Goal: Task Accomplishment & Management: Manage account settings

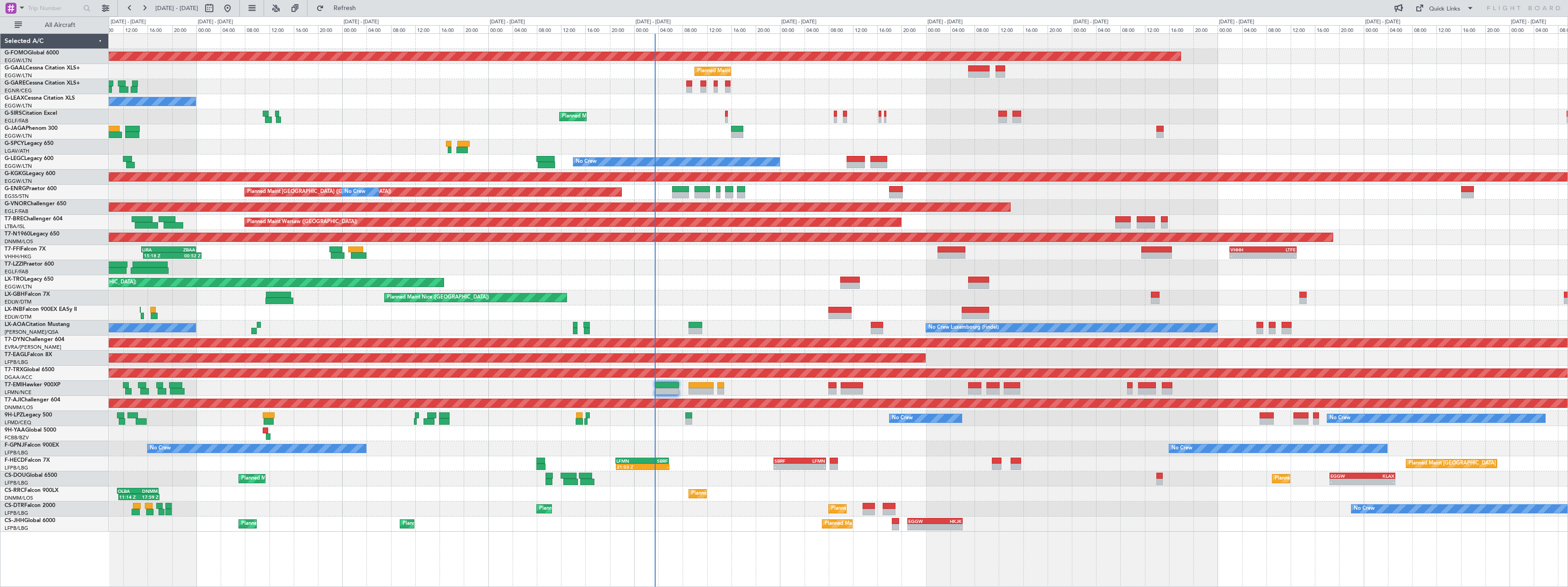
click at [1041, 247] on div "15:18 Z 00:52 Z LIRA 15:00 Z ZBAA 00:00 Z - - VHHH 02:00 Z LTFE 13:00 Z Planned…" at bounding box center [838, 252] width 1459 height 15
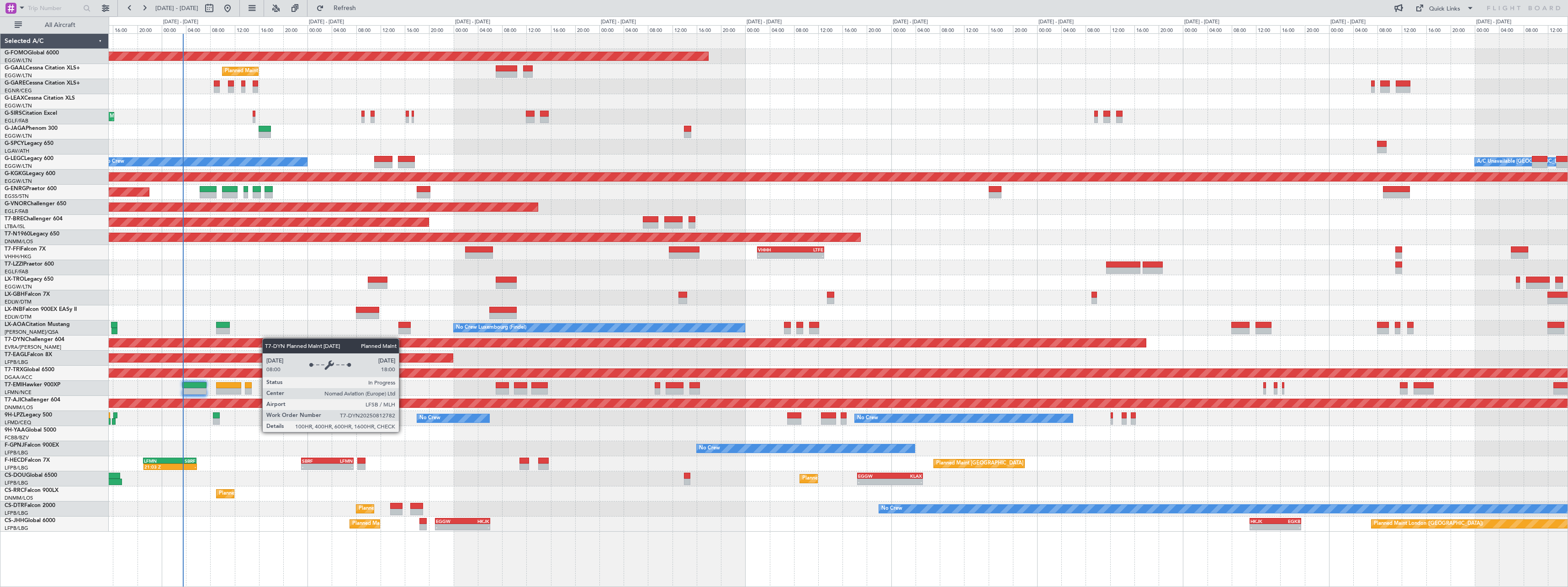
click at [301, 340] on div "Planned Maint Windsor Locks ([PERSON_NAME] Intl) - - EGGW 19:15 Z KTEB 01:55 Z …" at bounding box center [838, 283] width 1459 height 497
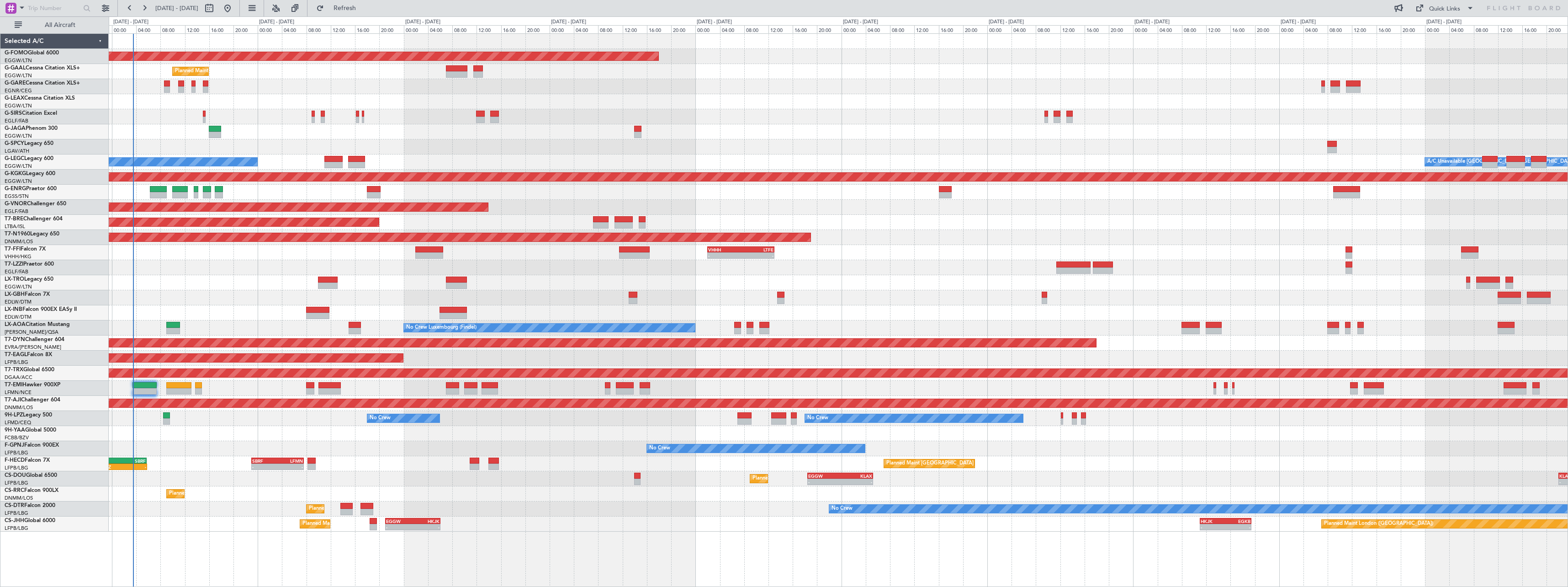
click at [373, 466] on div "Planned Maint [GEOGRAPHIC_DATA] ([GEOGRAPHIC_DATA]) 21:03 Z - LFMN 21:00 Z SBRF…" at bounding box center [838, 463] width 1459 height 15
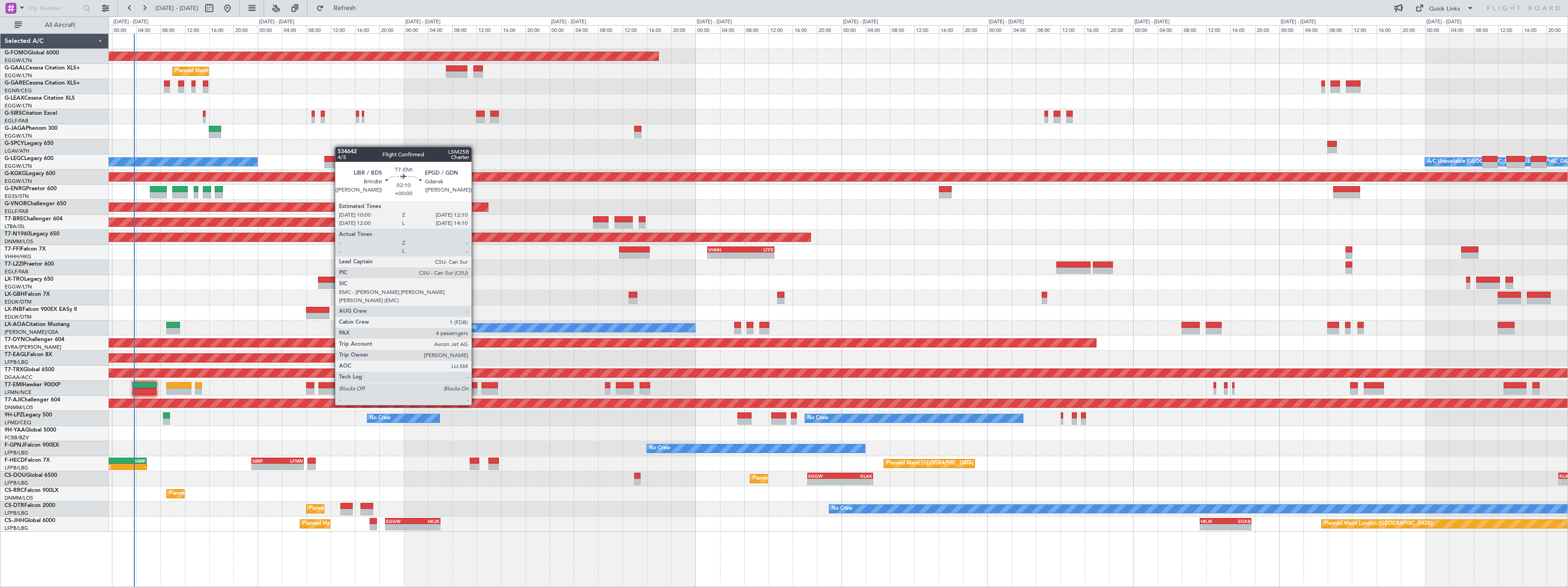
click at [475, 388] on div at bounding box center [838, 388] width 1459 height 15
click at [471, 388] on div at bounding box center [471, 391] width 13 height 7
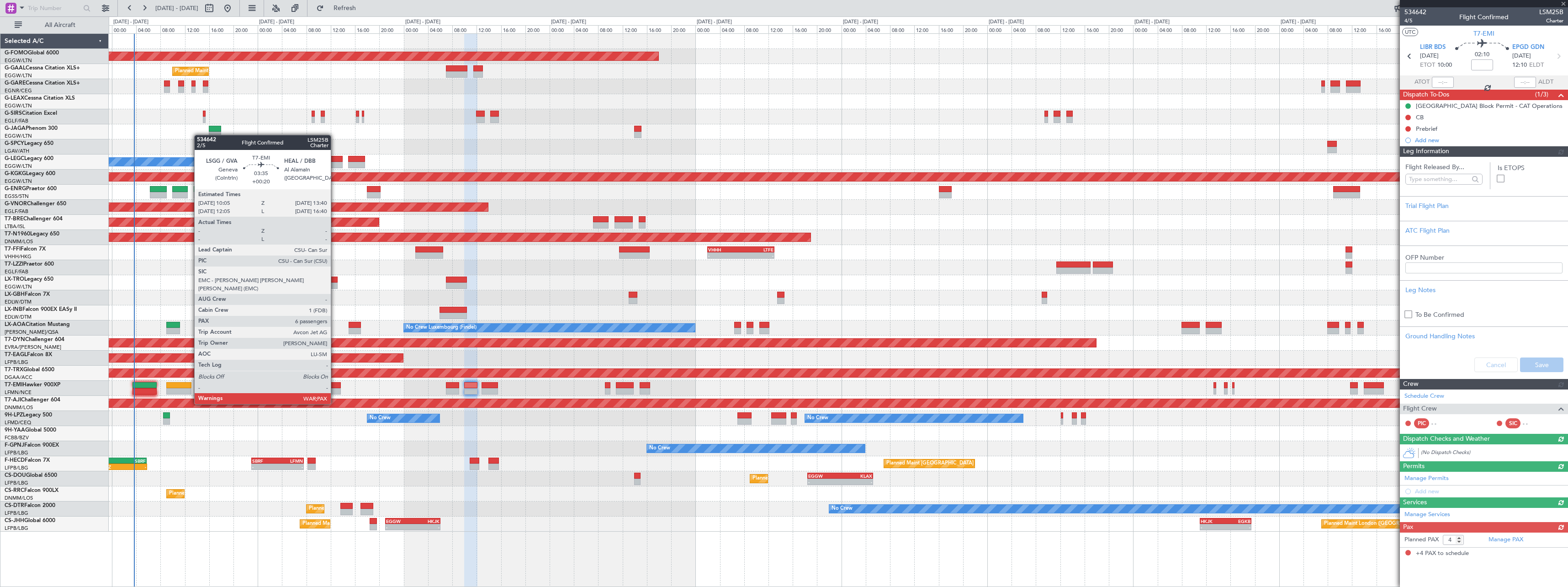
click at [335, 387] on div at bounding box center [329, 385] width 22 height 7
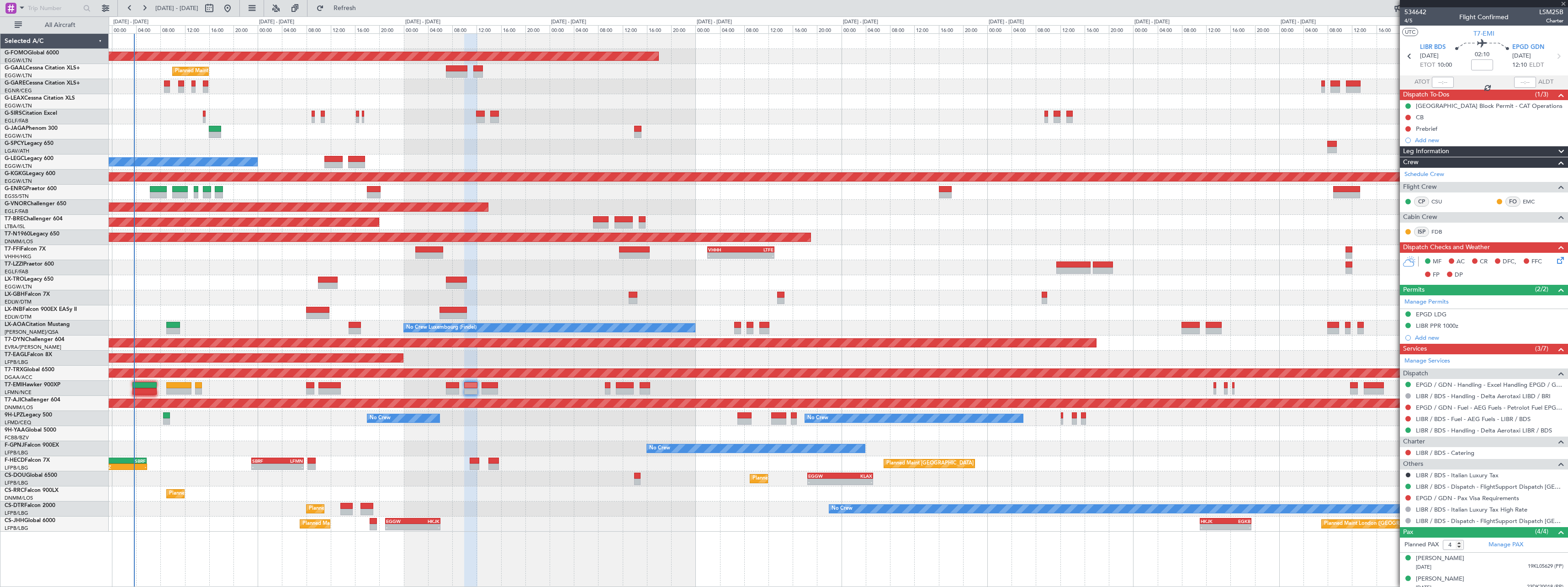
type input "+00:20"
type input "7"
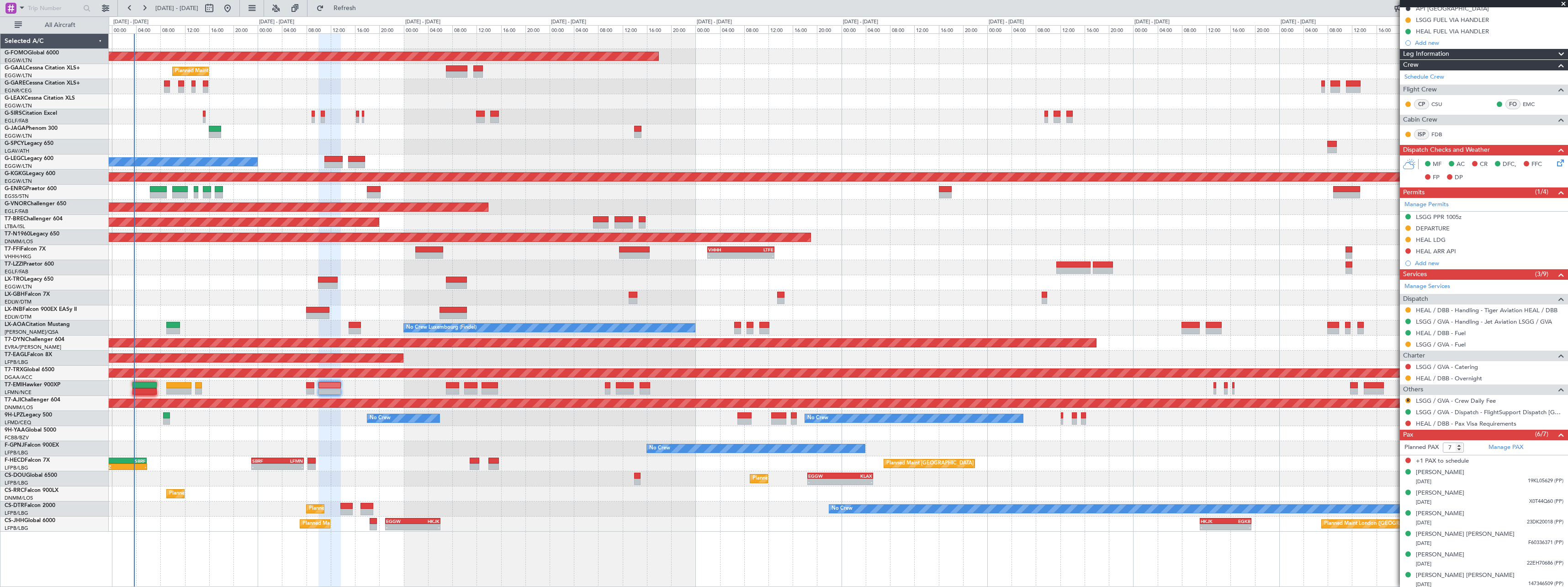
scroll to position [123, 0]
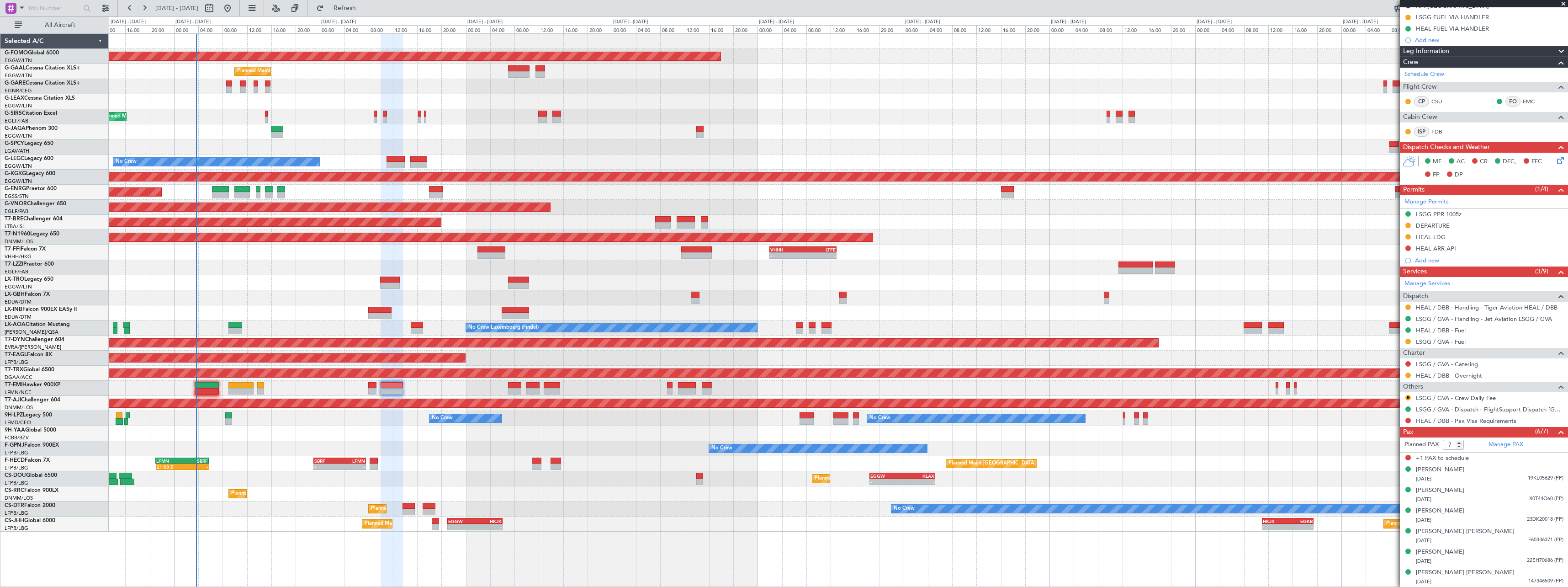
click at [421, 445] on div "No Crew No Crew No Crew" at bounding box center [838, 448] width 1459 height 15
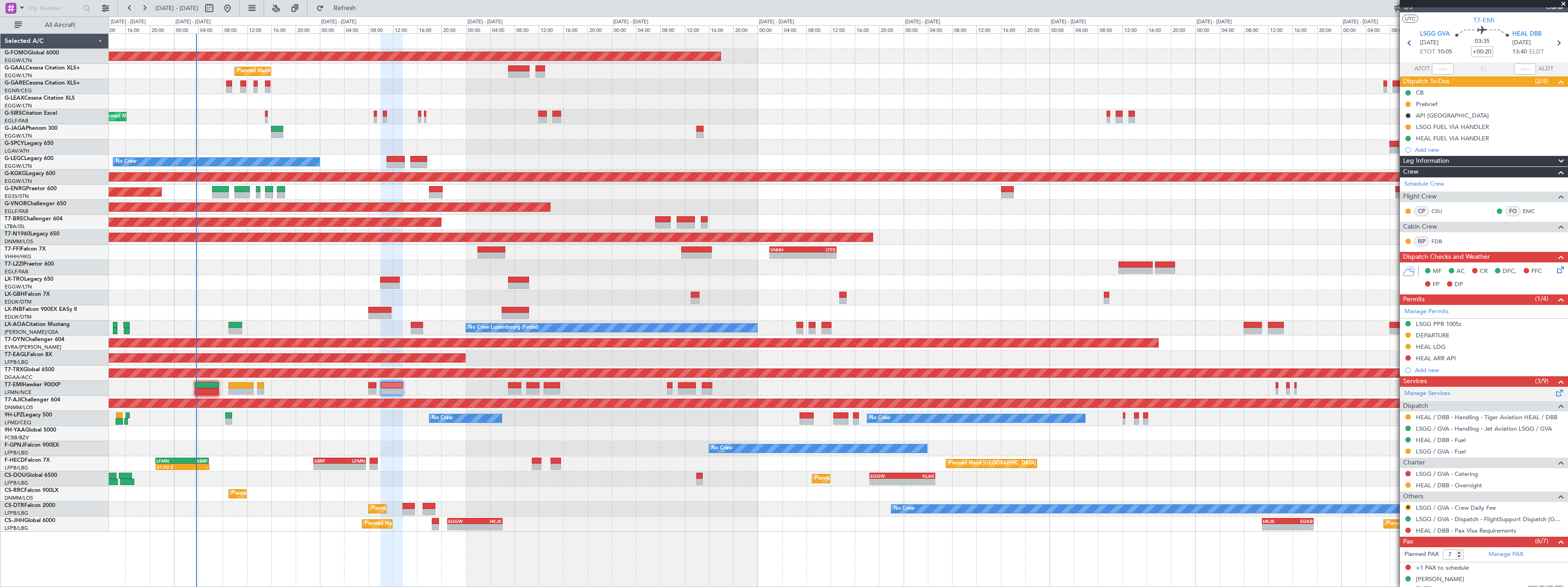
scroll to position [0, 0]
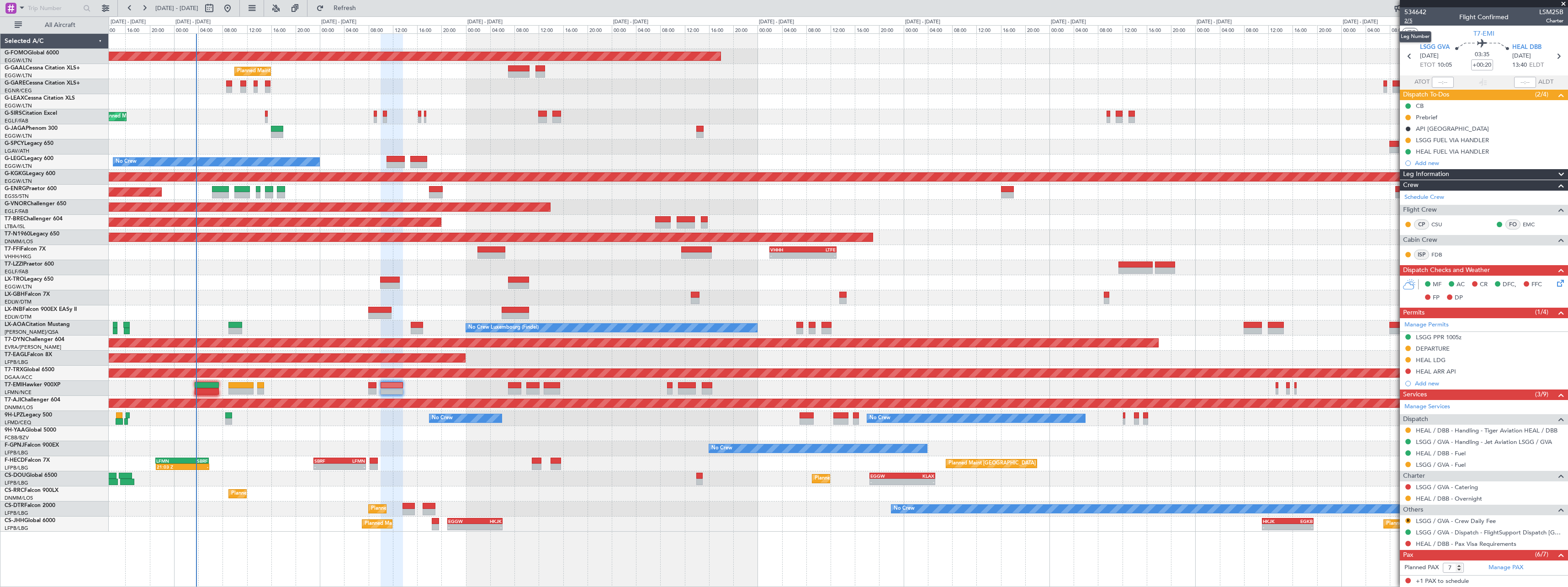
click at [1415, 21] on span "2/5" at bounding box center [1415, 21] width 22 height 8
click at [1412, 21] on span "2/5" at bounding box center [1415, 21] width 22 height 8
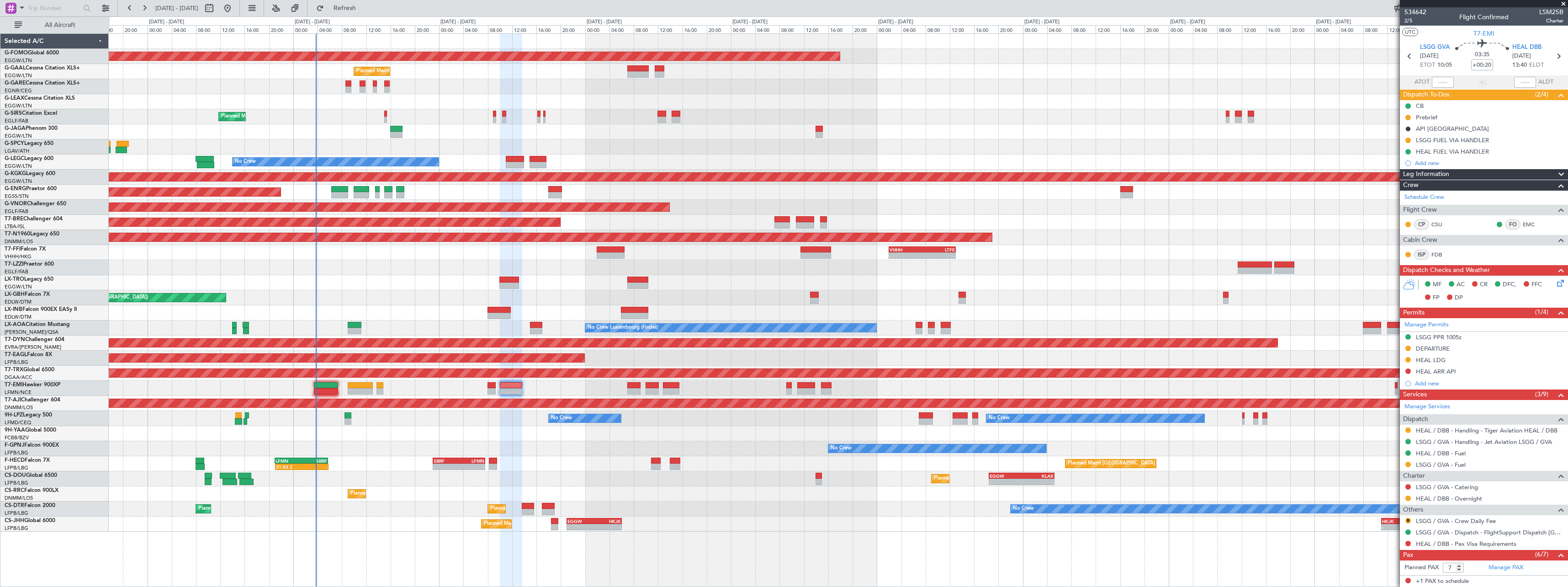
click at [575, 443] on div "No Crew No Crew No Crew" at bounding box center [838, 448] width 1459 height 15
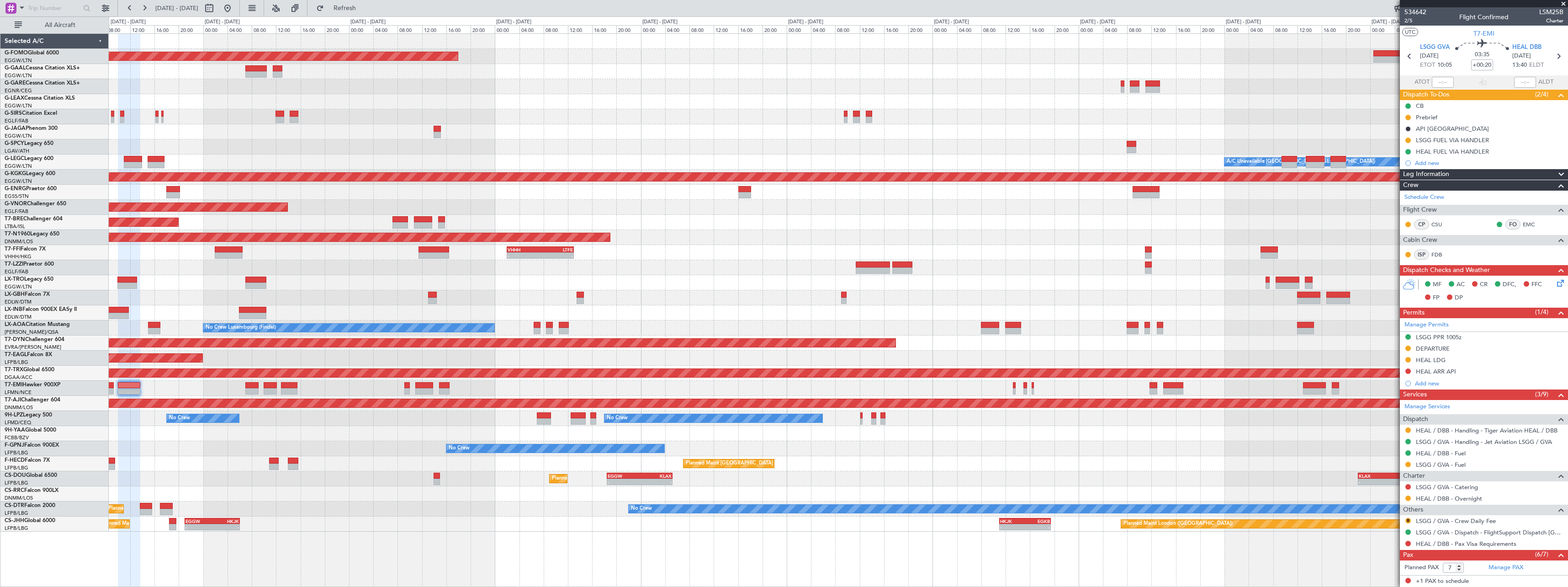
click at [805, 314] on div at bounding box center [838, 312] width 1459 height 15
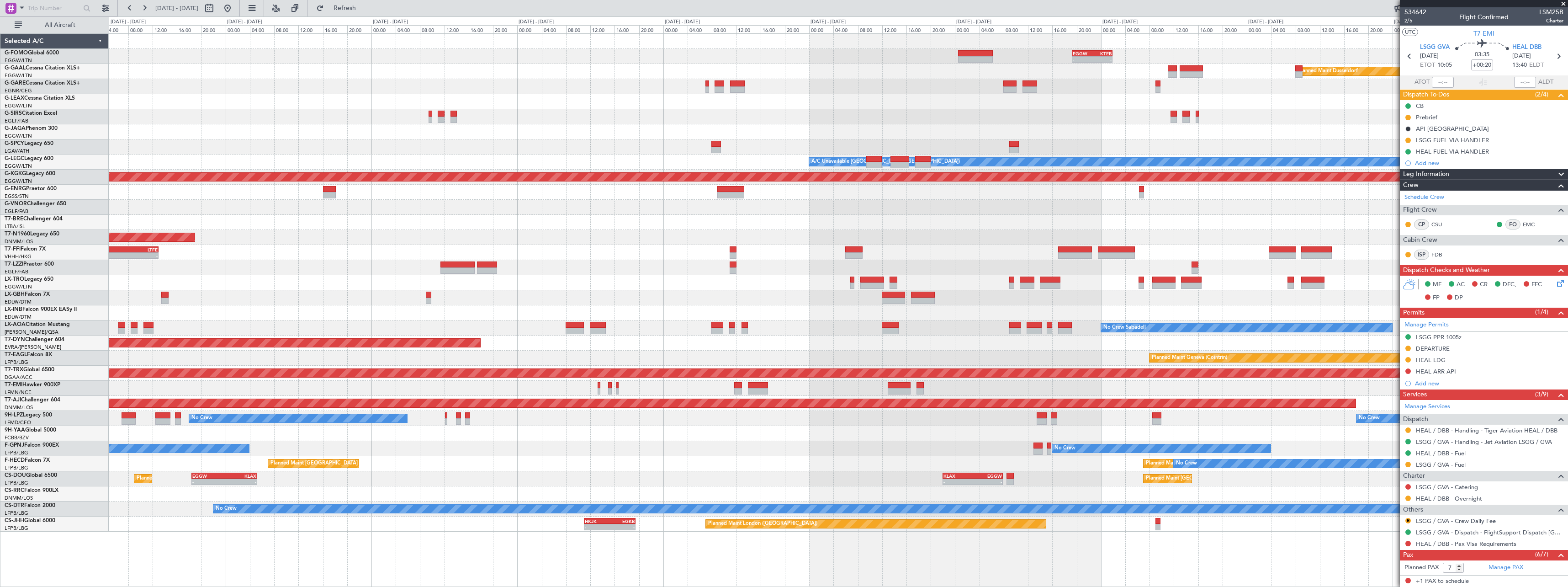
click at [825, 309] on div "- - EGGW 19:15 Z KTEB 01:55 Z Planned Maint Windsor Locks (Bradley Intl) Planne…" at bounding box center [838, 283] width 1459 height 497
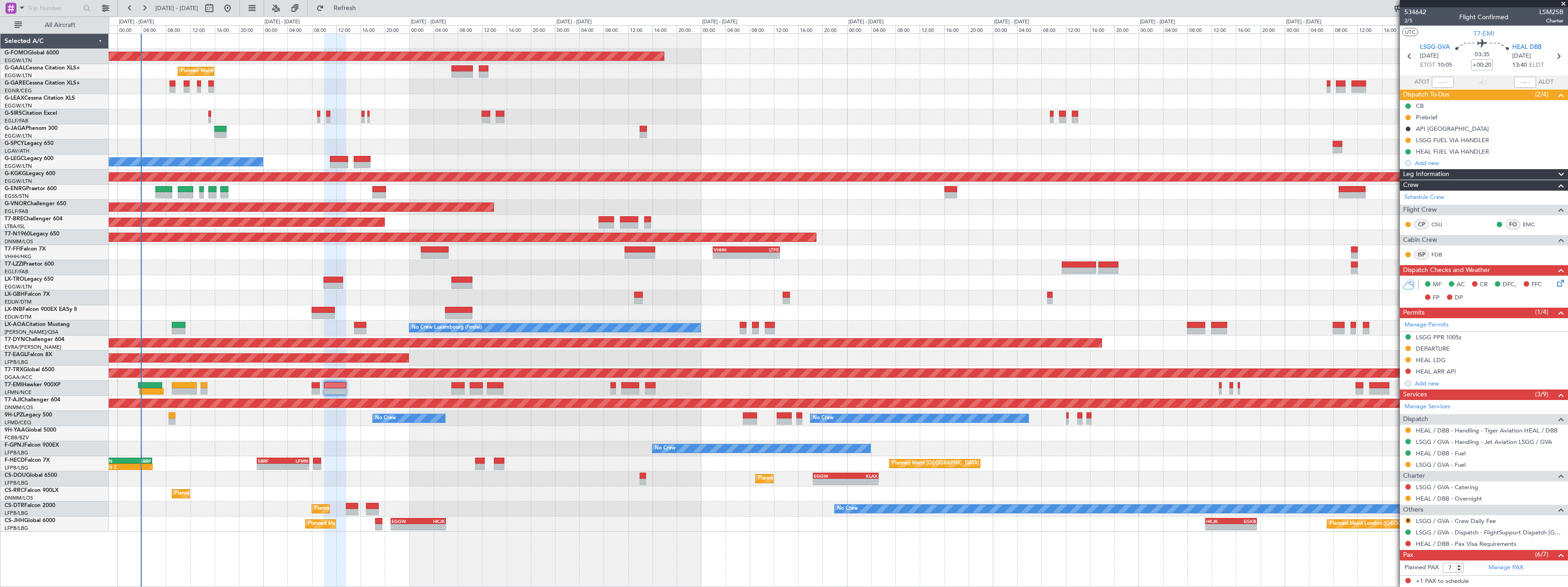
click at [1395, 347] on div "Planned Maint Windsor Locks (Bradley Intl) - - EGGW 19:15 Z KTEB 01:55 Z Planne…" at bounding box center [838, 283] width 1459 height 497
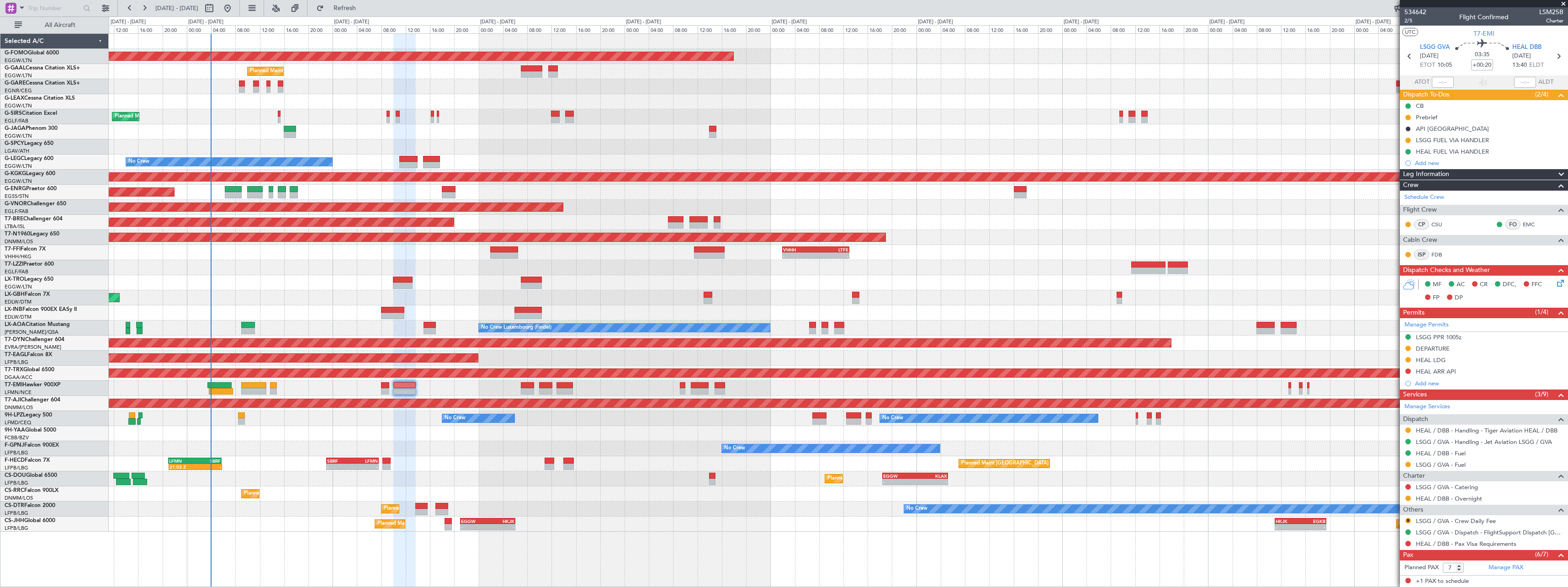
click at [466, 439] on div at bounding box center [838, 434] width 1459 height 15
click at [1406, 19] on span "2/5" at bounding box center [1415, 21] width 22 height 8
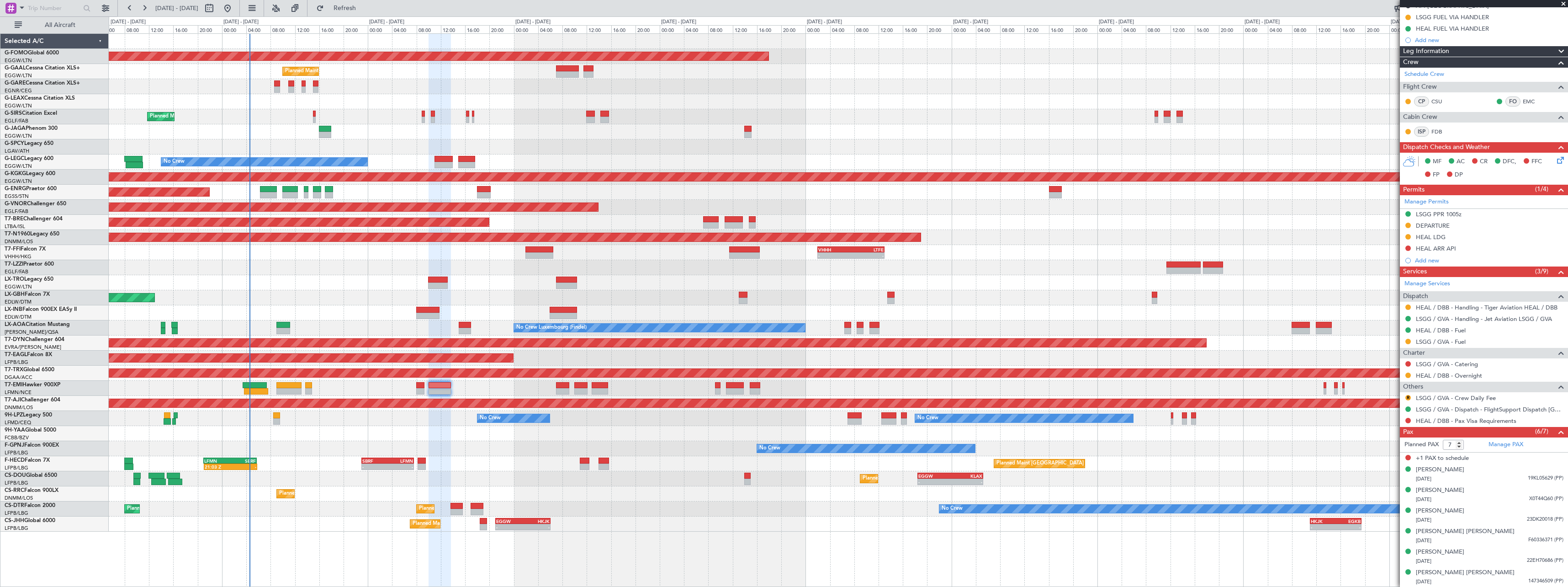
click at [470, 265] on div at bounding box center [838, 267] width 1459 height 15
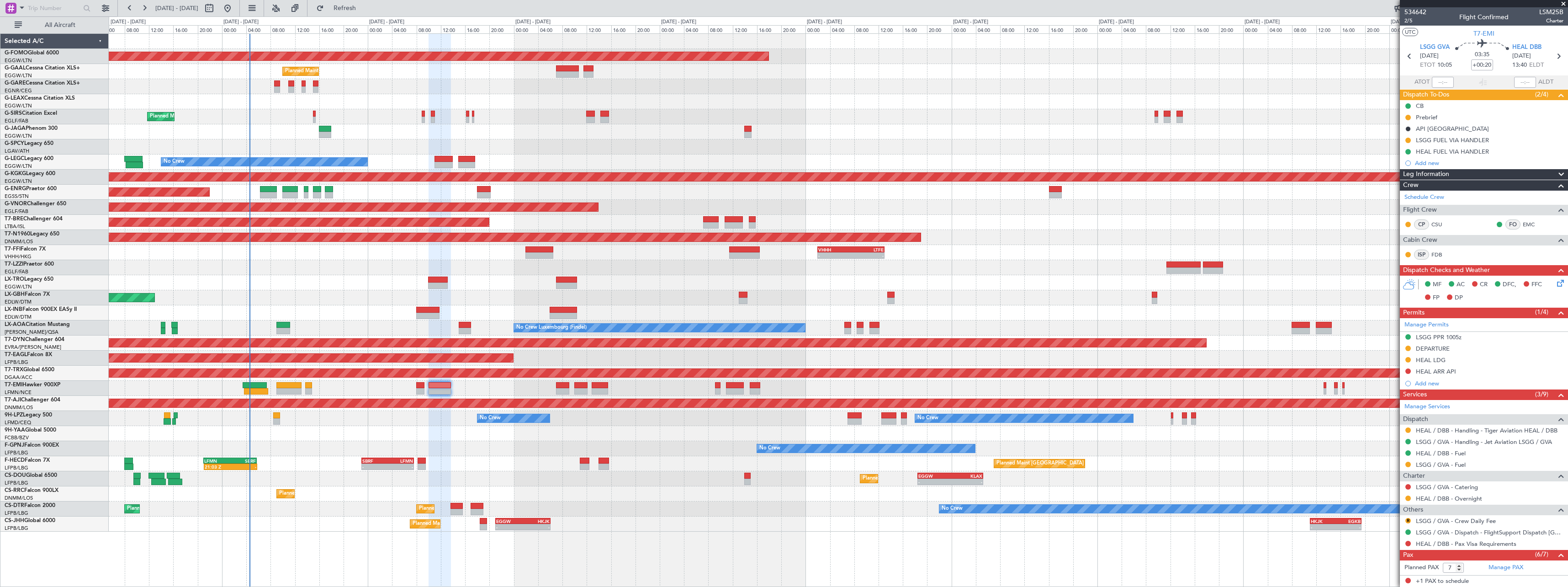
scroll to position [123, 0]
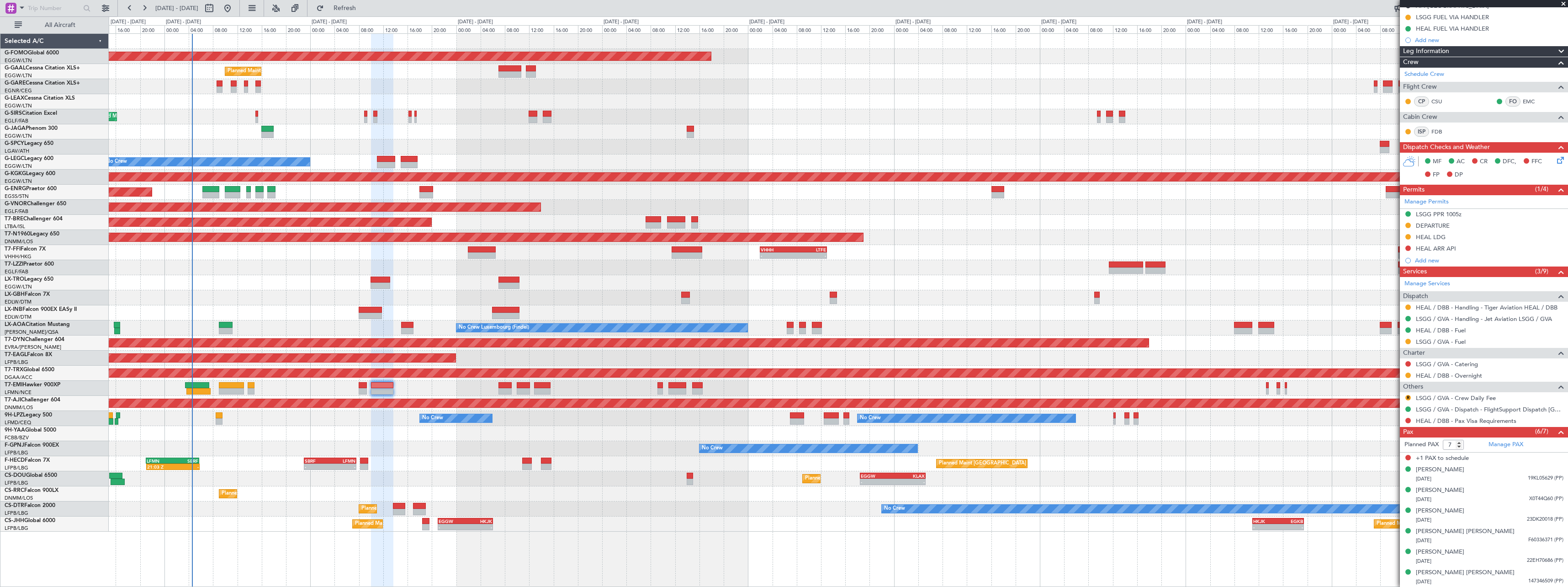
click at [313, 432] on div at bounding box center [838, 434] width 1459 height 15
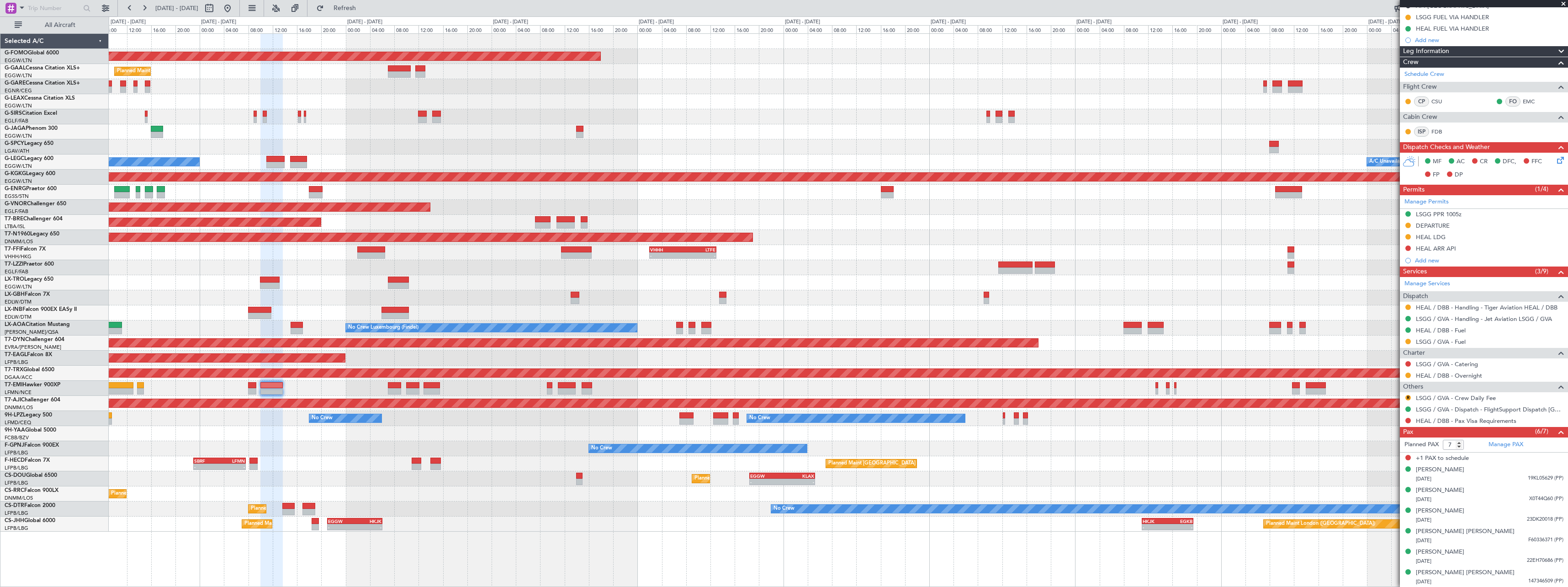
click at [378, 471] on div "Planned Maint [GEOGRAPHIC_DATA] ([GEOGRAPHIC_DATA]) - - SBRF 23:00 Z LFMN 07:35…" at bounding box center [838, 463] width 1459 height 15
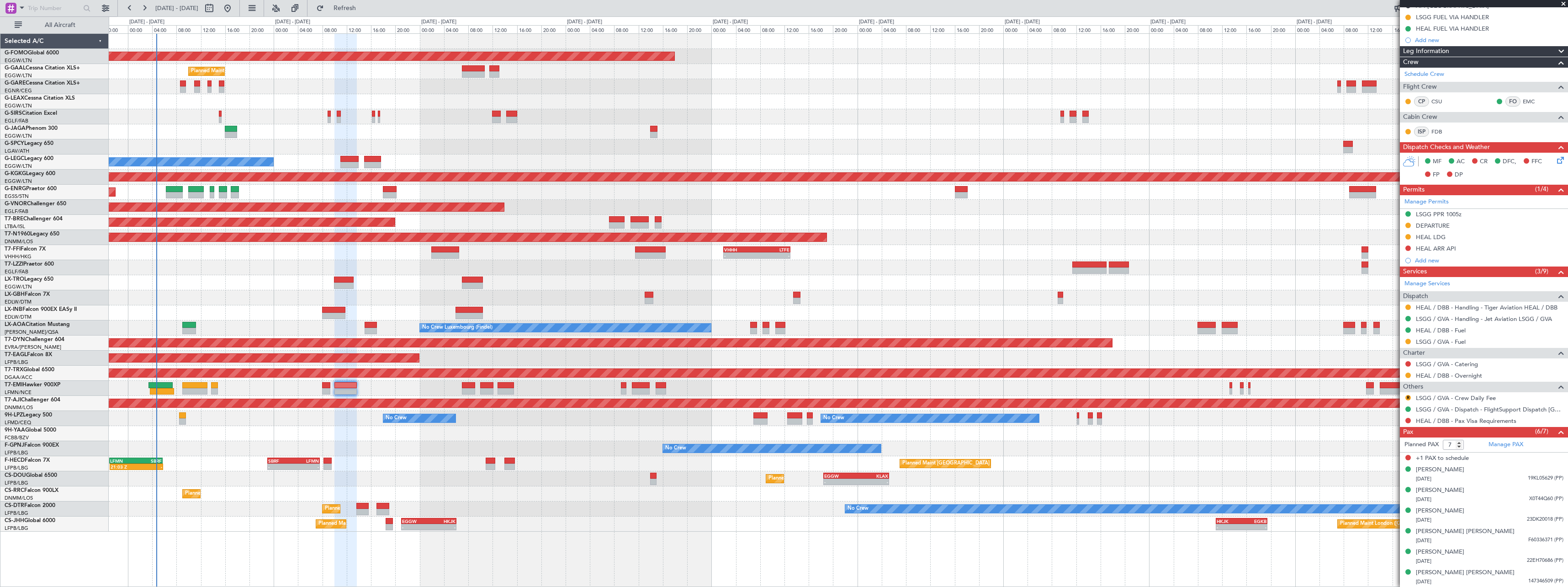
click at [380, 443] on div "No Crew No Crew No Crew" at bounding box center [838, 448] width 1459 height 15
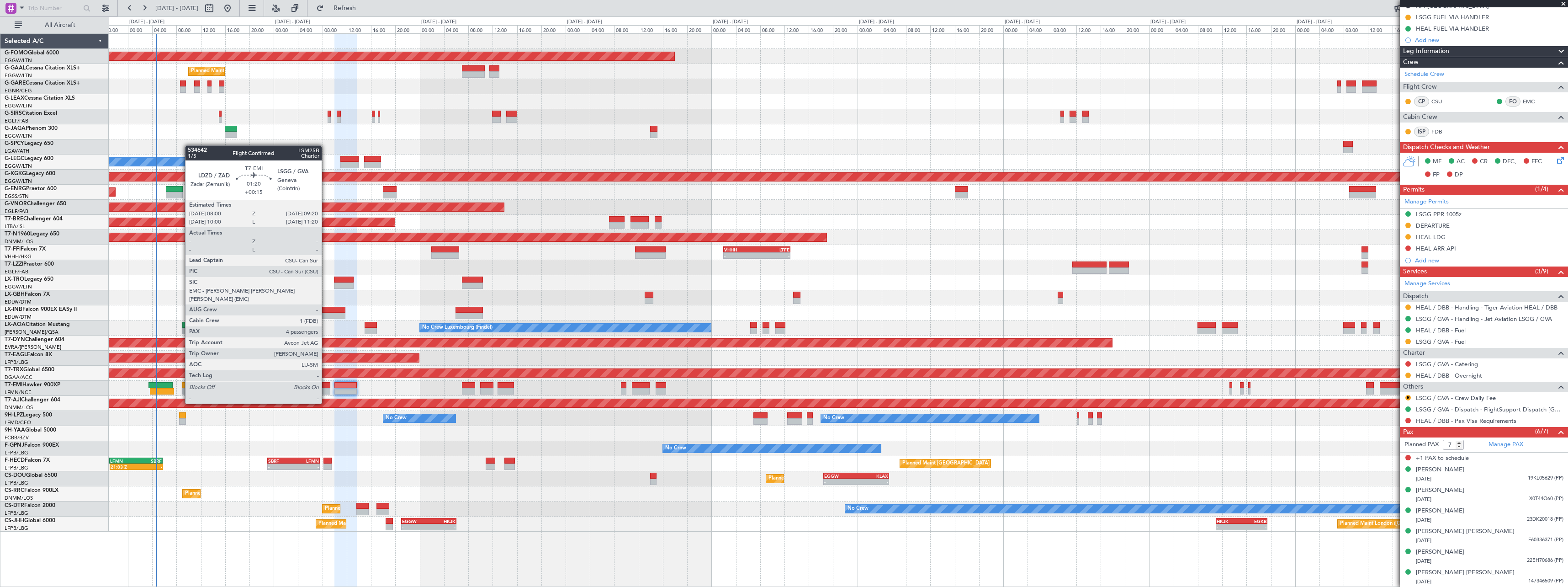
click at [326, 386] on div at bounding box center [326, 385] width 9 height 7
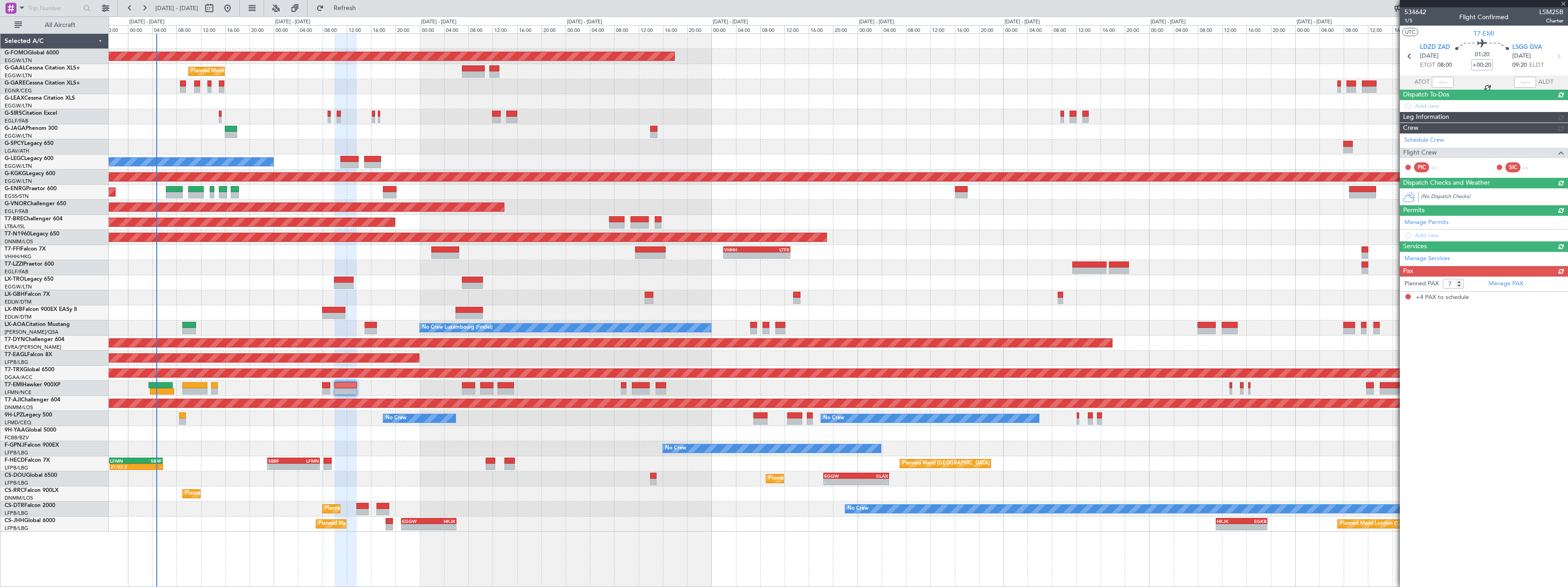
type input "+00:15"
type input "4"
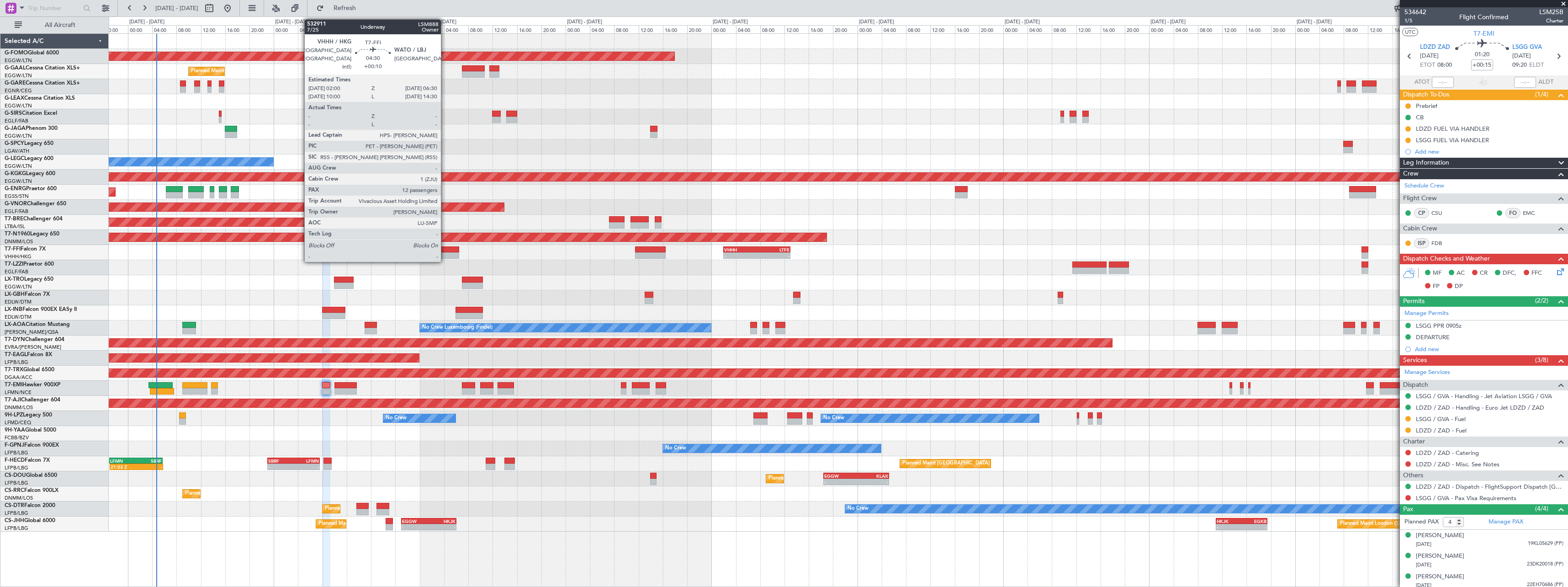
click at [446, 256] on div at bounding box center [445, 255] width 27 height 7
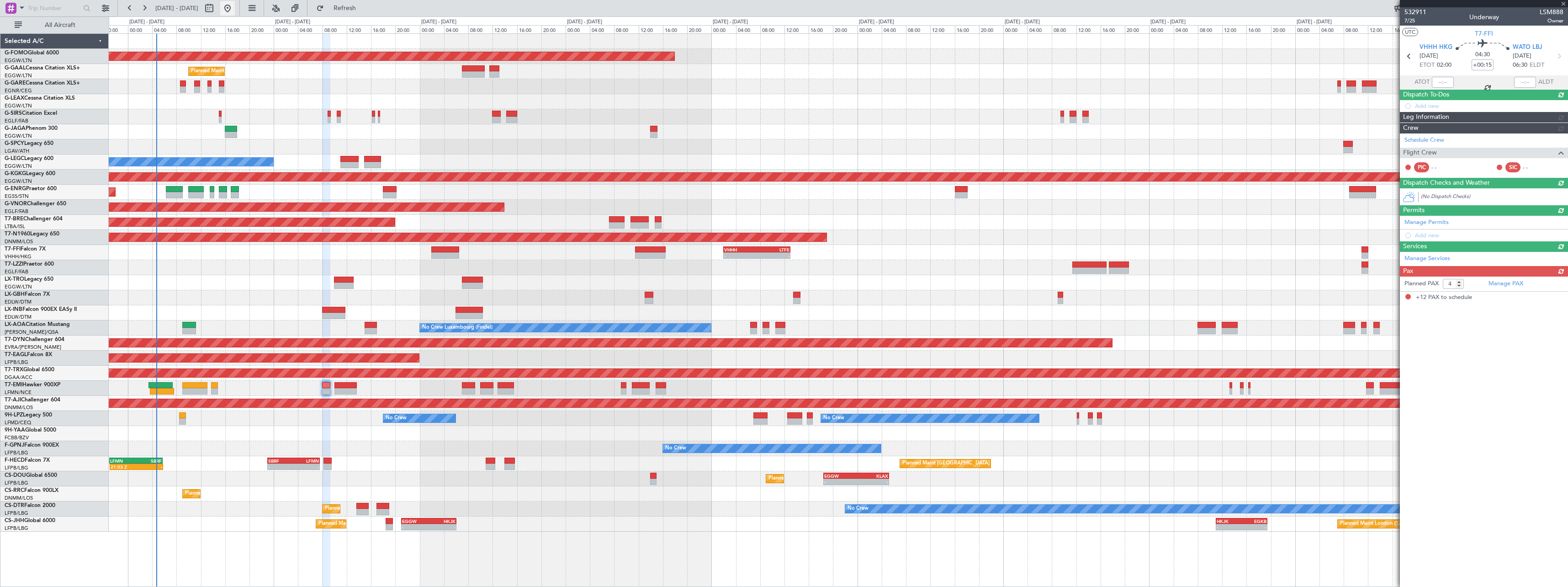
type input "+00:10"
type input "12"
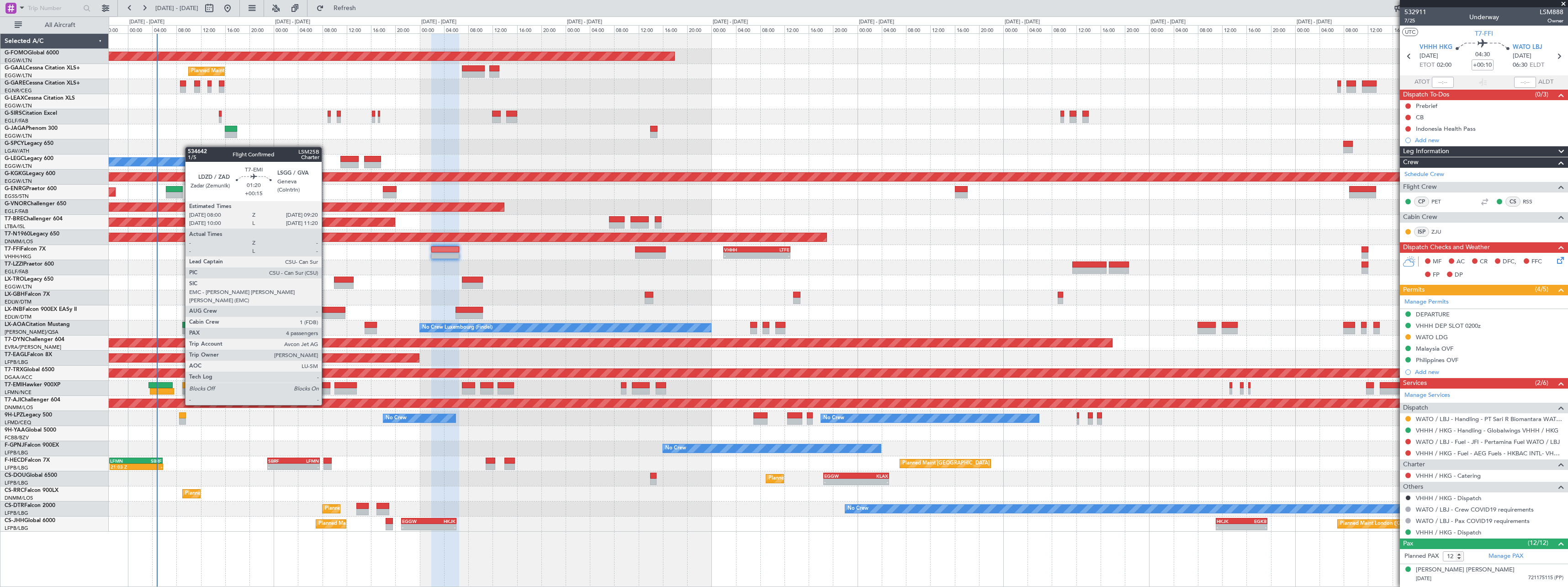
click at [326, 388] on div at bounding box center [326, 391] width 9 height 7
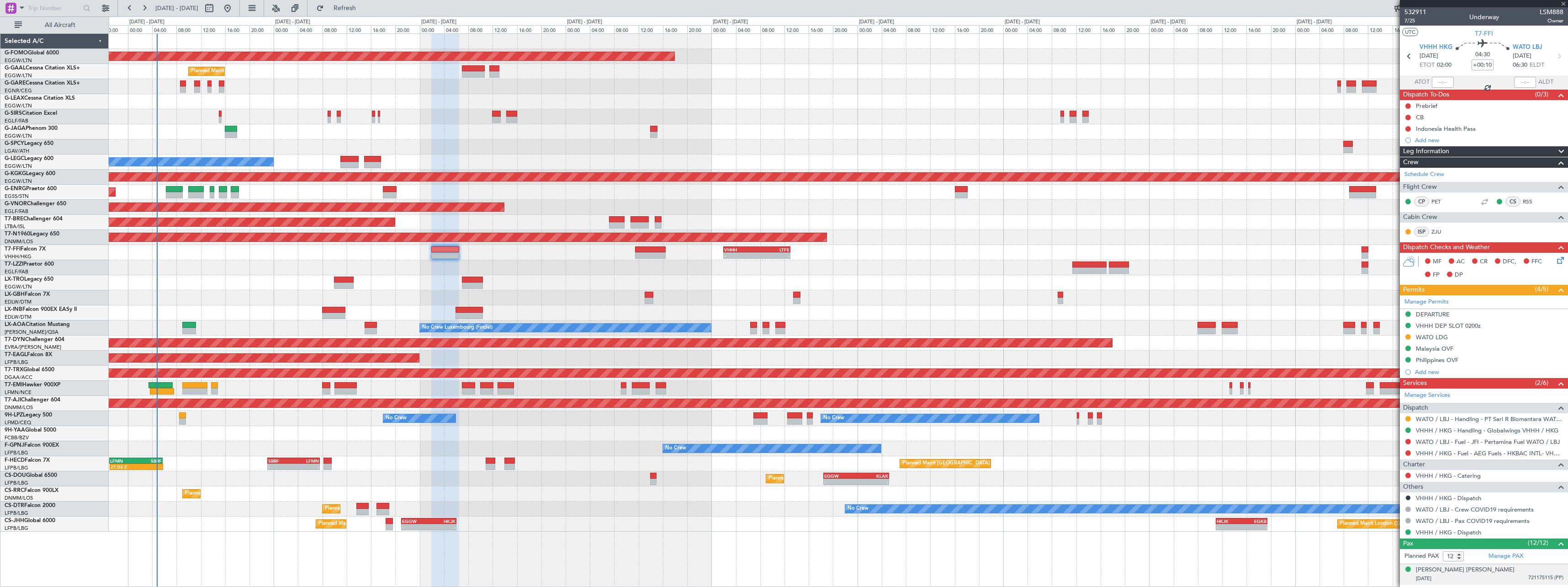
type input "+00:15"
type input "4"
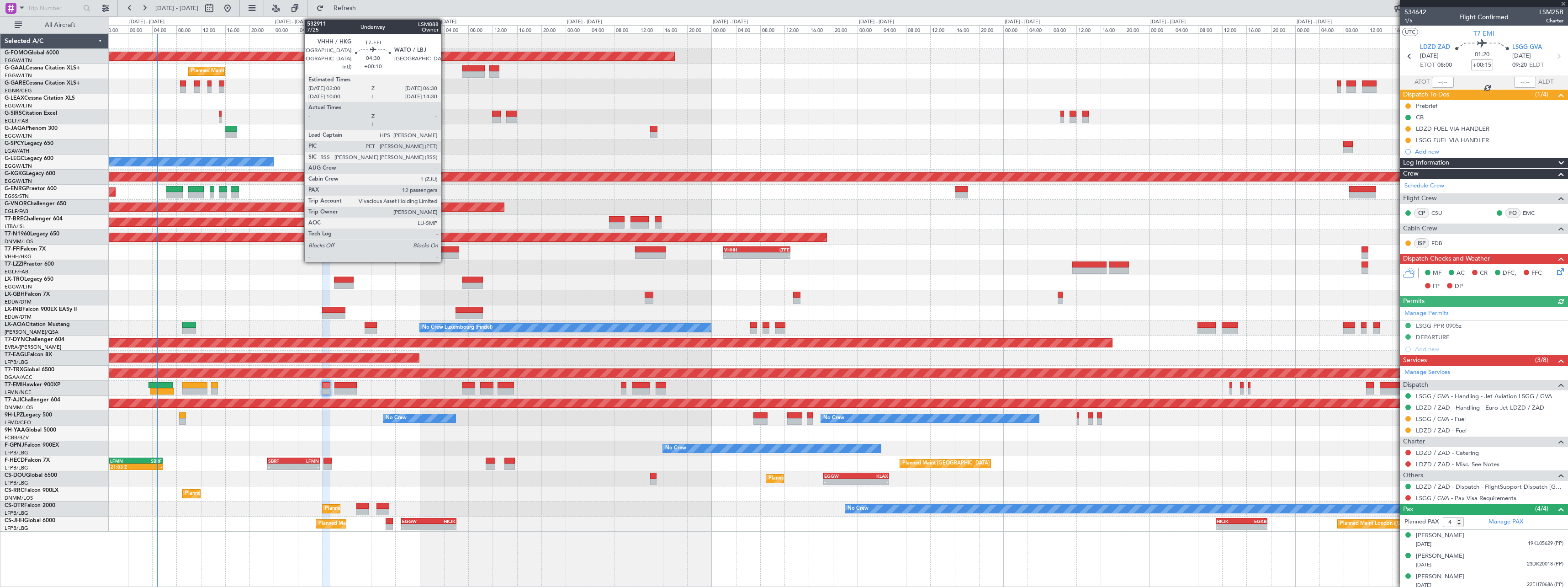
click at [445, 250] on div at bounding box center [445, 250] width 27 height 7
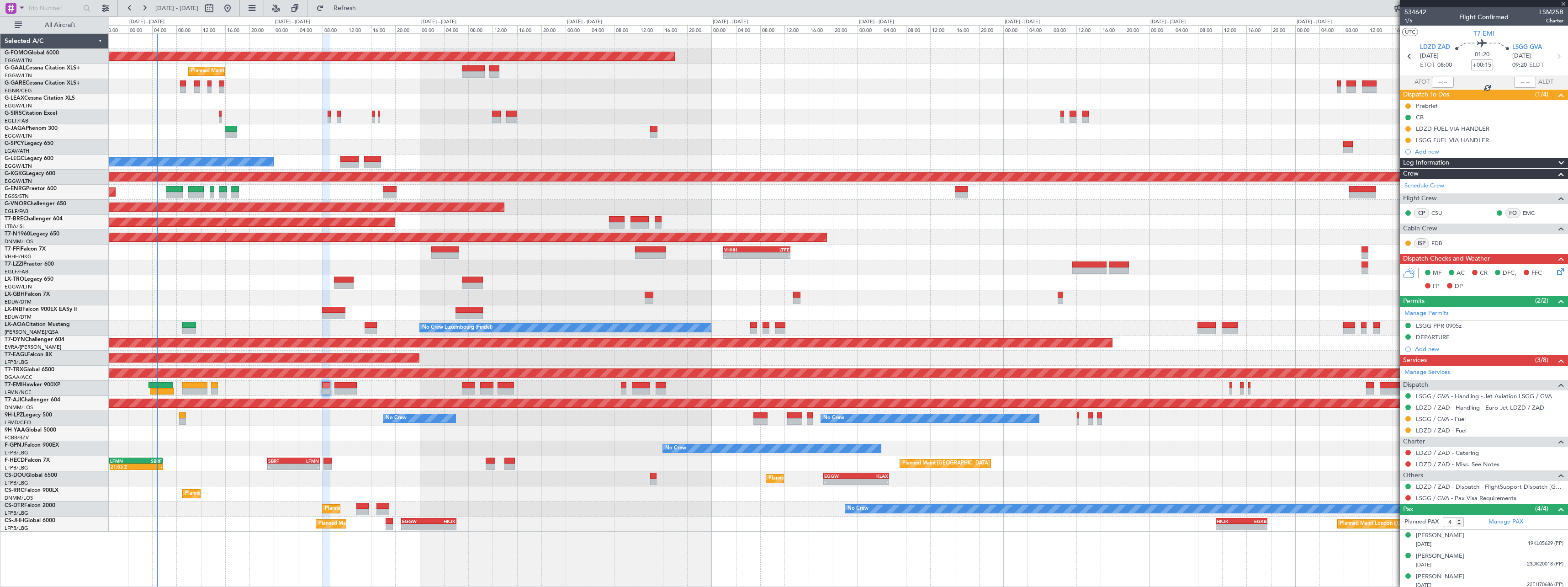
type input "+00:10"
type input "12"
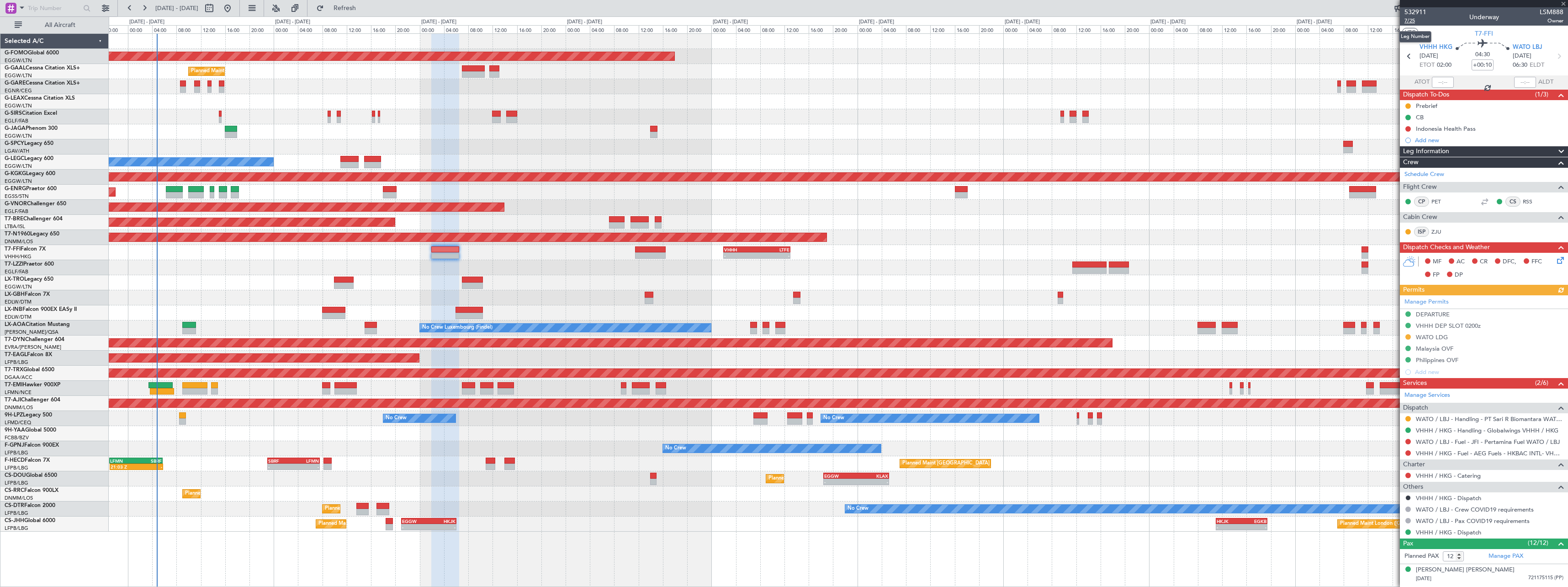
click at [1413, 19] on span "7/25" at bounding box center [1415, 21] width 22 height 8
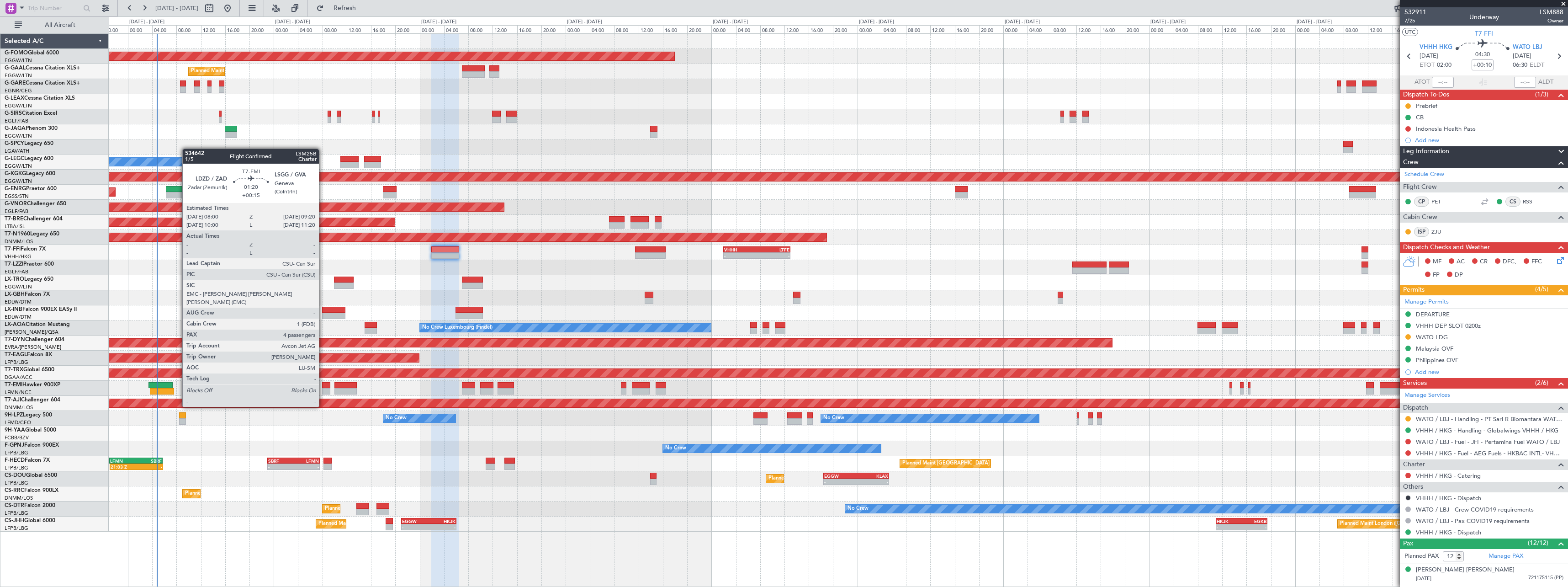
click at [323, 389] on div at bounding box center [326, 391] width 9 height 7
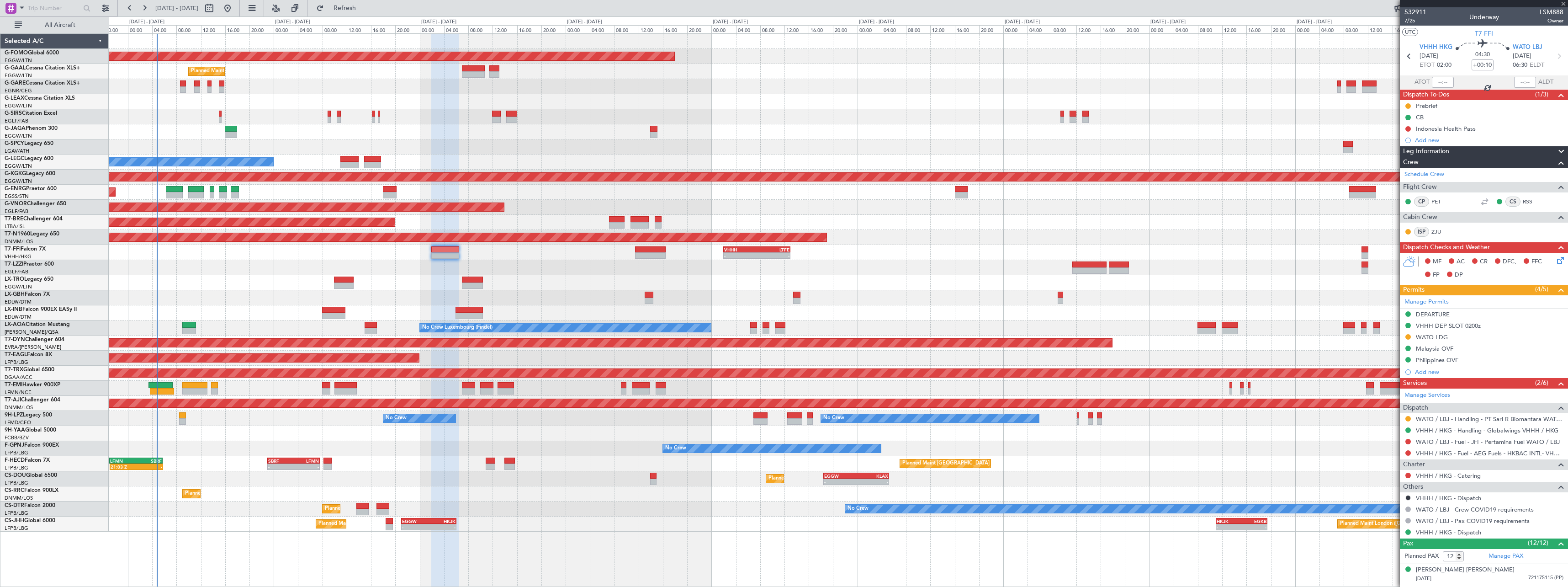
type input "+00:15"
type input "4"
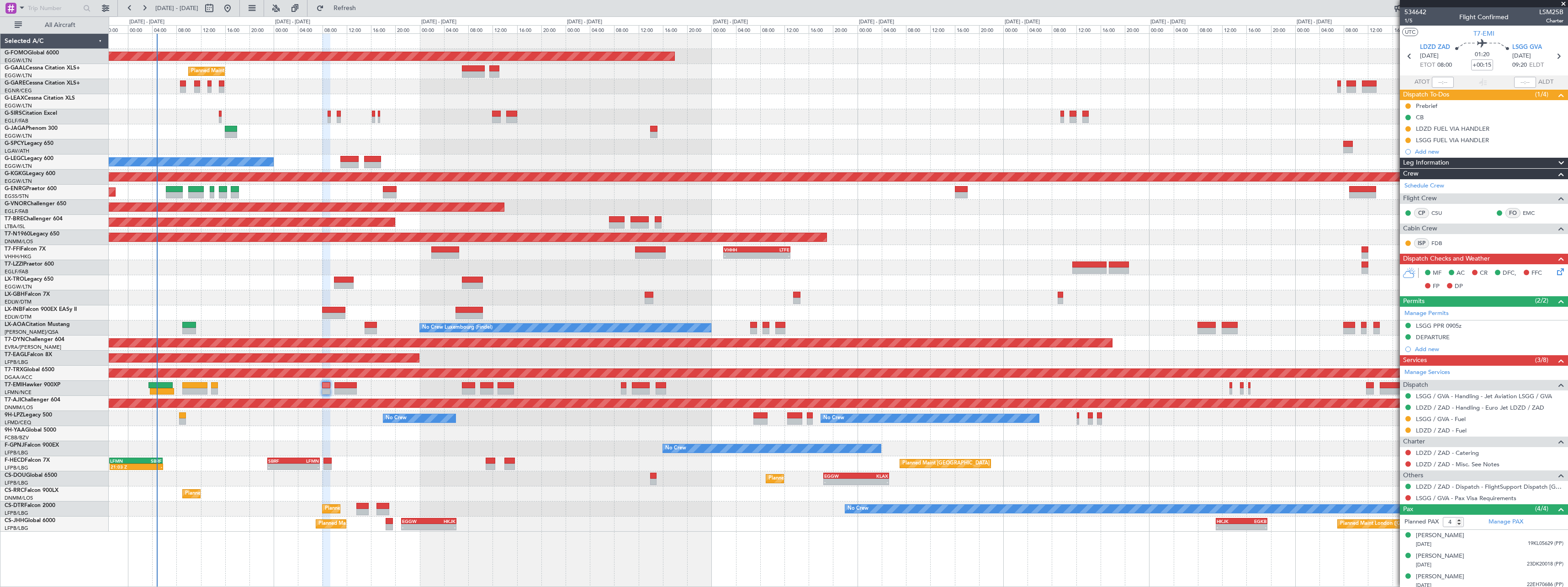
scroll to position [25, 0]
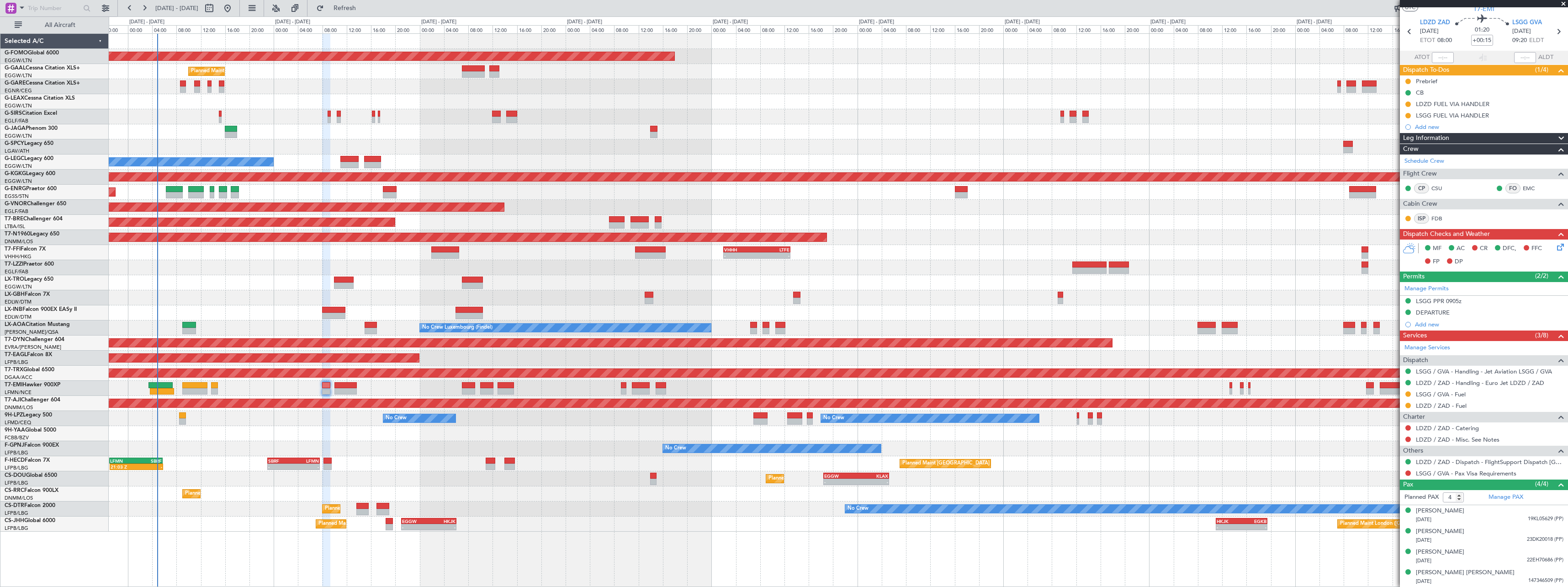
click at [1557, 134] on span at bounding box center [1561, 138] width 11 height 11
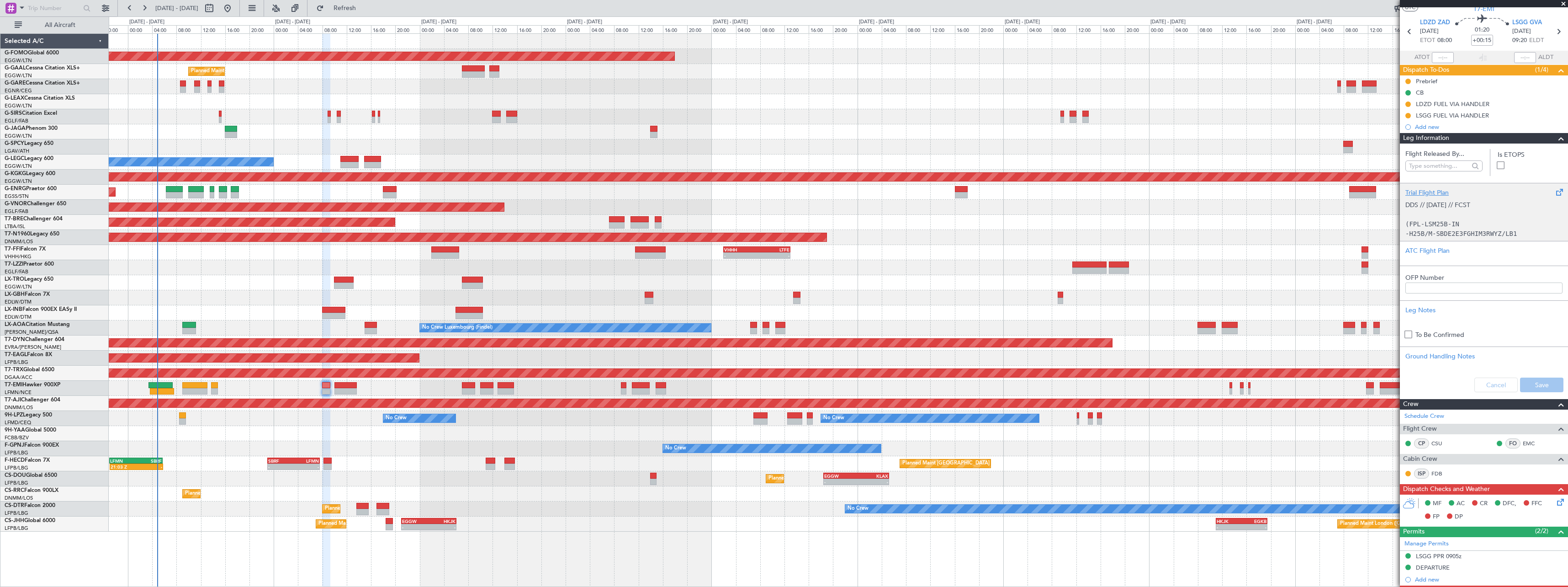
click at [1424, 190] on div "Trial Flight Plan" at bounding box center [1484, 192] width 157 height 10
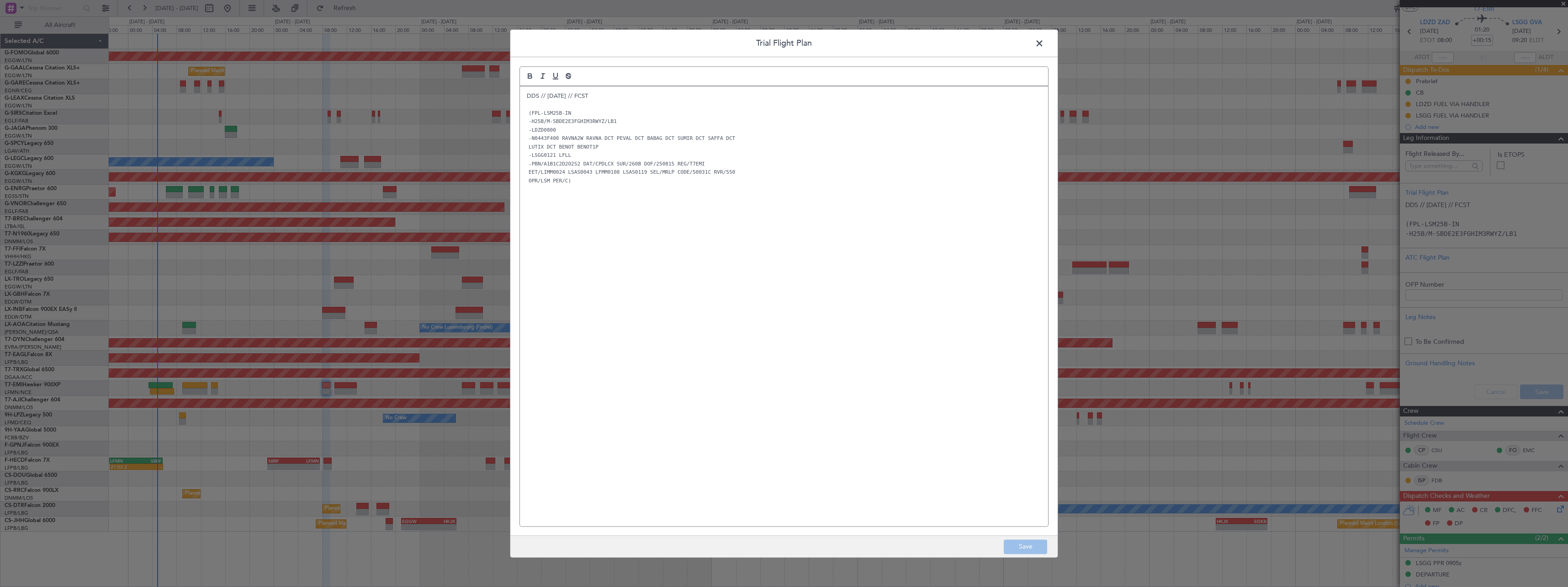
click at [527, 92] on p "DDS // [DATE] // FCST" at bounding box center [783, 96] width 514 height 9
click at [528, 90] on div "DDS // 13AUG // FCST (FPL-LSM25B-IN -H25B/M-SBDE2E3FGHIM3RWYZ/LB1 -LDZD0800 -N0…" at bounding box center [784, 306] width 528 height 440
click at [1007, 549] on button "Save" at bounding box center [1025, 547] width 43 height 15
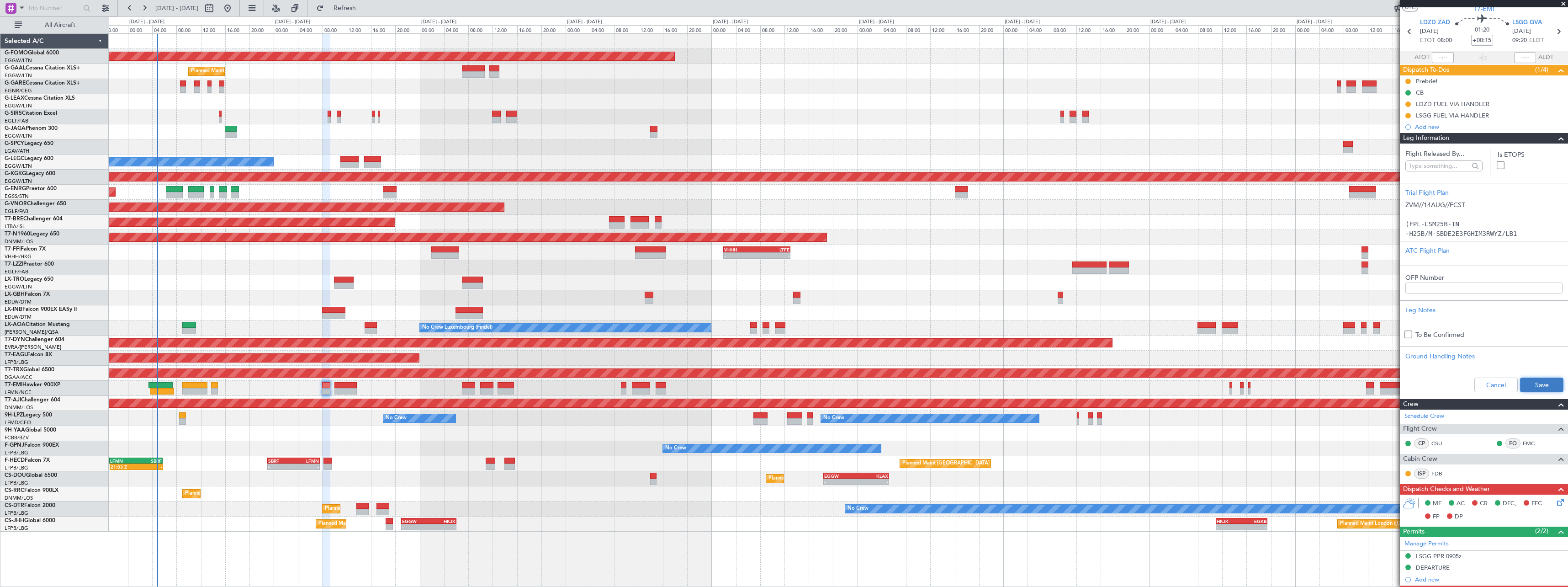
click at [1534, 378] on button "Save" at bounding box center [1541, 385] width 43 height 15
click at [1556, 139] on span at bounding box center [1561, 138] width 11 height 11
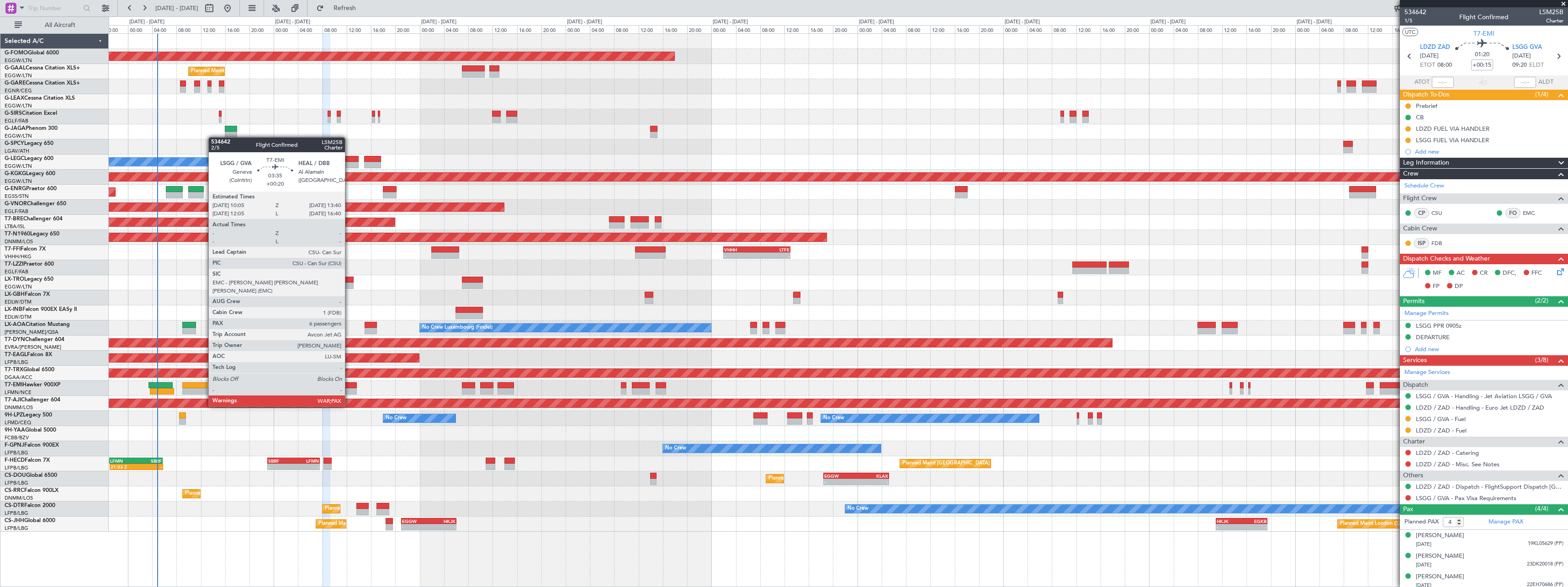
click at [349, 389] on div at bounding box center [345, 391] width 22 height 7
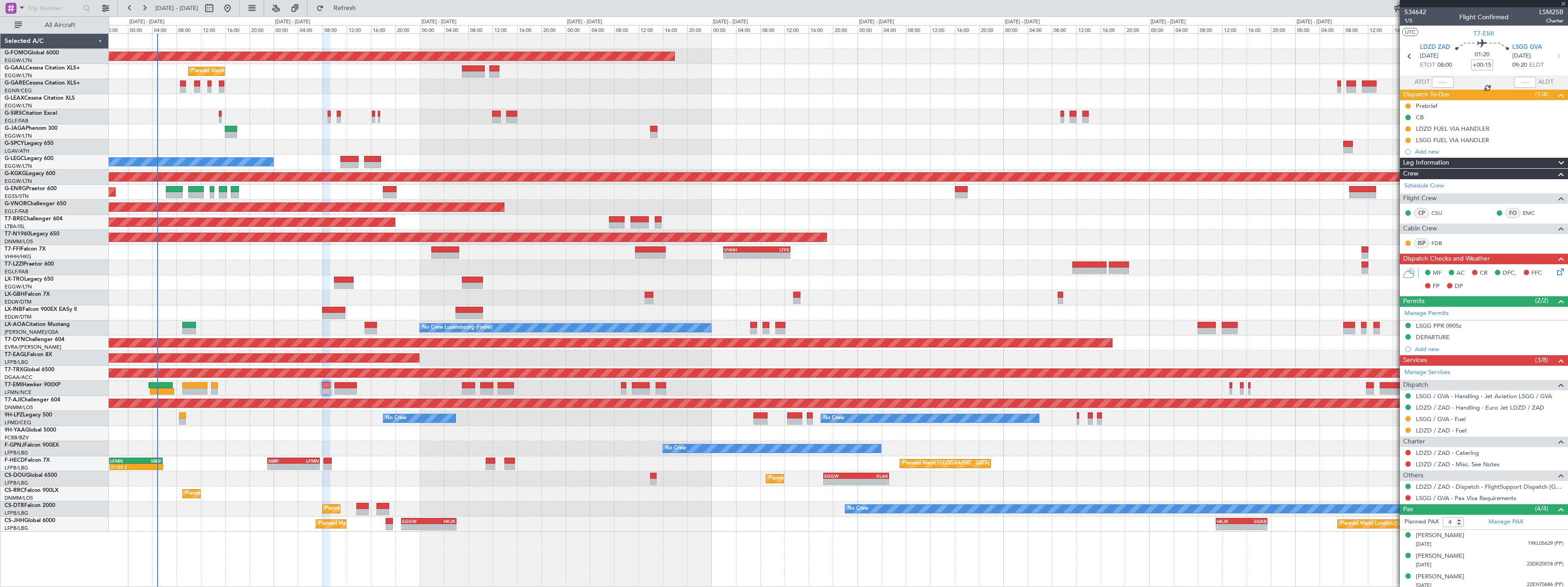
type input "+00:20"
type input "7"
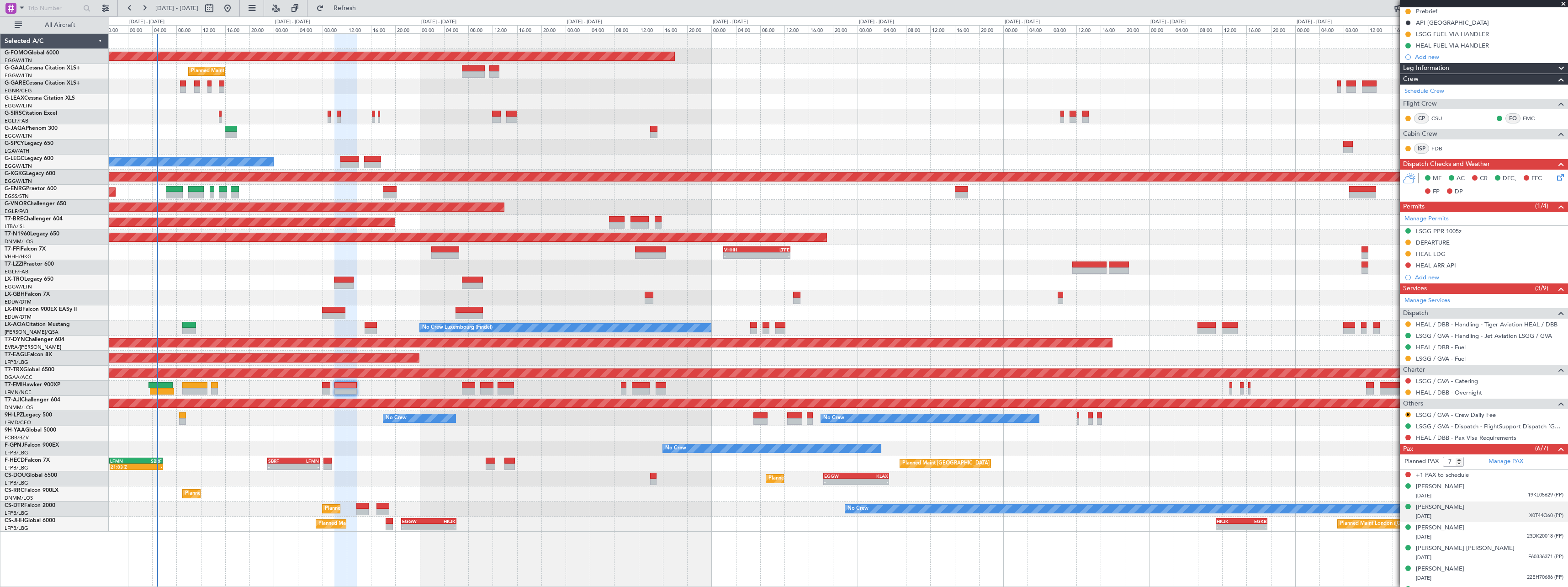
scroll to position [123, 0]
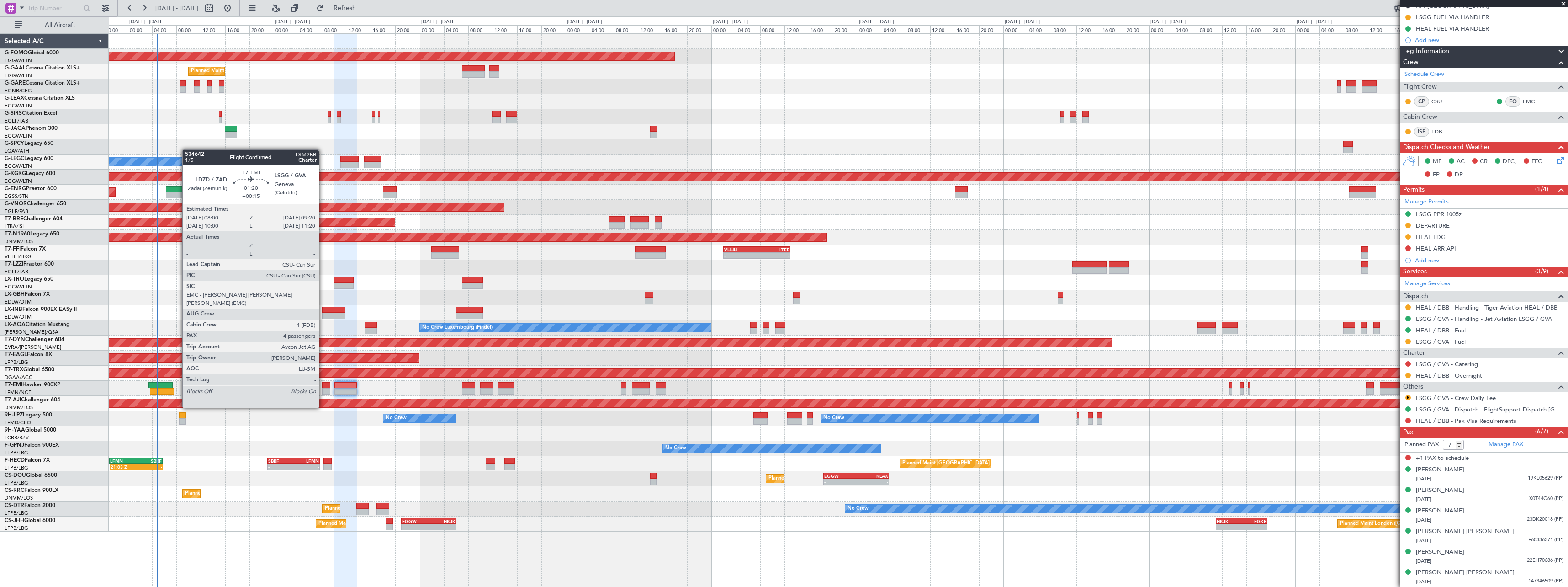
click at [323, 390] on div at bounding box center [326, 391] width 9 height 7
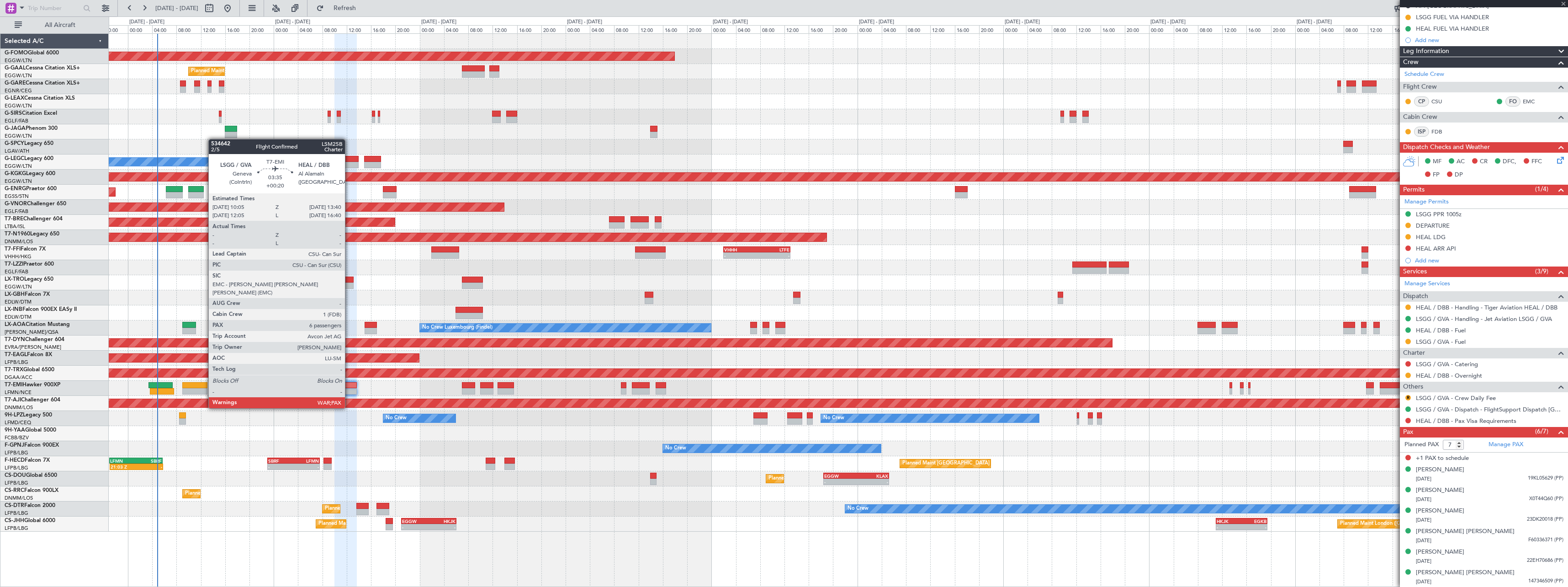
type input "+00:15"
type input "4"
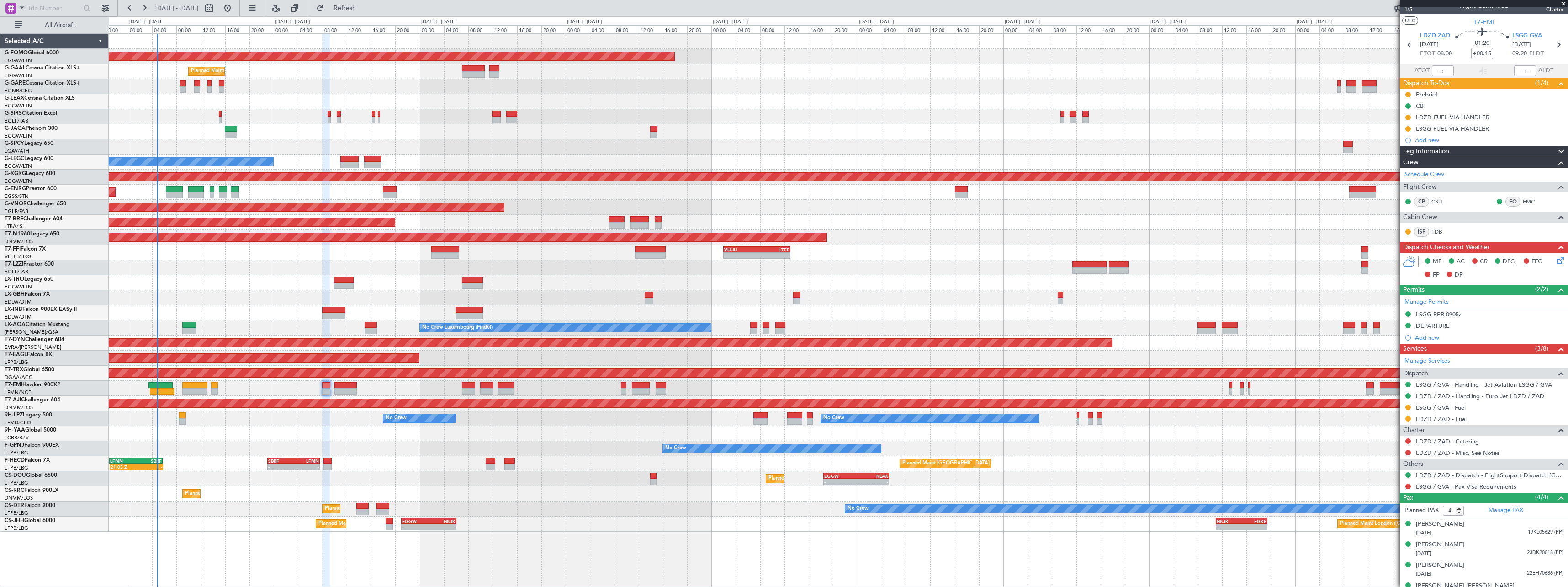
scroll to position [0, 0]
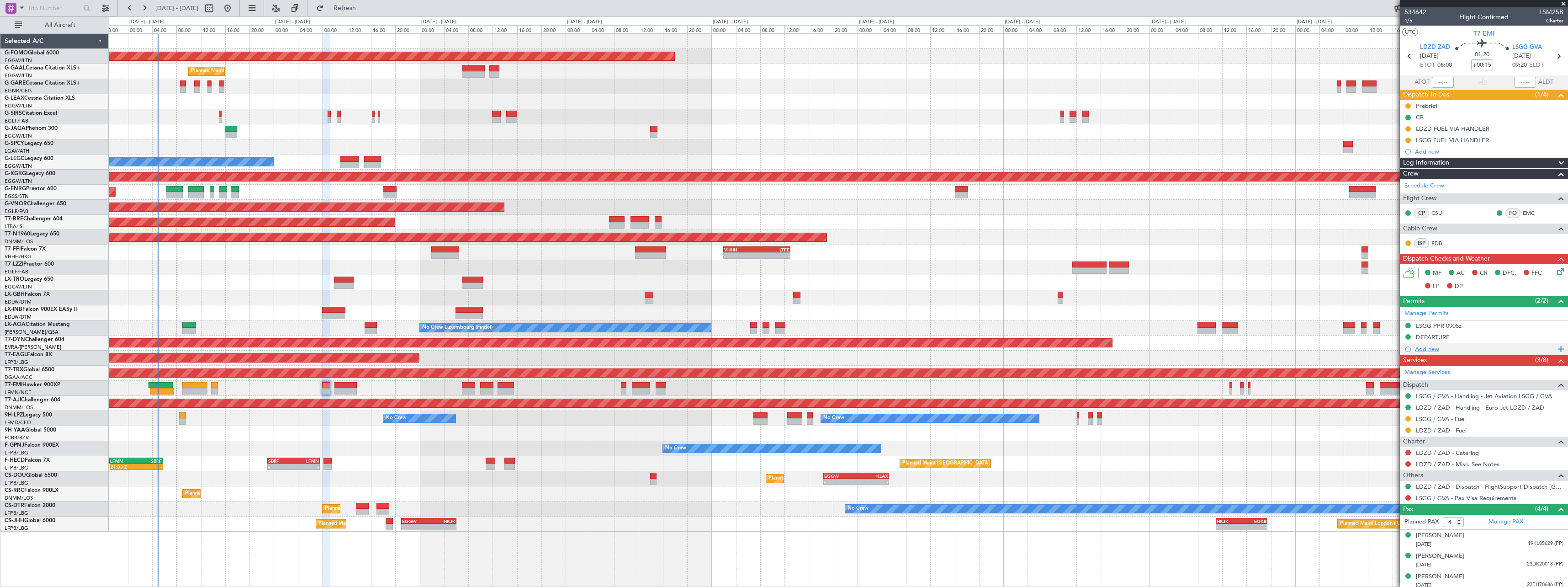
click at [1434, 348] on div "Add new" at bounding box center [1485, 349] width 140 height 8
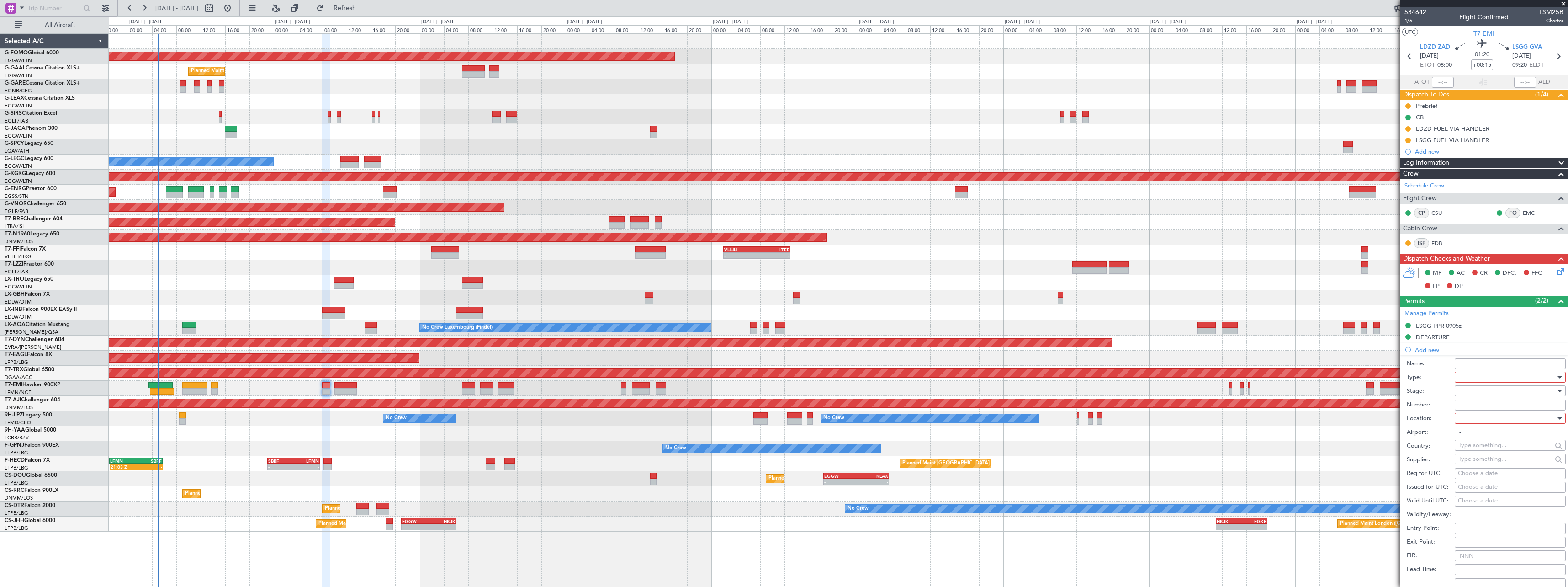
click at [1486, 381] on div at bounding box center [1507, 377] width 97 height 14
click at [1488, 434] on span "Landing" at bounding box center [1507, 431] width 96 height 14
click at [1485, 395] on div at bounding box center [1507, 390] width 97 height 14
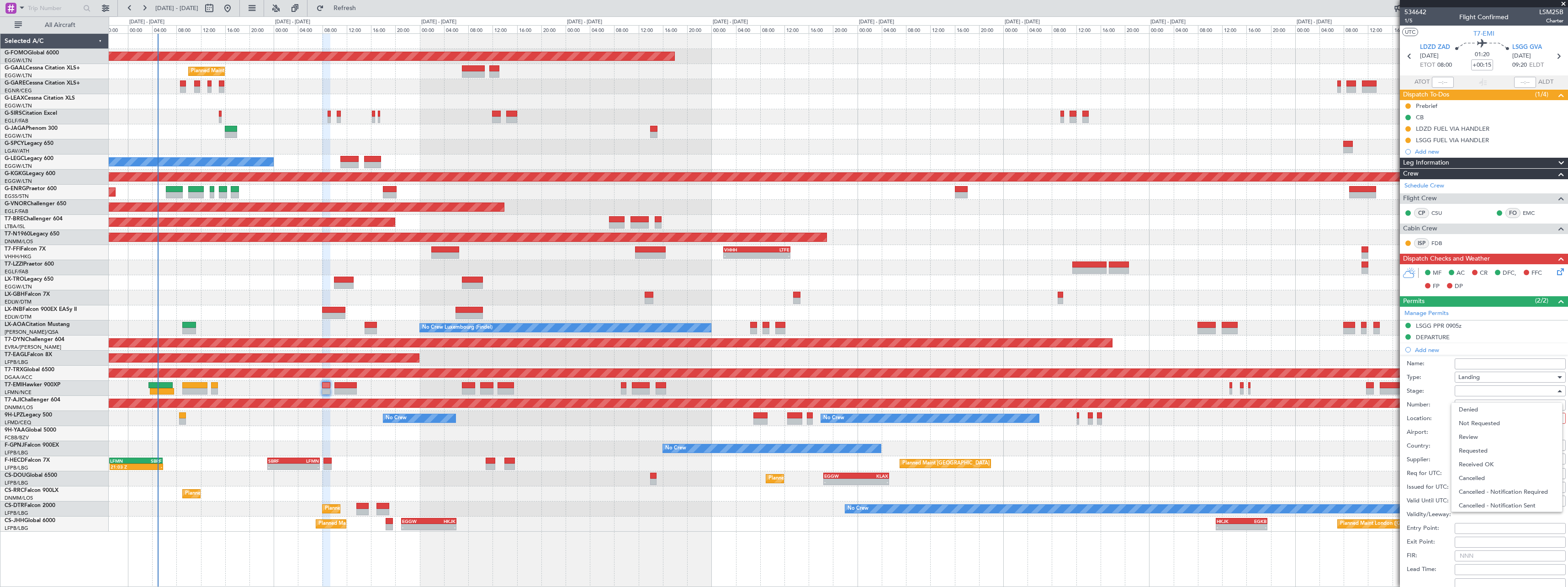
drag, startPoint x: 1482, startPoint y: 451, endPoint x: 1479, endPoint y: 426, distance: 25.2
click at [1482, 451] on span "Requested" at bounding box center [1507, 451] width 96 height 14
click at [1480, 421] on div at bounding box center [1507, 418] width 97 height 14
click at [1480, 464] on span "Arrival" at bounding box center [1507, 464] width 96 height 14
type input "LSGG / GVA"
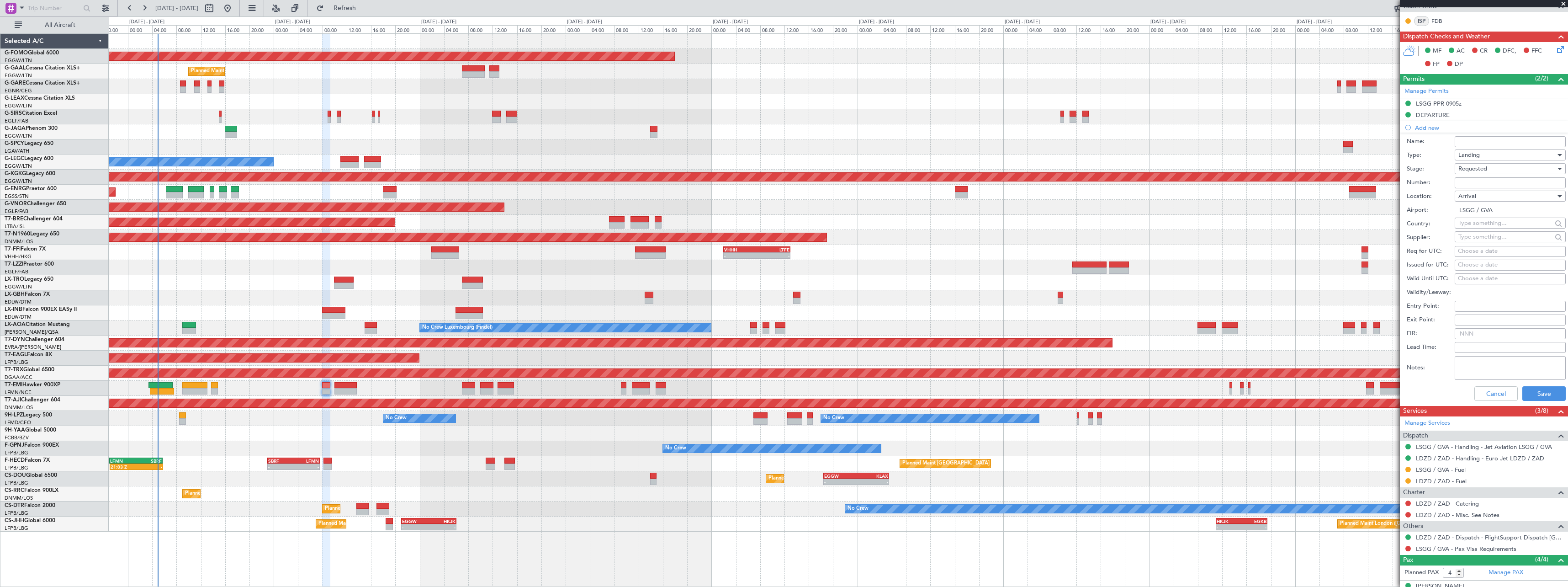
scroll to position [274, 0]
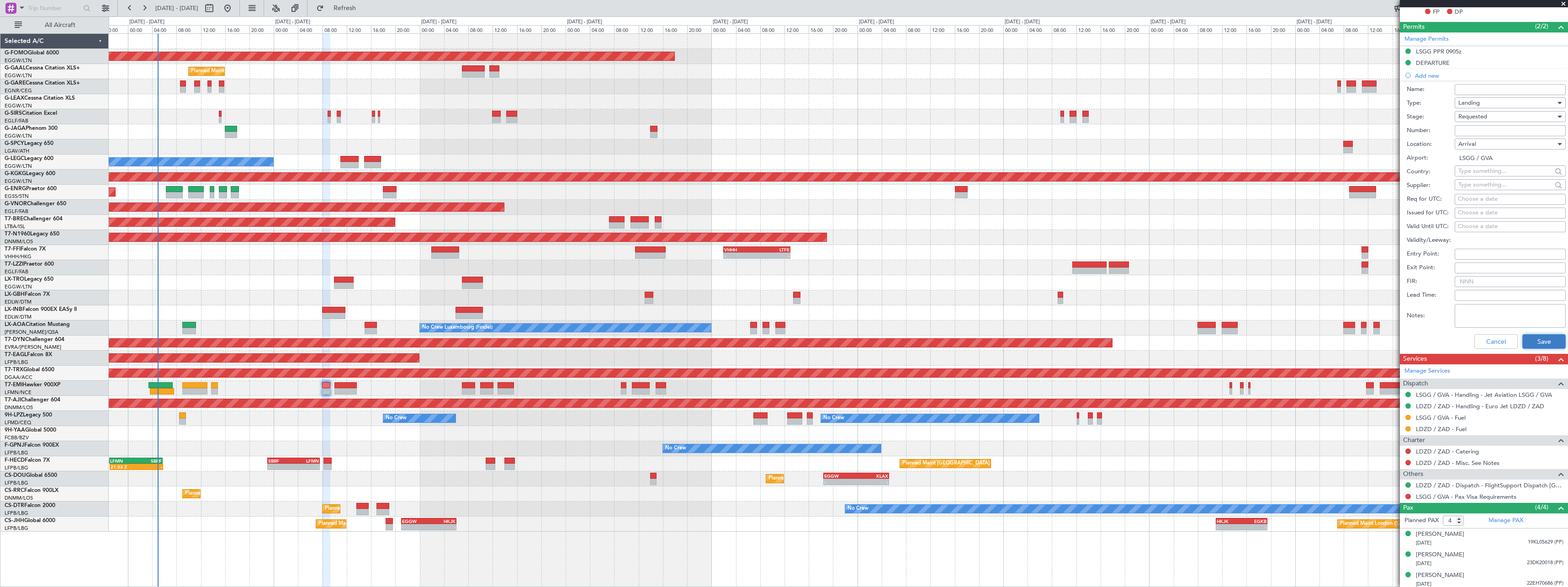
click at [1543, 343] on button "Save" at bounding box center [1544, 342] width 43 height 15
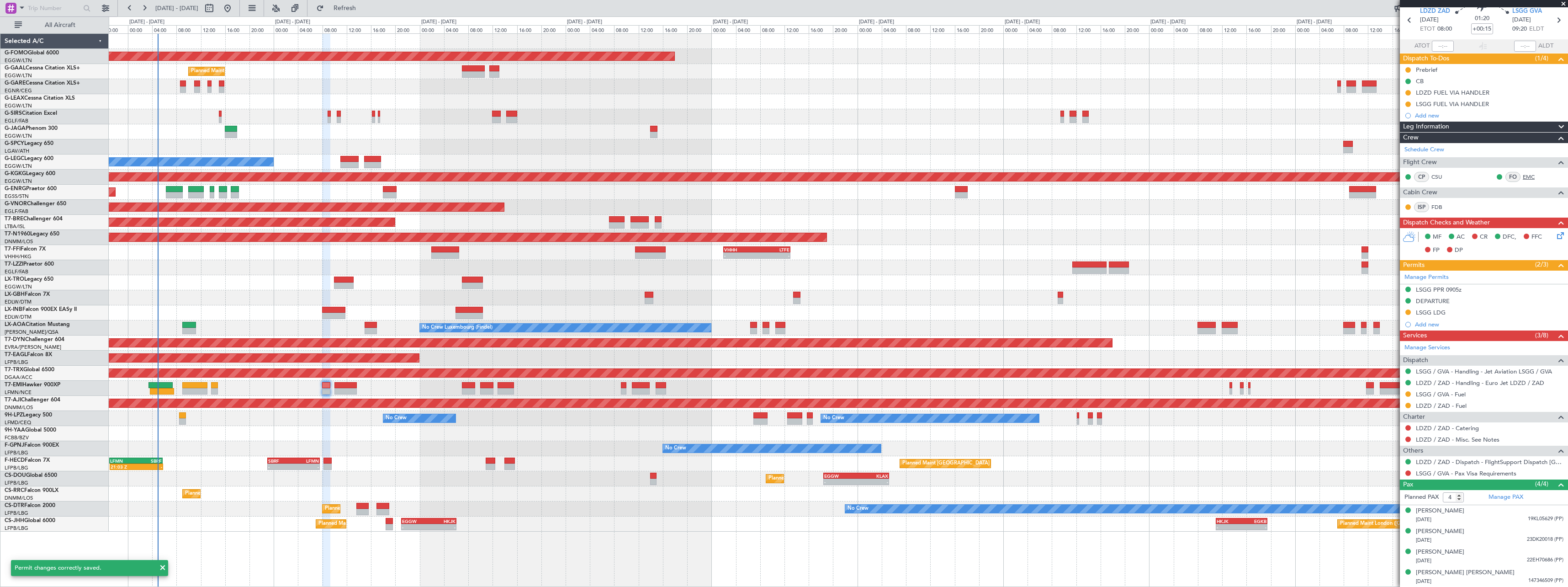
scroll to position [0, 0]
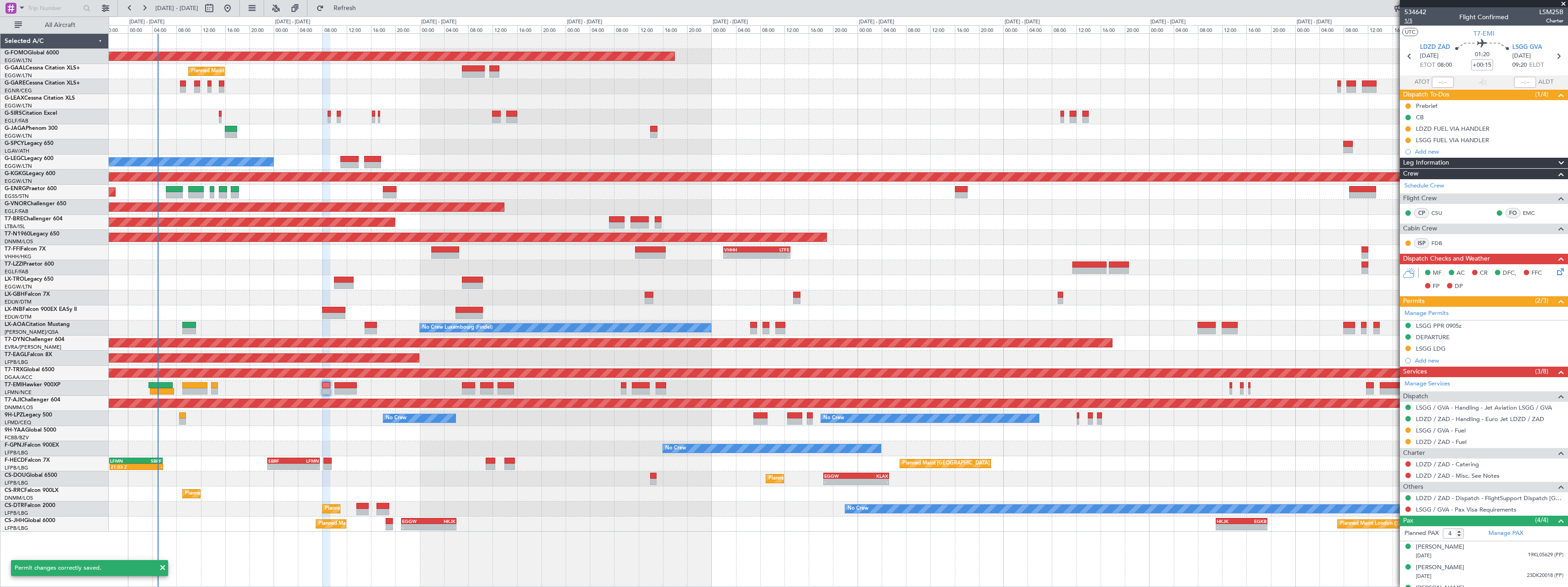
click at [1416, 19] on span "1/5" at bounding box center [1415, 21] width 22 height 8
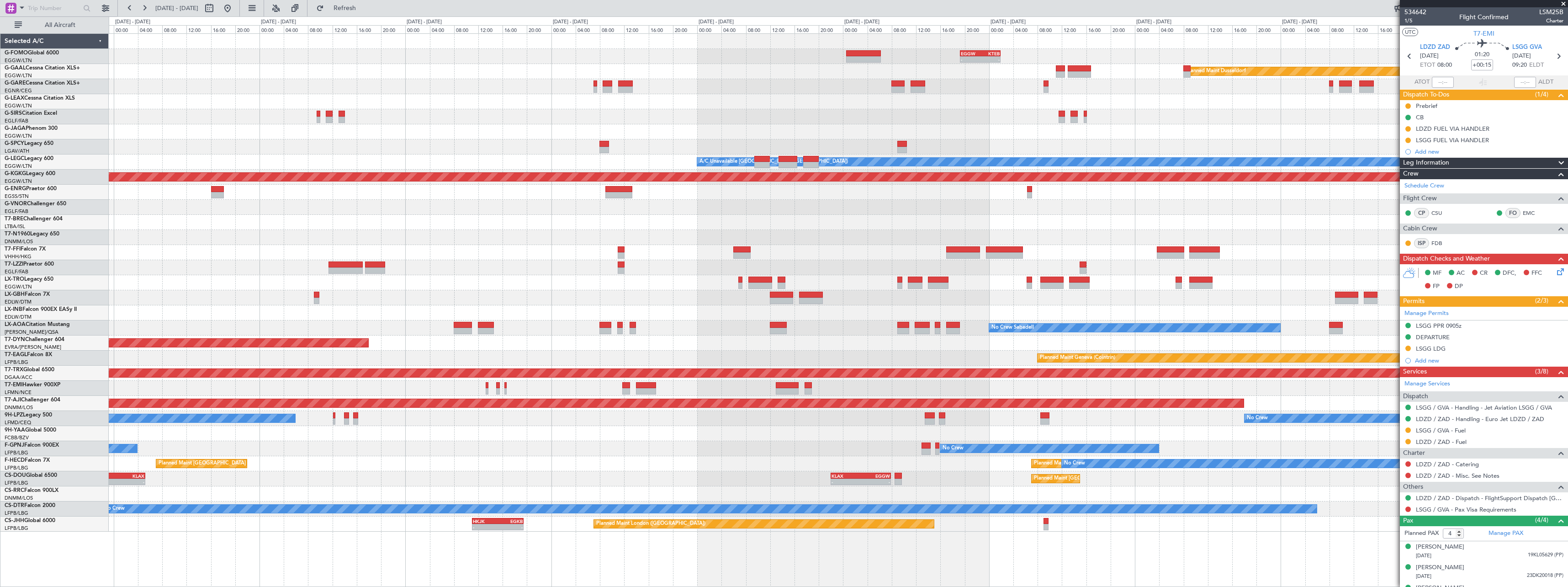
click at [399, 278] on div "- - EGGW 19:15 Z KTEB 01:55 Z Planned Maint Windsor Locks (Bradley Intl) Planne…" at bounding box center [838, 283] width 1459 height 497
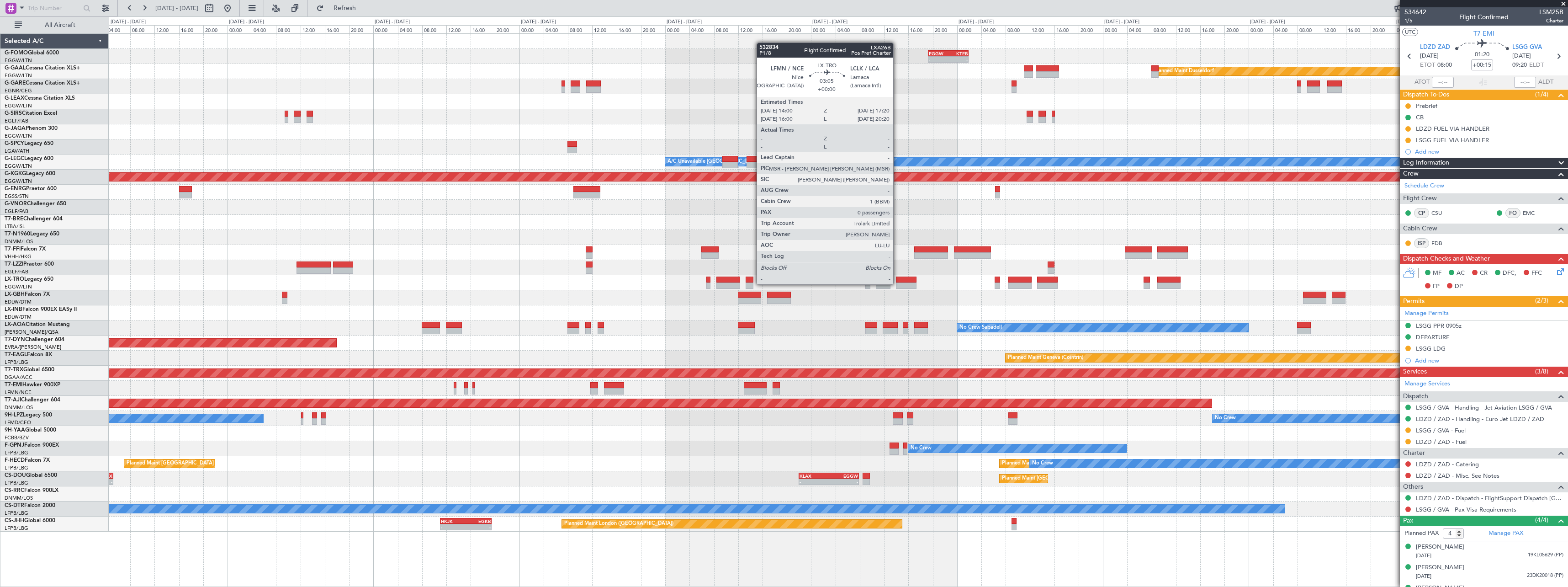
click at [898, 283] on div at bounding box center [906, 286] width 21 height 7
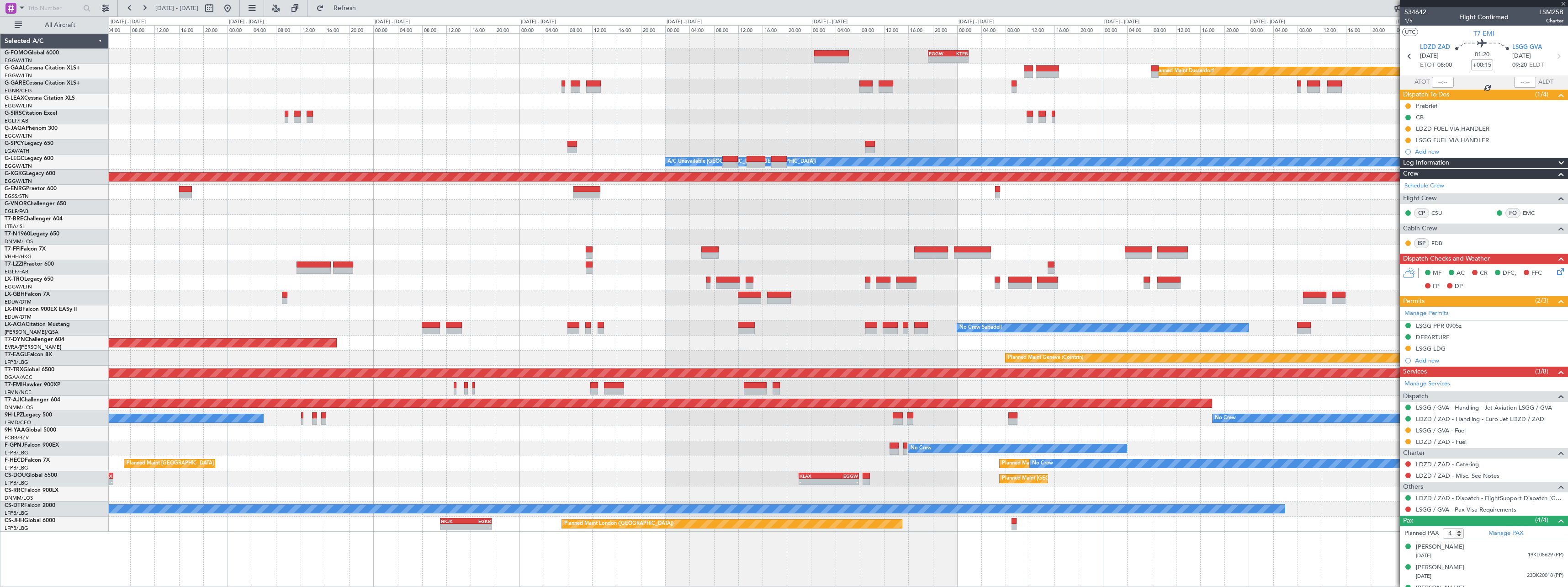
type input "0"
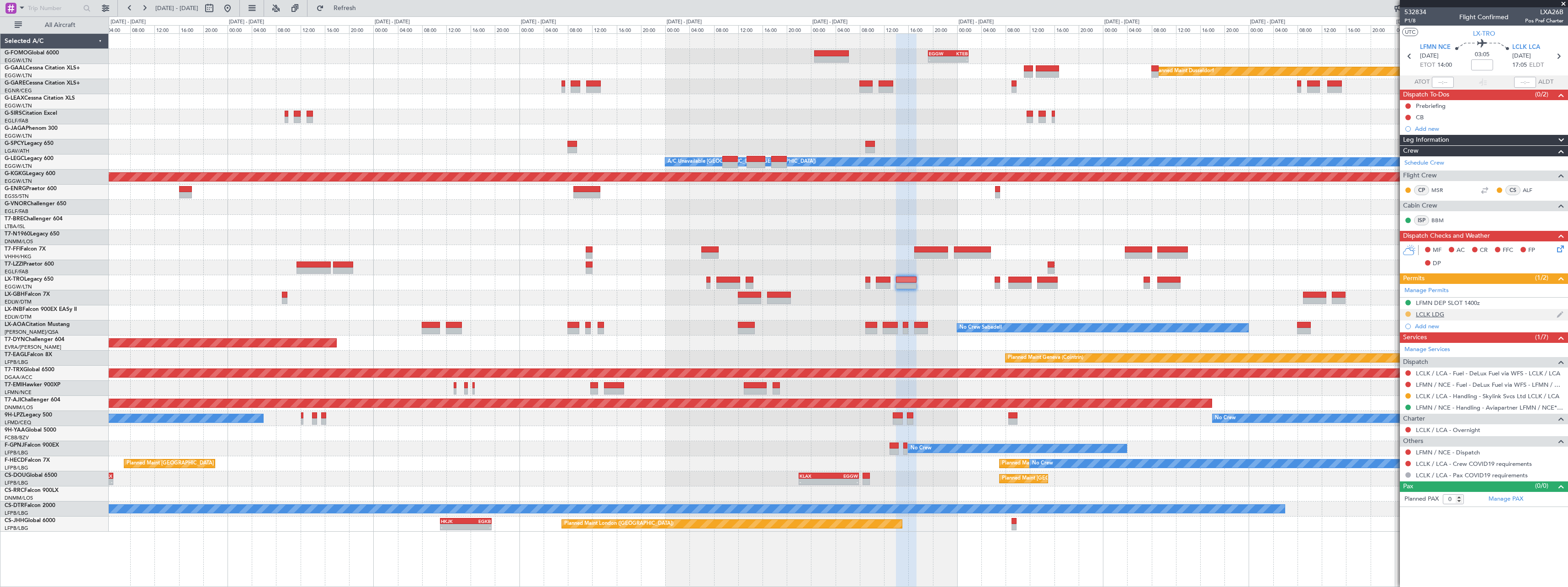
click at [1408, 311] on button at bounding box center [1408, 314] width 5 height 5
click at [1399, 421] on span "Received OK" at bounding box center [1385, 423] width 35 height 9
drag, startPoint x: 1409, startPoint y: 396, endPoint x: 1408, endPoint y: 406, distance: 10.0
click at [1408, 396] on button at bounding box center [1408, 396] width 5 height 5
click at [1386, 508] on span "Confirmed" at bounding box center [1382, 504] width 29 height 9
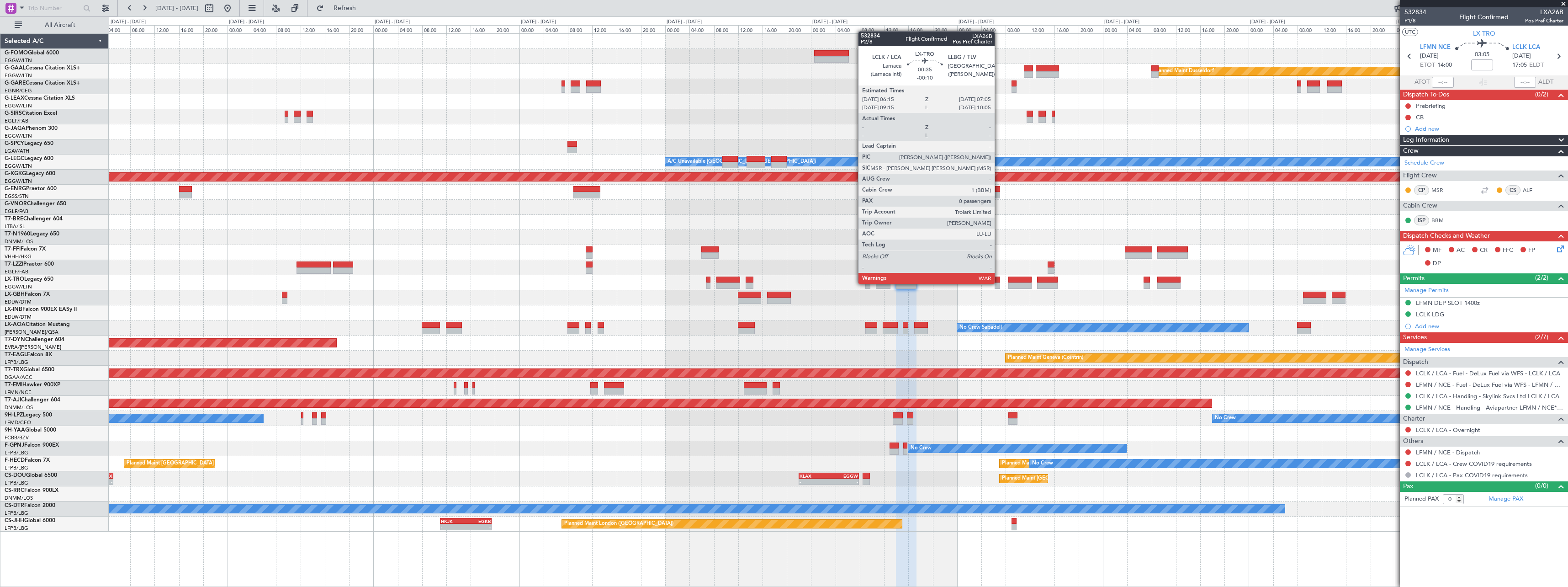
click at [999, 283] on div at bounding box center [997, 286] width 5 height 7
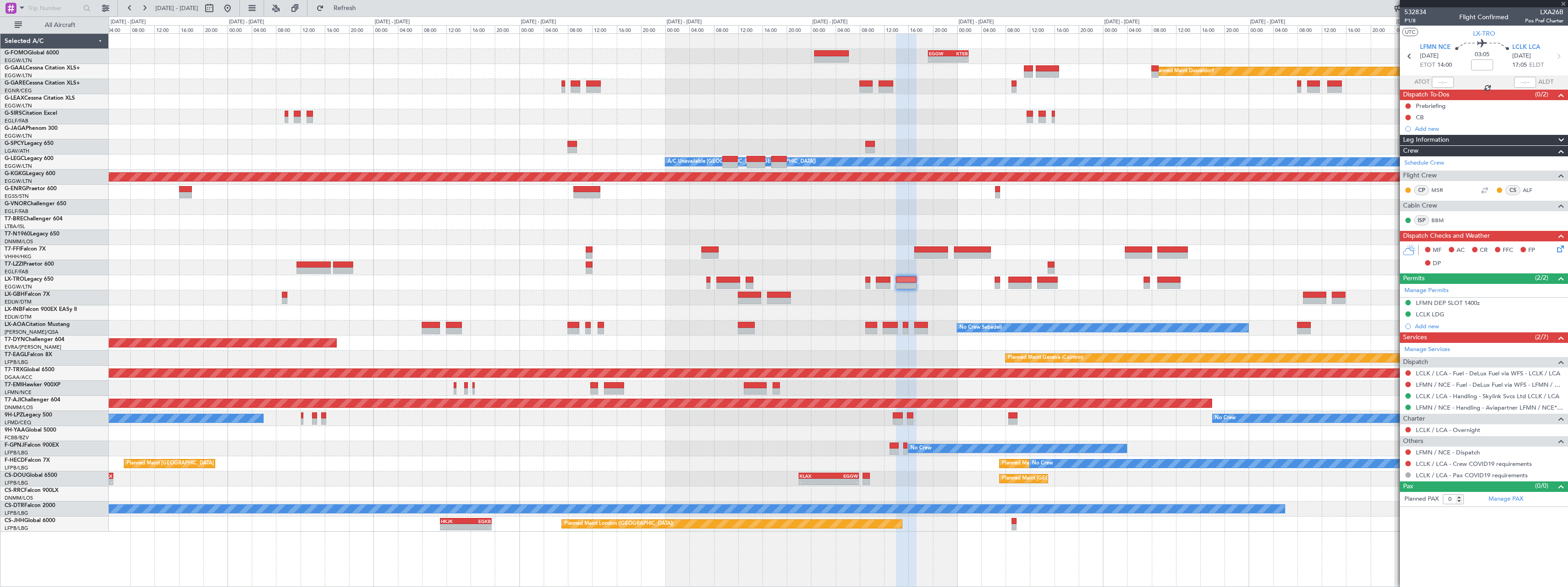
type input "-00:10"
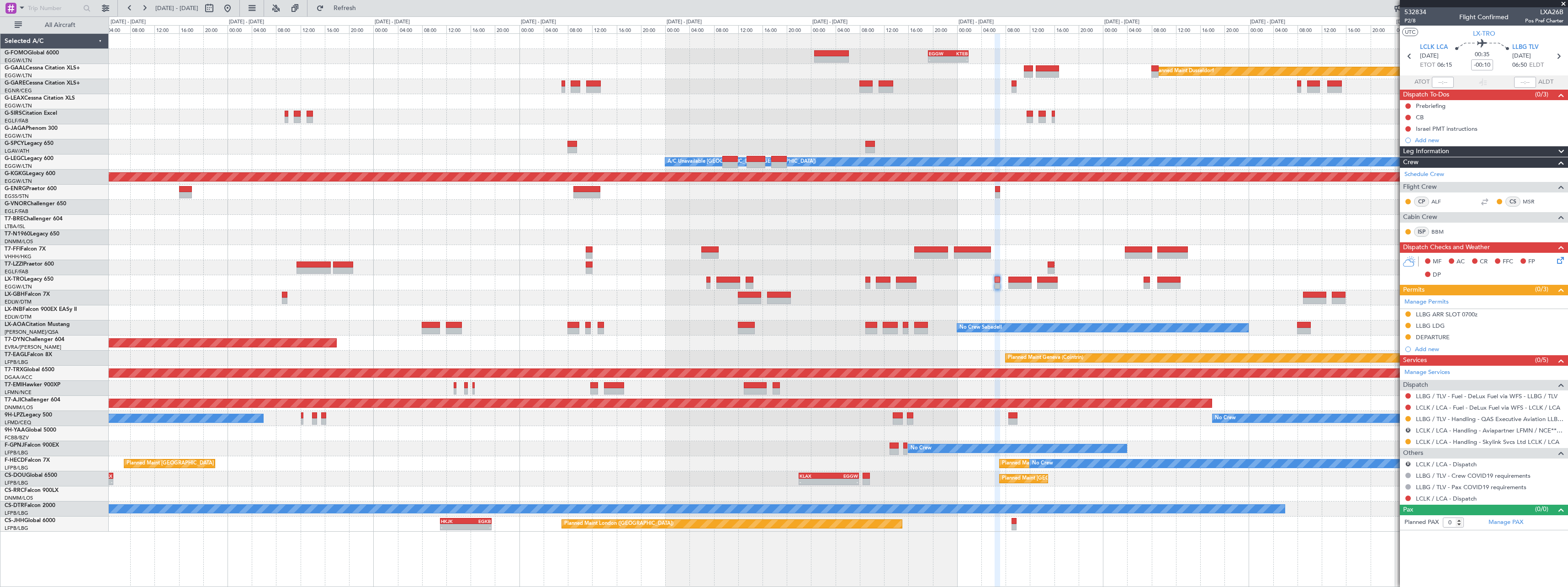
click at [1405, 443] on div at bounding box center [1408, 441] width 7 height 7
click at [1410, 443] on button at bounding box center [1408, 441] width 5 height 5
click at [1393, 555] on li "Confirmed" at bounding box center [1407, 550] width 105 height 14
click at [1409, 335] on button at bounding box center [1408, 337] width 5 height 5
click at [1384, 448] on span "Received OK" at bounding box center [1385, 445] width 35 height 9
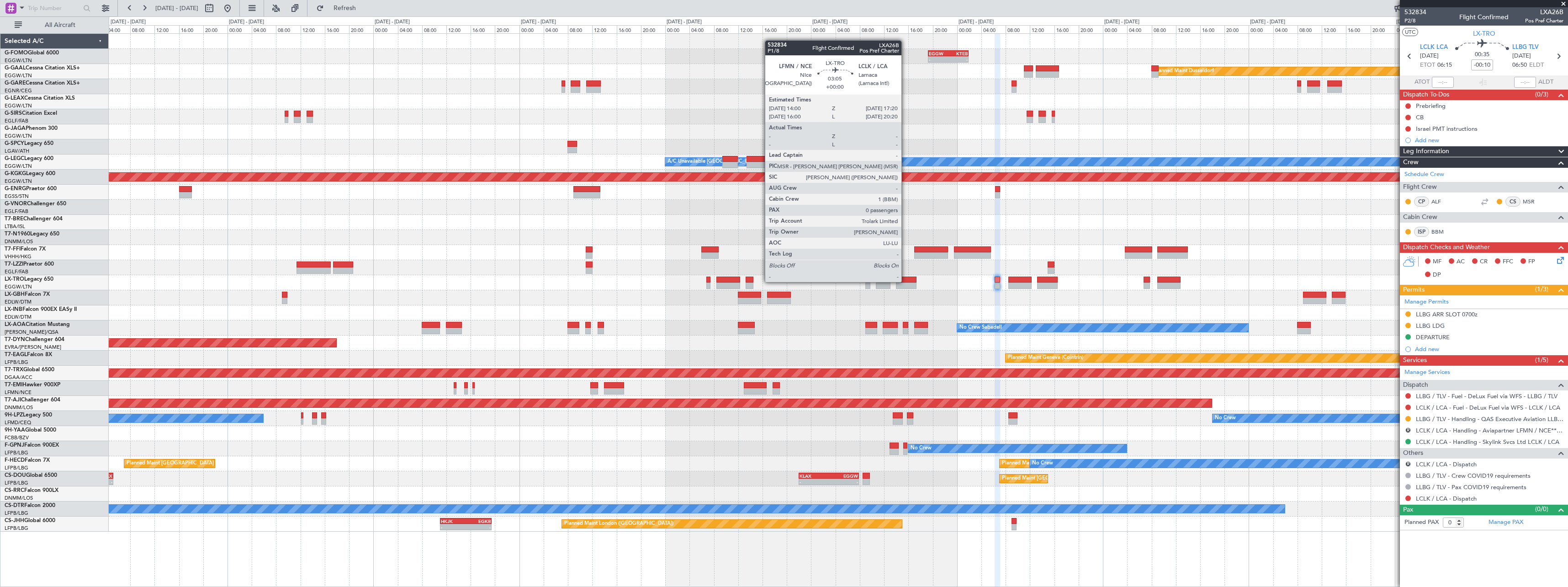
click at [906, 281] on div at bounding box center [906, 279] width 21 height 7
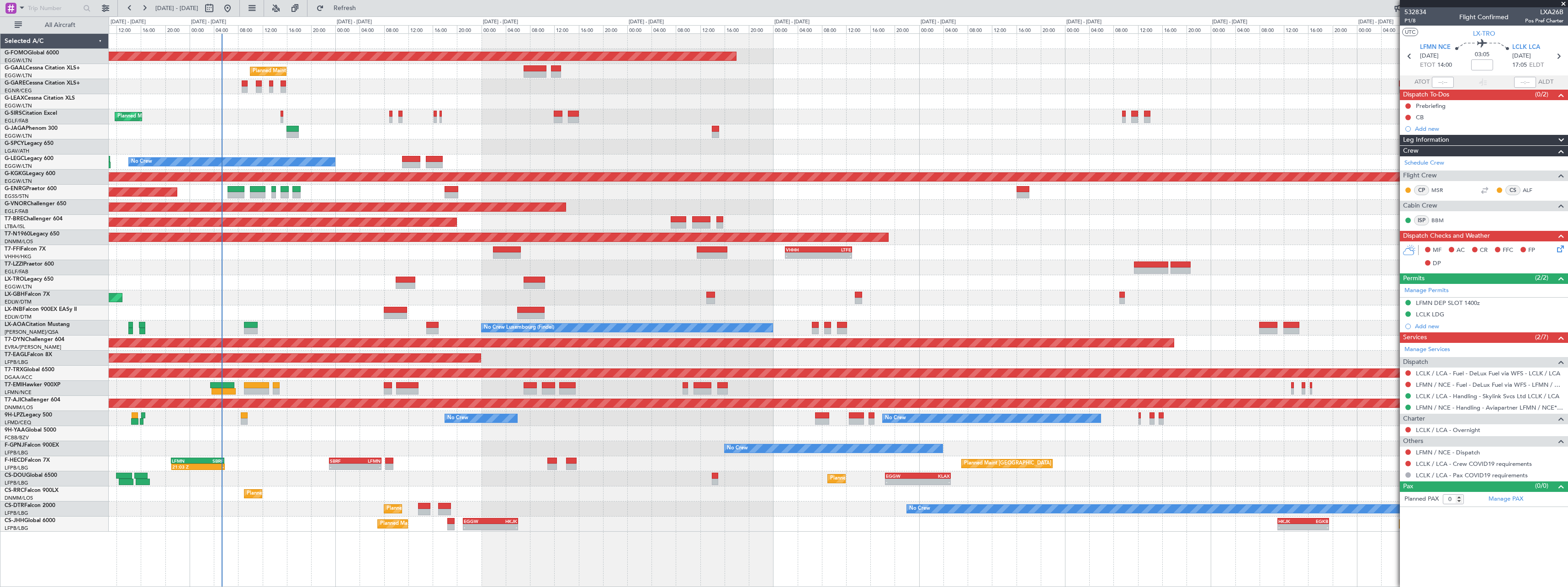
click at [1088, 227] on div "Planned Maint Windsor Locks (Bradley Intl) - - EGGW 19:15 Z KTEB 01:55 Z Planne…" at bounding box center [838, 283] width 1459 height 497
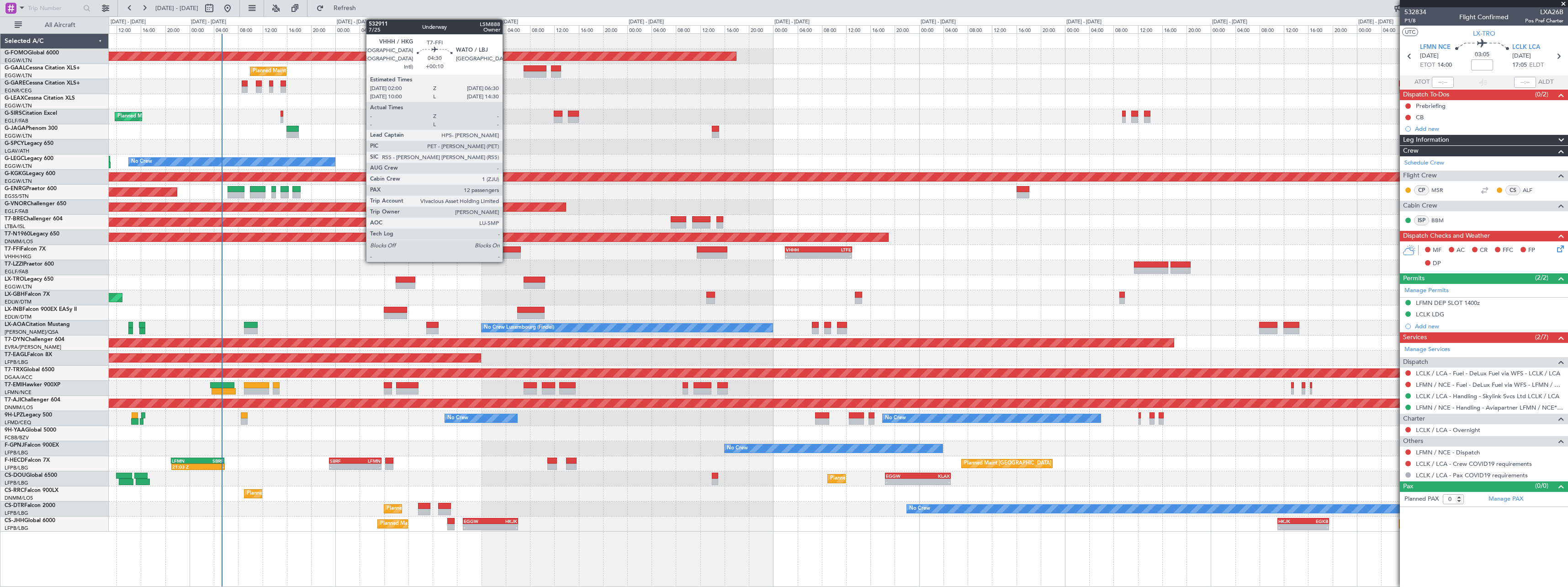
click at [506, 254] on div at bounding box center [506, 255] width 27 height 7
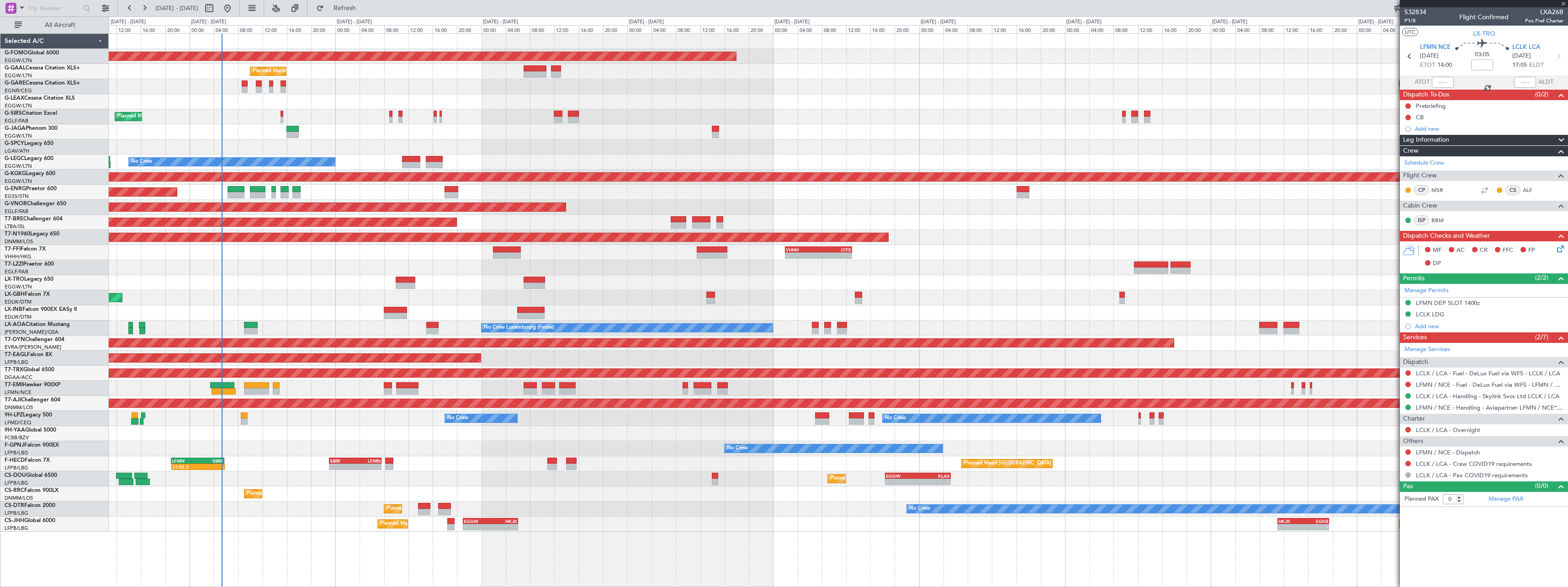
type input "+00:10"
type input "12"
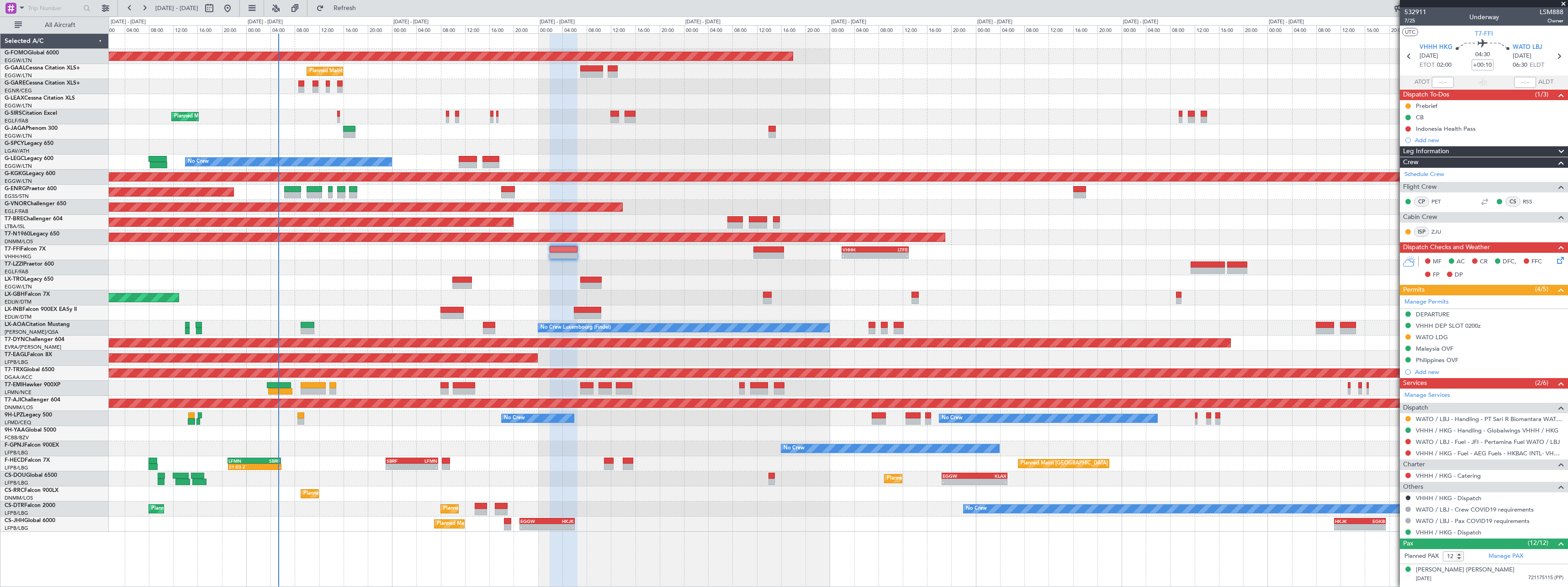
click at [474, 434] on div at bounding box center [838, 434] width 1459 height 15
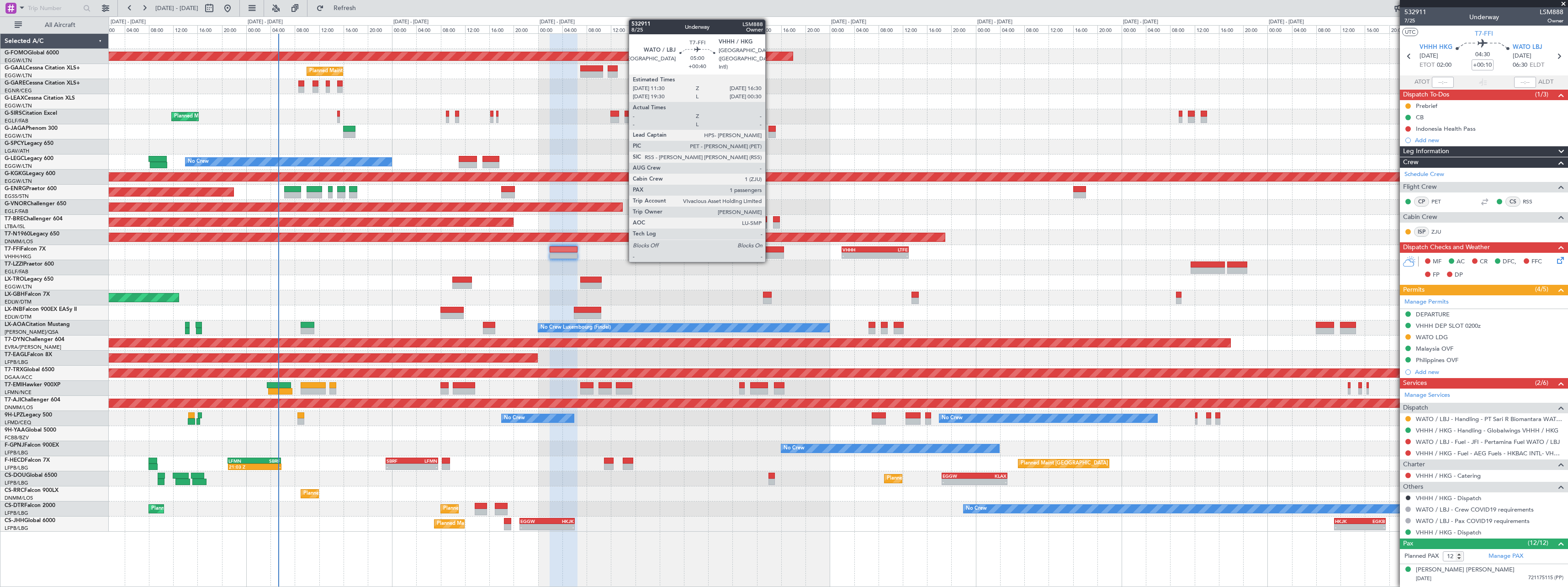
click at [770, 256] on div at bounding box center [769, 255] width 30 height 7
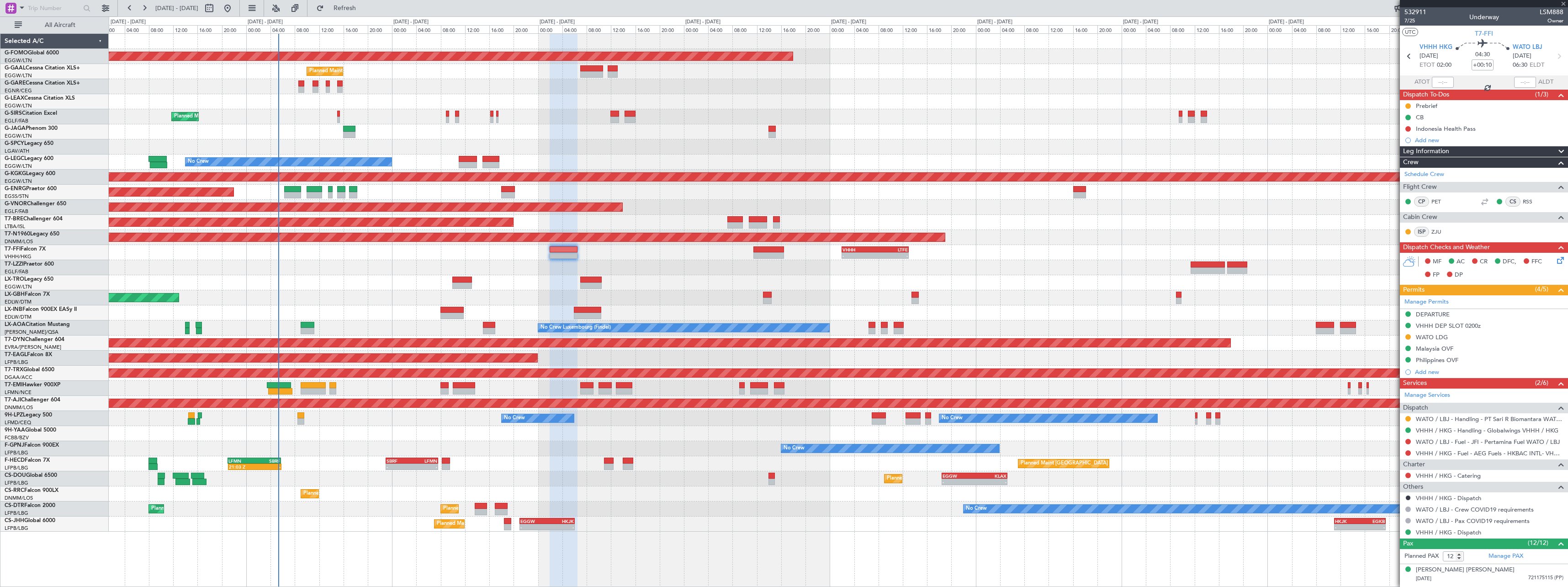
type input "+00:40"
type input "1"
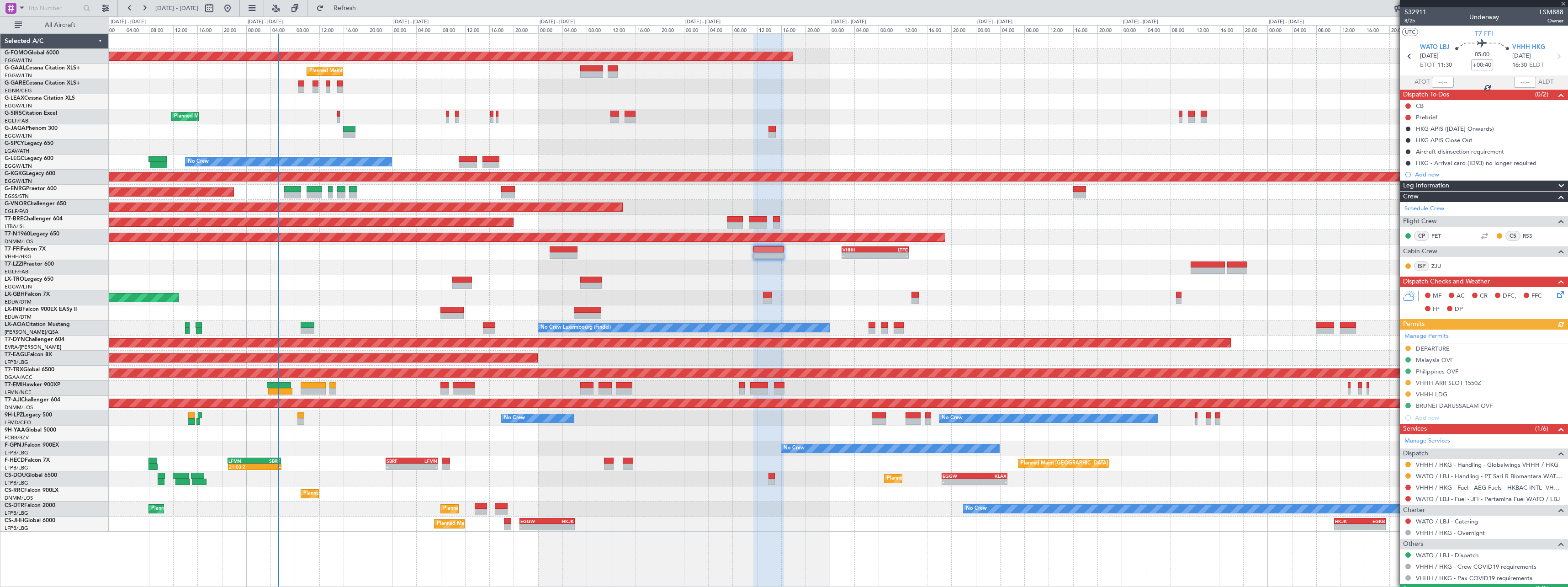
click at [576, 265] on div at bounding box center [838, 267] width 1459 height 15
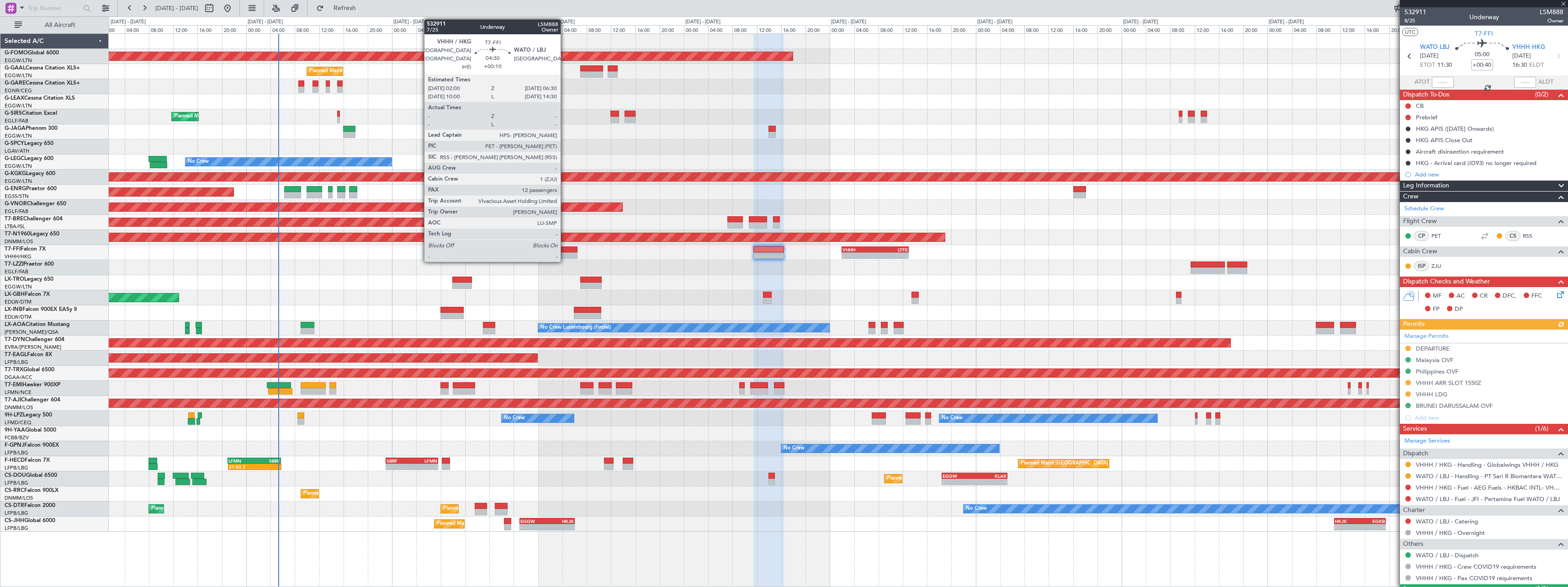
click at [565, 254] on div at bounding box center [563, 255] width 27 height 7
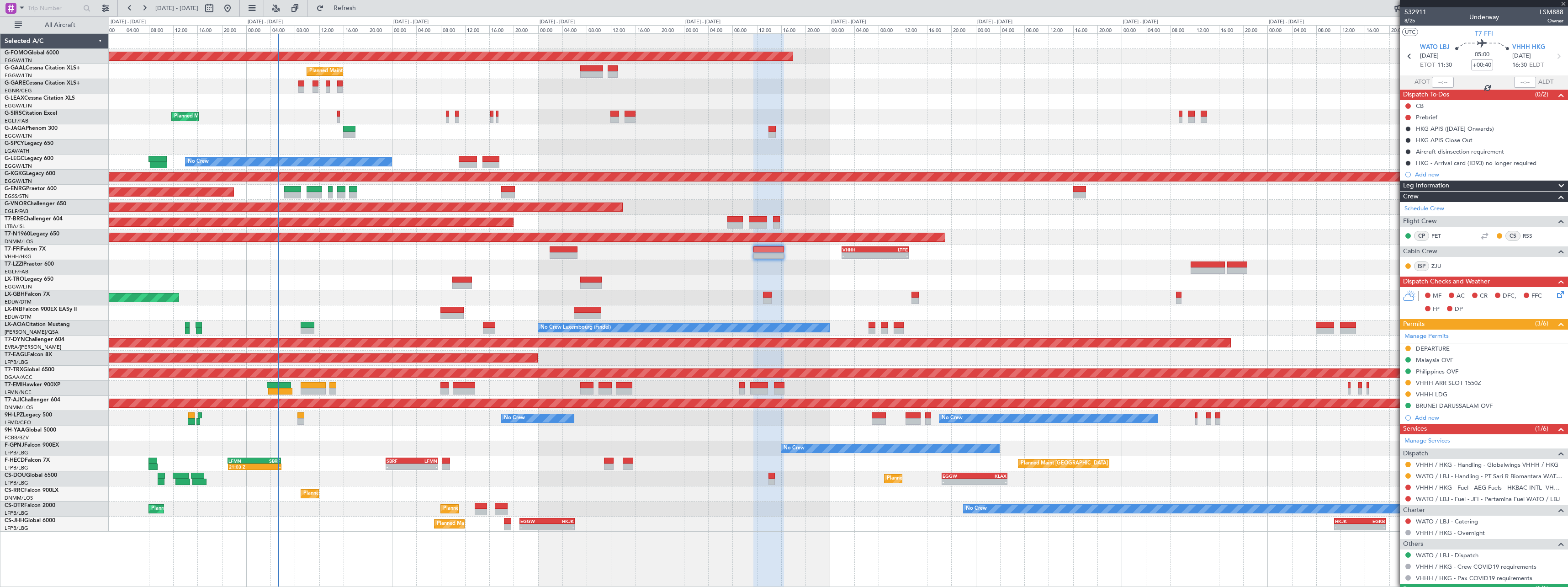
type input "+00:10"
type input "12"
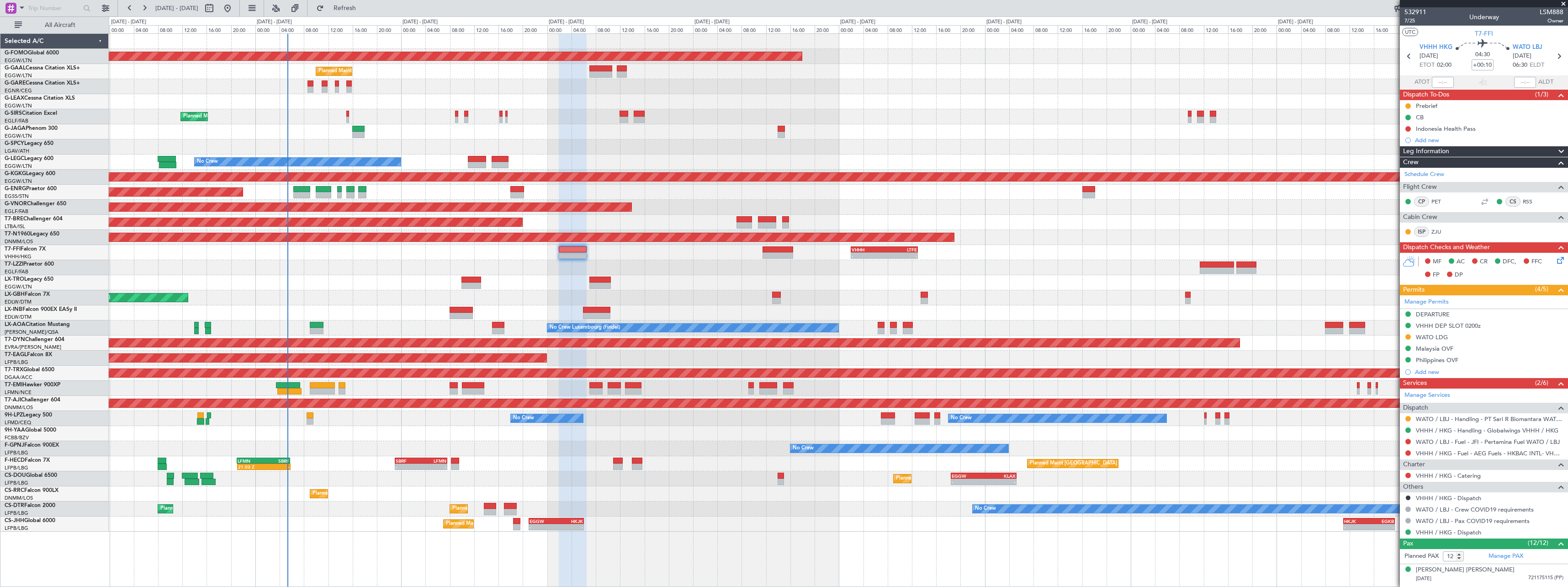
click at [692, 306] on div at bounding box center [838, 312] width 1459 height 15
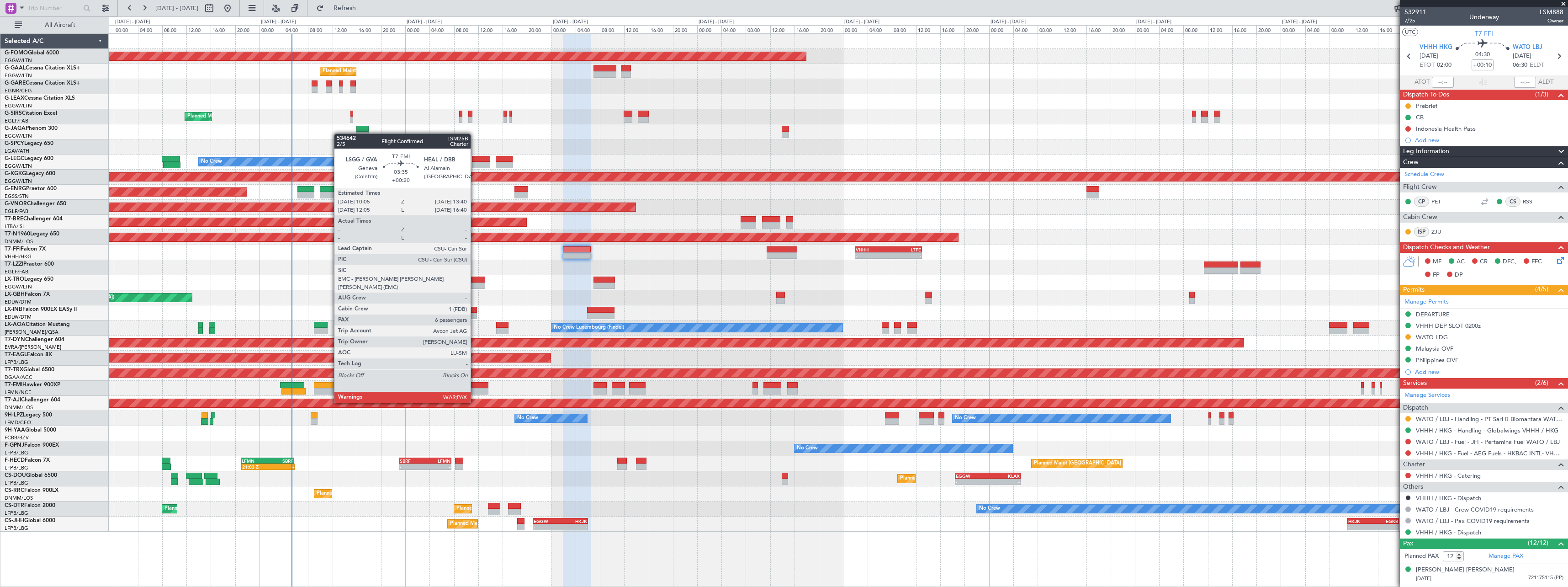
click at [475, 385] on div at bounding box center [477, 385] width 22 height 7
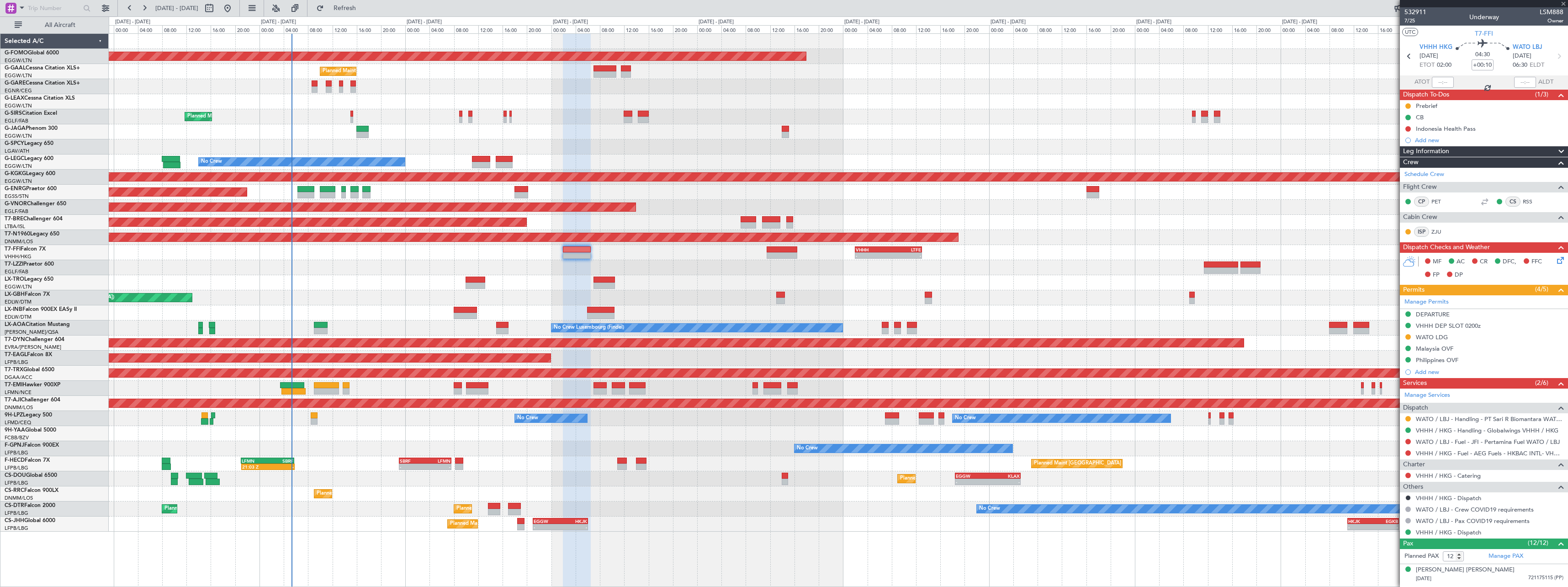
type input "+00:20"
type input "7"
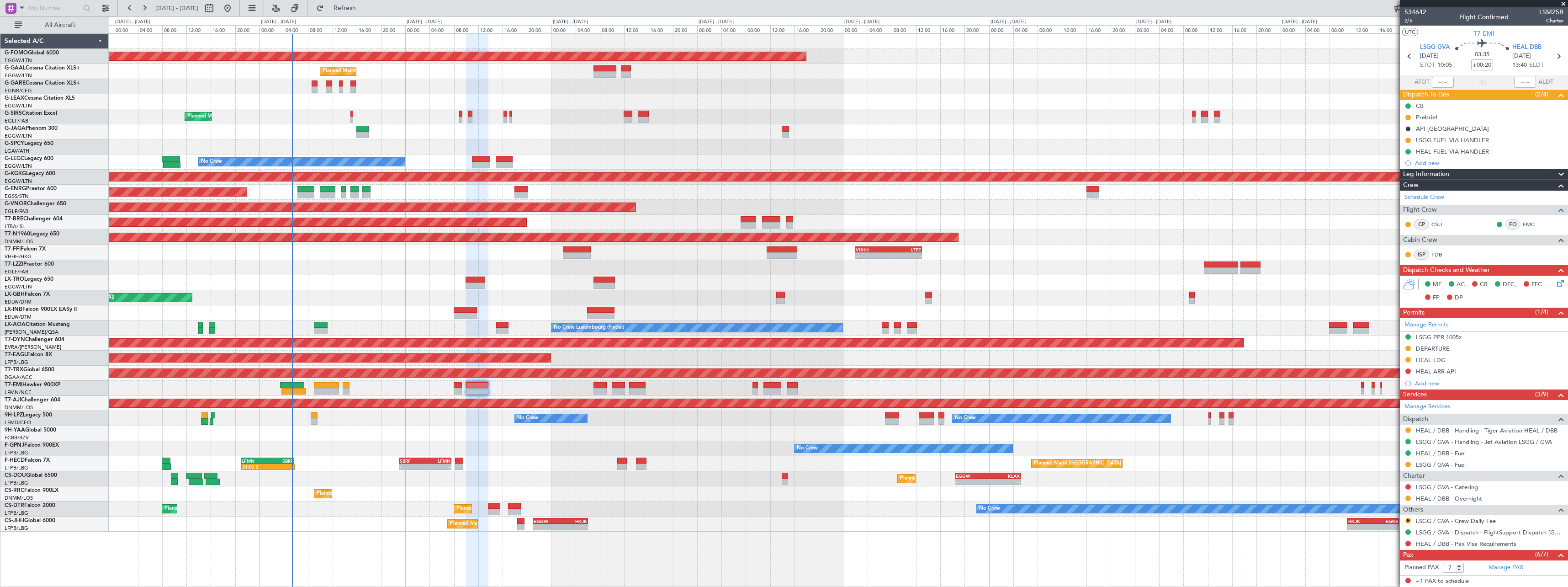
click at [1556, 171] on span at bounding box center [1561, 175] width 11 height 11
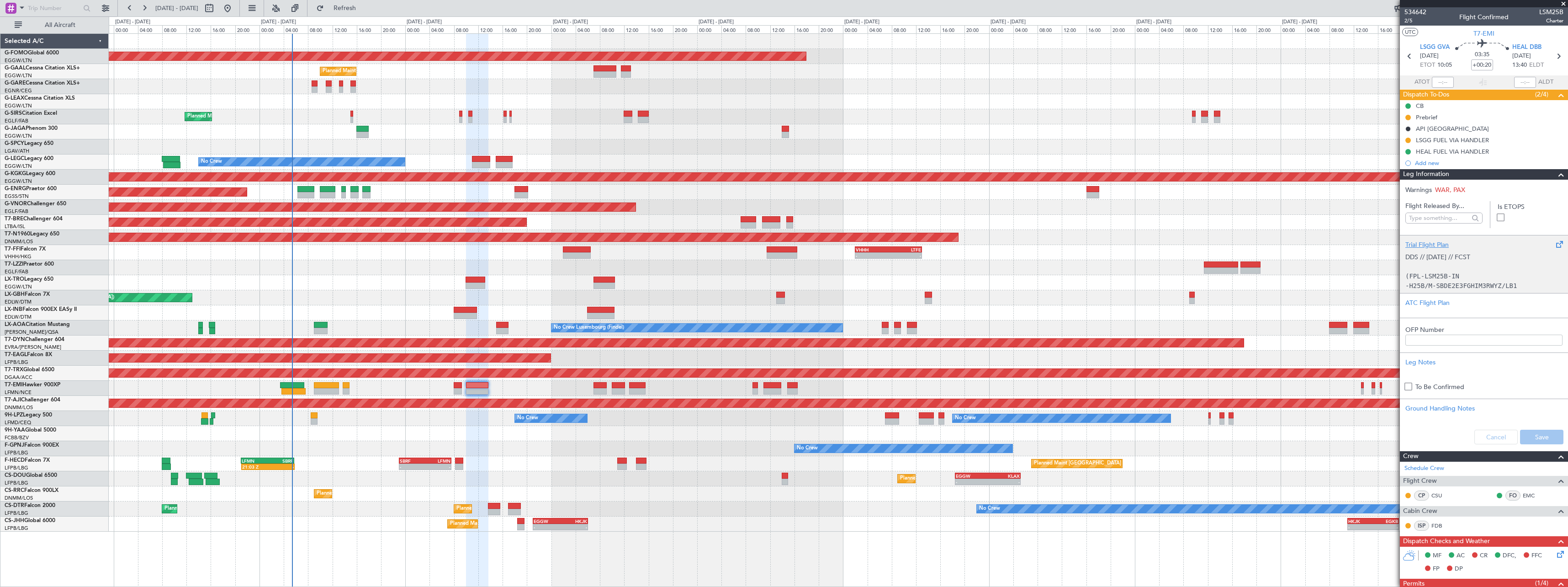
click at [1411, 237] on div "Trial Flight Plan DDS // 13AUG // FCST (FPL-LSM25B-IN -H25B/M-SBDE2E3FGHIM3RWYZ…" at bounding box center [1484, 264] width 168 height 58
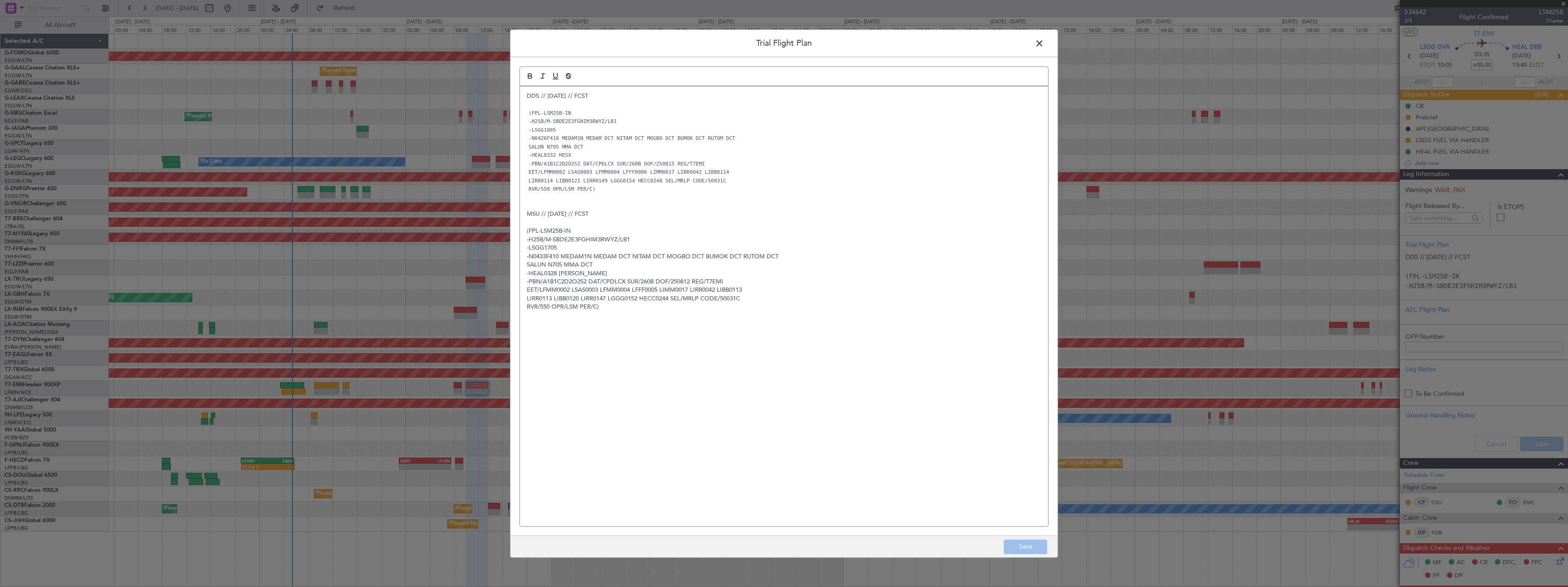
click at [522, 97] on div "DDS // 13AUG // FCST (FPL-LSM25B-IN -H25B/M-SBDE2E3FGHIM3RWYZ/LB1 -LSGG1005 -N0…" at bounding box center [784, 306] width 528 height 440
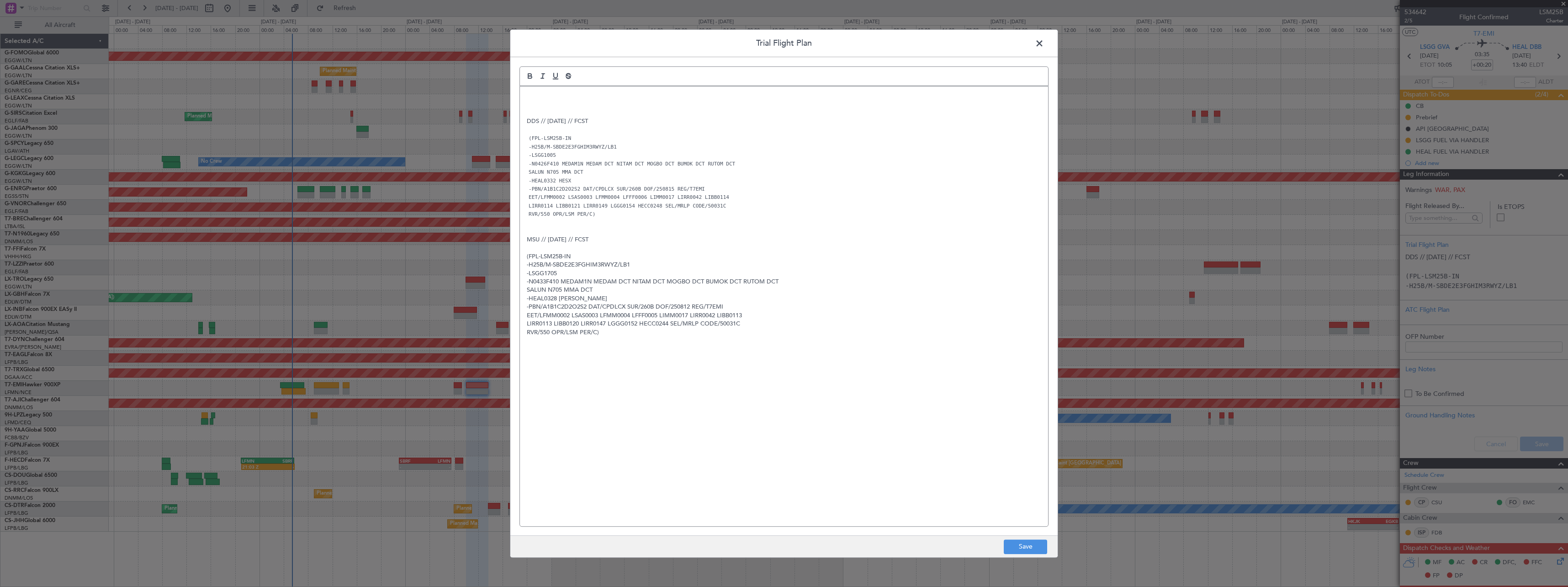
drag, startPoint x: 523, startPoint y: 77, endPoint x: 527, endPoint y: 91, distance: 14.6
click at [523, 79] on button "button" at bounding box center [530, 76] width 13 height 11
click at [527, 93] on p at bounding box center [783, 96] width 514 height 9
click at [555, 119] on div "ZVM//14AUG//FCST DDS // 13AUG // FCST (FPL-LSM25B-IN -H25B/M-SBDE2E3FGHIM3RWYZ/…" at bounding box center [784, 306] width 528 height 440
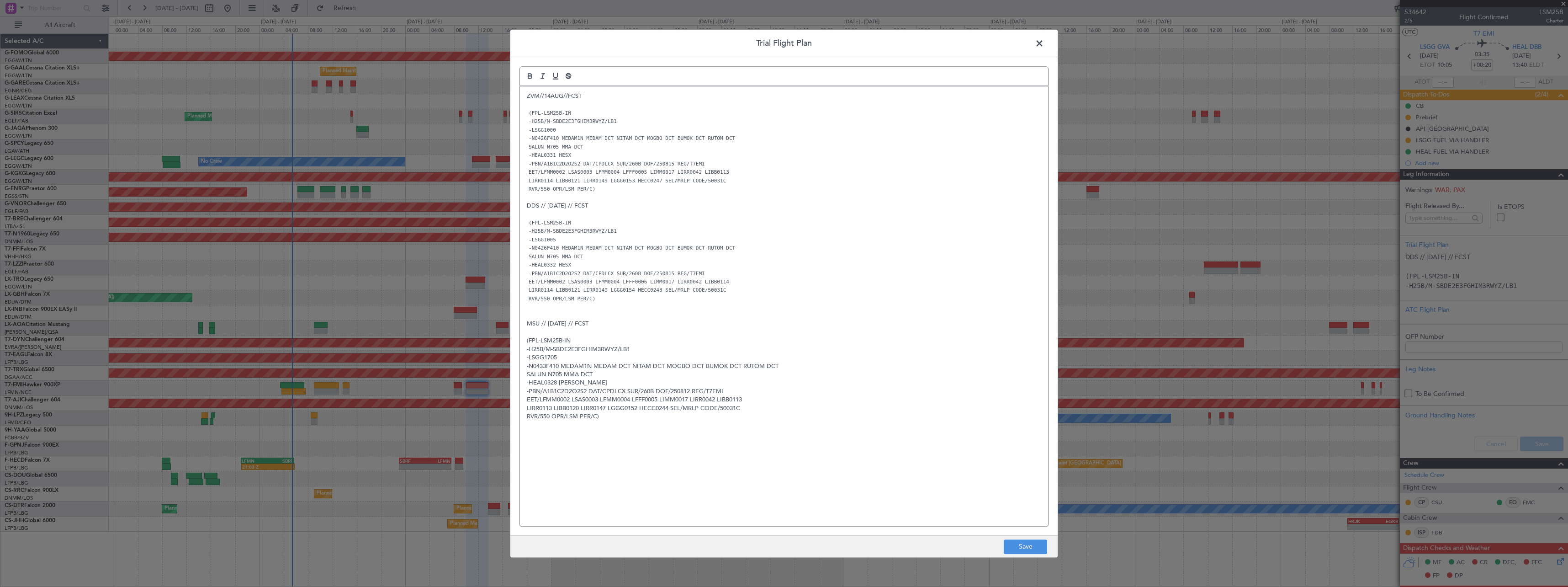
click at [1003, 523] on div "ZVM//14AUG//FCST (FPL-LSM25B-IN -H25B/M-SBDE2E3FGHIM3RWYZ/LB1 -LSGG1000 -N0426F…" at bounding box center [784, 306] width 528 height 440
drag, startPoint x: 970, startPoint y: 511, endPoint x: 936, endPoint y: 504, distance: 34.7
click at [967, 508] on div "ZVM//14AUG//FCST (FPL-LSM25B-IN -H25B/M-SBDE2E3FGHIM3RWYZ/LB1 -LSGG1000 -N0426F…" at bounding box center [784, 306] width 528 height 440
click at [1018, 540] on button "Save" at bounding box center [1025, 547] width 43 height 15
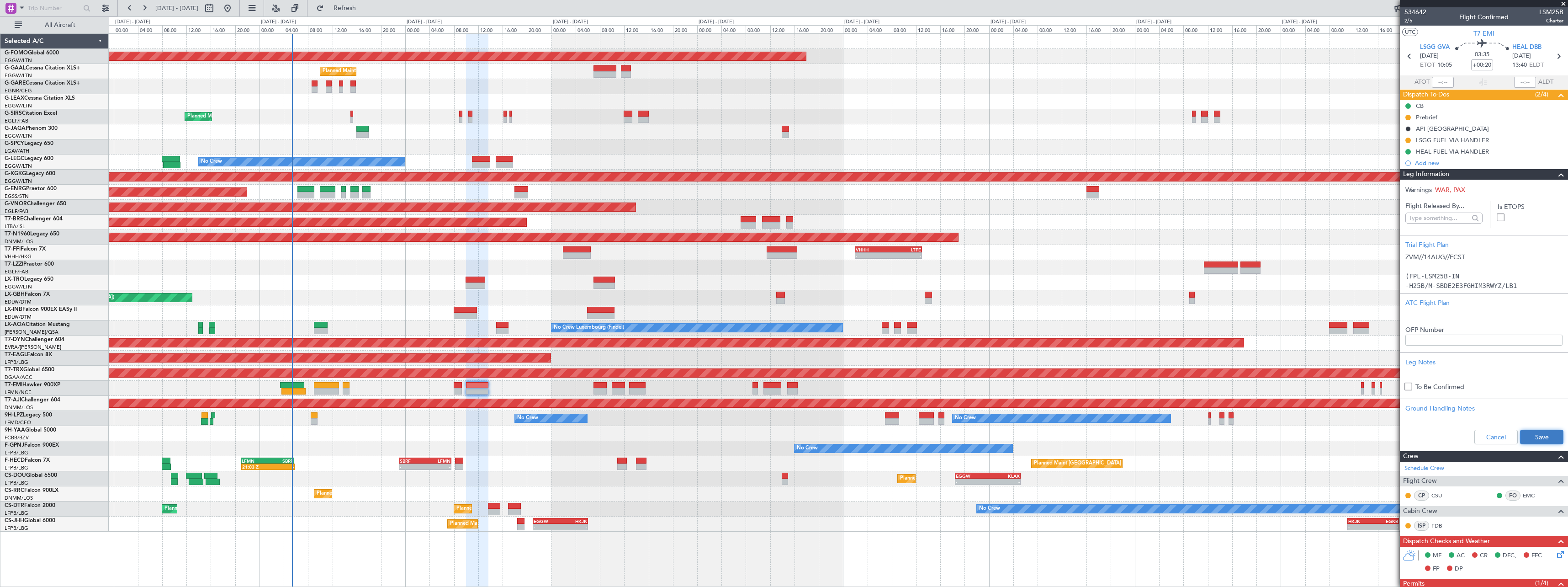
click at [1545, 439] on button "Save" at bounding box center [1541, 437] width 43 height 15
click at [1556, 174] on span at bounding box center [1561, 175] width 11 height 11
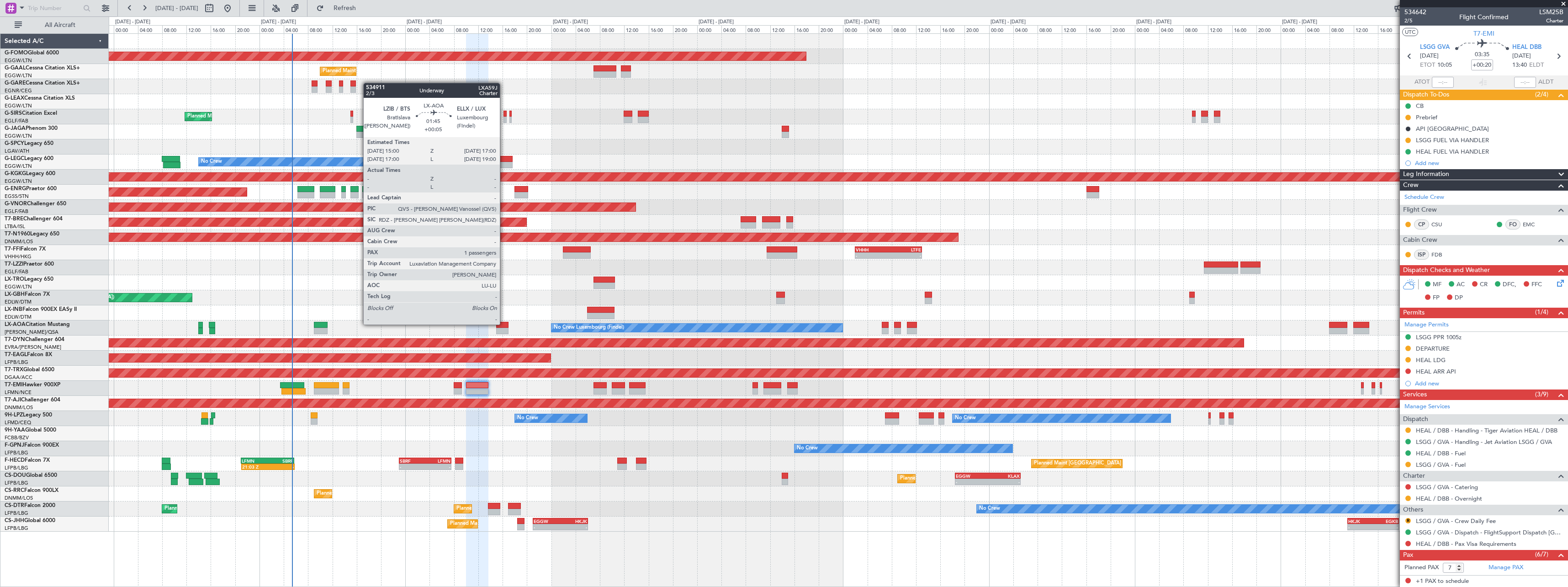
click at [505, 323] on div at bounding box center [502, 325] width 12 height 7
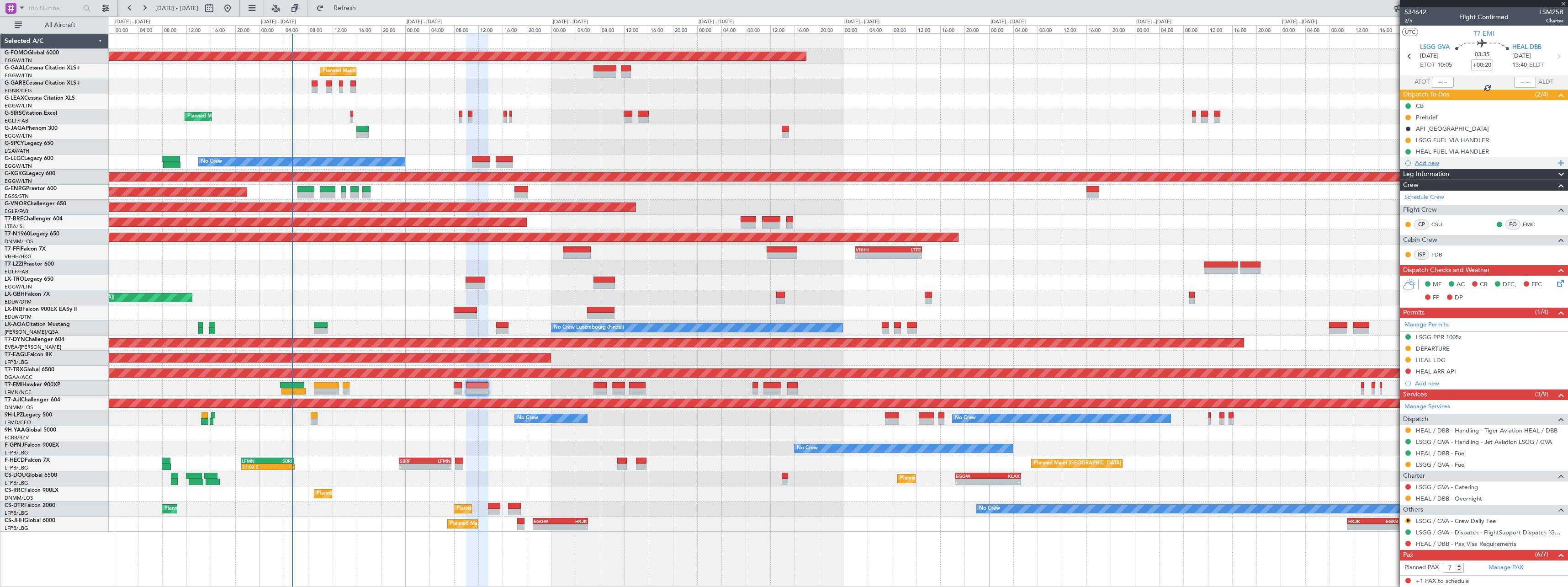
type input "+00:05"
type input "1"
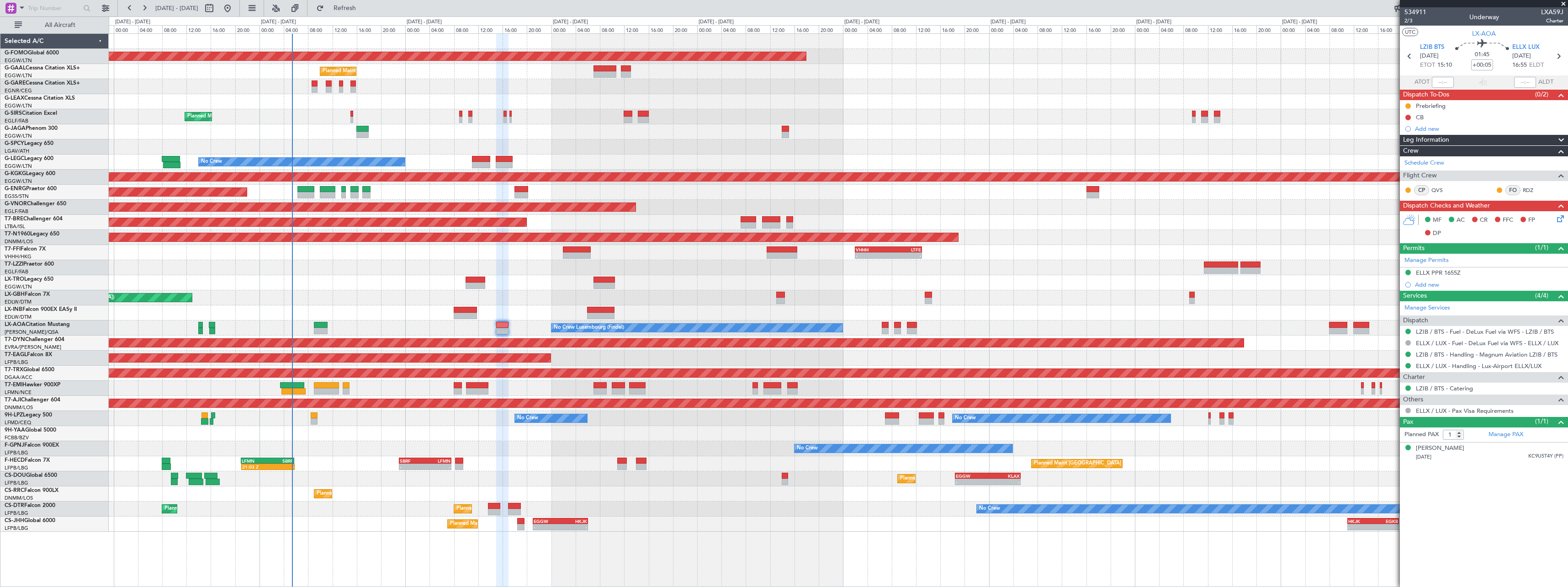
click at [1565, 137] on span at bounding box center [1561, 140] width 11 height 11
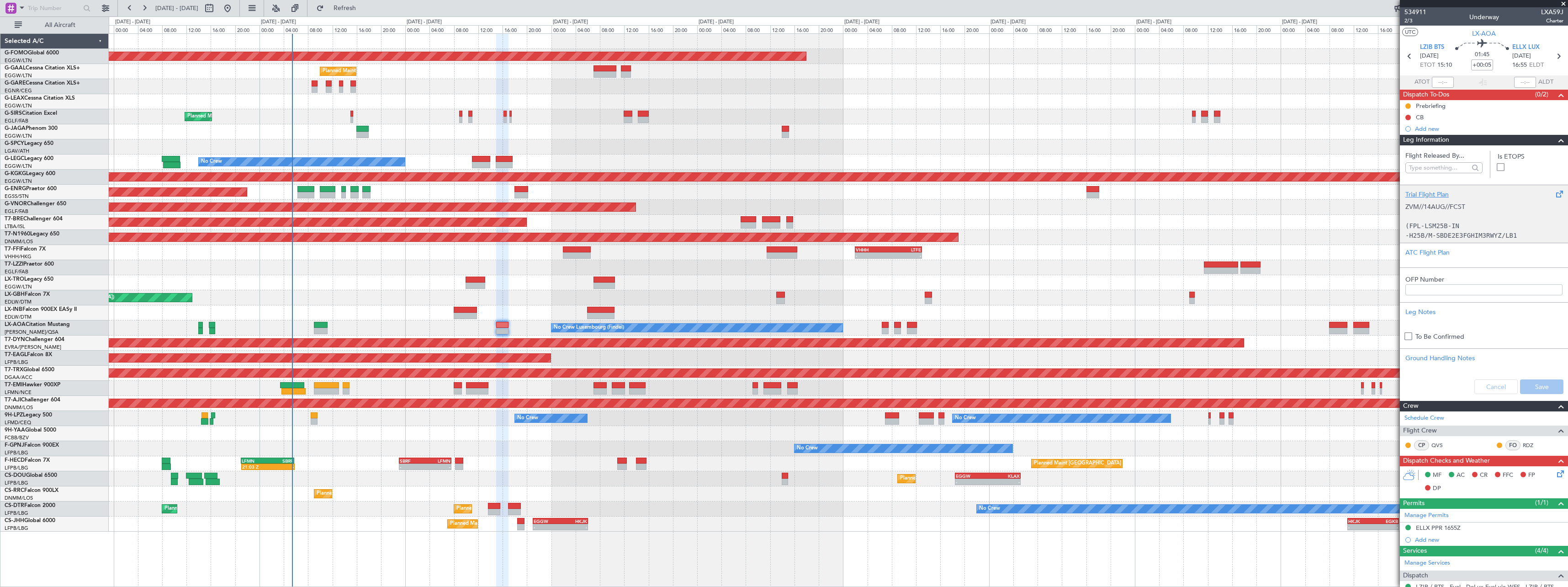
click at [1424, 192] on div "Trial Flight Plan" at bounding box center [1484, 194] width 157 height 10
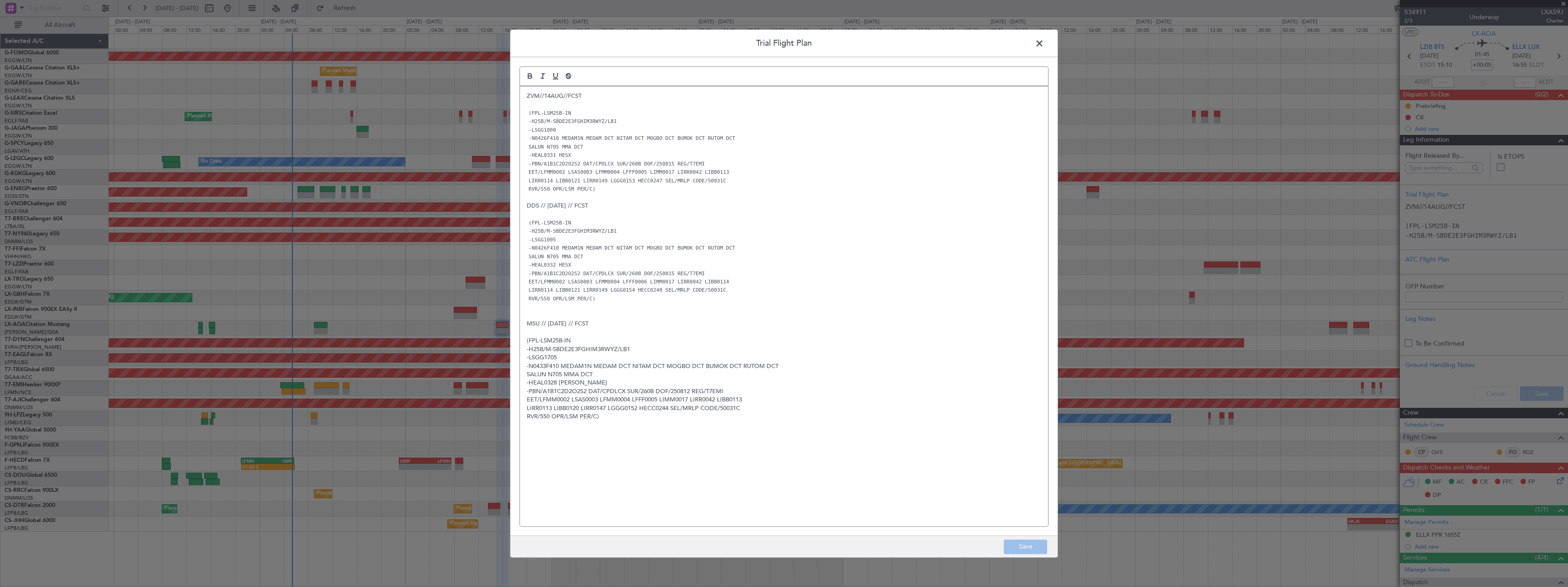
click at [523, 96] on div "ZVM//14AUG//FCST (FPL-LSM25B-IN -H25B/M-SBDE2E3FGHIM3RWYZ/LB1 -LSGG1000 -N0426F…" at bounding box center [784, 306] width 528 height 440
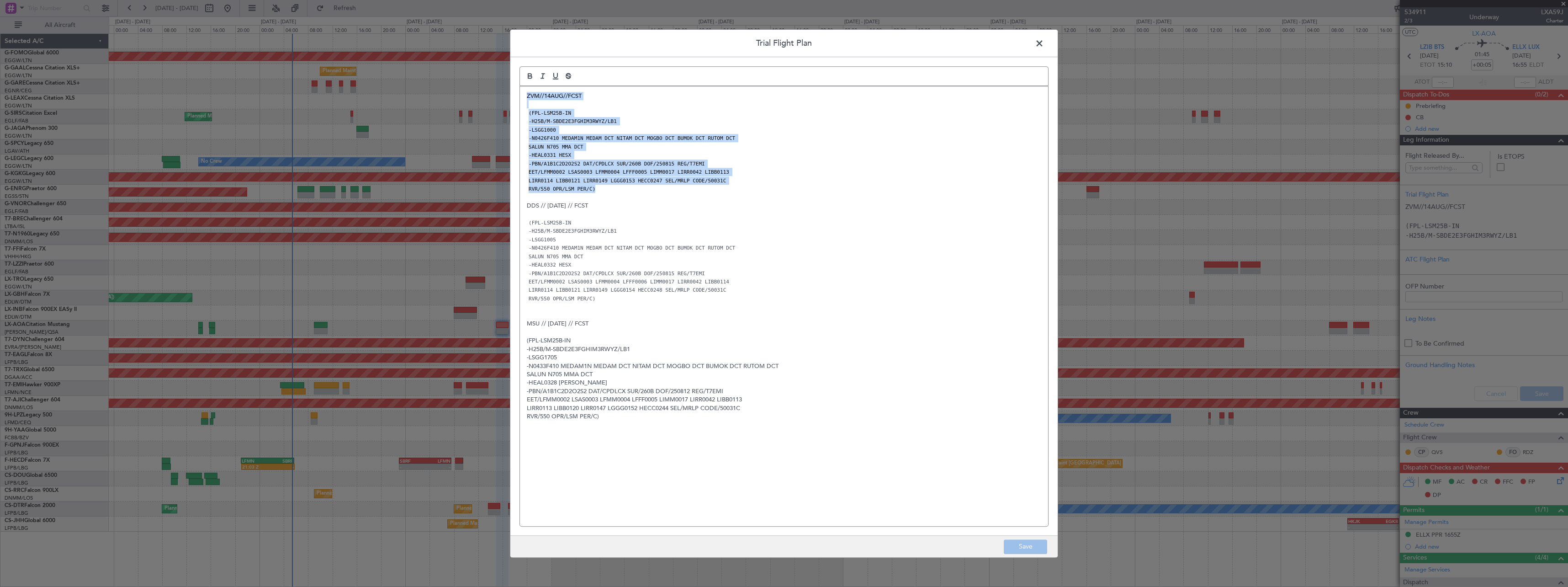
drag, startPoint x: 607, startPoint y: 188, endPoint x: 520, endPoint y: 88, distance: 132.5
click at [520, 88] on div "ZVM//14AUG//FCST (FPL-LSM25B-IN -H25B/M-SBDE2E3FGHIM3RWYZ/LB1 -LSGG1000 -N0426F…" at bounding box center [784, 306] width 528 height 440
copy div "ZVM//14AUG//FCST (FPL-LSM25B-IN -H25B/M-SBDE2E3FGHIM3RWYZ/LB1 -LSGG1000 -N0426F…"
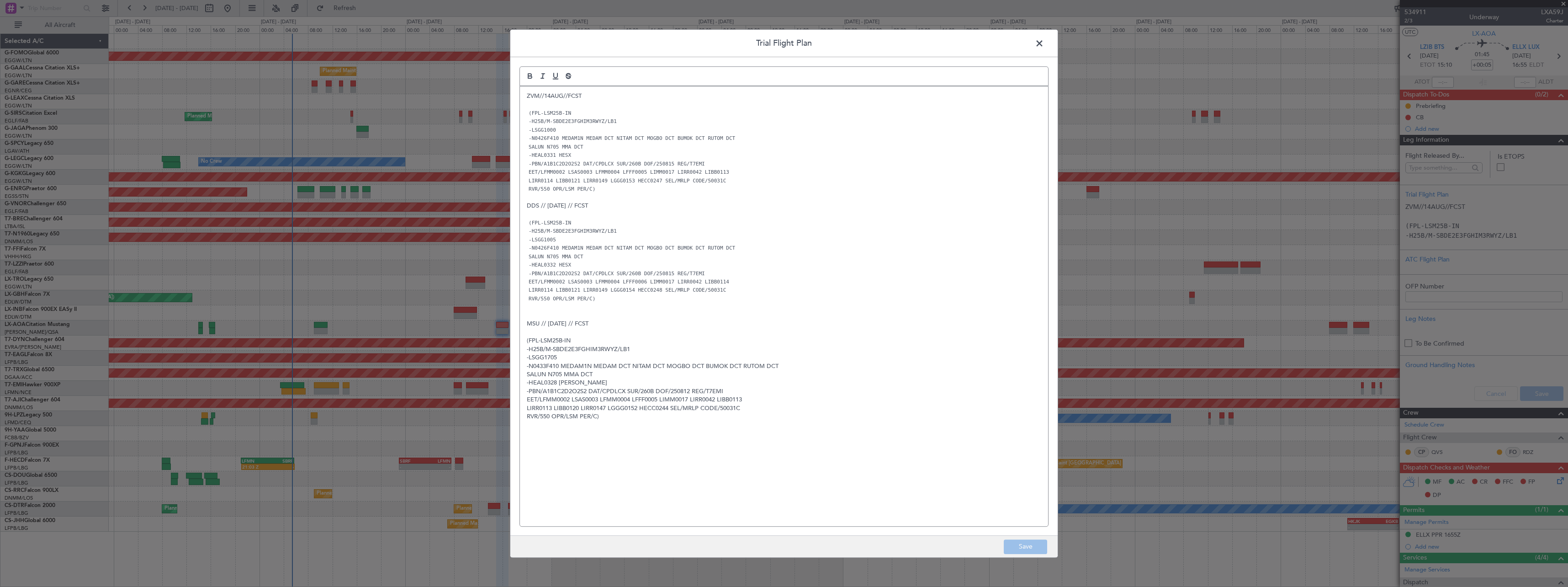
drag, startPoint x: 1044, startPoint y: 45, endPoint x: 959, endPoint y: 136, distance: 124.5
click at [1044, 45] on span at bounding box center [1044, 46] width 0 height 18
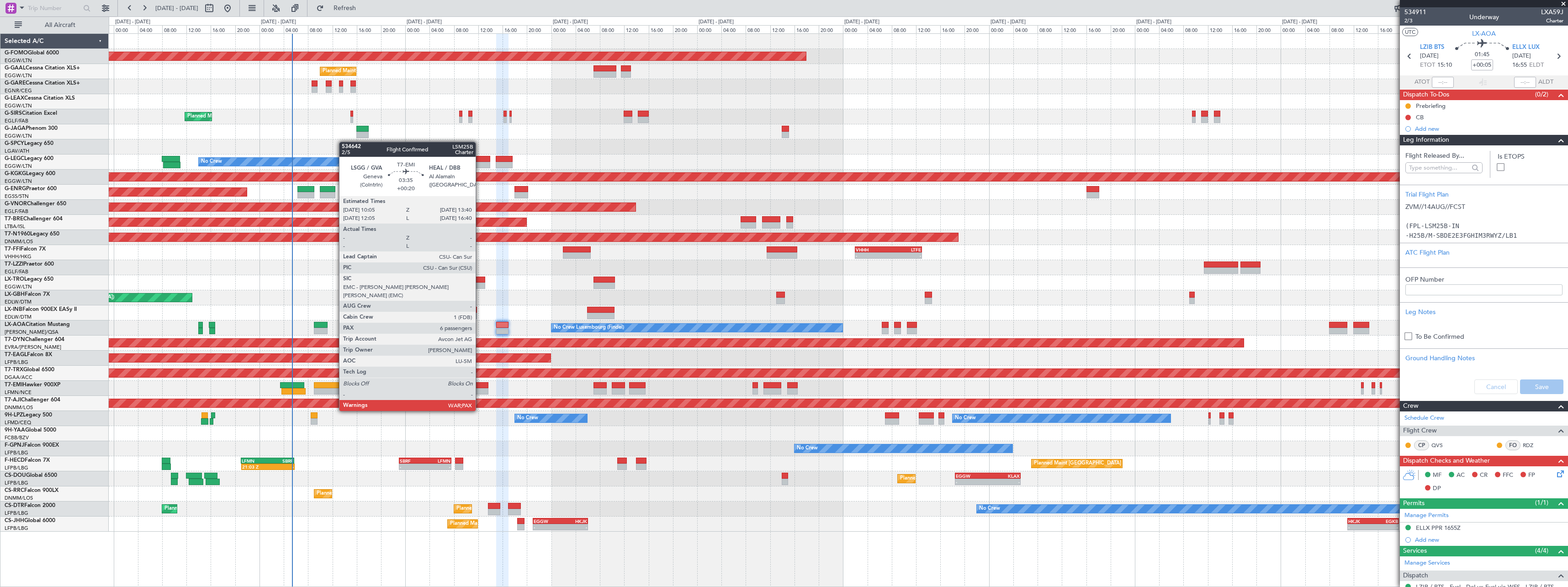
click at [475, 390] on div at bounding box center [477, 391] width 22 height 7
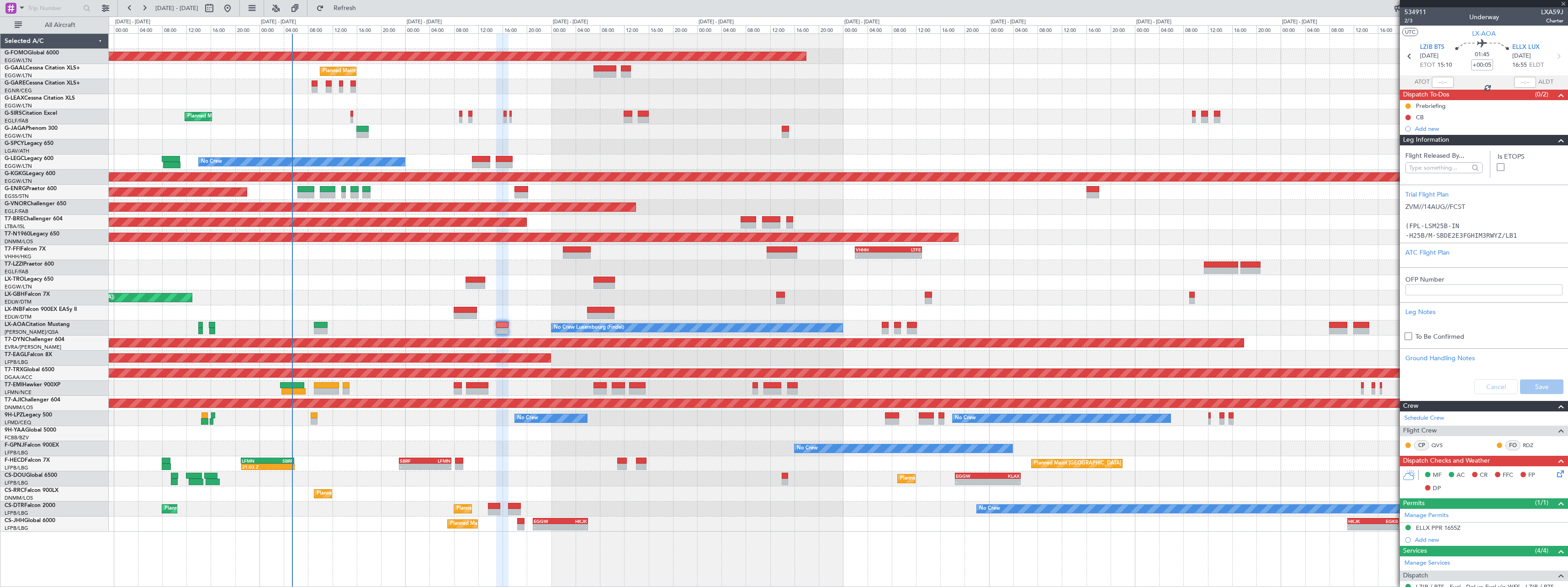
type input "+00:20"
type input "7"
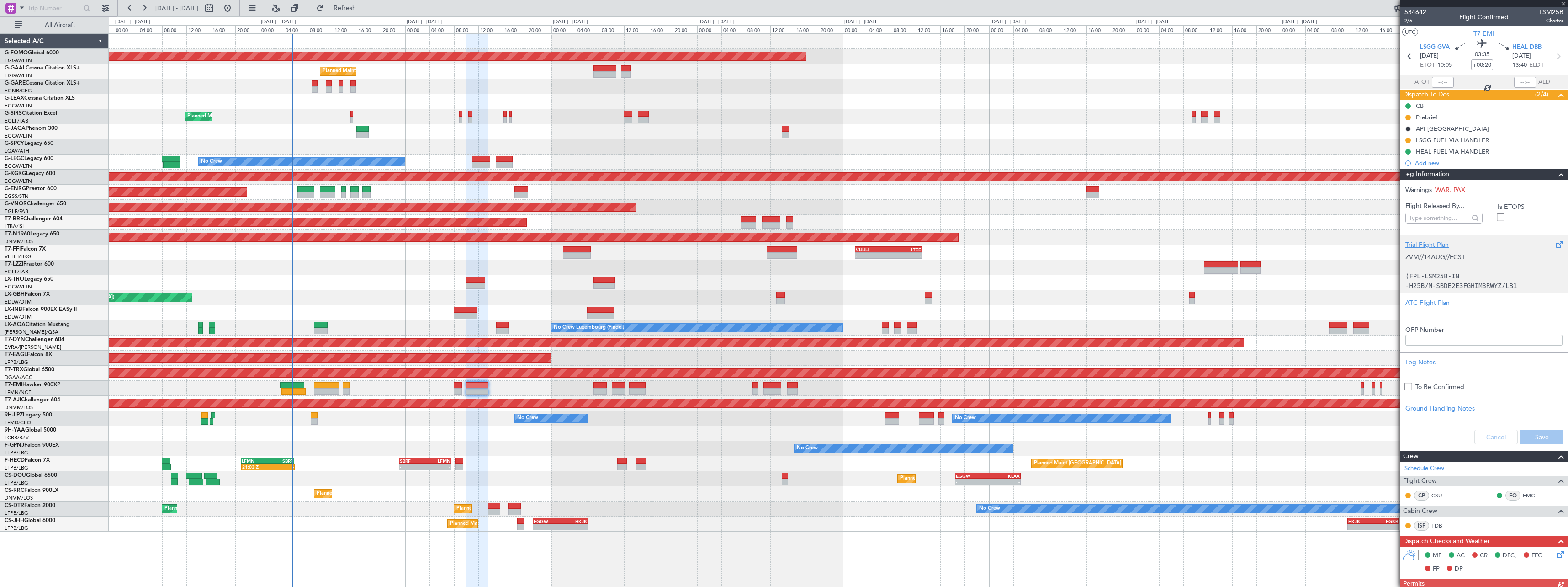
click at [1425, 245] on div "Trial Flight Plan" at bounding box center [1484, 245] width 157 height 10
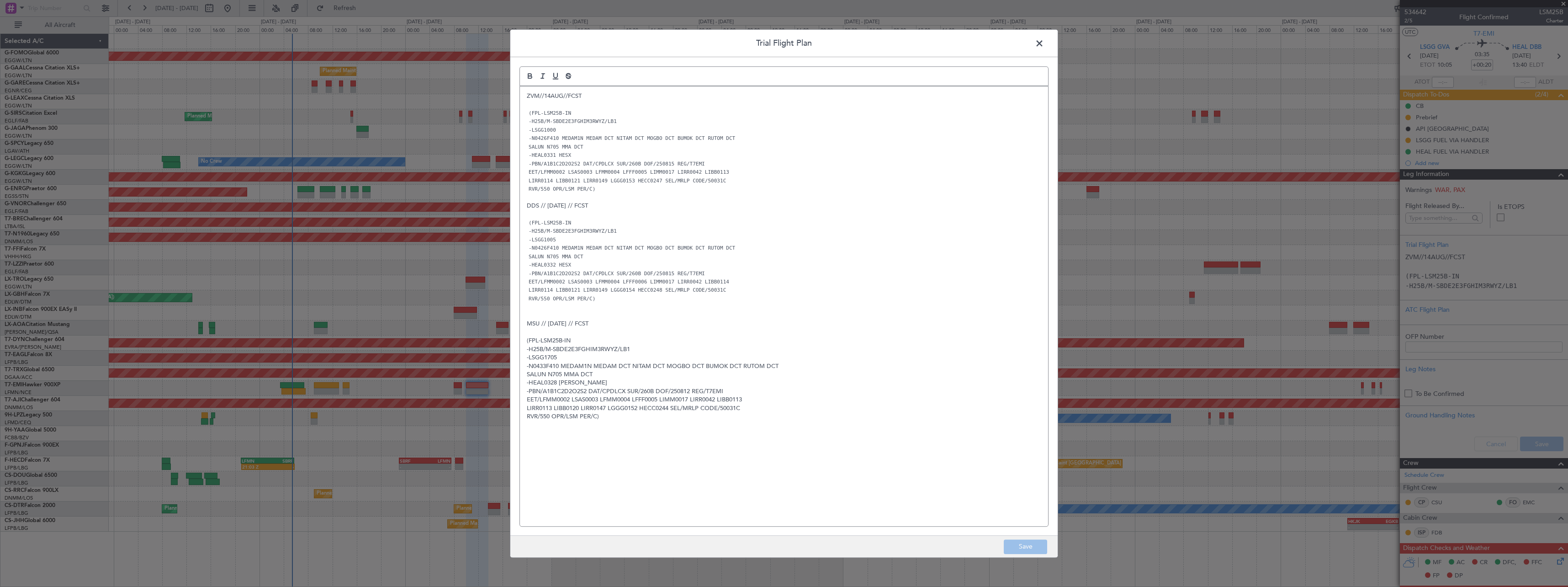
click at [1044, 41] on span at bounding box center [1044, 46] width 0 height 18
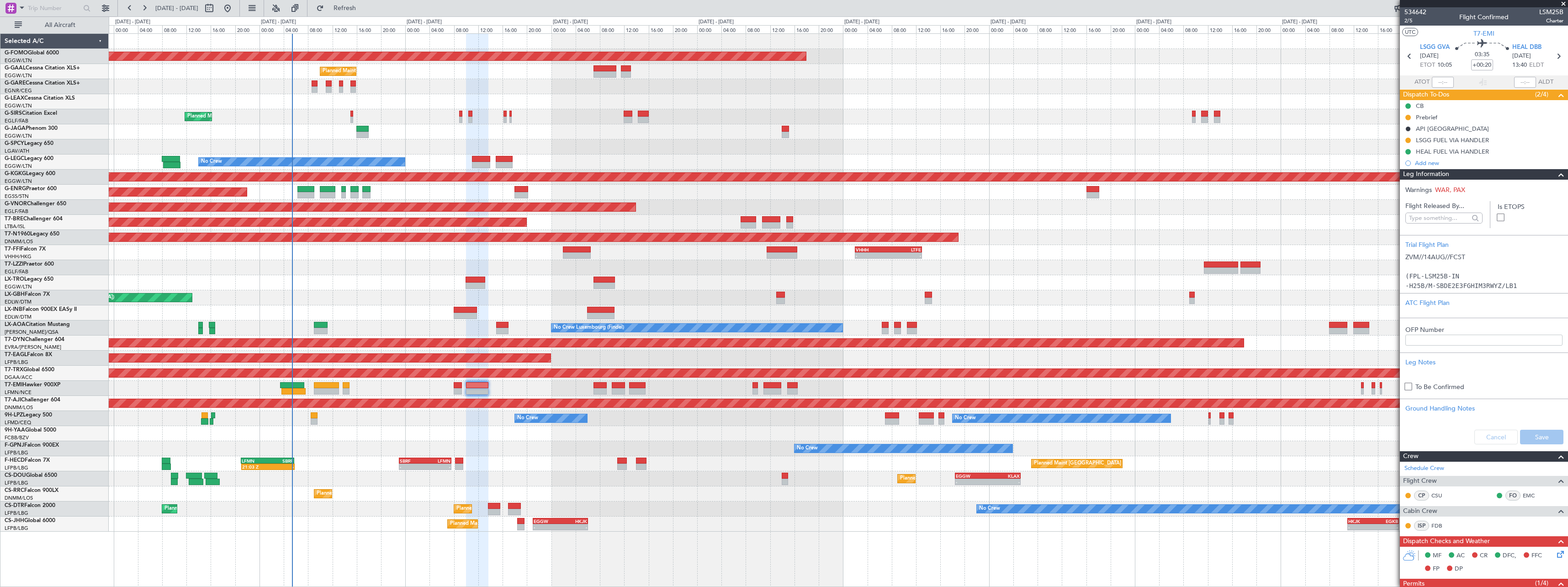
drag, startPoint x: 1558, startPoint y: 178, endPoint x: 1331, endPoint y: 227, distance: 232.2
click at [1558, 178] on span at bounding box center [1561, 175] width 11 height 11
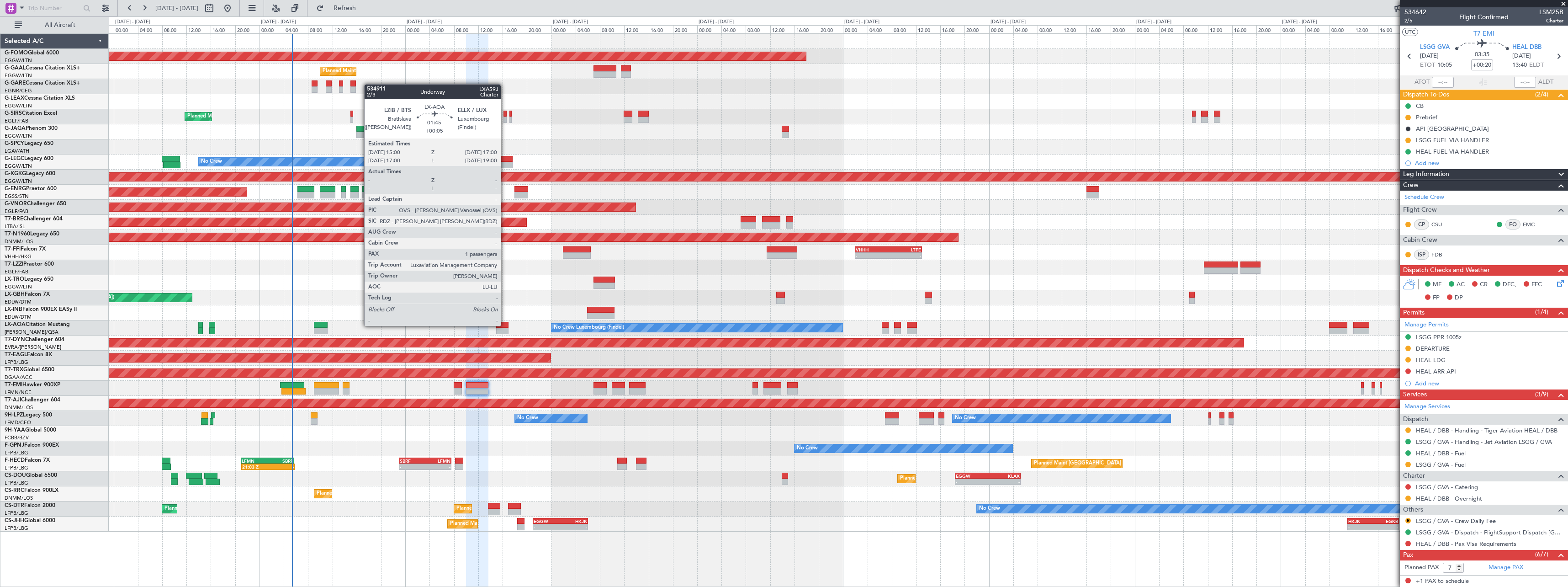
click at [505, 325] on div at bounding box center [502, 325] width 12 height 7
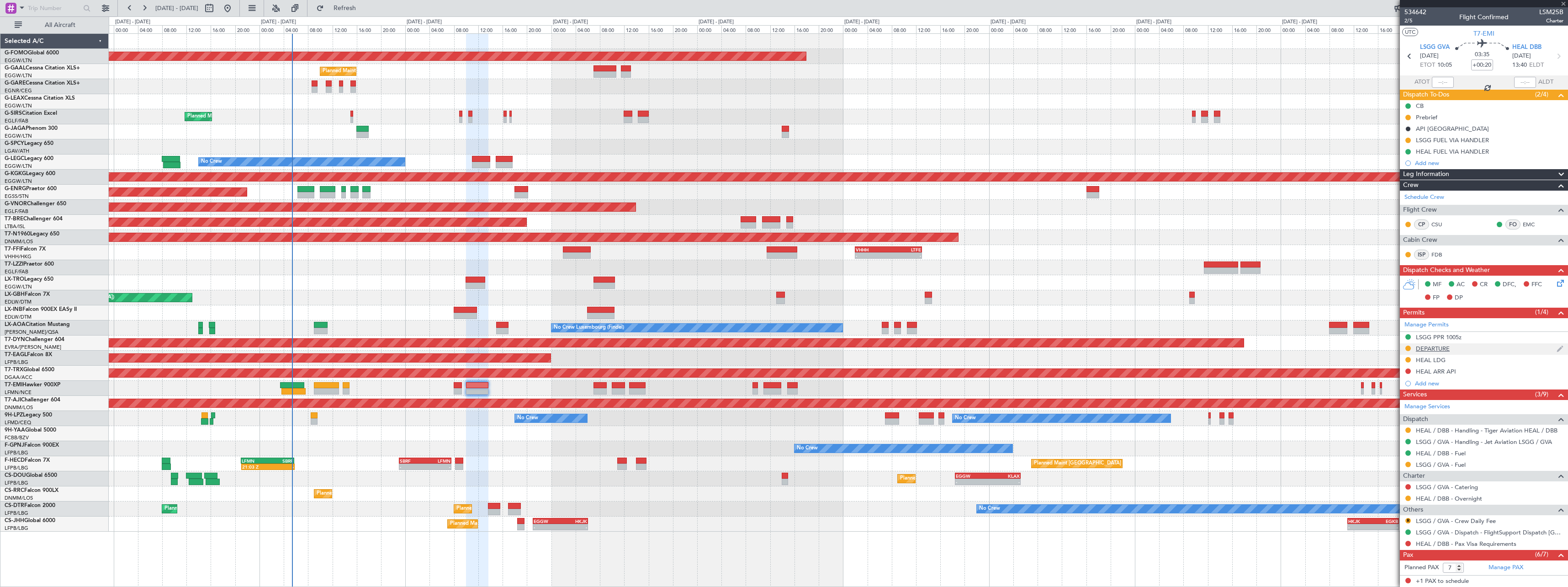
type input "+00:05"
type input "1"
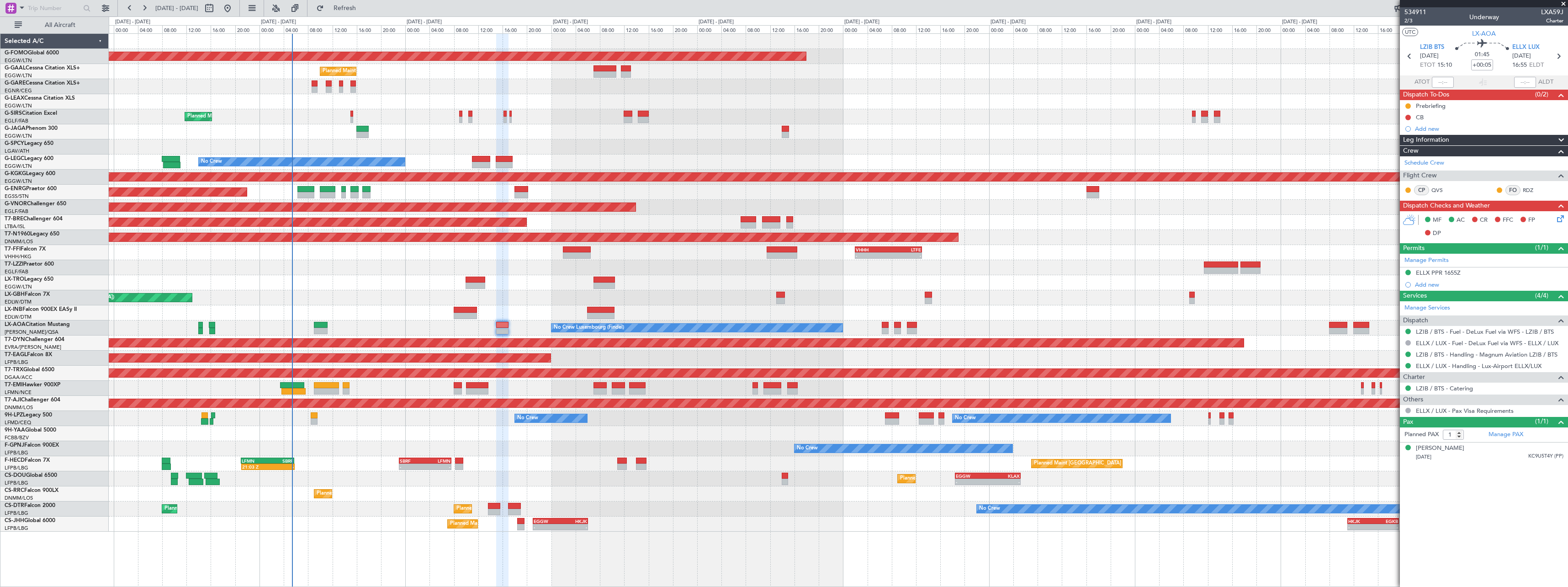
click at [1561, 138] on span at bounding box center [1561, 140] width 11 height 11
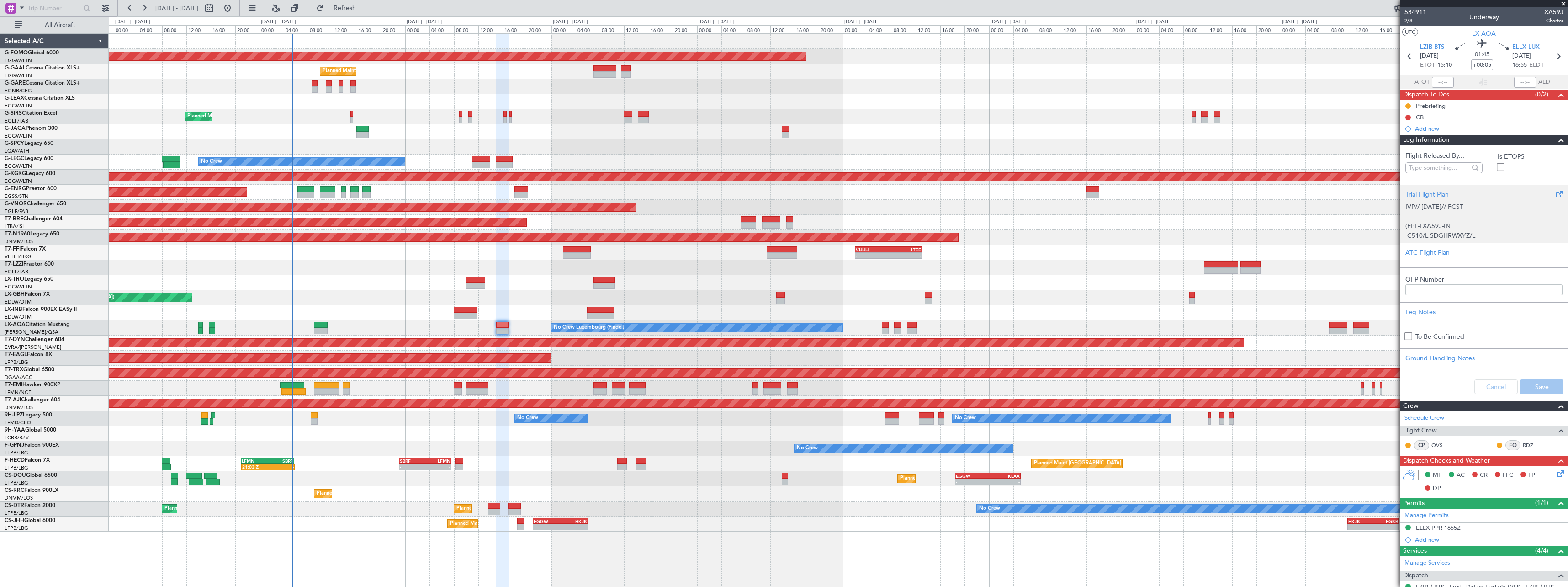
click at [1428, 194] on div "Trial Flight Plan" at bounding box center [1484, 194] width 157 height 10
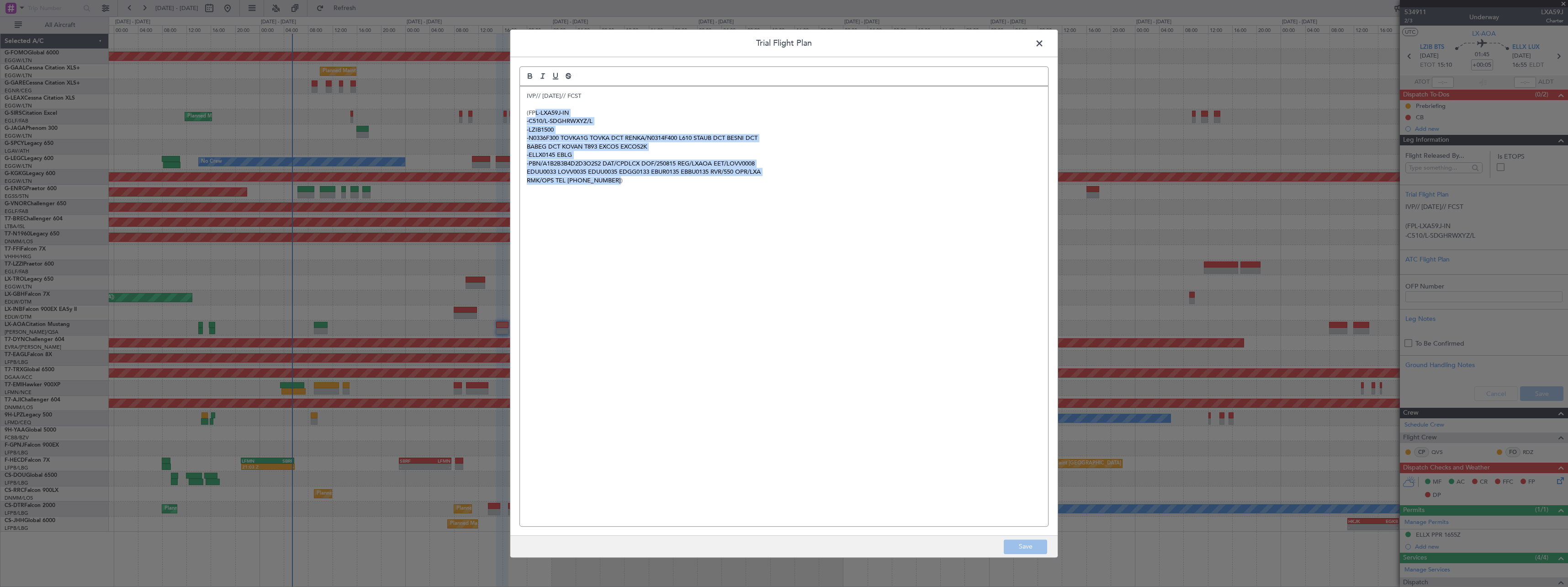
drag, startPoint x: 644, startPoint y: 182, endPoint x: 521, endPoint y: 91, distance: 153.0
click at [533, 109] on div "IVP// 13AUG// FCST (FPL-LXA59J-IN -C510/L-SDGHRWXYZ/L -LZIB1500 -N0336F300 TOVK…" at bounding box center [784, 306] width 528 height 440
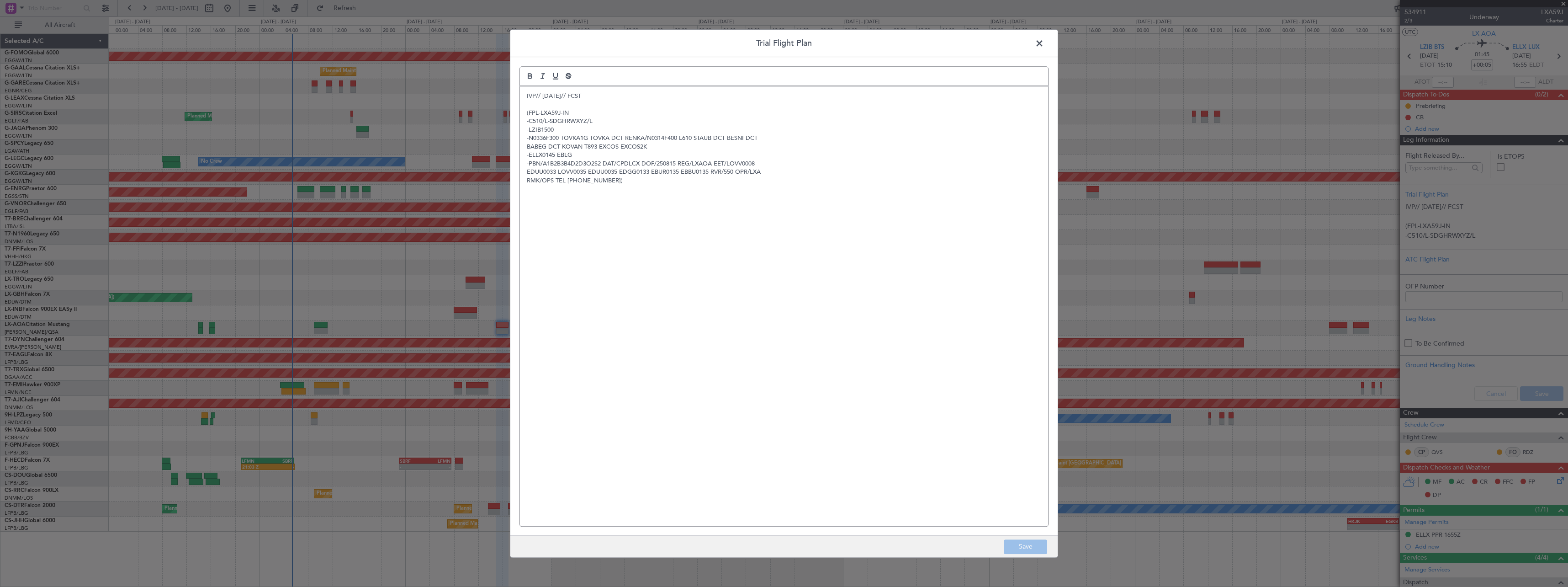
click at [519, 98] on div "IVP// 13AUG// FCST (FPL-LXA59J-IN -C510/L-SDGHRWXYZ/L -LZIB1500 -N0336F300 TOVK…" at bounding box center [783, 306] width 529 height 441
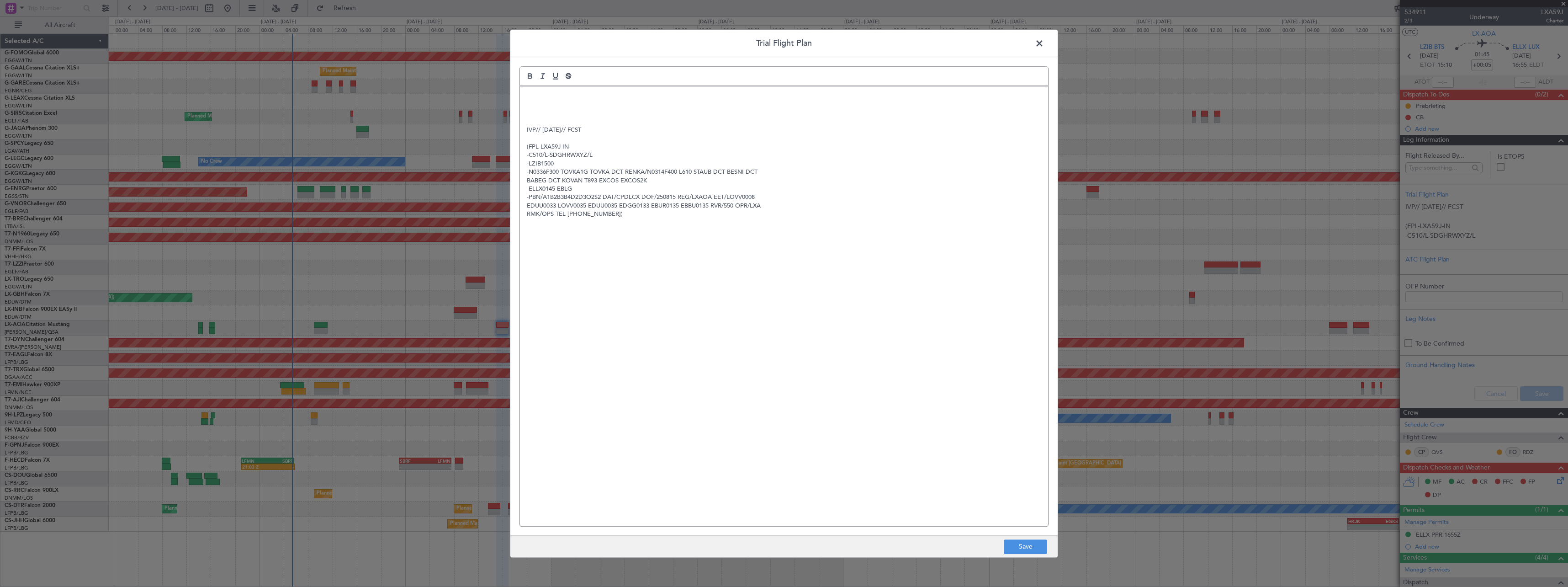
click at [527, 93] on p at bounding box center [783, 96] width 514 height 9
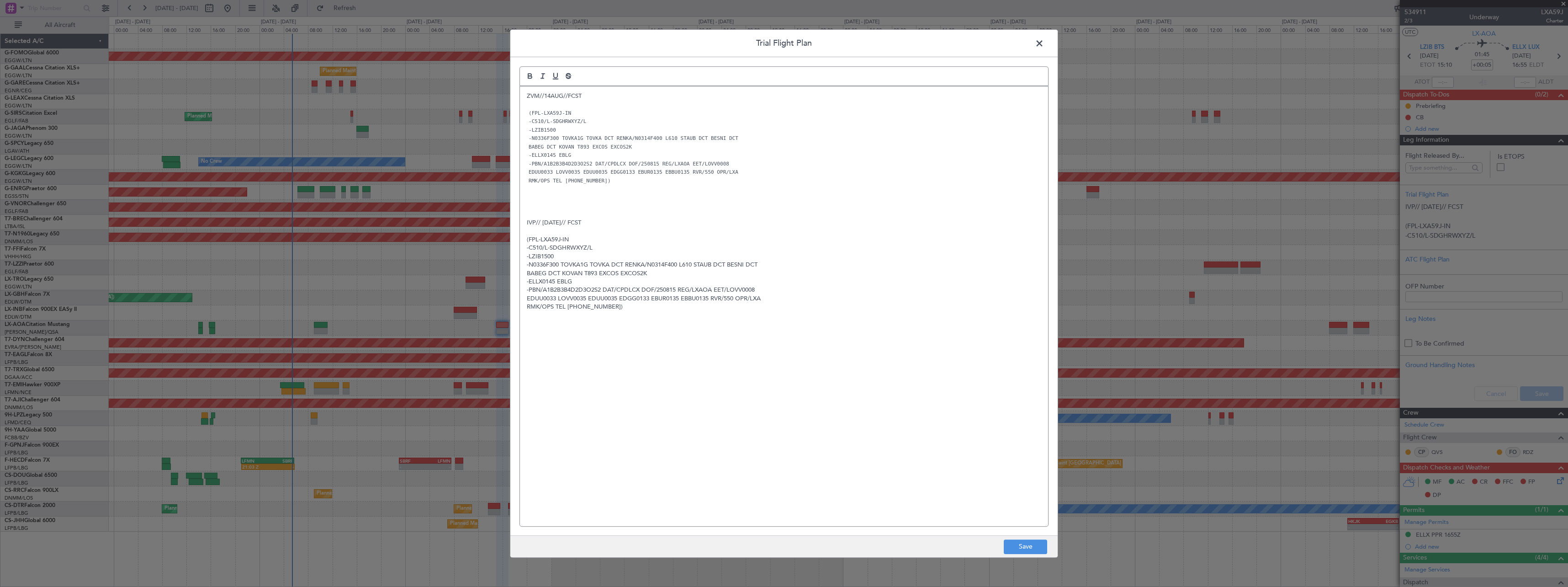
click at [1021, 519] on div "ZVM//14AUG//FCST (FPL-LXA59J-IN -C510/L-SDGHRWXYZ/L -LZIB1500 -N0336F300 TOVKA1…" at bounding box center [784, 306] width 528 height 440
click at [1029, 556] on footer "Save" at bounding box center [783, 546] width 547 height 22
click at [1029, 550] on button "Save" at bounding box center [1025, 547] width 43 height 15
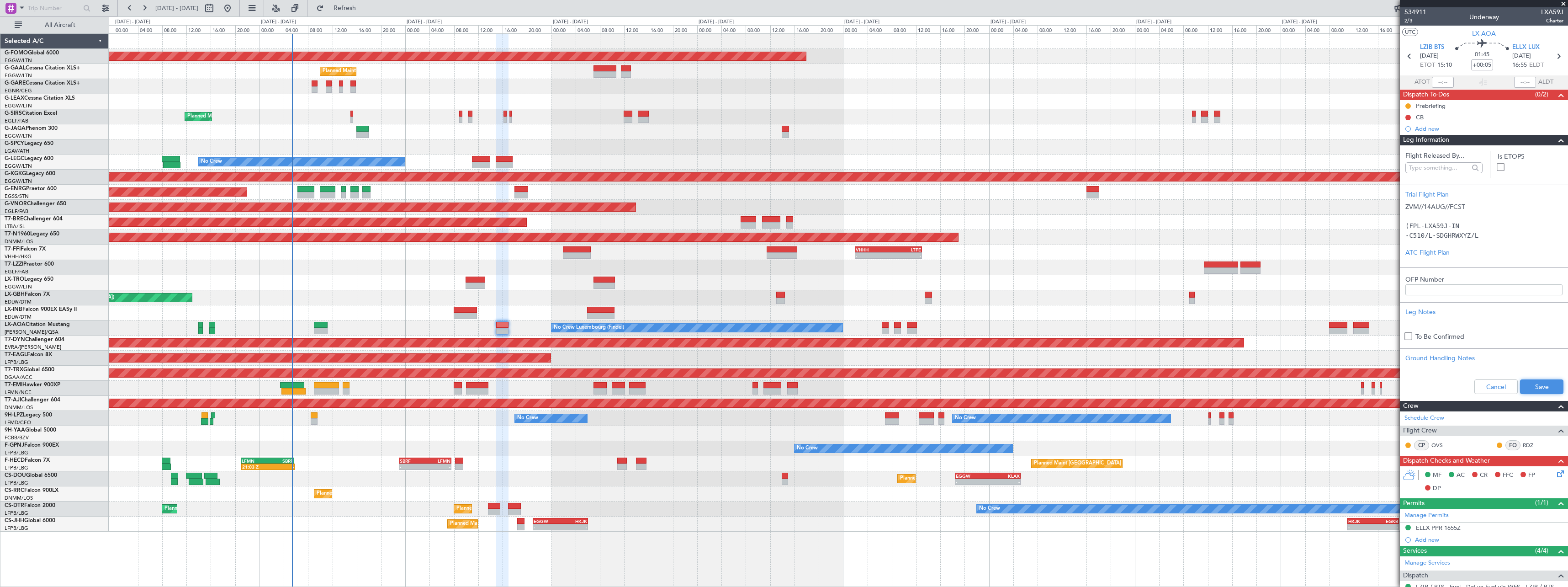
click at [1530, 389] on button "Save" at bounding box center [1541, 387] width 43 height 15
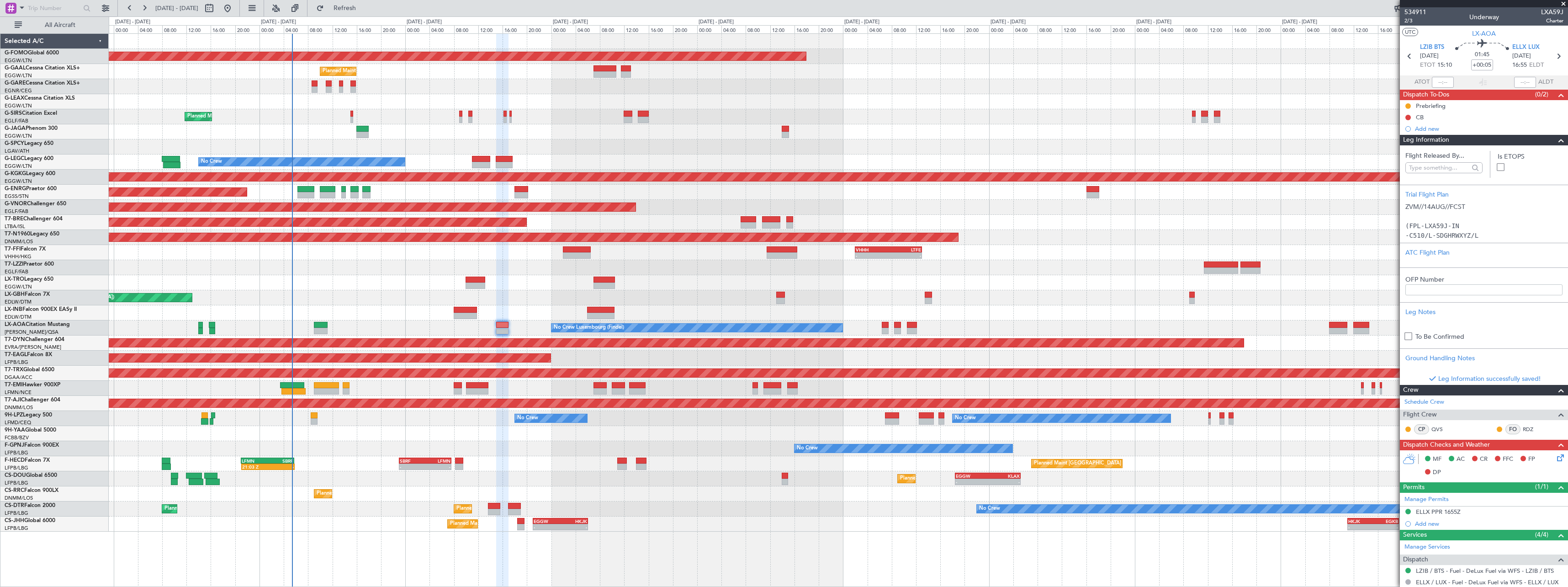
click at [1556, 141] on span at bounding box center [1561, 140] width 11 height 11
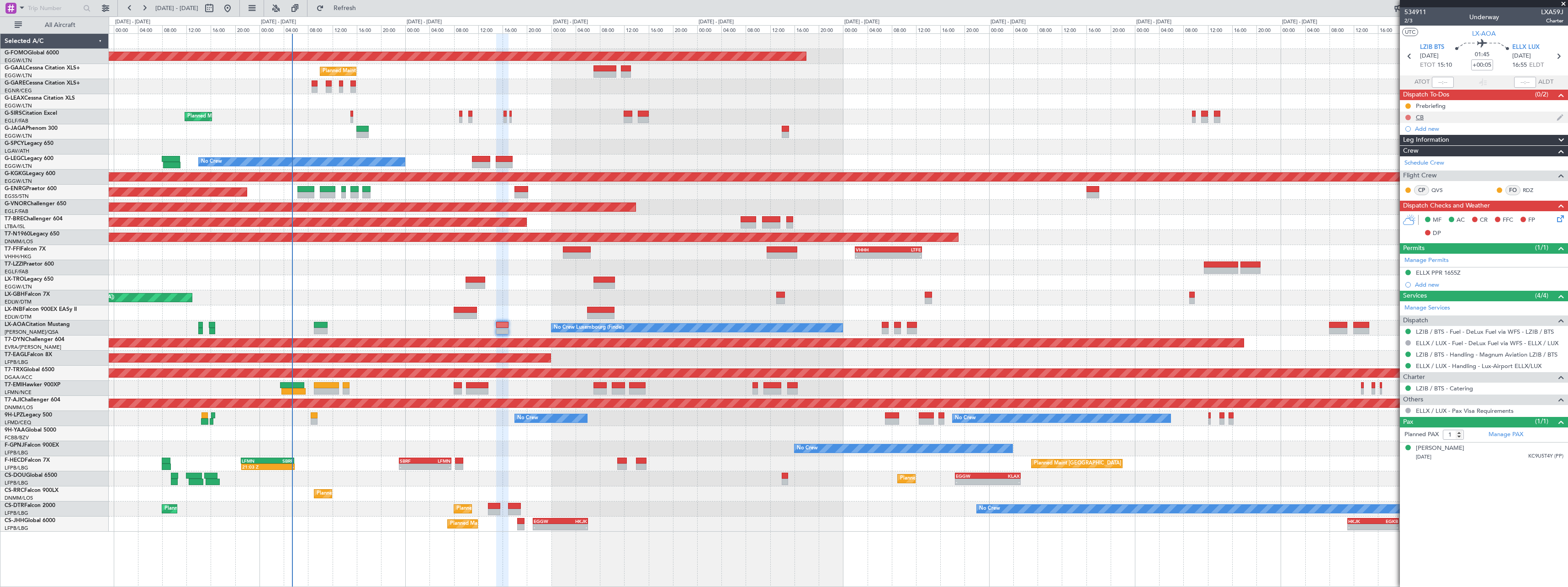
click at [1410, 118] on button at bounding box center [1408, 117] width 5 height 5
click at [1412, 156] on span "Completed" at bounding box center [1412, 157] width 30 height 9
click at [1049, 236] on div "Planned Maint [GEOGRAPHIC_DATA] ([GEOGRAPHIC_DATA])" at bounding box center [838, 237] width 1459 height 15
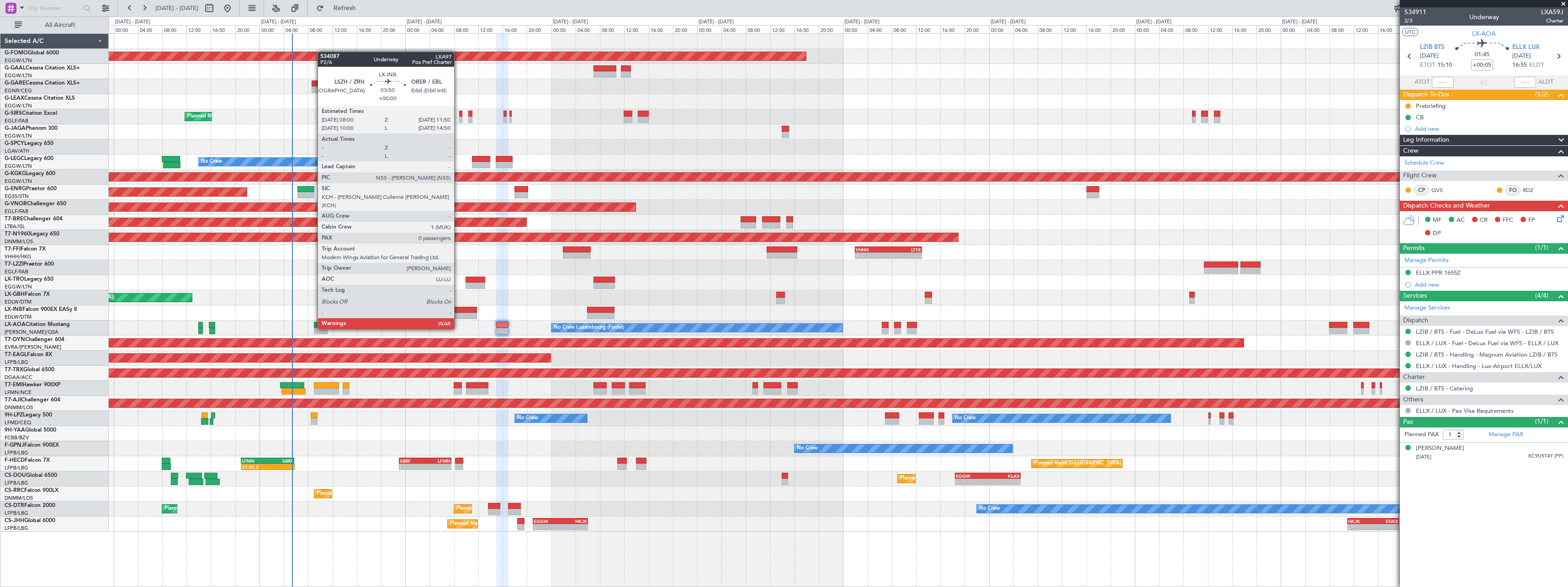
click at [458, 312] on div at bounding box center [465, 310] width 24 height 7
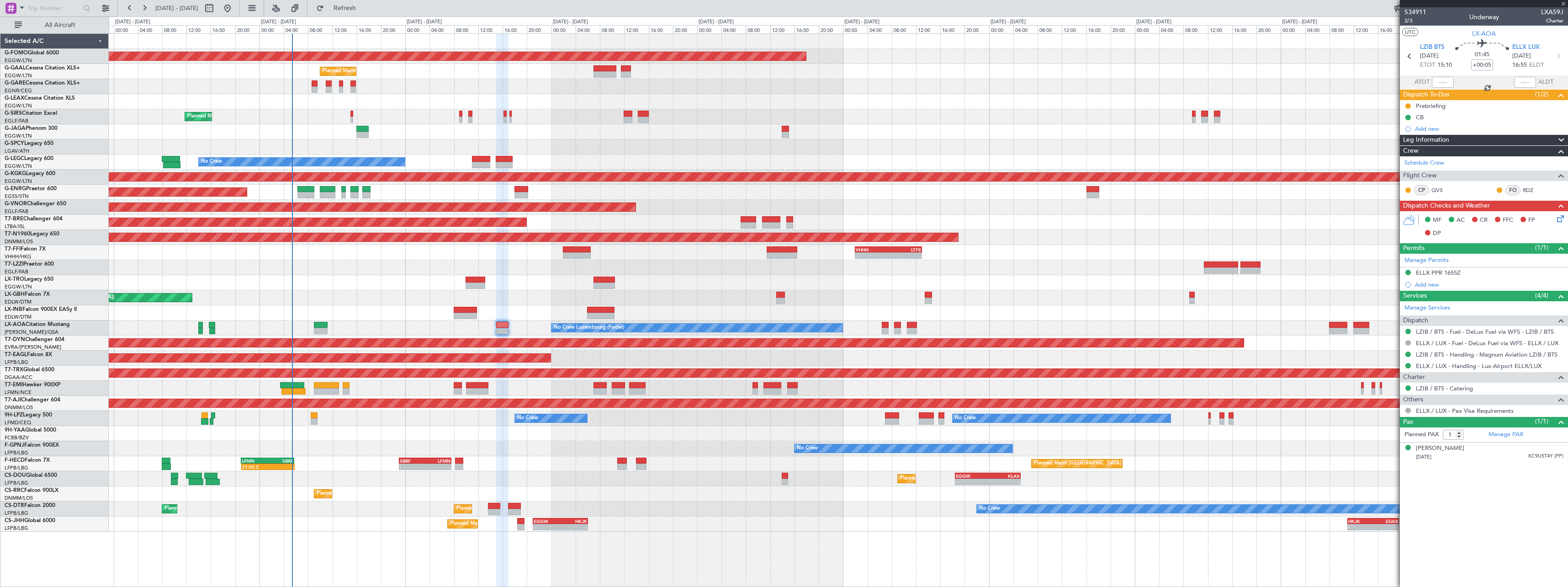
type input "0"
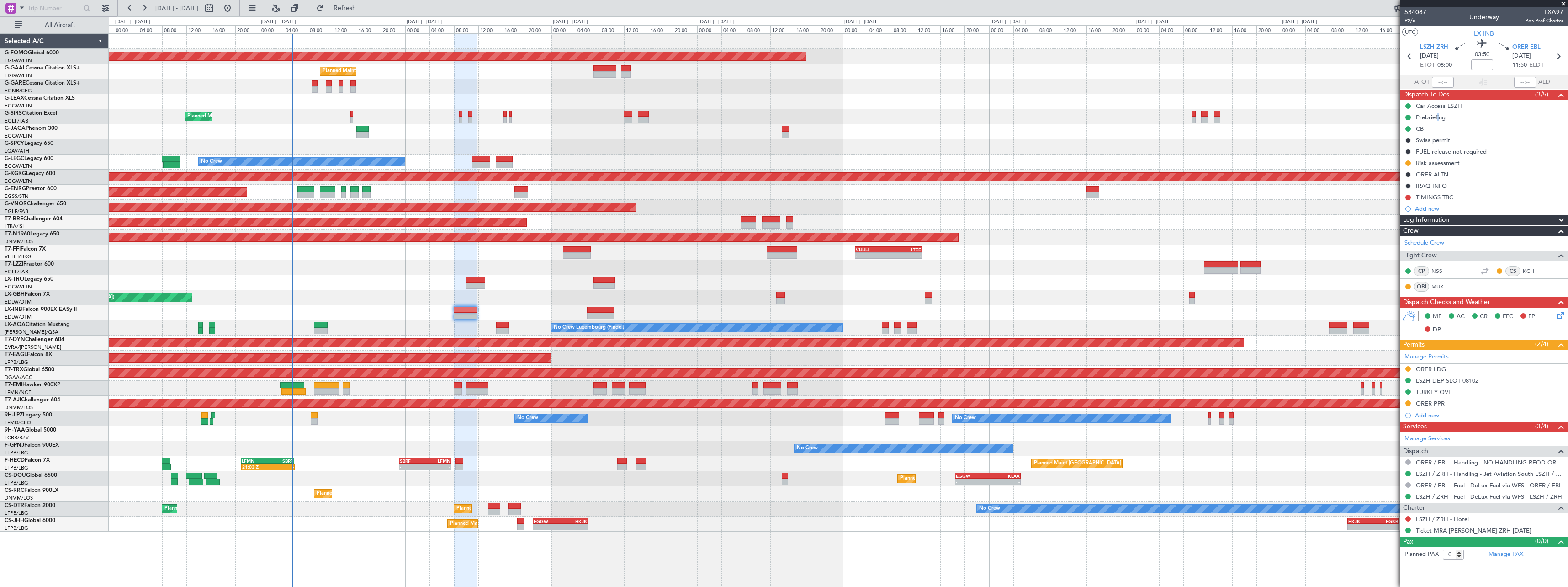
click at [1437, 118] on div "Prebriefing" at bounding box center [1430, 117] width 30 height 8
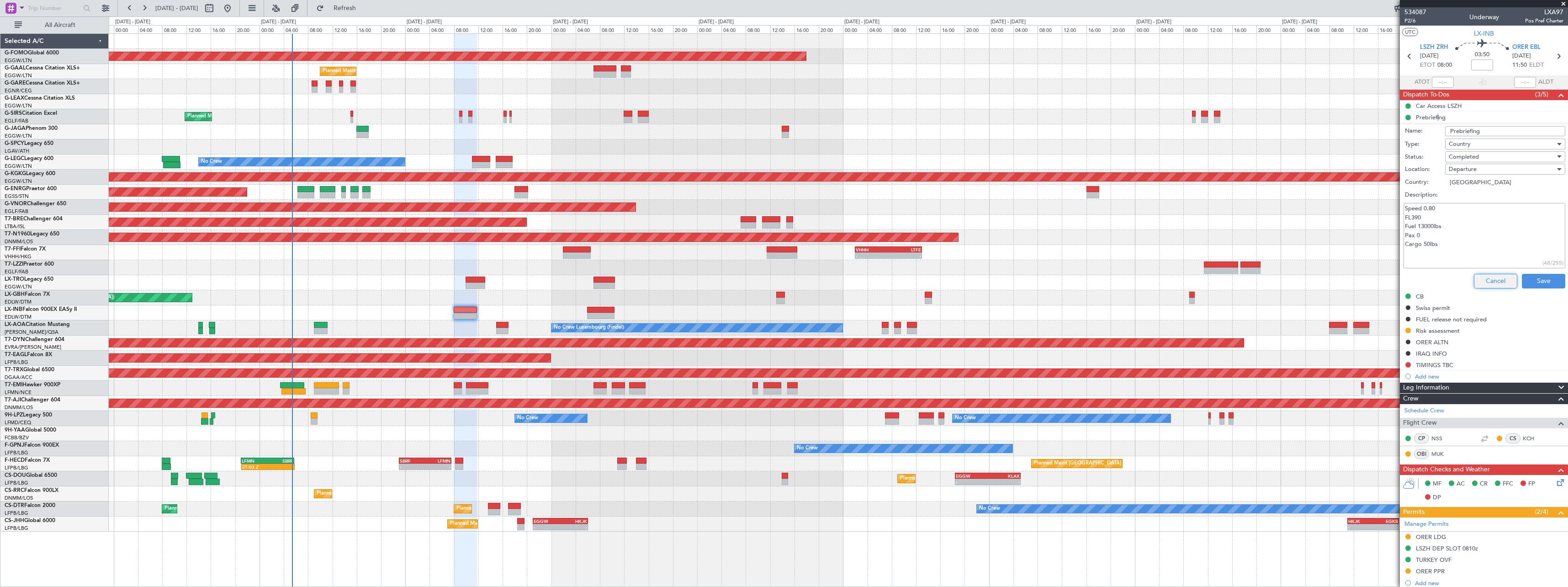
click at [1494, 283] on button "Cancel" at bounding box center [1495, 281] width 43 height 15
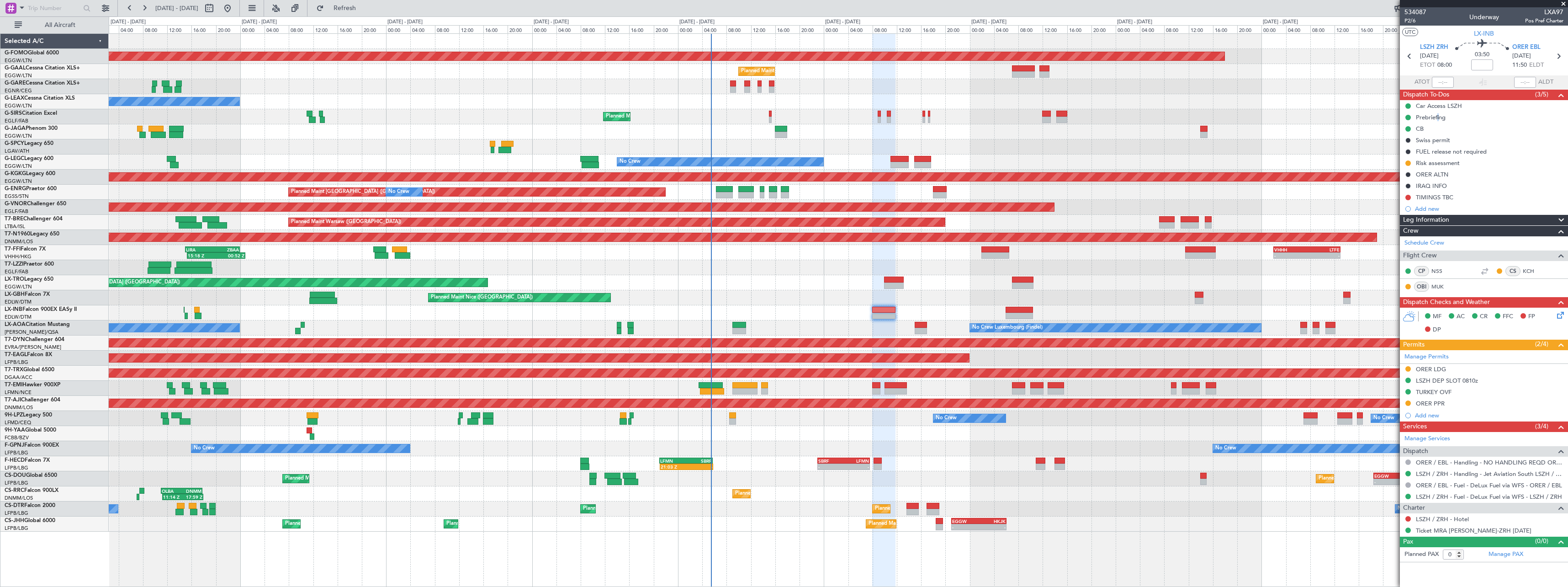
click at [702, 301] on div "Planned Maint Windsor Locks (Bradley Intl) Planned Maint No Crew Owner Planned …" at bounding box center [838, 283] width 1459 height 497
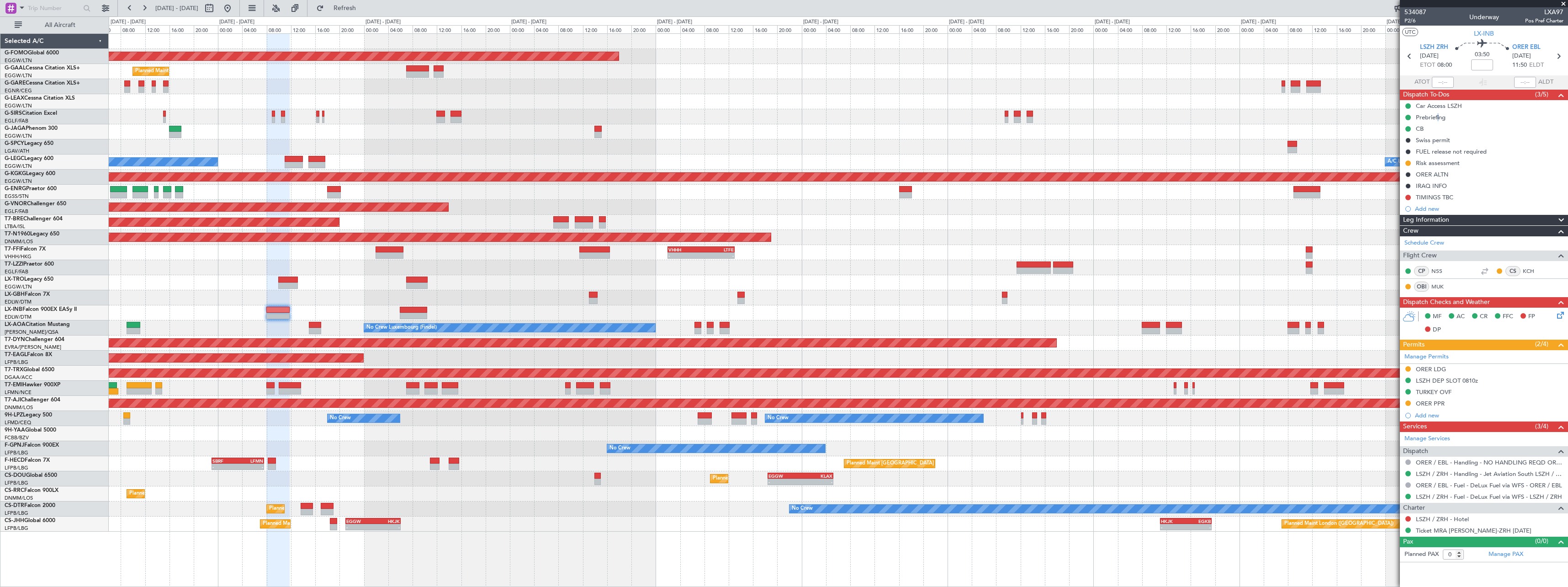
click at [159, 303] on div "Planned Maint Windsor Locks (Bradley Intl) - - EGGW 19:15 Z KTEB 01:55 Z Planne…" at bounding box center [838, 283] width 1459 height 497
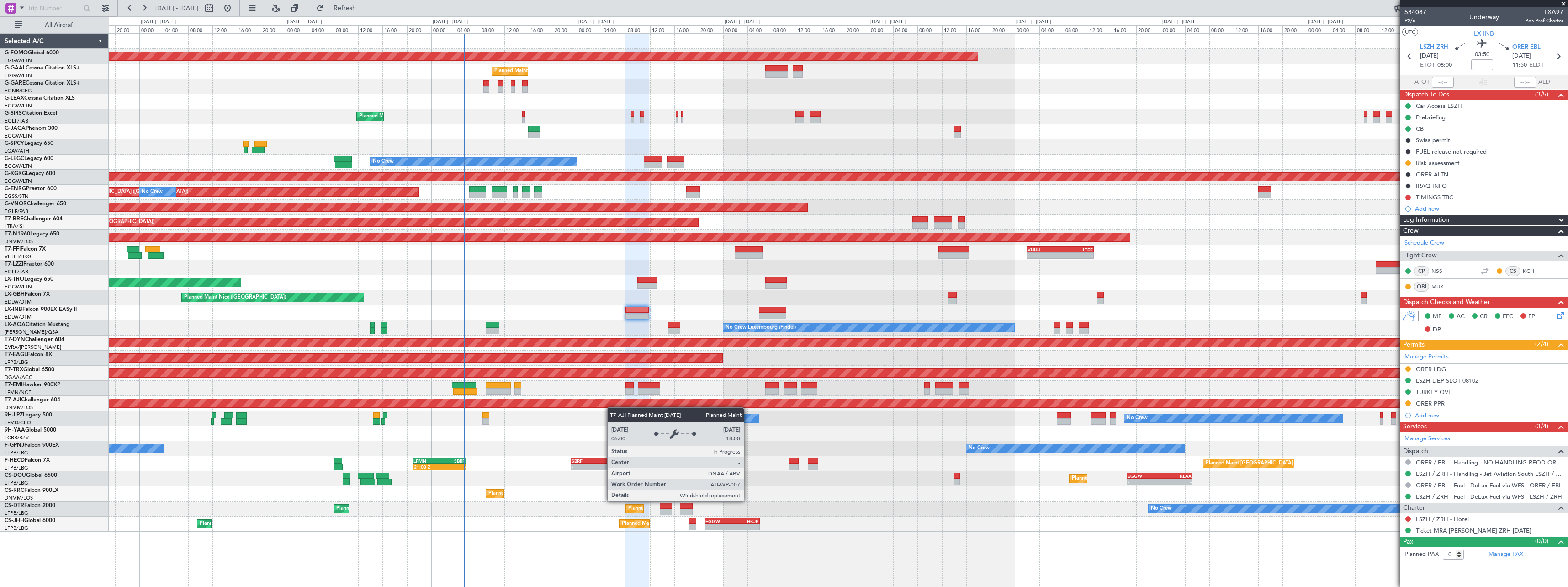
click at [611, 407] on div "Planned Maint Windsor Locks (Bradley Intl) Planned Maint Owner Planned Maint Lo…" at bounding box center [838, 283] width 1459 height 497
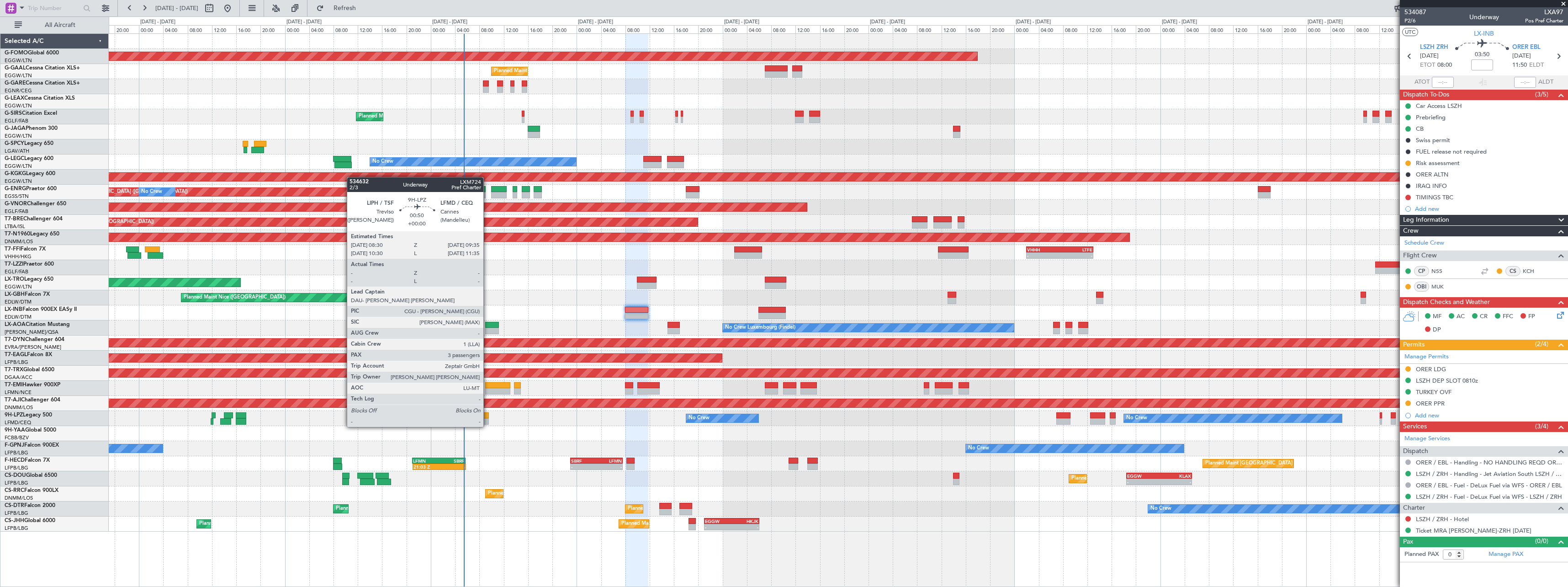
click at [488, 418] on div at bounding box center [485, 415] width 7 height 7
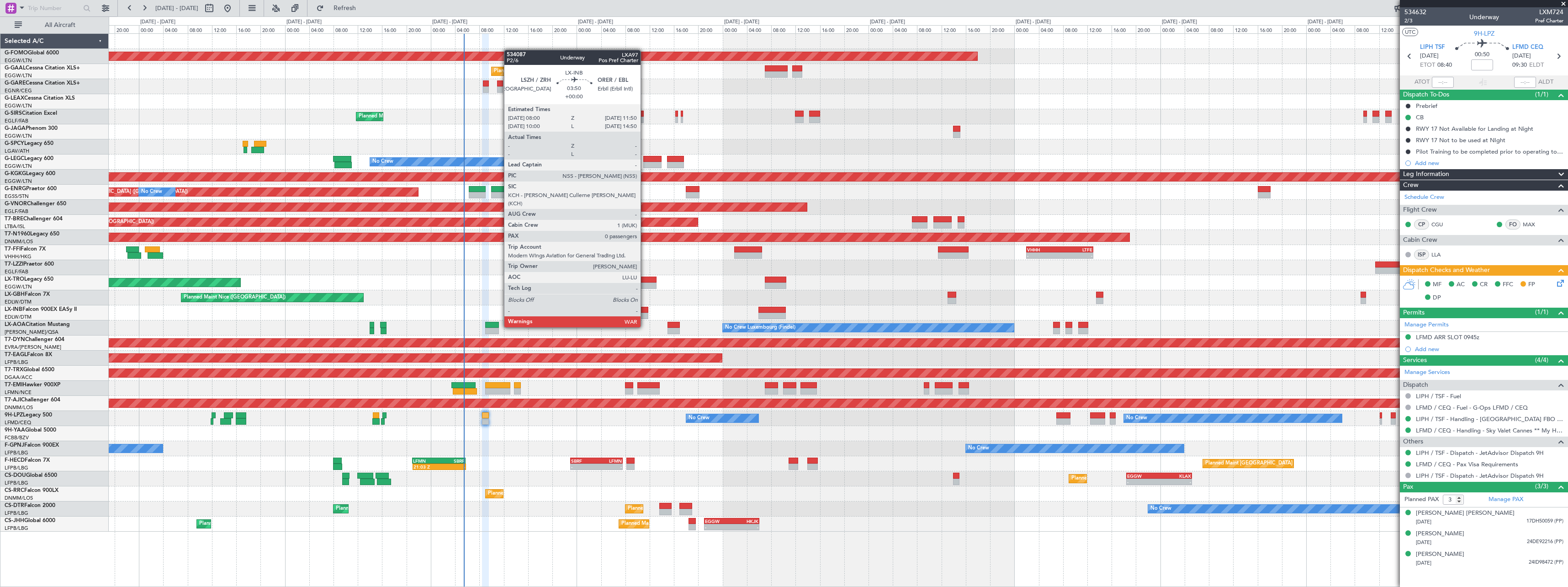
click at [645, 310] on div at bounding box center [637, 310] width 24 height 7
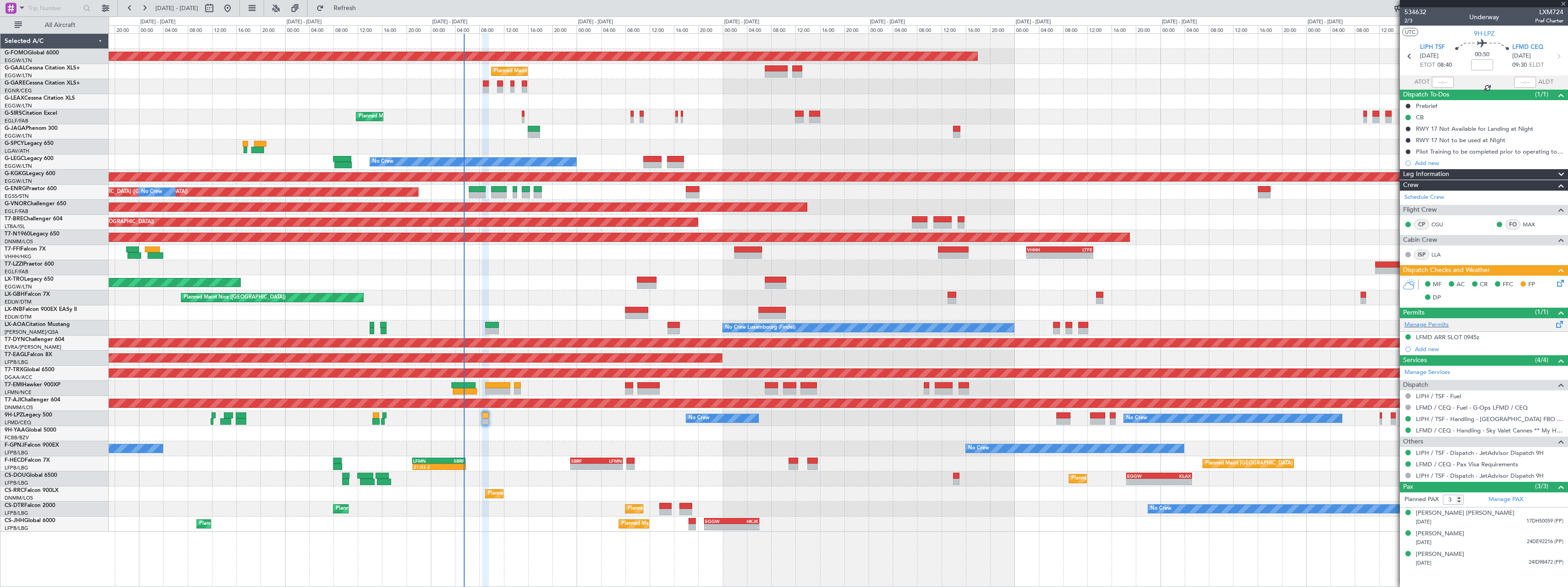
type input "0"
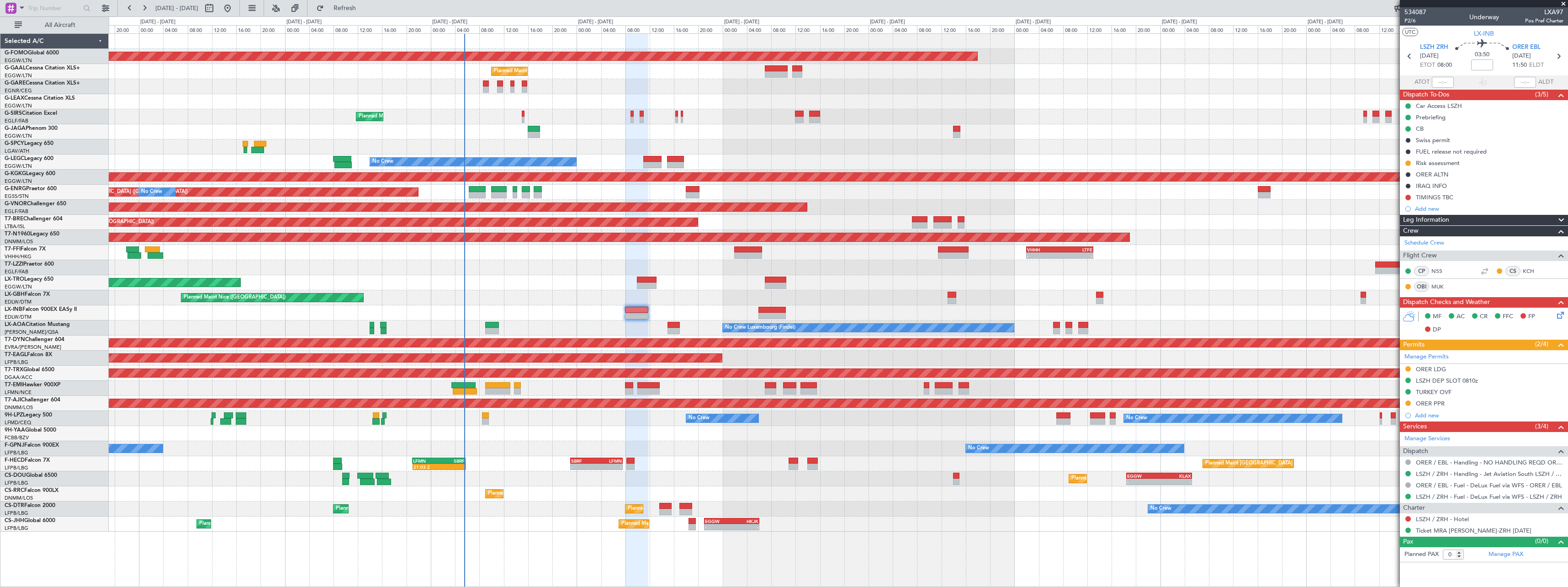
click at [1563, 217] on span at bounding box center [1561, 220] width 11 height 11
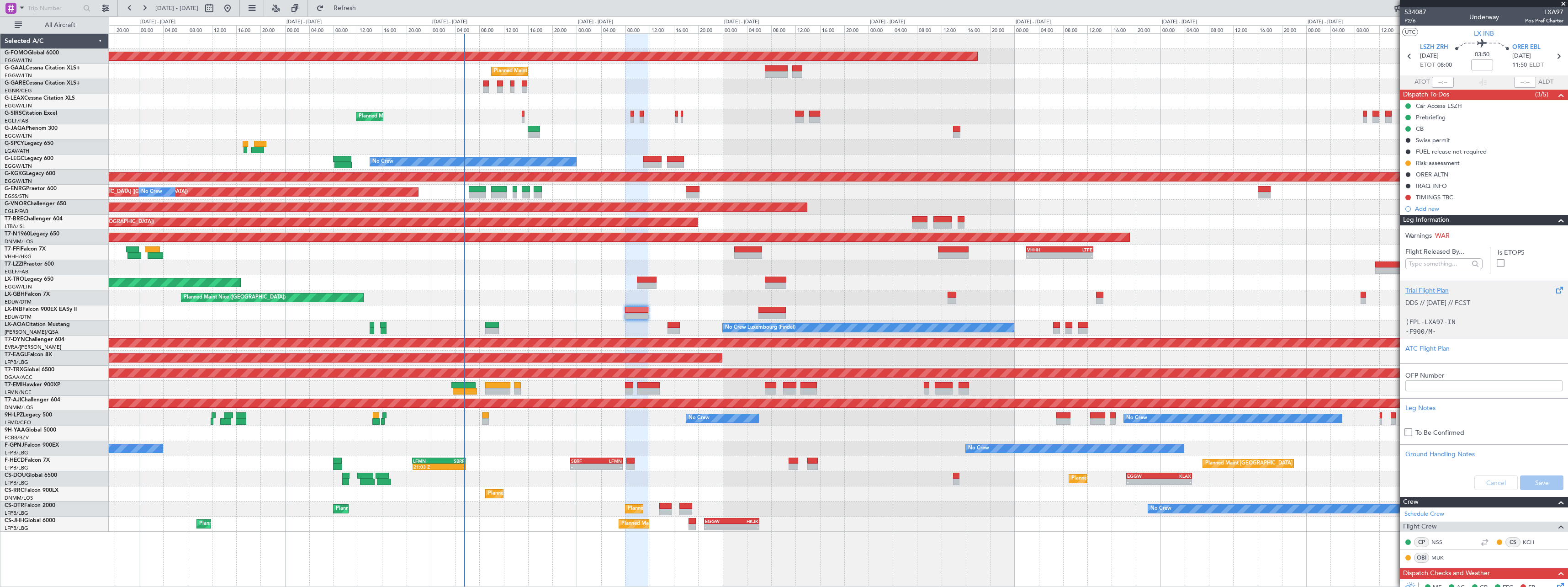
click at [1437, 292] on div "Trial Flight Plan" at bounding box center [1484, 290] width 157 height 10
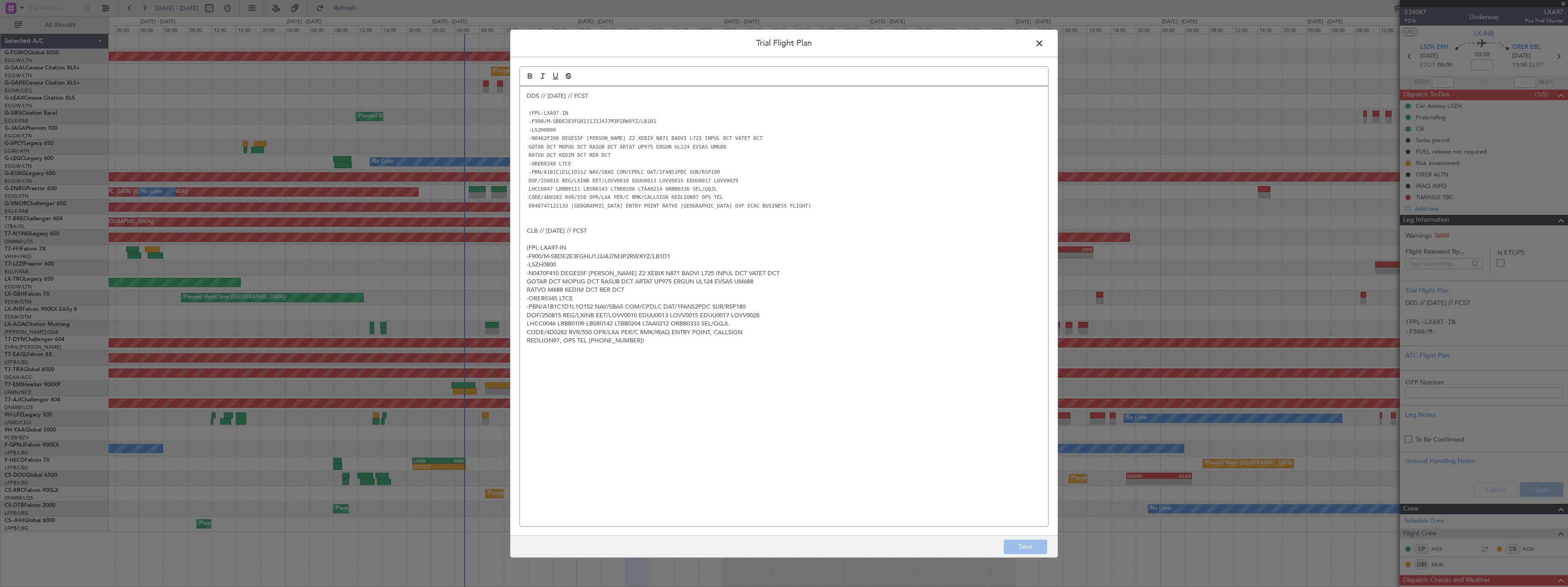
click at [523, 94] on div "DDS // 13AUG // FCST (FPL-LXA97-IN -F900/M-SBDE2E3FGHIJ1J3J4J7M3P2RWXYZ/LB1D1 -…" at bounding box center [784, 306] width 528 height 440
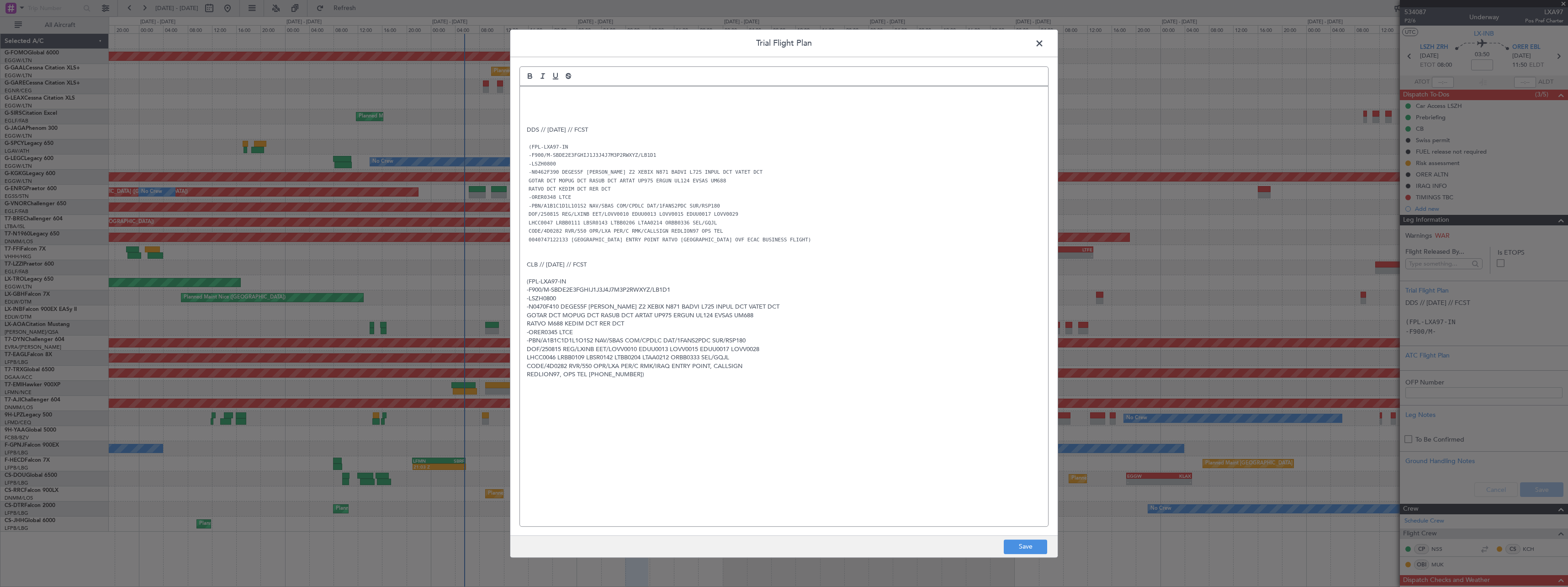
click at [551, 107] on p at bounding box center [783, 105] width 514 height 9
click at [548, 97] on p at bounding box center [783, 96] width 514 height 9
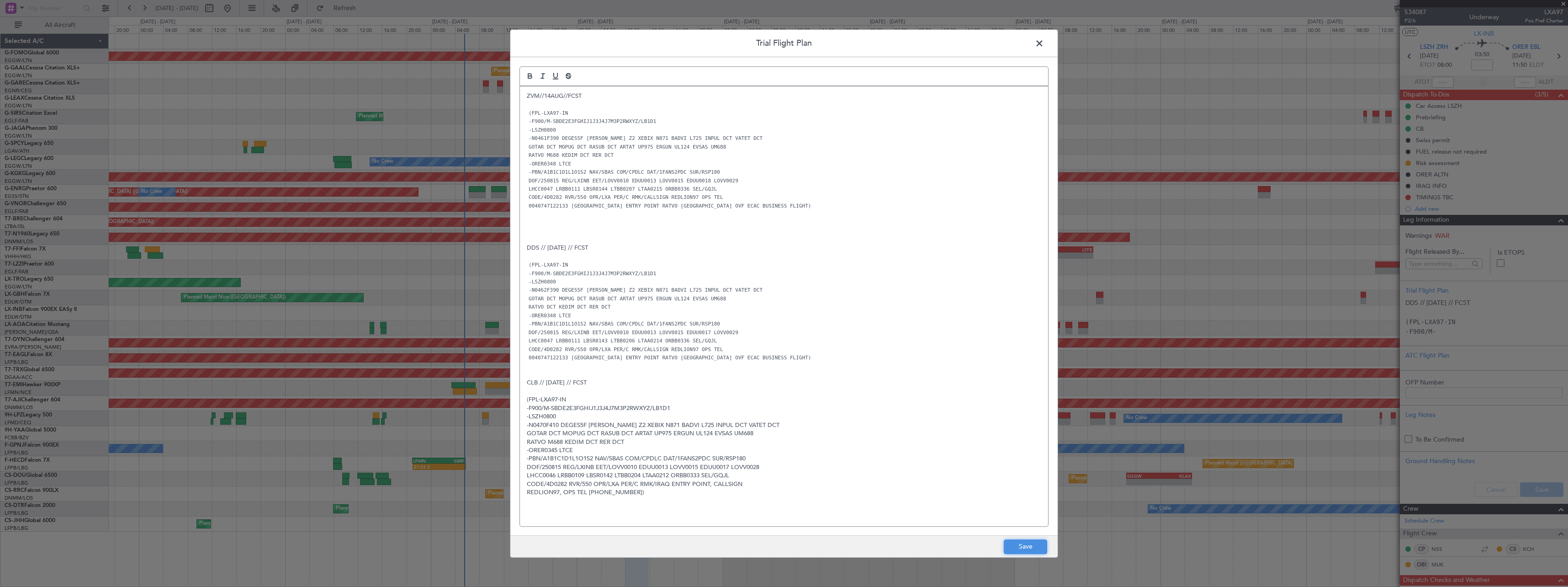
click at [1035, 549] on button "Save" at bounding box center [1025, 547] width 43 height 15
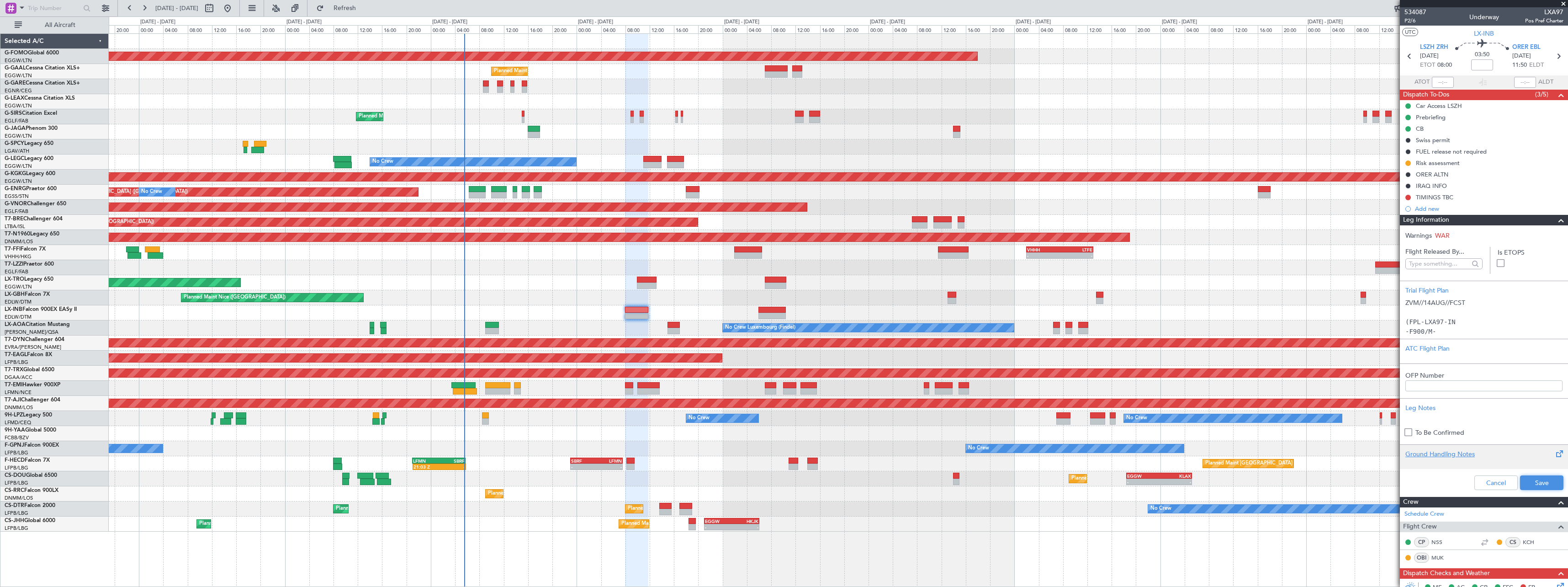
drag, startPoint x: 1541, startPoint y: 483, endPoint x: 1543, endPoint y: 454, distance: 29.1
click at [1541, 481] on button "Save" at bounding box center [1541, 483] width 43 height 15
click at [1556, 218] on span at bounding box center [1561, 220] width 11 height 11
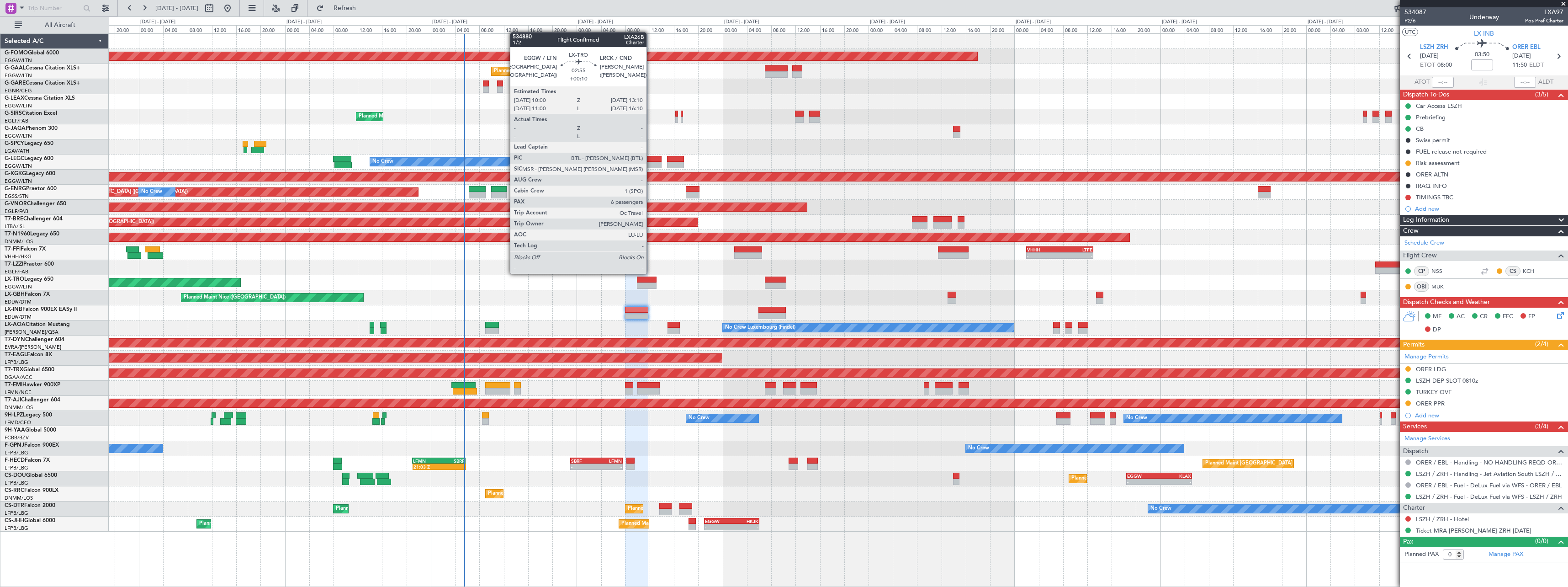
click at [651, 282] on div at bounding box center [646, 279] width 19 height 7
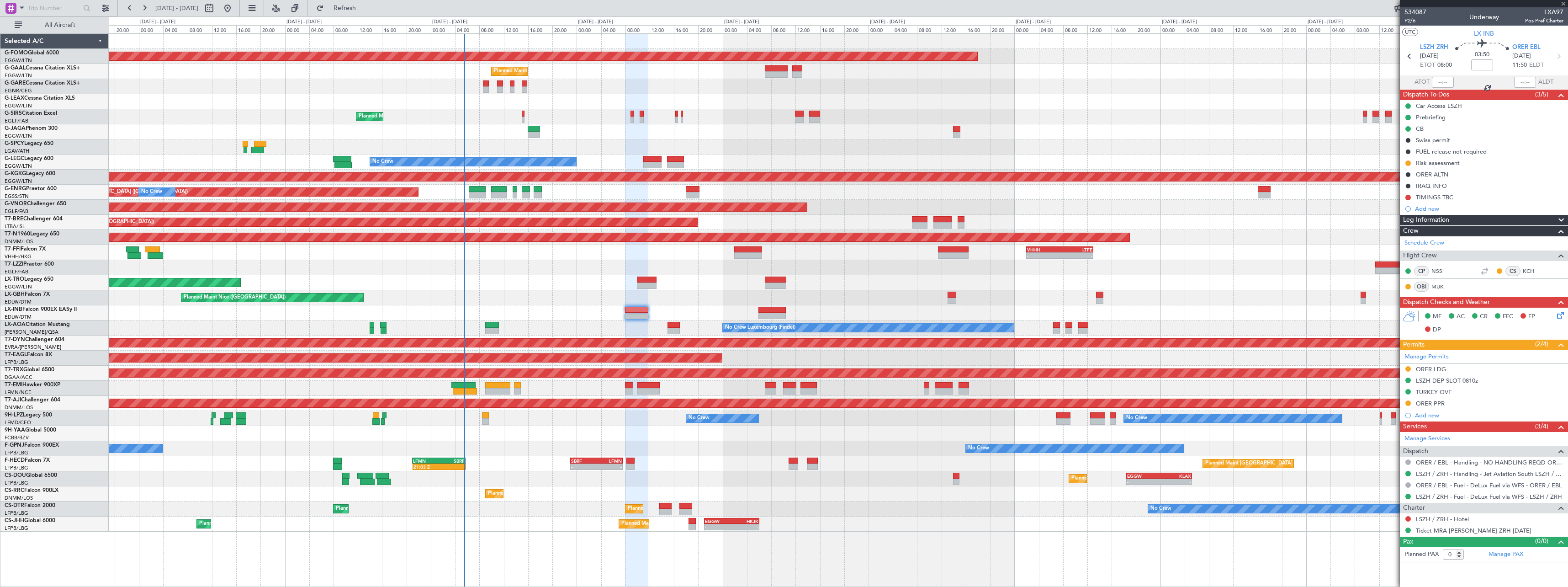
type input "+00:10"
type input "6"
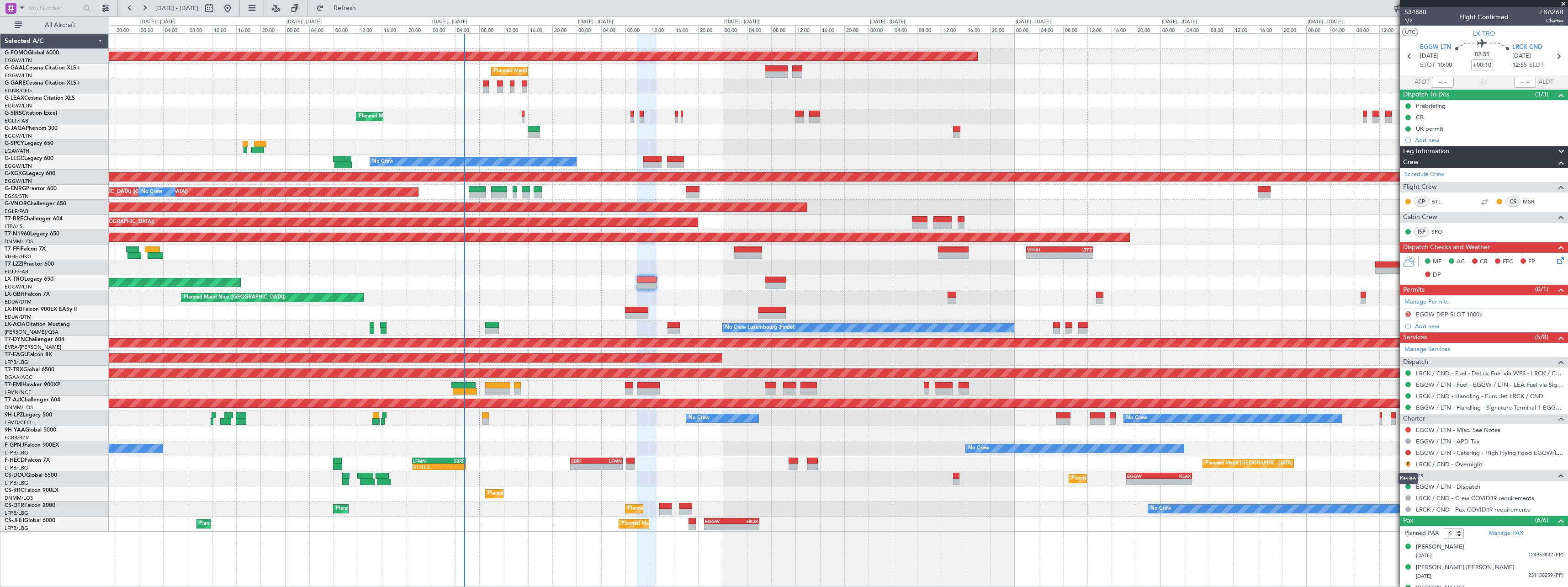
click at [1408, 465] on button "R" at bounding box center [1408, 463] width 5 height 5
click at [1408, 463] on button "R" at bounding box center [1408, 463] width 5 height 5
click at [1388, 576] on span "Confirmed" at bounding box center [1382, 572] width 29 height 9
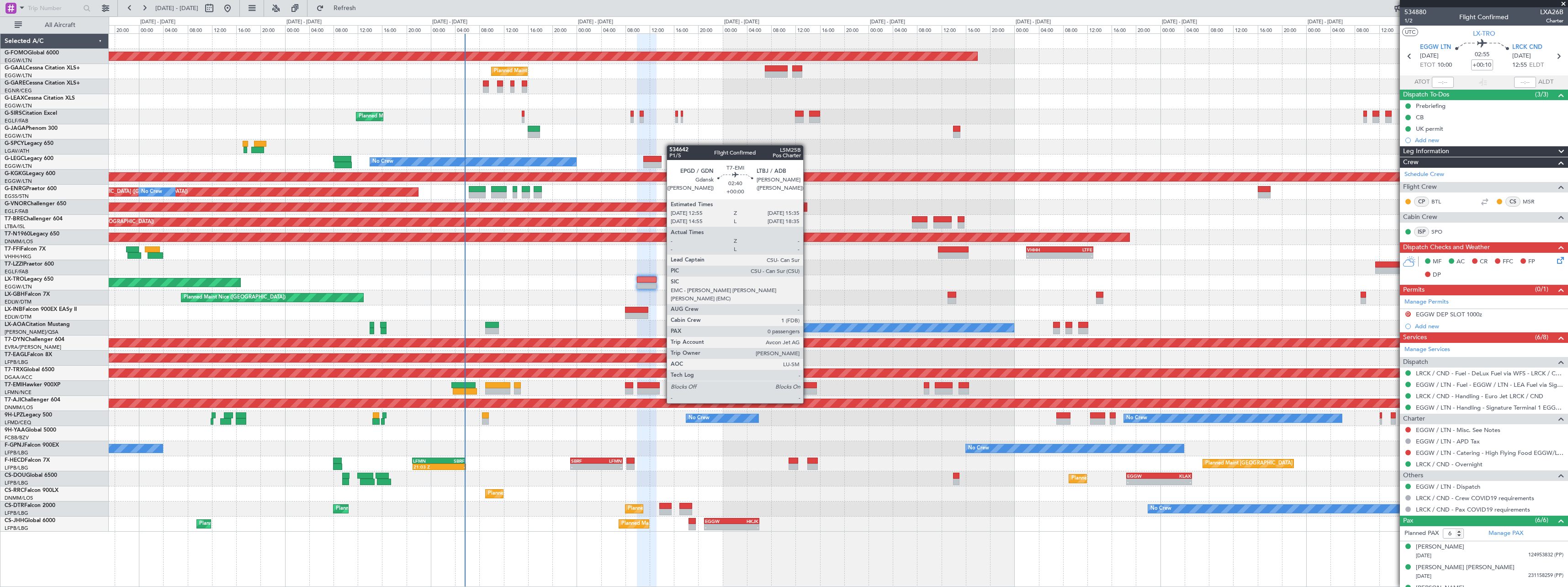
click at [807, 385] on div at bounding box center [808, 385] width 16 height 7
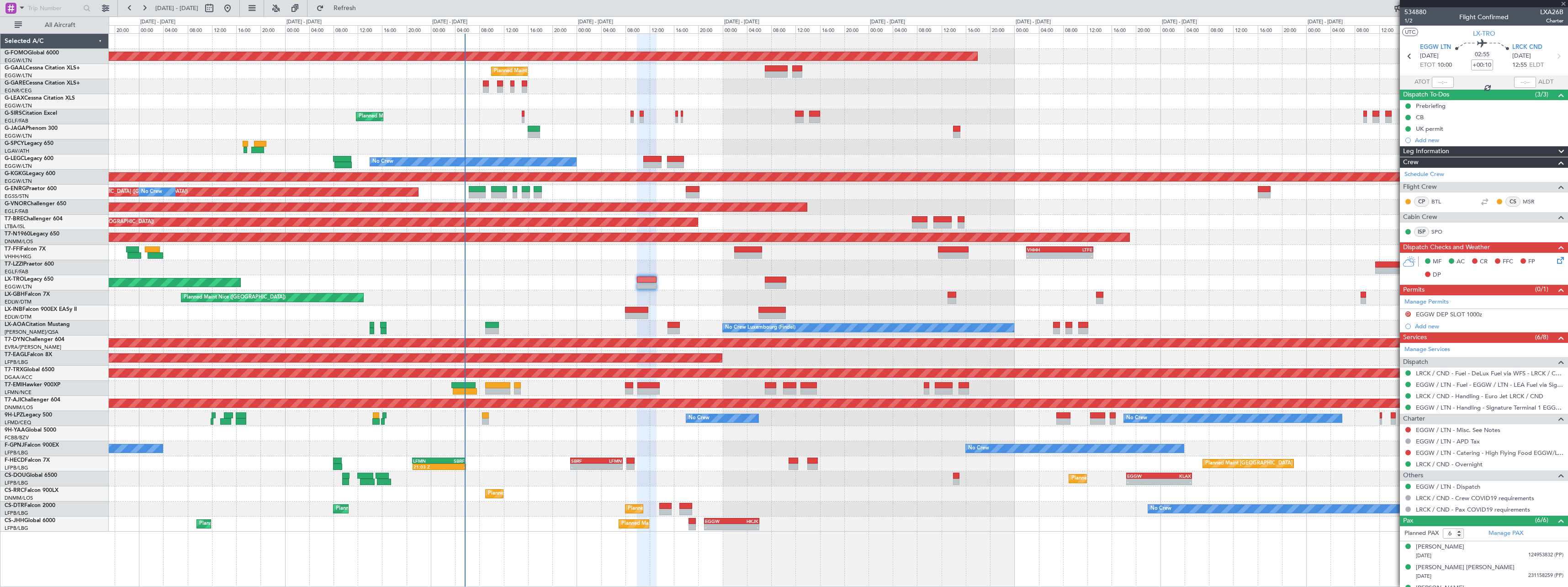
type input "0"
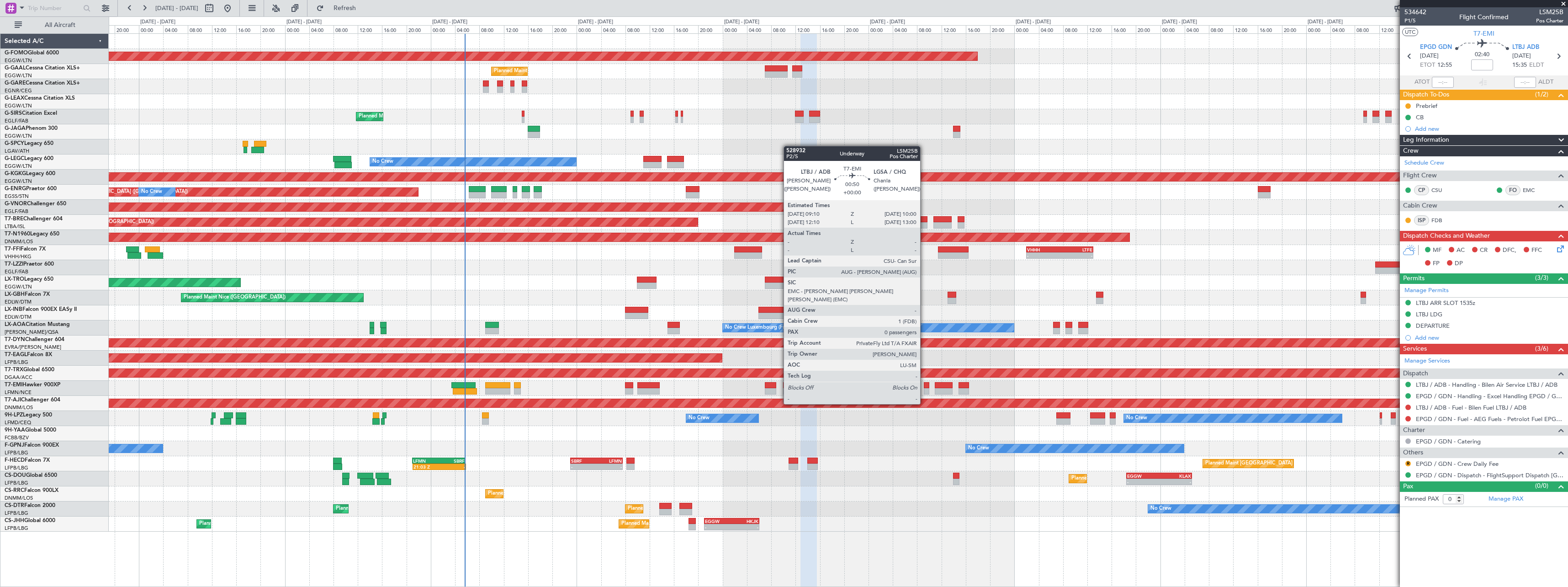
click at [924, 387] on div at bounding box center [926, 385] width 5 height 7
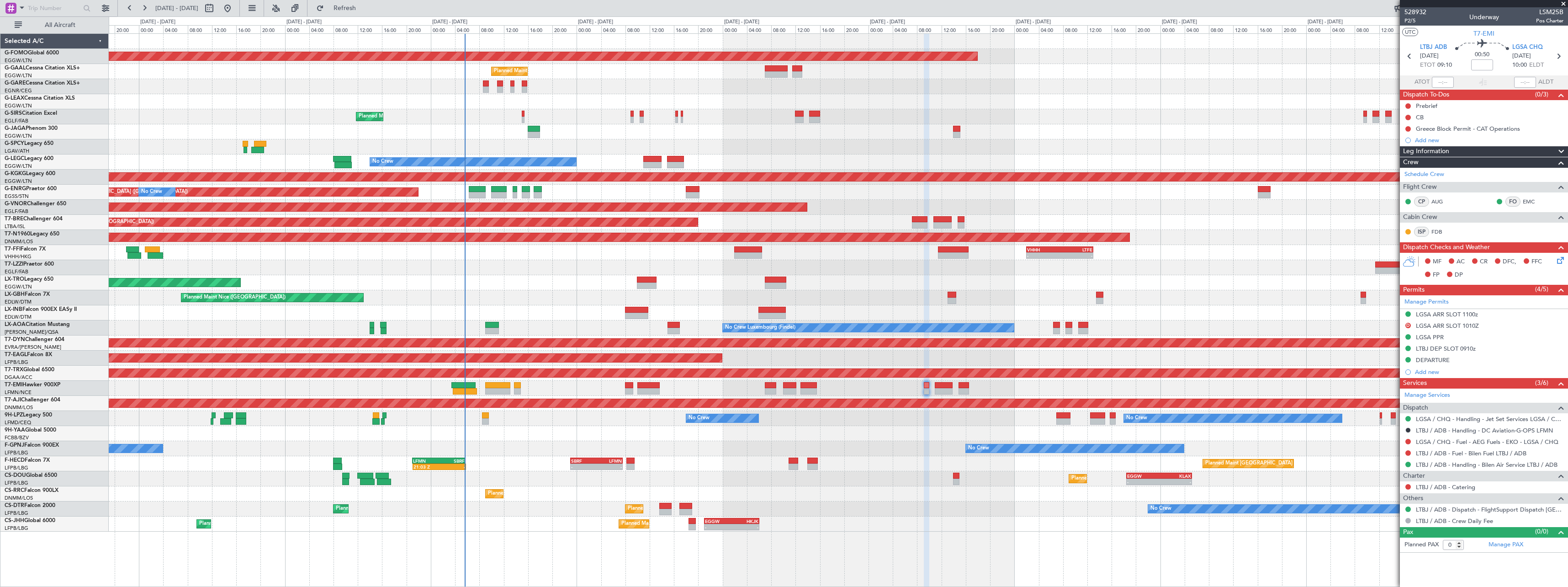
click at [1147, 404] on div "Planned Maint Windsor Locks (Bradley Intl) Planned Maint Owner Planned Maint Lo…" at bounding box center [838, 283] width 1459 height 497
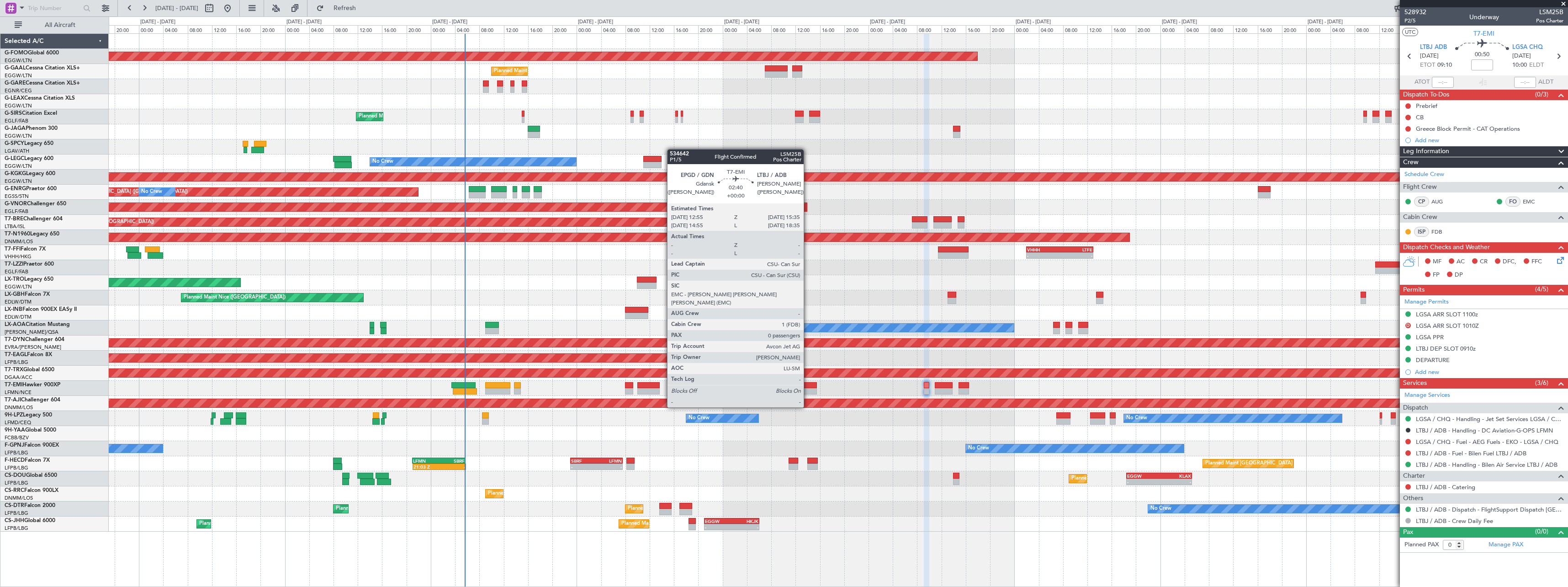
click at [808, 390] on div at bounding box center [808, 391] width 16 height 7
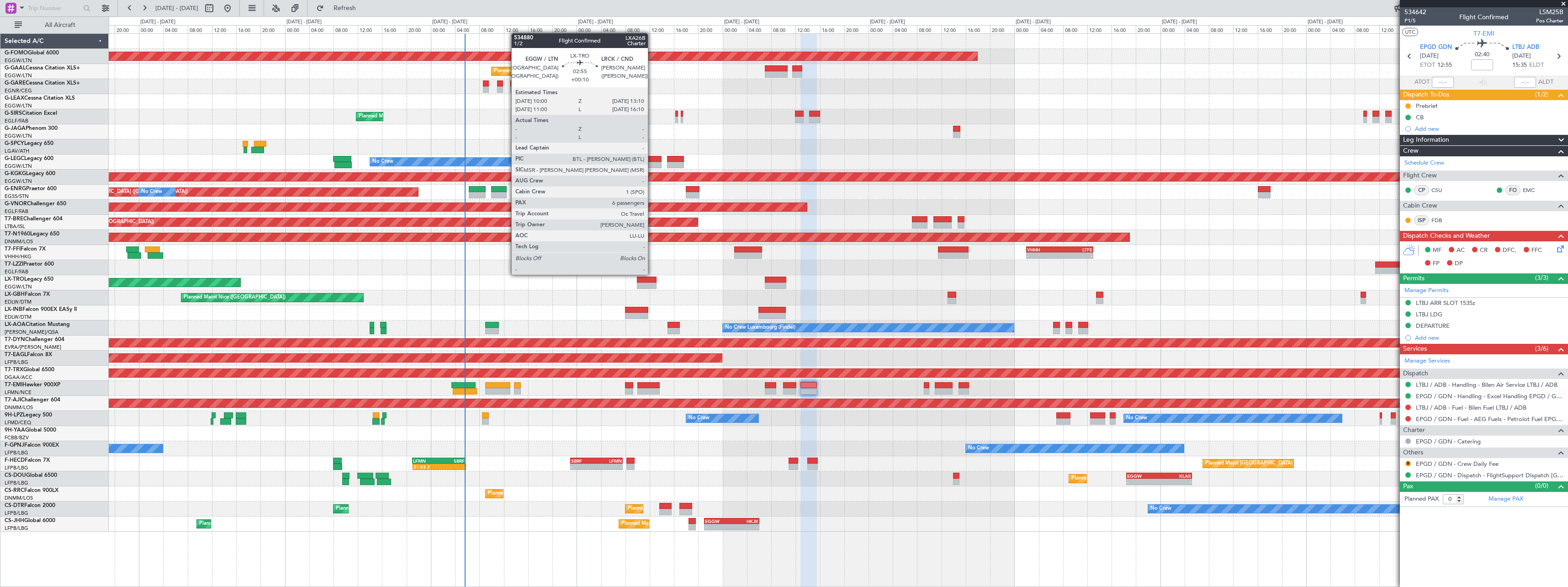
click at [652, 283] on div at bounding box center [646, 286] width 19 height 7
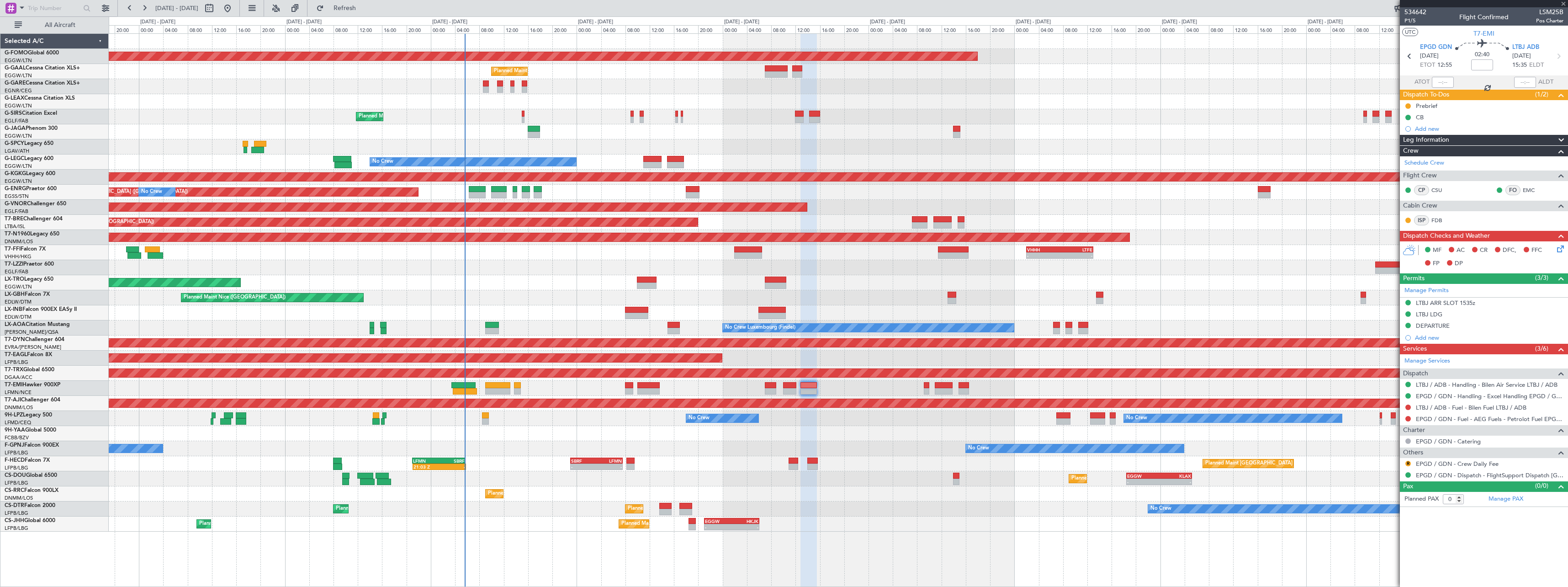
type input "+00:10"
type input "6"
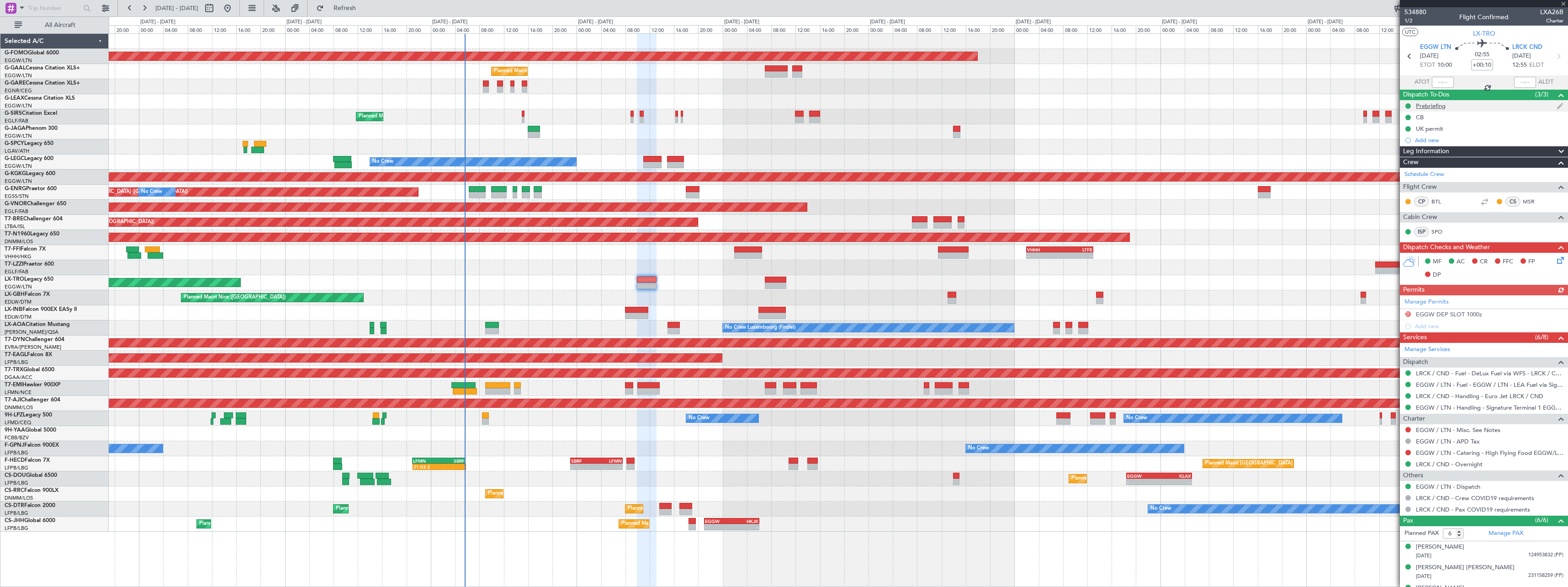
click at [1425, 106] on div "Prebriefing" at bounding box center [1430, 105] width 30 height 8
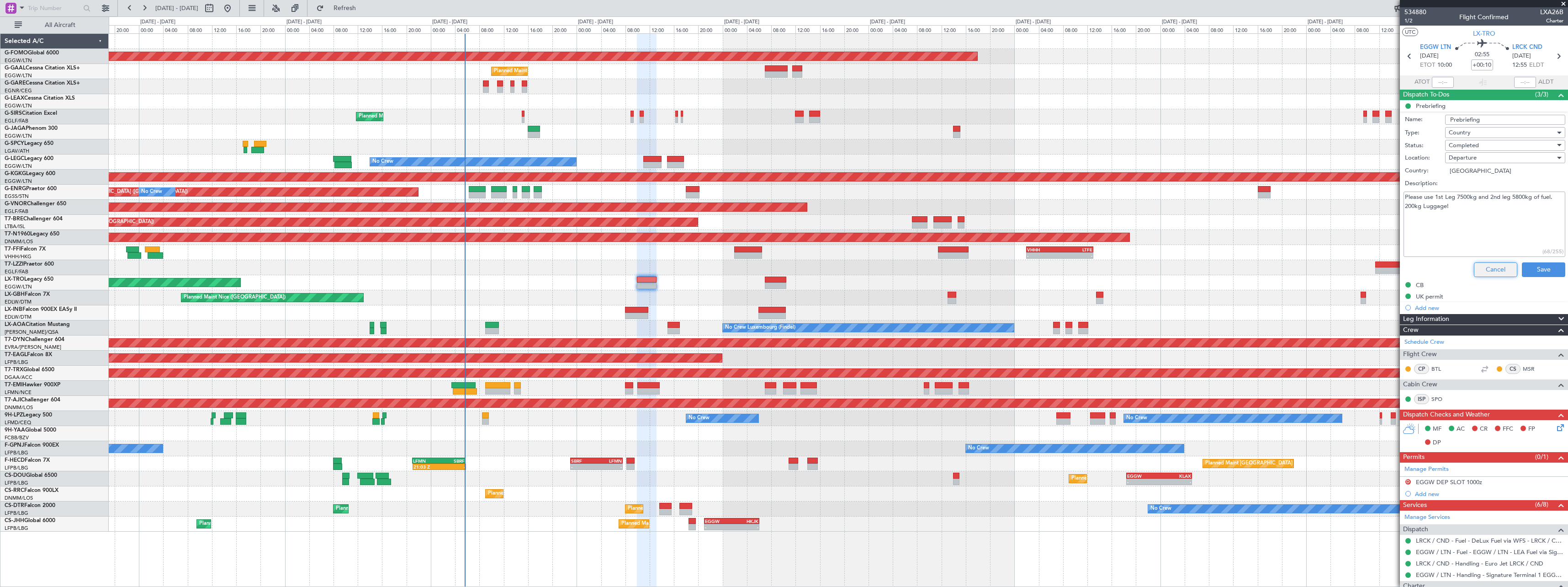
click at [1474, 265] on button "Cancel" at bounding box center [1495, 270] width 43 height 15
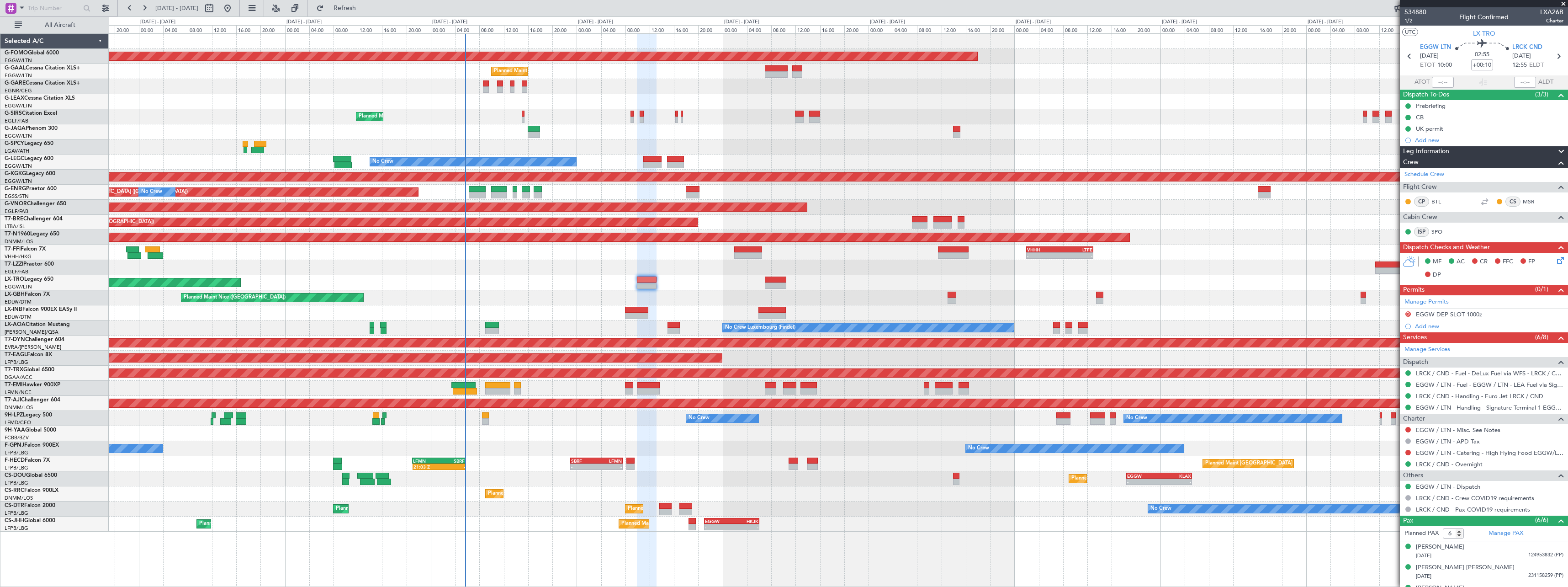
click at [1556, 149] on span at bounding box center [1561, 152] width 11 height 11
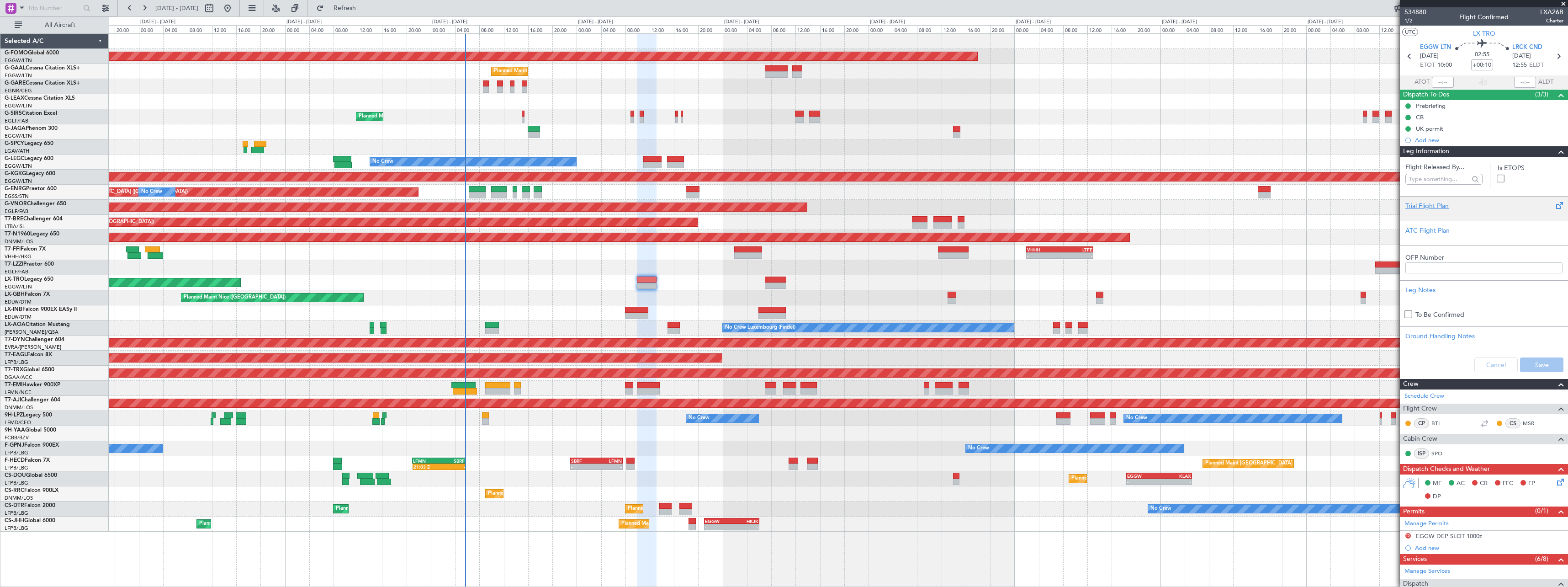
click at [1415, 201] on div "Trial Flight Plan" at bounding box center [1484, 206] width 157 height 10
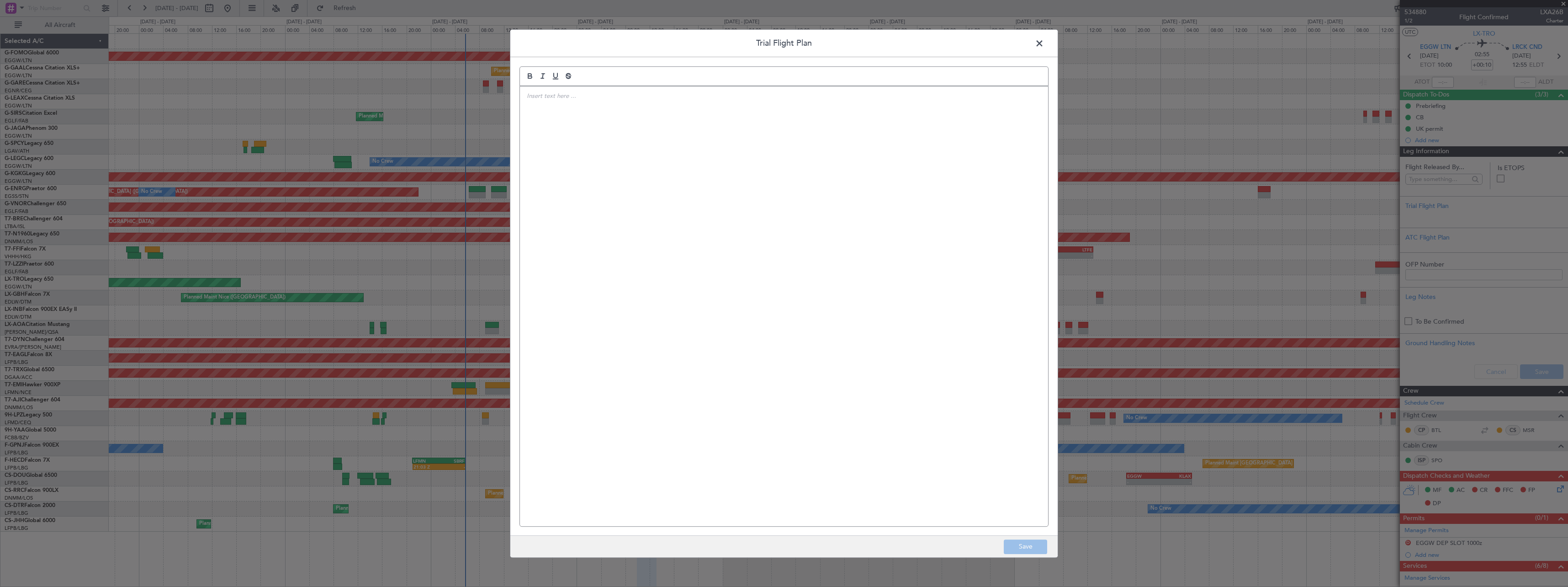
click at [655, 160] on div at bounding box center [784, 306] width 528 height 440
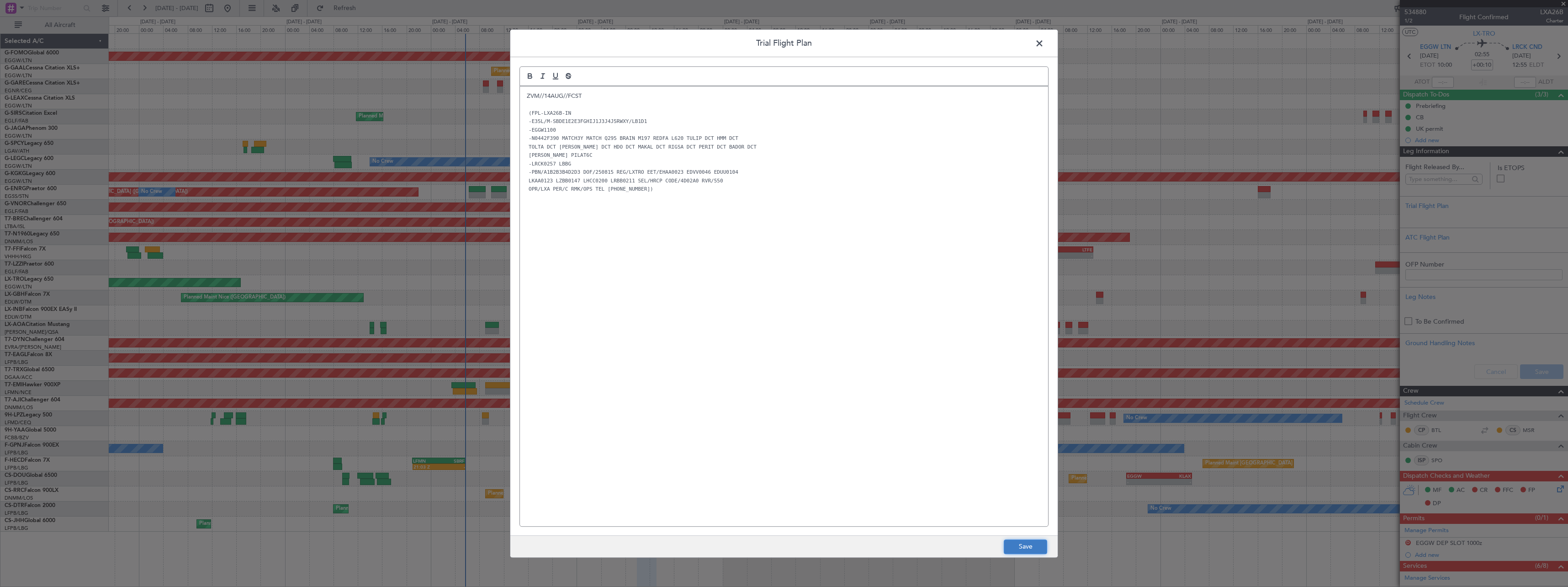
click at [1015, 549] on button "Save" at bounding box center [1025, 547] width 43 height 15
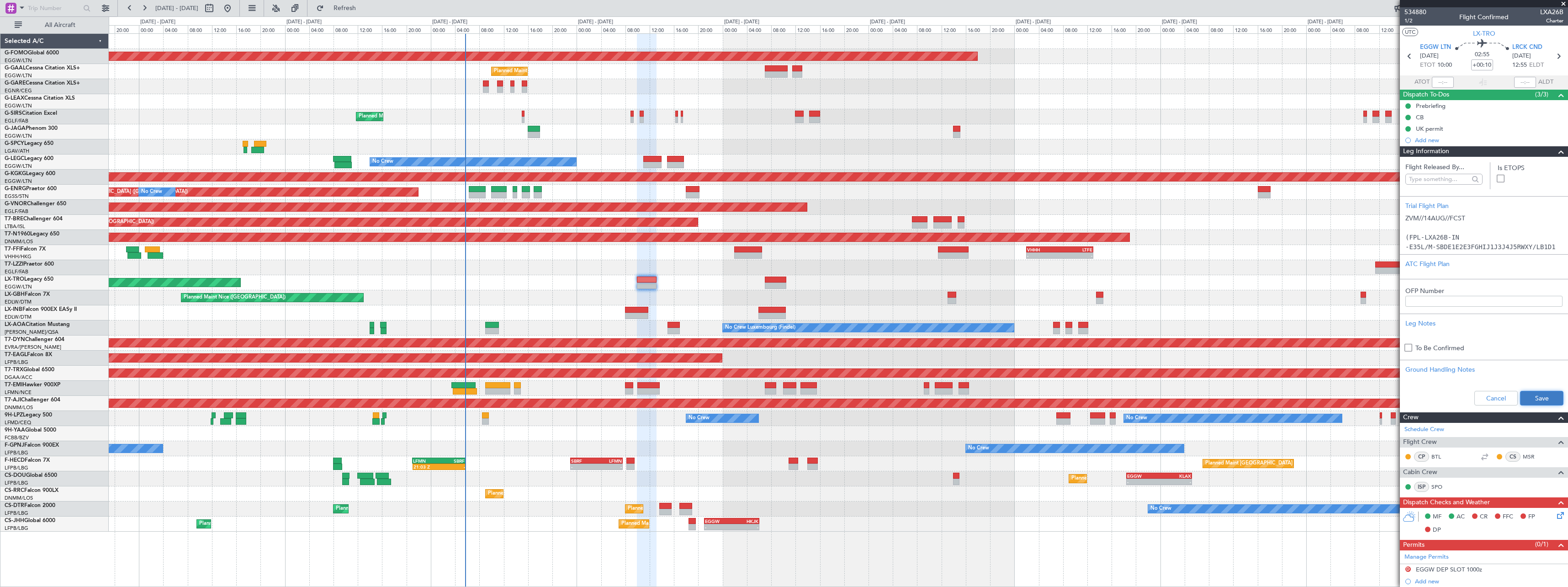
click at [1531, 399] on button "Save" at bounding box center [1541, 398] width 43 height 15
click at [1556, 151] on span at bounding box center [1561, 152] width 11 height 11
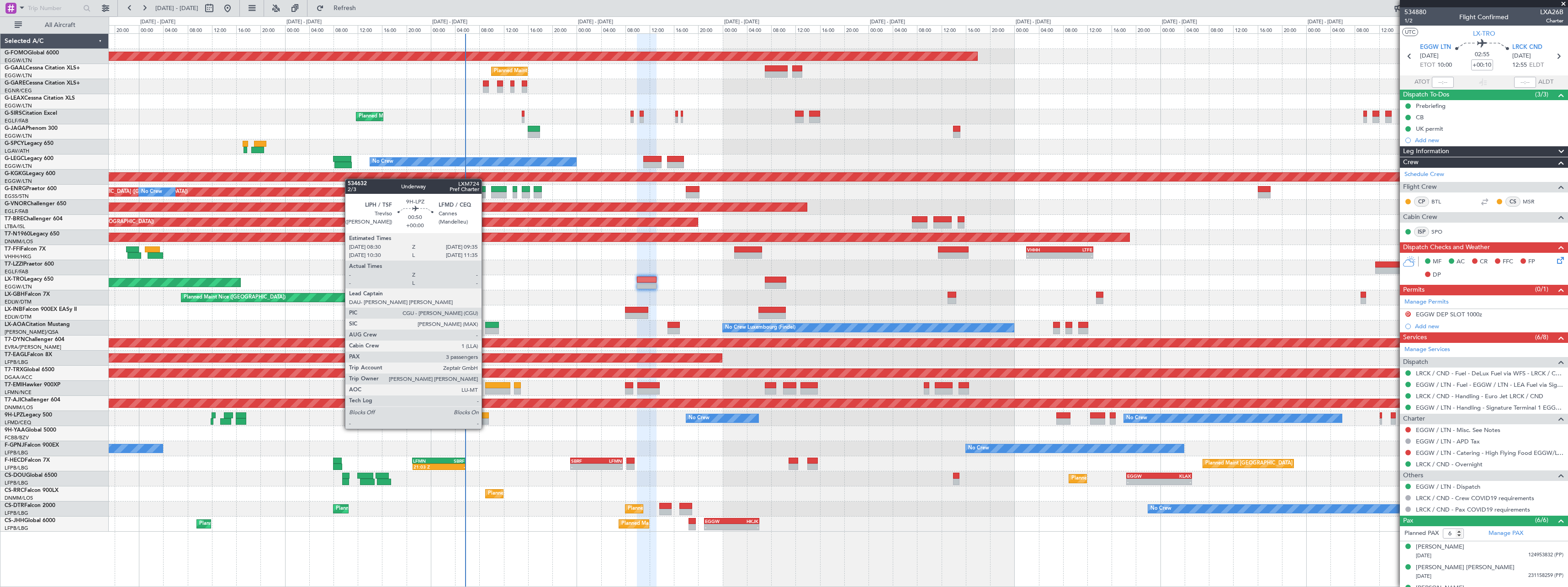
click at [486, 420] on div at bounding box center [485, 421] width 7 height 7
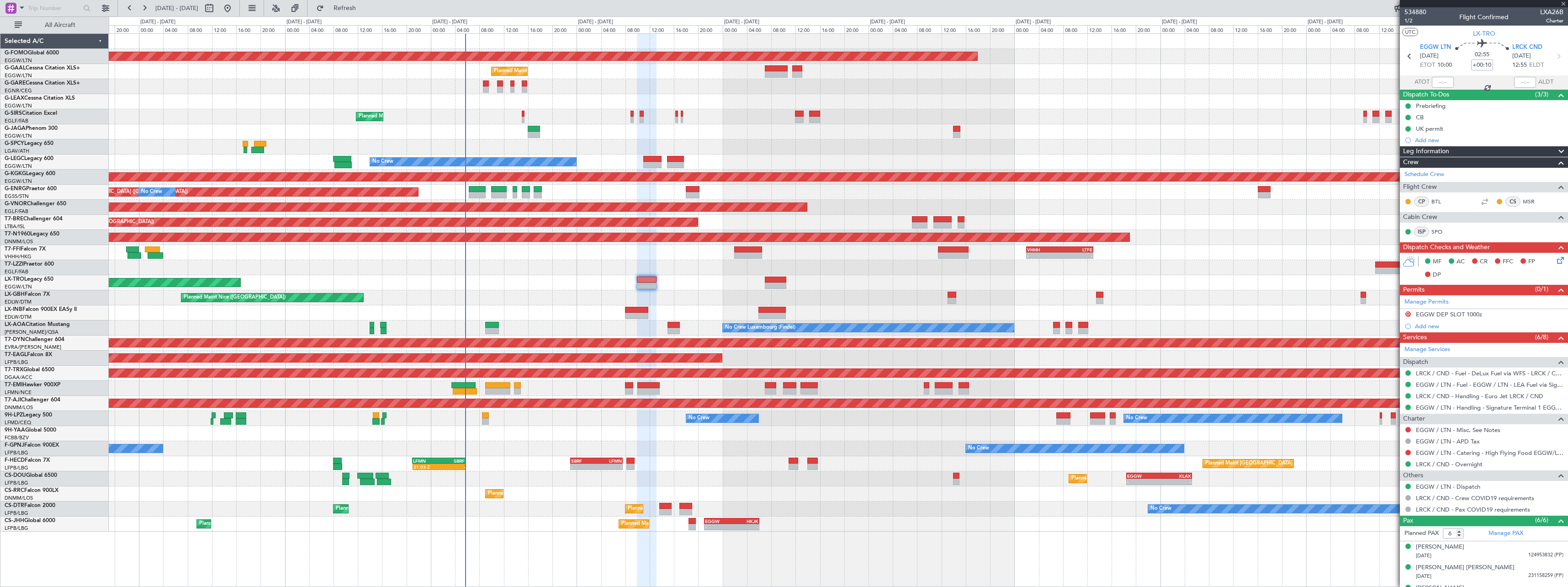
type input "3"
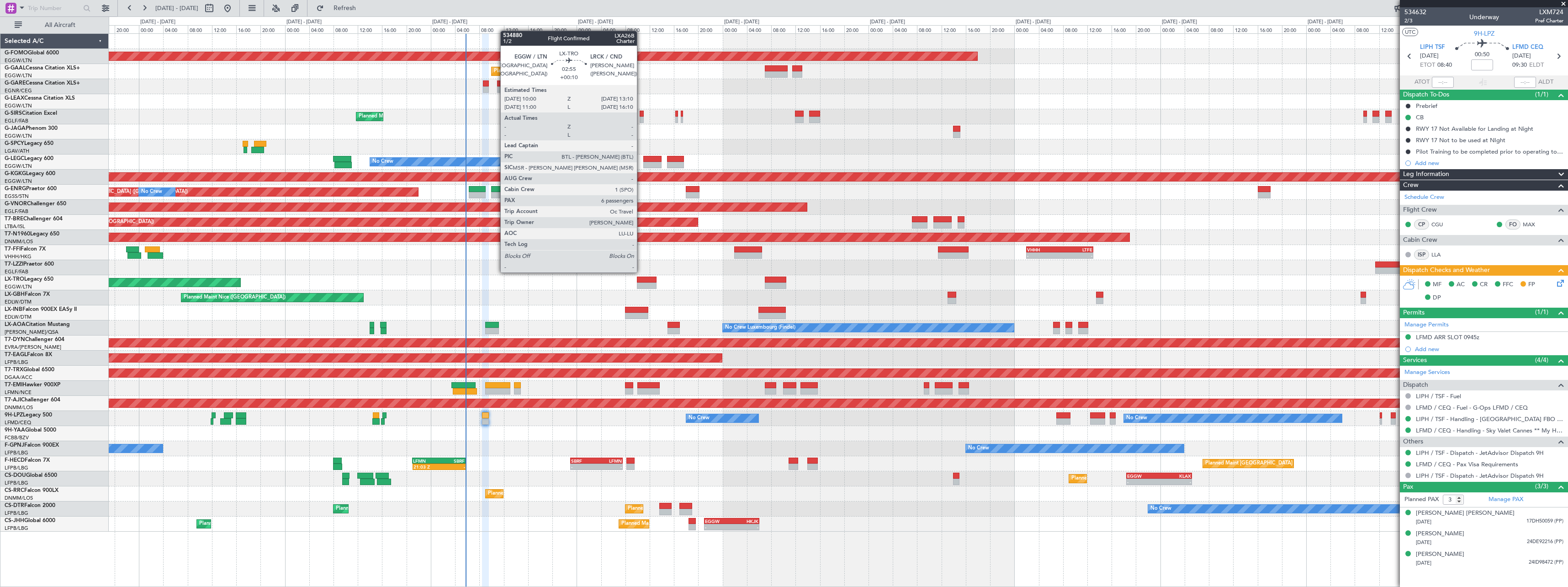
click at [641, 281] on div at bounding box center [646, 279] width 19 height 7
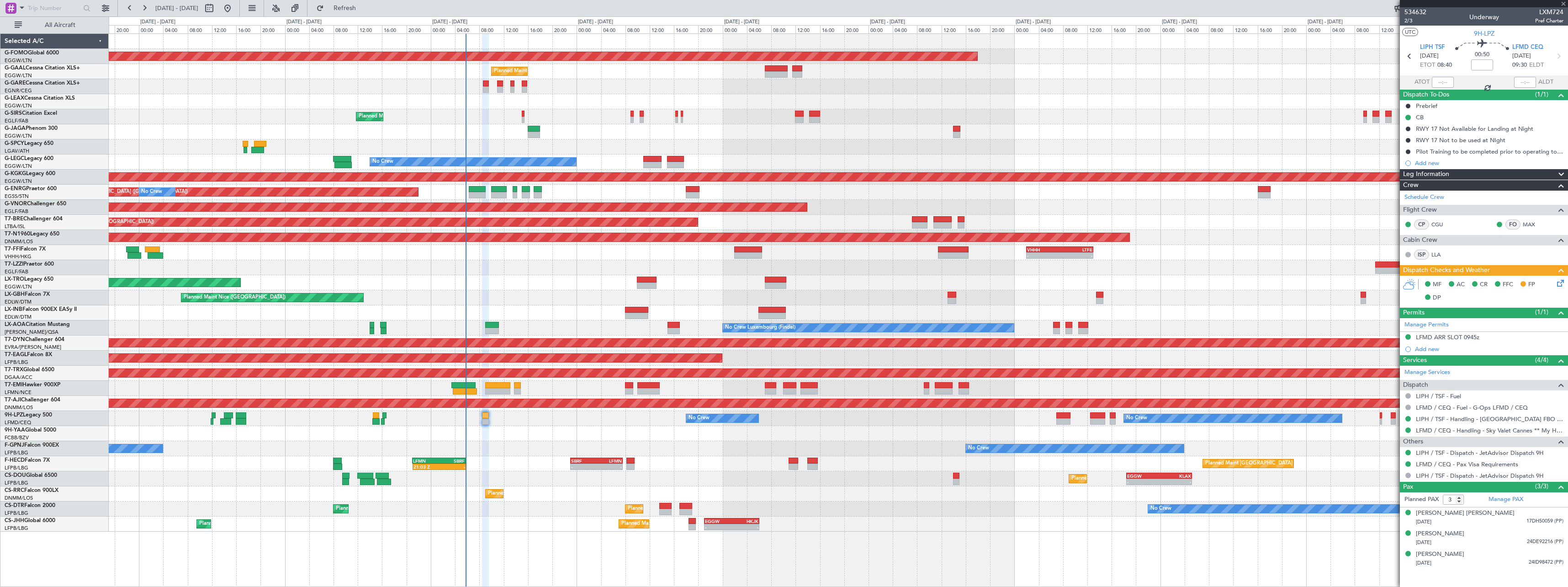
type input "+00:10"
type input "6"
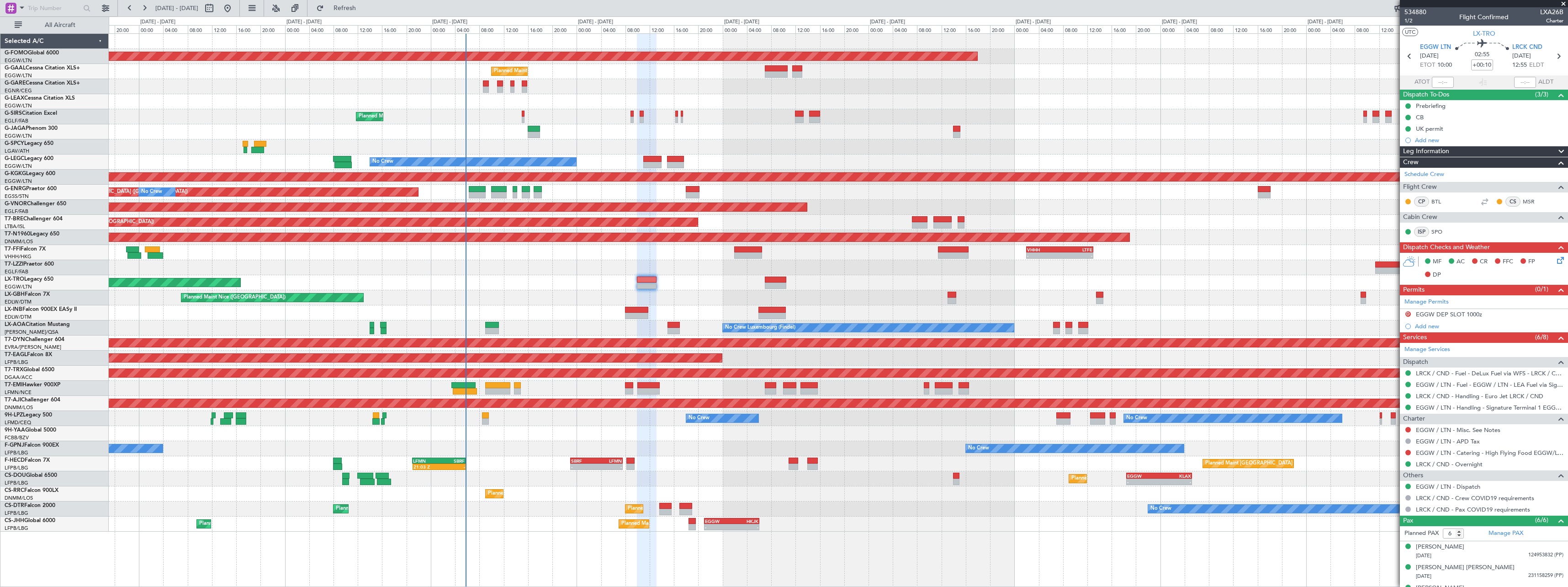
click at [1558, 150] on span at bounding box center [1561, 152] width 11 height 11
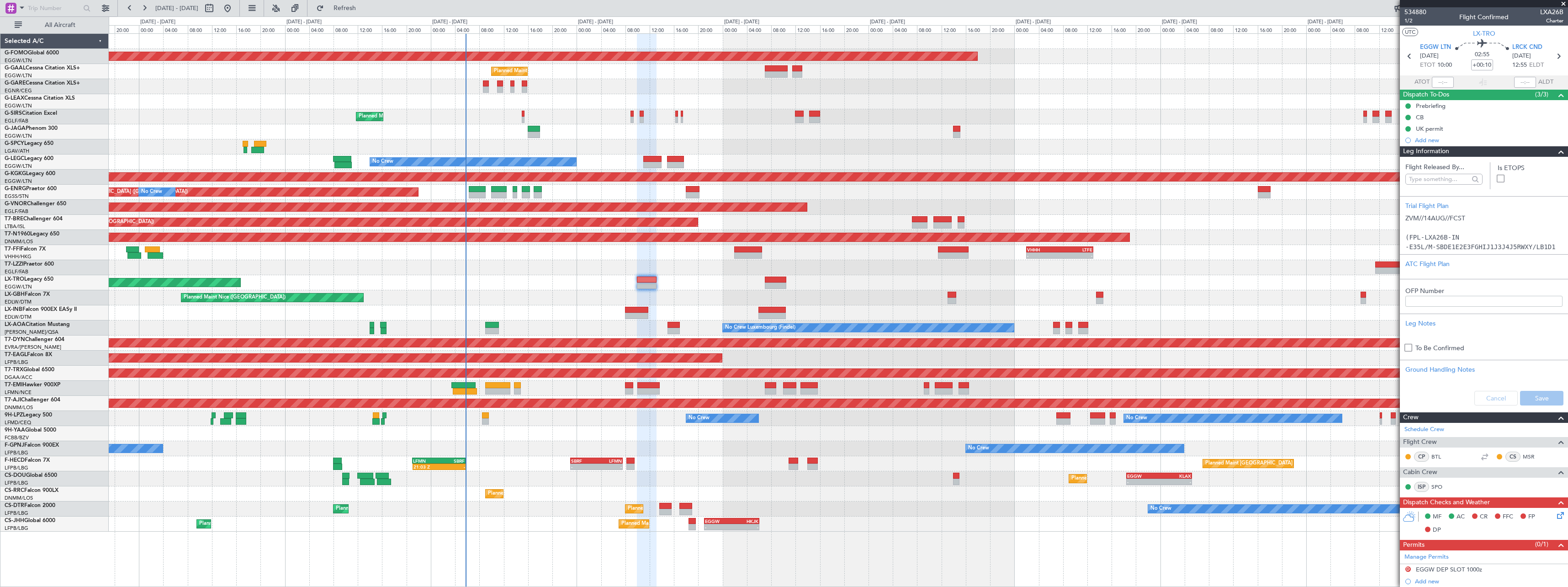
click at [1556, 150] on span at bounding box center [1561, 152] width 11 height 11
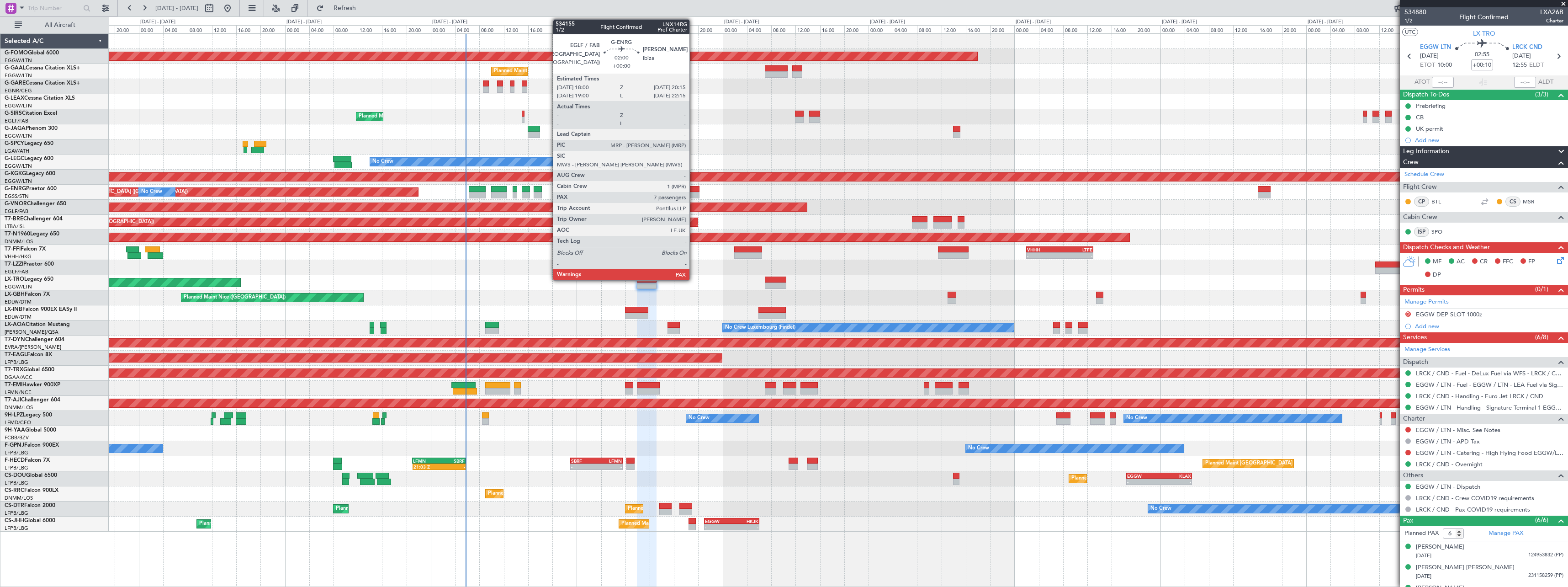
click at [693, 191] on div at bounding box center [693, 189] width 14 height 7
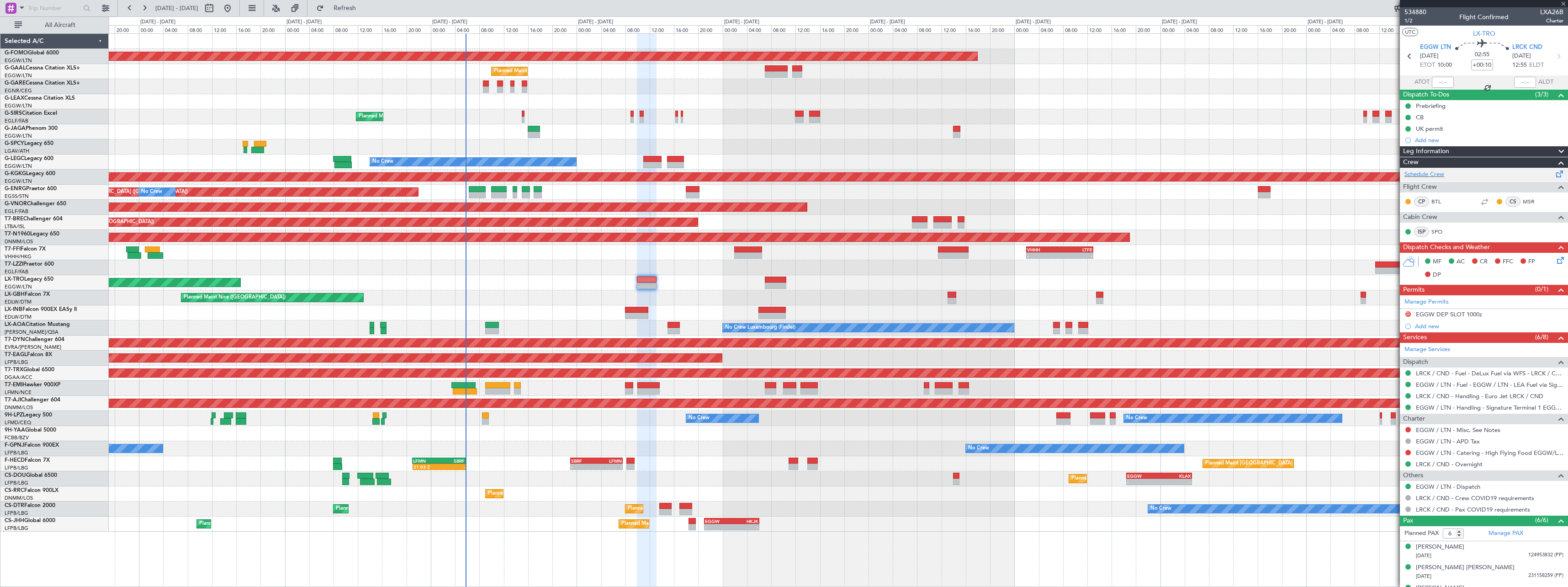
type input "7"
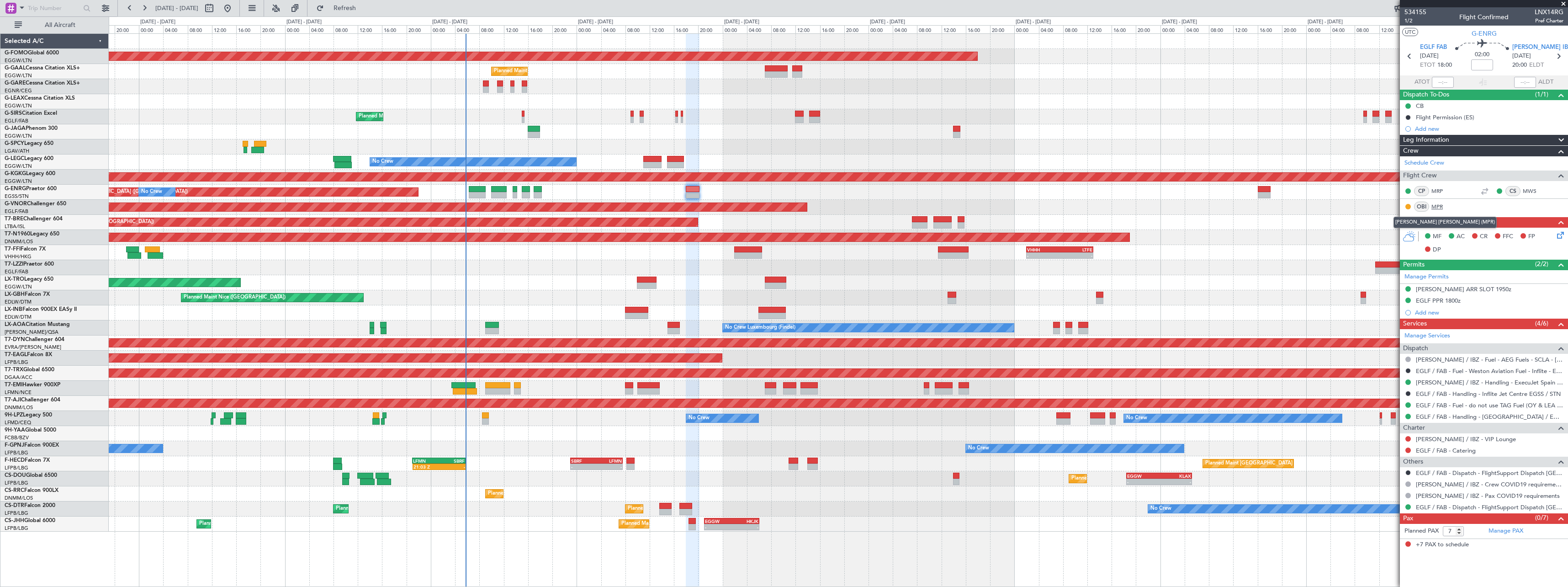
click at [1440, 205] on link "MPR" at bounding box center [1442, 207] width 21 height 9
drag, startPoint x: 1562, startPoint y: 140, endPoint x: 1540, endPoint y: 147, distance: 23.1
click at [1562, 140] on span at bounding box center [1561, 140] width 11 height 11
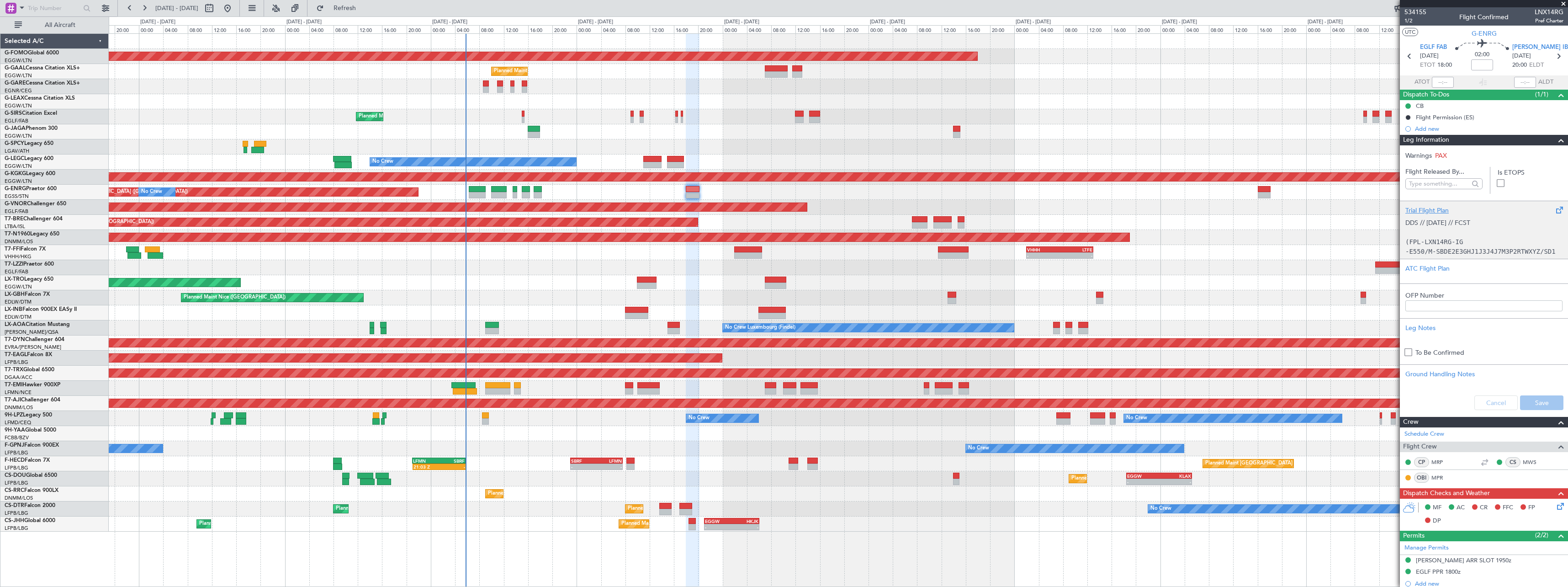
click at [1429, 213] on div "Trial Flight Plan" at bounding box center [1484, 211] width 157 height 10
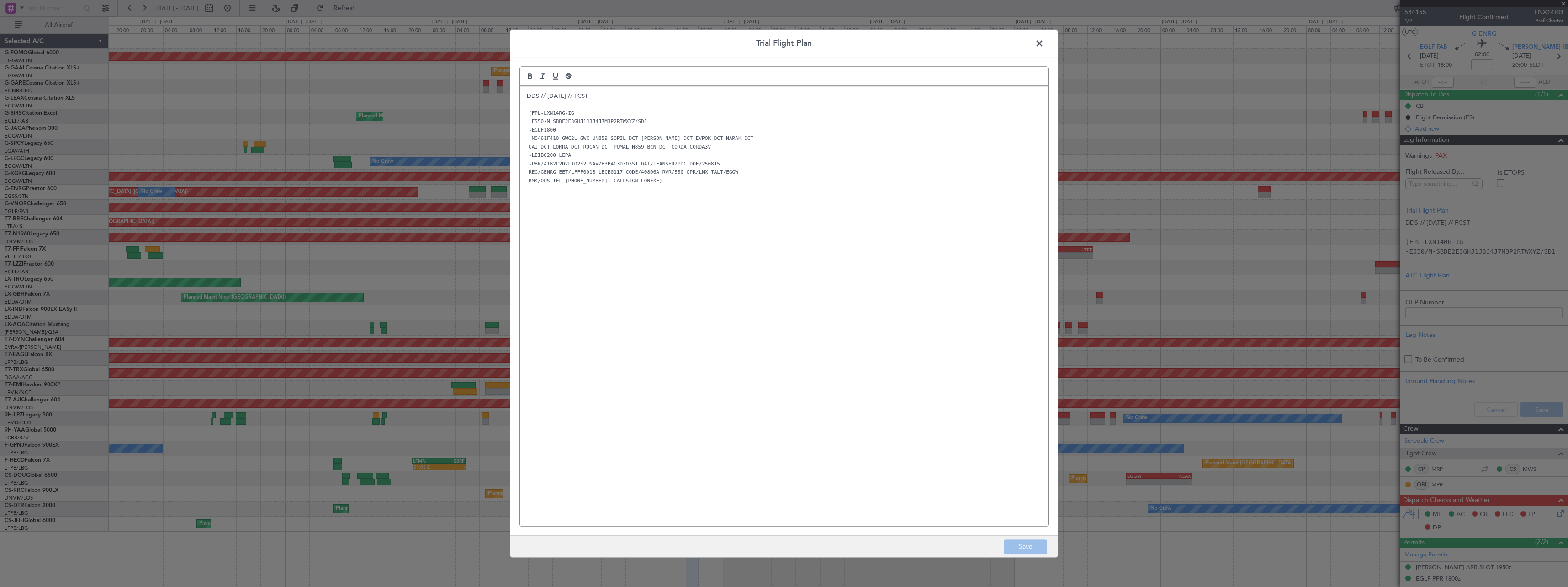
click at [526, 96] on div "DDS // 13AUG // FCST (FPL-LXN14RG-IG -E550/M-SBDE2E3GHJ1J3J4J7M3P2RTWXYZ/SD1 -E…" at bounding box center [784, 306] width 528 height 440
click at [527, 97] on div "DDS // 13AUG // FCST (FPL-LXN14RG-IG -E550/M-SBDE2E3GHJ1J3J4J7M3P2RTWXYZ/SD1 -E…" at bounding box center [784, 306] width 528 height 440
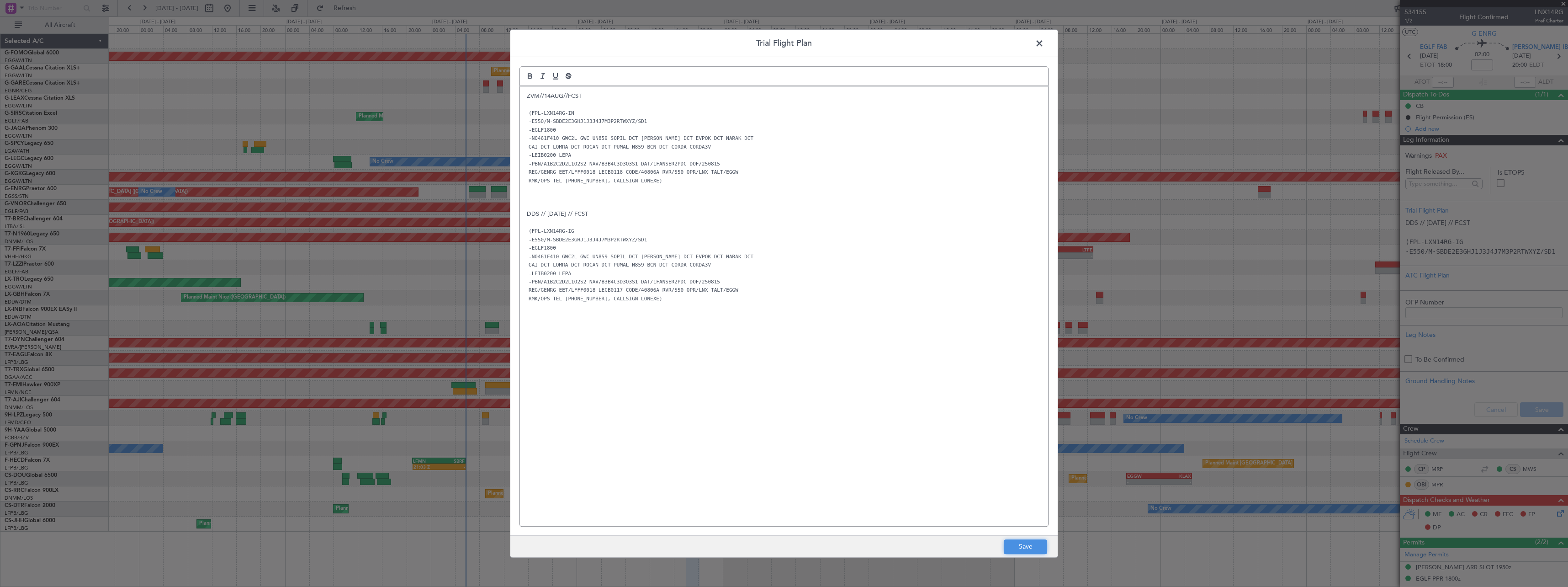
drag, startPoint x: 1038, startPoint y: 548, endPoint x: 1233, endPoint y: 511, distance: 198.5
click at [1038, 547] on button "Save" at bounding box center [1025, 547] width 43 height 15
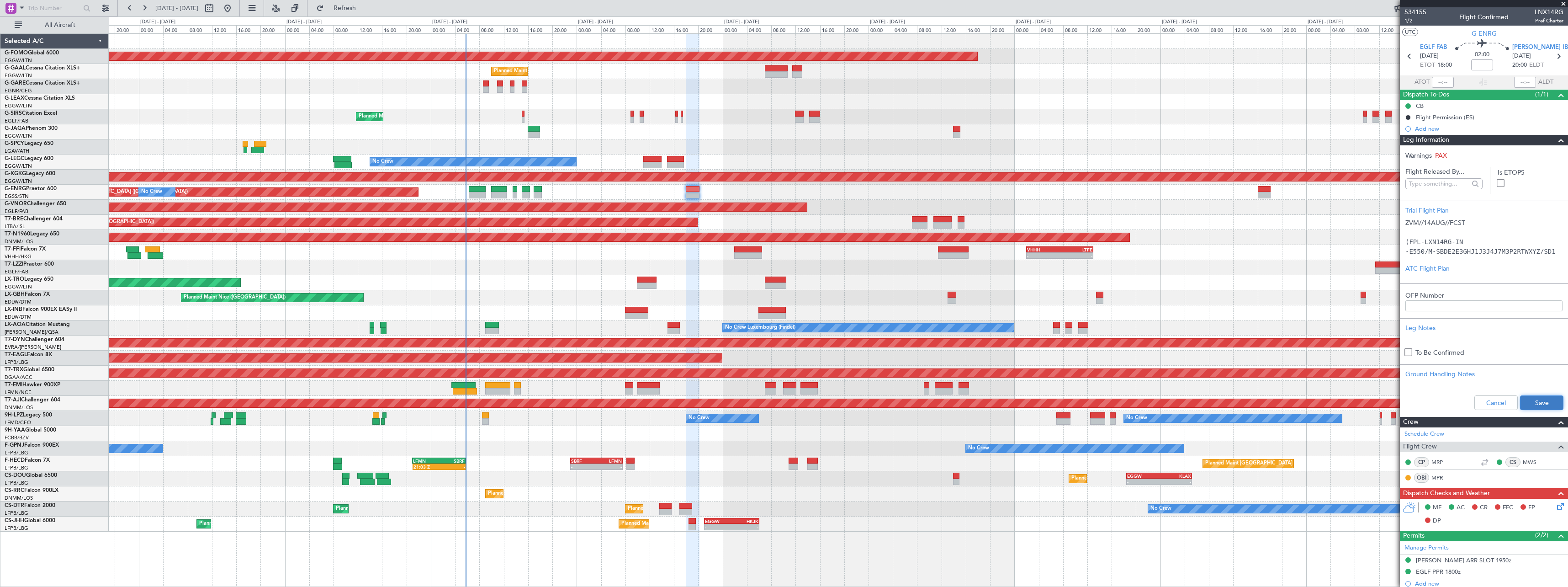
click at [1536, 405] on button "Save" at bounding box center [1541, 402] width 43 height 15
drag, startPoint x: 1558, startPoint y: 142, endPoint x: 1360, endPoint y: 202, distance: 206.9
click at [1558, 142] on span at bounding box center [1561, 140] width 11 height 11
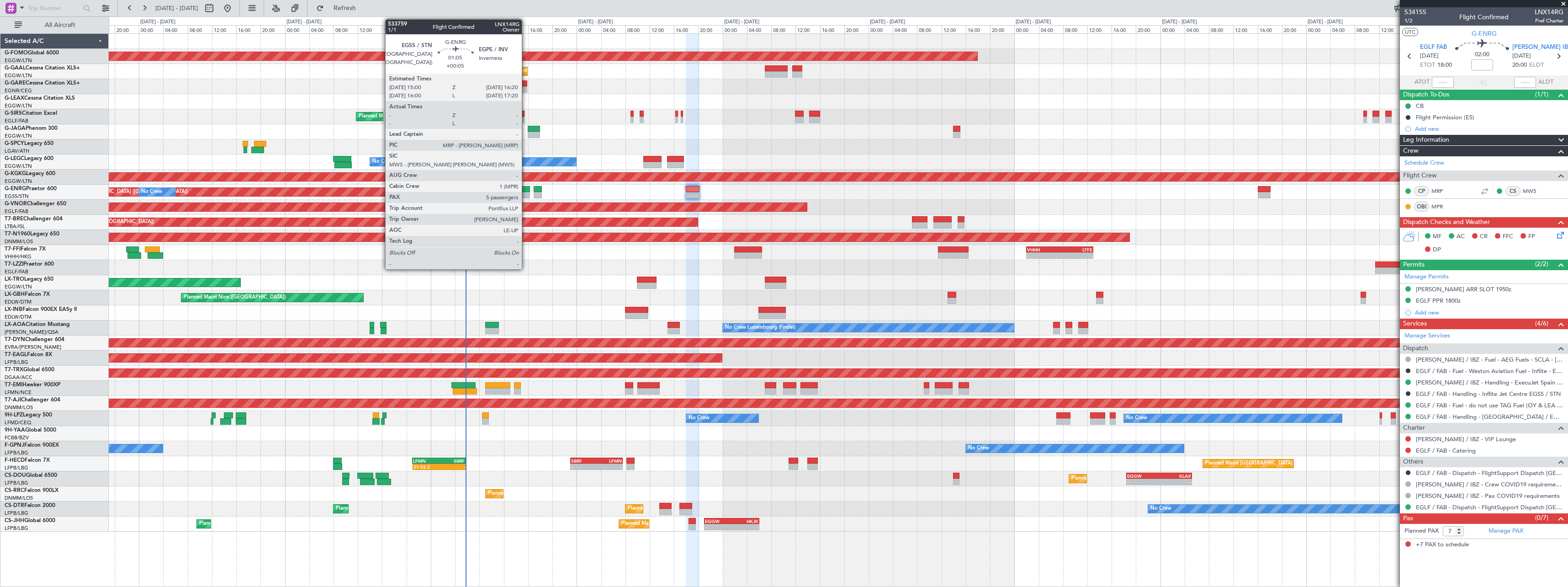
click at [526, 188] on div at bounding box center [526, 189] width 9 height 7
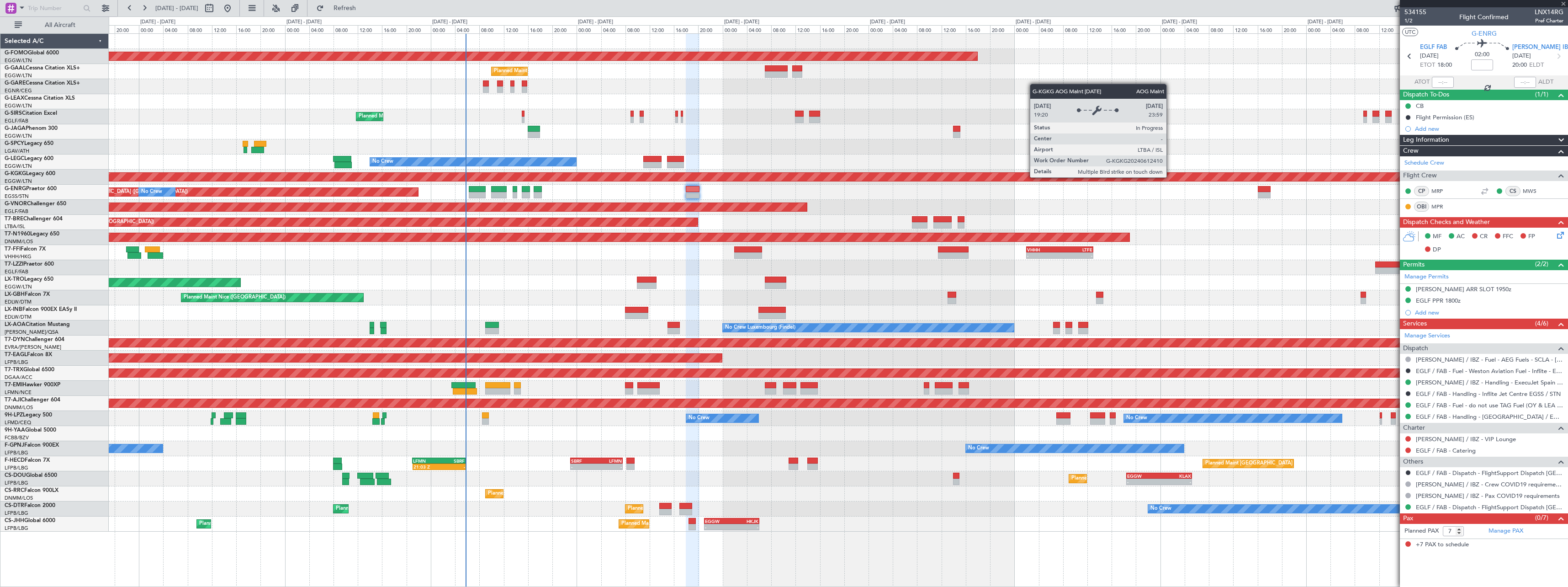
type input "+00:05"
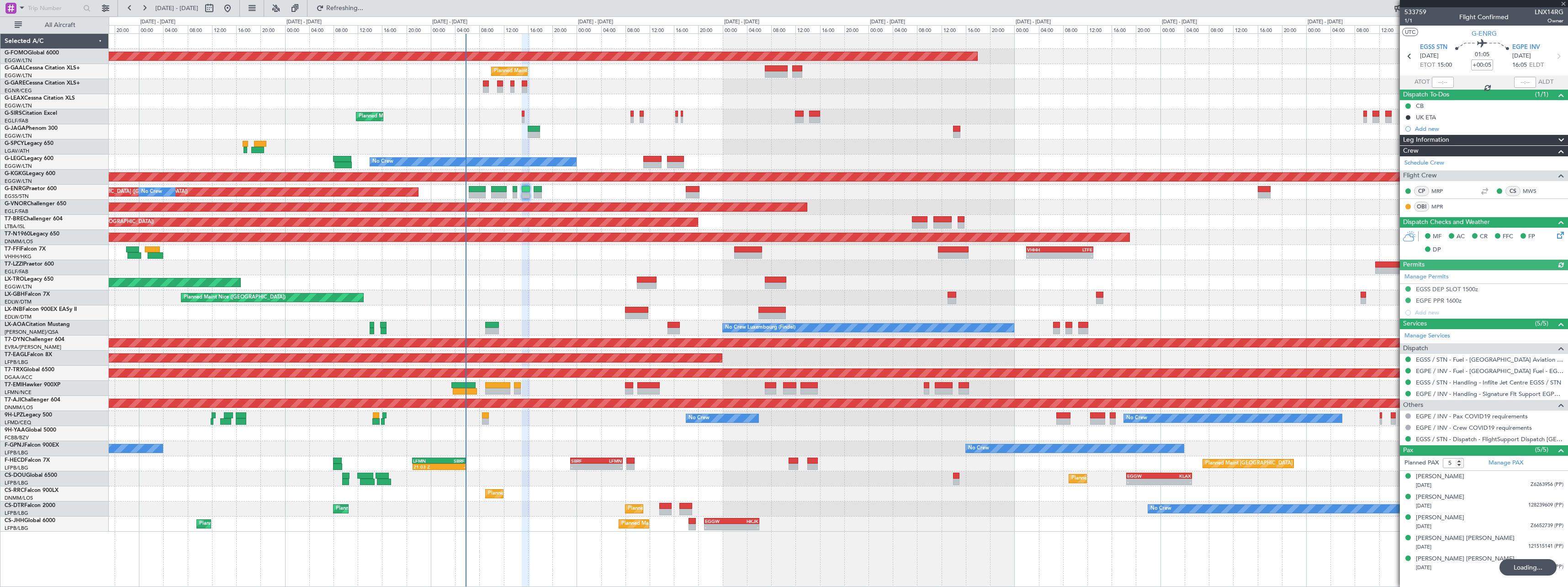
click at [1563, 138] on span at bounding box center [1561, 140] width 11 height 11
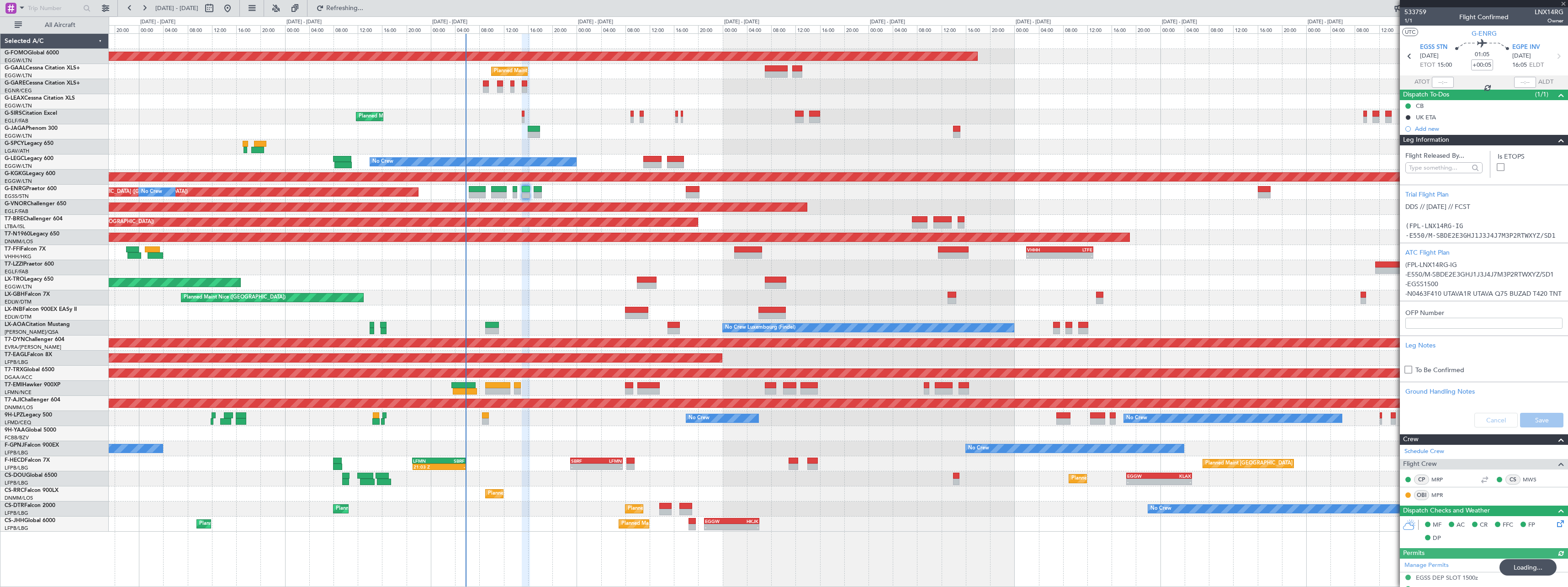
click at [1560, 141] on div "Leg Information" at bounding box center [1484, 139] width 168 height 10
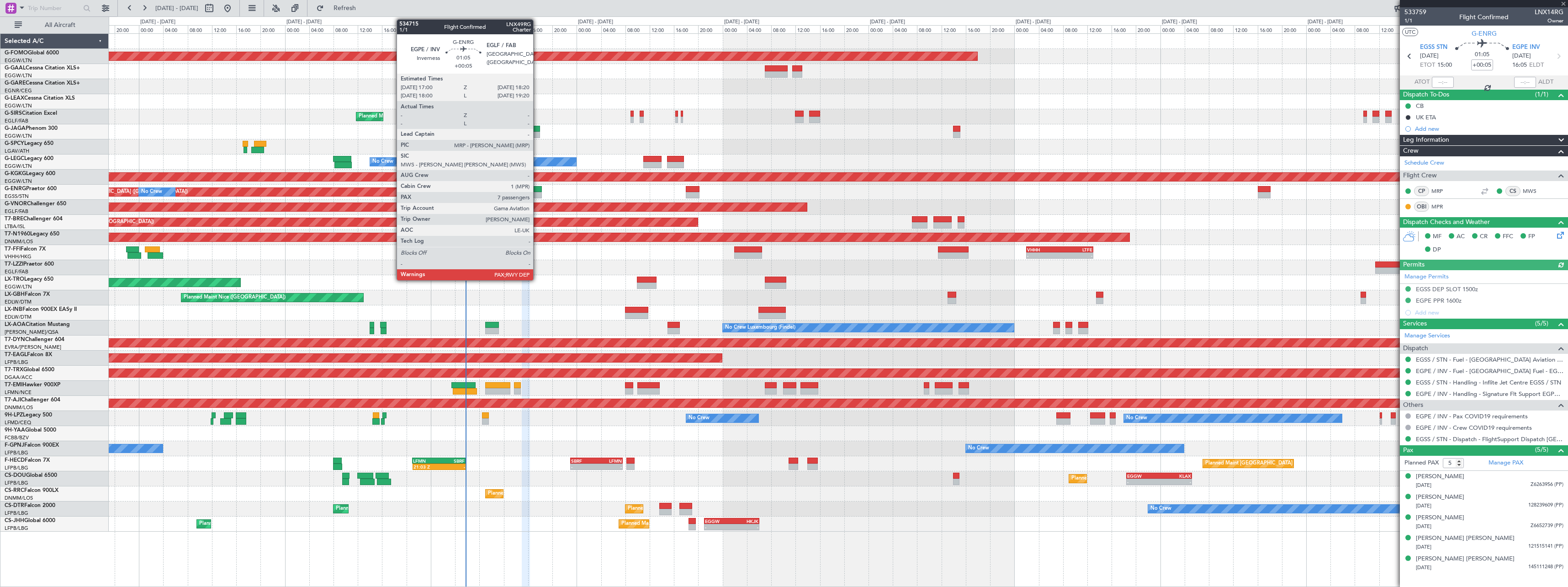
click at [537, 193] on div at bounding box center [538, 195] width 9 height 7
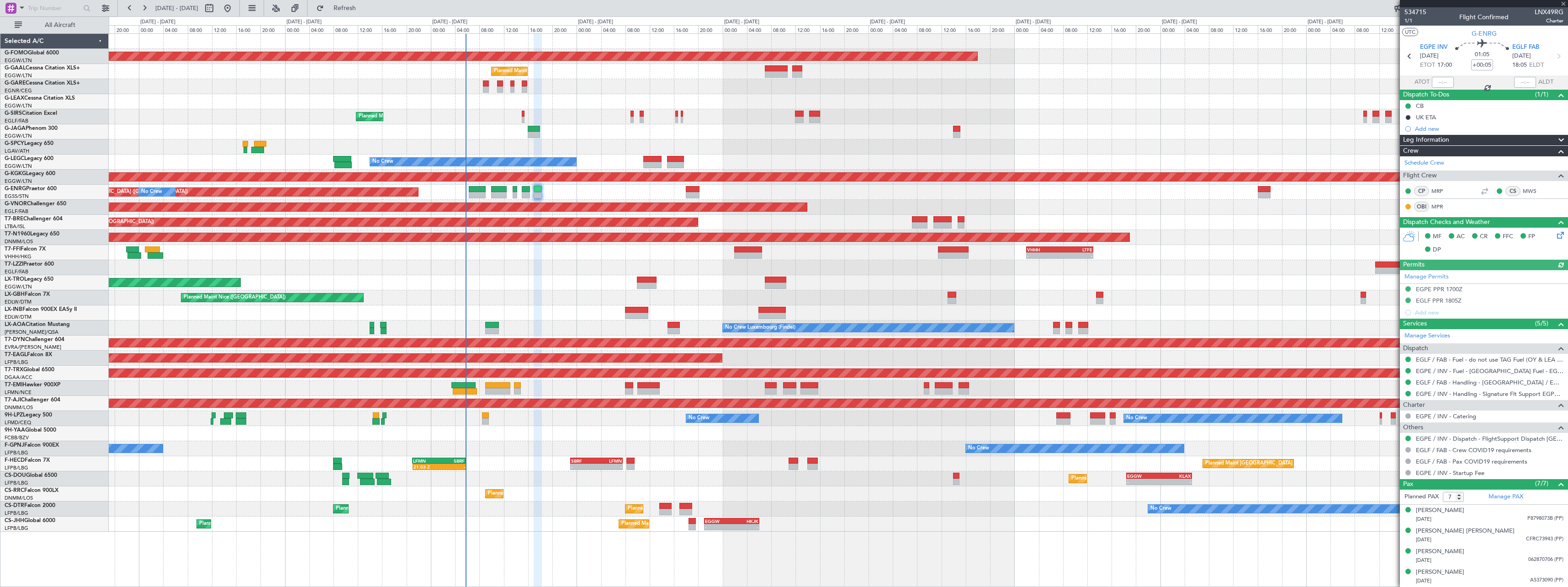
click at [1556, 142] on span at bounding box center [1561, 140] width 11 height 11
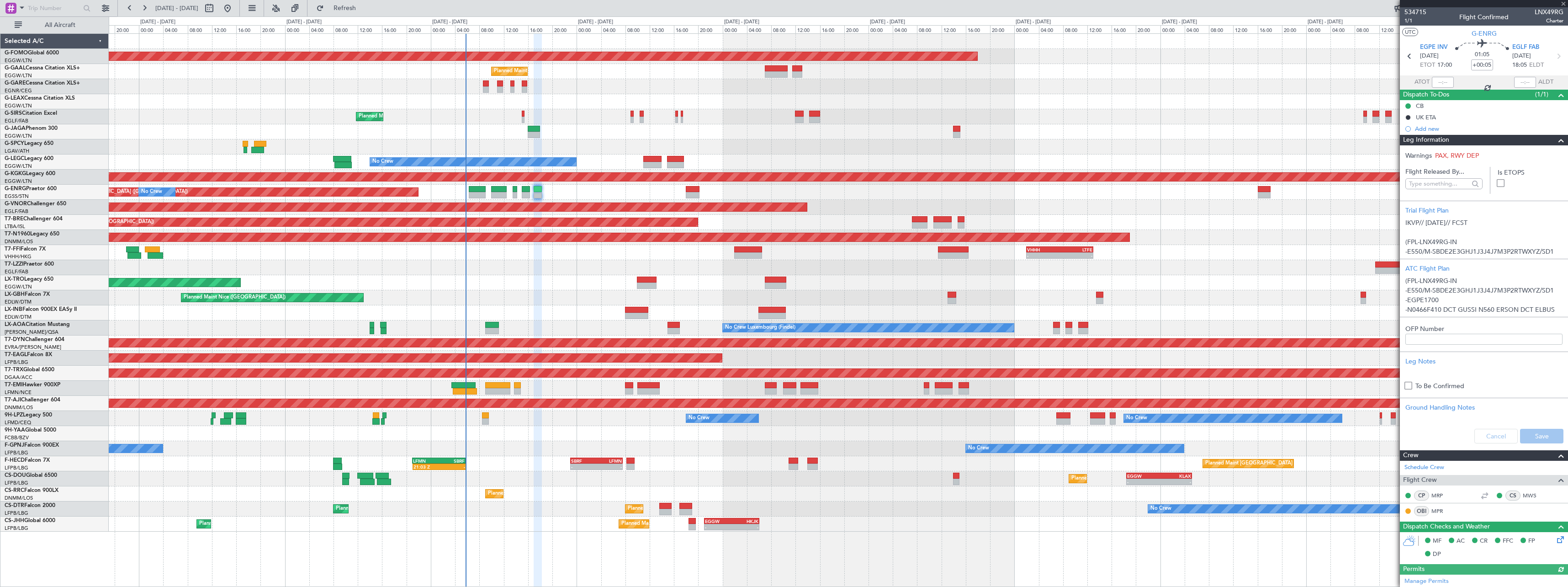
click at [1556, 142] on span at bounding box center [1561, 140] width 11 height 11
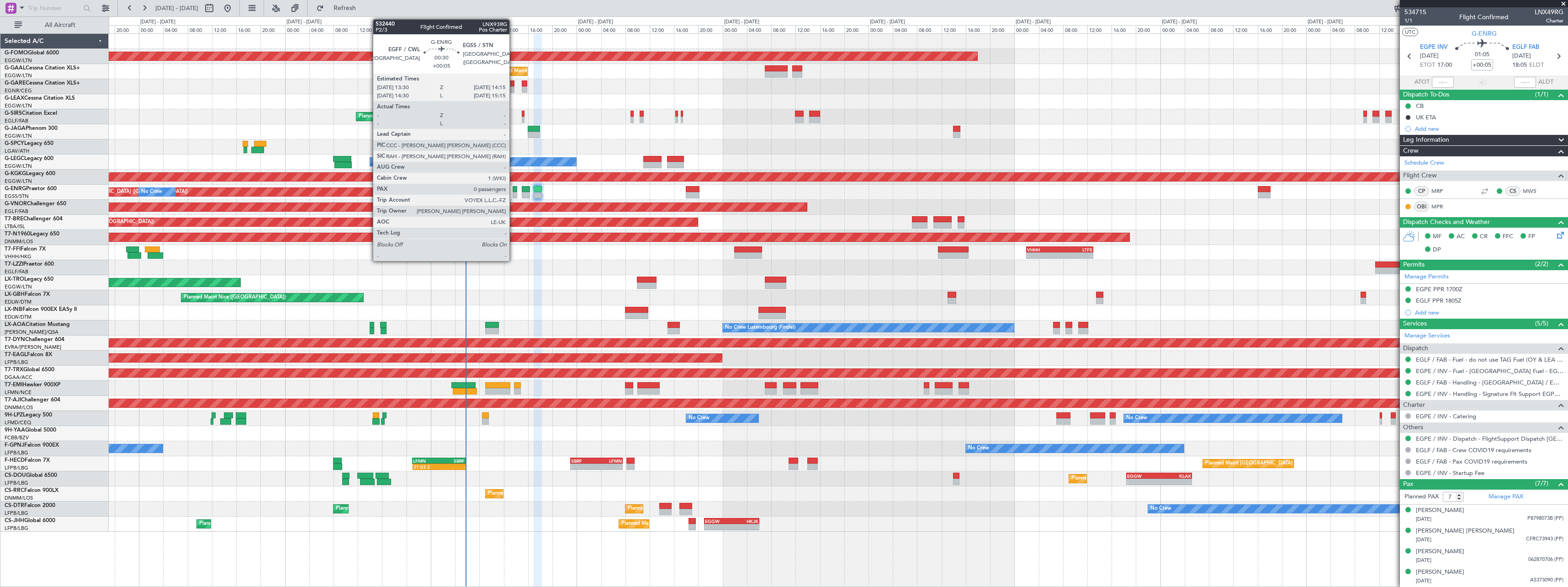
click at [514, 195] on div at bounding box center [515, 195] width 5 height 7
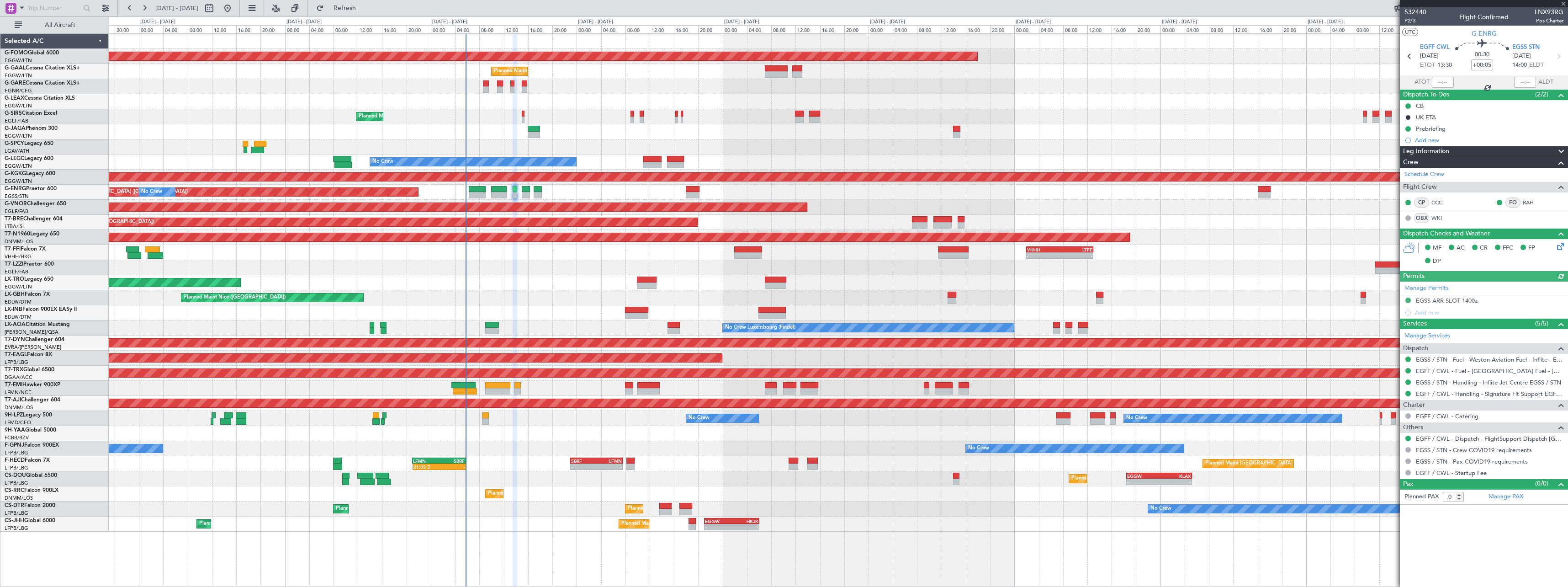
click at [1561, 153] on span at bounding box center [1561, 152] width 11 height 11
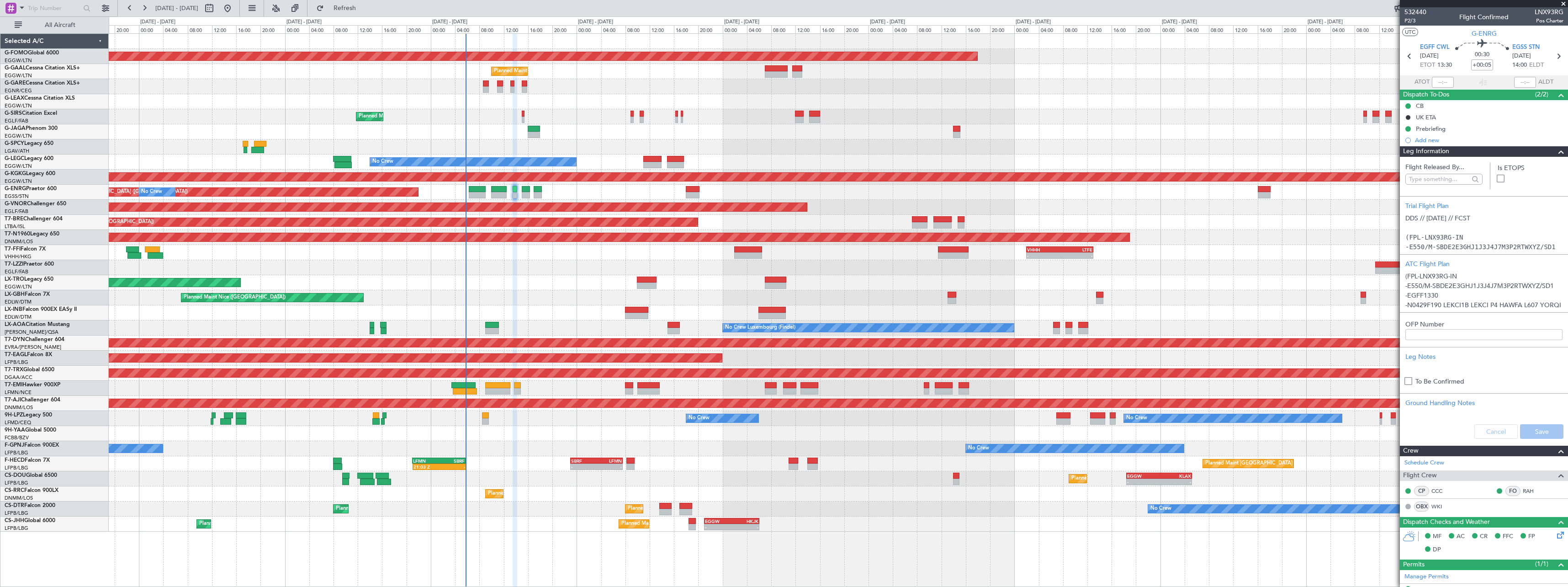
click at [1556, 149] on span at bounding box center [1561, 152] width 11 height 11
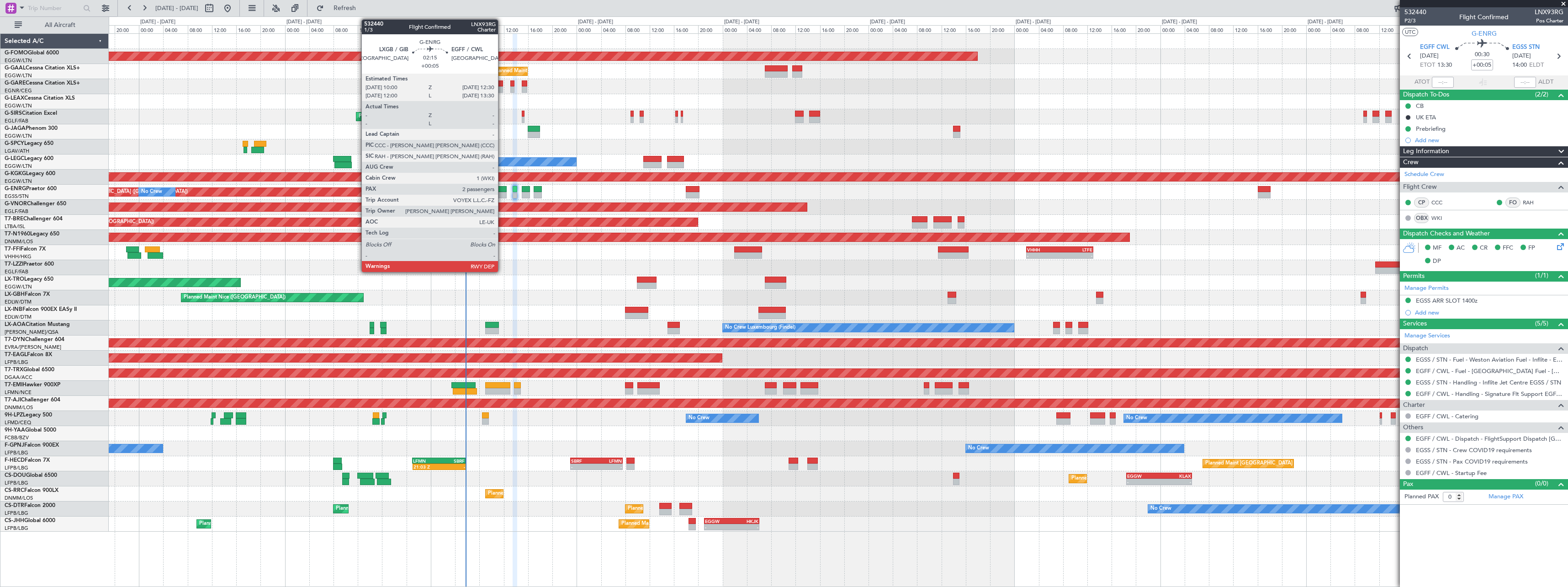
click at [502, 191] on div at bounding box center [499, 189] width 16 height 7
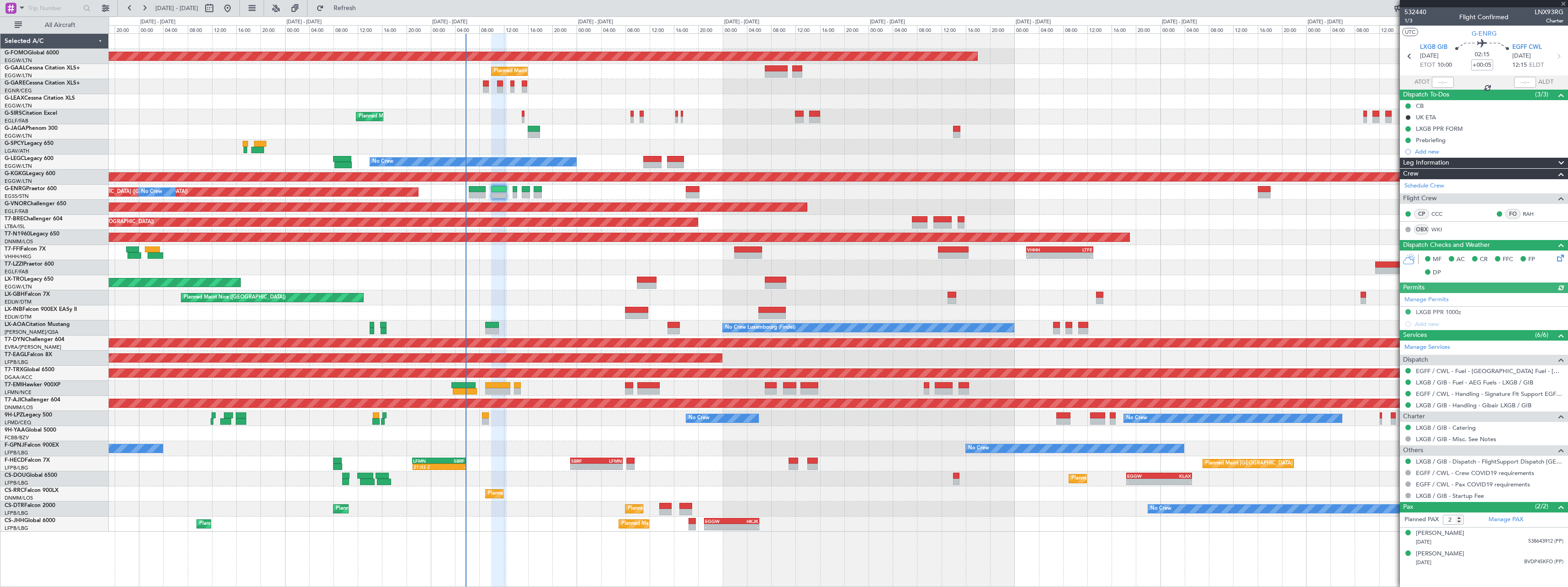
click at [1565, 164] on span at bounding box center [1561, 163] width 11 height 11
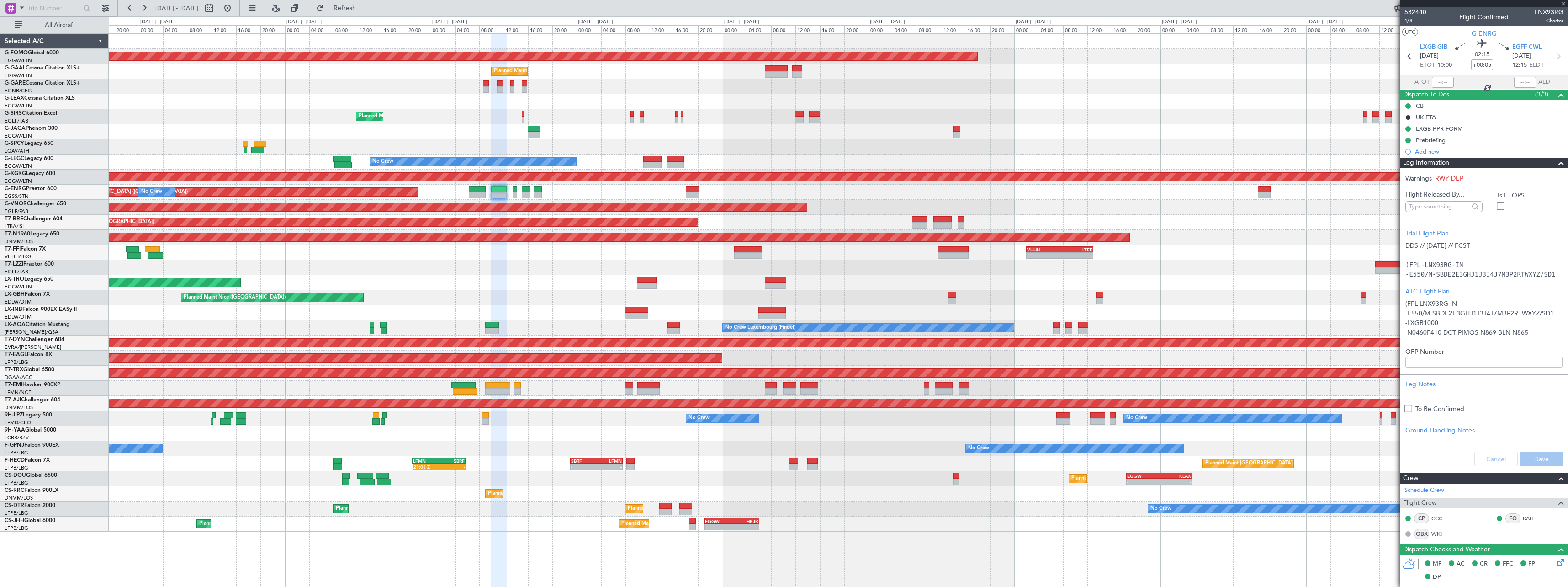
click at [1556, 164] on span at bounding box center [1561, 163] width 11 height 11
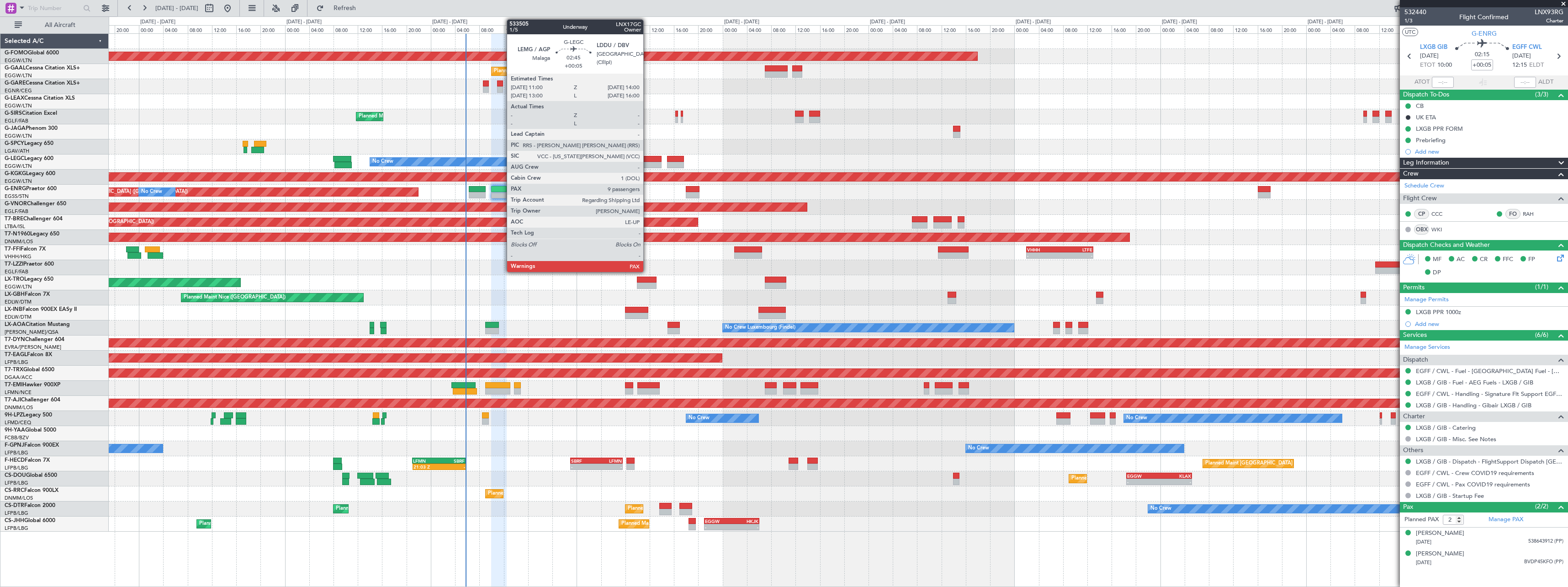
click at [648, 157] on div at bounding box center [653, 159] width 18 height 7
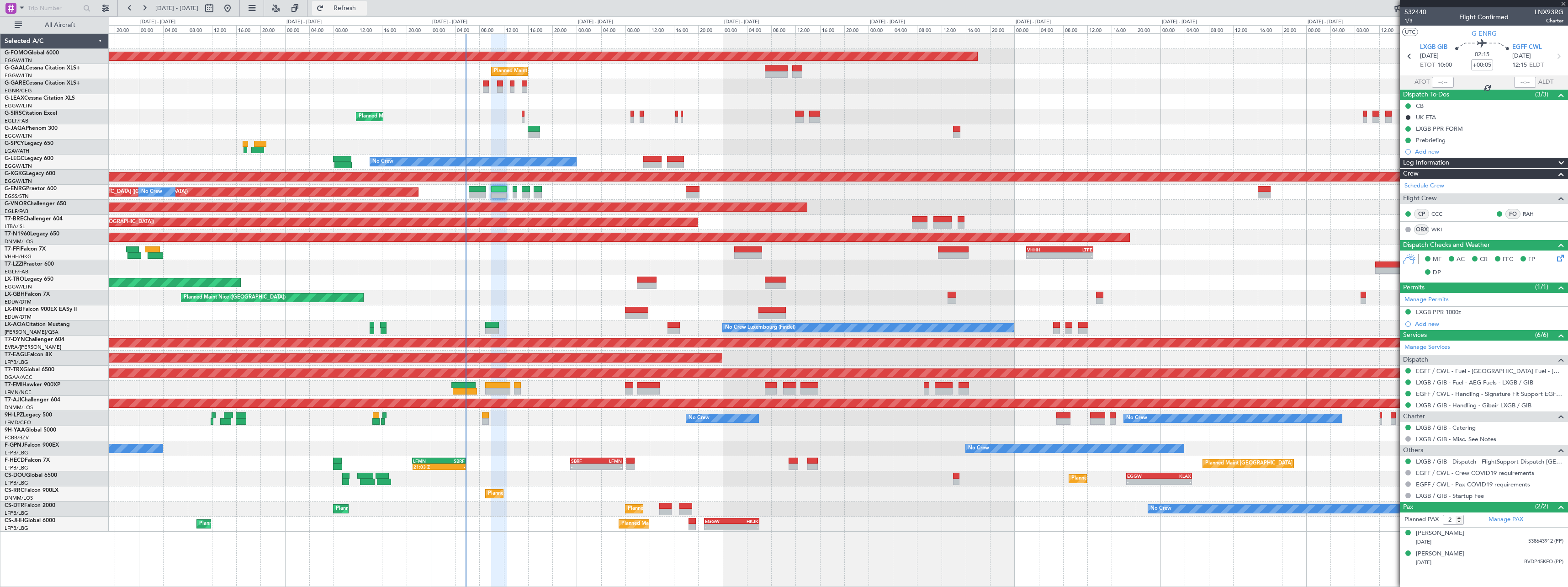
type input "9"
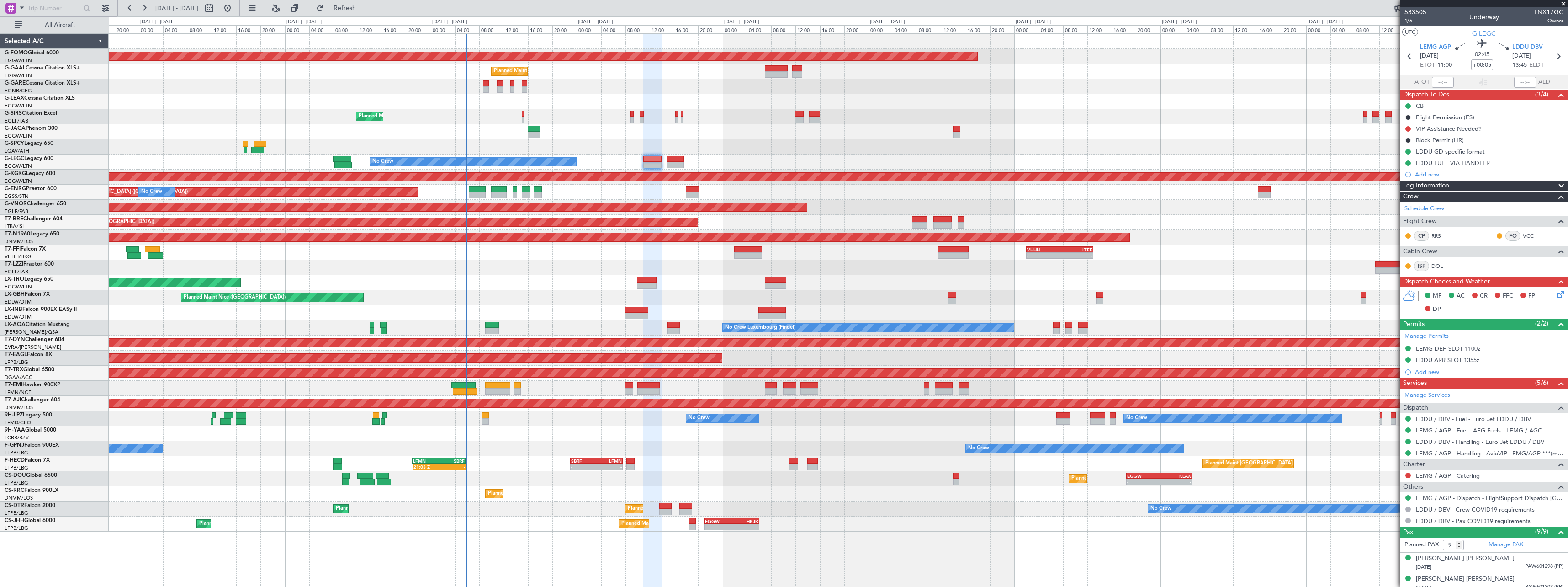
click at [1556, 186] on span at bounding box center [1561, 186] width 11 height 11
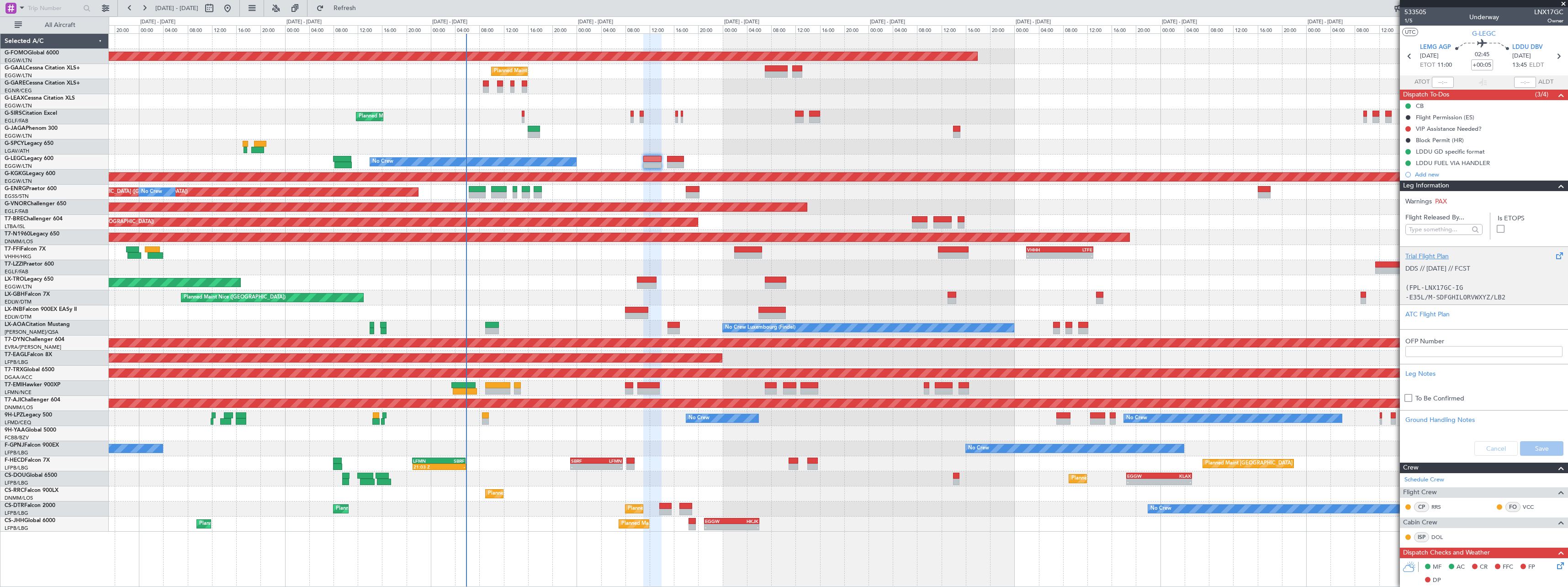
click at [1430, 256] on div "Trial Flight Plan" at bounding box center [1484, 256] width 157 height 10
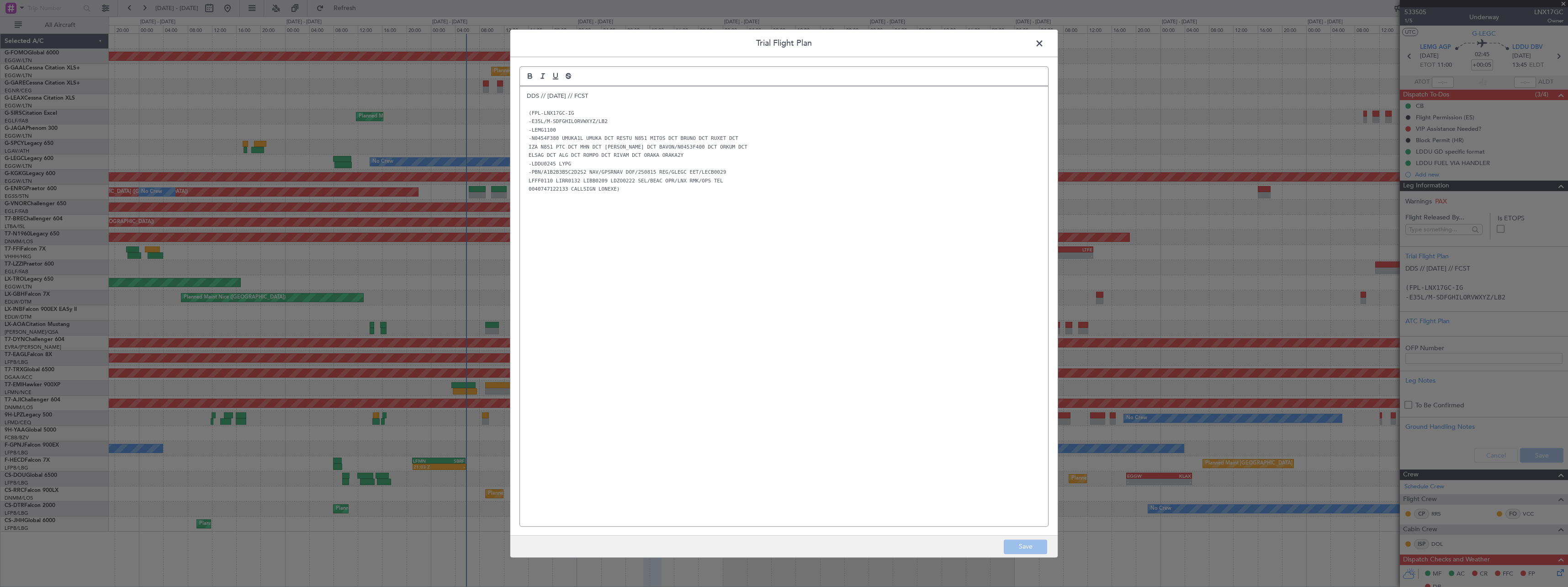
click at [523, 96] on div "DDS // 13AUG // FCST (FPL-LNX17GC-IG -E35L/M-SDFGHILORVWXYZ/LB2 -LEMG1100 -N045…" at bounding box center [784, 306] width 528 height 440
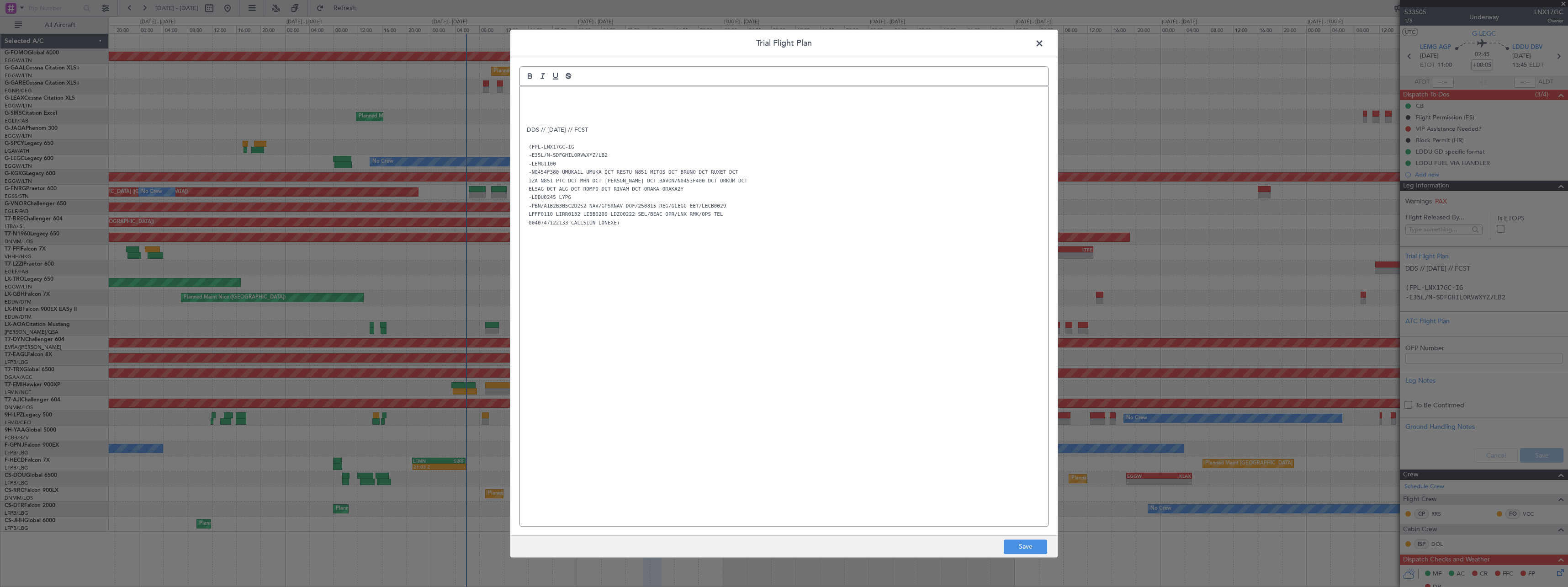
click at [523, 96] on div "DDS // 13AUG // FCST (FPL-LNX17GC-IG -E35L/M-SDFGHILORVWXYZ/LB2 -LEMG1100 -N045…" at bounding box center [784, 306] width 528 height 440
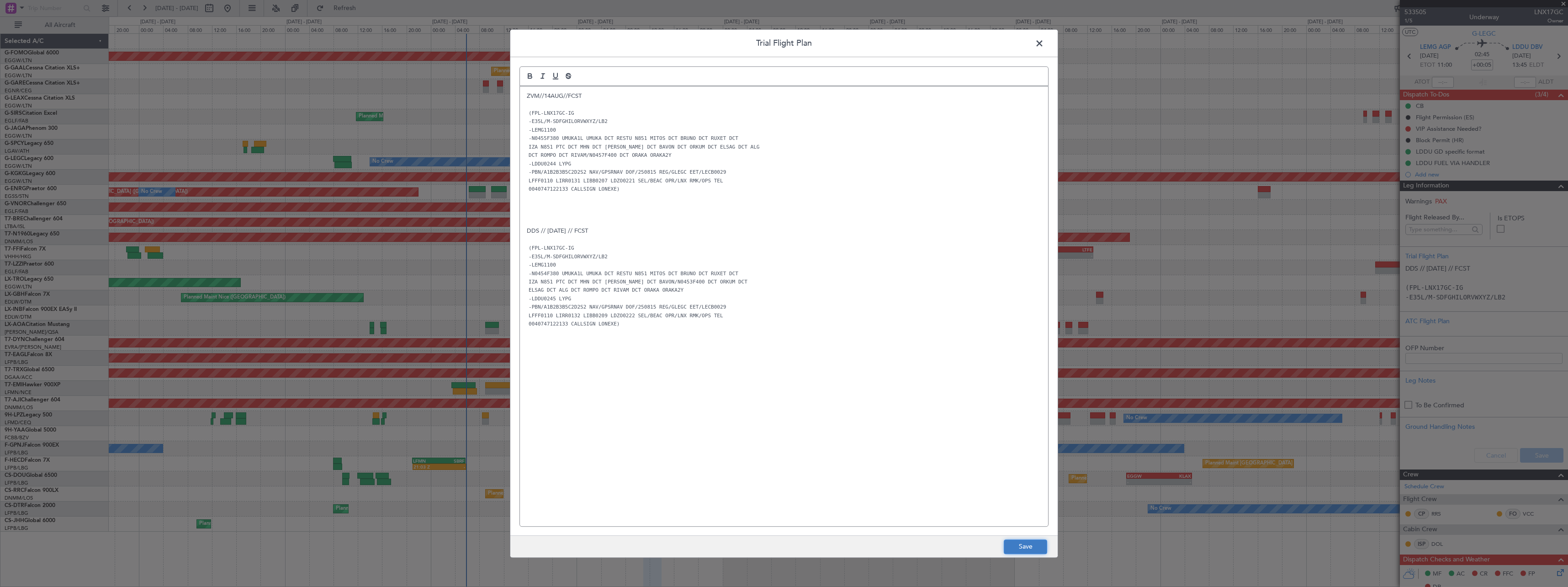
click at [1023, 543] on button "Save" at bounding box center [1025, 547] width 43 height 15
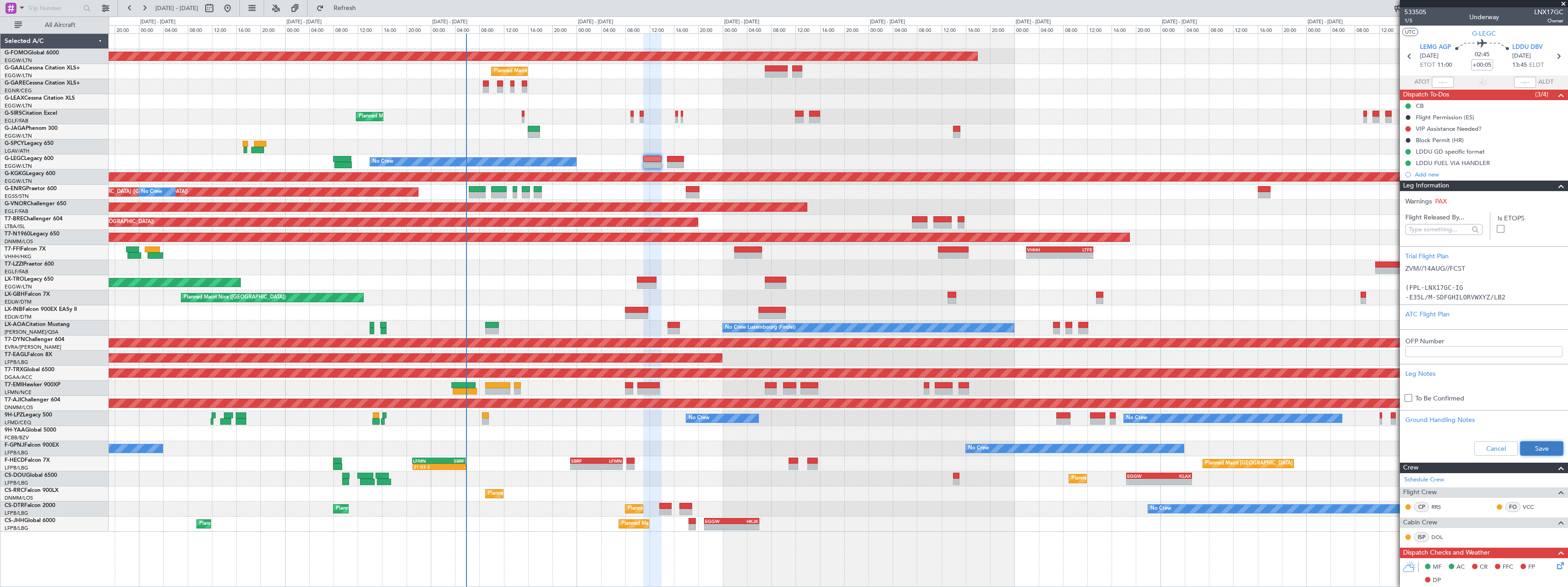
click at [1550, 452] on button "Save" at bounding box center [1541, 448] width 43 height 15
click at [1556, 186] on span at bounding box center [1561, 186] width 11 height 11
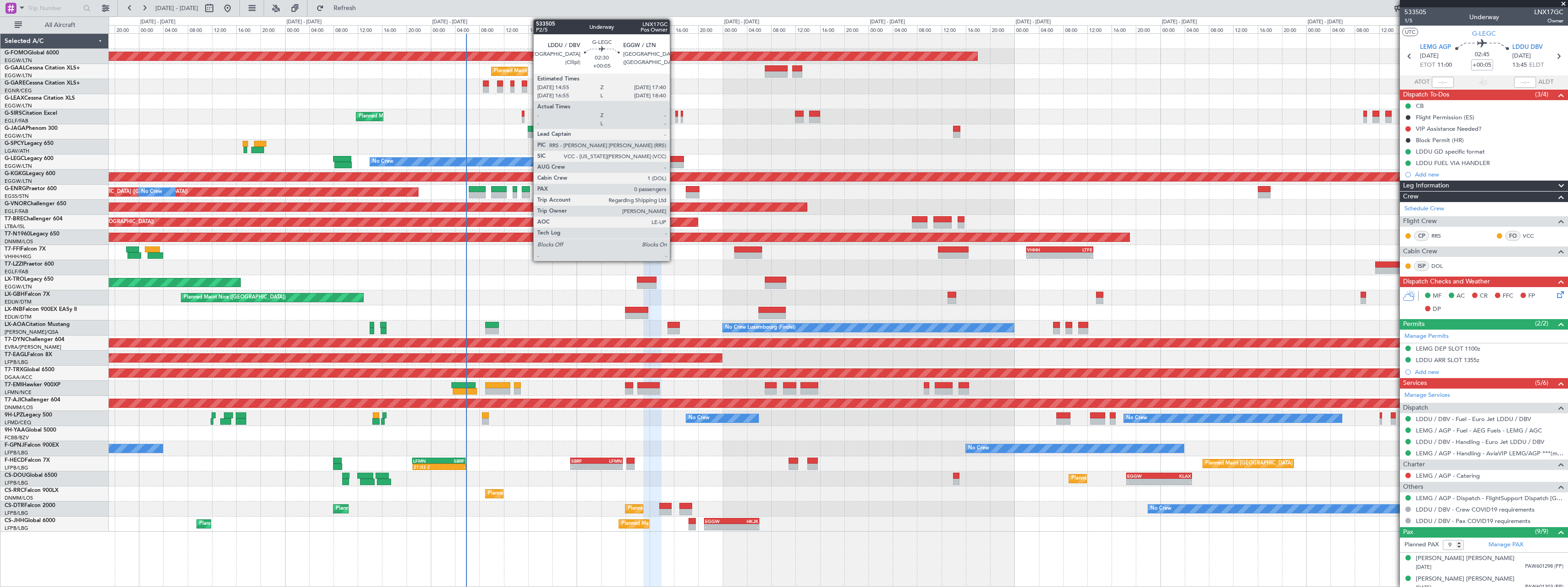
click at [674, 164] on div at bounding box center [676, 165] width 17 height 7
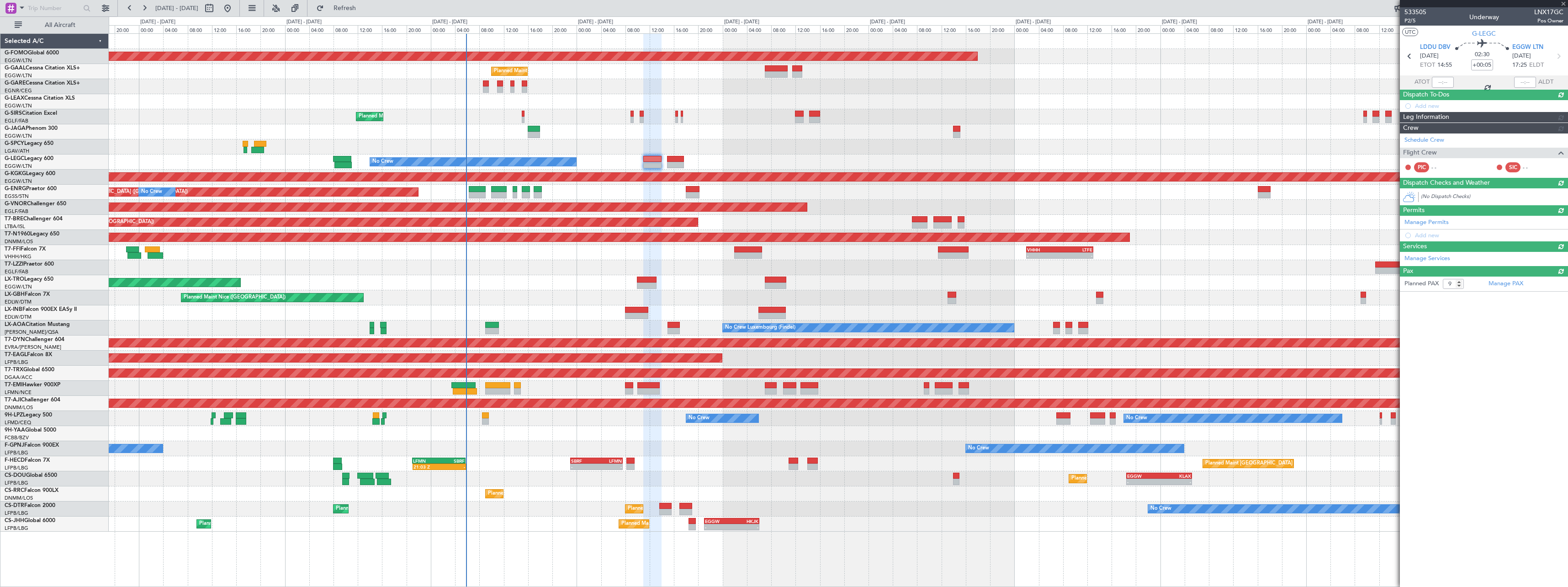
type input "0"
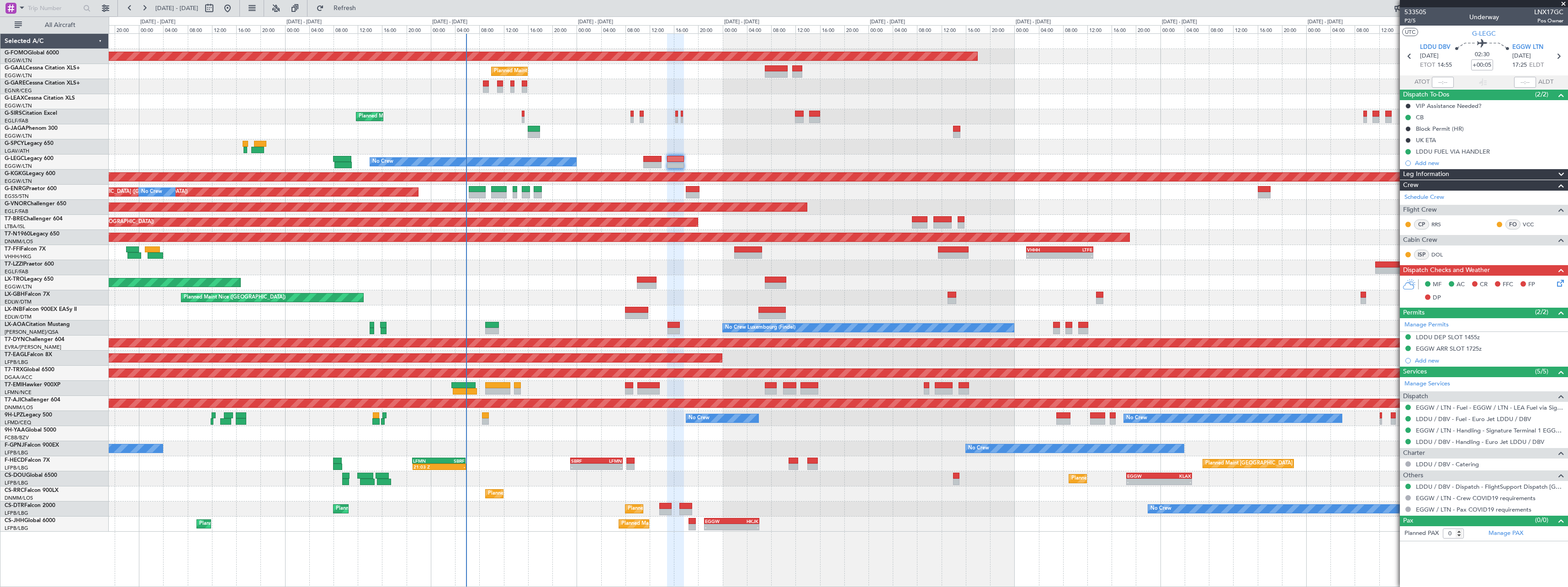
click at [1560, 172] on span at bounding box center [1561, 175] width 11 height 11
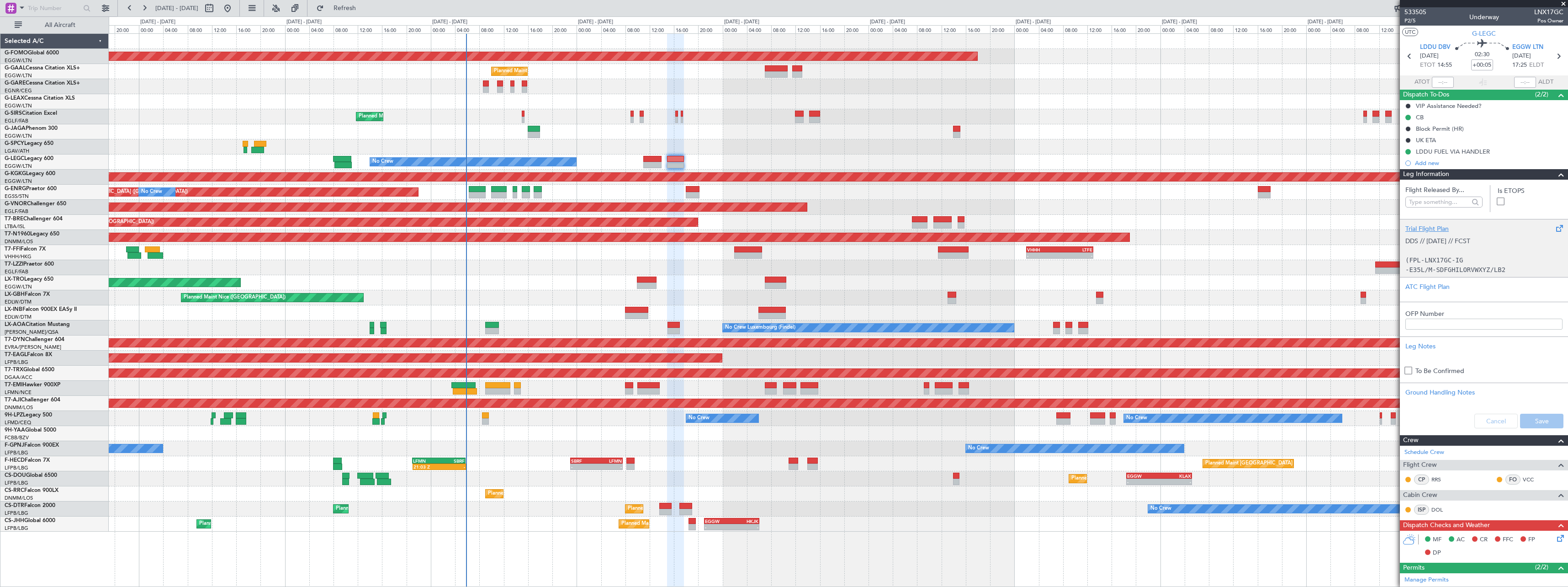
click at [1436, 229] on div "Trial Flight Plan" at bounding box center [1484, 229] width 157 height 10
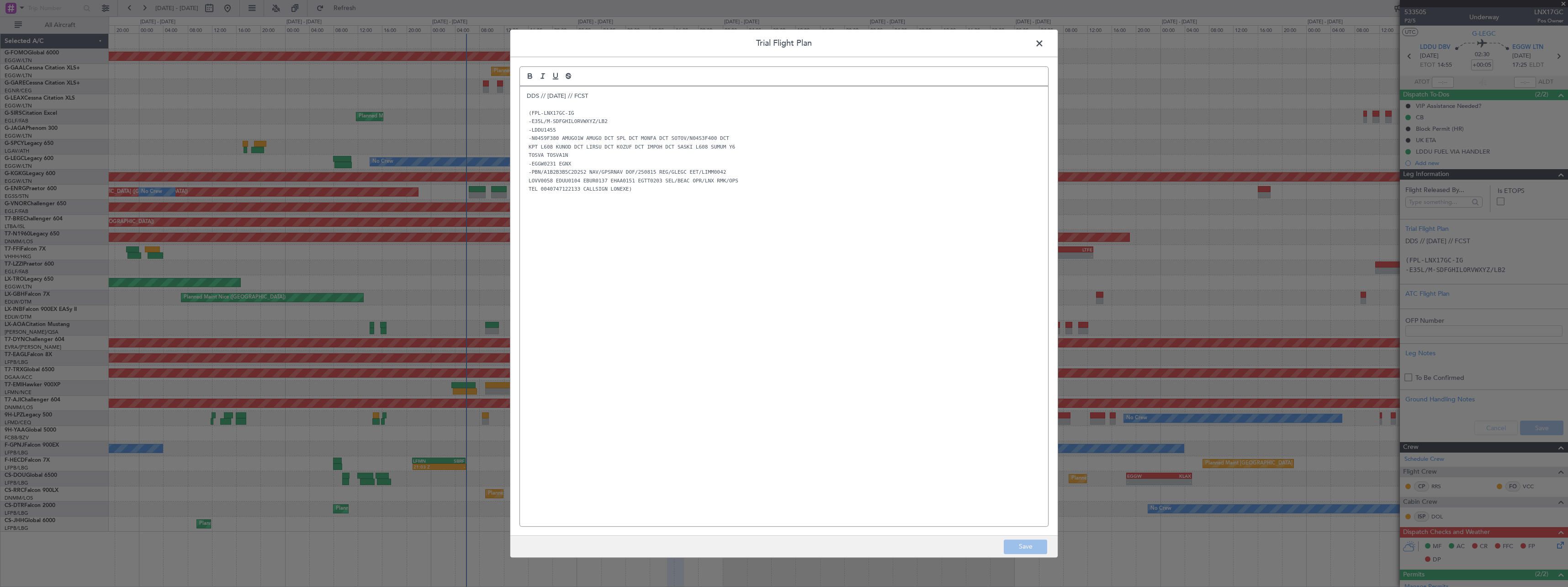
click at [521, 93] on div "DDS // 13AUG // FCST (FPL-LNX17GC-IG -E35L/M-SDFGHILORVWXYZ/LB2 -LDDU1455 -N045…" at bounding box center [784, 306] width 528 height 440
click at [522, 91] on div "DDS // 13AUG // FCST (FPL-LNX17GC-IG -E35L/M-SDFGHILORVWXYZ/LB2 -LDDU1455 -N045…" at bounding box center [784, 306] width 528 height 440
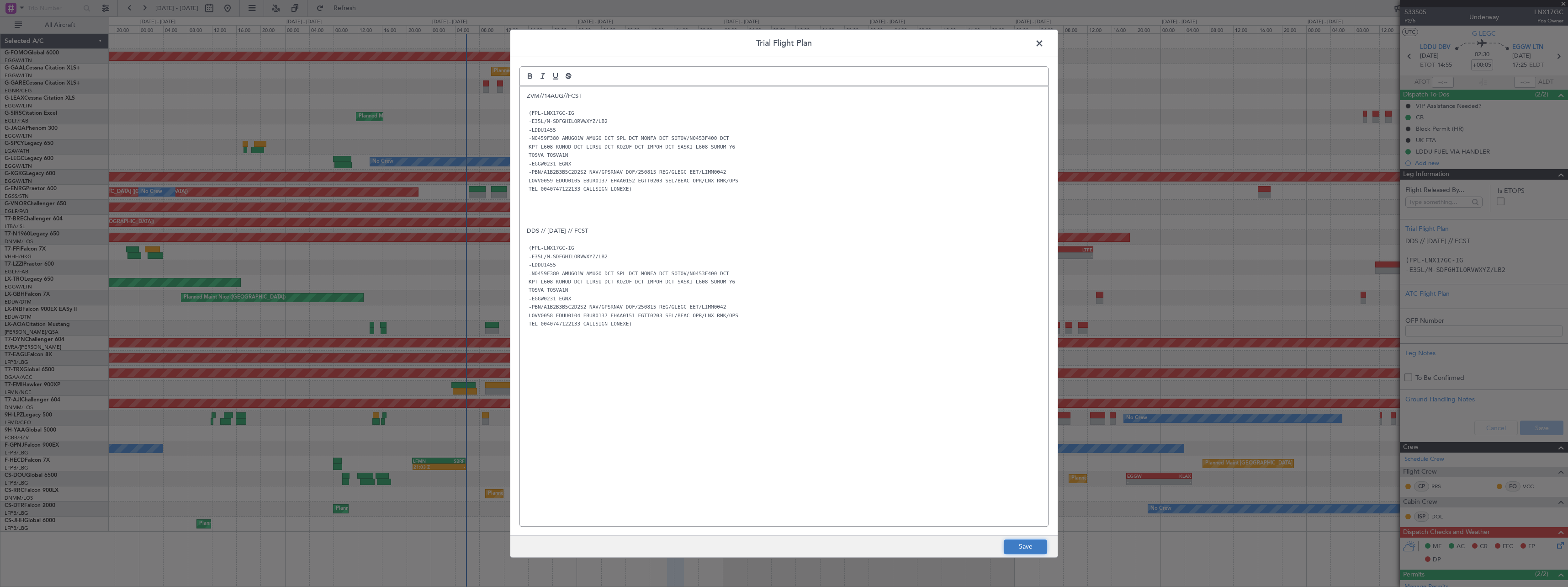
click at [1026, 546] on button "Save" at bounding box center [1025, 547] width 43 height 15
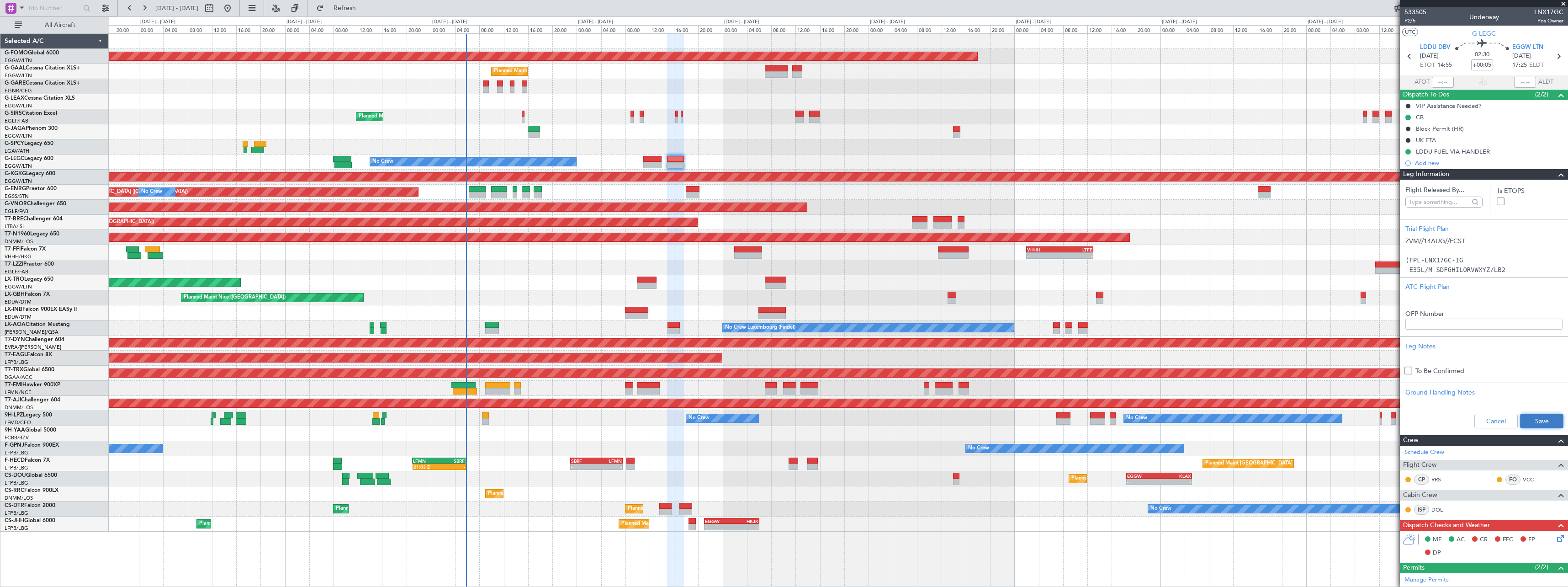
click at [1539, 422] on button "Save" at bounding box center [1541, 421] width 43 height 15
click at [1556, 177] on span at bounding box center [1561, 175] width 11 height 11
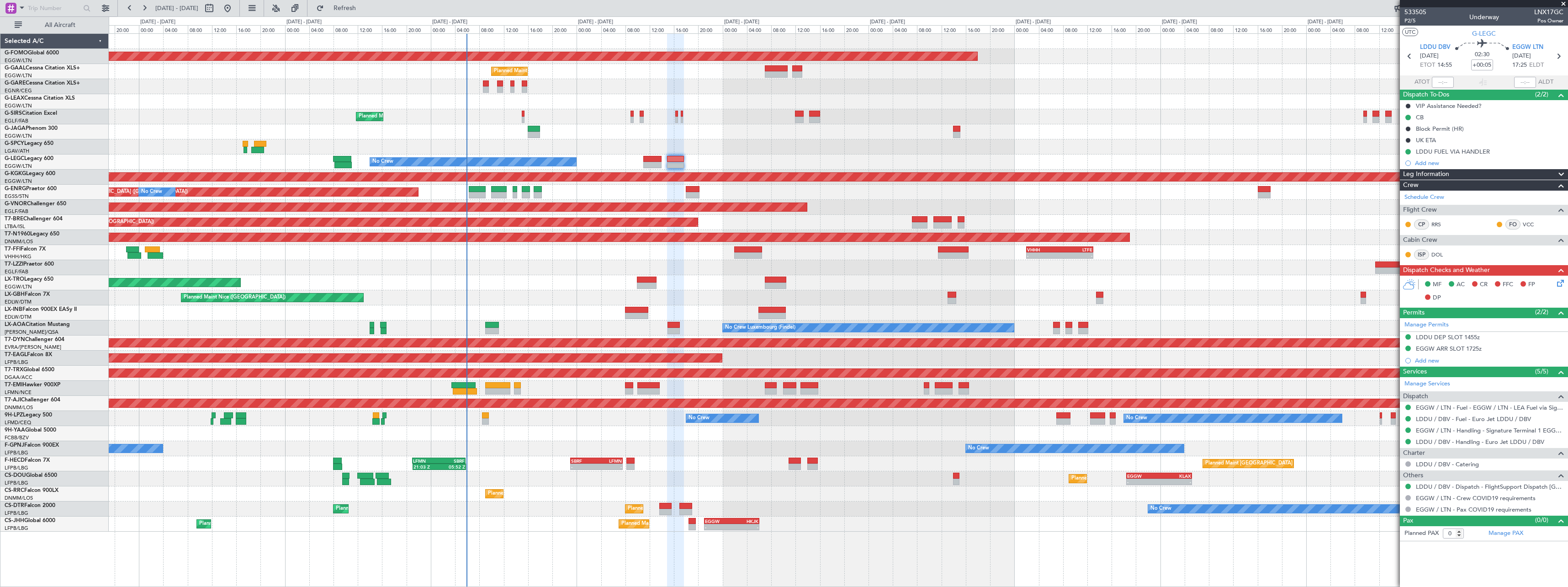
click at [1561, 175] on span at bounding box center [1561, 175] width 11 height 11
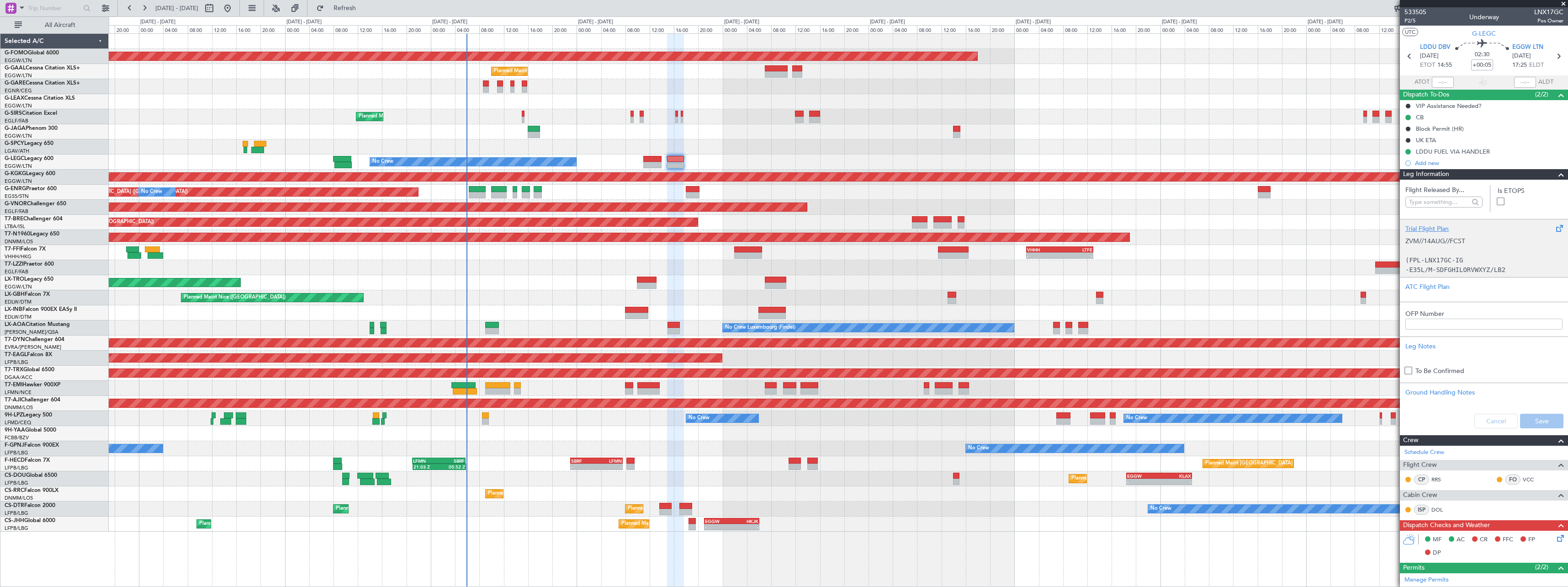
click at [1426, 224] on div "Trial Flight Plan" at bounding box center [1484, 229] width 157 height 10
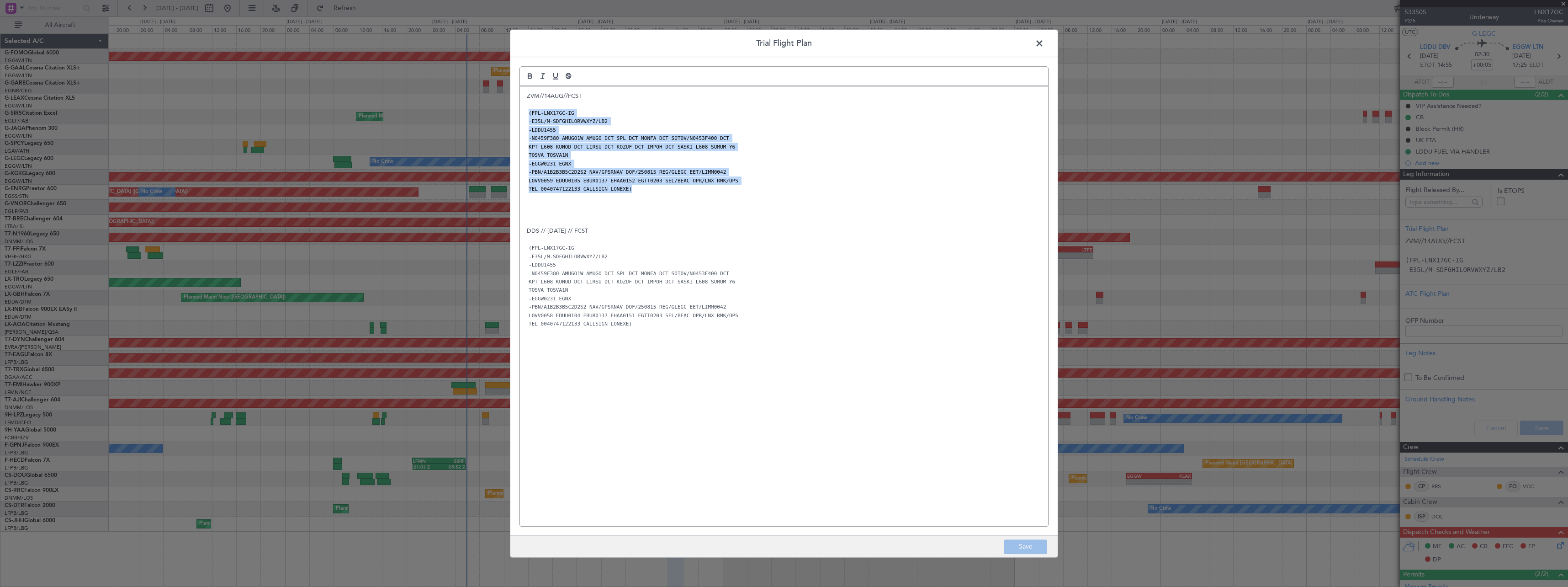
drag, startPoint x: 626, startPoint y: 189, endPoint x: 527, endPoint y: 114, distance: 124.2
click at [527, 114] on div "ZVM//14AUG//FCST (FPL-LNX17GC-IG -E35L/M-SDFGHILORVWXYZ/LB2 -LDDU1455 -N0459F38…" at bounding box center [784, 306] width 528 height 440
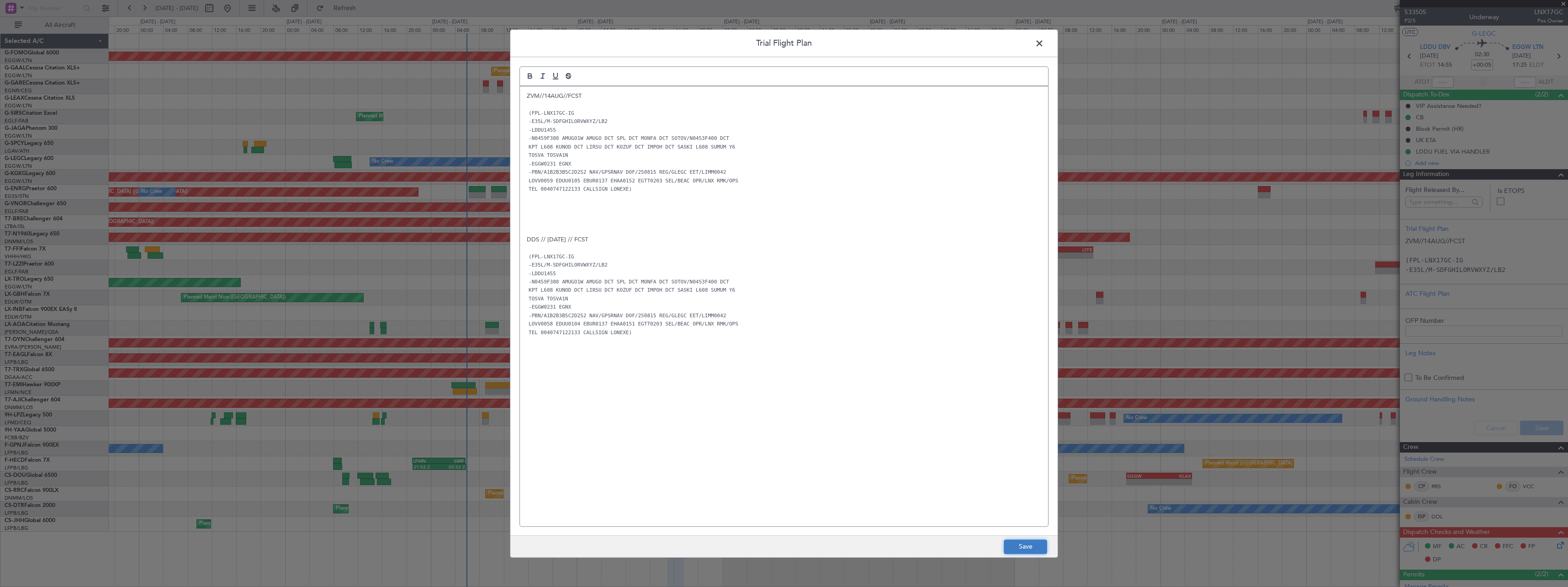
click at [1038, 545] on button "Save" at bounding box center [1025, 547] width 43 height 15
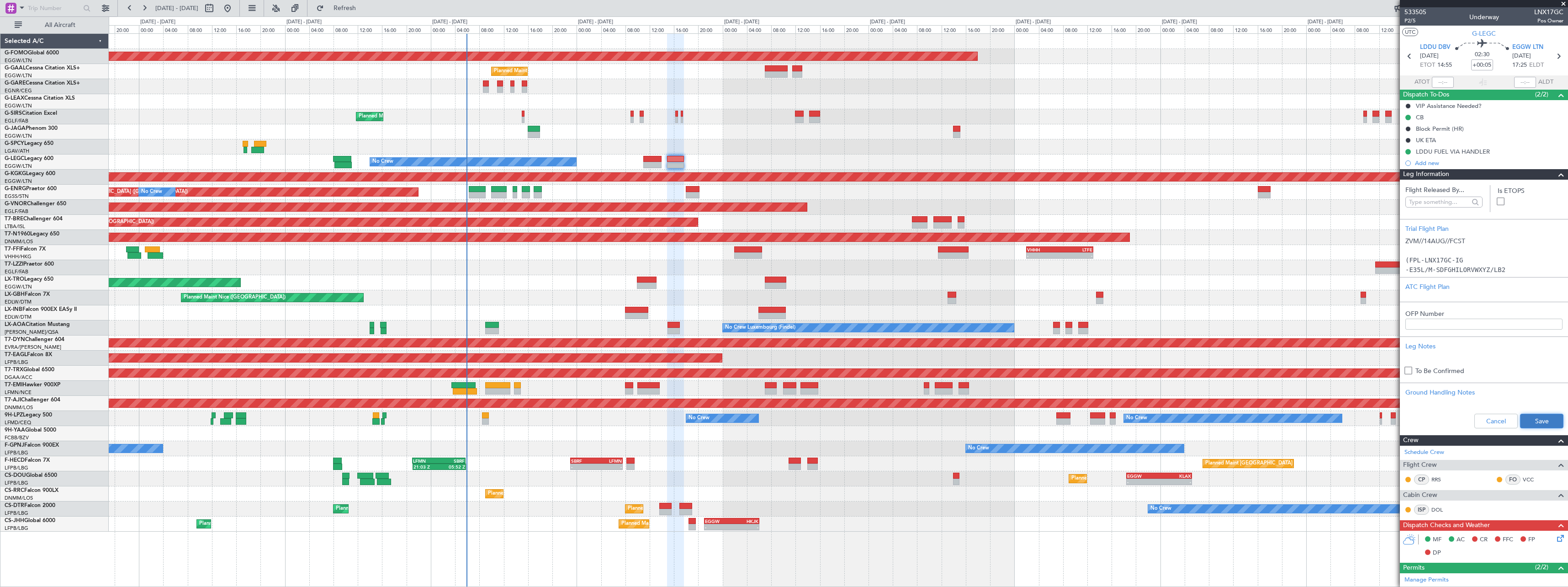
click at [1529, 422] on button "Save" at bounding box center [1541, 421] width 43 height 15
click at [1556, 178] on span at bounding box center [1561, 175] width 11 height 11
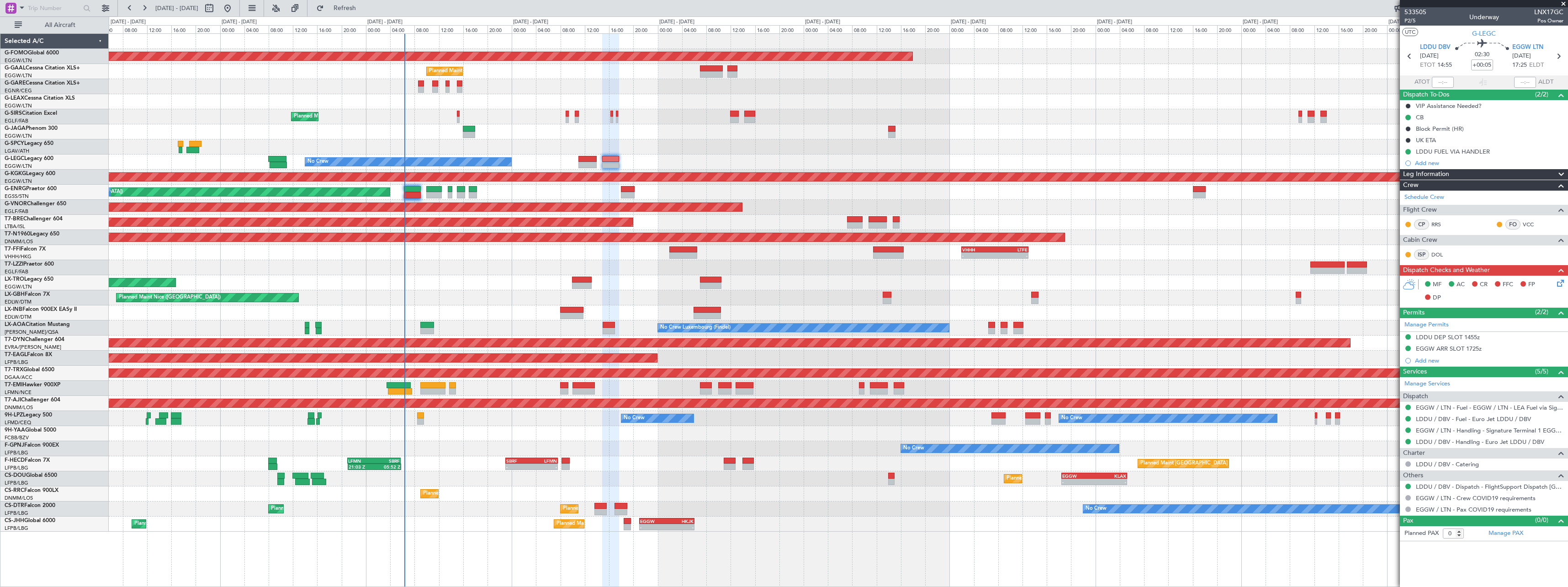
click at [979, 430] on div at bounding box center [838, 434] width 1459 height 15
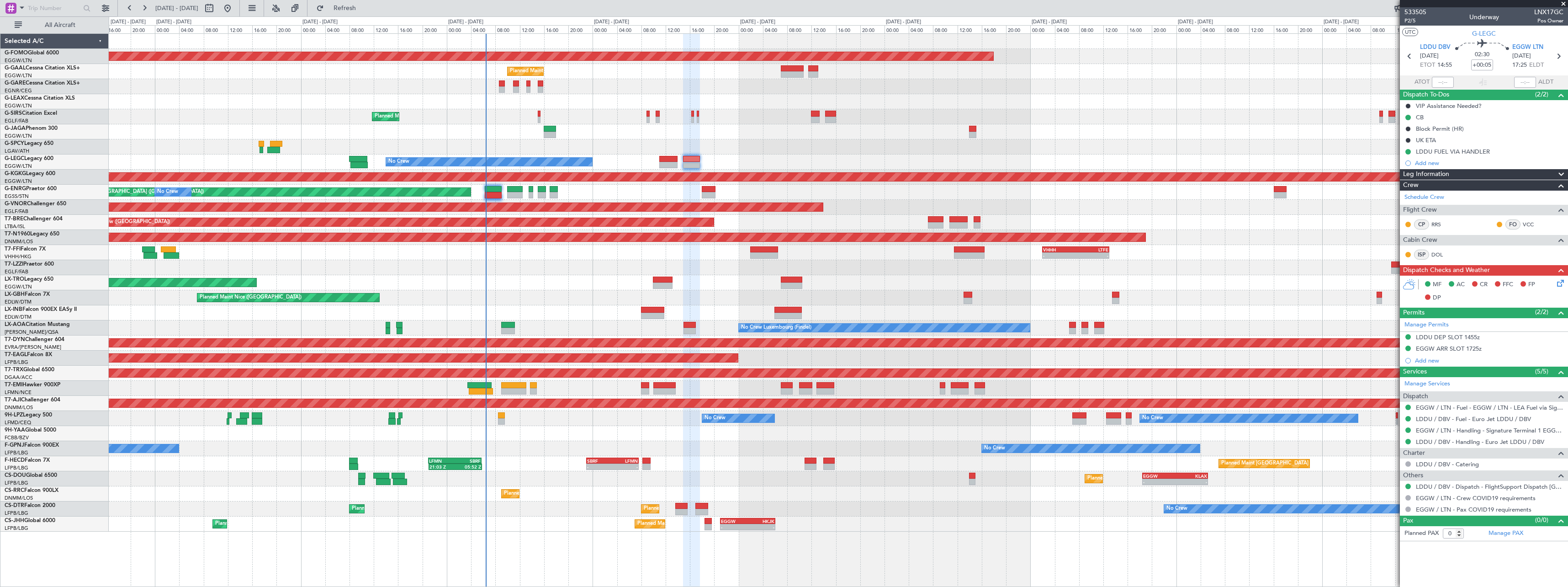
click at [519, 303] on div "Planned Maint Nice ([GEOGRAPHIC_DATA])" at bounding box center [838, 298] width 1459 height 15
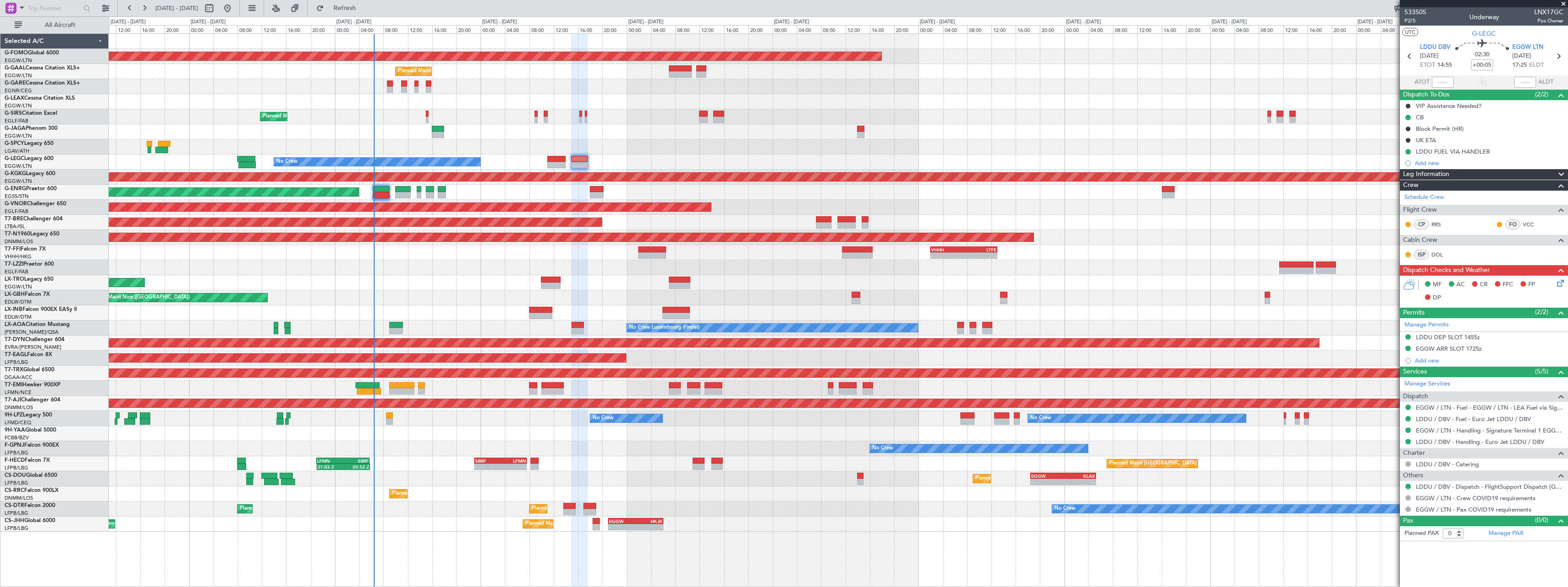
click at [542, 447] on div "No Crew No Crew No Crew" at bounding box center [838, 448] width 1459 height 15
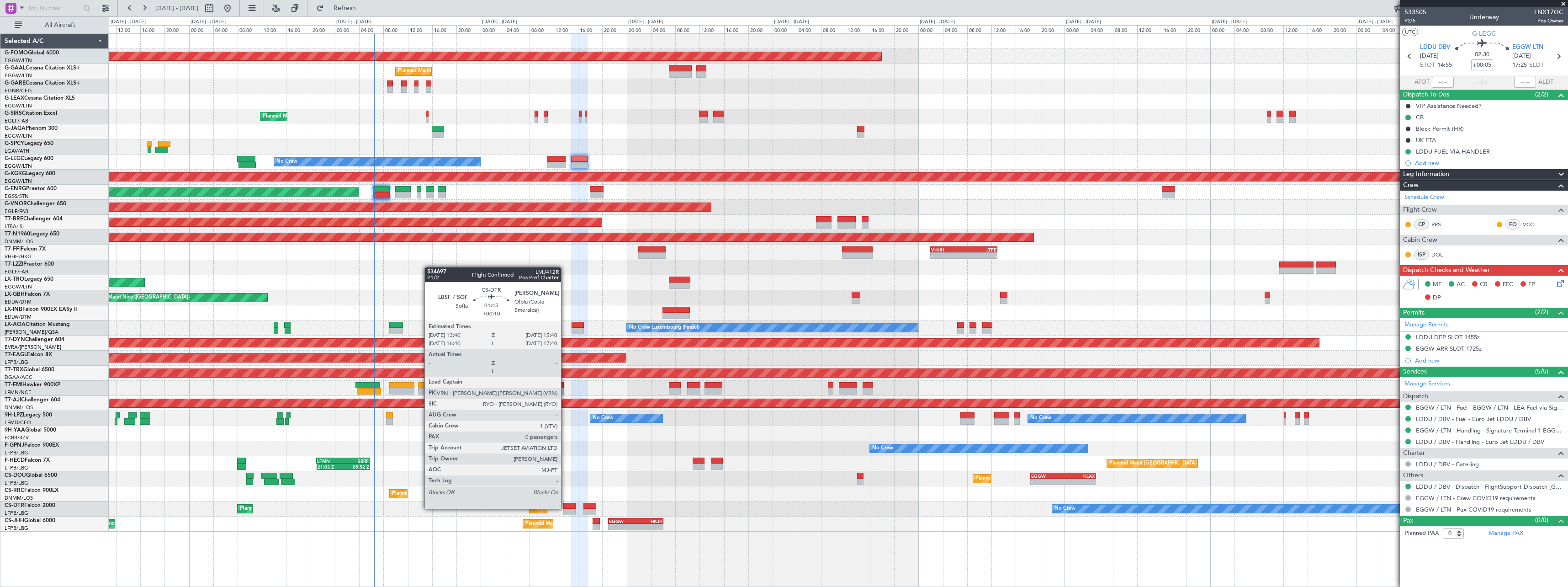
click at [565, 508] on div at bounding box center [569, 506] width 12 height 7
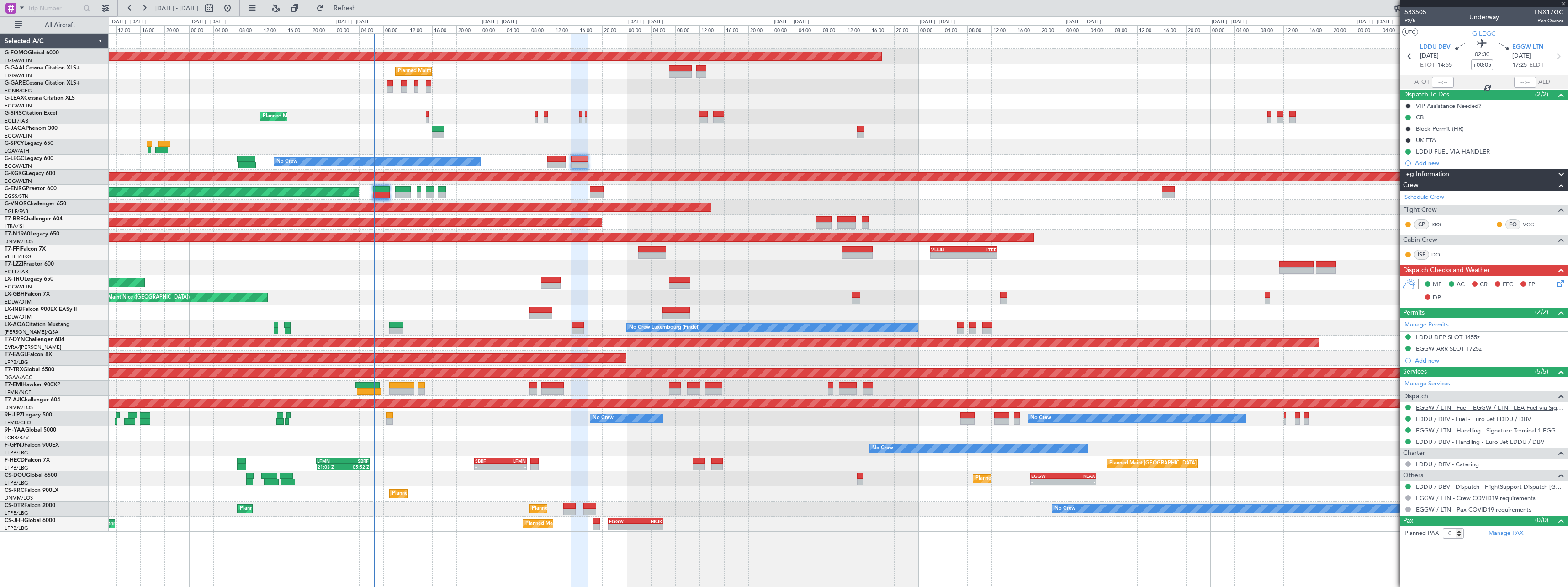
type input "+00:10"
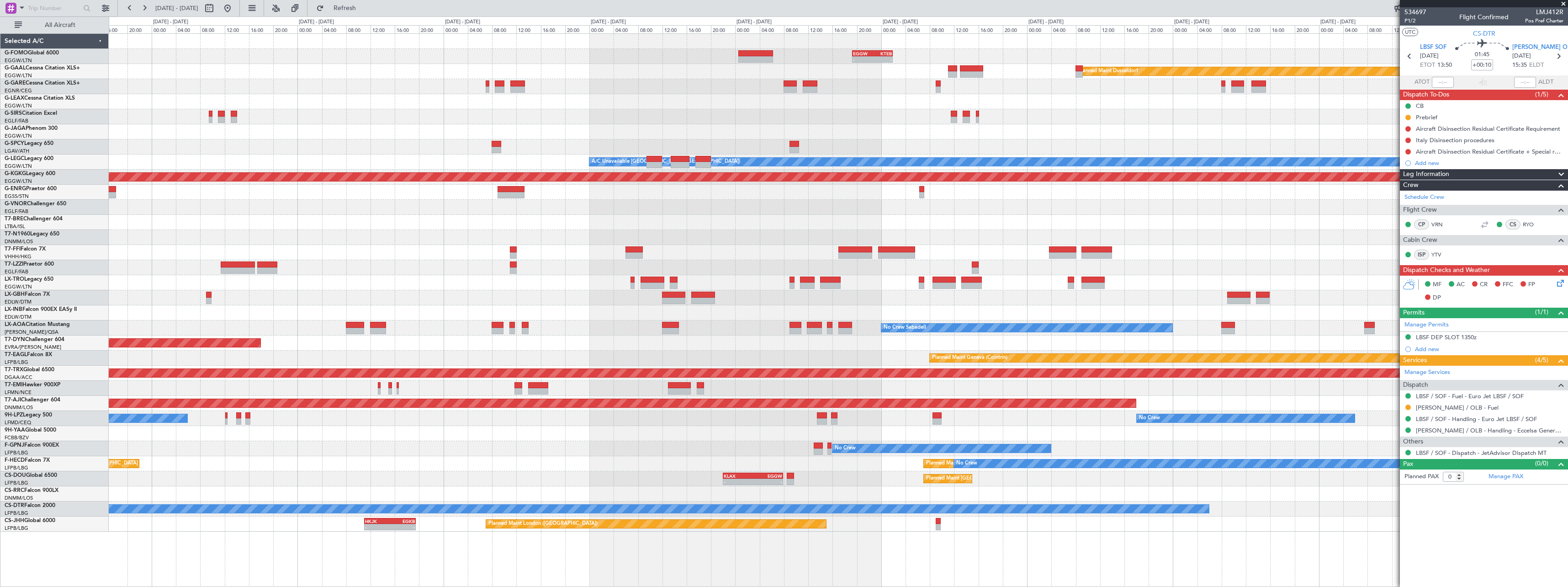
click at [268, 320] on div "- - EGGW 19:15 Z KTEB 01:55 Z Planned Maint Windsor Locks (Bradley Intl) Planne…" at bounding box center [838, 283] width 1459 height 497
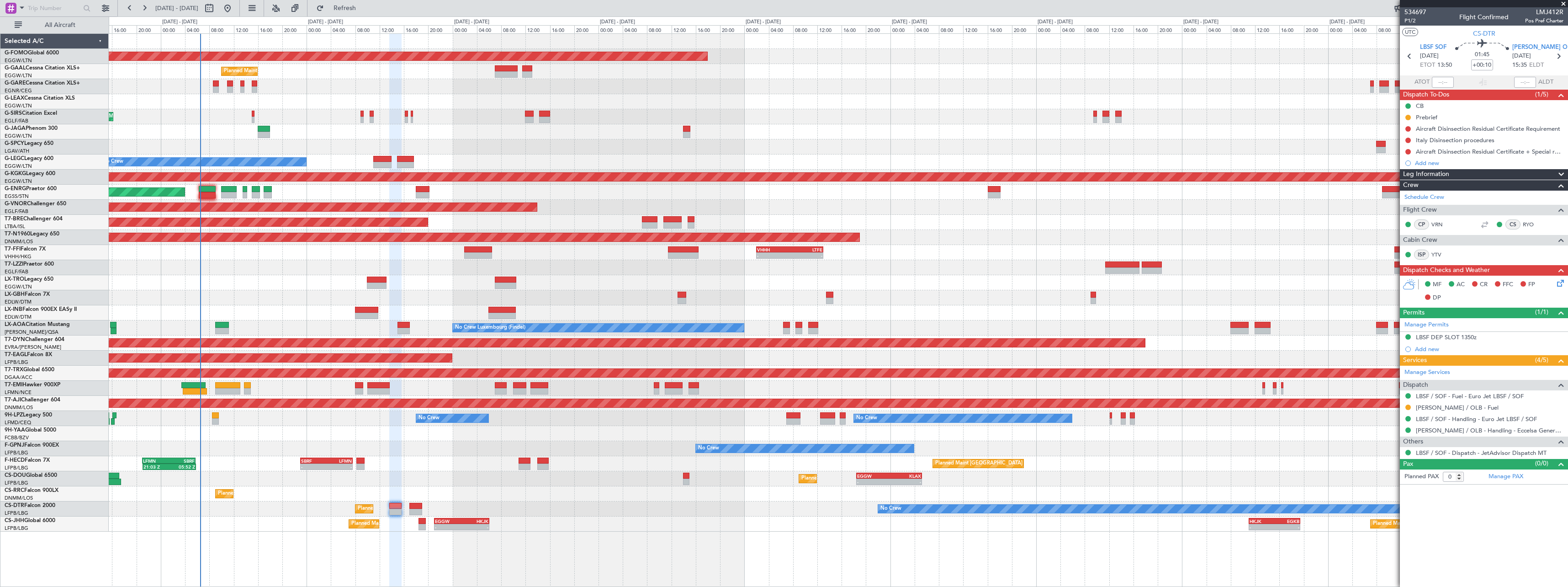
click at [1567, 328] on html "19 Aug 2025 - 29 Aug 2025 Refresh Quick Links All Aircraft Planned Maint Windso…" at bounding box center [784, 294] width 1568 height 587
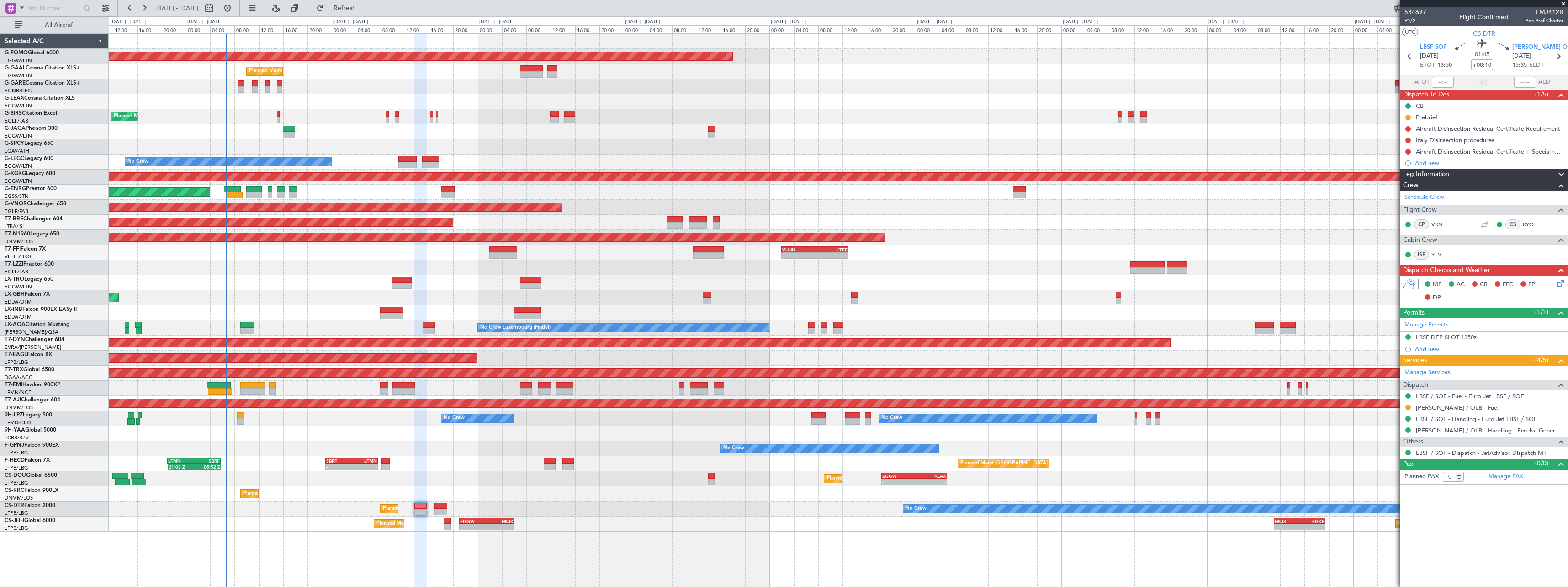
click at [436, 488] on div "Planned Maint Lagos ([PERSON_NAME])" at bounding box center [838, 494] width 1459 height 15
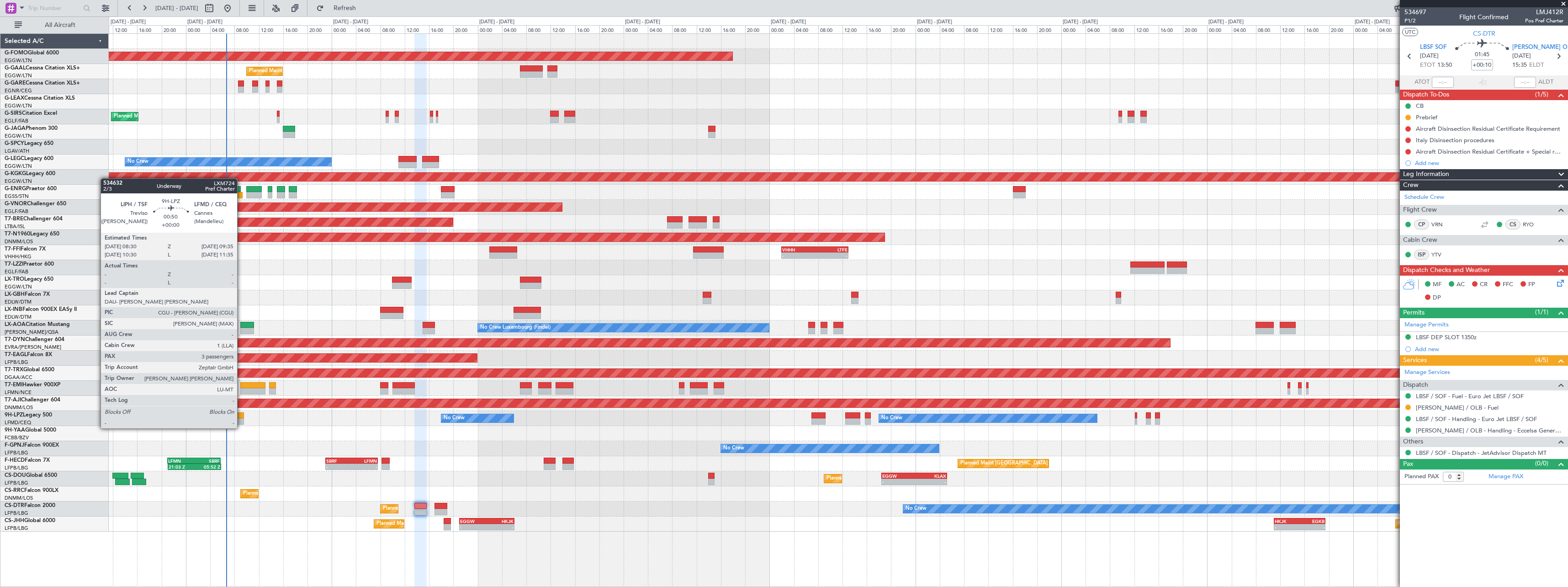
click at [241, 419] on div at bounding box center [240, 421] width 7 height 7
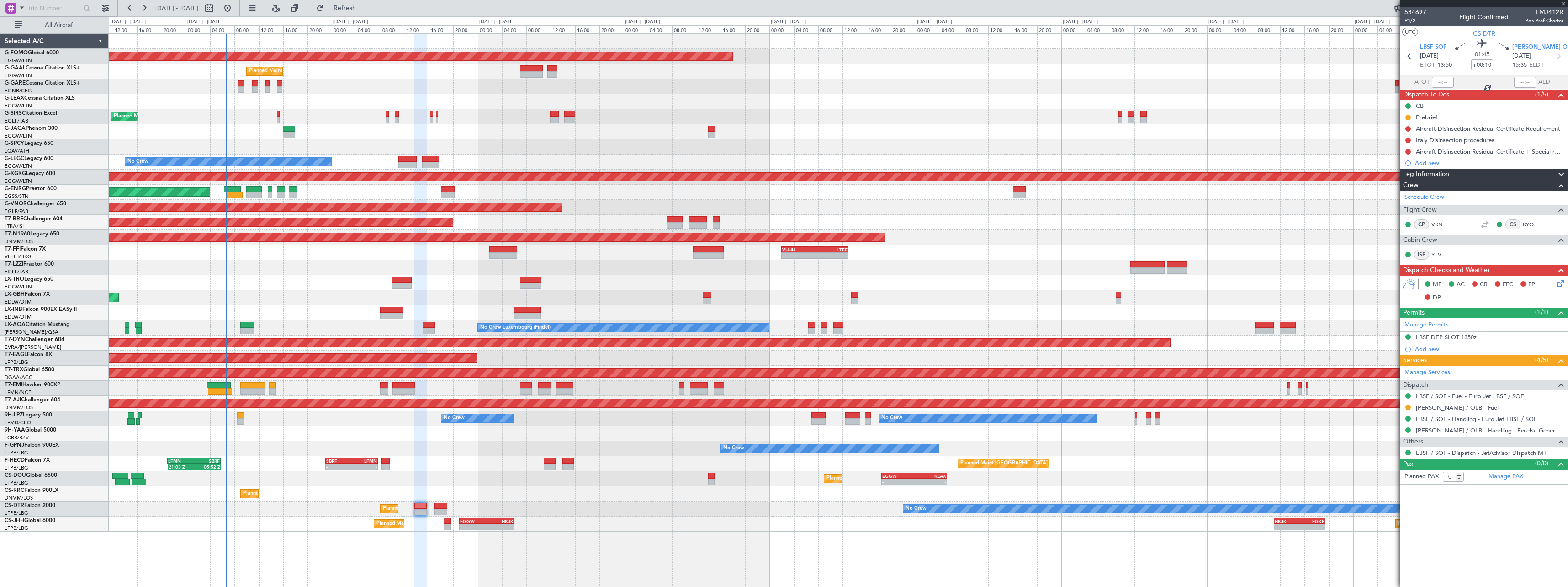
type input "3"
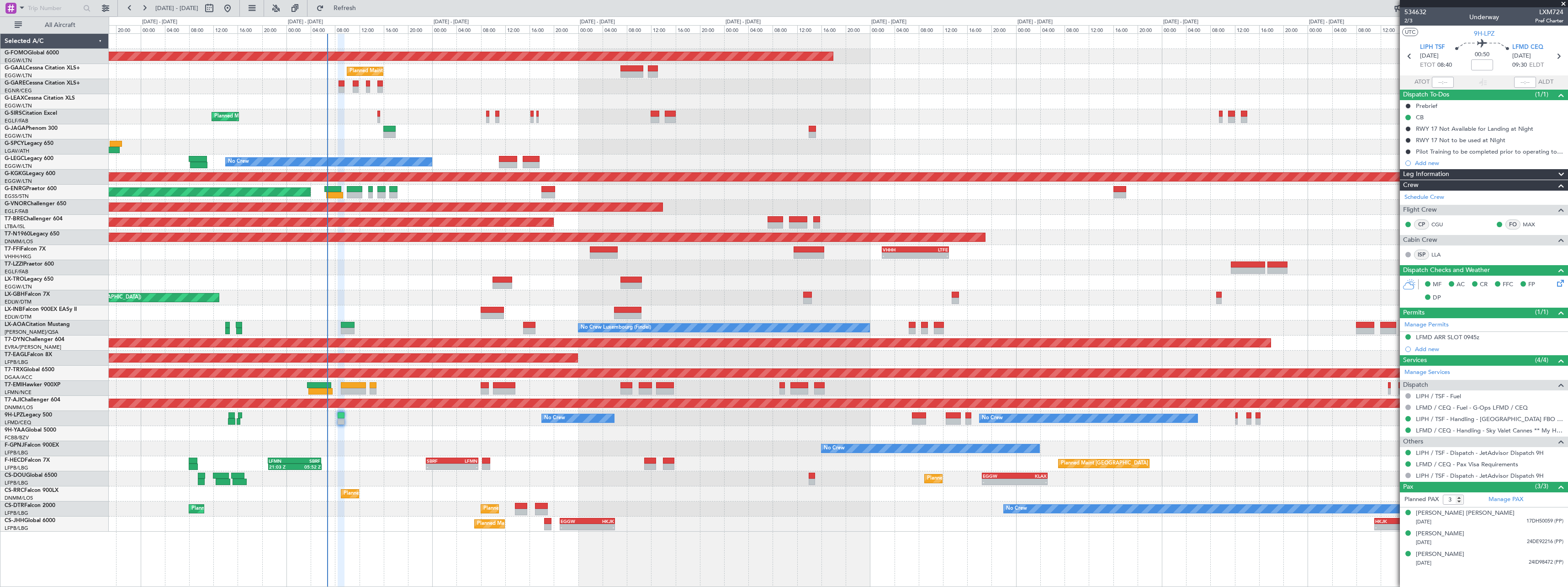
click at [523, 303] on div "Planned Maint Nice ([GEOGRAPHIC_DATA])" at bounding box center [838, 298] width 1459 height 15
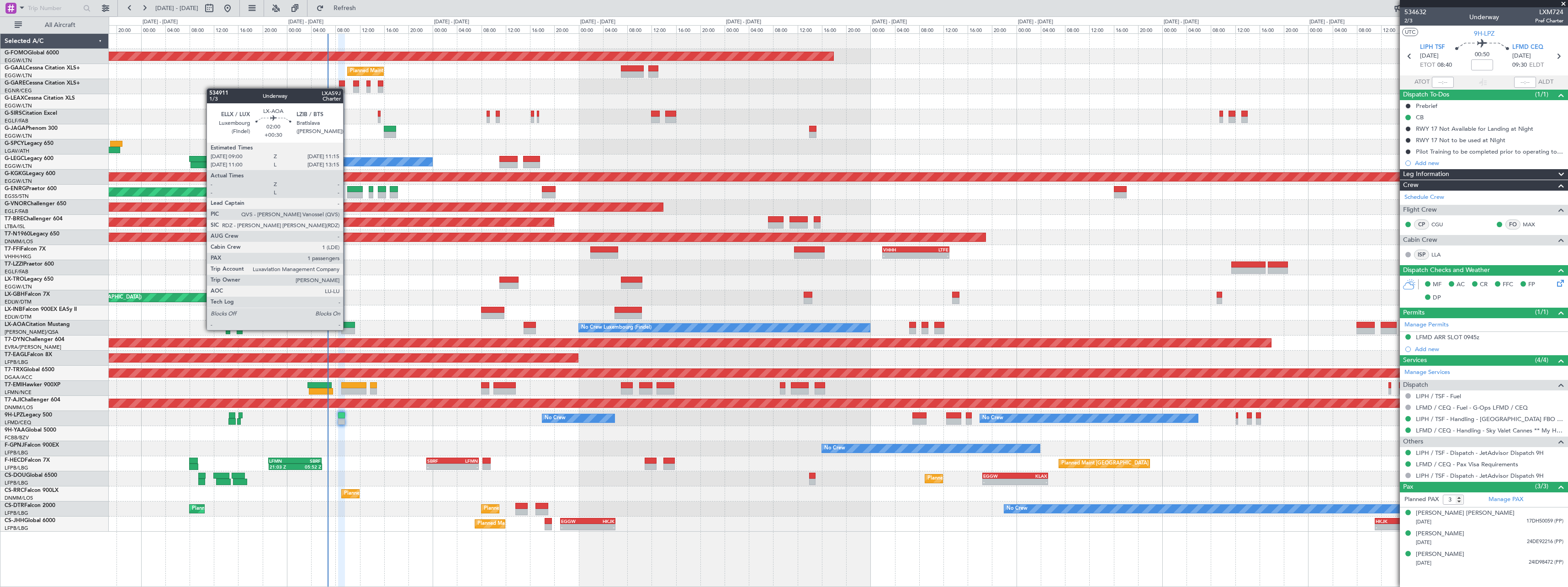
click at [348, 331] on div at bounding box center [348, 331] width 14 height 7
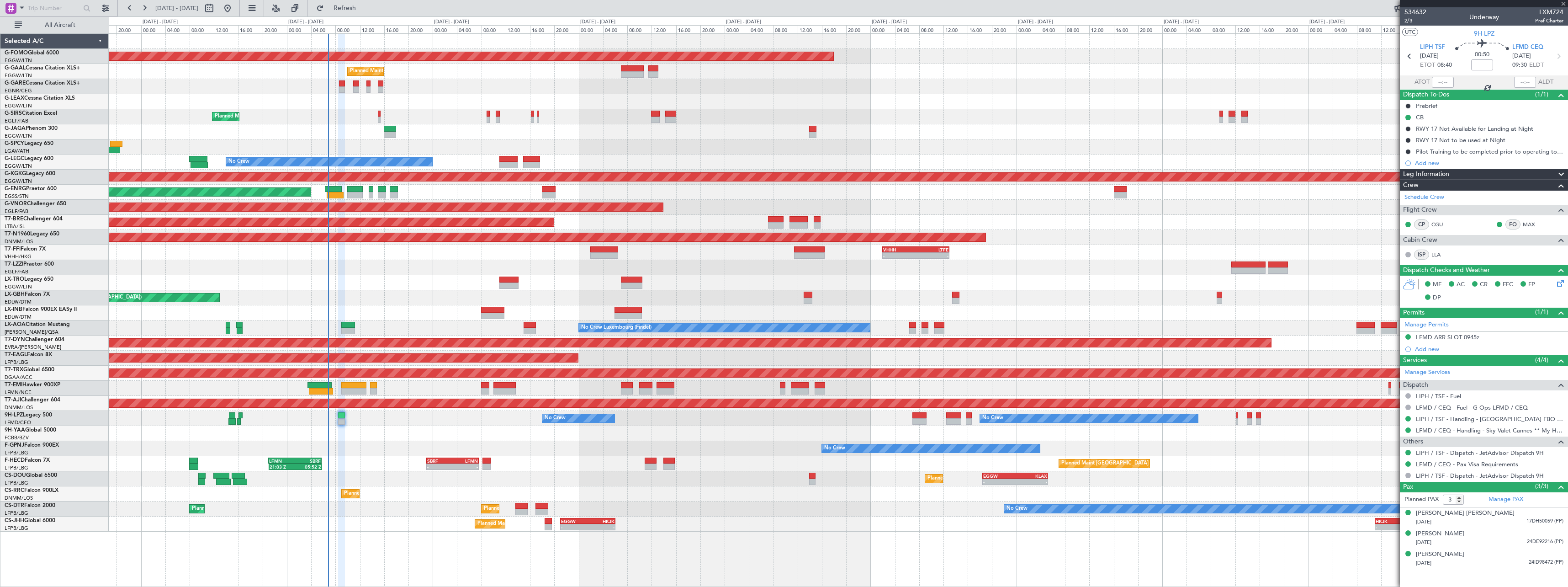
type input "+00:30"
type input "1"
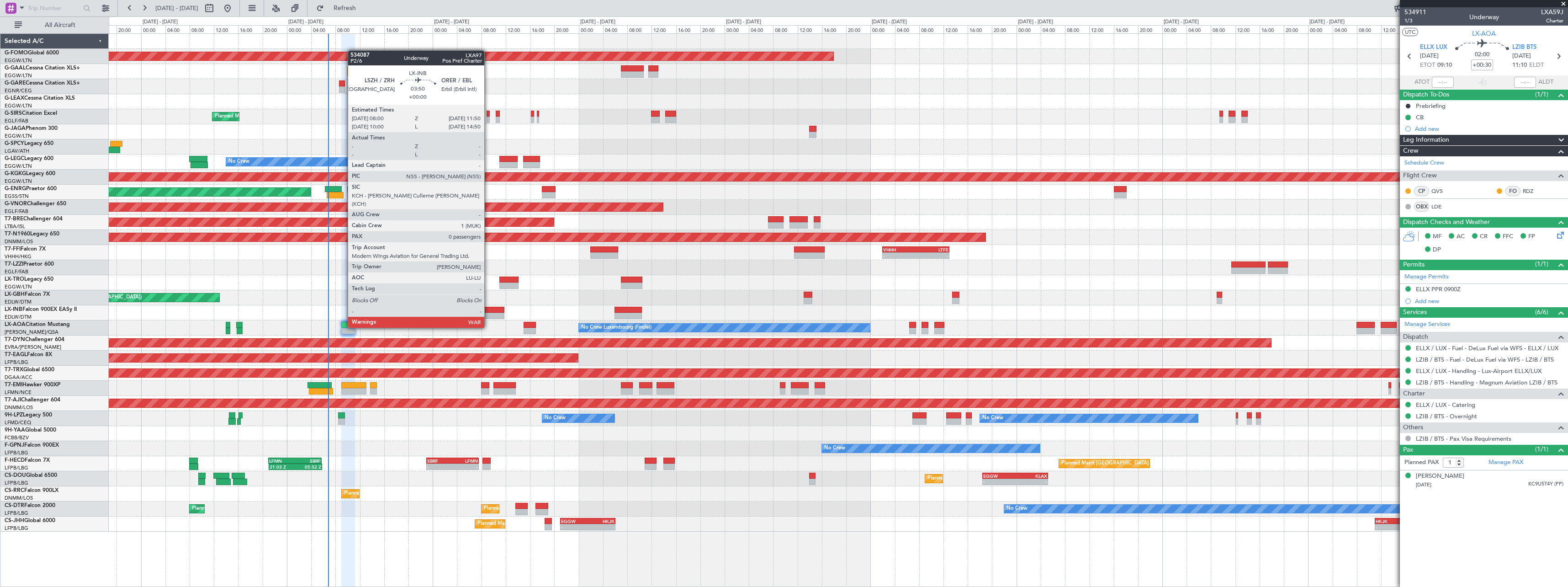
click at [488, 311] on div at bounding box center [492, 310] width 24 height 7
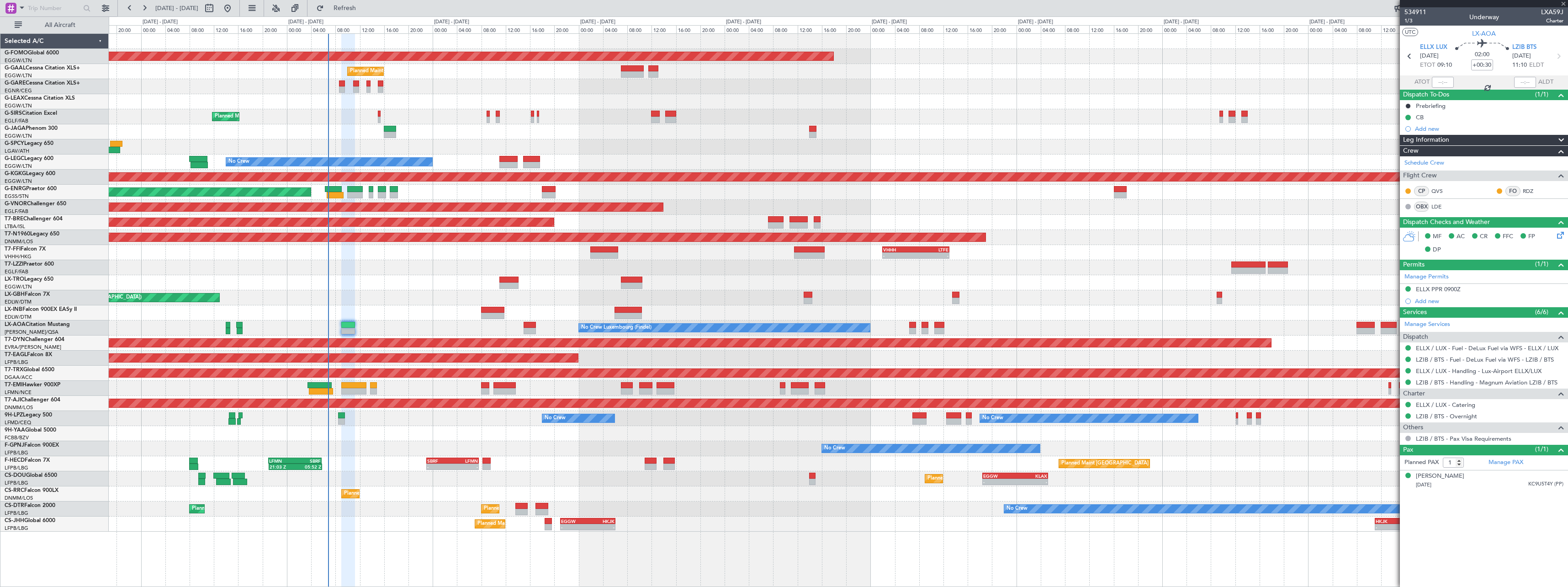
type input "0"
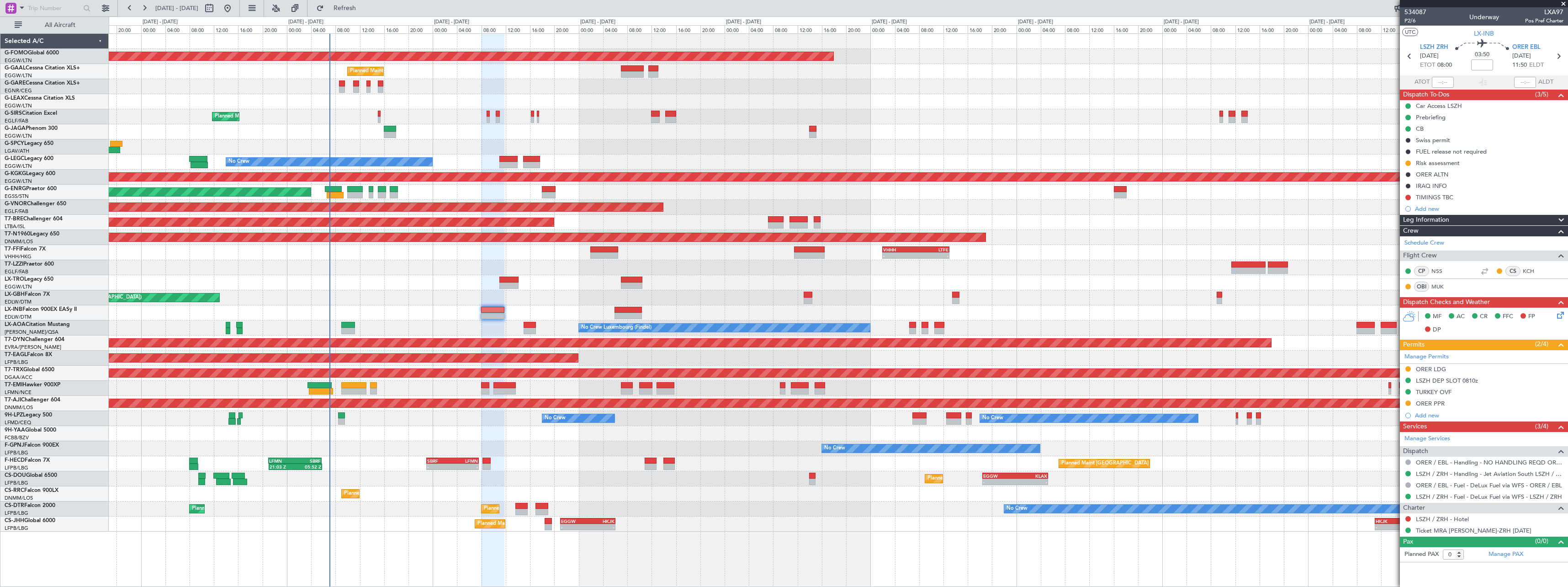
click at [715, 469] on div "Planned Maint Paris (Le Bourget) 21:03 Z 05:52 Z LFMN 21:00 Z SBRF 05:45 Z - - …" at bounding box center [838, 463] width 1459 height 15
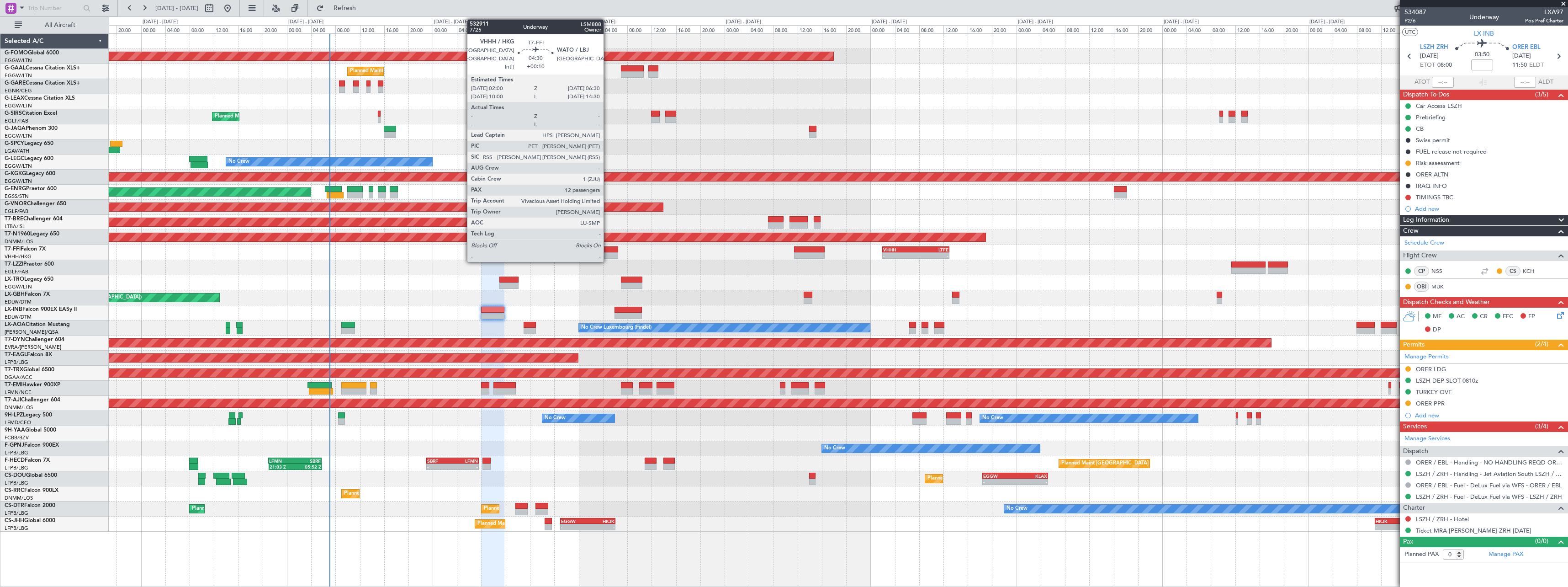
click at [607, 251] on div at bounding box center [604, 250] width 27 height 7
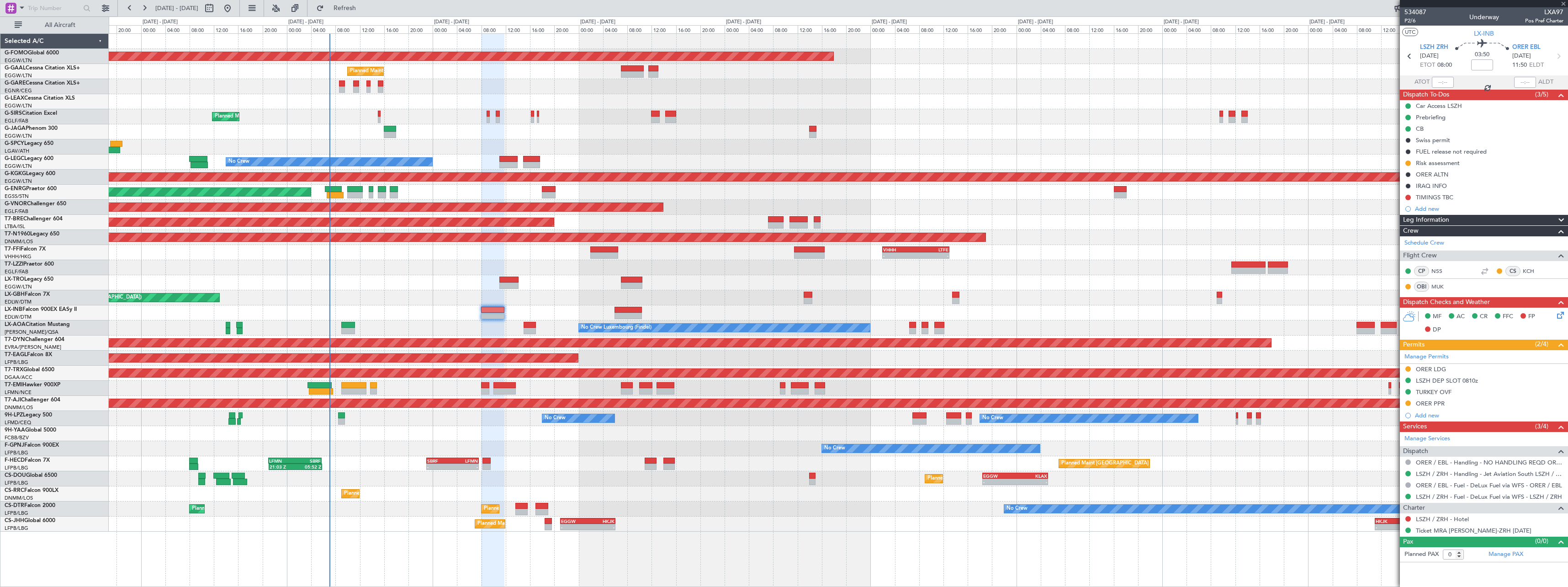
type input "+00:10"
type input "12"
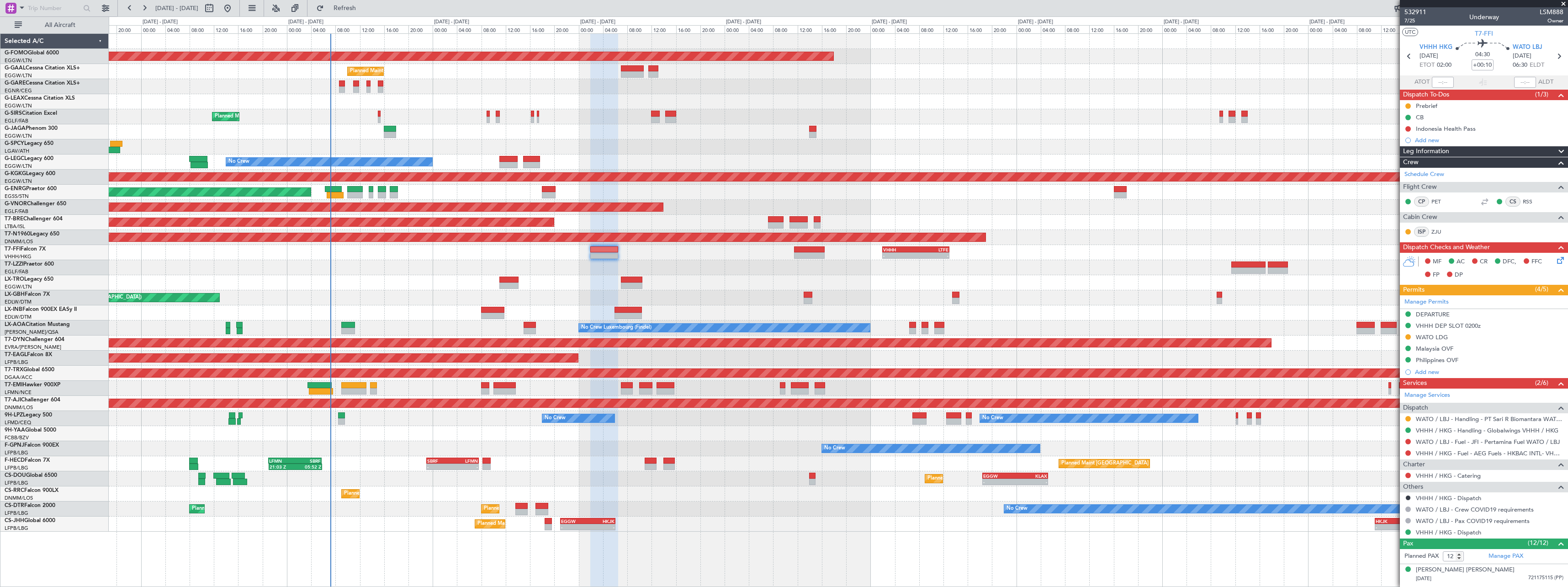
drag, startPoint x: 1429, startPoint y: 373, endPoint x: 1452, endPoint y: 374, distance: 23.0
click at [1429, 373] on div "Add new" at bounding box center [1489, 371] width 149 height 8
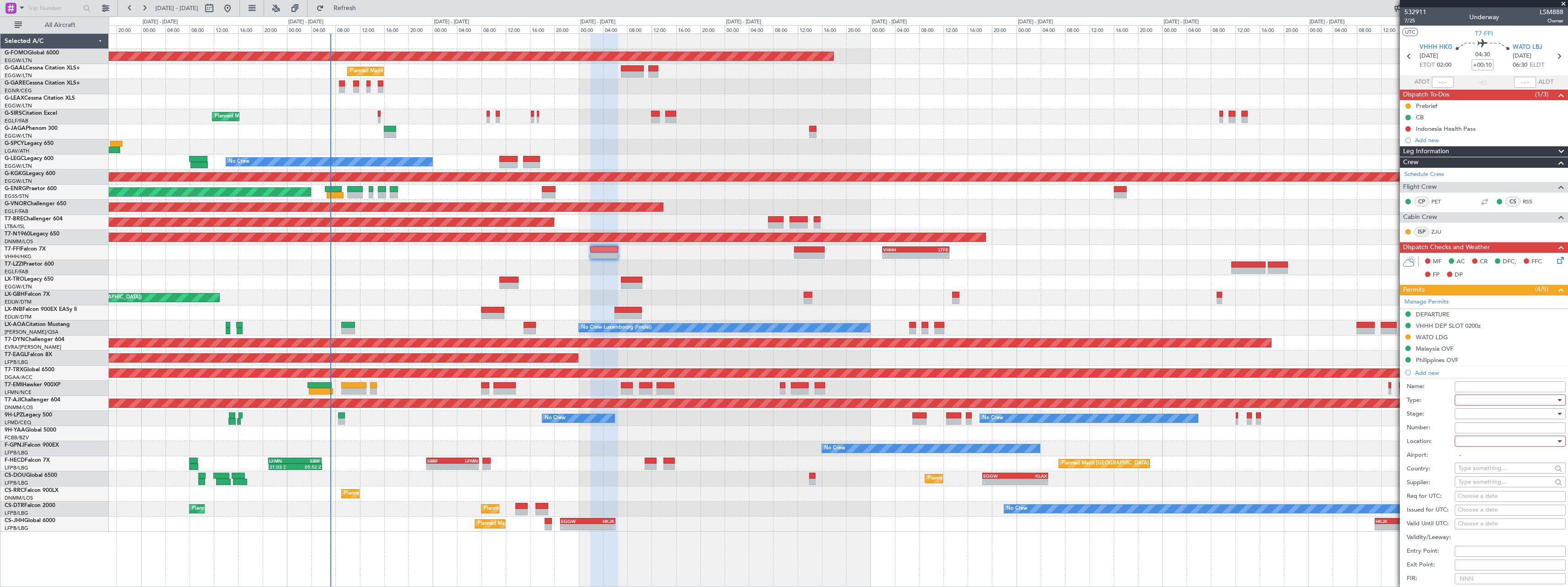
click at [1476, 399] on div at bounding box center [1507, 400] width 97 height 14
click at [1477, 485] on span "Slot" at bounding box center [1507, 486] width 96 height 14
click at [1485, 419] on div at bounding box center [1507, 413] width 97 height 14
click at [1477, 476] on span "Requested" at bounding box center [1507, 473] width 96 height 14
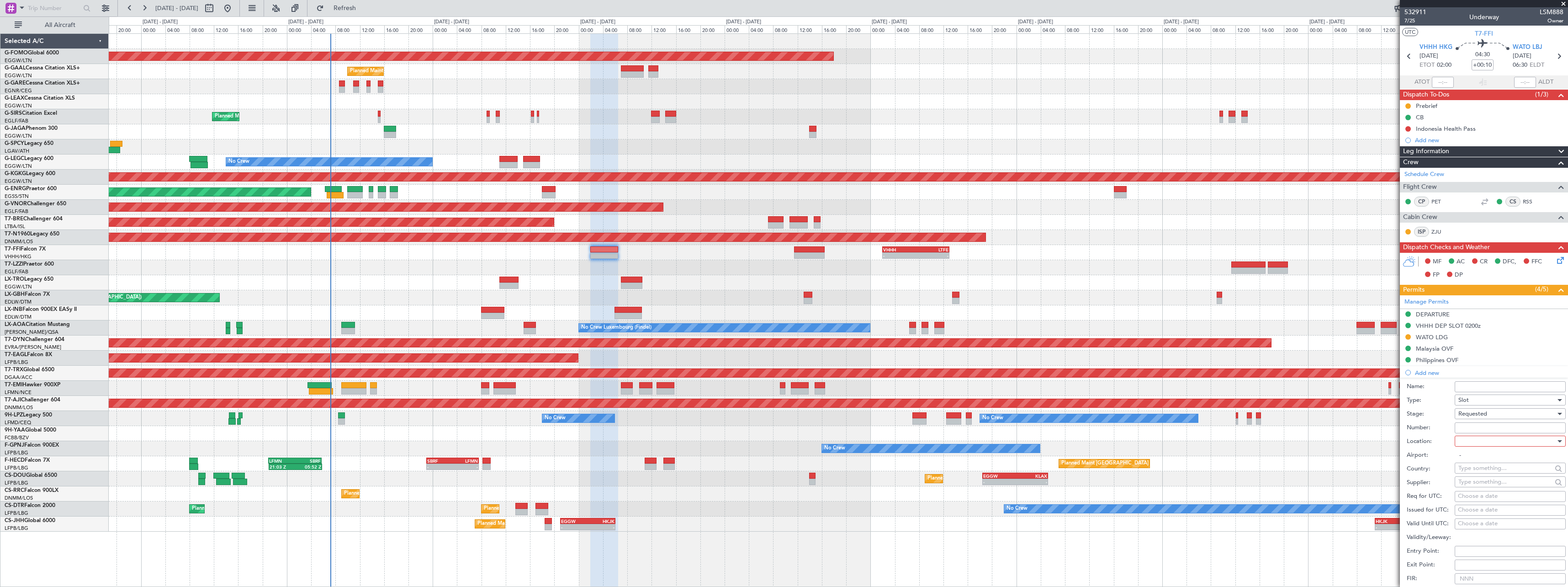
click at [1483, 441] on div at bounding box center [1507, 441] width 97 height 14
click at [1482, 491] on span "Arrival" at bounding box center [1507, 487] width 96 height 14
type input "WATO / LBJ"
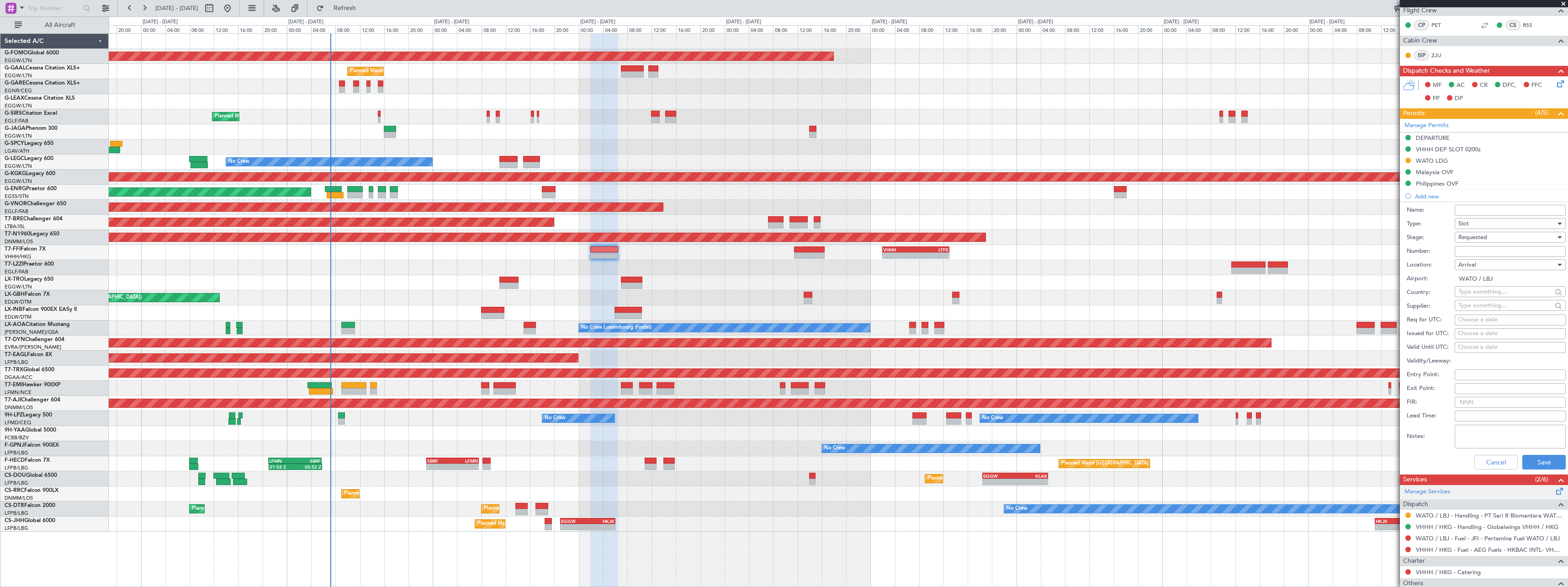
scroll to position [183, 0]
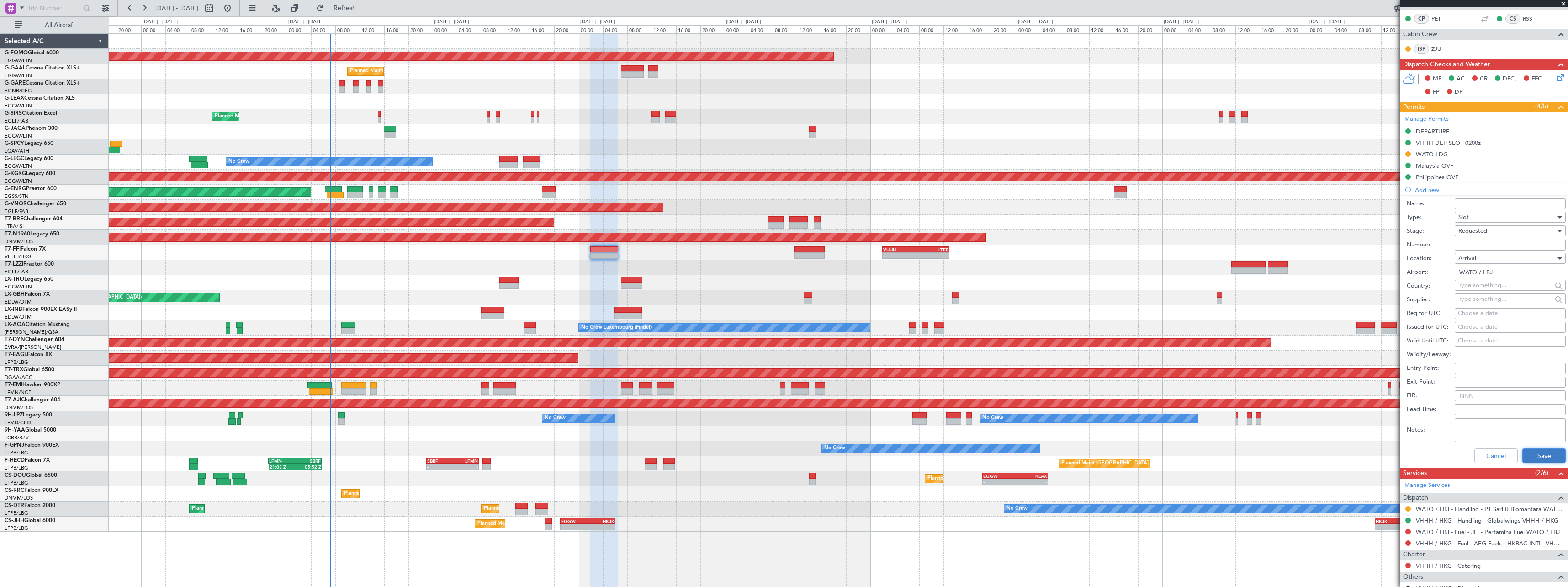
click at [1542, 455] on button "Save" at bounding box center [1544, 455] width 43 height 15
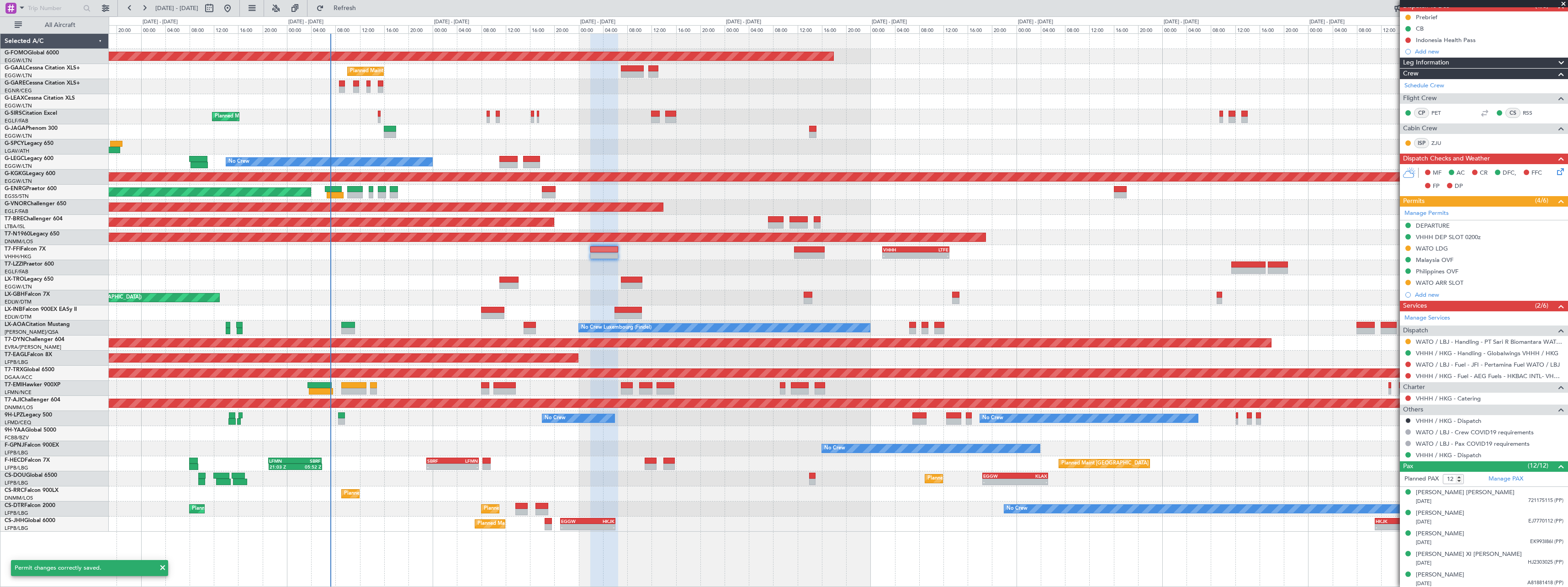
scroll to position [0, 0]
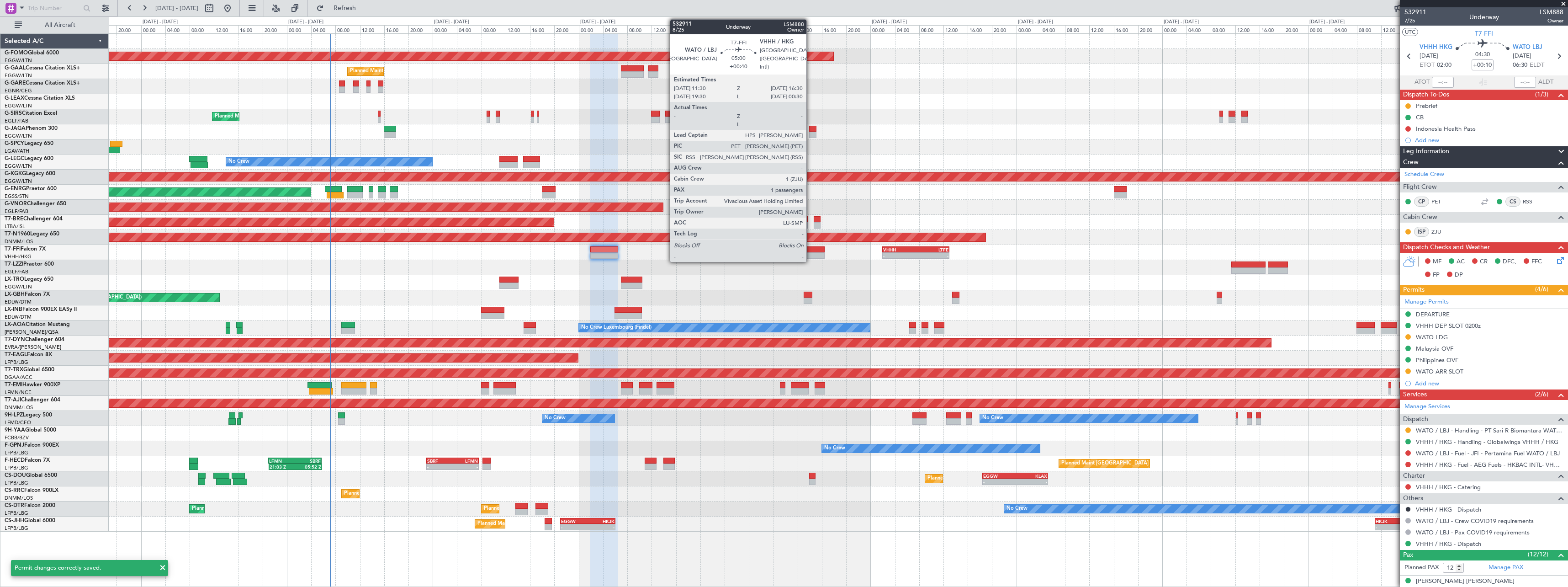
click at [811, 256] on div at bounding box center [810, 255] width 30 height 7
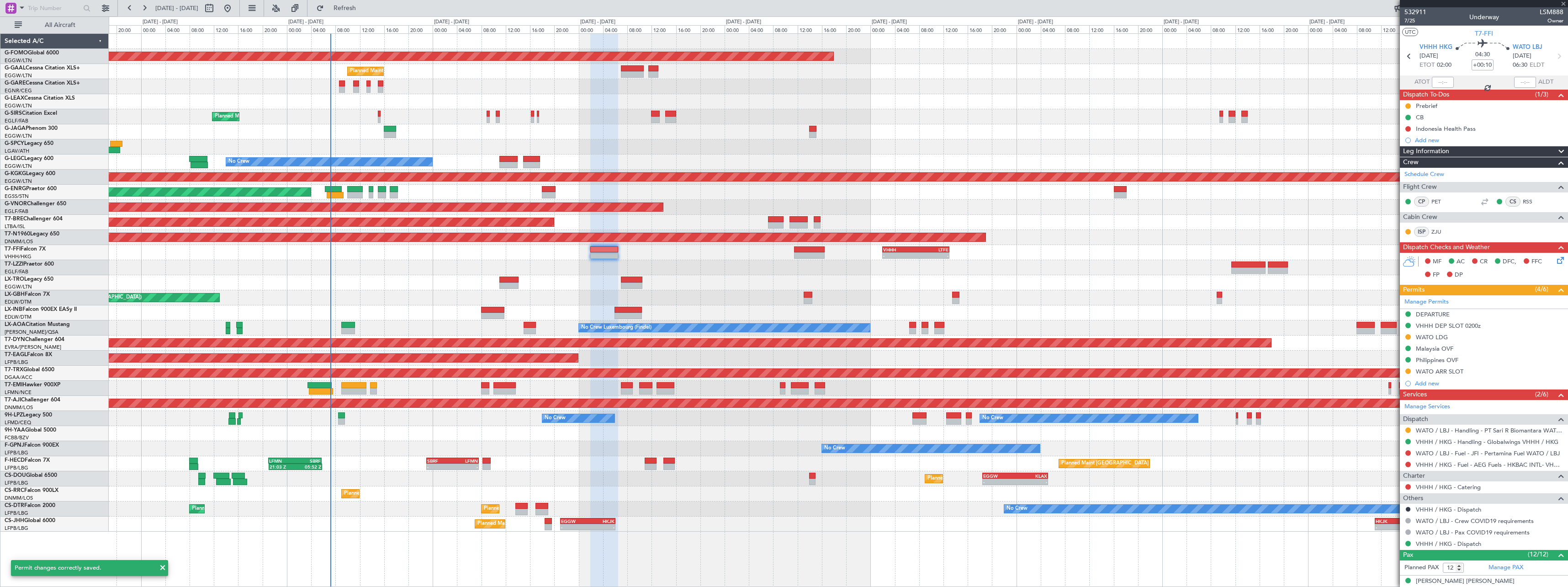
type input "+00:40"
type input "1"
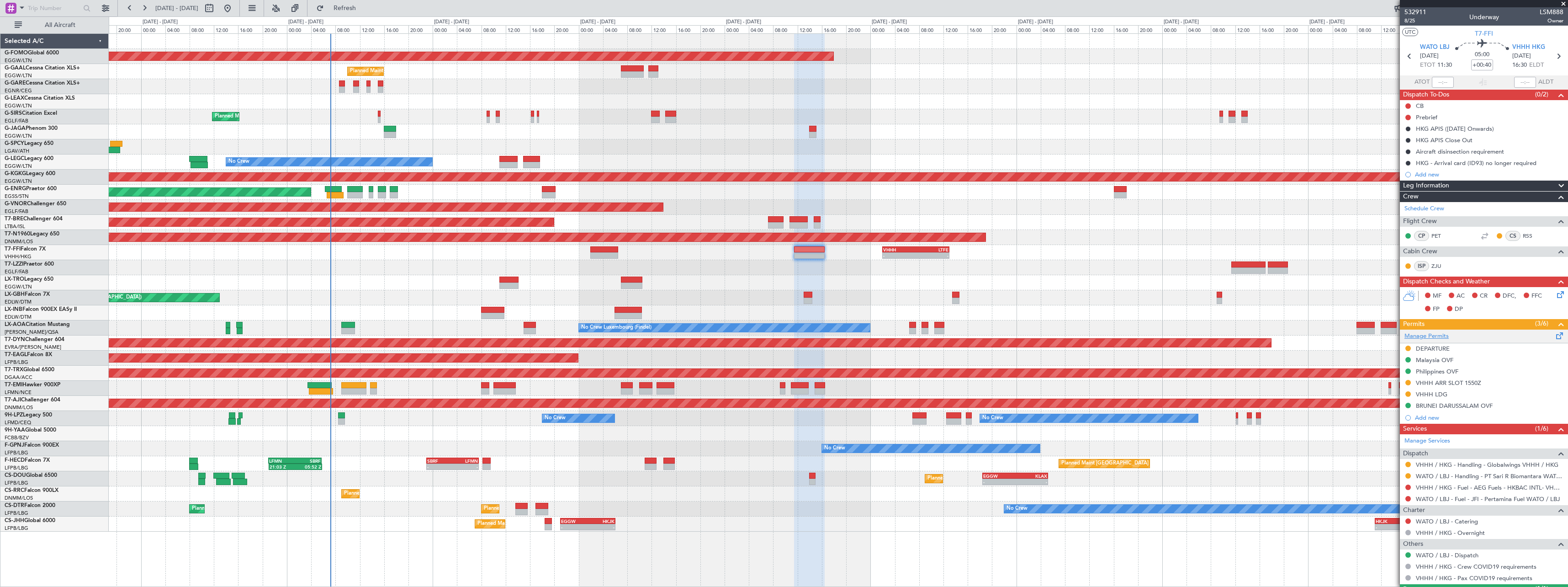
click at [1431, 334] on link "Manage Permits" at bounding box center [1426, 336] width 44 height 9
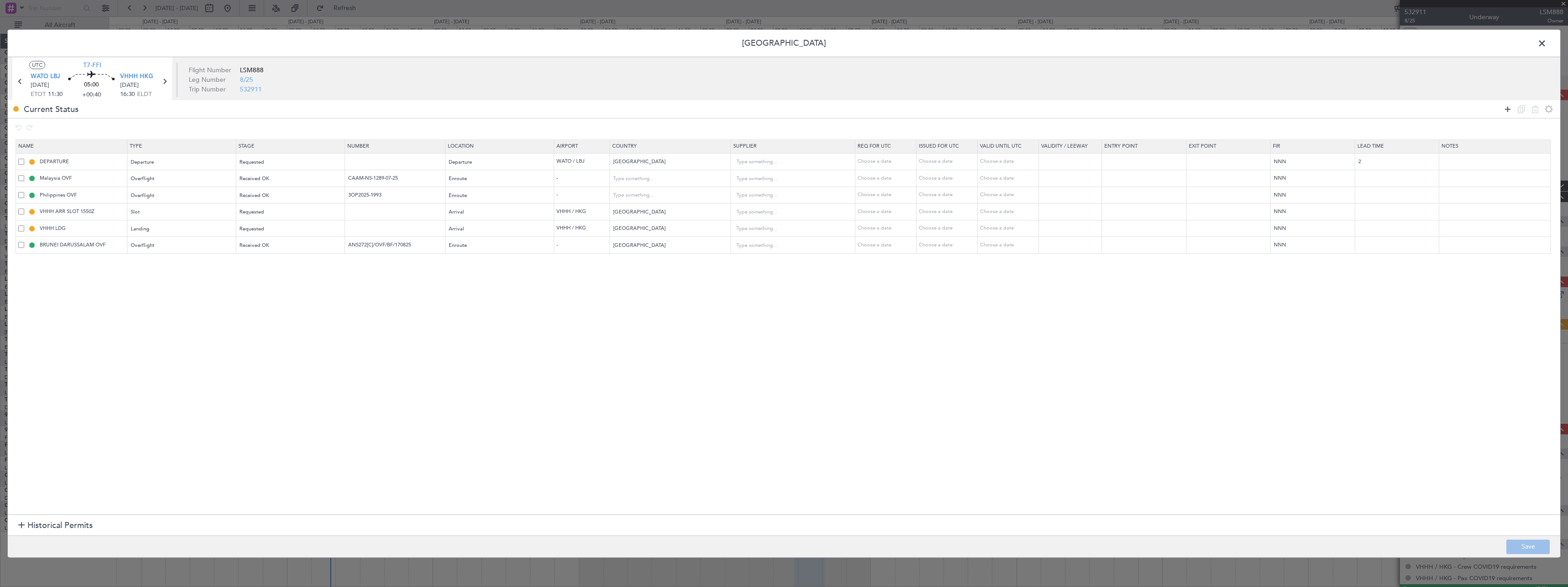
click at [1508, 109] on icon at bounding box center [1508, 109] width 11 height 11
click at [201, 267] on div "Type" at bounding box center [178, 262] width 96 height 14
drag, startPoint x: 167, startPoint y: 354, endPoint x: 247, endPoint y: 284, distance: 106.3
click at [168, 354] on span "Slot" at bounding box center [184, 350] width 102 height 14
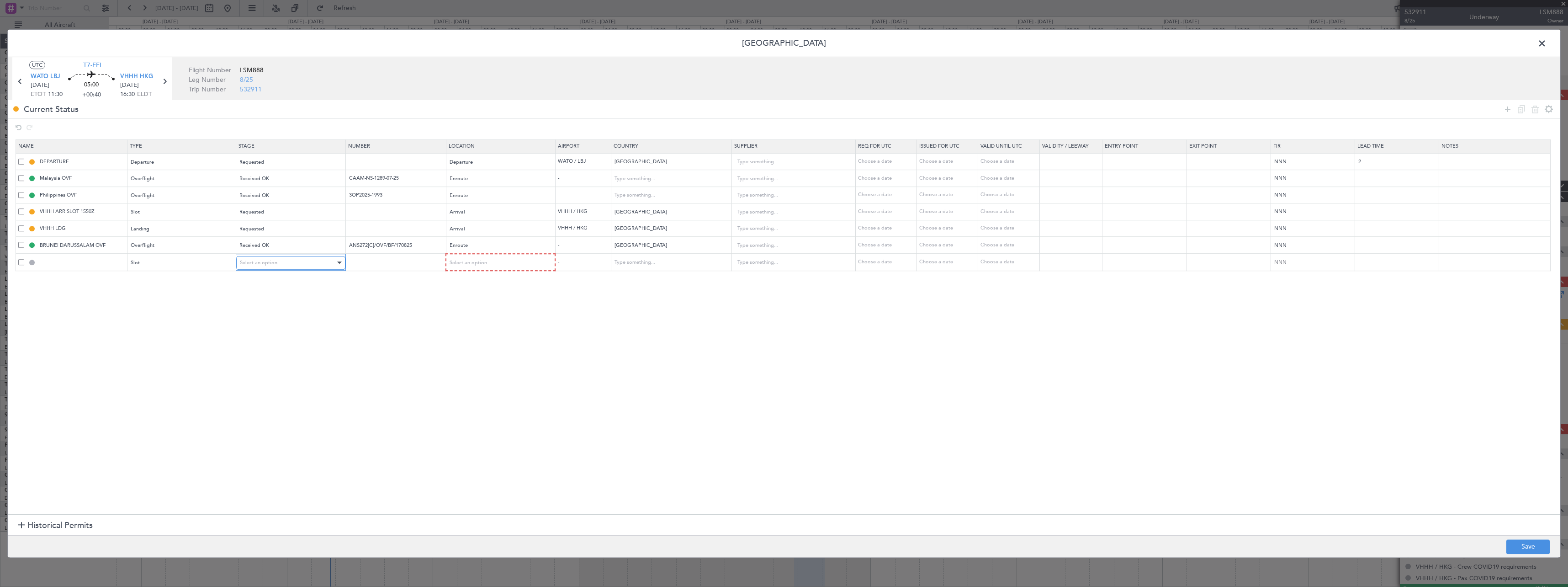
click at [303, 269] on div "Select an option" at bounding box center [287, 262] width 96 height 14
click at [289, 320] on span "Requested" at bounding box center [294, 323] width 102 height 14
click at [536, 265] on div "Select an option" at bounding box center [497, 262] width 96 height 14
click at [503, 287] on span "Departure" at bounding box center [505, 282] width 102 height 14
click at [1538, 545] on button "Save" at bounding box center [1528, 547] width 43 height 15
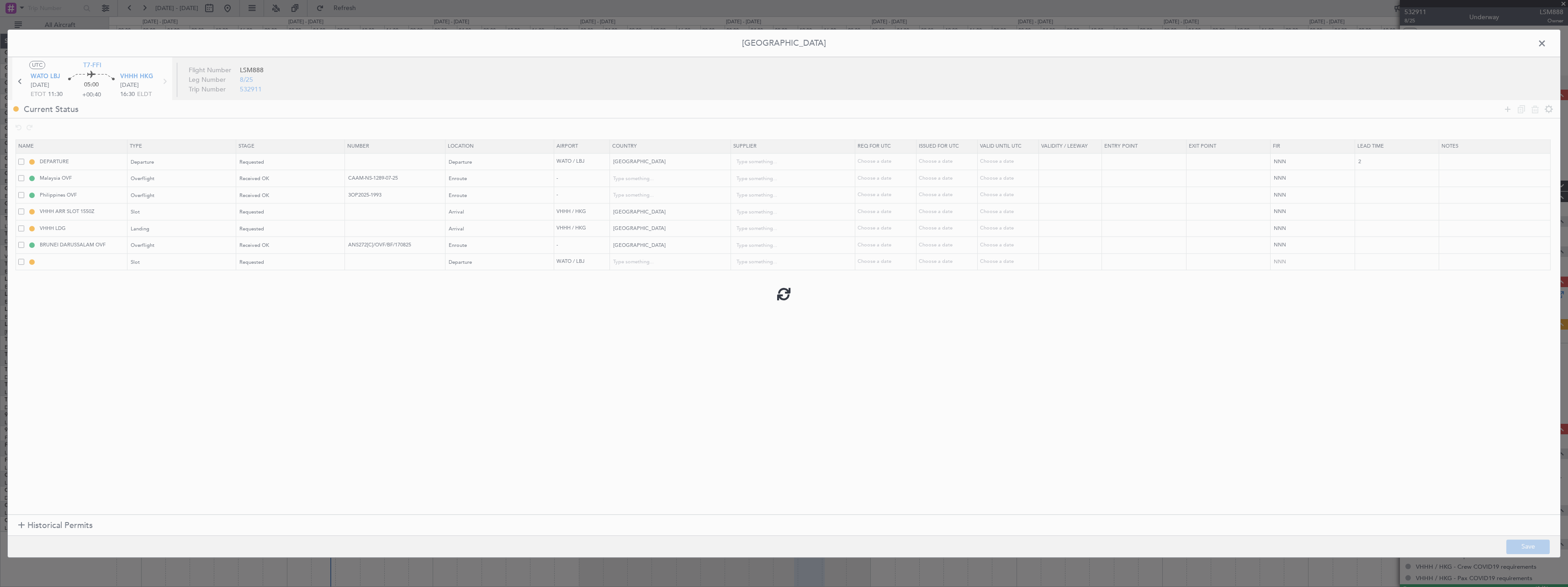
type input "WATO DEP SLOT"
type input "Indonesia"
type input "NNN"
type input "2"
click at [1547, 44] on span at bounding box center [1547, 46] width 0 height 18
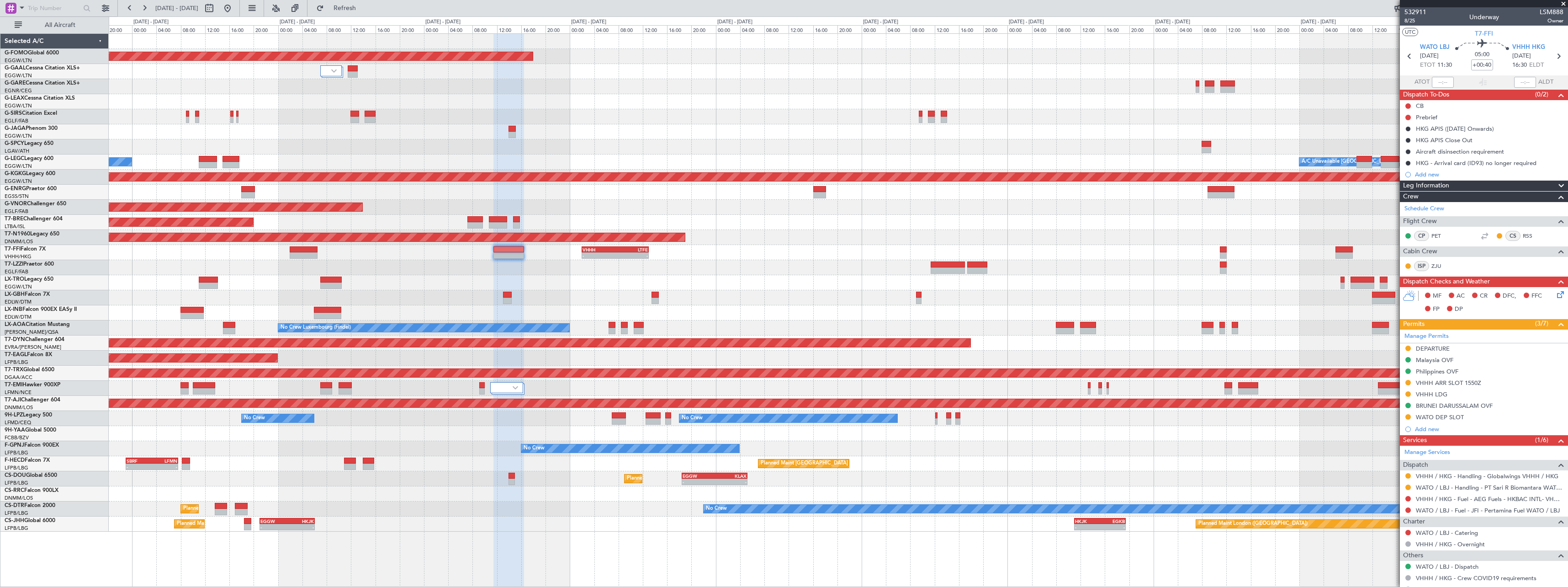
click at [775, 325] on div "Planned Maint Windsor Locks (Bradley Intl) - - EGGW 19:15 Z KTEB 01:55 Z Planne…" at bounding box center [838, 283] width 1459 height 497
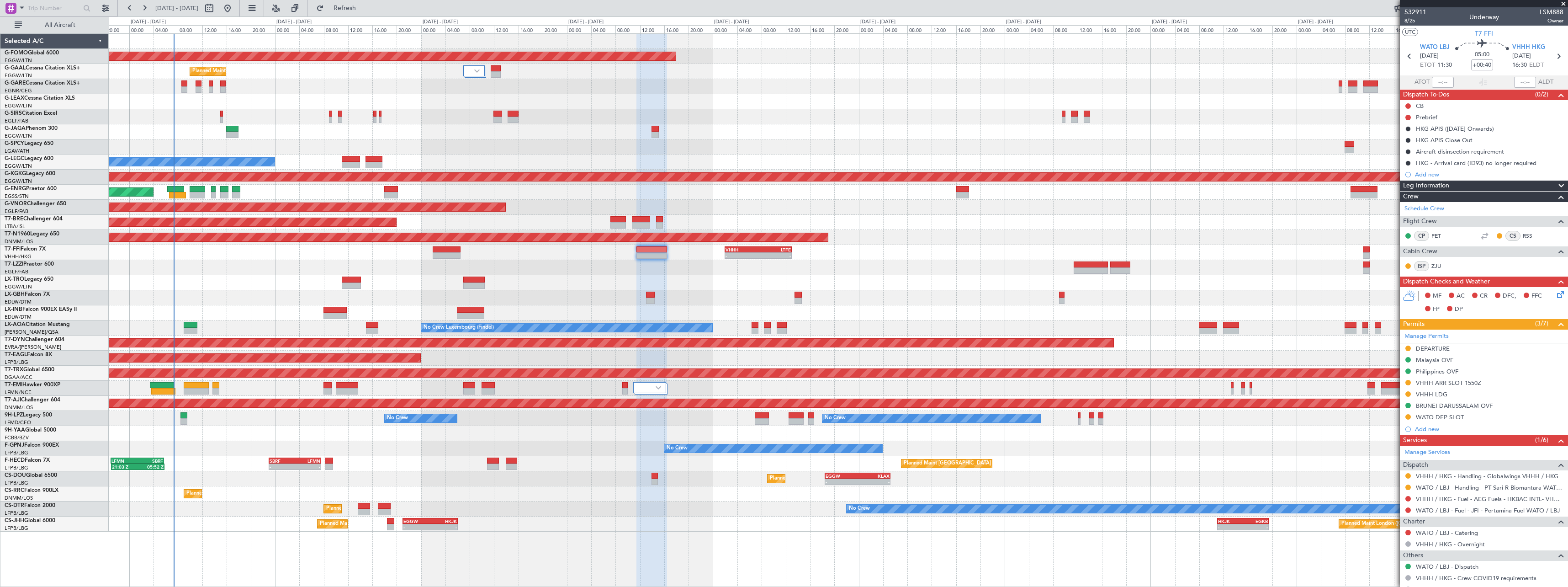
click at [333, 334] on div "No Crew Luxembourg (Findel) No Crew Sabadell" at bounding box center [838, 328] width 1459 height 15
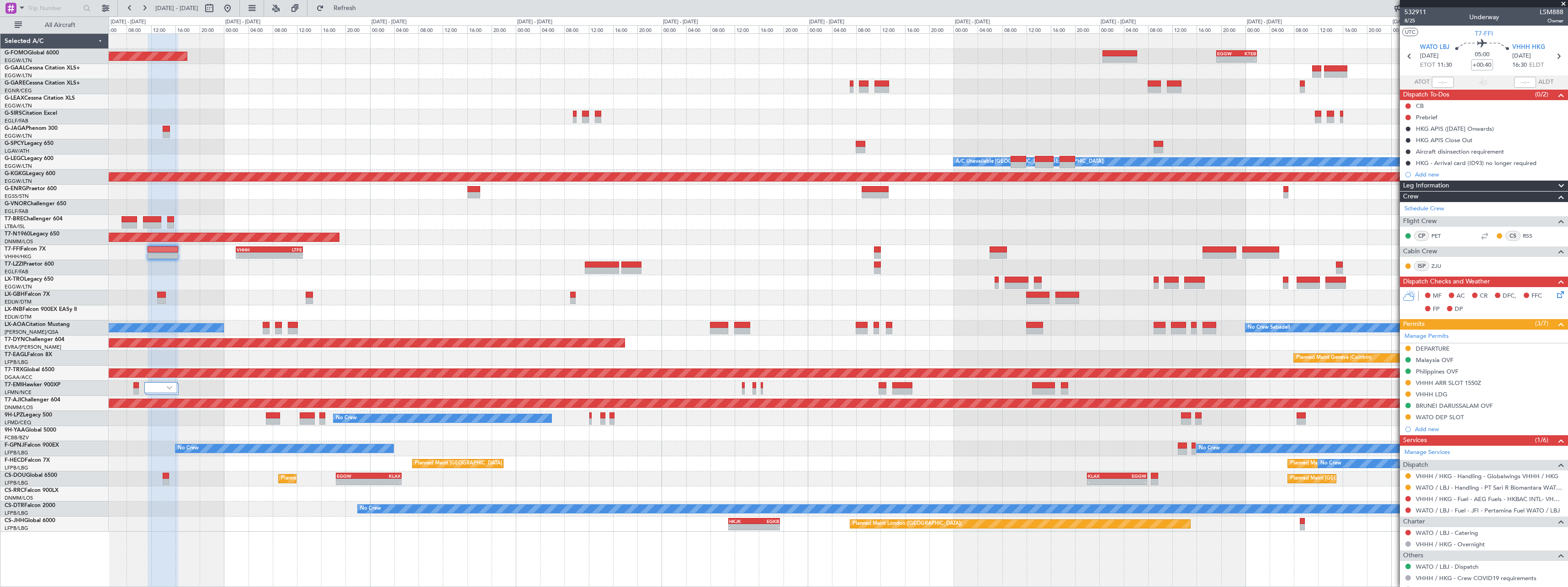
click at [523, 314] on div at bounding box center [838, 312] width 1459 height 15
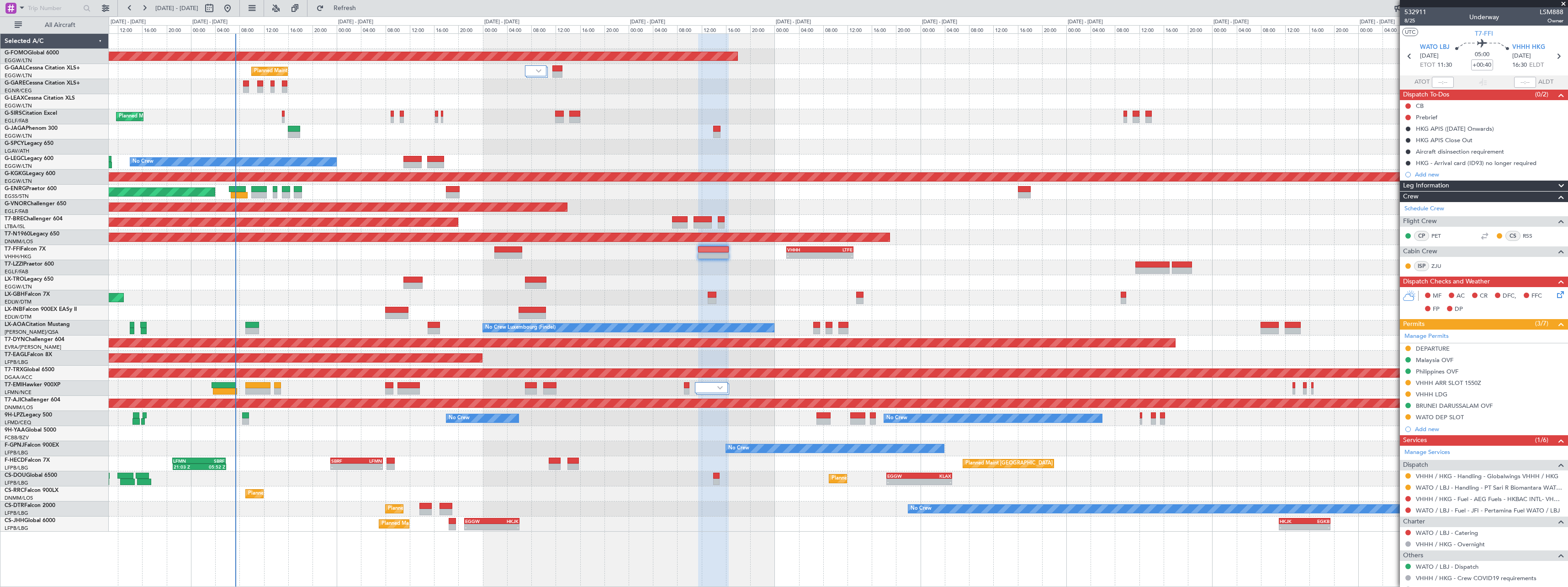
click at [994, 320] on div at bounding box center [838, 312] width 1459 height 15
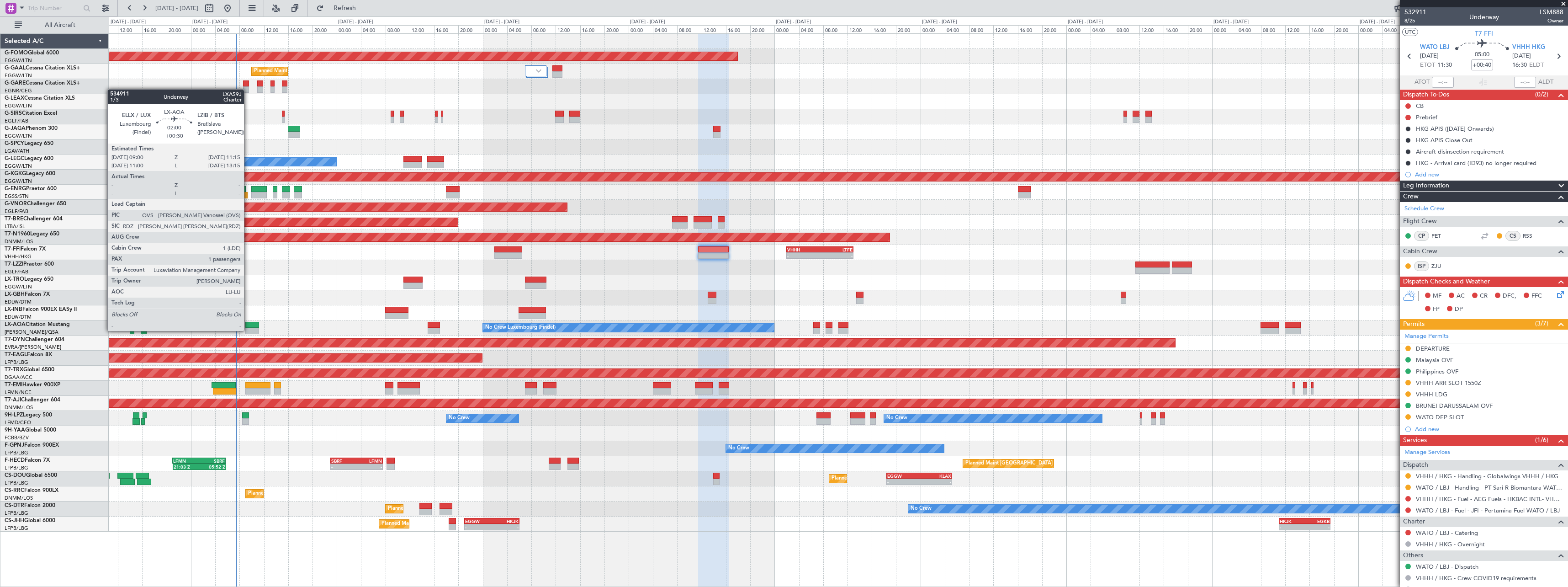
click at [248, 330] on div at bounding box center [252, 331] width 14 height 7
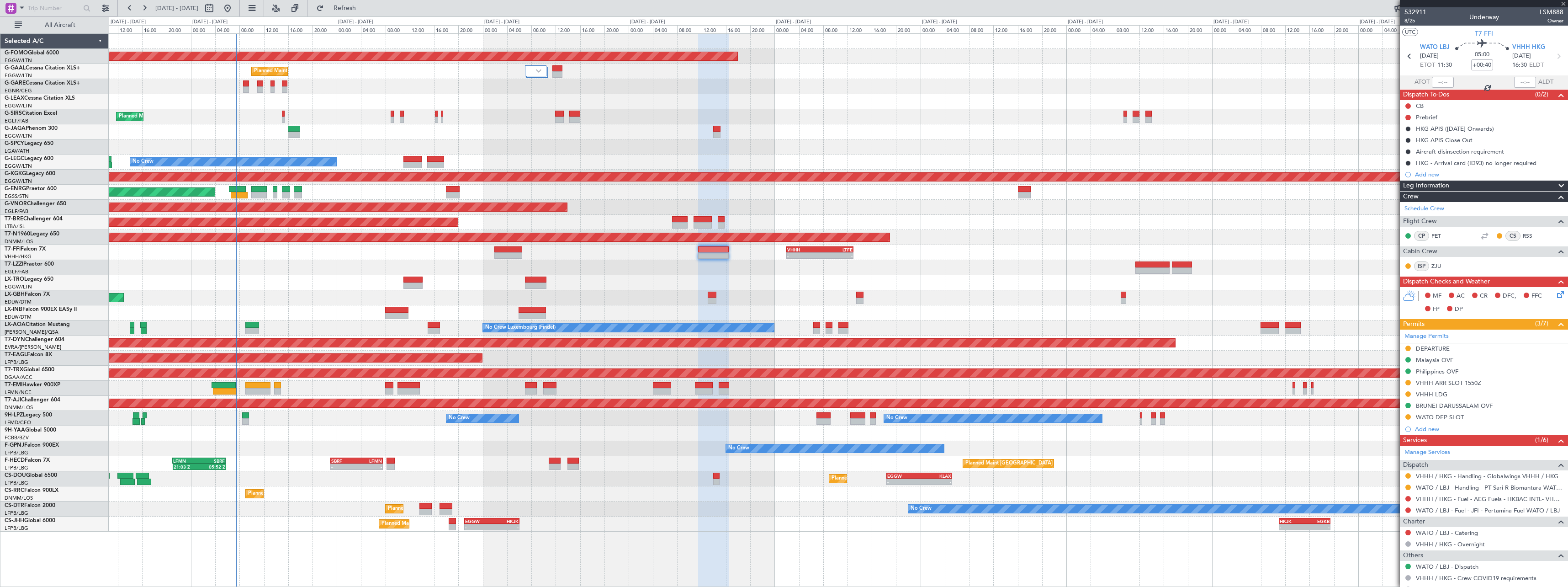
type input "+00:30"
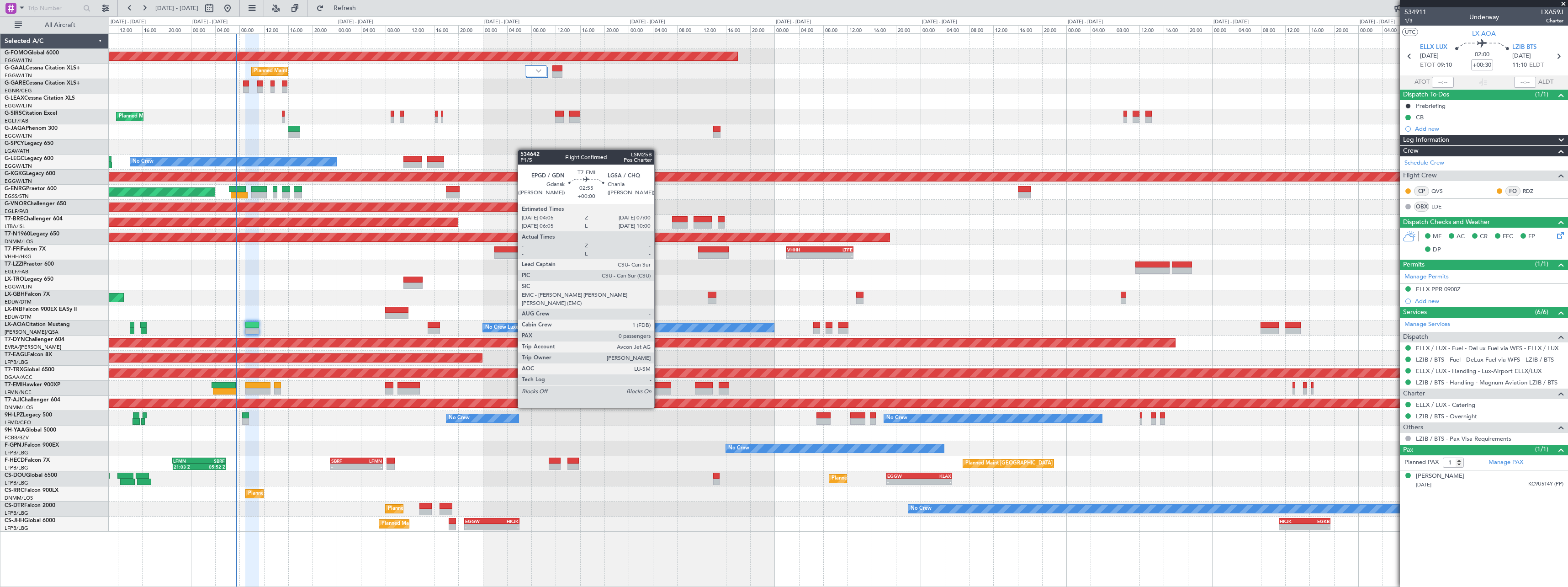
click at [659, 390] on div at bounding box center [662, 391] width 18 height 7
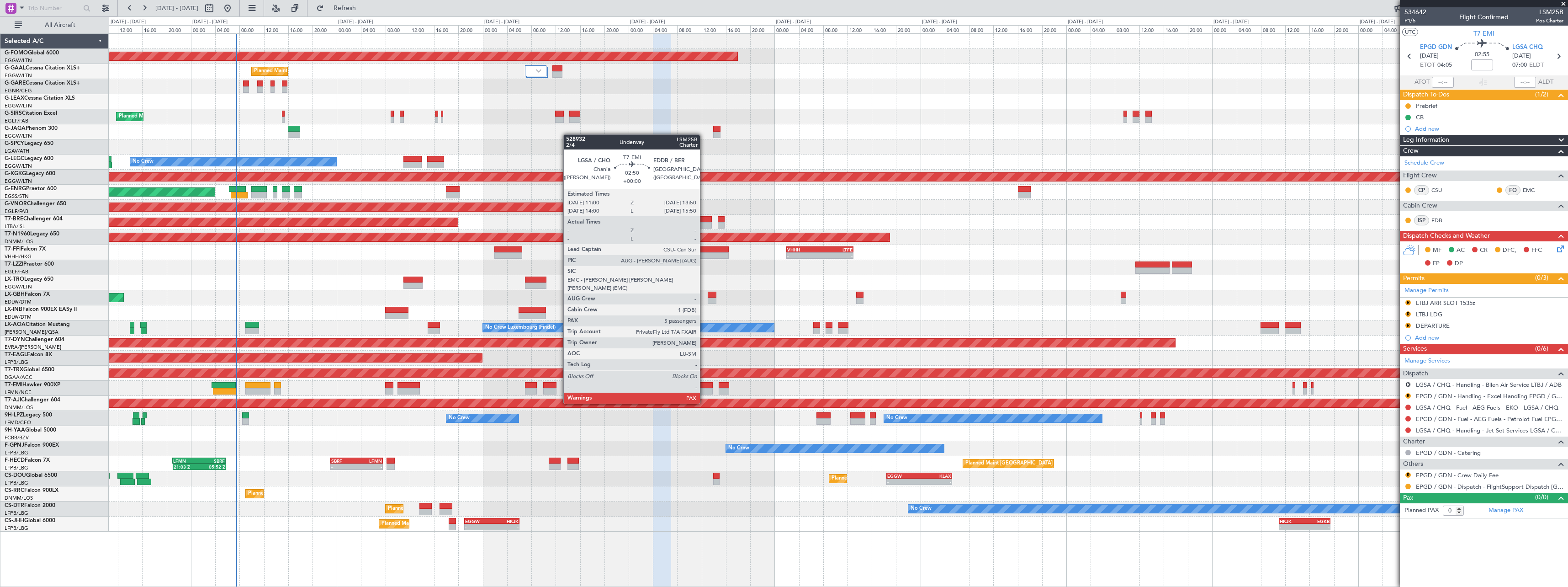
click at [704, 386] on div at bounding box center [704, 385] width 18 height 7
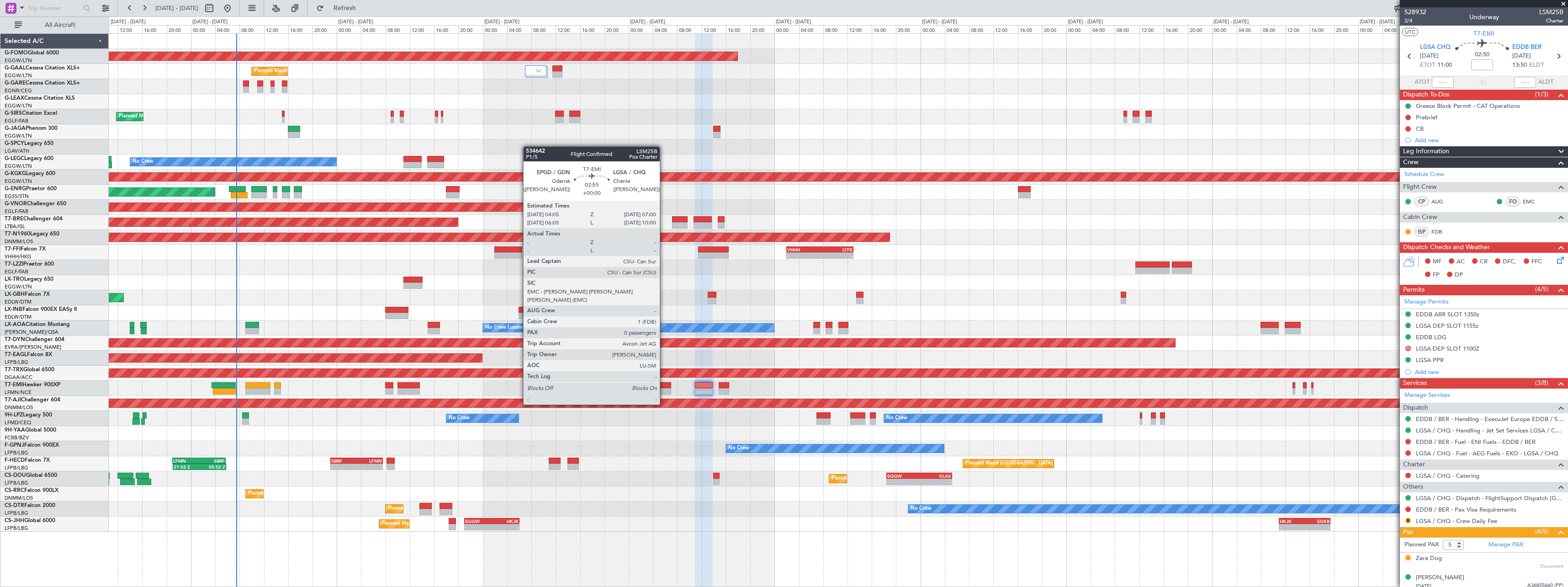
click at [664, 387] on div at bounding box center [662, 385] width 18 height 7
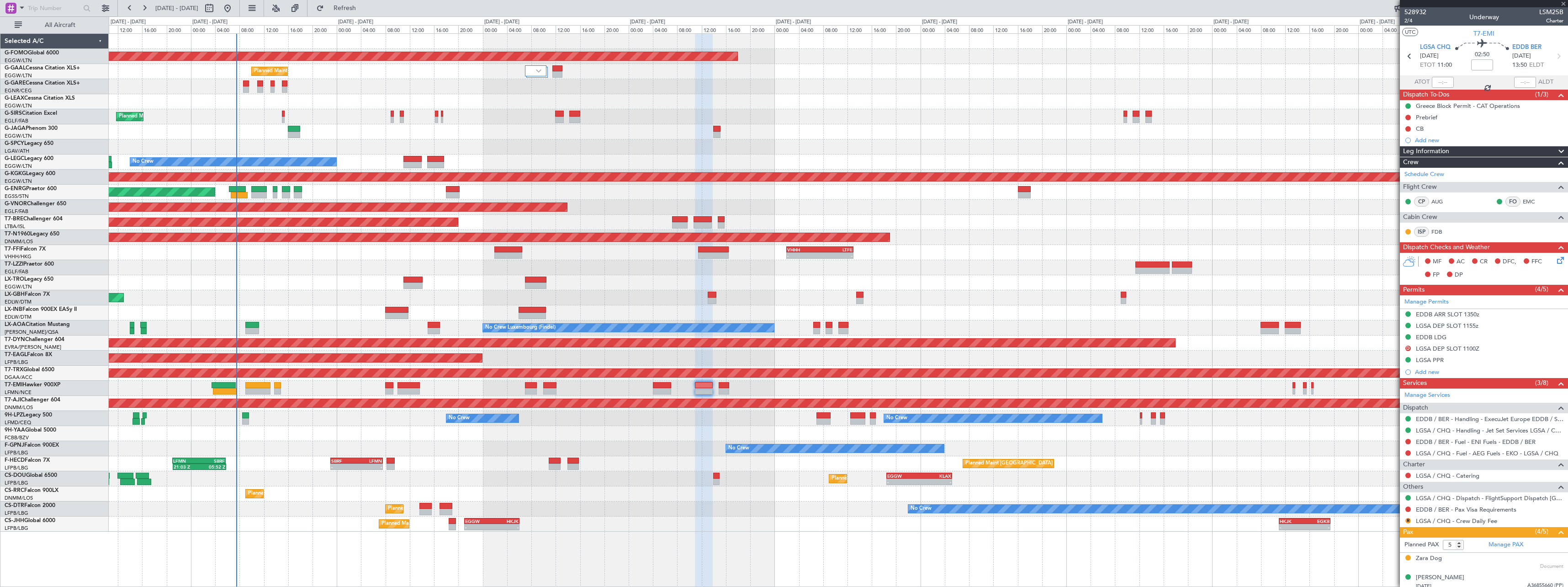
type input "0"
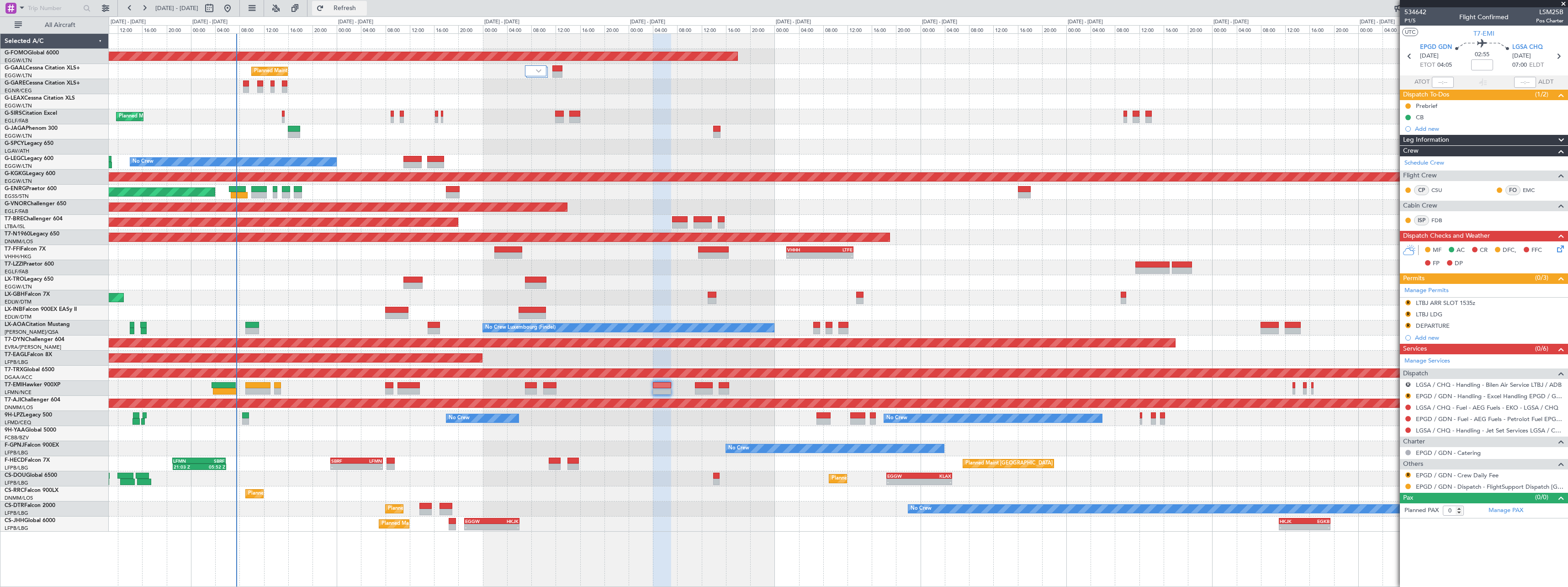
click at [364, 7] on span "Refresh" at bounding box center [345, 8] width 38 height 7
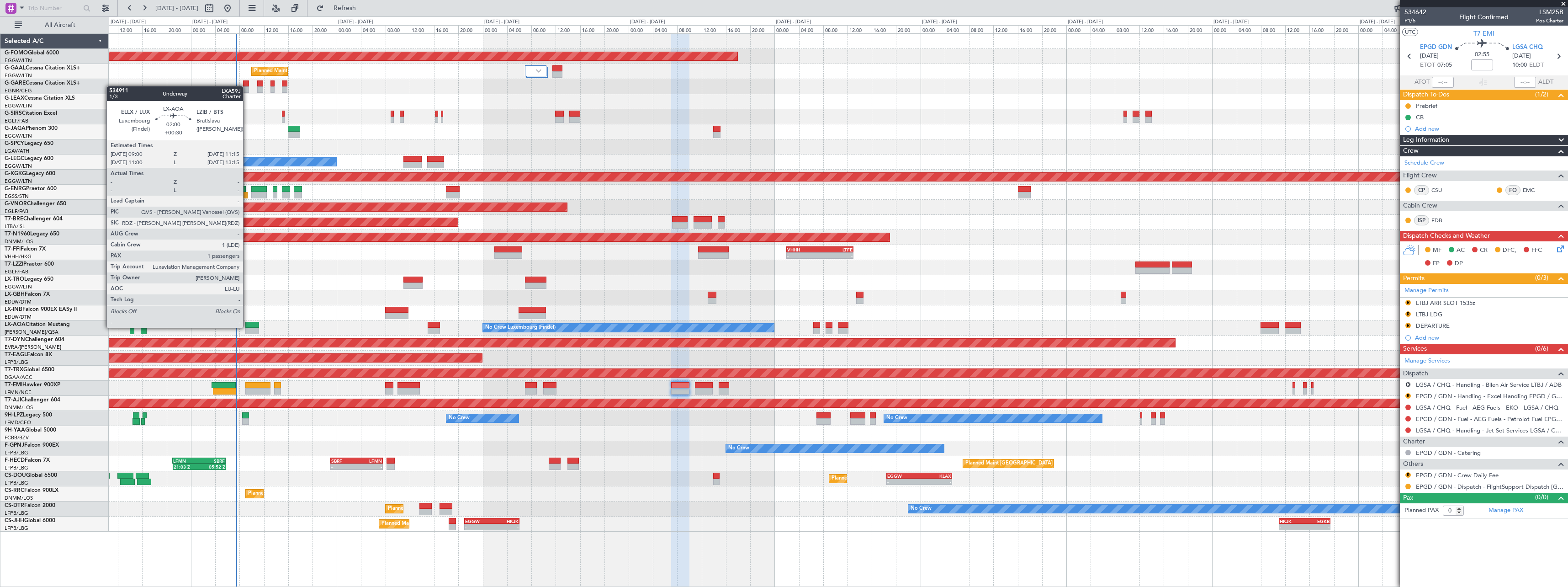
click at [248, 326] on div at bounding box center [252, 325] width 14 height 7
type input "+00:30"
type input "1"
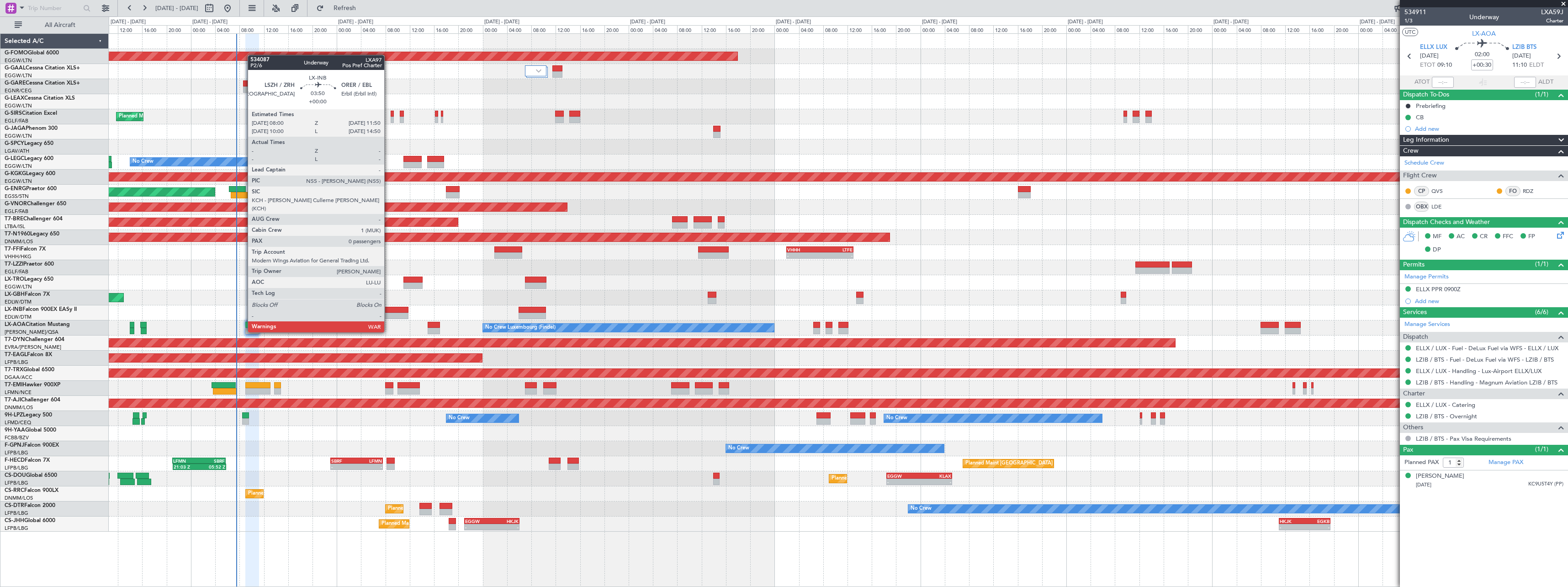
click at [388, 315] on div at bounding box center [397, 315] width 24 height 7
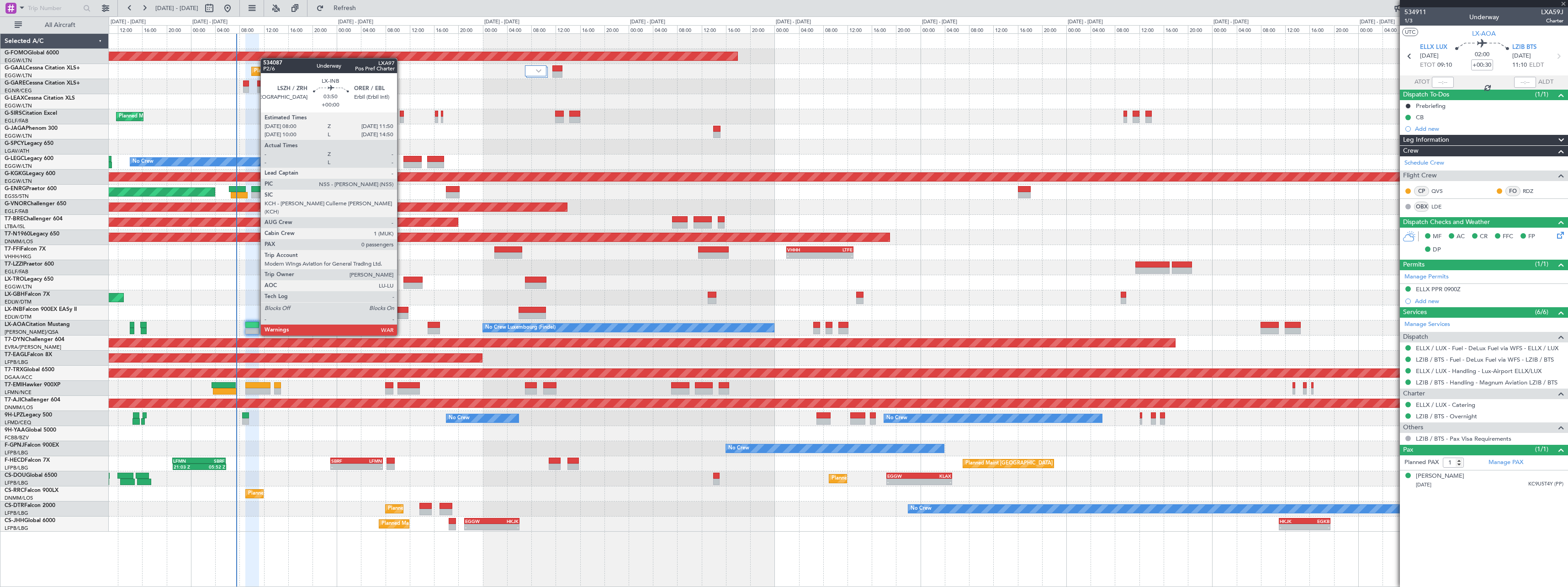
type input "0"
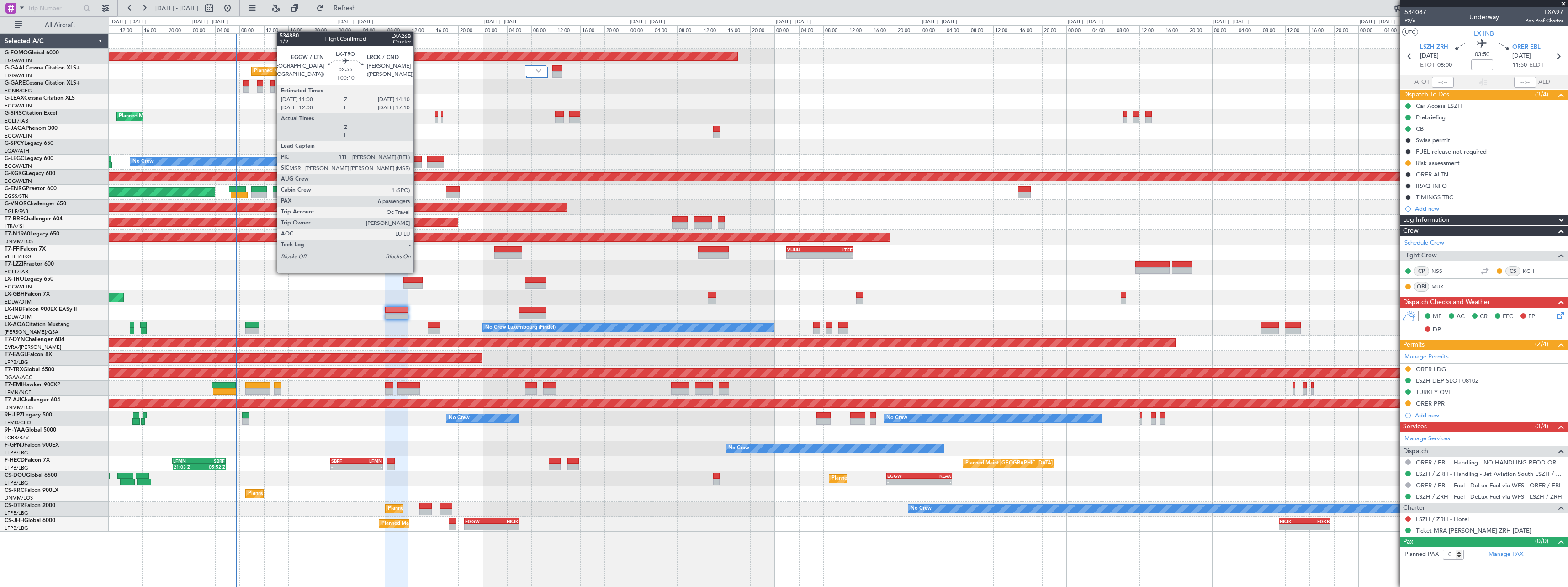
click at [418, 281] on div at bounding box center [413, 279] width 19 height 7
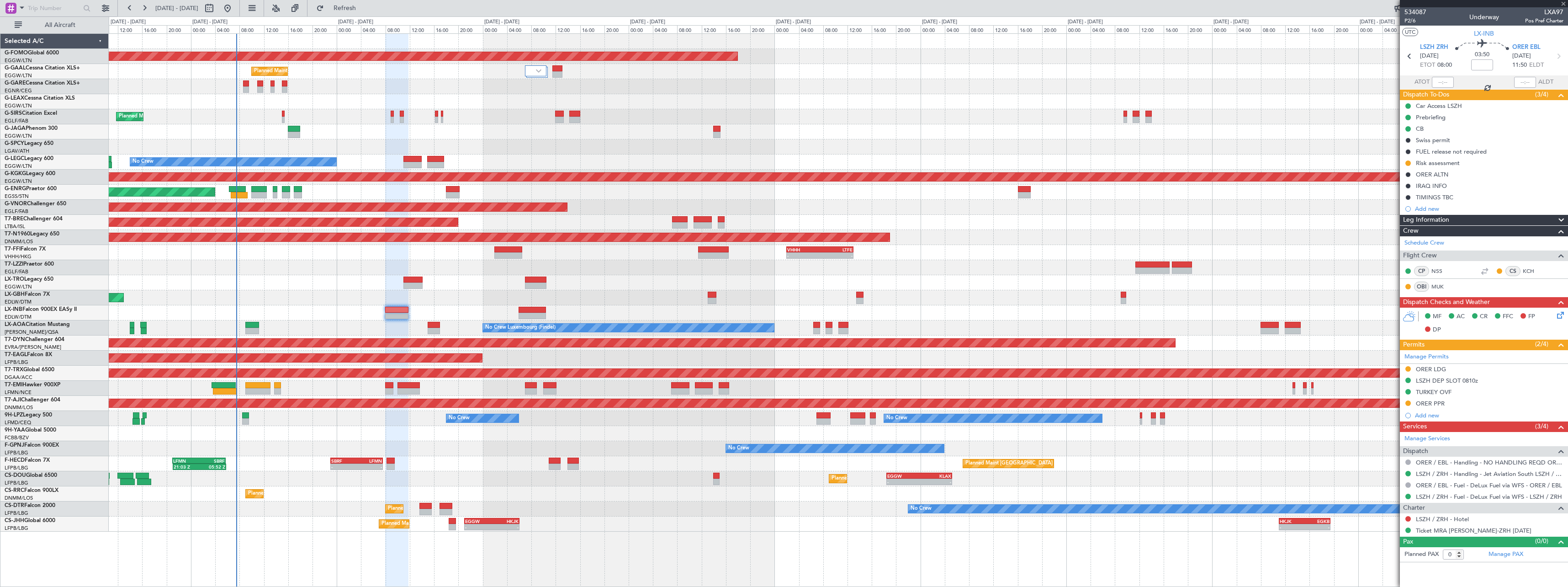
type input "+00:10"
type input "6"
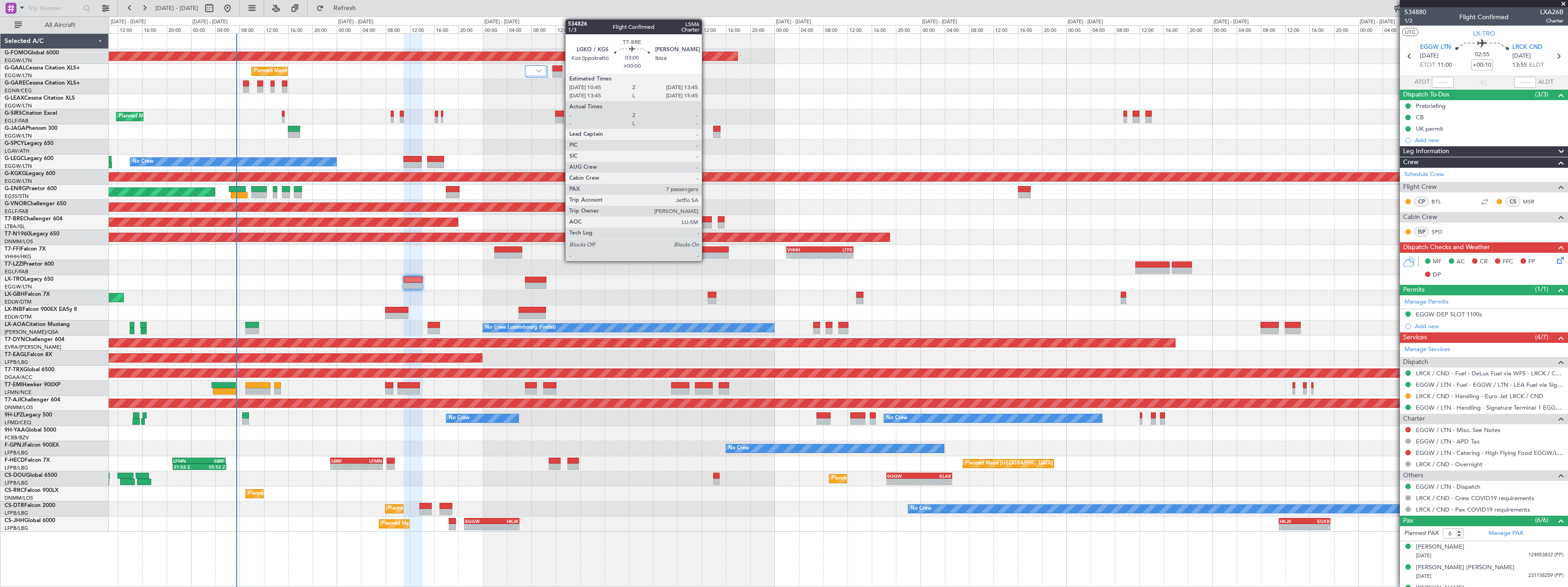
click at [706, 223] on div at bounding box center [702, 225] width 18 height 7
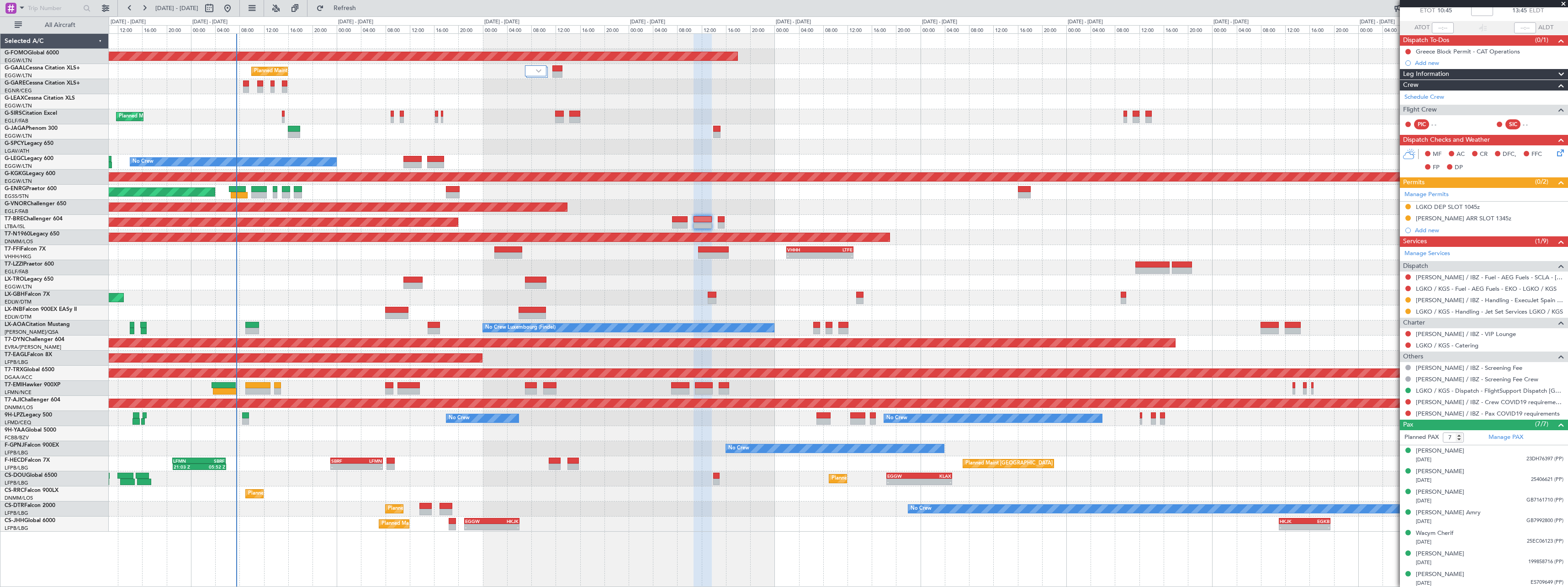
scroll to position [56, 0]
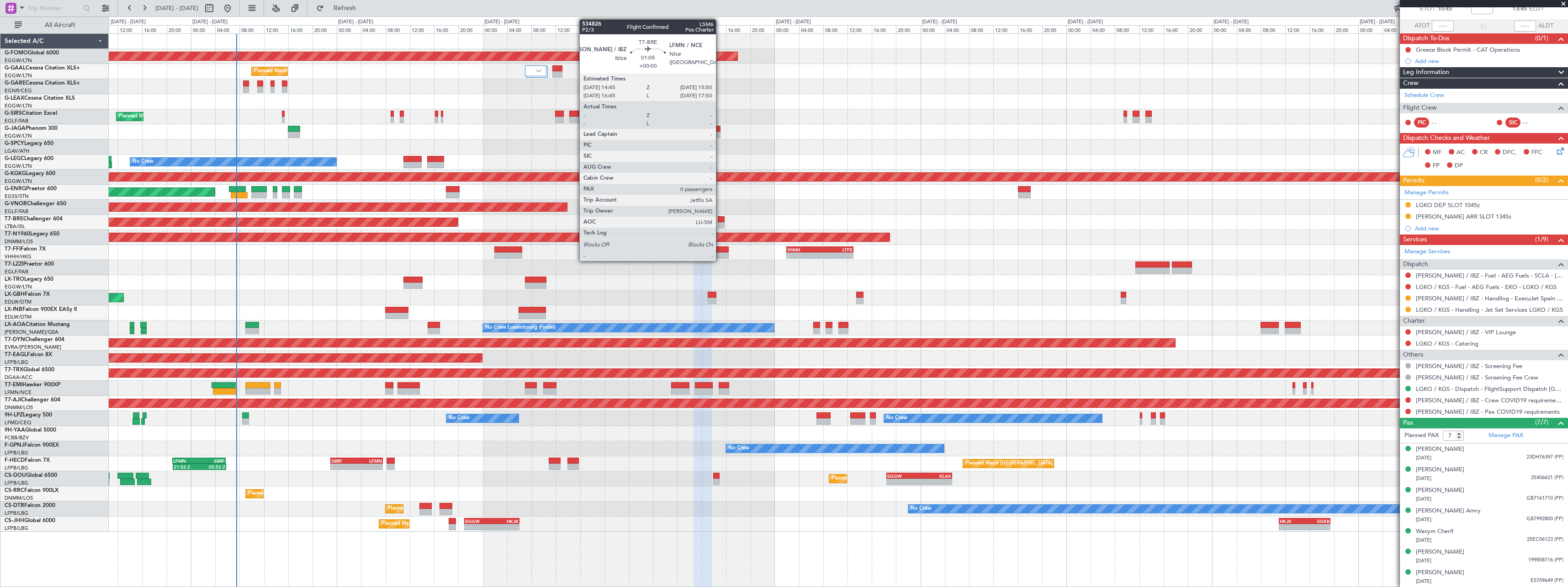
click at [721, 216] on div at bounding box center [721, 219] width 7 height 7
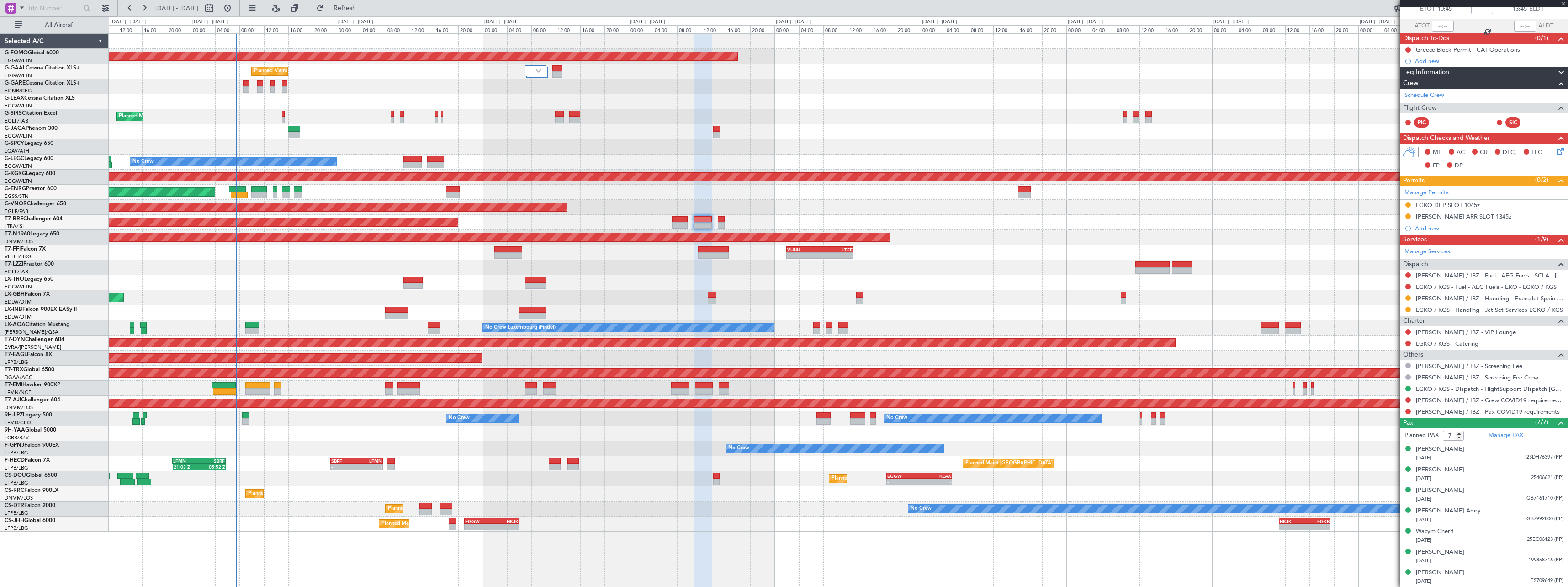
type input "0"
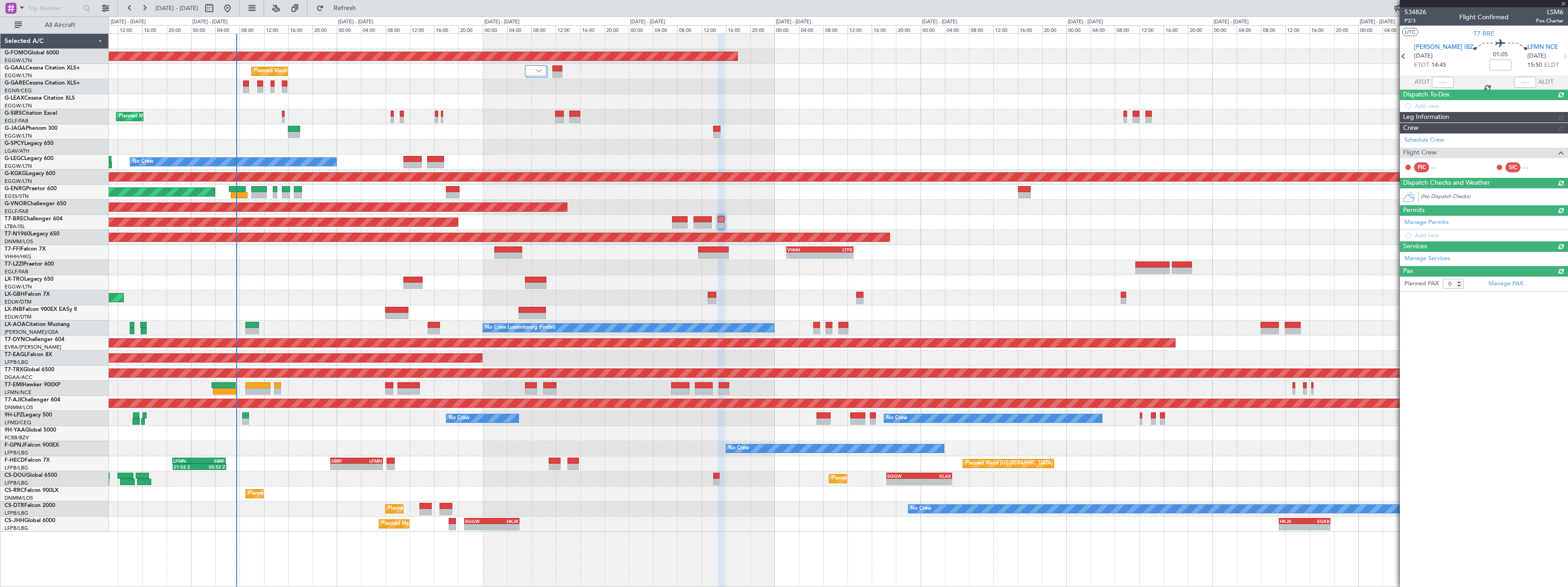
scroll to position [0, 0]
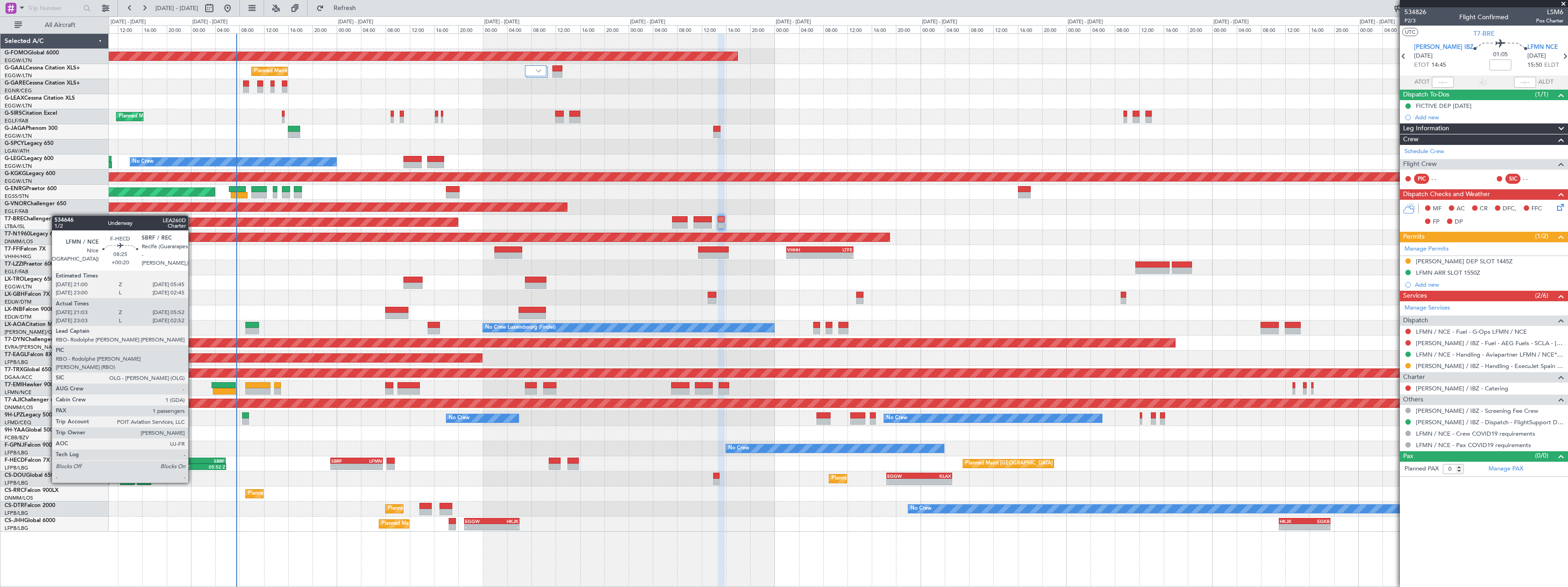
click at [192, 465] on div "21:03 Z" at bounding box center [186, 466] width 26 height 5
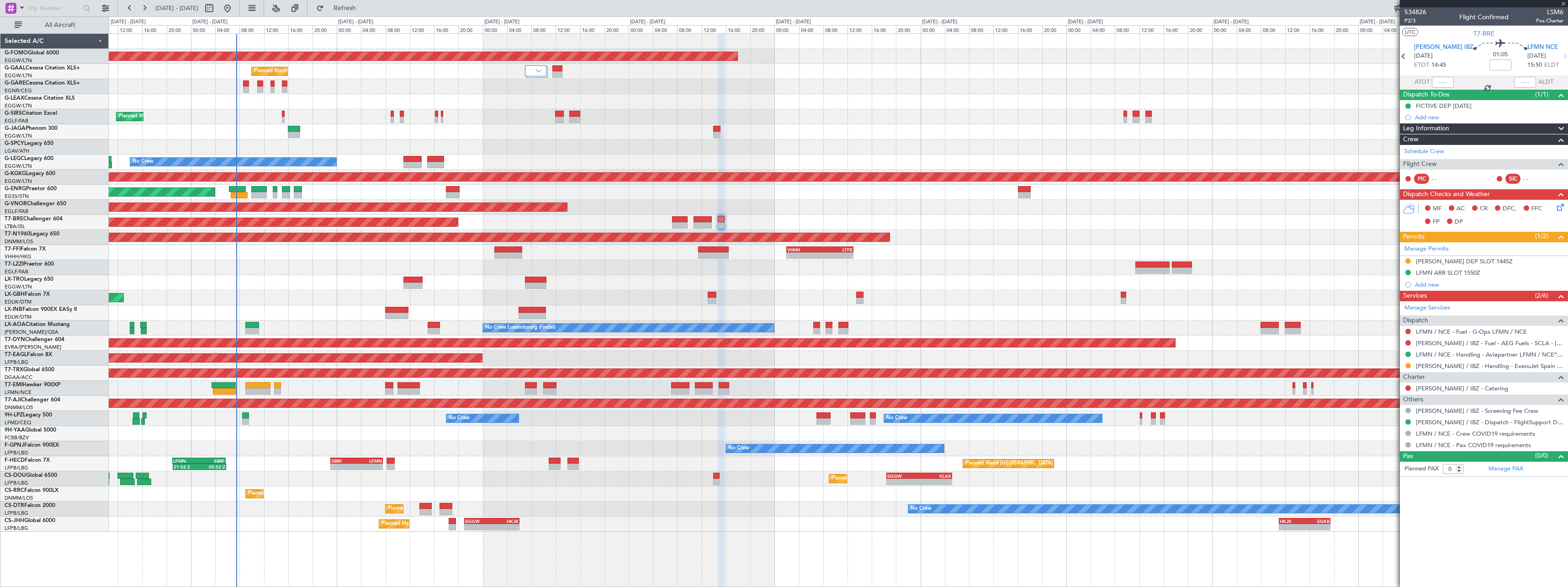
type input "+00:20"
type input "21:18"
type input "05:47"
type input "1"
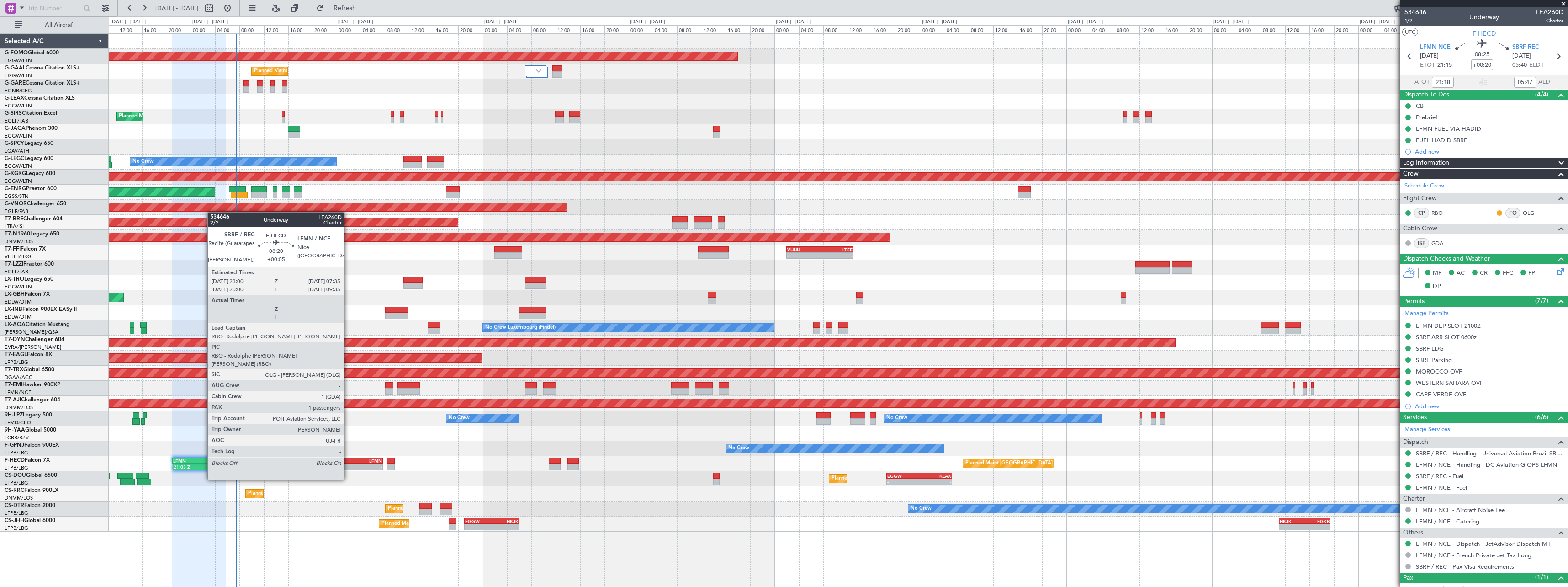
click at [349, 463] on div "SBRF" at bounding box center [343, 460] width 25 height 5
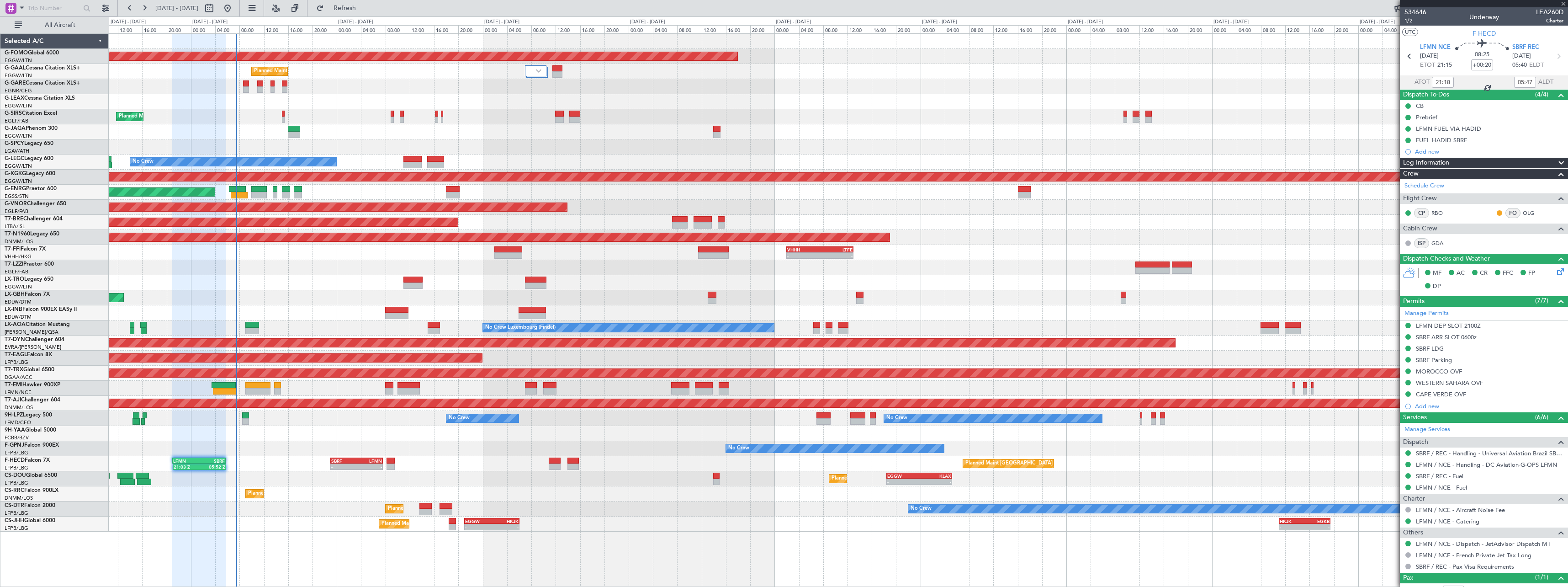
type input "+00:05"
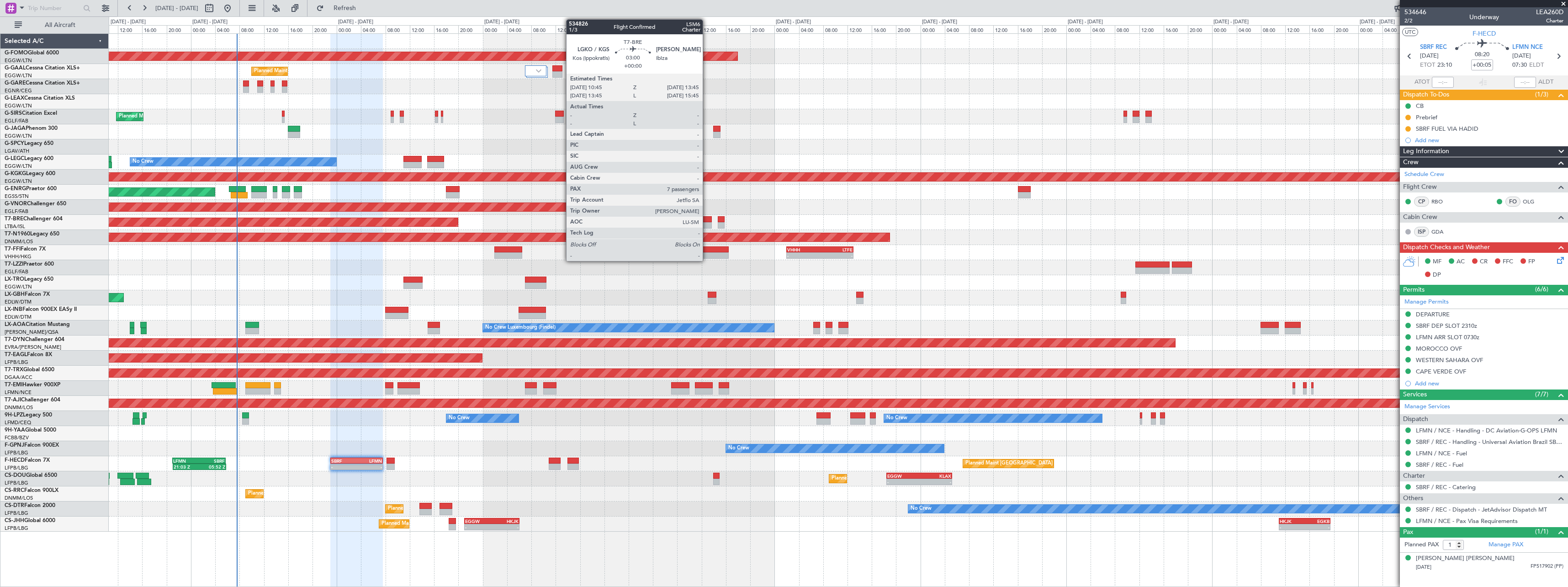
click at [707, 219] on div at bounding box center [702, 219] width 18 height 7
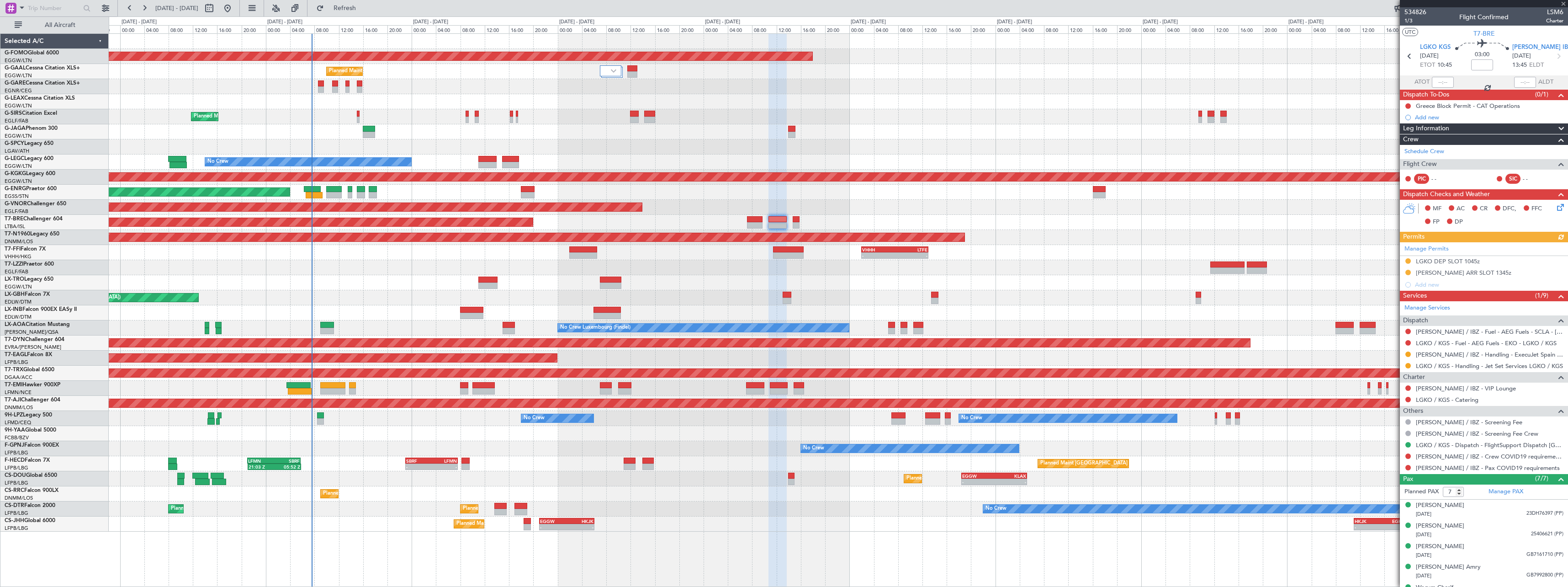
click at [615, 530] on div "Planned Maint Windsor Locks (Bradley Intl) - - EGGW 19:15 Z KTEB 01:55 Z Planne…" at bounding box center [838, 310] width 1459 height 554
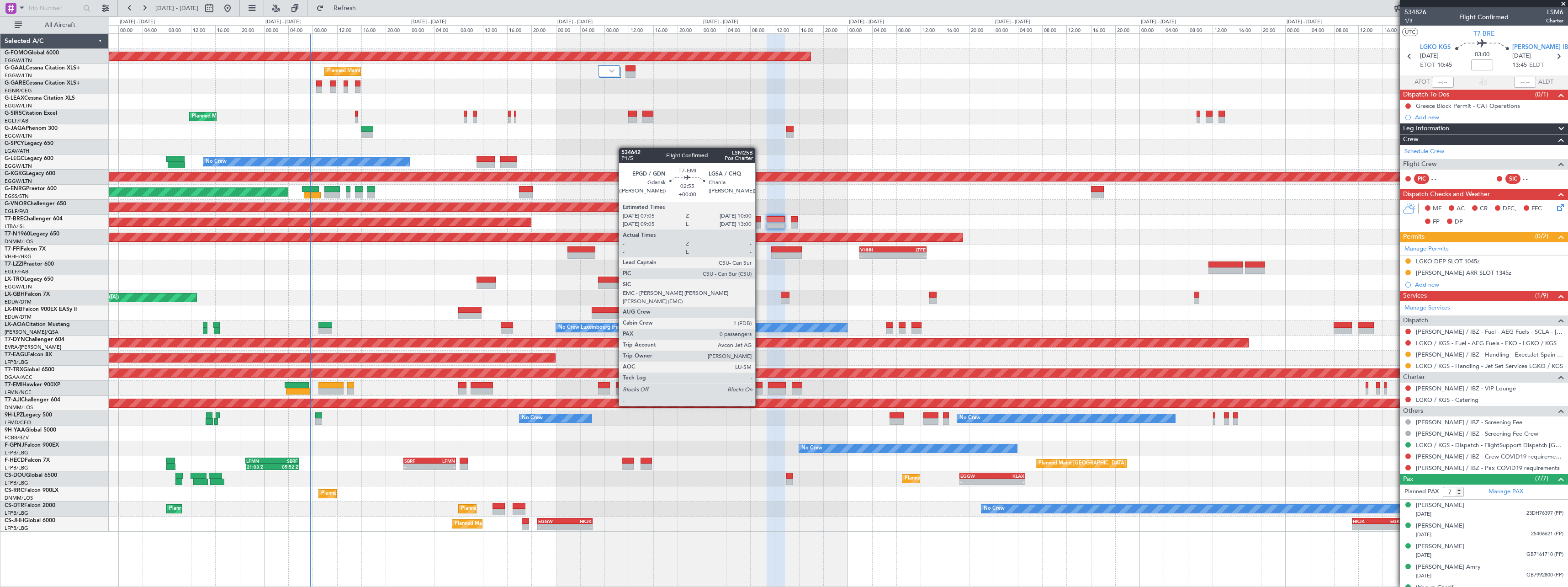
click at [759, 388] on div at bounding box center [753, 391] width 18 height 7
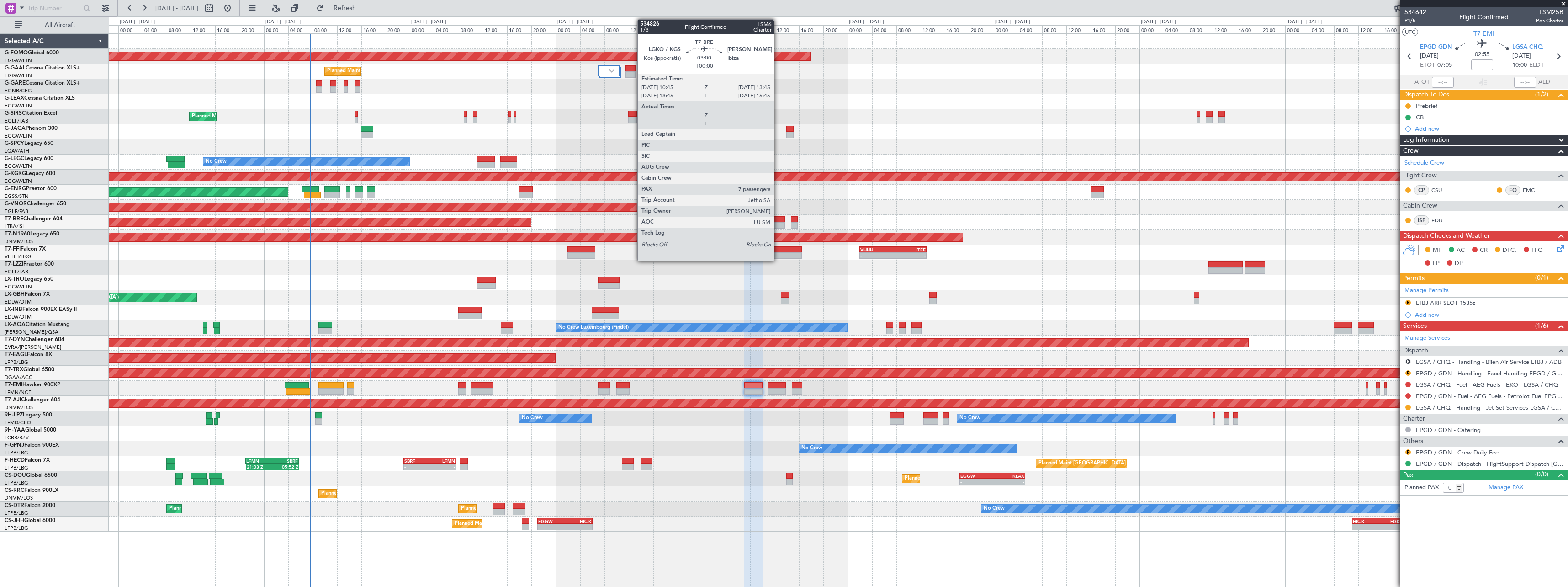
click at [779, 223] on div at bounding box center [775, 225] width 18 height 7
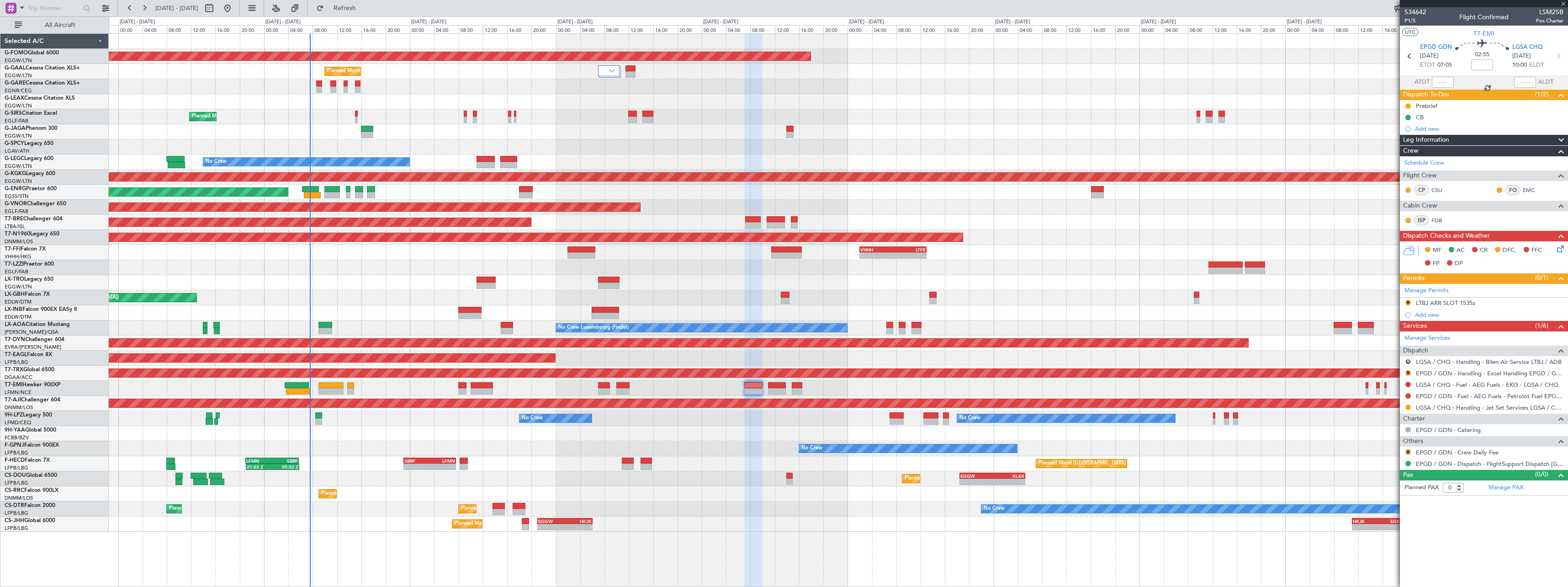
type input "7"
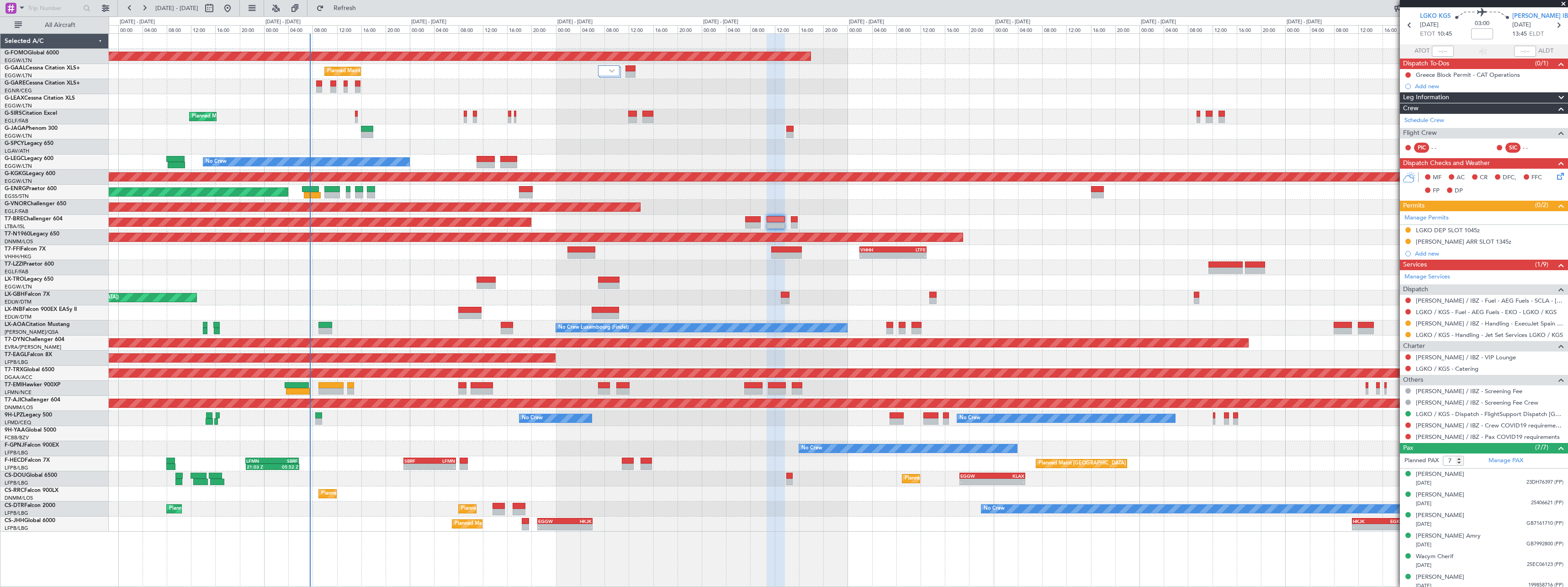
scroll to position [56, 0]
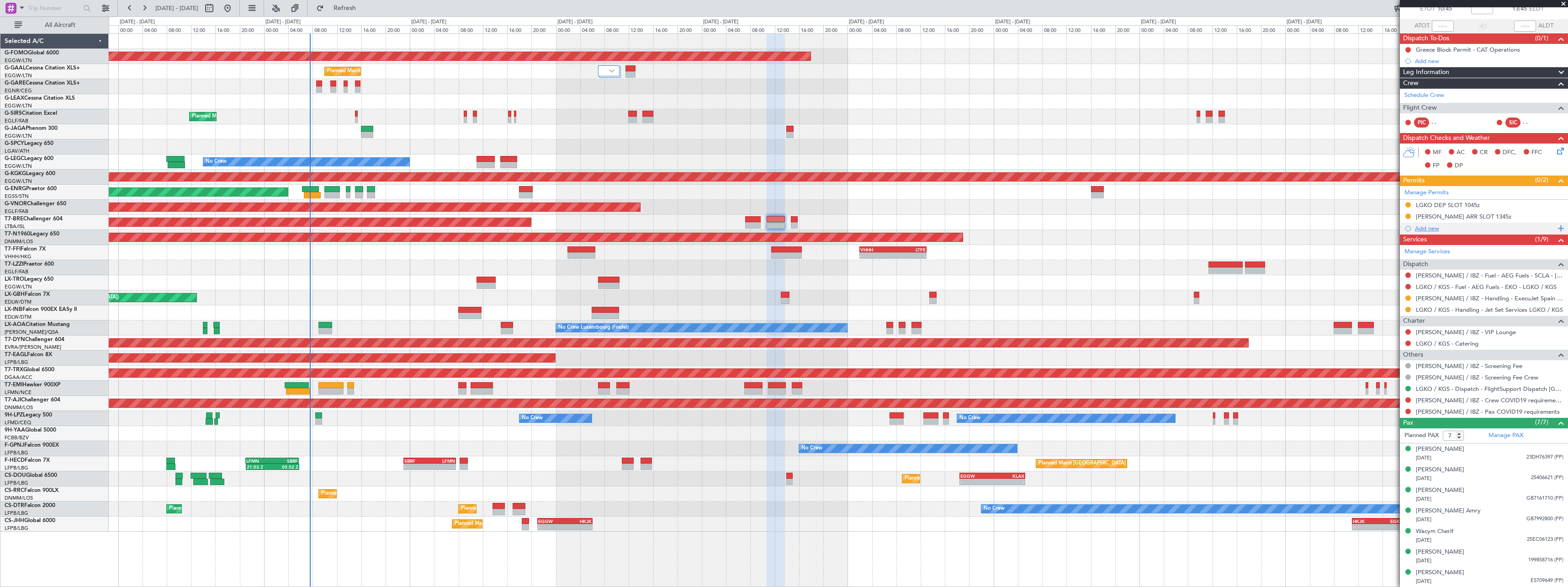
click at [1432, 231] on div "Add new" at bounding box center [1485, 228] width 140 height 8
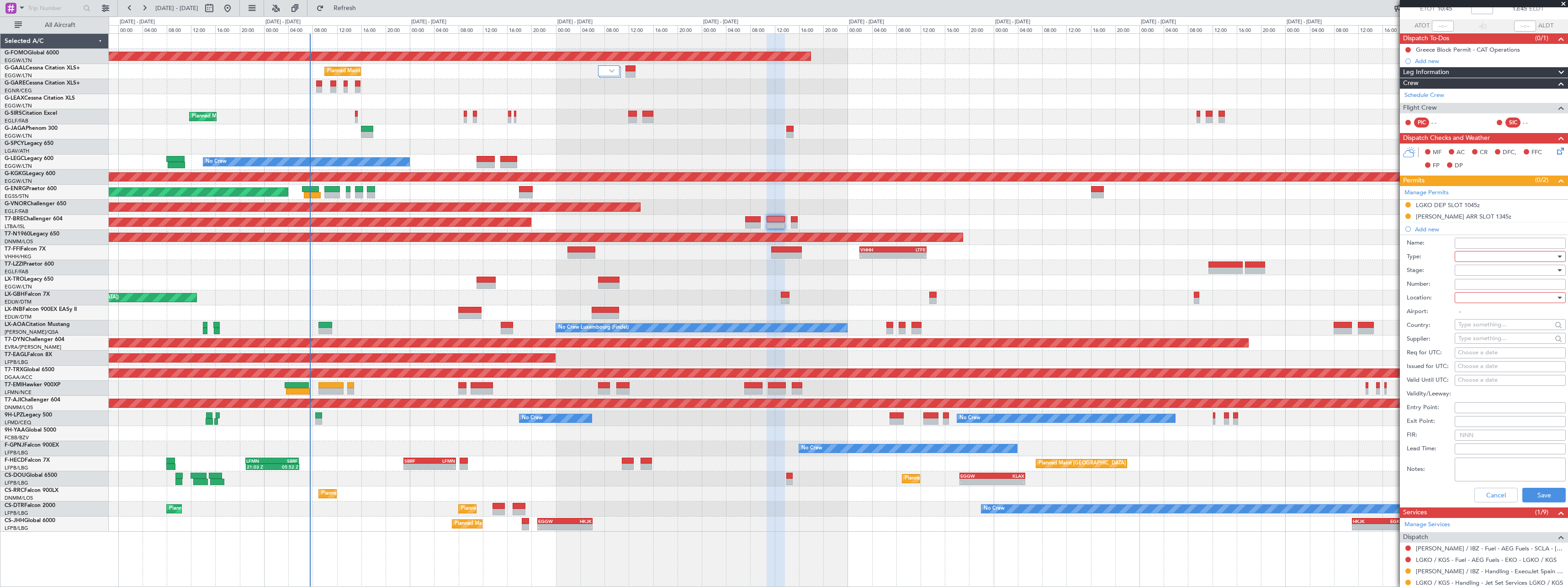
drag, startPoint x: 1479, startPoint y: 263, endPoint x: 1479, endPoint y: 258, distance: 5.0
click at [1479, 259] on form "Name: Type: Stage: Number: Location: Airport: - Country: Supplier: Req for UTC:…" at bounding box center [1484, 370] width 168 height 273
click at [1479, 258] on div at bounding box center [1507, 256] width 97 height 14
click at [1487, 356] on span "Landing" at bounding box center [1507, 356] width 96 height 14
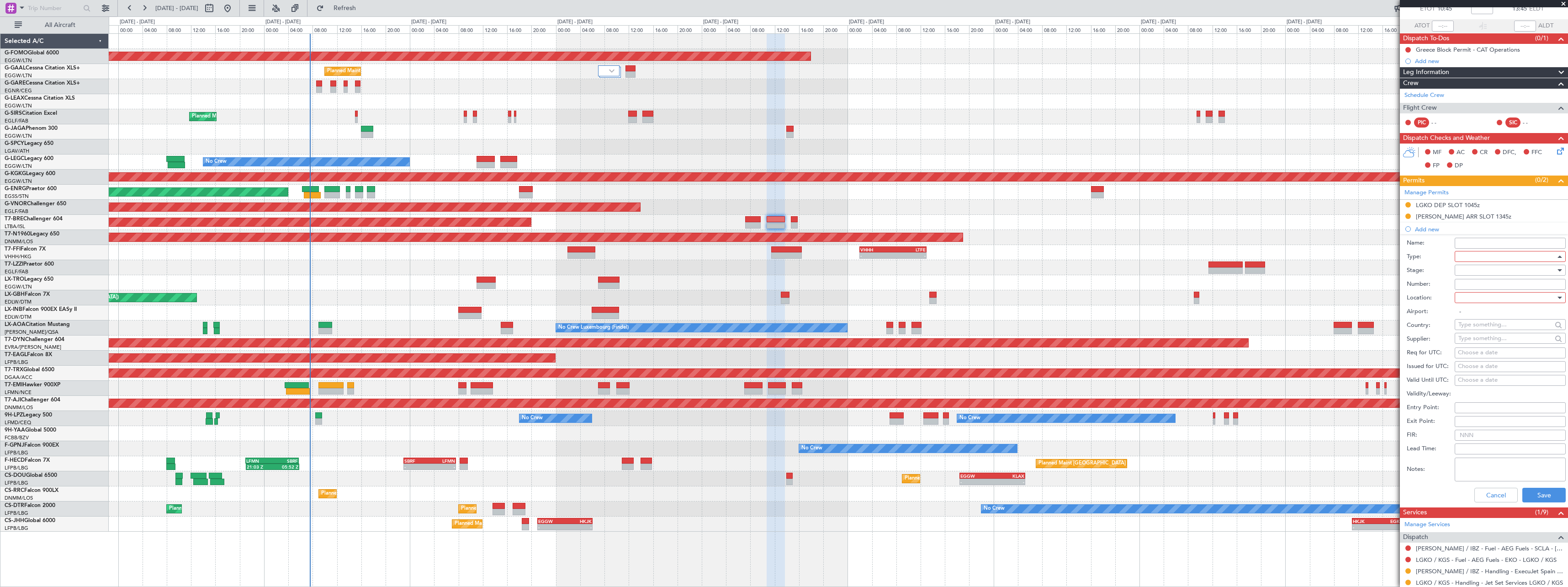
scroll to position [186, 0]
click at [1479, 272] on div at bounding box center [1507, 270] width 97 height 14
click at [1483, 304] on span "Not Requested" at bounding box center [1507, 303] width 96 height 14
click at [1483, 292] on div at bounding box center [1507, 297] width 97 height 14
click at [1483, 342] on span "Arrival" at bounding box center [1507, 343] width 96 height 14
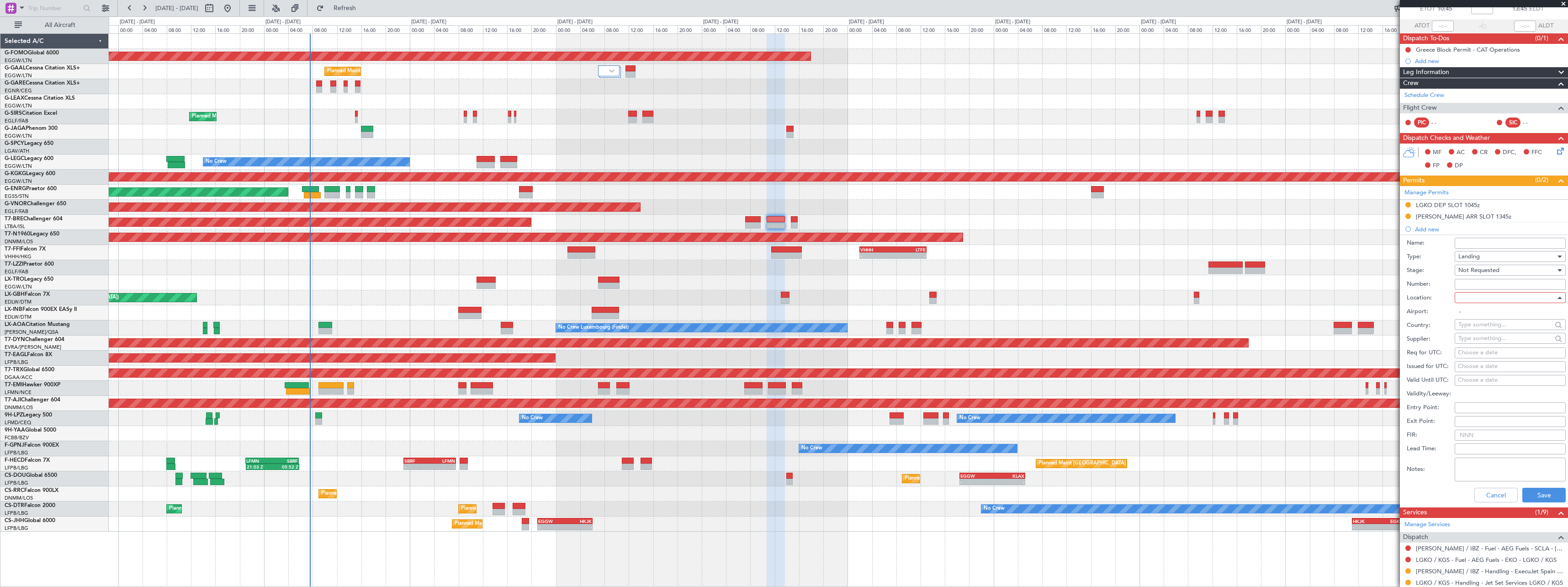
type input "LEIB / IBZ"
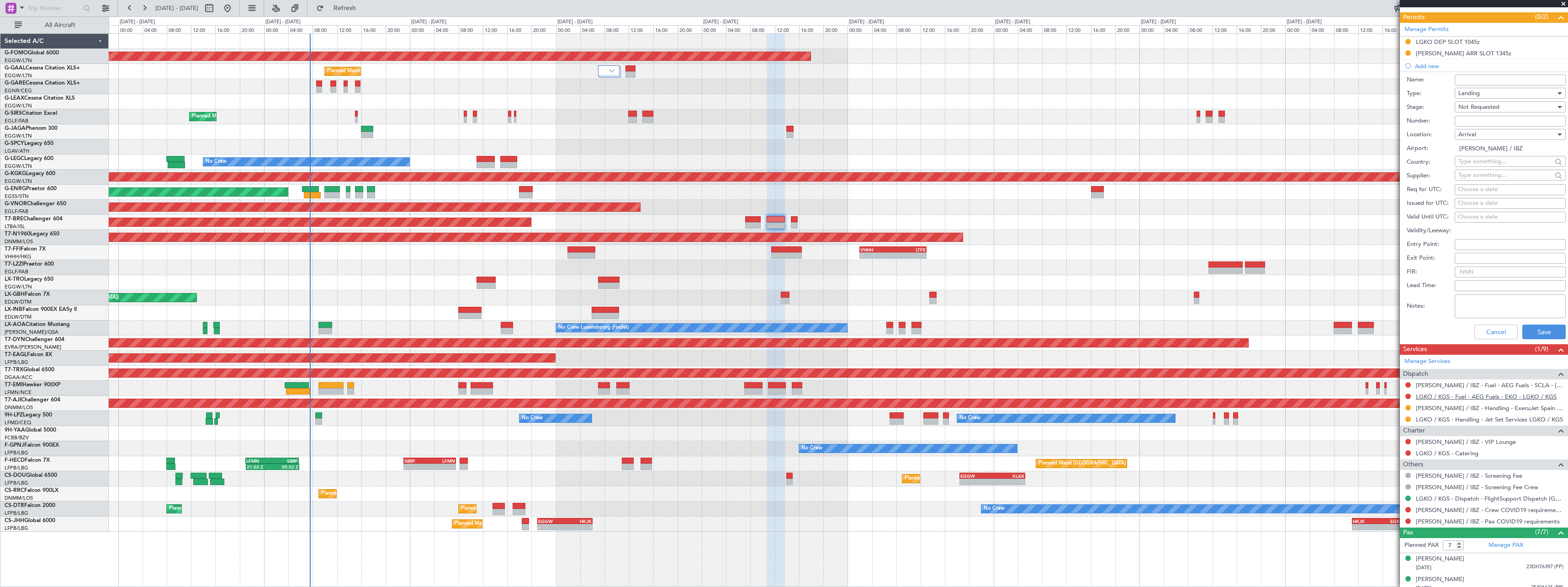
scroll to position [285, 0]
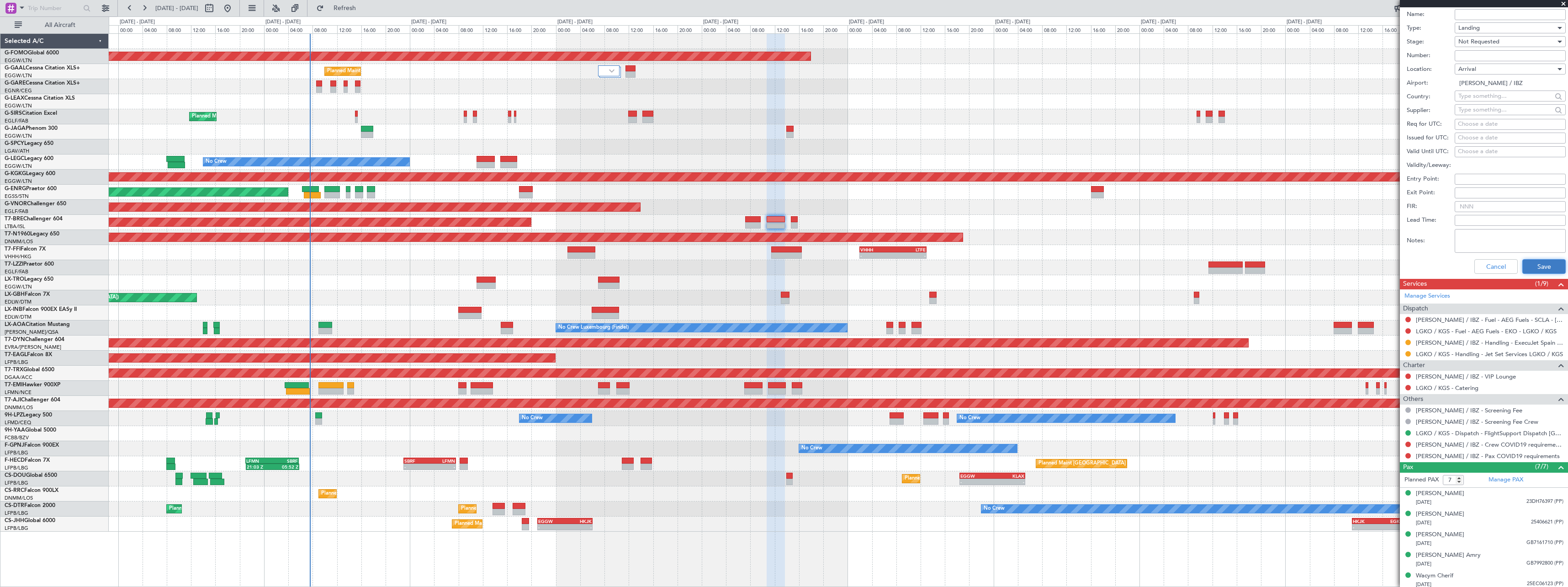
click at [1541, 263] on button "Save" at bounding box center [1544, 267] width 43 height 15
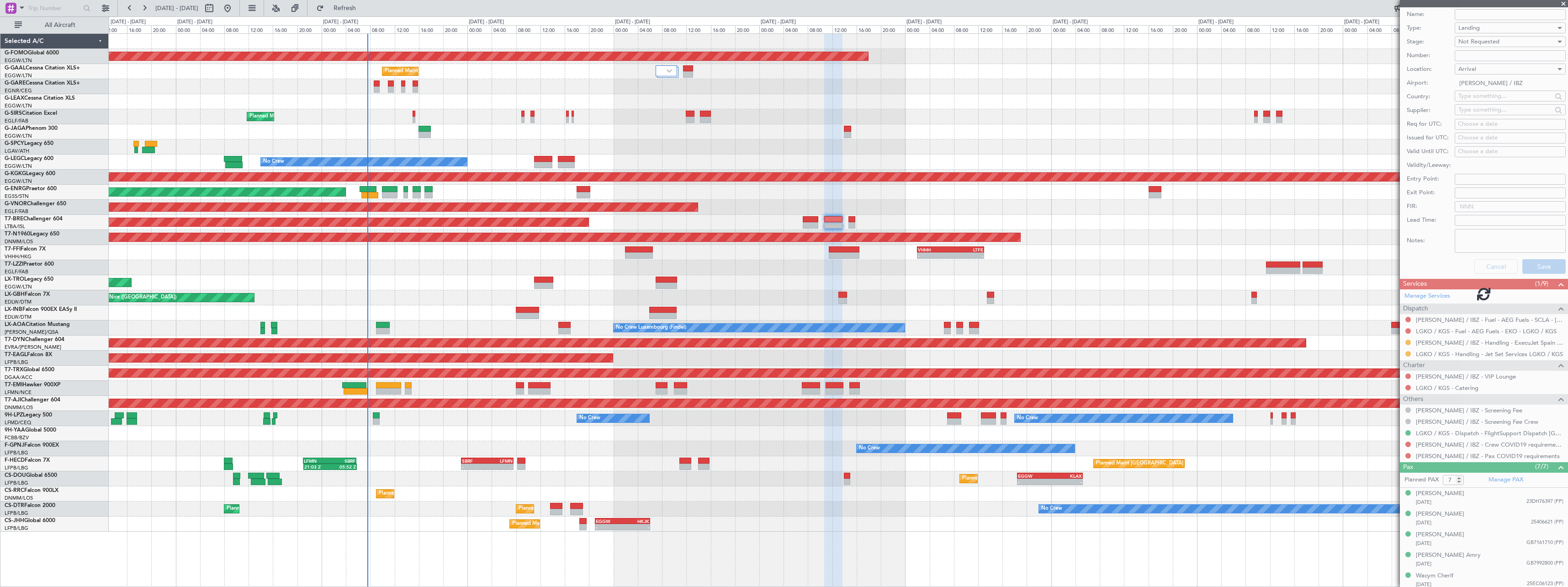
click at [811, 309] on div at bounding box center [838, 312] width 1459 height 15
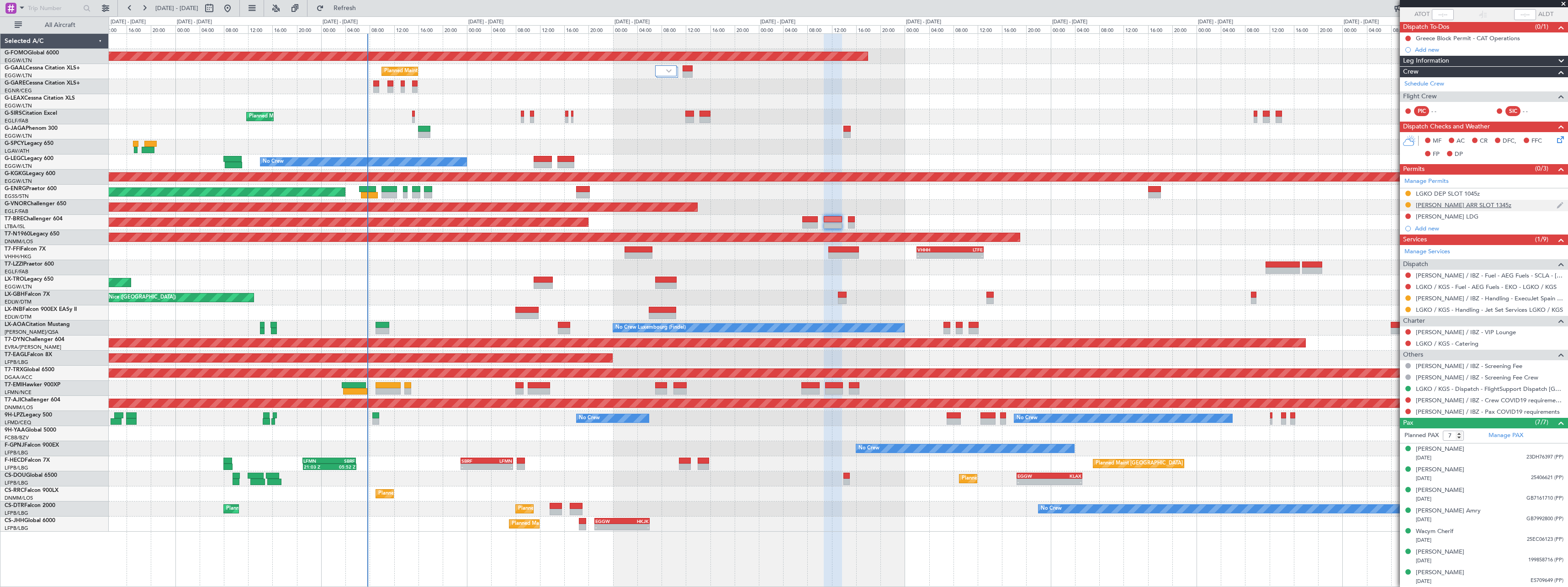
scroll to position [0, 0]
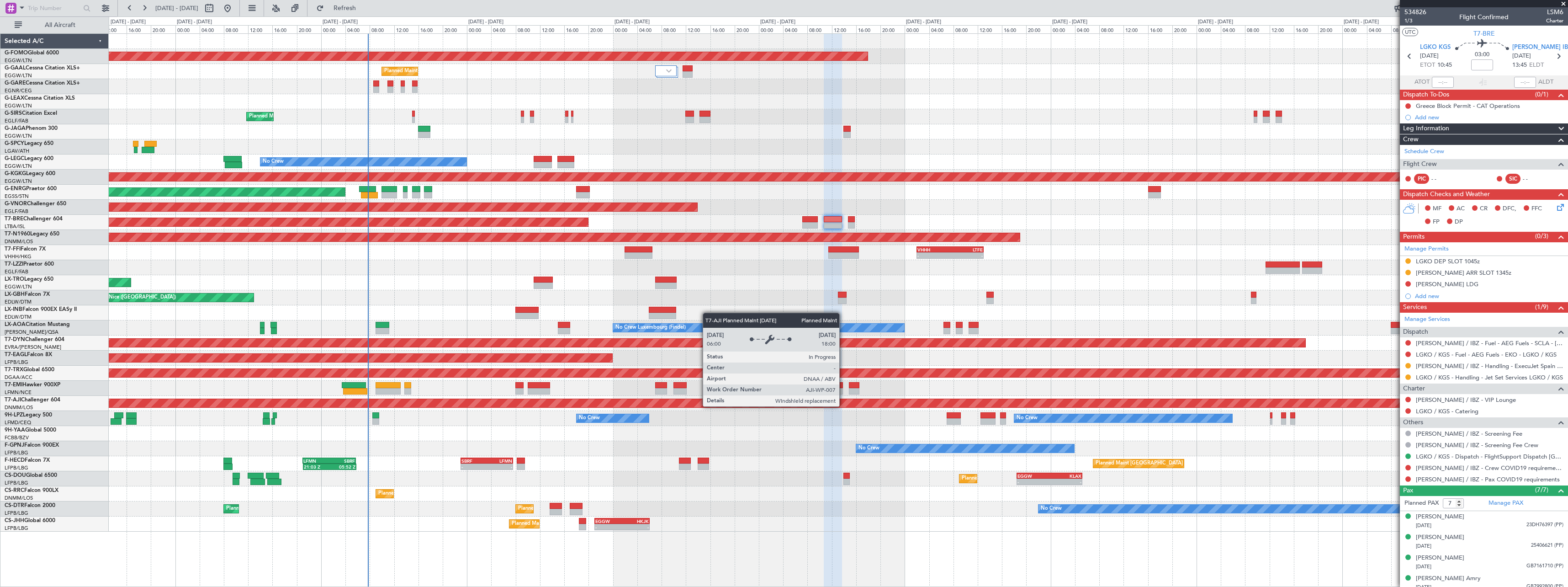
click at [844, 406] on div "Planned Maint Abuja ([PERSON_NAME] Intl)" at bounding box center [416, 403] width 3530 height 9
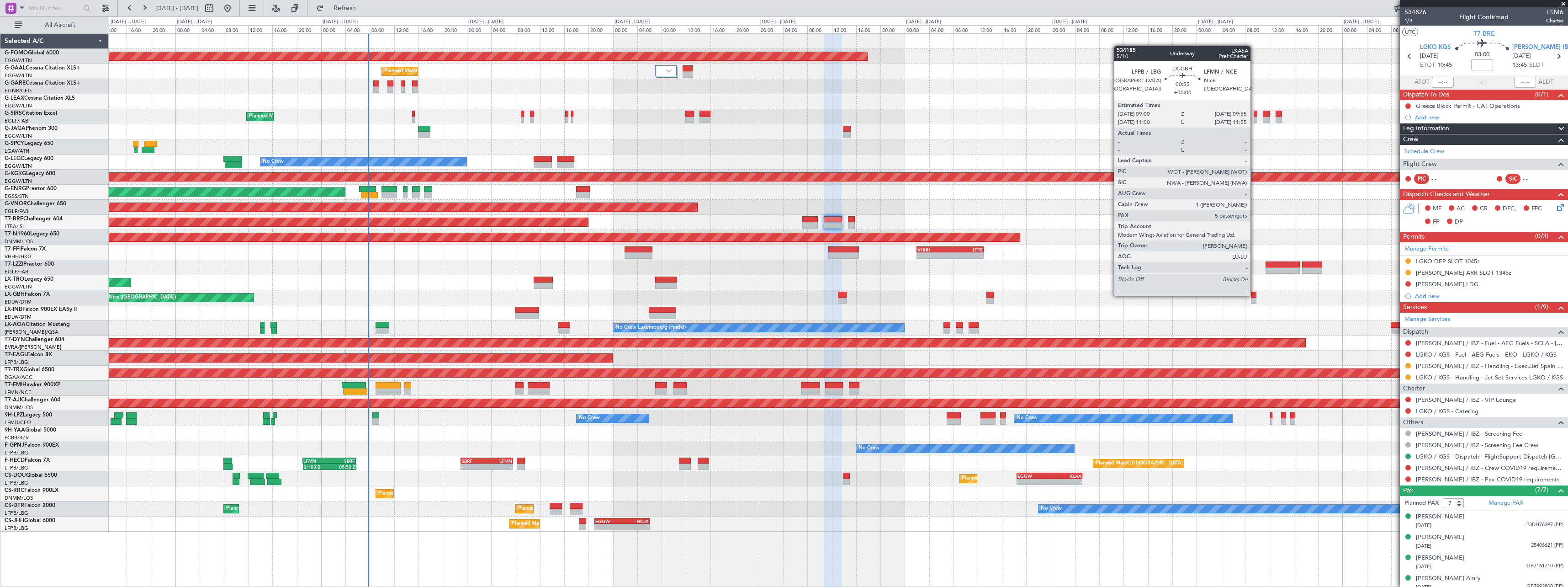
click at [735, 283] on div "Planned Maint Windsor Locks (Bradley Intl) - - EGGW 19:15 Z KTEB 01:55 Z Planne…" at bounding box center [838, 283] width 1459 height 497
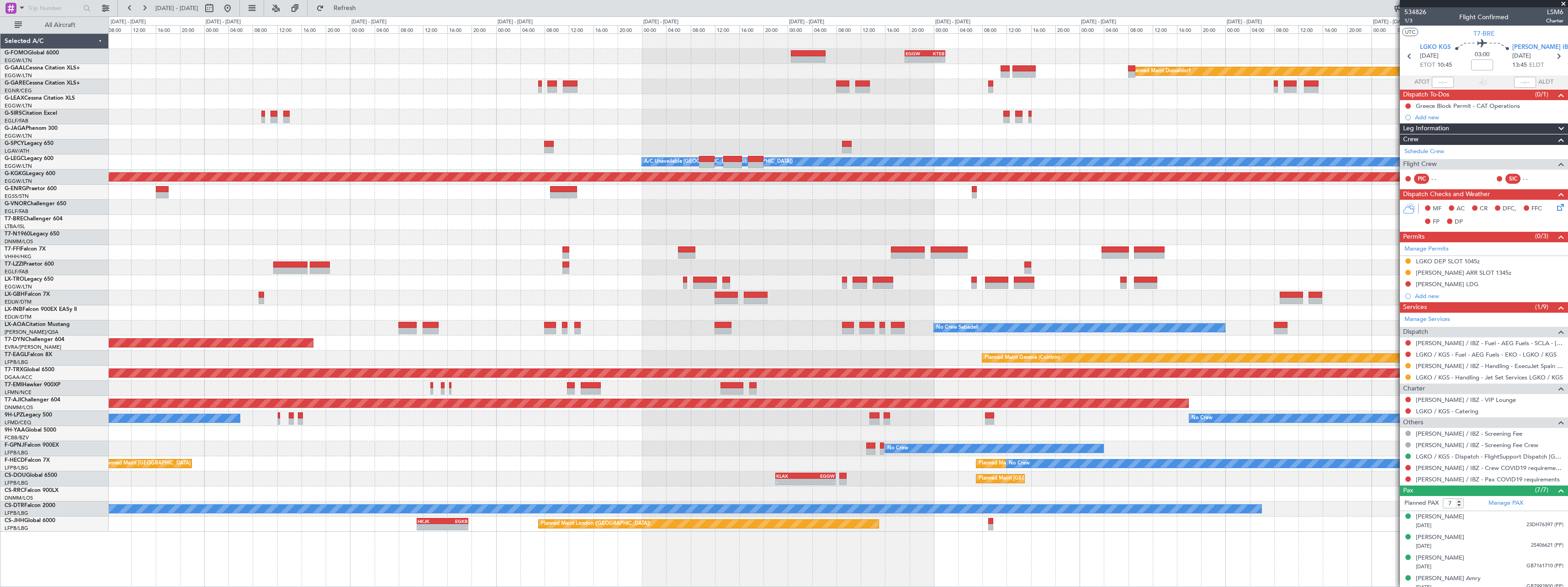
click at [622, 318] on div "- - EGGW 19:15 Z KTEB 01:55 Z Planned Maint Windsor Locks (Bradley Intl) Planne…" at bounding box center [838, 283] width 1459 height 497
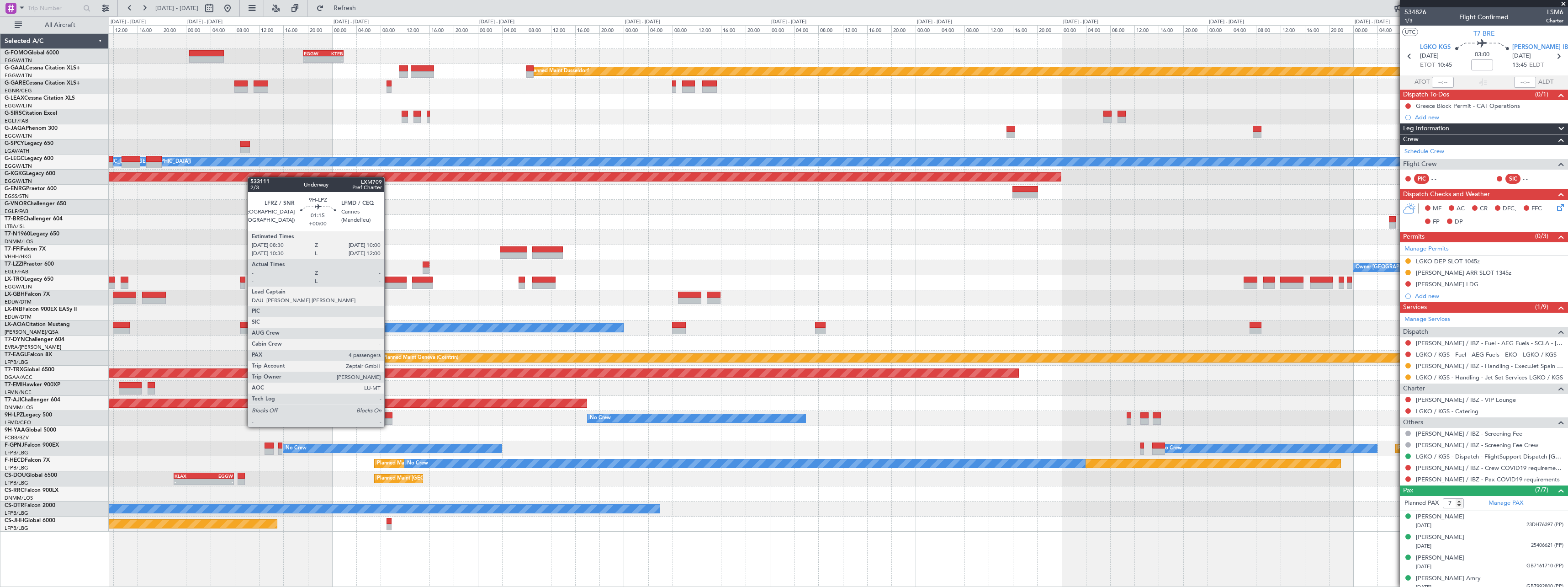
click at [388, 418] on div at bounding box center [388, 415] width 9 height 7
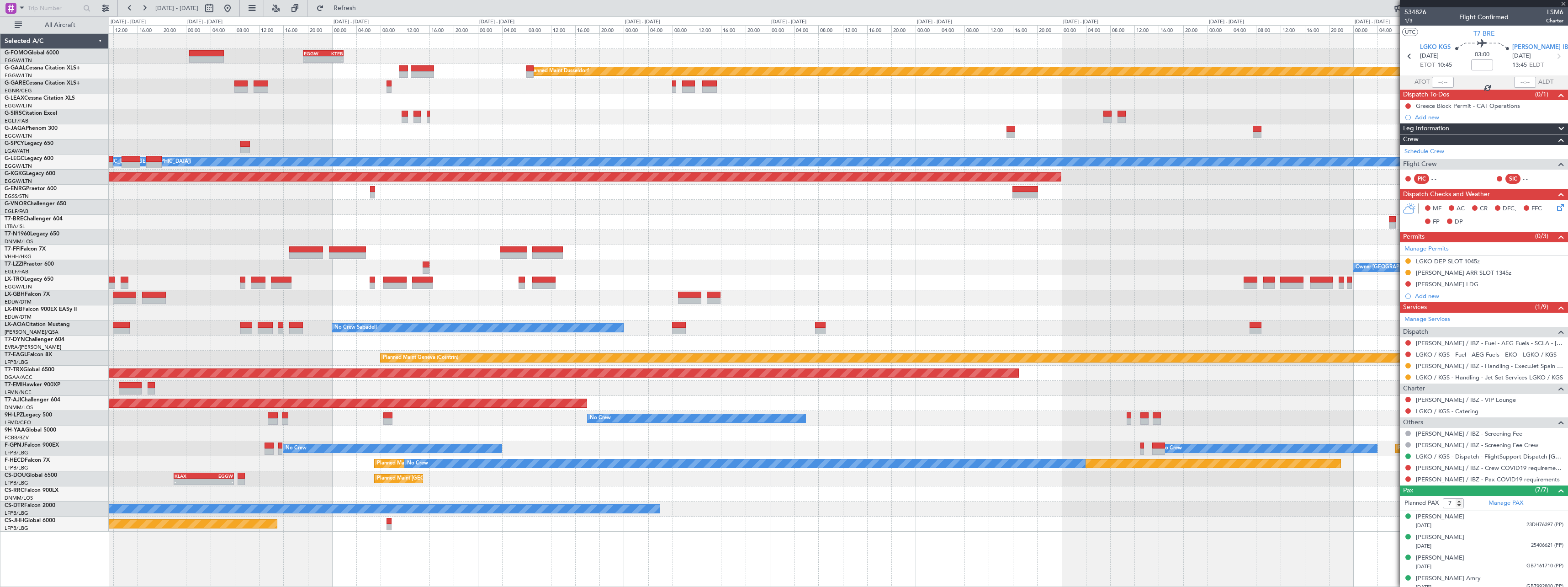
type input "4"
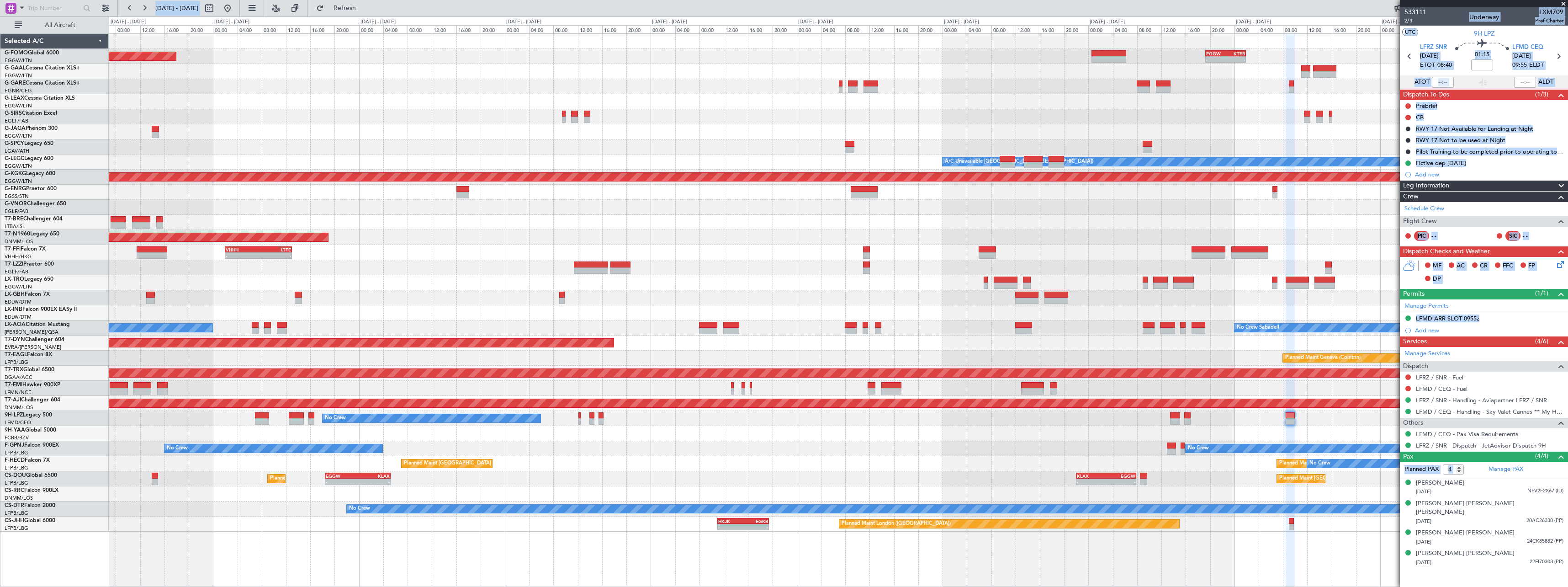
click at [1043, 513] on div "- - EGGW 19:15 Z KTEB 01:55 Z Planned Maint Windsor Locks (Bradley Intl) Planne…" at bounding box center [838, 283] width 1459 height 497
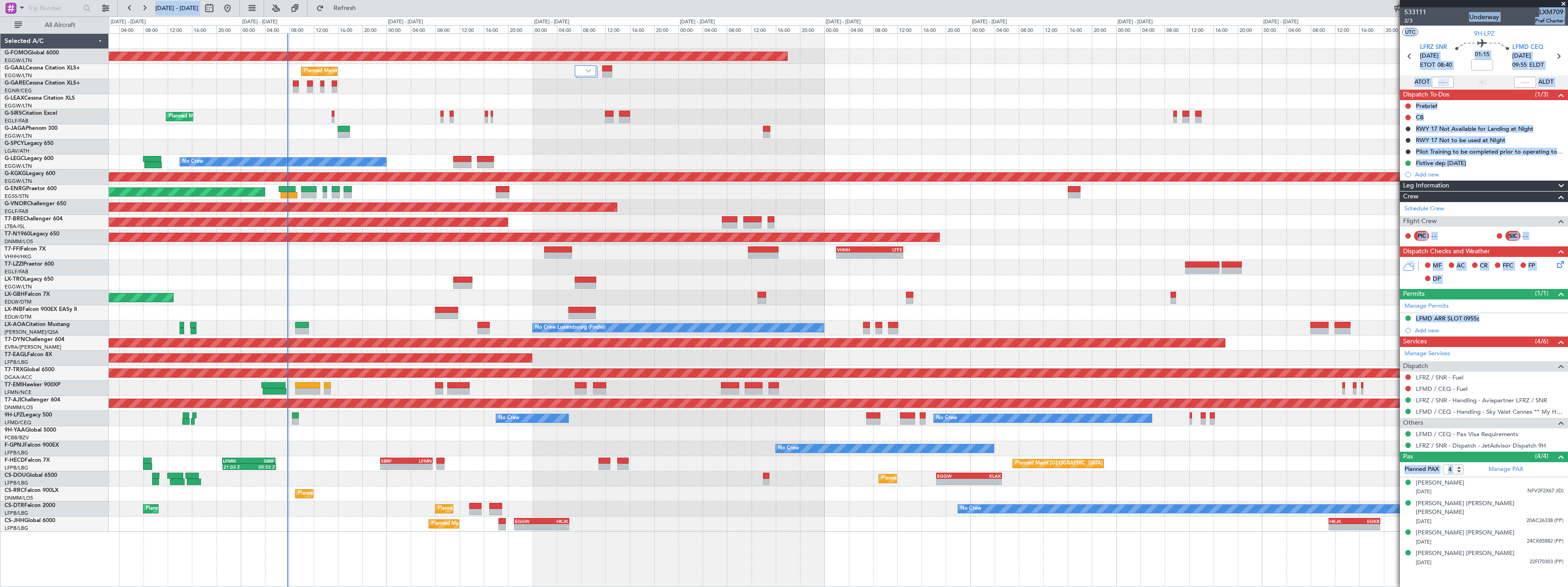
click at [895, 543] on div "Planned Maint Windsor Locks (Bradley Intl) - - EGGW 19:15 Z KTEB 01:55 Z Planne…" at bounding box center [838, 310] width 1459 height 554
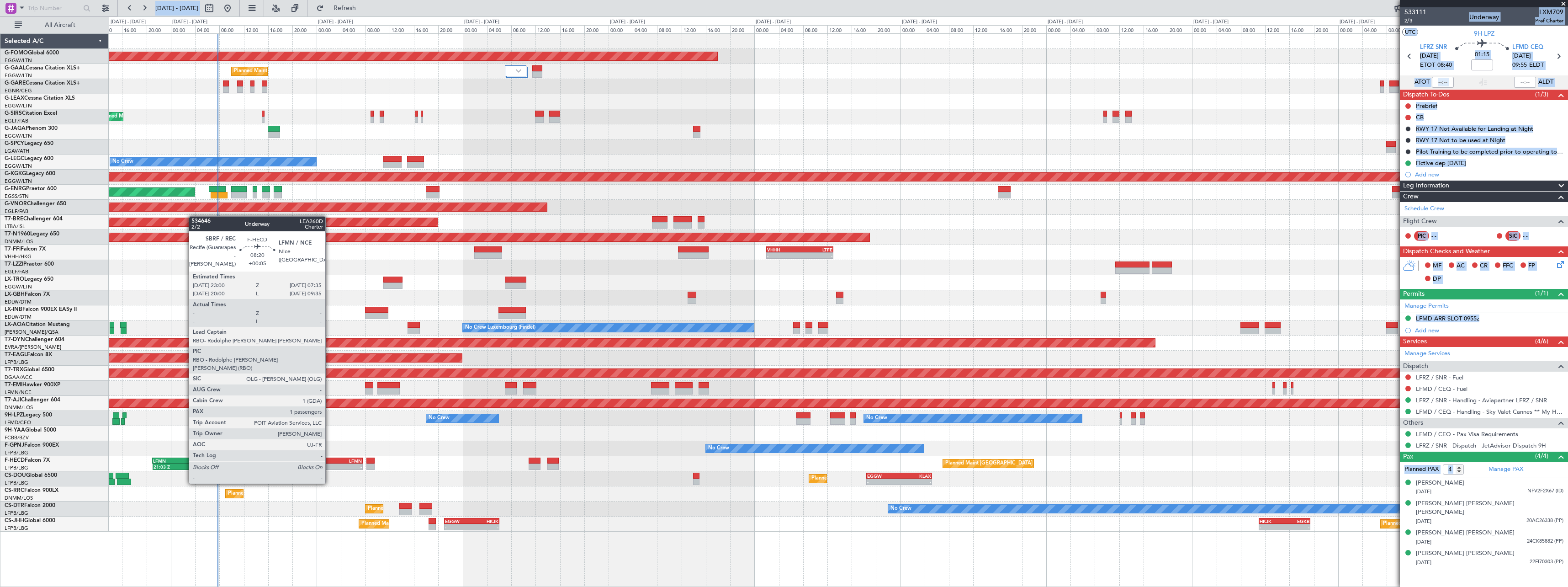
click at [329, 466] on div "-" at bounding box center [323, 466] width 25 height 5
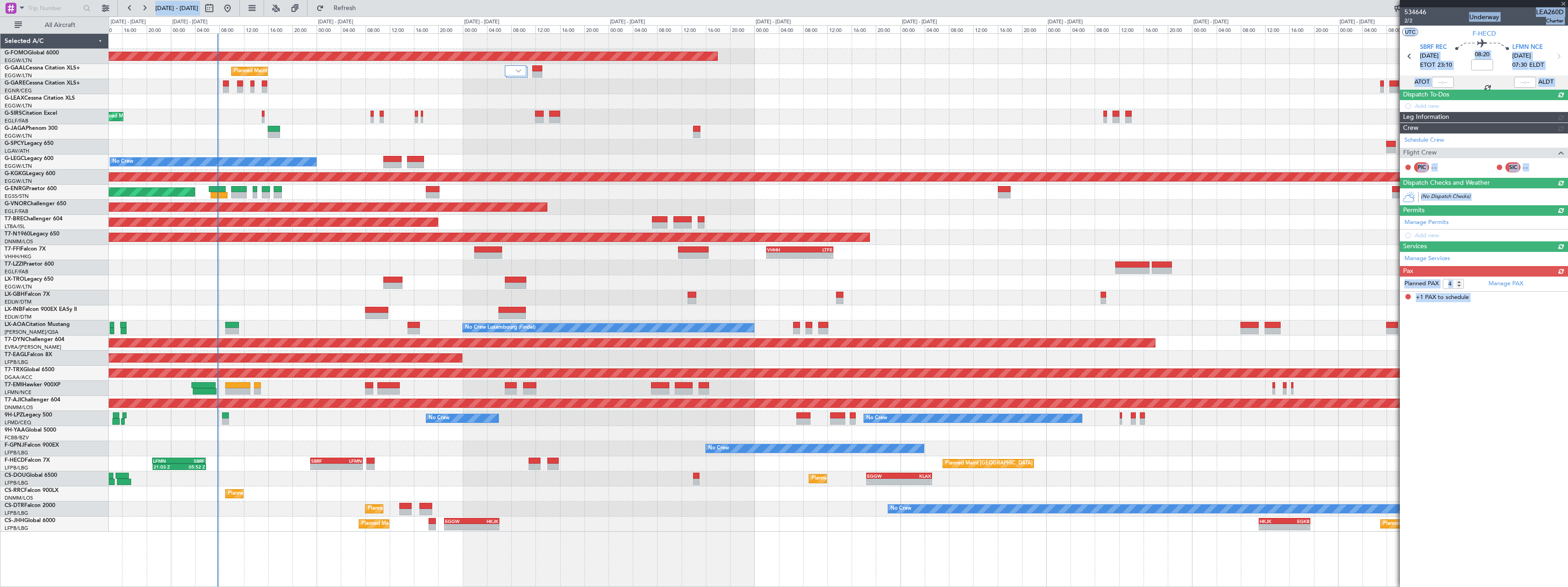
type input "+00:05"
type input "1"
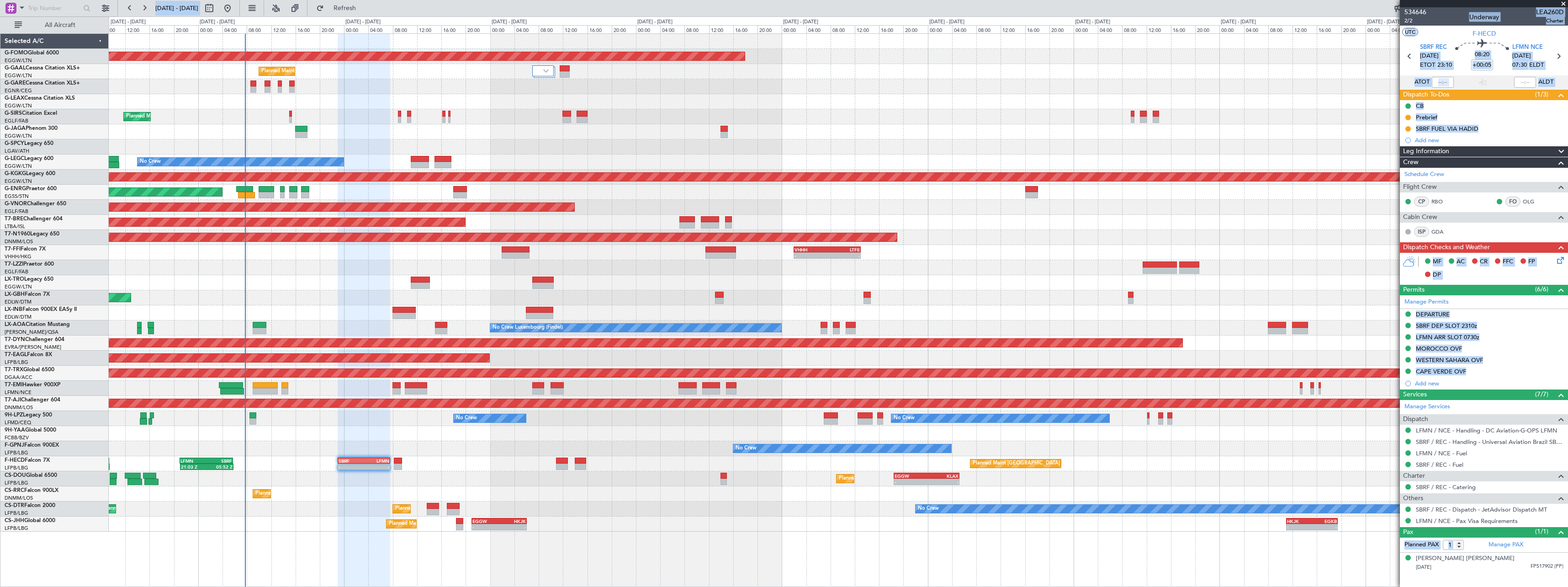
click at [276, 429] on div at bounding box center [838, 434] width 1459 height 15
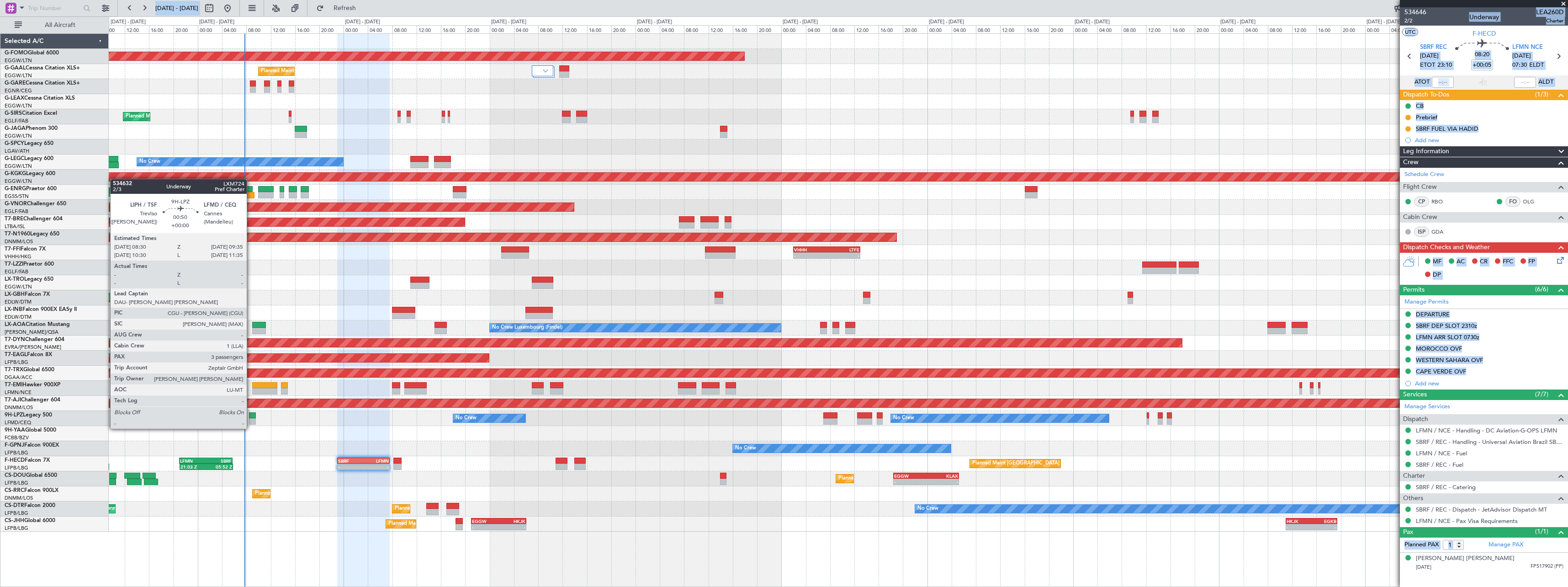
click at [251, 420] on div at bounding box center [252, 421] width 7 height 7
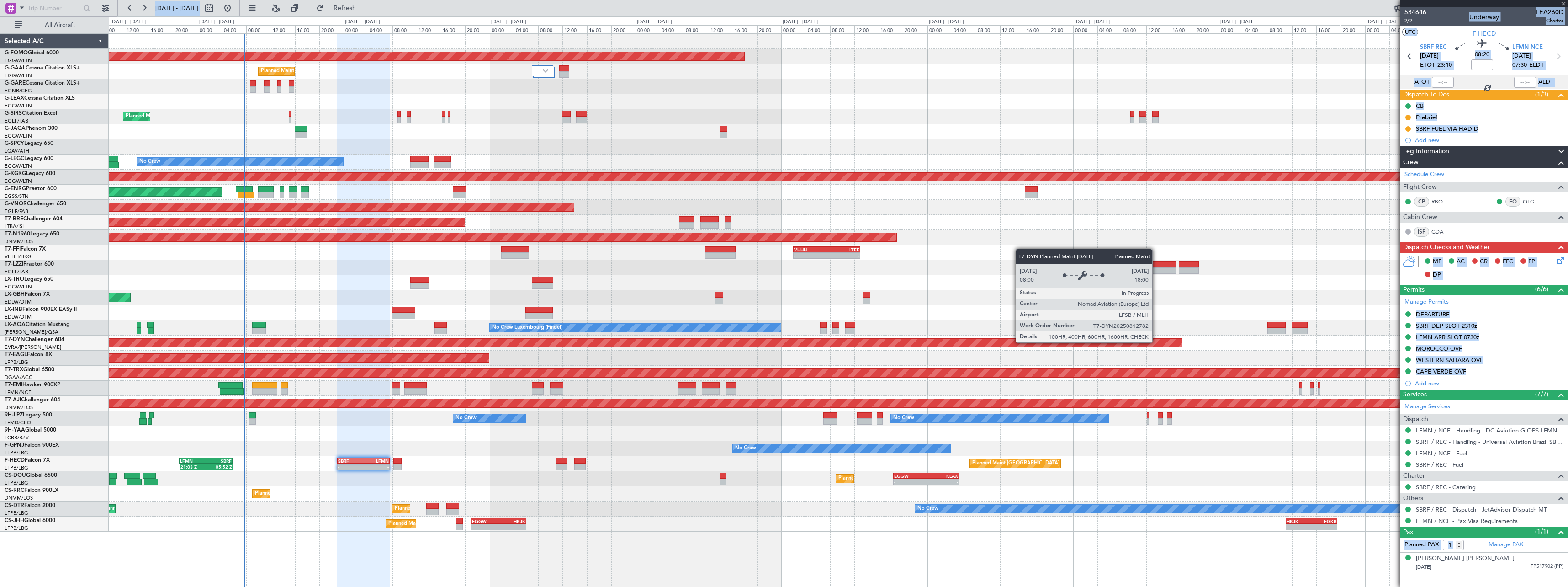
type input "3"
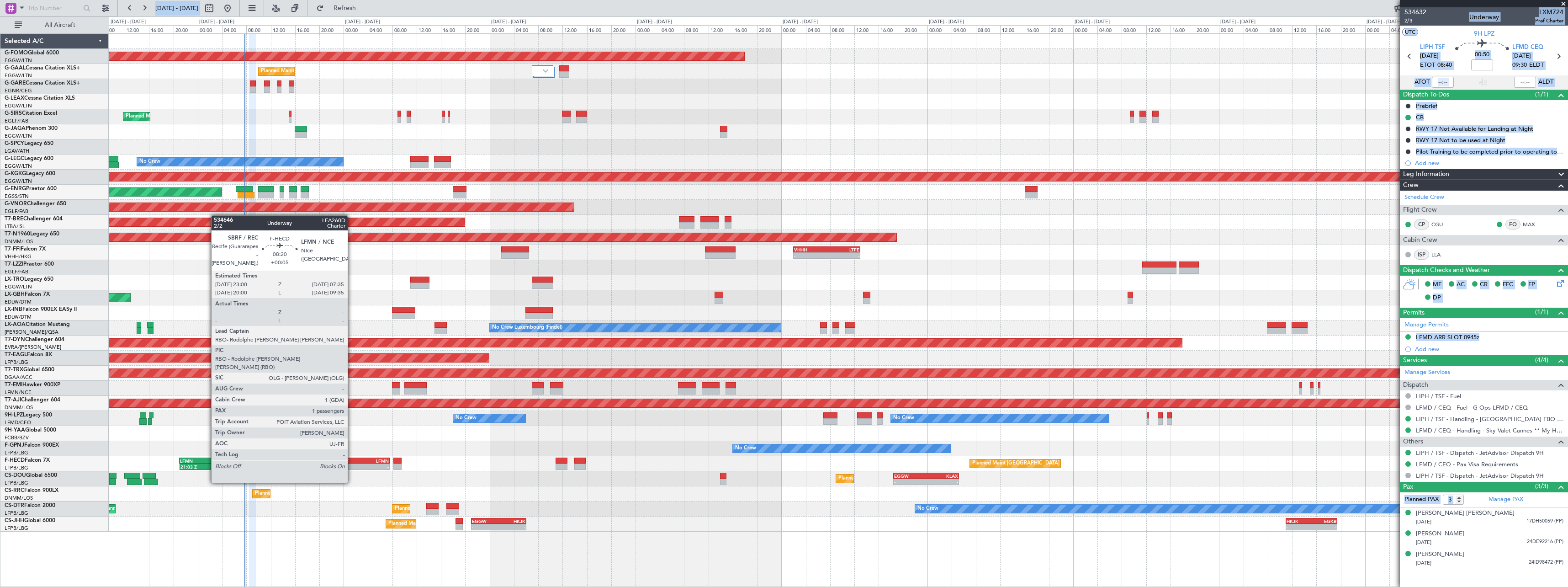
click at [352, 465] on div "-" at bounding box center [350, 466] width 25 height 5
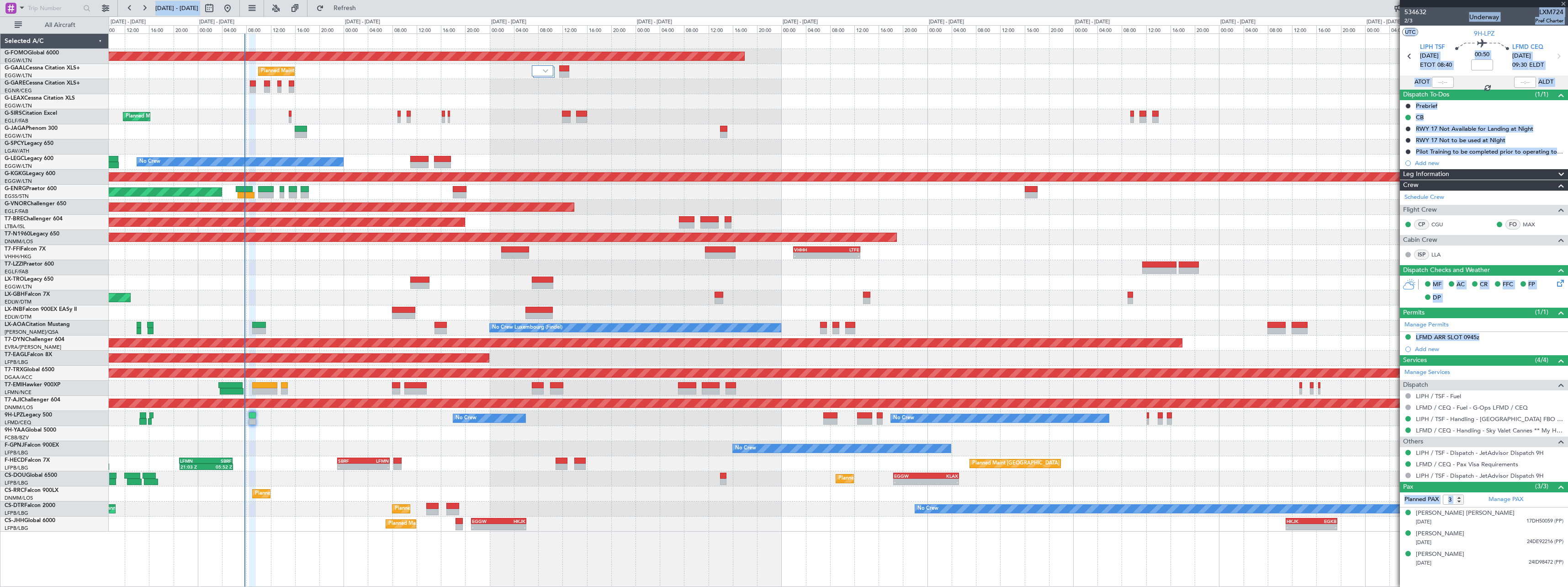
click at [471, 473] on div "Planned Maint London (Luton) - - EGGW 18:30 Z KLAX 05:15 Z Planned Maint Paris …" at bounding box center [838, 479] width 1459 height 15
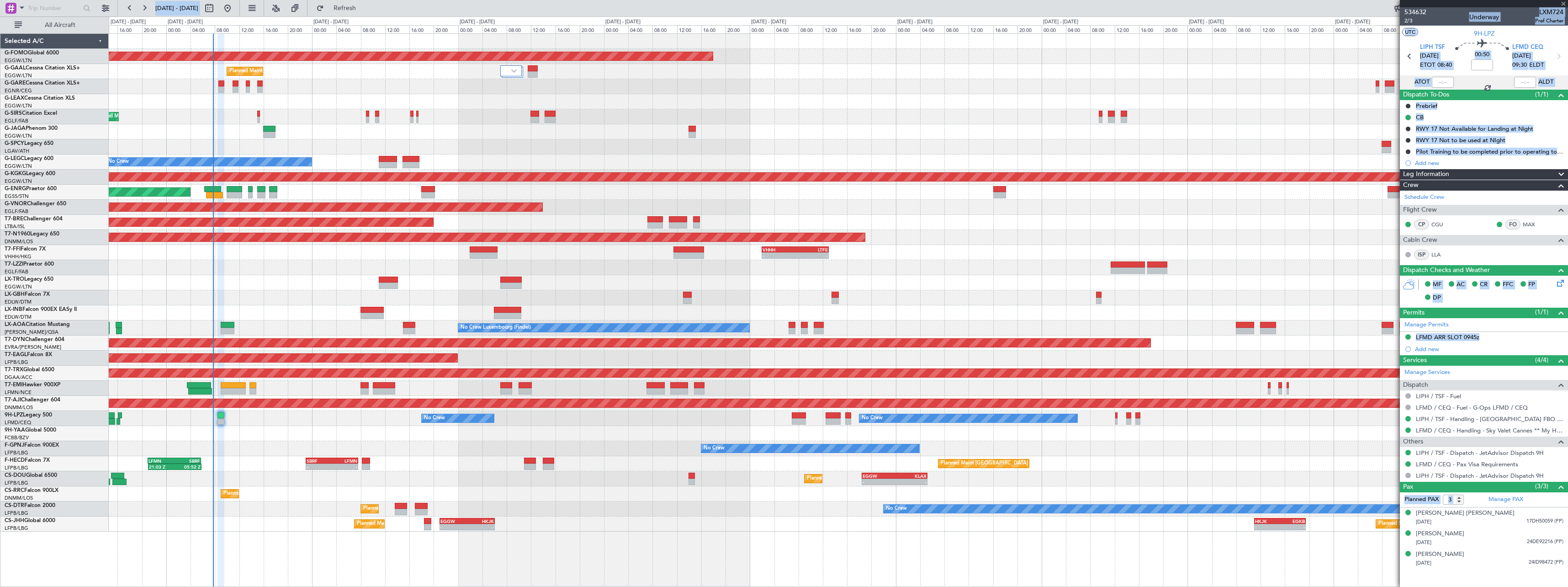
type input "+00:05"
type input "1"
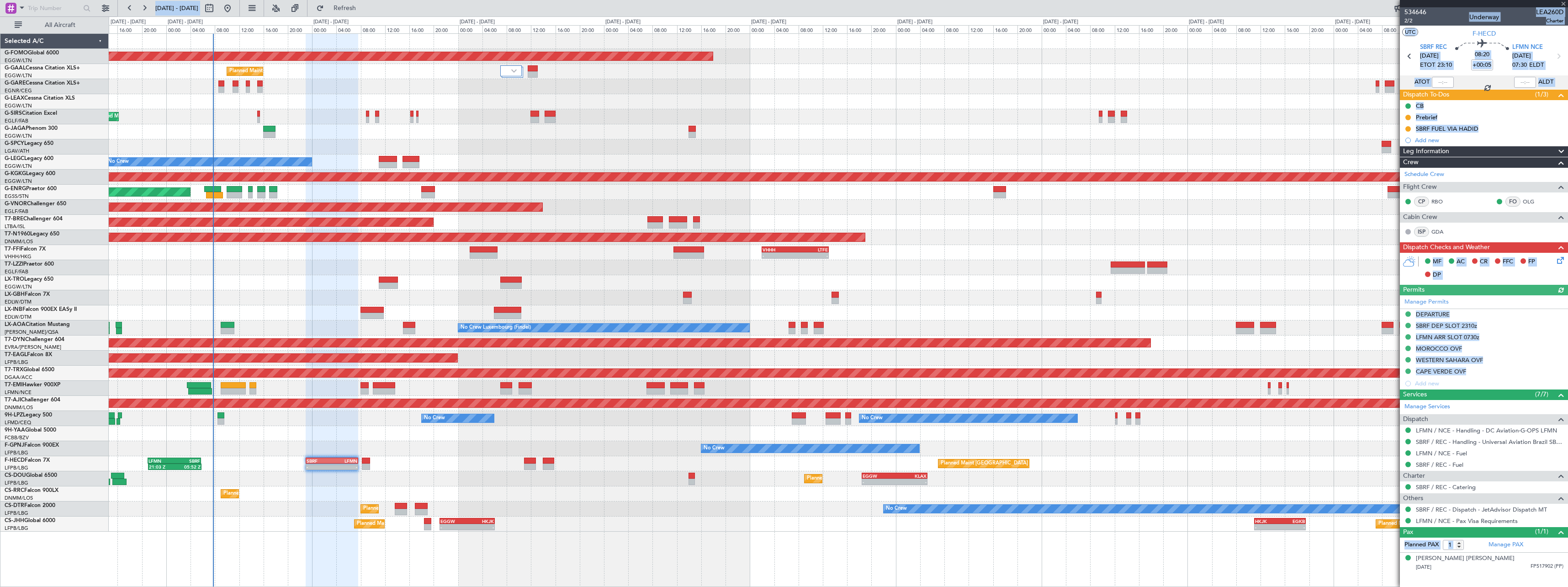
click at [554, 285] on div "Unplanned Maint [GEOGRAPHIC_DATA] ([GEOGRAPHIC_DATA])" at bounding box center [838, 283] width 1459 height 15
click at [1465, 93] on div "Dispatch To-Dos (1/3)" at bounding box center [1484, 94] width 168 height 10
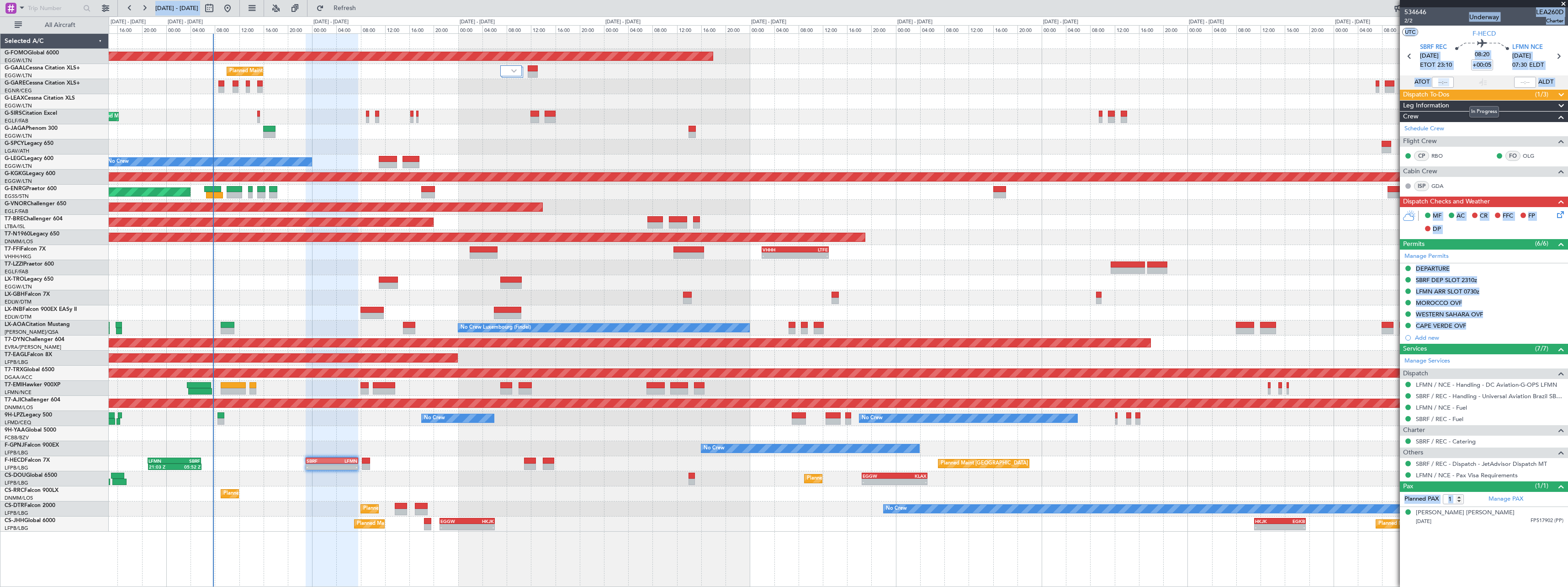
click at [1466, 95] on div "Dispatch To-Dos (1/3)" at bounding box center [1484, 94] width 168 height 10
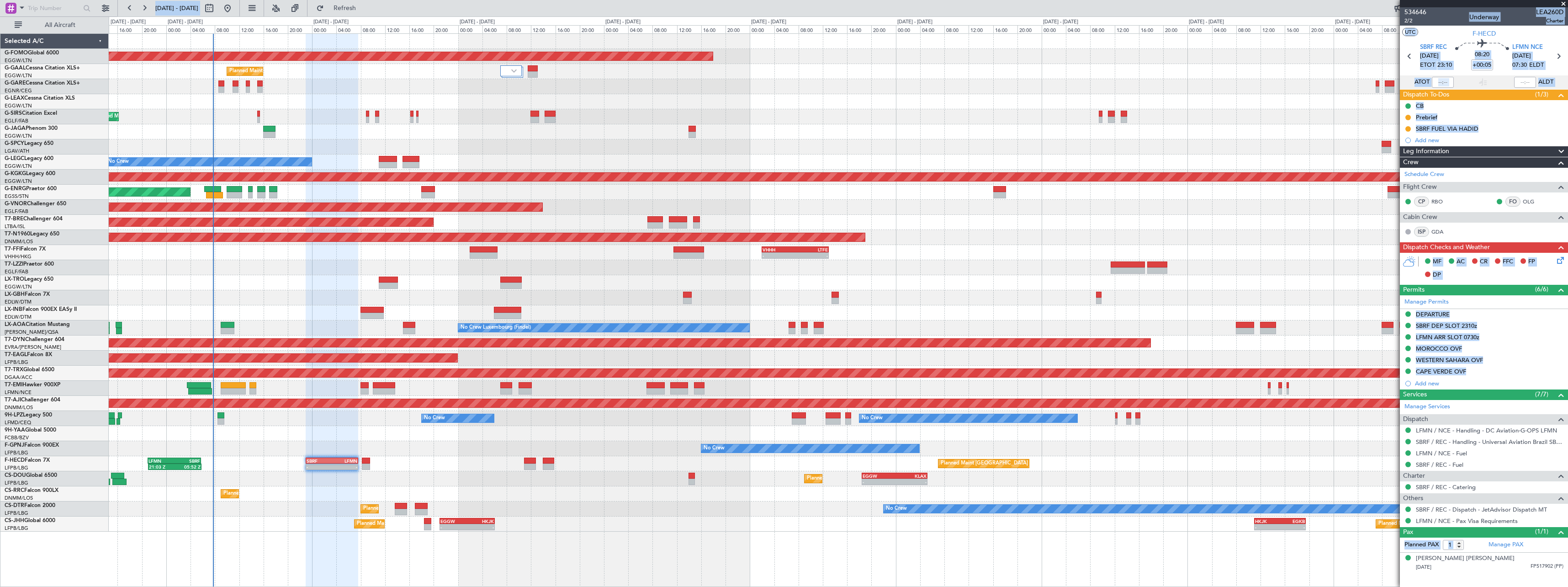
click at [1437, 26] on section "UTC F-HECD" at bounding box center [1484, 32] width 168 height 14
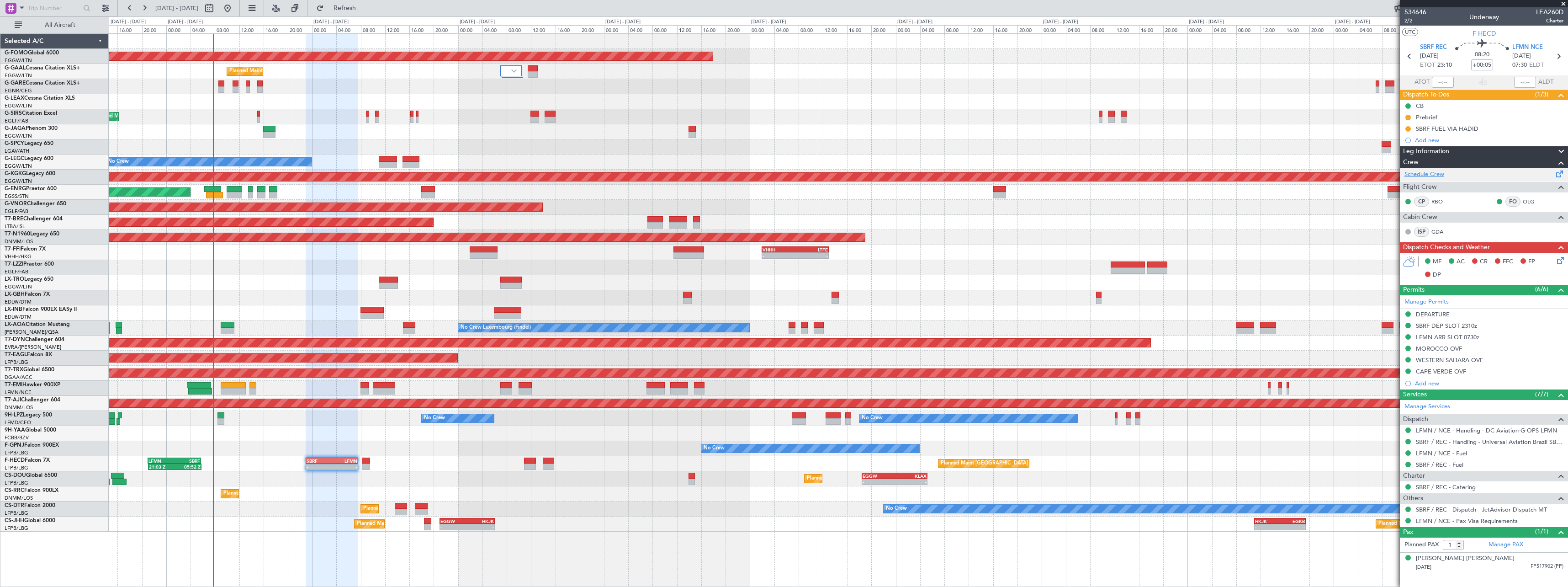
click at [1432, 173] on link "Schedule Crew" at bounding box center [1424, 174] width 40 height 9
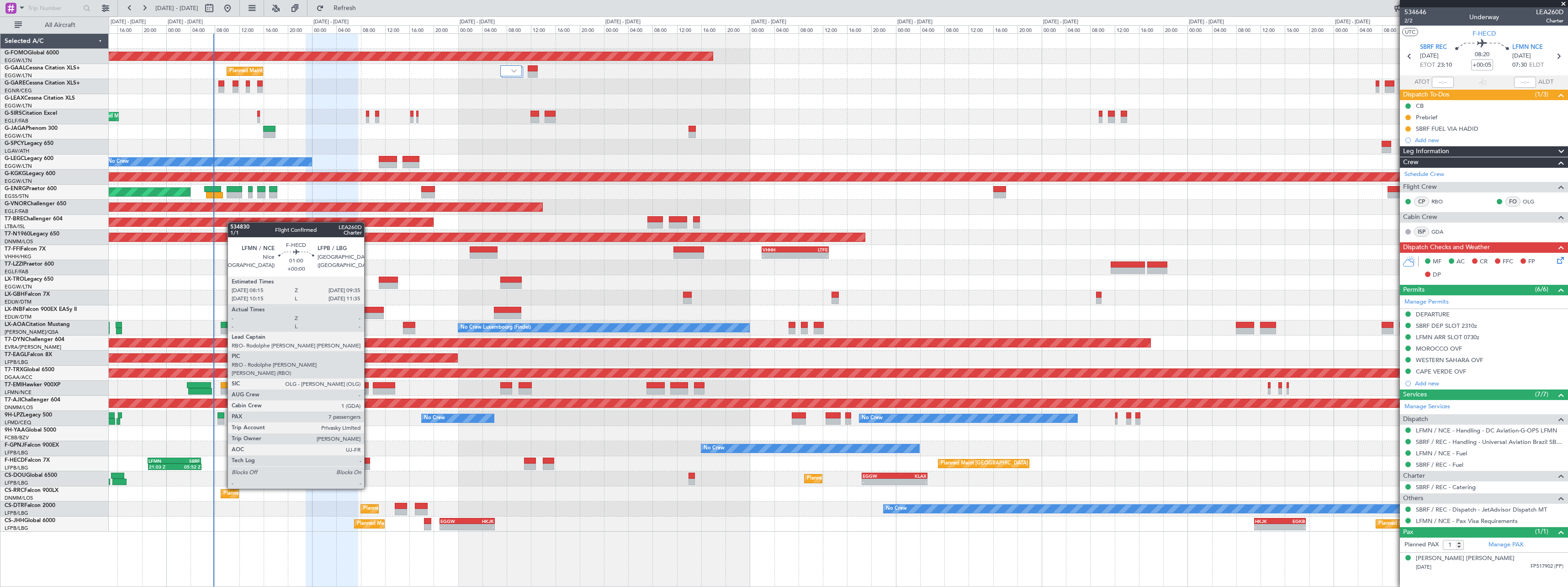
click at [368, 463] on div at bounding box center [366, 460] width 9 height 7
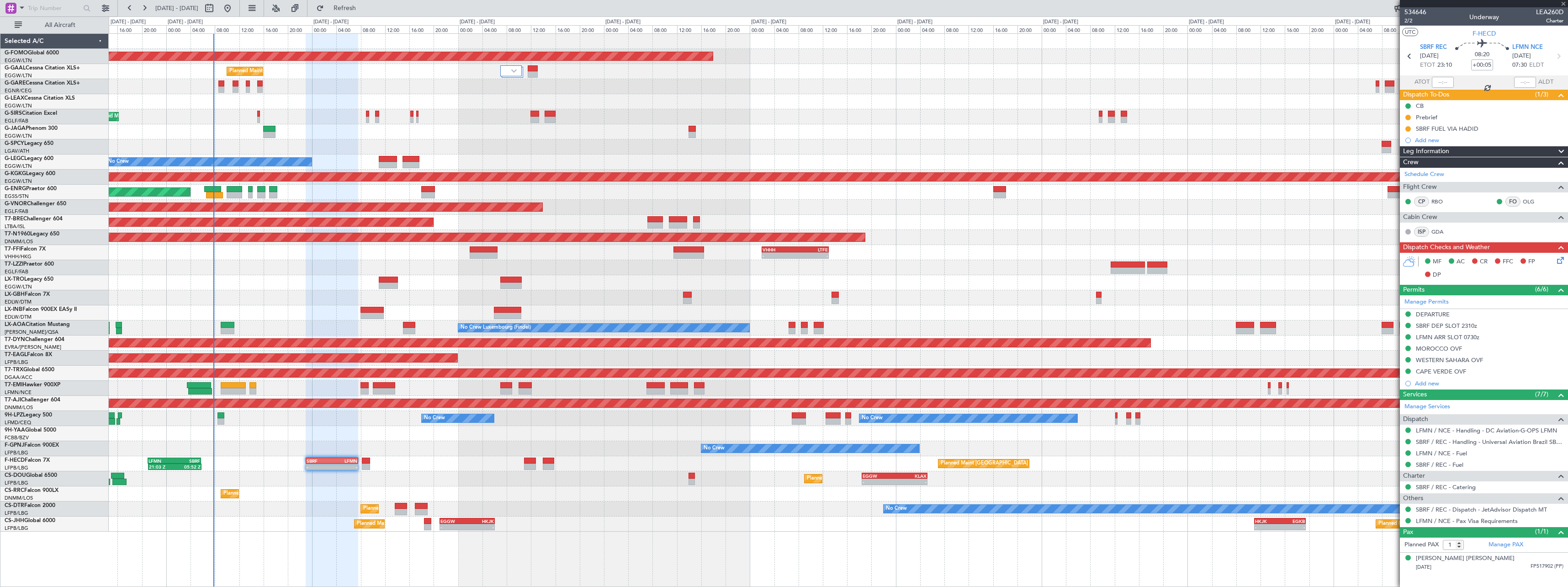
type input "7"
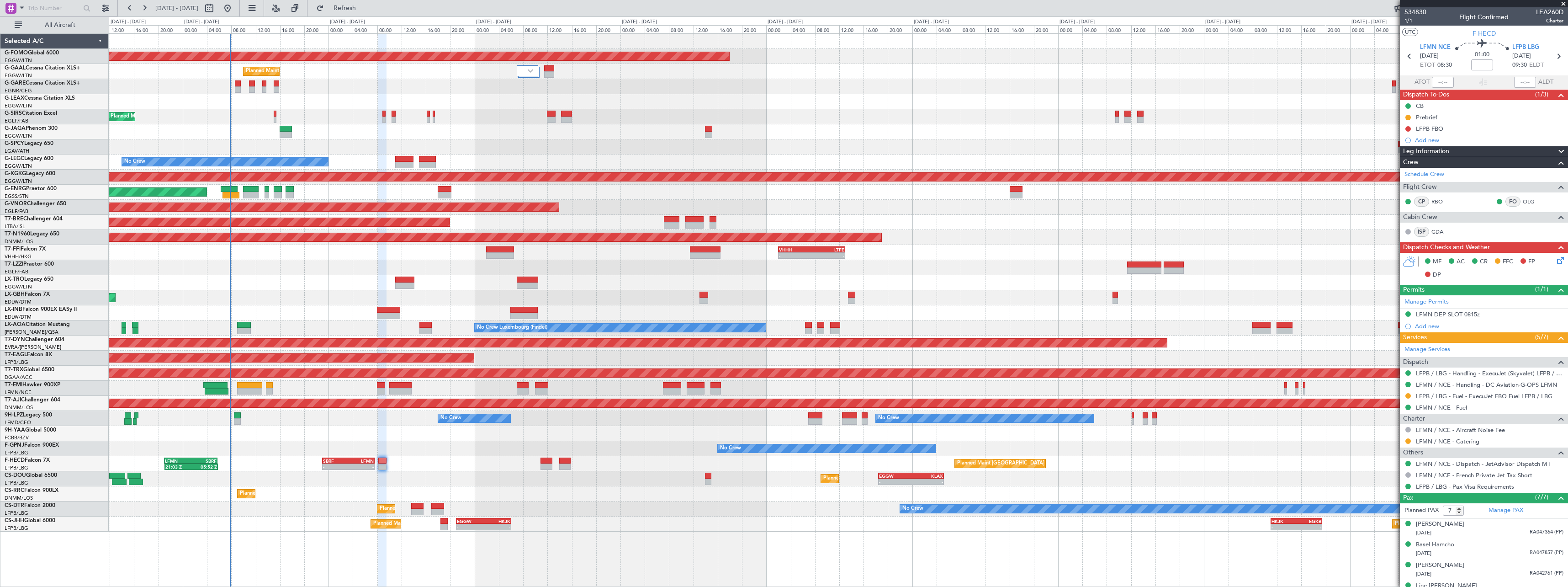
click at [337, 492] on div "Planned Maint Lagos ([PERSON_NAME])" at bounding box center [838, 494] width 1459 height 15
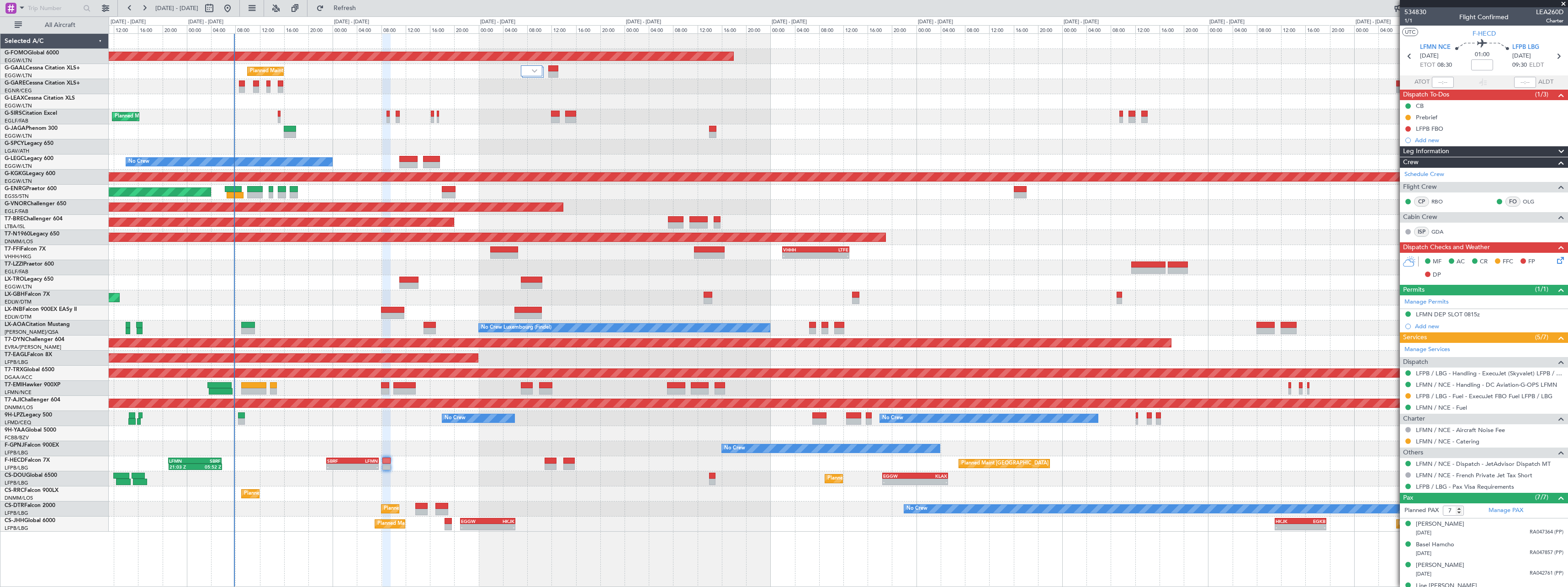
click at [345, 491] on div "Planned Maint Lagos ([PERSON_NAME])" at bounding box center [838, 494] width 1459 height 15
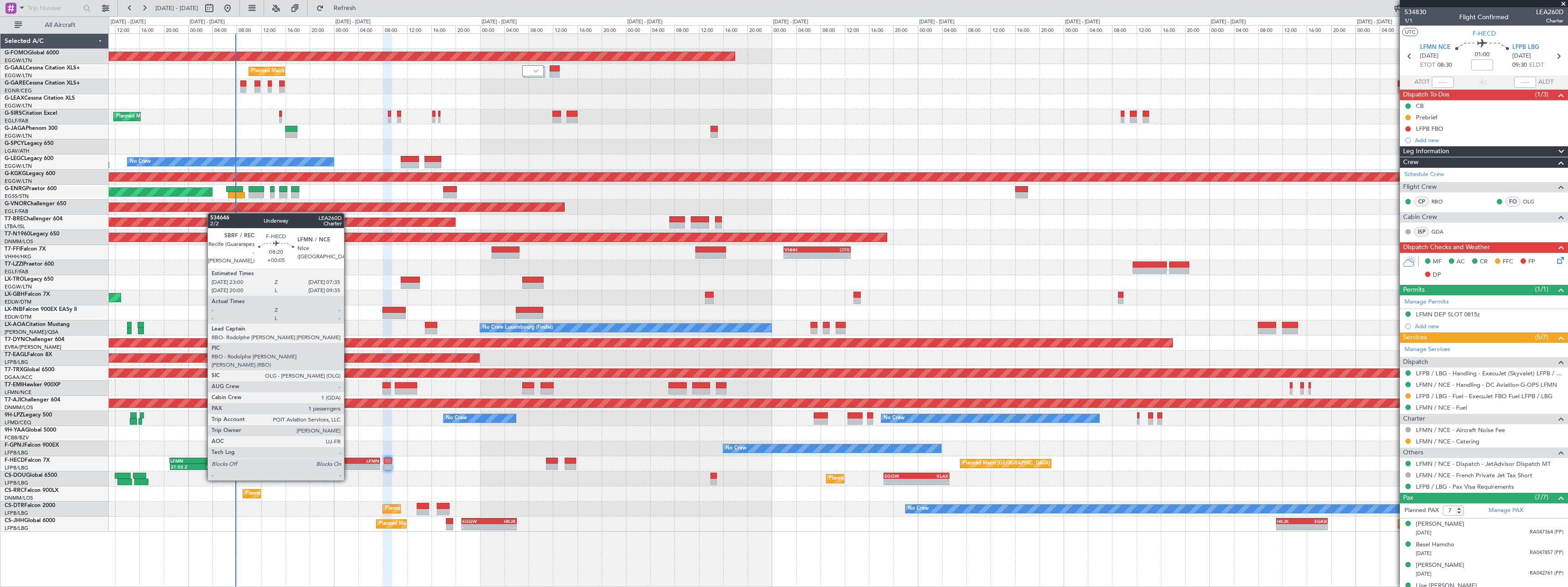
click at [348, 463] on div "SBRF 23:00 Z LFMN 07:35 Z" at bounding box center [354, 460] width 52 height 7
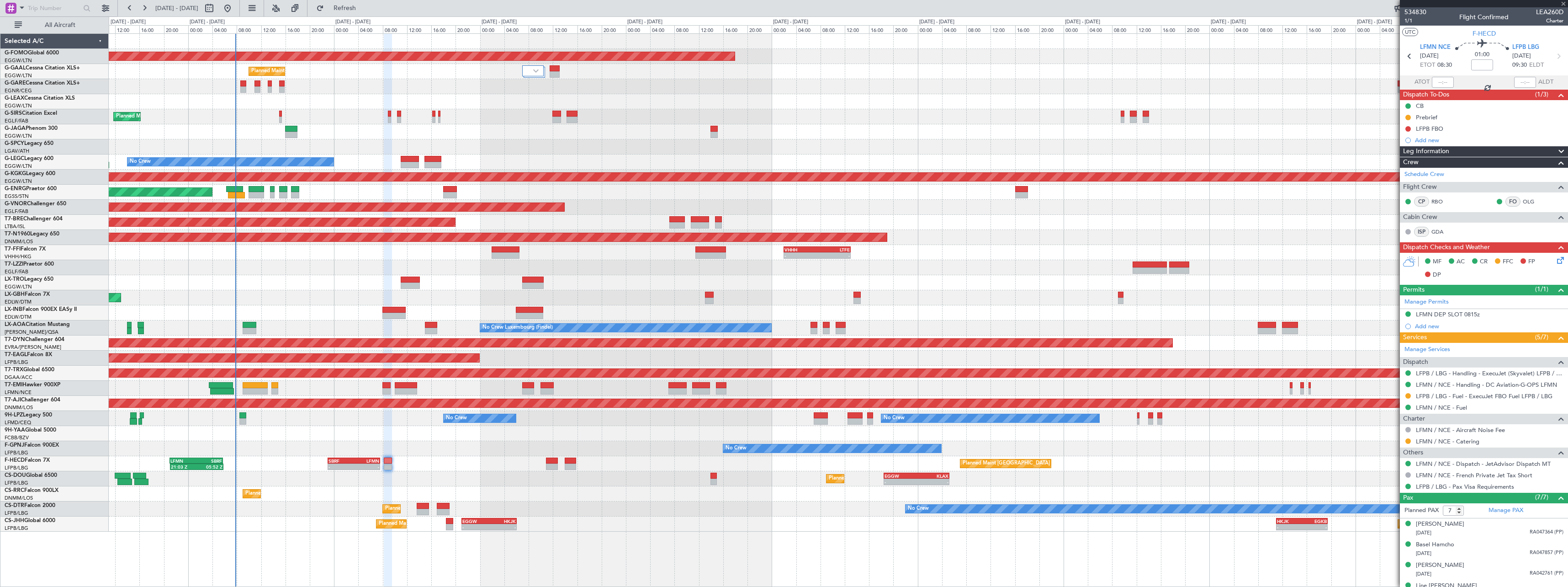
type input "+00:05"
type input "1"
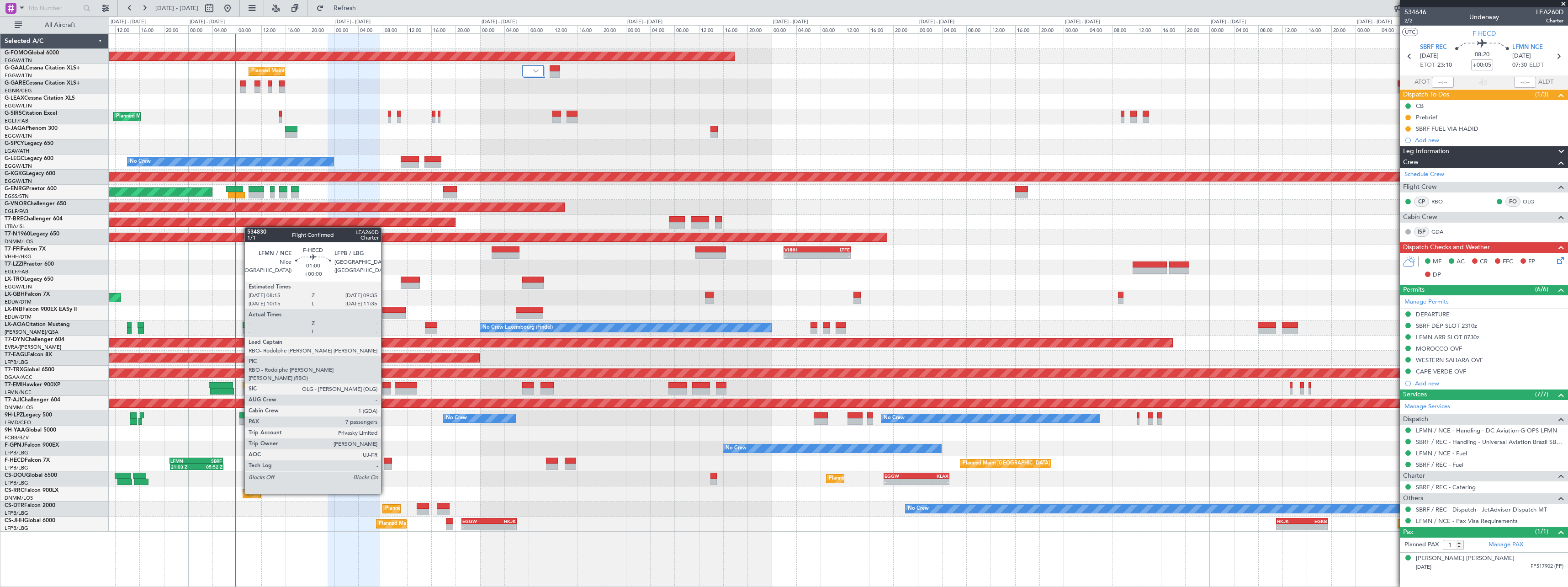
click at [385, 468] on div at bounding box center [388, 466] width 9 height 7
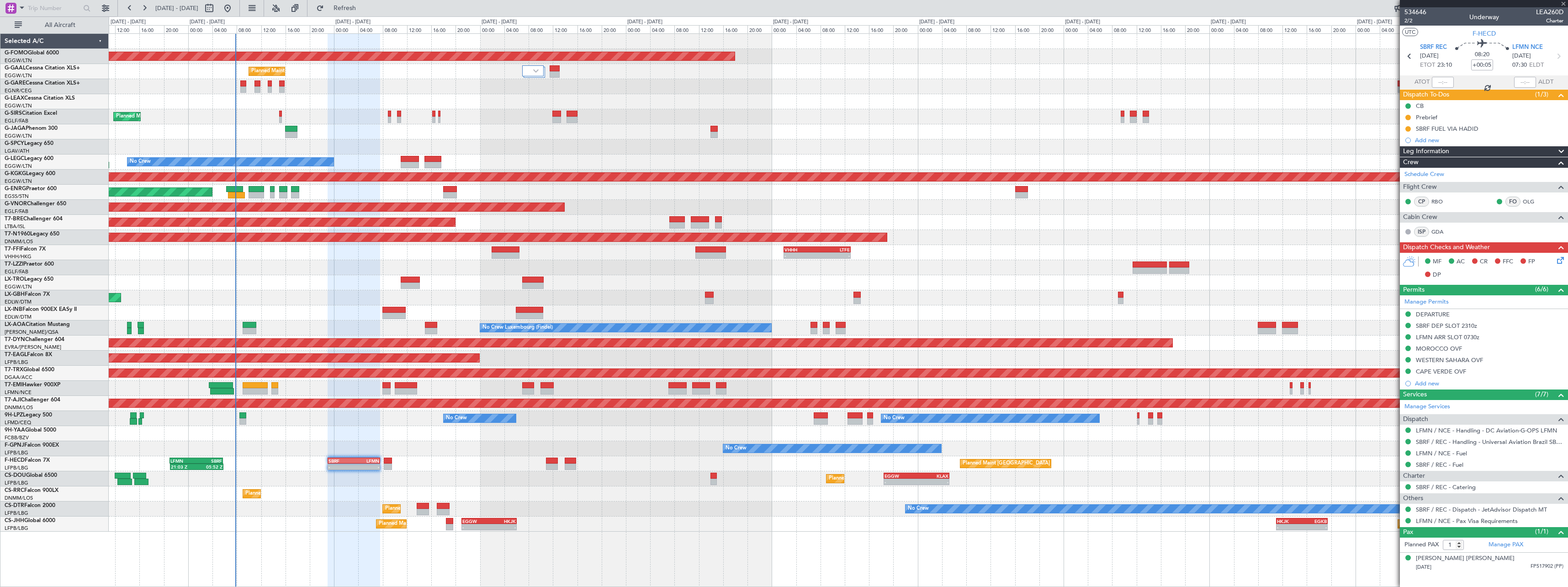
type input "7"
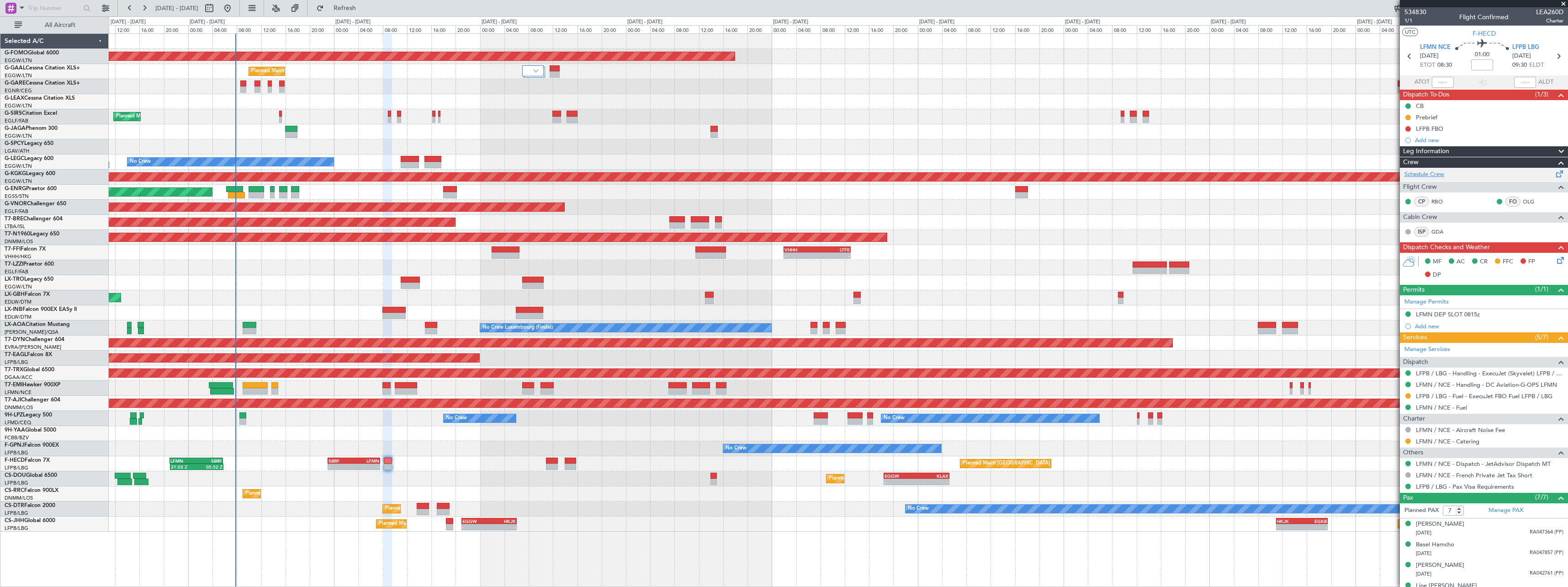
click at [1435, 175] on link "Schedule Crew" at bounding box center [1424, 174] width 40 height 9
click at [418, 477] on div "Planned Maint London (Luton) - - EGGW 18:30 Z KLAX 05:15 Z Planned Maint Paris …" at bounding box center [838, 479] width 1459 height 15
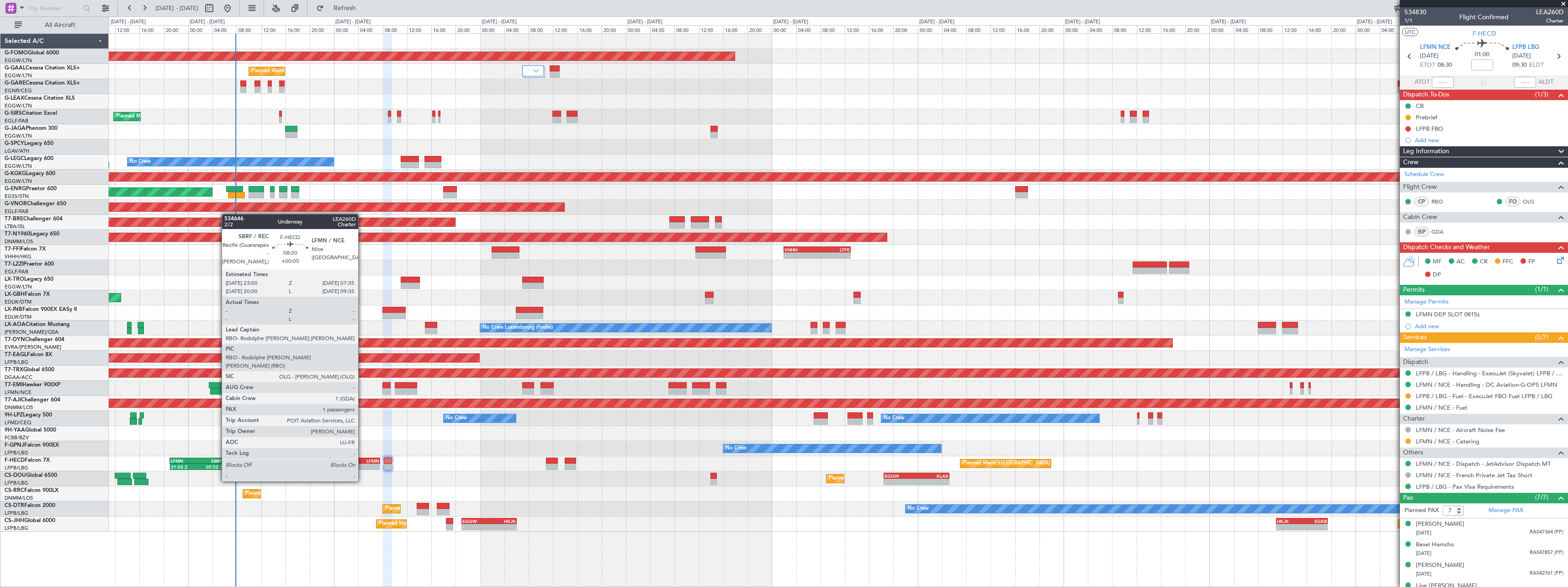
click at [362, 464] on div "-" at bounding box center [366, 466] width 25 height 5
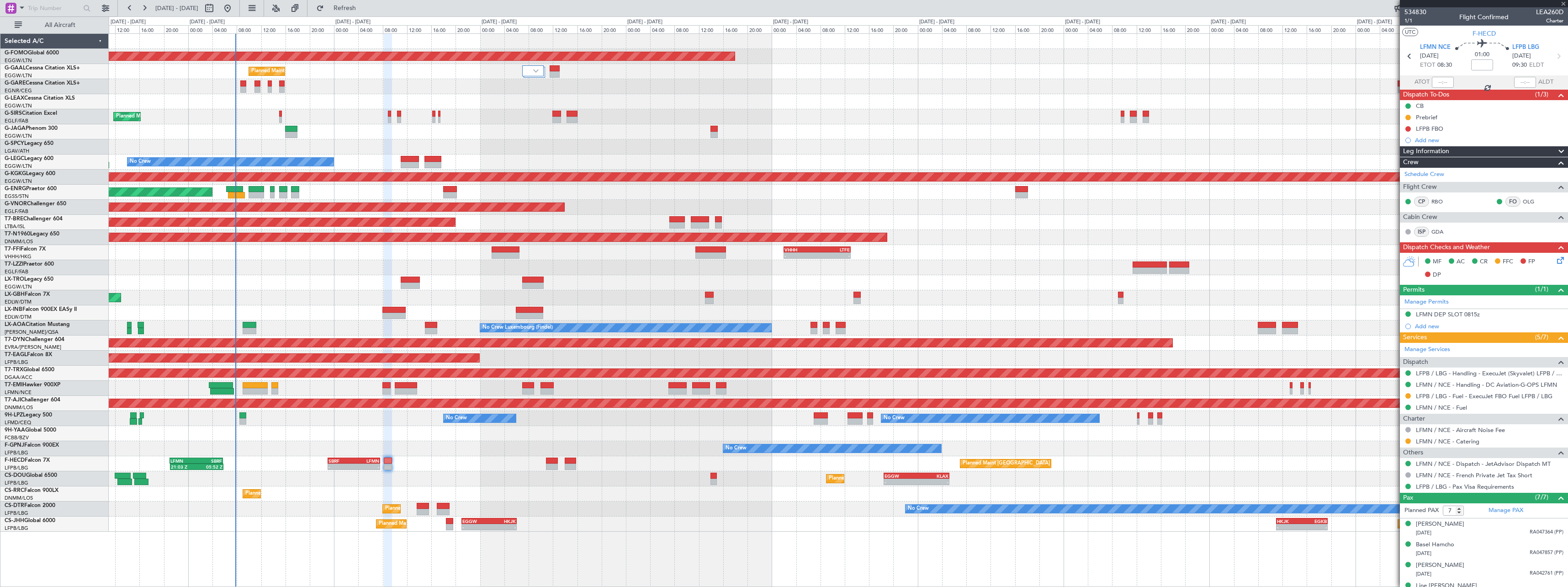
type input "+00:05"
type input "1"
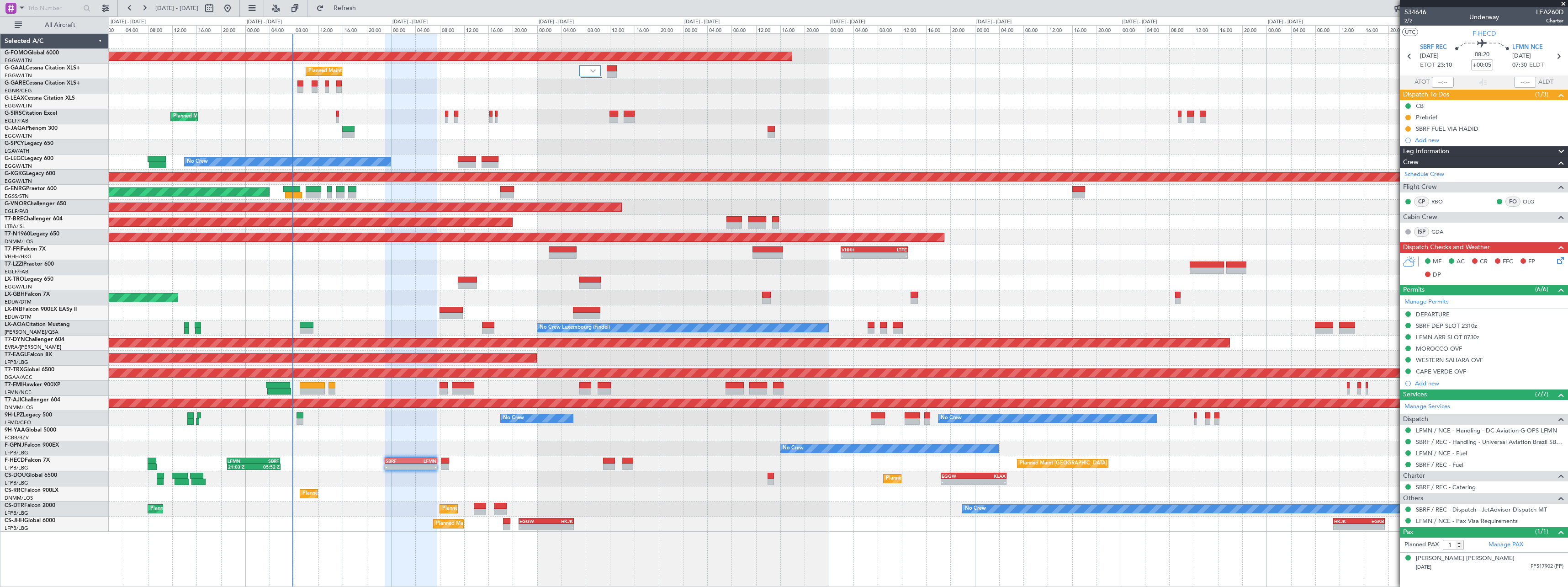
click at [451, 486] on div "Planned Maint London (Luton) - - EGGW 18:30 Z KLAX 05:15 Z Planned Maint Paris …" at bounding box center [838, 479] width 1459 height 15
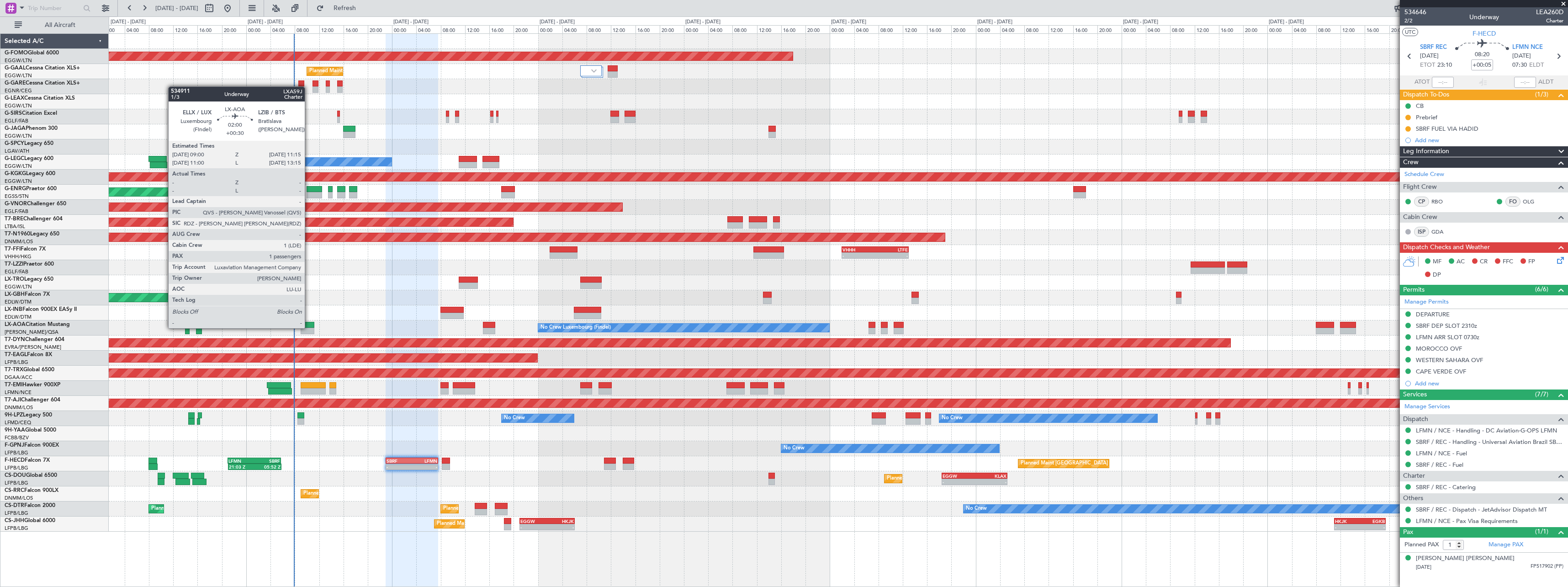
click at [309, 327] on div at bounding box center [307, 325] width 14 height 7
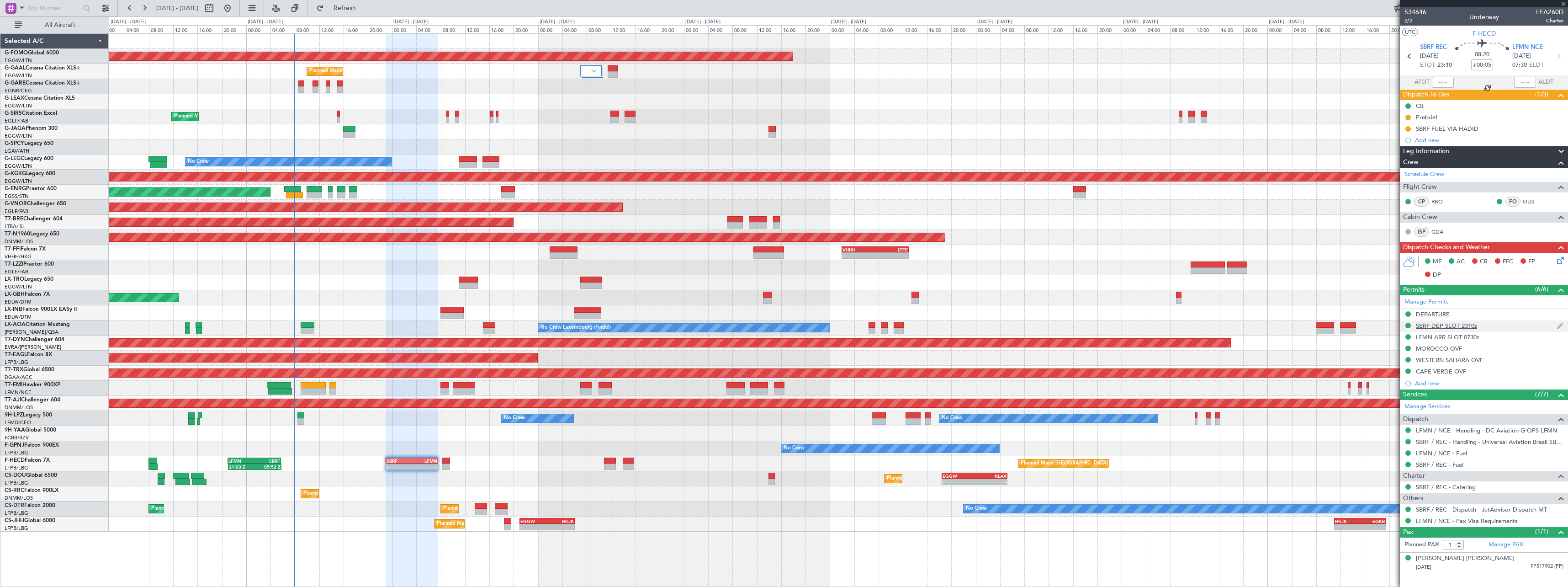
type input "+00:30"
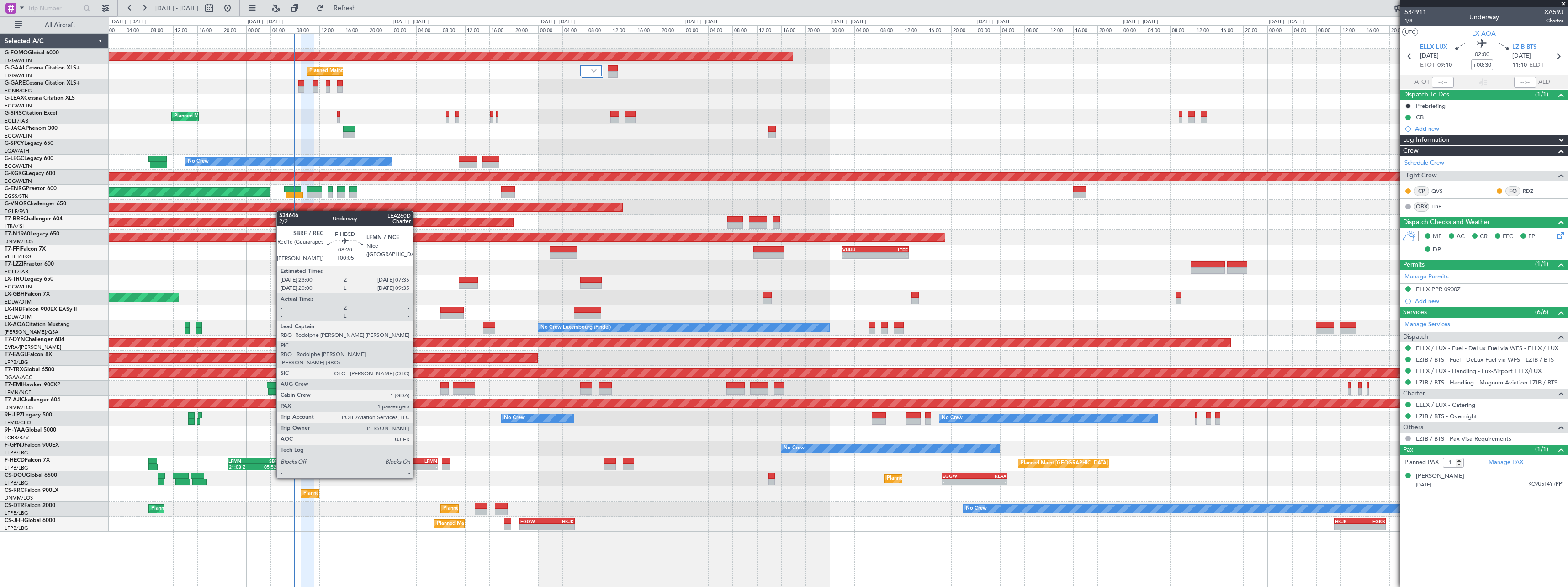
click at [417, 464] on div "-" at bounding box center [424, 466] width 25 height 5
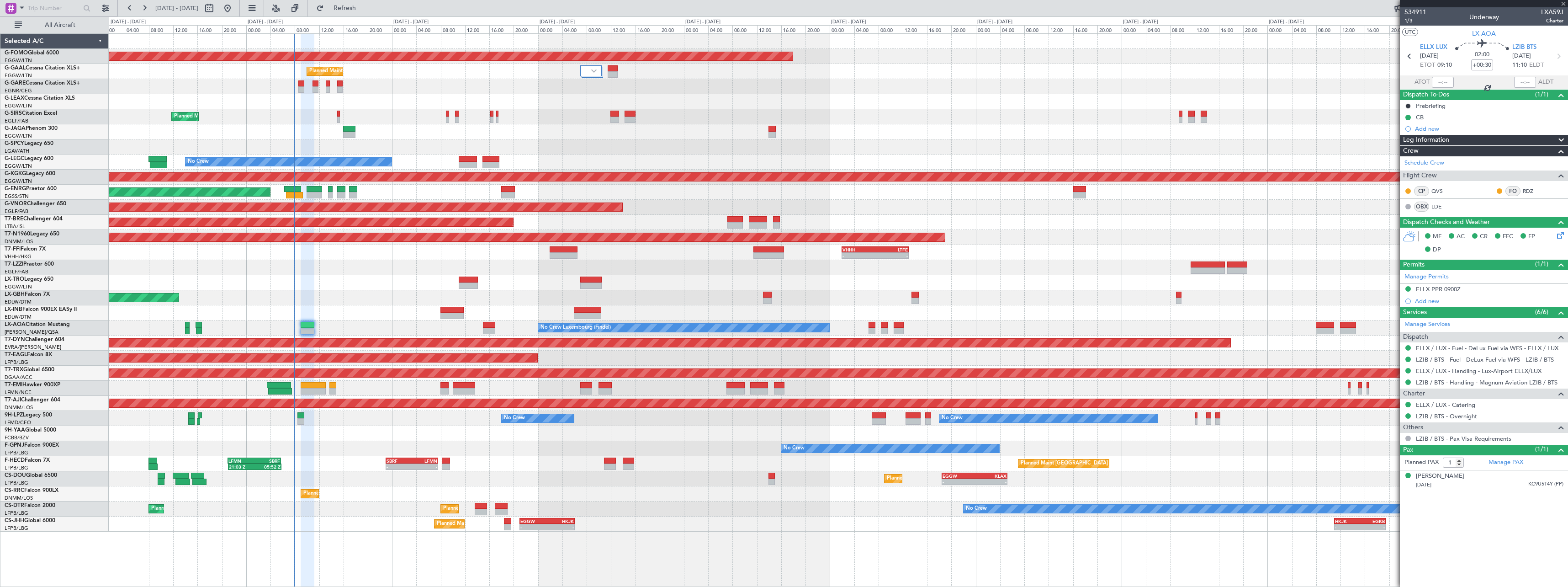
type input "+00:05"
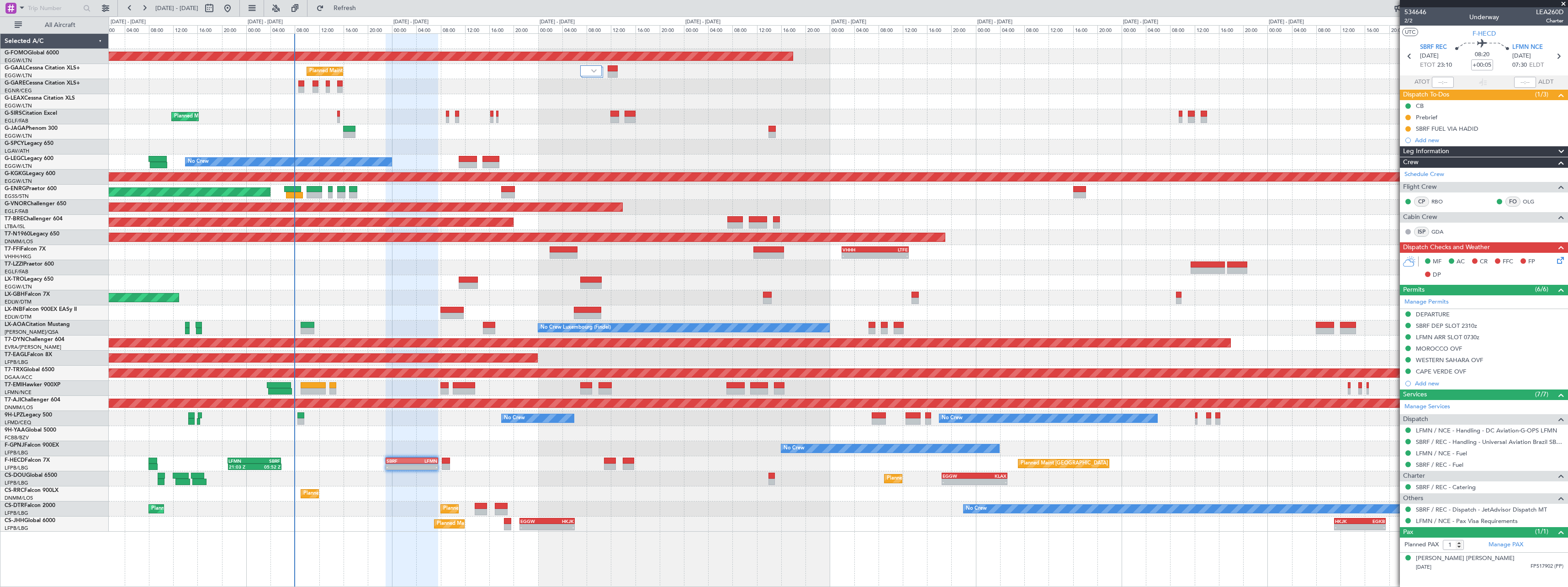
click at [312, 446] on div "No Crew No Crew No Crew" at bounding box center [838, 448] width 1459 height 15
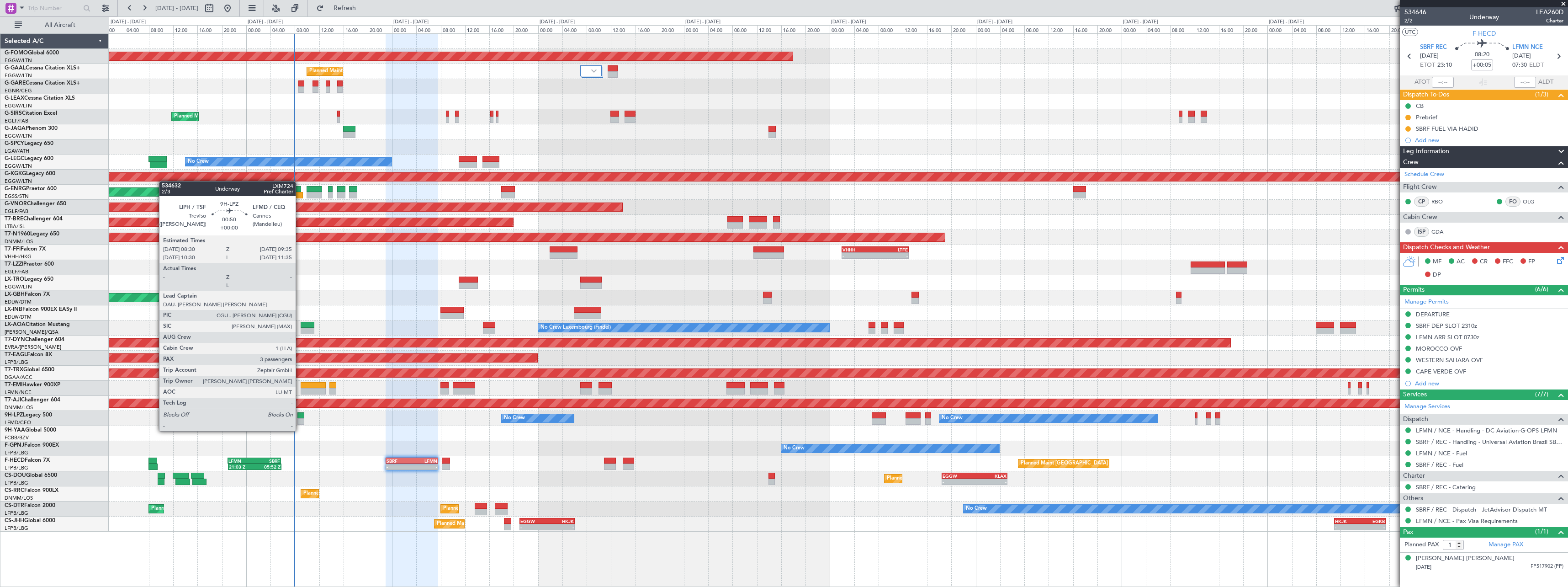
click at [299, 421] on div at bounding box center [301, 421] width 7 height 7
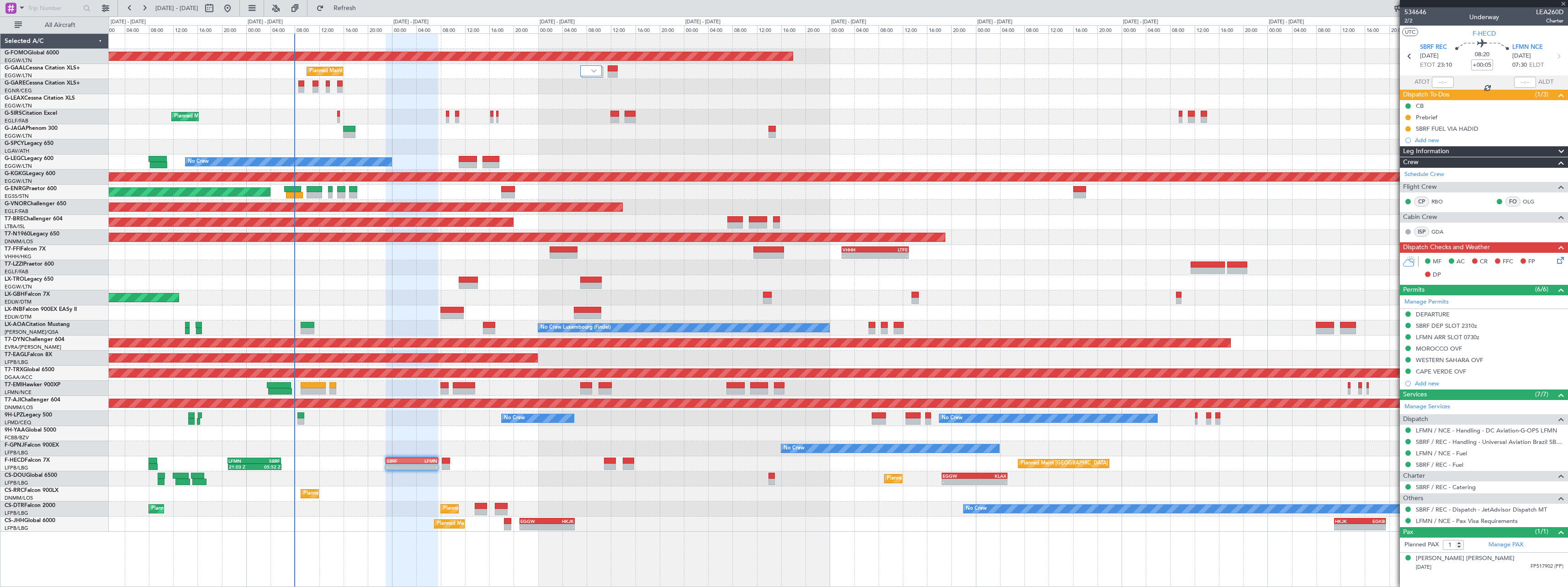
type input "3"
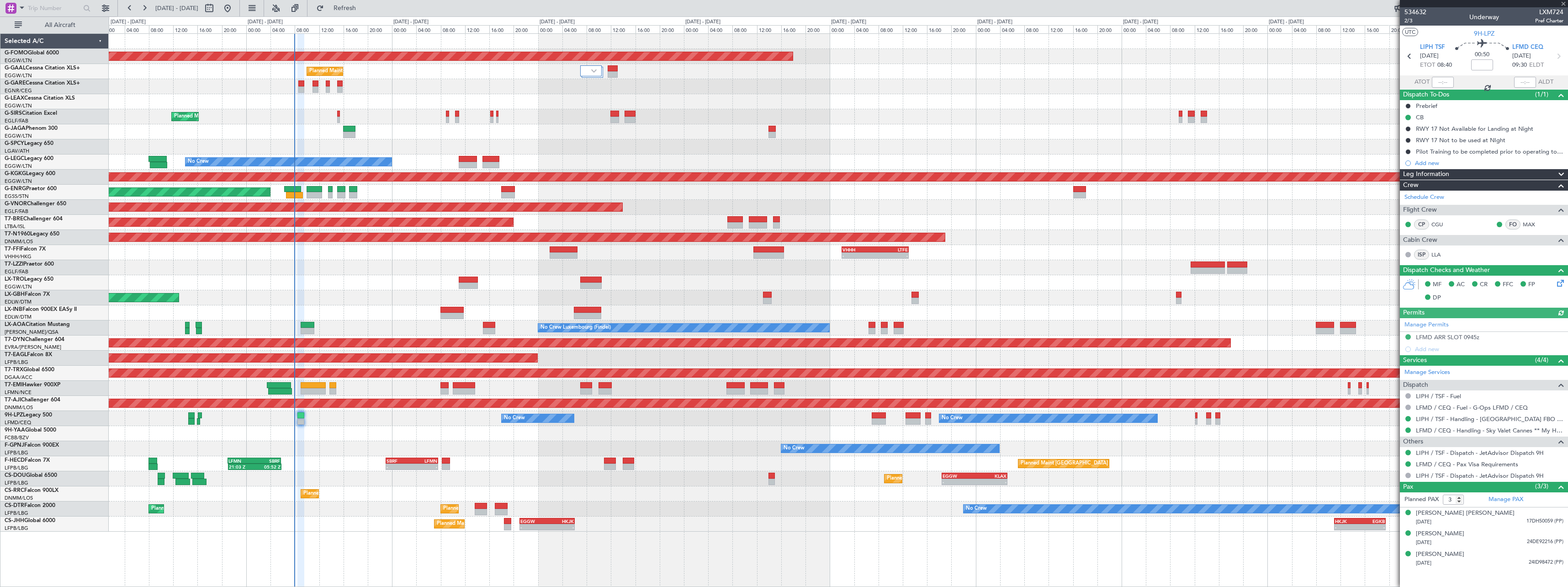
click at [1560, 173] on span at bounding box center [1561, 175] width 11 height 11
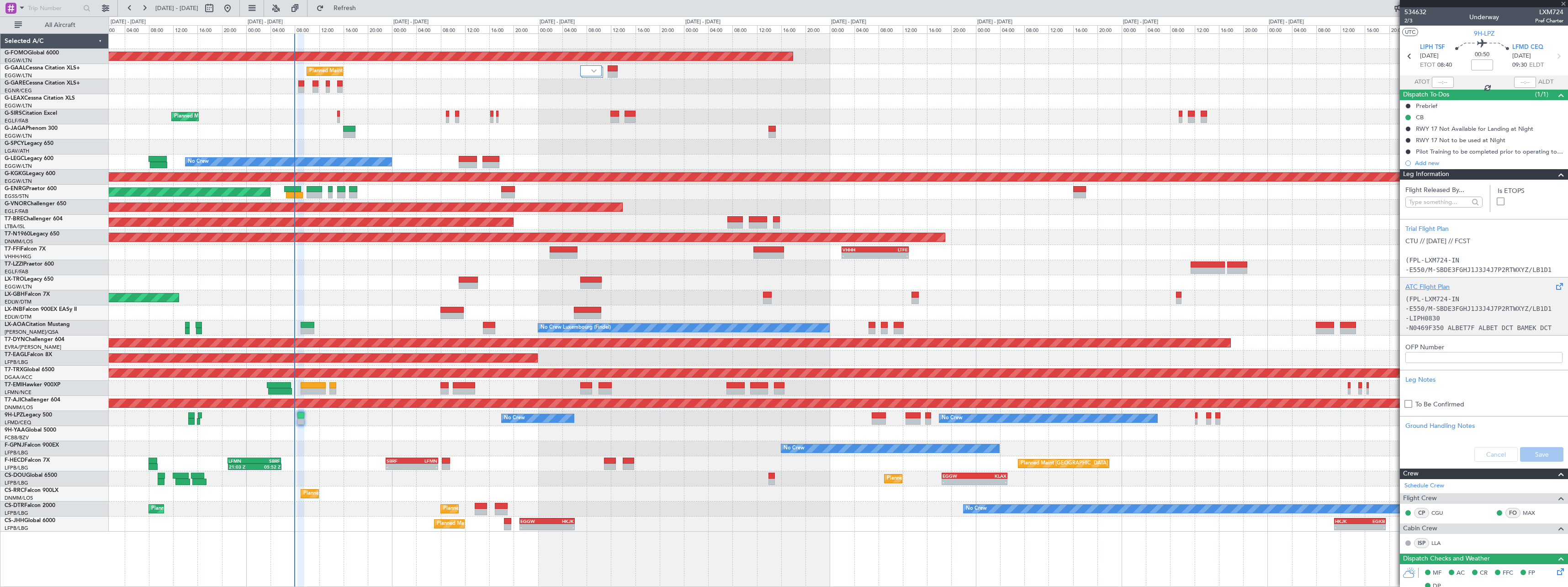
click at [1441, 283] on div "ATC Flight Plan" at bounding box center [1484, 287] width 157 height 10
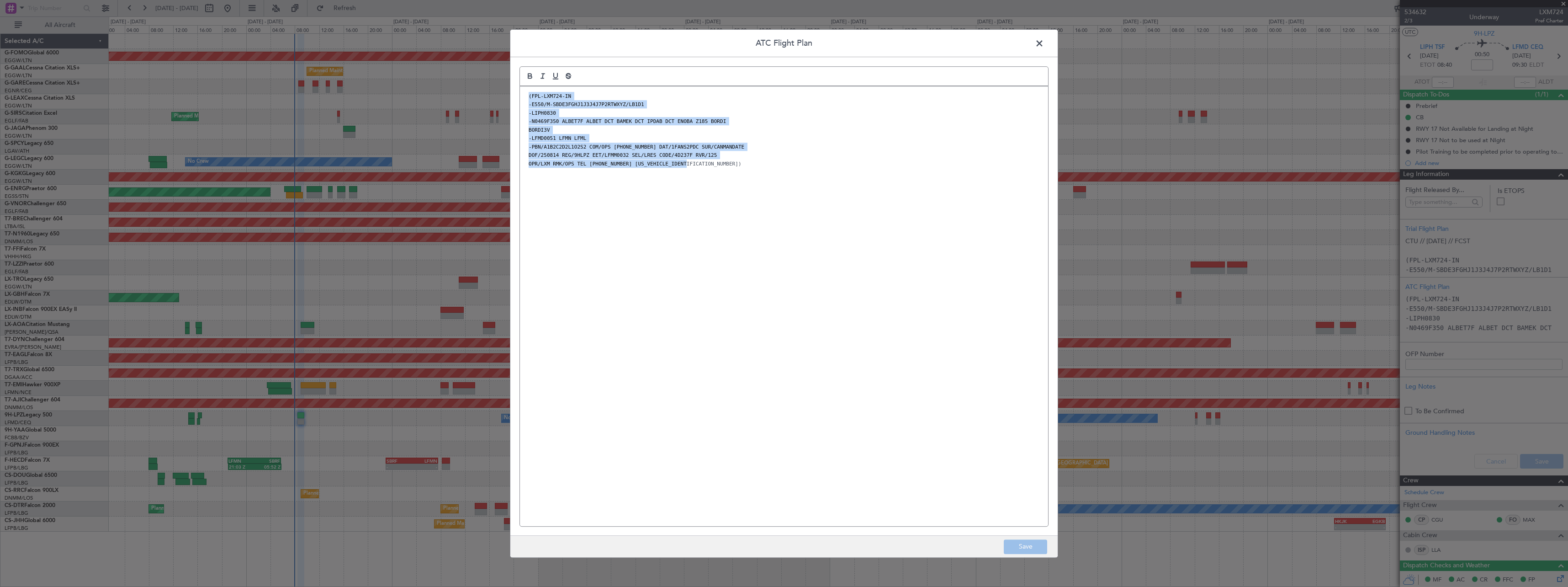
drag, startPoint x: 650, startPoint y: 142, endPoint x: 481, endPoint y: 80, distance: 180.0
click at [483, 80] on div "ATC Flight Plan (FPL-LXM724-IN -E550/M-SBDE3FGHJ1J3J4J7P2RTWXYZ/LB1D1 -LIPH0830…" at bounding box center [784, 294] width 1568 height 587
copy div "(FPL-LXM724-IN -E550/M-SBDE3FGHJ1J3J4J7P2RTWXYZ/LB1D1 -LIPH0830 -N0469F350 ALBE…"
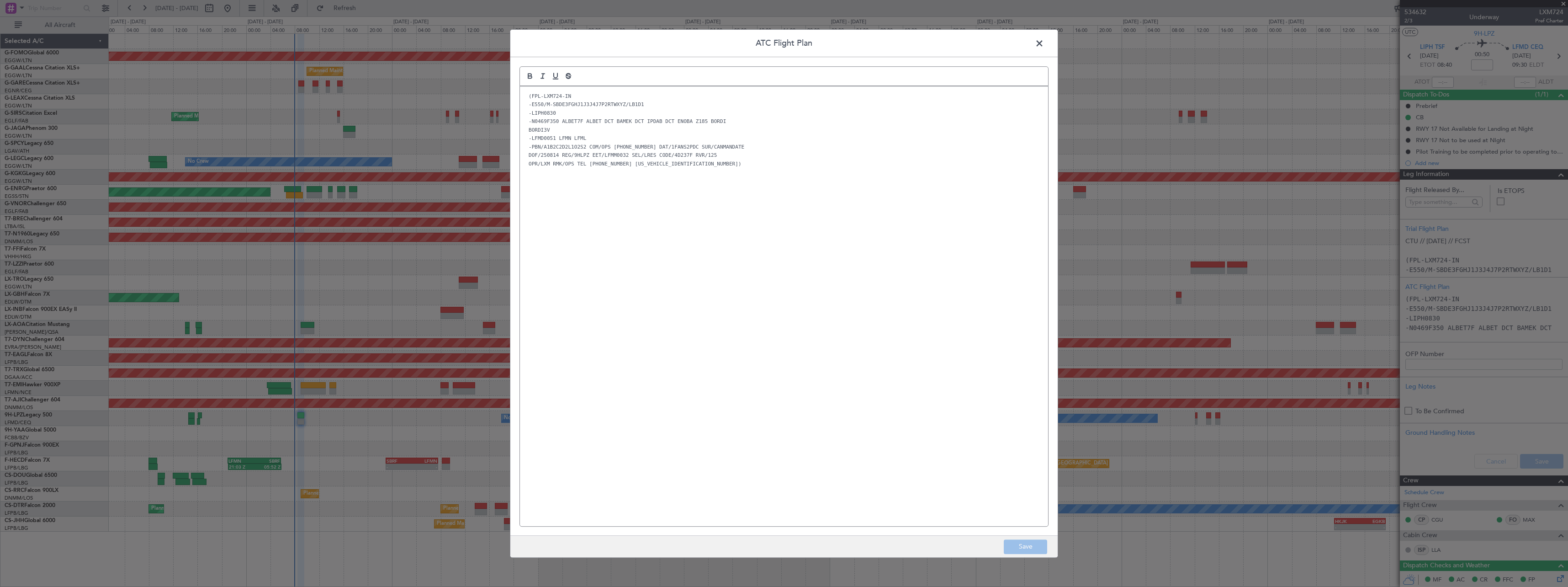
click at [1044, 40] on span at bounding box center [1044, 46] width 0 height 18
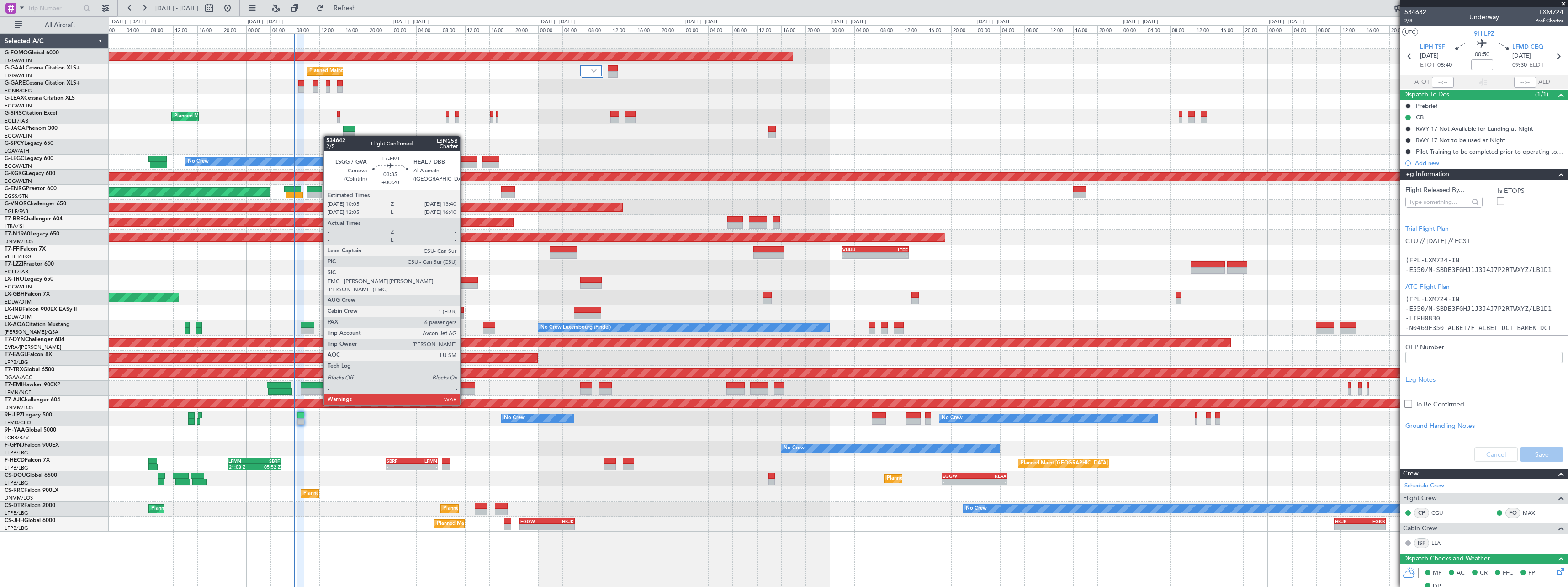
click at [465, 387] on div at bounding box center [464, 385] width 22 height 7
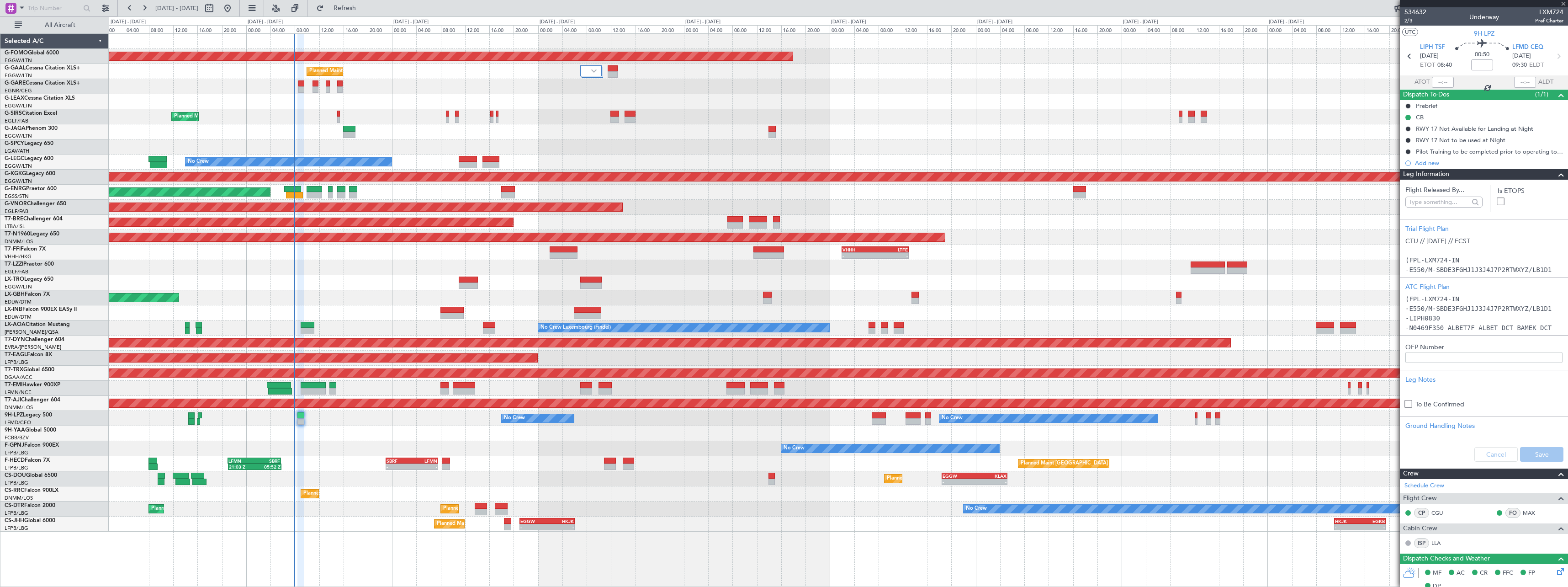
type input "+00:20"
type input "6"
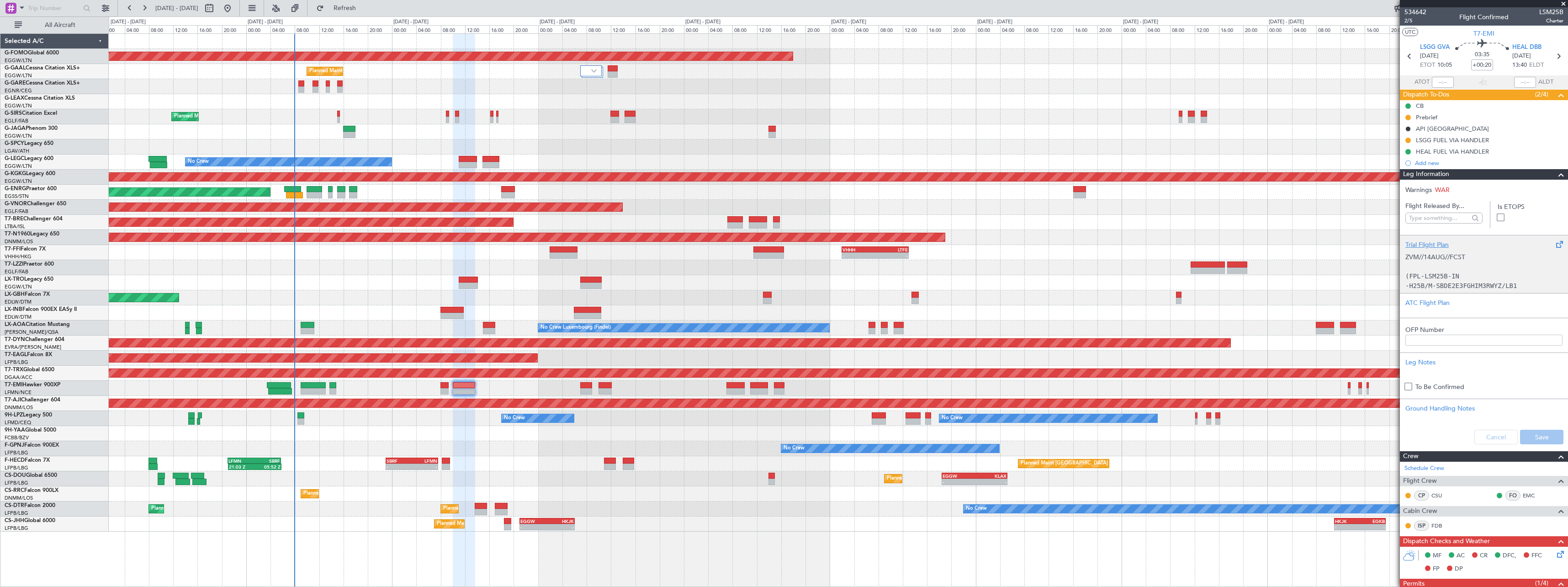
drag, startPoint x: 1554, startPoint y: 178, endPoint x: 1528, endPoint y: 272, distance: 97.5
click at [1556, 178] on span at bounding box center [1561, 175] width 11 height 11
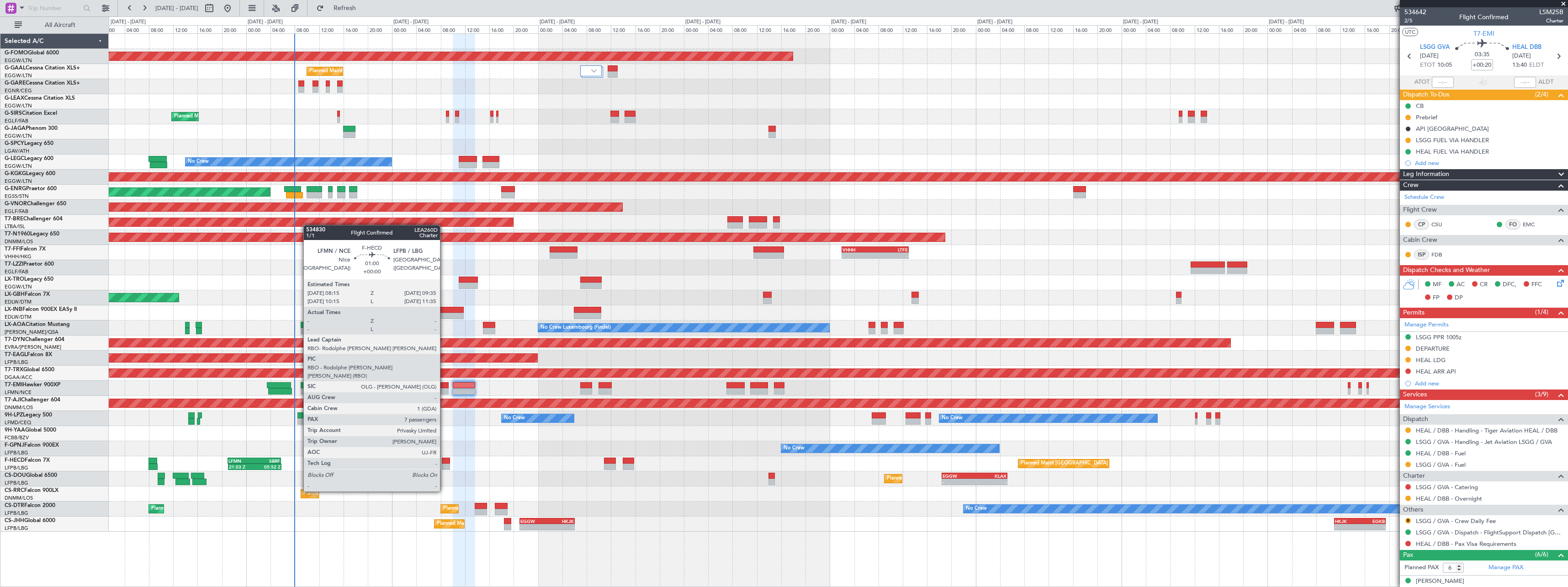
click at [444, 466] on div at bounding box center [446, 466] width 9 height 7
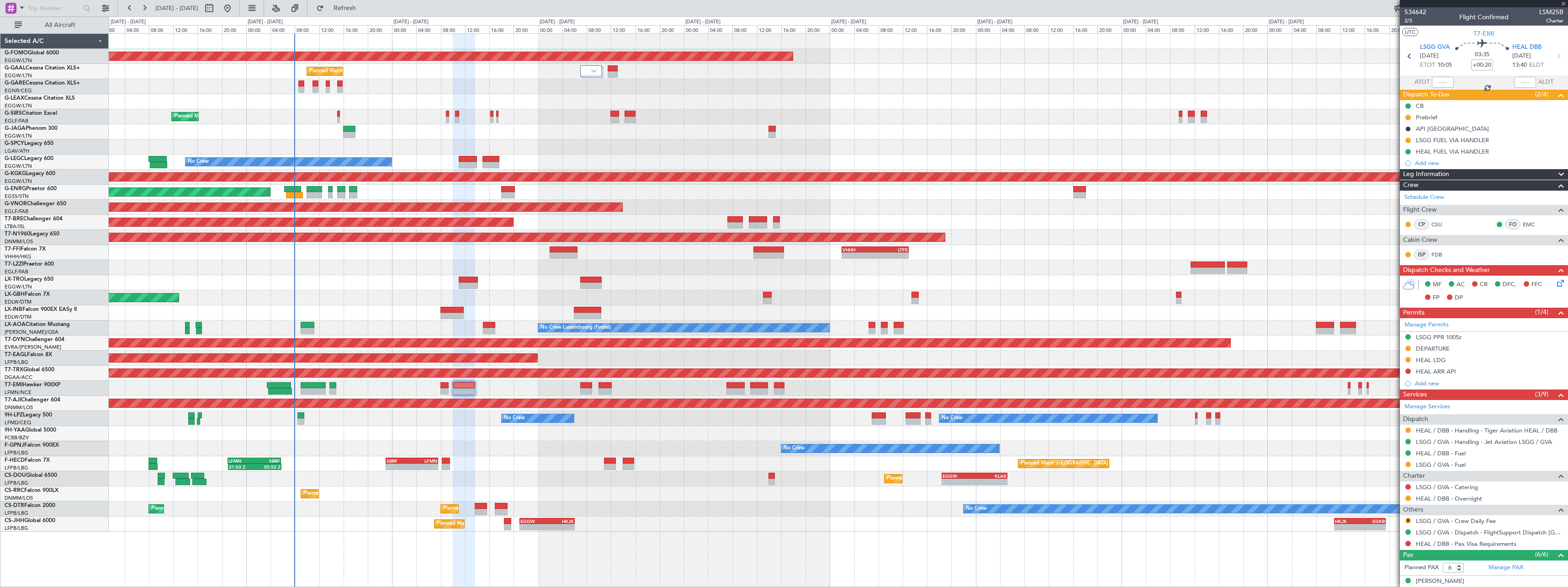
type input "7"
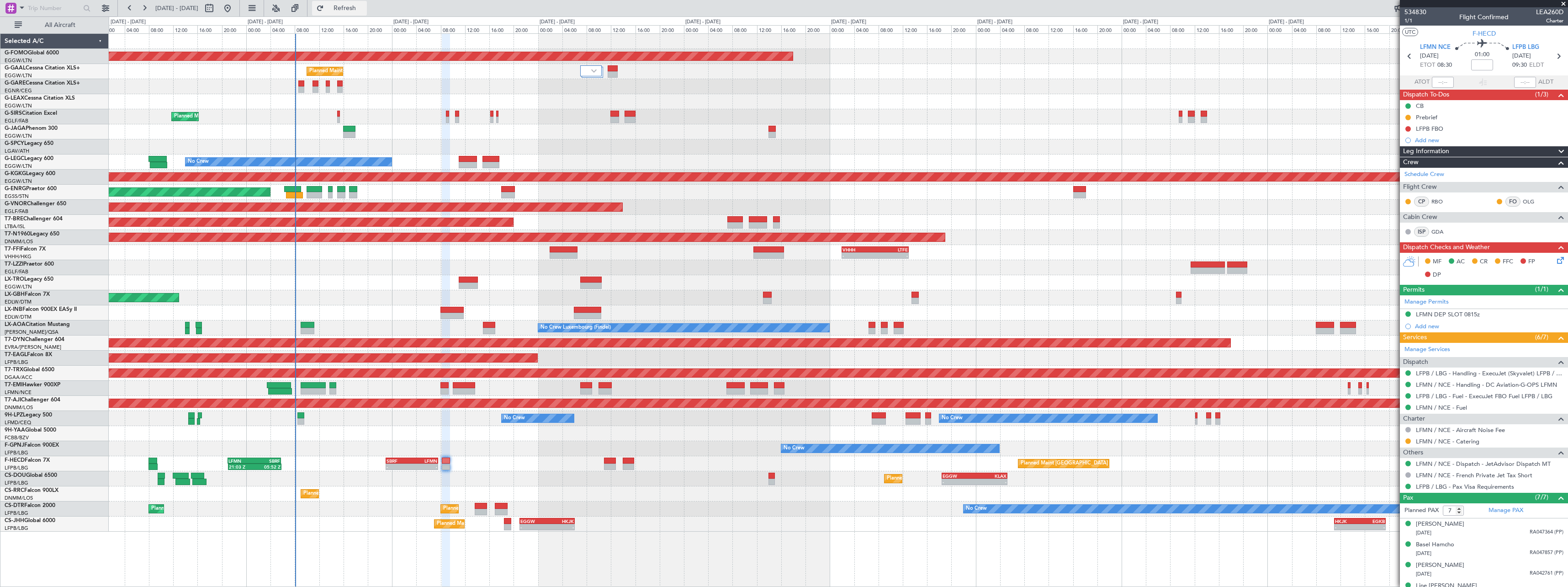
click at [364, 6] on span "Refresh" at bounding box center [345, 8] width 38 height 7
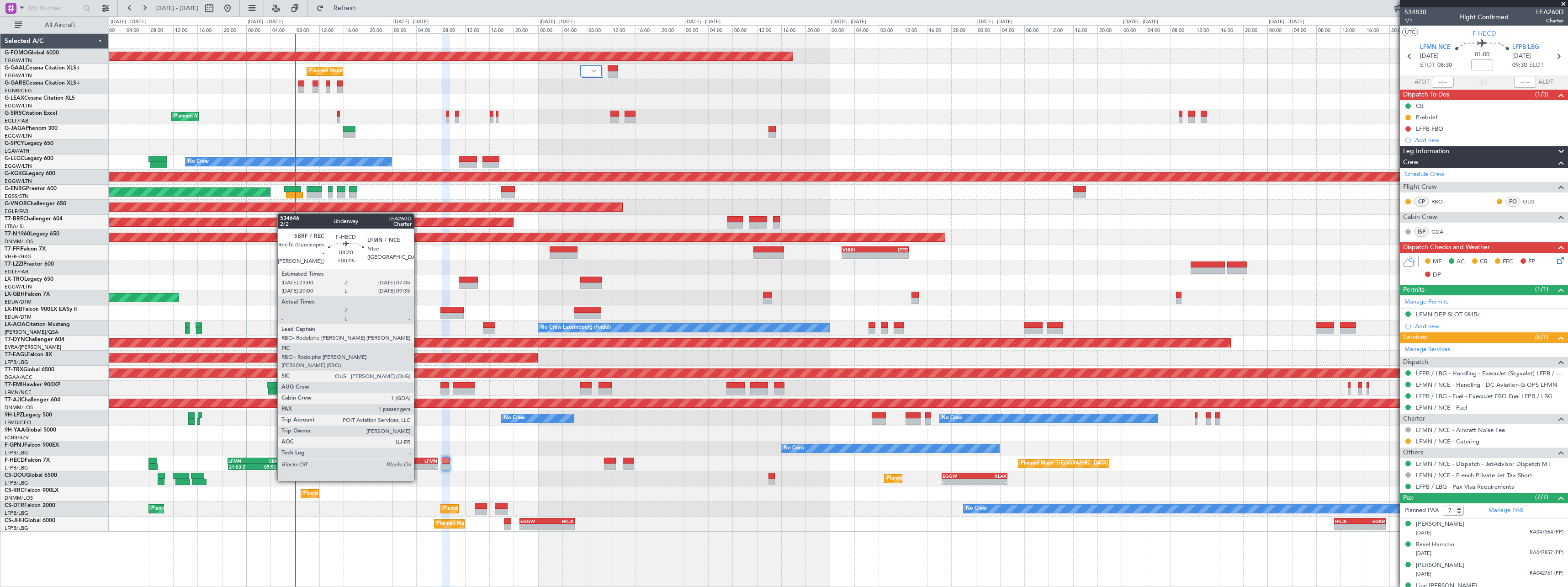
click at [418, 463] on div "- -" at bounding box center [411, 466] width 52 height 7
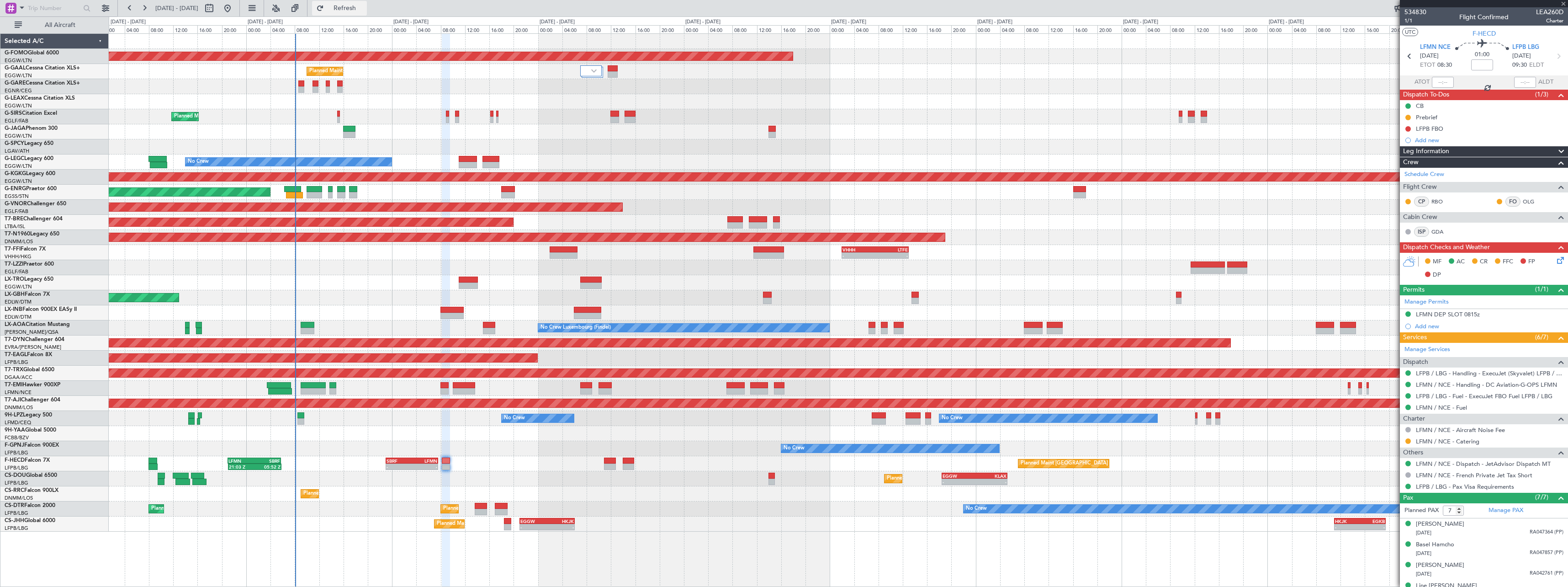
click at [364, 10] on span "Refresh" at bounding box center [345, 8] width 38 height 7
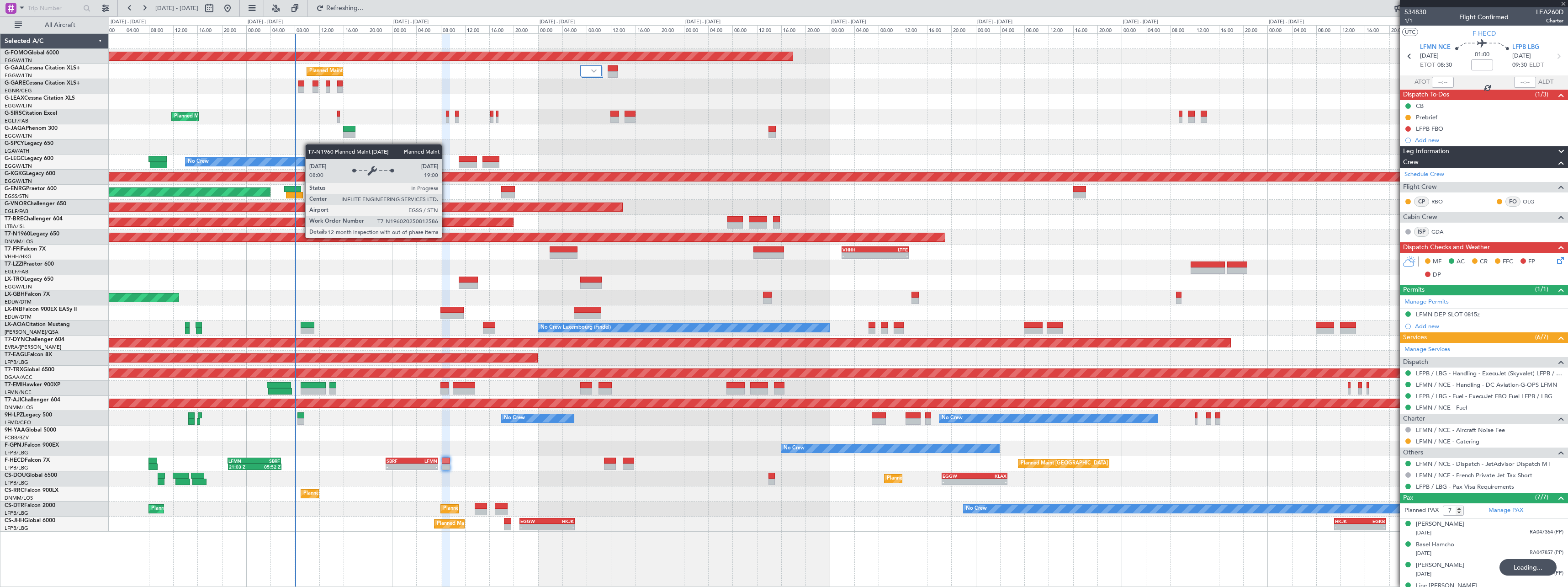
type input "+00:05"
type input "1"
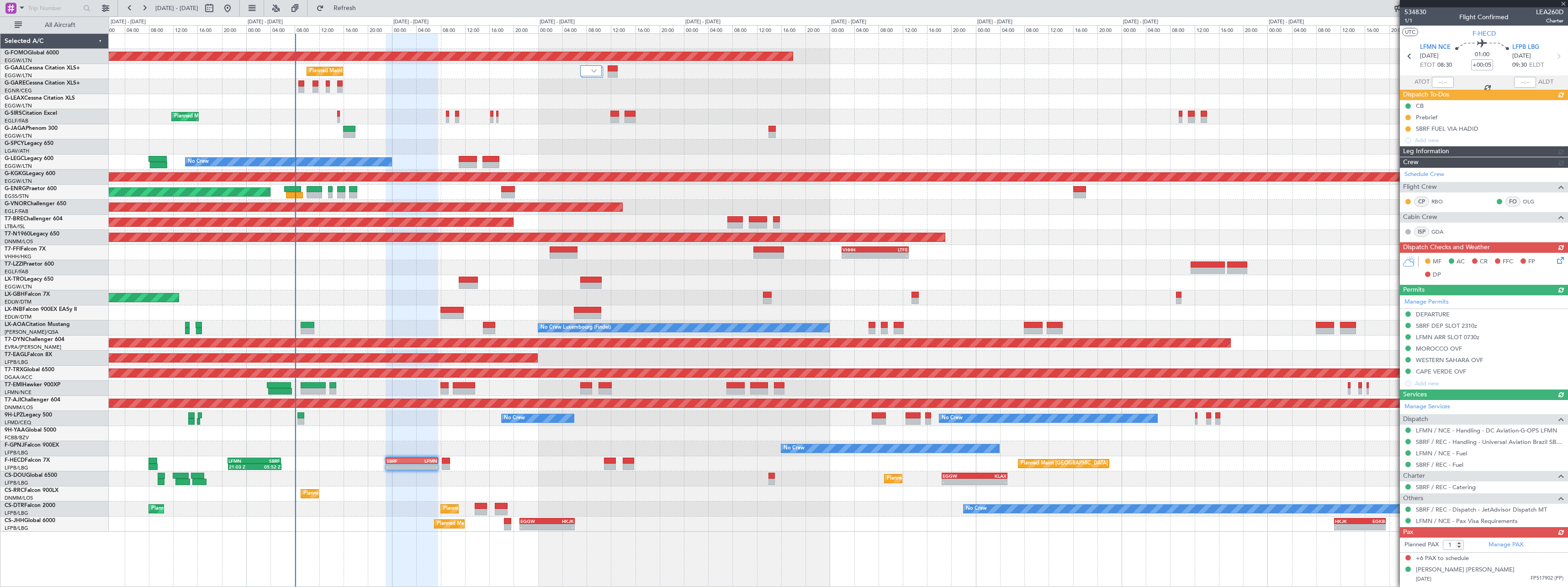
type input "7"
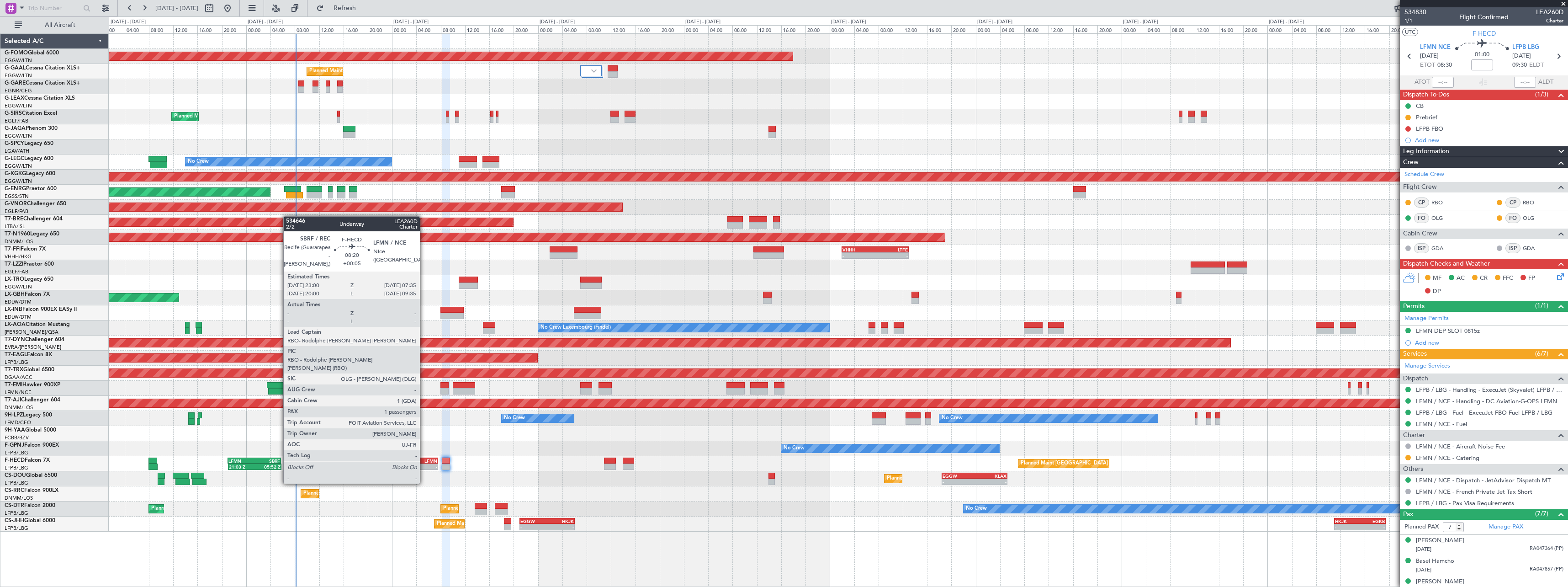
click at [424, 466] on div "-" at bounding box center [424, 466] width 25 height 5
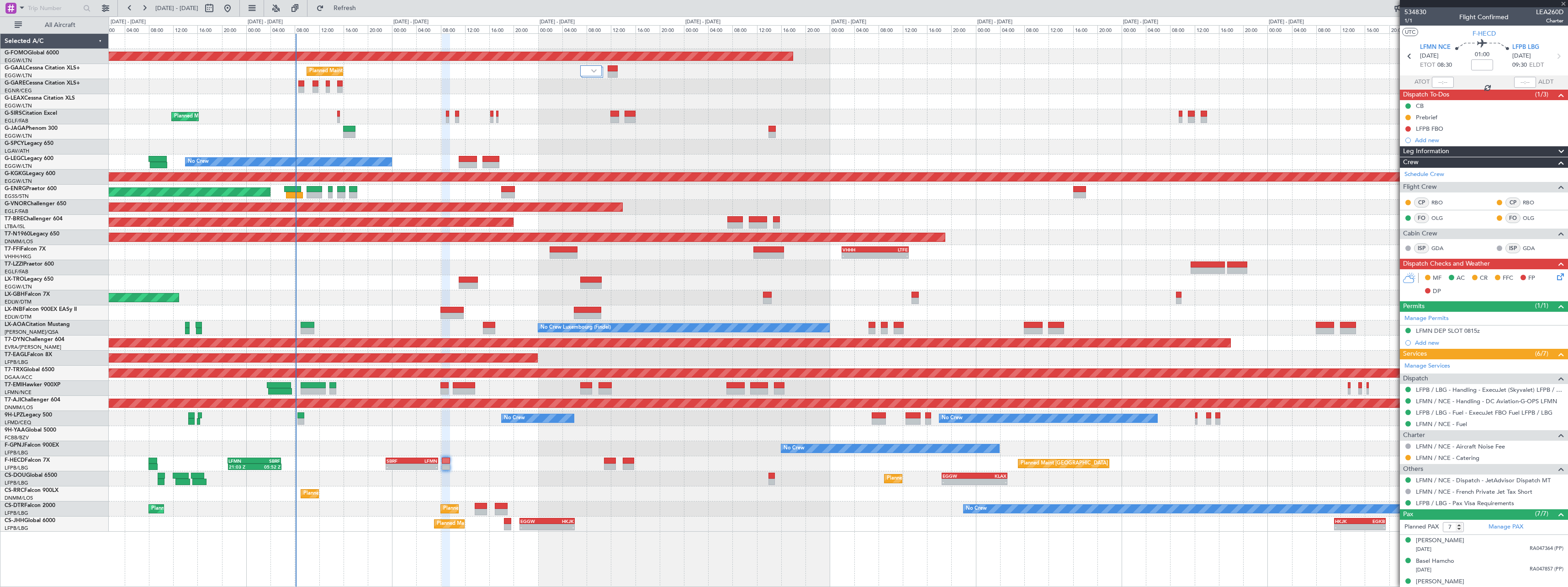
type input "+00:05"
type input "1"
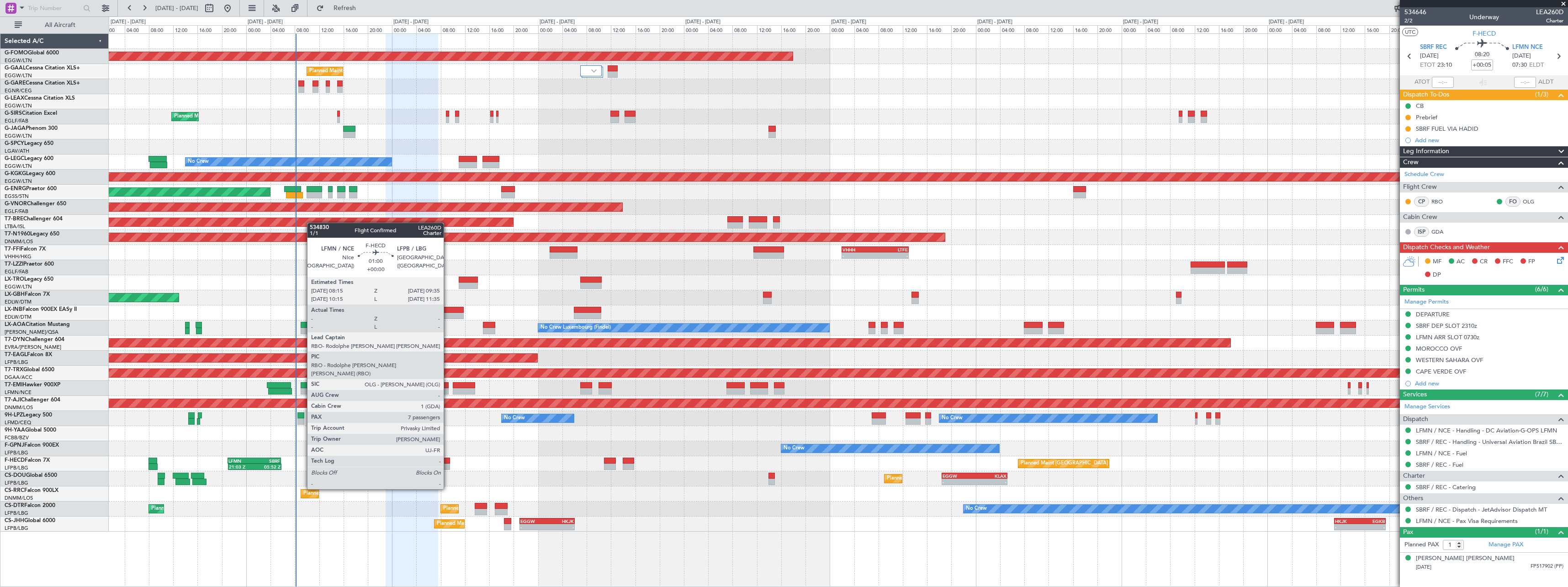
click at [448, 463] on div at bounding box center [446, 466] width 9 height 7
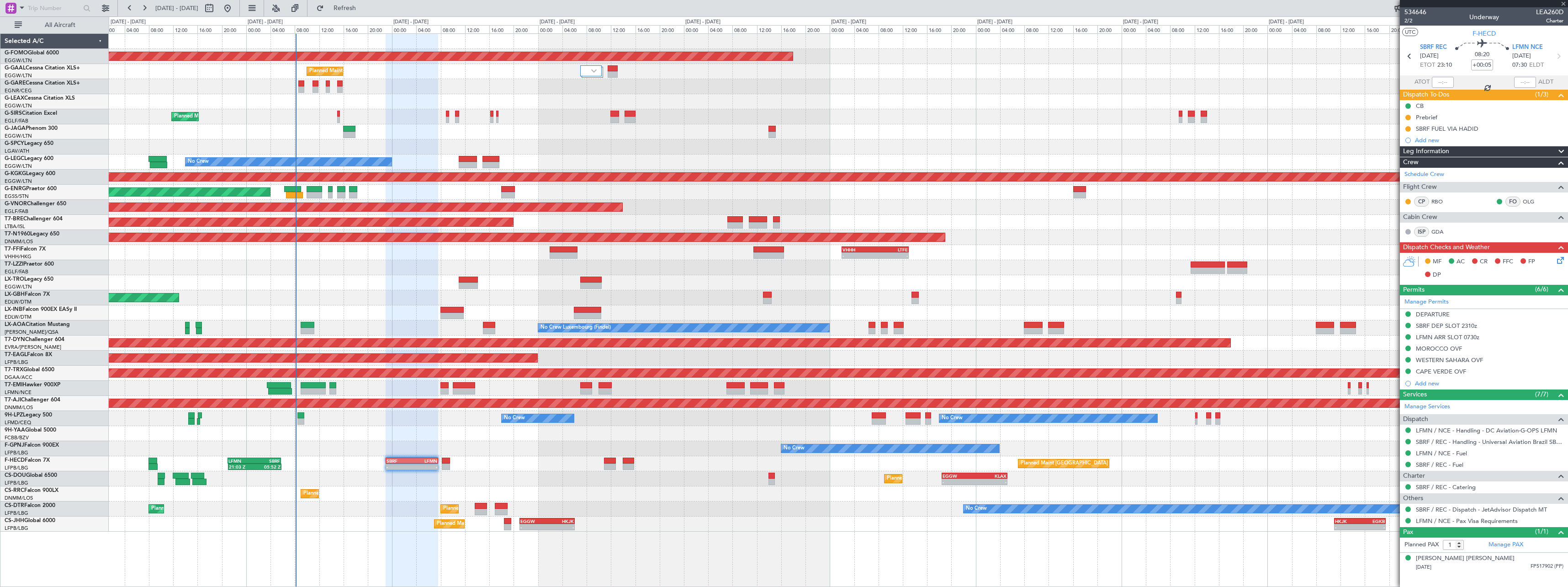
type input "7"
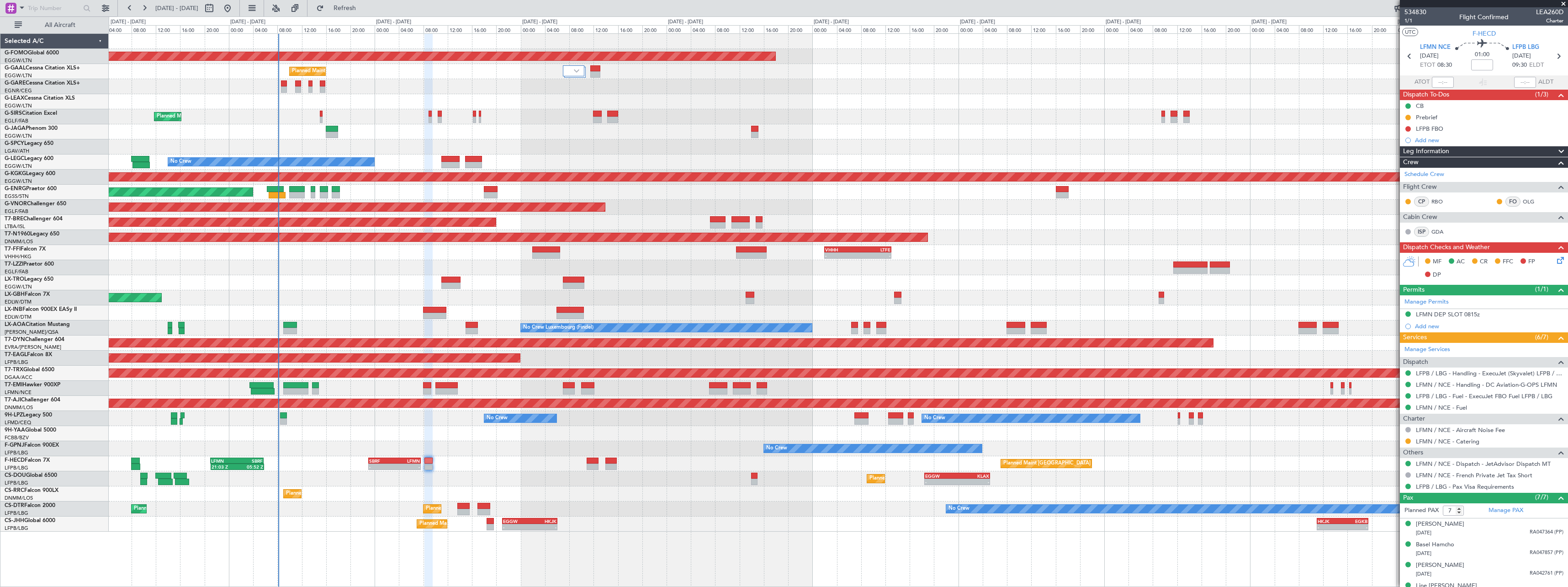
click at [397, 493] on div "Planned Maint Lagos (Murtala Muhammed) 11:14 Z 17:59 Z OLBA 11:00 Z DNMM 17:50 Z" at bounding box center [838, 494] width 1459 height 15
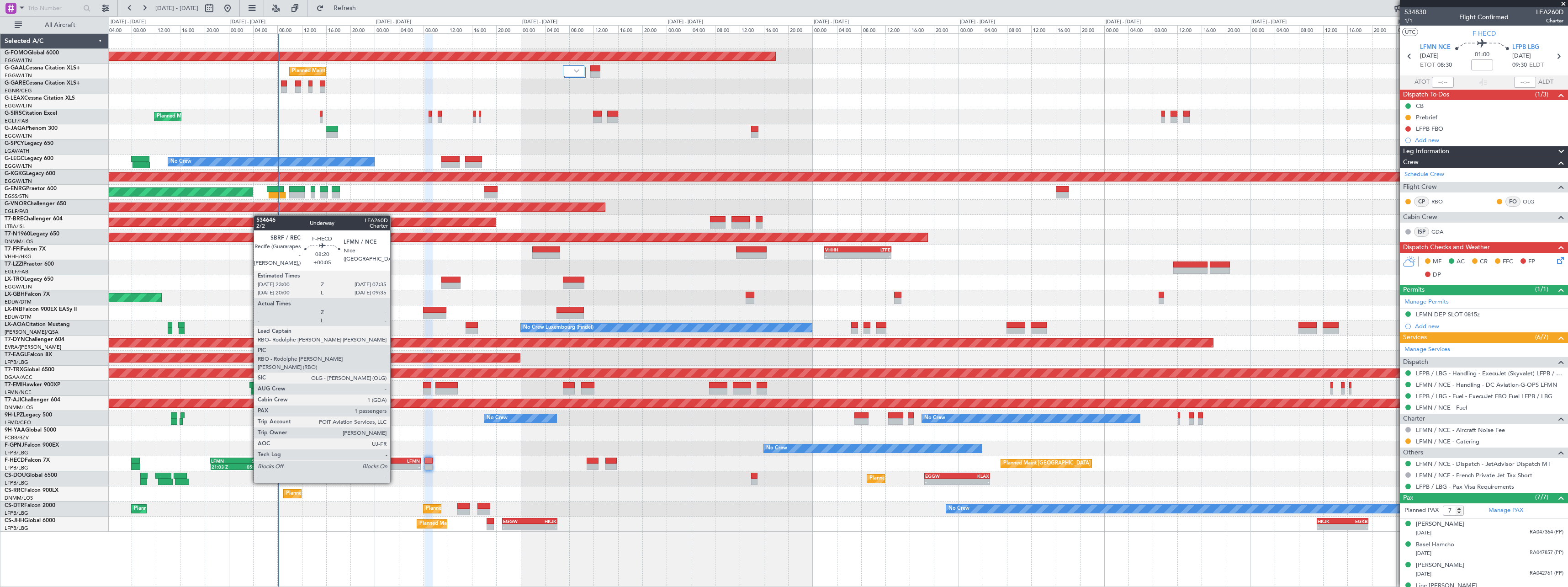
click at [394, 465] on div "-" at bounding box center [407, 466] width 25 height 5
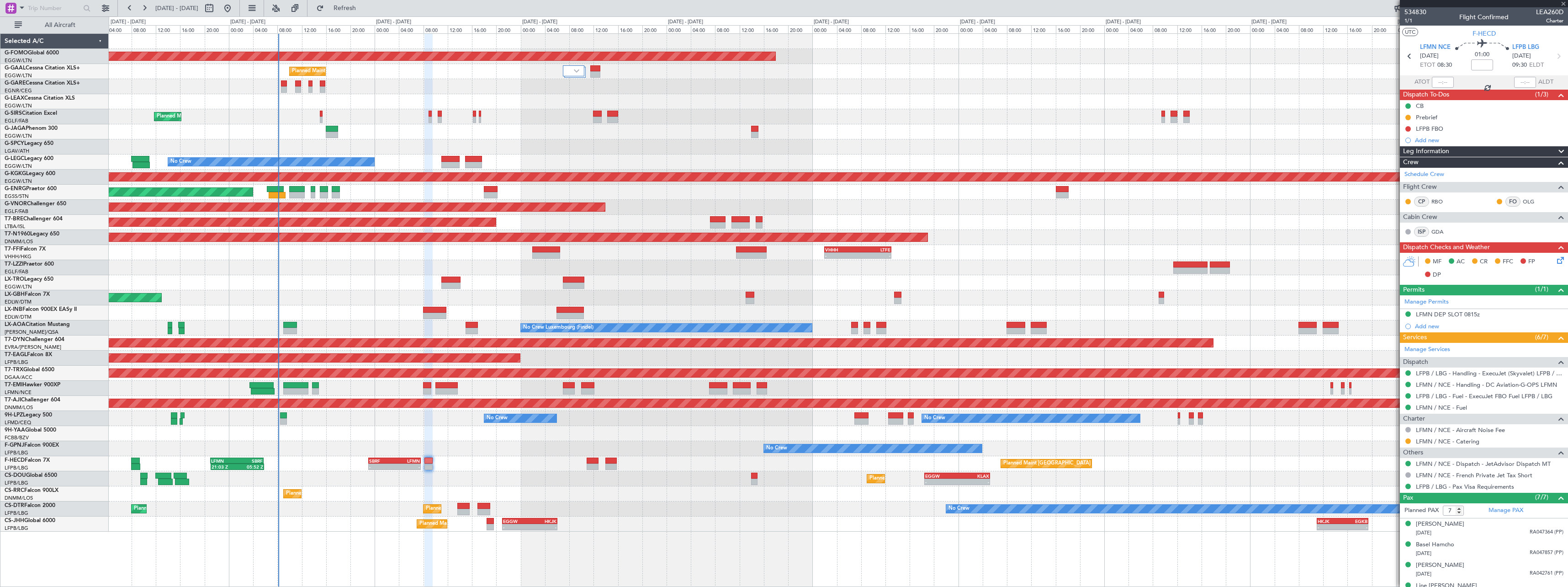
type input "+00:05"
type input "1"
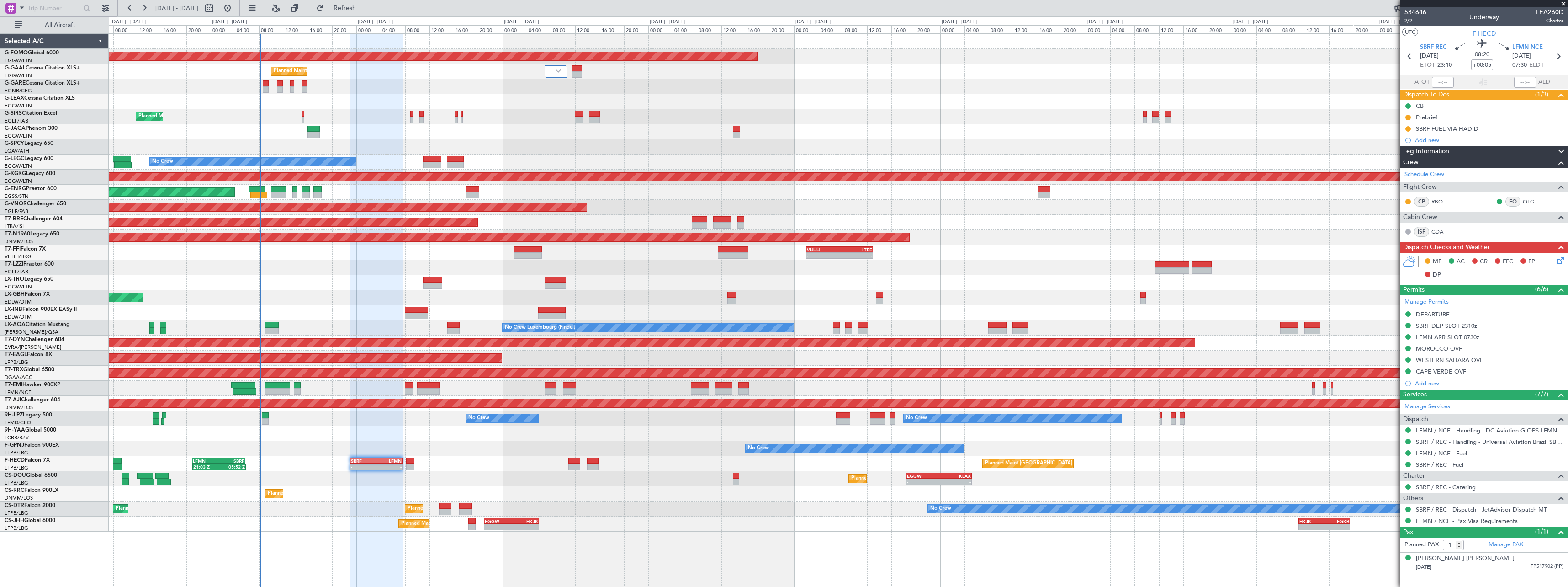
click at [451, 478] on div "Planned Maint London (Luton) - - EGGW 18:30 Z KLAX 05:15 Z Planned Maint Paris …" at bounding box center [838, 479] width 1459 height 15
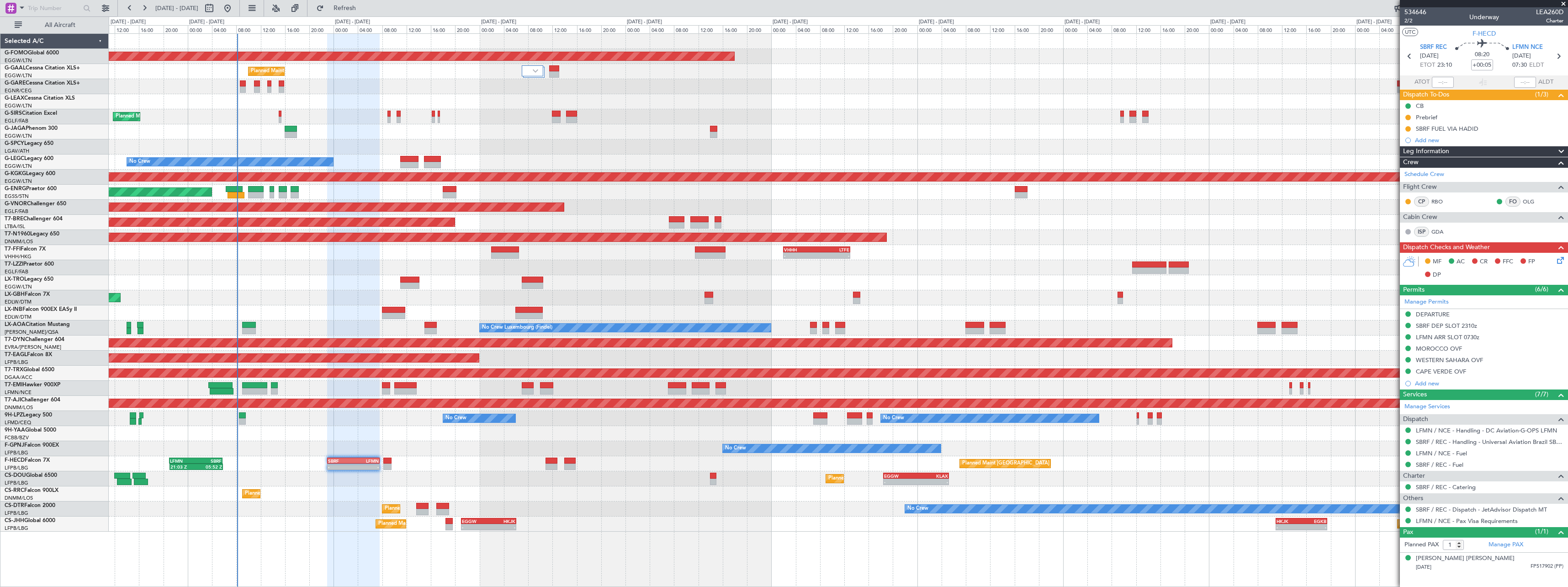
click at [505, 479] on div "Planned Maint London (Luton) - - EGGW 18:30 Z KLAX 05:15 Z Planned Maint Paris …" at bounding box center [838, 479] width 1459 height 15
click at [364, 10] on span "Refresh" at bounding box center [345, 8] width 38 height 7
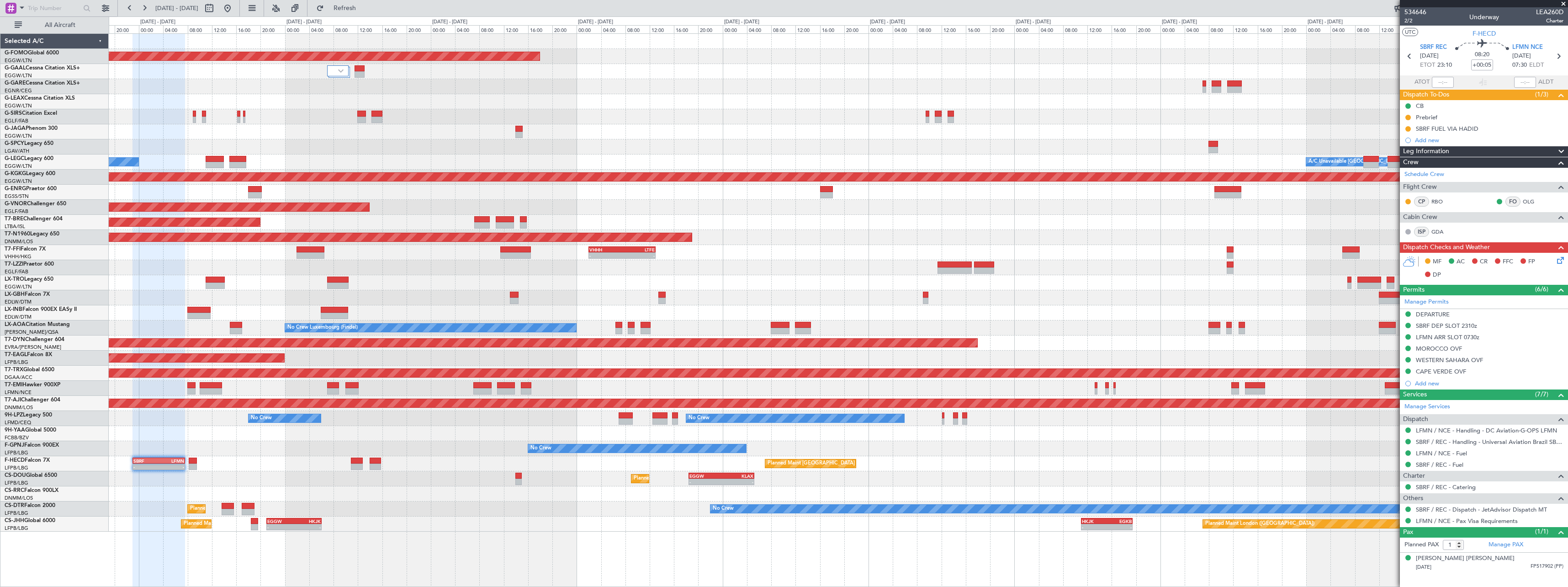
click at [909, 329] on div "No Crew Luxembourg (Findel) No Crew Sabadell" at bounding box center [838, 328] width 1459 height 15
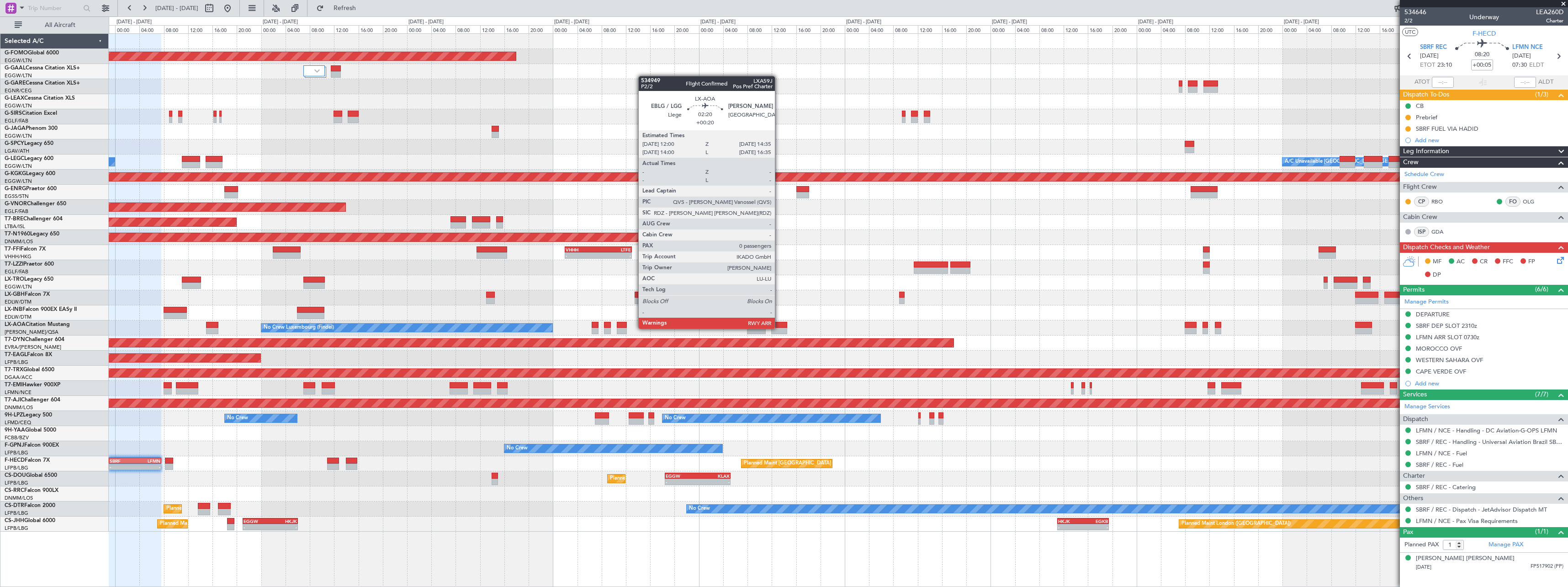
click at [779, 328] on div at bounding box center [779, 331] width 16 height 7
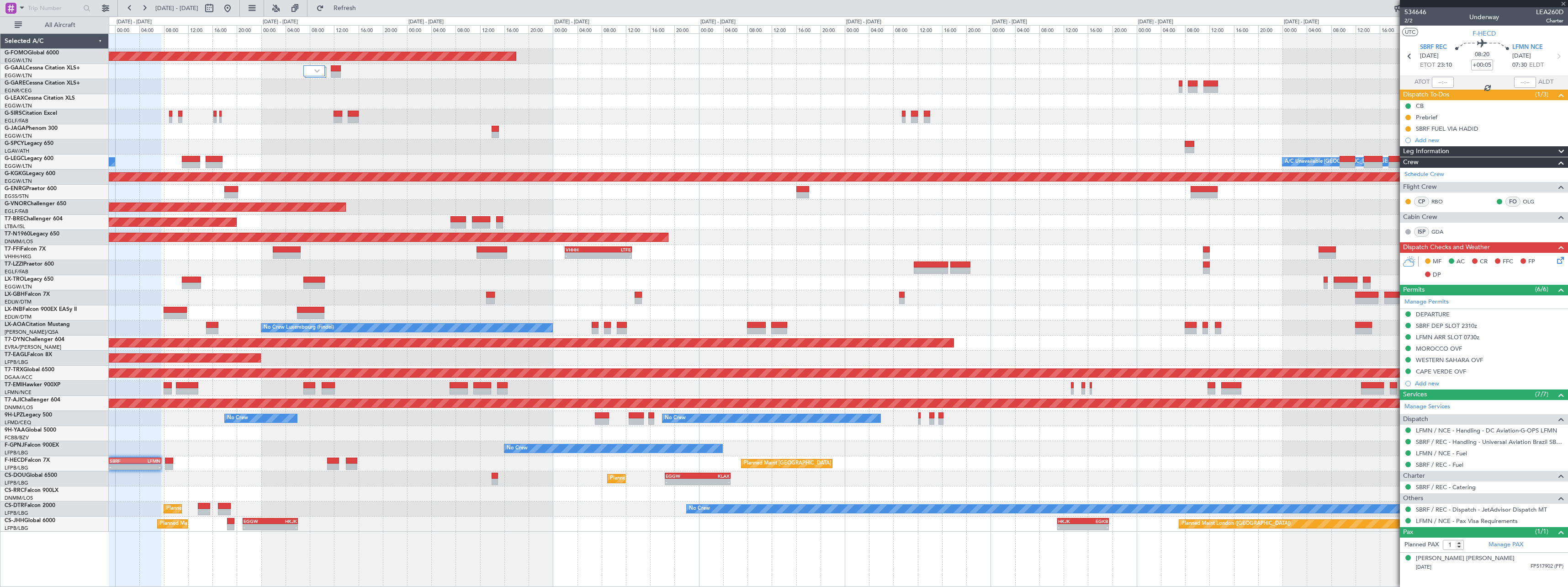
type input "+00:20"
type input "0"
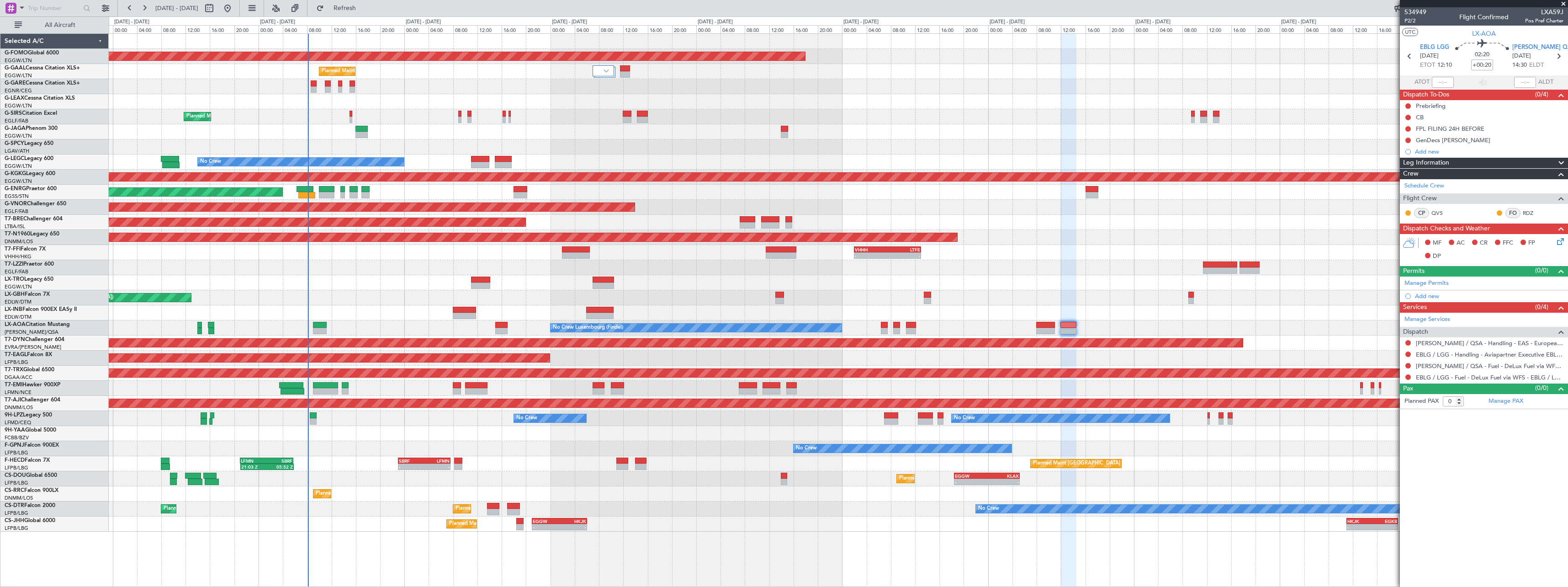
click at [542, 497] on div "Planned Maint Windsor Locks (Bradley Intl) - - EGGW 19:15 Z KTEB 01:55 Z Planne…" at bounding box center [838, 283] width 1459 height 497
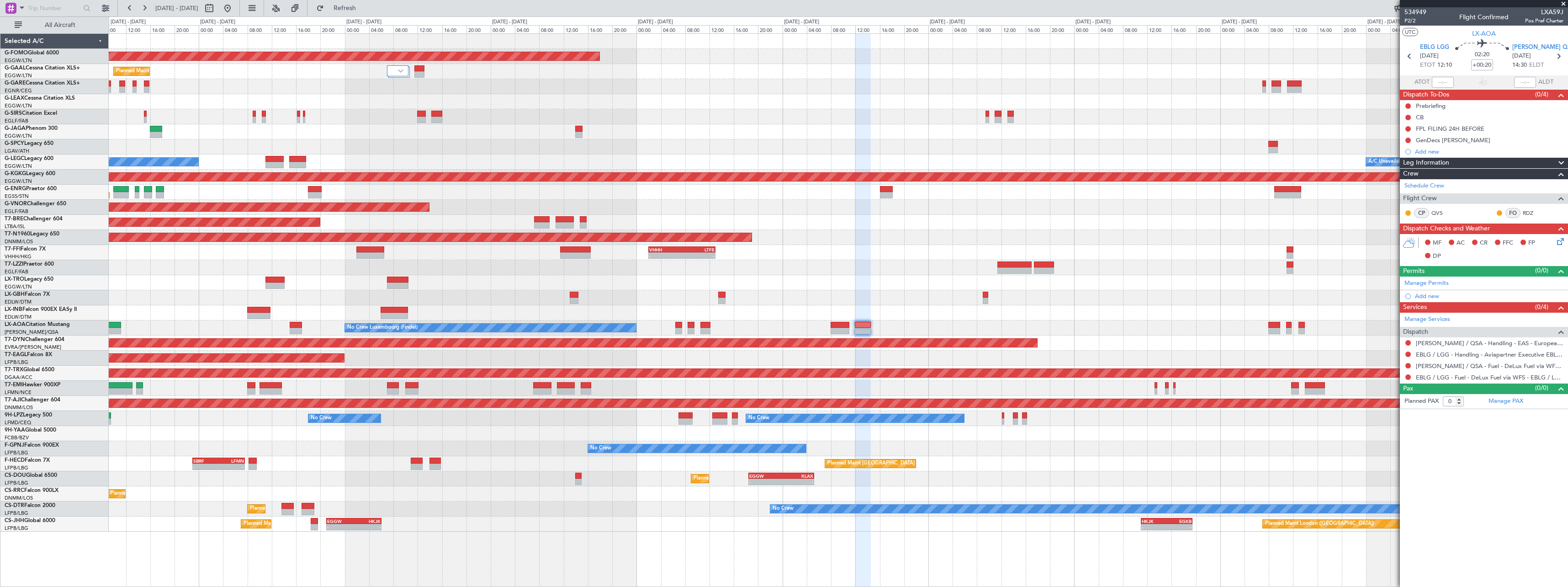
click at [786, 251] on div "- - VHHH 02:00 Z LTFE 13:00 Z" at bounding box center [838, 252] width 1459 height 15
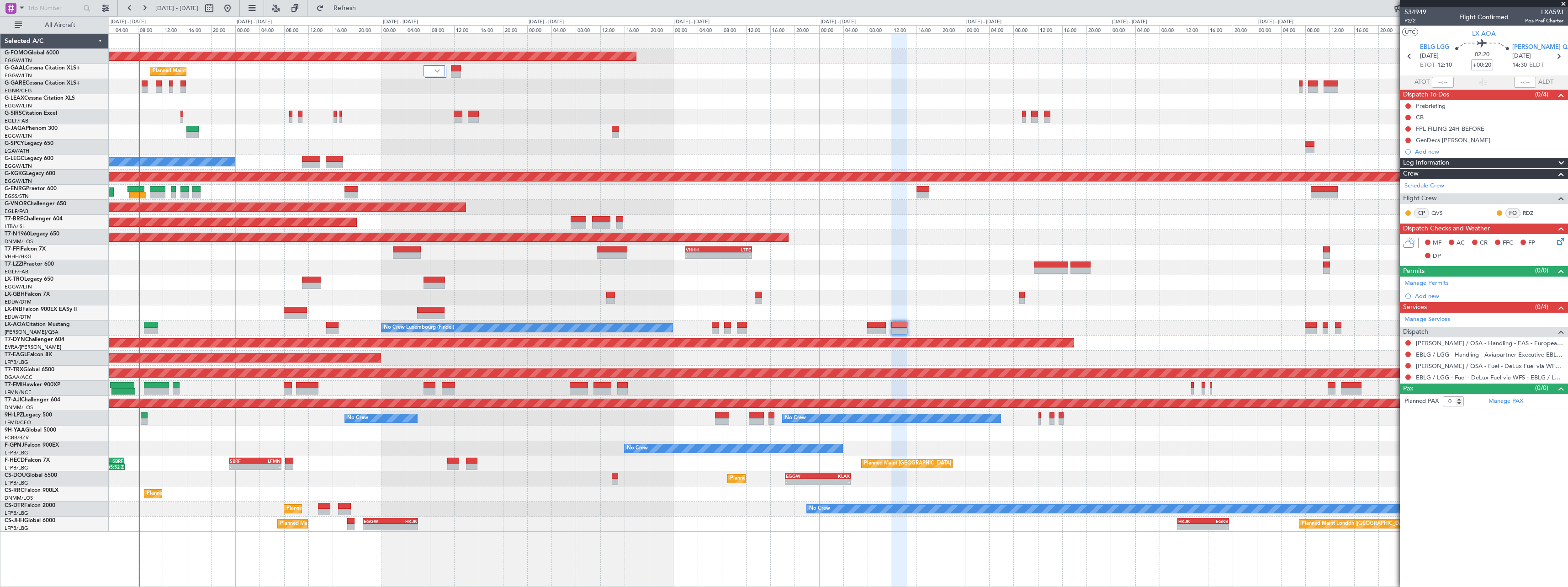
click at [488, 455] on div "No Crew No Crew No Crew" at bounding box center [838, 448] width 1459 height 15
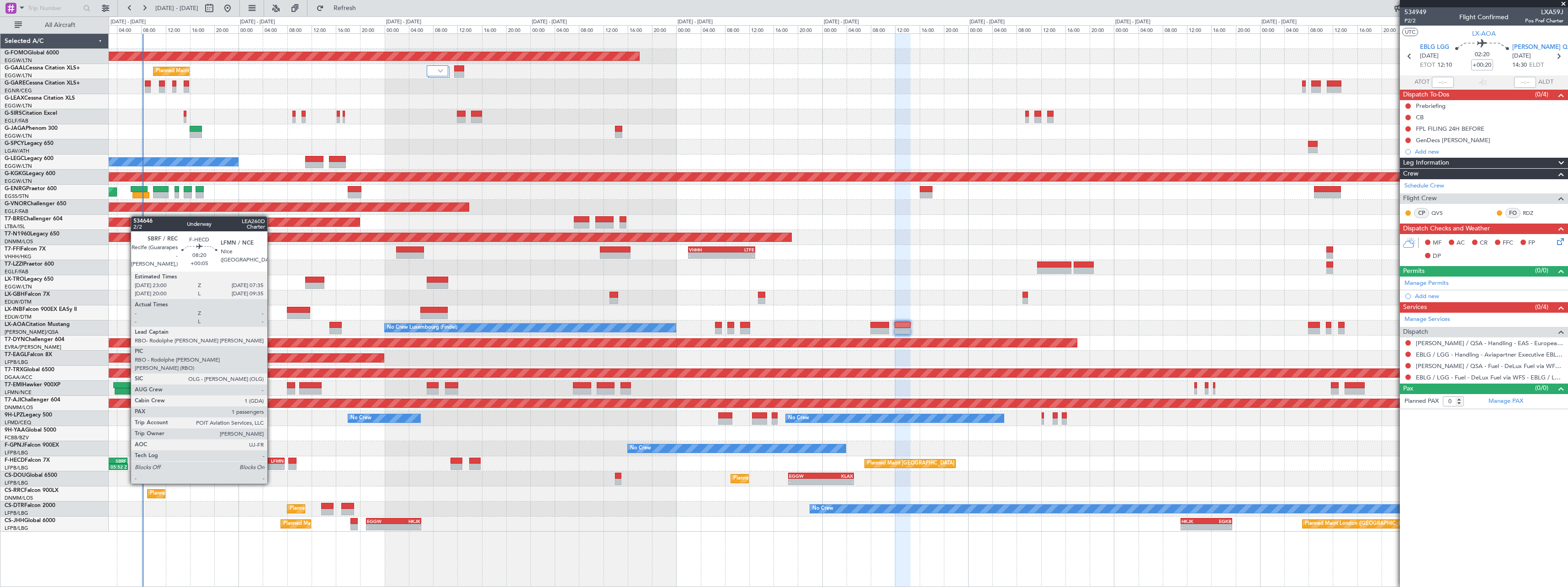
click at [271, 466] on div "-" at bounding box center [270, 466] width 25 height 5
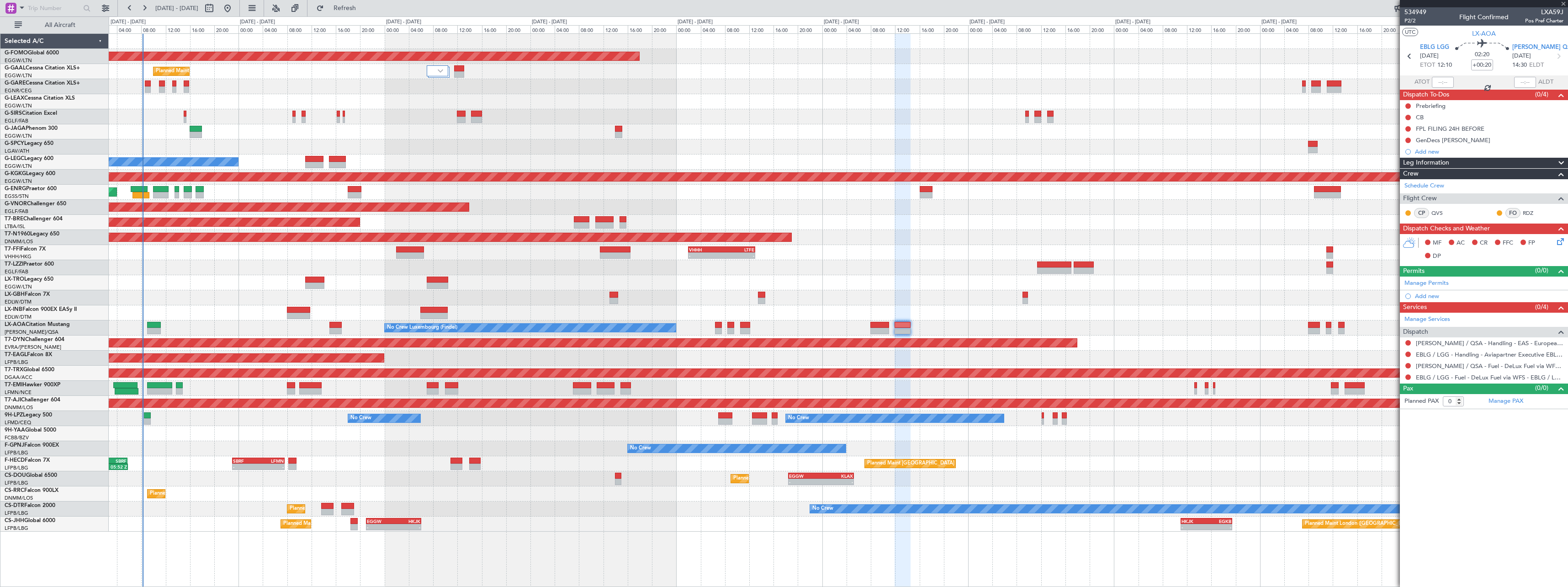
type input "+00:05"
type input "1"
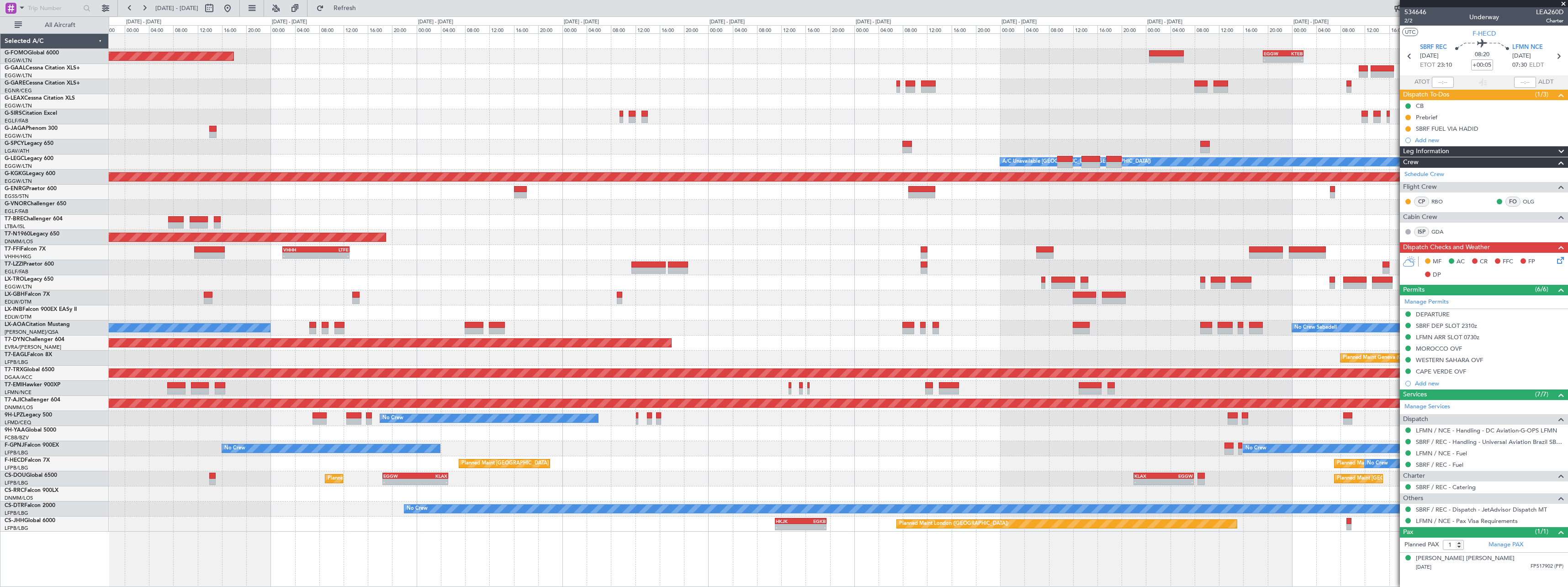
click at [476, 346] on div "Planned Maint [GEOGRAPHIC_DATA]-[GEOGRAPHIC_DATA]" at bounding box center [838, 343] width 1459 height 15
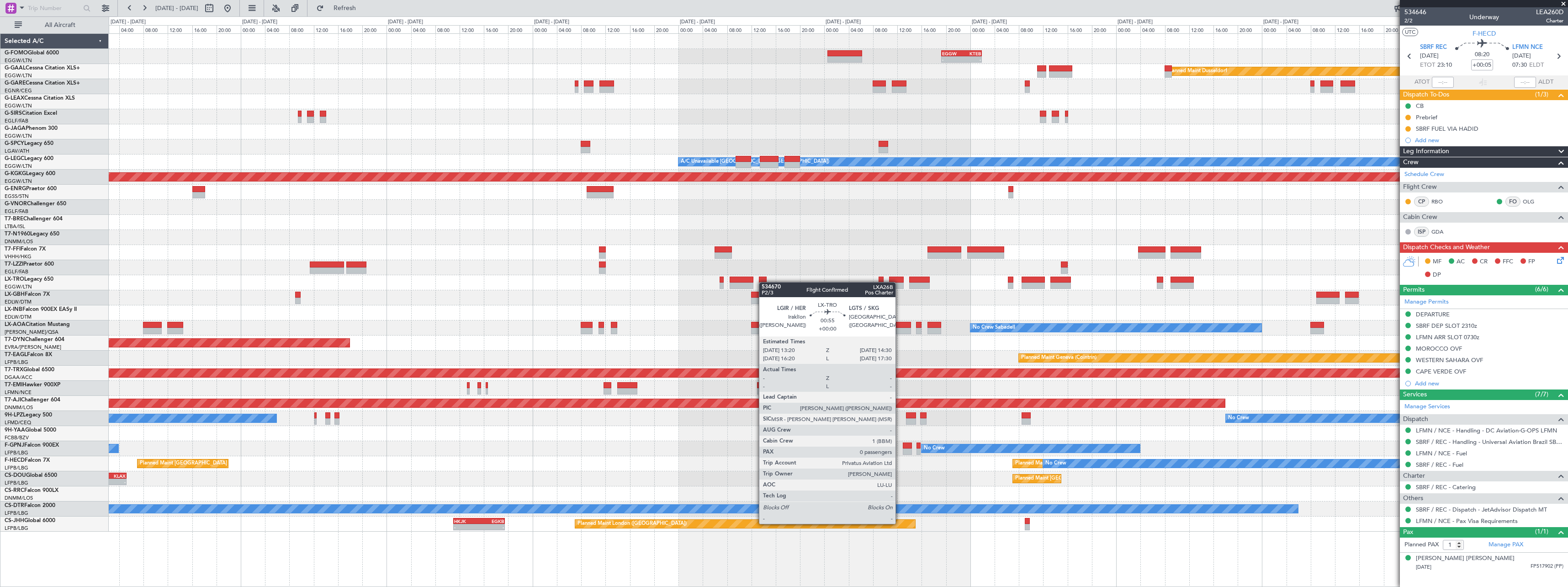
click at [763, 282] on div at bounding box center [838, 283] width 1459 height 15
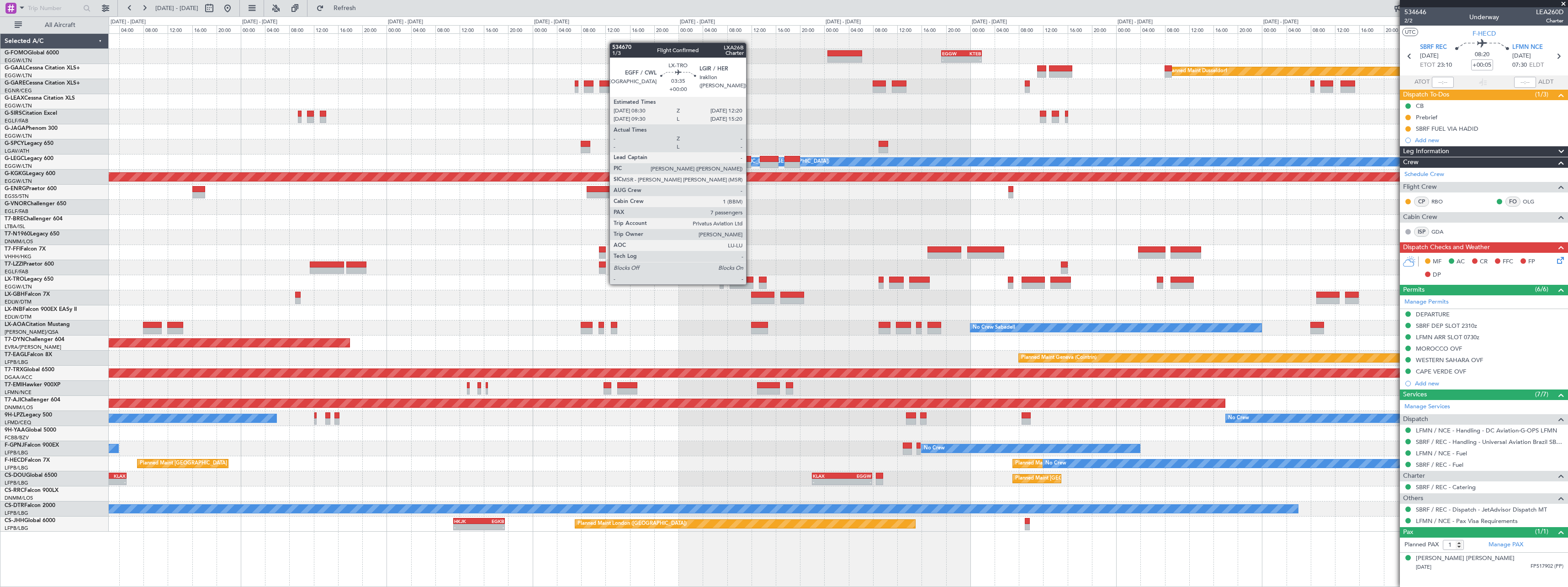
click at [751, 283] on div at bounding box center [741, 286] width 24 height 7
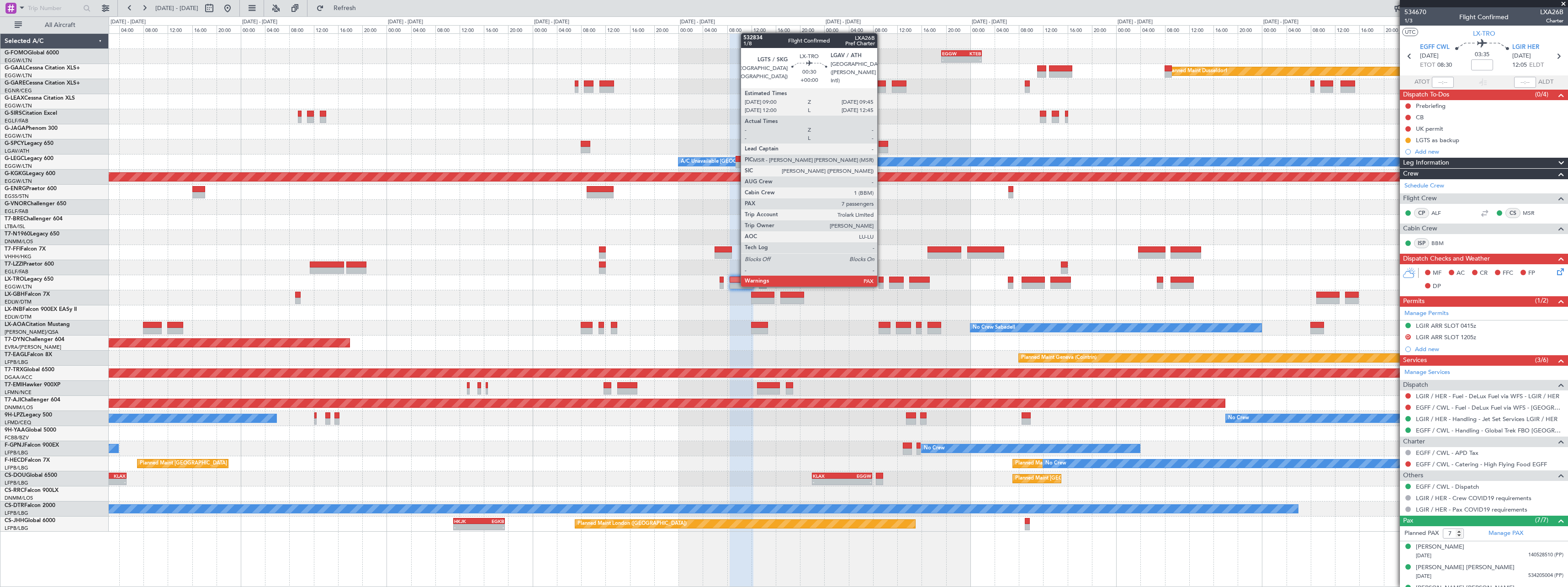
click at [881, 286] on div at bounding box center [881, 286] width 5 height 7
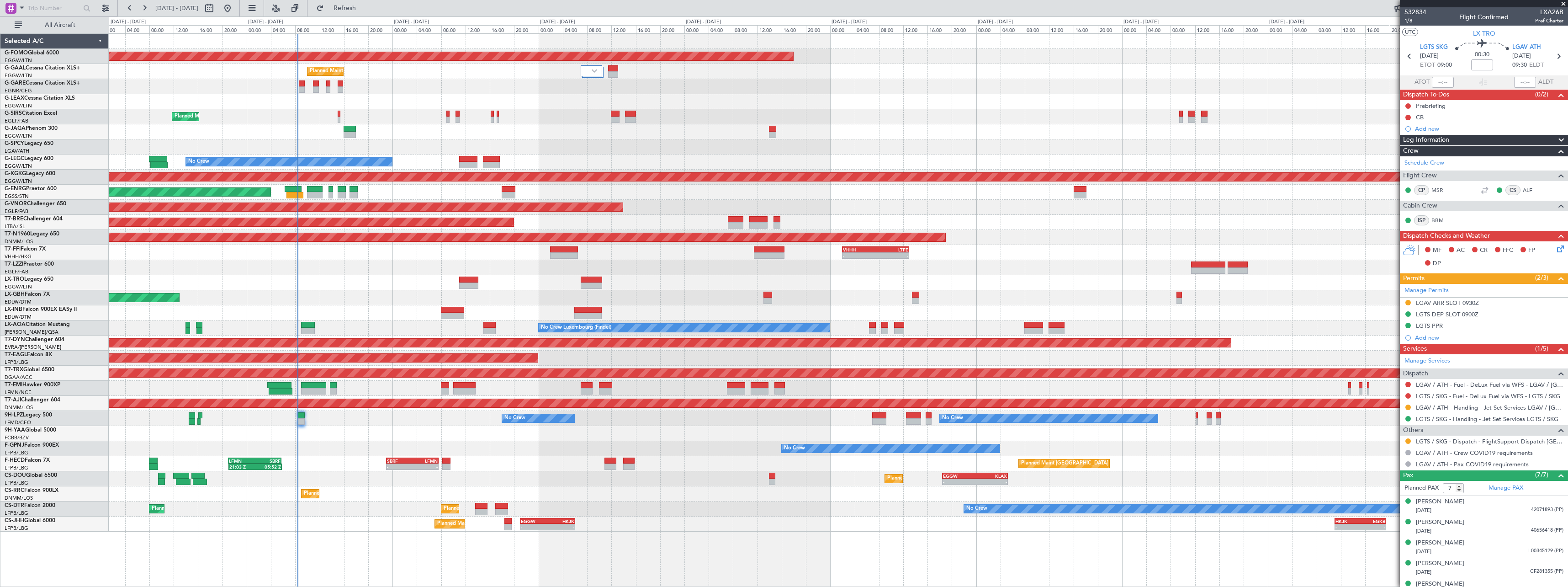
click at [1231, 365] on div "Planned Maint Windsor Locks (Bradley Intl) - - EGGW 19:15 Z KTEB 01:55 Z Planne…" at bounding box center [838, 283] width 1459 height 497
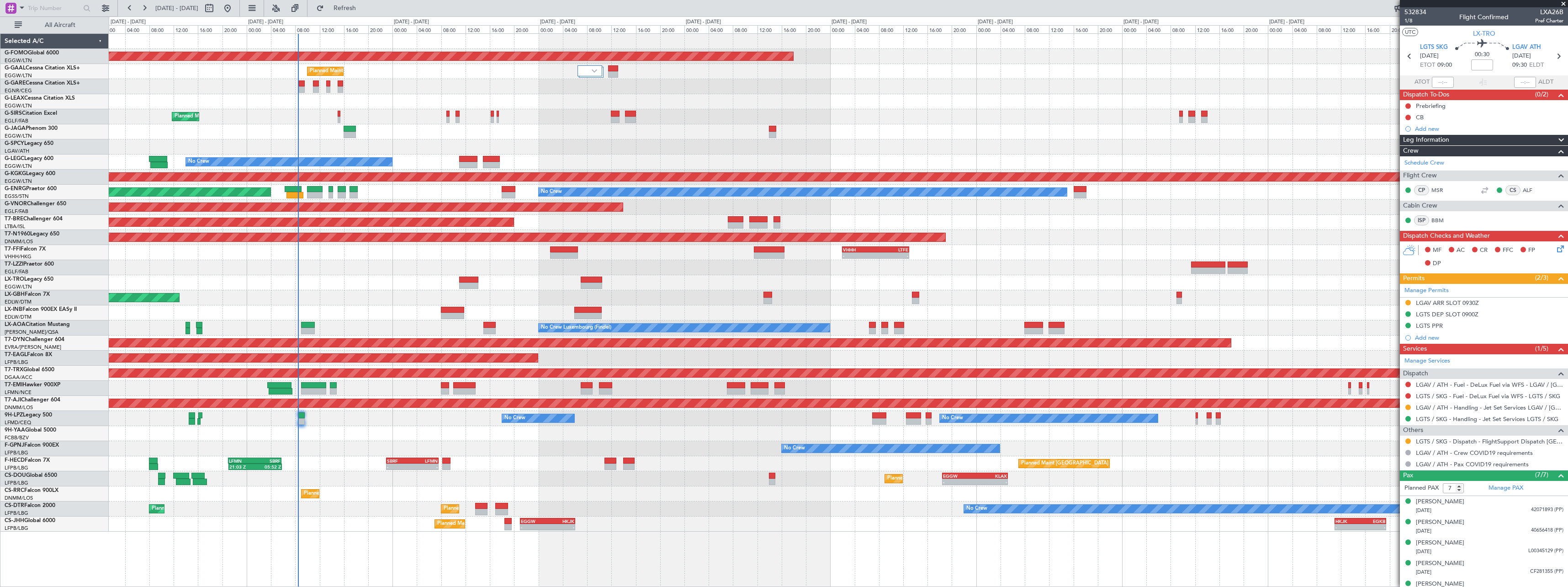
click at [692, 298] on div "Planned Maint Windsor Locks (Bradley Intl) - - EGGW 19:15 Z KTEB 01:55 Z Planne…" at bounding box center [838, 283] width 1459 height 497
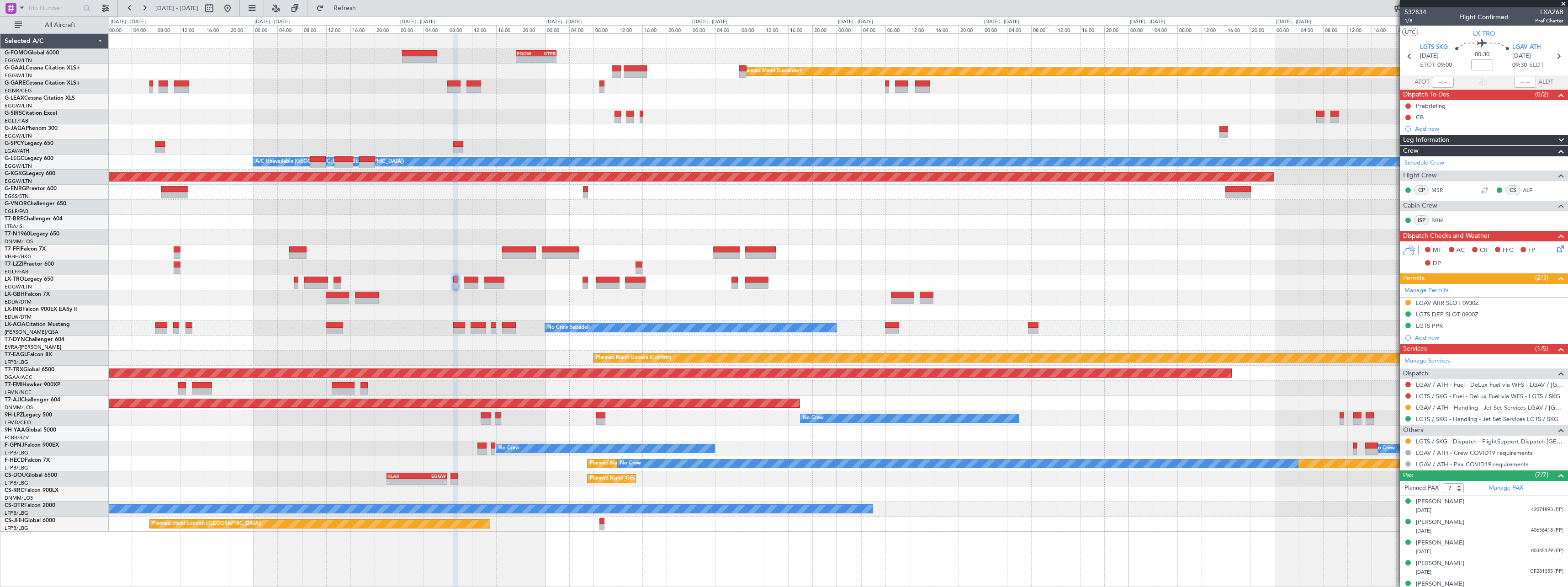
click at [715, 309] on div "- - EGGW 19:15 Z KTEB 01:55 Z Planned Maint Dusseldorf Planned Maint London (Lu…" at bounding box center [838, 283] width 1459 height 497
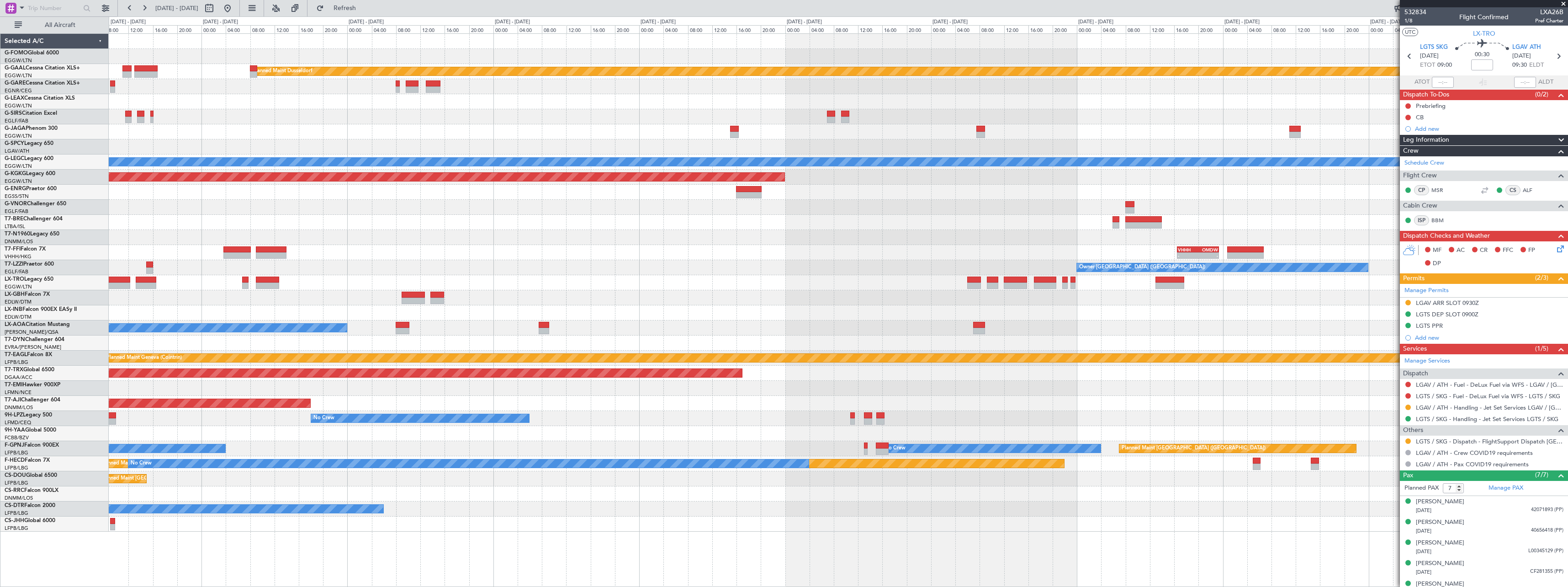
click at [712, 252] on div "- - EGGW 19:15 Z KTEB 01:55 Z Planned Maint Dusseldorf Planned Maint London (Lu…" at bounding box center [838, 283] width 1459 height 497
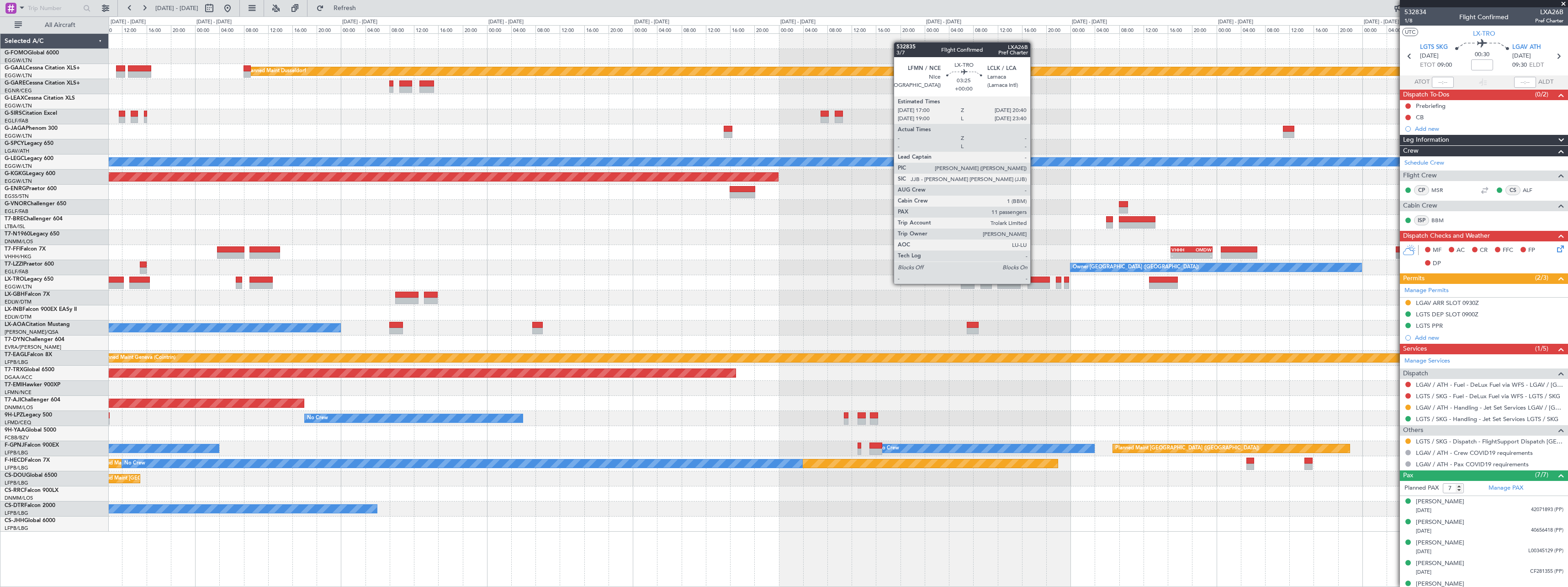
click at [1036, 284] on div at bounding box center [1038, 286] width 23 height 7
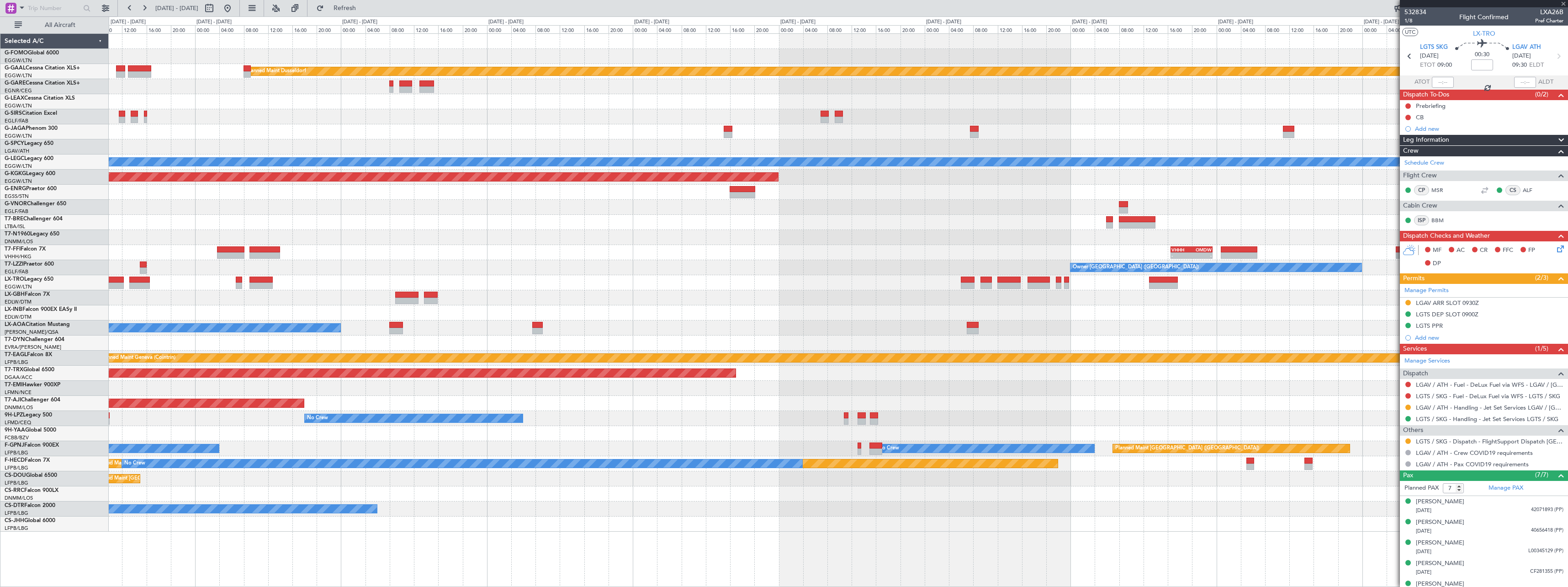
type input "11"
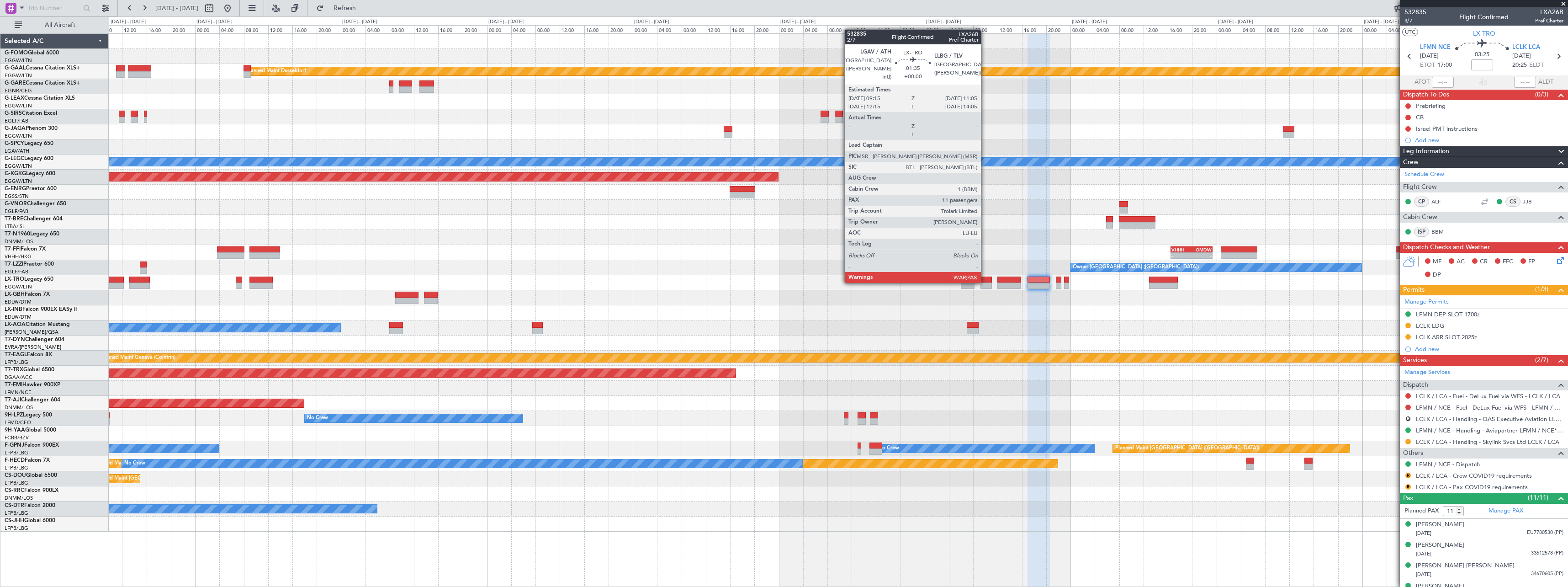
click at [985, 282] on div at bounding box center [986, 279] width 12 height 7
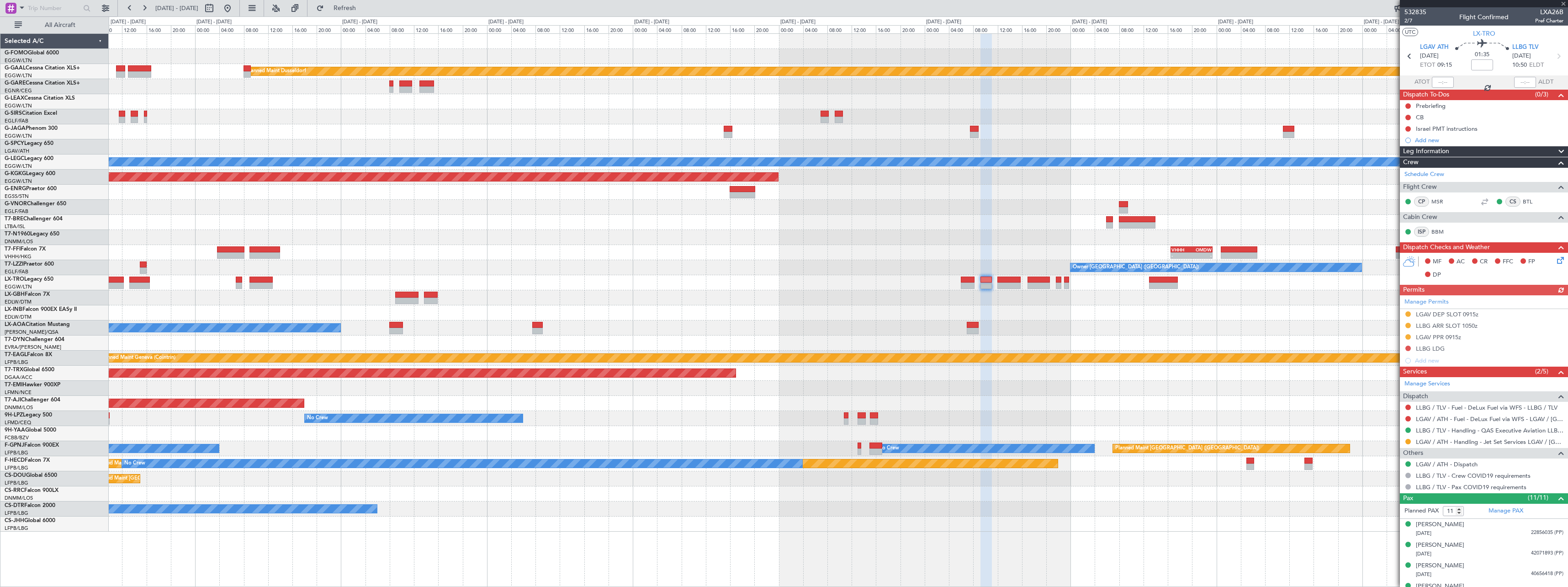
scroll to position [158, 0]
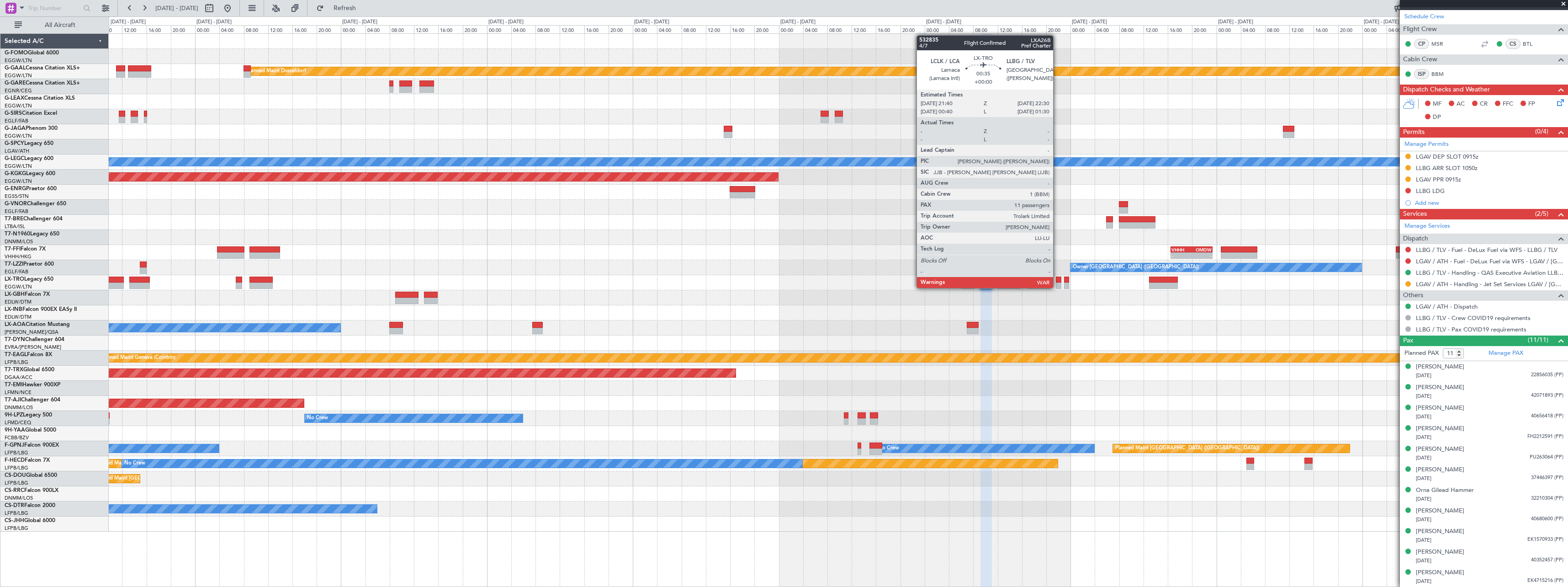
click at [1057, 287] on div at bounding box center [1059, 286] width 5 height 7
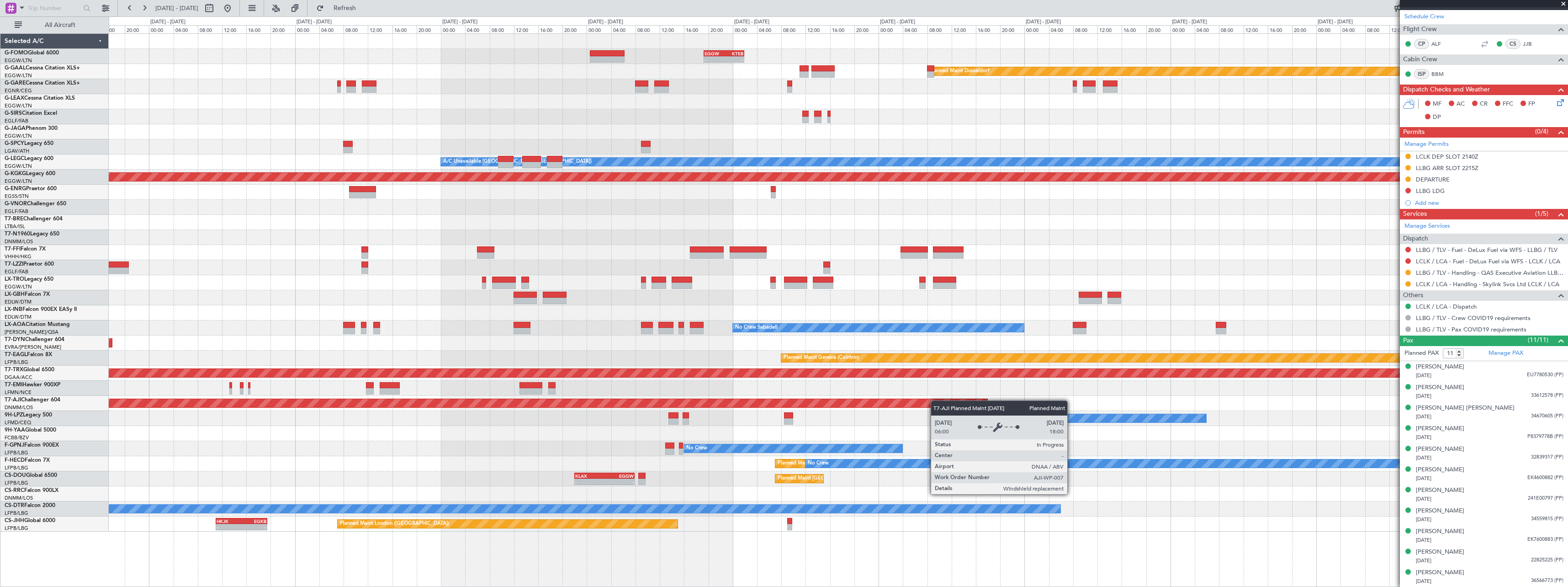
click at [1139, 400] on div "- - EGGW 19:15 Z KTEB 01:55 Z Planned Maint Dusseldorf A/C Unavailable London (…" at bounding box center [838, 283] width 1459 height 497
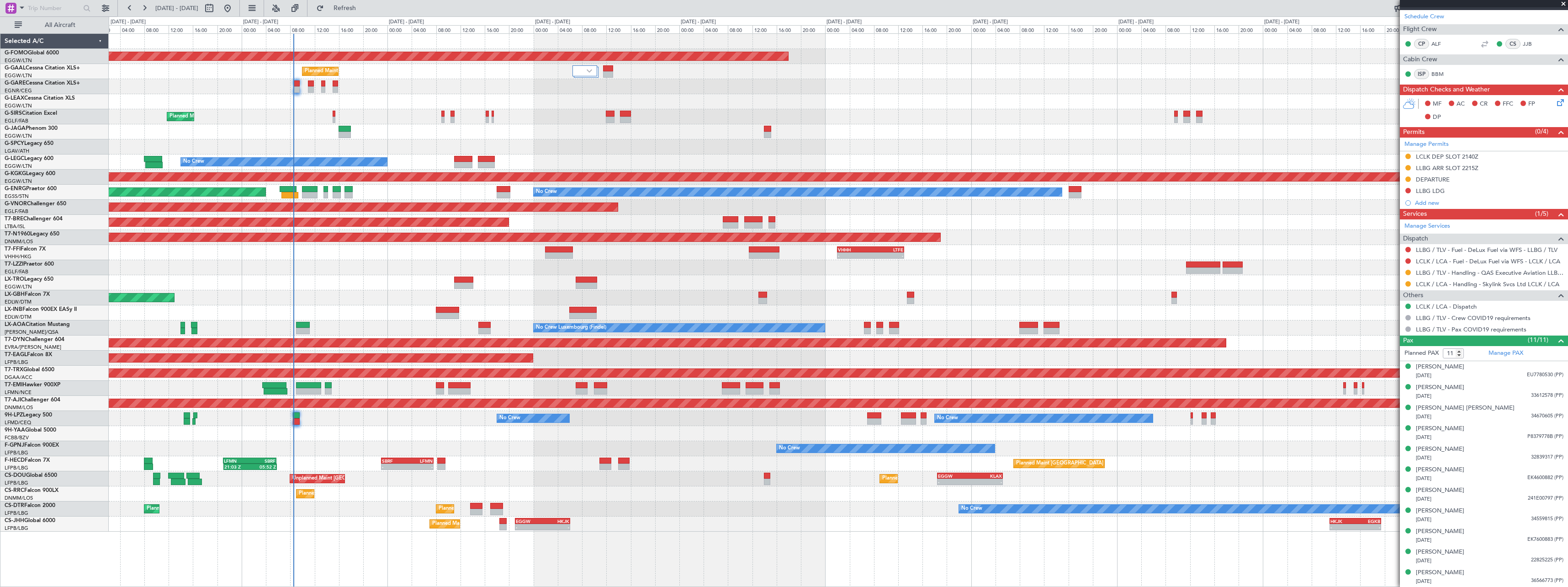
click at [1258, 300] on div "Planned Maint Windsor Locks (Bradley Intl) - - EGGW 19:15 Z KTEB 01:55 Z Planne…" at bounding box center [838, 283] width 1459 height 497
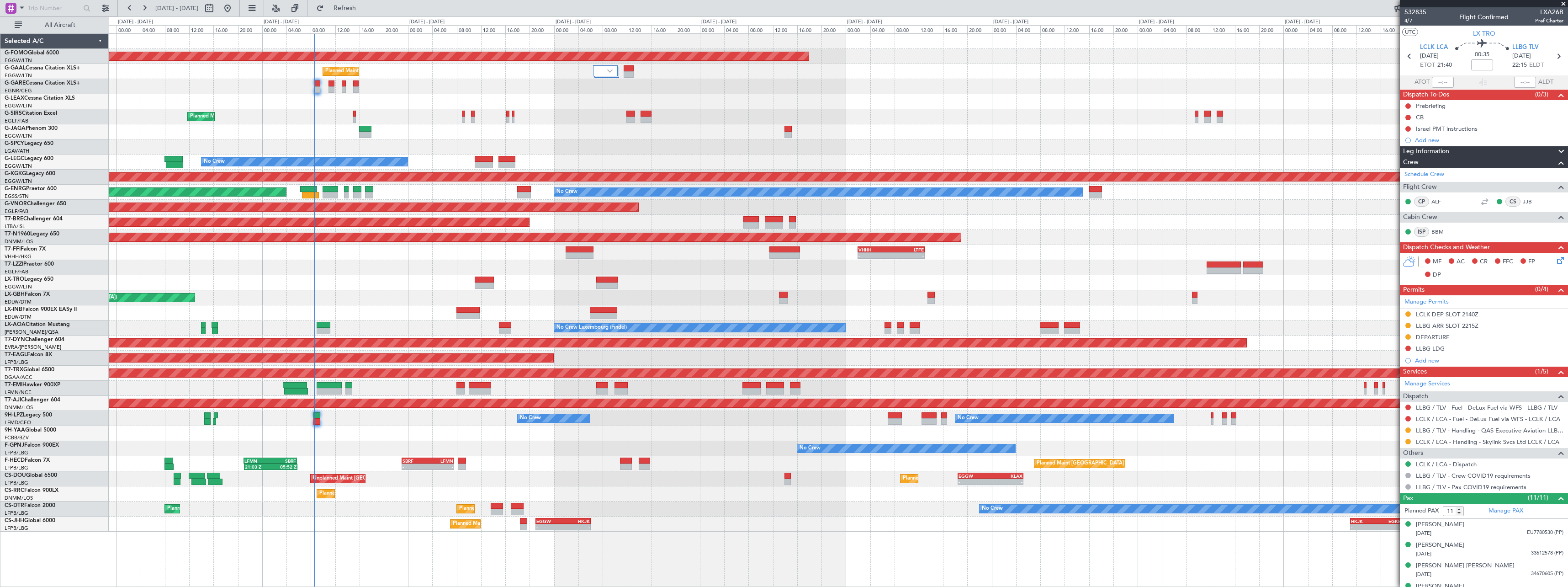
scroll to position [158, 0]
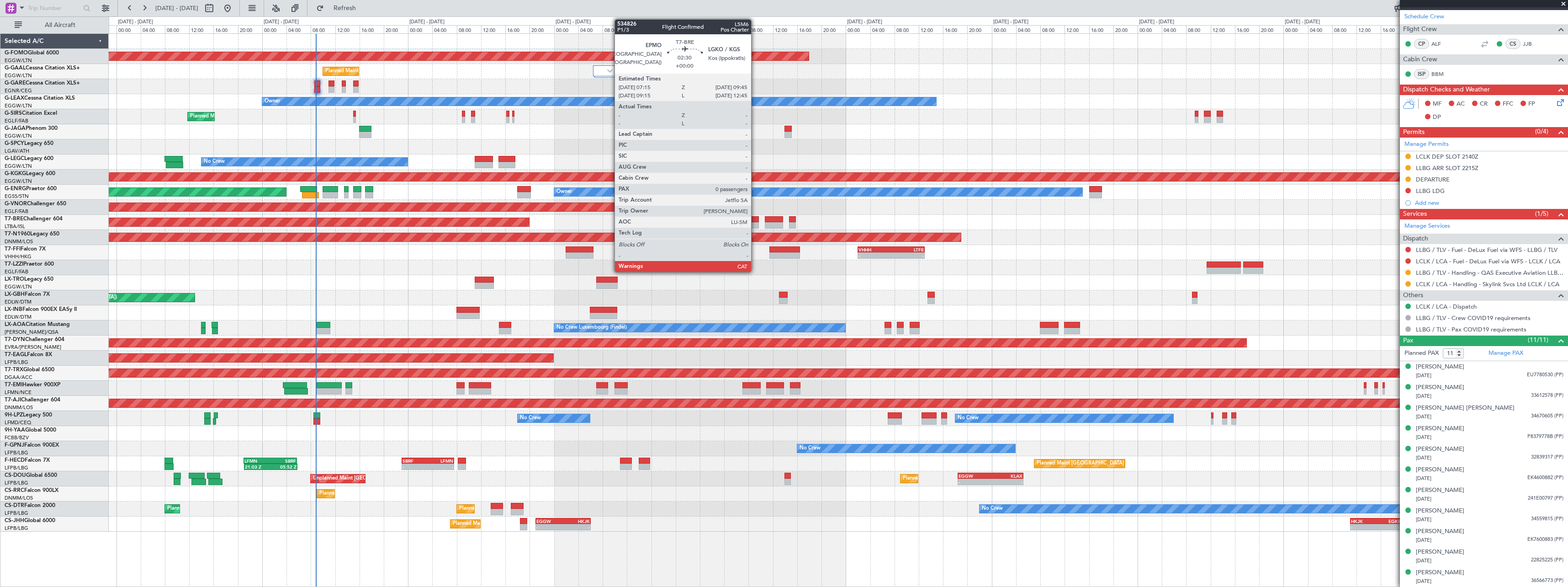
click at [755, 227] on div at bounding box center [751, 225] width 16 height 7
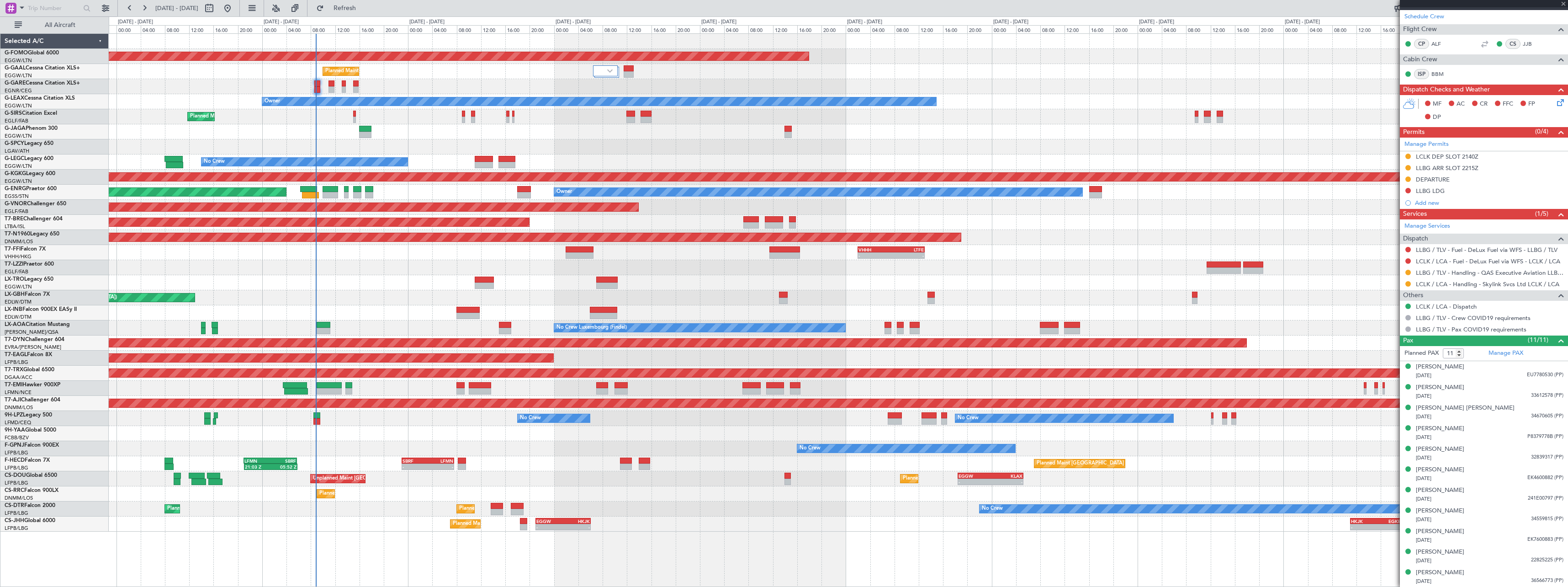
type input "0"
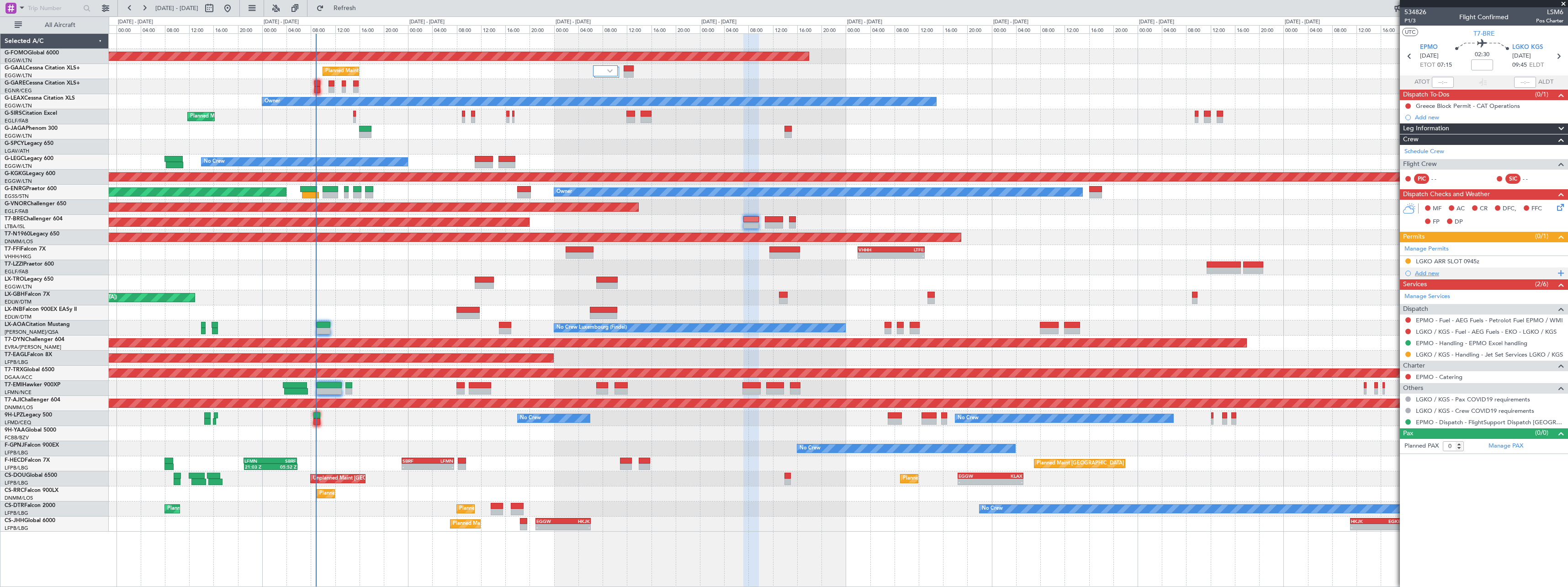
click at [1430, 275] on div "Add new" at bounding box center [1485, 273] width 140 height 8
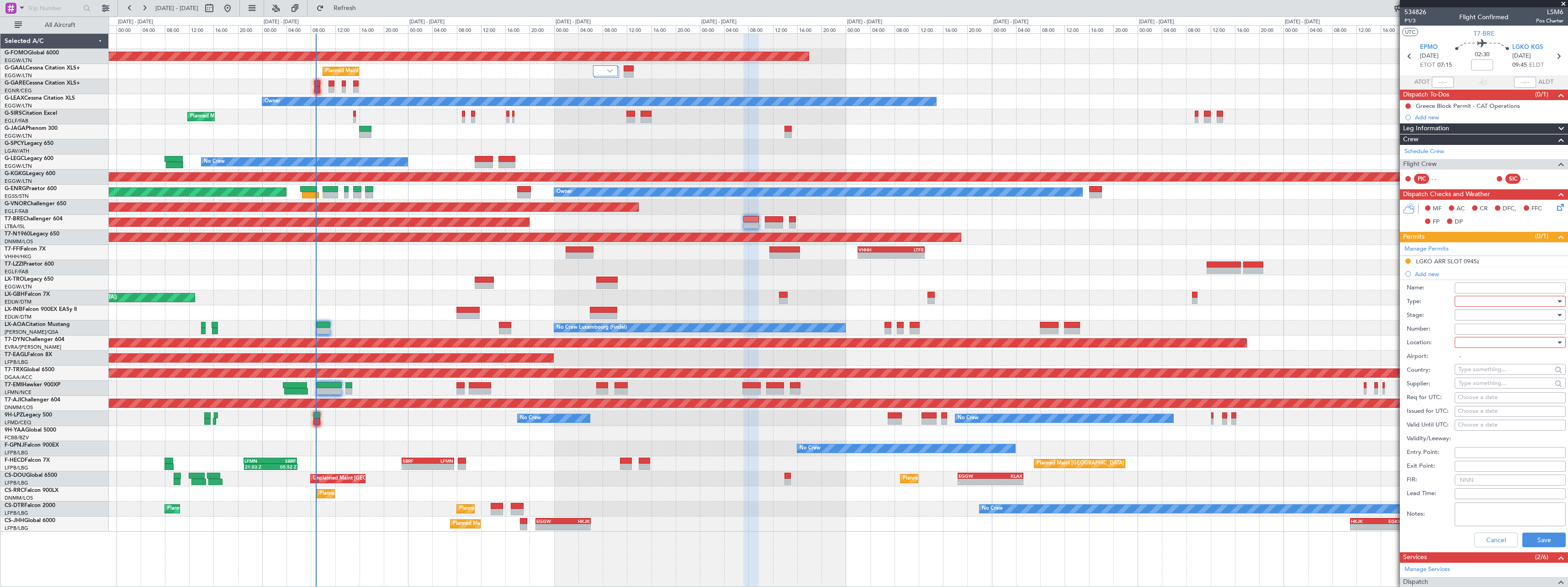
click at [1486, 303] on div at bounding box center [1507, 301] width 97 height 14
drag, startPoint x: 1485, startPoint y: 388, endPoint x: 1494, endPoint y: 340, distance: 48.8
click at [1485, 387] on span "Slot" at bounding box center [1507, 387] width 96 height 14
click at [1493, 319] on div at bounding box center [1507, 315] width 97 height 14
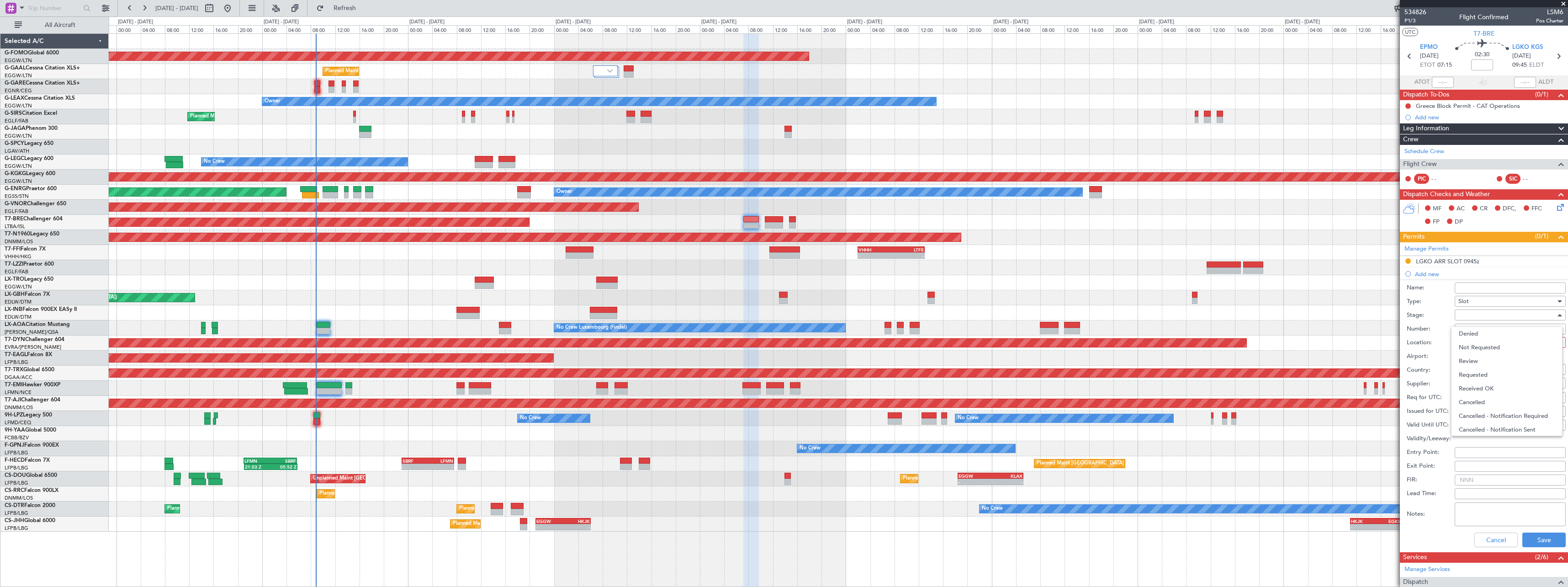
drag, startPoint x: 1496, startPoint y: 388, endPoint x: 1494, endPoint y: 357, distance: 31.1
click at [1495, 383] on span "Received OK" at bounding box center [1507, 388] width 96 height 14
click at [1492, 344] on div at bounding box center [1507, 342] width 97 height 14
click at [1492, 388] on span "Arrival" at bounding box center [1507, 388] width 96 height 14
type input "LGKO / KGS"
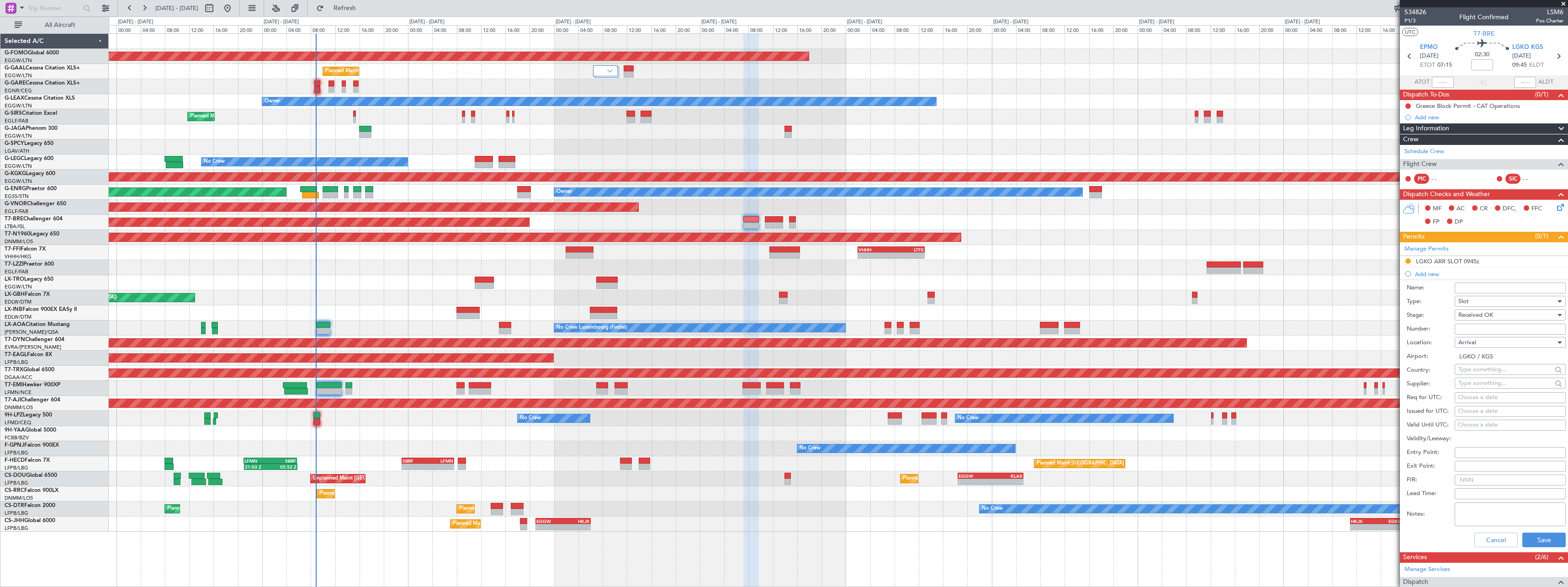
click at [1483, 330] on input "Number:" at bounding box center [1510, 329] width 111 height 11
paste input "LGKOAJST479600"
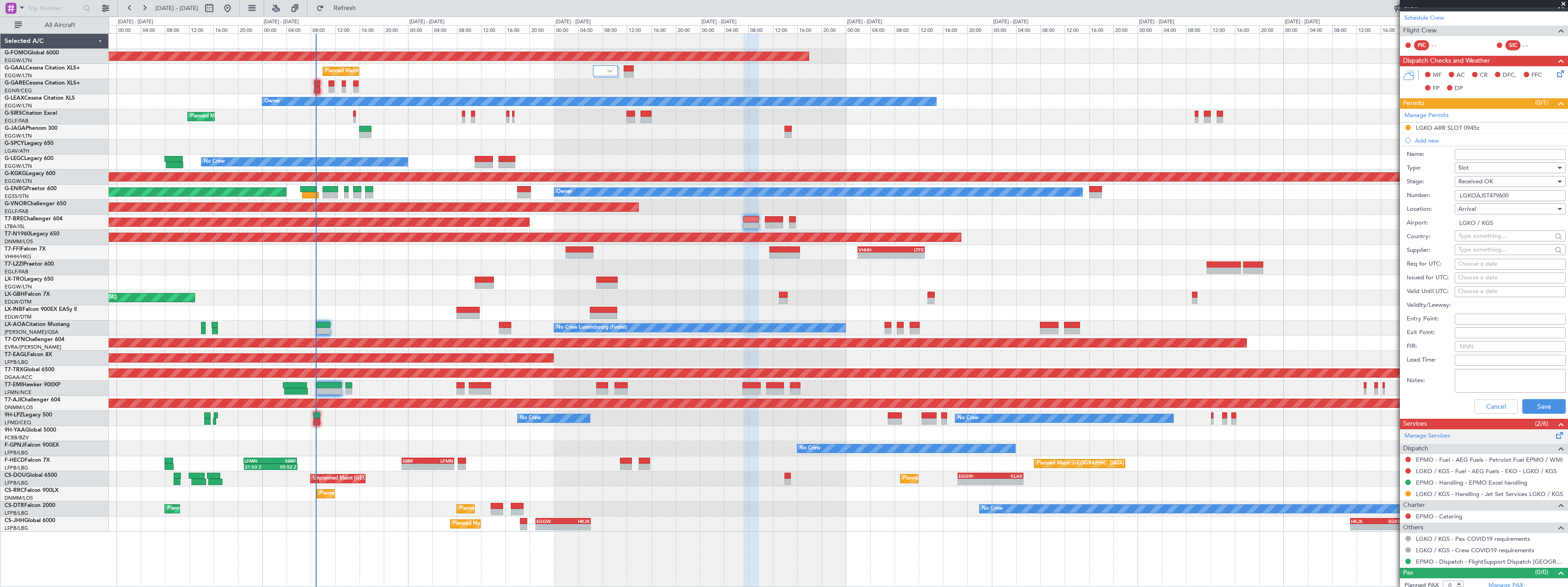
scroll to position [137, 0]
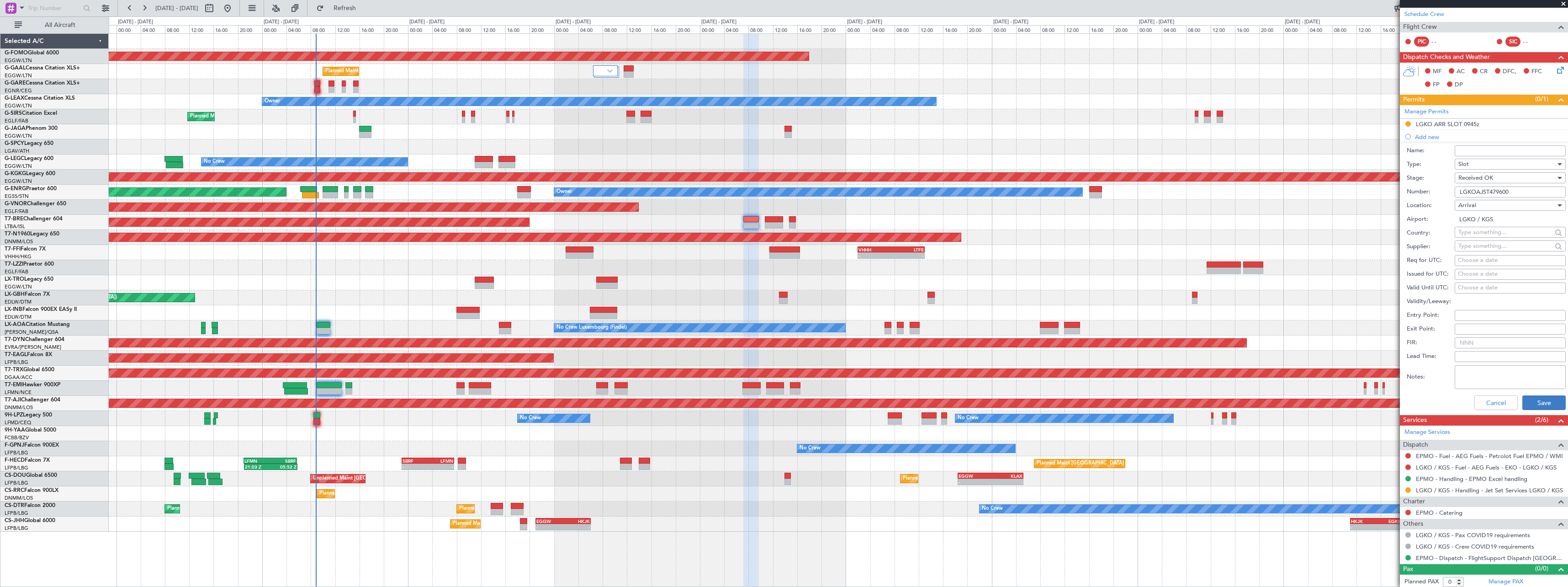
type input "LGKOAJST479600"
click at [1538, 403] on button "Save" at bounding box center [1544, 402] width 43 height 15
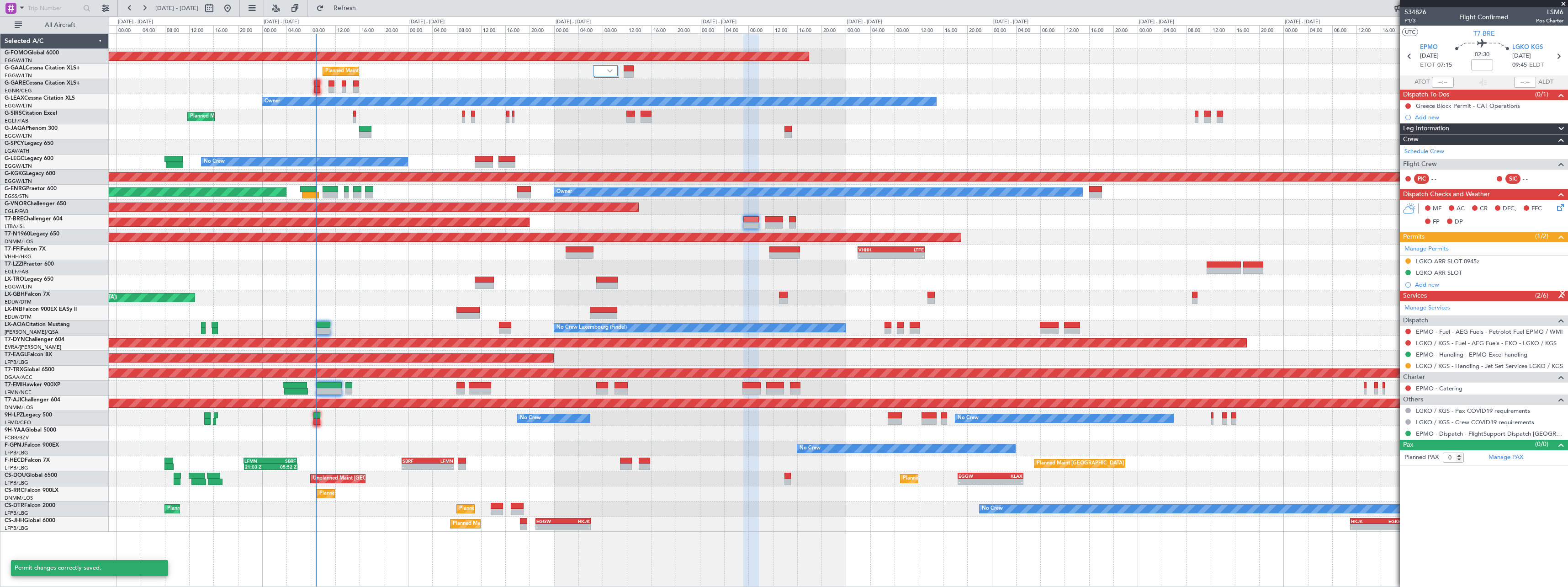
scroll to position [0, 0]
drag, startPoint x: 1462, startPoint y: 273, endPoint x: 1496, endPoint y: 272, distance: 34.0
click at [1463, 274] on div "LGKO ARR SLOT" at bounding box center [1484, 273] width 168 height 12
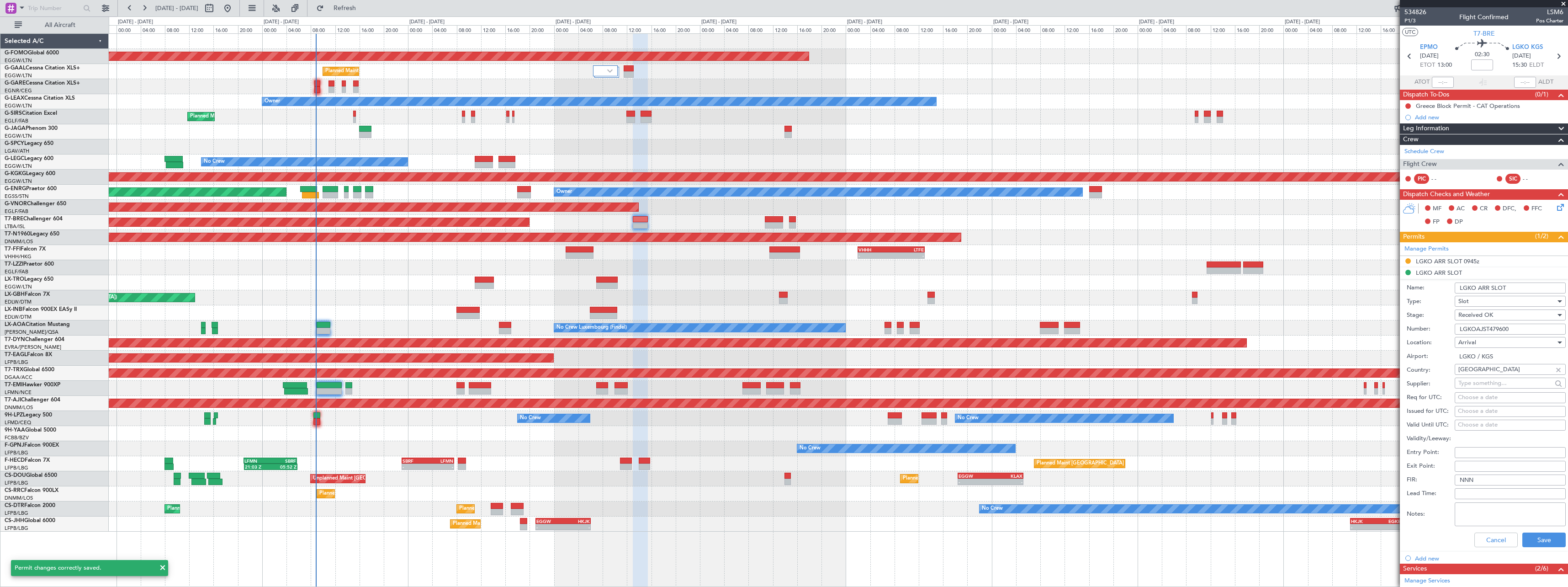
click at [1535, 287] on input "LGKO ARR SLOT" at bounding box center [1510, 288] width 111 height 11
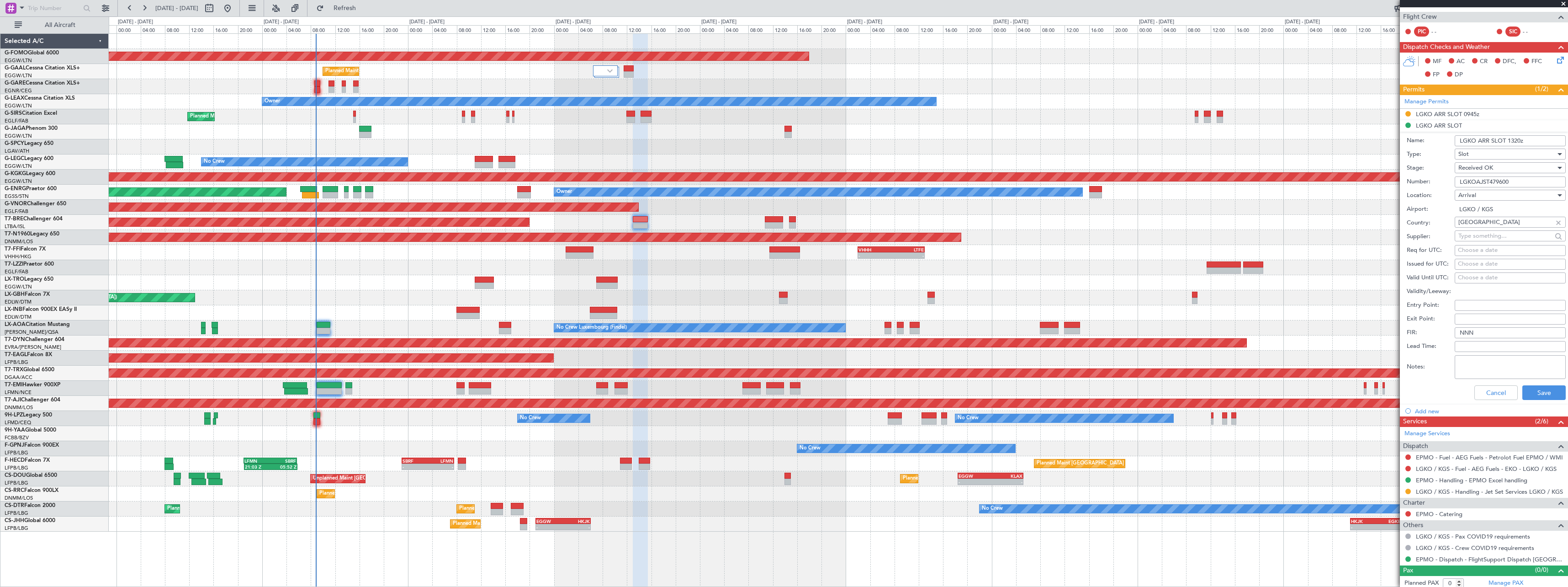
scroll to position [151, 0]
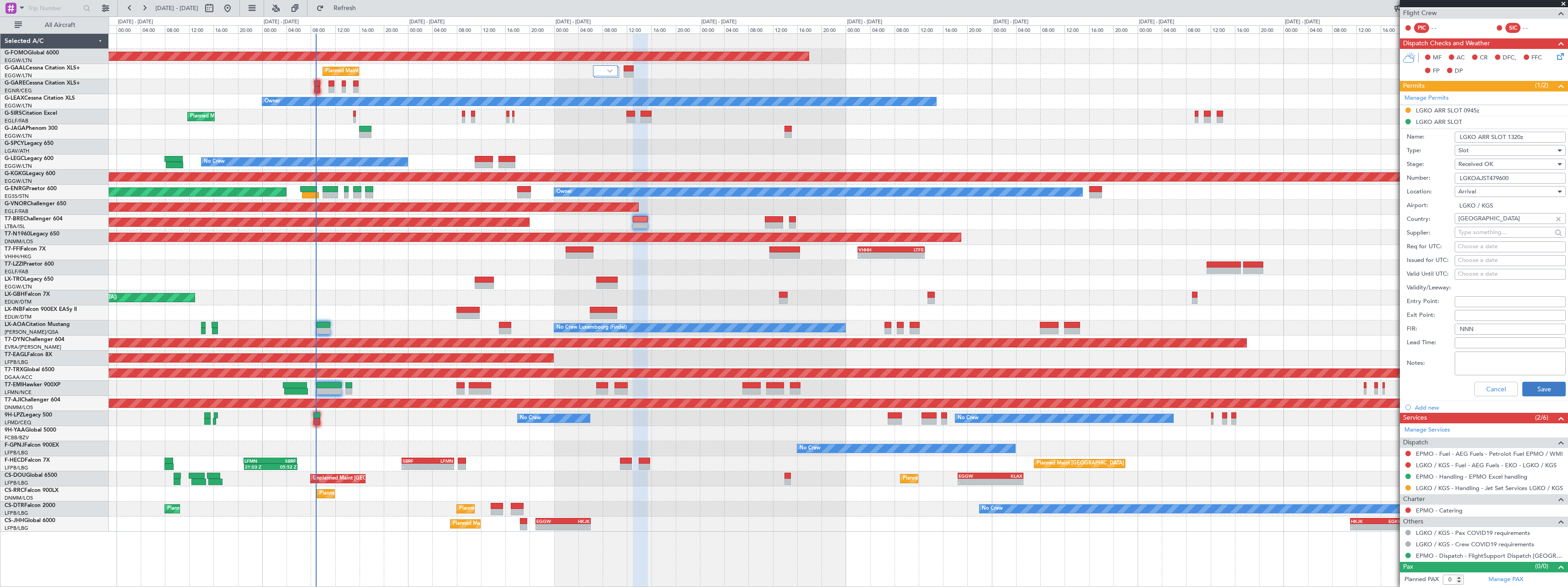
type input "LGKO ARR SLOT 1320z"
click at [1541, 388] on button "Save" at bounding box center [1544, 389] width 43 height 15
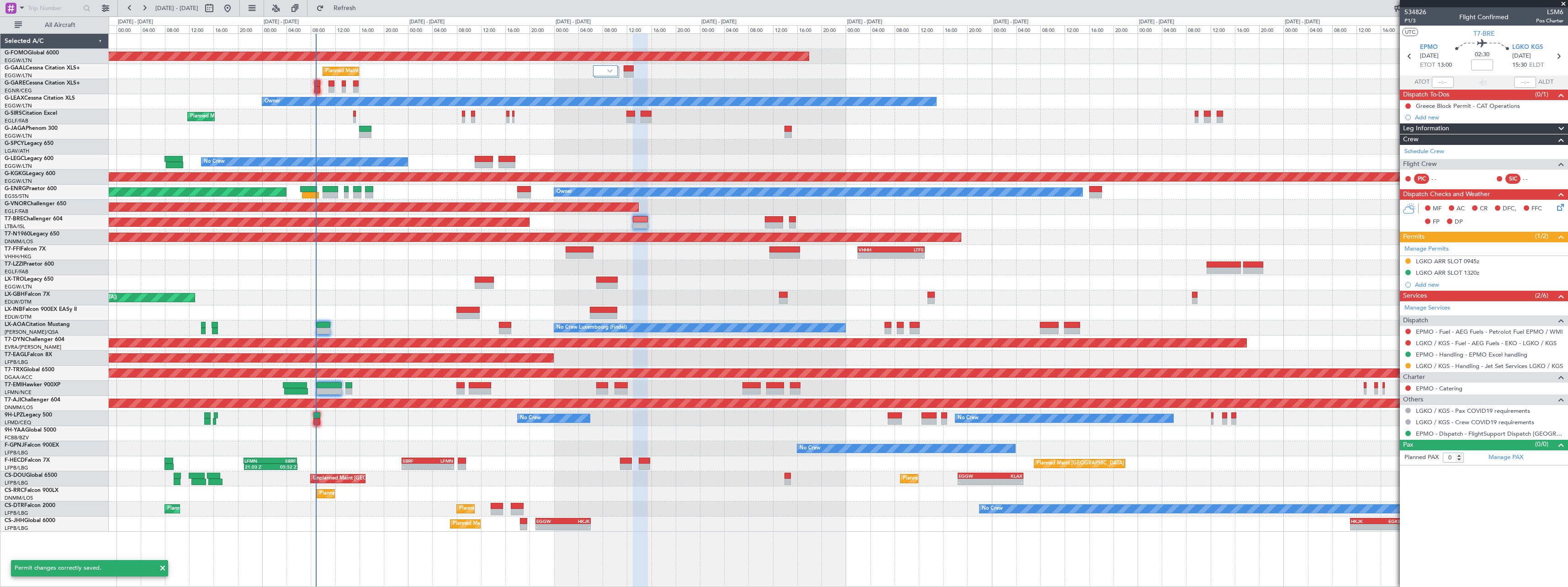
scroll to position [0, 0]
click at [1409, 365] on button at bounding box center [1408, 365] width 5 height 5
click at [1395, 474] on span "Confirmed" at bounding box center [1382, 474] width 29 height 9
click at [1408, 259] on button at bounding box center [1408, 261] width 5 height 5
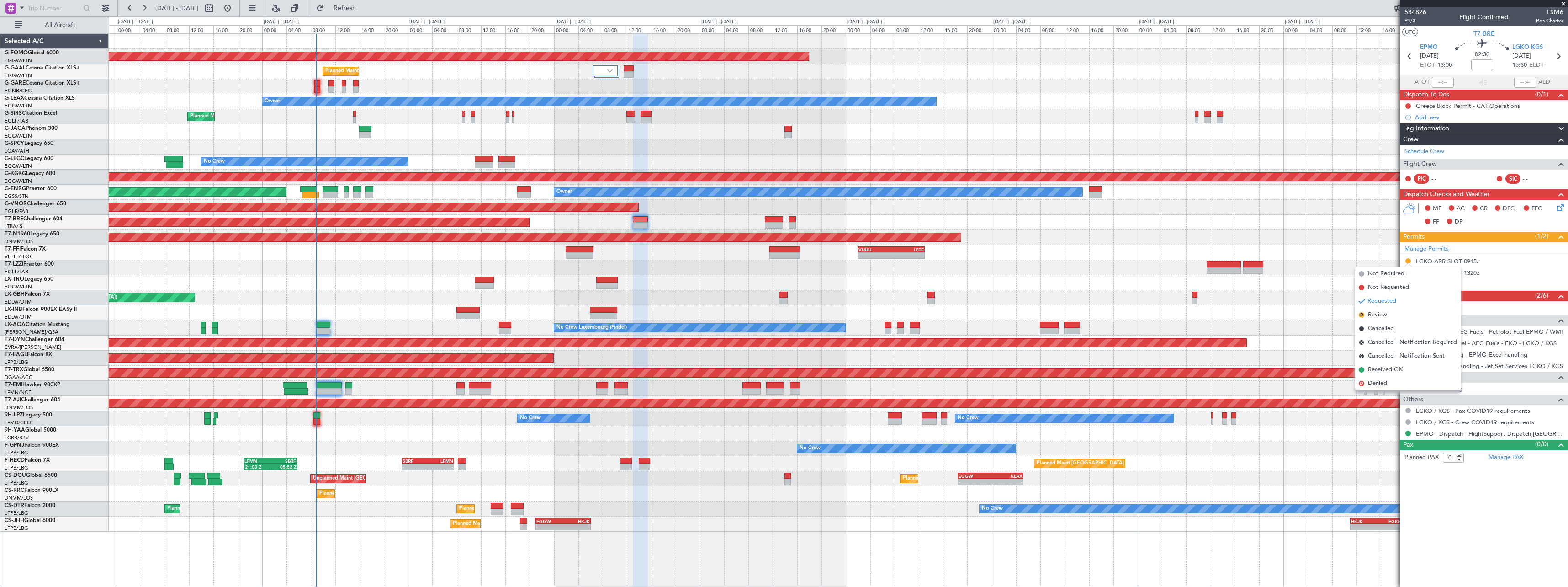
drag, startPoint x: 1382, startPoint y: 385, endPoint x: 1377, endPoint y: 387, distance: 5.4
click at [1381, 385] on span "Denied" at bounding box center [1377, 383] width 19 height 9
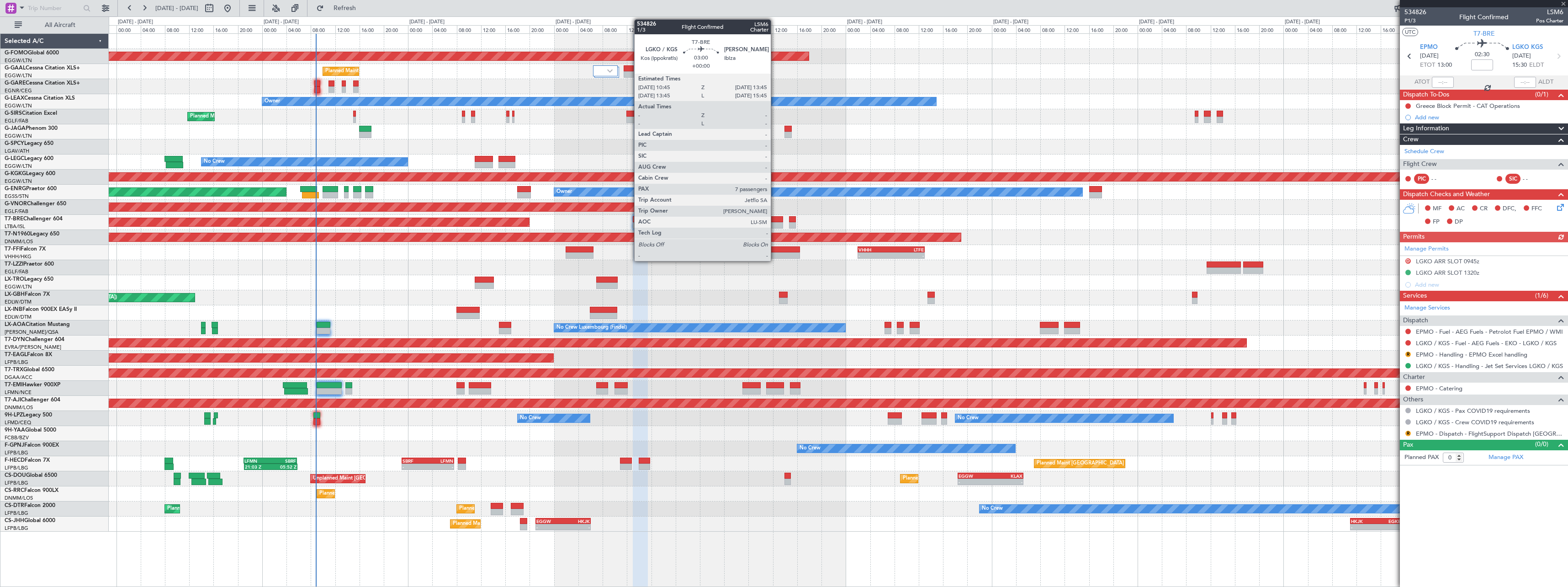
click at [775, 223] on div at bounding box center [774, 225] width 18 height 7
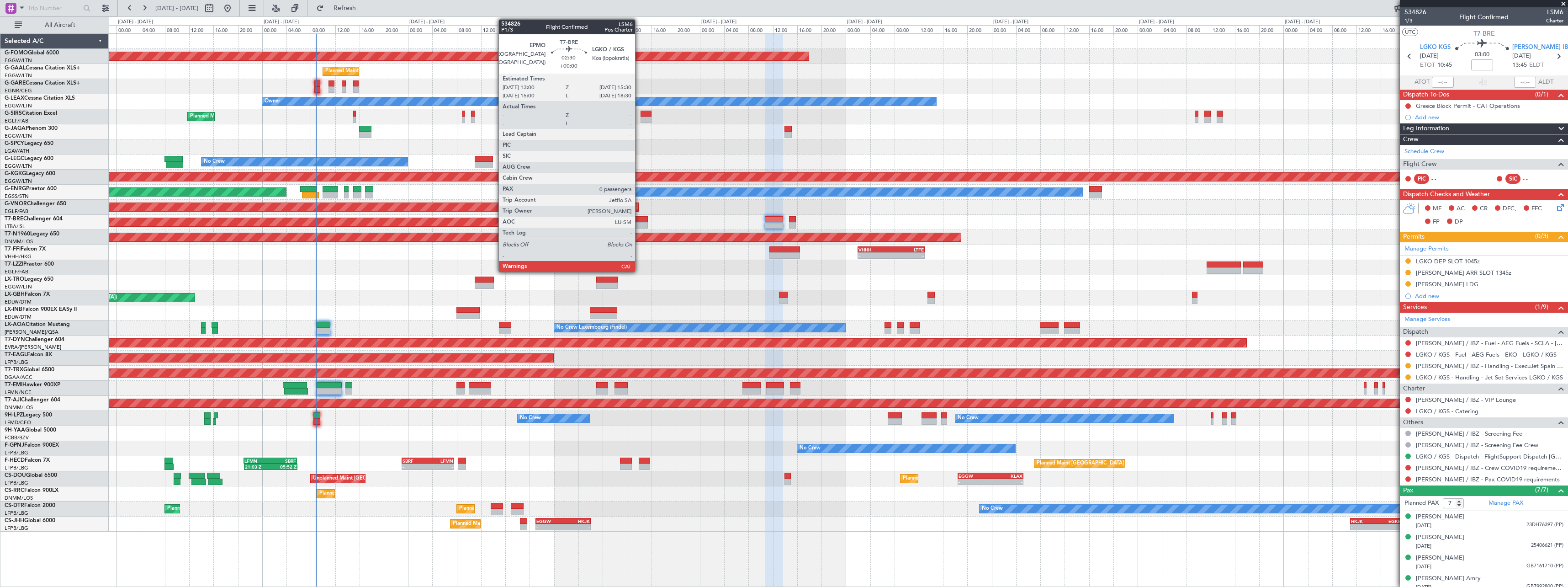
click at [639, 219] on div at bounding box center [641, 219] width 16 height 7
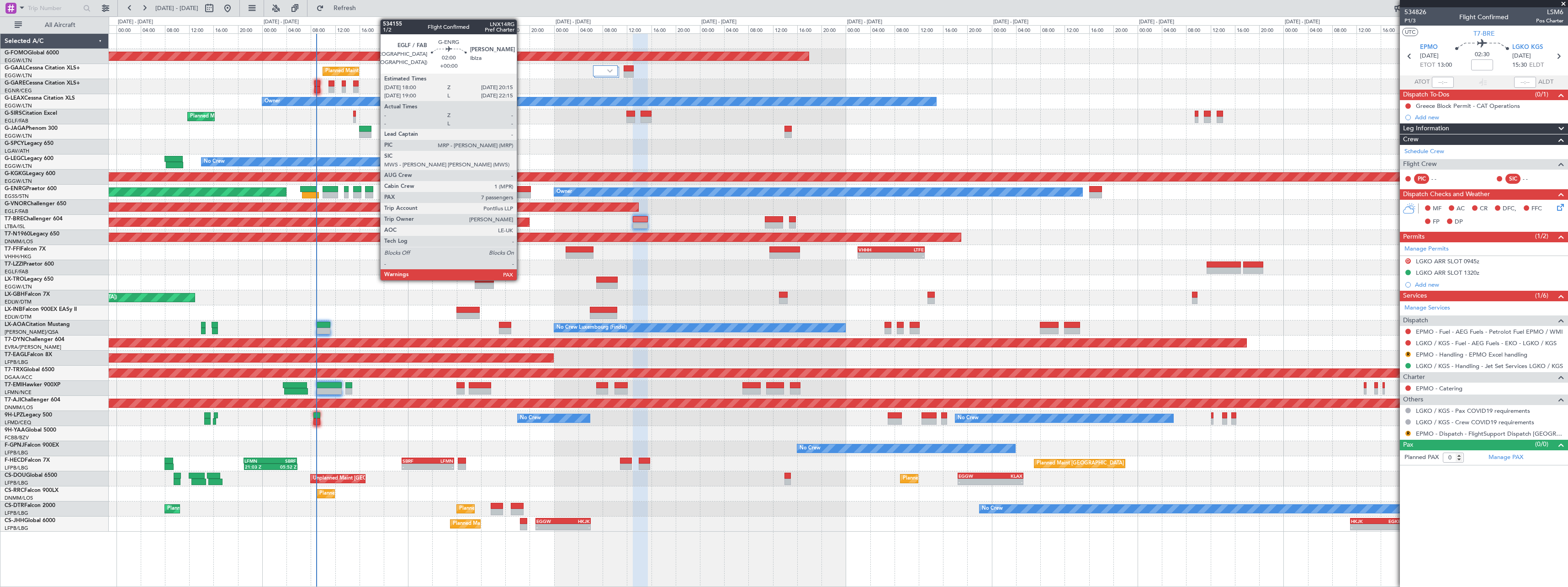
click at [521, 189] on div at bounding box center [524, 189] width 14 height 7
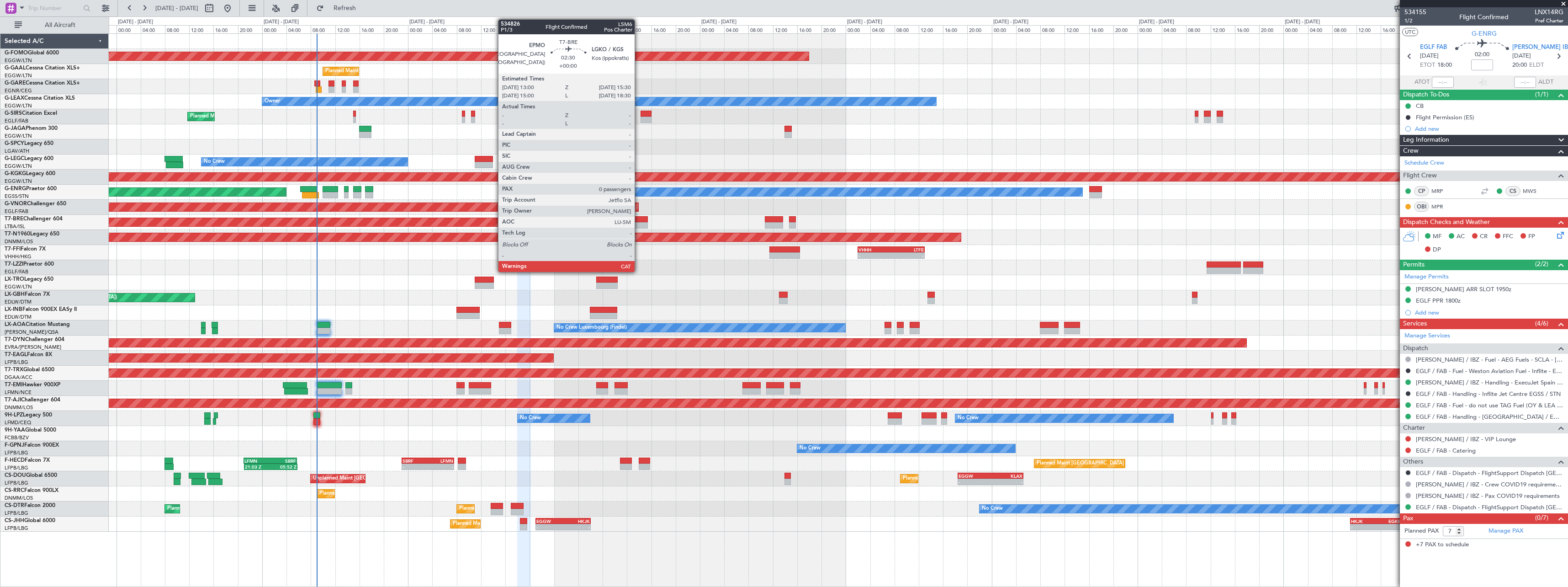
click at [639, 225] on div at bounding box center [641, 225] width 16 height 7
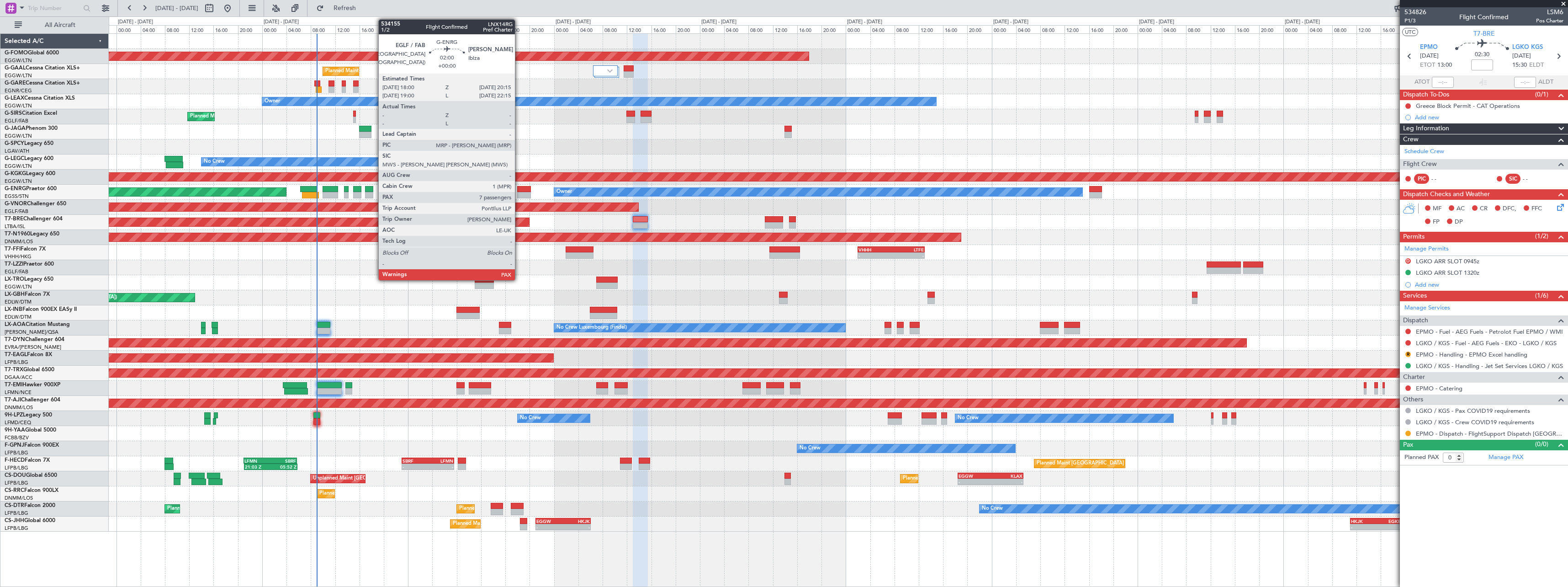
click at [519, 191] on div at bounding box center [524, 189] width 14 height 7
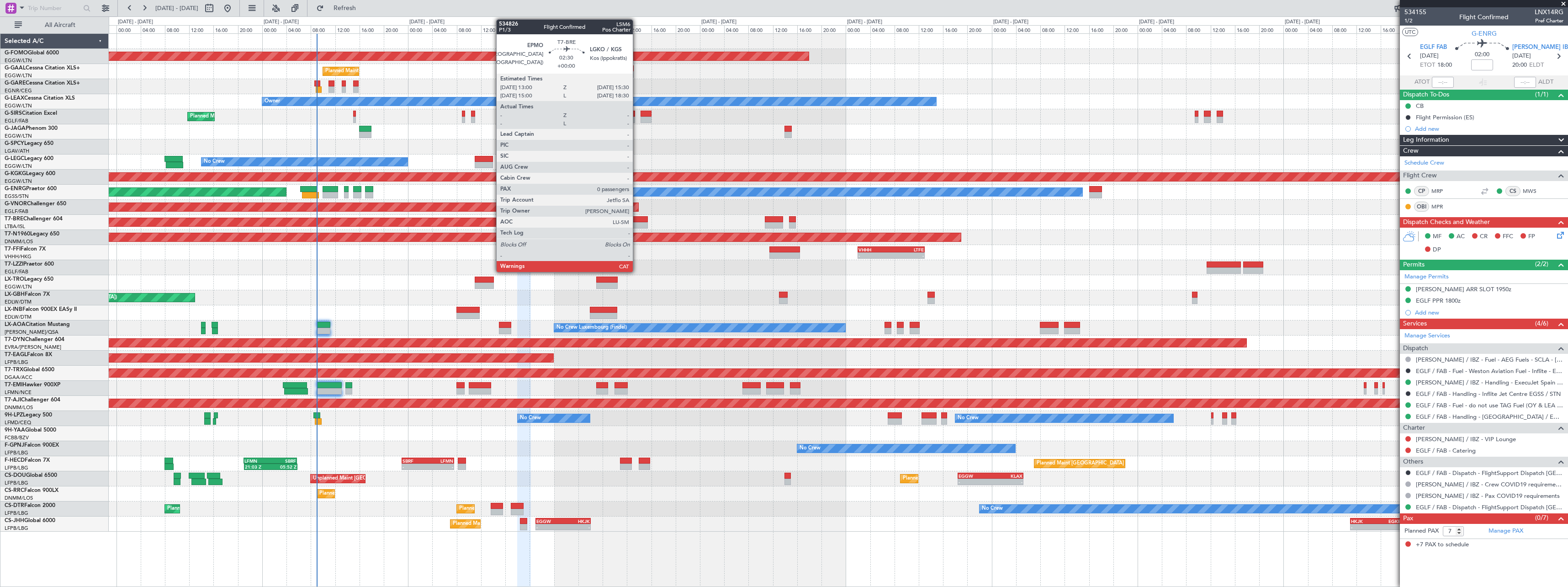
click at [637, 226] on div at bounding box center [641, 225] width 16 height 7
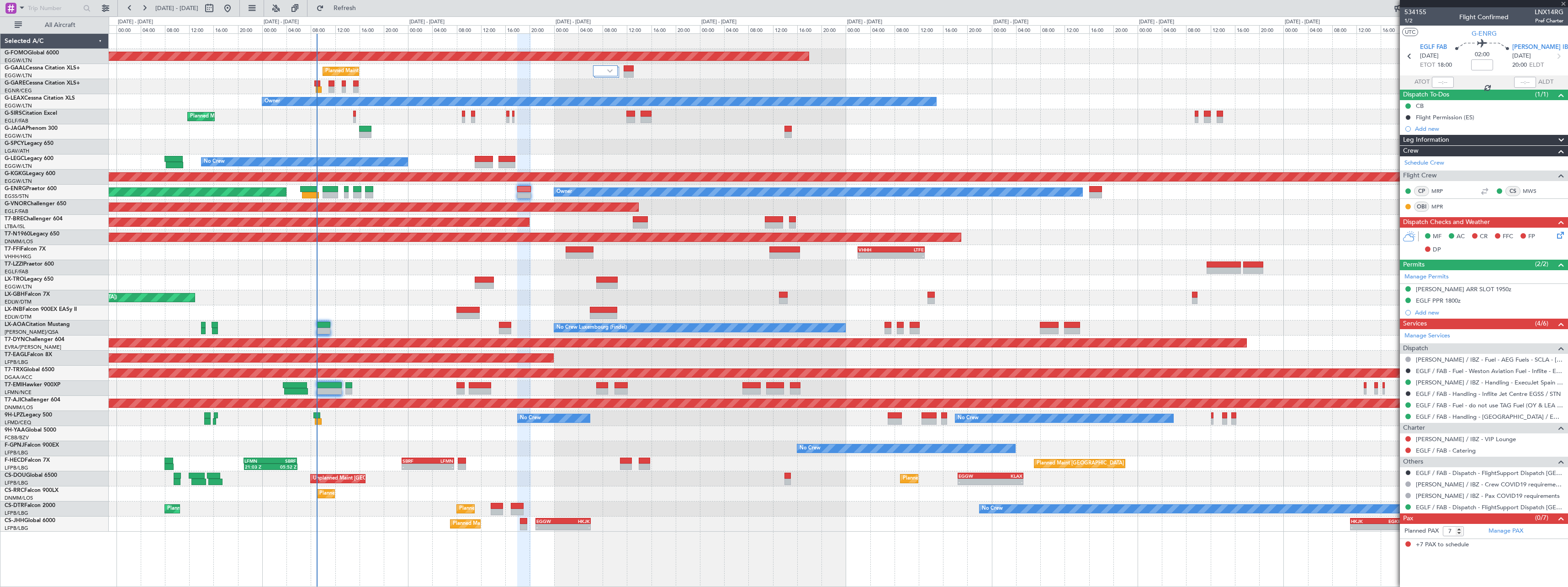
type input "0"
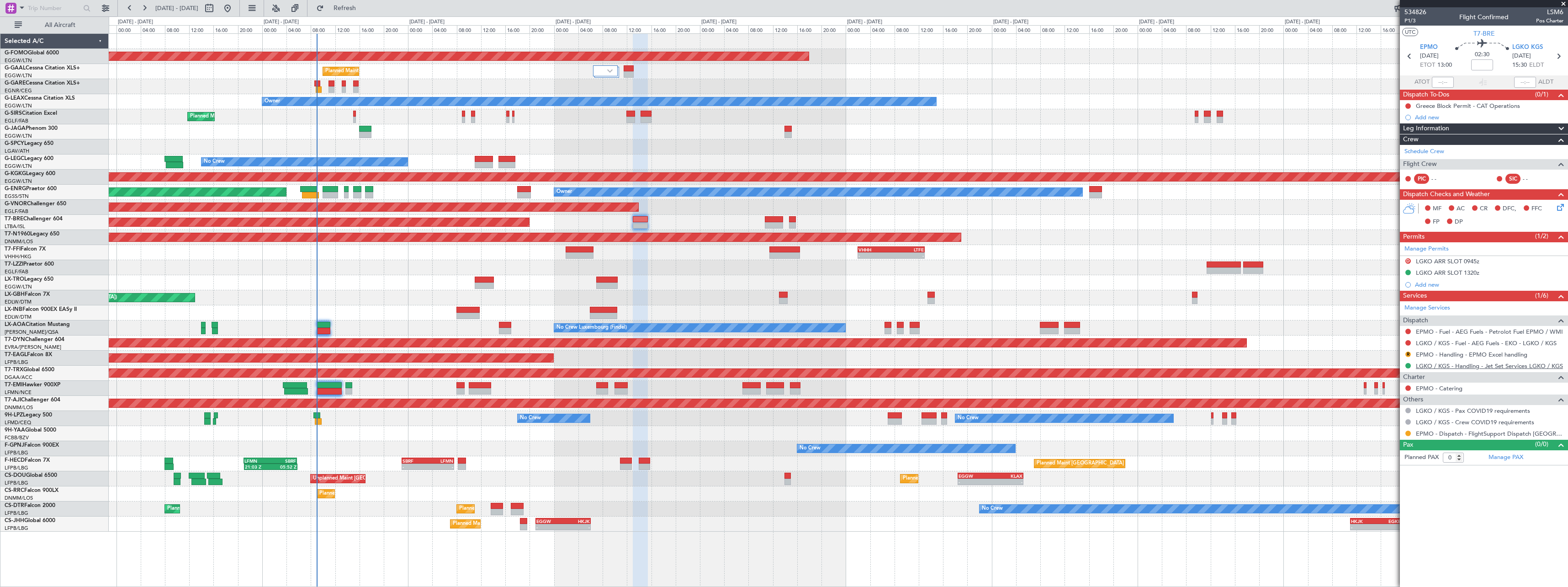
click at [1481, 366] on link "LGKO / KGS - Handling - Jet Set Services LGKO / KGS" at bounding box center [1489, 365] width 147 height 8
click at [1479, 354] on link "EPMO - Handling - EPMO Excel handling" at bounding box center [1471, 354] width 111 height 8
click at [367, 12] on button "Refresh" at bounding box center [340, 9] width 55 height 15
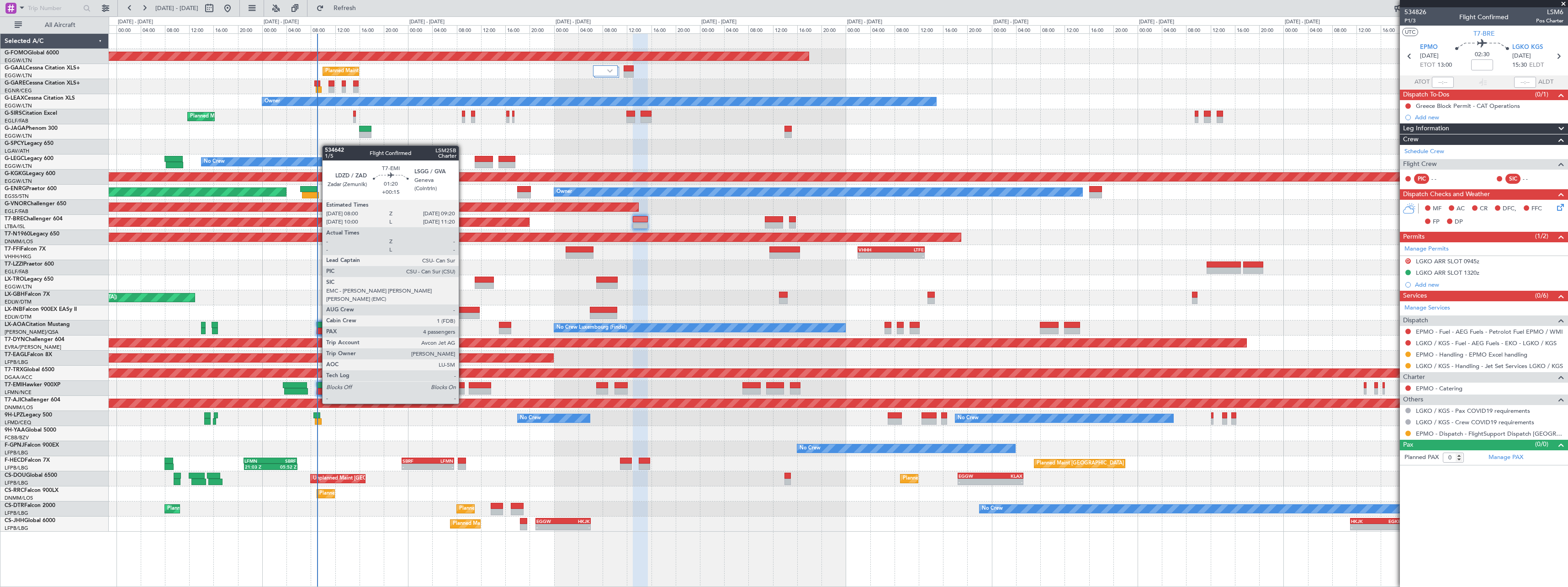
click at [463, 387] on div at bounding box center [461, 385] width 9 height 7
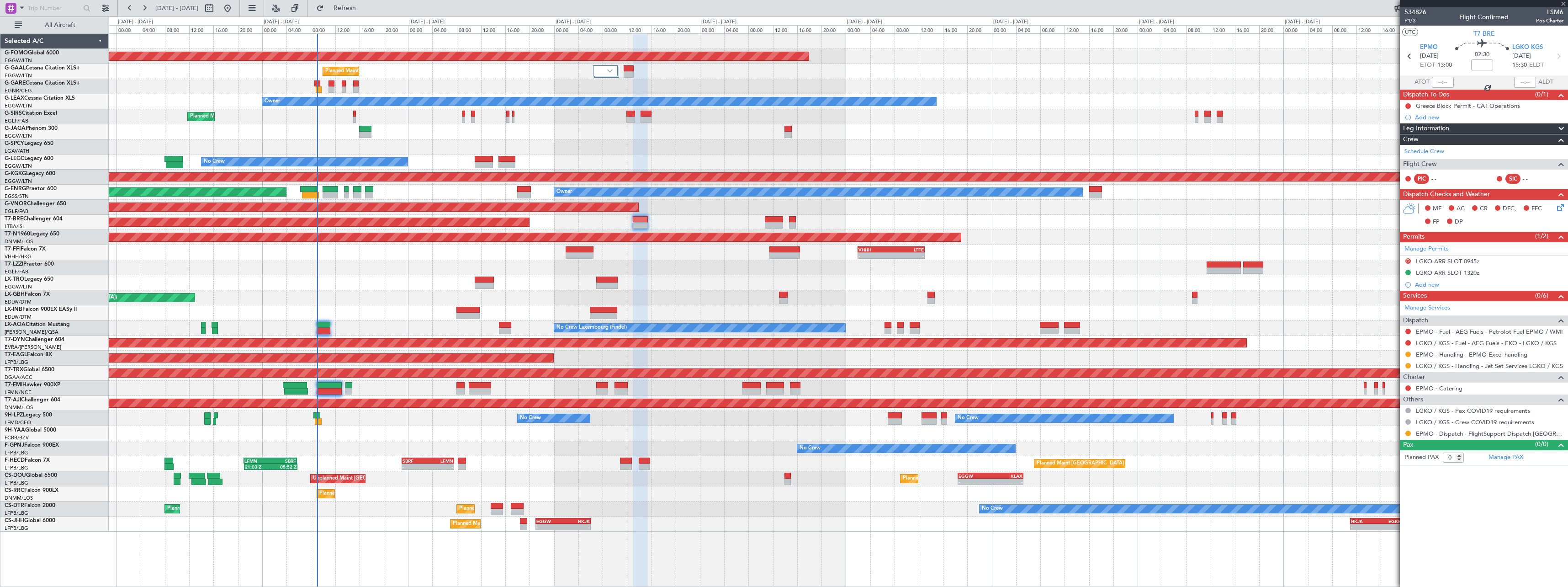
type input "+00:15"
type input "4"
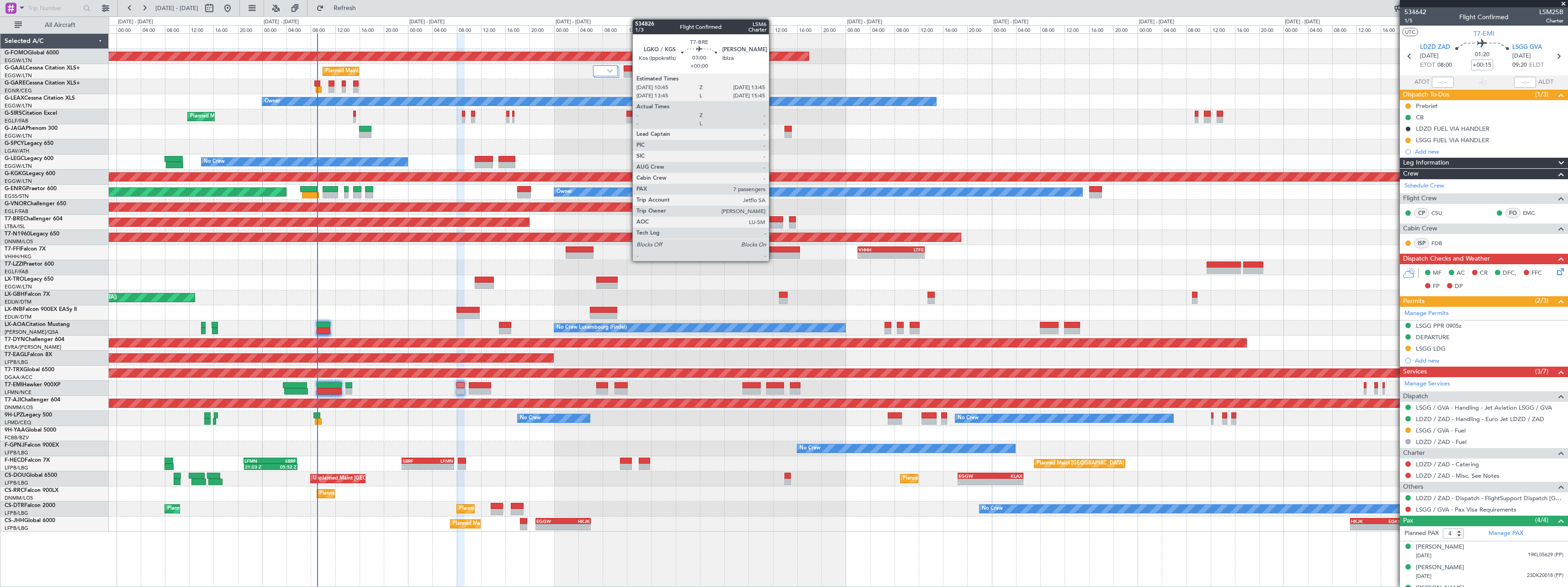
click at [773, 225] on div at bounding box center [774, 225] width 18 height 7
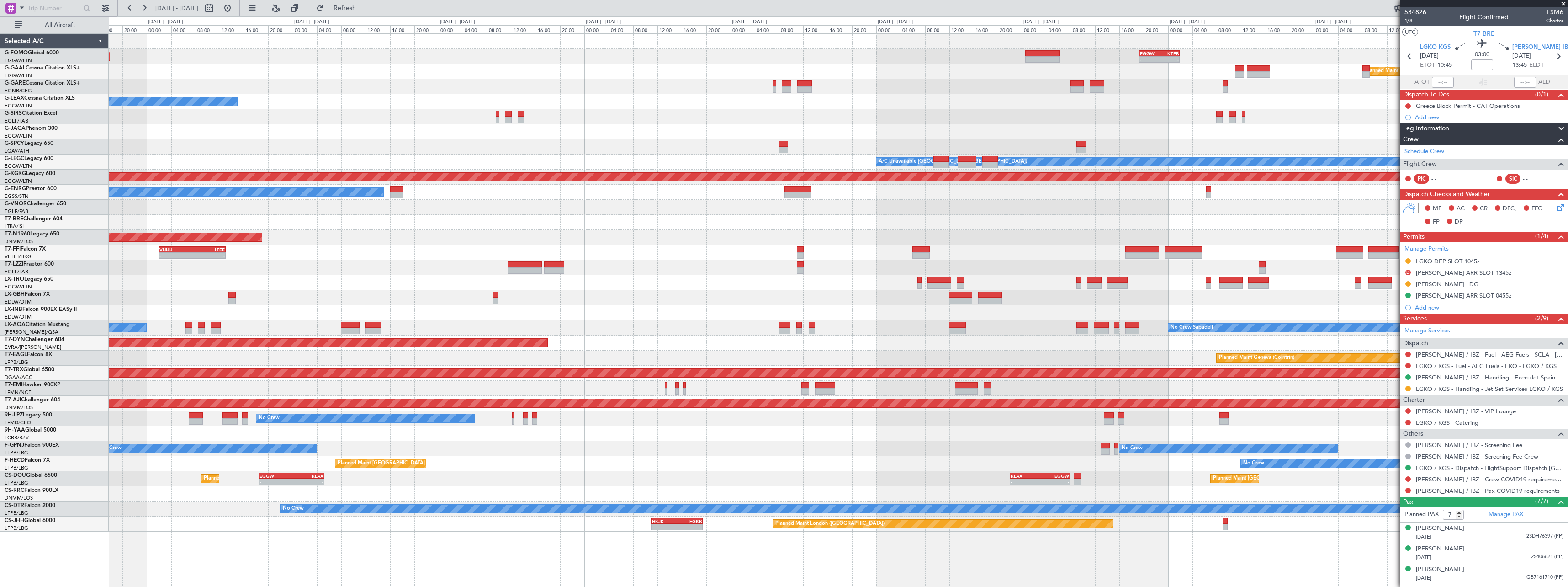
click at [441, 155] on div "Planned Maint Windsor Locks ([PERSON_NAME] Intl) - - EGGW 19:15 Z KTEB 01:55 Z …" at bounding box center [838, 283] width 1459 height 497
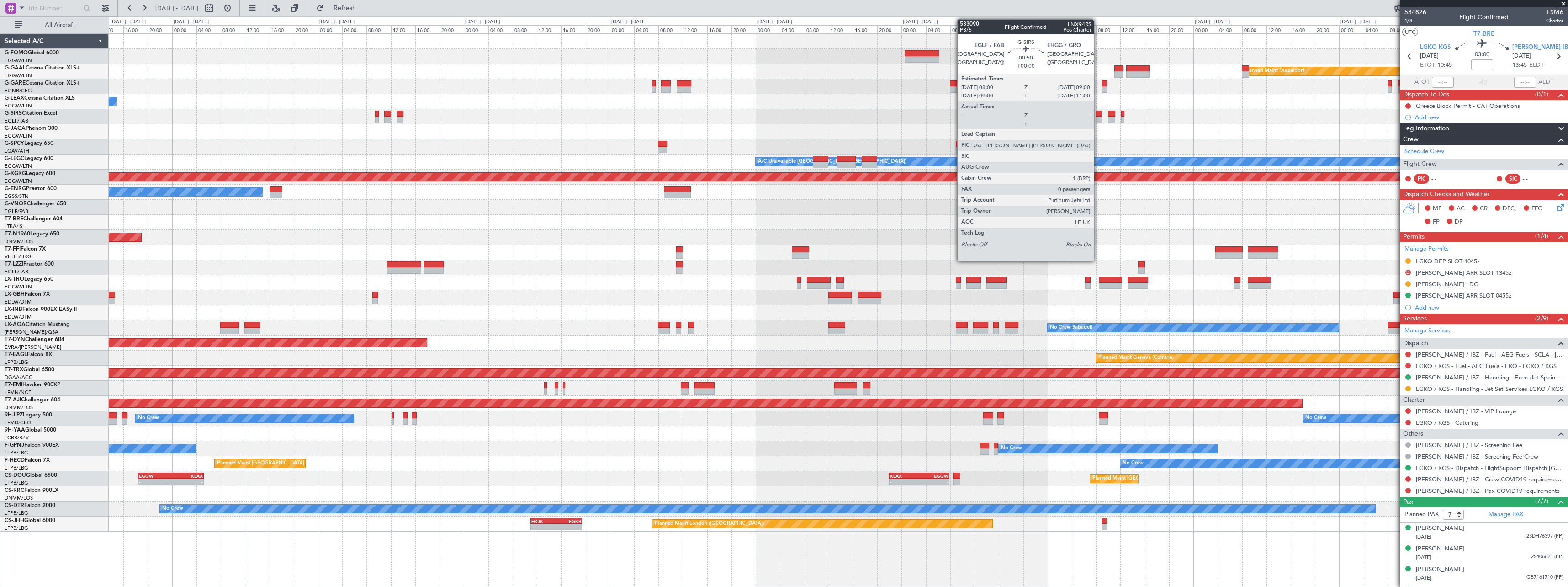
click at [1098, 118] on div at bounding box center [1099, 119] width 7 height 7
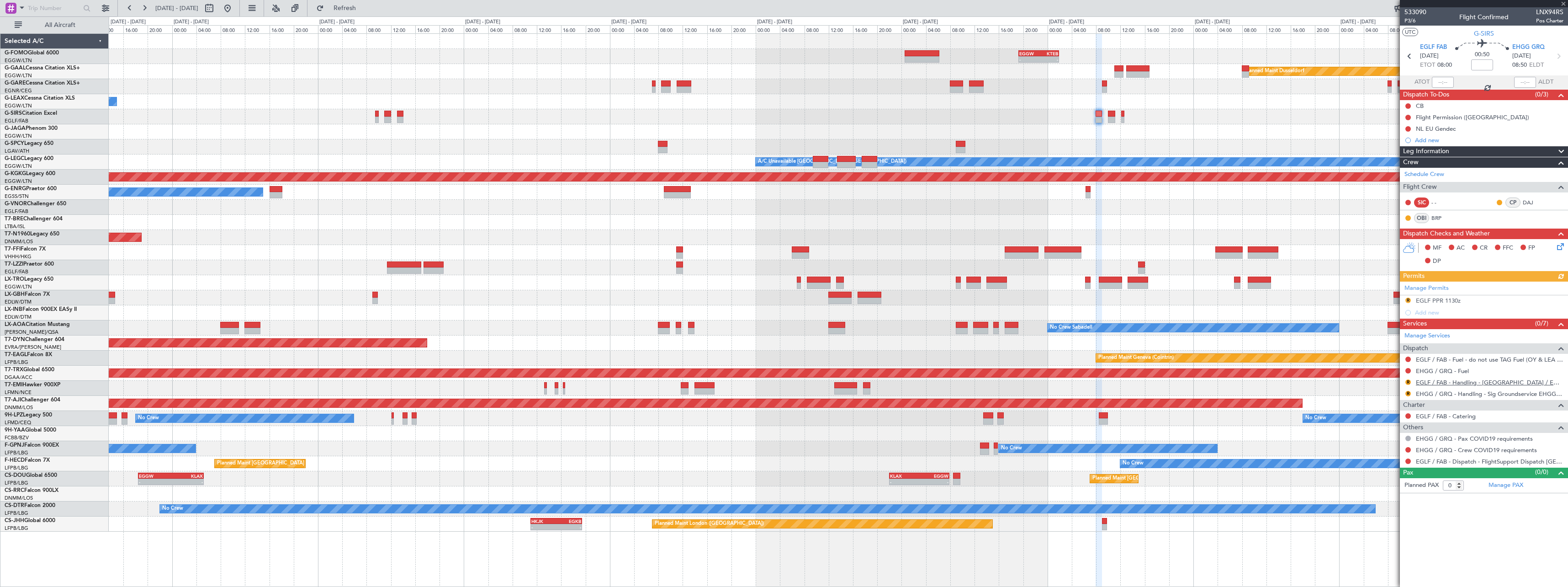
click at [1449, 384] on link "EGLF / FAB - Handling - [GEOGRAPHIC_DATA] / EGLF / FAB" at bounding box center [1489, 382] width 147 height 8
click at [1468, 392] on link "EHGG / GRQ - Handling - Sig Groundservice EHGG / GRQ" at bounding box center [1489, 393] width 147 height 8
click at [367, 13] on button "Refresh" at bounding box center [340, 9] width 55 height 15
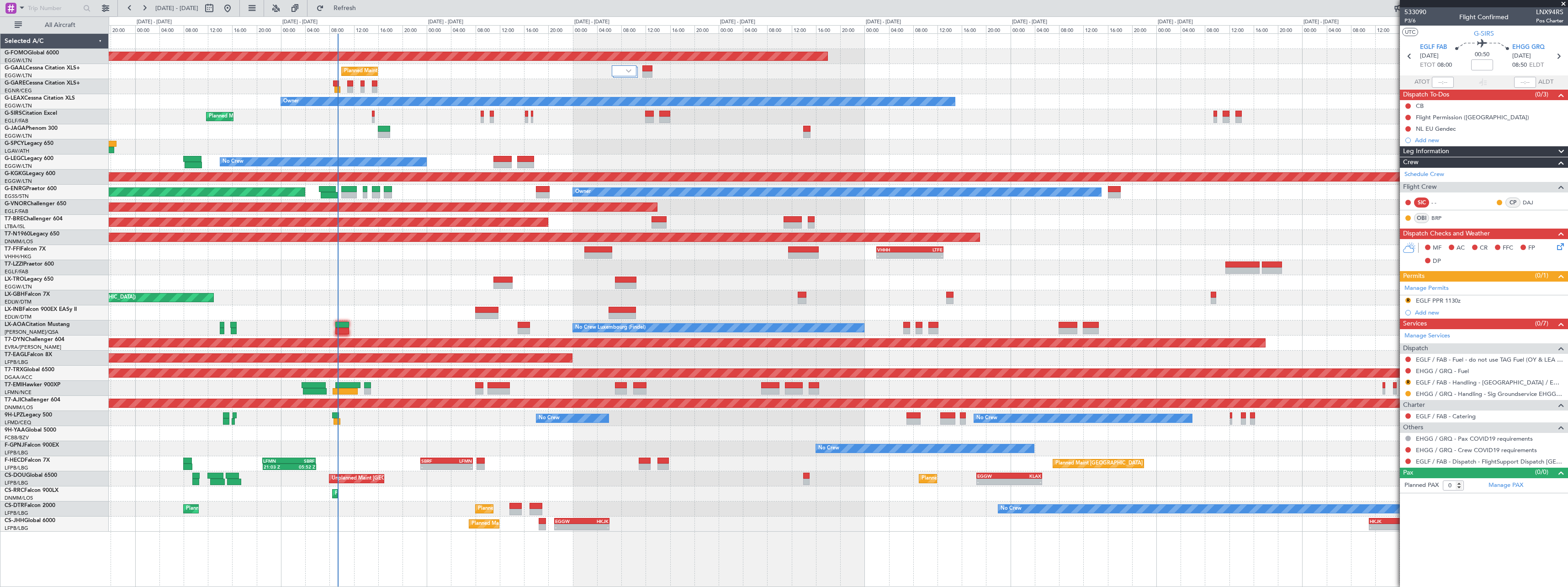
click at [1205, 264] on div "Planned Maint Windsor Locks ([PERSON_NAME] Intl) - - EGGW 19:15 Z KTEB 01:55 Z …" at bounding box center [838, 283] width 1459 height 497
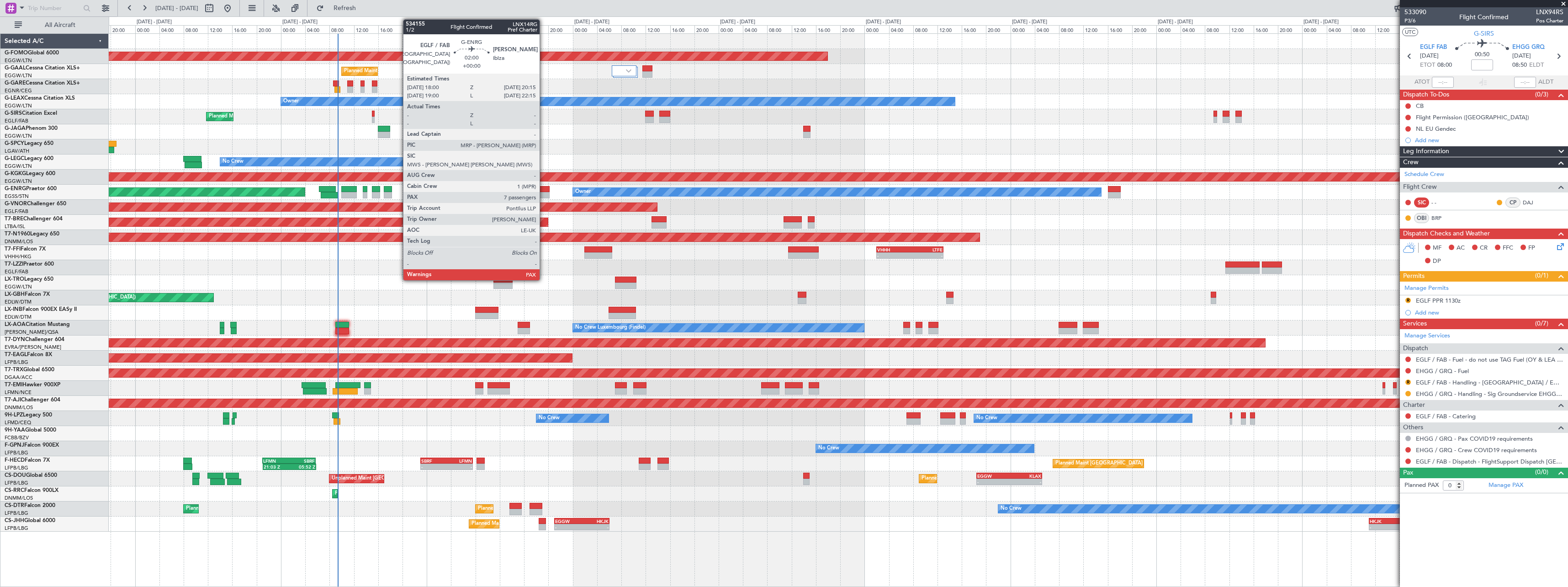
click at [544, 189] on div at bounding box center [542, 189] width 14 height 7
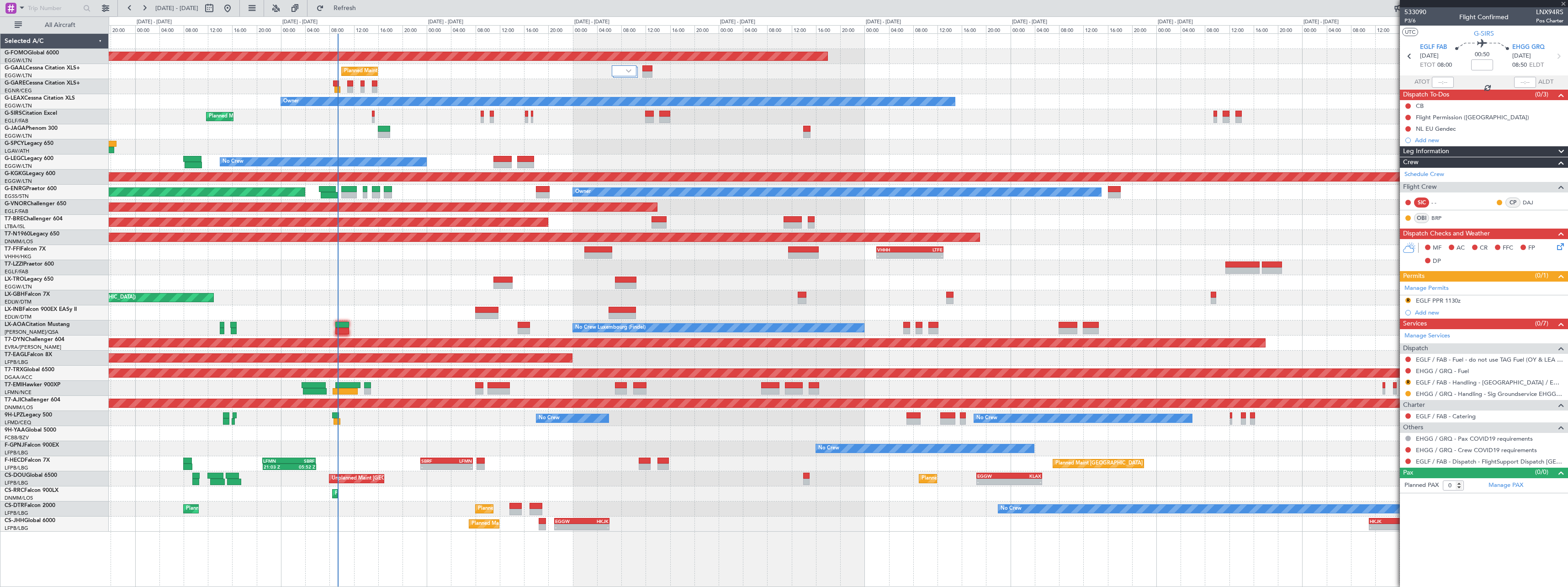
type input "7"
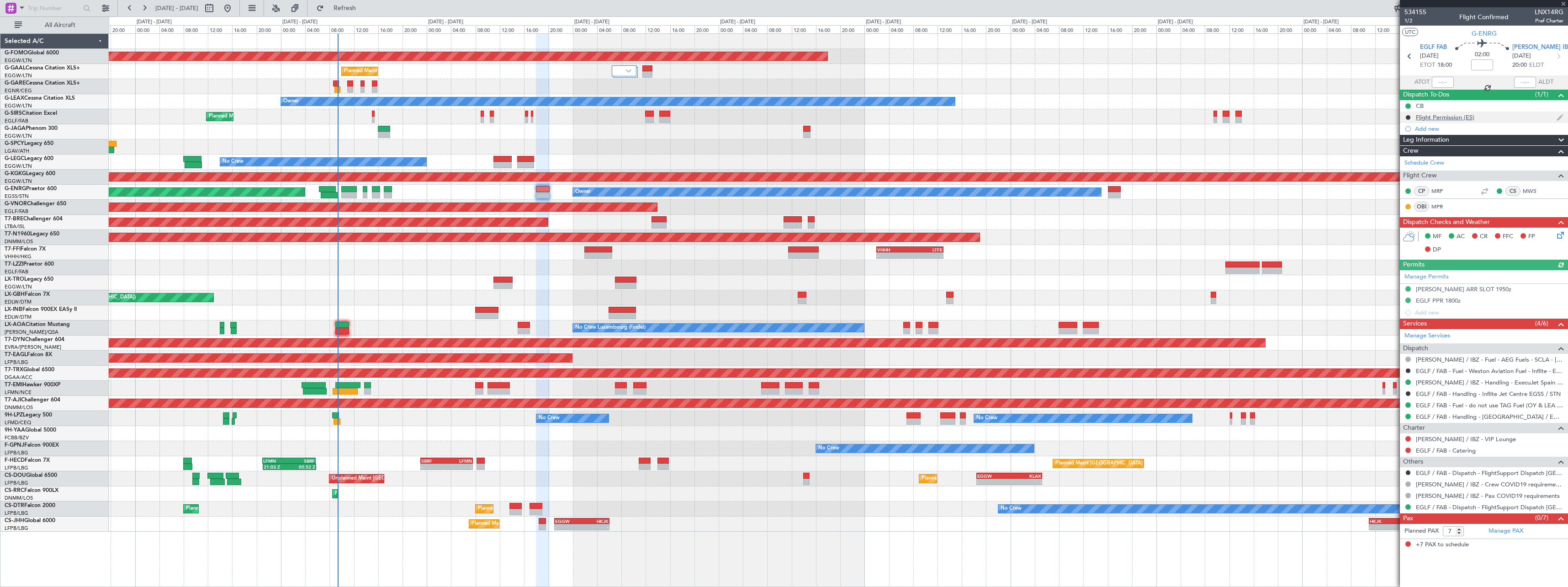
click at [1456, 120] on div "Flight Permission (ES)" at bounding box center [1445, 117] width 58 height 8
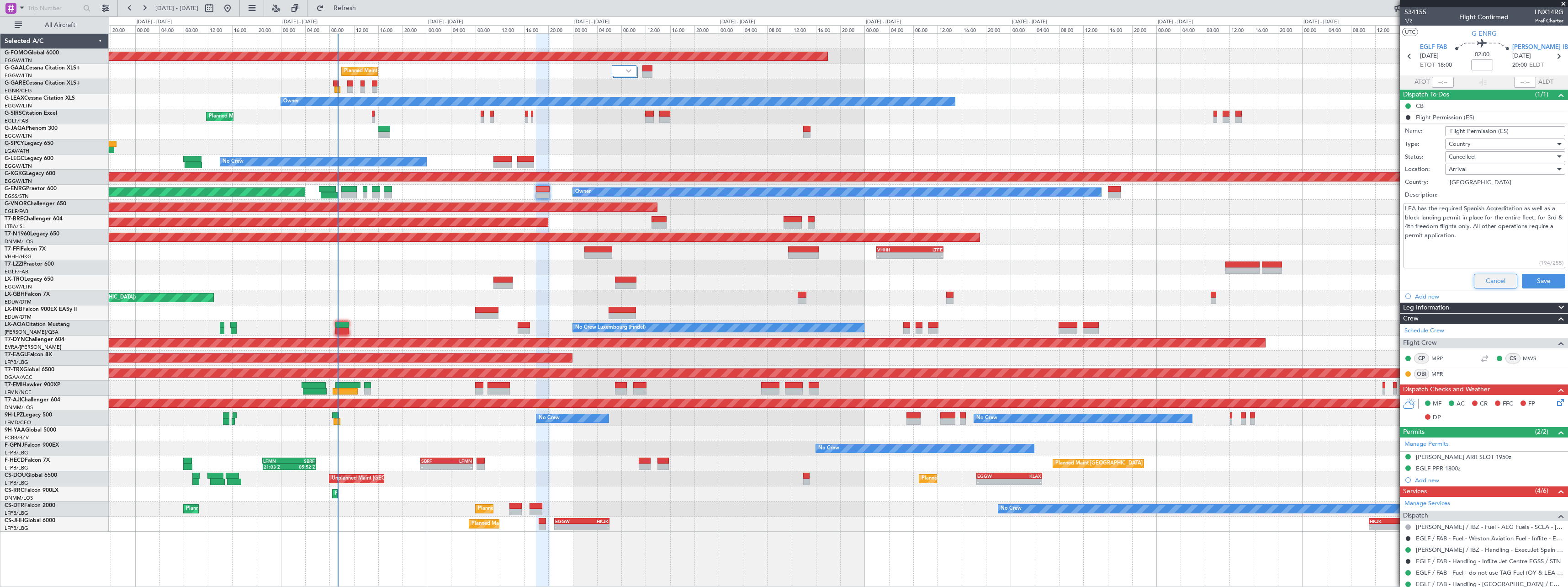
click at [1490, 283] on button "Cancel" at bounding box center [1495, 281] width 43 height 15
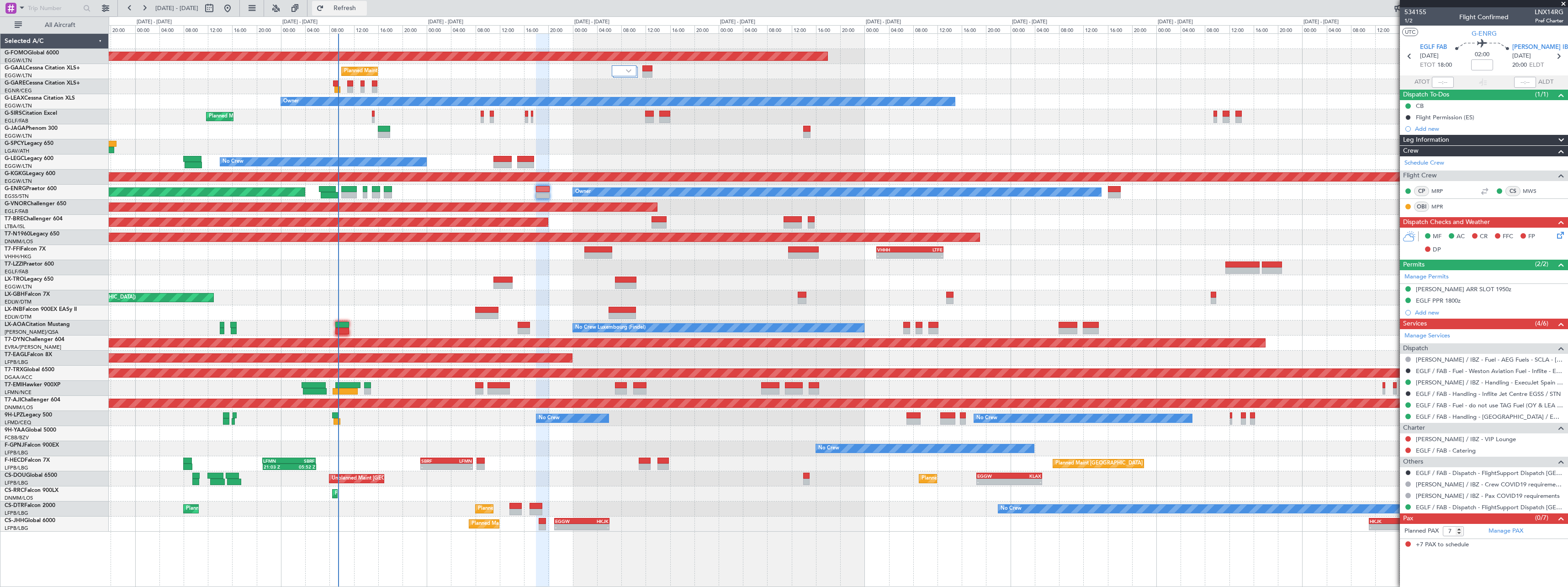
click at [366, 3] on button "Refresh" at bounding box center [340, 9] width 55 height 15
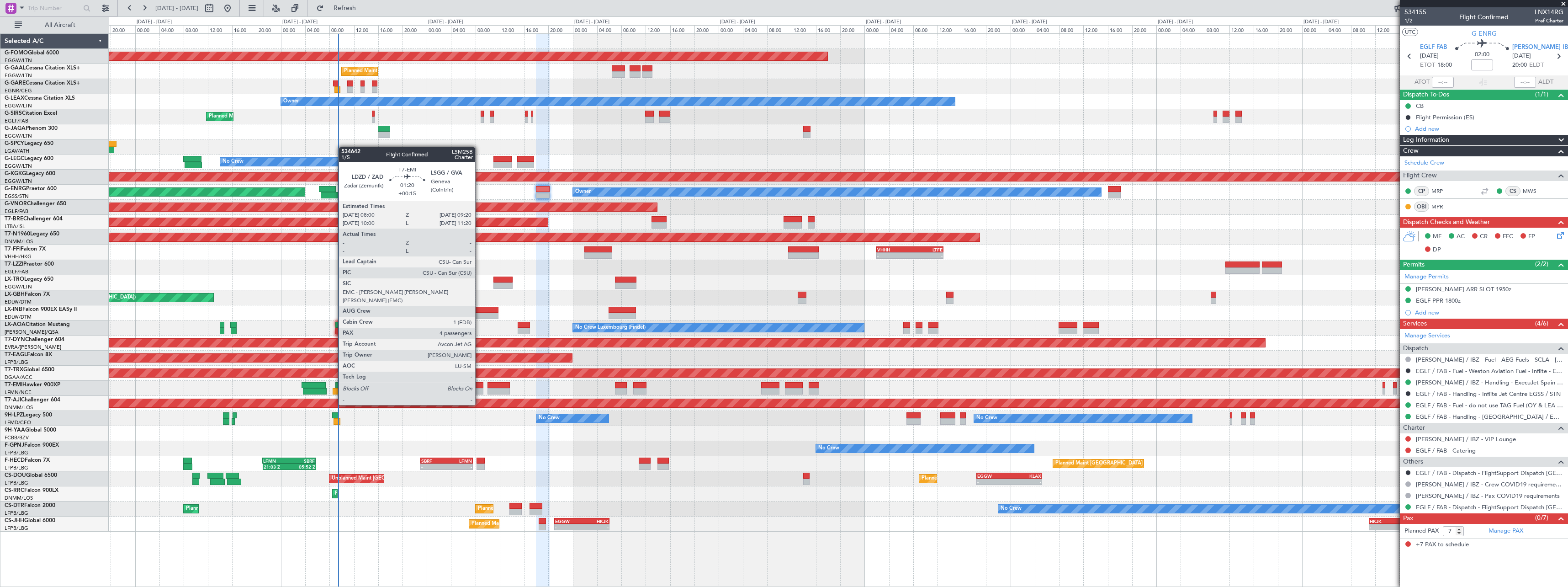
click at [479, 387] on div at bounding box center [480, 385] width 9 height 7
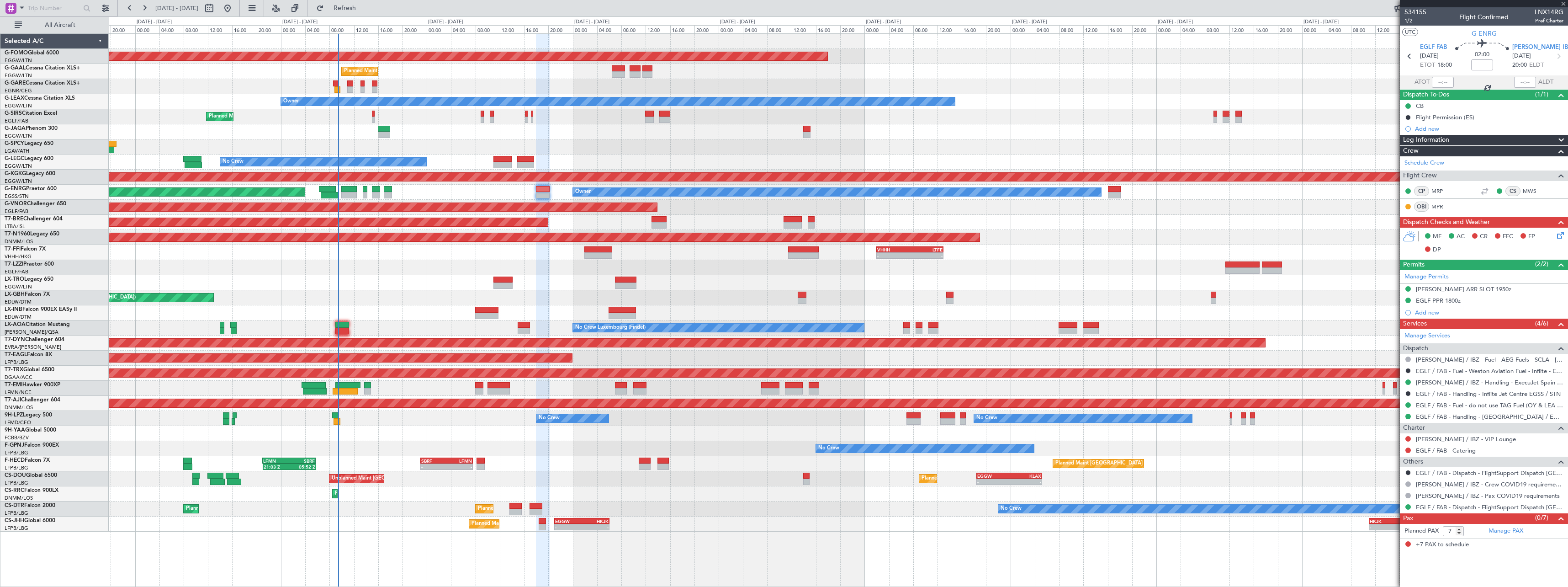
type input "+00:15"
type input "4"
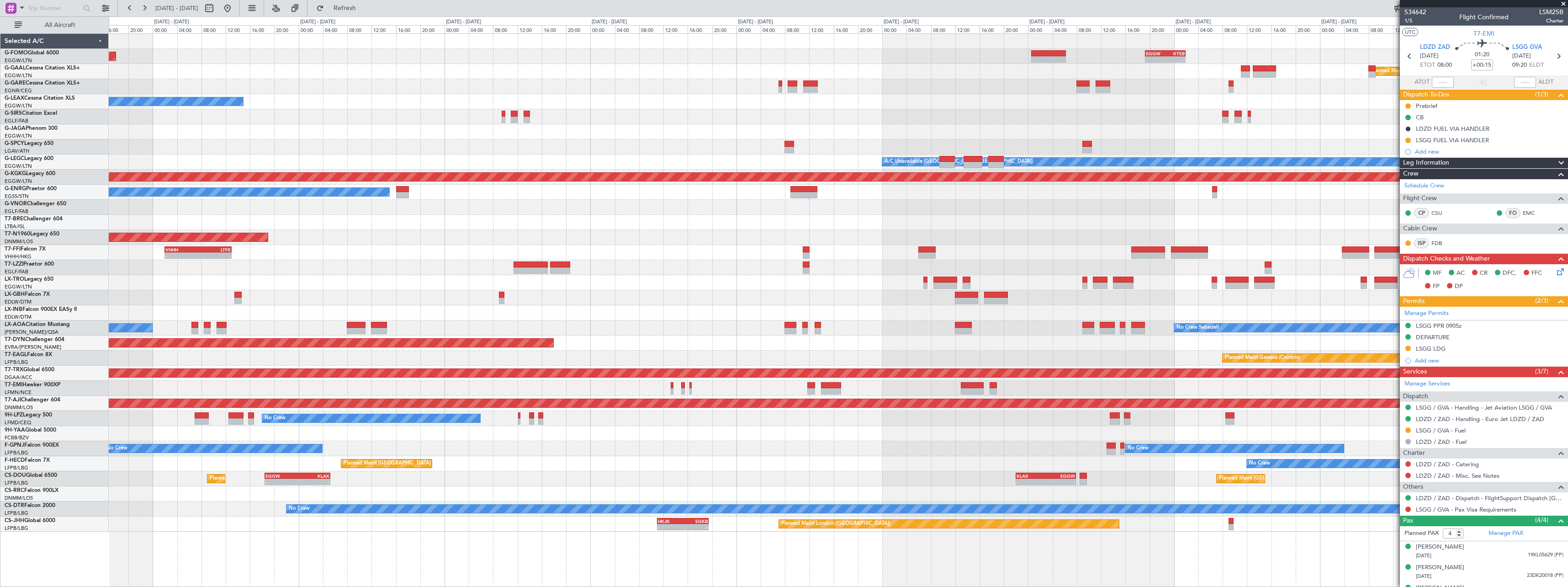
click at [576, 136] on div "Planned Maint Windsor Locks ([PERSON_NAME] Intl) - - EGGW 19:15 Z KTEB 01:55 Z …" at bounding box center [838, 283] width 1459 height 497
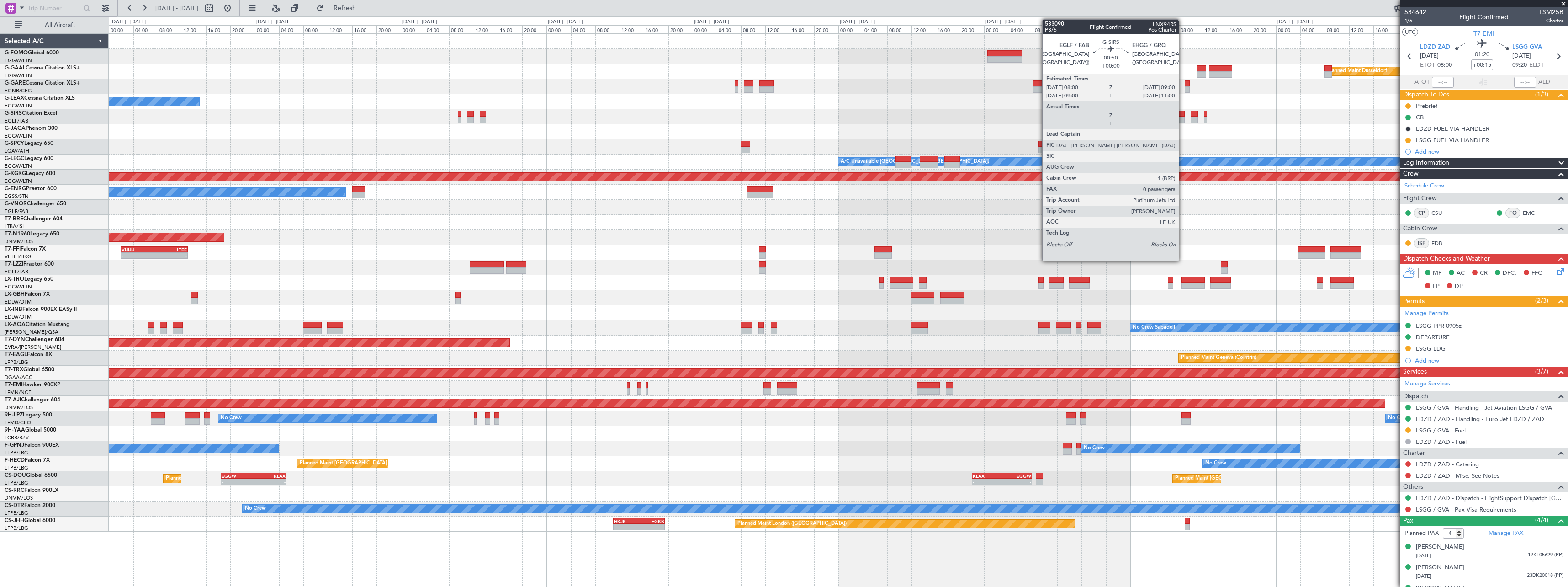
click at [1183, 120] on div at bounding box center [1181, 119] width 7 height 7
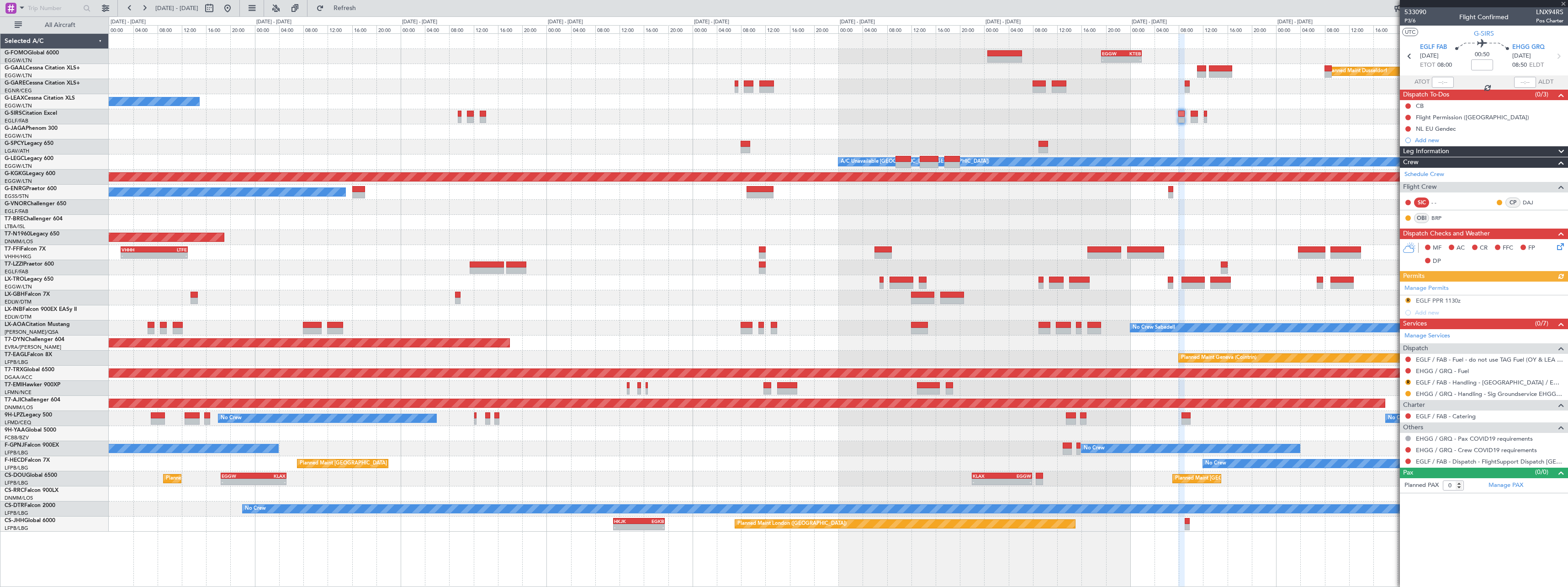
click at [1456, 387] on div "R EGLF / FAB - Handling - [GEOGRAPHIC_DATA] / EGLF / FAB" at bounding box center [1484, 382] width 168 height 12
click at [1461, 383] on link "EGLF / FAB - Handling - [GEOGRAPHIC_DATA] / EGLF / FAB" at bounding box center [1489, 382] width 147 height 8
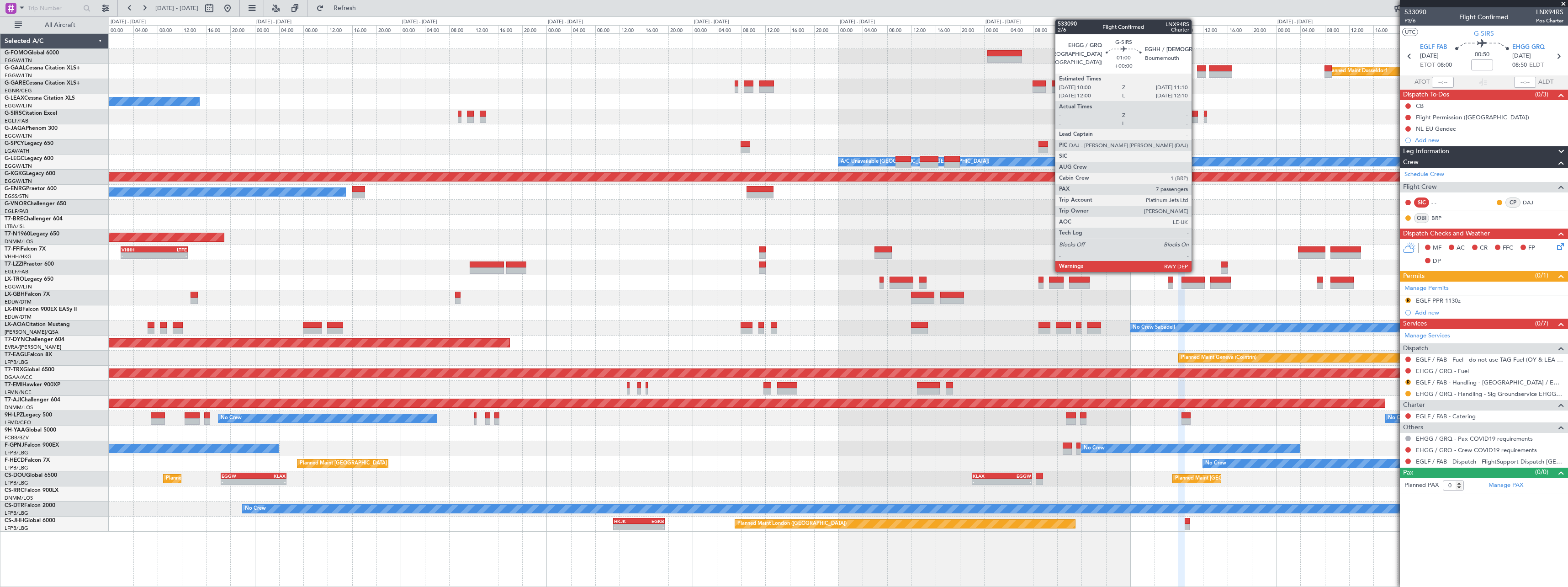
click at [1195, 118] on div at bounding box center [1194, 119] width 7 height 7
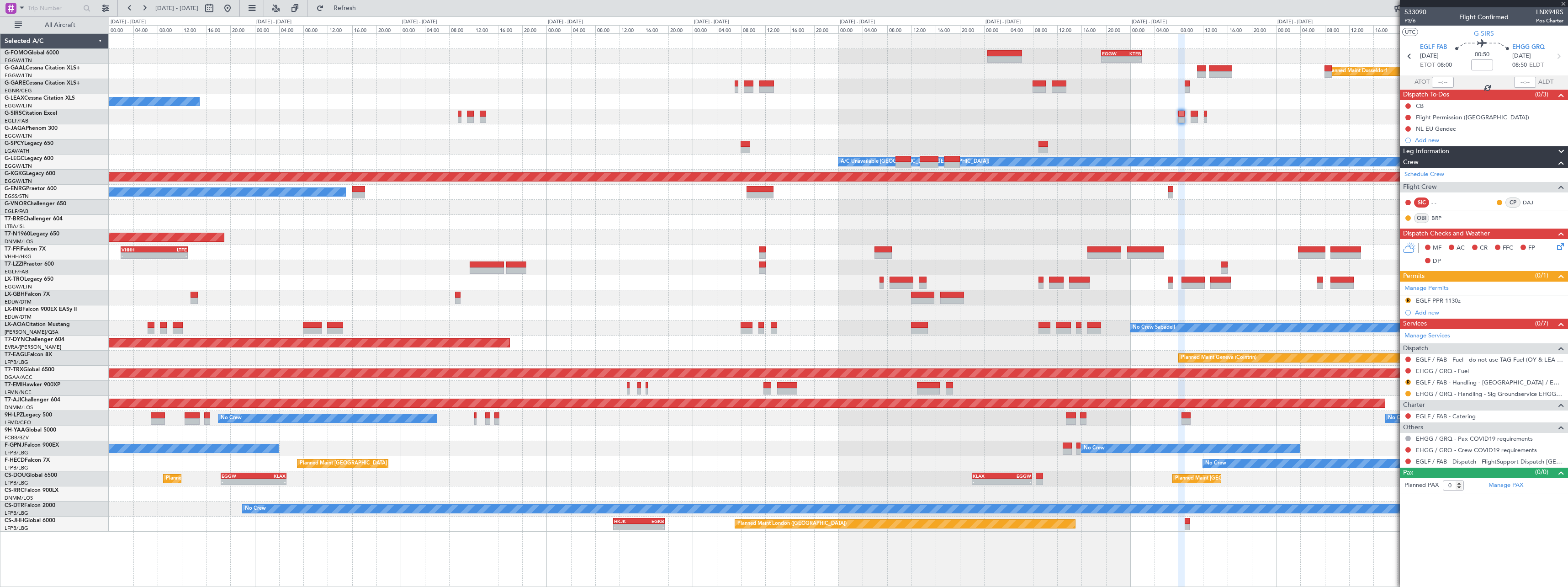
type input "7"
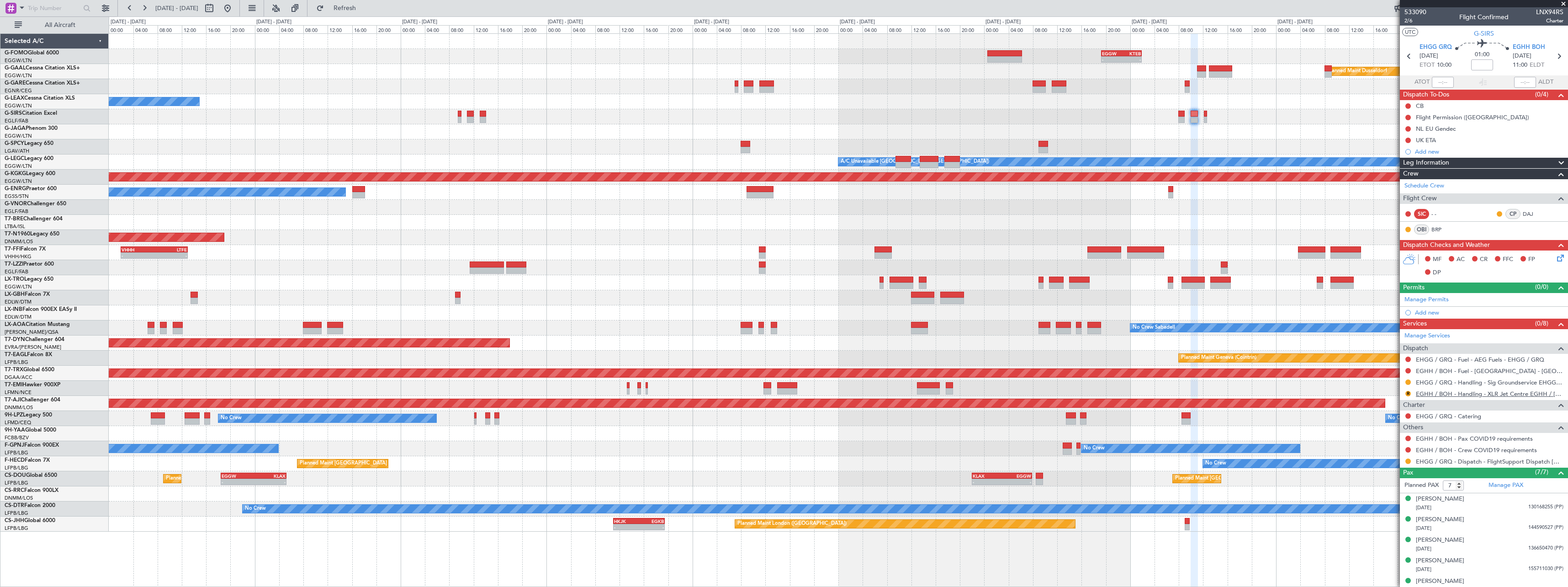
click at [1485, 394] on link "EGHH / BOH - Handling - XLR Jet Centre EGHH / [DEMOGRAPHIC_DATA]" at bounding box center [1489, 393] width 147 height 8
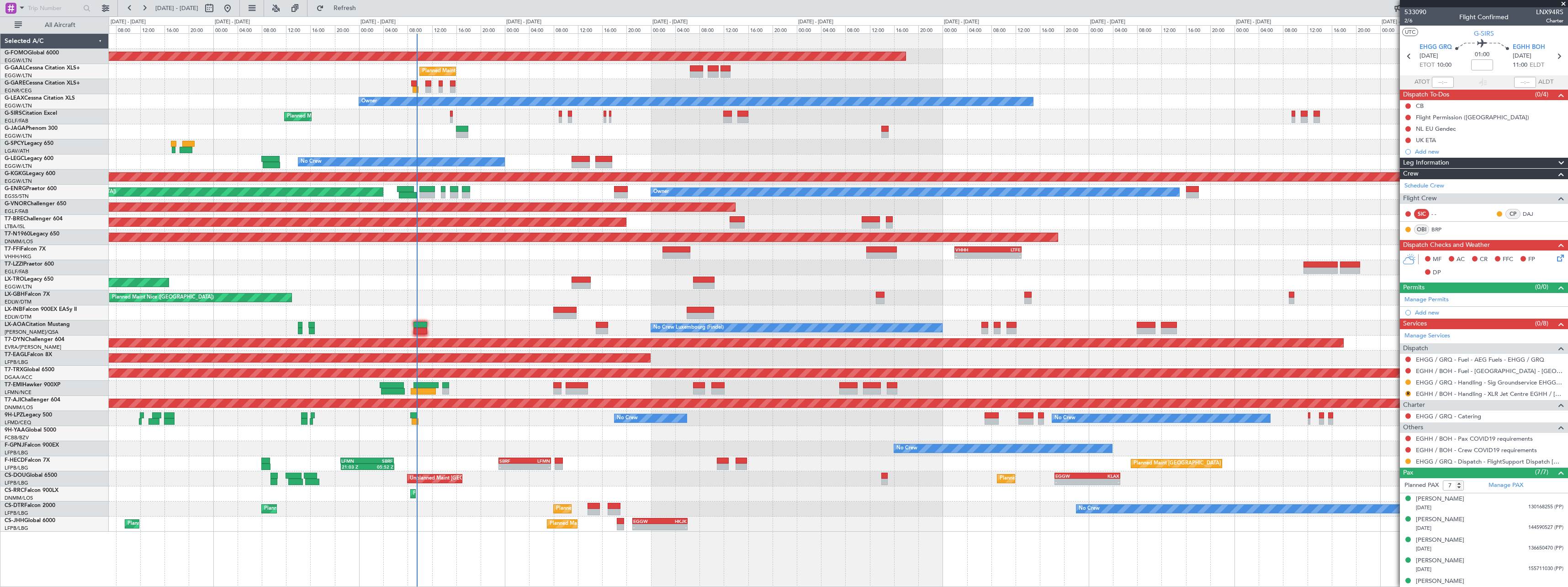
click at [1154, 434] on div "Planned Maint Windsor Locks ([PERSON_NAME] Intl) Planned Maint Owner Owner Plan…" at bounding box center [838, 283] width 1459 height 497
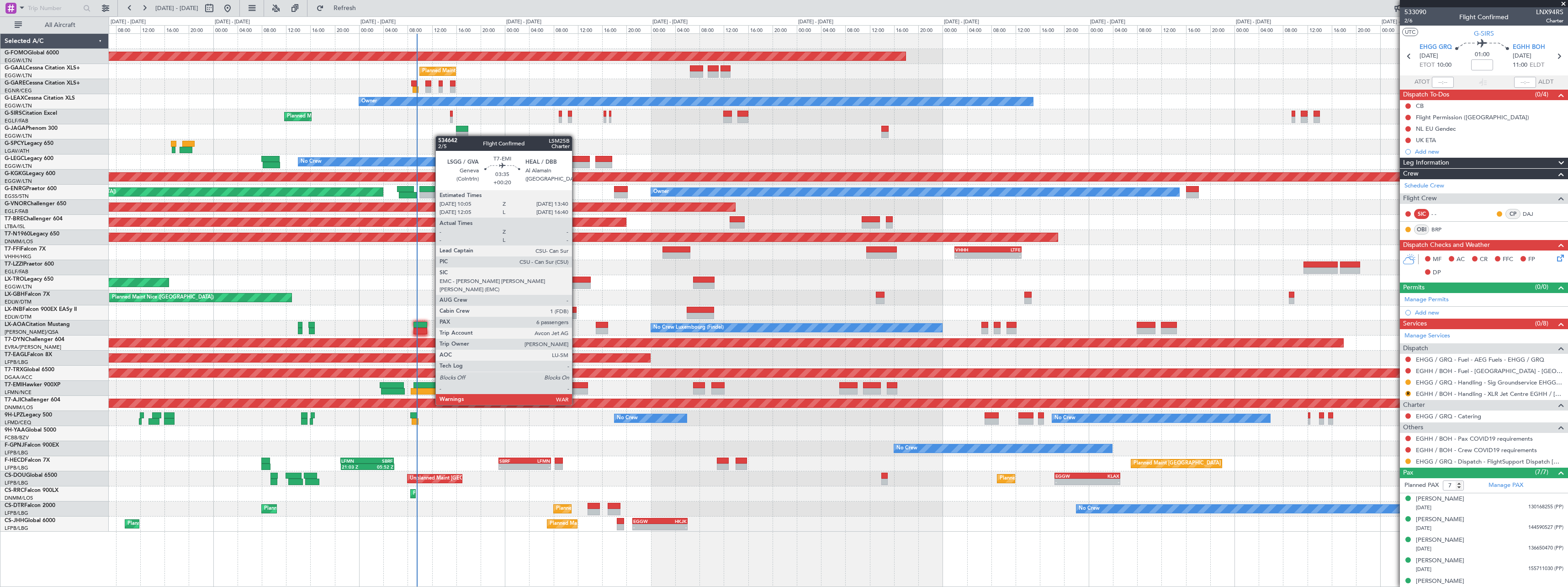
click at [575, 387] on div at bounding box center [576, 385] width 22 height 7
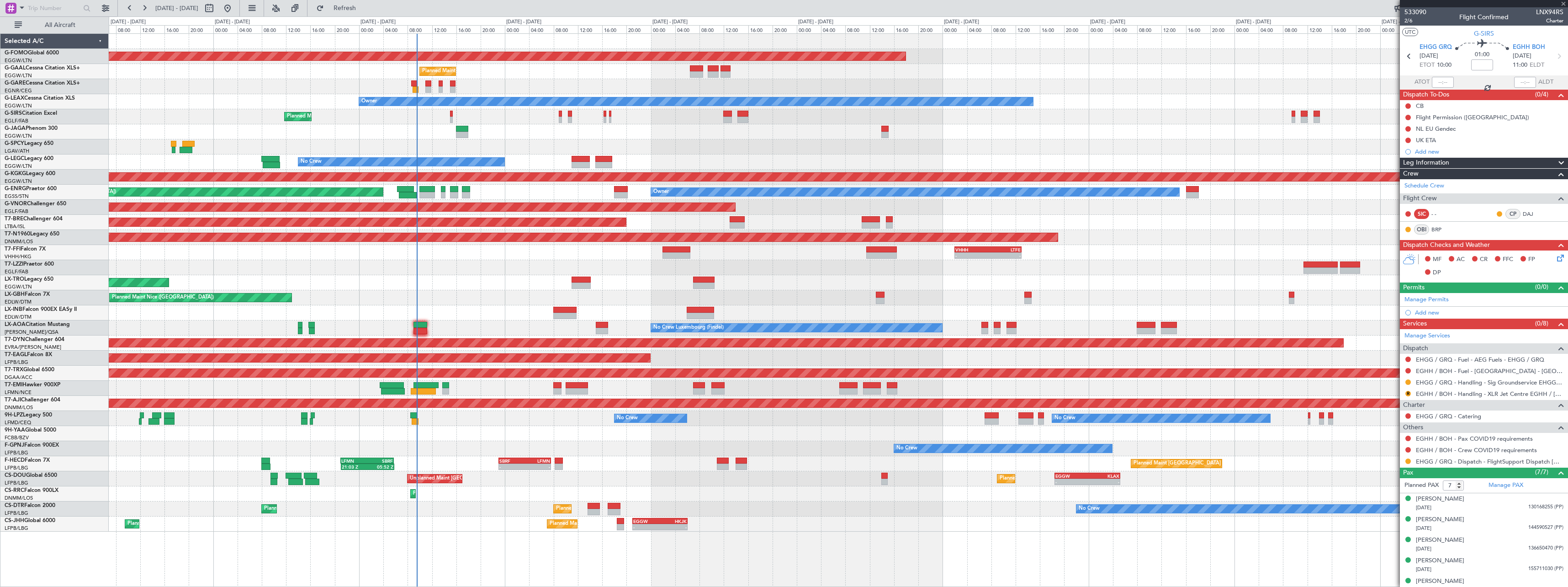
type input "+00:20"
type input "6"
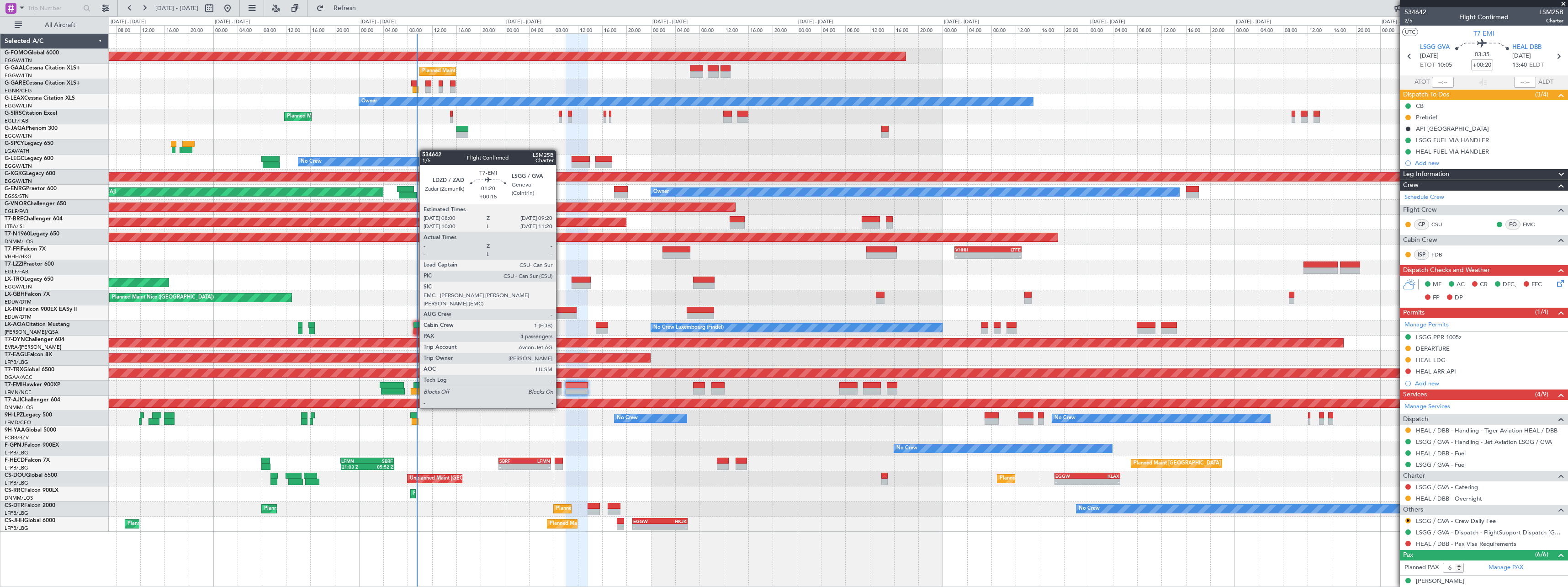
click at [560, 391] on div at bounding box center [558, 391] width 9 height 7
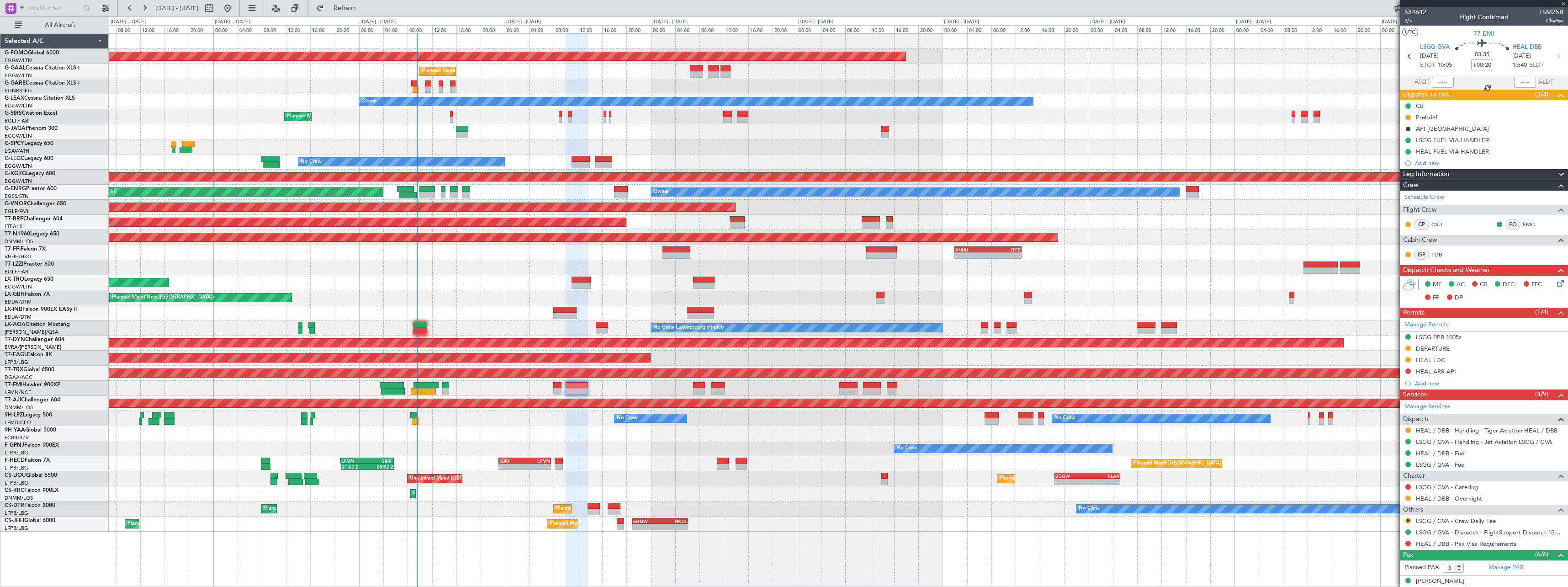
type input "+00:15"
type input "4"
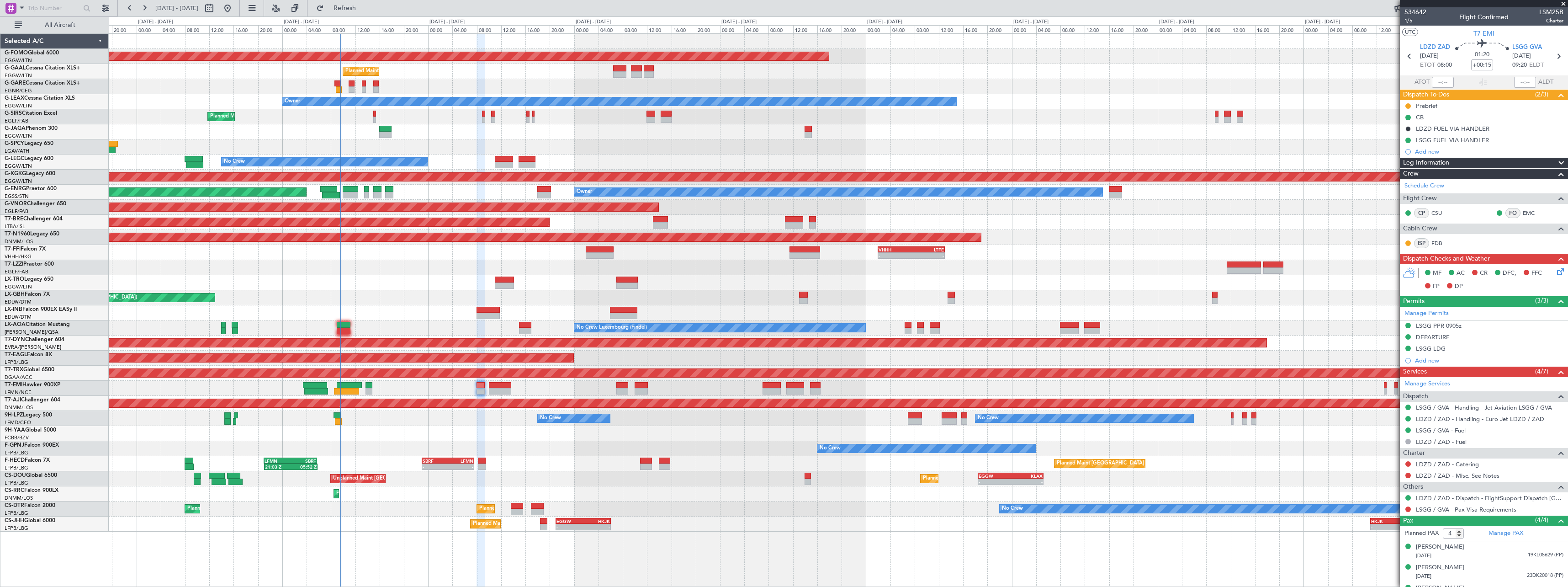
click at [721, 311] on div at bounding box center [838, 312] width 1459 height 15
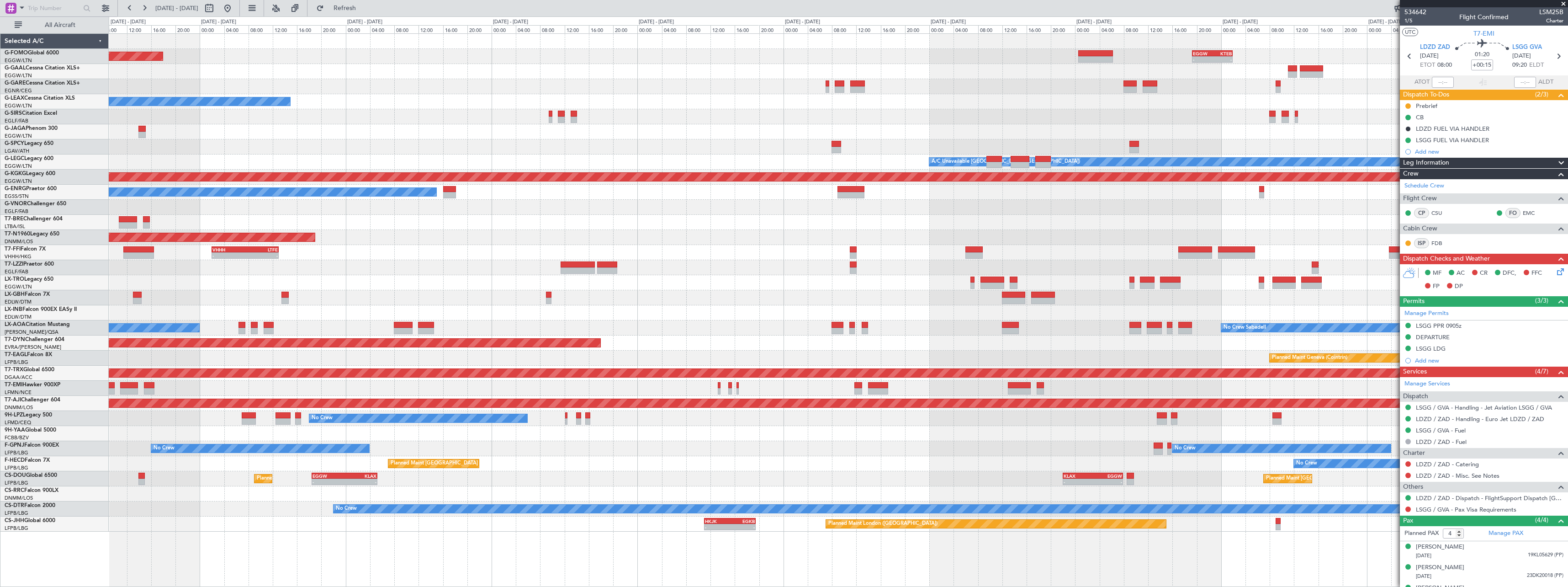
click at [589, 153] on div at bounding box center [838, 147] width 1459 height 15
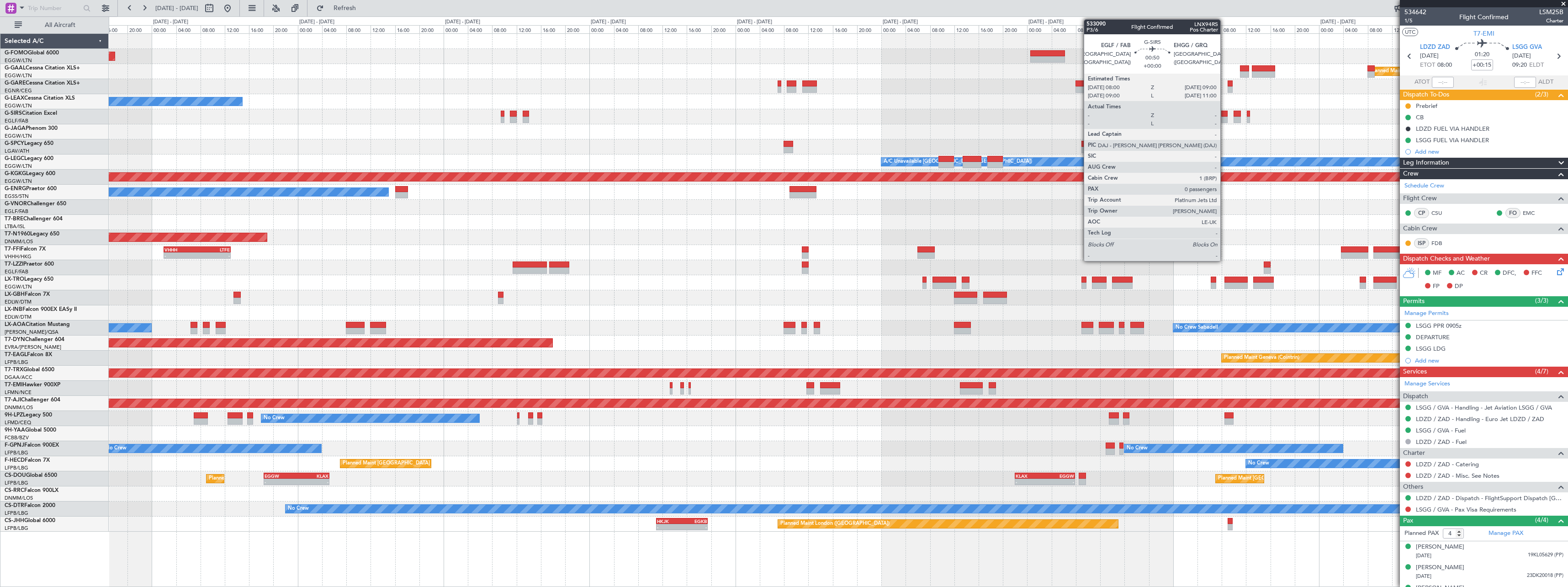
click at [1225, 117] on div at bounding box center [1224, 119] width 7 height 7
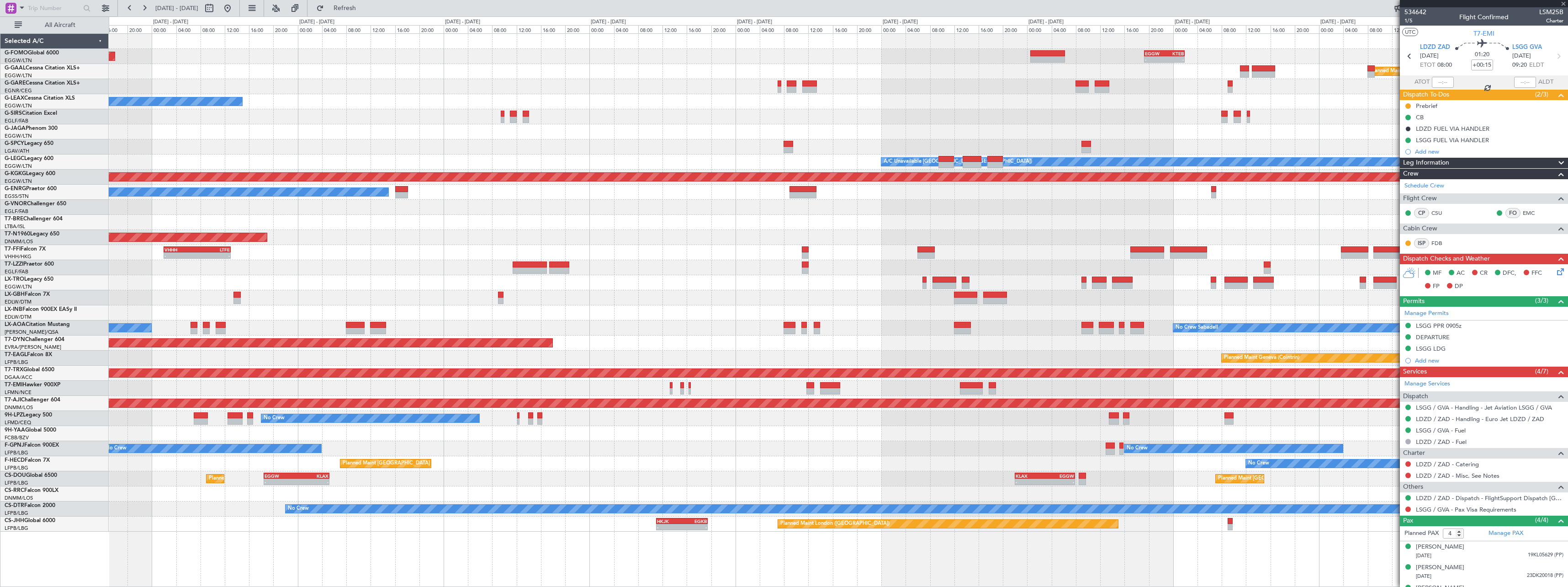
type input "0"
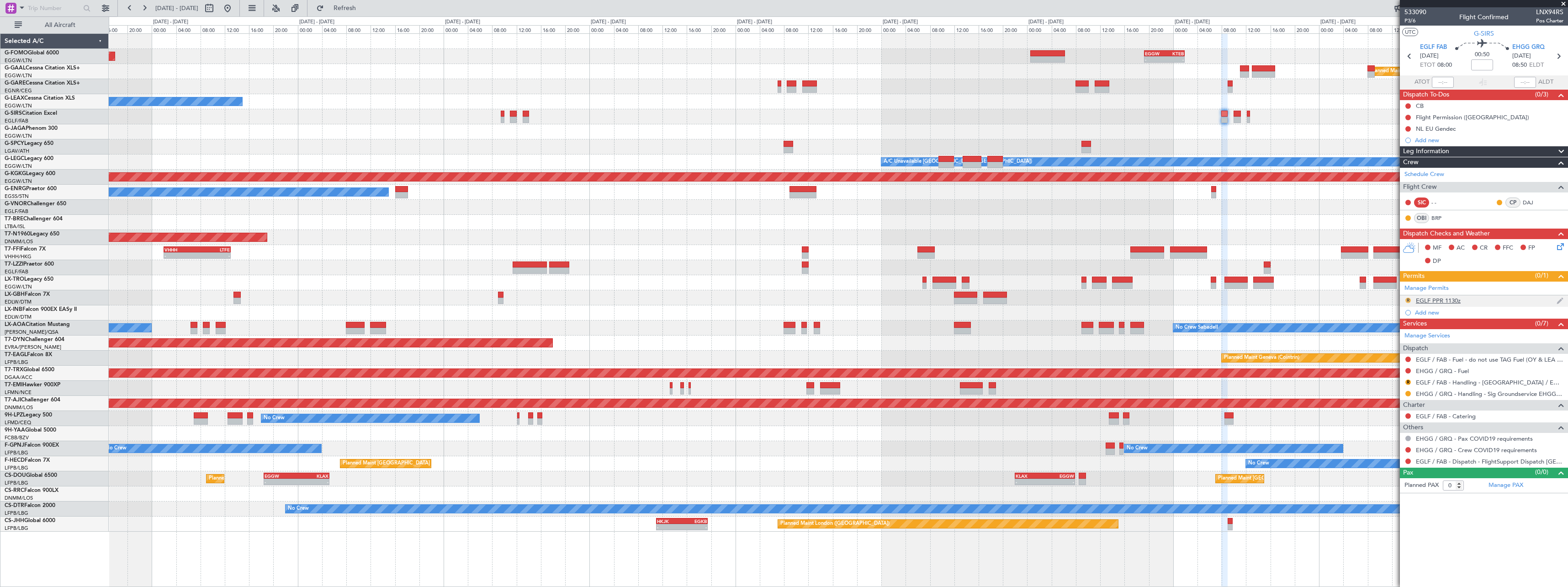
click at [1408, 300] on button "R" at bounding box center [1408, 300] width 5 height 5
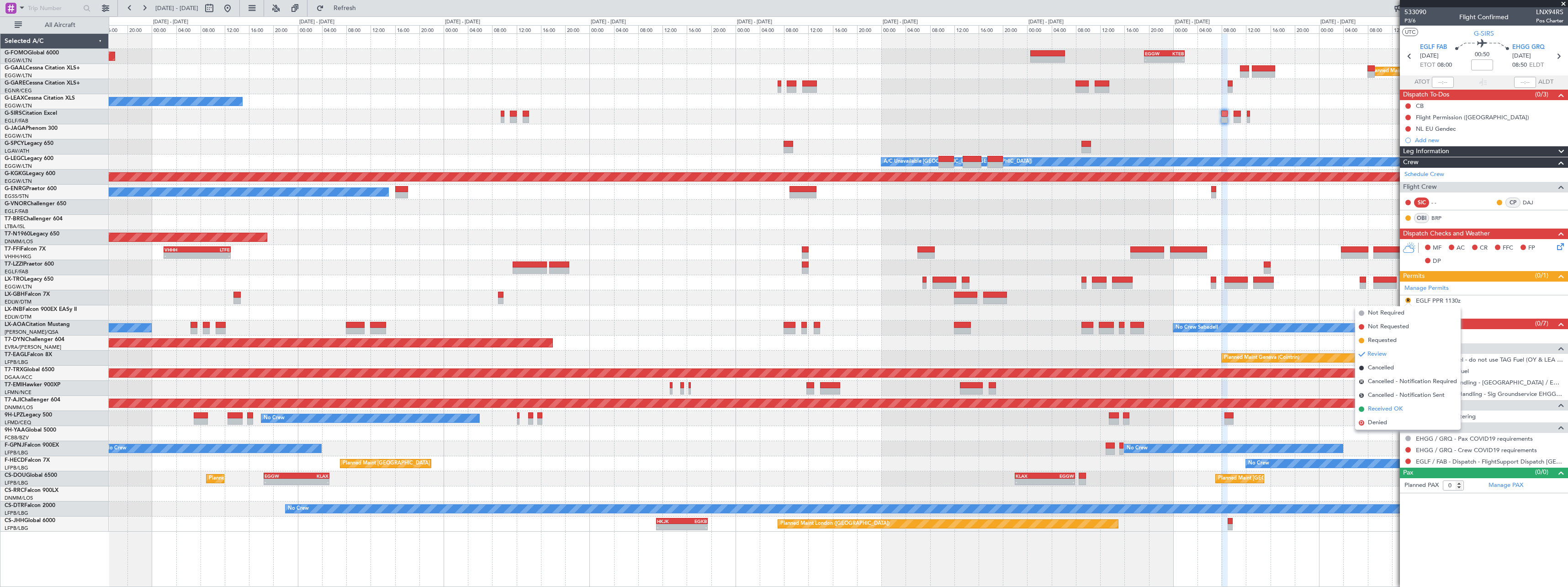
click at [1396, 410] on span "Received OK" at bounding box center [1385, 409] width 35 height 9
click at [1408, 382] on button "R" at bounding box center [1408, 382] width 5 height 5
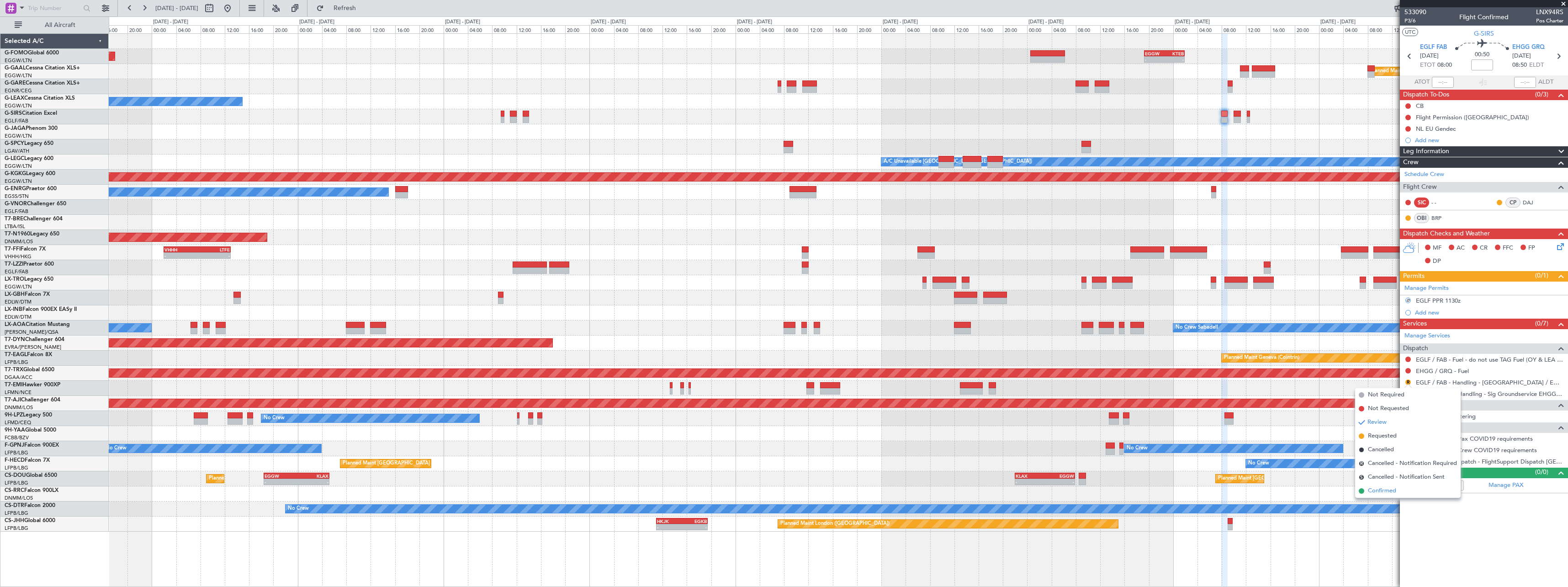
click at [1390, 491] on span "Confirmed" at bounding box center [1382, 491] width 29 height 9
click at [1408, 392] on button at bounding box center [1408, 393] width 5 height 5
click at [1393, 503] on span "Confirmed" at bounding box center [1382, 502] width 29 height 9
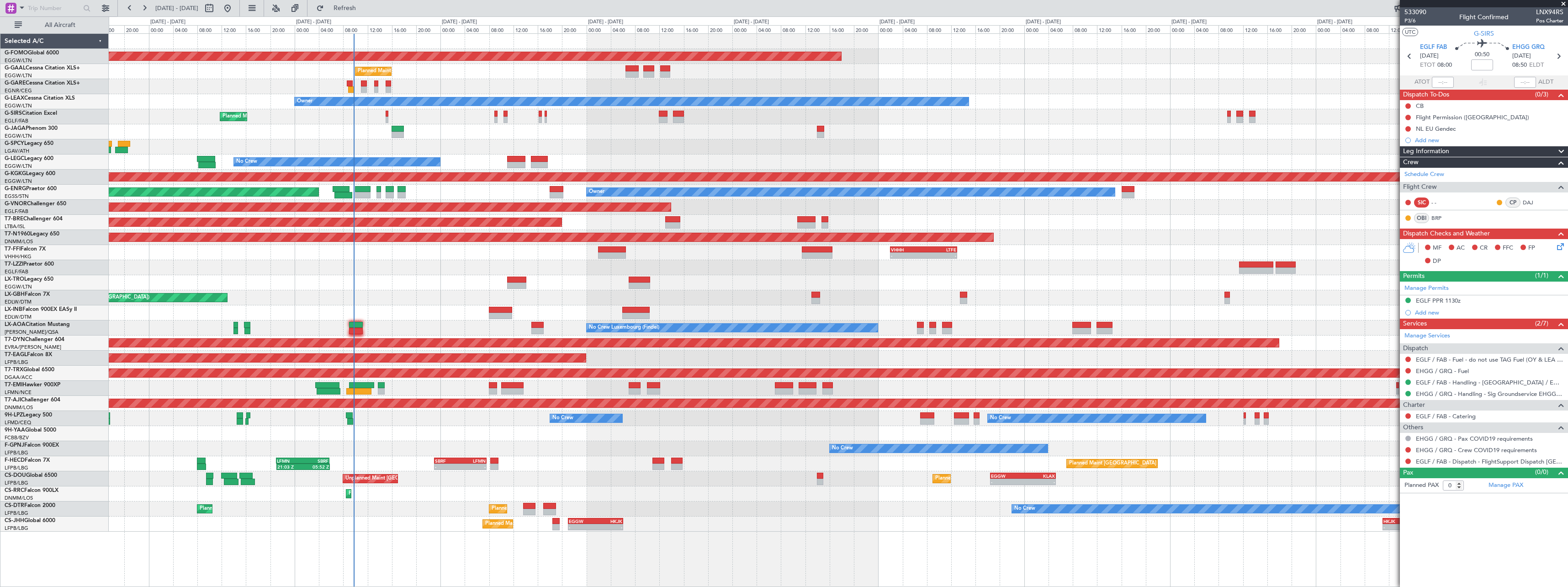
click at [1032, 300] on div "Planned Maint Nice ([GEOGRAPHIC_DATA])" at bounding box center [838, 298] width 1459 height 15
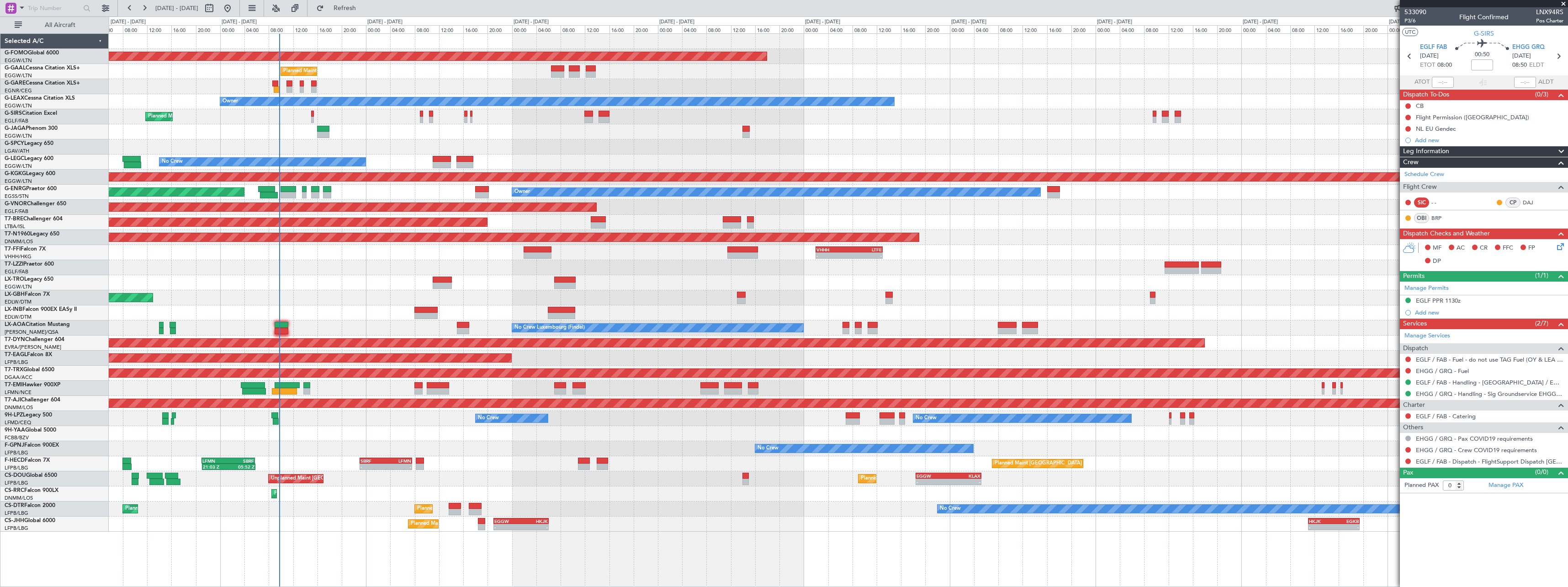
click at [830, 311] on div at bounding box center [838, 312] width 1459 height 15
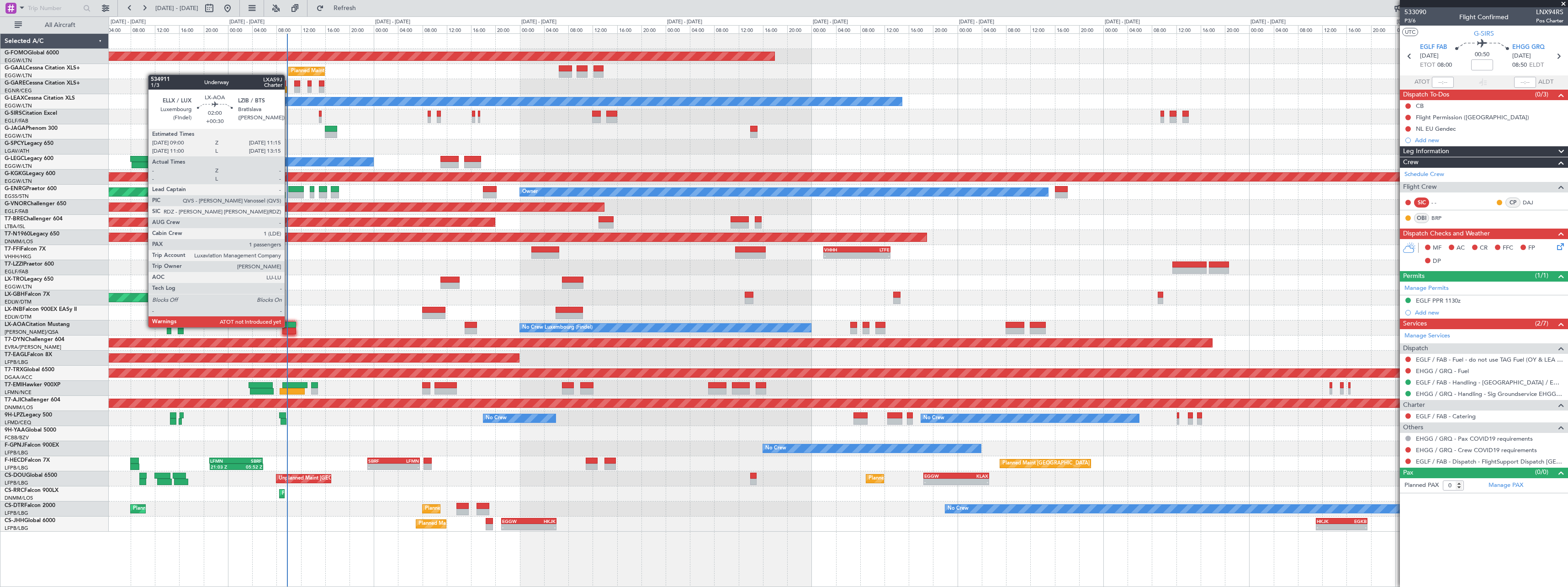
click at [289, 326] on div at bounding box center [289, 325] width 14 height 7
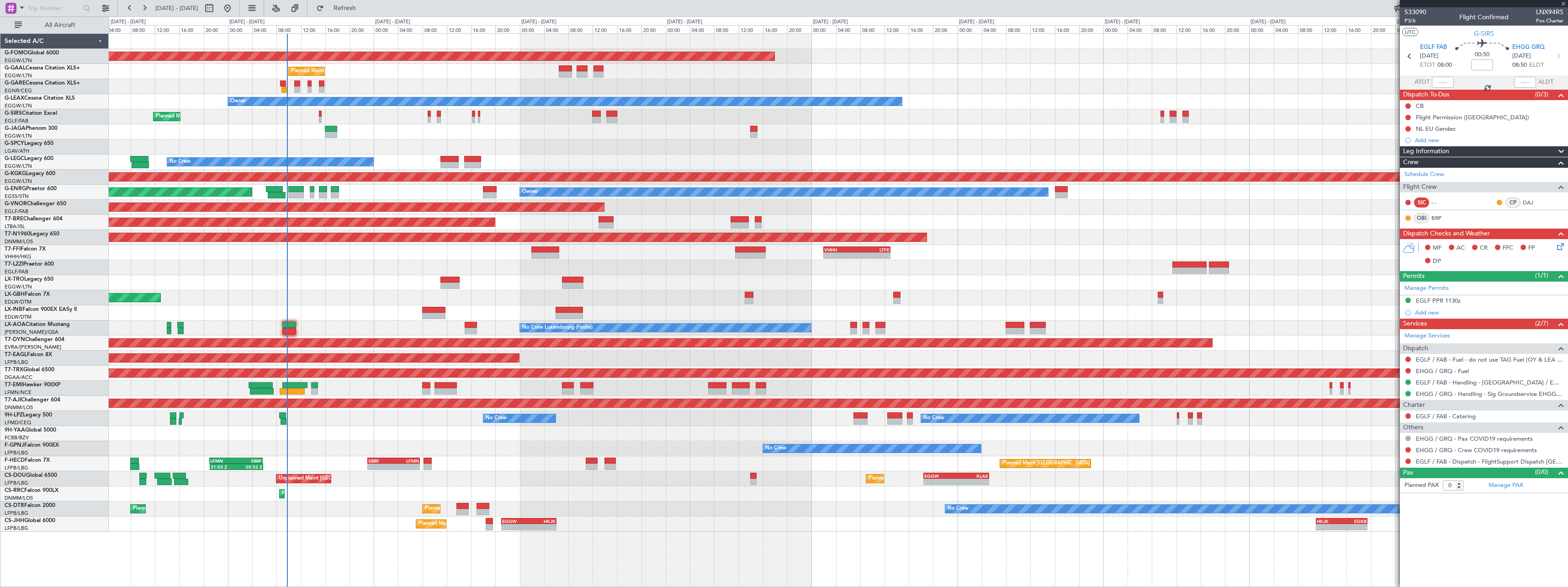
type input "+00:30"
type input "1"
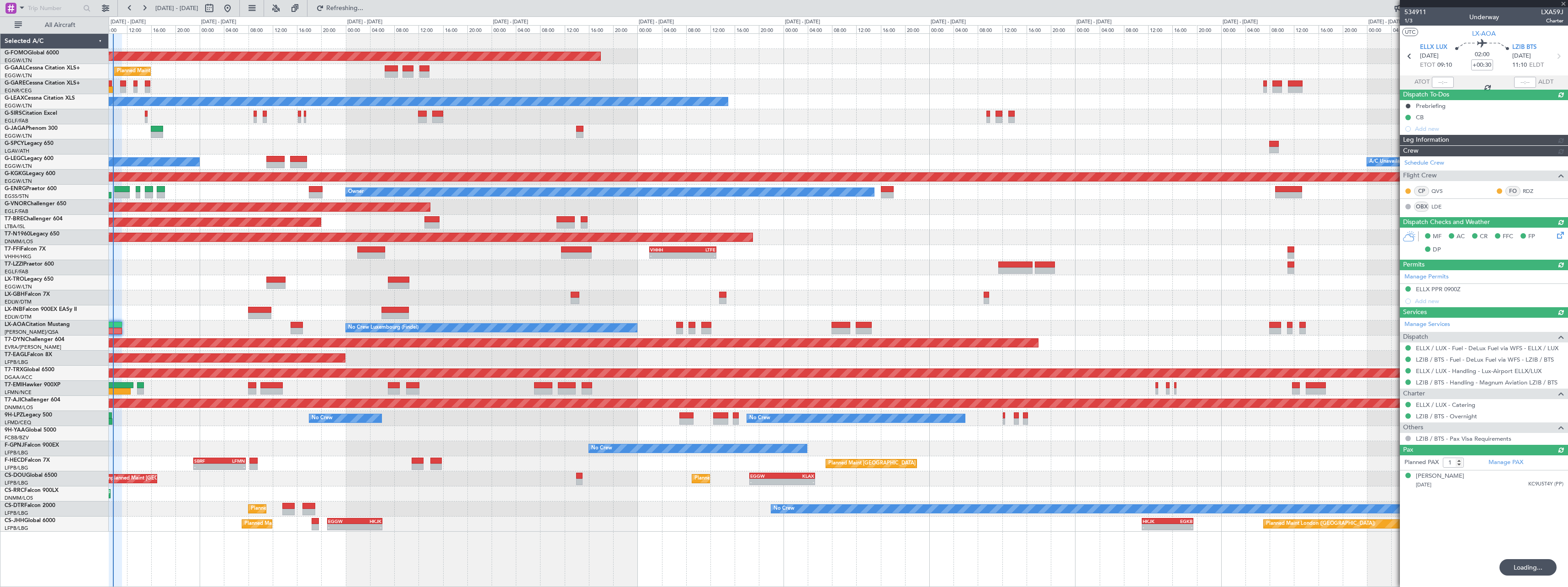
type input "09:23"
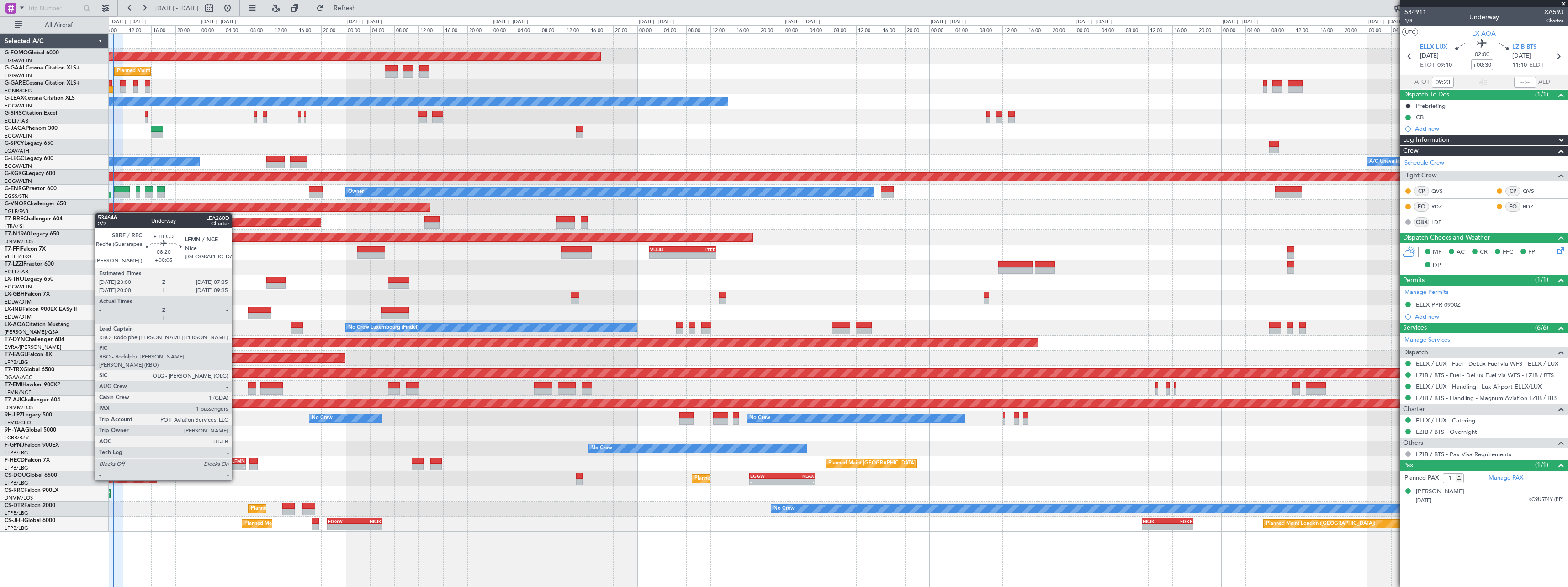
click at [234, 462] on div "LFMN" at bounding box center [231, 460] width 25 height 5
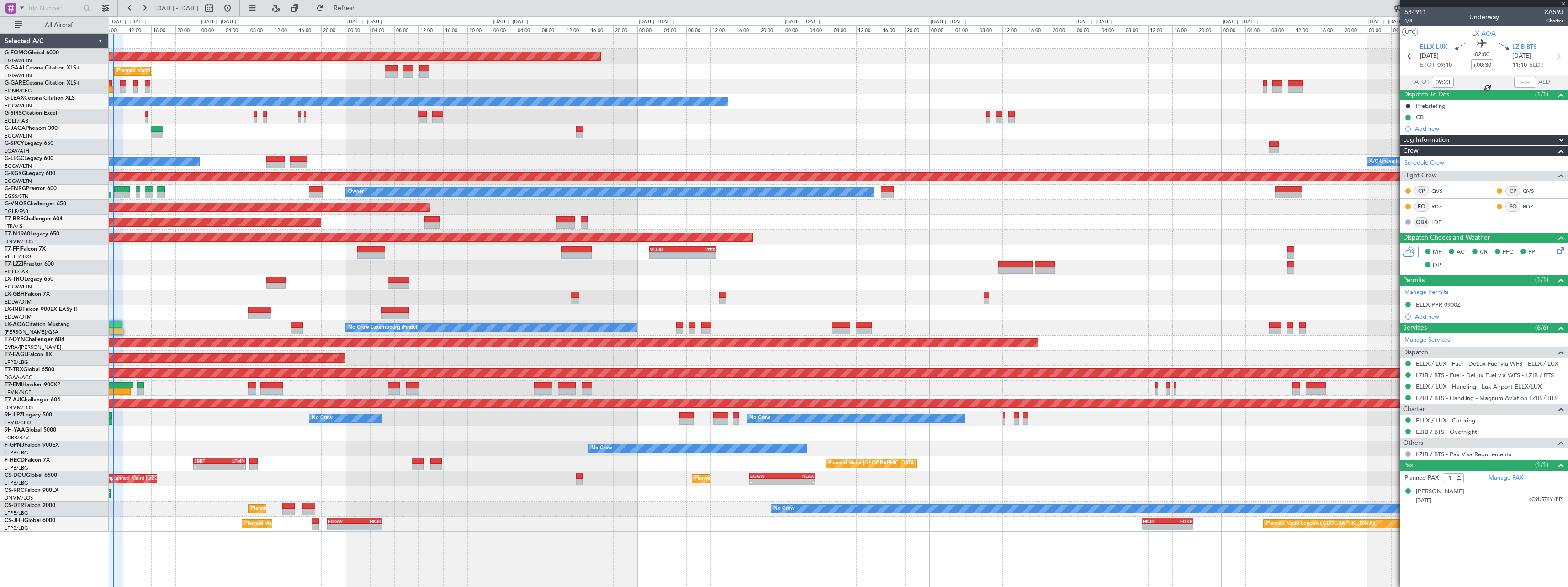
type input "+00:05"
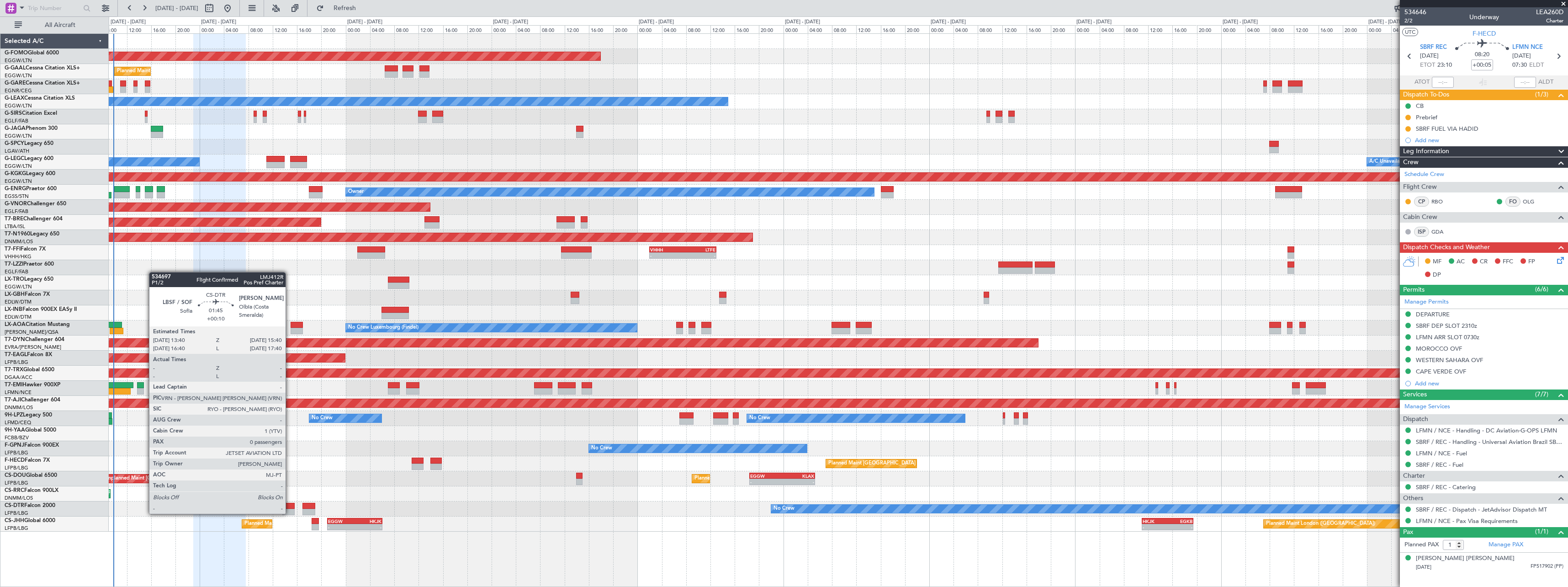
click at [290, 513] on div at bounding box center [289, 511] width 12 height 7
type input "+00:10"
type input "0"
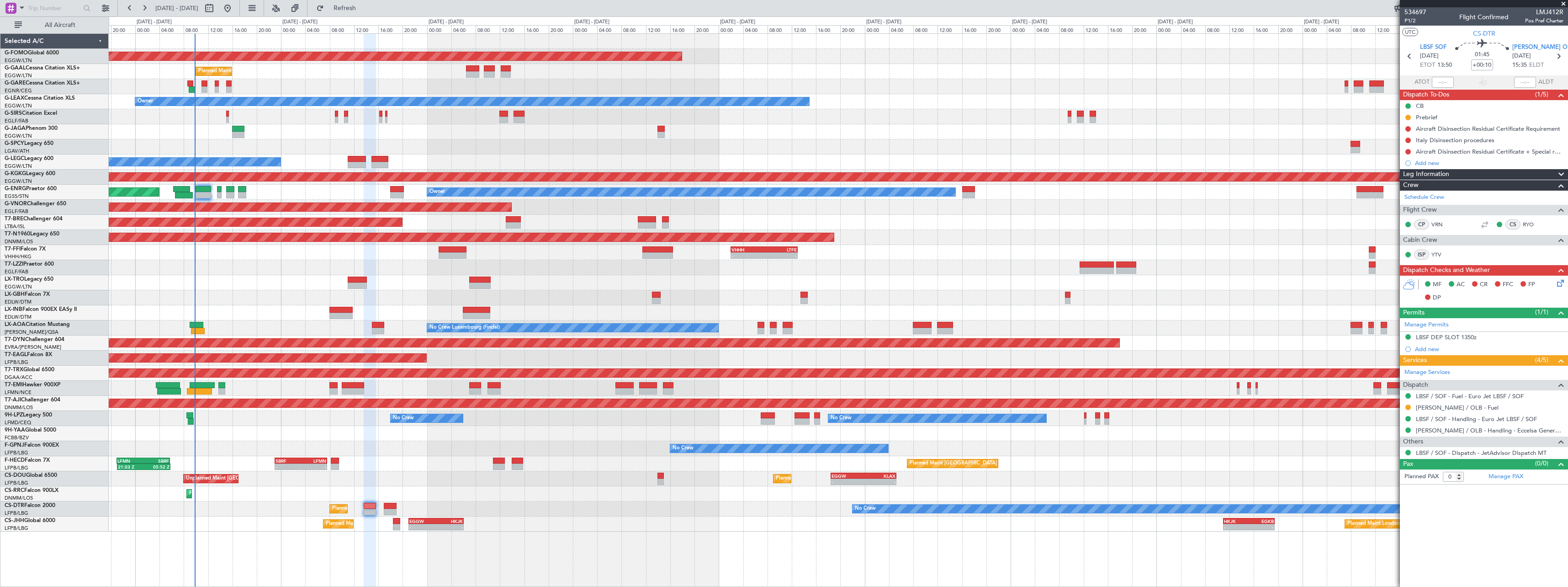
click at [474, 476] on div "Unplanned Maint [GEOGRAPHIC_DATA] ([GEOGRAPHIC_DATA]) Planned Maint [GEOGRAPHIC…" at bounding box center [838, 479] width 1459 height 15
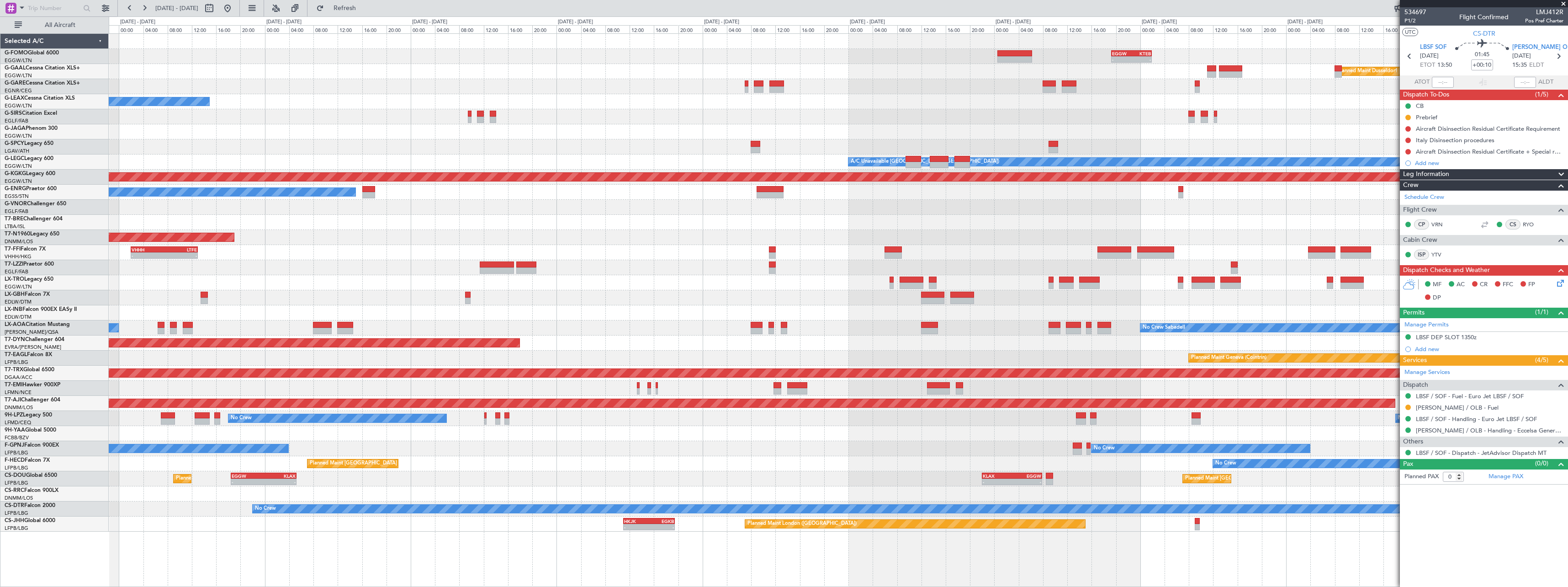
click at [727, 245] on div "- - EGGW 19:15 Z KTEB 01:55 Z Planned Maint Windsor Locks ([PERSON_NAME] Intl) …" at bounding box center [838, 283] width 1459 height 497
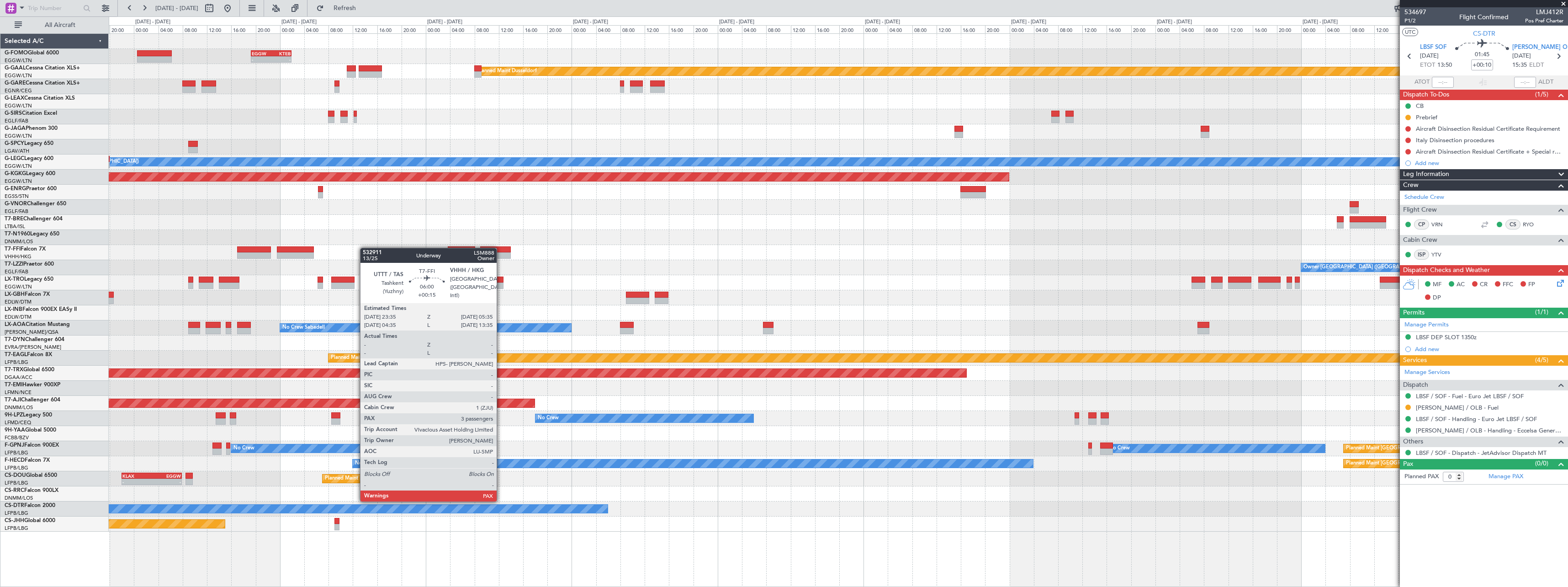
click at [176, 248] on div "- - EGGW 19:15 Z KTEB 01:55 Z Planned [GEOGRAPHIC_DATA] Planned Maint [GEOGRAPH…" at bounding box center [838, 283] width 1459 height 497
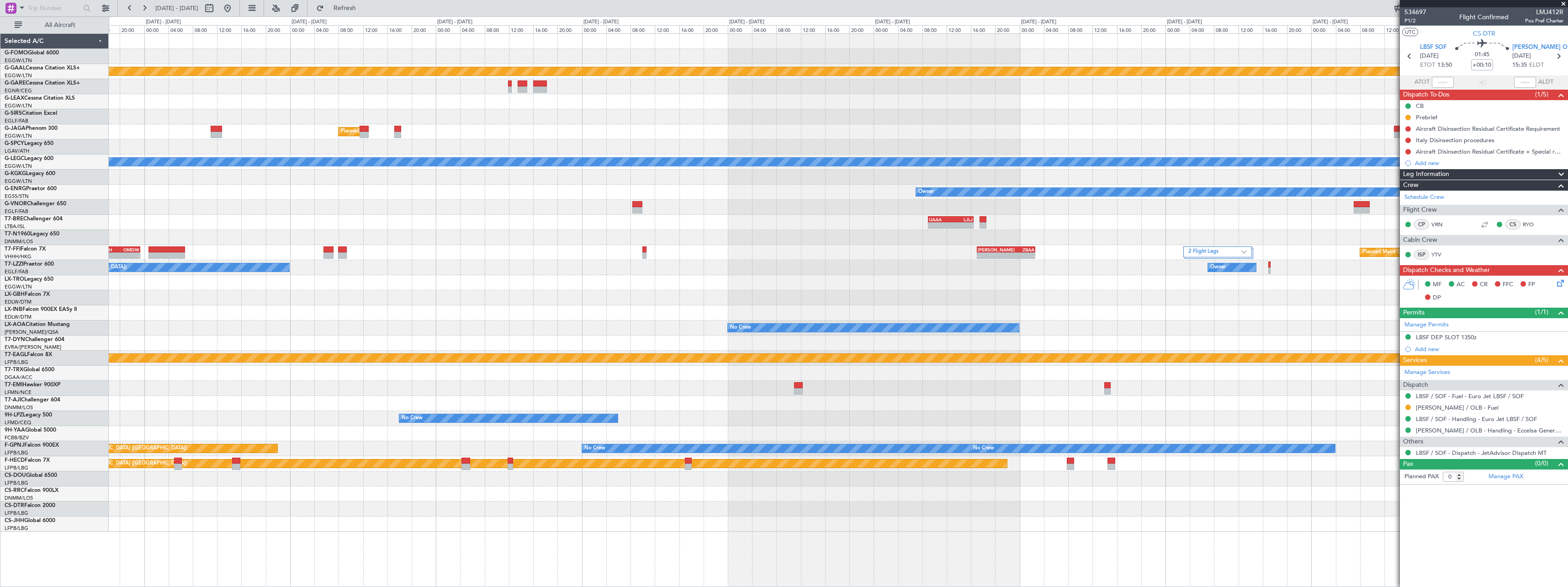
click at [489, 220] on div "Planned Maint Dusseldorf Planned Maint [GEOGRAPHIC_DATA] ([GEOGRAPHIC_DATA]) A/…" at bounding box center [838, 283] width 1459 height 497
click at [1206, 251] on label "2 Flight Legs" at bounding box center [1215, 252] width 54 height 8
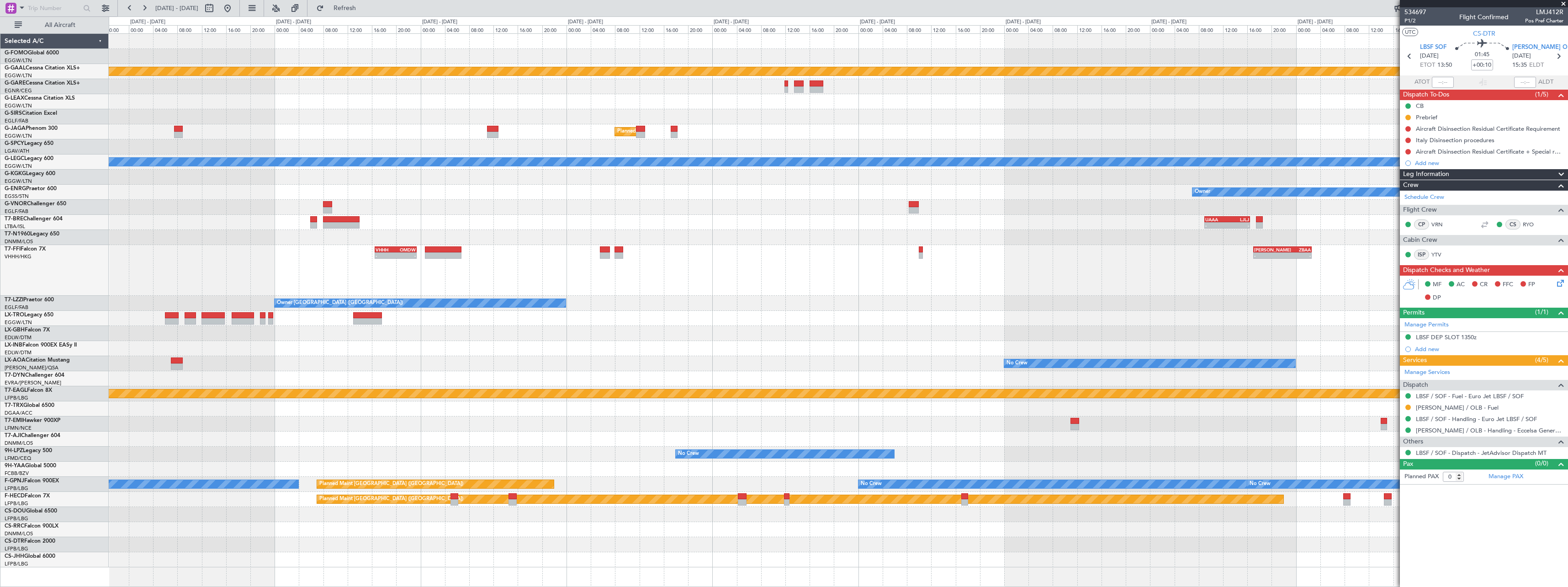
click at [1140, 224] on div "- - UAAA 09:00 Z LJLJ 16:30 Z" at bounding box center [838, 222] width 1459 height 15
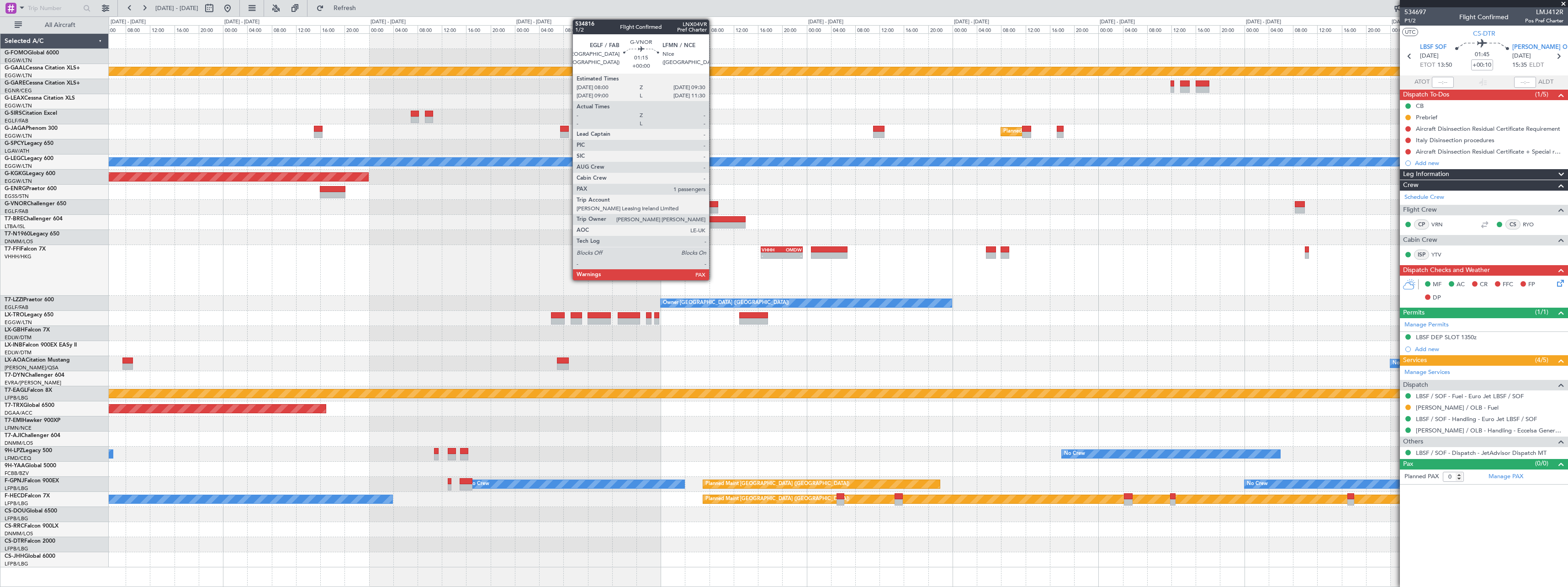
click at [713, 202] on div at bounding box center [713, 204] width 9 height 7
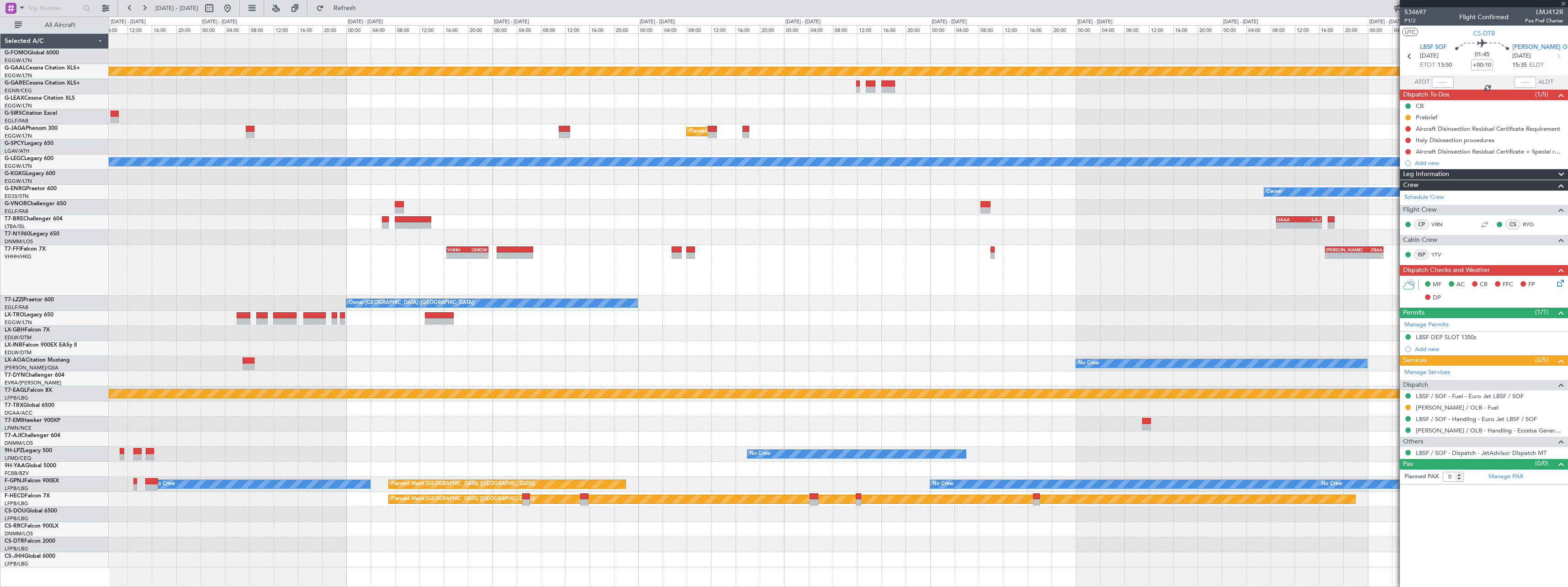
click at [579, 183] on div "Planned Maint Dusseldorf Planned Maint [GEOGRAPHIC_DATA] ([GEOGRAPHIC_DATA]) A/…" at bounding box center [838, 301] width 1459 height 533
type input "5"
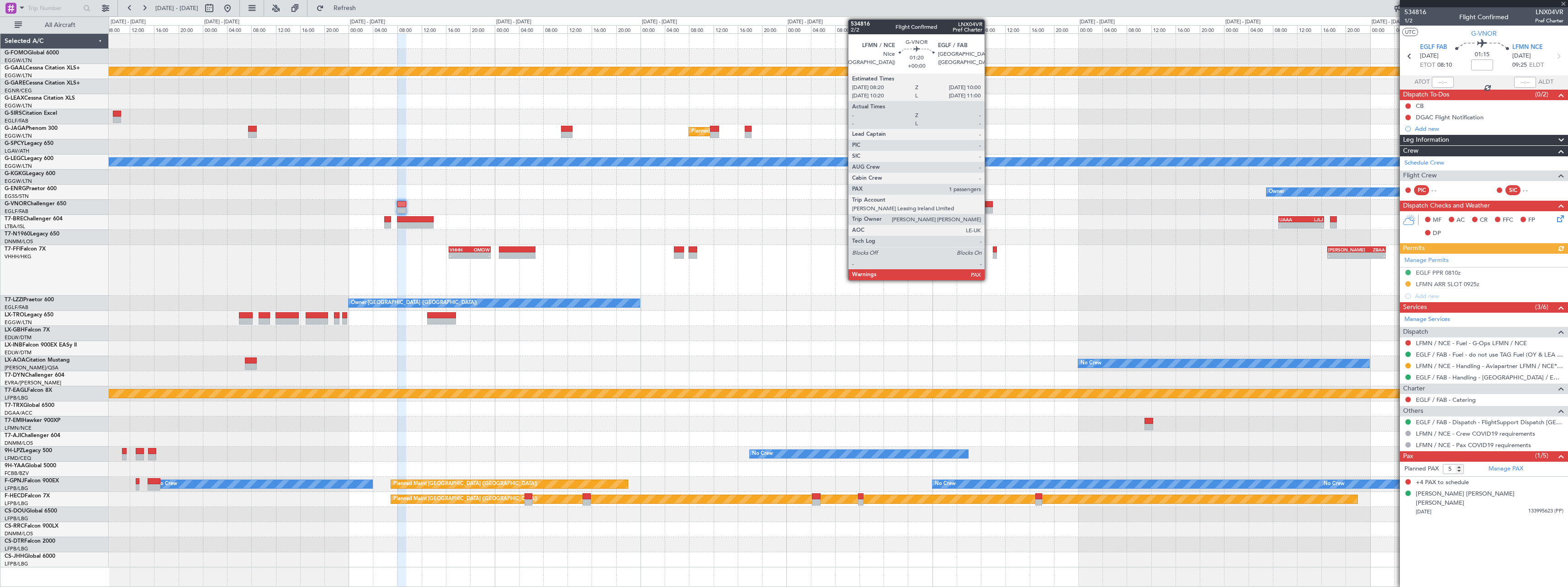
click at [989, 202] on div at bounding box center [988, 204] width 10 height 7
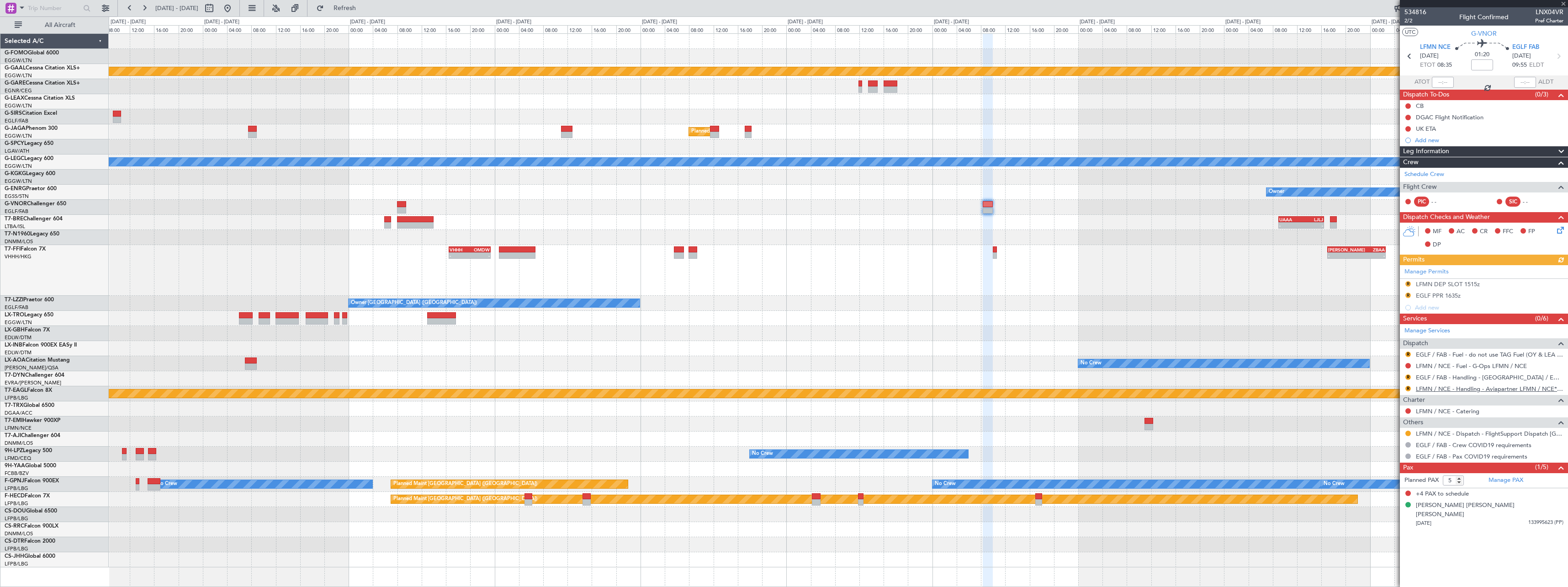
click at [1455, 389] on link "LFMN / NCE - Handling - Aviapartner LFMN / NCE*****MY HANDLING****" at bounding box center [1489, 388] width 147 height 8
click at [1440, 286] on div "LFMN DEP SLOT 1515z" at bounding box center [1447, 284] width 64 height 8
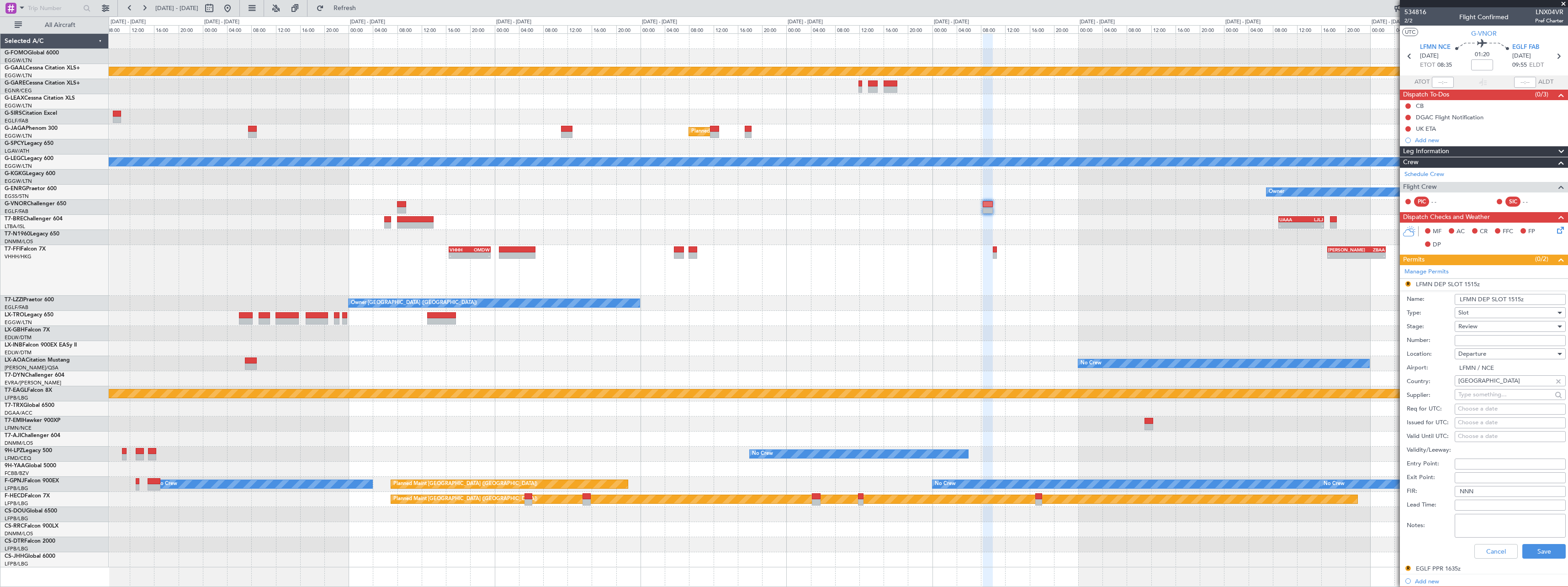
drag, startPoint x: 1520, startPoint y: 301, endPoint x: 1511, endPoint y: 300, distance: 9.1
click at [1511, 300] on input "LFMN DEP SLOT 1515z" at bounding box center [1510, 300] width 111 height 11
click at [1515, 294] on input "LFMN DEP SLOT 1835z" at bounding box center [1510, 300] width 111 height 11
drag, startPoint x: 1512, startPoint y: 298, endPoint x: 1514, endPoint y: 376, distance: 78.0
click at [1508, 300] on input "LFMN DEP SLOT 1835z" at bounding box center [1510, 300] width 111 height 11
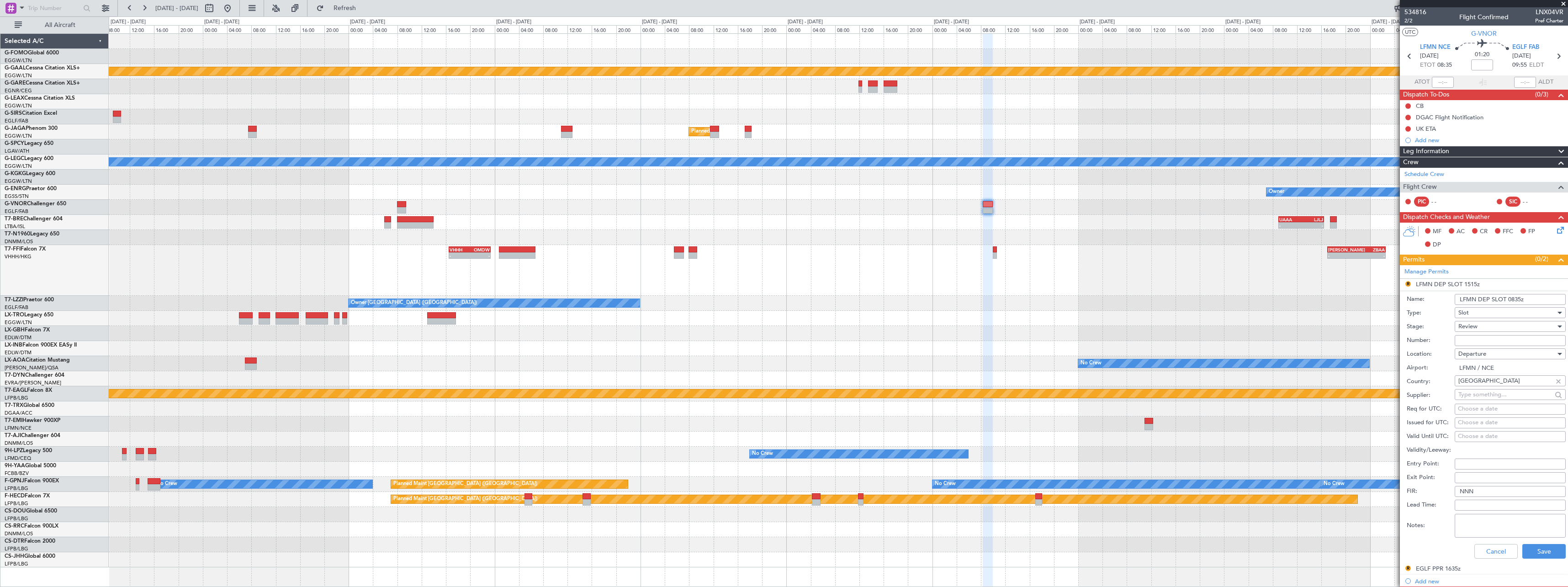
type input "LFMN DEP SLOT 0835z"
click at [1468, 322] on div "Review" at bounding box center [1507, 326] width 97 height 14
click at [1481, 389] on span "Requested" at bounding box center [1507, 386] width 96 height 14
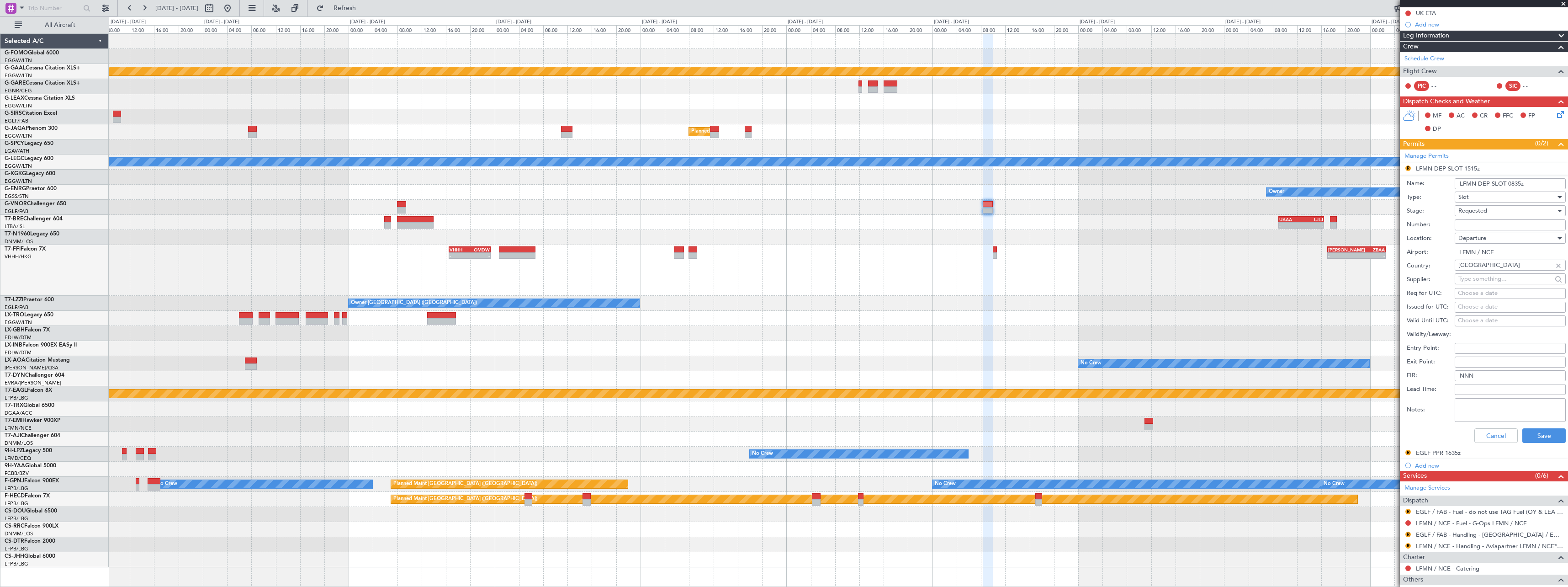
scroll to position [183, 0]
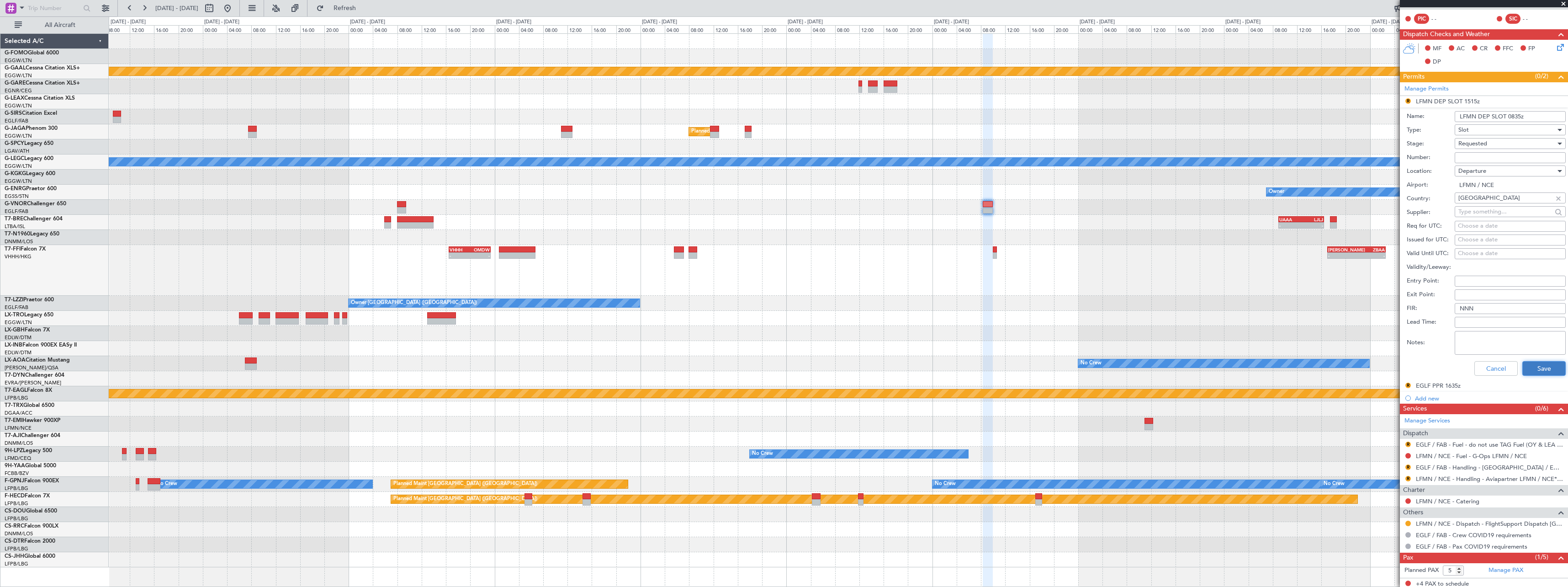
click at [1543, 364] on button "Save" at bounding box center [1544, 368] width 43 height 15
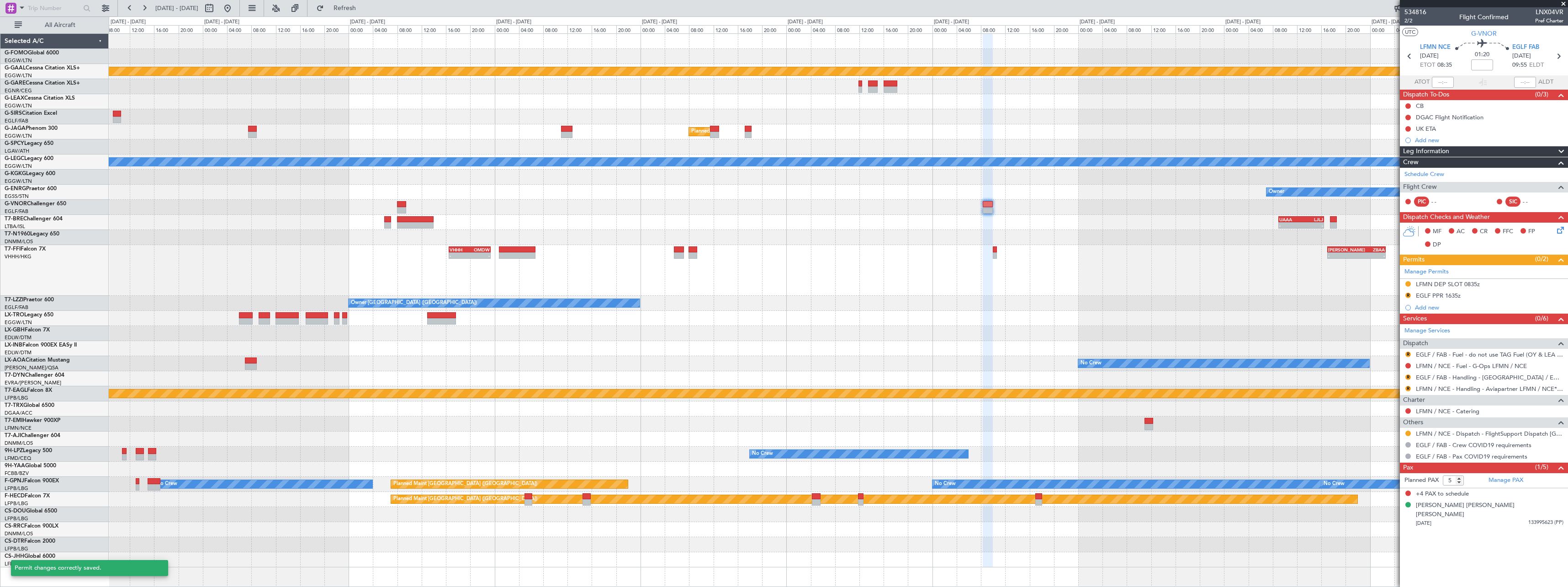
scroll to position [0, 0]
click at [1528, 378] on link "EGLF / FAB - Handling - [GEOGRAPHIC_DATA] / EGLF / FAB" at bounding box center [1489, 377] width 147 height 8
drag, startPoint x: 1433, startPoint y: 295, endPoint x: 1471, endPoint y: 300, distance: 38.3
click at [1433, 295] on div "EGLF PPR 1635z" at bounding box center [1438, 295] width 45 height 8
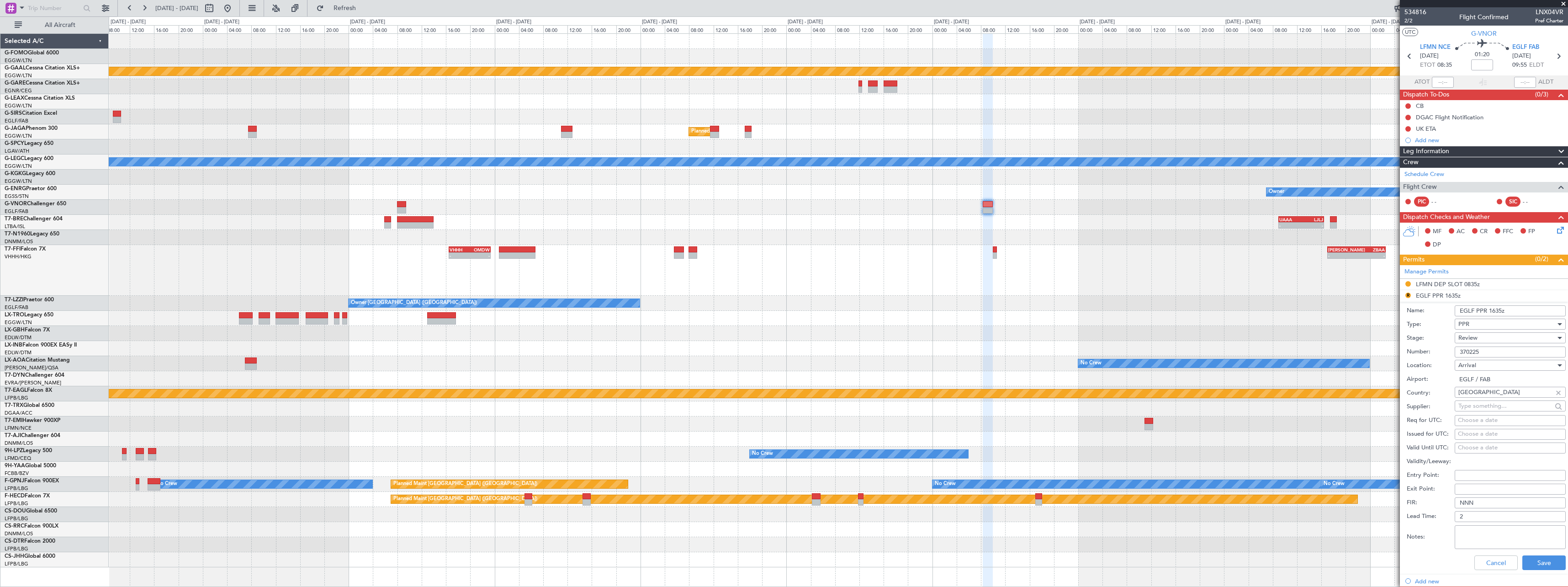
drag, startPoint x: 1501, startPoint y: 309, endPoint x: 1490, endPoint y: 309, distance: 11.0
click at [1490, 309] on input "EGLF PPR 1635z" at bounding box center [1510, 311] width 111 height 11
type input "EGLF PPR 0950z"
click at [1475, 338] on span "Review" at bounding box center [1468, 338] width 19 height 9
click at [1474, 397] on span "Requested" at bounding box center [1507, 398] width 96 height 14
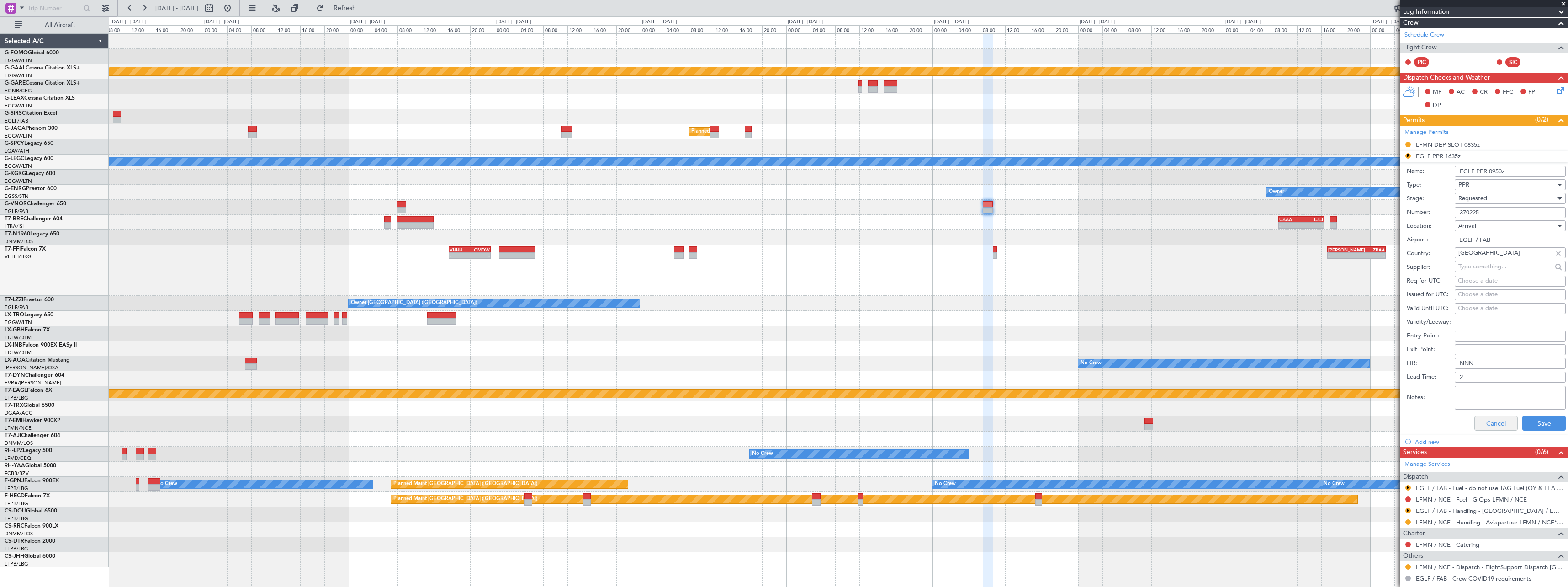
scroll to position [206, 0]
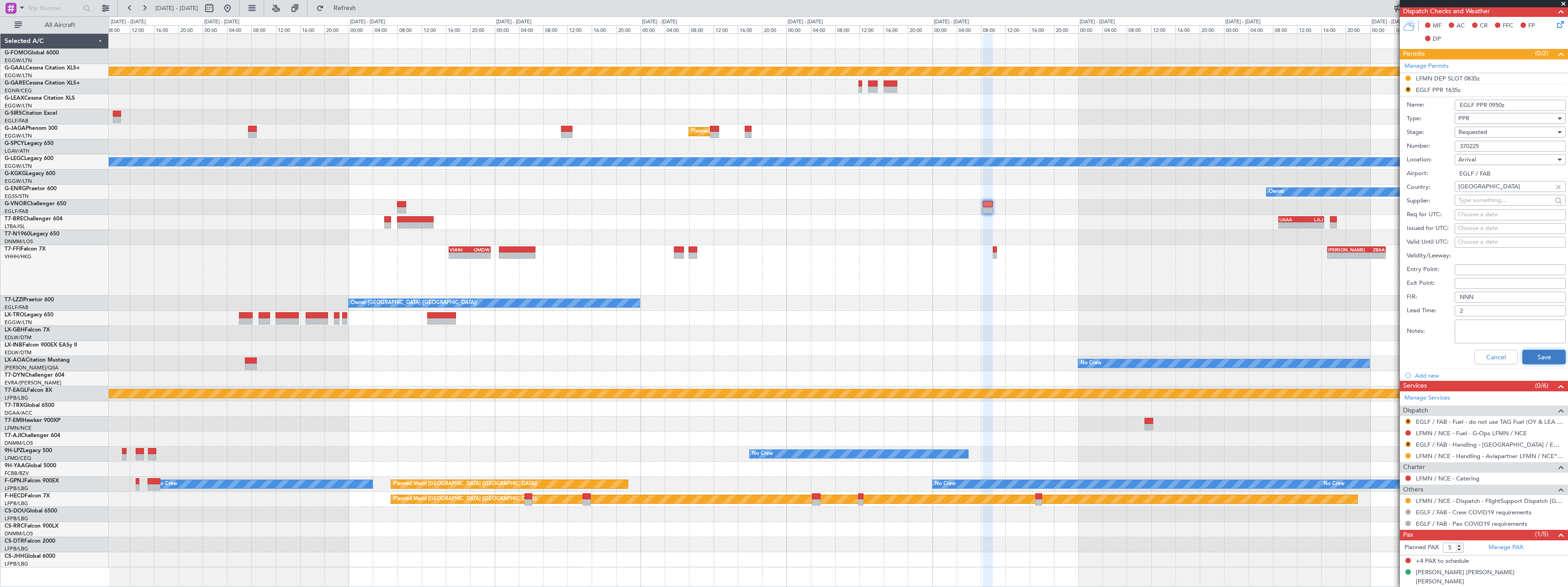
click at [1538, 357] on button "Save" at bounding box center [1544, 357] width 43 height 15
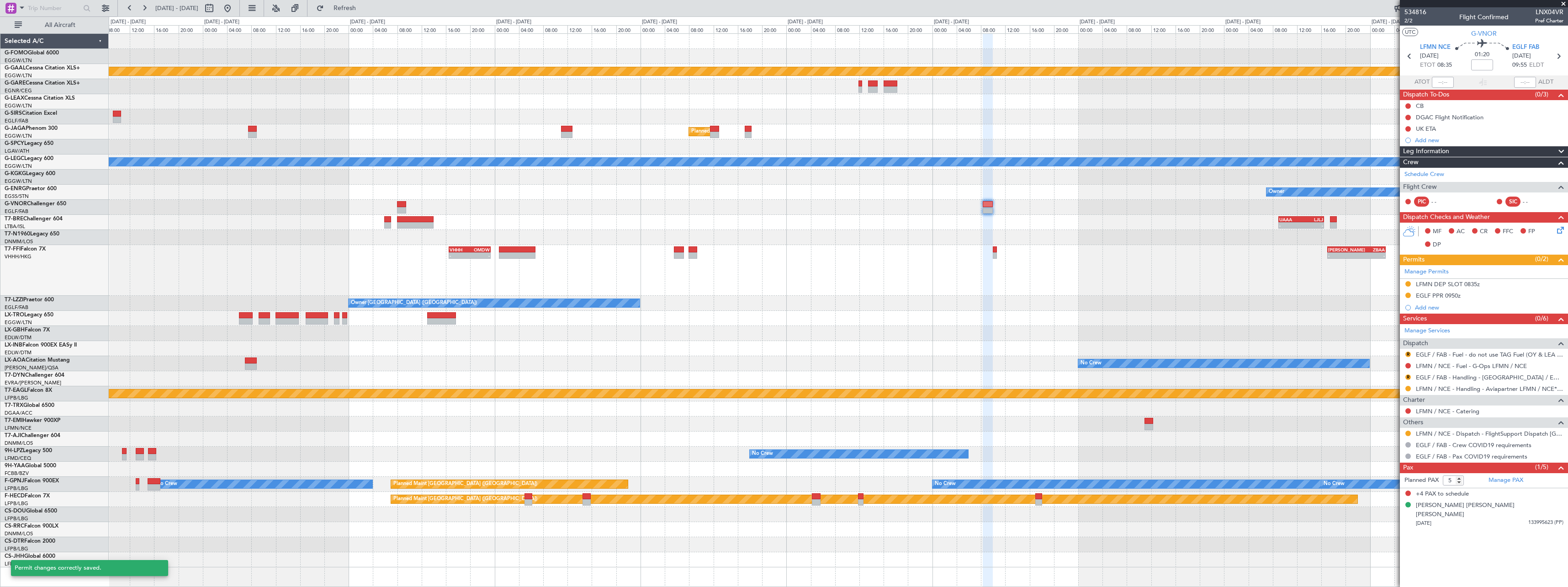
scroll to position [0, 0]
drag, startPoint x: 1409, startPoint y: 376, endPoint x: 1408, endPoint y: 388, distance: 12.0
click at [1409, 376] on button "R" at bounding box center [1408, 377] width 5 height 5
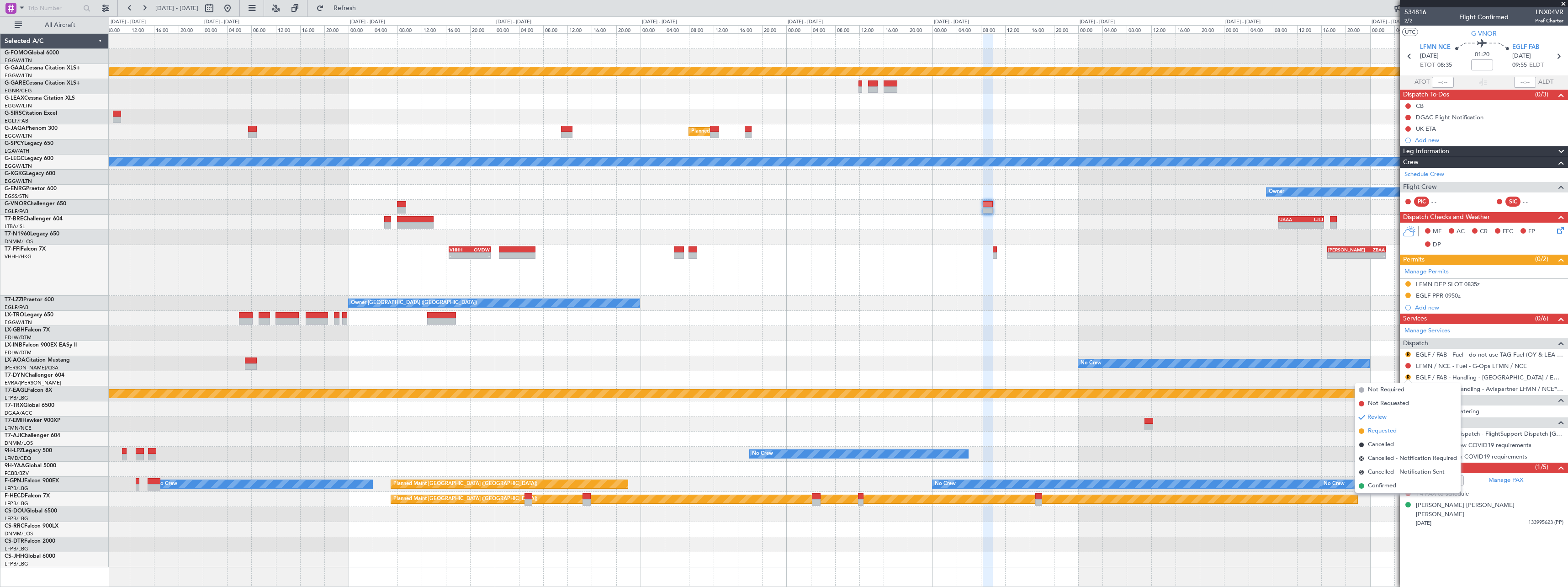
click at [1396, 434] on span "Requested" at bounding box center [1382, 431] width 29 height 9
click at [1410, 351] on div "R" at bounding box center [1408, 354] width 7 height 7
click at [1410, 353] on button "R" at bounding box center [1408, 354] width 5 height 5
click at [1382, 468] on li "Confirmed" at bounding box center [1407, 463] width 105 height 14
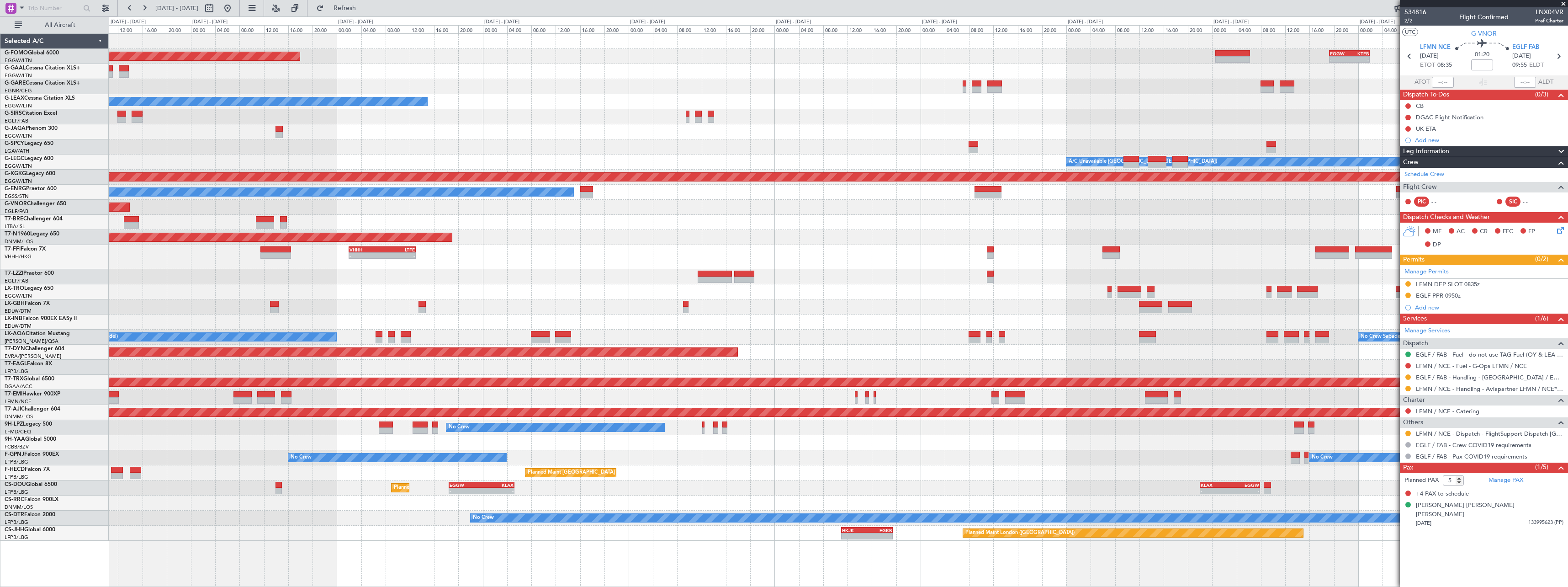
click at [1567, 263] on html "[DATE] - [DATE] Refresh Quick Links All Aircraft - - EGGW 19:15 Z KTEB 01:55 Z …" at bounding box center [784, 294] width 1568 height 587
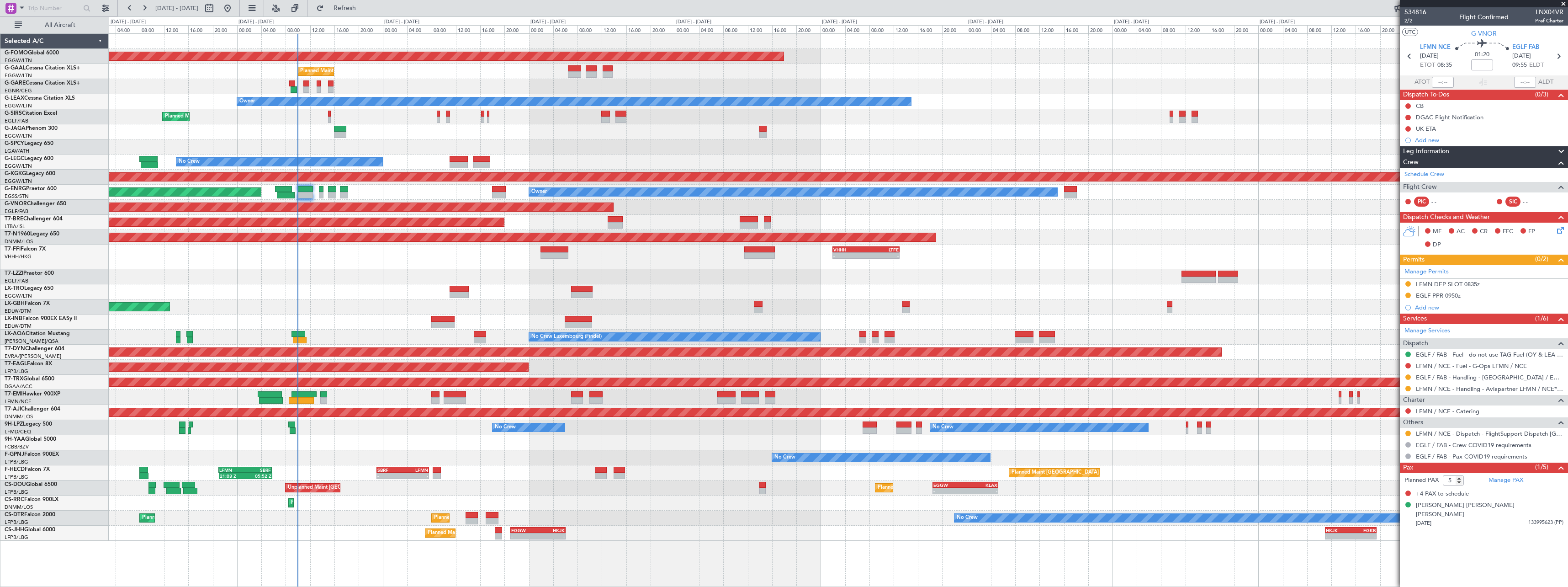
click at [822, 296] on div "Planned Maint Windsor Locks ([PERSON_NAME] Intl) - - EGGW 19:15 Z KTEB 01:55 Z …" at bounding box center [838, 287] width 1459 height 507
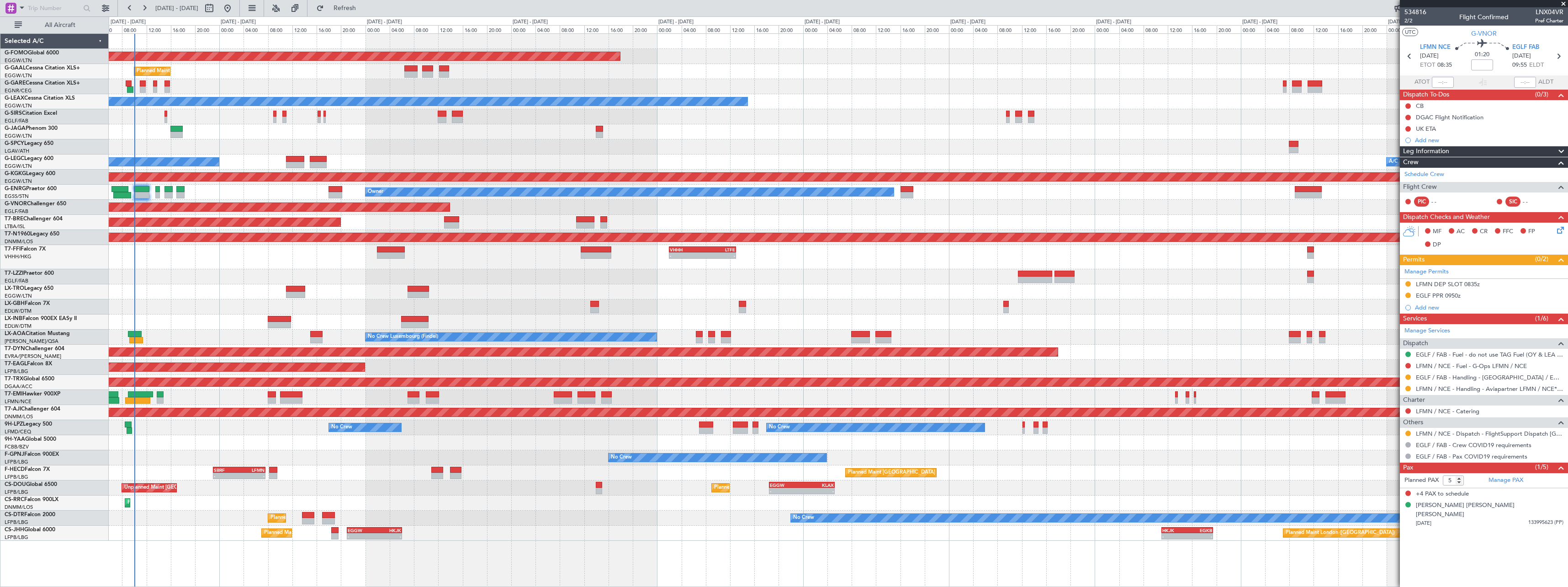
click at [327, 483] on div "Planned Maint Windsor Locks ([PERSON_NAME] Intl) - - EGGW 19:15 Z KTEB 01:55 Z …" at bounding box center [838, 287] width 1459 height 507
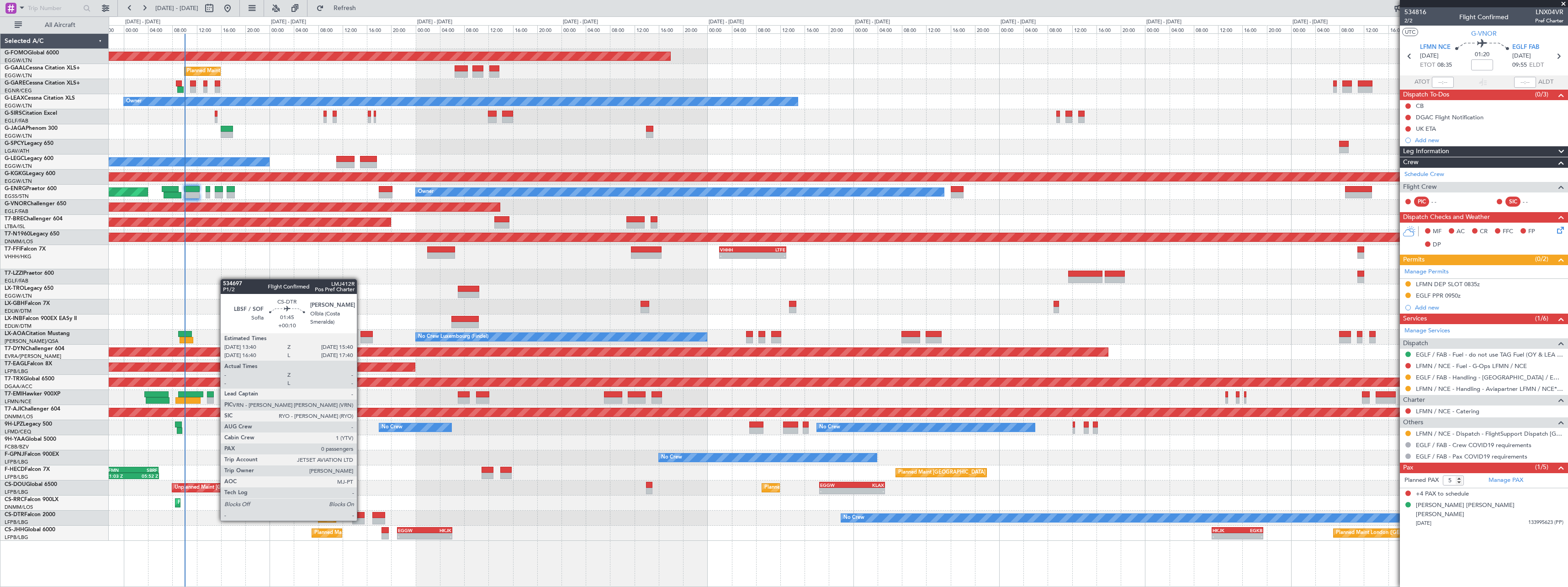
click at [361, 519] on div at bounding box center [359, 521] width 12 height 7
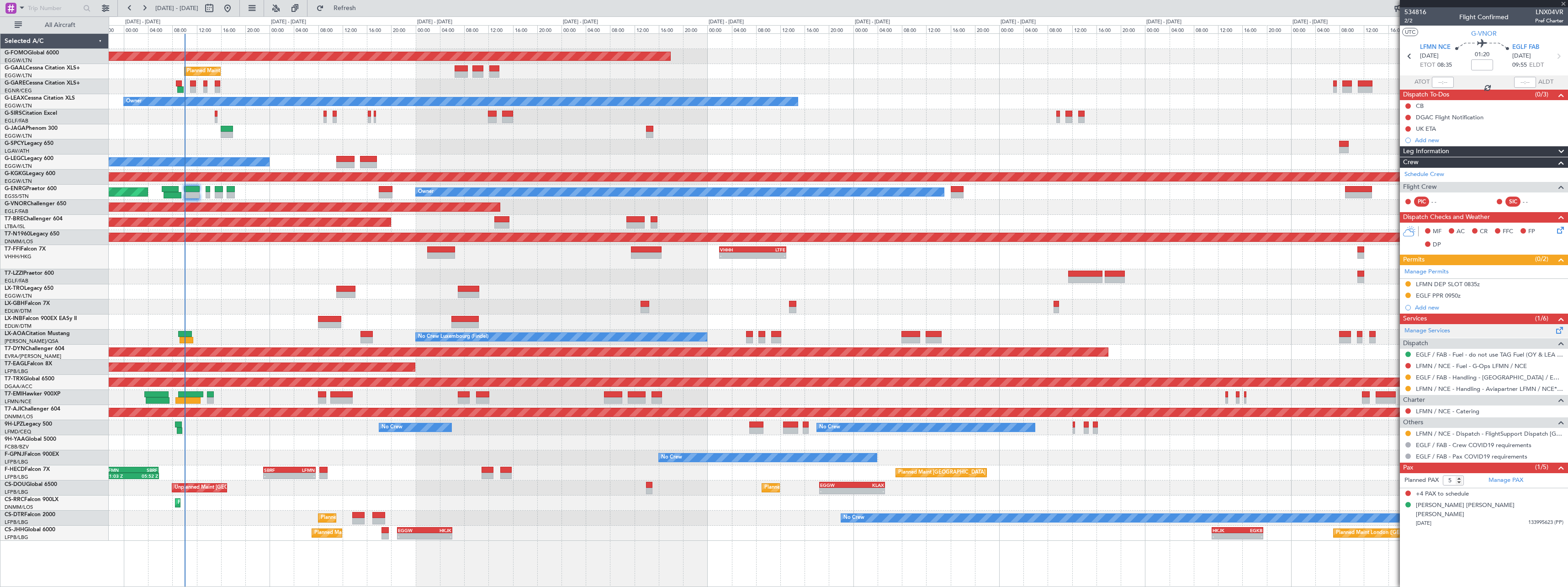
type input "+00:10"
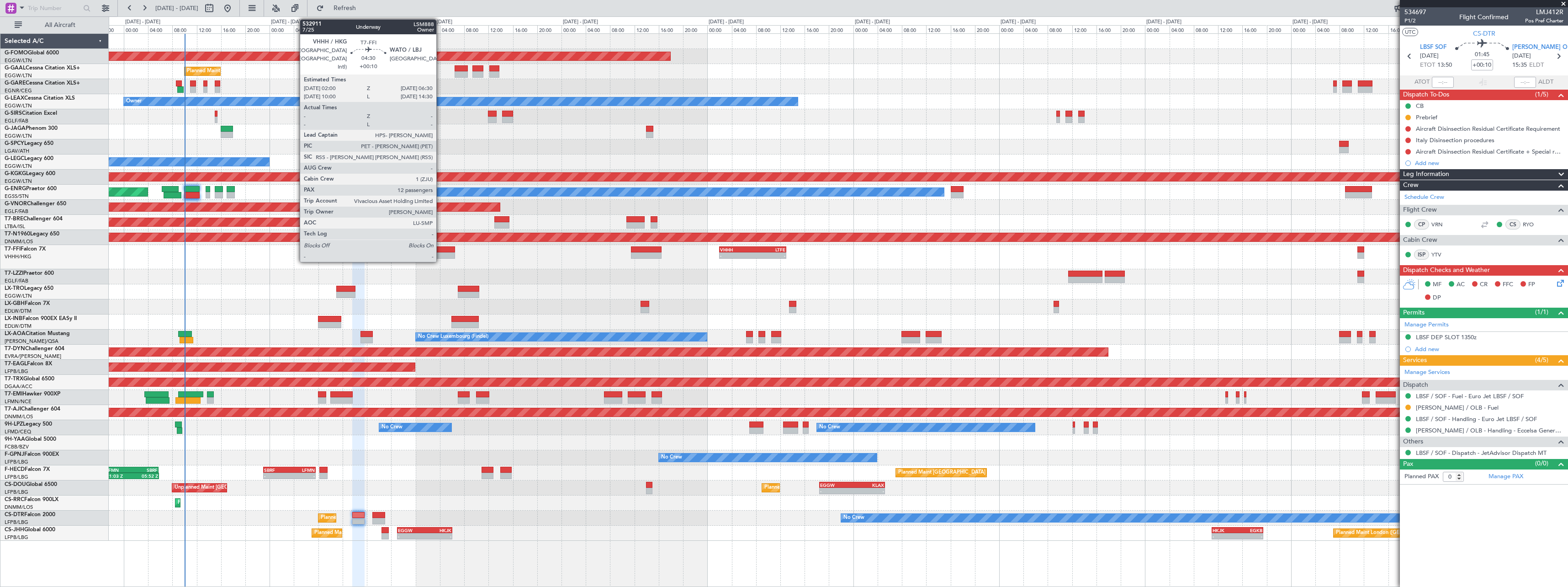
click at [441, 251] on div at bounding box center [441, 250] width 27 height 7
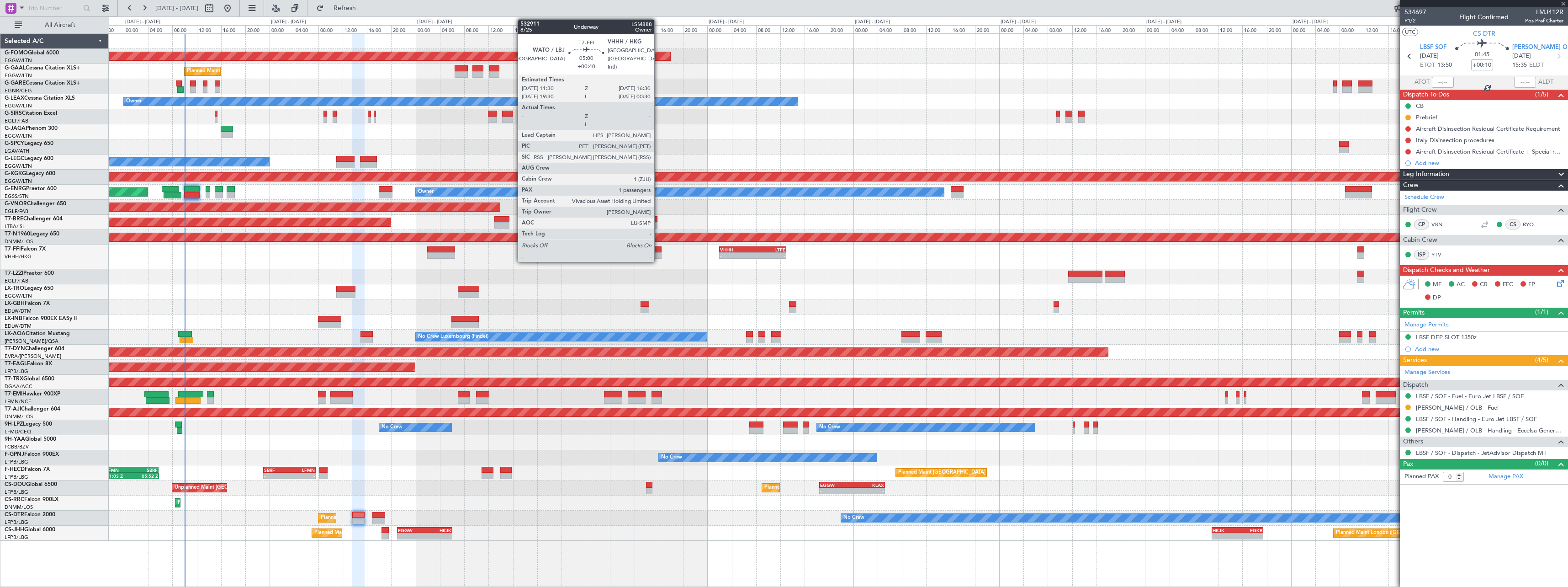
type input "12"
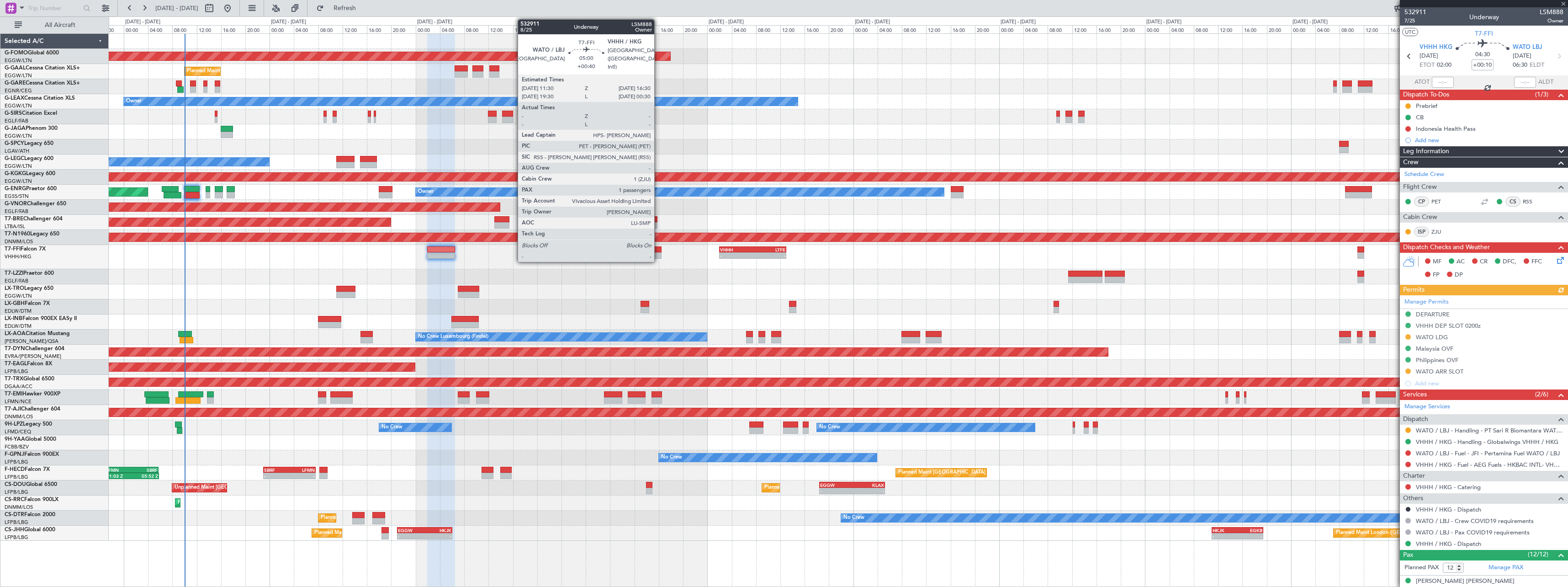
click at [659, 252] on div at bounding box center [646, 250] width 30 height 7
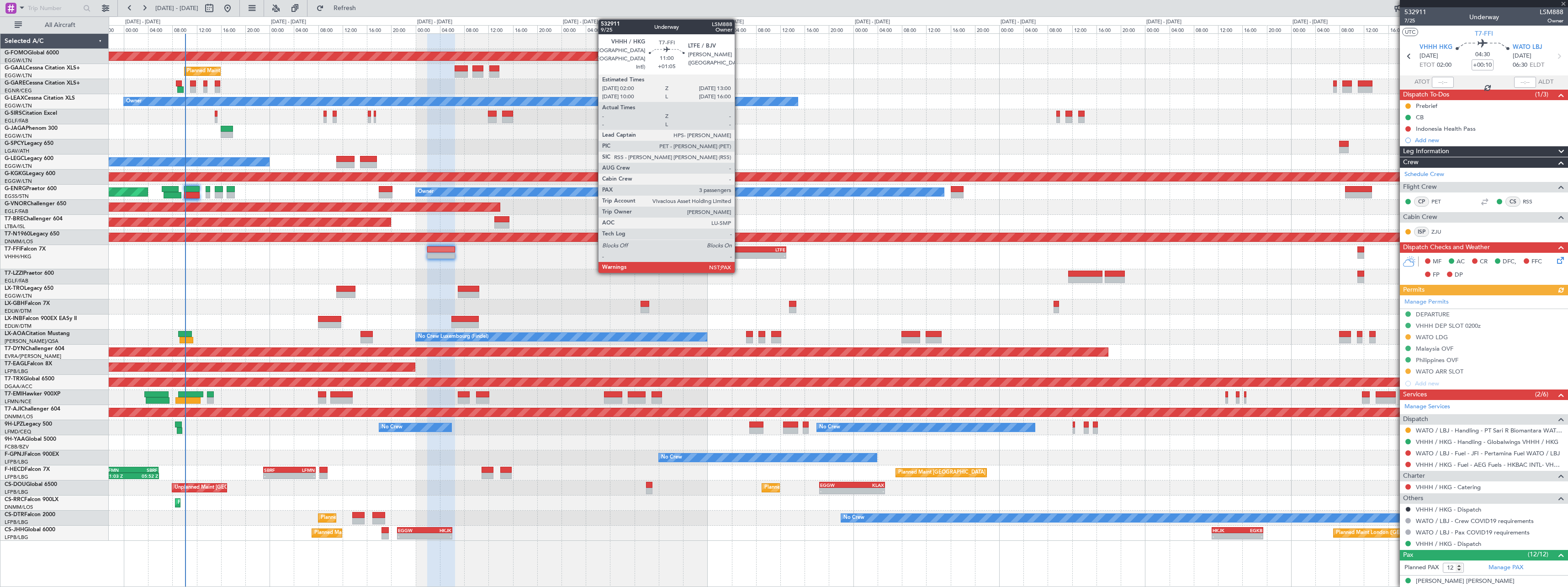
type input "+00:40"
type input "1"
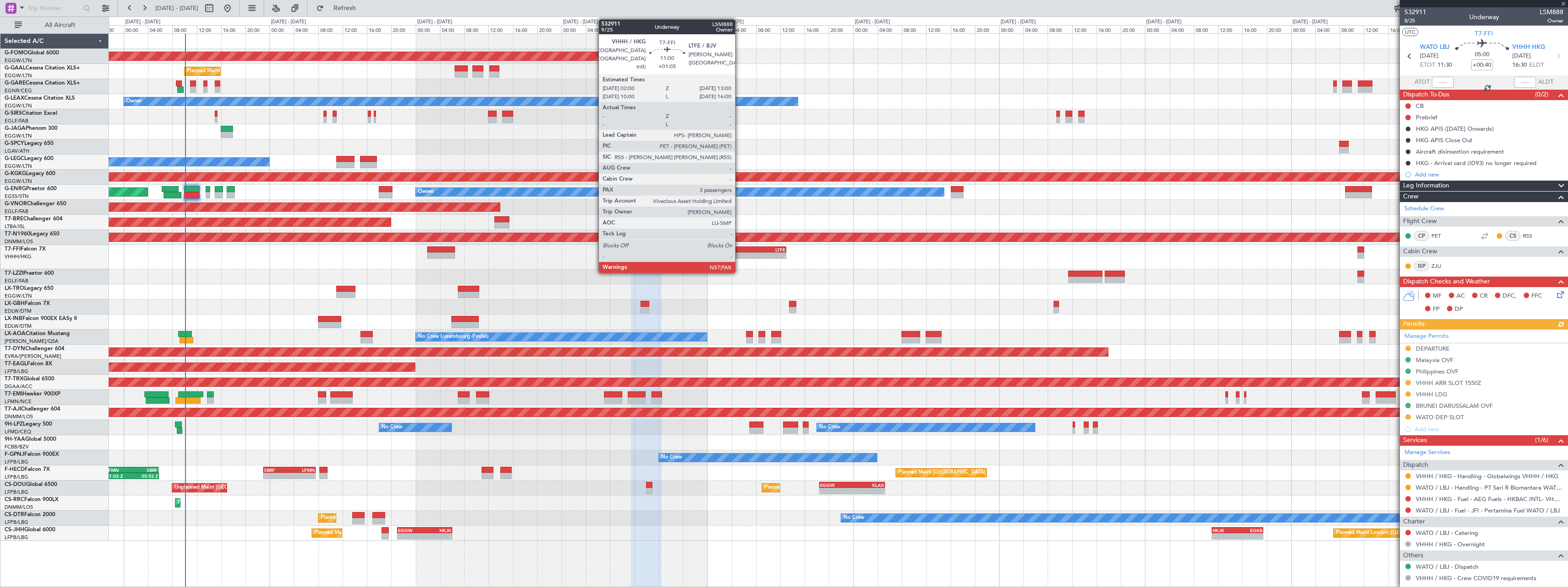
click at [739, 252] on div "- -" at bounding box center [752, 255] width 67 height 7
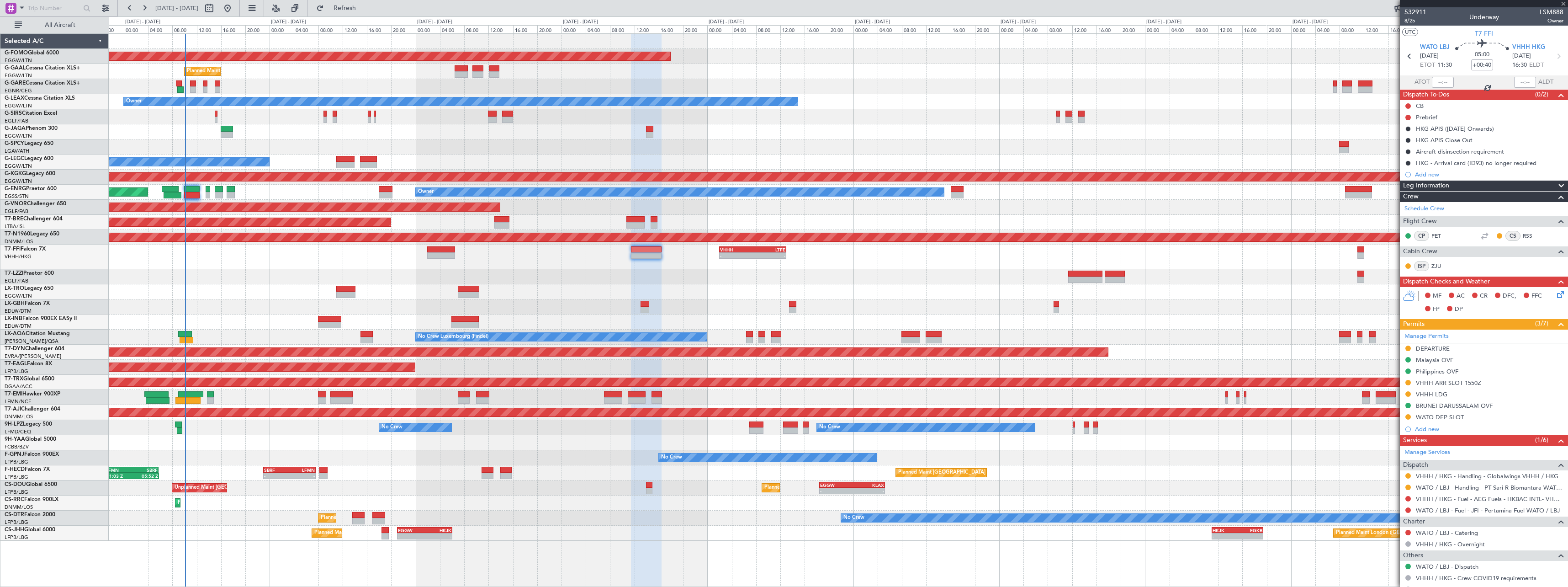
type input "+01:05"
type input "3"
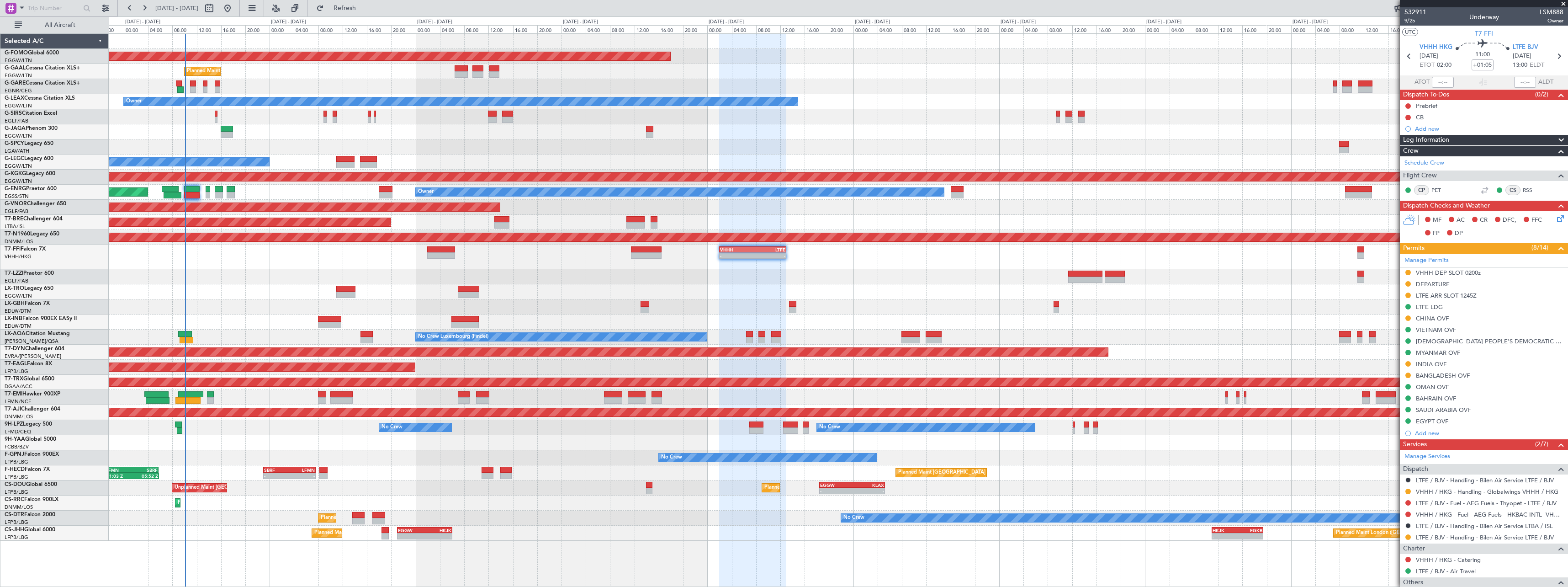
click at [397, 133] on div at bounding box center [838, 132] width 1459 height 15
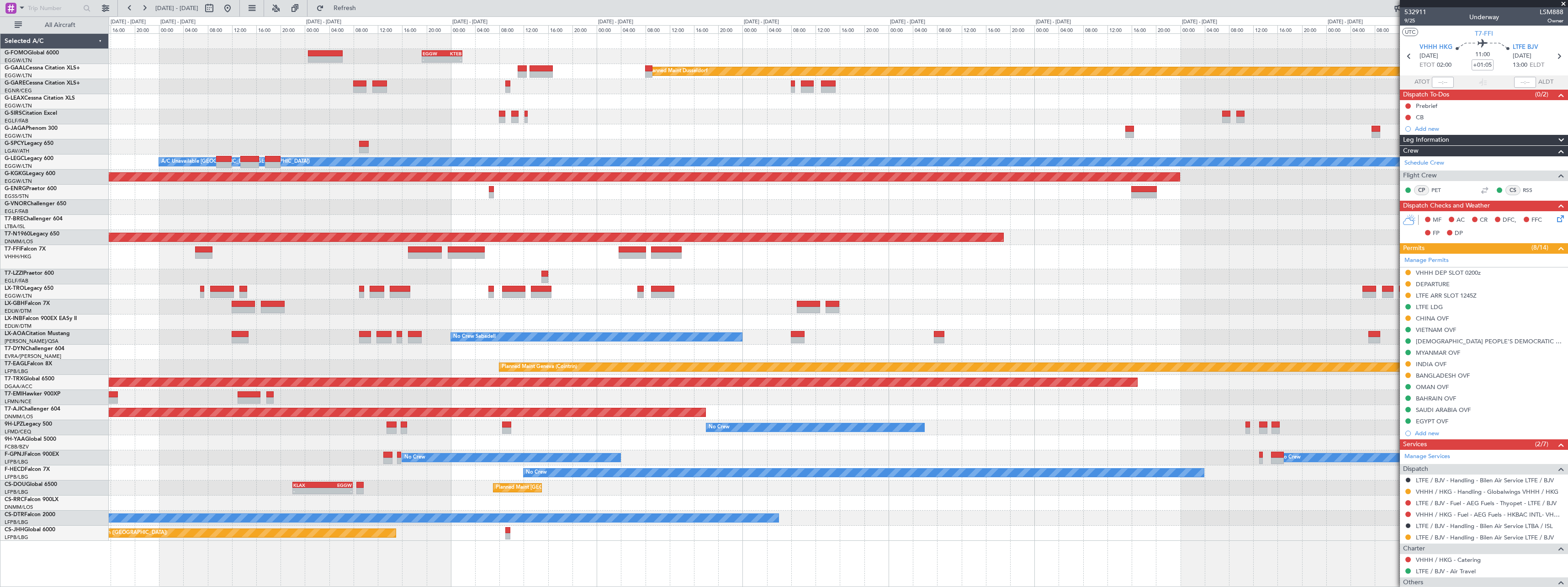
click at [705, 132] on div "- - EGGW 19:15 Z KTEB 01:55 Z Planned [GEOGRAPHIC_DATA] Planned Maint [GEOGRAPH…" at bounding box center [838, 287] width 1459 height 507
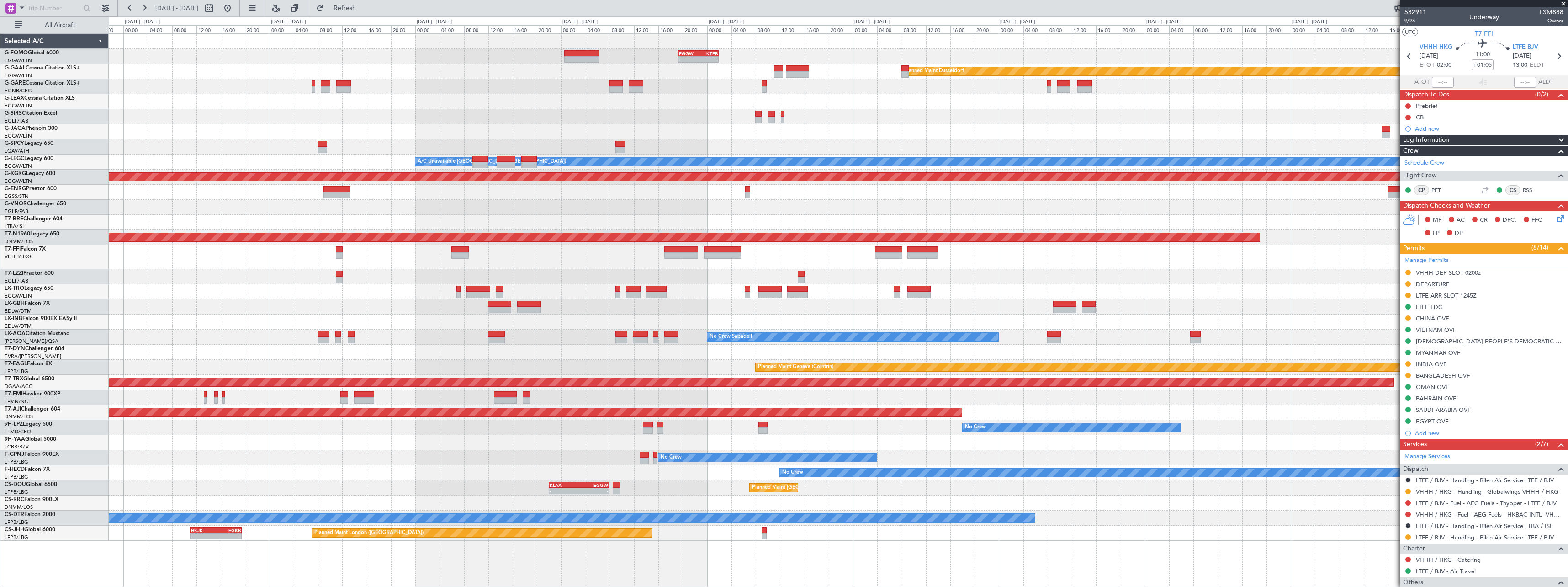
click at [1194, 134] on div at bounding box center [838, 132] width 1459 height 15
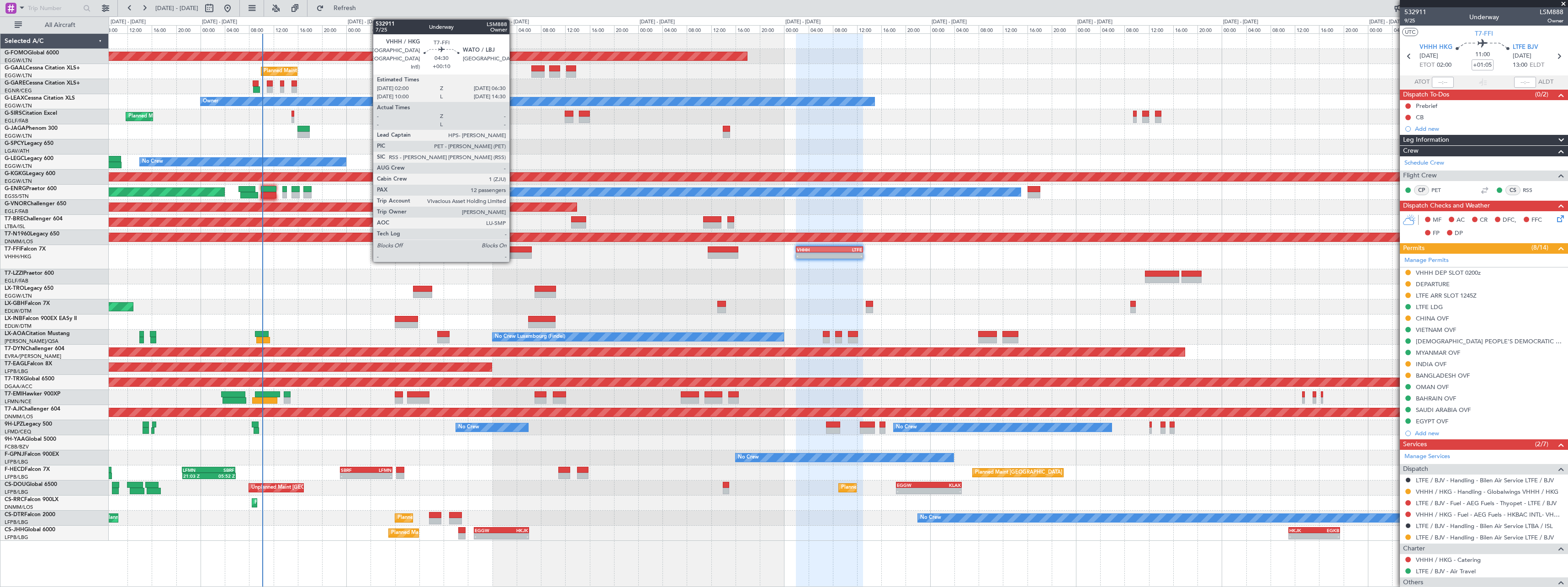
click at [514, 253] on div at bounding box center [517, 255] width 27 height 7
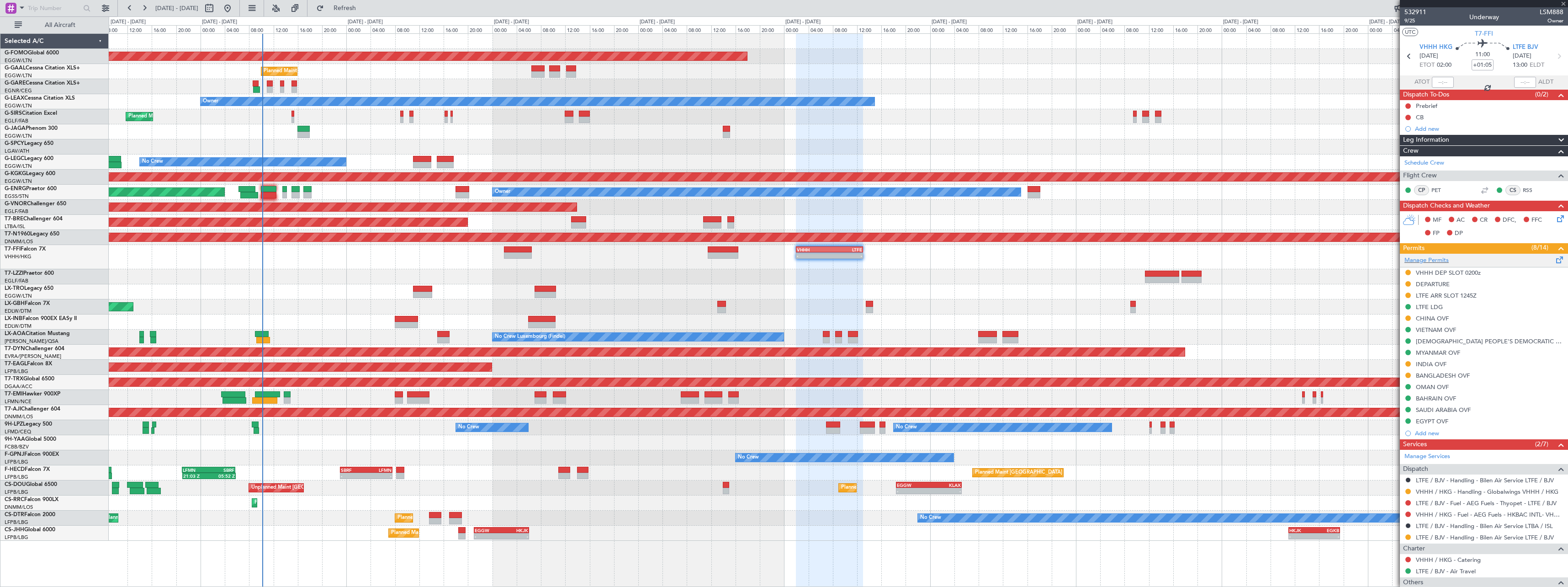
type input "+00:10"
type input "12"
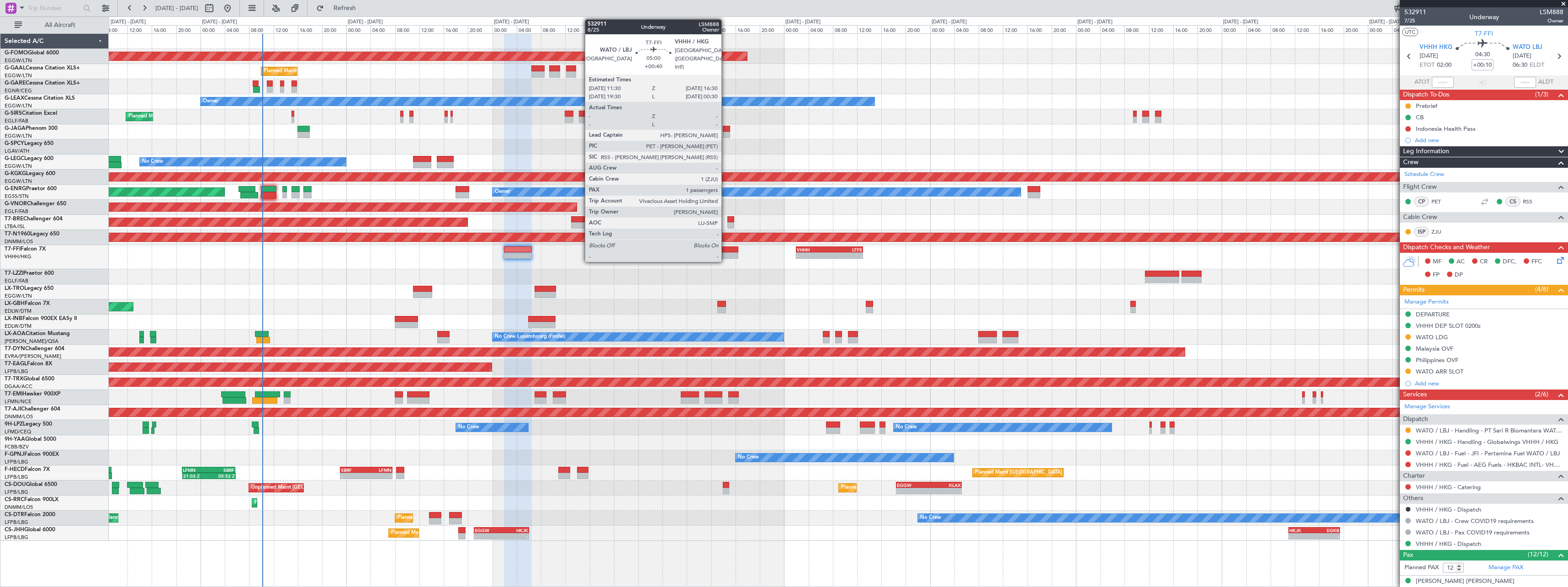
click at [726, 255] on div at bounding box center [723, 255] width 30 height 7
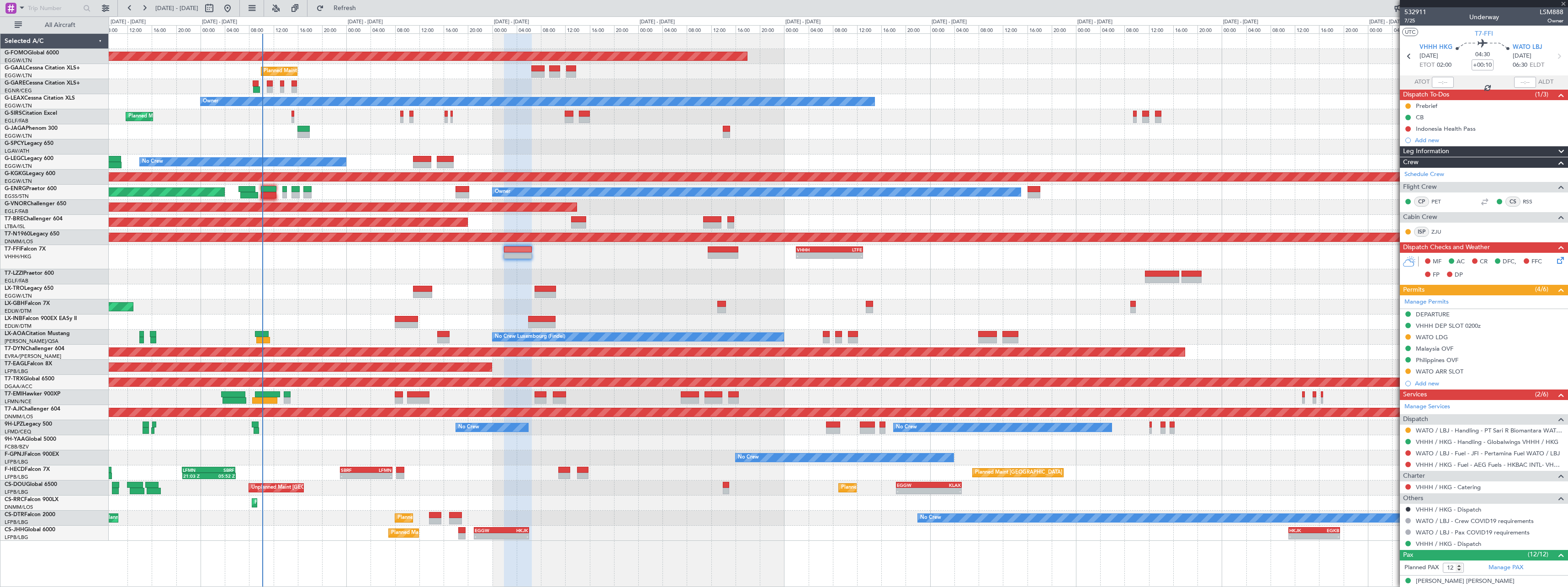
type input "+00:40"
type input "1"
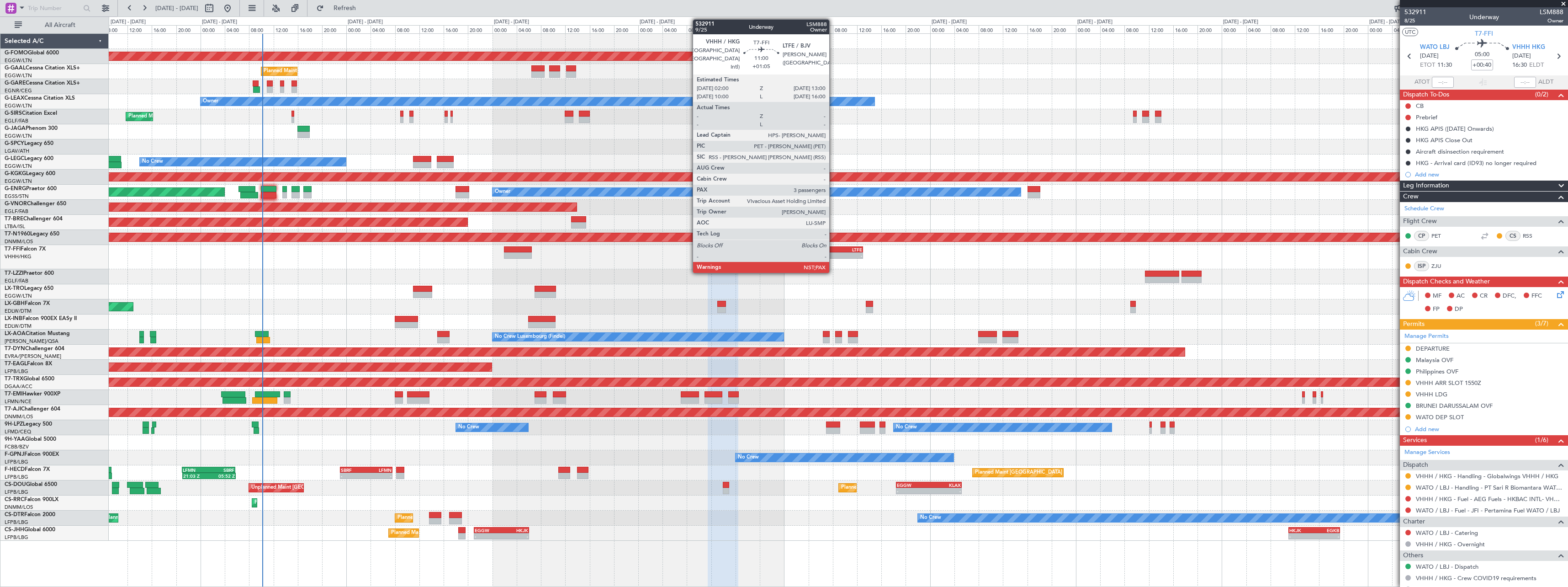
click at [833, 251] on div "LTFE" at bounding box center [845, 249] width 32 height 5
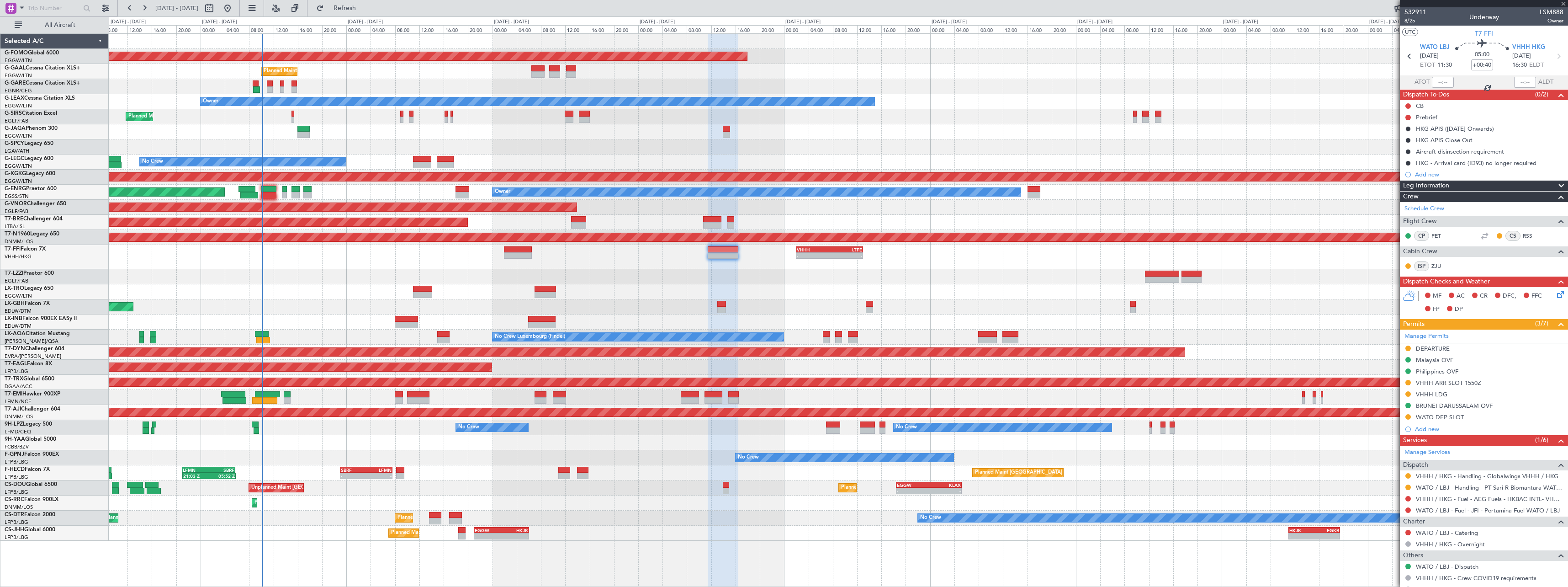
type input "+01:05"
type input "3"
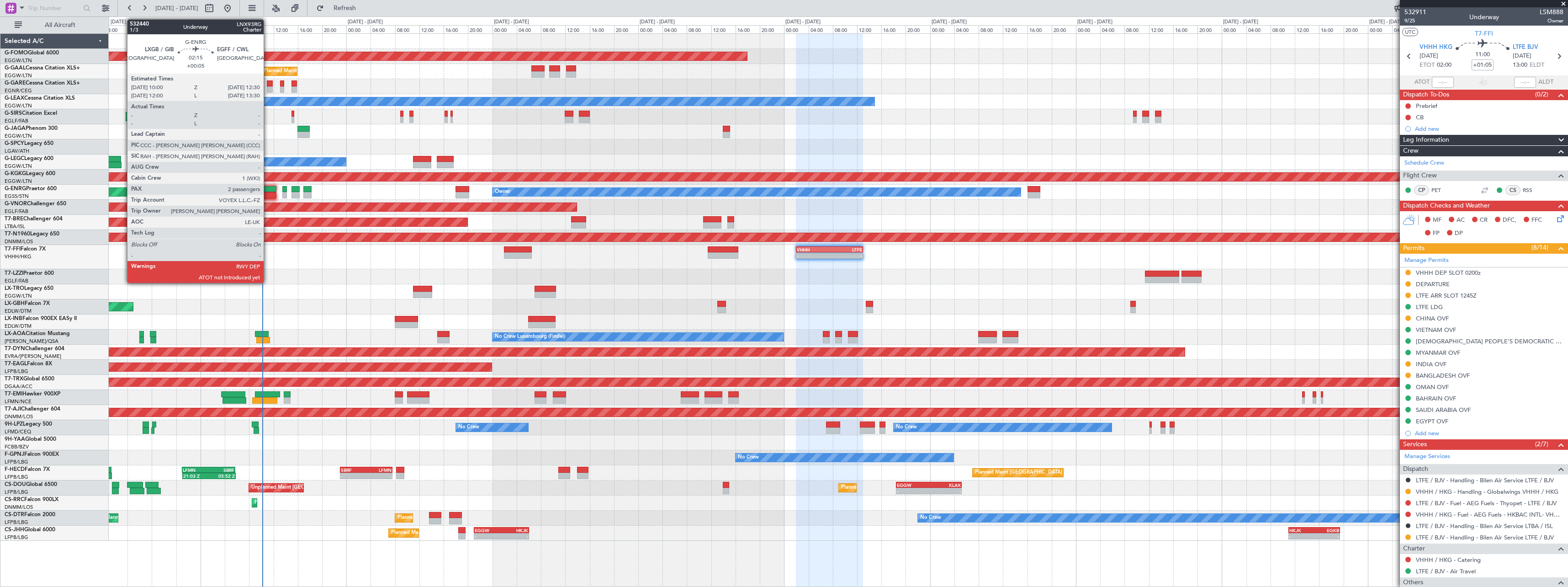
click at [268, 189] on div at bounding box center [269, 189] width 16 height 7
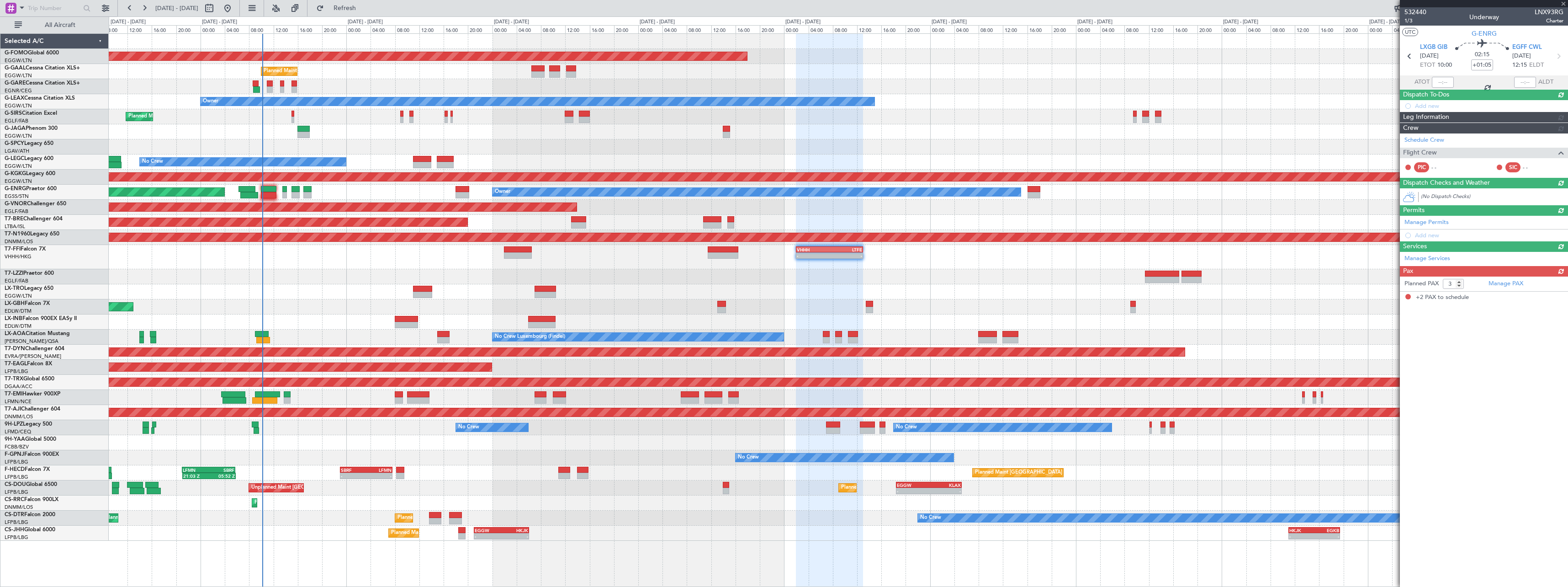
type input "+00:05"
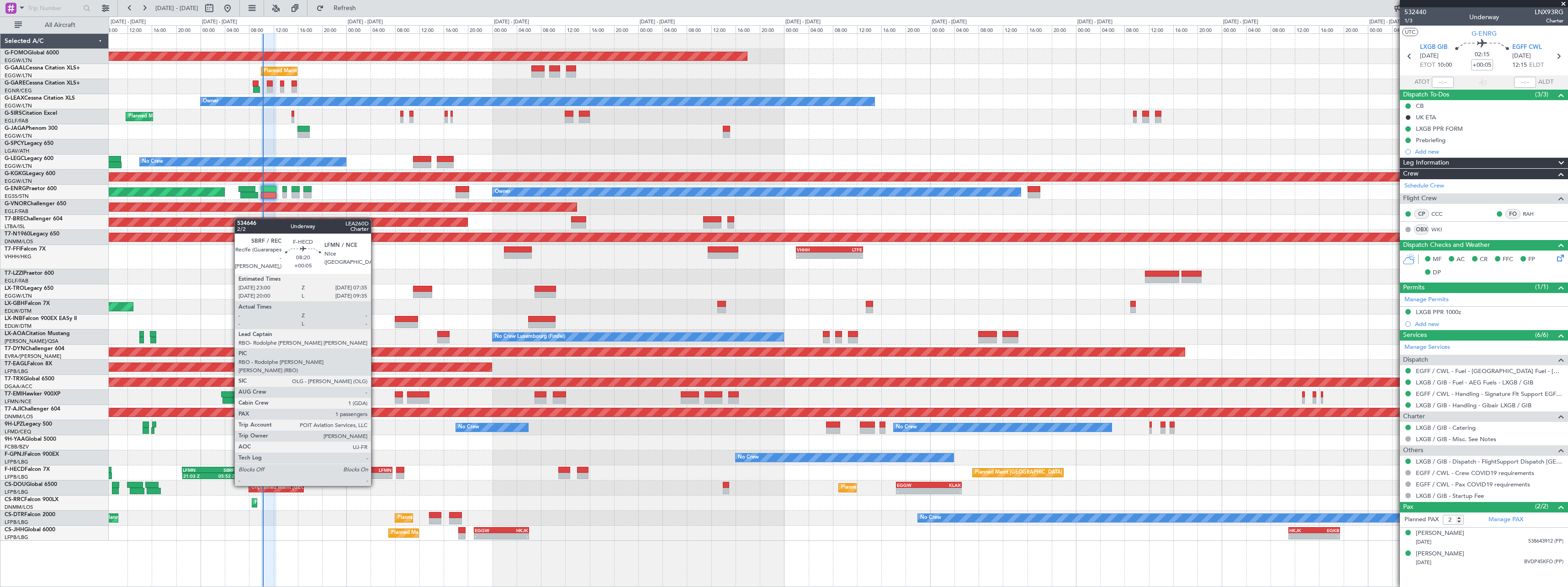
click at [375, 468] on div "LFMN" at bounding box center [378, 469] width 25 height 5
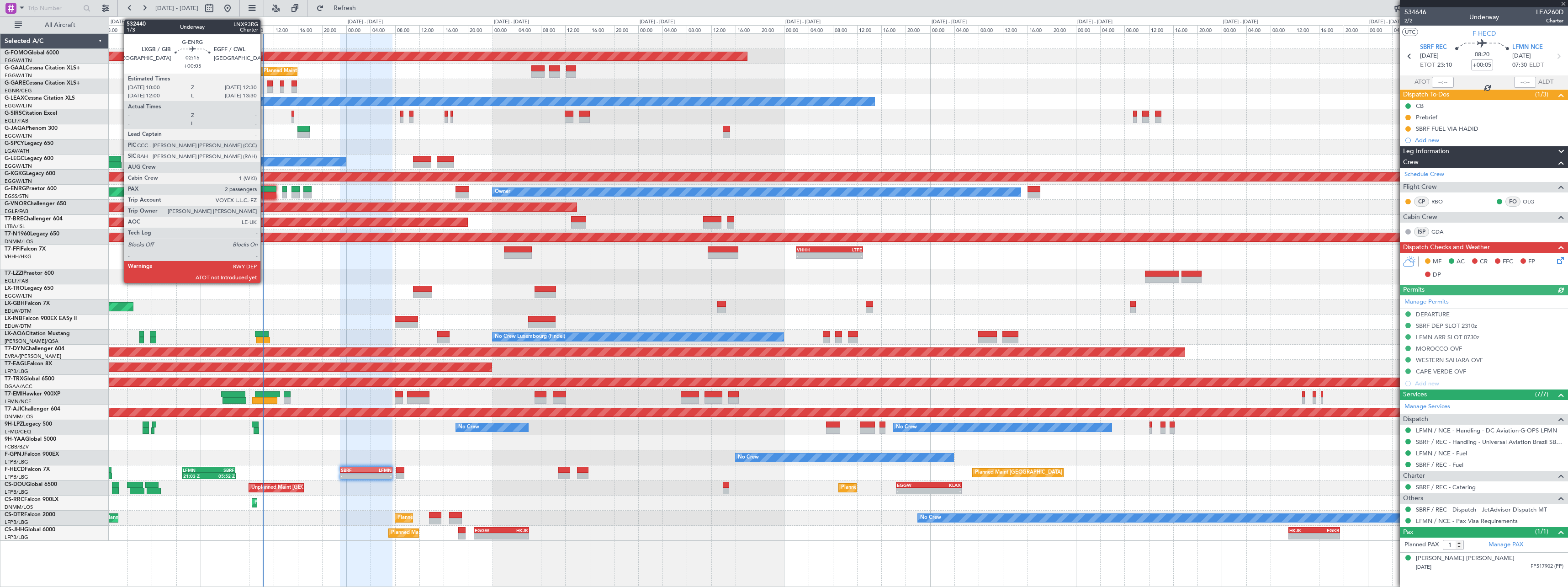
click at [265, 189] on div at bounding box center [269, 189] width 16 height 7
click at [270, 189] on div at bounding box center [269, 189] width 16 height 7
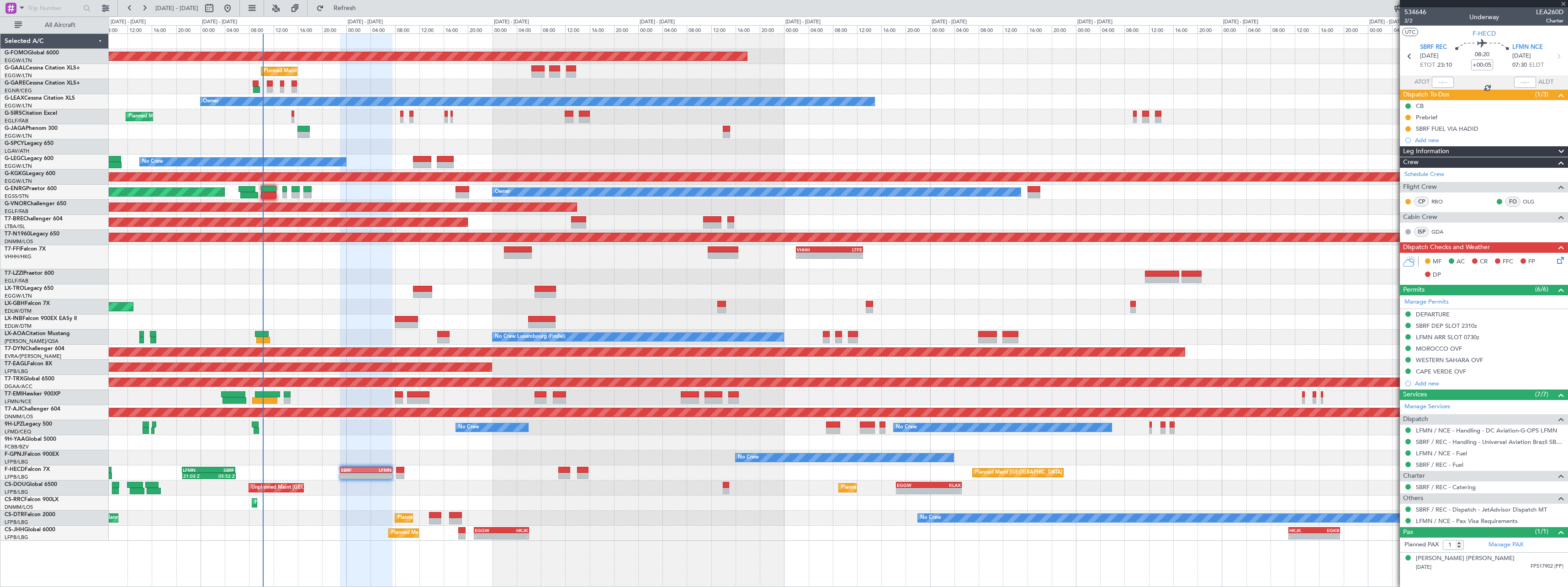
type input "2"
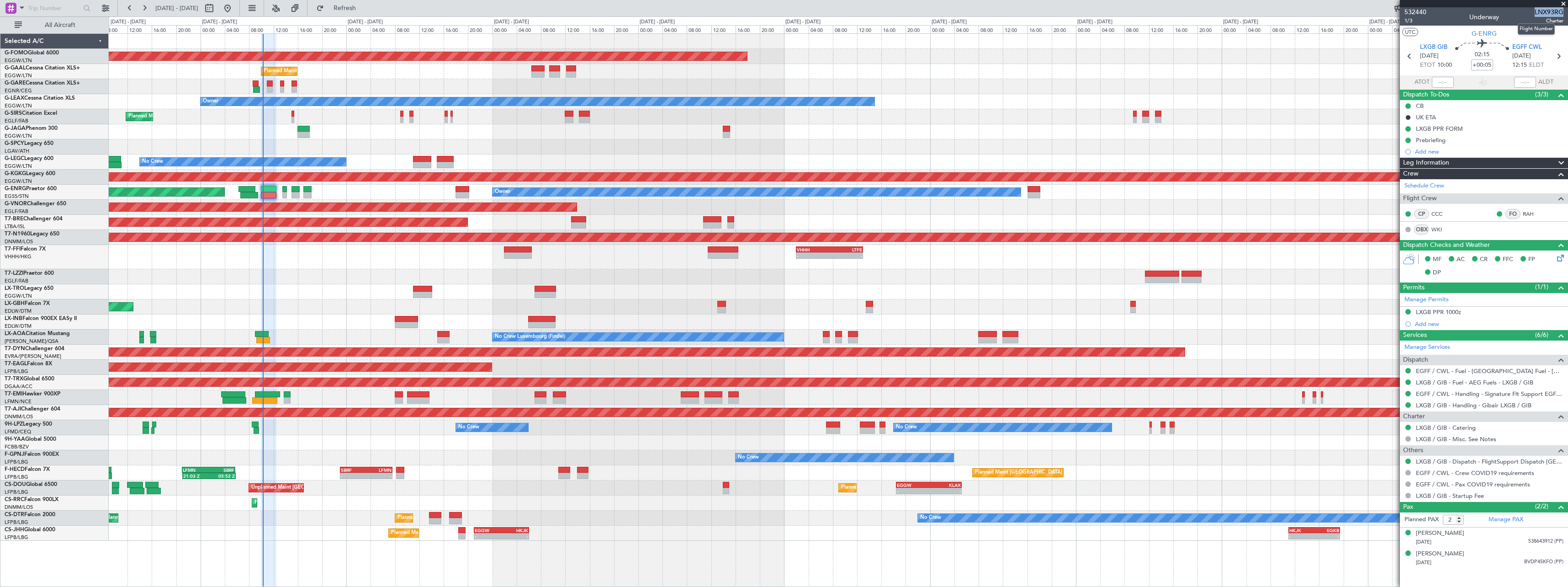
drag, startPoint x: 1535, startPoint y: 14, endPoint x: 1563, endPoint y: 10, distance: 28.3
click at [1563, 10] on span "LNX93RG" at bounding box center [1549, 12] width 29 height 10
copy span "LNX93RG"
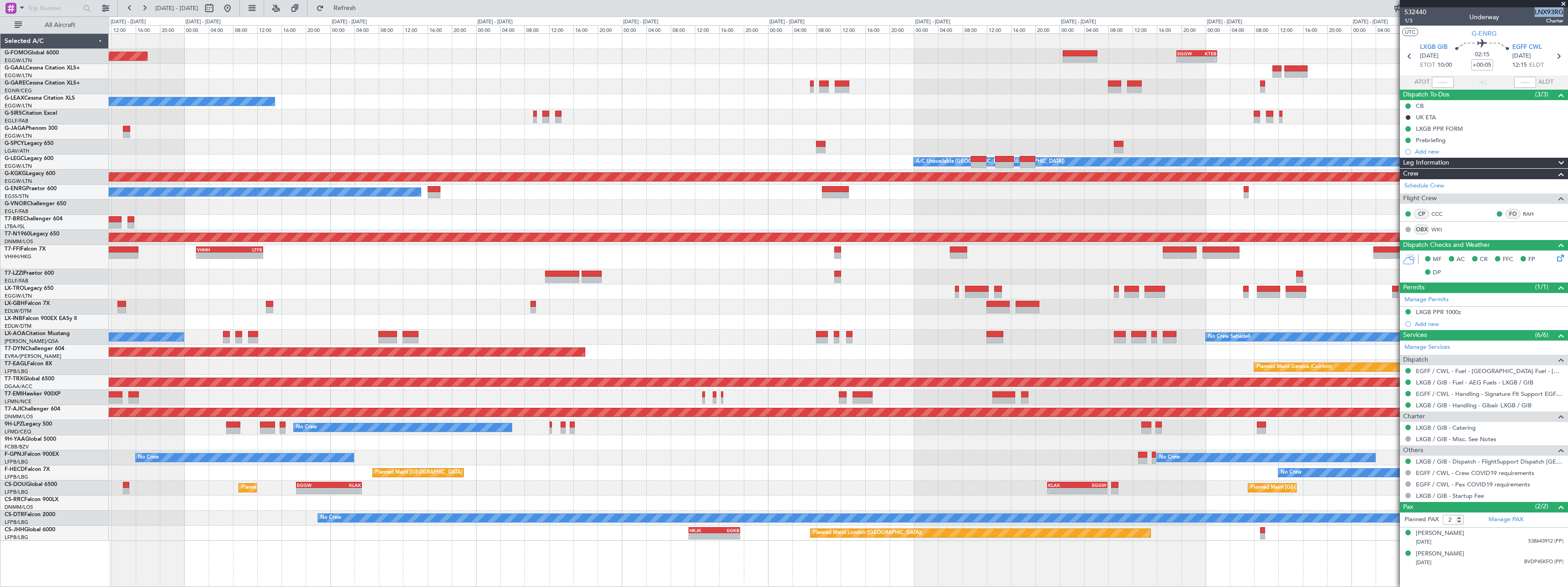
click at [228, 298] on div "Planned Maint Windsor Locks ([PERSON_NAME] Intl) - - EGGW 19:15 Z KTEB 01:55 Z …" at bounding box center [838, 287] width 1459 height 507
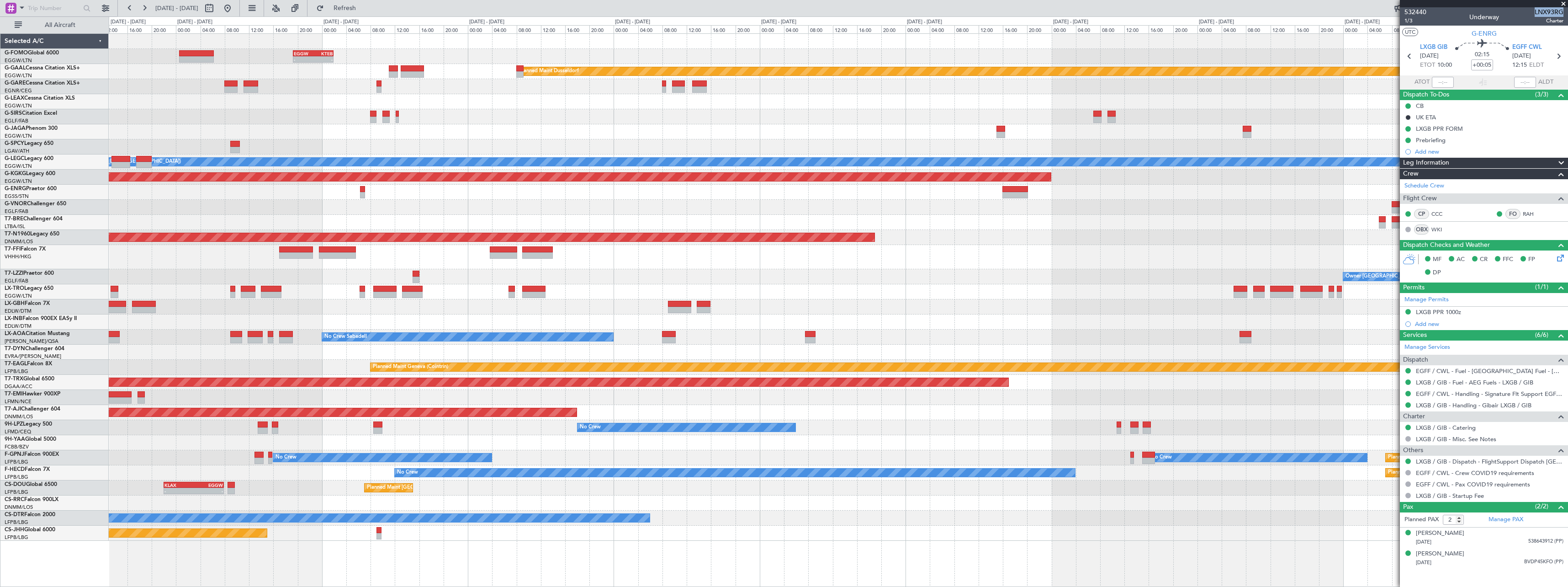
click at [253, 272] on div "- - EGGW 19:15 Z KTEB 01:55 Z Planned [GEOGRAPHIC_DATA] Planned Maint [GEOGRAPH…" at bounding box center [838, 287] width 1459 height 507
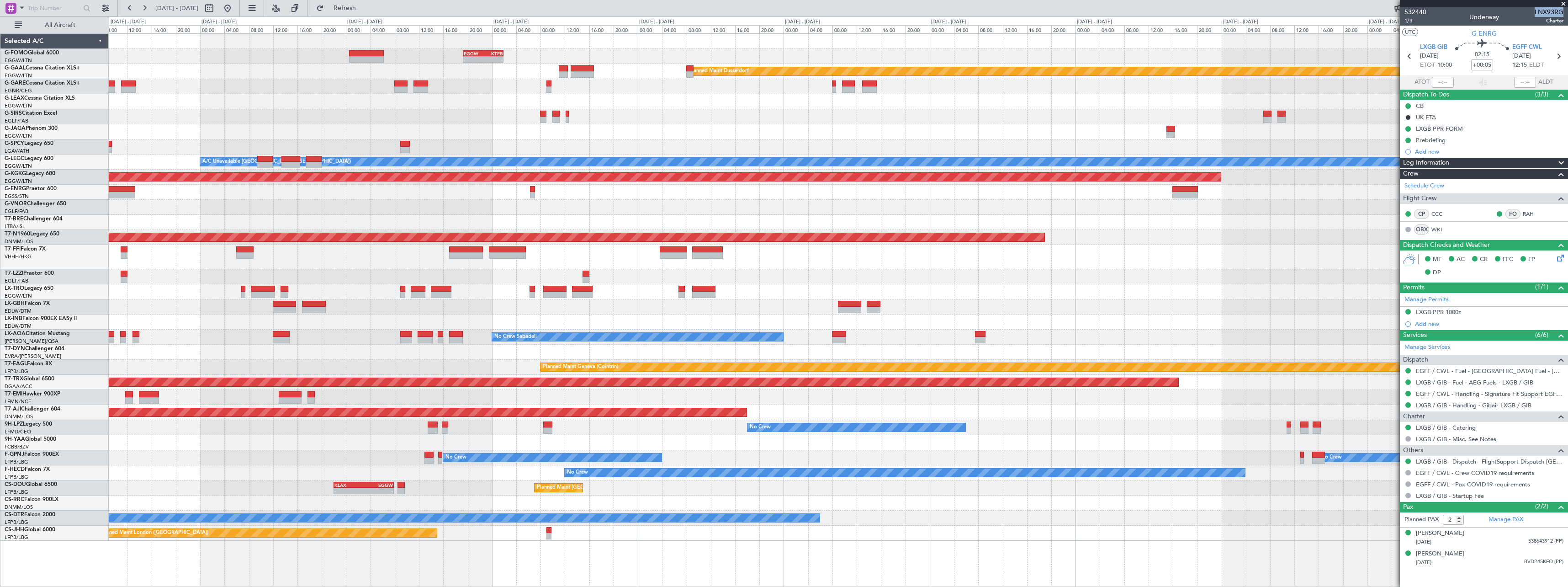
click at [1430, 230] on fb-app "[DATE] - [DATE] Refresh Quick Links All Aircraft - - EGGW 19:15 Z KTEB 01:55 Z …" at bounding box center [784, 297] width 1568 height 580
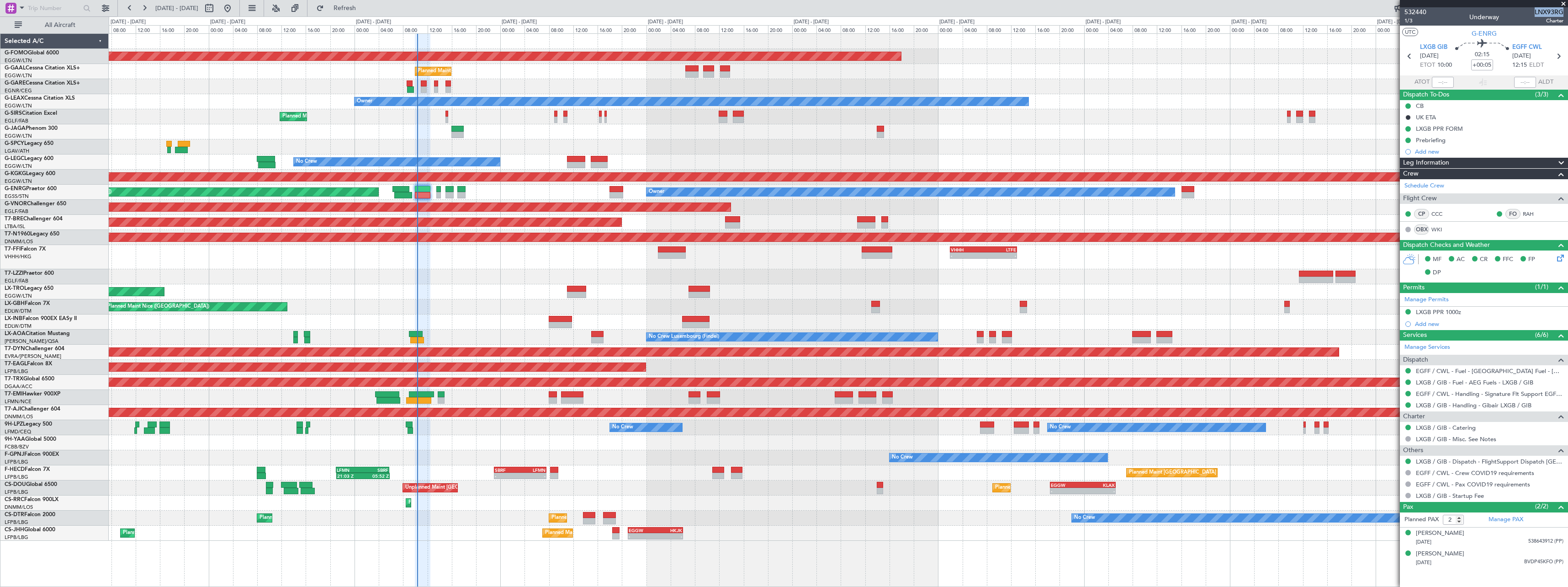
click at [805, 307] on div "Planned Maint Windsor Locks ([PERSON_NAME] Intl) - - EGGW 19:15 Z KTEB 01:55 Z …" at bounding box center [838, 287] width 1459 height 507
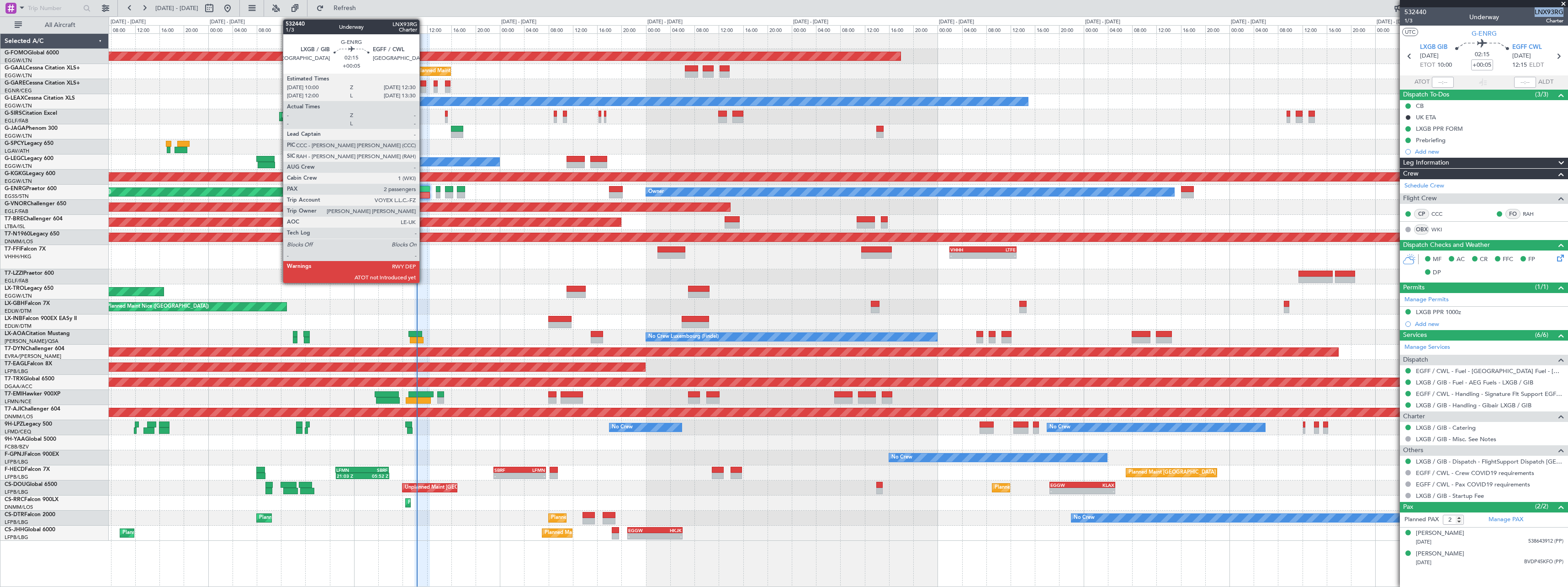
click at [424, 190] on div at bounding box center [422, 189] width 16 height 7
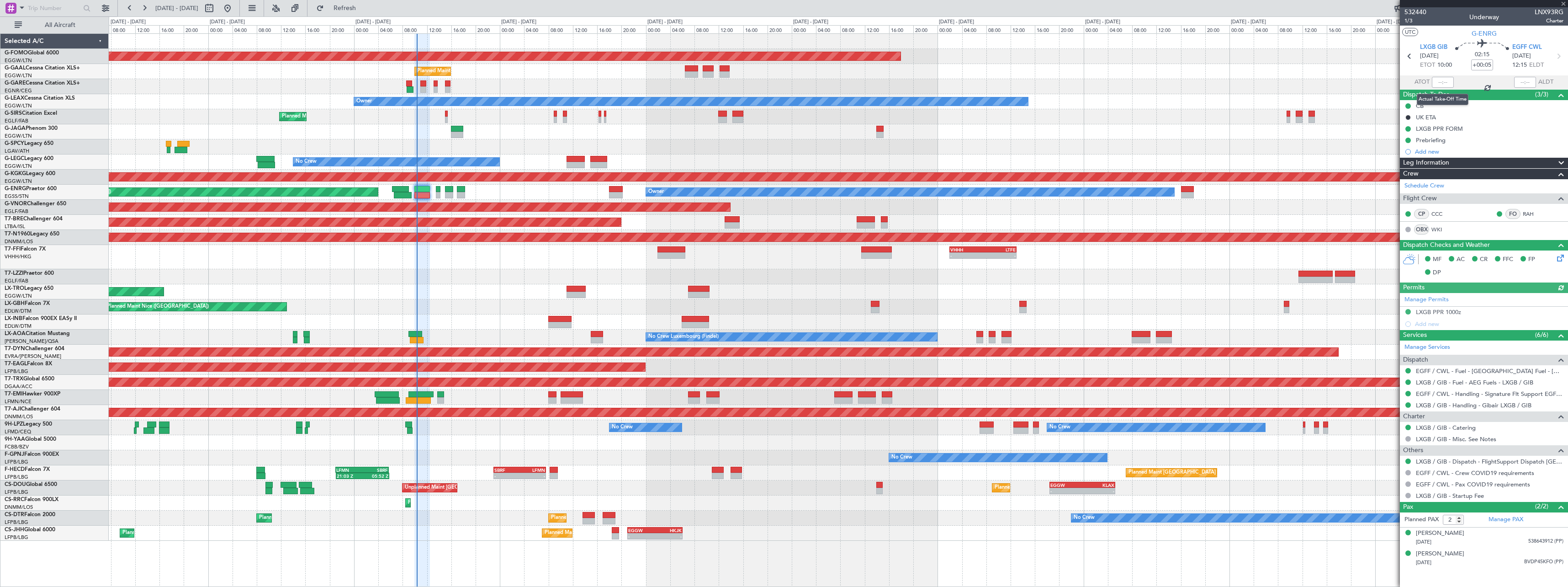
click at [1441, 86] on div at bounding box center [1443, 82] width 22 height 11
click at [1446, 81] on div at bounding box center [1443, 82] width 22 height 11
click at [1446, 80] on div at bounding box center [1443, 82] width 22 height 11
click at [1448, 78] on div at bounding box center [1443, 82] width 22 height 11
click at [1446, 80] on div at bounding box center [1443, 82] width 22 height 11
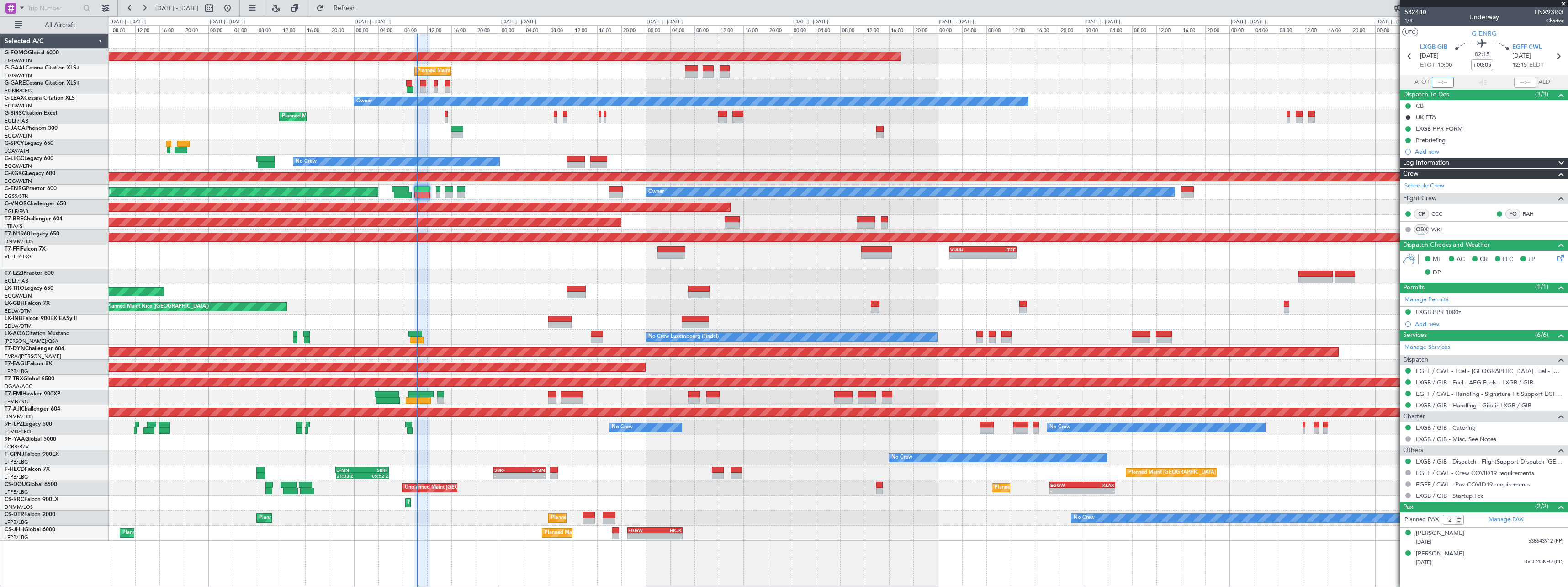
click at [1446, 80] on input "text" at bounding box center [1443, 82] width 22 height 11
type input "10:18"
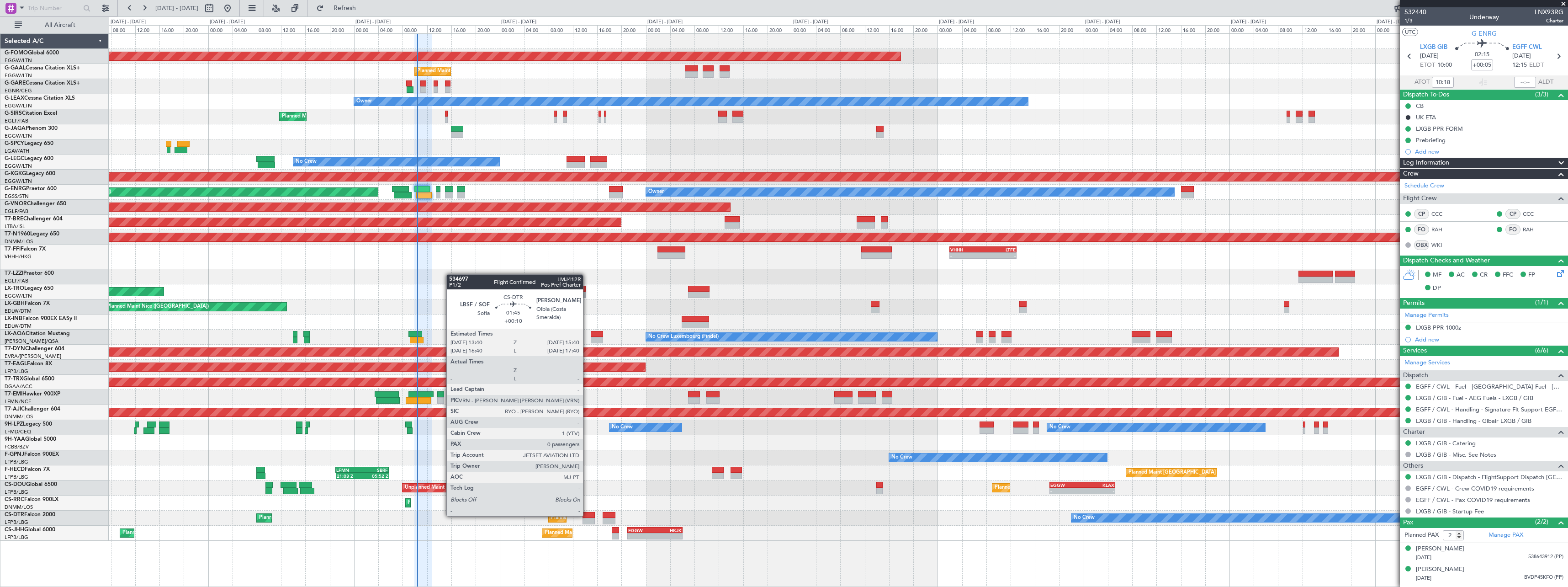
click at [587, 515] on div at bounding box center [589, 515] width 12 height 7
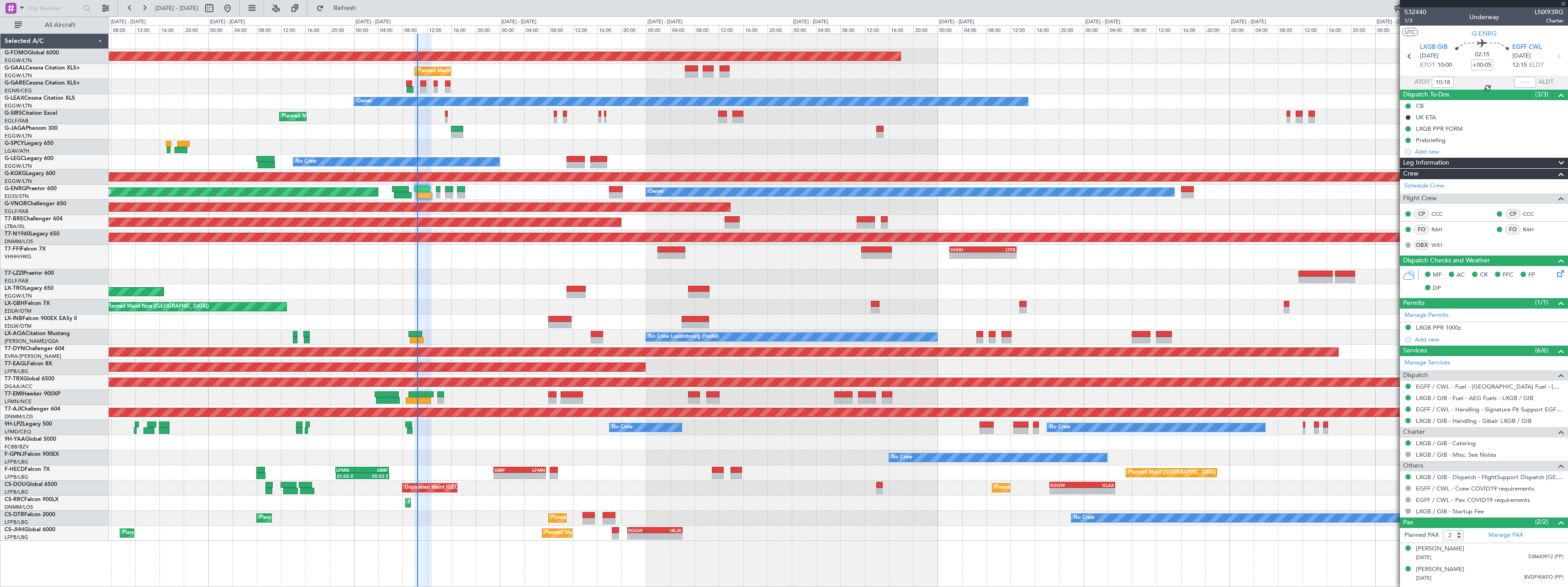
type input "+00:10"
type input "0"
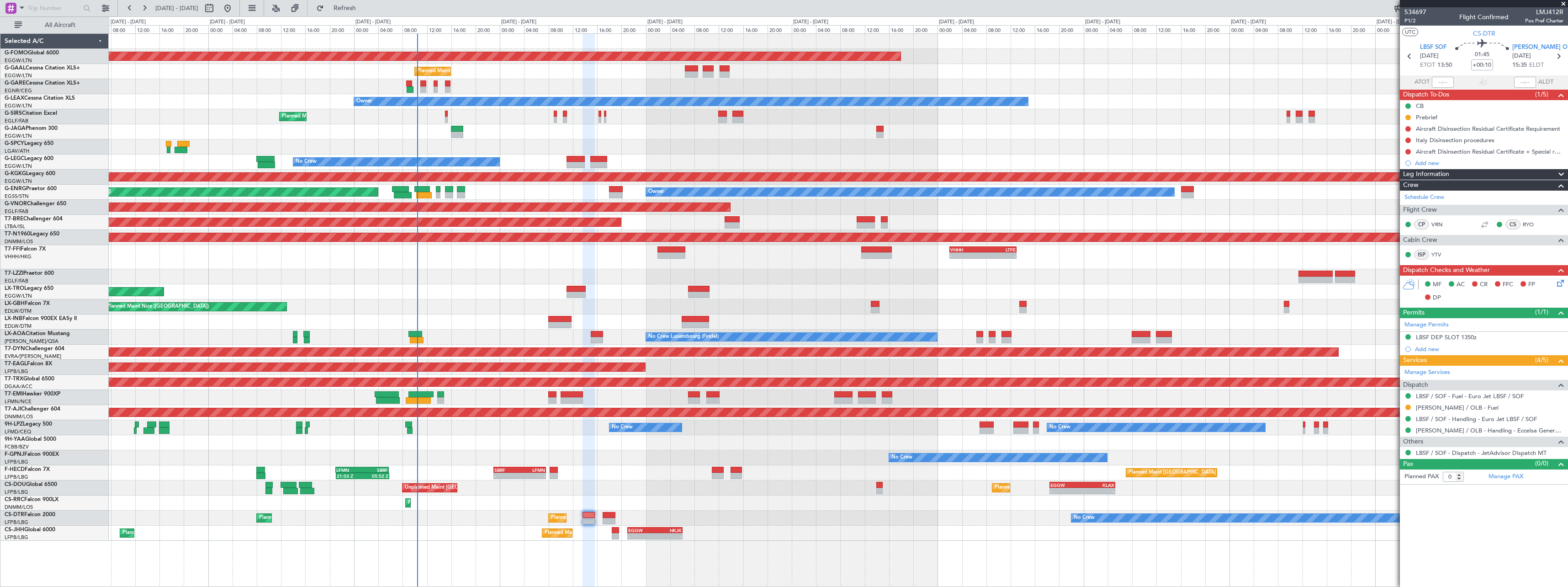
click at [1564, 173] on span at bounding box center [1561, 175] width 11 height 11
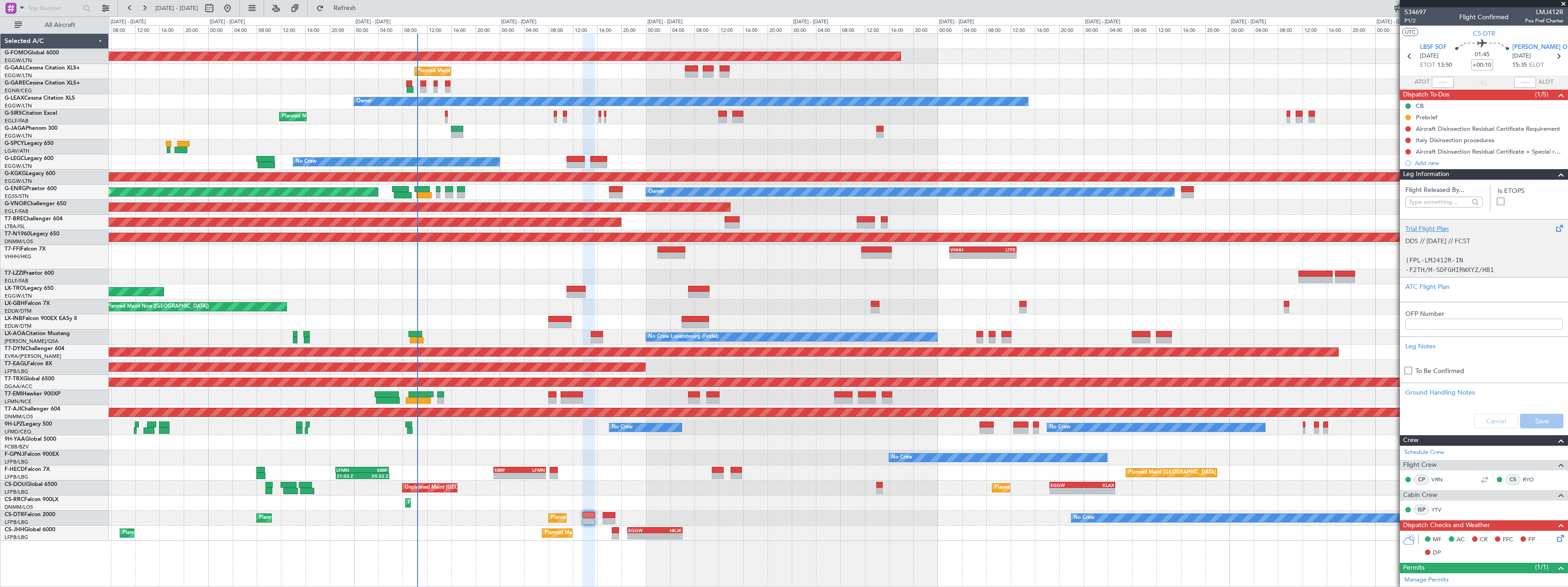
click at [1432, 228] on div "Trial Flight Plan" at bounding box center [1484, 229] width 157 height 10
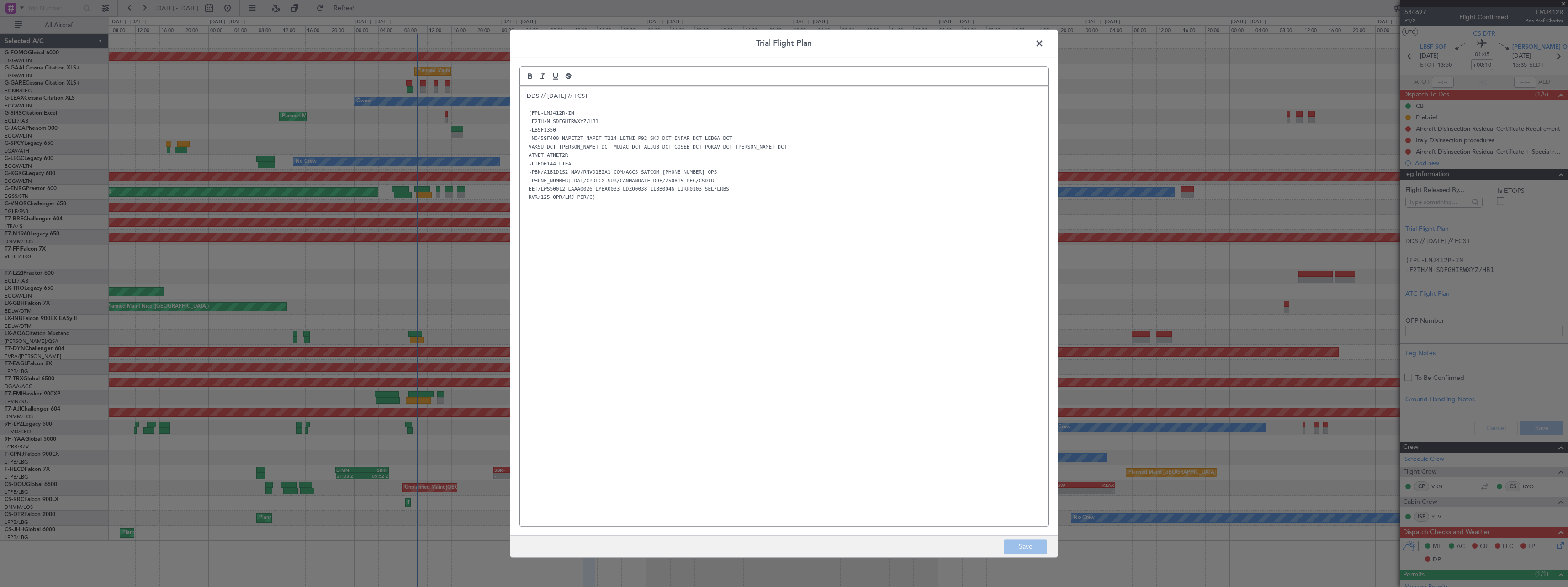
click at [526, 96] on div "DDS // [DATE] // FCST (FPL-LMJ412R-IN -F2TH/M-SDFGHIRWXYZ/HB1 -LBSF1350 -N0459F…" at bounding box center [784, 306] width 528 height 440
click at [527, 96] on p at bounding box center [783, 96] width 514 height 9
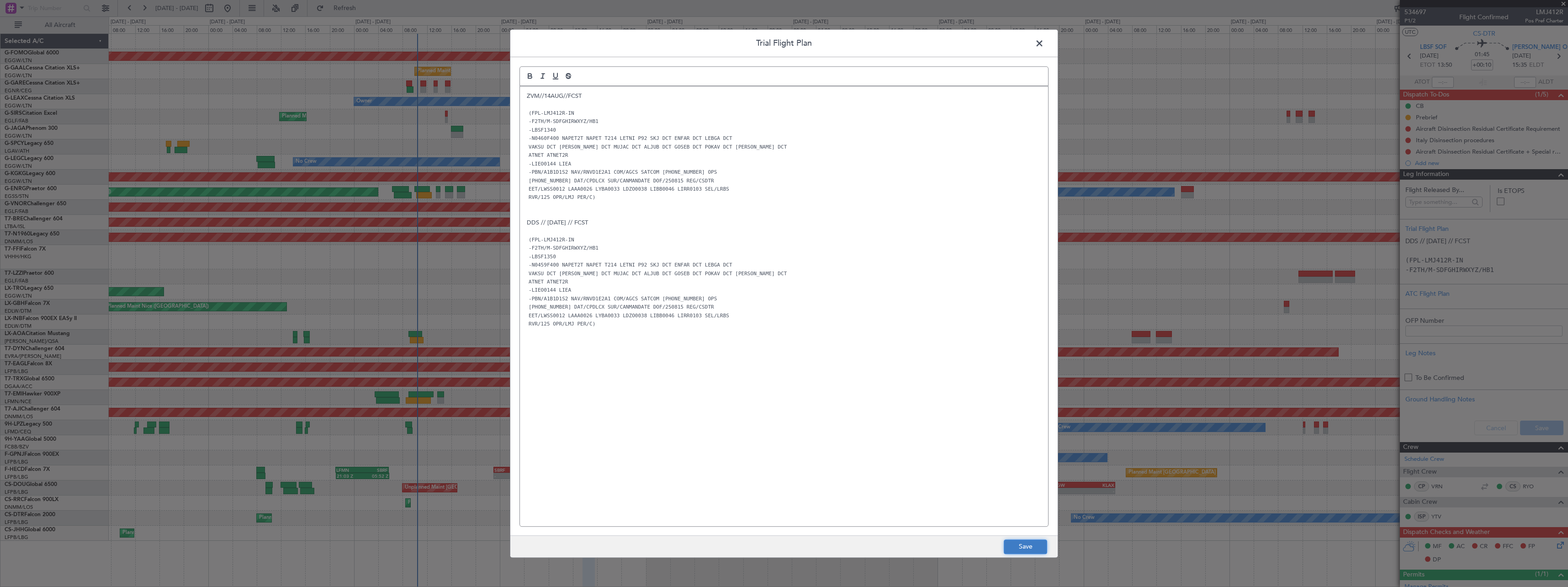
click at [1022, 549] on button "Save" at bounding box center [1025, 547] width 43 height 15
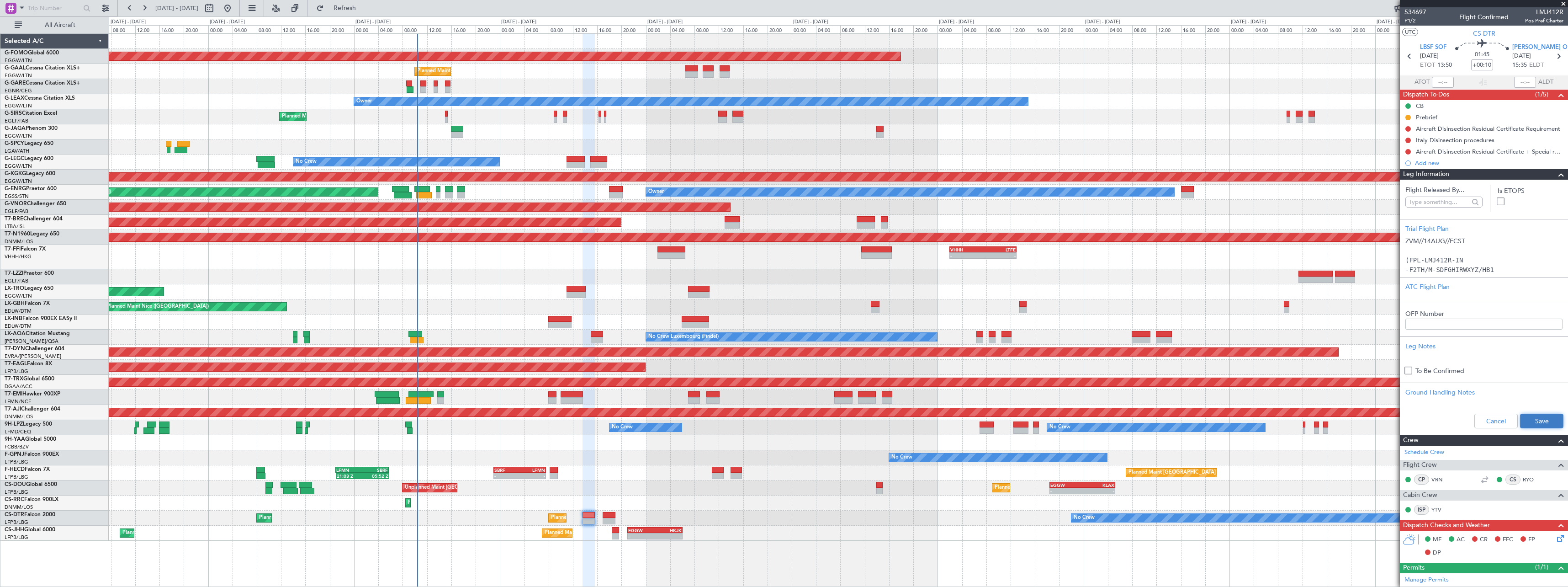
click at [1542, 421] on button "Save" at bounding box center [1541, 421] width 43 height 15
click at [1556, 175] on span at bounding box center [1561, 175] width 11 height 11
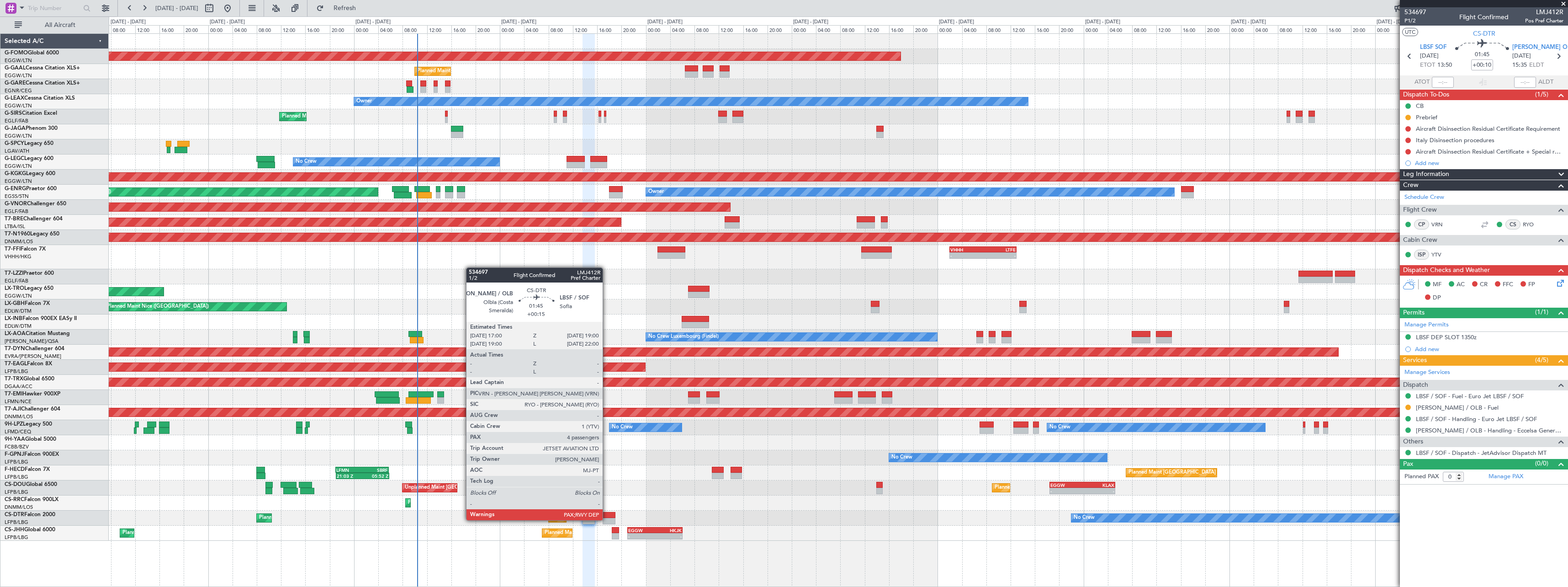
click at [607, 519] on div at bounding box center [609, 521] width 12 height 7
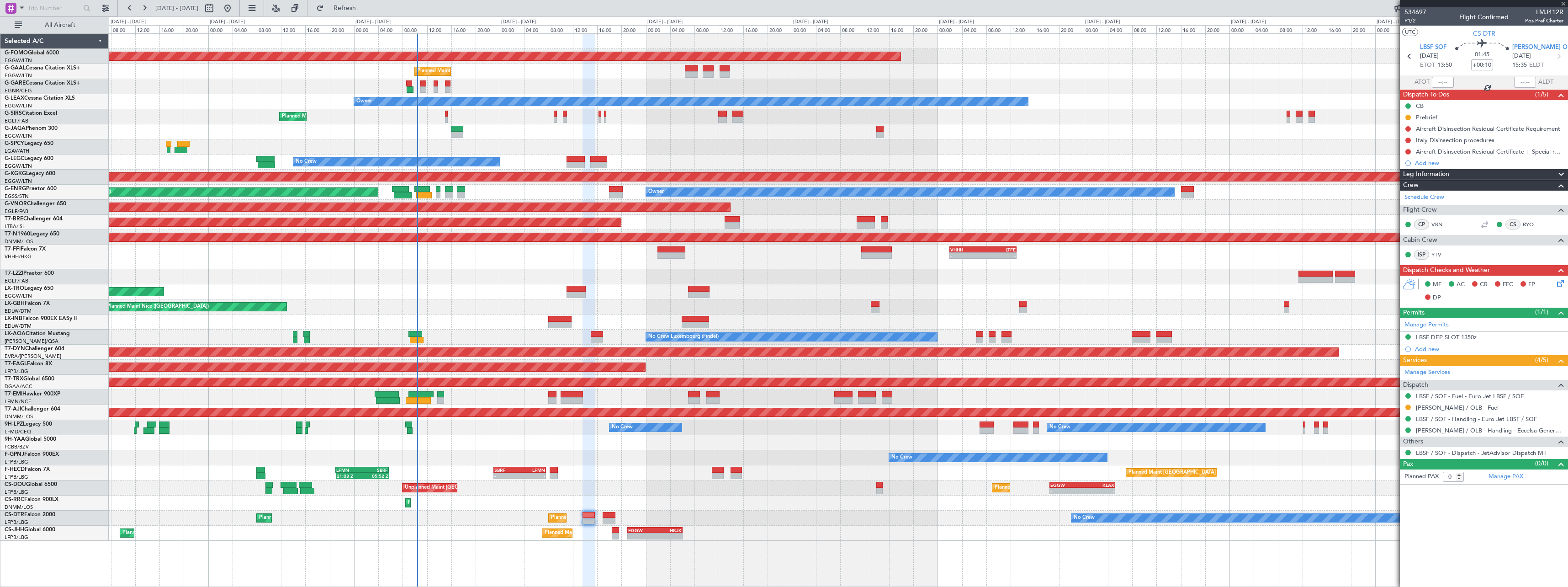
type input "+00:15"
type input "4"
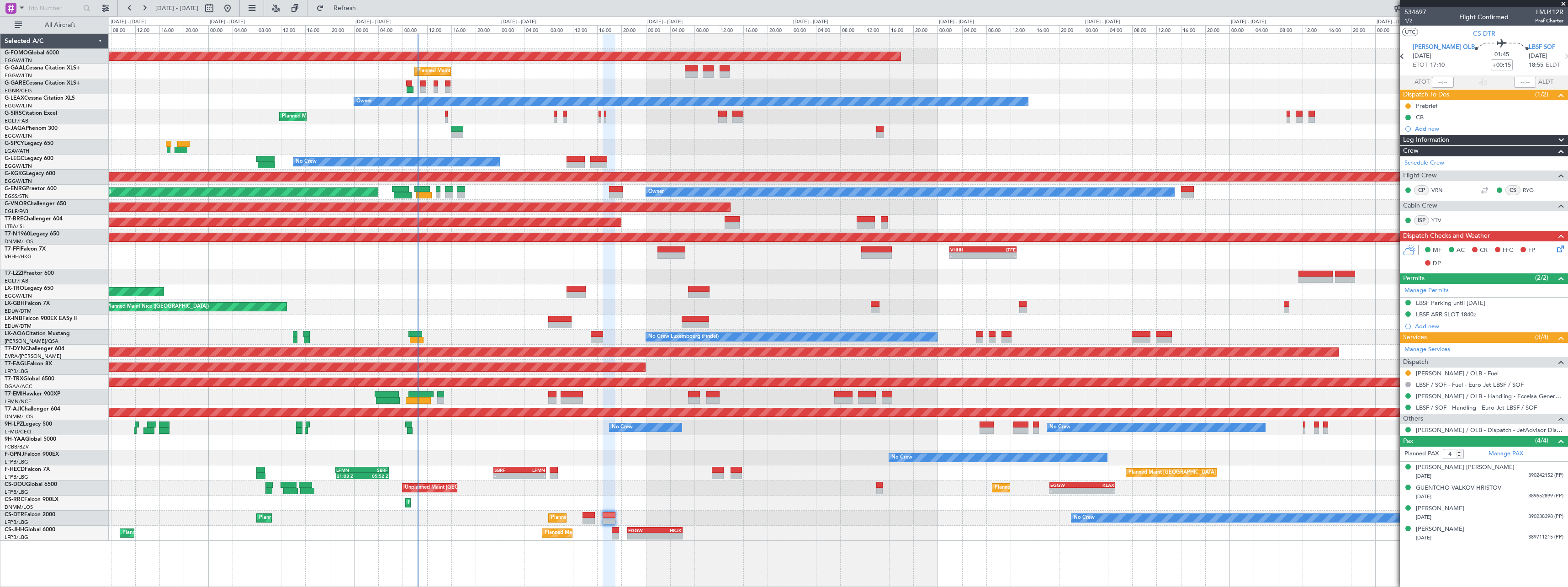
click at [1563, 140] on span at bounding box center [1561, 140] width 11 height 11
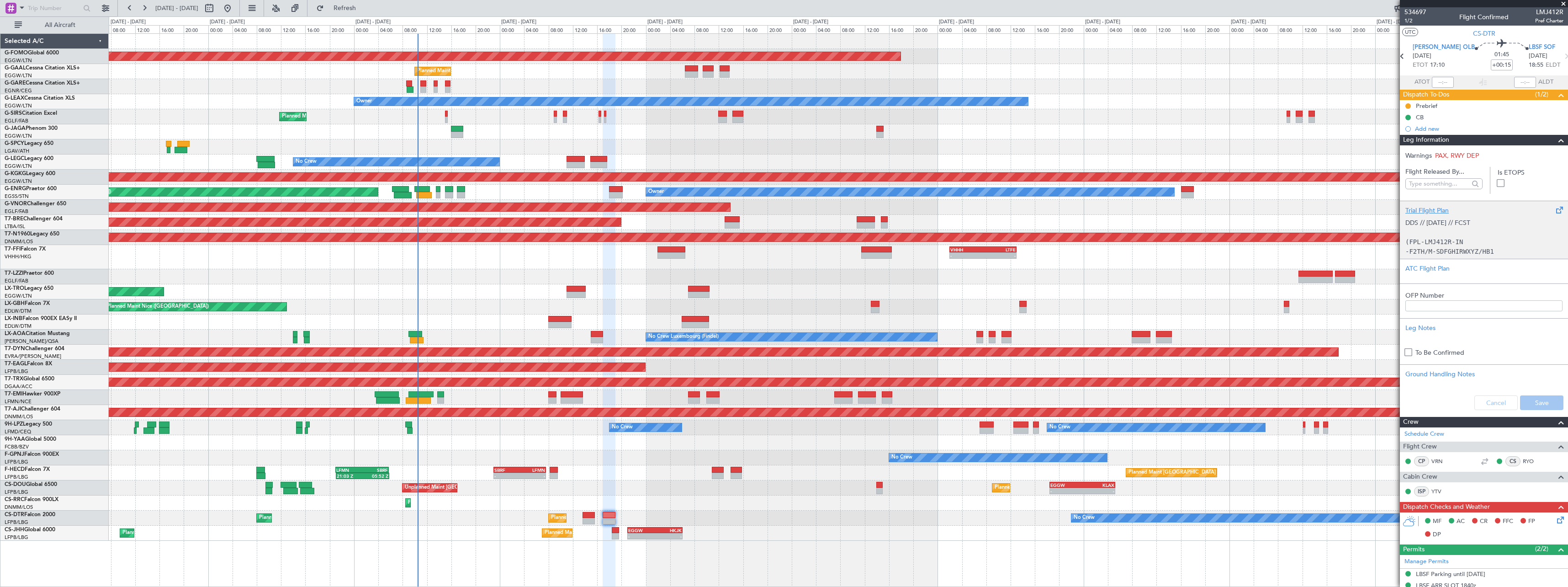
click at [1429, 210] on div "Trial Flight Plan" at bounding box center [1484, 211] width 157 height 10
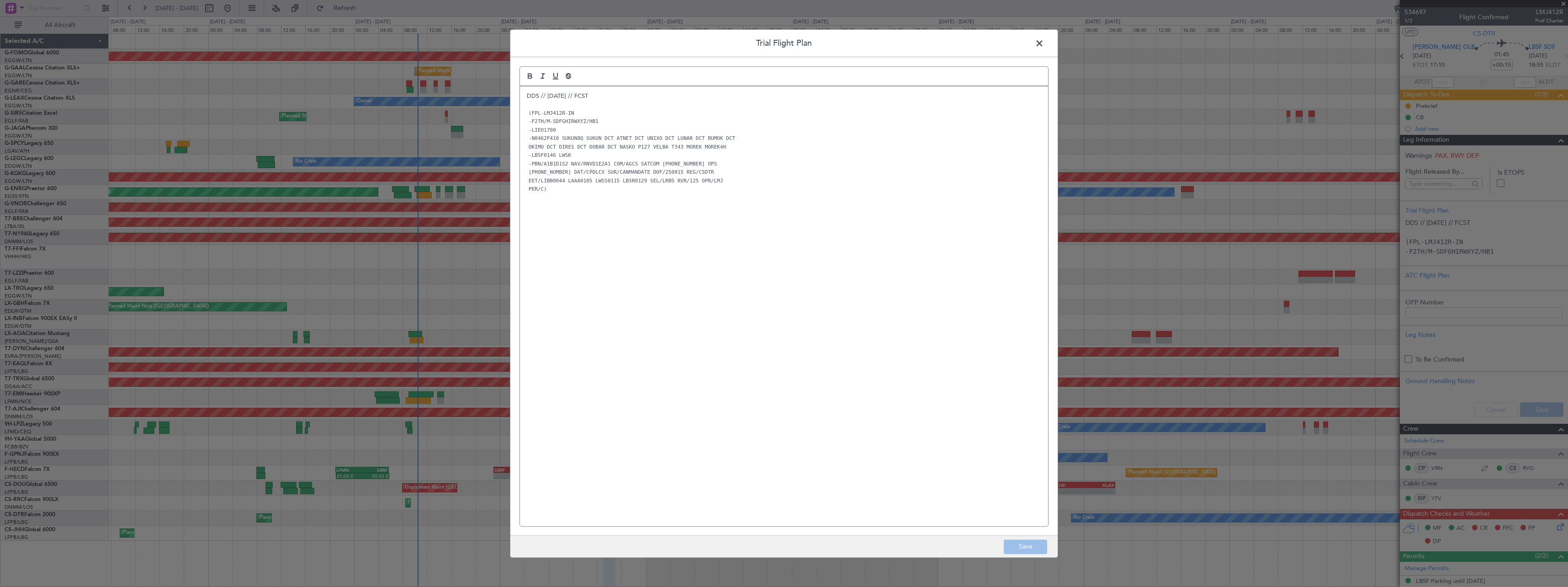
click at [523, 96] on div "DDS // [DATE] // FCST (FPL-LMJ412R-IN -F2TH/M-SDFGHIRWXYZ/HB1 -LIEO1700 -N0462F…" at bounding box center [784, 306] width 528 height 440
click at [525, 91] on div "DDS // [DATE] // FCST (FPL-LMJ412R-IN -F2TH/M-SDFGHIRWXYZ/HB1 -LIEO1700 -N0462F…" at bounding box center [784, 306] width 528 height 440
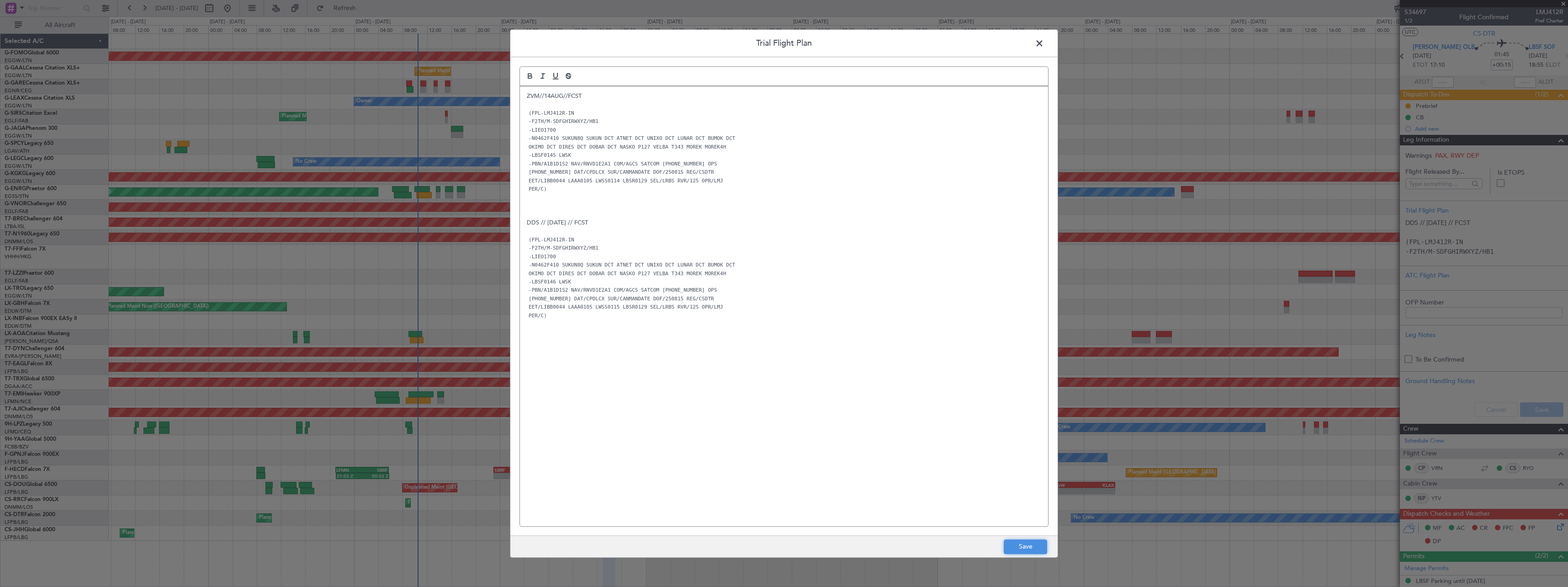
drag, startPoint x: 1018, startPoint y: 547, endPoint x: 1026, endPoint y: 542, distance: 9.4
click at [1018, 547] on button "Save" at bounding box center [1025, 547] width 43 height 15
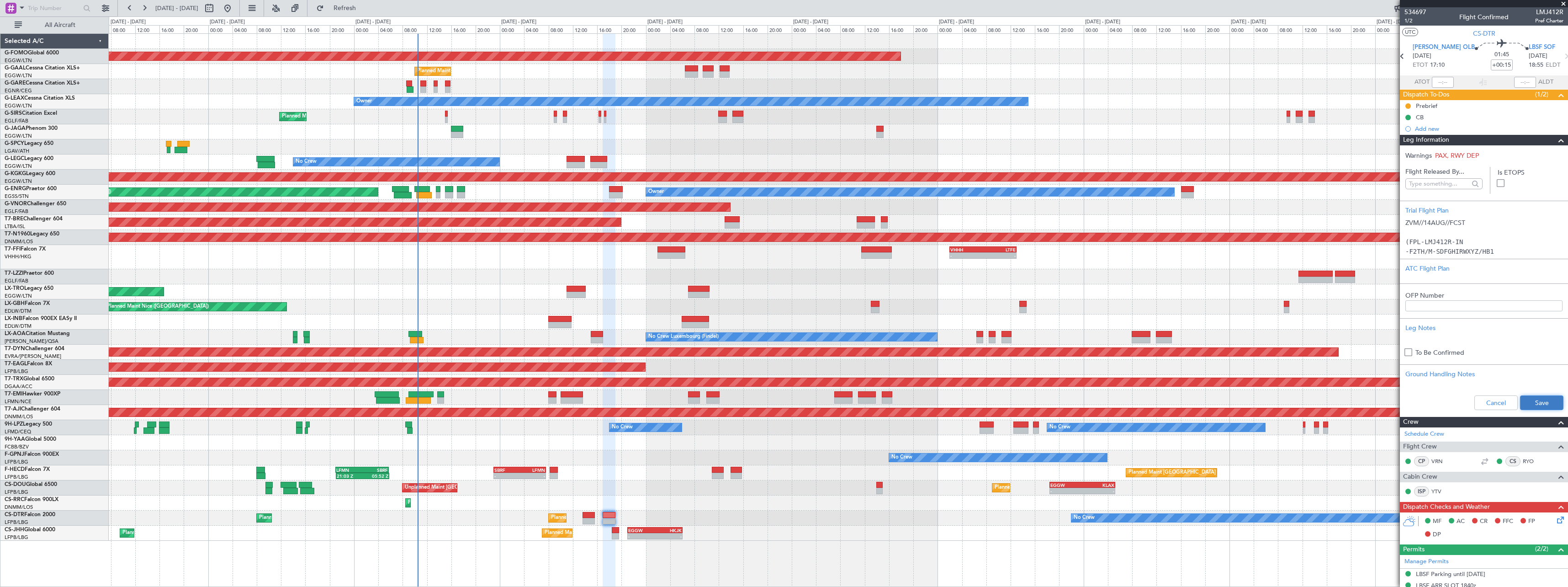
click at [1544, 403] on button "Save" at bounding box center [1541, 402] width 43 height 15
click at [1556, 140] on span at bounding box center [1561, 140] width 11 height 11
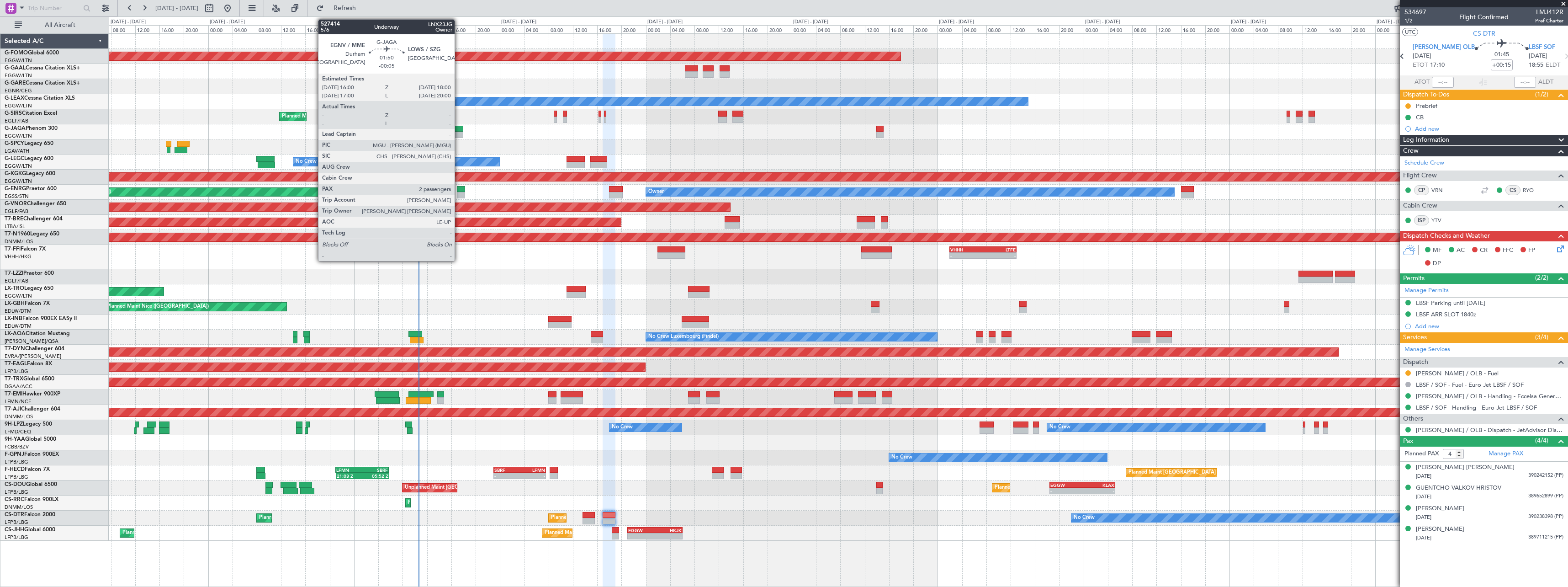
click at [459, 131] on div at bounding box center [457, 128] width 12 height 7
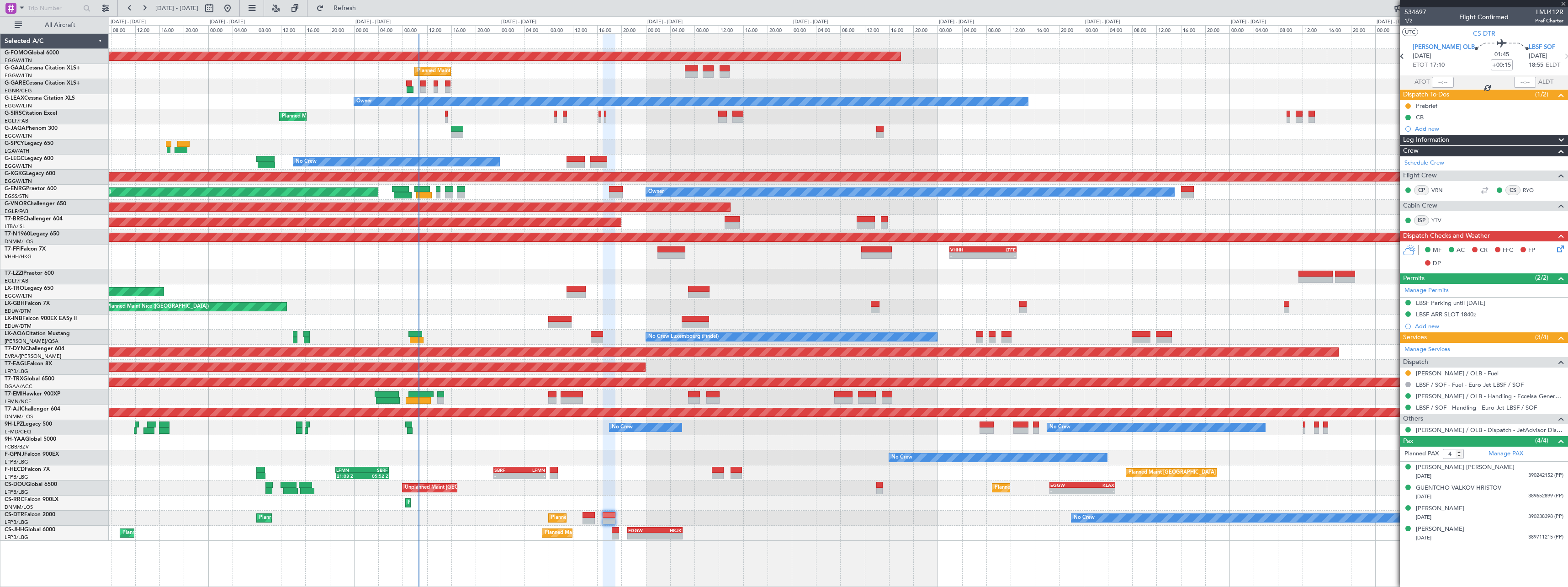
type input "-00:05"
type input "2"
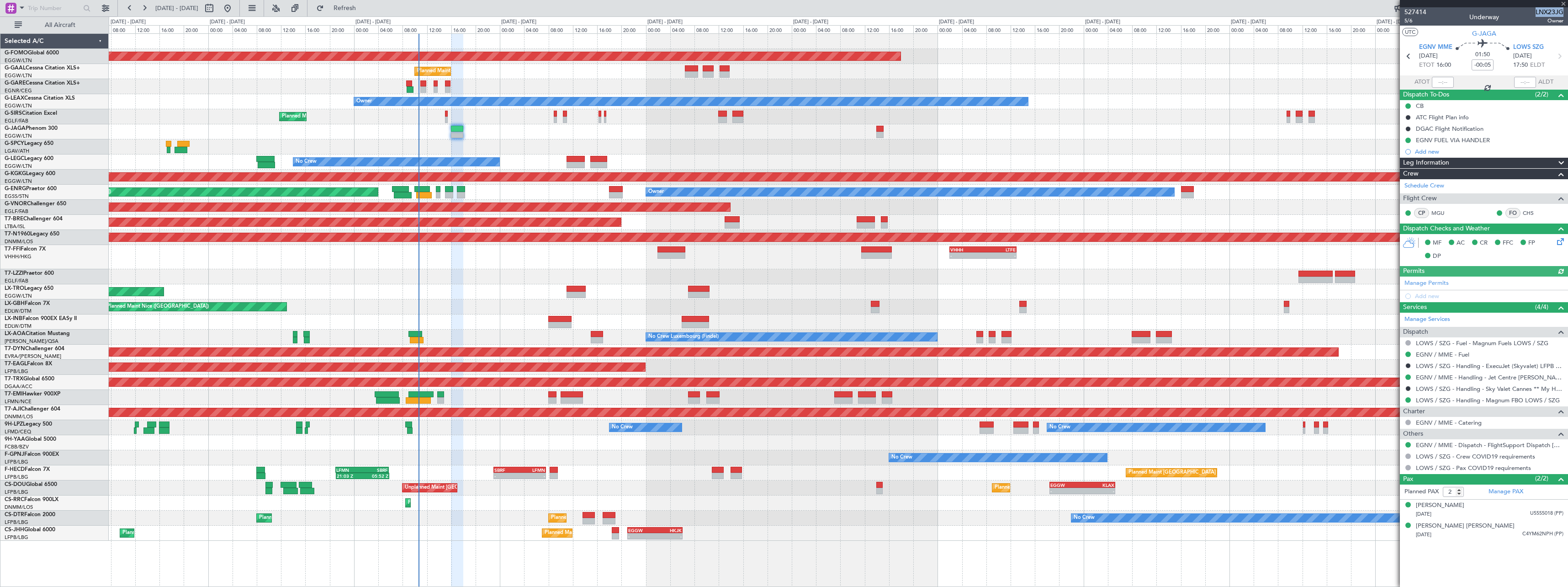
drag, startPoint x: 1536, startPoint y: 11, endPoint x: 1561, endPoint y: 12, distance: 25.0
click at [1561, 12] on span "LNX23JG" at bounding box center [1550, 12] width 28 height 10
copy span "LNX23JG"
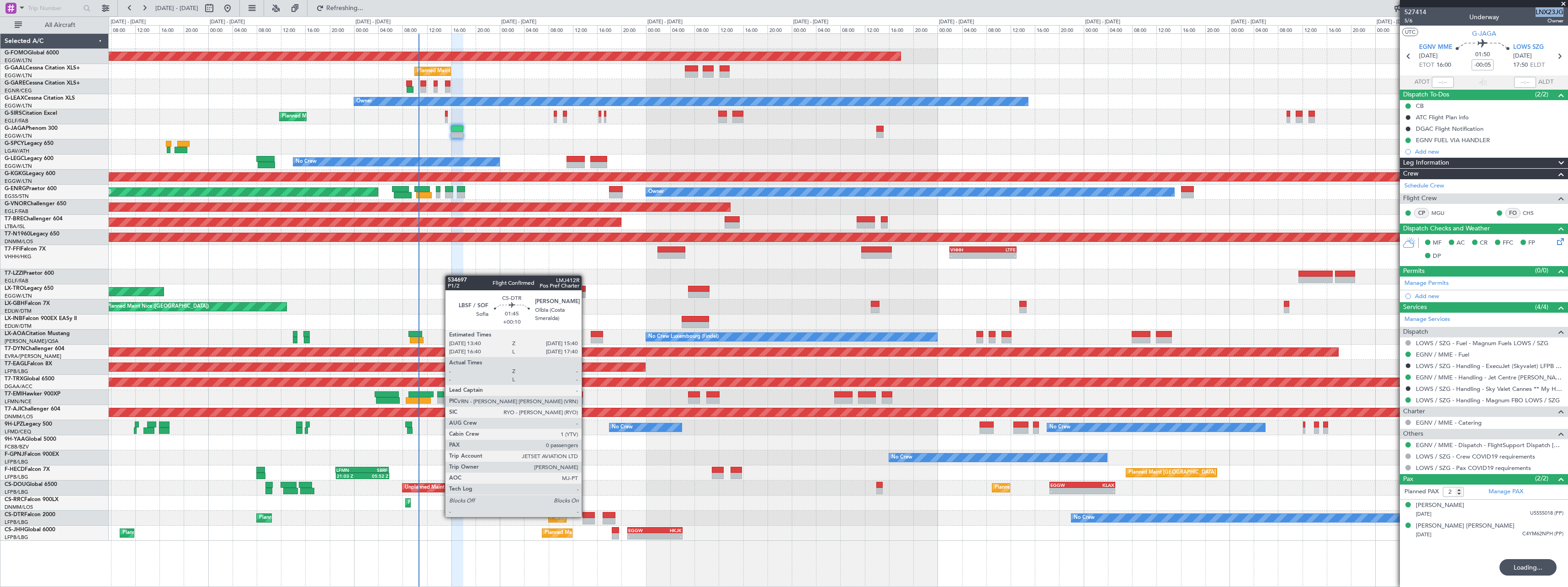
click at [586, 516] on div at bounding box center [589, 515] width 12 height 7
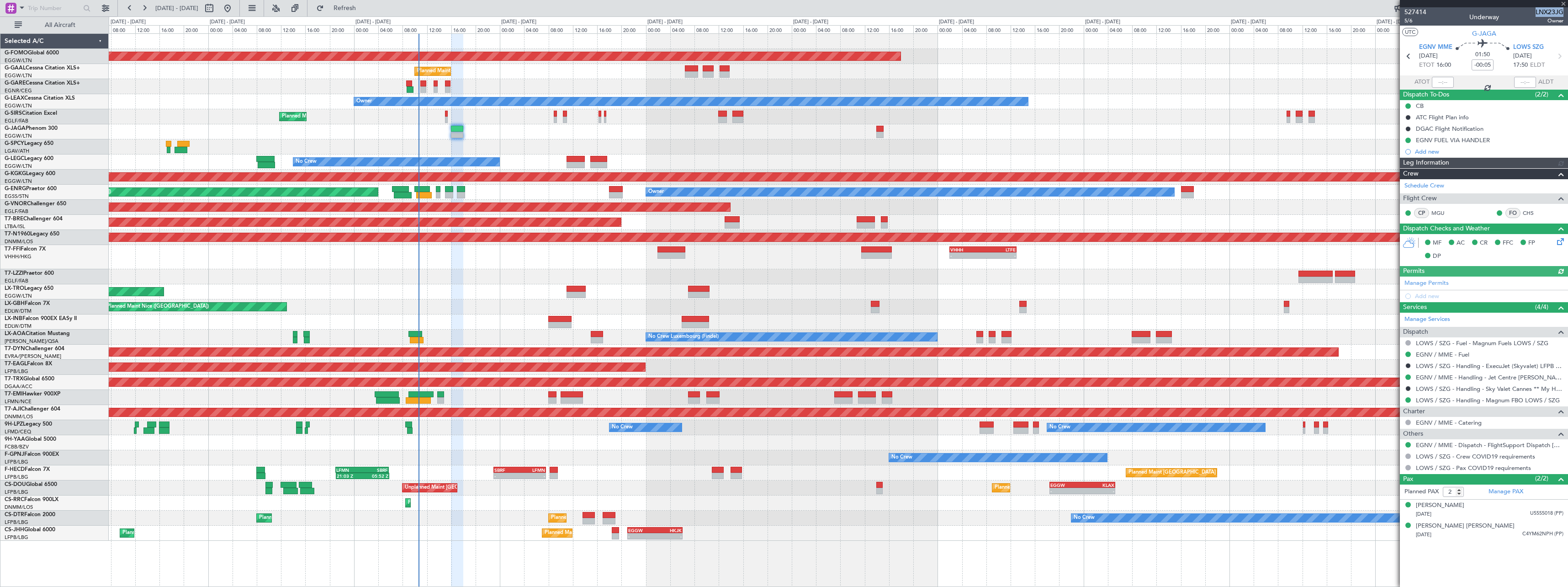
type input "+00:10"
type input "0"
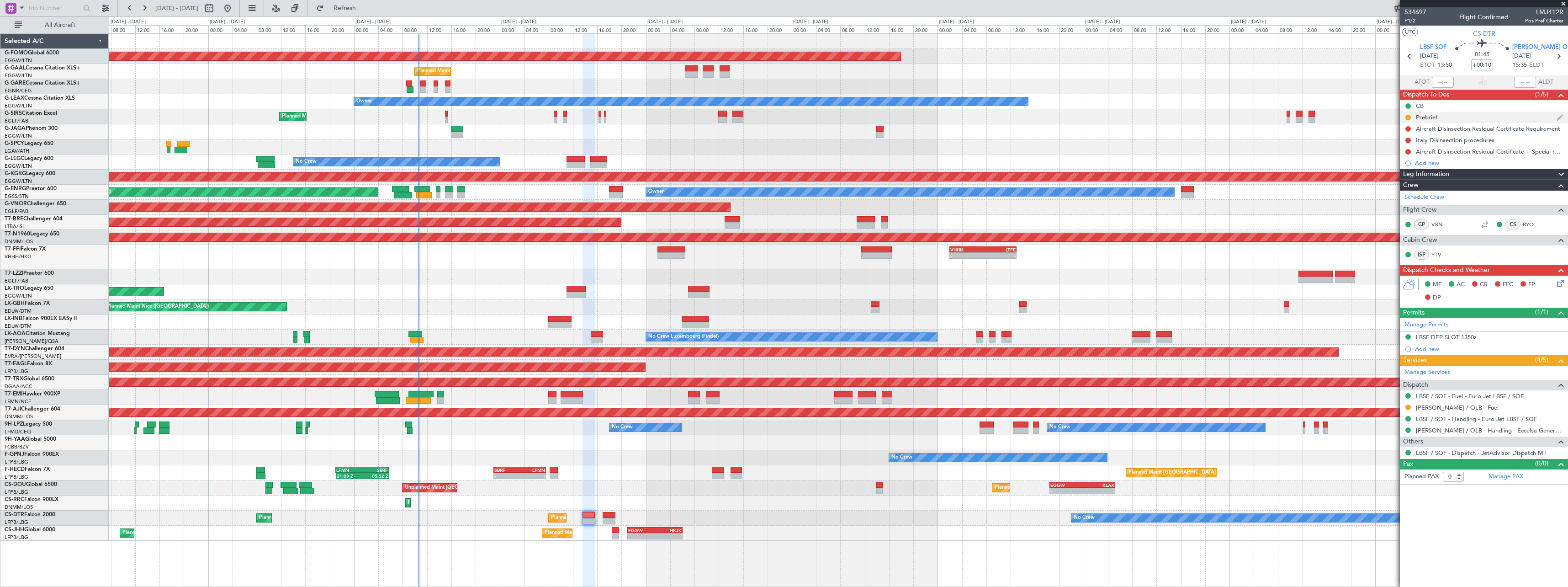
click at [1420, 116] on div "Prebrief" at bounding box center [1426, 117] width 21 height 8
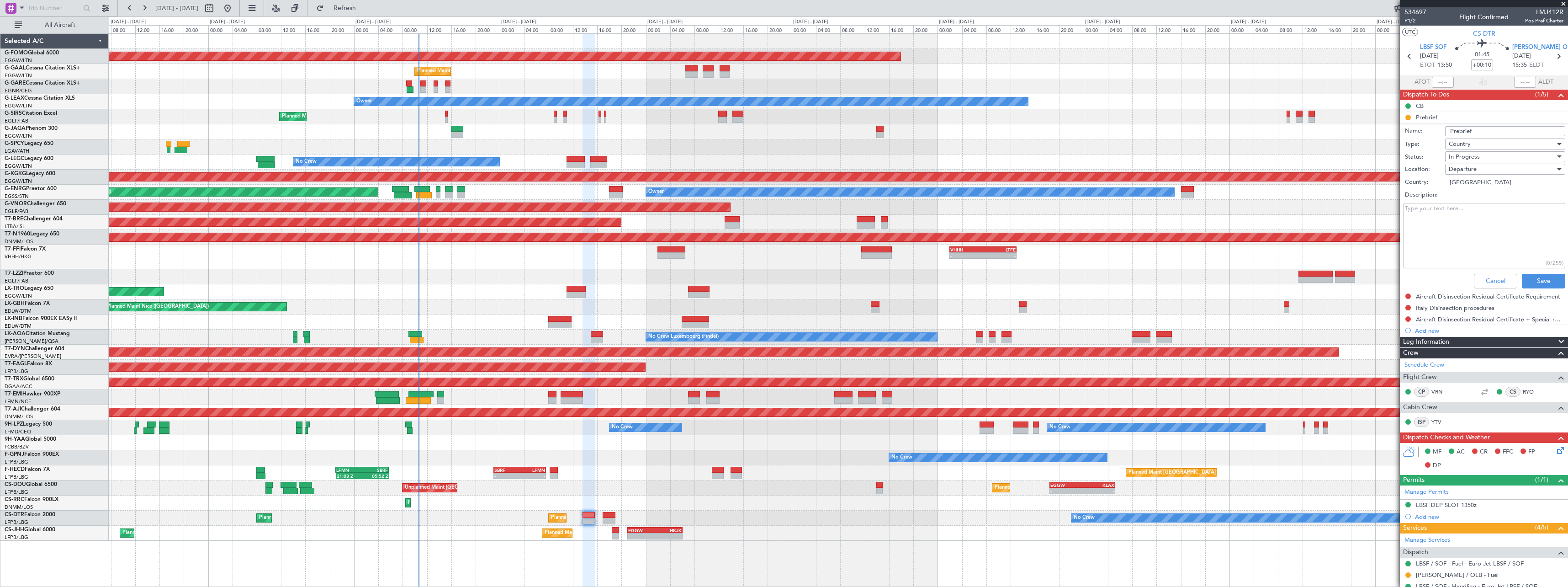
drag, startPoint x: 1482, startPoint y: 228, endPoint x: 1481, endPoint y: 215, distance: 13.0
click at [1482, 227] on textarea "Description:" at bounding box center [1485, 235] width 162 height 65
paste textarea "calculate landing fuel for second flight to be minimum required + 500 discretio…"
type textarea "calculate landing fuel for second flight to be minimum required + 500 discretio…"
click at [1485, 157] on div "In Progress" at bounding box center [1502, 156] width 107 height 14
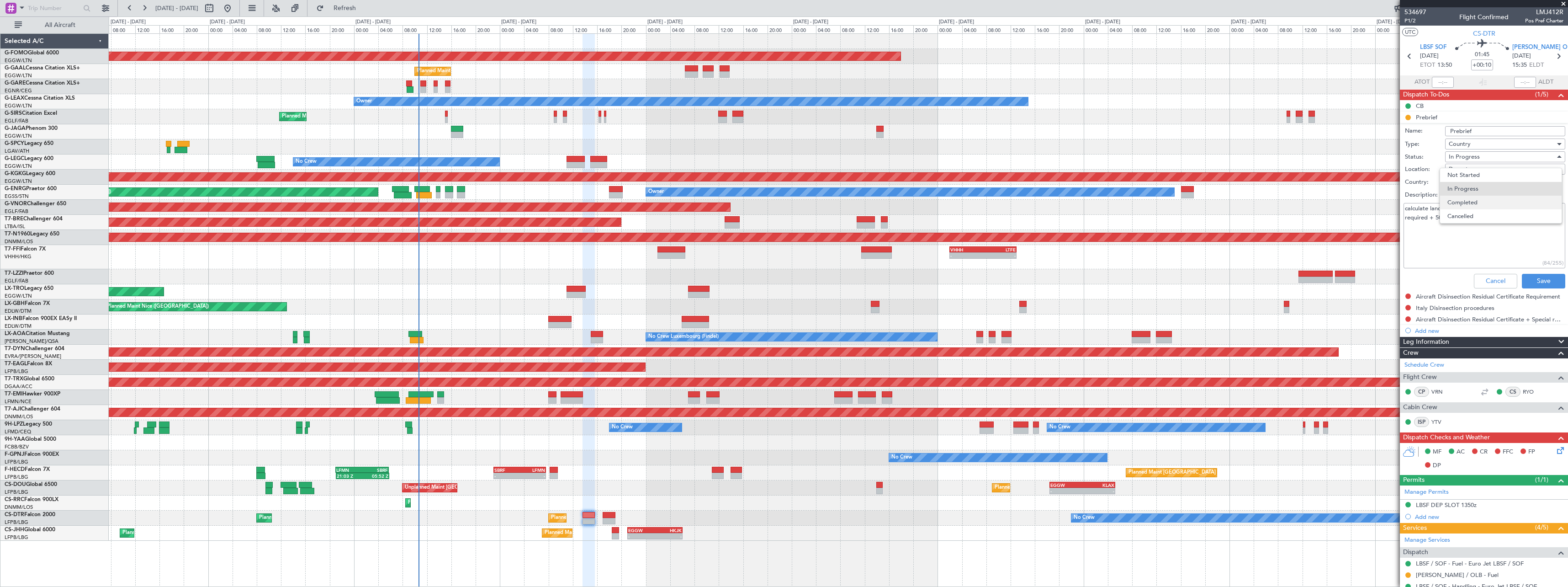
click at [1485, 205] on span "Completed" at bounding box center [1501, 202] width 107 height 14
click at [1542, 281] on button "Save" at bounding box center [1543, 281] width 43 height 15
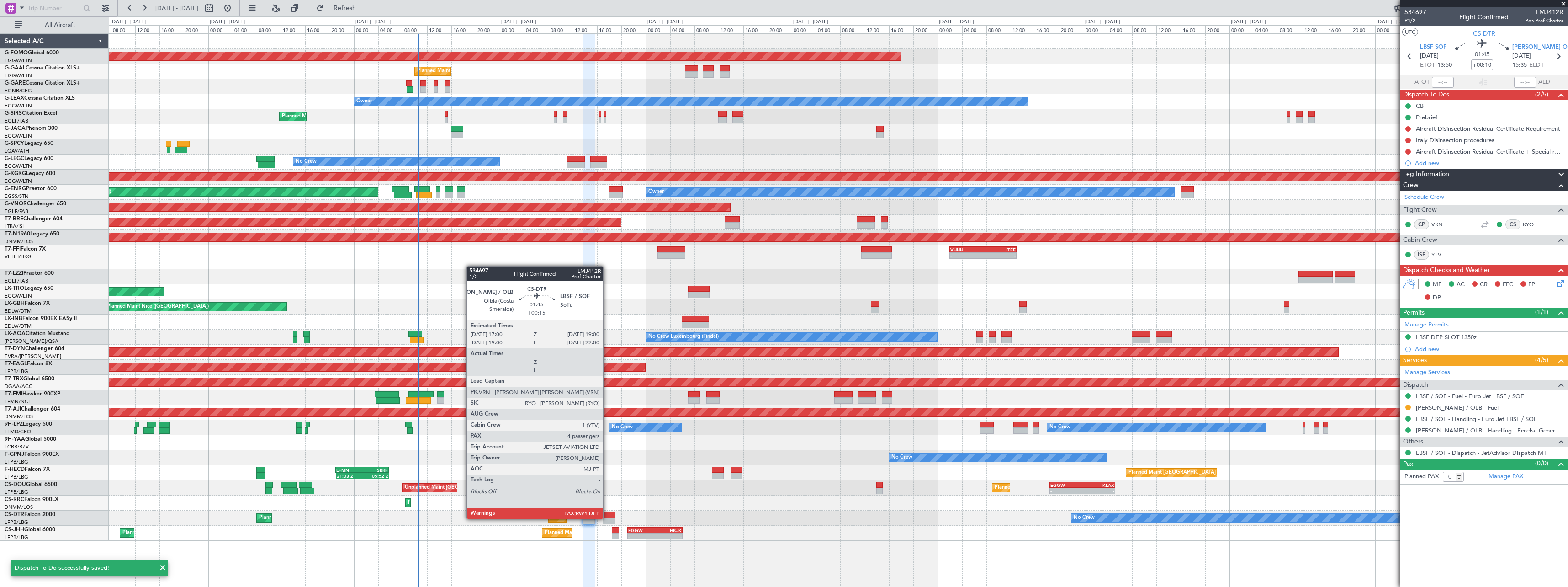
click at [607, 518] on div at bounding box center [609, 521] width 12 height 7
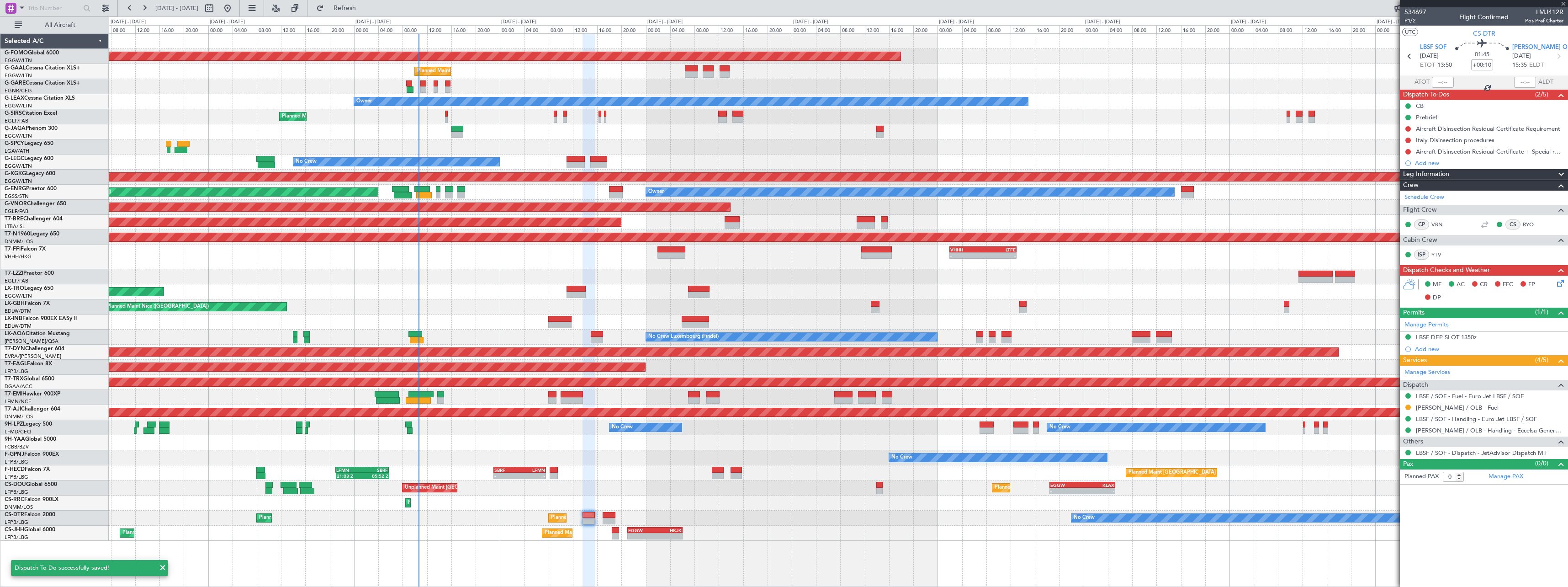
type input "+00:15"
type input "4"
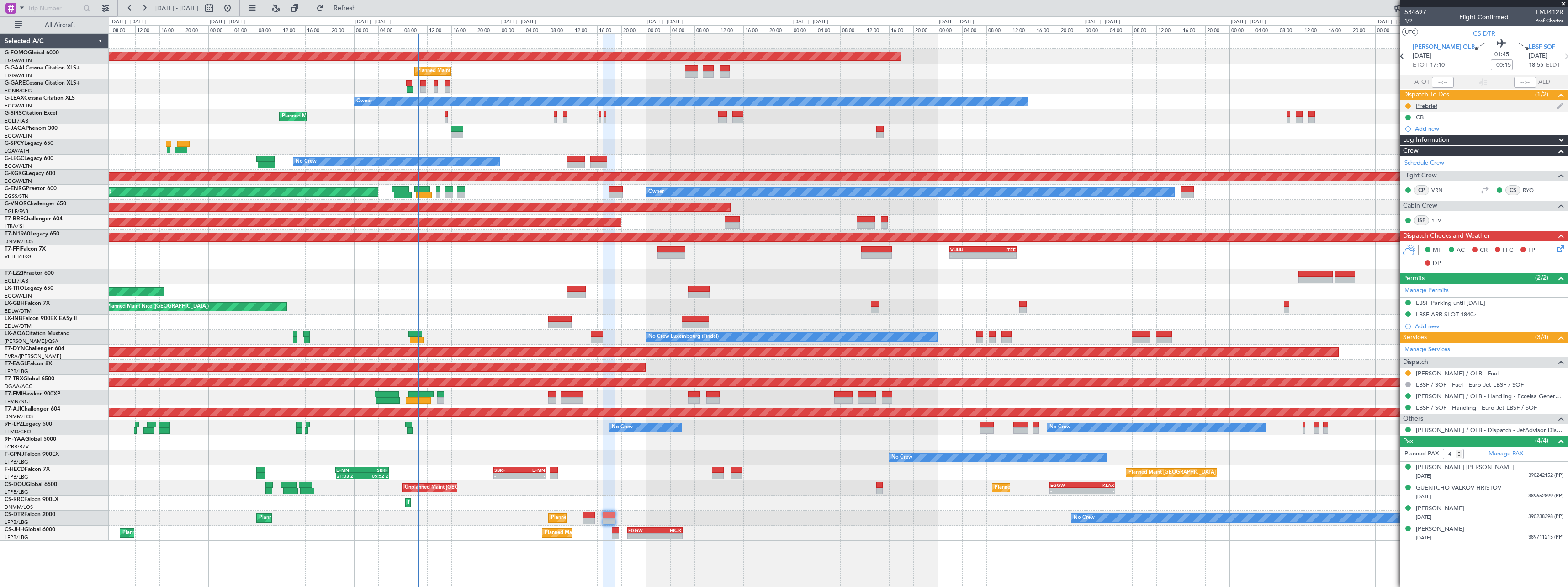
click at [1432, 107] on div "Prebrief" at bounding box center [1426, 105] width 21 height 8
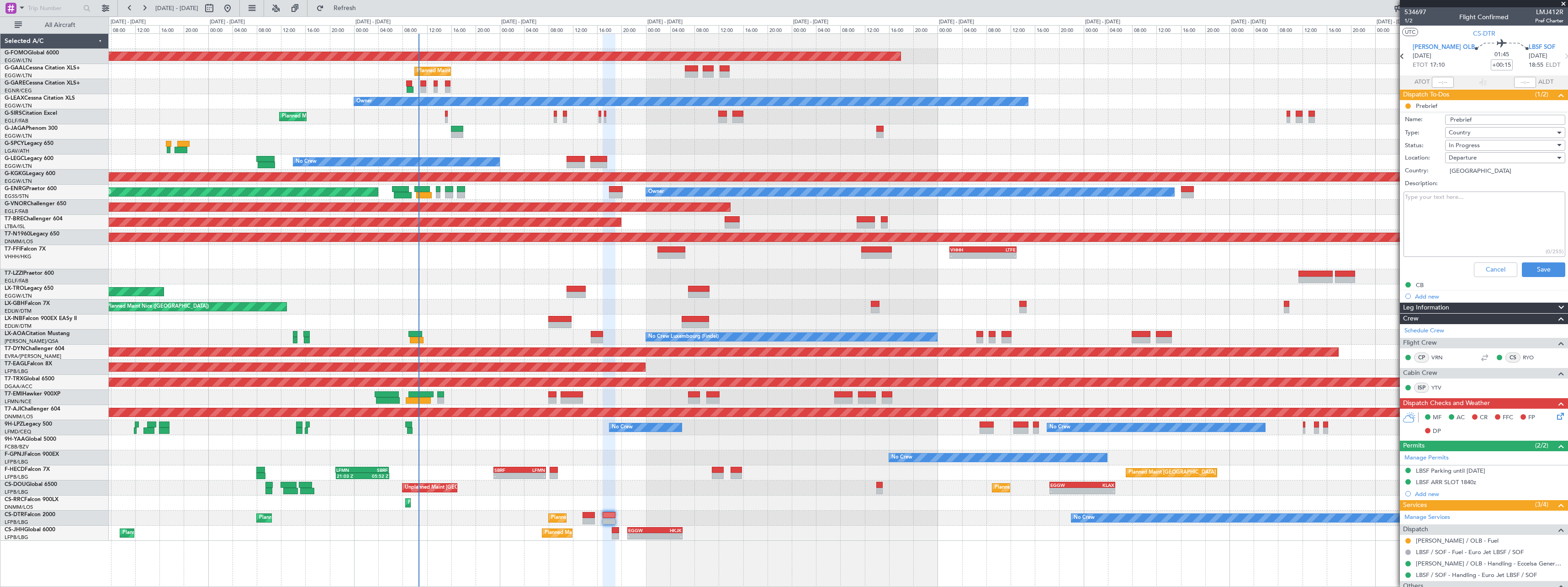
click at [1453, 195] on textarea "Description:" at bounding box center [1485, 223] width 162 height 65
paste textarea "calculate landing fuel for second flight to be minimum required + 500 discretio…"
type textarea "calculate landing fuel for second flight to be minimum required + 500 discretio…"
click at [1485, 147] on div "In Progress" at bounding box center [1502, 145] width 107 height 14
click at [1499, 195] on span "Completed" at bounding box center [1501, 191] width 107 height 14
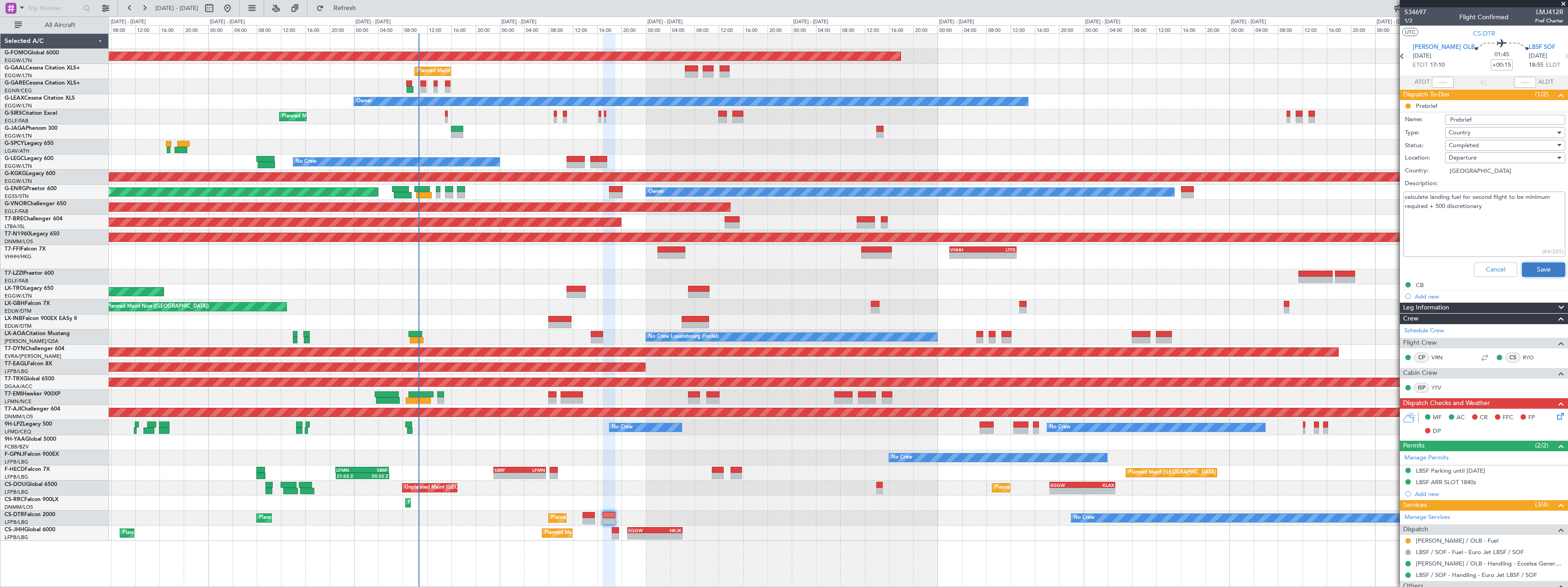
click at [1539, 269] on button "Save" at bounding box center [1543, 270] width 43 height 15
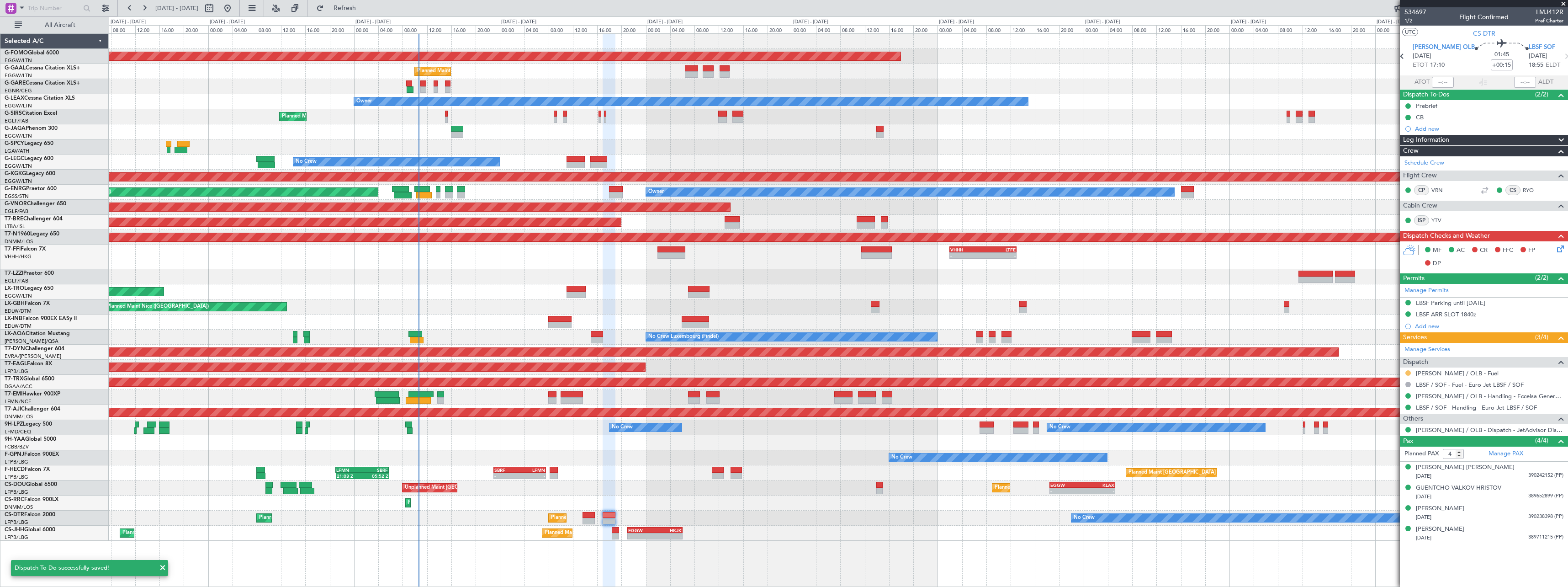
click at [1410, 371] on div at bounding box center [1408, 373] width 7 height 7
click at [1408, 373] on button at bounding box center [1408, 373] width 5 height 5
click at [1376, 384] on span "Not Required" at bounding box center [1386, 385] width 37 height 9
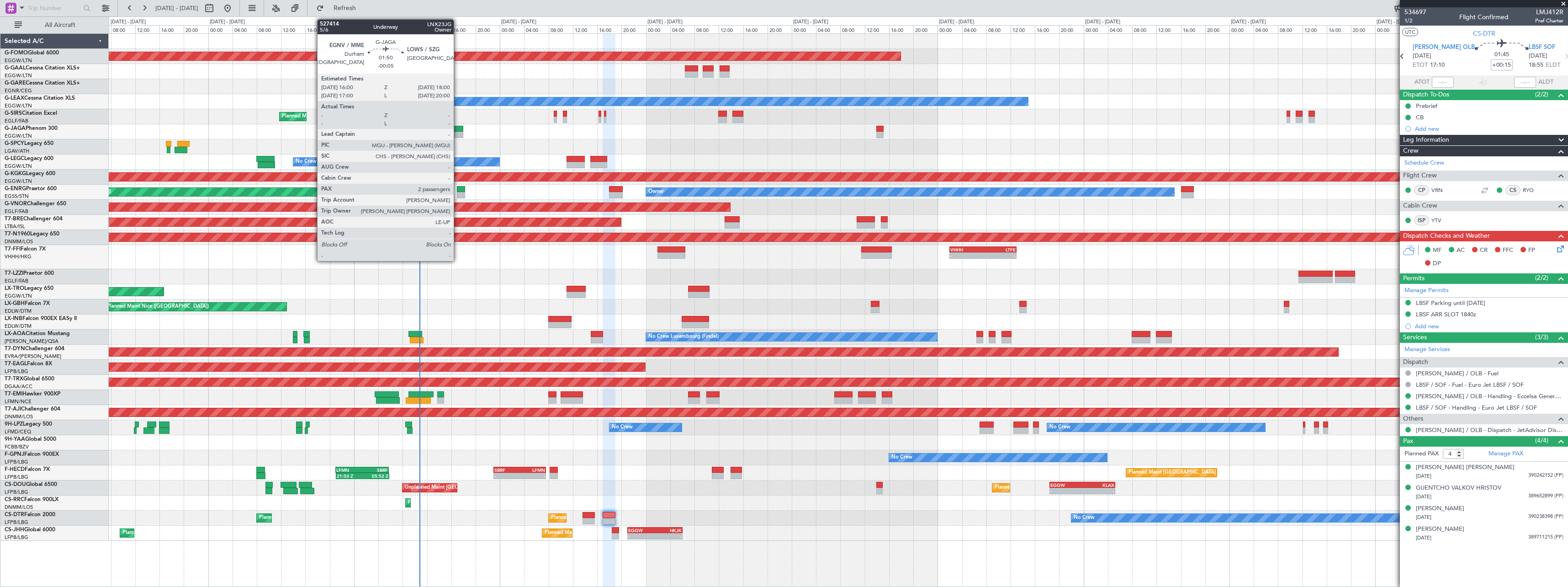
click at [458, 127] on div at bounding box center [457, 128] width 12 height 7
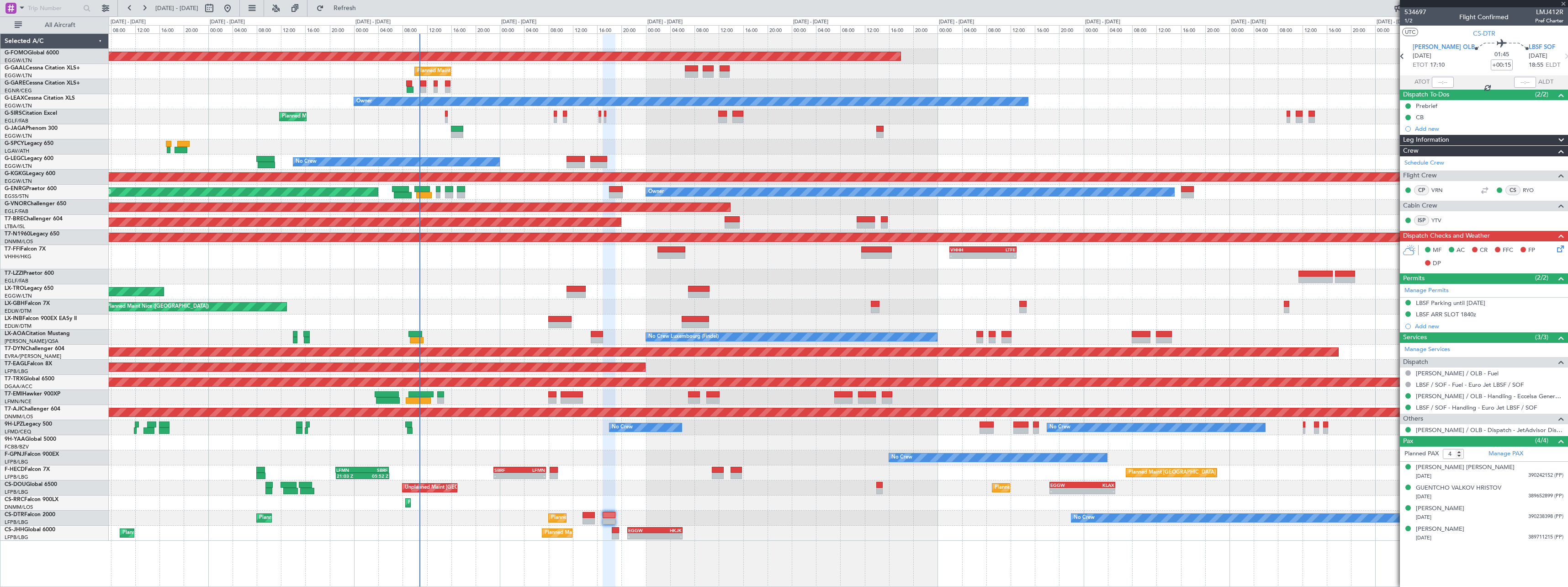
type input "-00:05"
type input "2"
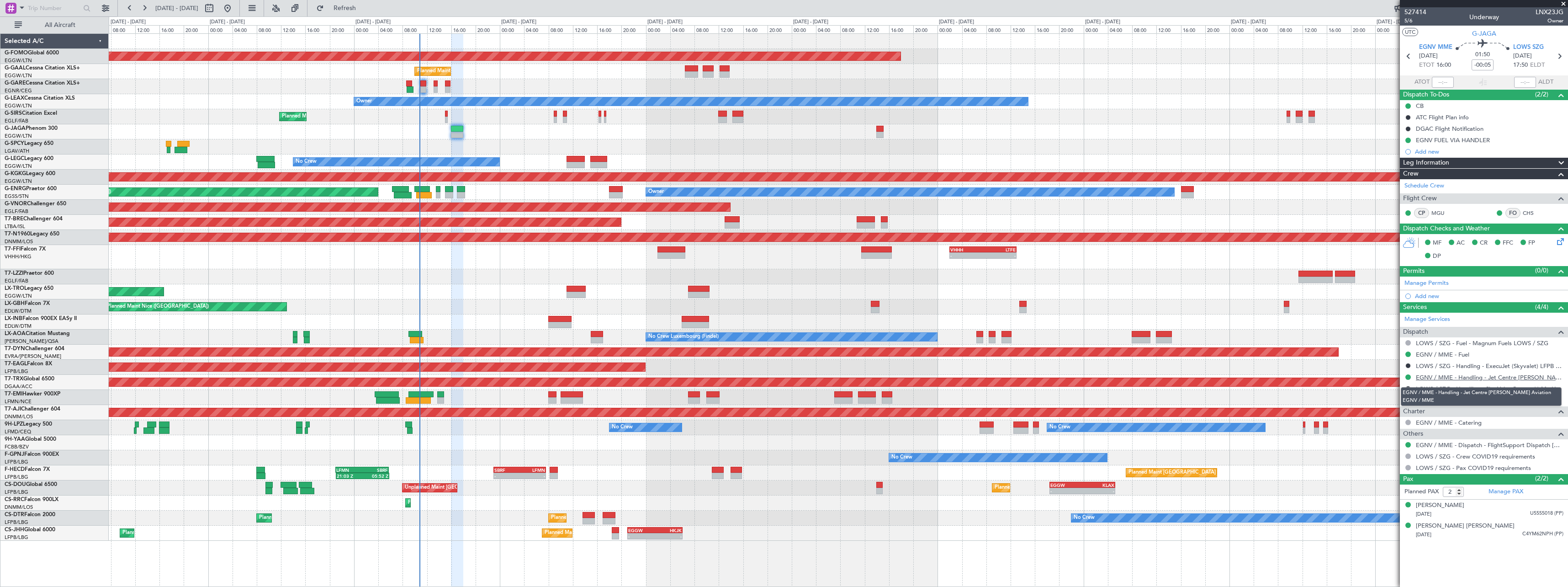
click at [1453, 380] on link "EGNV / MME - Handling - Jet Centre [PERSON_NAME] Aviation EGNV / MME" at bounding box center [1489, 377] width 147 height 8
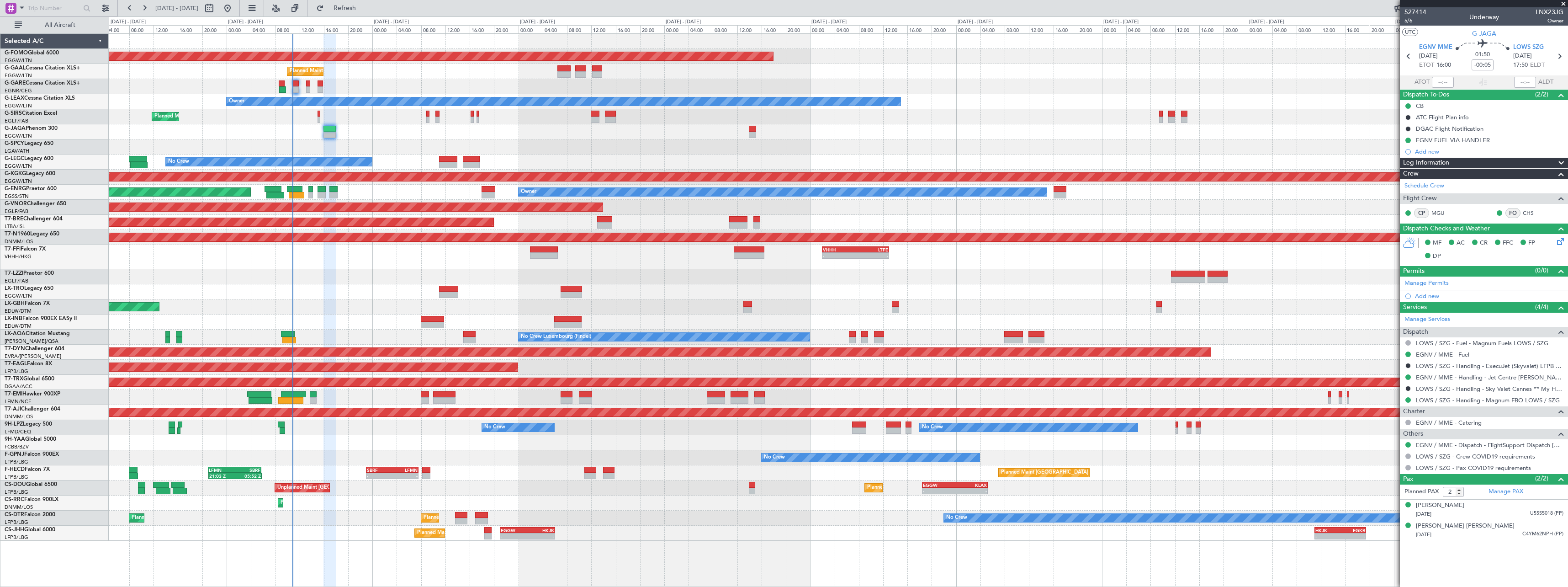
click at [584, 512] on div "Planned Maint Windsor Locks (Bradley Intl) - - EGGW 19:15 Z KTEB 01:55 Z Planne…" at bounding box center [838, 287] width 1459 height 507
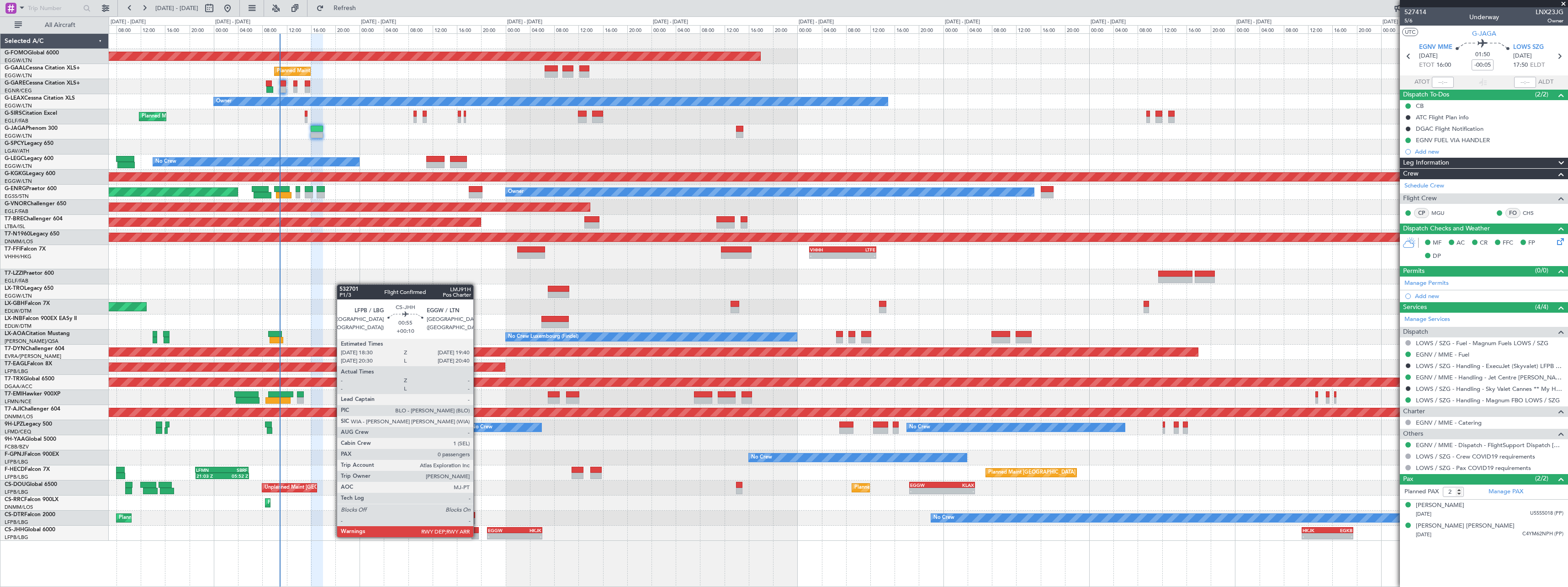
click at [477, 536] on div at bounding box center [475, 536] width 7 height 7
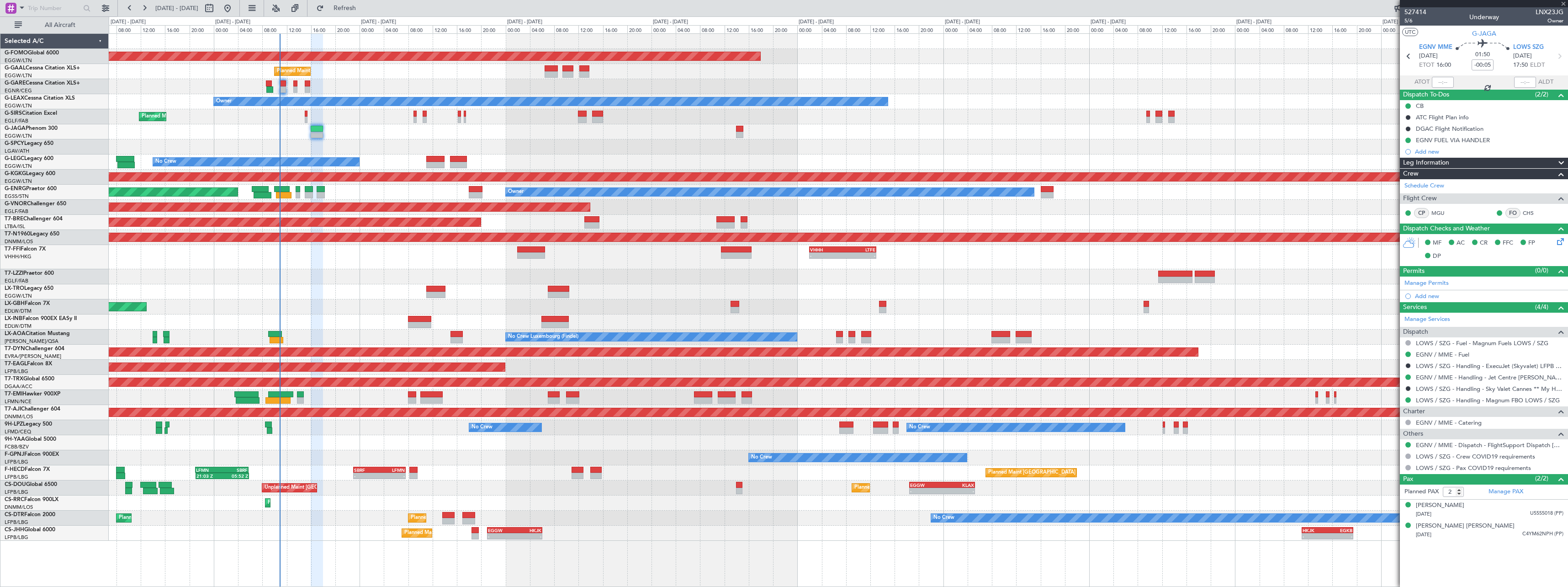
type input "+00:10"
type input "0"
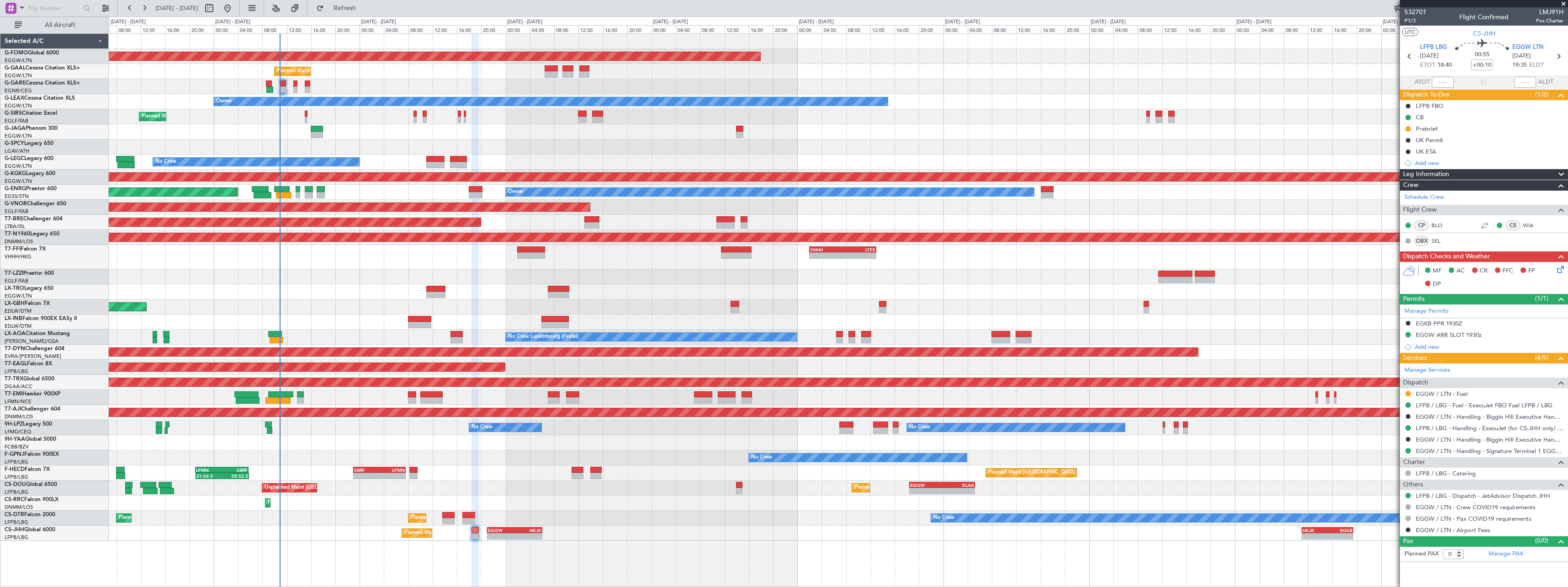
click at [1561, 171] on span at bounding box center [1561, 175] width 11 height 11
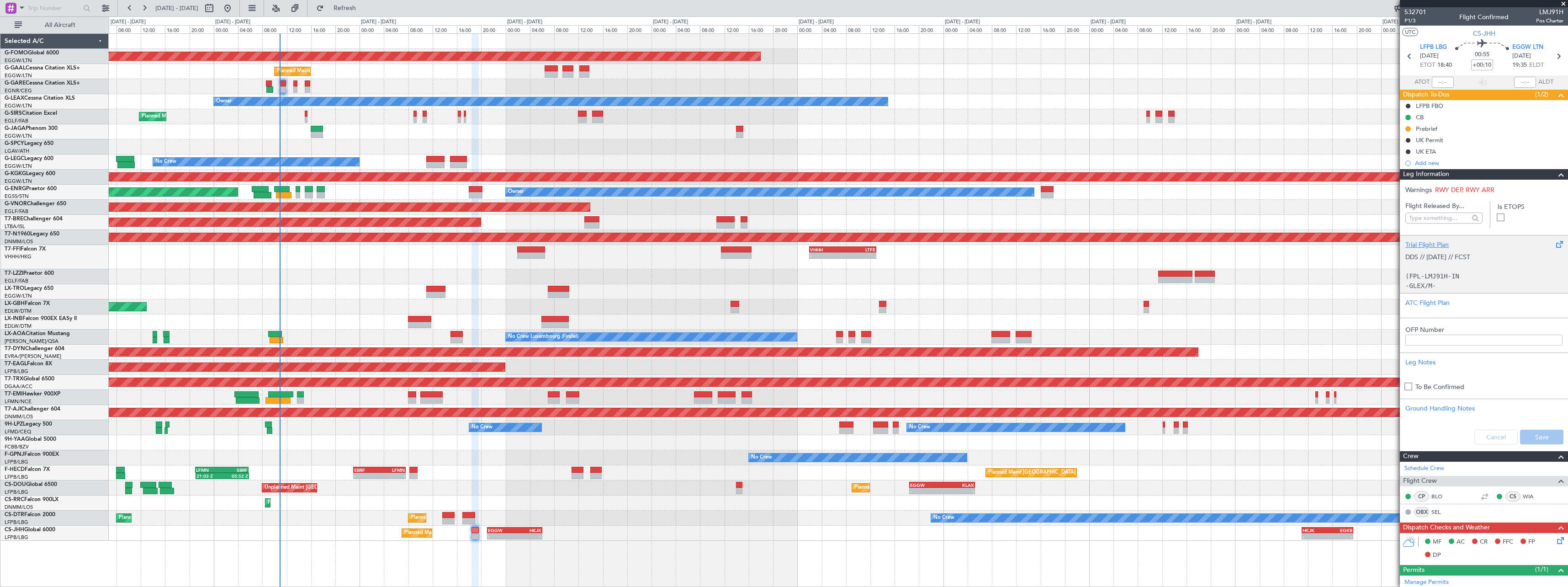
click at [1432, 245] on div "Trial Flight Plan" at bounding box center [1484, 245] width 157 height 10
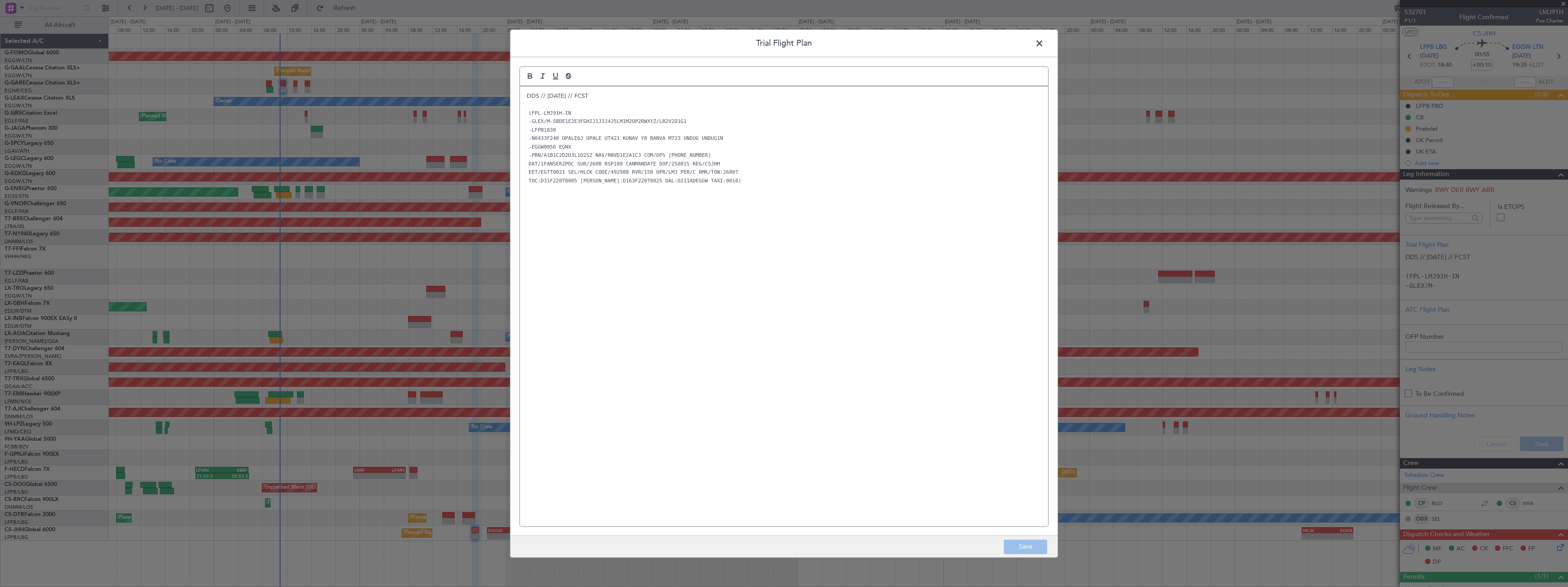
click at [522, 95] on div "DDS // 13AUG // FCST (FPL-LMJ91H-IN -GLEX/M-SBDE1E2E3FGHIJ1J3J4J5LM1M2OP2RWXYZ/…" at bounding box center [784, 306] width 528 height 440
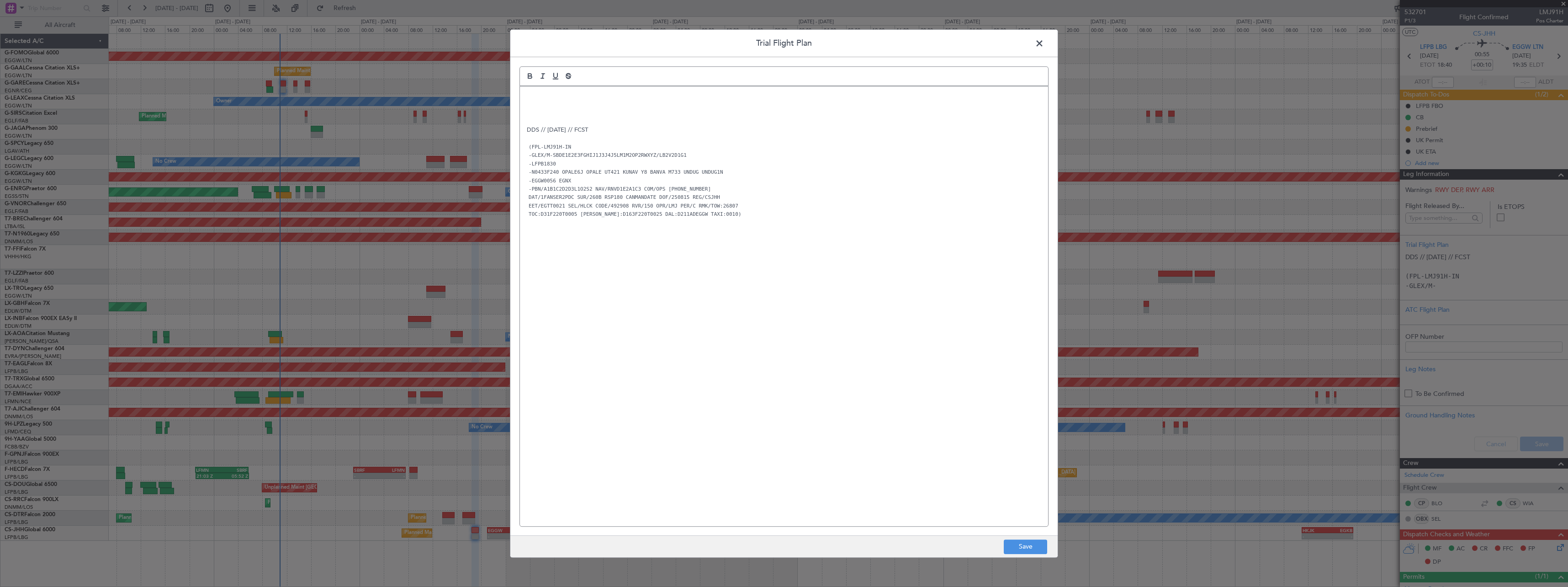
click at [523, 100] on div "DDS // 13AUG // FCST (FPL-LMJ91H-IN -GLEX/M-SBDE1E2E3FGHIJ1J3J4J5LM1M2OP2RWXYZ/…" at bounding box center [784, 306] width 528 height 440
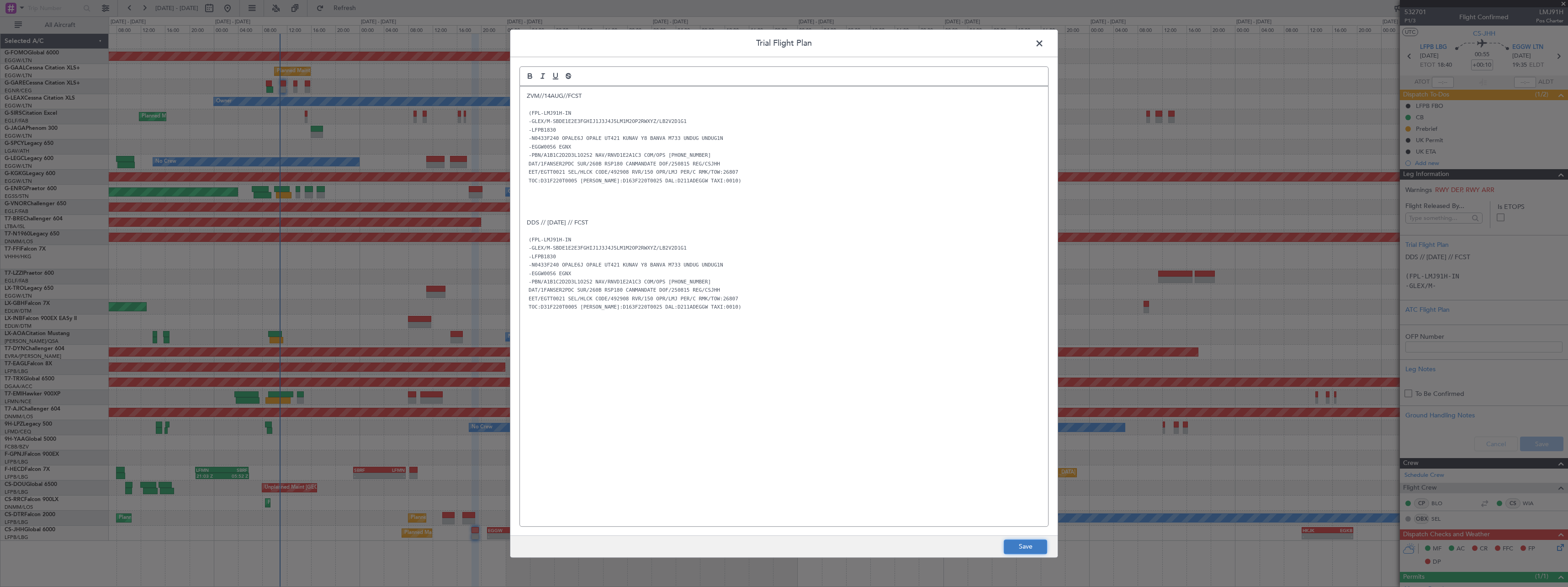
click at [1009, 547] on button "Save" at bounding box center [1025, 547] width 43 height 15
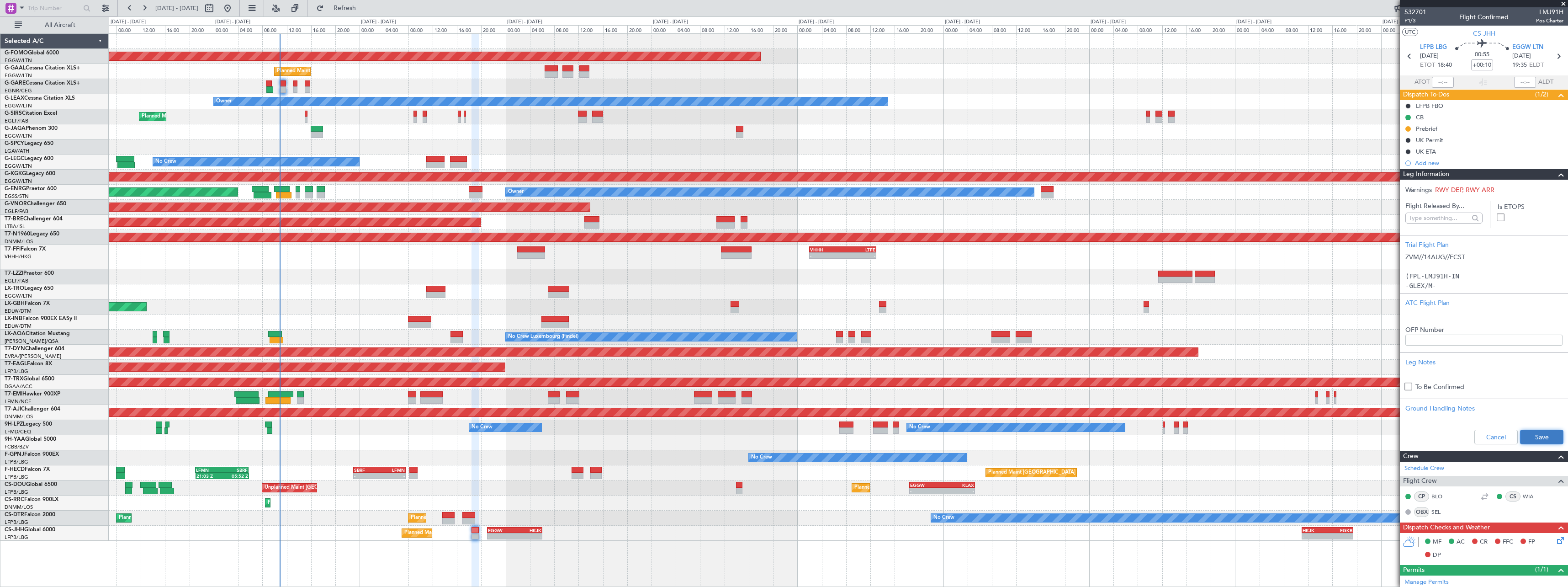
click at [1537, 437] on button "Save" at bounding box center [1541, 437] width 43 height 15
click at [1556, 177] on span at bounding box center [1561, 175] width 11 height 11
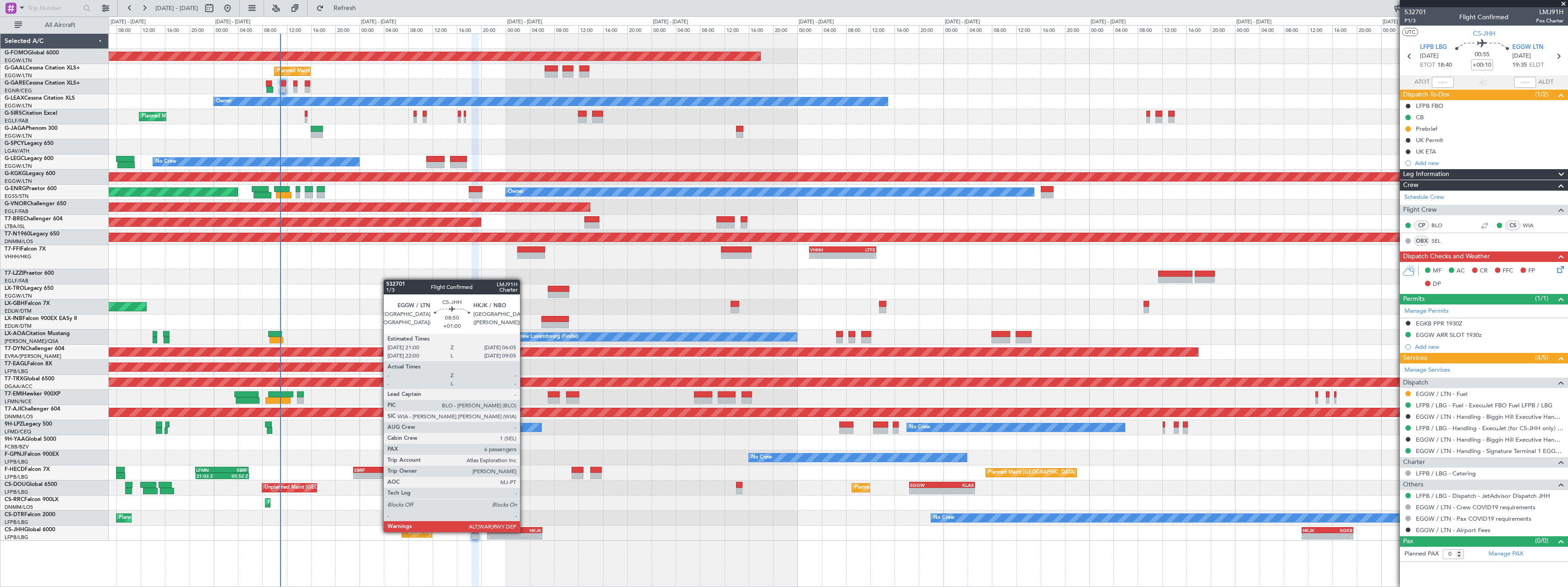
click at [525, 531] on div "HKJK" at bounding box center [528, 530] width 27 height 5
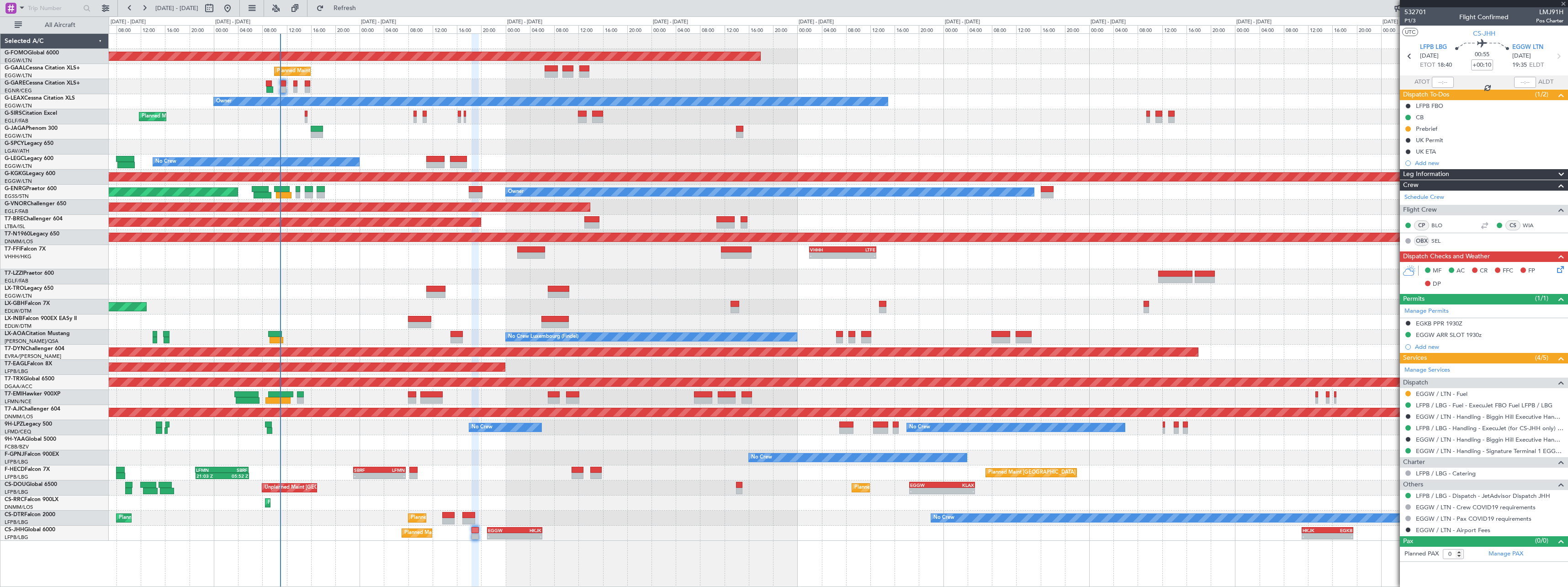
type input "+01:00"
type input "6"
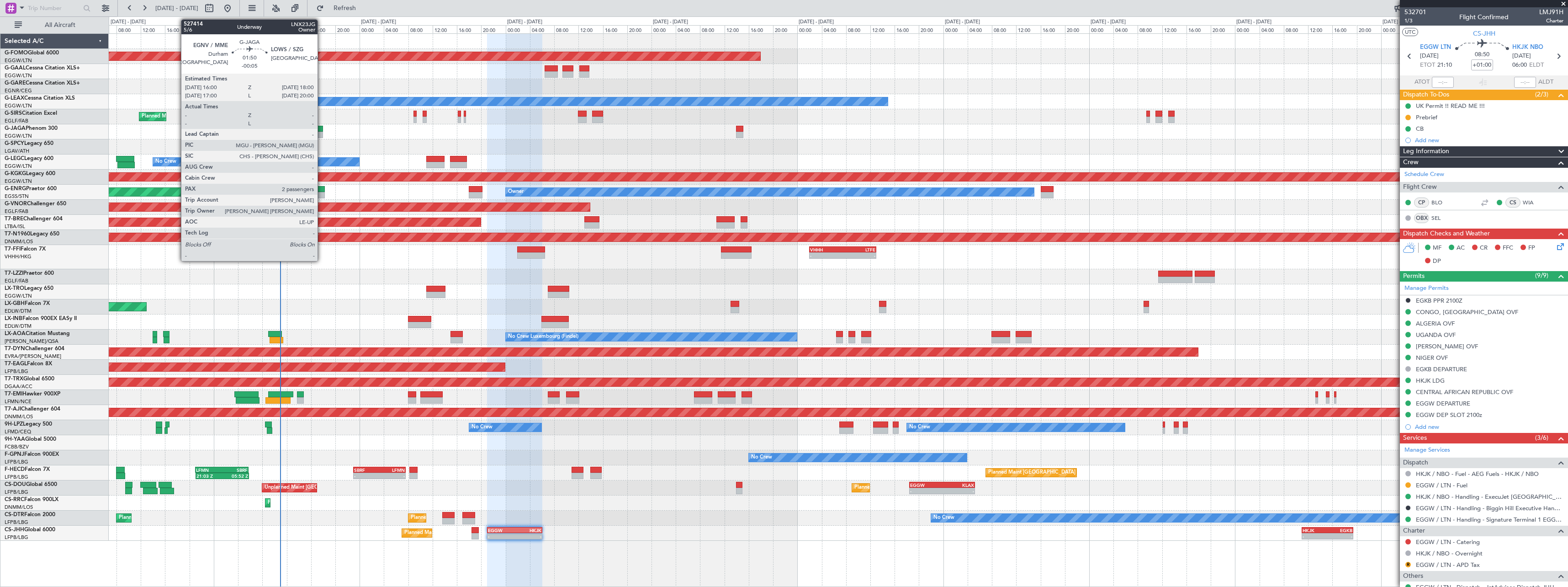
click at [321, 127] on div at bounding box center [317, 128] width 12 height 7
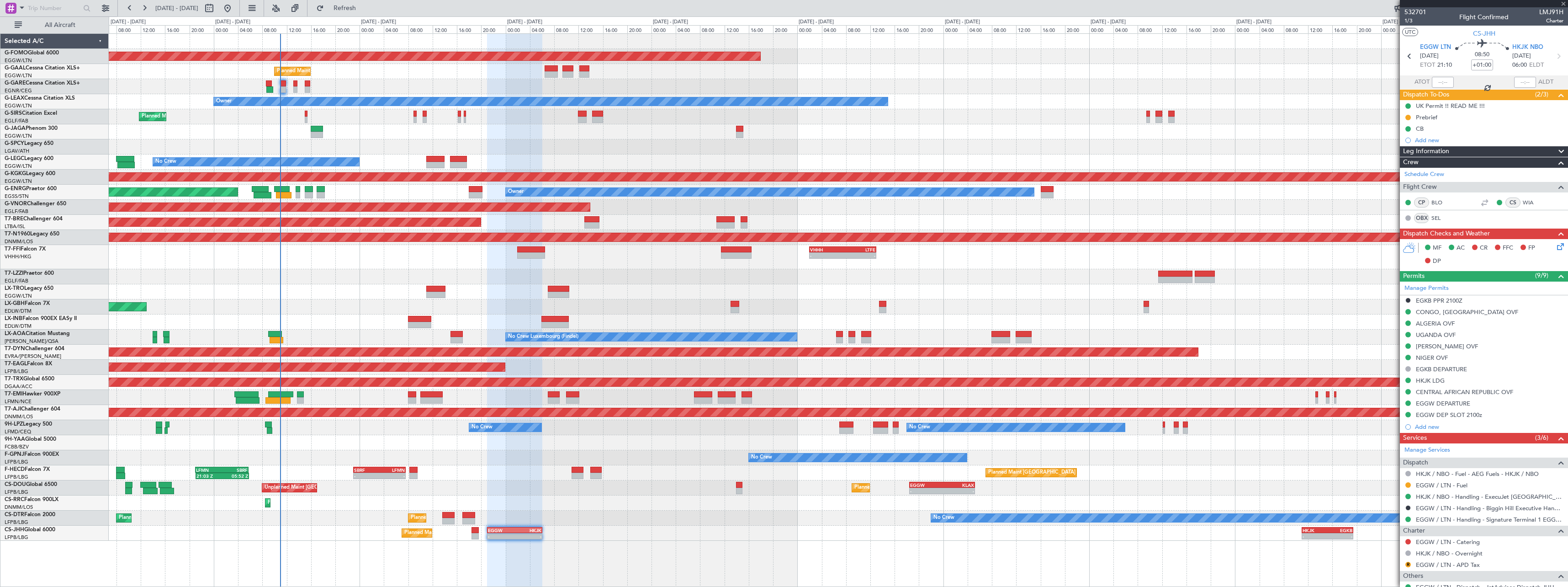
type input "-00:05"
type input "2"
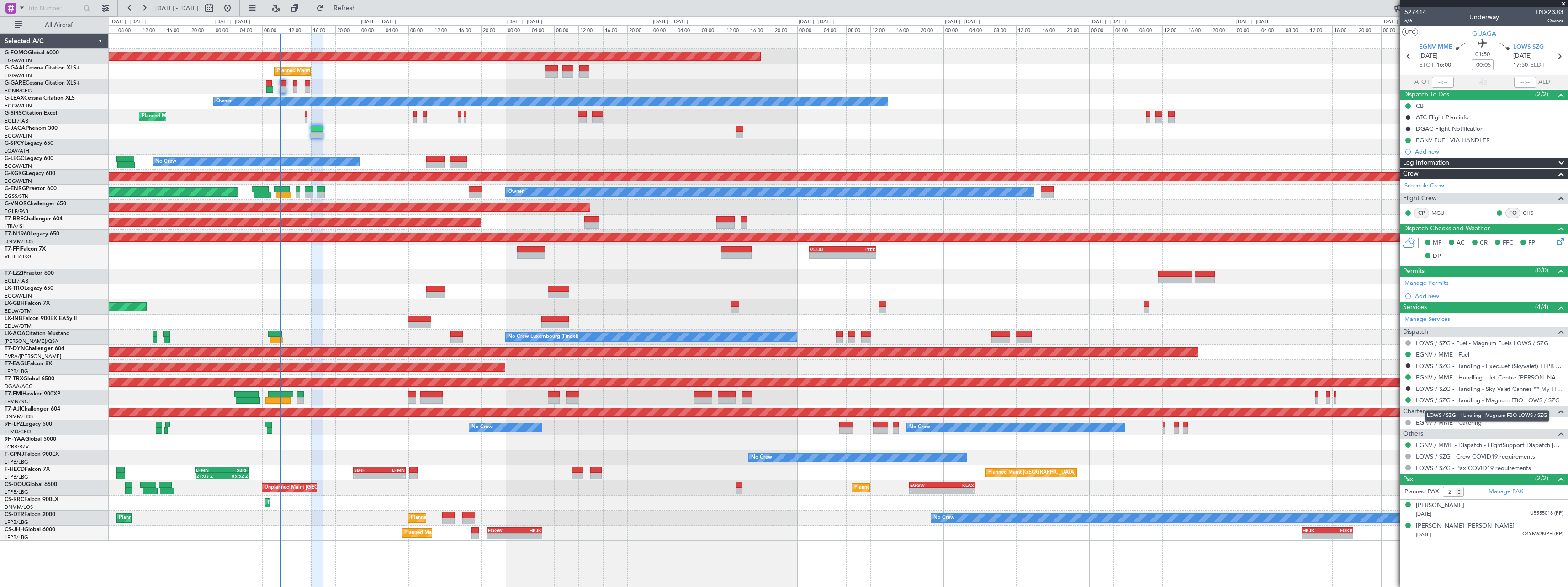
click at [1534, 401] on link "LOWS / SZG - Handling - Magnum FBO LOWS / SZG" at bounding box center [1488, 400] width 144 height 8
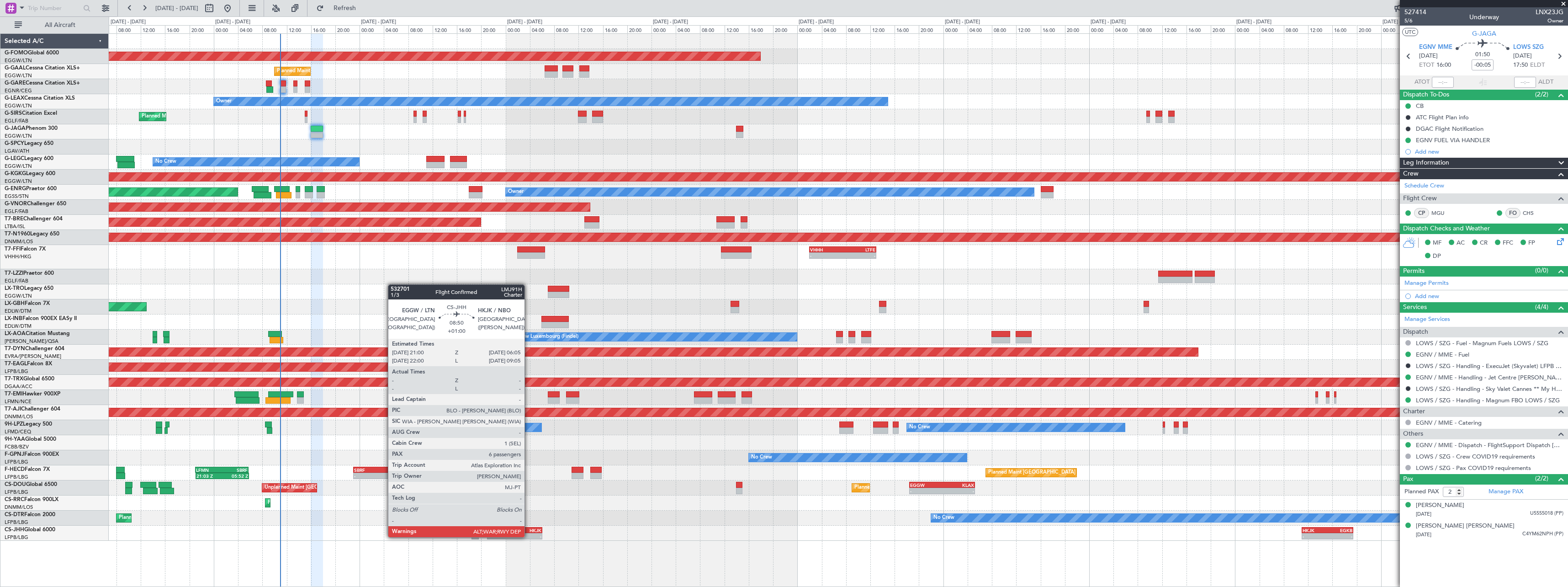
click at [528, 536] on div "-" at bounding box center [528, 536] width 27 height 5
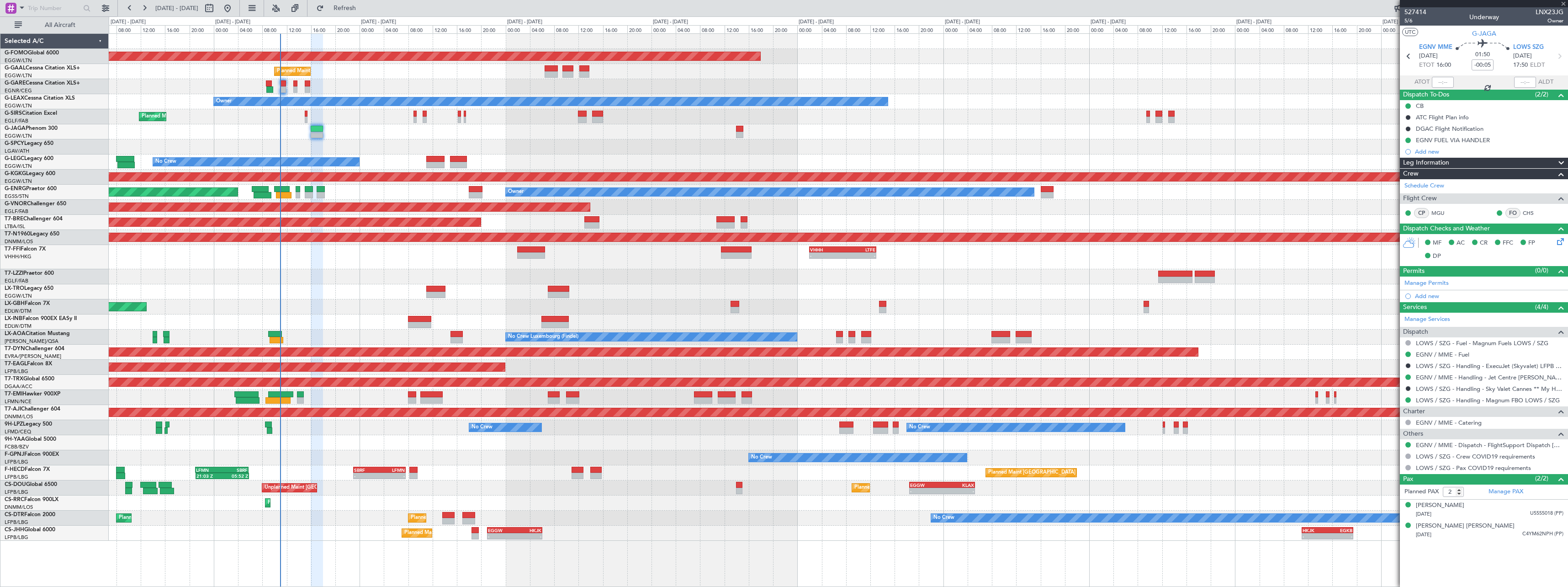
type input "+01:00"
type input "6"
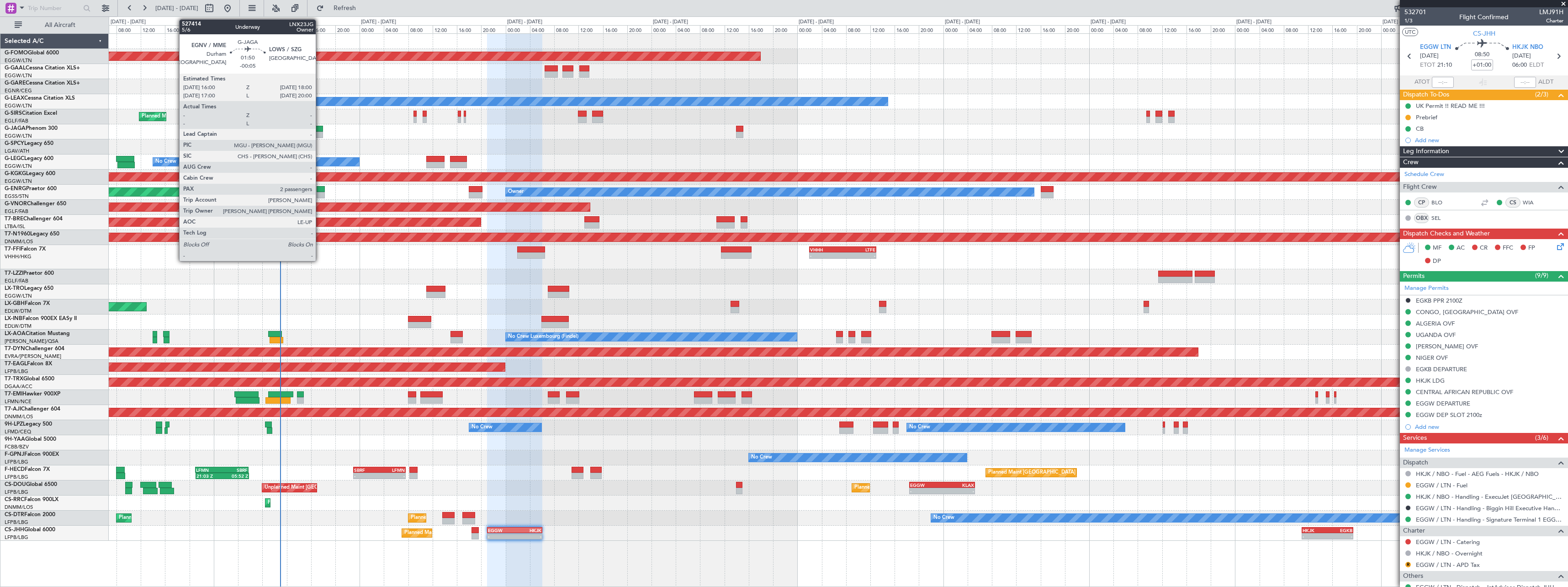
click at [320, 133] on div at bounding box center [317, 135] width 12 height 7
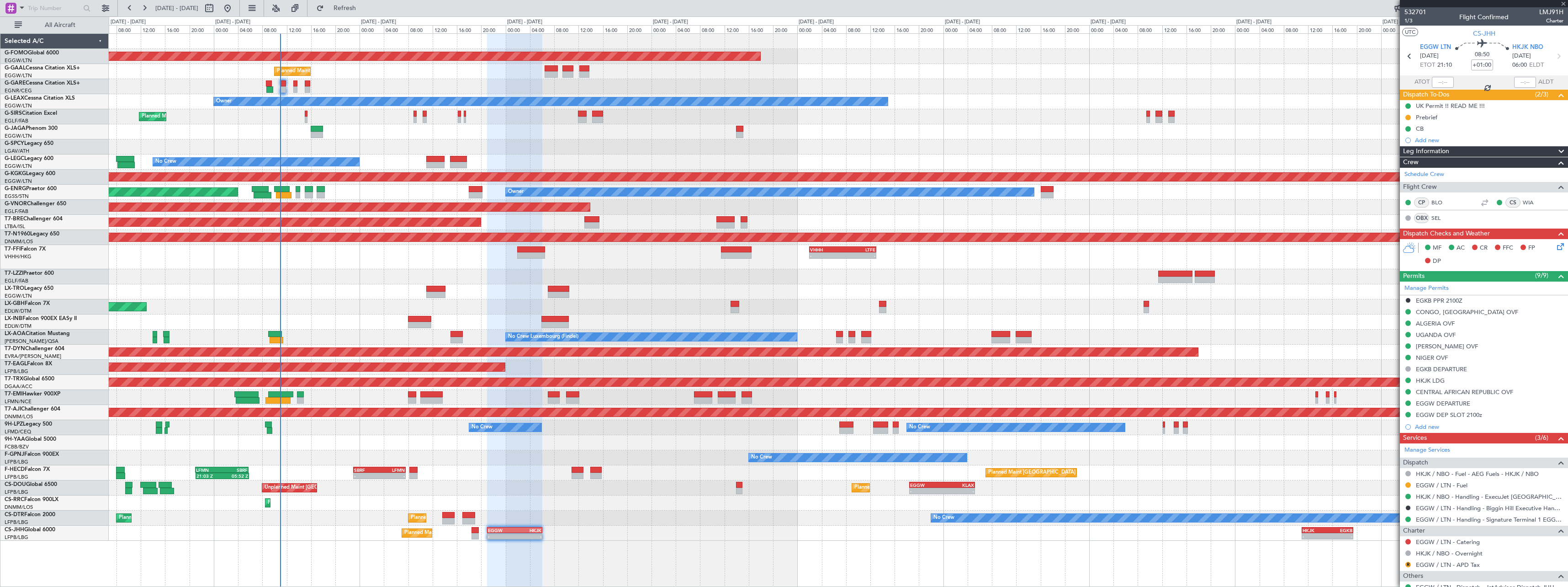
type input "-00:05"
type input "2"
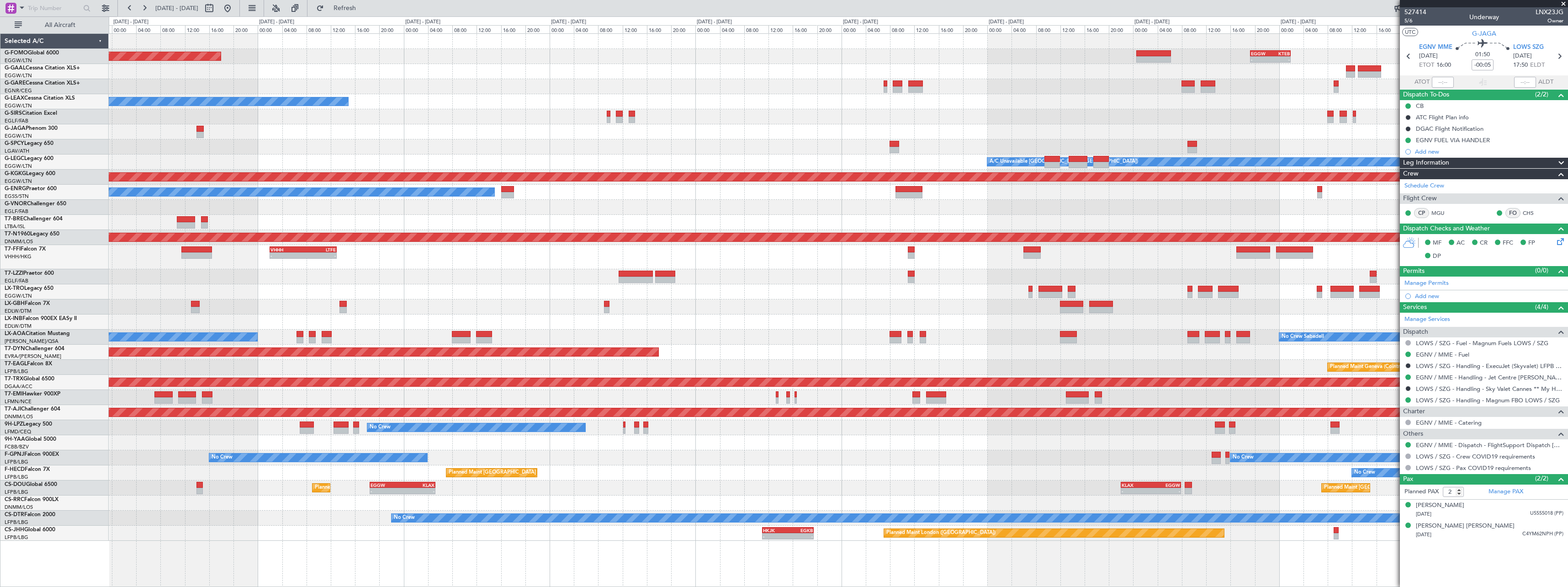
click at [234, 70] on div "Planned Maint Dusseldorf Planned Maint" at bounding box center [838, 71] width 1459 height 15
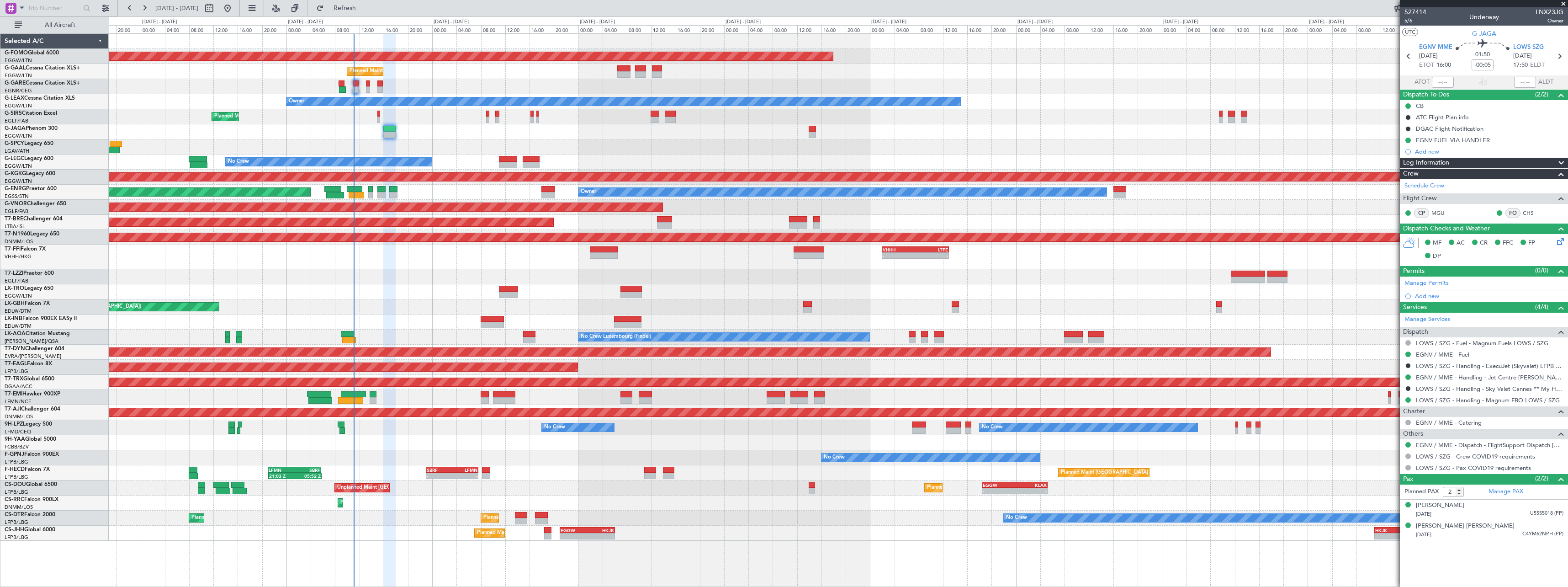
click at [1023, 78] on div "Planned Maint" at bounding box center [838, 71] width 1459 height 15
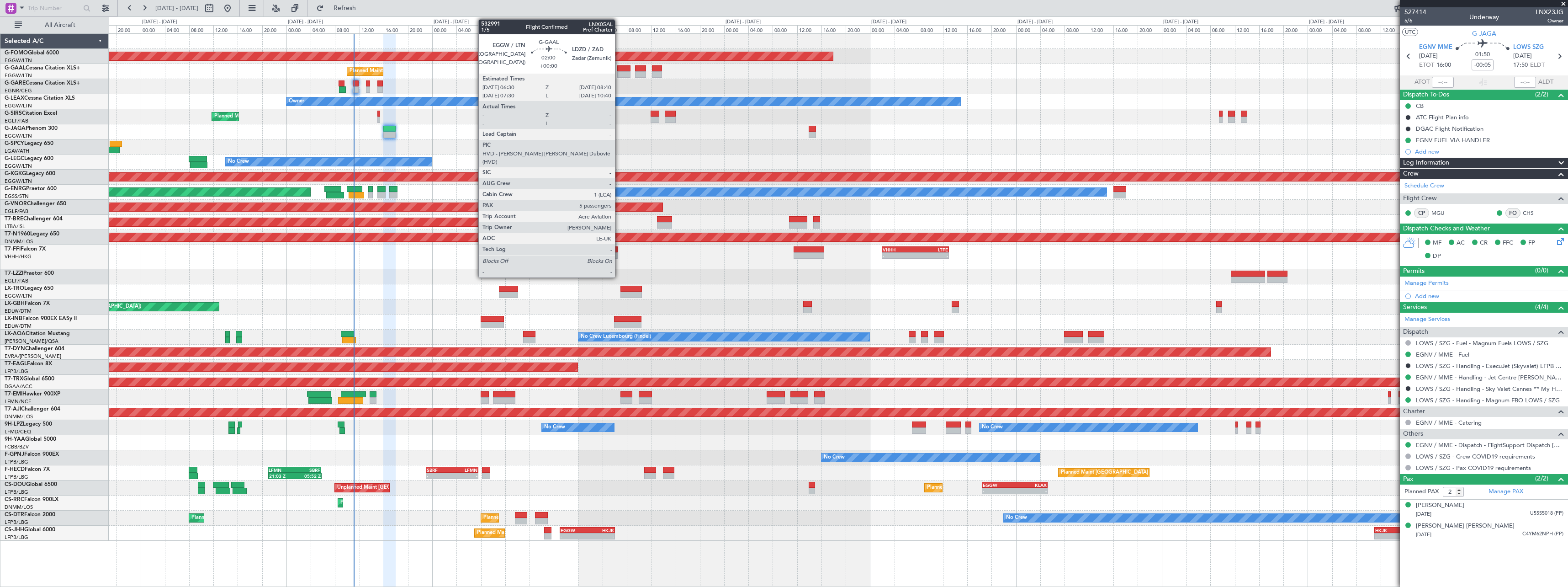
click at [619, 71] on div at bounding box center [624, 68] width 13 height 7
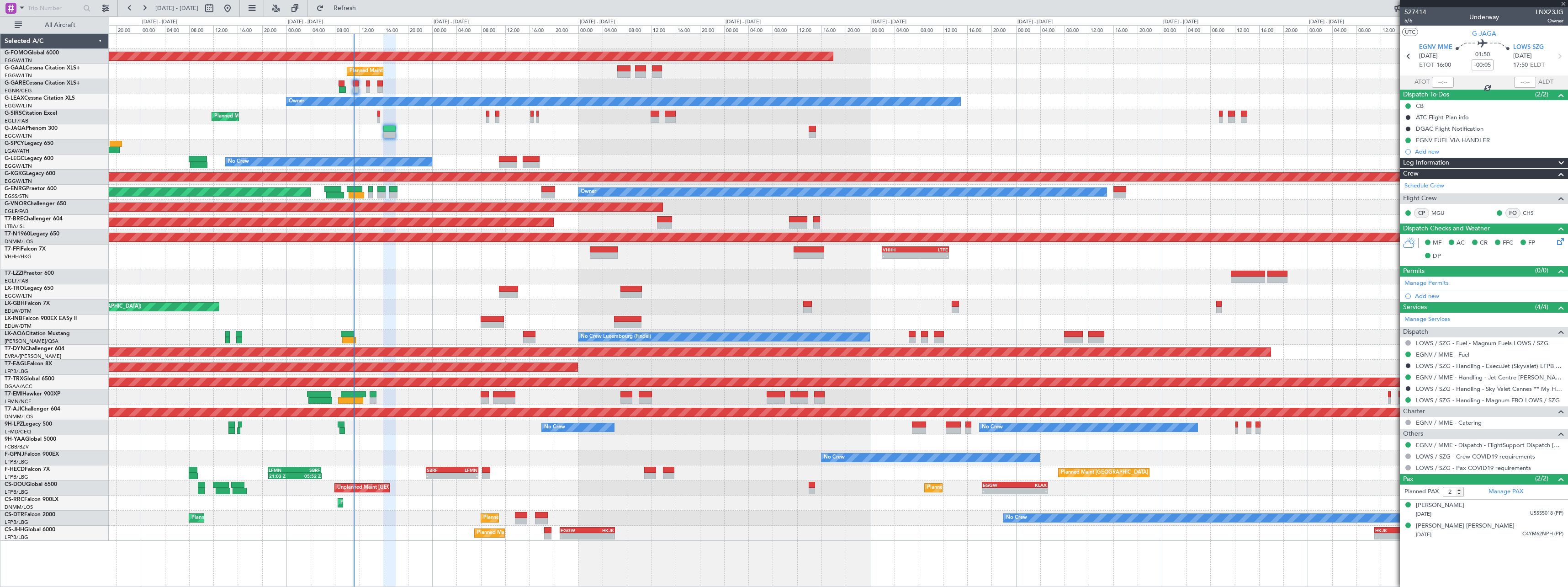
type input "5"
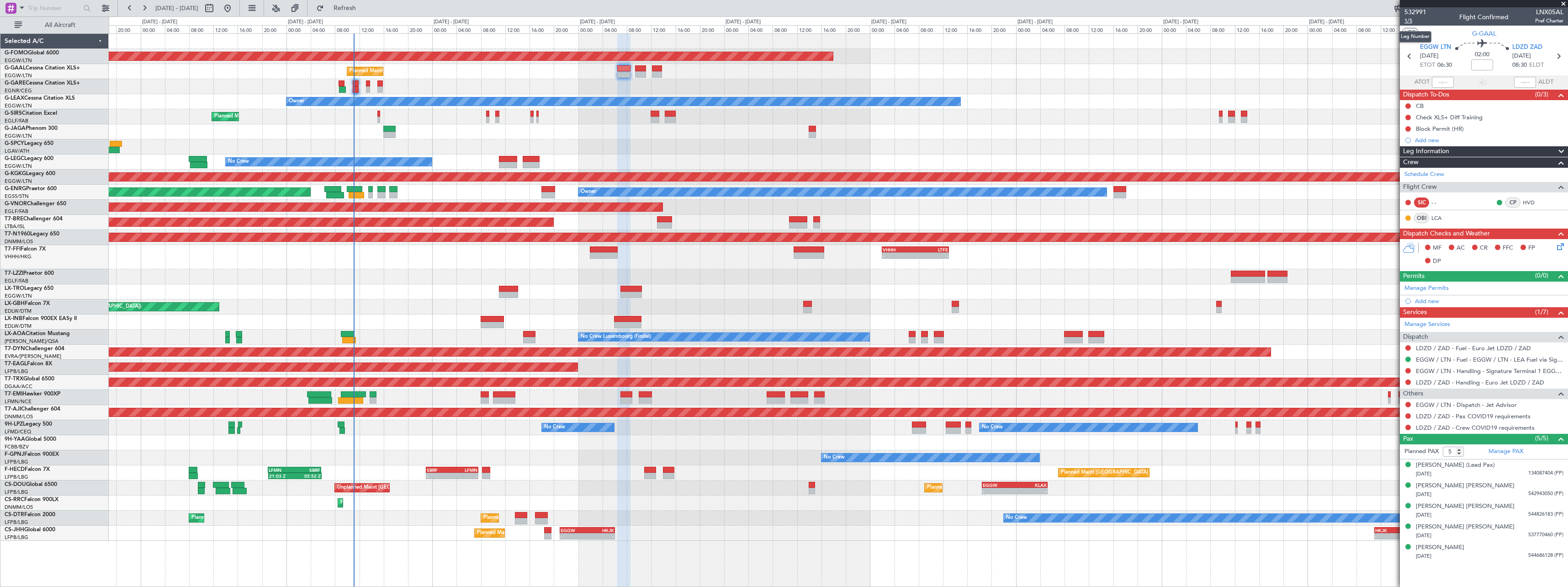
click at [1410, 21] on span "1/5" at bounding box center [1415, 21] width 22 height 8
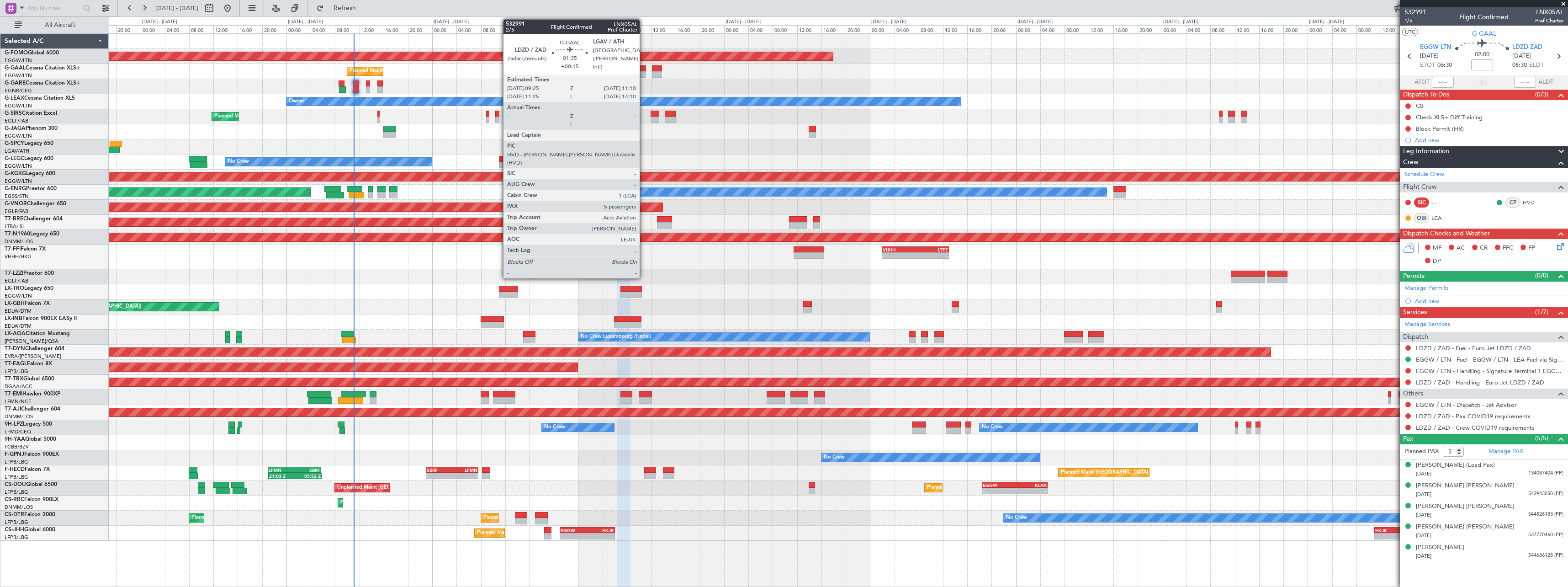
click at [644, 72] on div at bounding box center [640, 74] width 11 height 7
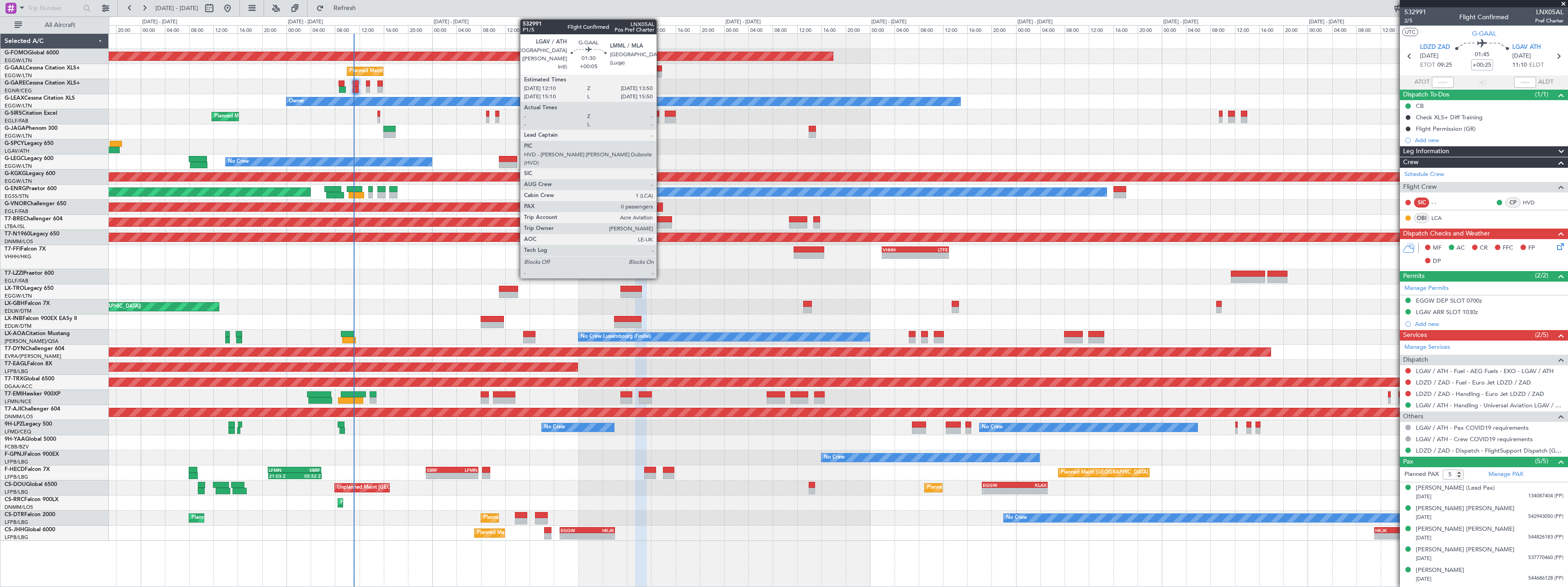
click at [660, 71] on div at bounding box center [657, 74] width 10 height 7
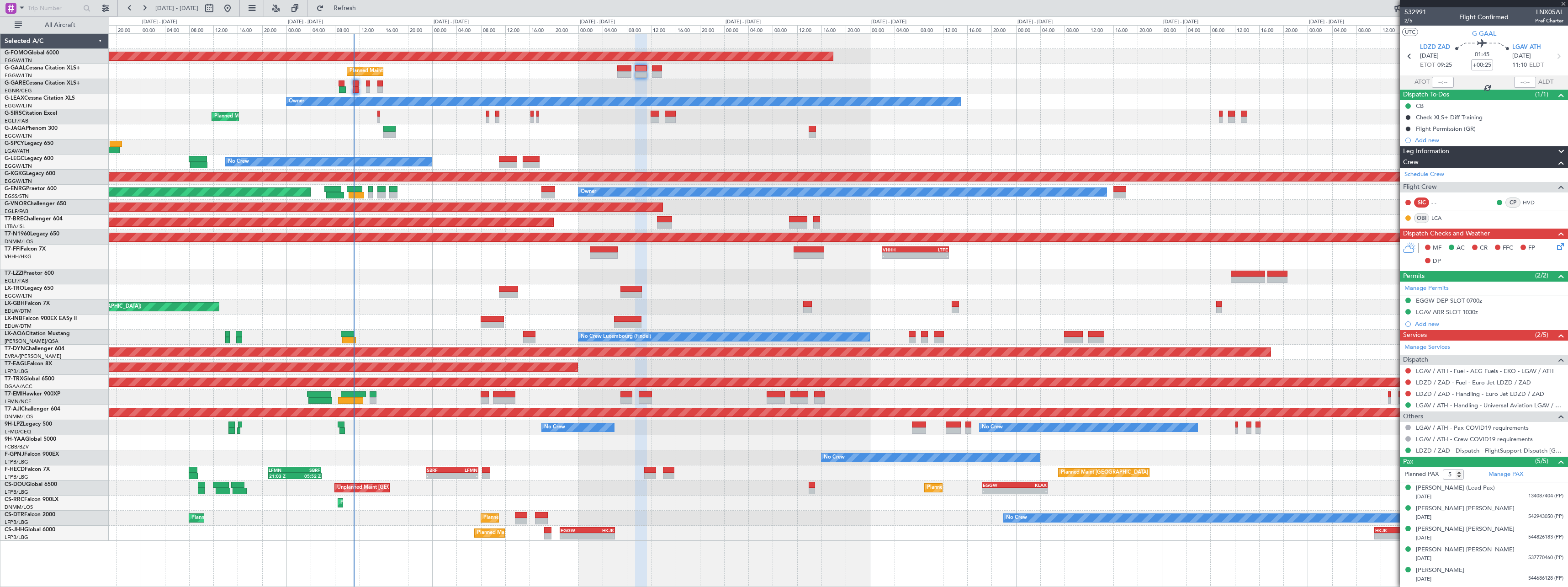
type input "+00:05"
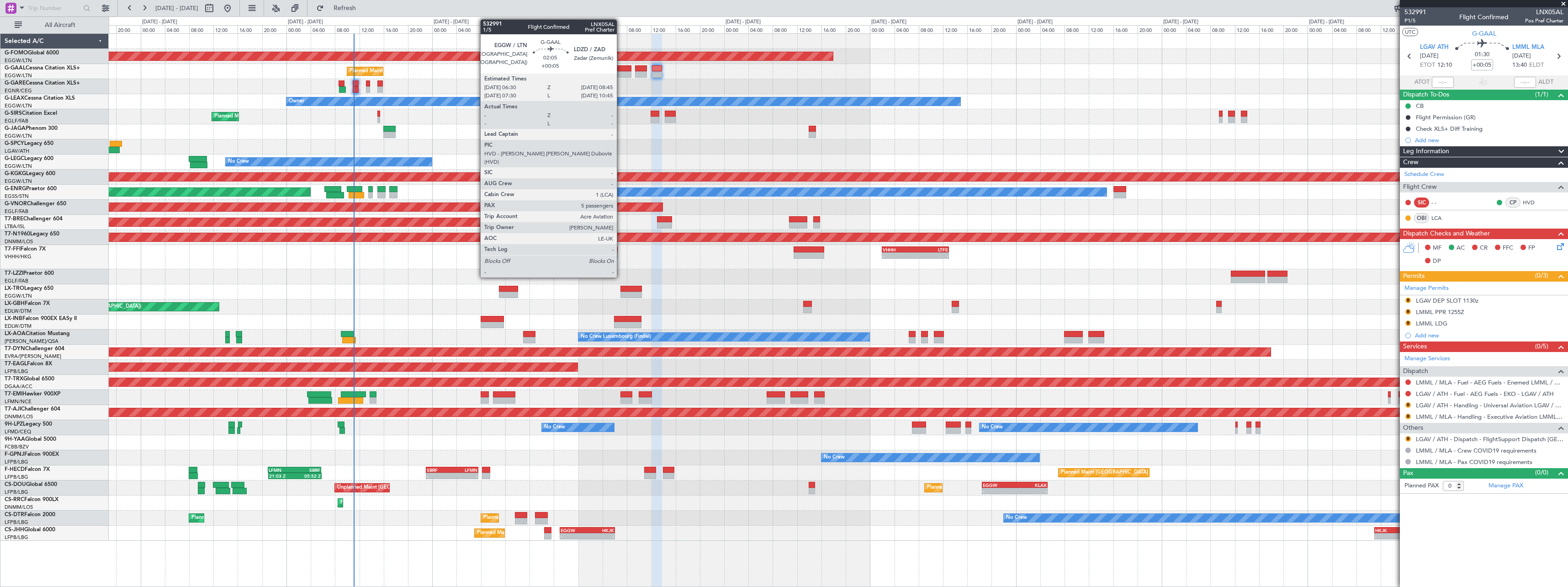
click at [620, 74] on div at bounding box center [624, 74] width 14 height 7
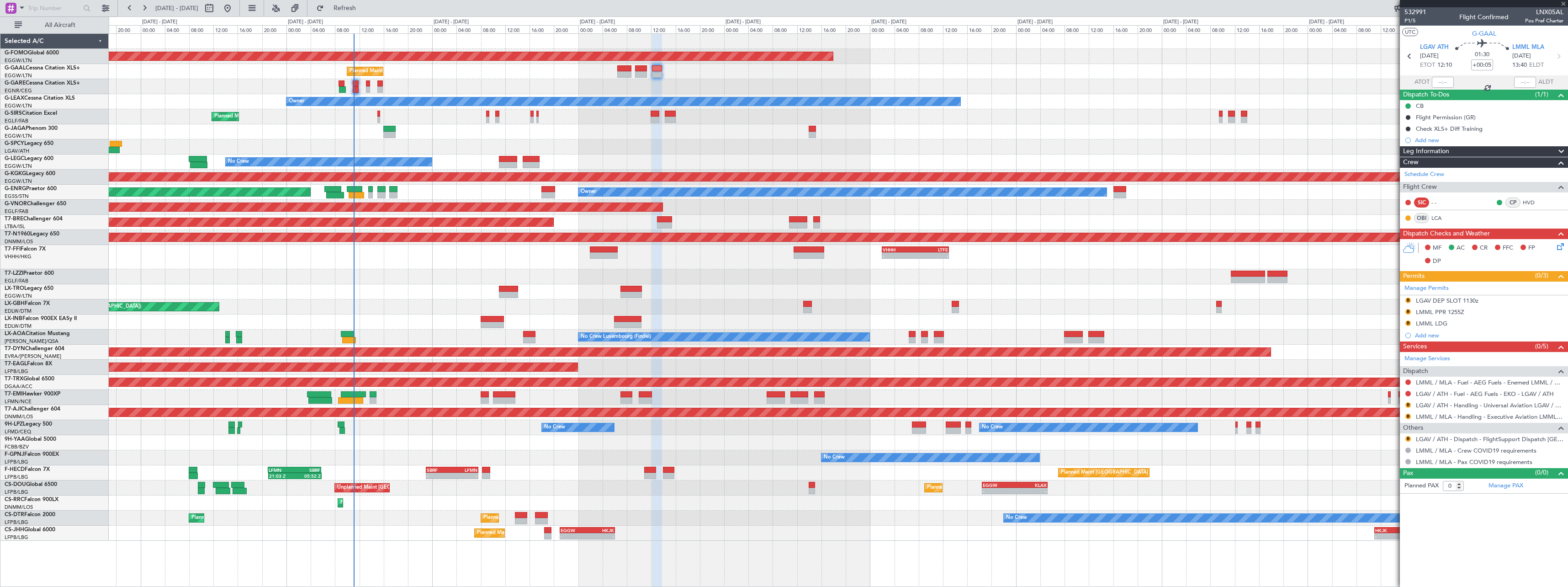
type input "5"
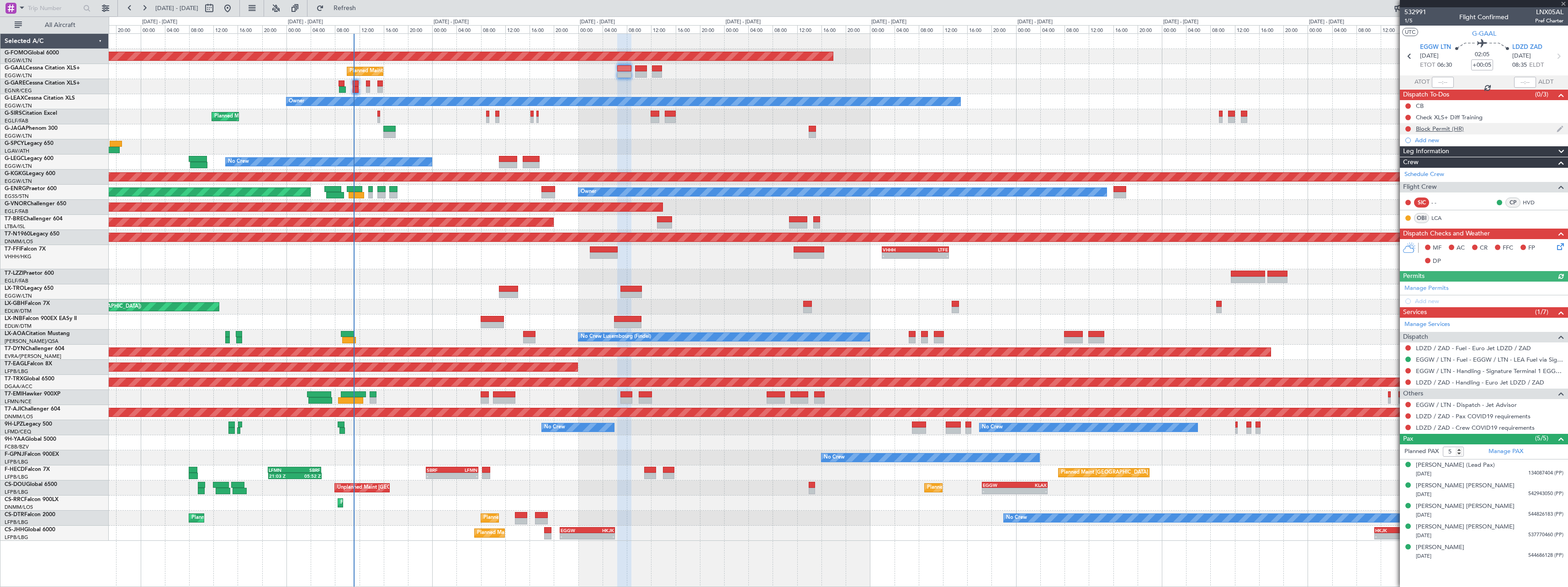
click at [1453, 127] on div "Block Permit (HR)" at bounding box center [1440, 128] width 48 height 8
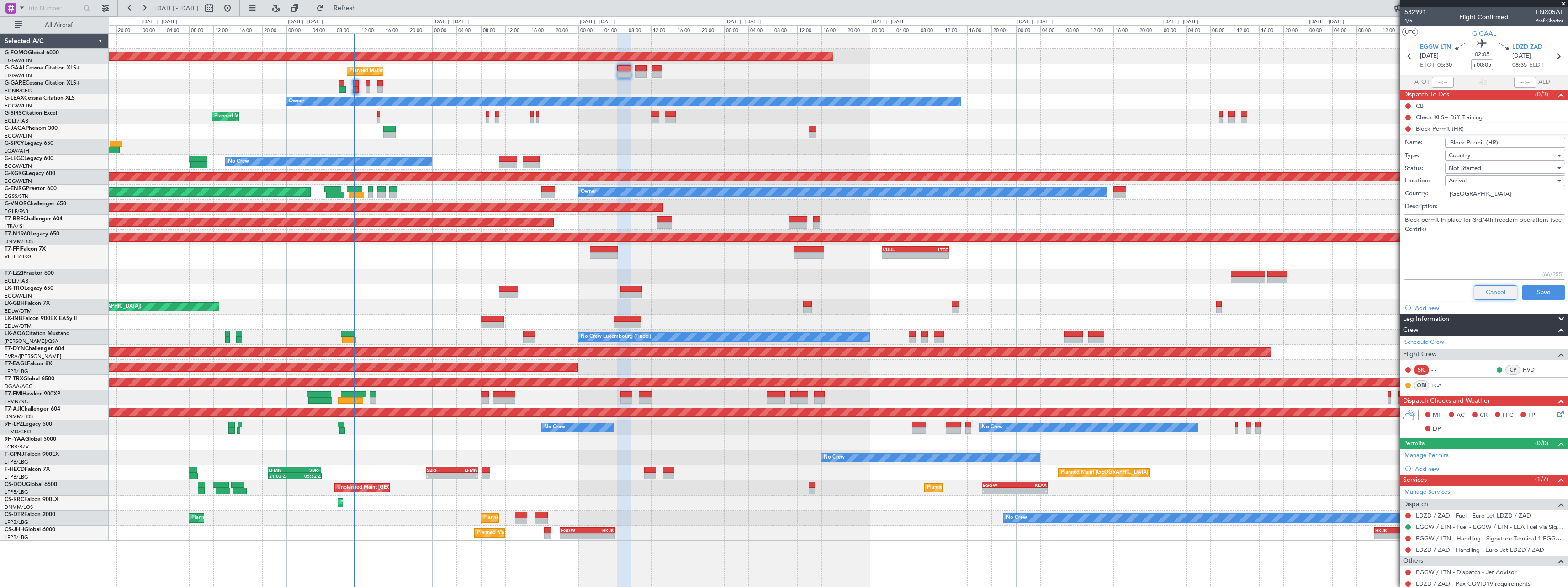
click at [1478, 292] on button "Cancel" at bounding box center [1495, 292] width 43 height 15
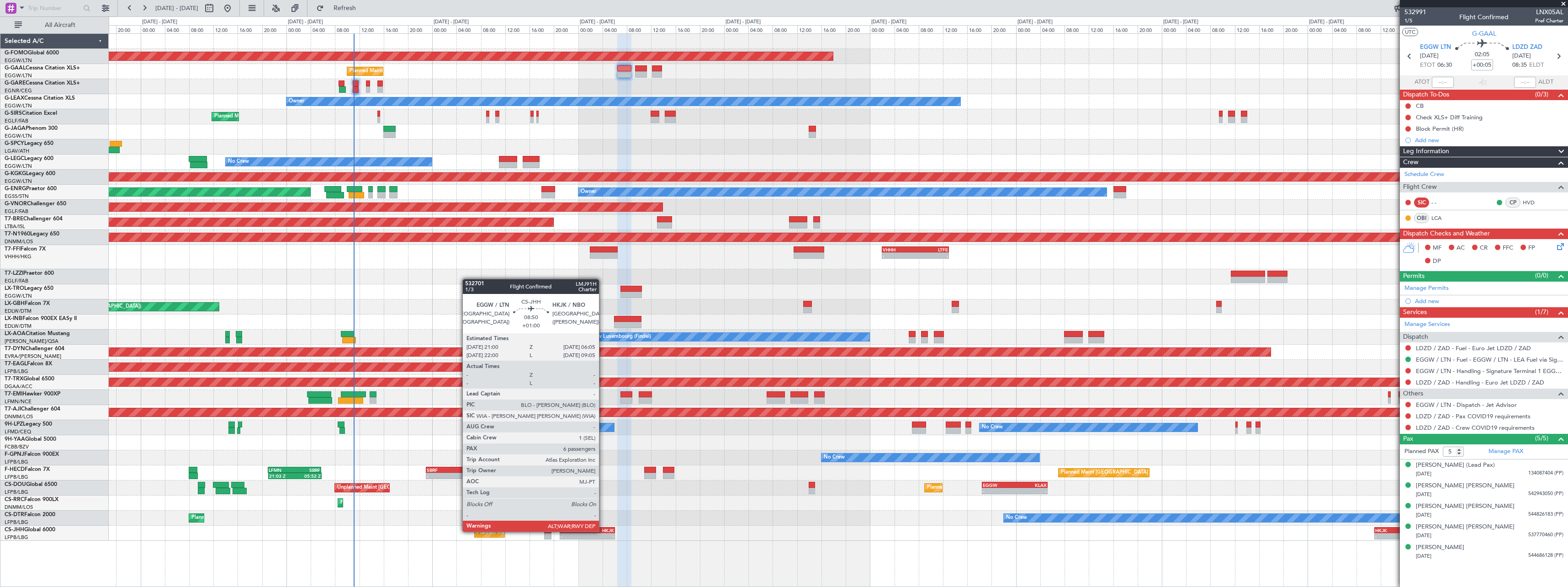
click at [603, 530] on div "HKJK" at bounding box center [600, 530] width 27 height 5
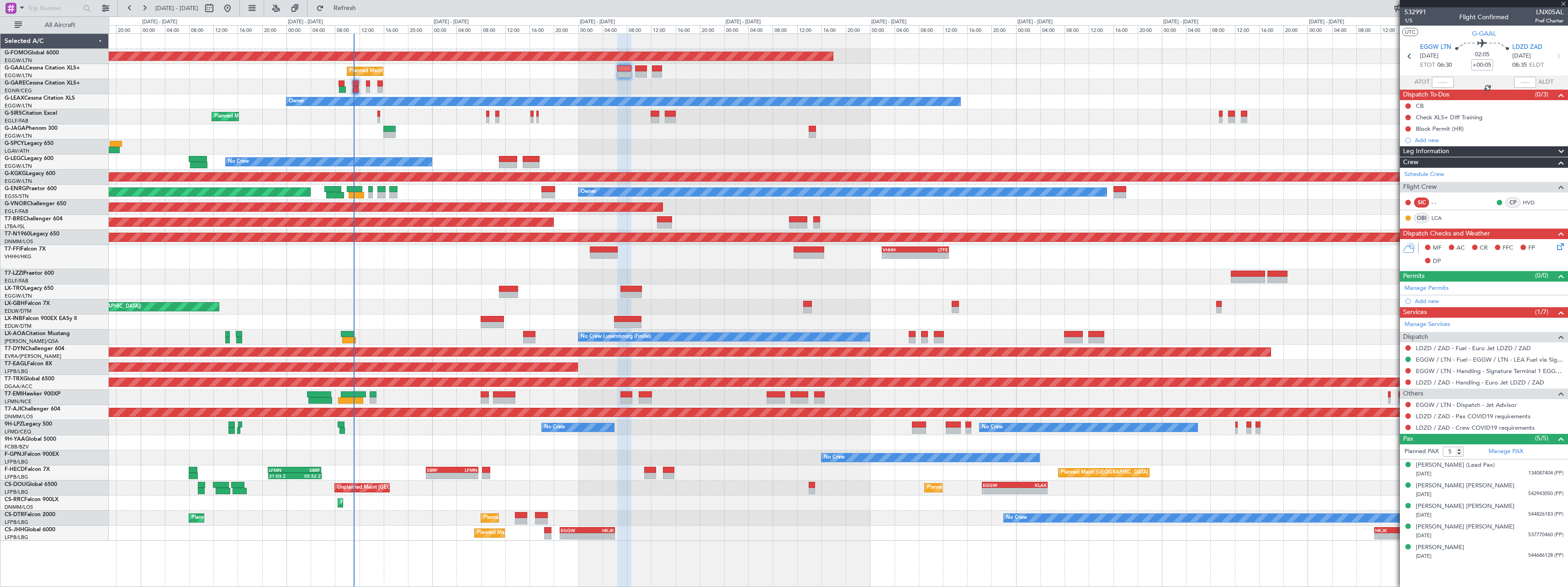
type input "+01:00"
type input "6"
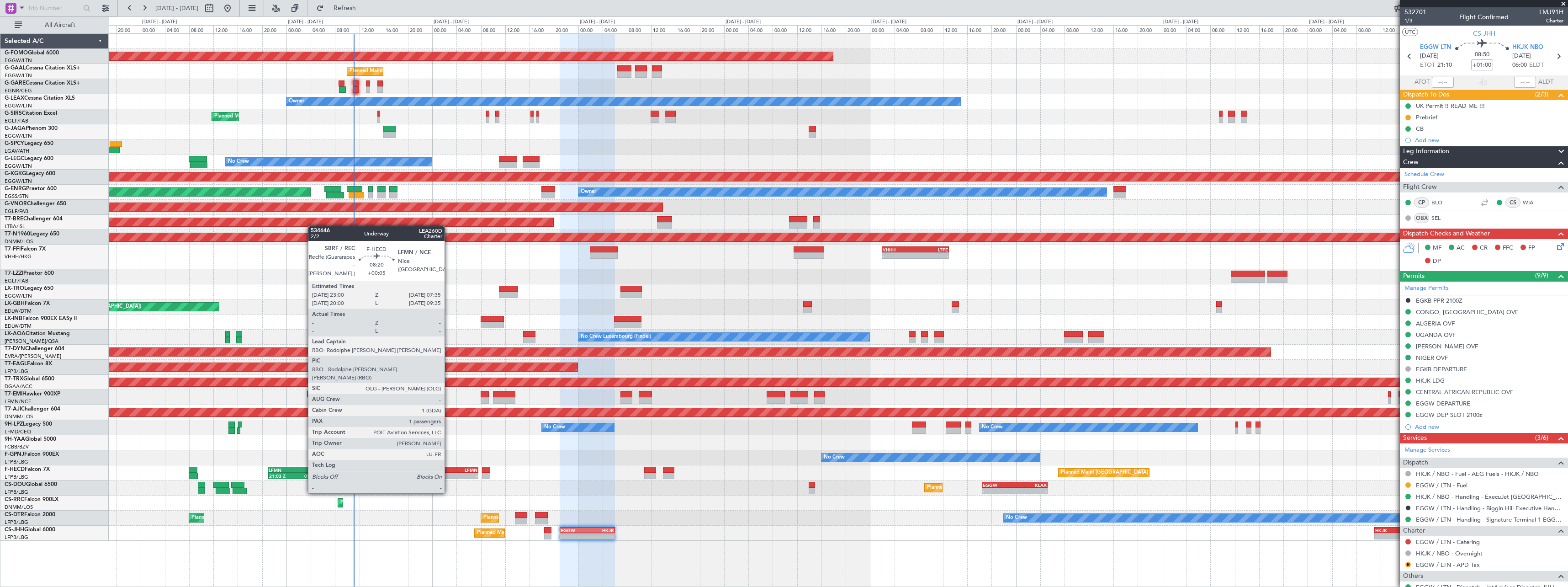
click at [449, 476] on div "-" at bounding box center [439, 476] width 25 height 5
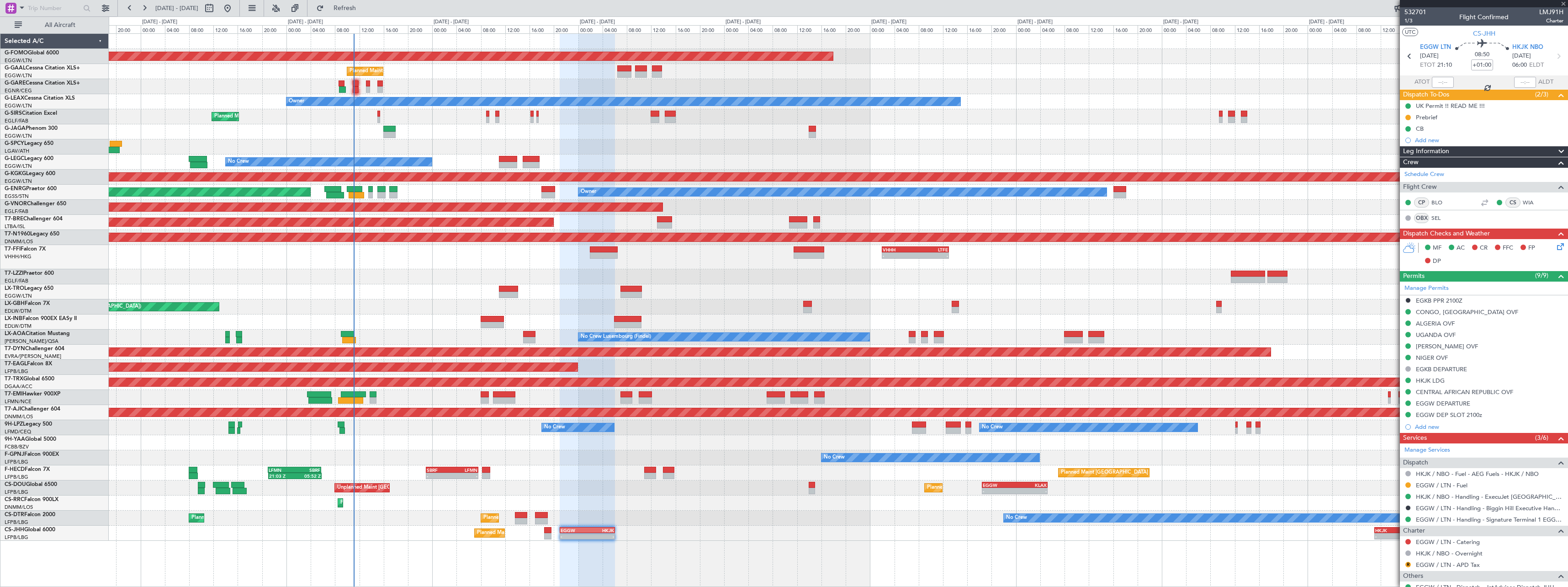
type input "+00:05"
type input "1"
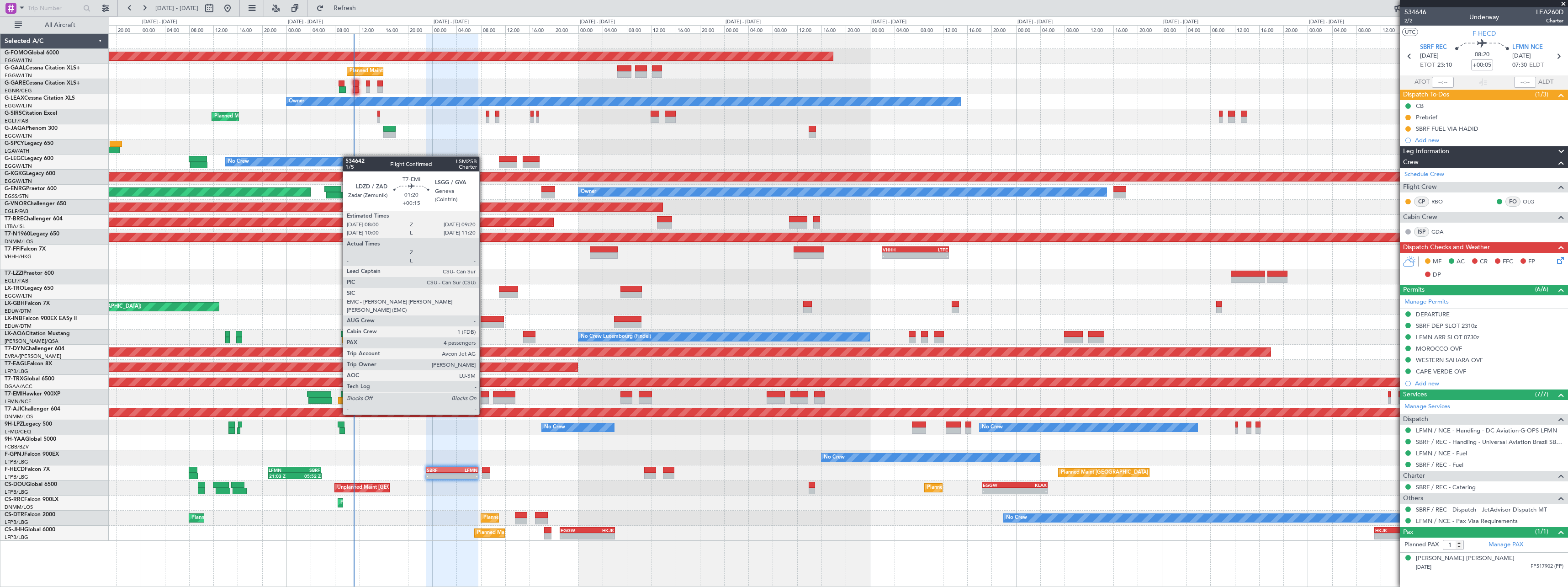
click at [483, 397] on div at bounding box center [485, 400] width 9 height 7
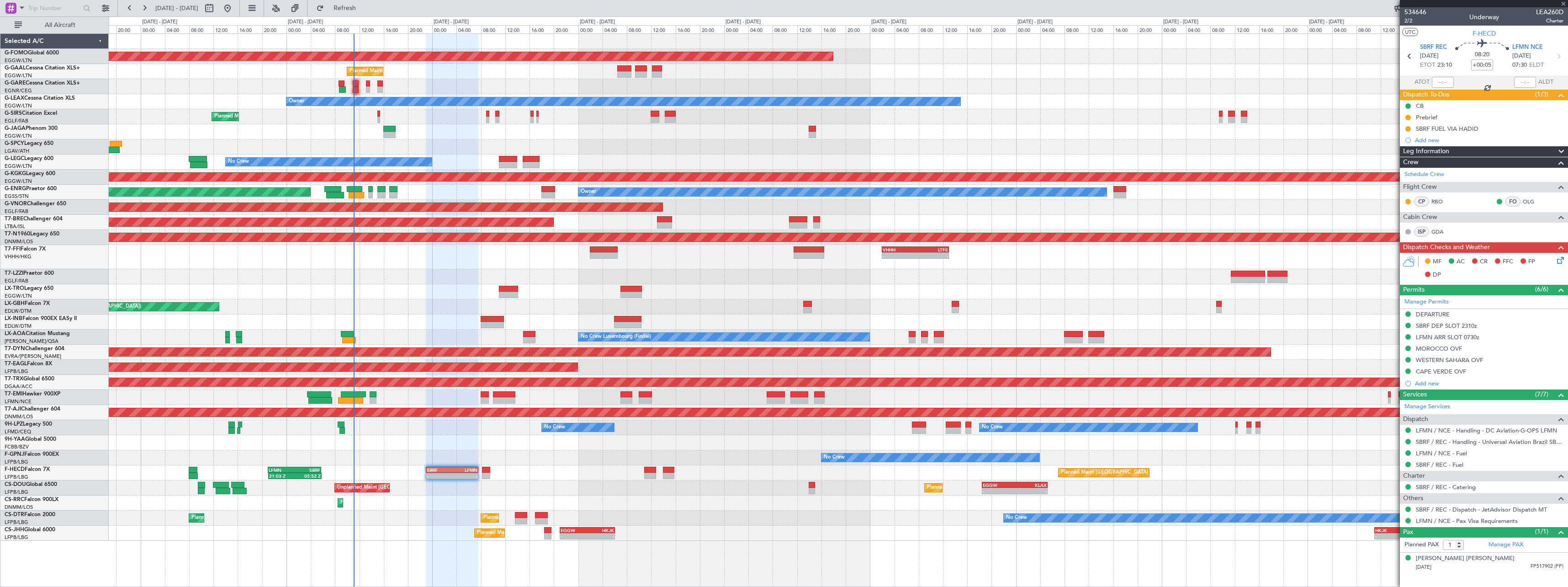
type input "+00:15"
type input "4"
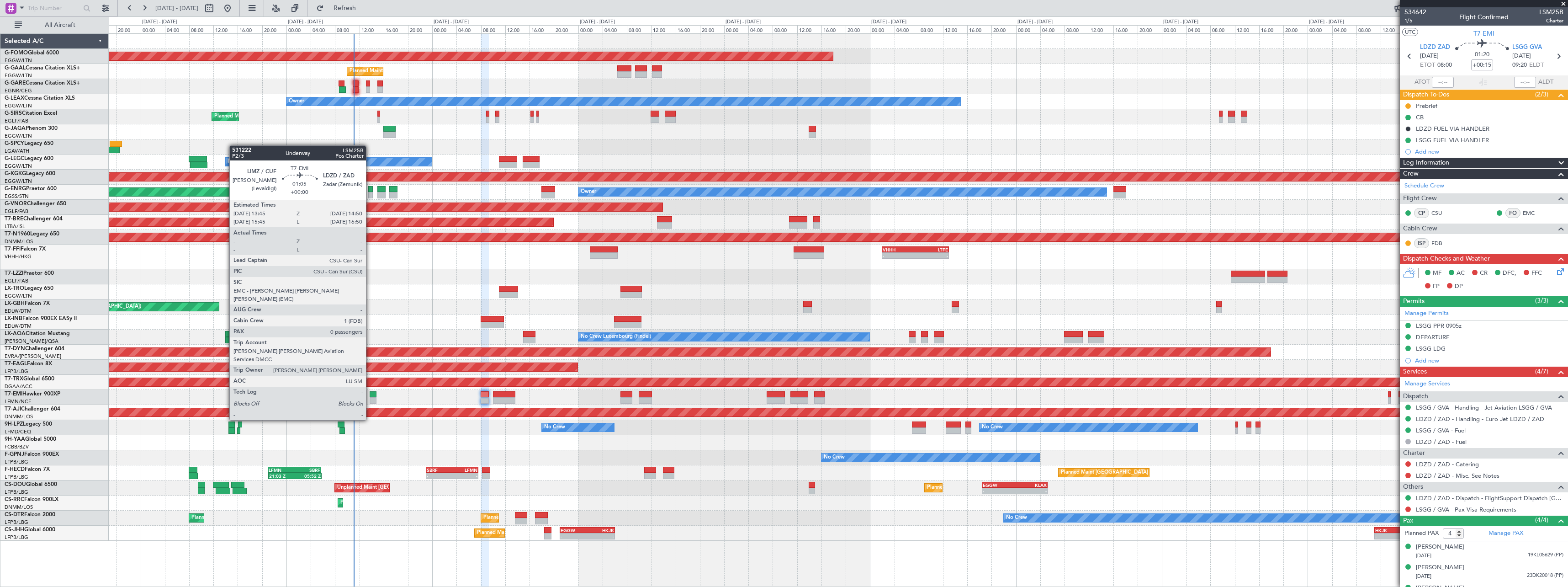
click at [370, 395] on div at bounding box center [373, 394] width 7 height 7
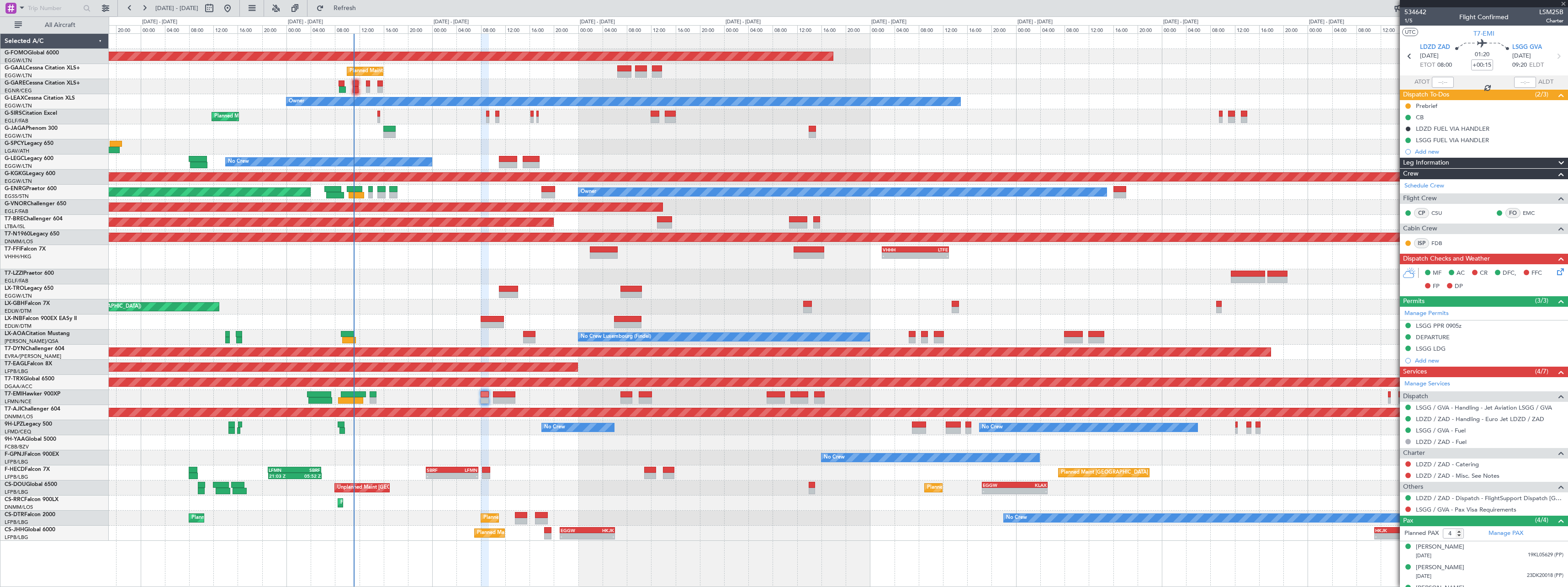
type input "0"
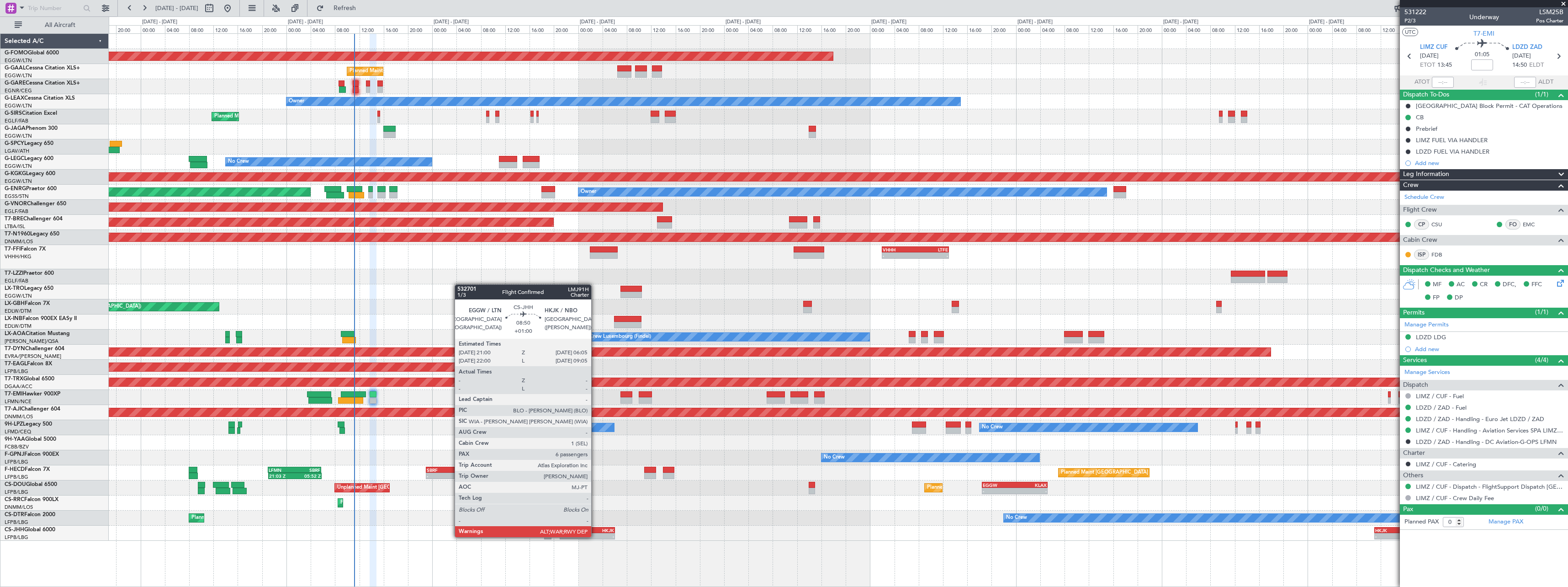
click at [595, 536] on div "-" at bounding box center [600, 536] width 27 height 5
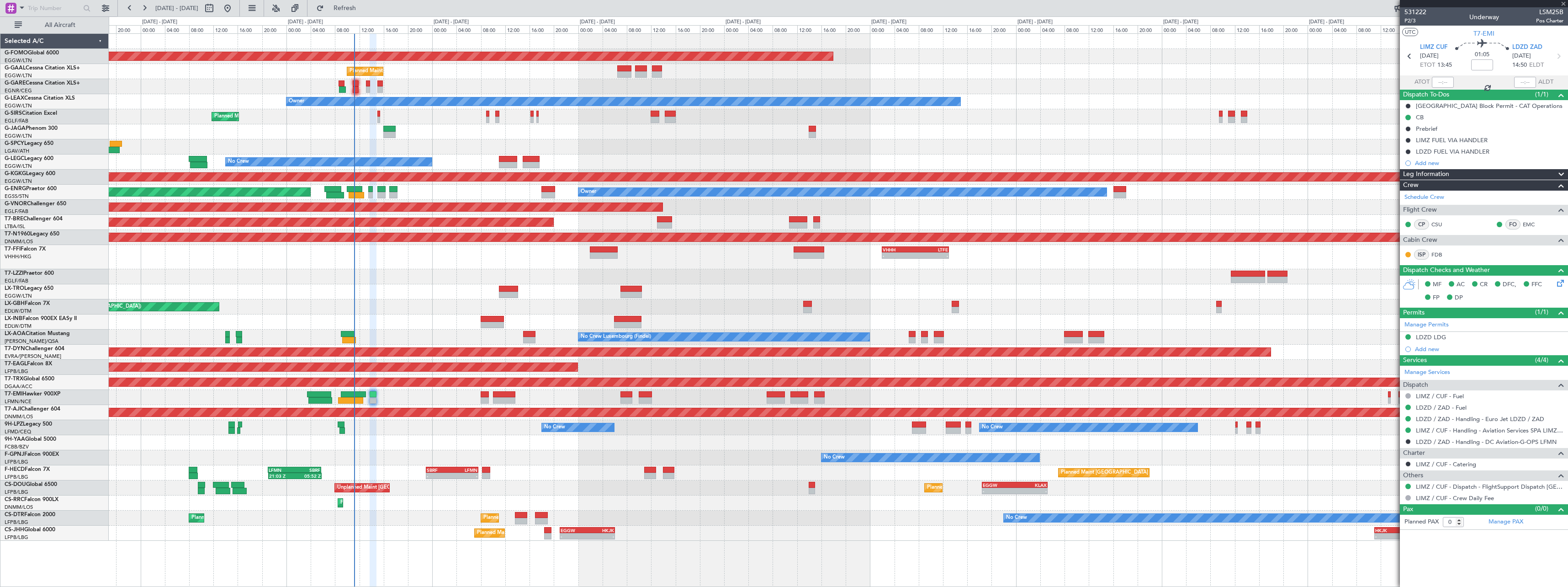
type input "+01:00"
type input "6"
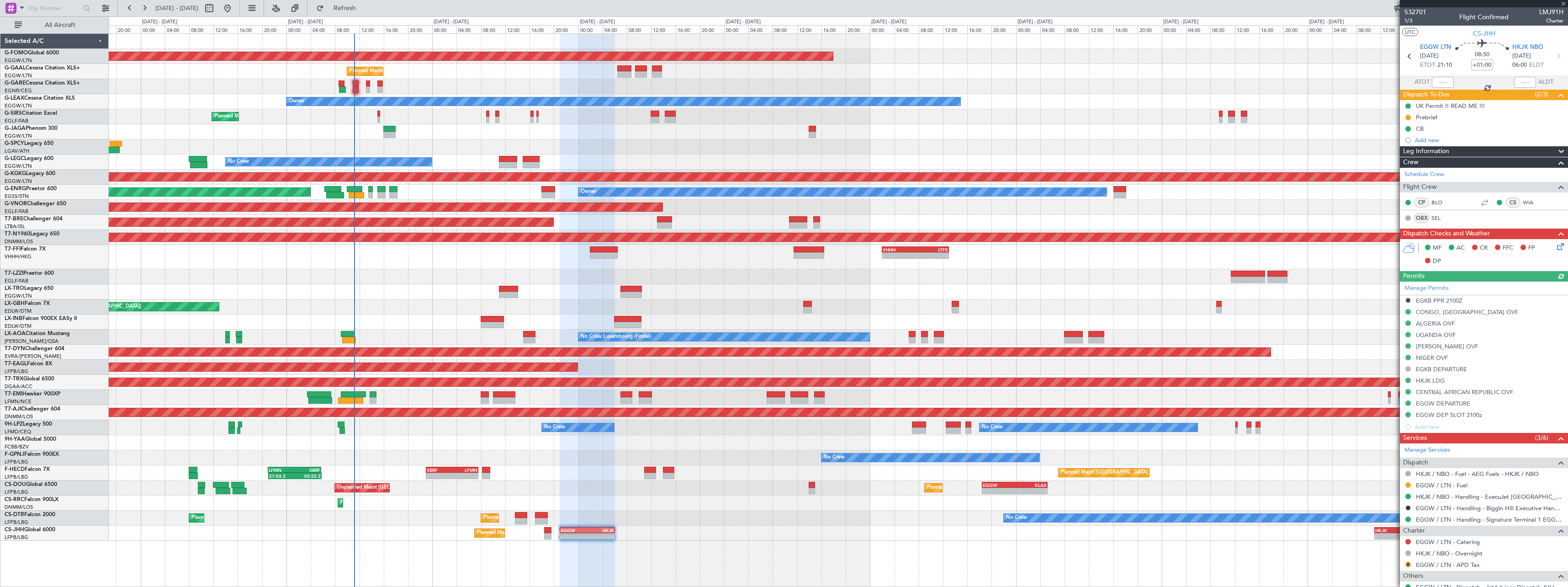
scroll to position [189, 0]
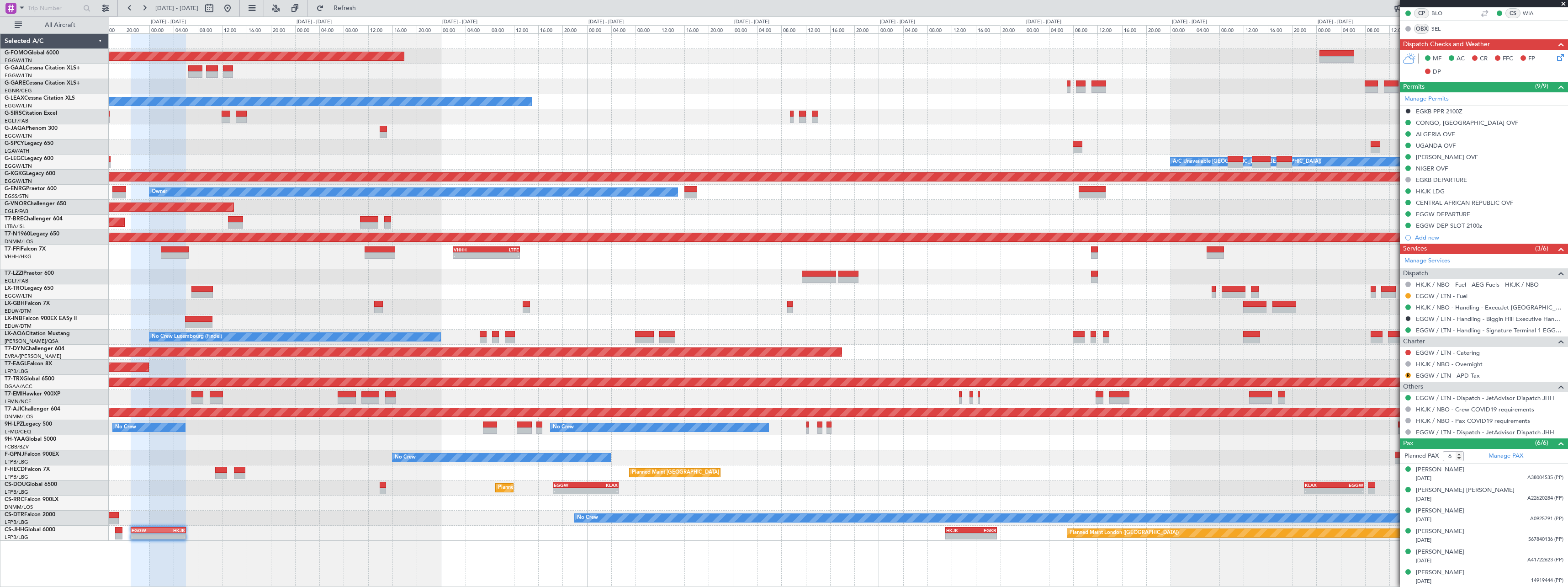
click at [642, 312] on div "Planned Maint Windsor Locks (Bradley Intl) - - EGGW 19:15 Z KTEB 01:55 Z Planne…" at bounding box center [838, 287] width 1459 height 507
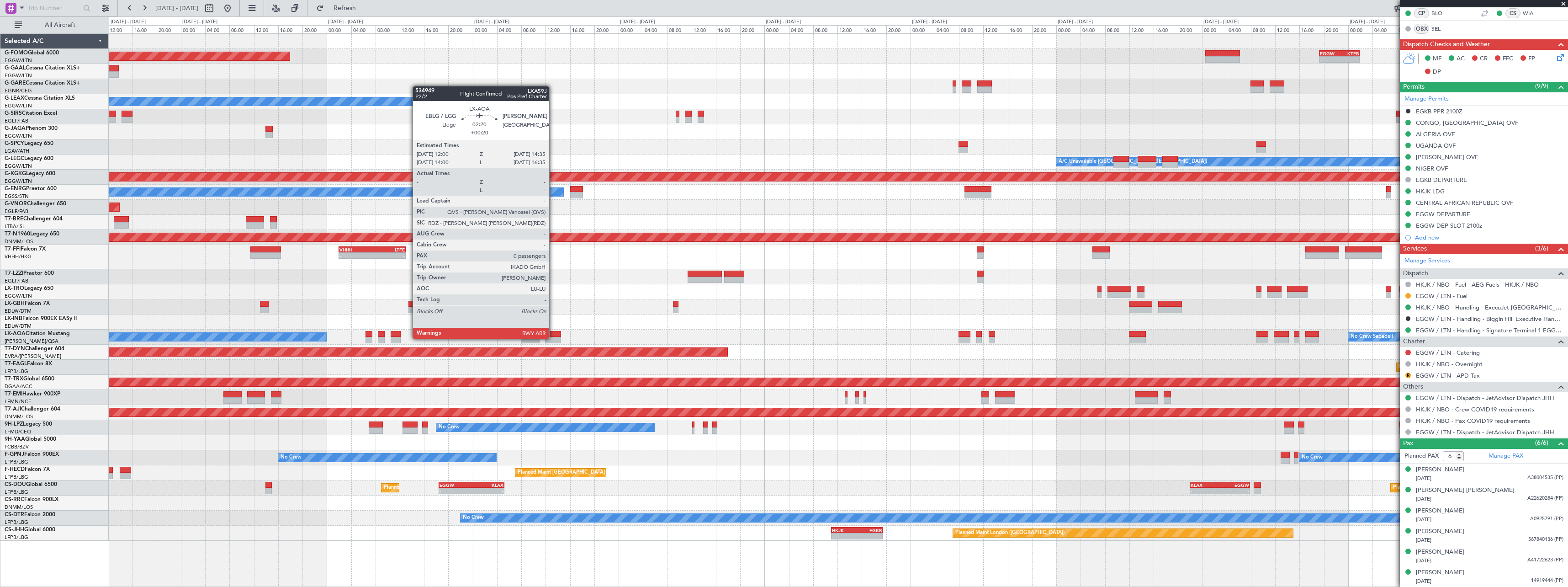
click at [553, 338] on div at bounding box center [553, 340] width 16 height 7
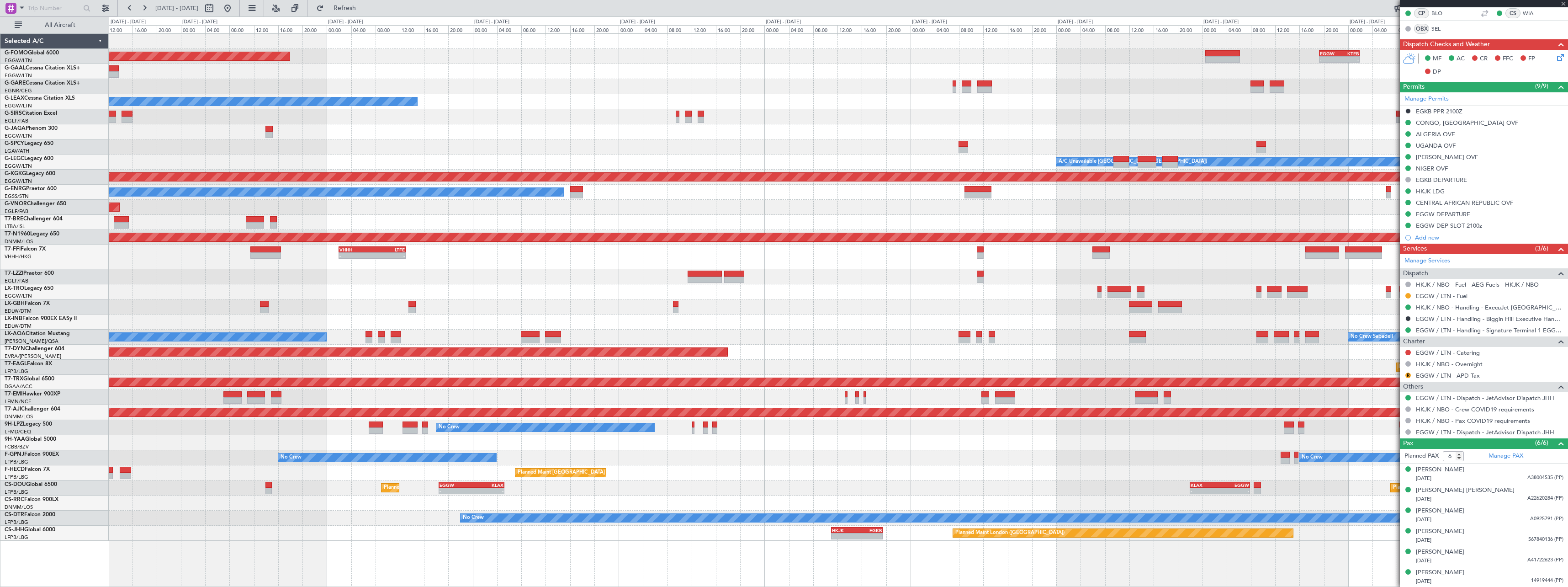
type input "+00:20"
type input "0"
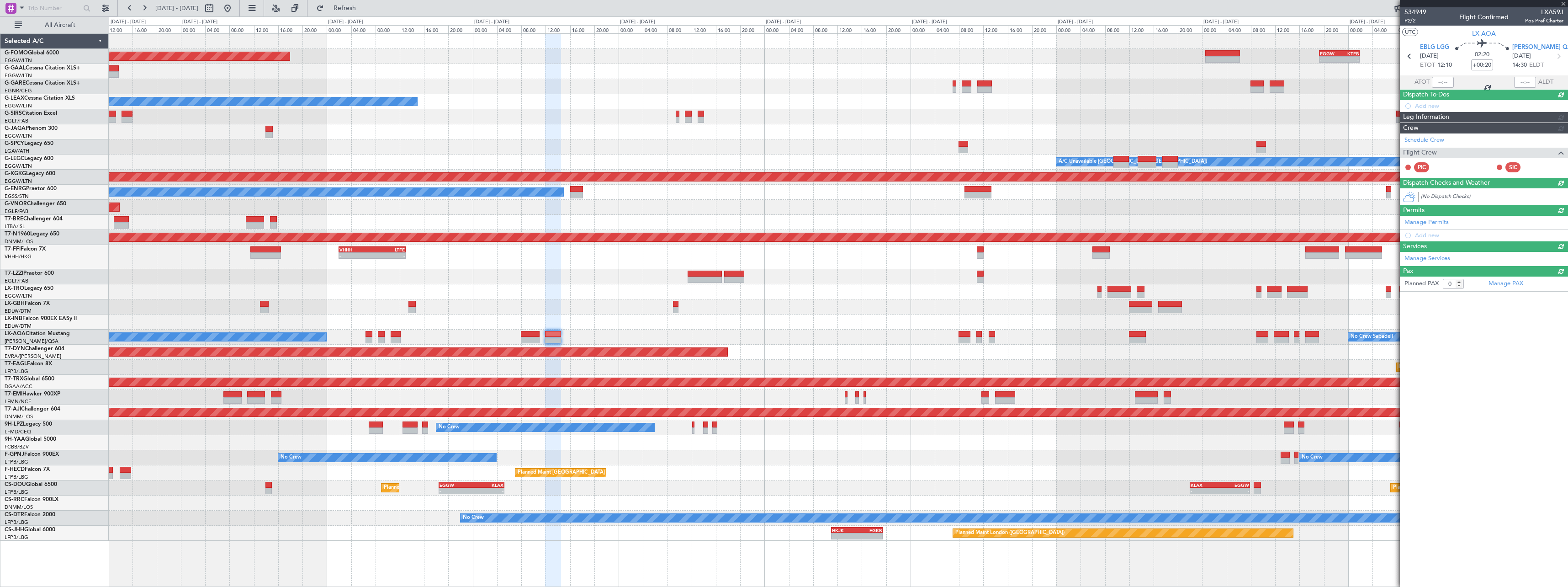
scroll to position [0, 0]
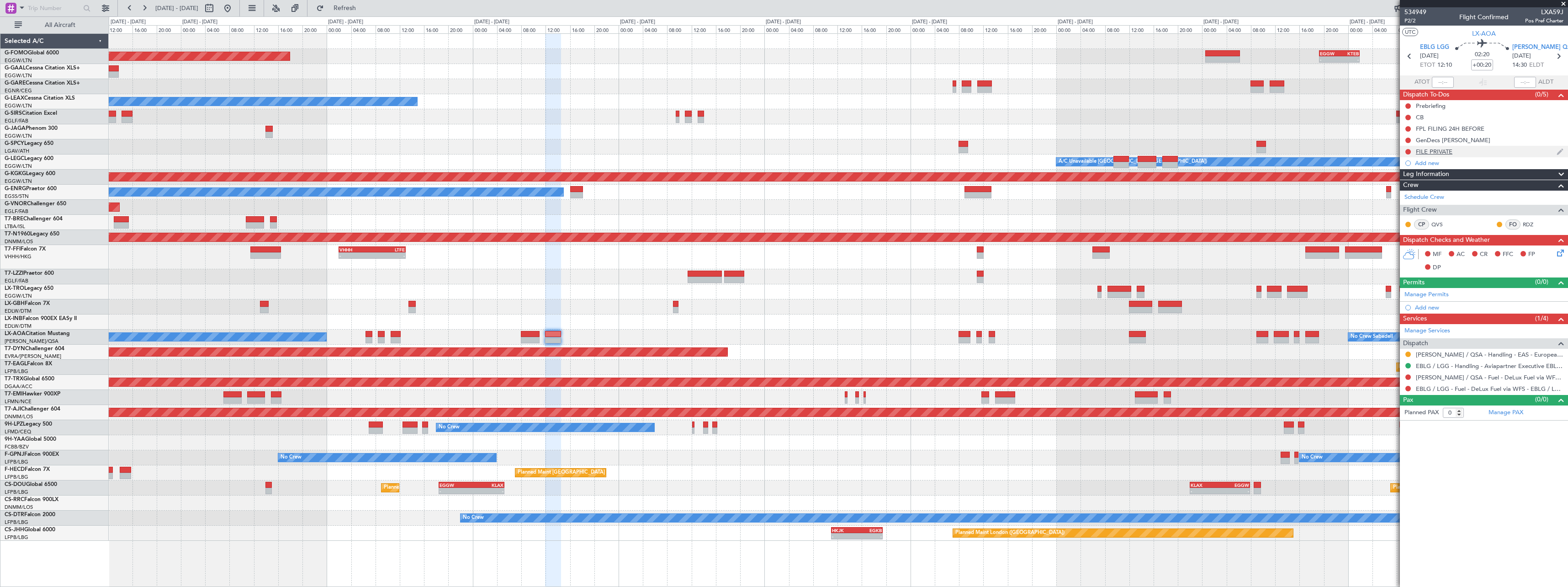
click at [1438, 147] on div "FILE PRIVATE" at bounding box center [1434, 151] width 37 height 8
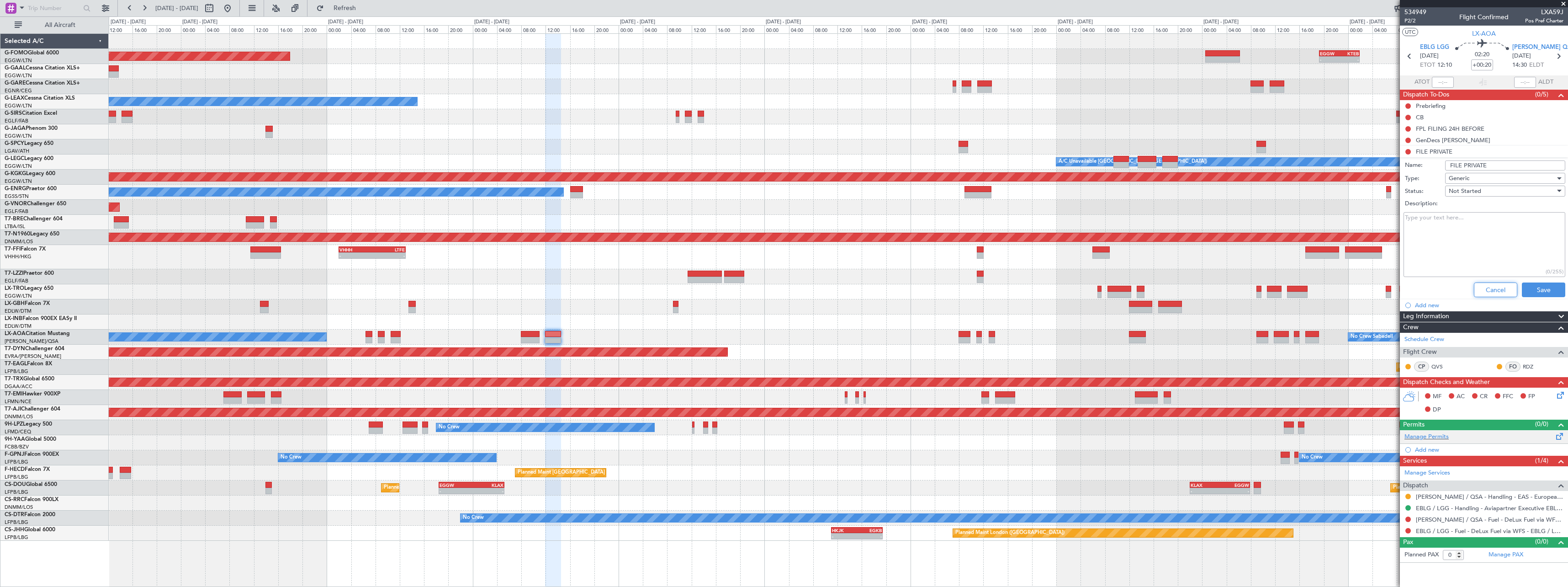
drag, startPoint x: 1489, startPoint y: 287, endPoint x: 1470, endPoint y: 289, distance: 19.1
click at [1488, 287] on button "Cancel" at bounding box center [1495, 290] width 43 height 15
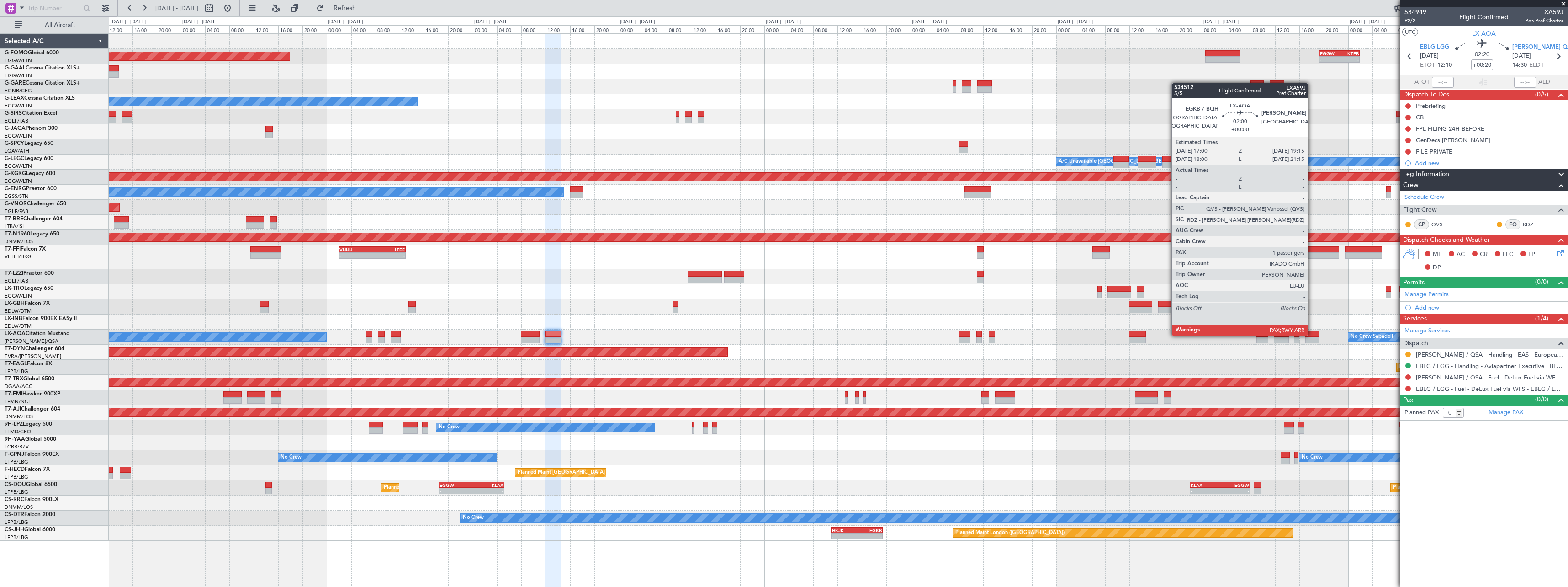
click at [1312, 334] on div at bounding box center [1312, 334] width 14 height 7
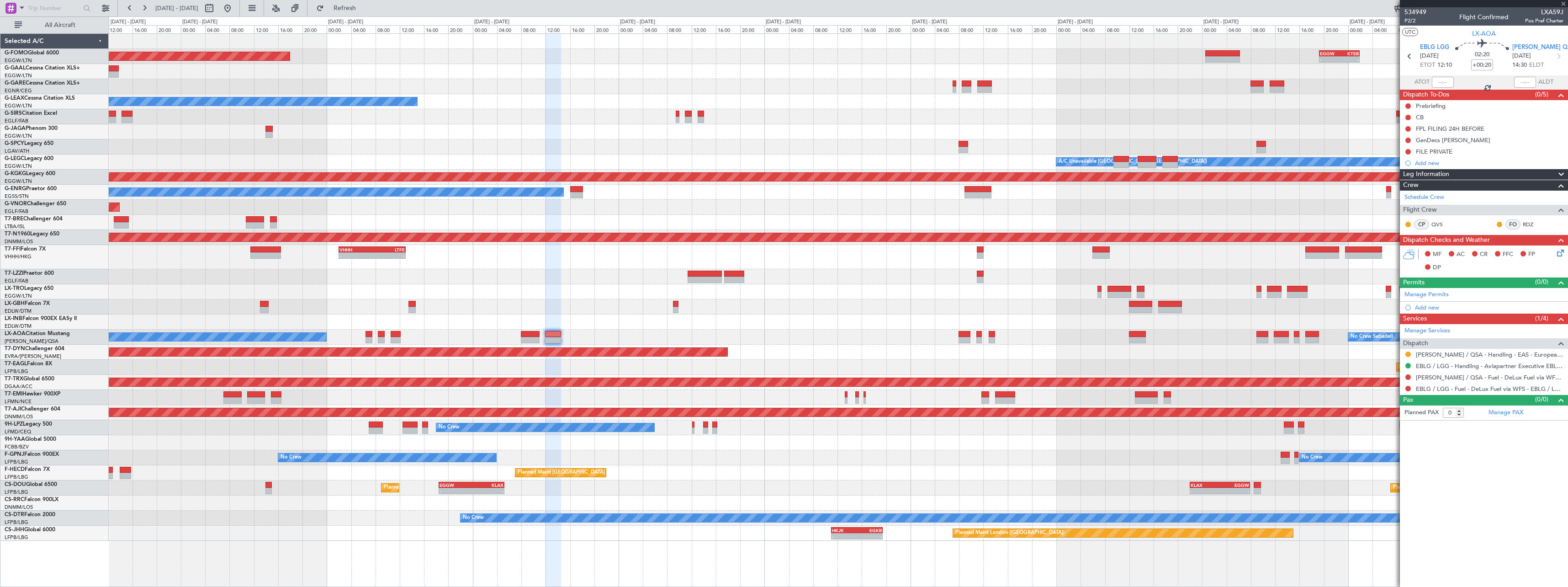
type input "1"
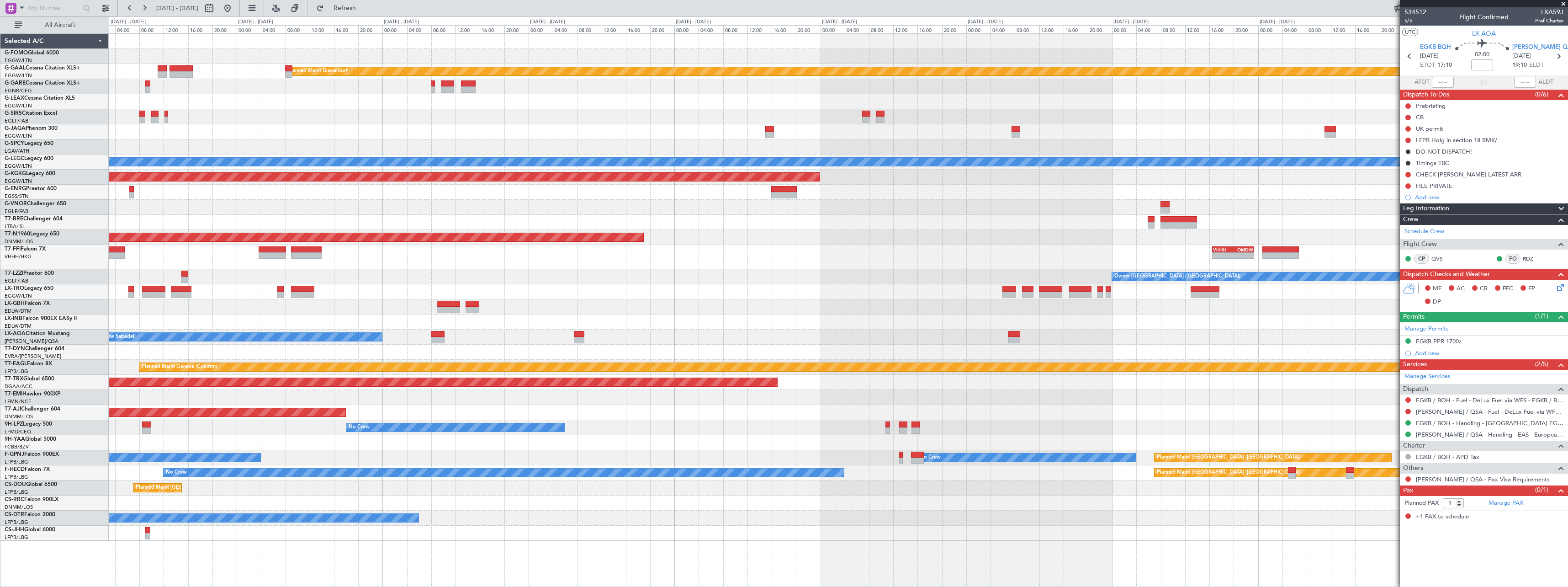
click at [712, 309] on div "- - EGGW 19:15 Z KTEB 01:55 Z Planned Maint Dusseldorf Planned Maint London (Lu…" at bounding box center [838, 287] width 1459 height 507
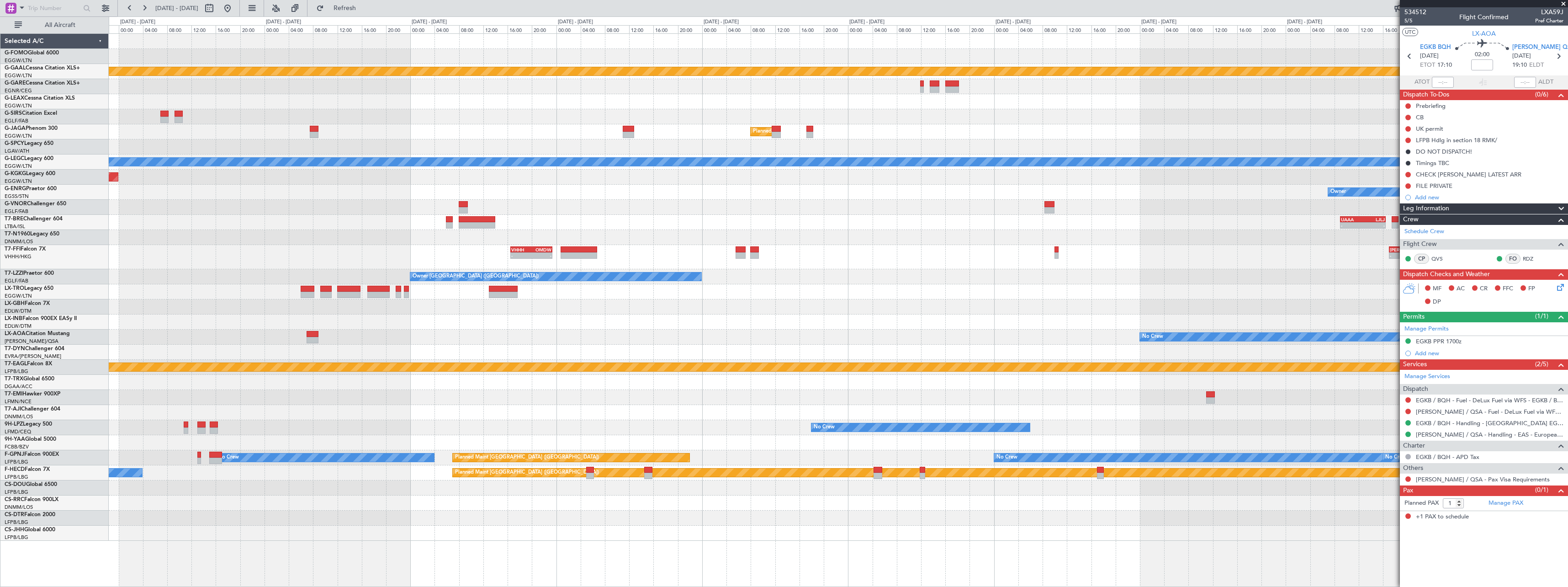
click at [1395, 379] on div "Planned Maint Dusseldorf Planned Maint London (Luton) A/C Unavailable London (L…" at bounding box center [838, 287] width 1459 height 507
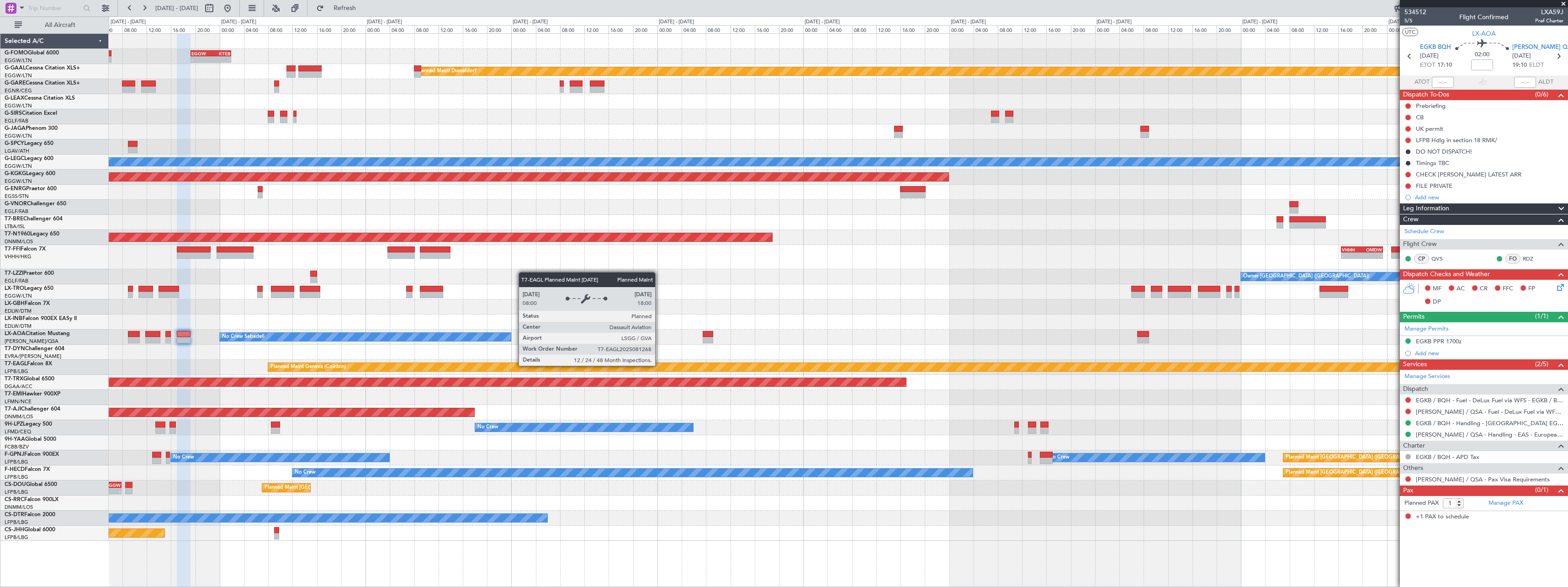
click at [1071, 373] on div "Planned Maint Geneva (Cointrin)" at bounding box center [838, 367] width 1459 height 15
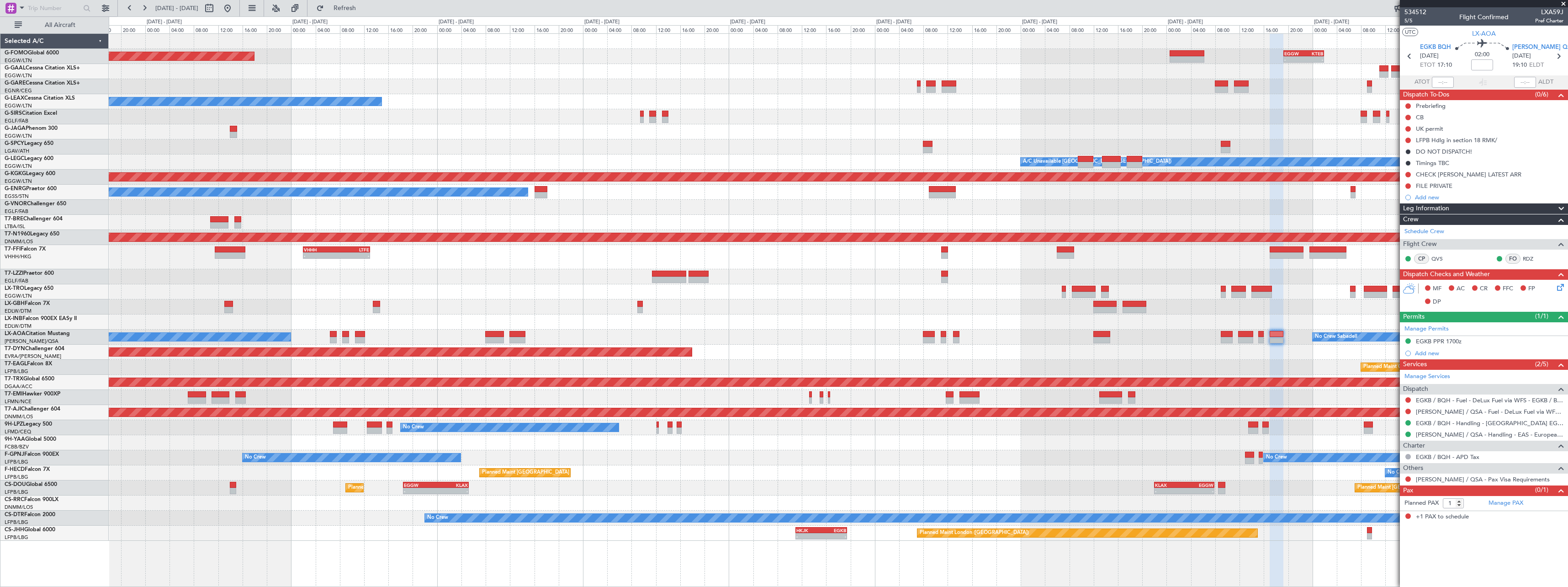
click at [1122, 366] on div "Planned Maint Geneva (Cointrin) Planned Maint New York (Teterboro)" at bounding box center [838, 367] width 1459 height 15
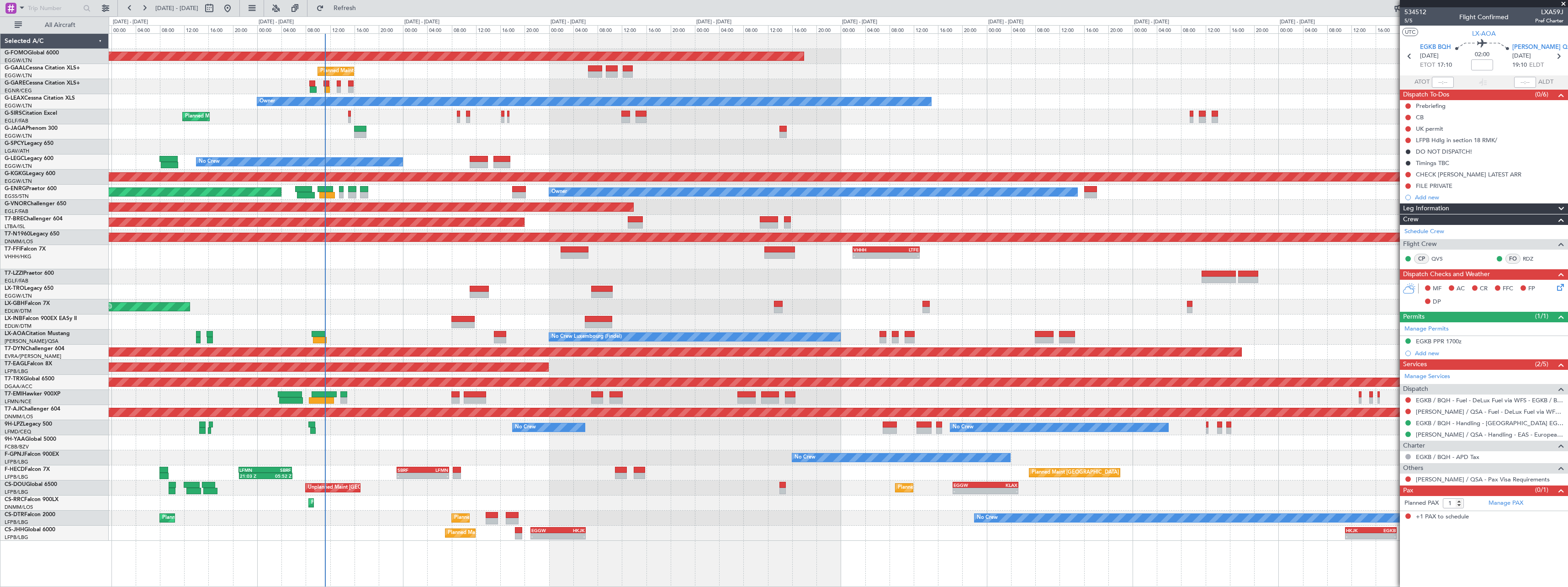
click at [1007, 371] on div "Planned Maint New York (Teterboro) Planned Maint Geneva (Cointrin)" at bounding box center [838, 367] width 1459 height 15
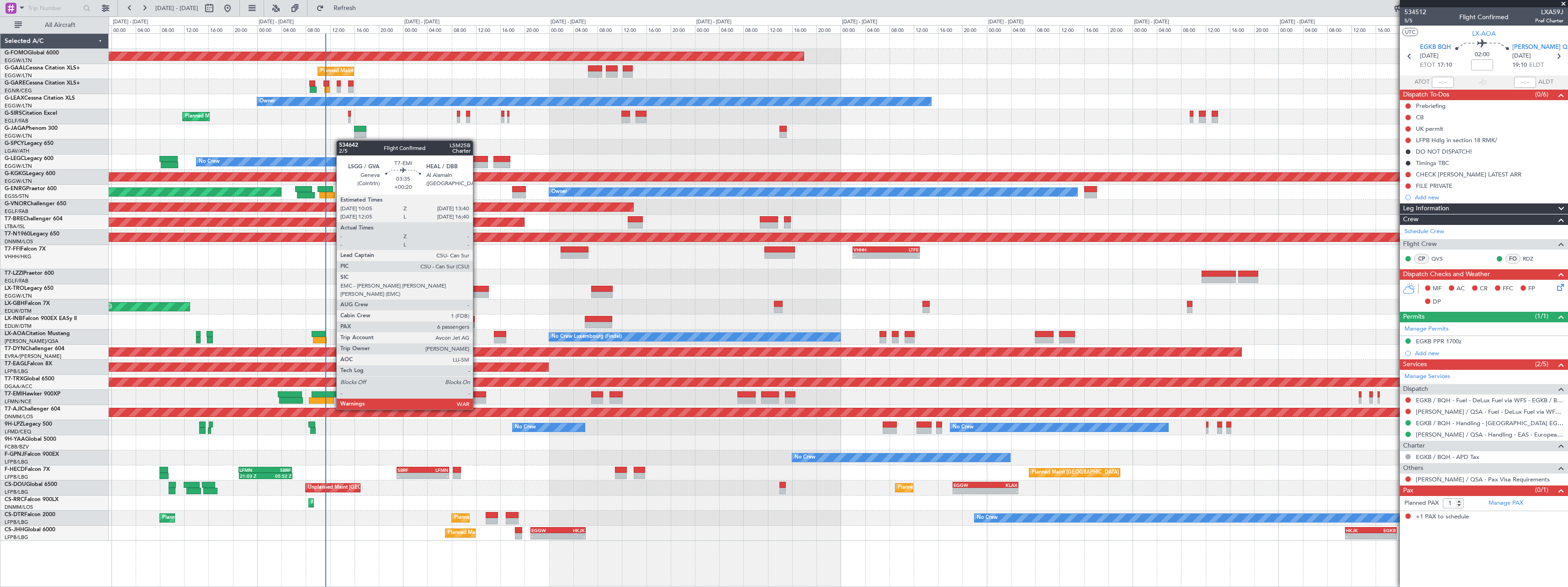
click at [477, 392] on div at bounding box center [475, 394] width 22 height 7
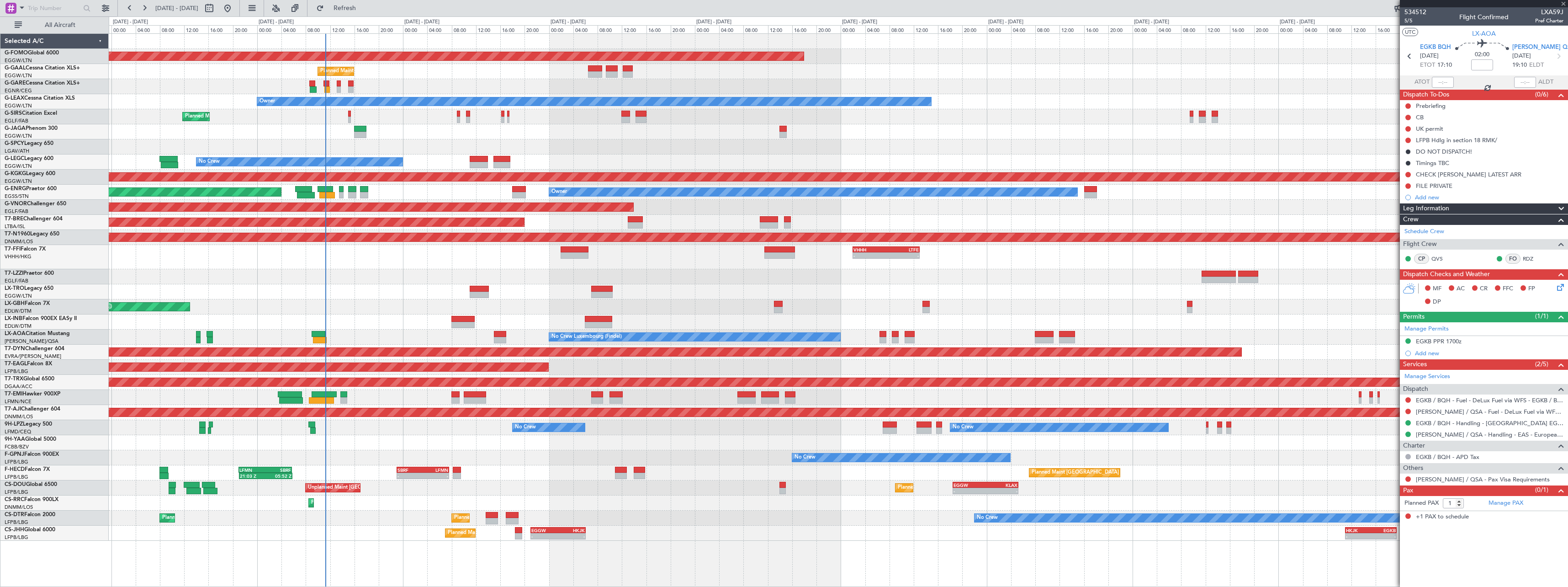
type input "+00:20"
type input "6"
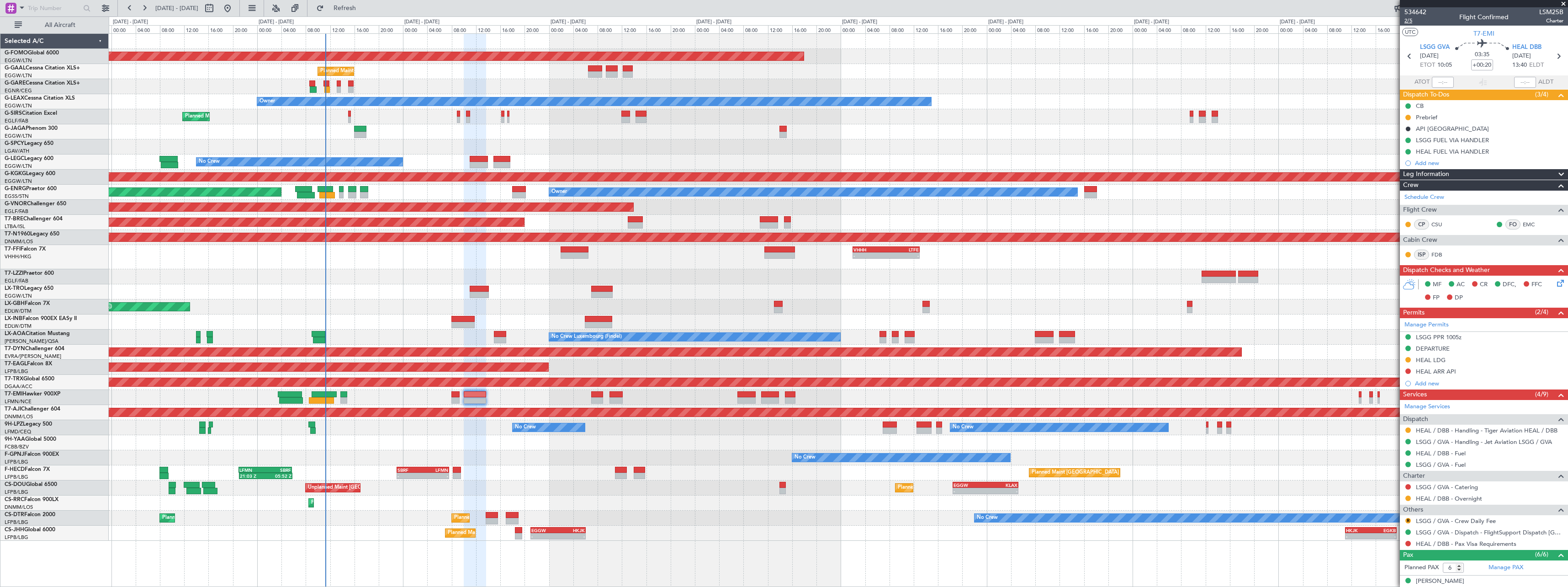
click at [1410, 23] on span "2/5" at bounding box center [1415, 21] width 22 height 8
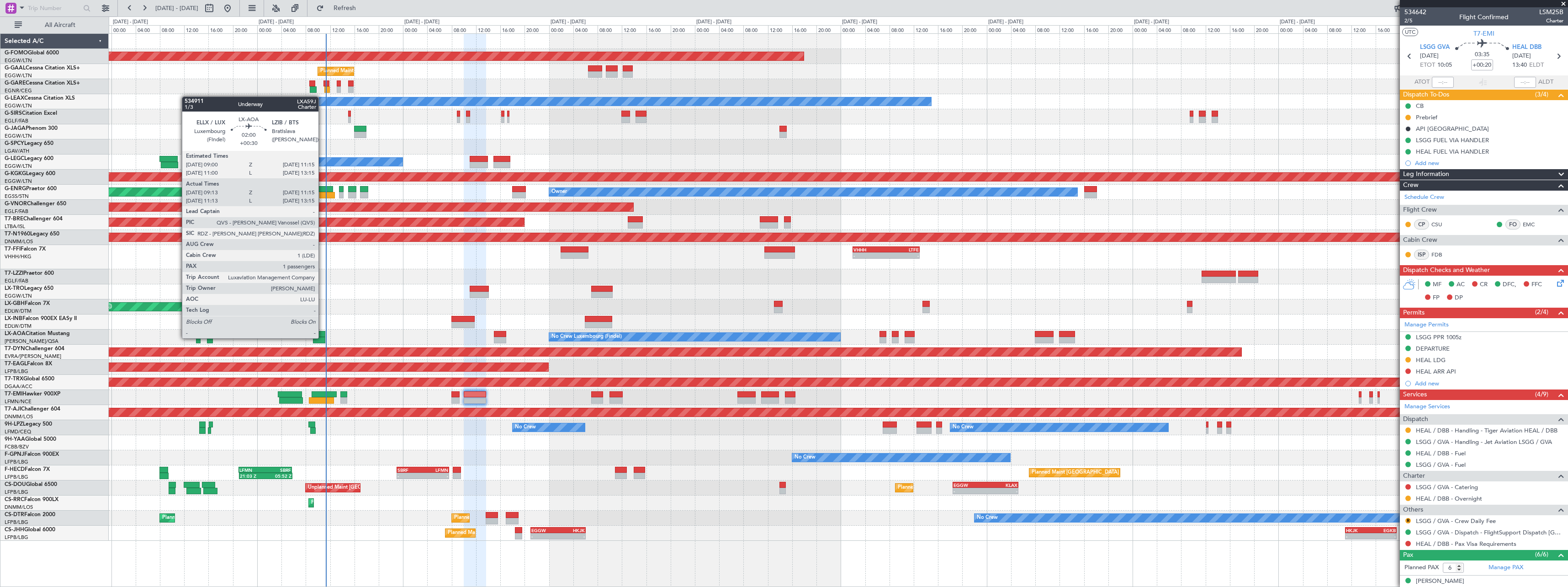
click at [321, 336] on div at bounding box center [318, 334] width 14 height 7
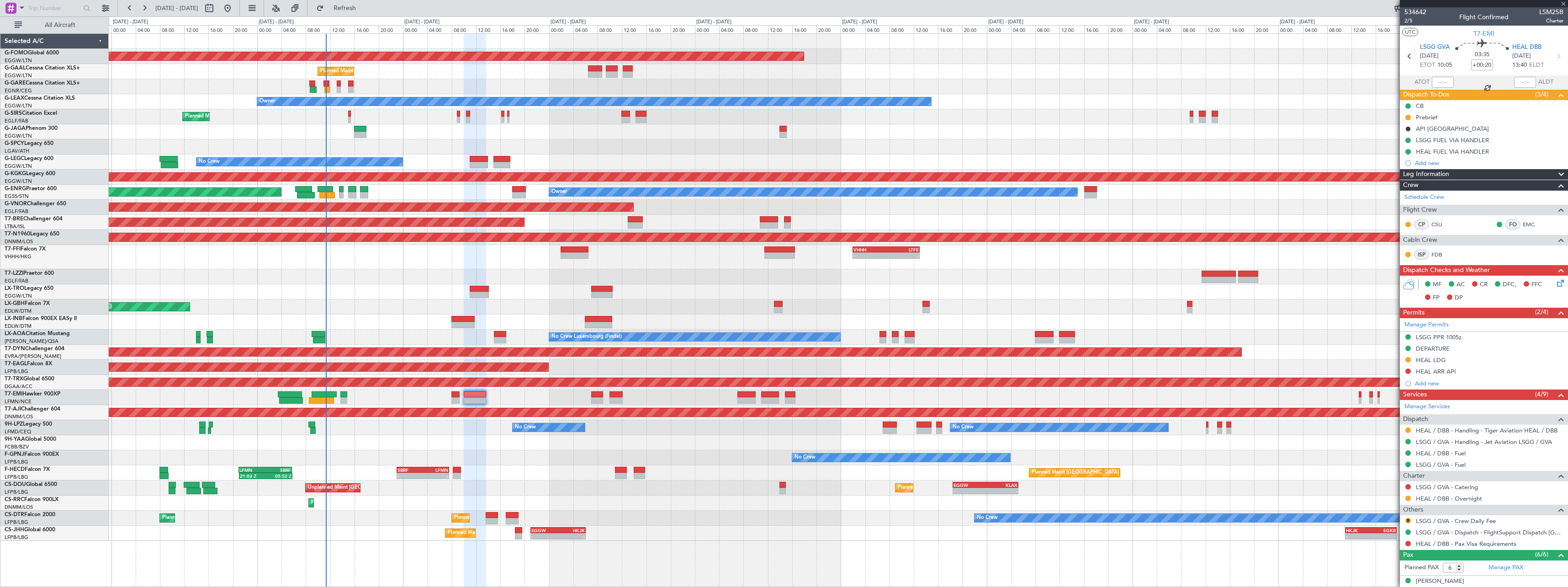
type input "+00:30"
type input "09:23"
type input "11:10"
type input "1"
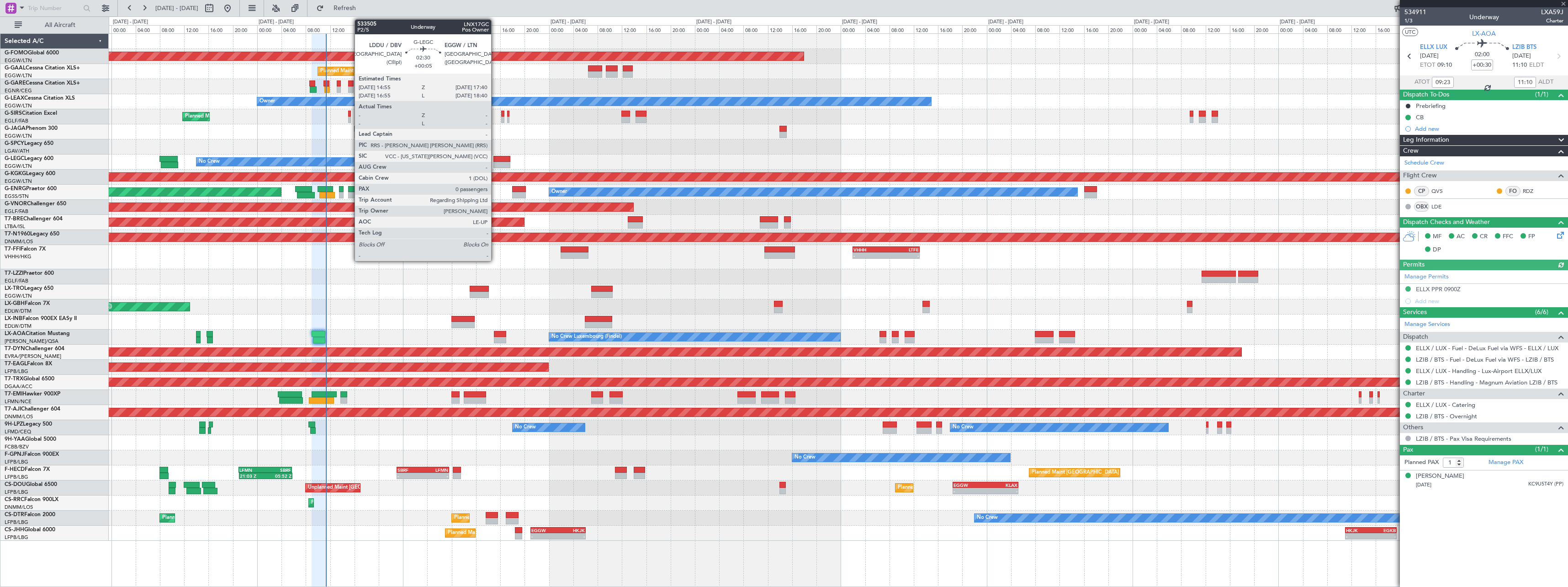
click at [496, 162] on div "No Crew A/C Unavailable London (Luton)" at bounding box center [838, 162] width 1459 height 15
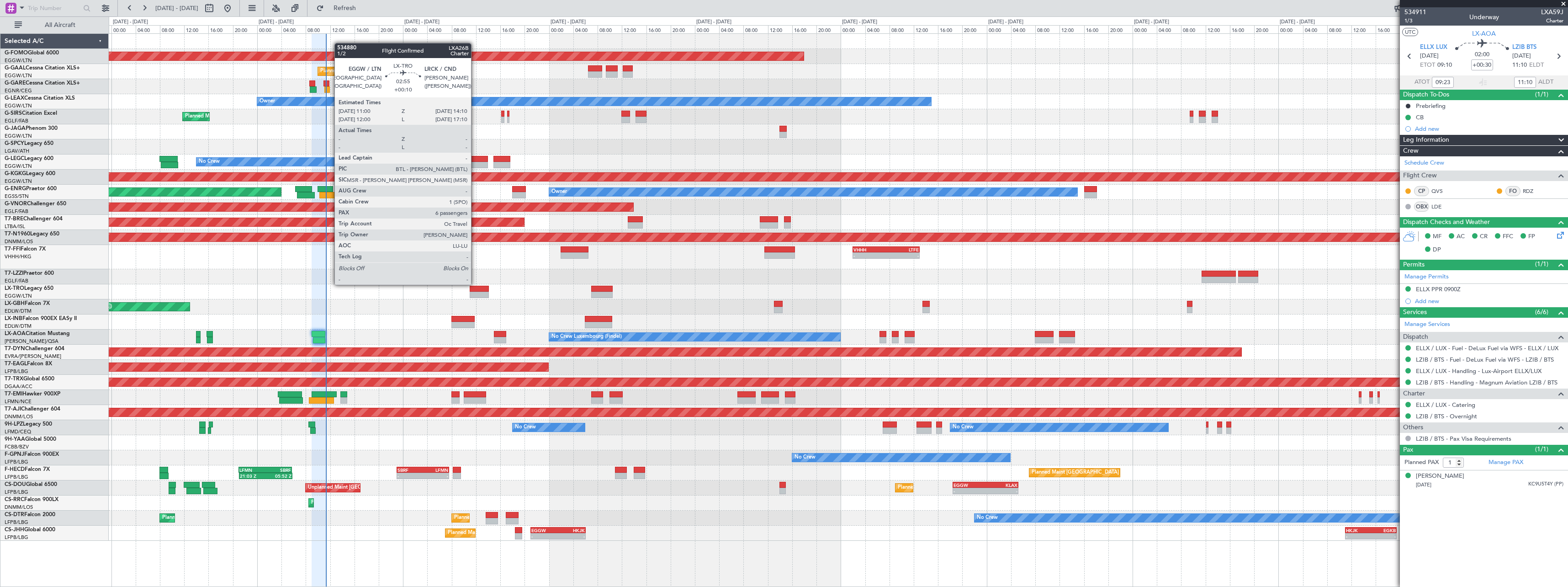
click at [477, 292] on div at bounding box center [480, 295] width 19 height 7
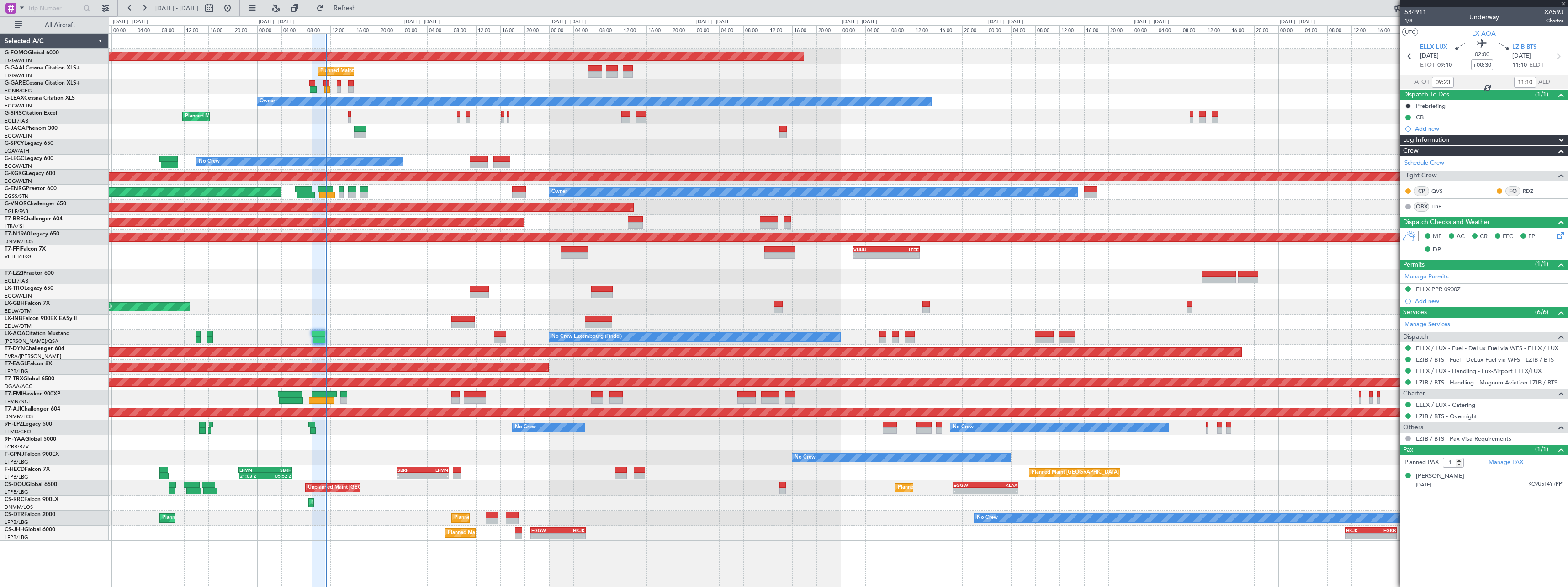
type input "+00:10"
type input "6"
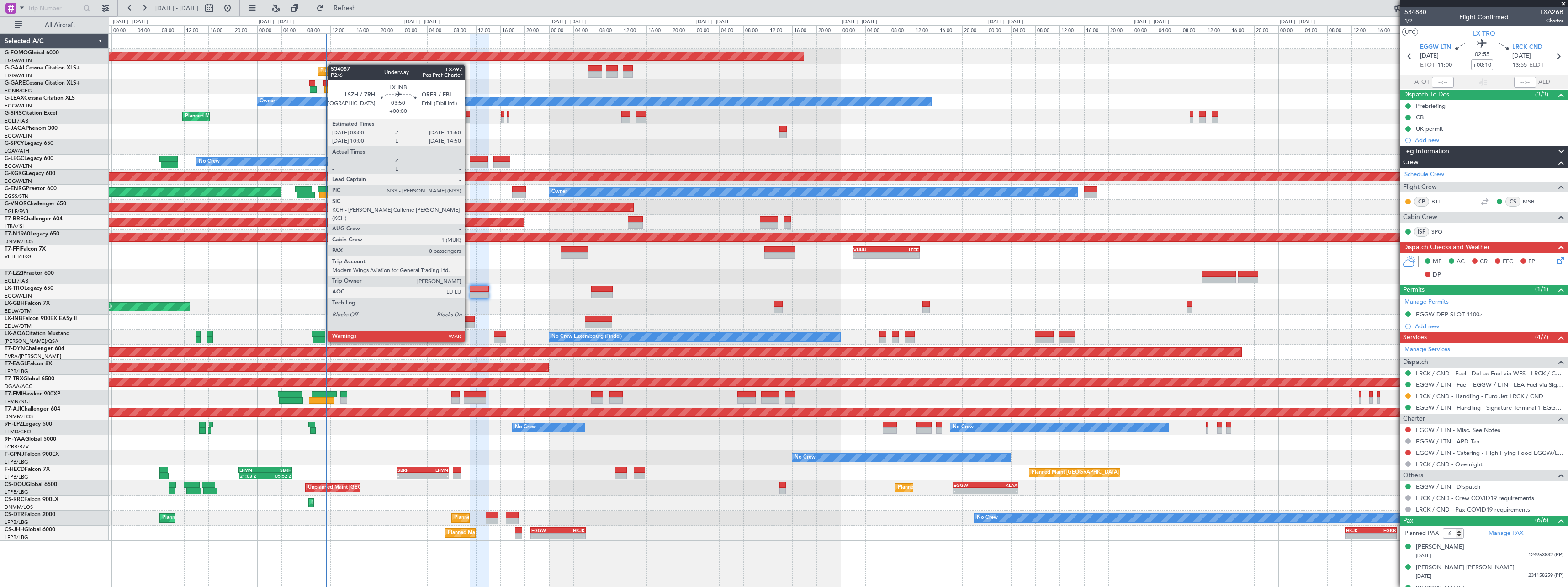
click at [469, 325] on div at bounding box center [463, 325] width 24 height 7
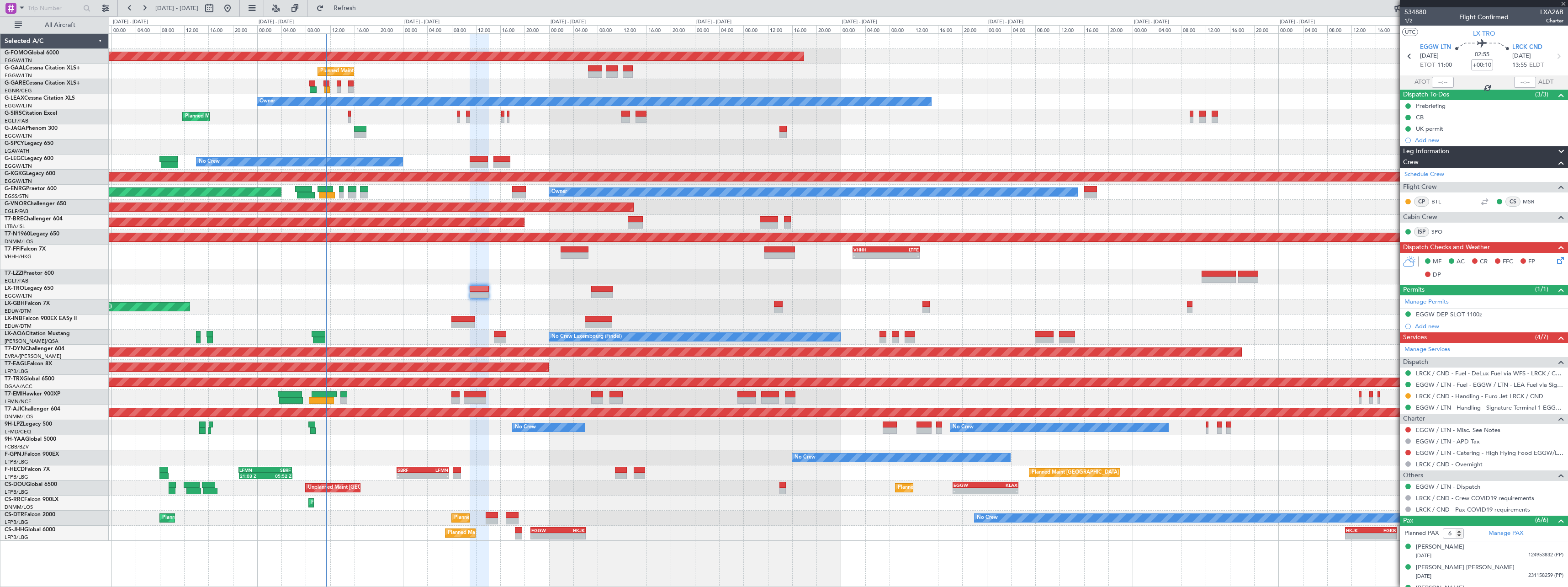
type input "0"
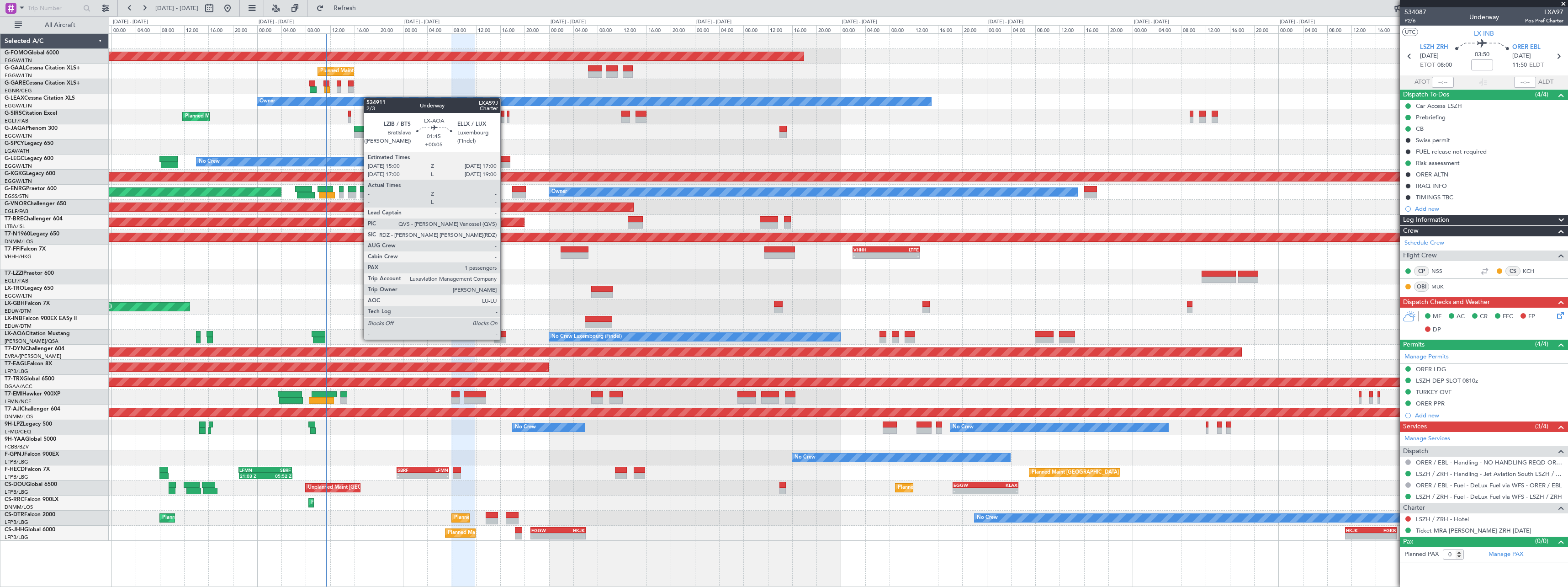
click at [503, 338] on div at bounding box center [500, 340] width 12 height 7
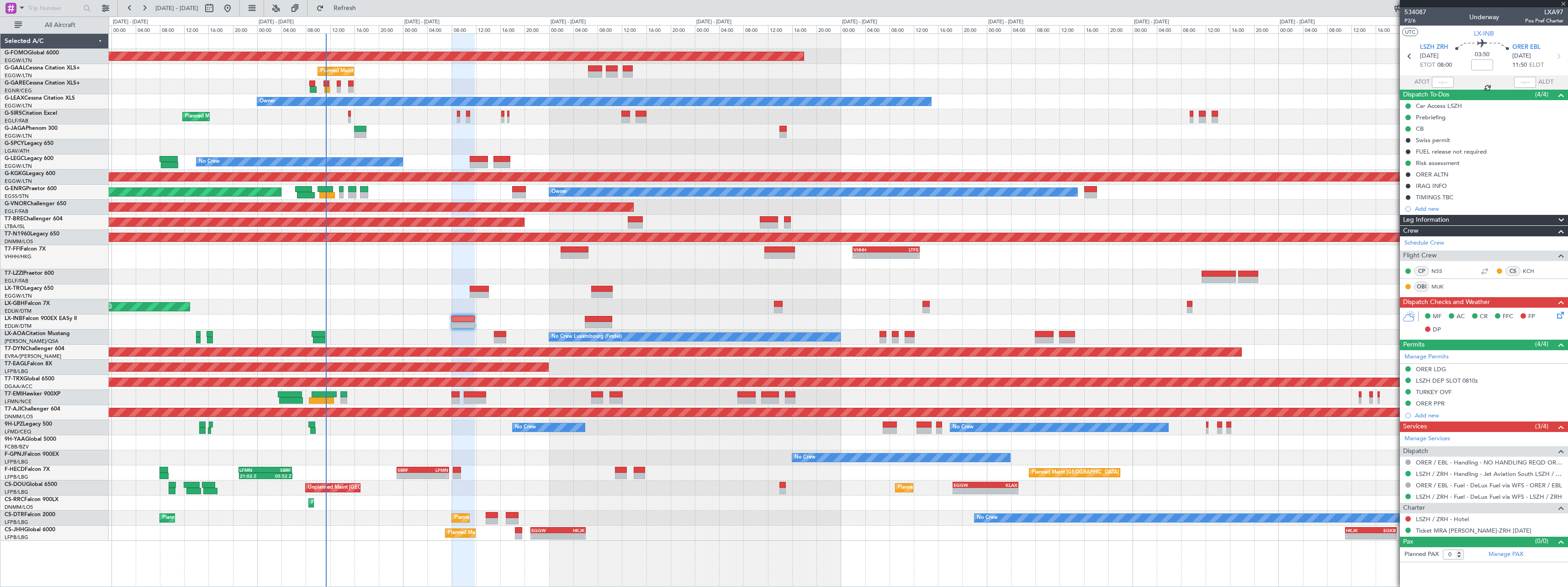
type input "+00:05"
type input "1"
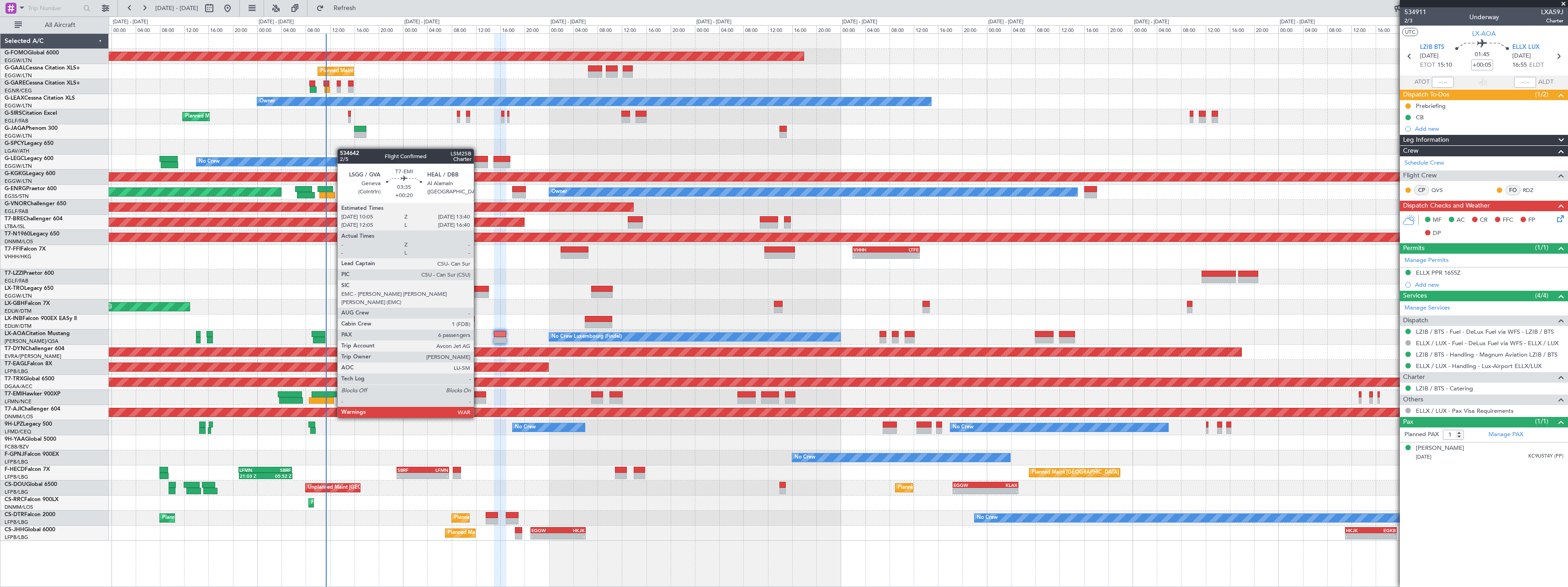
click at [478, 401] on div at bounding box center [475, 400] width 22 height 7
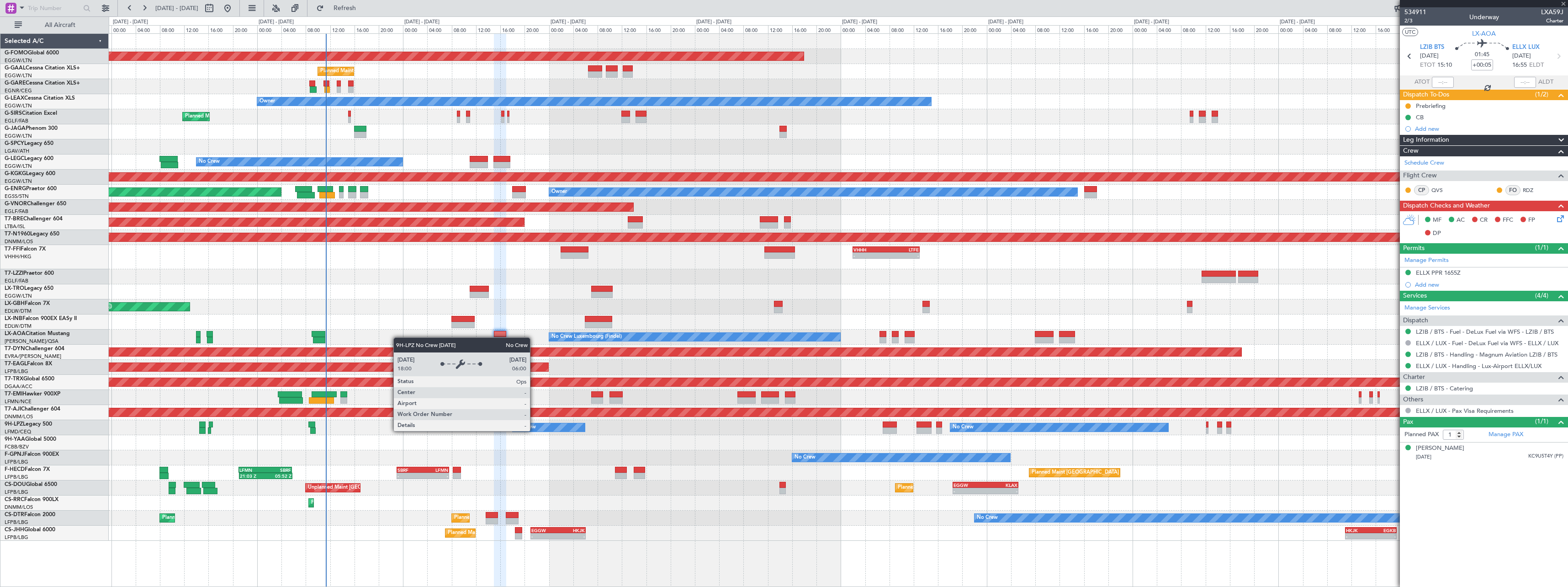
type input "+00:20"
type input "6"
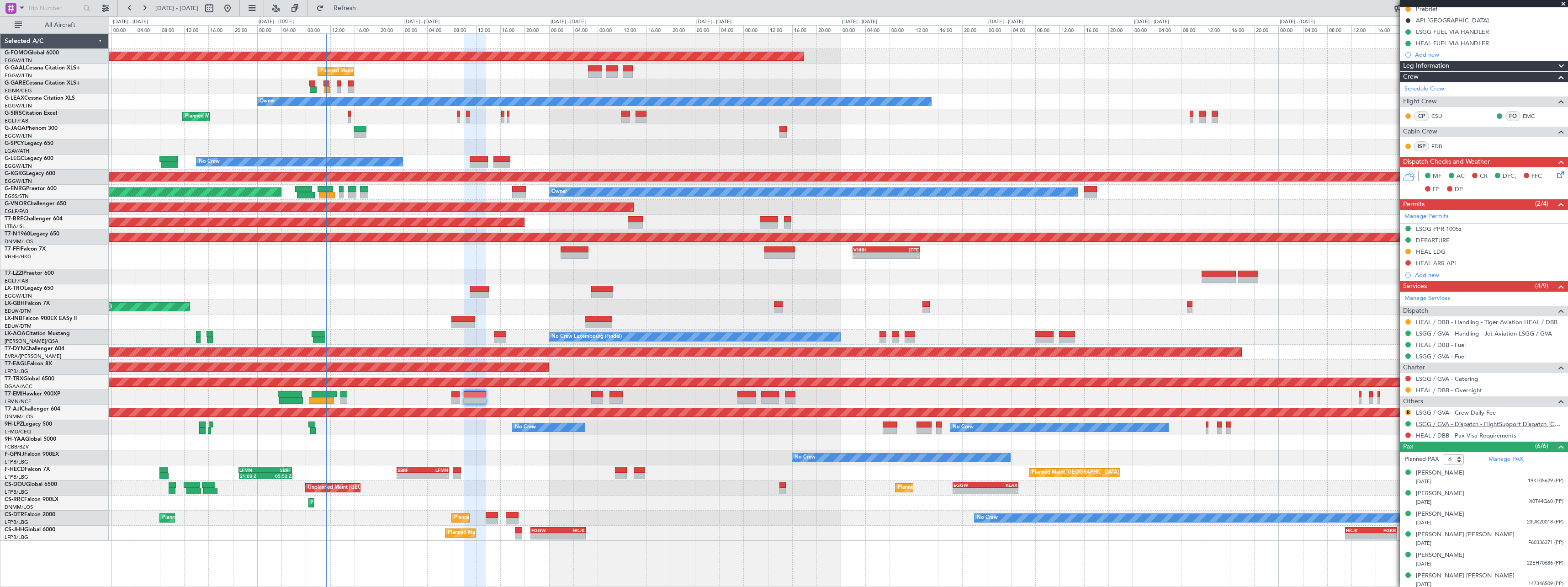
scroll to position [111, 0]
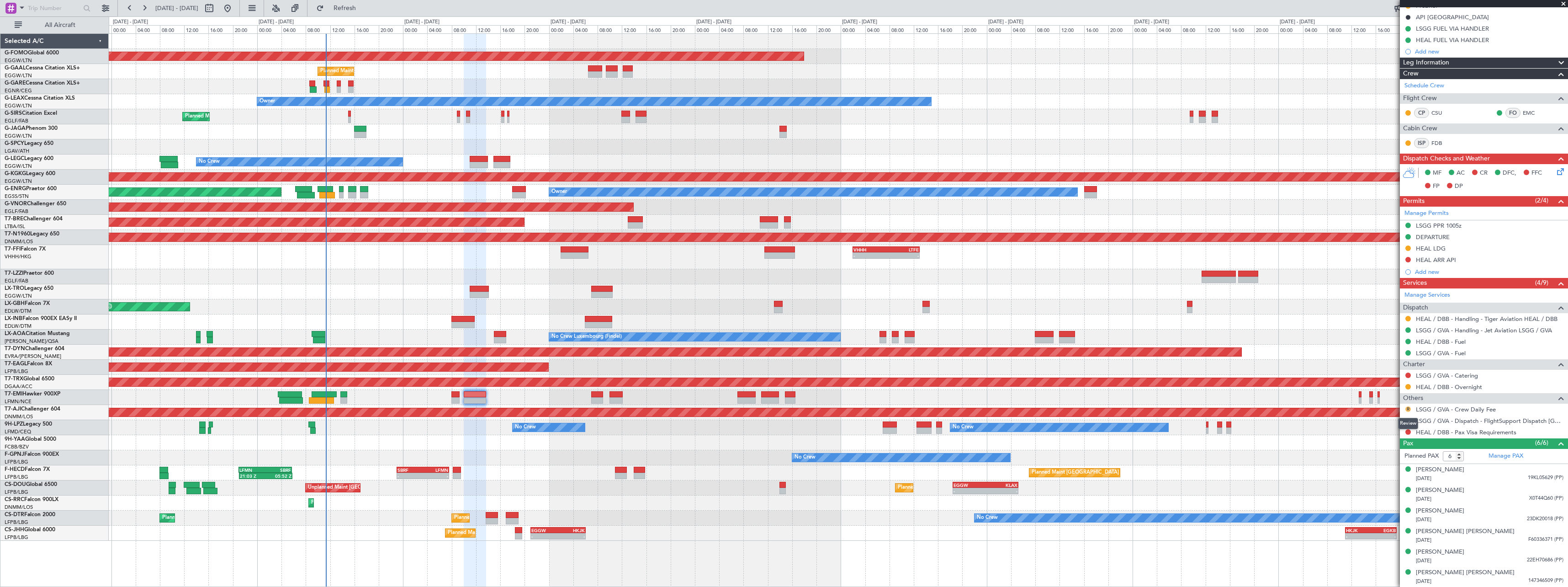
click at [1407, 408] on button "R" at bounding box center [1408, 409] width 5 height 5
drag, startPoint x: 1373, startPoint y: 421, endPoint x: 1256, endPoint y: 427, distance: 117.2
click at [1373, 421] on span "Not Required" at bounding box center [1386, 421] width 37 height 9
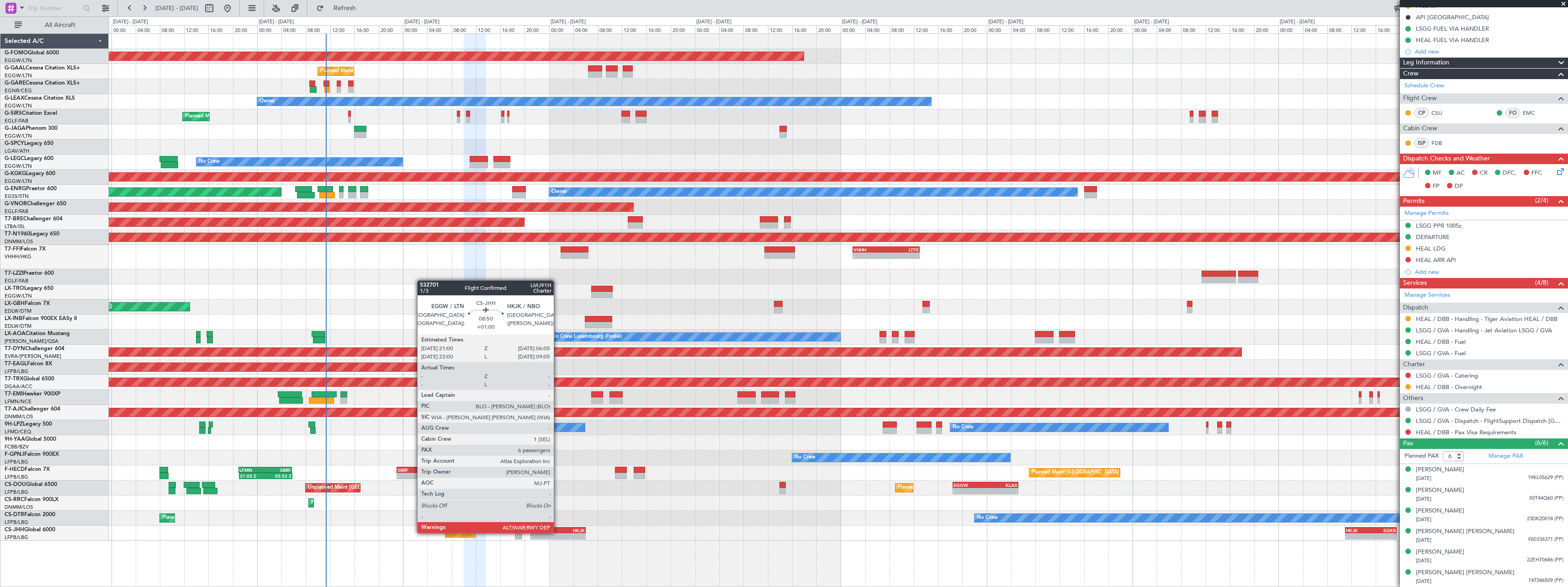
click at [558, 532] on div "HKJK" at bounding box center [571, 530] width 27 height 5
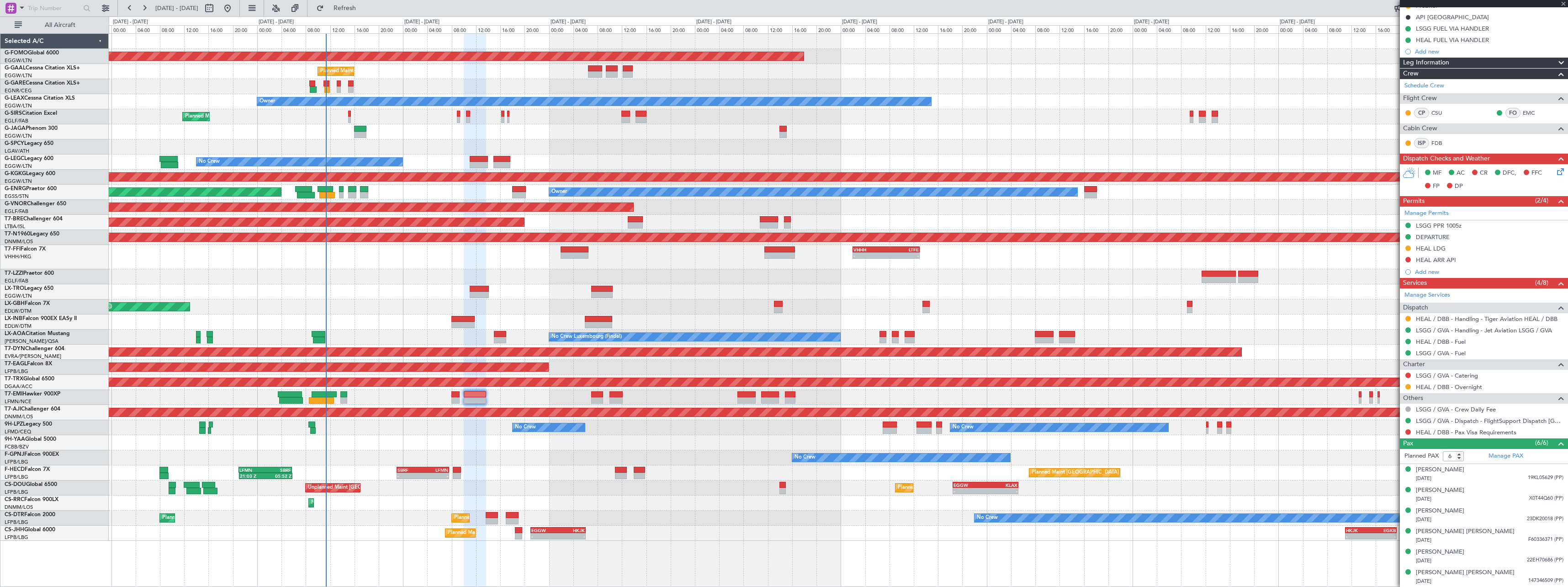
type input "+01:00"
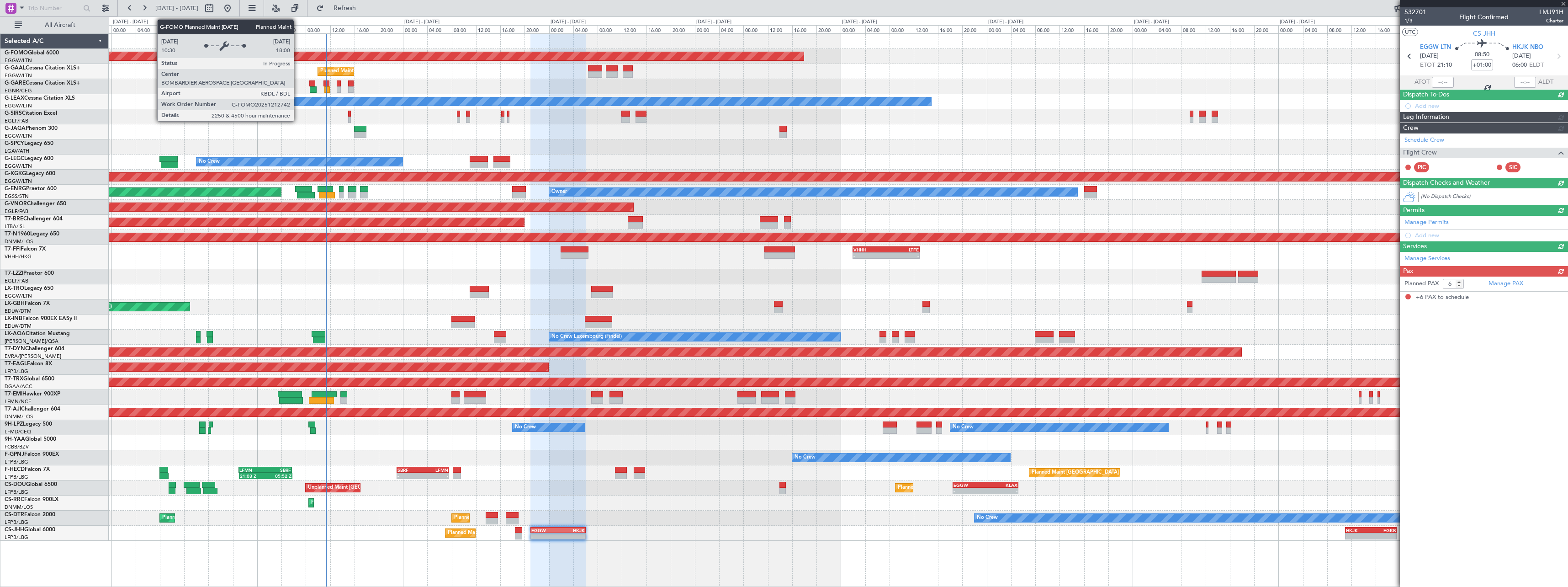
scroll to position [0, 0]
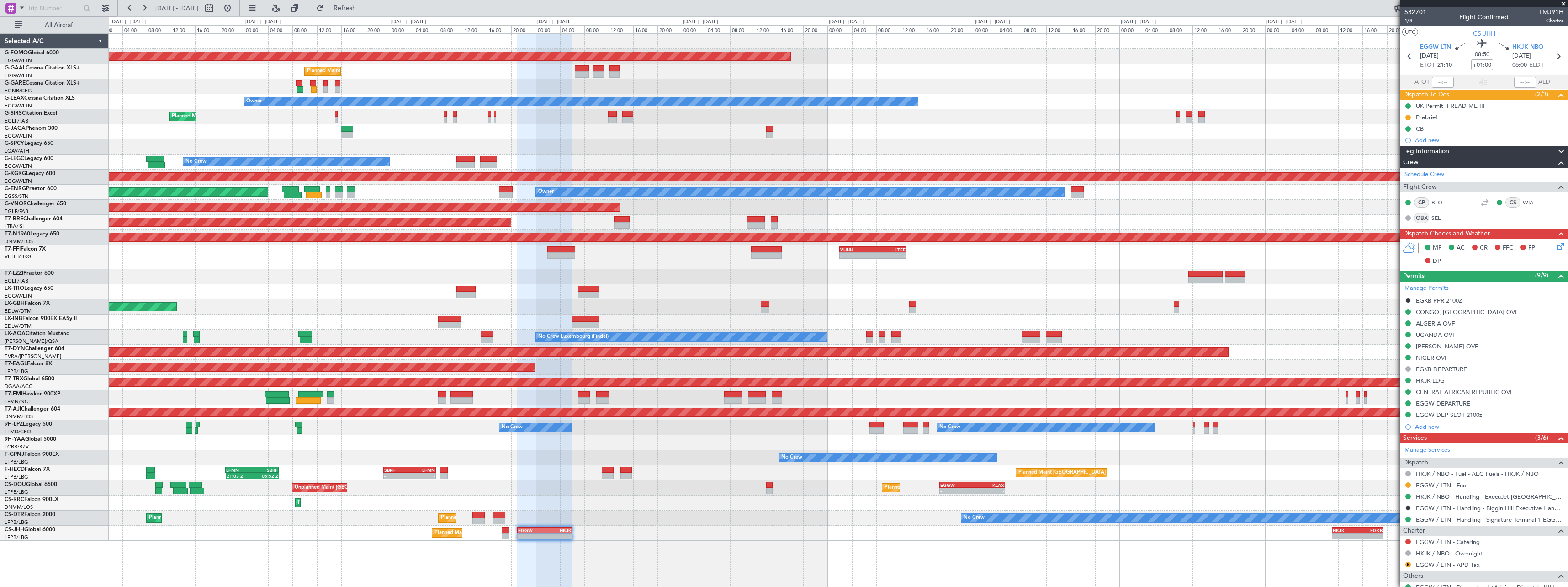
click at [800, 520] on div "No Crew Planned Maint Paris (Le Bourget) Planned Maint Sofia" at bounding box center [838, 518] width 1459 height 15
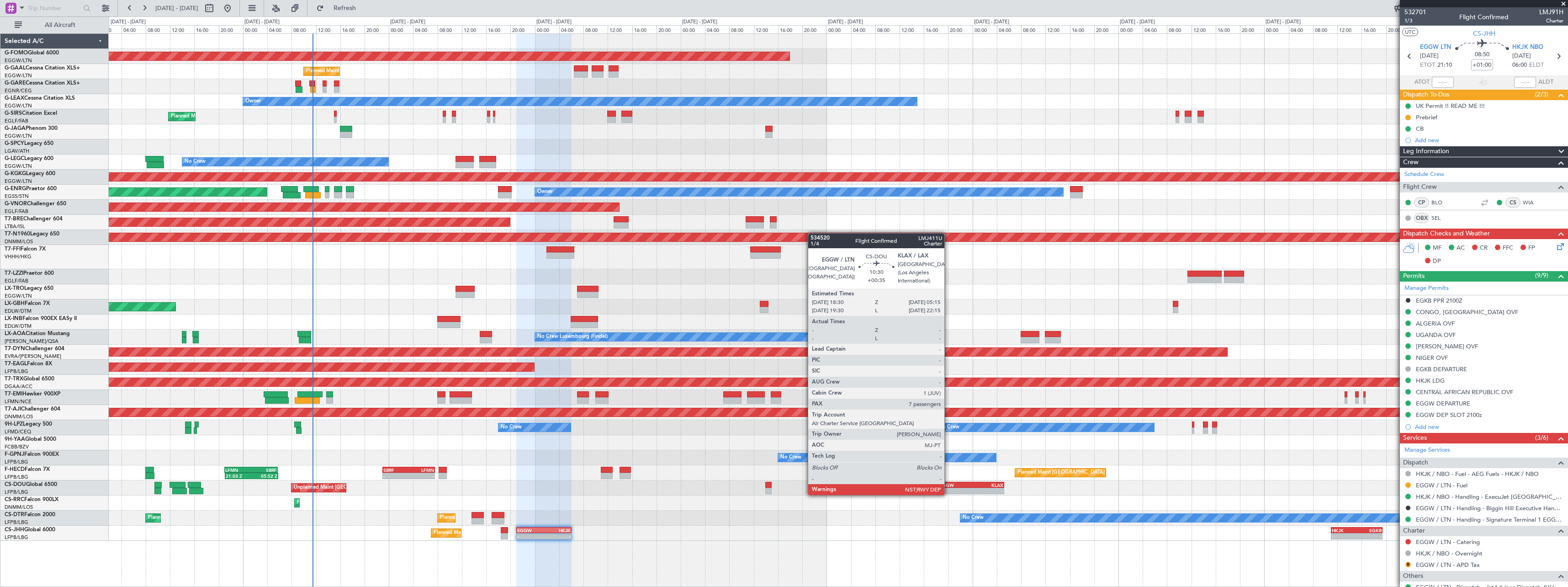
click at [948, 487] on div "EGGW" at bounding box center [955, 485] width 32 height 5
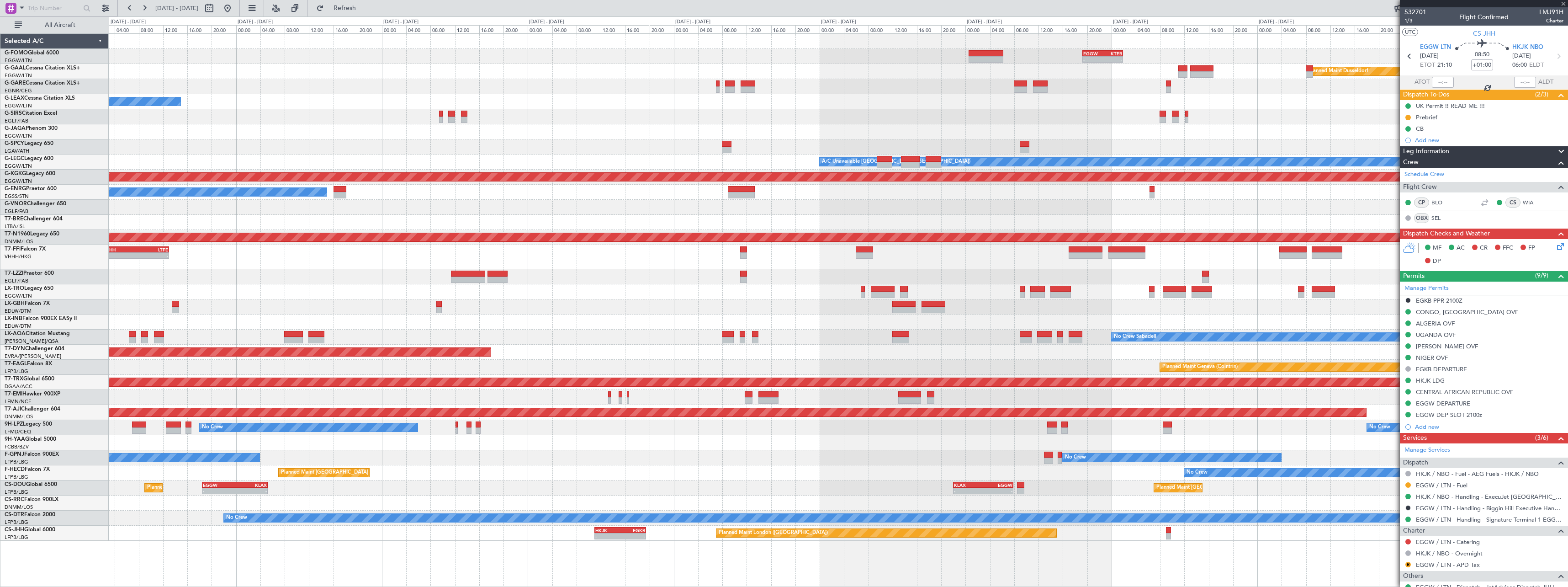
click at [441, 473] on div "- - EGGW 19:15 Z KTEB 01:55 Z Planned Maint Windsor Locks ([PERSON_NAME] Intl) …" at bounding box center [838, 287] width 1459 height 507
type input "+00:35"
type input "7"
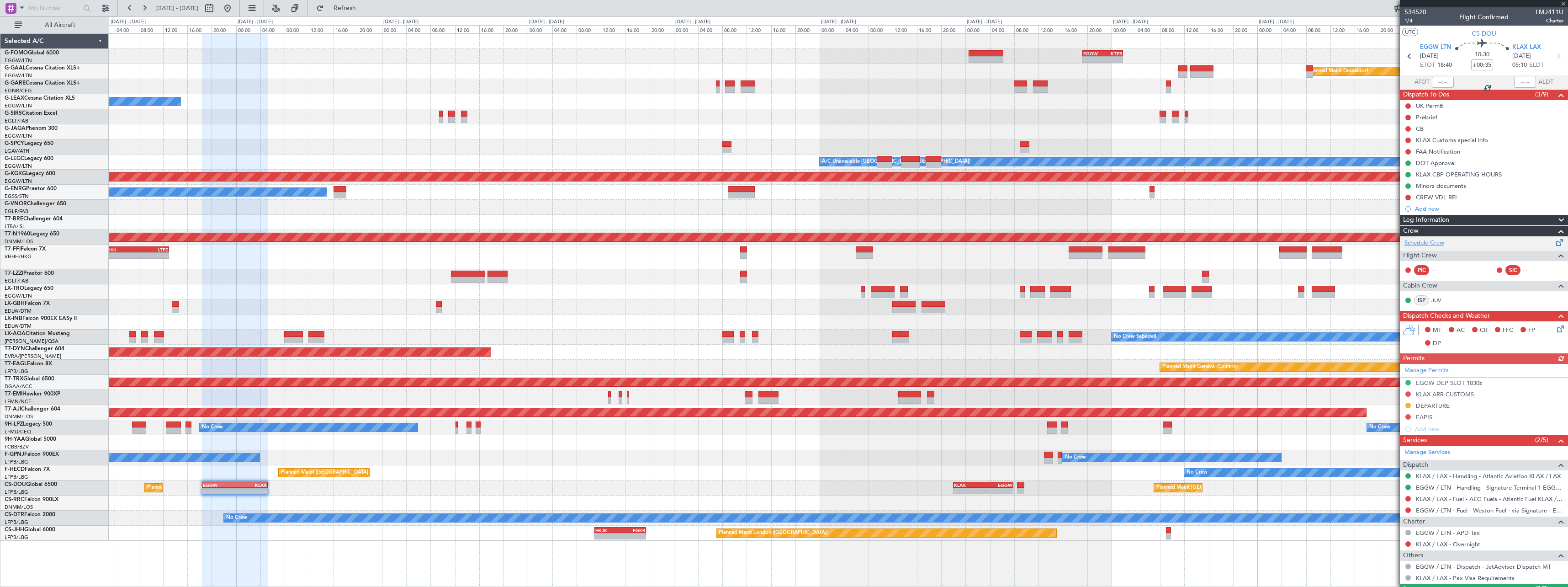
click at [1433, 243] on link "Schedule Crew" at bounding box center [1424, 243] width 40 height 9
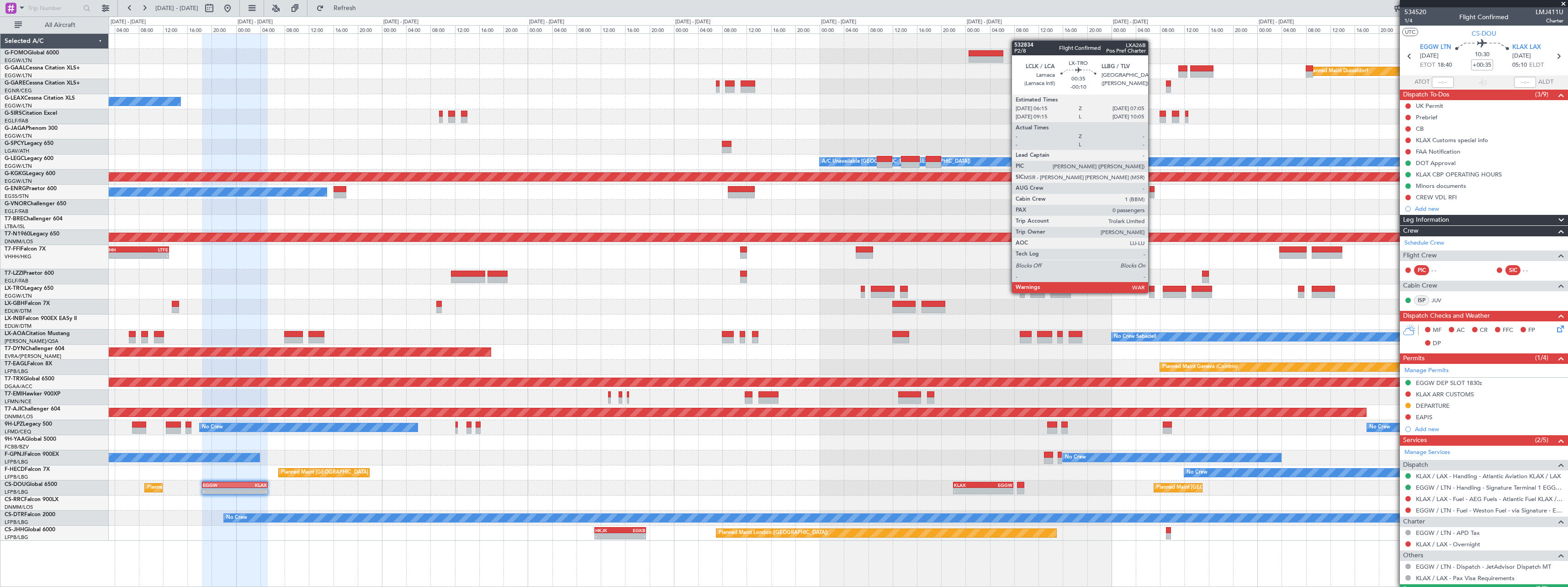
click at [1152, 292] on div at bounding box center [1152, 295] width 5 height 7
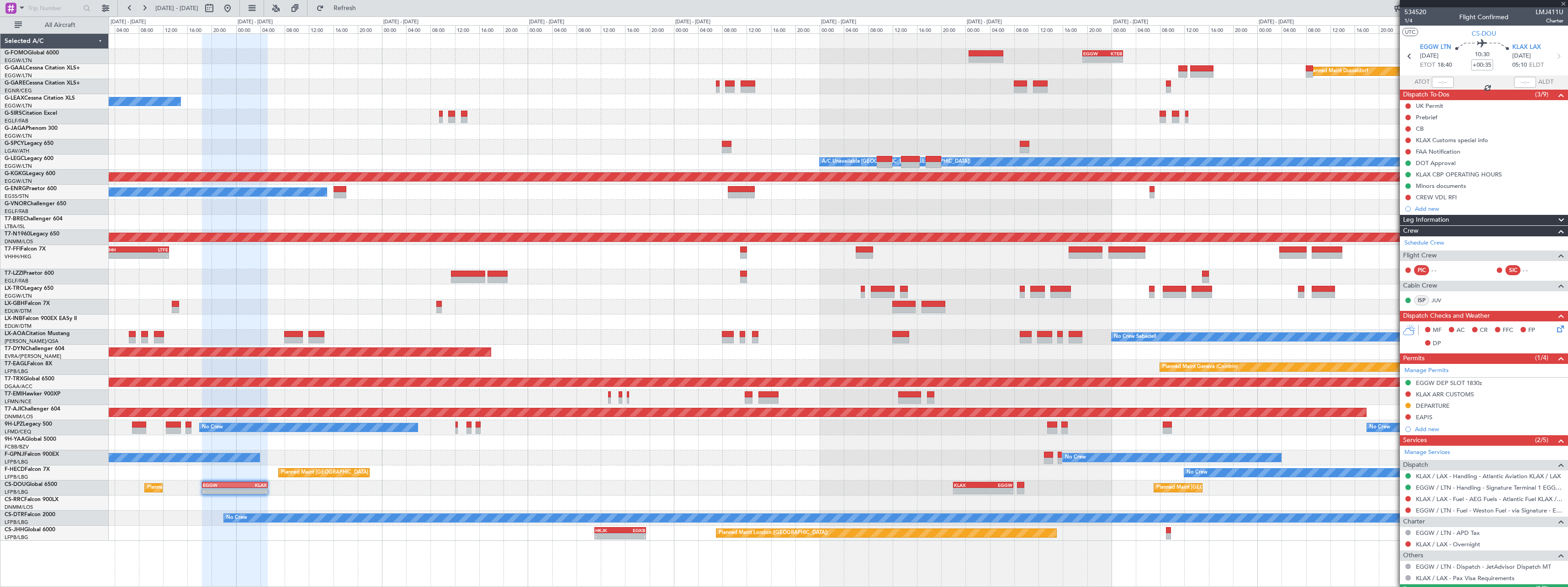
type input "-00:10"
type input "0"
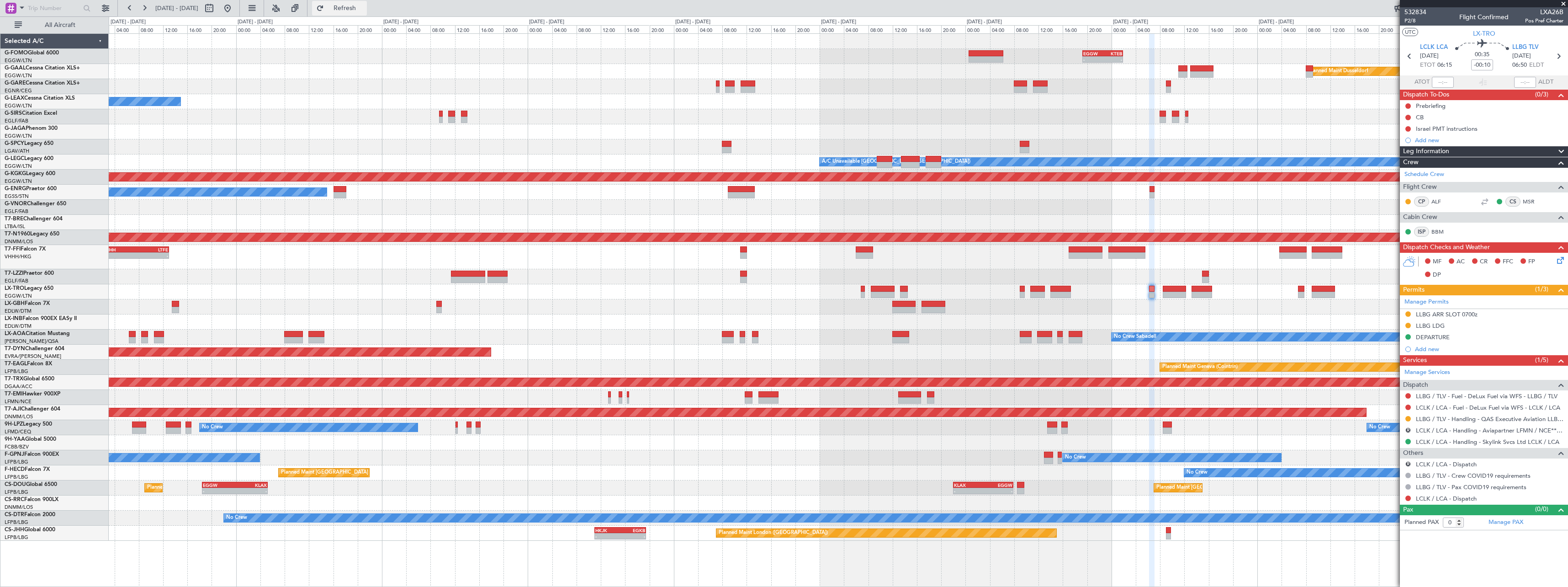
drag, startPoint x: 373, startPoint y: 5, endPoint x: 382, endPoint y: 13, distance: 12.0
click at [364, 5] on span "Refresh" at bounding box center [345, 8] width 38 height 7
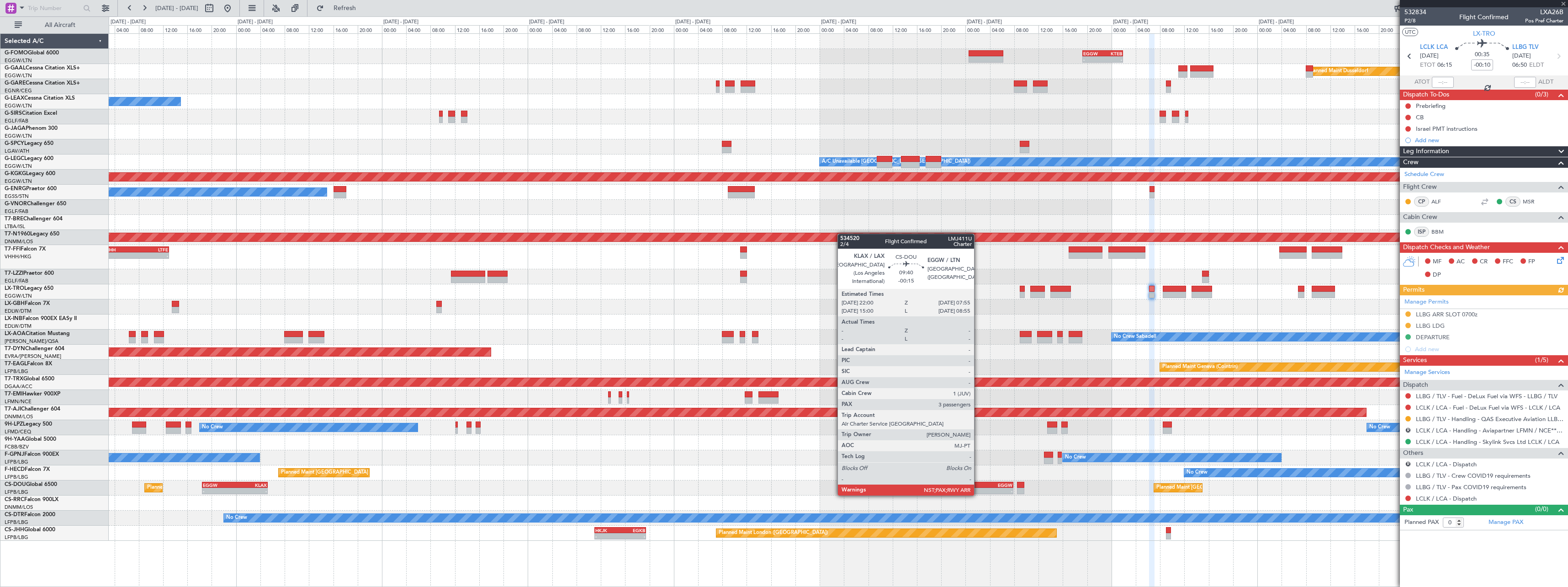
click at [978, 487] on div "KLAX" at bounding box center [968, 485] width 29 height 5
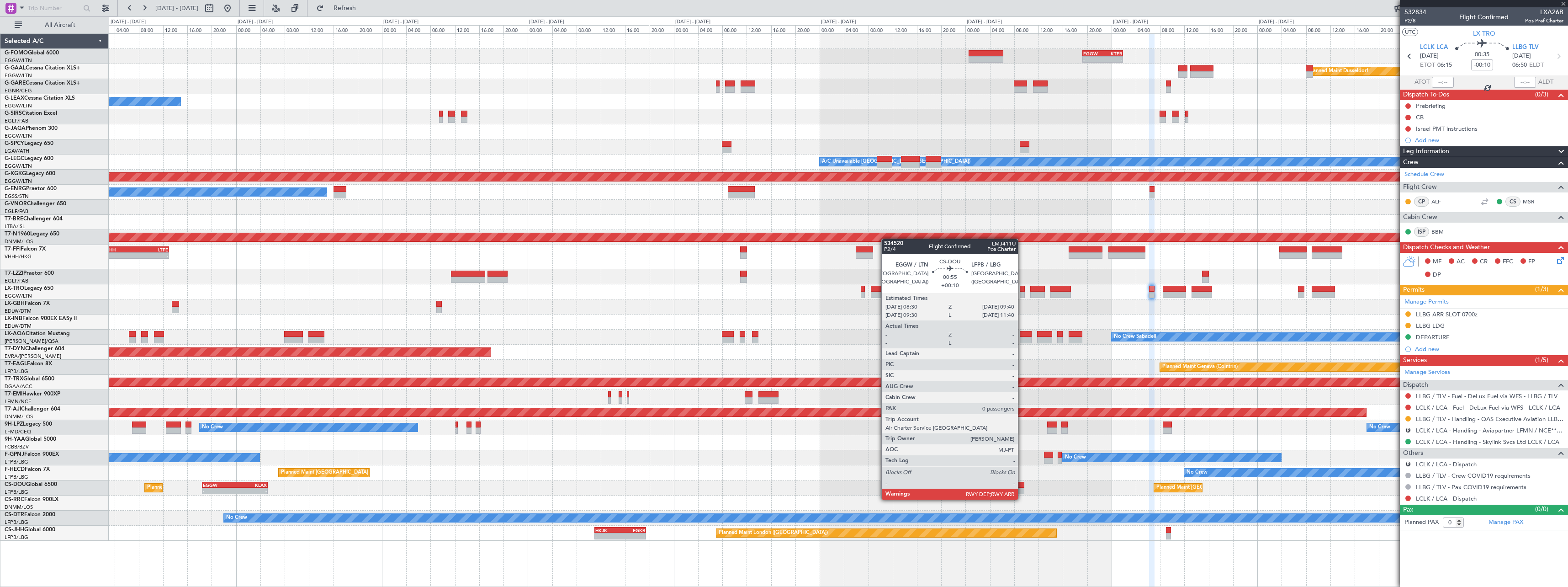
type input "-00:15"
type input "3"
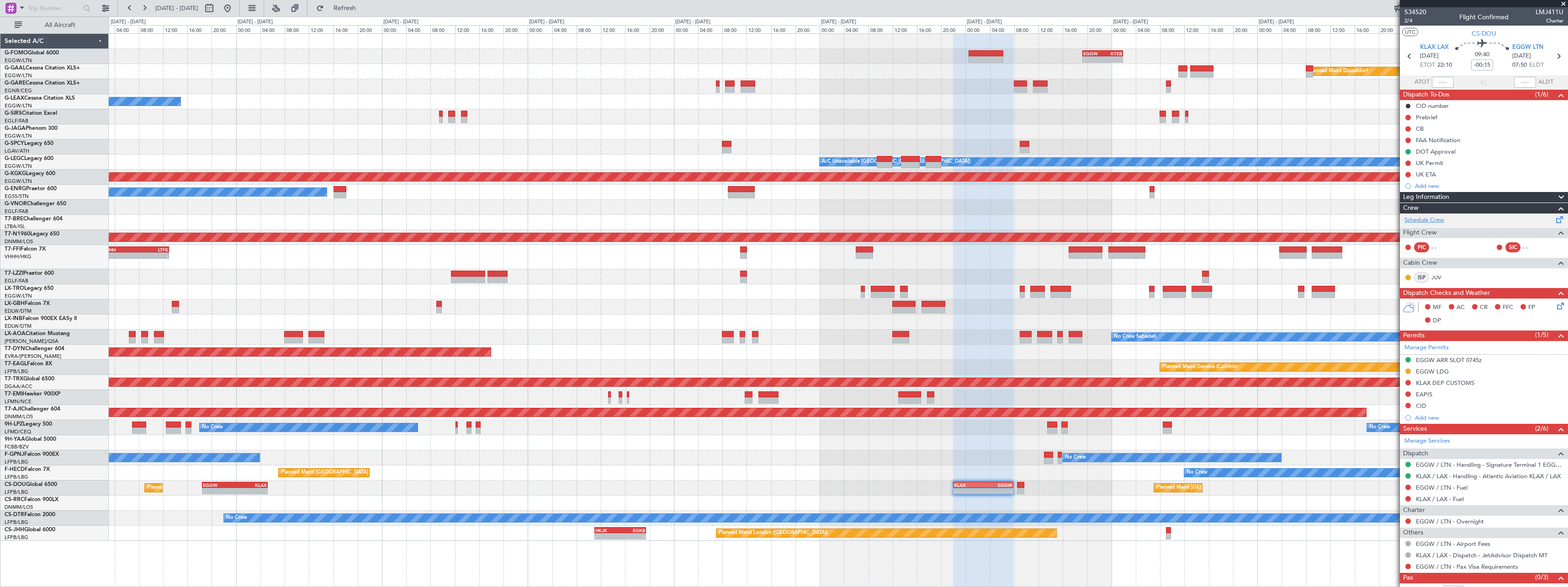
click at [1438, 217] on link "Schedule Crew" at bounding box center [1424, 220] width 40 height 9
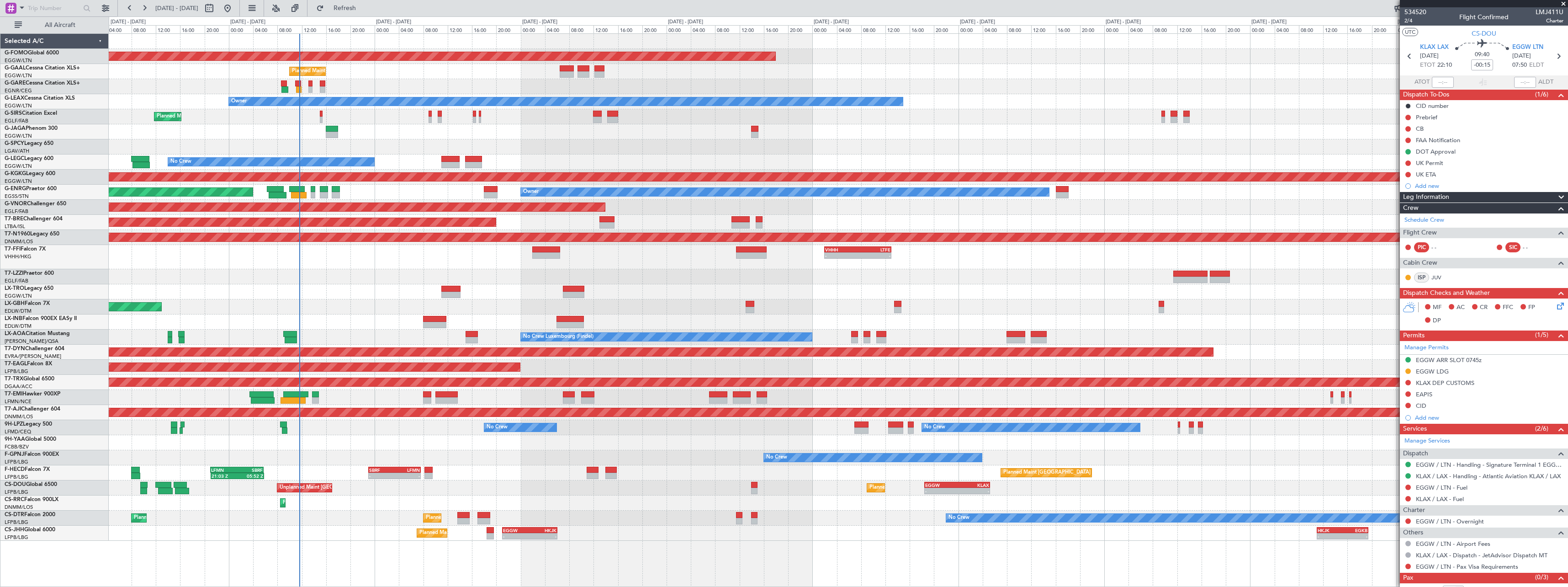
click at [1303, 479] on div "Planned Maint Windsor Locks ([PERSON_NAME] Intl) - - EGGW 19:15 Z KTEB 01:55 Z …" at bounding box center [838, 287] width 1459 height 507
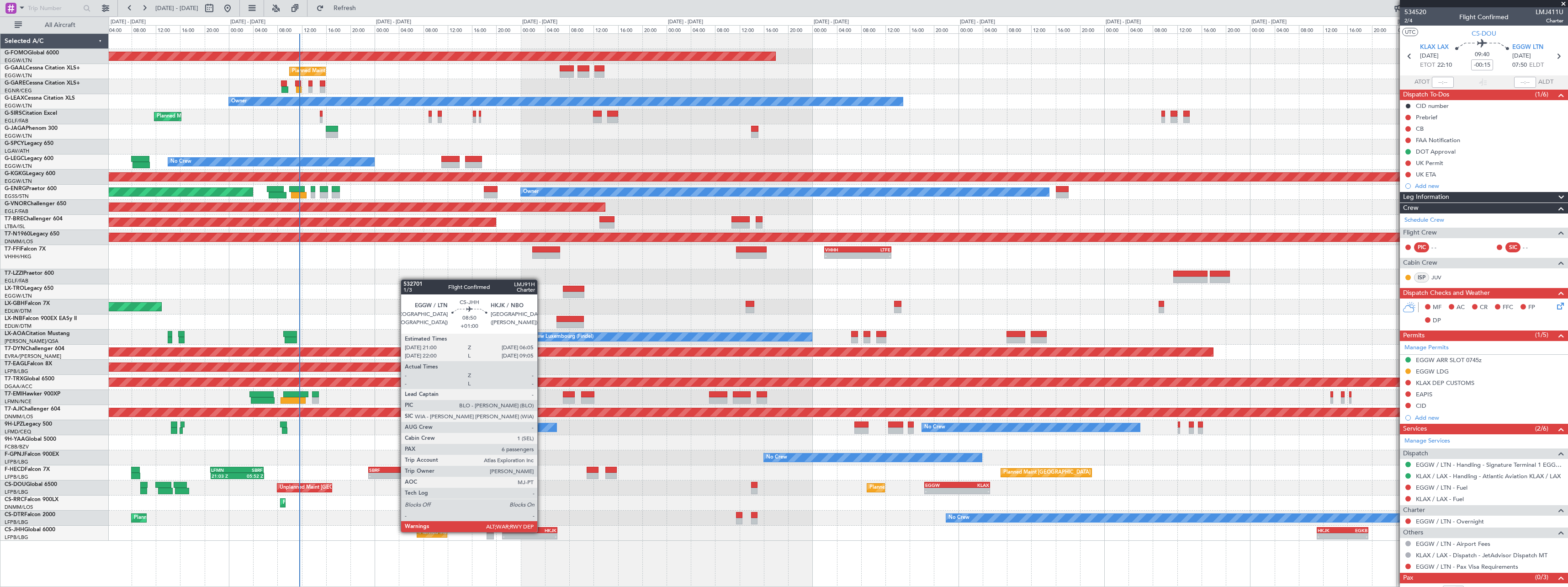
click at [541, 531] on div "HKJK" at bounding box center [543, 530] width 27 height 5
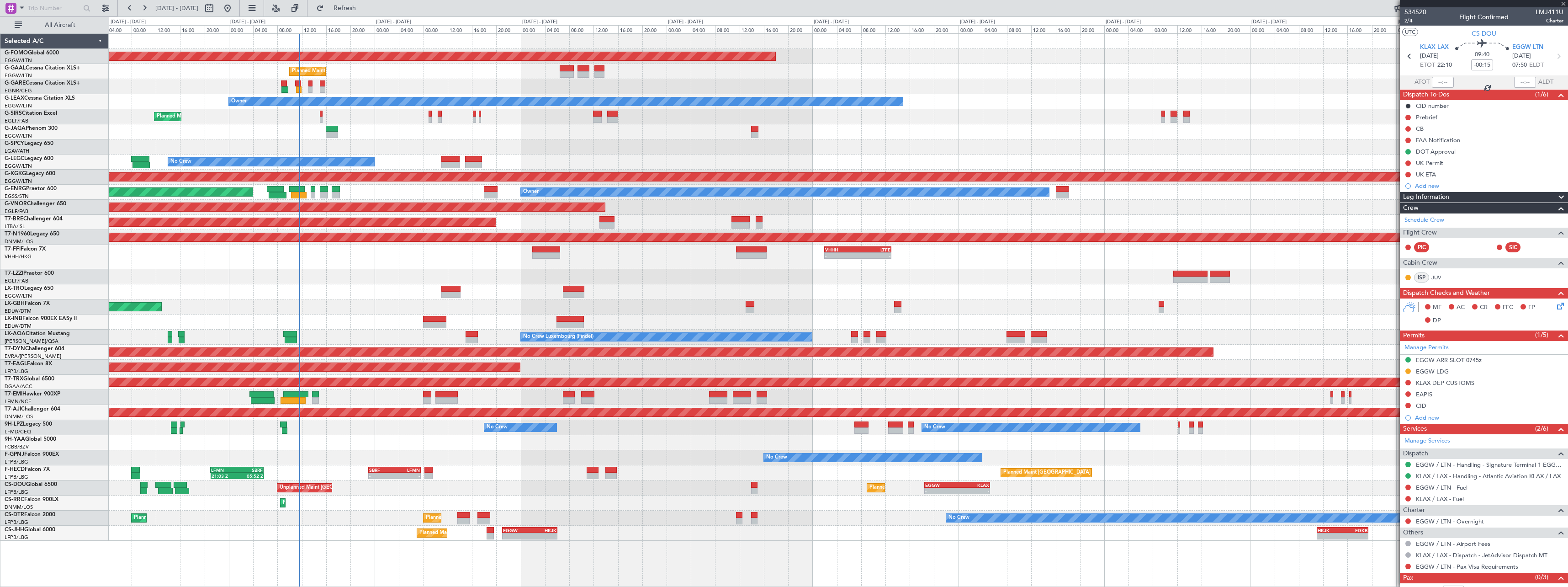
type input "+01:00"
type input "6"
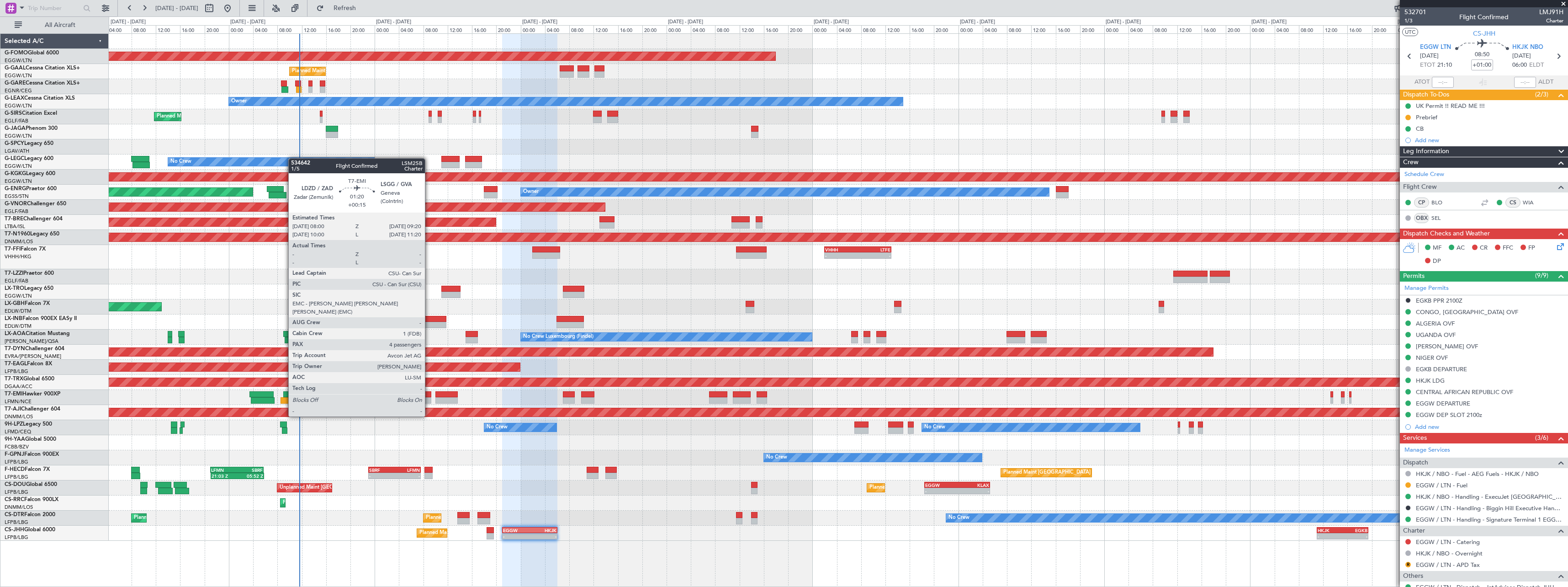
click at [429, 399] on div at bounding box center [427, 400] width 9 height 7
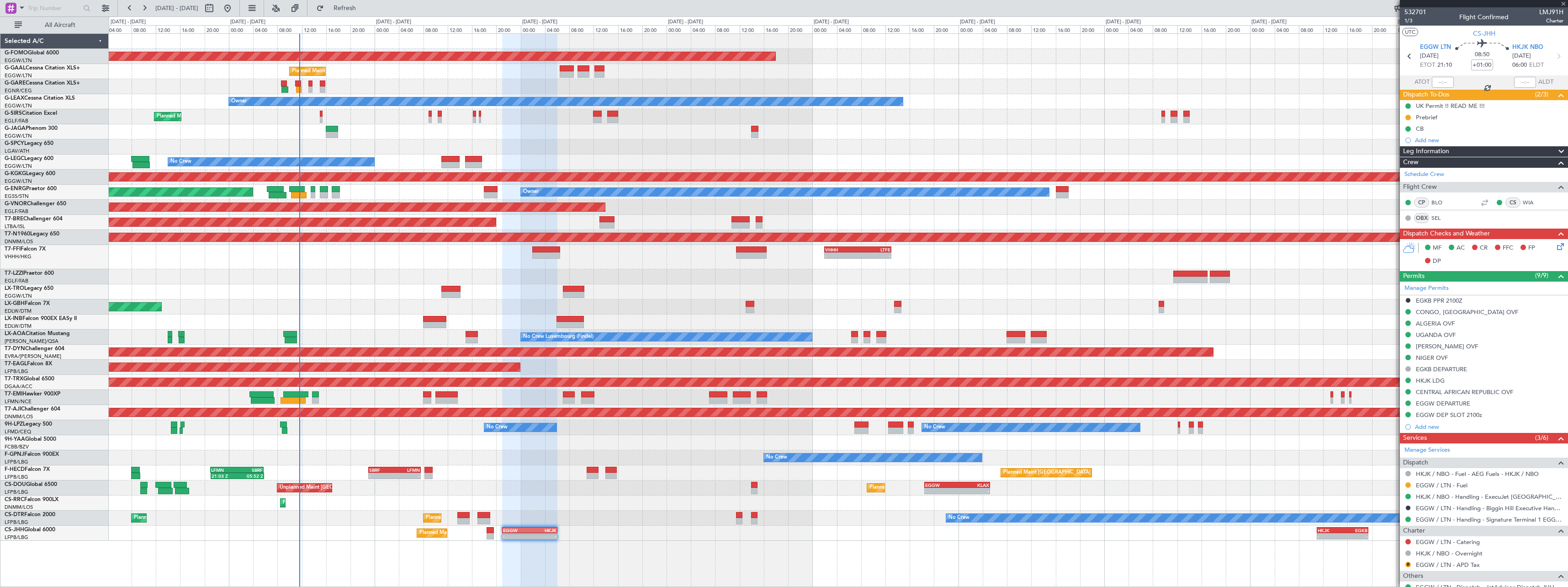
type input "+00:15"
type input "4"
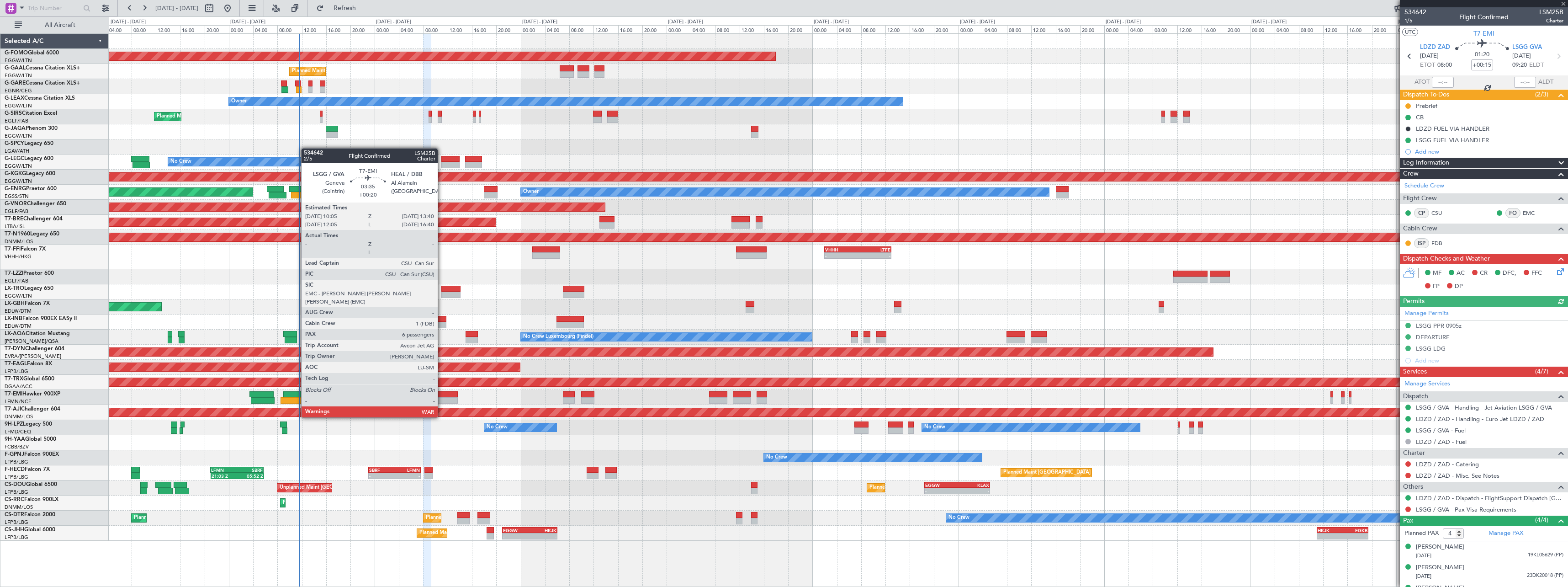
click at [442, 400] on div at bounding box center [446, 400] width 22 height 7
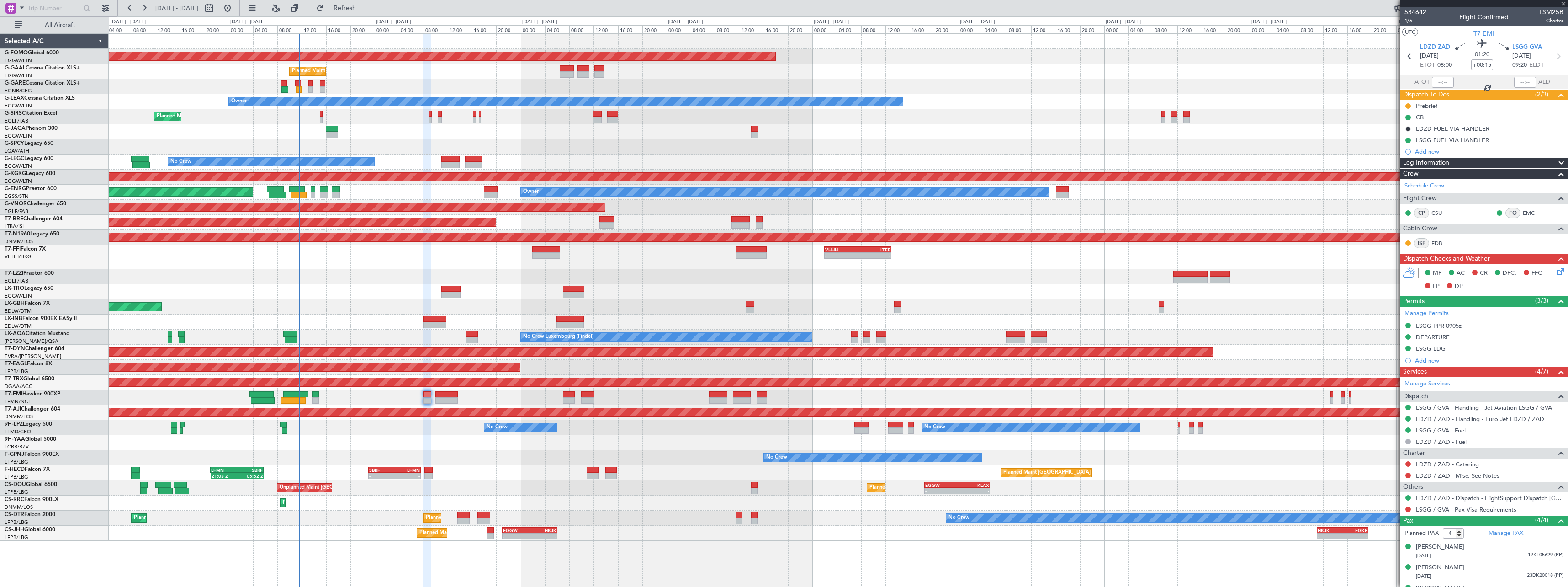
type input "+00:20"
type input "6"
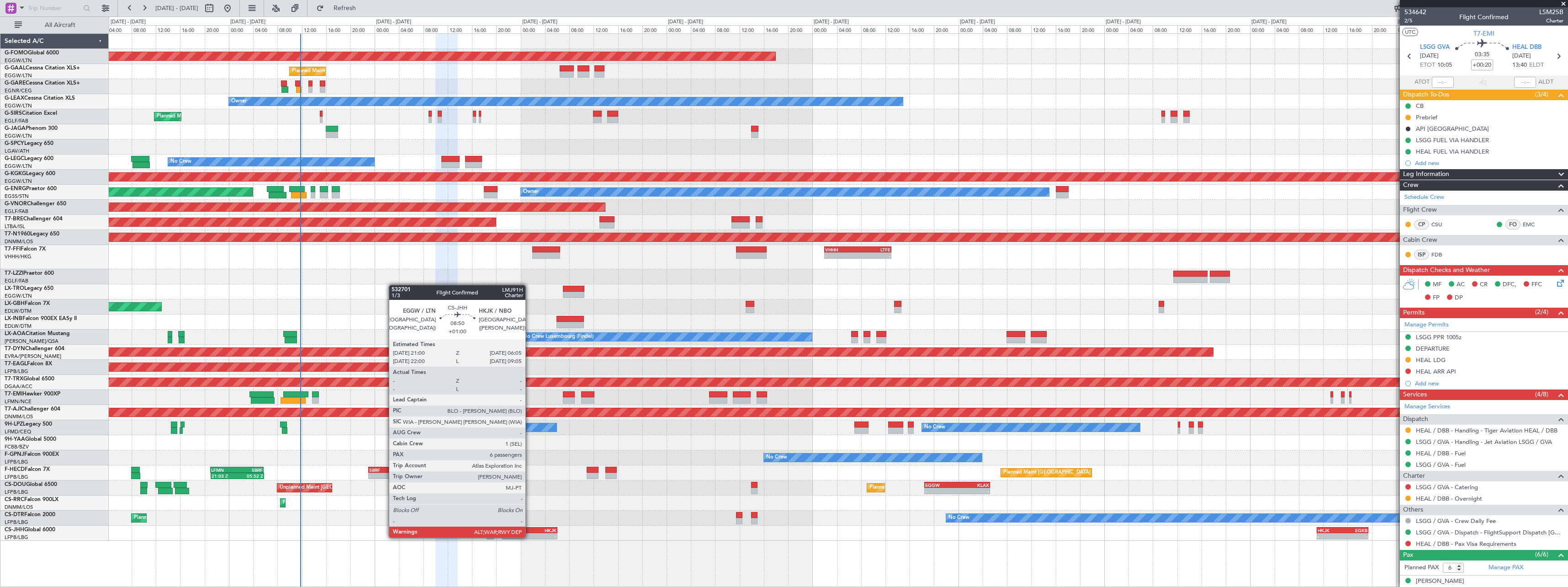
click at [530, 536] on div "-" at bounding box center [543, 536] width 27 height 5
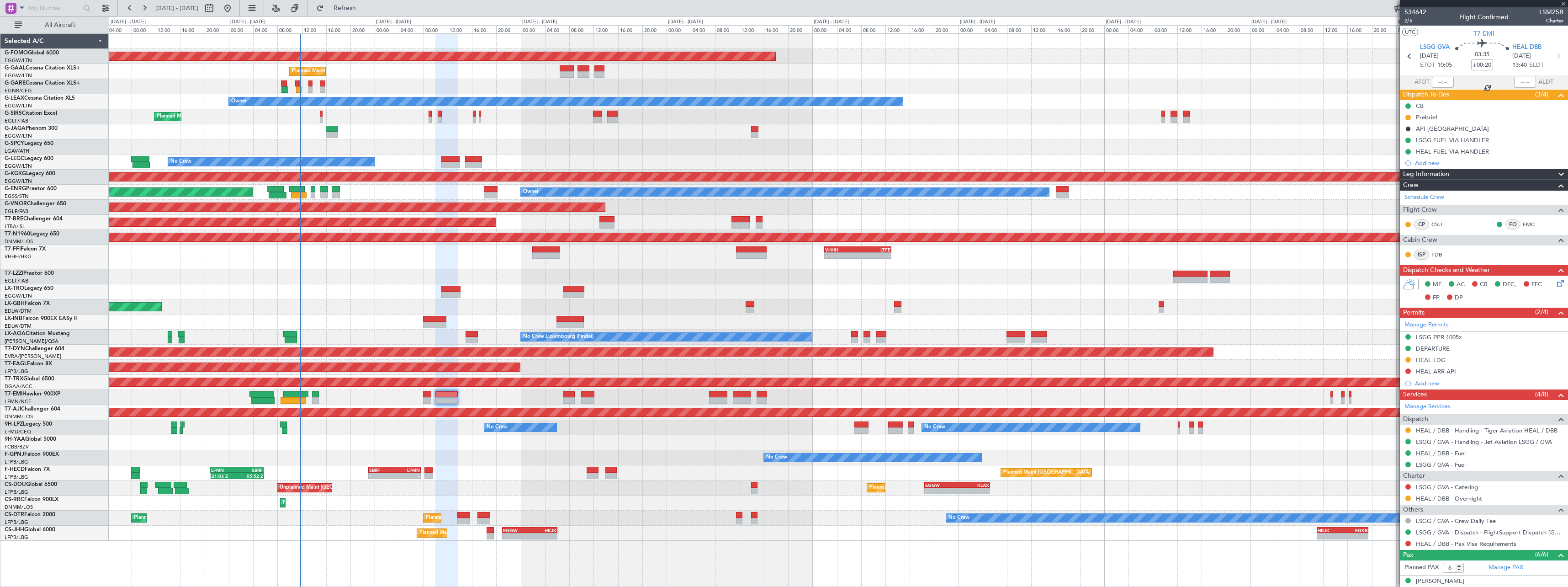
type input "+01:00"
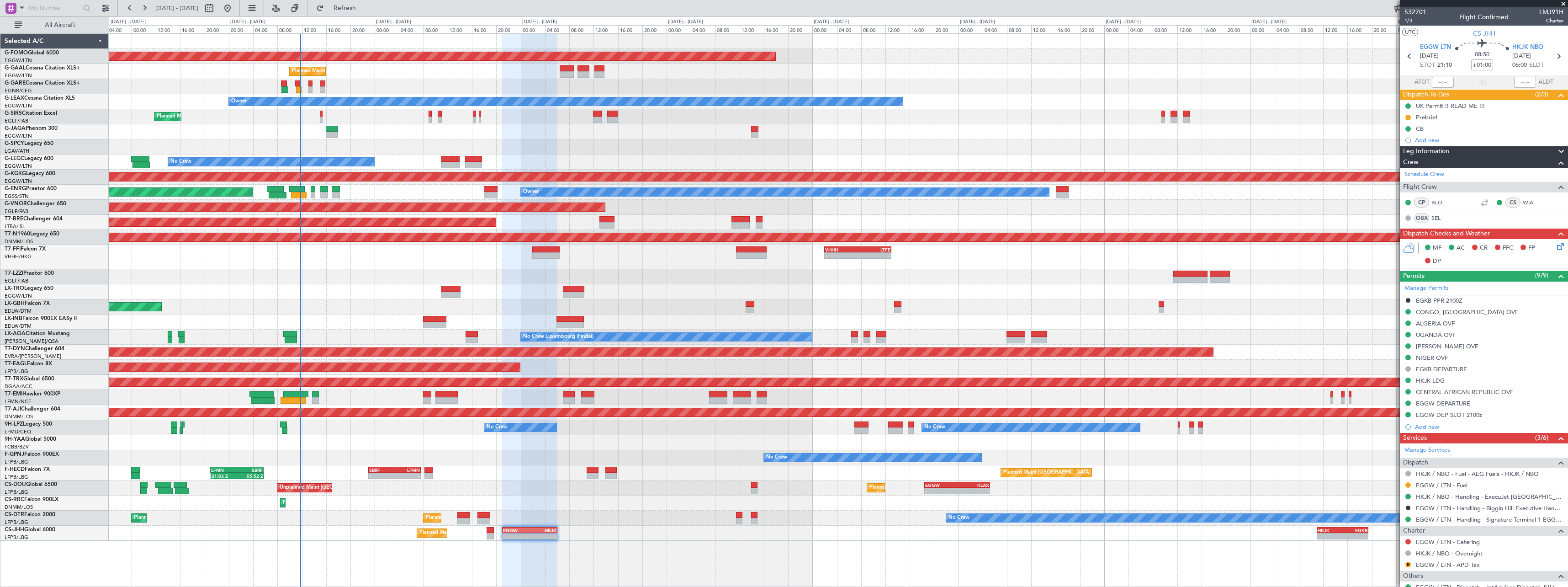
click at [1556, 152] on span at bounding box center [1561, 152] width 11 height 11
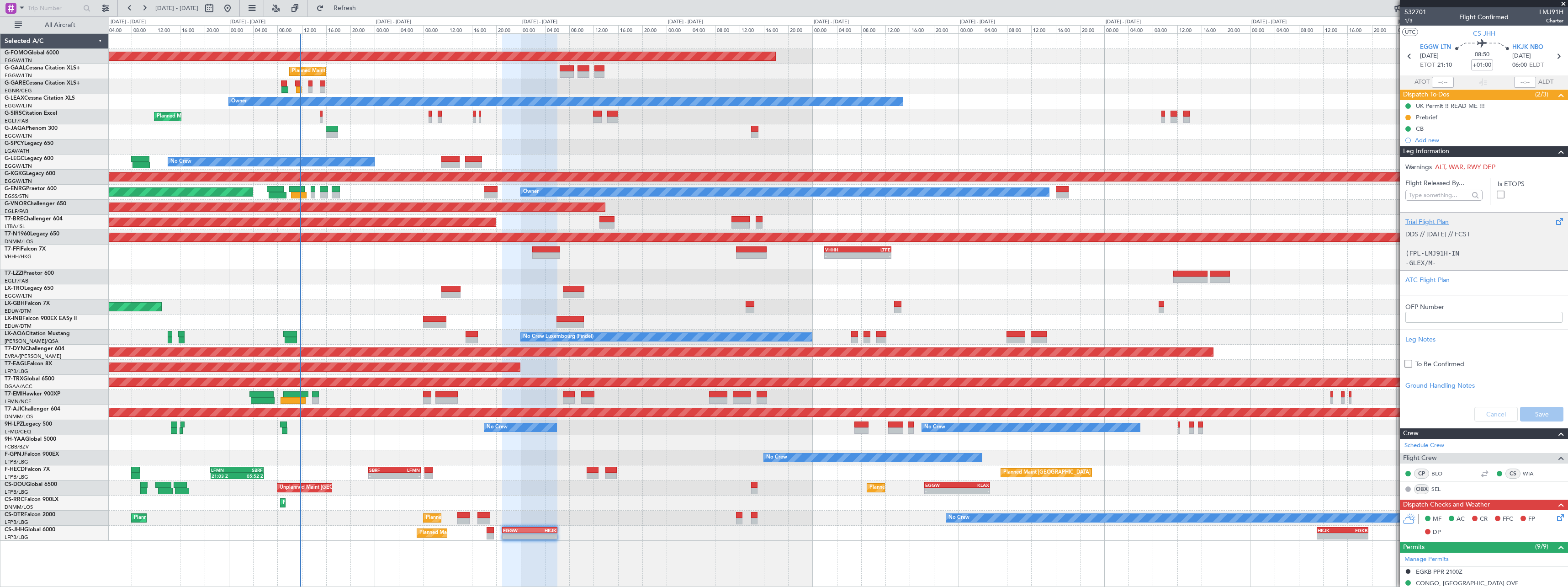
click at [1427, 225] on div "Trial Flight Plan" at bounding box center [1484, 222] width 157 height 10
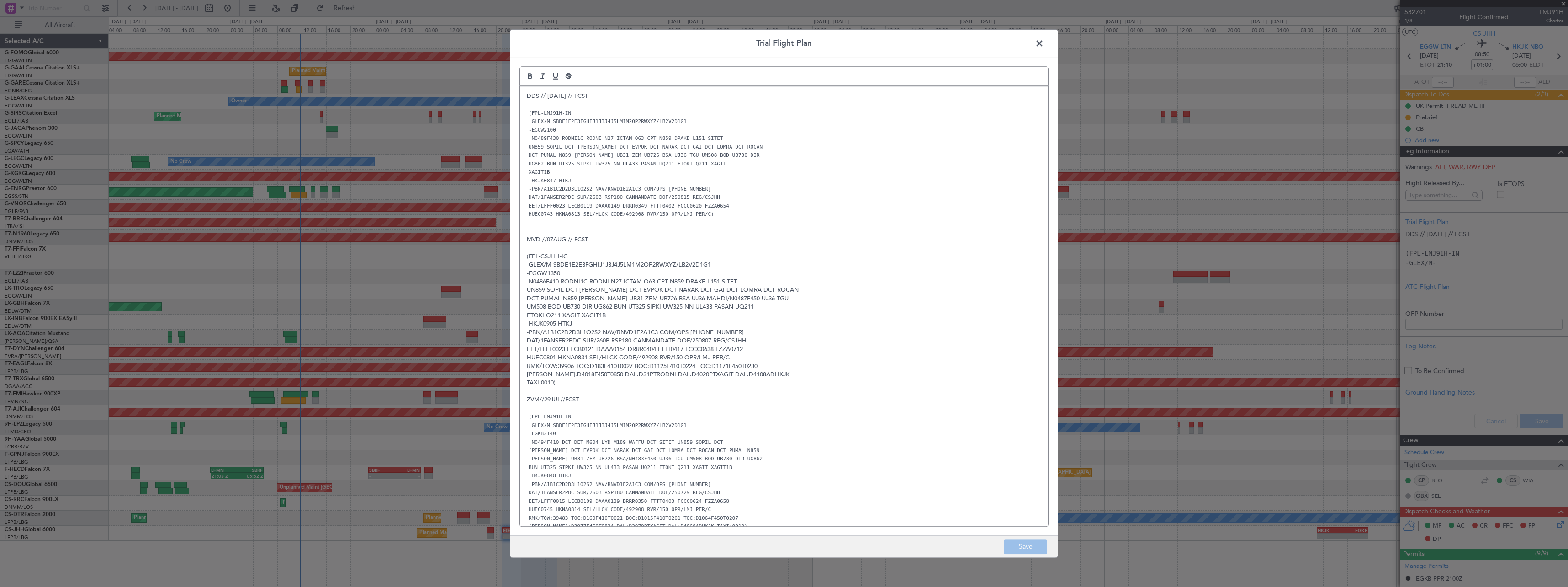
click at [524, 95] on div "DDS // 13AUG // FCST (FPL-LMJ91H-IN -GLEX/M-SBDE1E2E3FGHIJ1J3J4J5LM1M2OP2RWXYZ/…" at bounding box center [784, 306] width 528 height 440
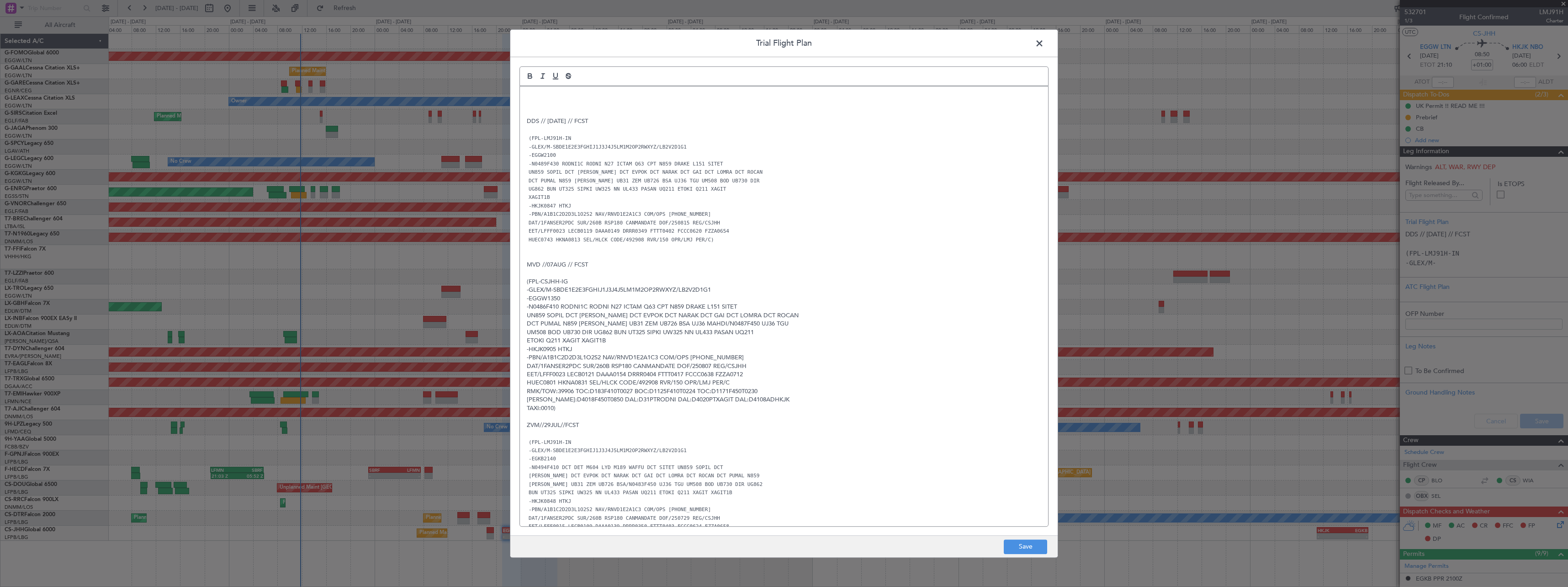
click at [528, 109] on p at bounding box center [783, 113] width 514 height 9
drag, startPoint x: 531, startPoint y: 100, endPoint x: 527, endPoint y: 98, distance: 4.5
click at [531, 100] on div "DDS // 13AUG // FCST (FPL-LMJ91H-IN -GLEX/M-SBDE1E2E3FGHIJ1J3J4J5LM1M2OP2RWXYZ/…" at bounding box center [784, 306] width 528 height 440
click at [525, 94] on div "DDS // 13AUG // FCST (FPL-LMJ91H-IN -GLEX/M-SBDE1E2E3FGHIJ1J3J4J5LM1M2OP2RWXYZ/…" at bounding box center [784, 306] width 528 height 440
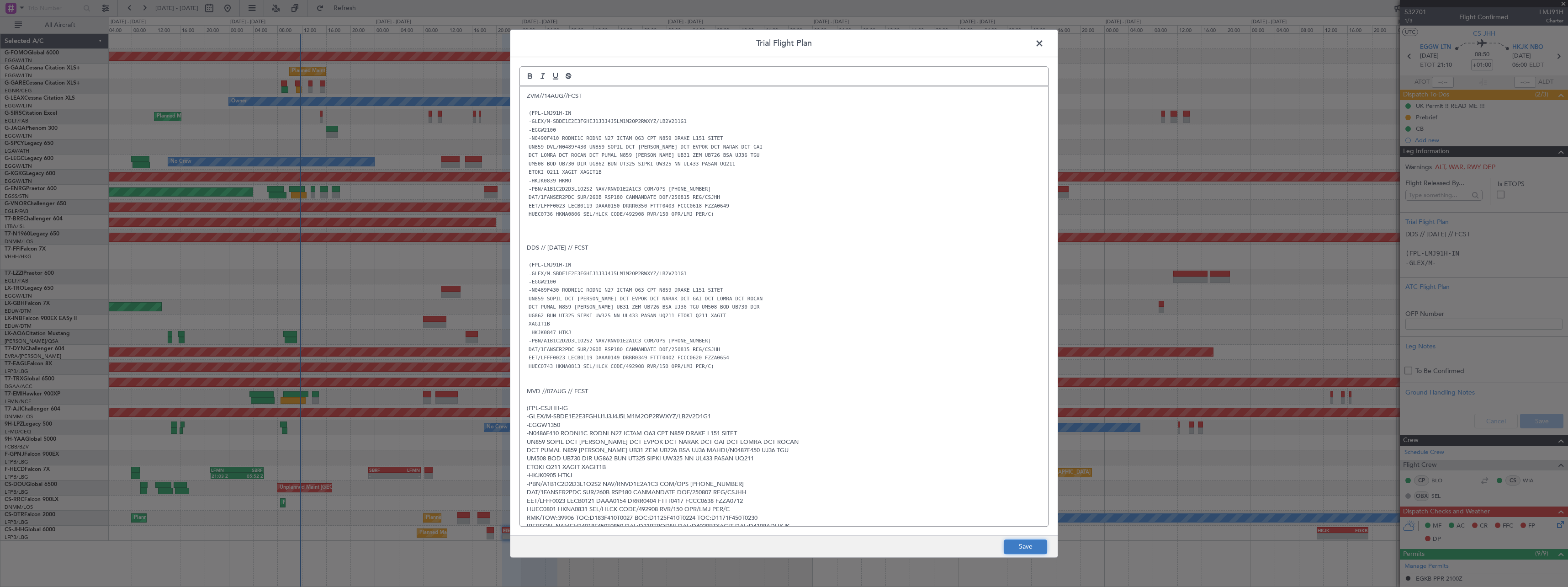
click at [1032, 550] on button "Save" at bounding box center [1025, 547] width 43 height 15
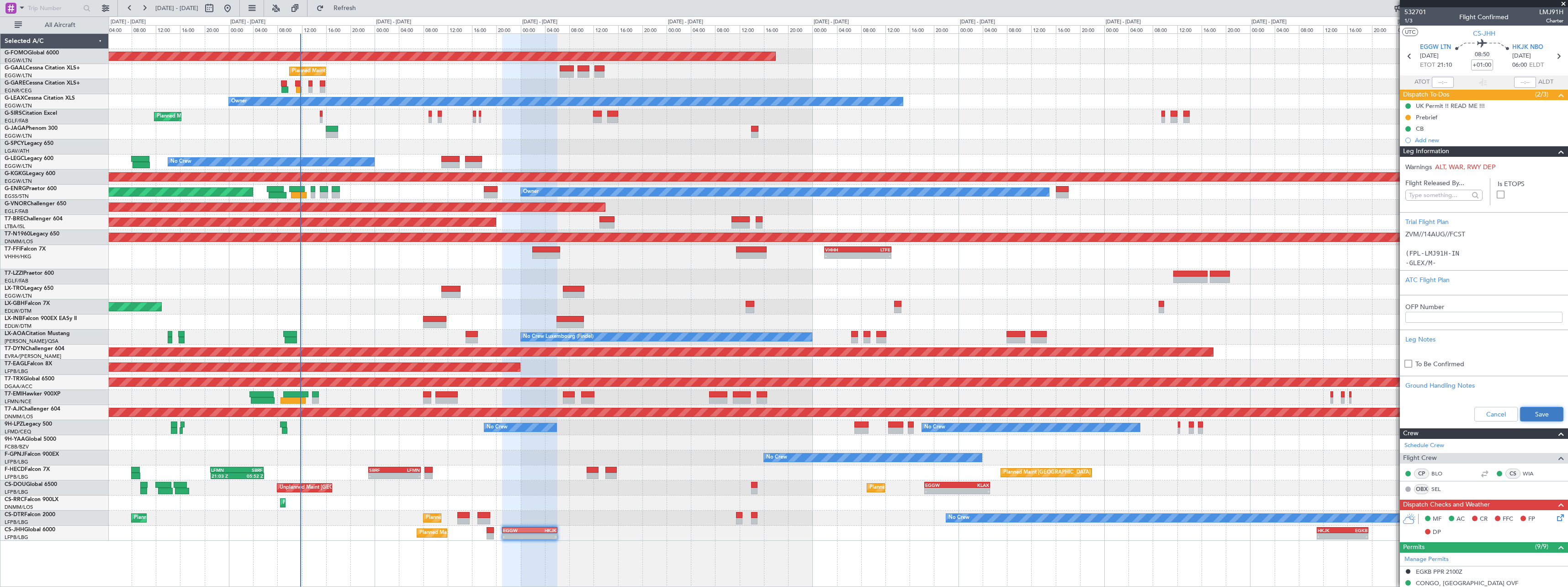
click at [1541, 413] on button "Save" at bounding box center [1541, 414] width 43 height 15
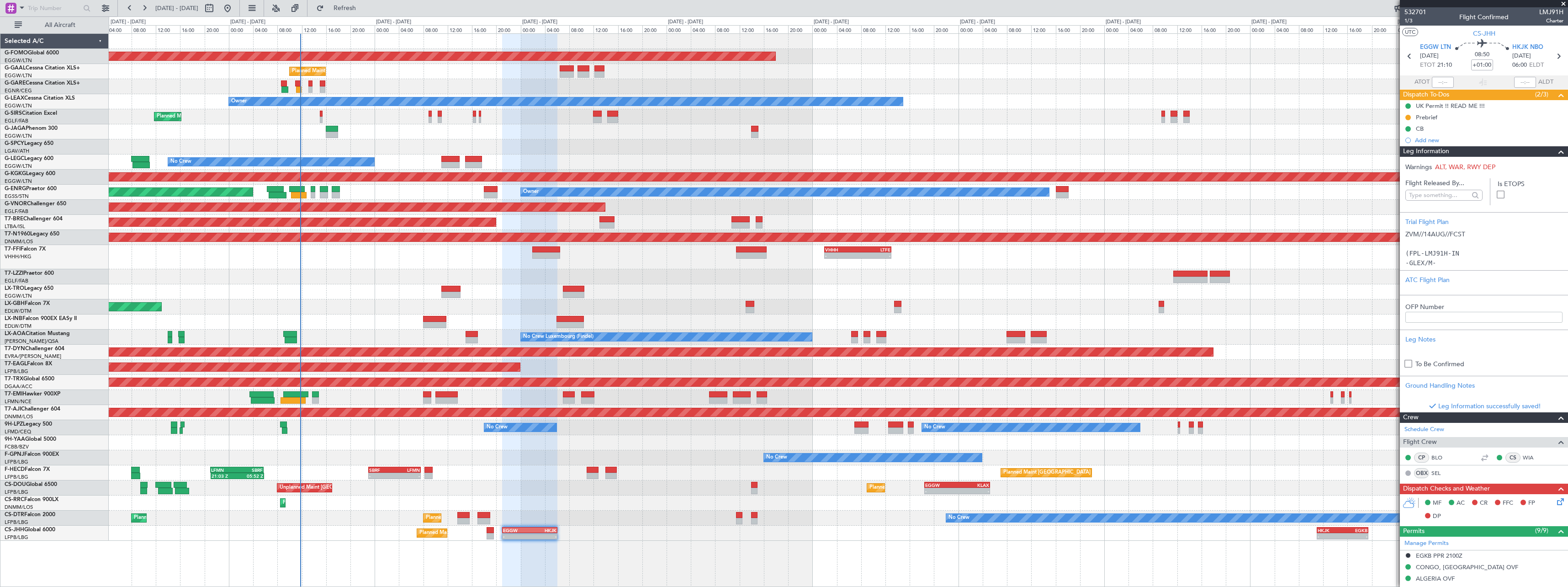
click at [1556, 153] on span at bounding box center [1561, 152] width 11 height 11
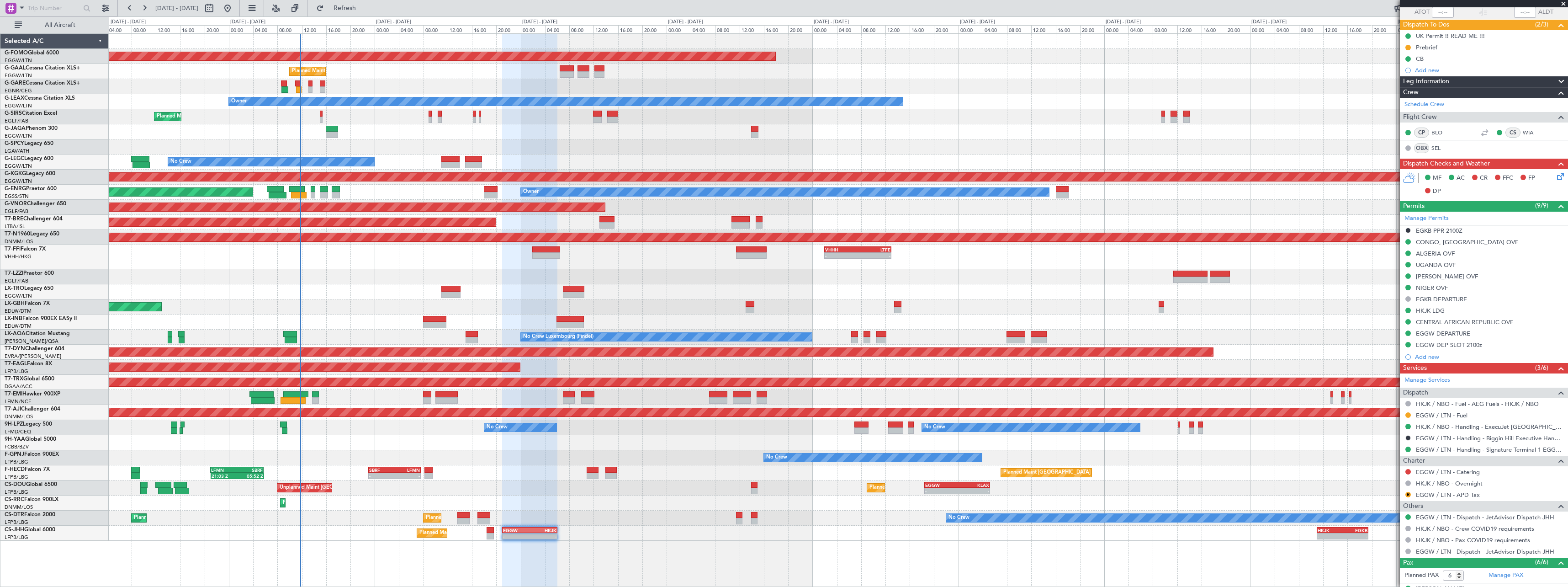
scroll to position [189, 0]
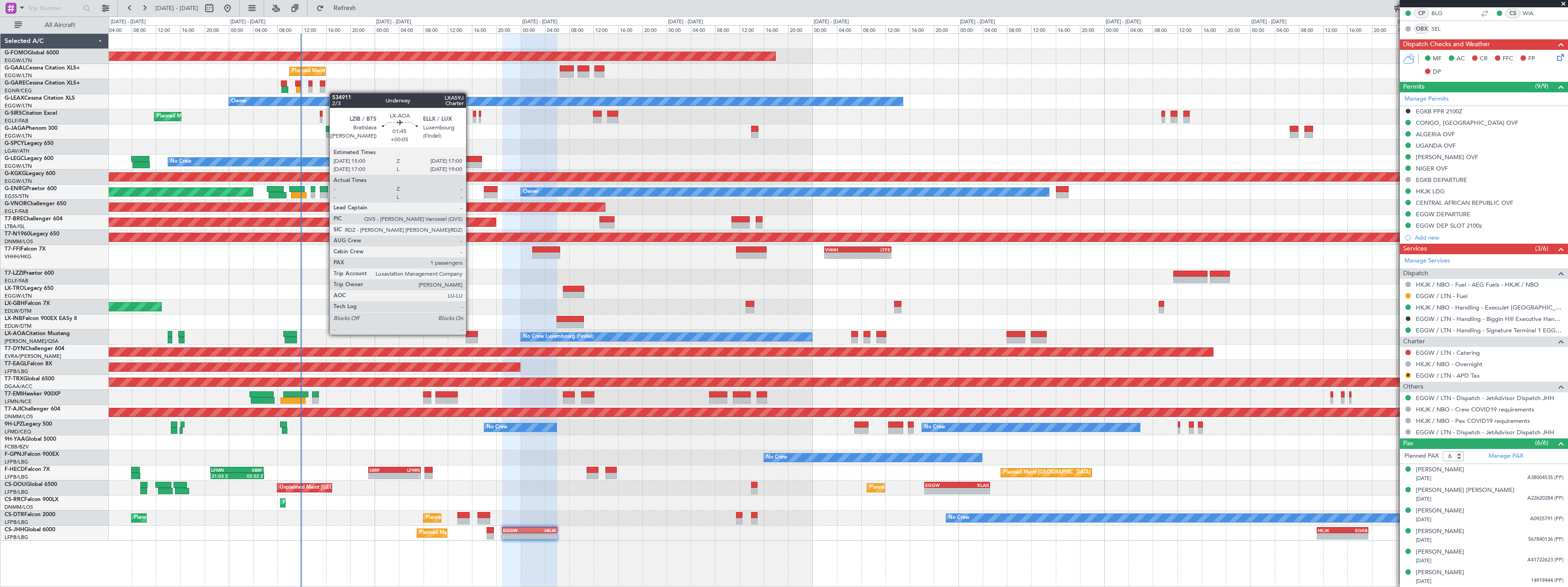
click at [471, 334] on div at bounding box center [472, 334] width 12 height 7
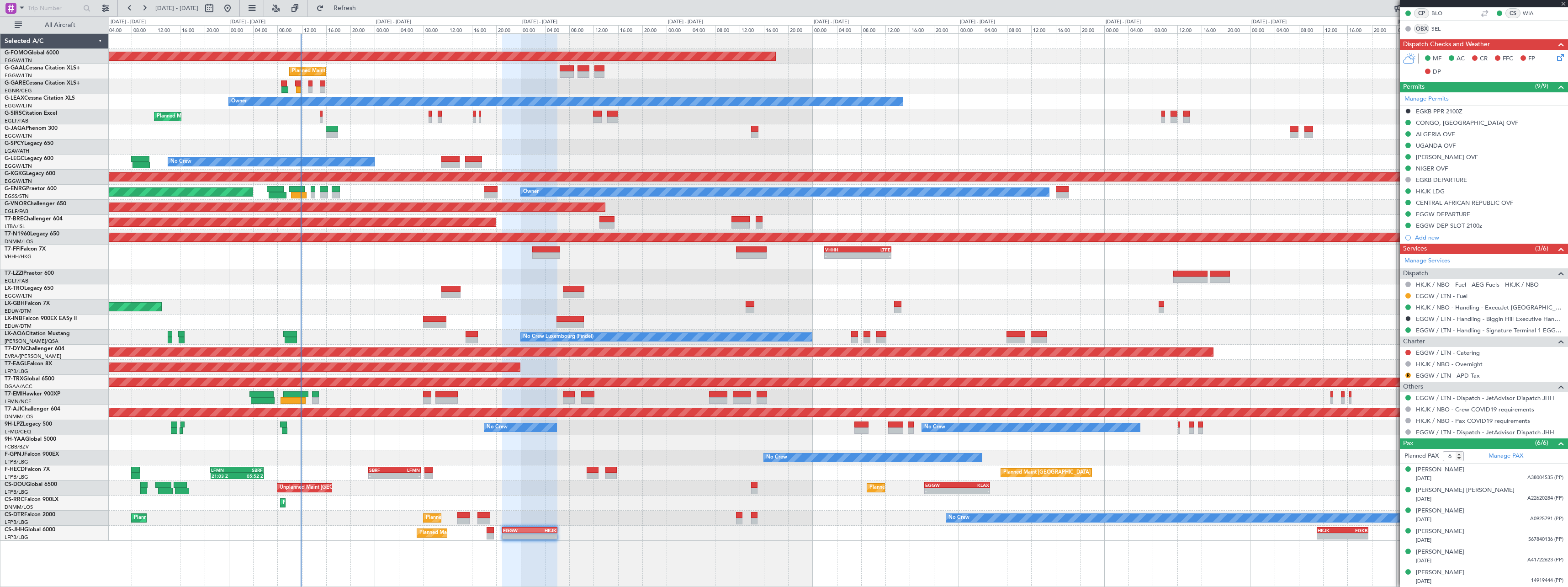
type input "+00:05"
type input "1"
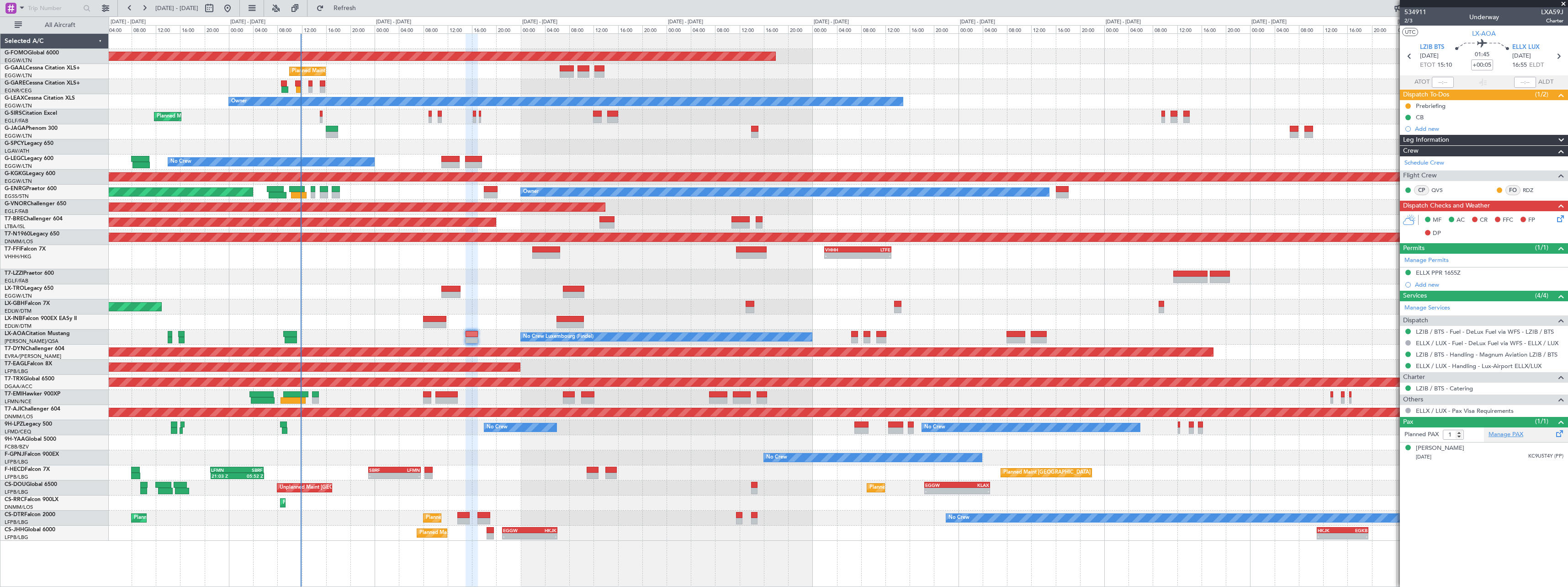
click at [1514, 434] on link "Manage PAX" at bounding box center [1505, 434] width 35 height 9
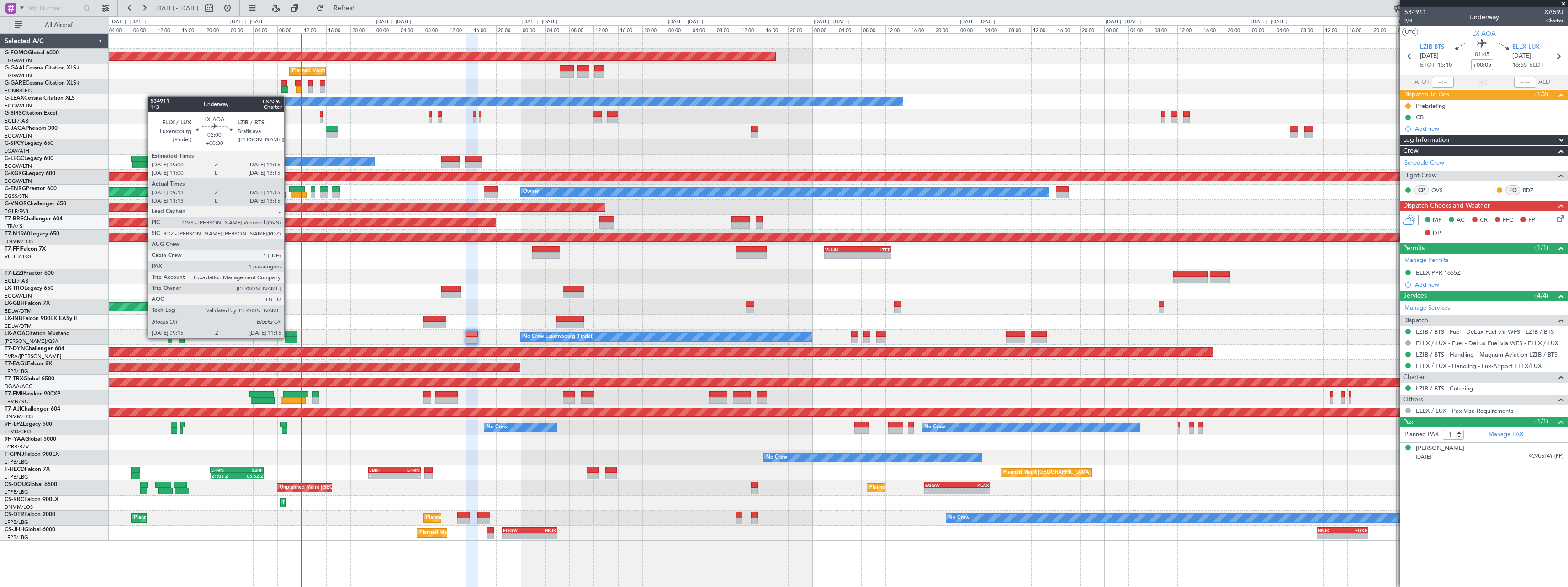
click at [289, 337] on div at bounding box center [291, 340] width 12 height 7
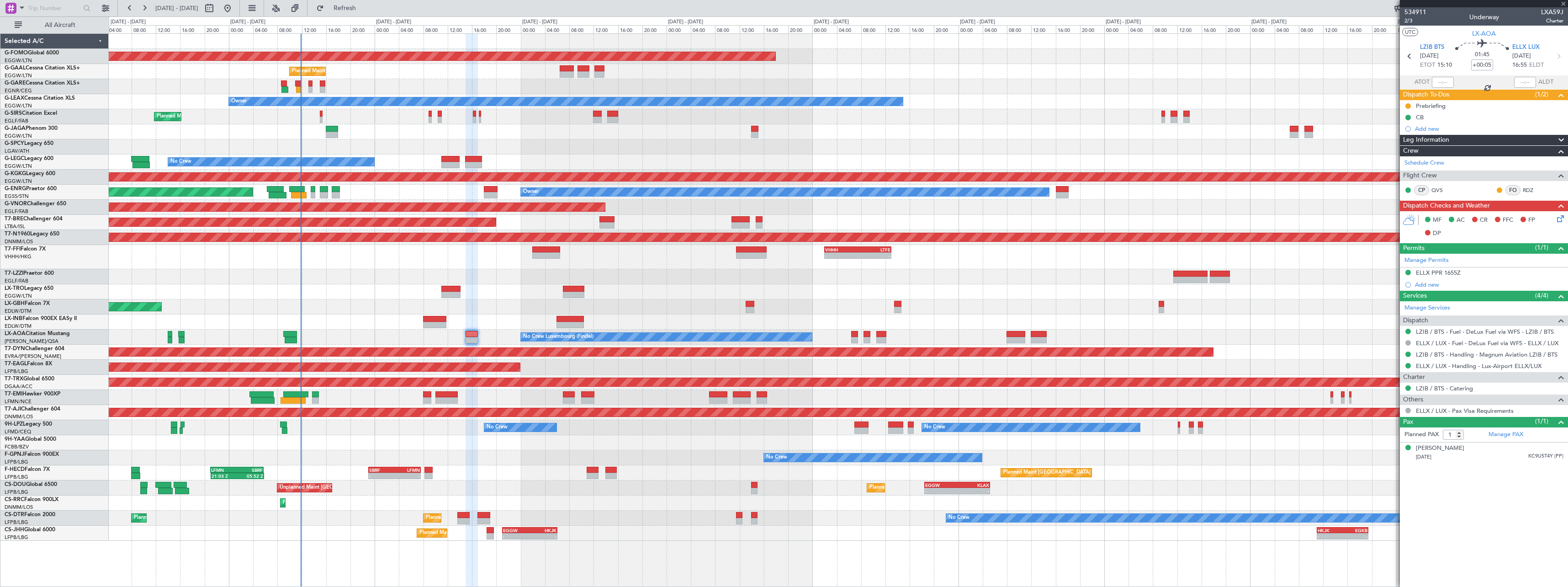
type input "+00:30"
type input "09:23"
type input "11:10"
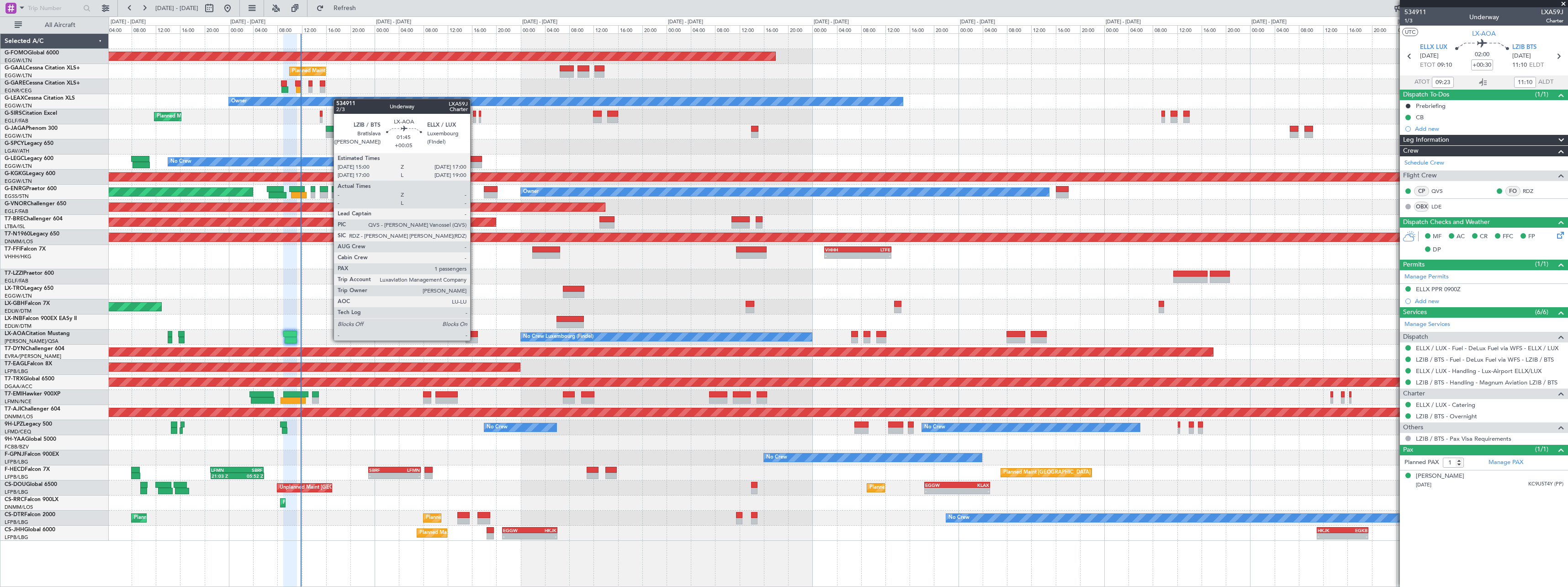
click at [474, 340] on div at bounding box center [472, 340] width 12 height 7
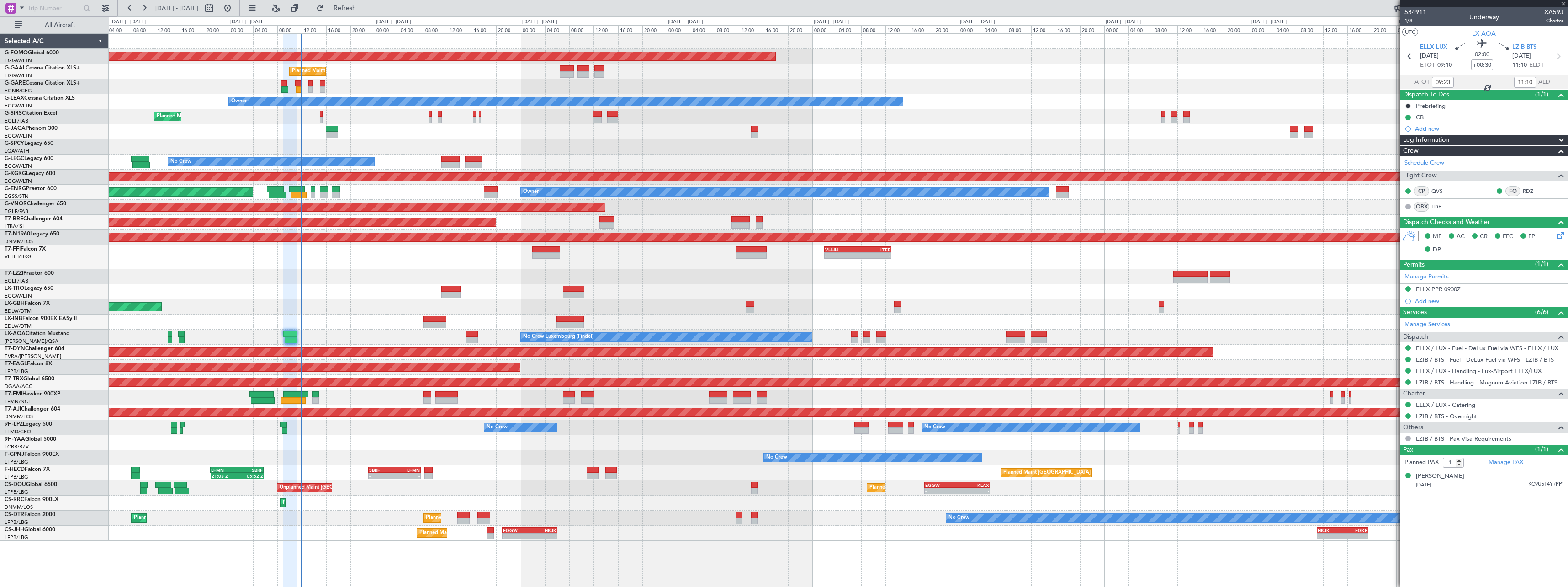
type input "+00:05"
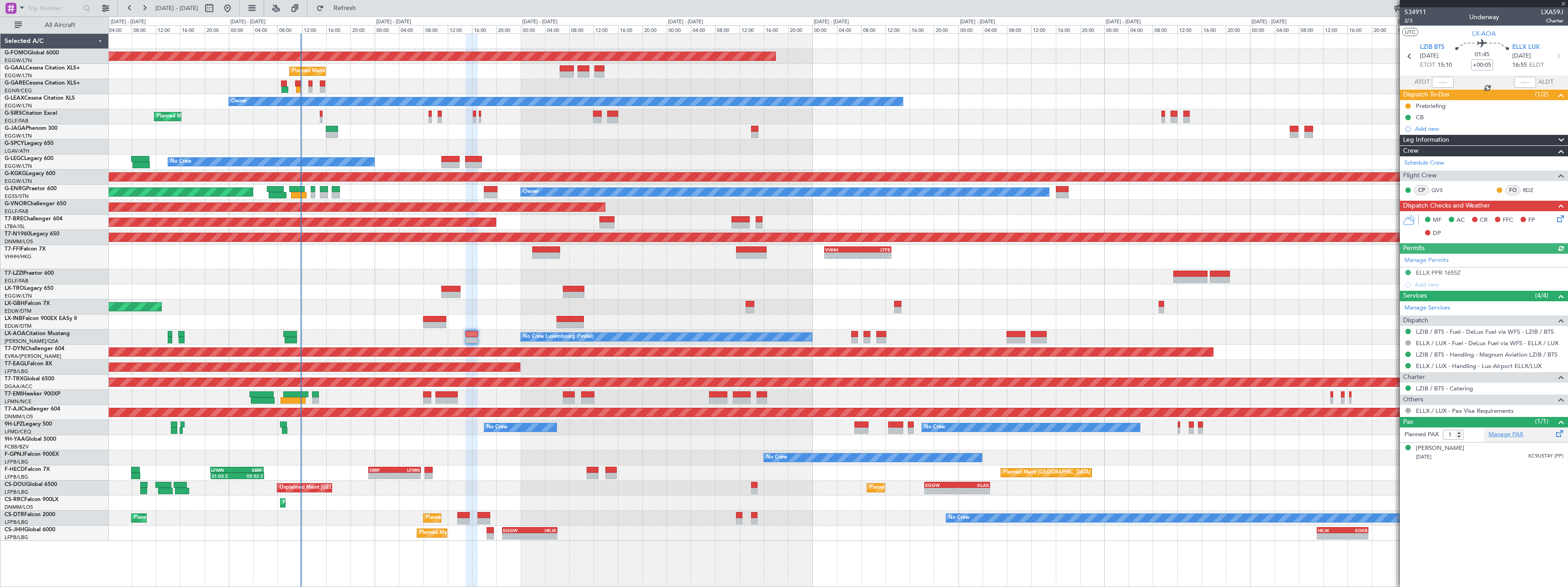
click at [1520, 432] on link "Manage PAX" at bounding box center [1505, 434] width 35 height 9
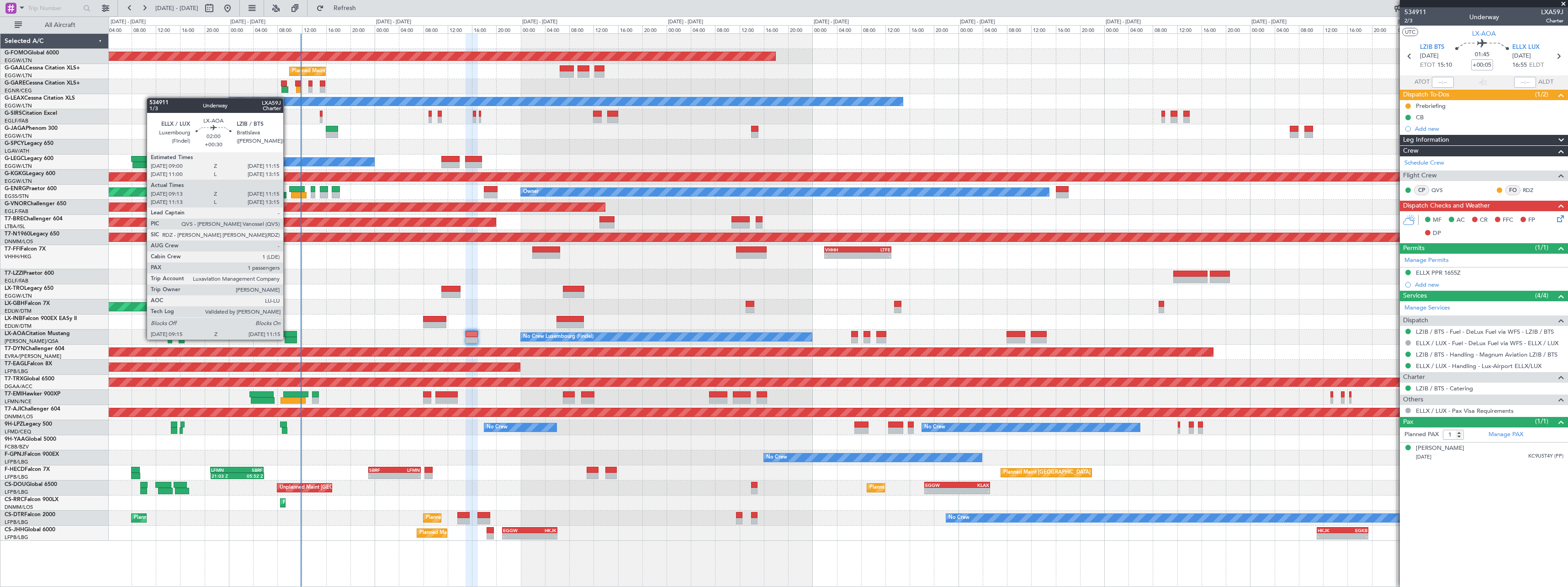
click at [288, 339] on div at bounding box center [291, 340] width 12 height 7
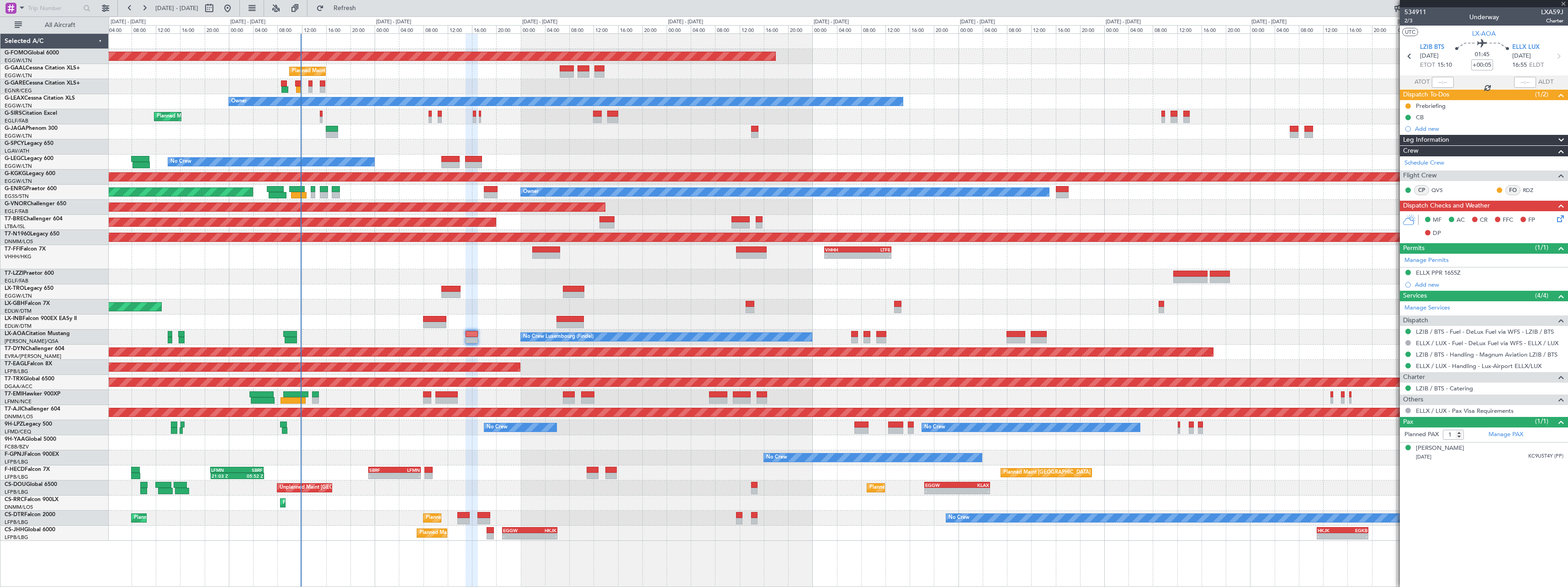
type input "+00:30"
type input "09:23"
type input "11:10"
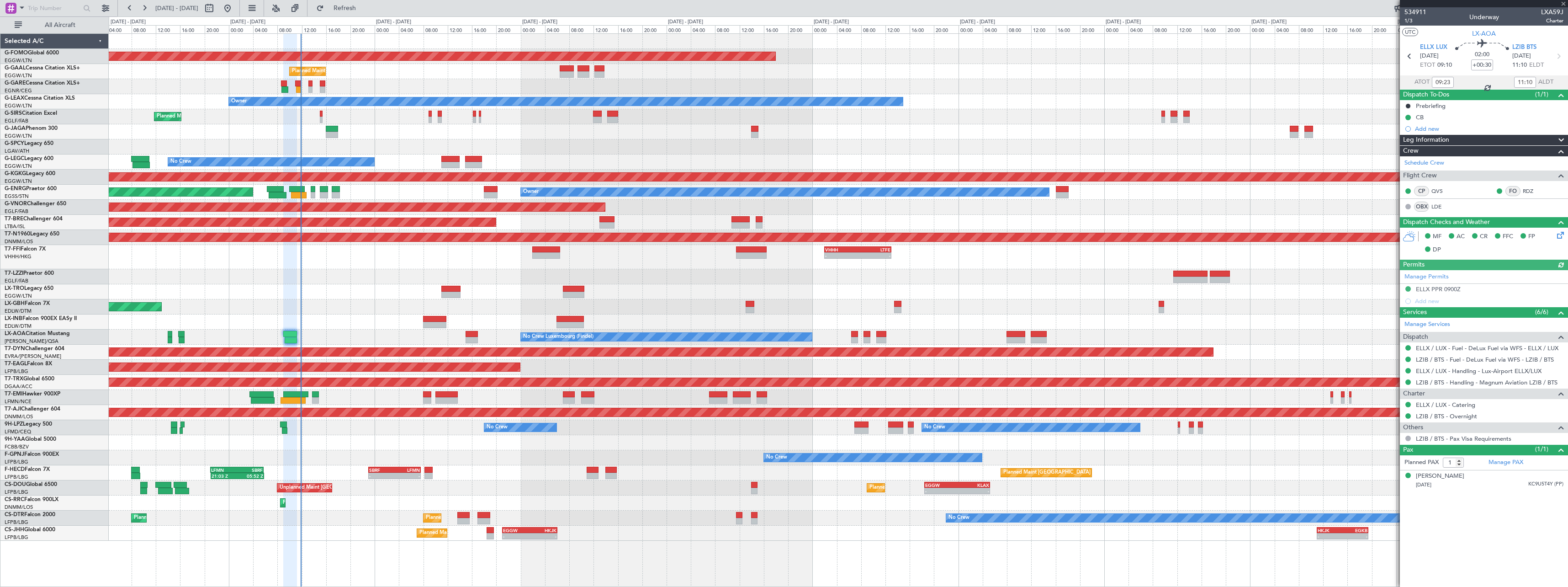
type input "11:23"
type input "13:10"
type input "09:23"
type input "11:10"
click at [1410, 21] on span "1/3" at bounding box center [1415, 21] width 22 height 8
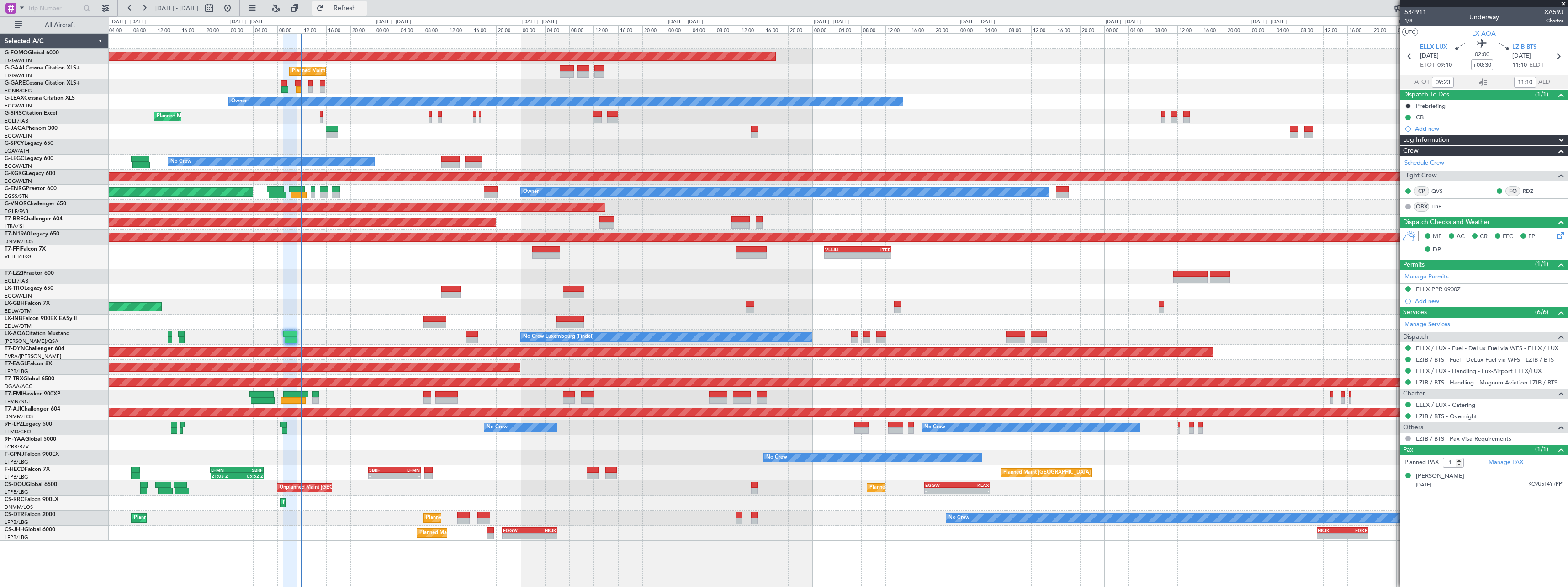
click at [364, 9] on span "Refresh" at bounding box center [345, 8] width 38 height 7
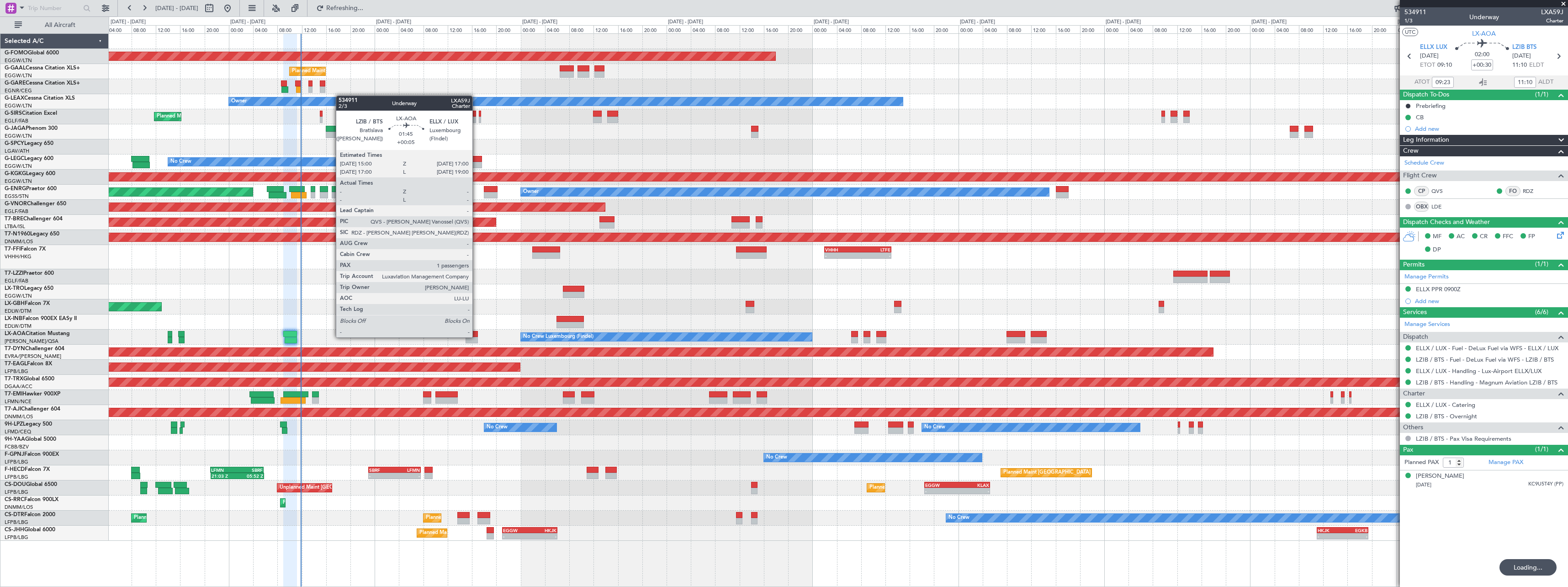
click at [475, 336] on div at bounding box center [472, 334] width 12 height 7
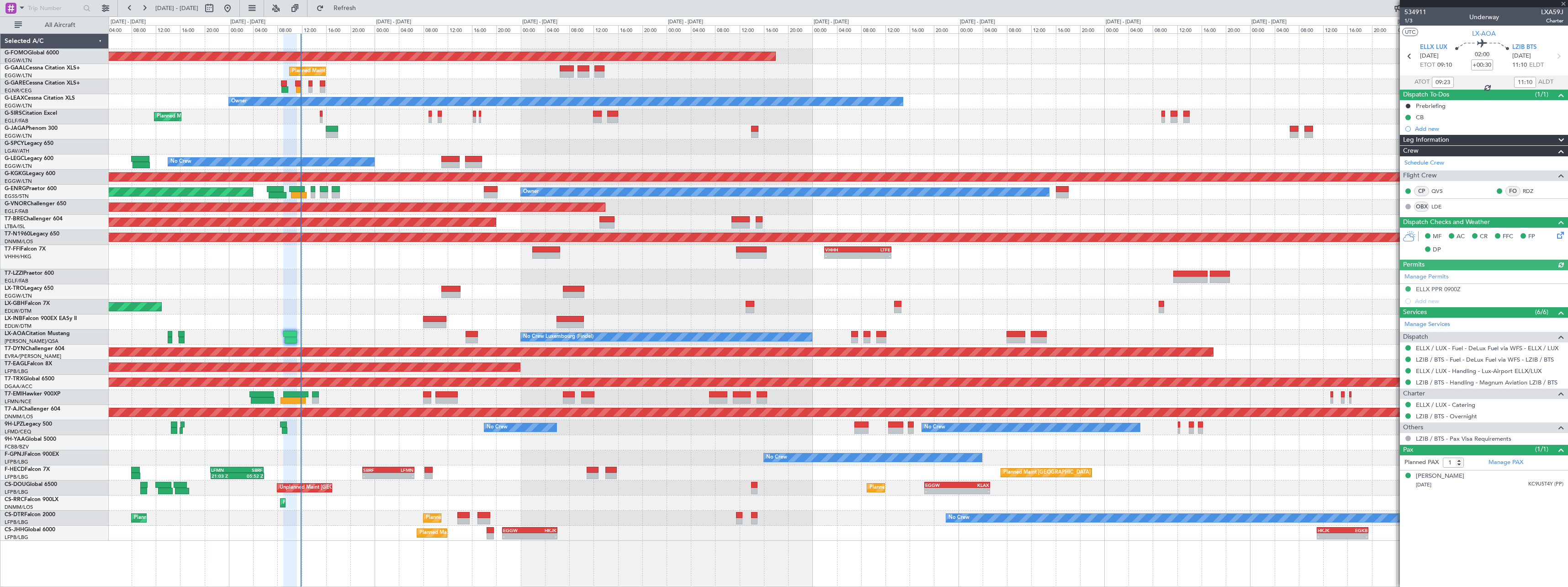
type input "+00:05"
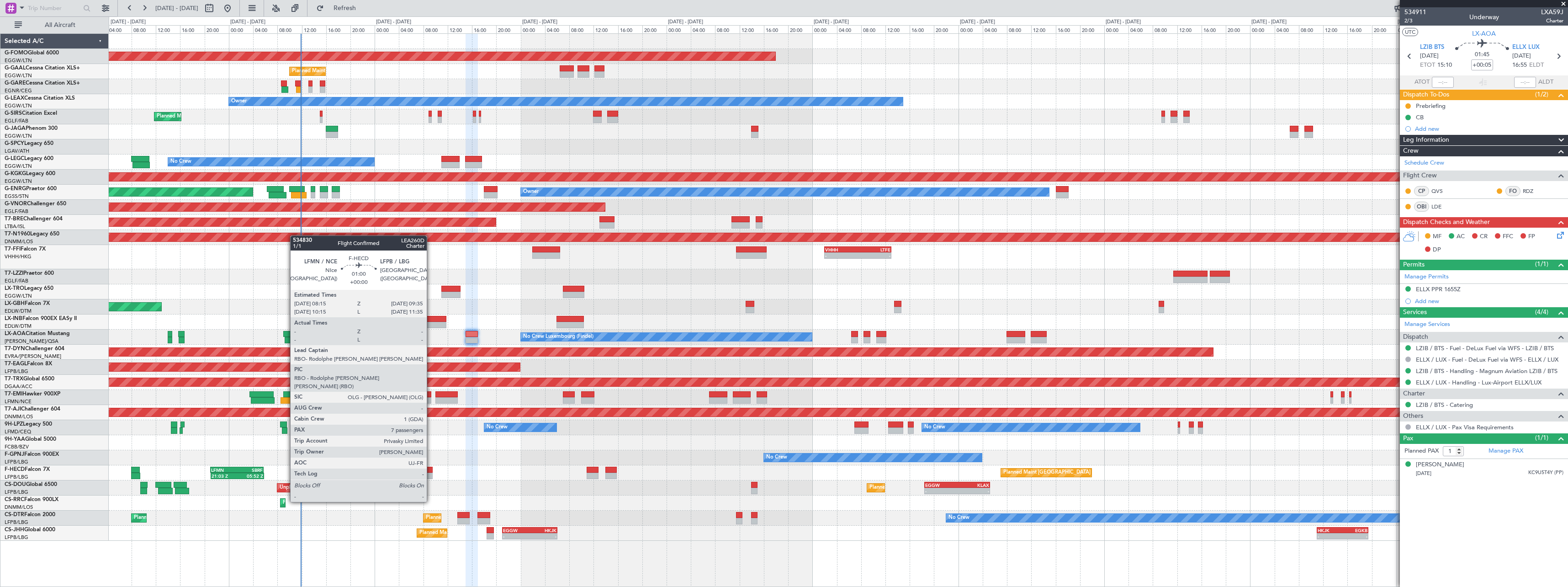
click at [431, 476] on div at bounding box center [429, 476] width 9 height 7
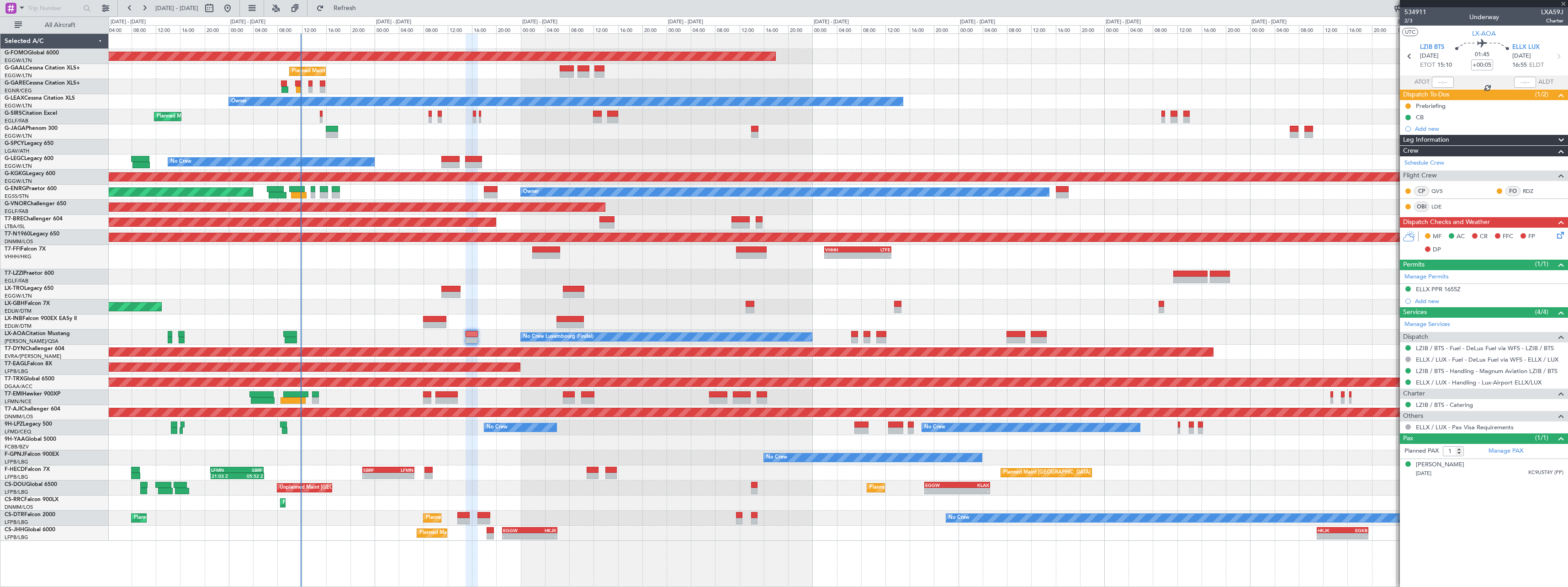
type input "7"
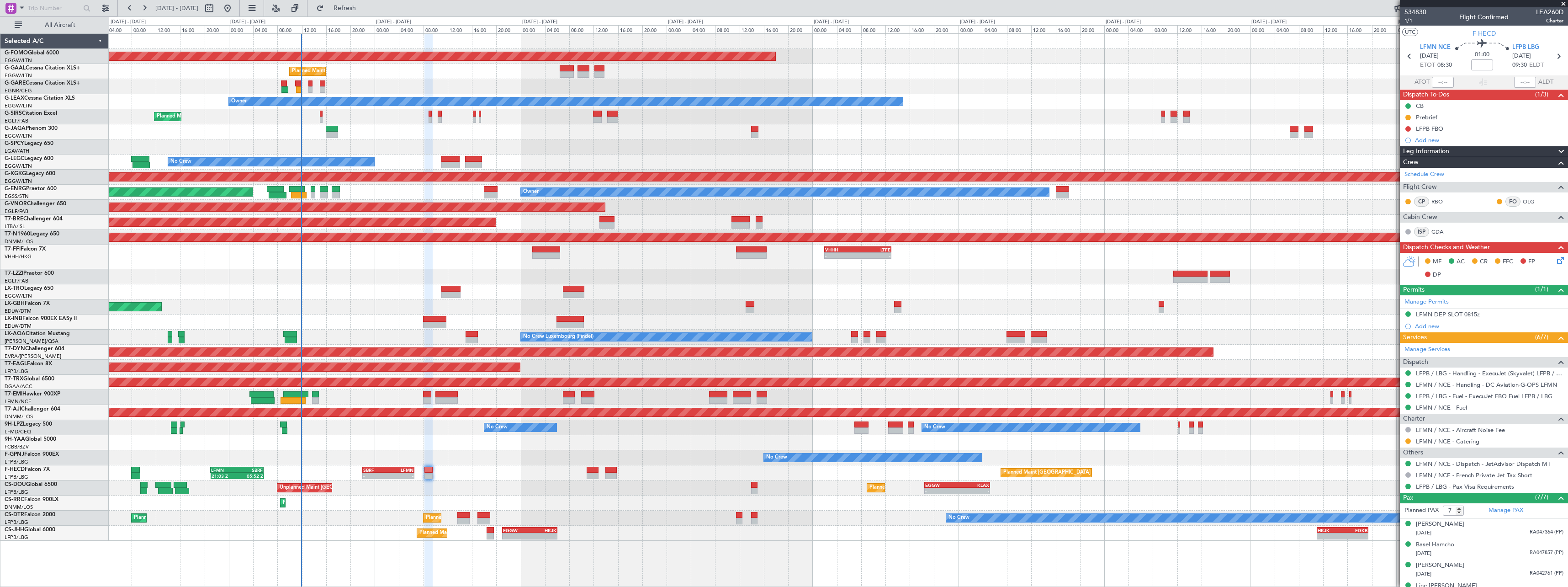
click at [478, 345] on div "Planned Maint [GEOGRAPHIC_DATA]-[GEOGRAPHIC_DATA]" at bounding box center [838, 352] width 1459 height 15
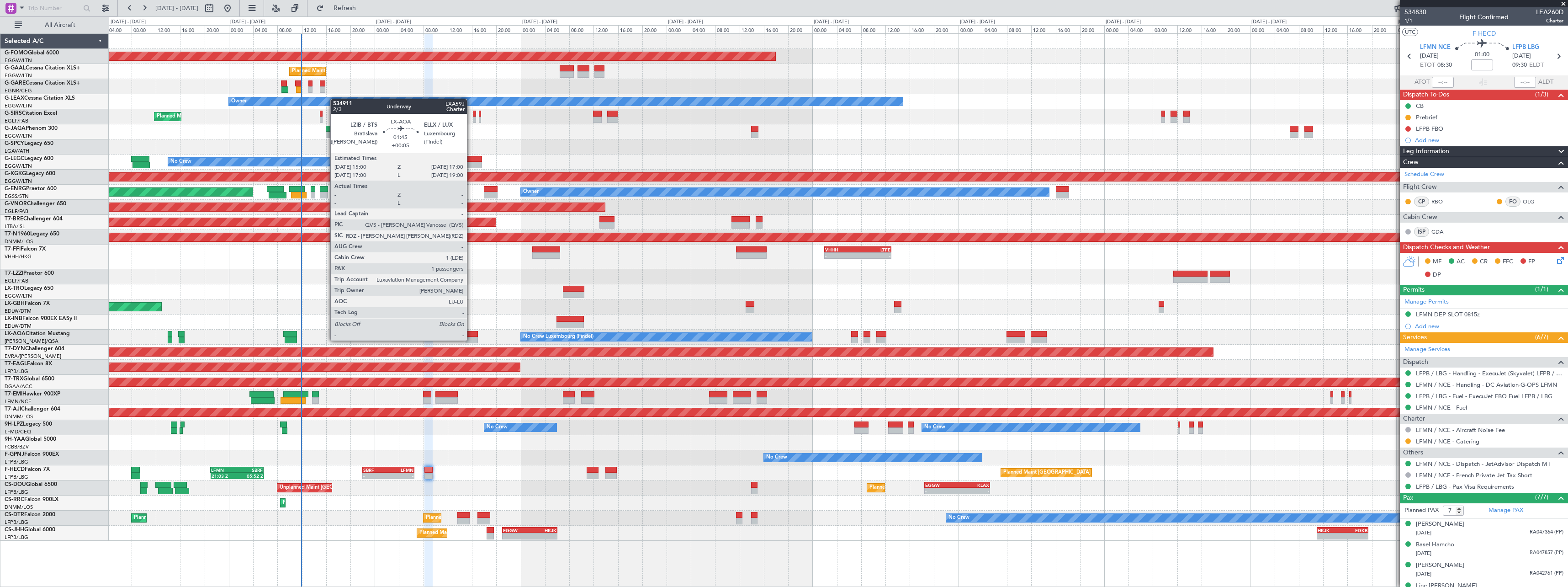
click at [472, 340] on div at bounding box center [472, 340] width 12 height 7
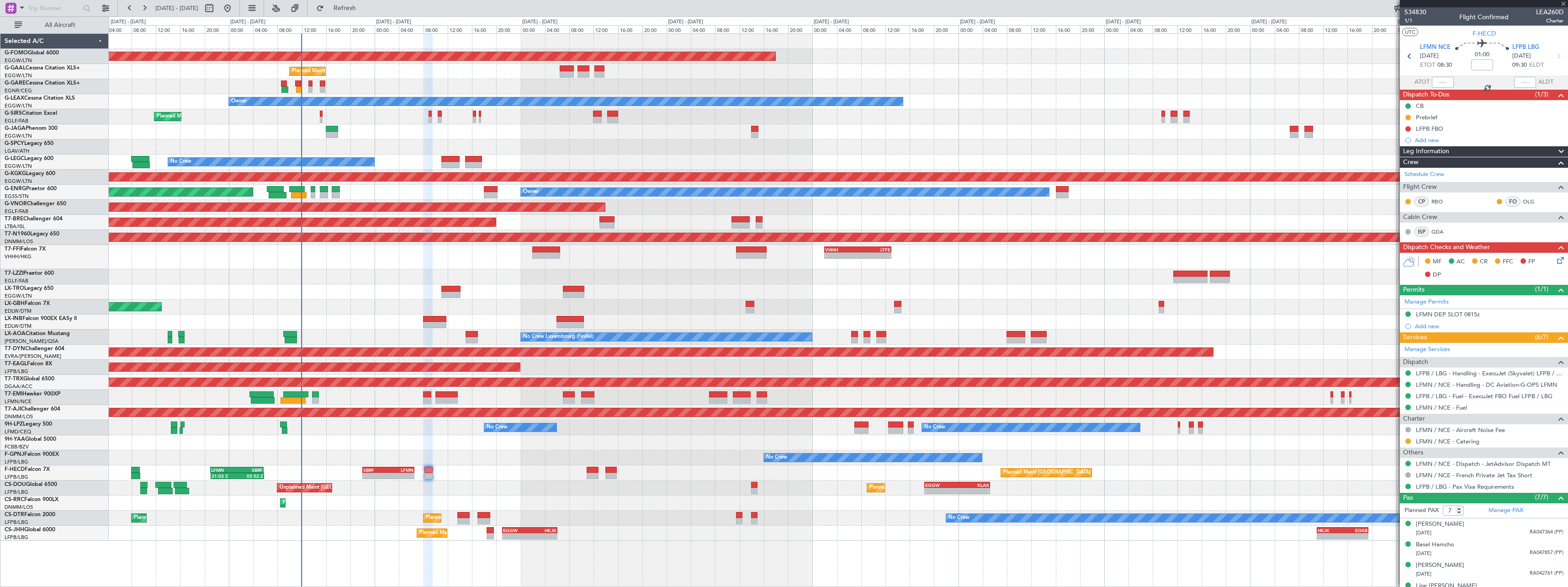
type input "+00:05"
type input "1"
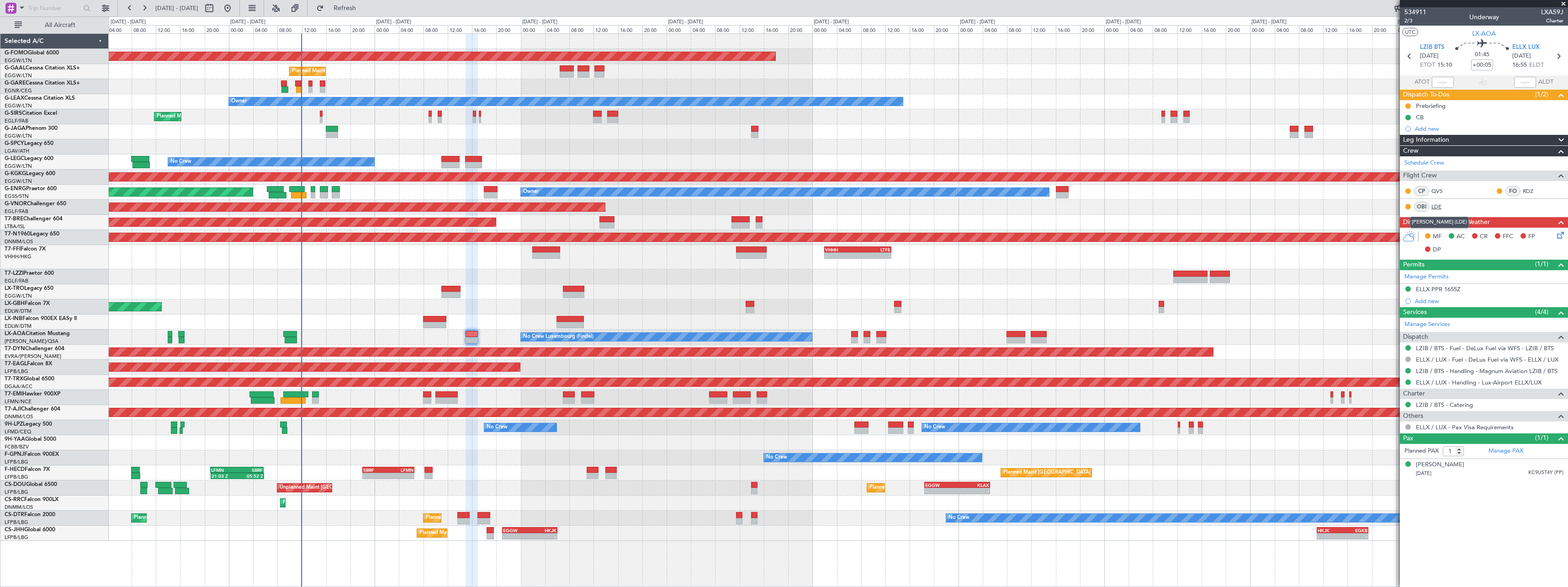
click at [1440, 207] on link "LDE" at bounding box center [1442, 207] width 21 height 9
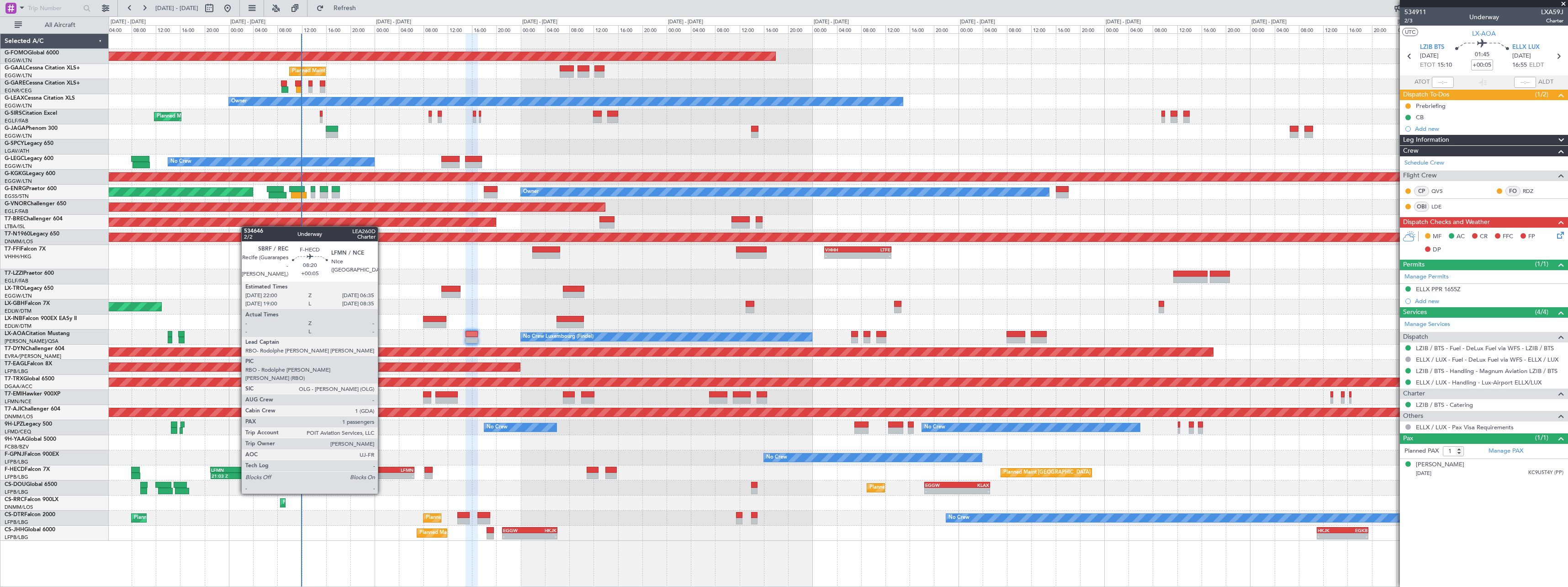
click at [382, 476] on div "-" at bounding box center [376, 476] width 25 height 5
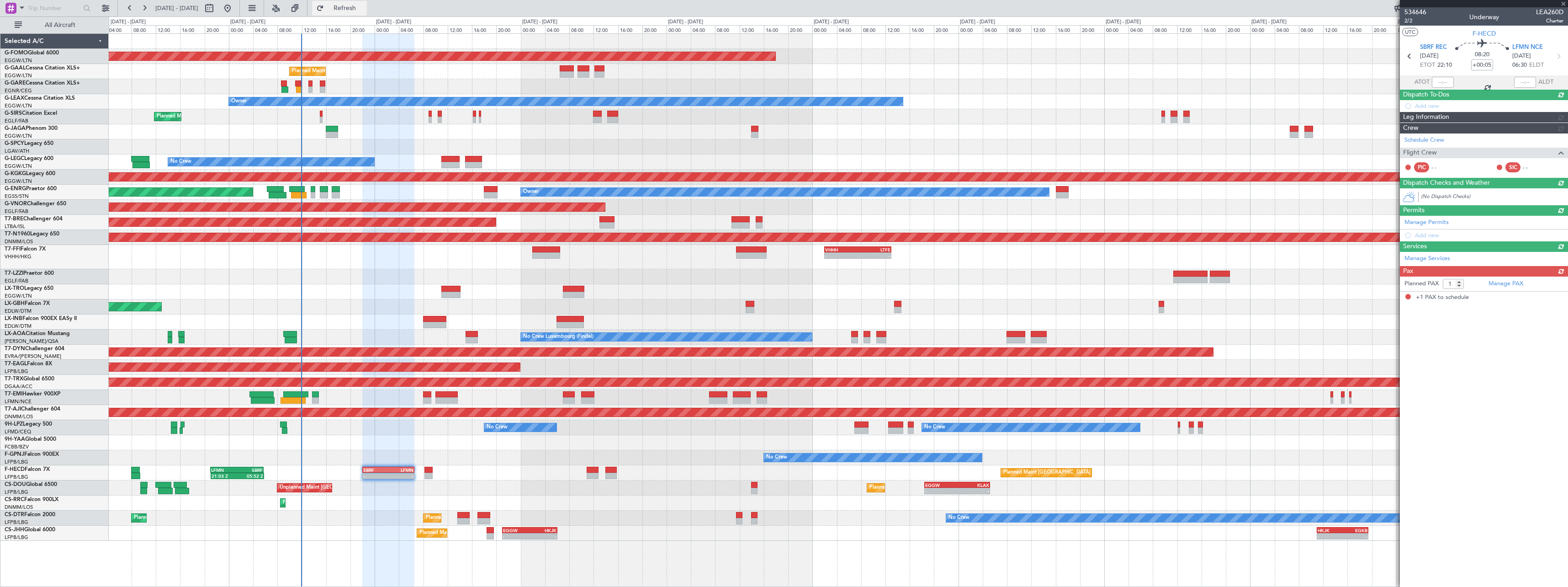
click at [364, 8] on span "Refresh" at bounding box center [345, 8] width 38 height 7
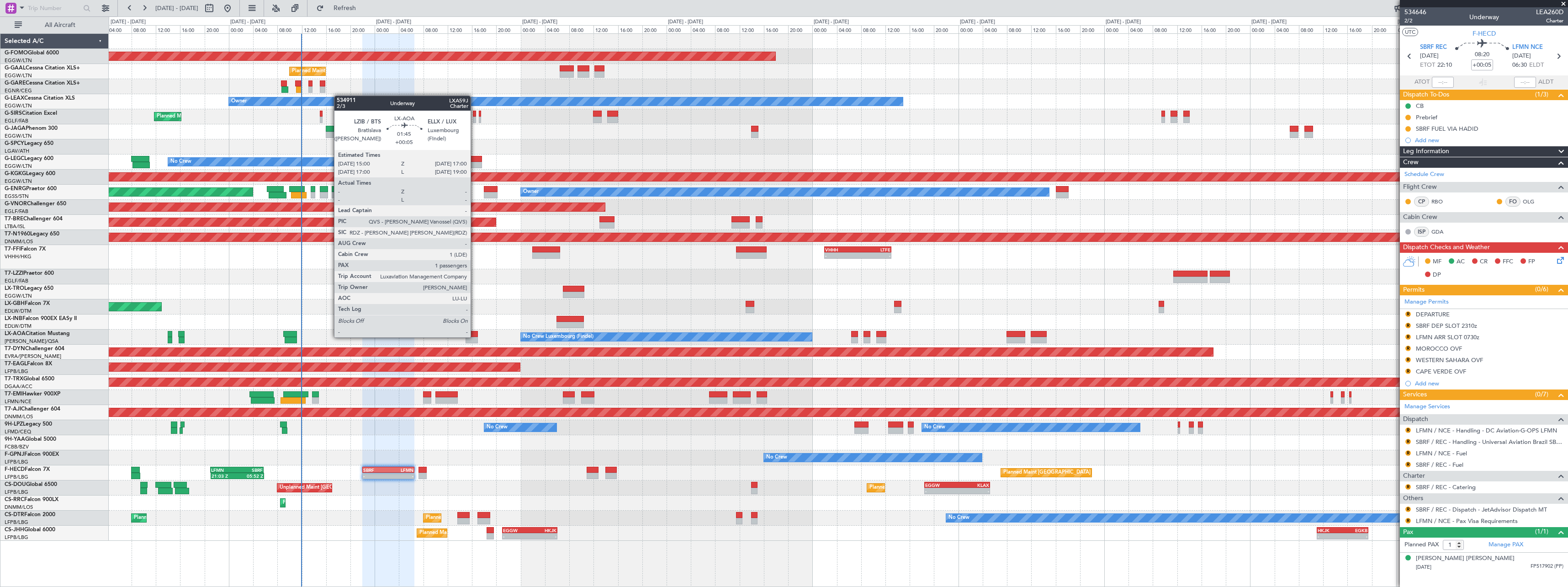
click at [475, 336] on div at bounding box center [472, 334] width 12 height 7
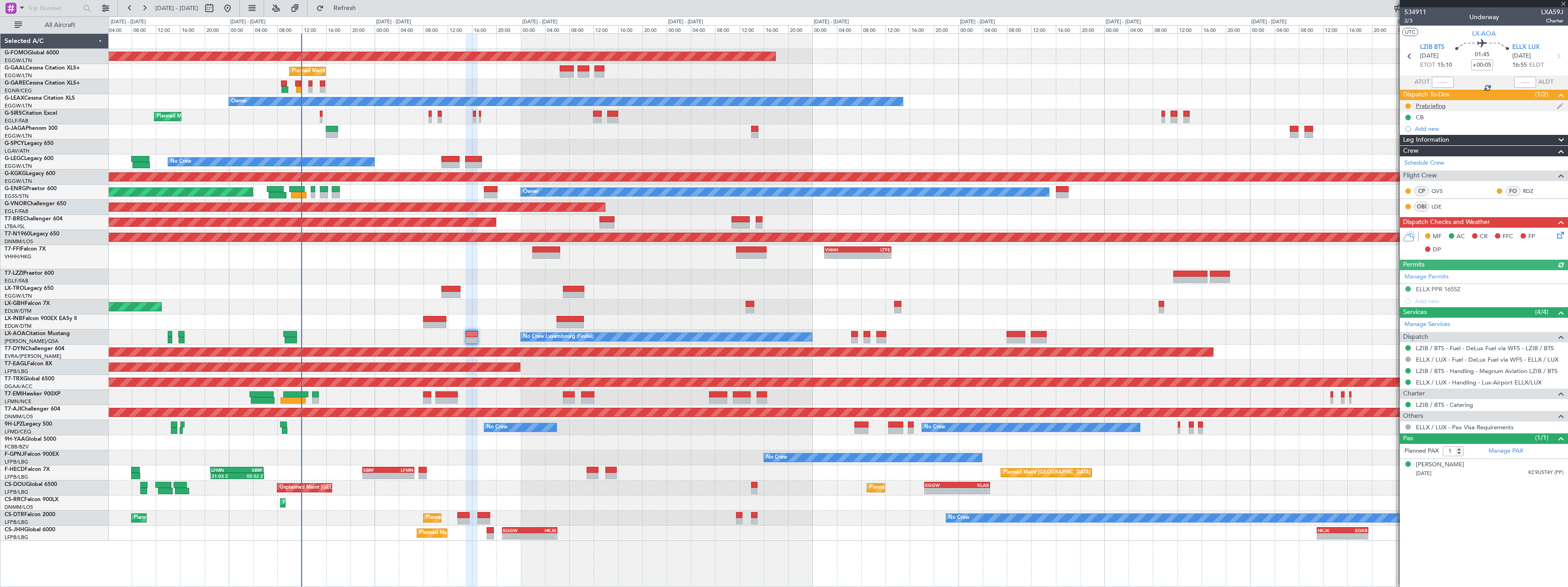
click at [1442, 102] on div "Prebriefing" at bounding box center [1430, 105] width 30 height 8
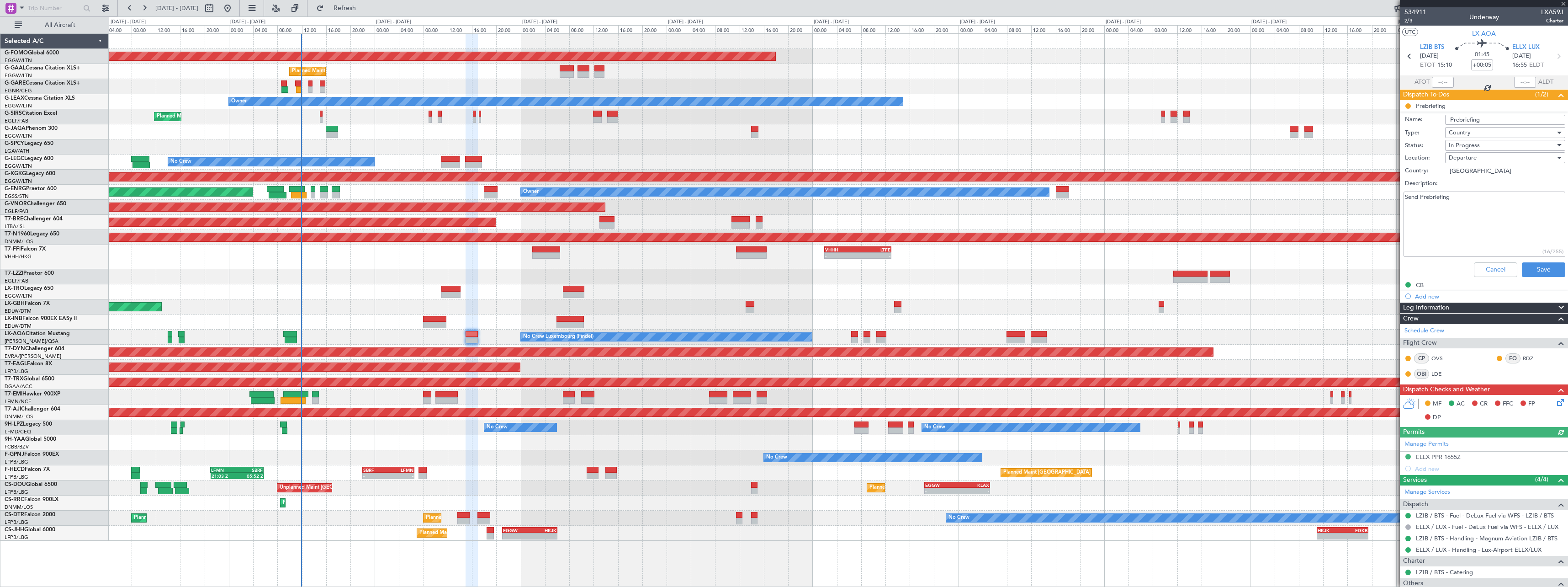
drag, startPoint x: 1457, startPoint y: 202, endPoint x: 1288, endPoint y: 202, distance: 169.0
click at [1288, 202] on fb-app "13 Aug 2025 - 23 Aug 2025 Refresh Quick Links All Aircraft Planned Maint Windso…" at bounding box center [784, 297] width 1568 height 580
type textarea "2200lbs"
click at [1474, 145] on span "In Progress" at bounding box center [1464, 146] width 31 height 9
click at [1476, 191] on span "Completed" at bounding box center [1501, 191] width 107 height 14
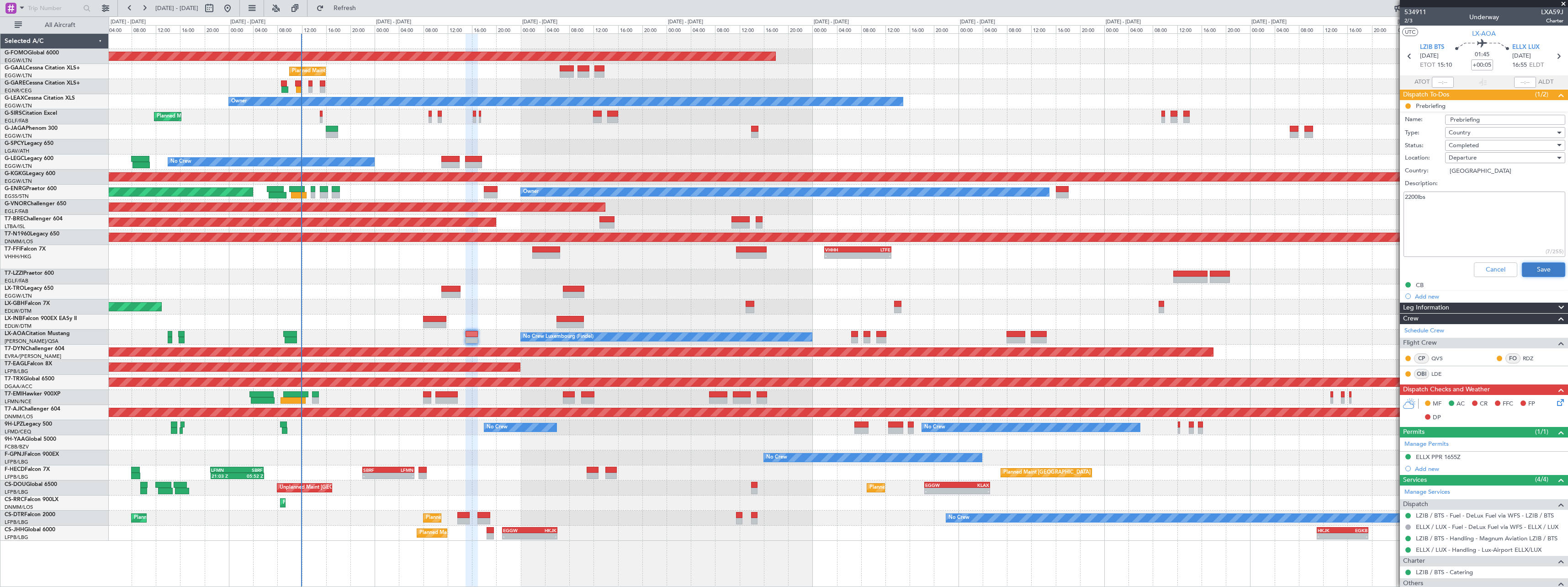
click at [1538, 272] on button "Save" at bounding box center [1543, 270] width 43 height 15
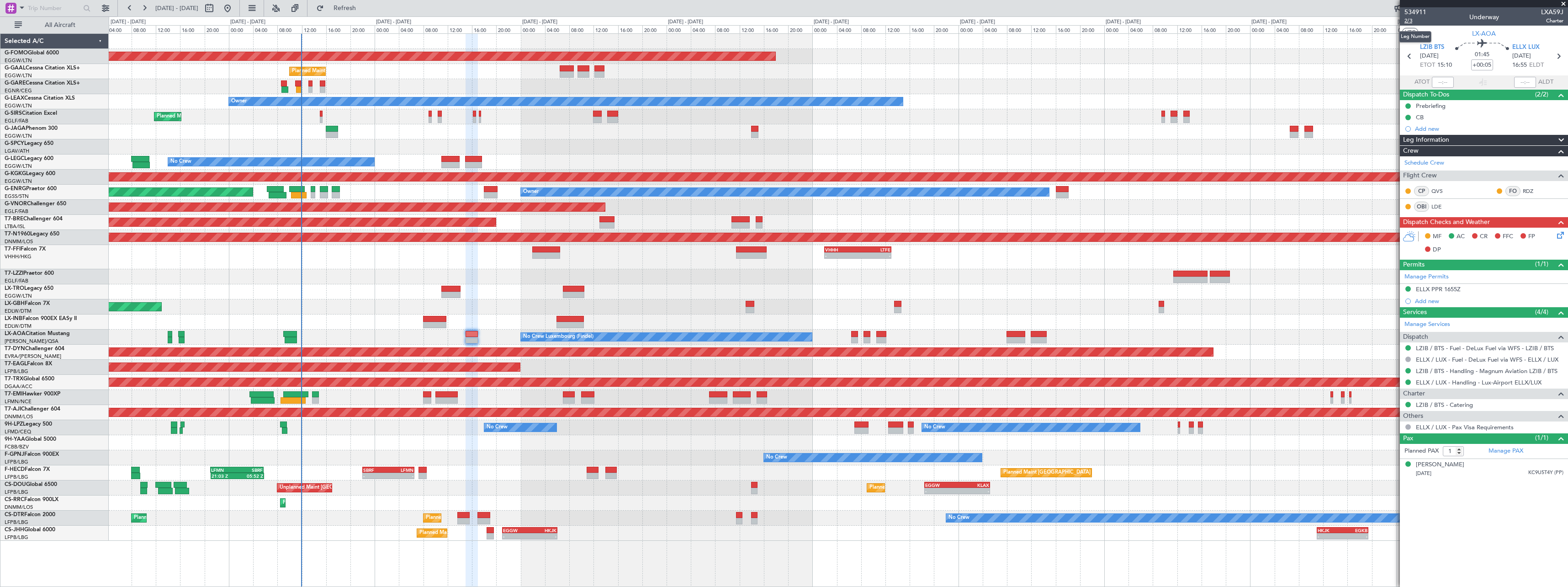
click at [1408, 22] on span "2/3" at bounding box center [1415, 21] width 22 height 8
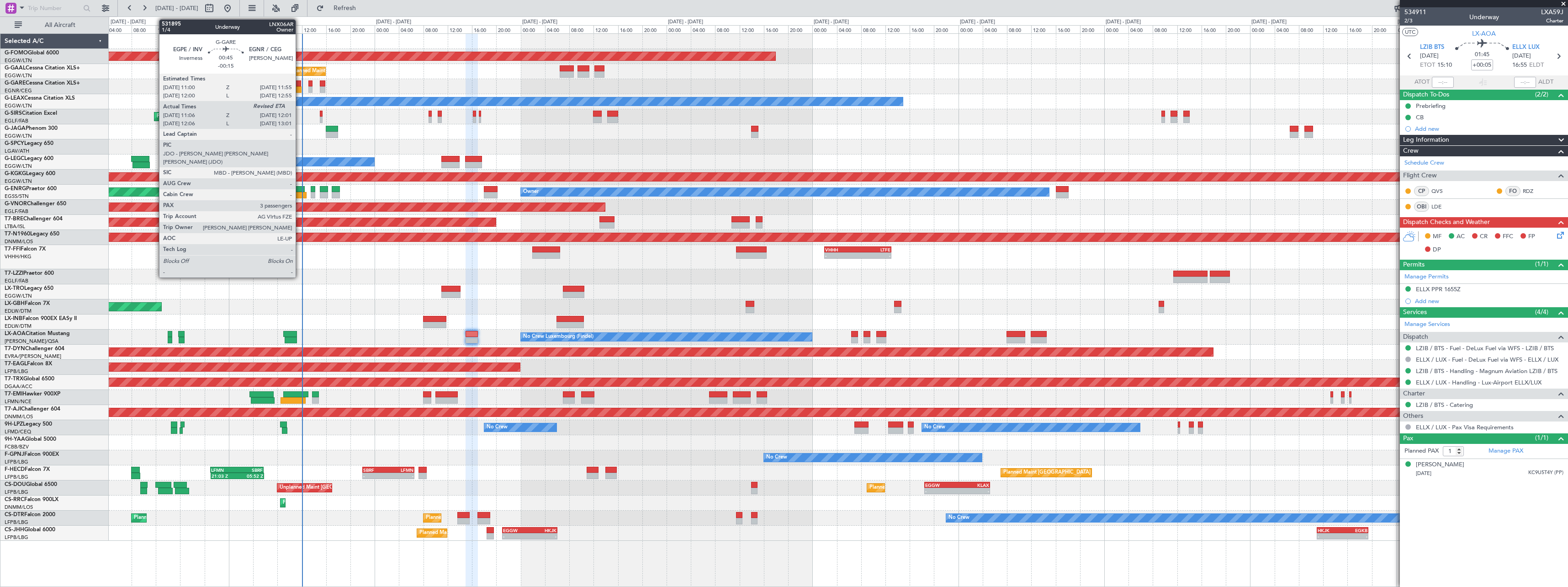
click at [299, 86] on div at bounding box center [299, 90] width 6 height 7
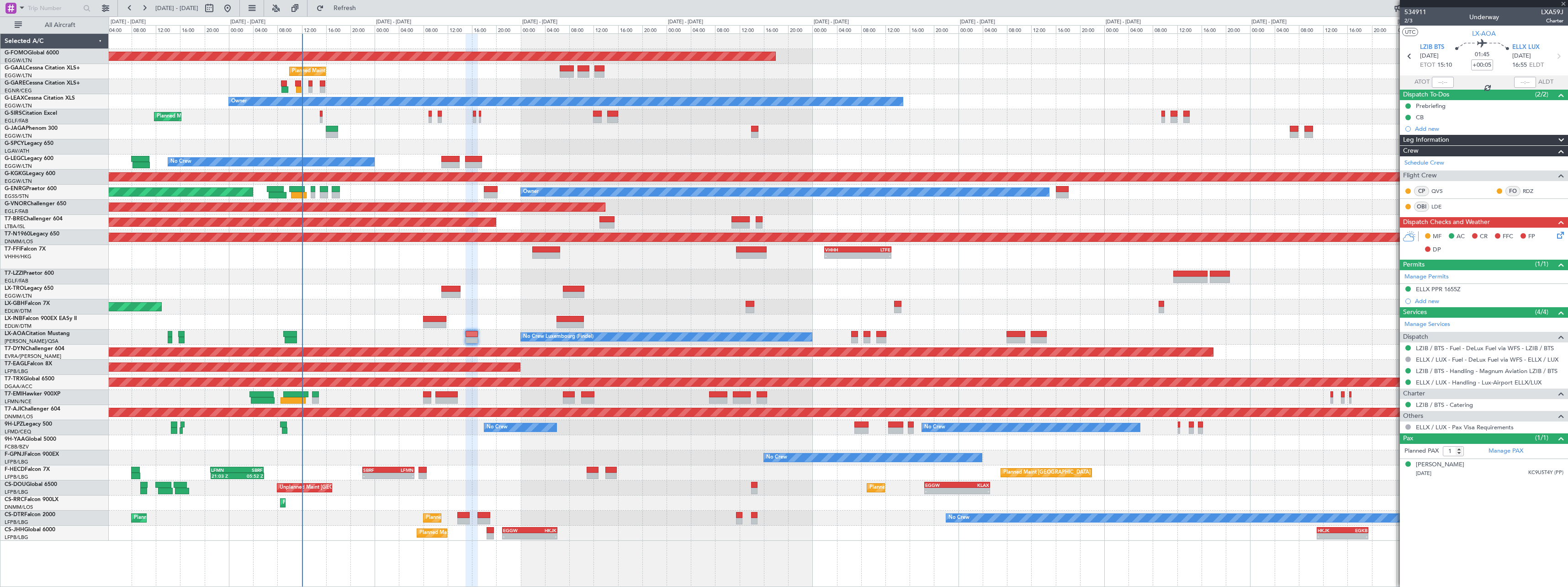
type input "-00:15"
type input "11:06"
type input "3"
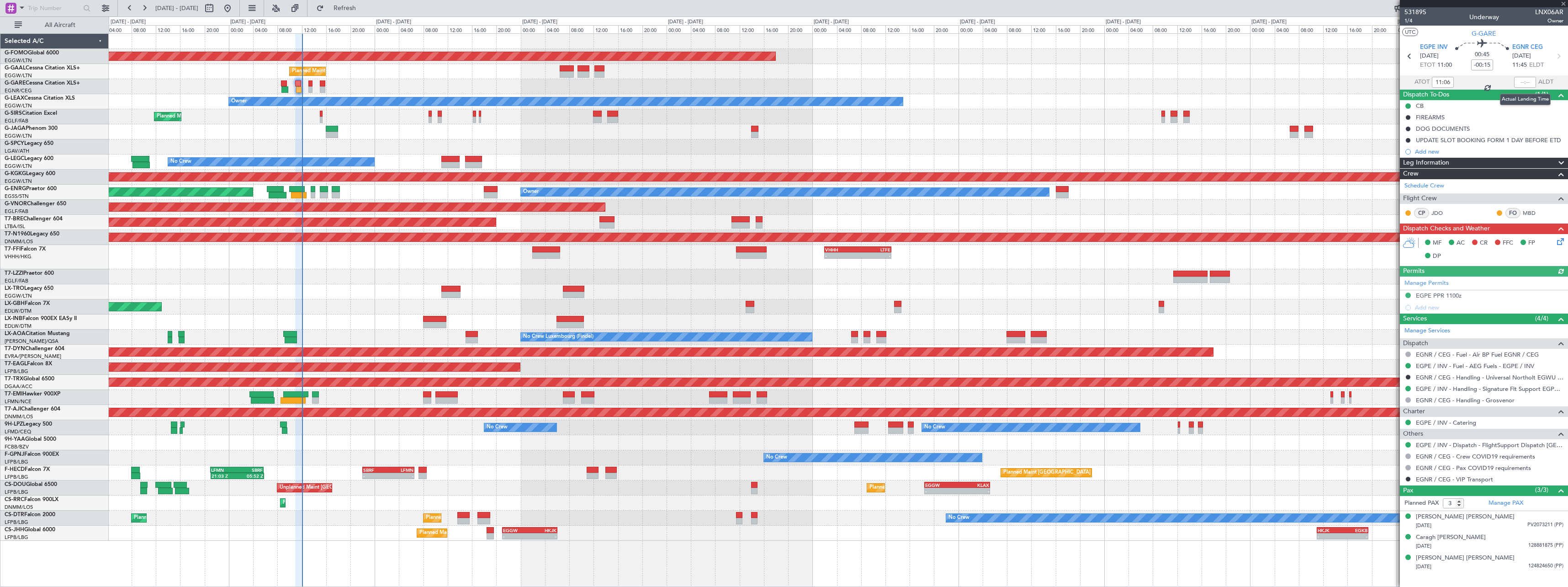
click at [1525, 81] on div at bounding box center [1525, 82] width 22 height 11
click at [1524, 81] on input "text" at bounding box center [1525, 82] width 22 height 11
type input "12:01"
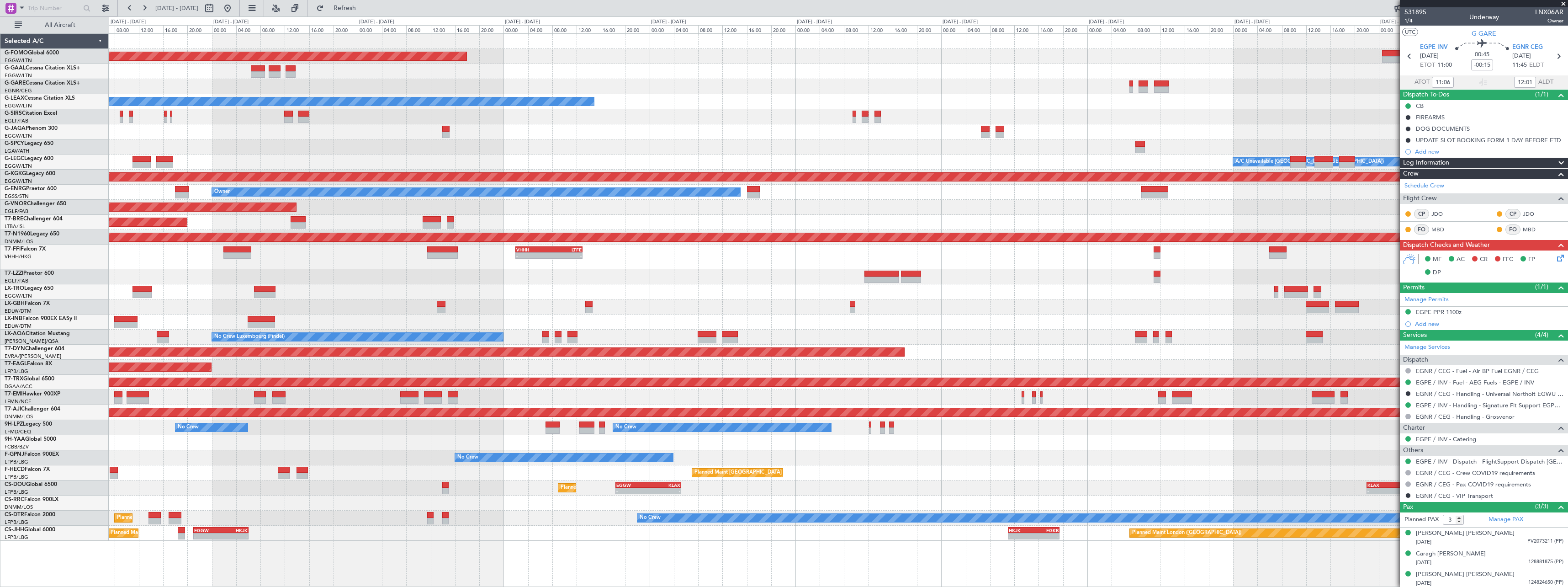
click at [668, 457] on div "No Crew No Crew" at bounding box center [838, 457] width 1459 height 15
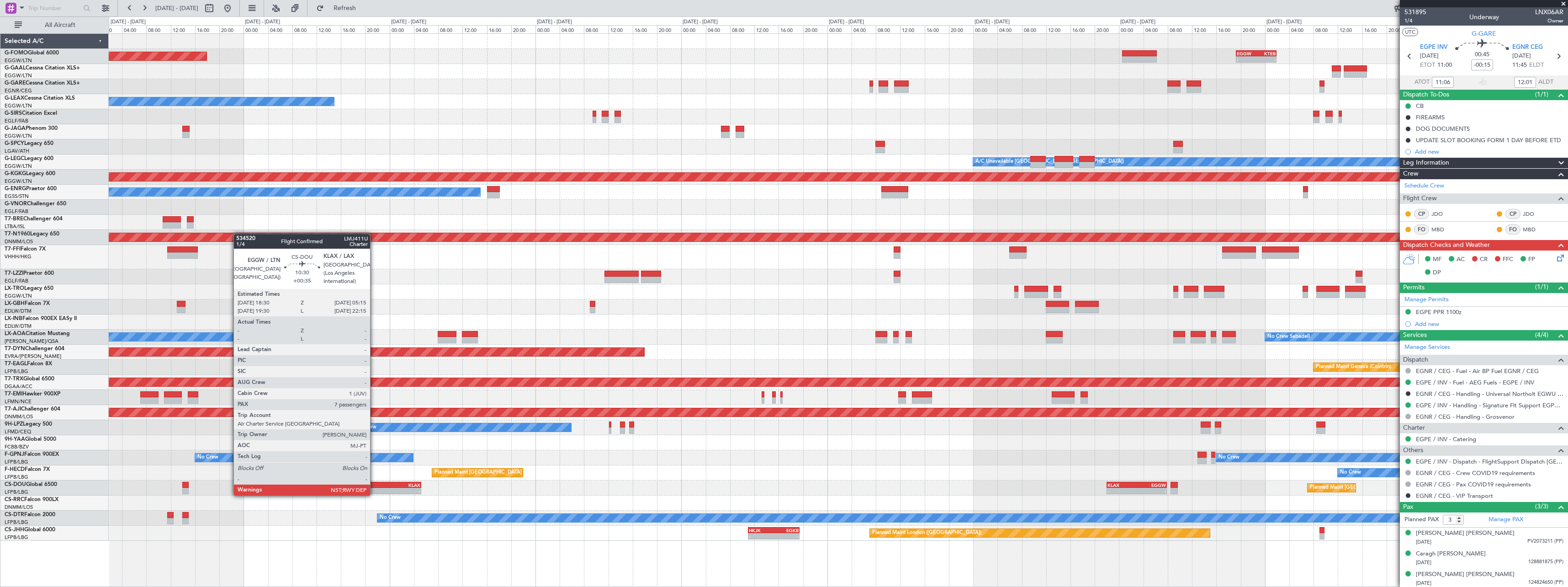
click at [374, 487] on div "EGGW" at bounding box center [372, 485] width 32 height 5
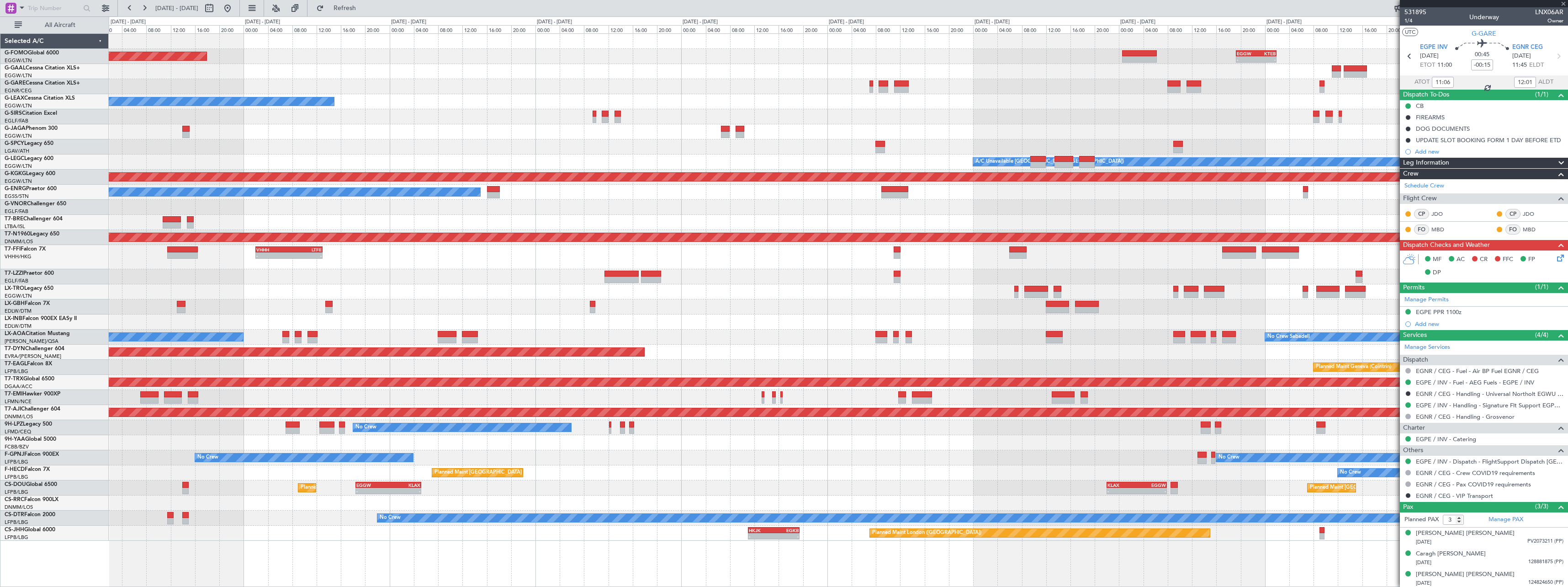
type input "+00:35"
type input "7"
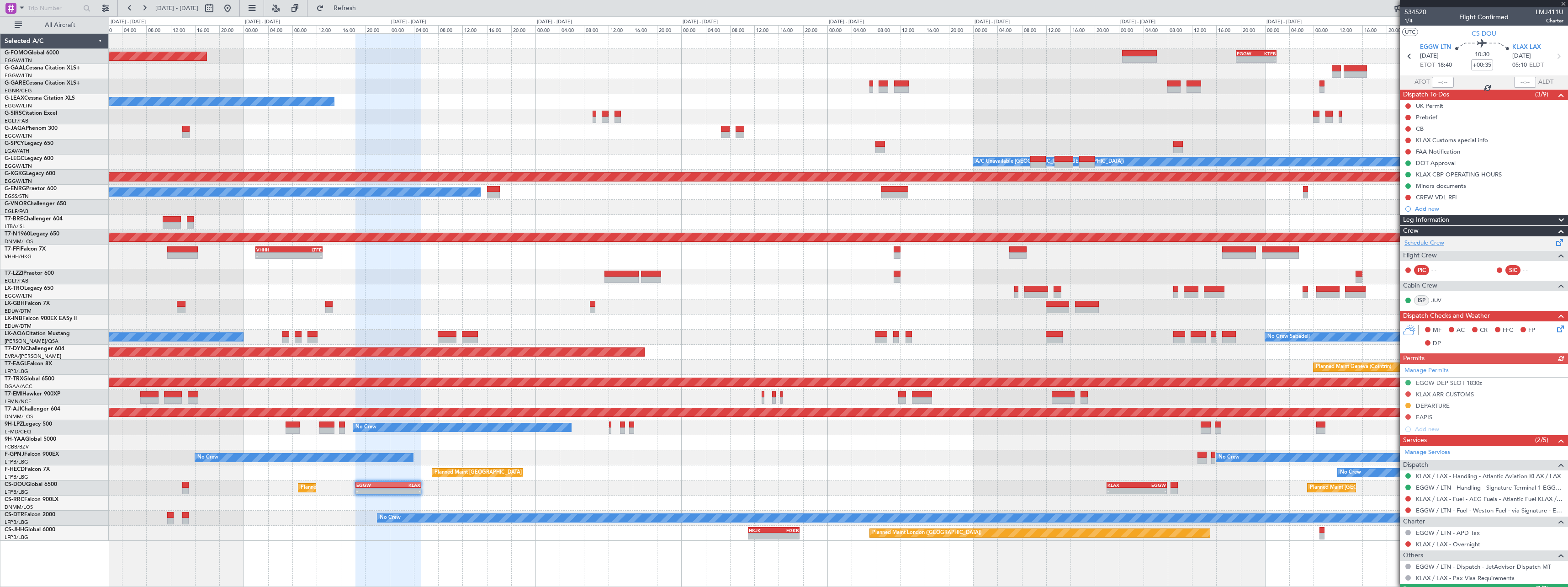
click at [1433, 240] on link "Schedule Crew" at bounding box center [1424, 243] width 40 height 9
drag, startPoint x: 387, startPoint y: 16, endPoint x: 379, endPoint y: 9, distance: 10.6
click at [371, 16] on fb-refresh-button "Refresh" at bounding box center [339, 8] width 64 height 16
click at [364, 8] on span "Refresh" at bounding box center [345, 8] width 38 height 7
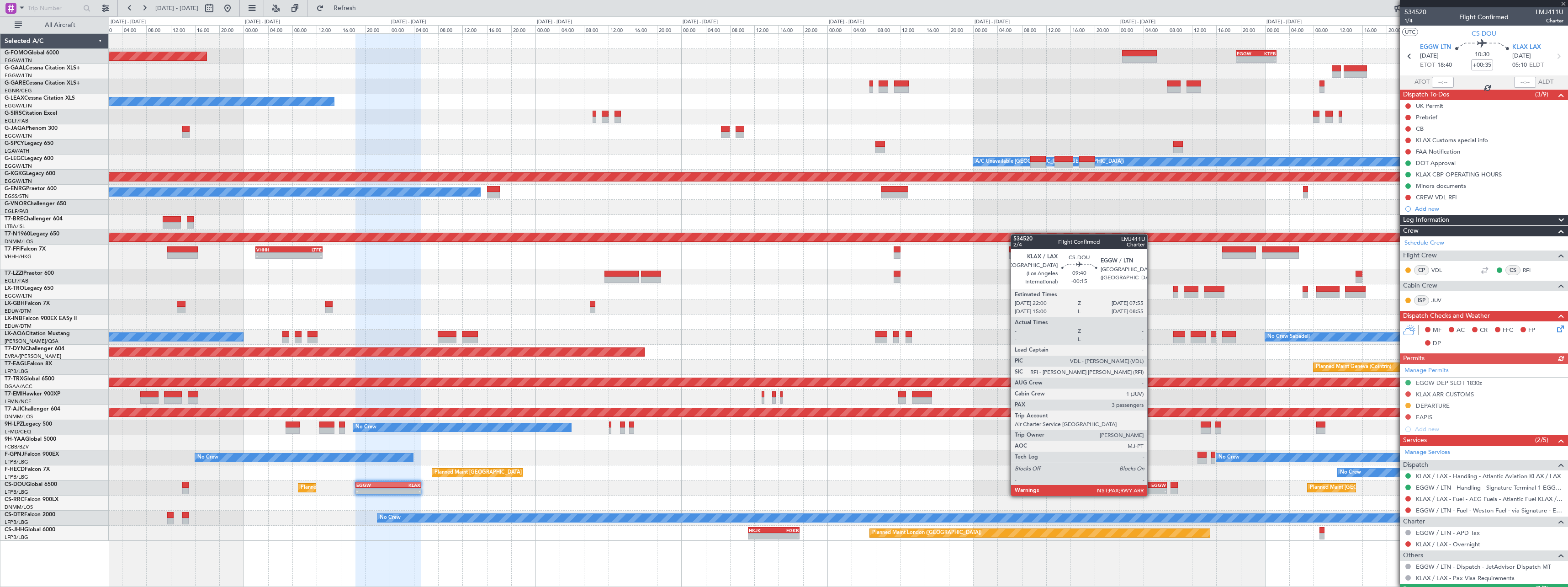
click at [1151, 487] on div "EGGW" at bounding box center [1151, 485] width 29 height 5
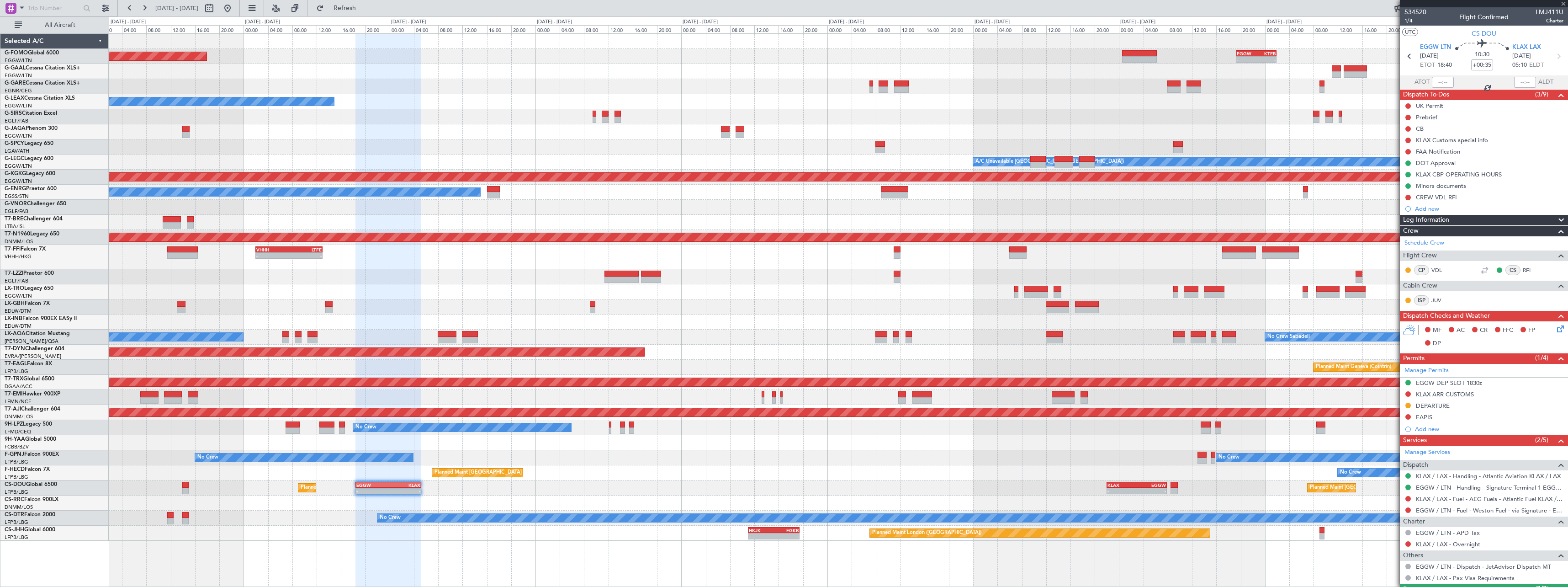
type input "-00:15"
type input "3"
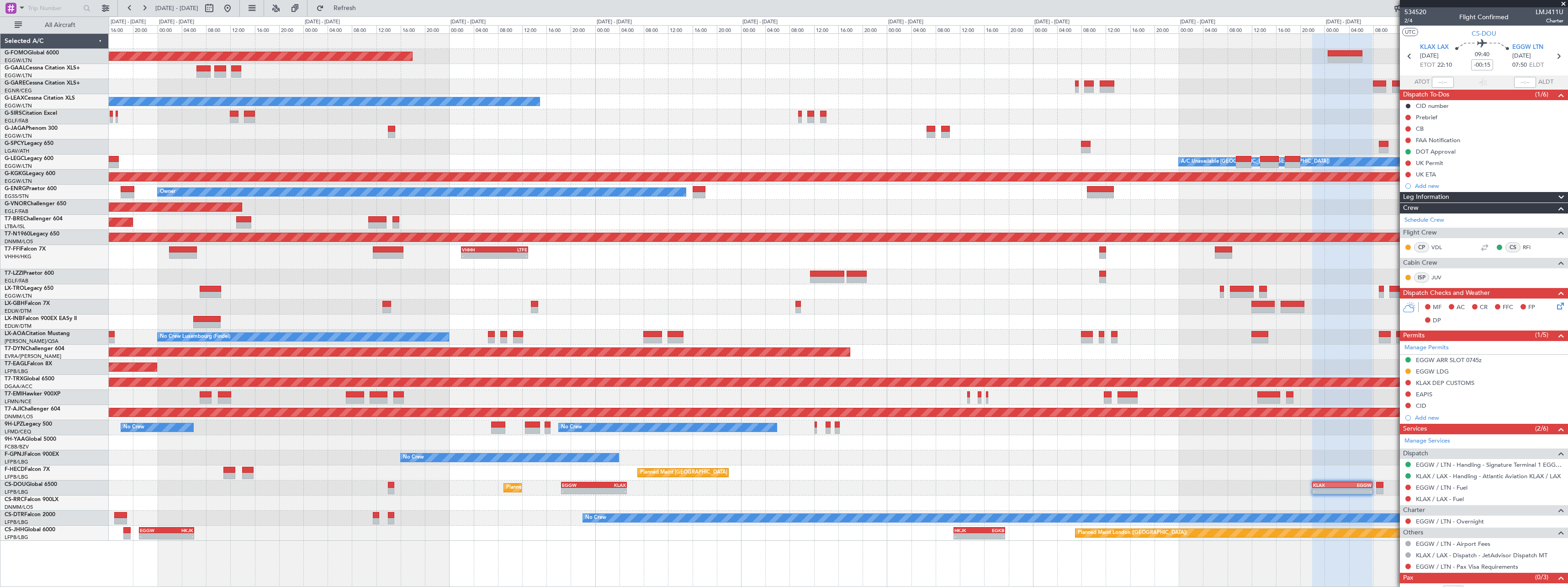
click at [959, 294] on div "Planned Maint Windsor Locks ([PERSON_NAME] Intl) - - EGGW 19:15 Z KTEB 01:55 Z …" at bounding box center [838, 287] width 1459 height 507
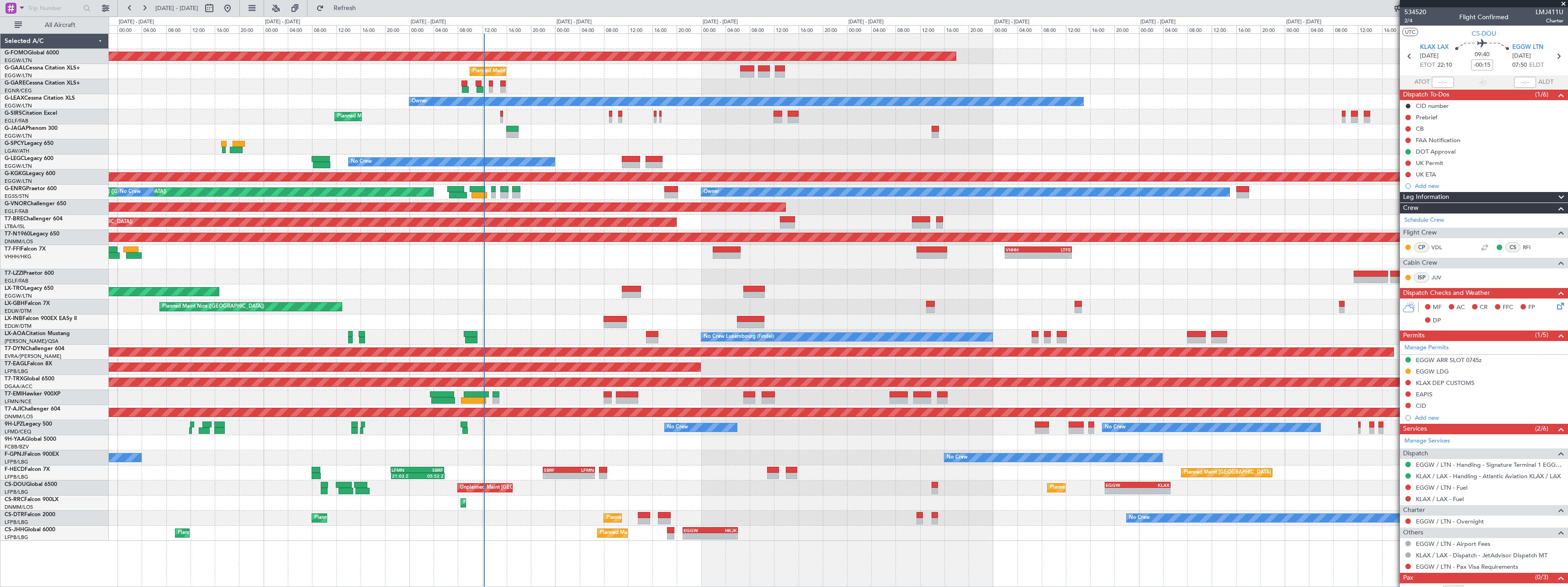
click at [444, 278] on div at bounding box center [838, 276] width 1459 height 15
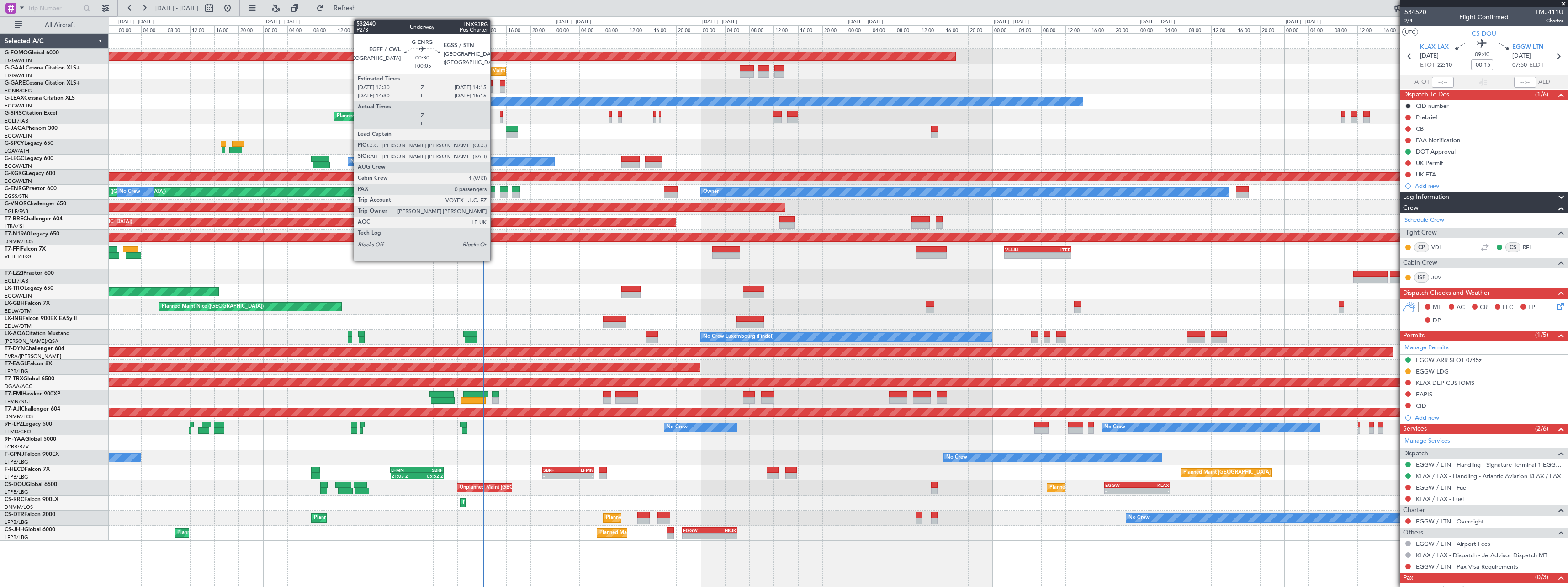
click at [494, 193] on div at bounding box center [493, 195] width 5 height 7
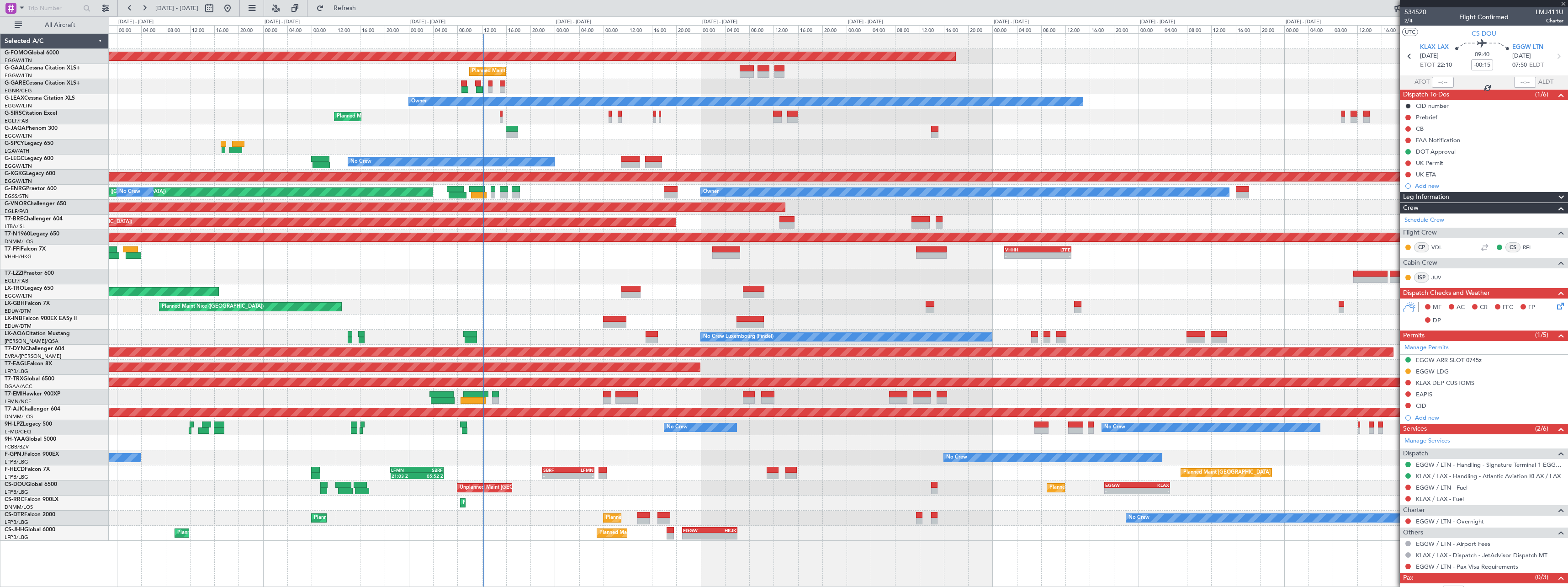
type input "+00:05"
type input "0"
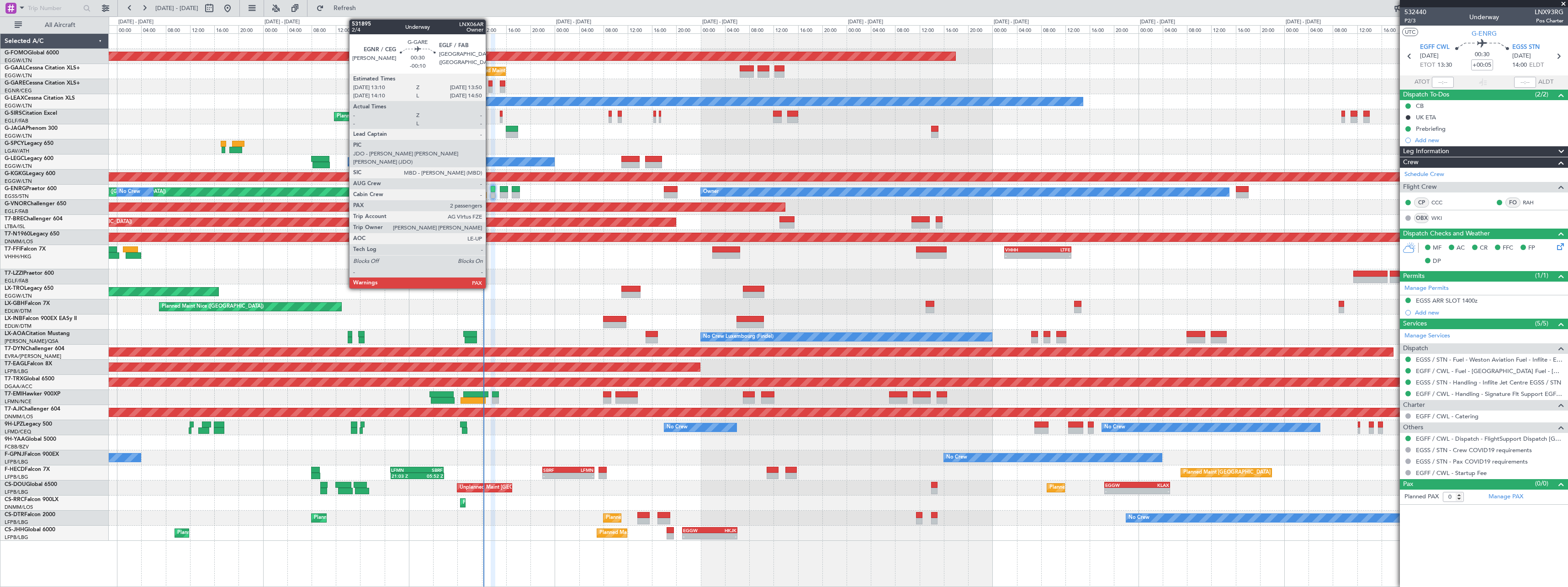
click at [490, 84] on div at bounding box center [490, 83] width 4 height 7
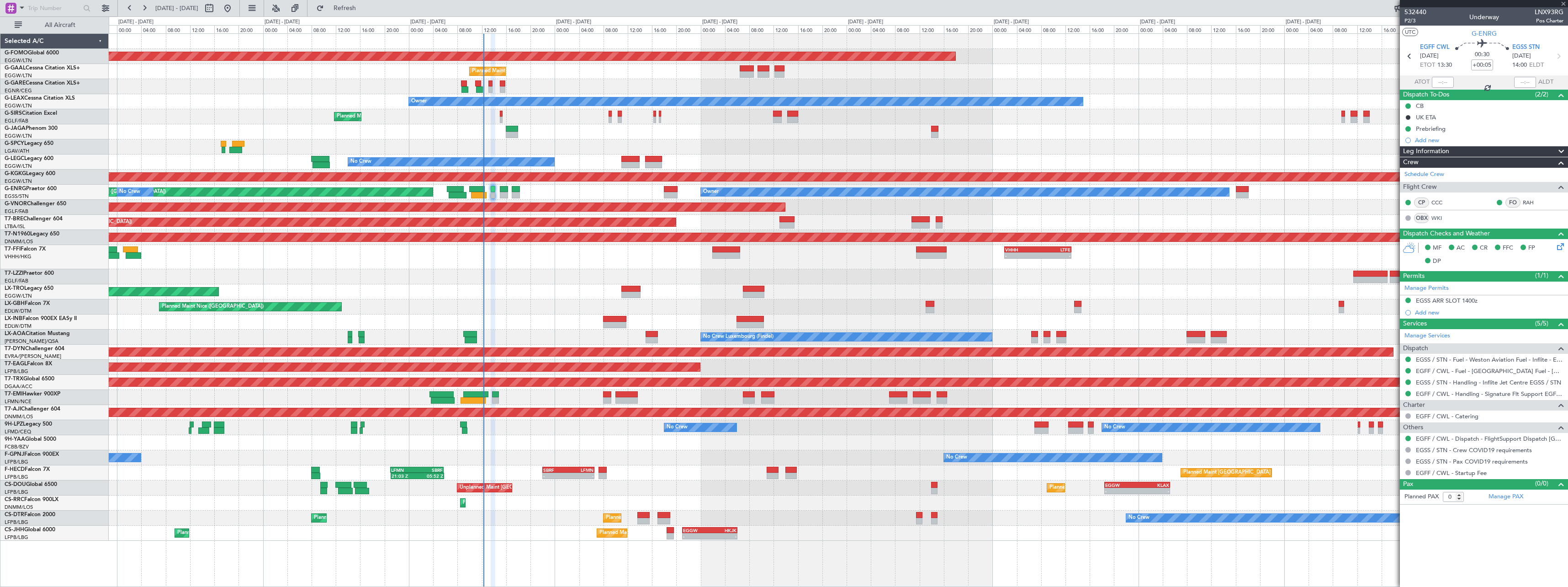
type input "-00:10"
type input "3"
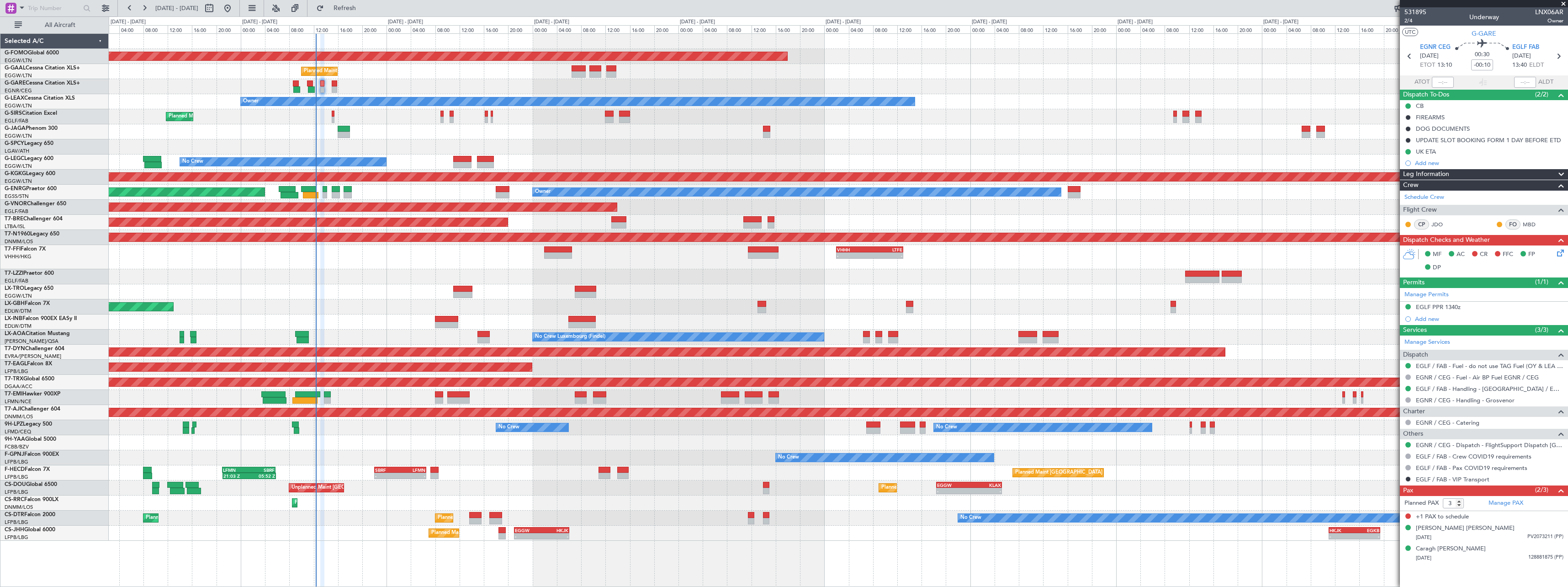
click at [397, 310] on div "Planned Maint Windsor Locks ([PERSON_NAME] Intl) - - EGGW 19:15 Z KTEB 01:55 Z …" at bounding box center [838, 287] width 1459 height 507
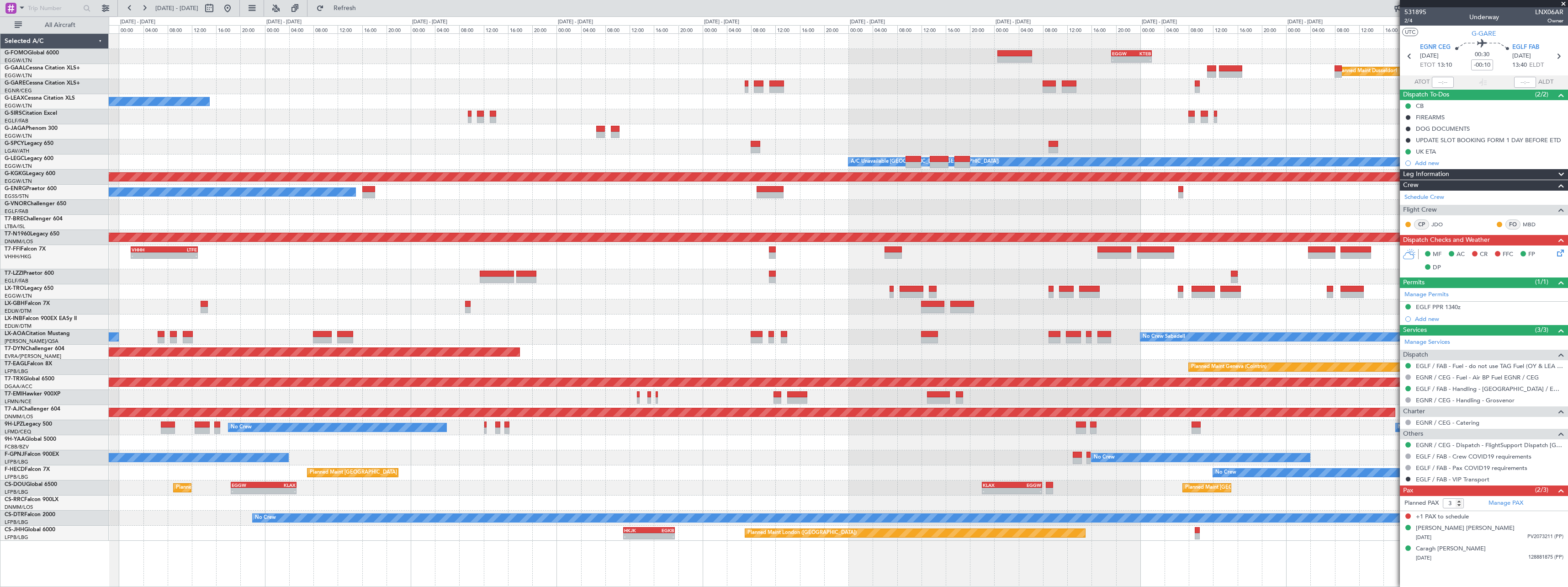
click at [273, 217] on div "- - EGGW 19:15 Z KTEB 01:55 Z Planned Maint Windsor Locks ([PERSON_NAME] Intl) …" at bounding box center [838, 287] width 1459 height 507
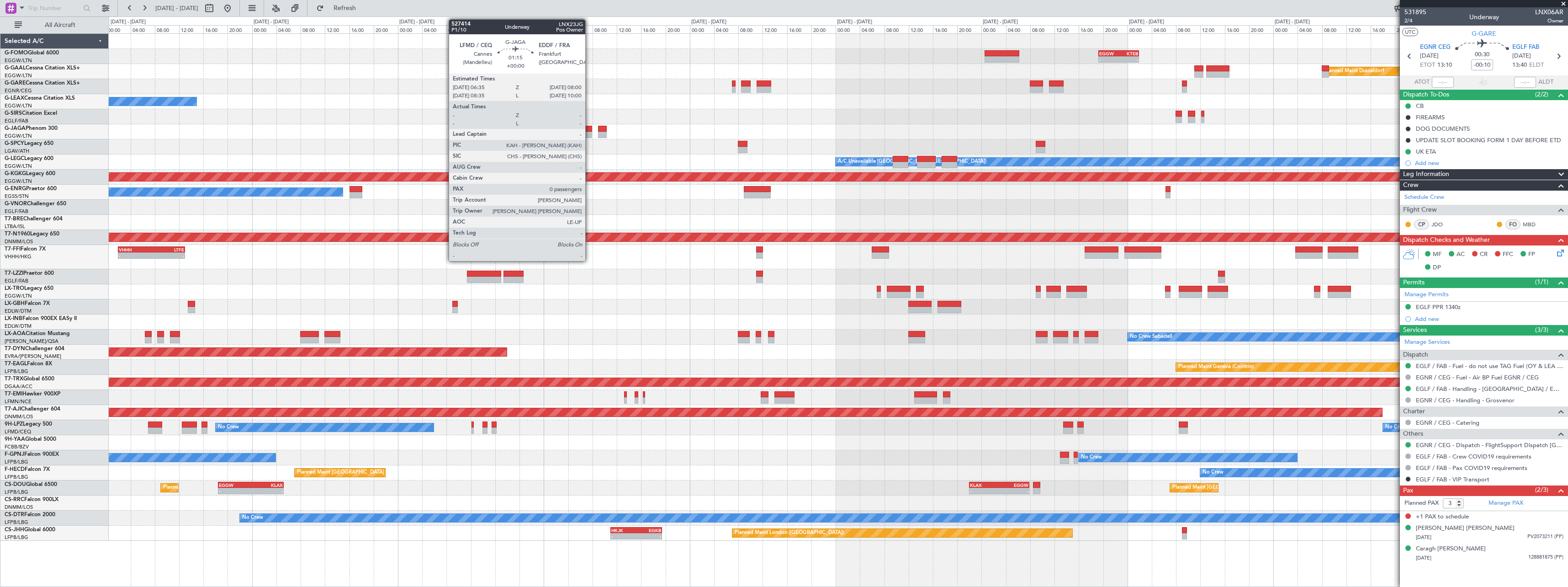
click at [589, 131] on div at bounding box center [587, 128] width 9 height 7
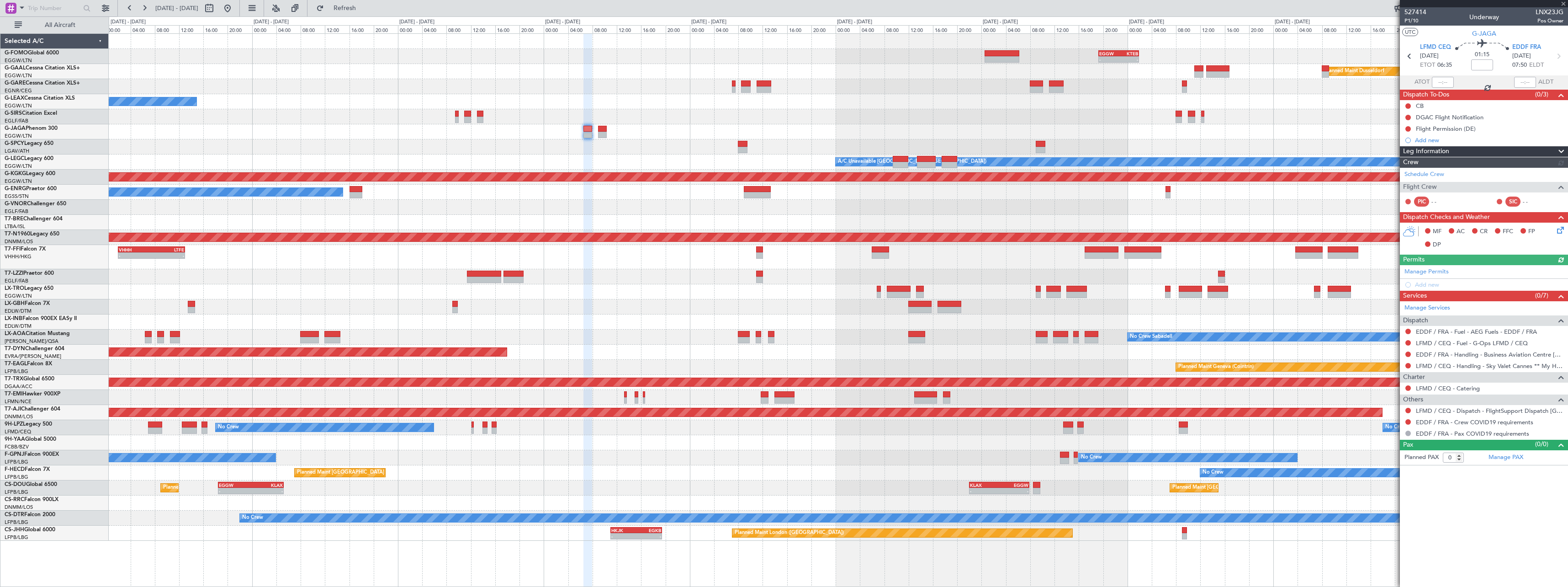
click at [596, 131] on div at bounding box center [838, 132] width 1459 height 15
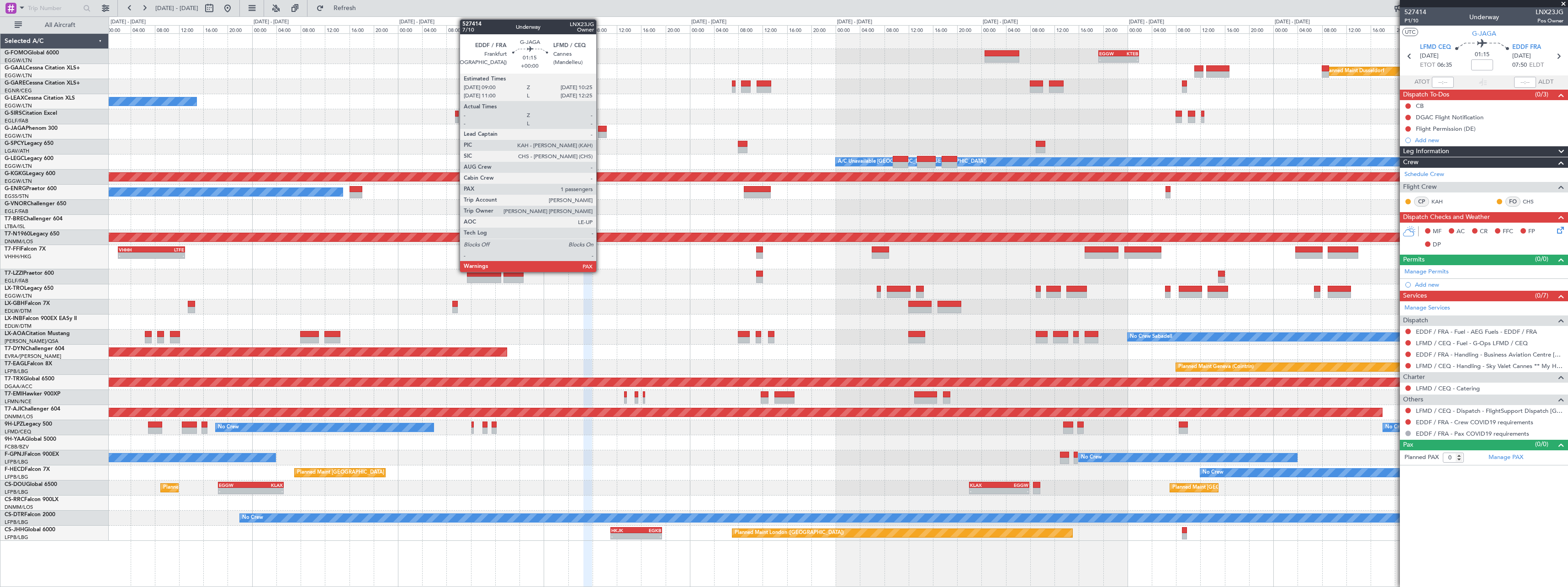
click at [600, 130] on div at bounding box center [603, 128] width 9 height 7
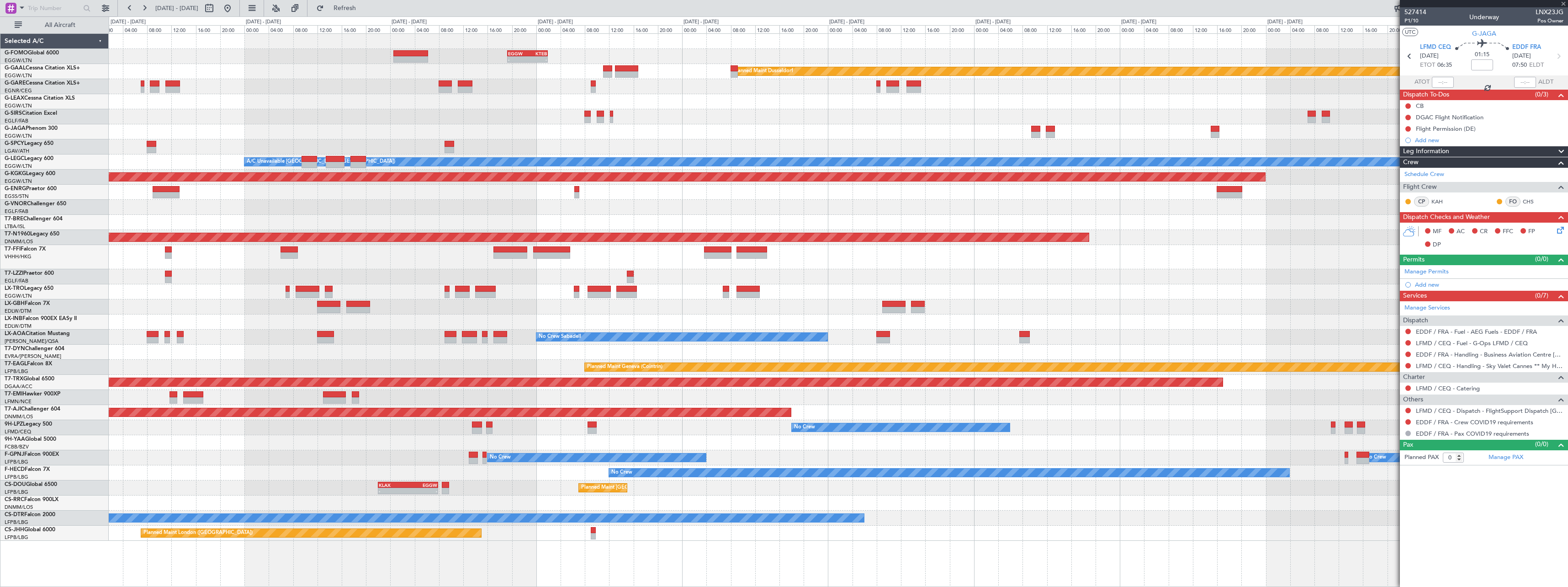
click at [474, 127] on div "Planned Maint [GEOGRAPHIC_DATA] ([GEOGRAPHIC_DATA])" at bounding box center [838, 132] width 1459 height 15
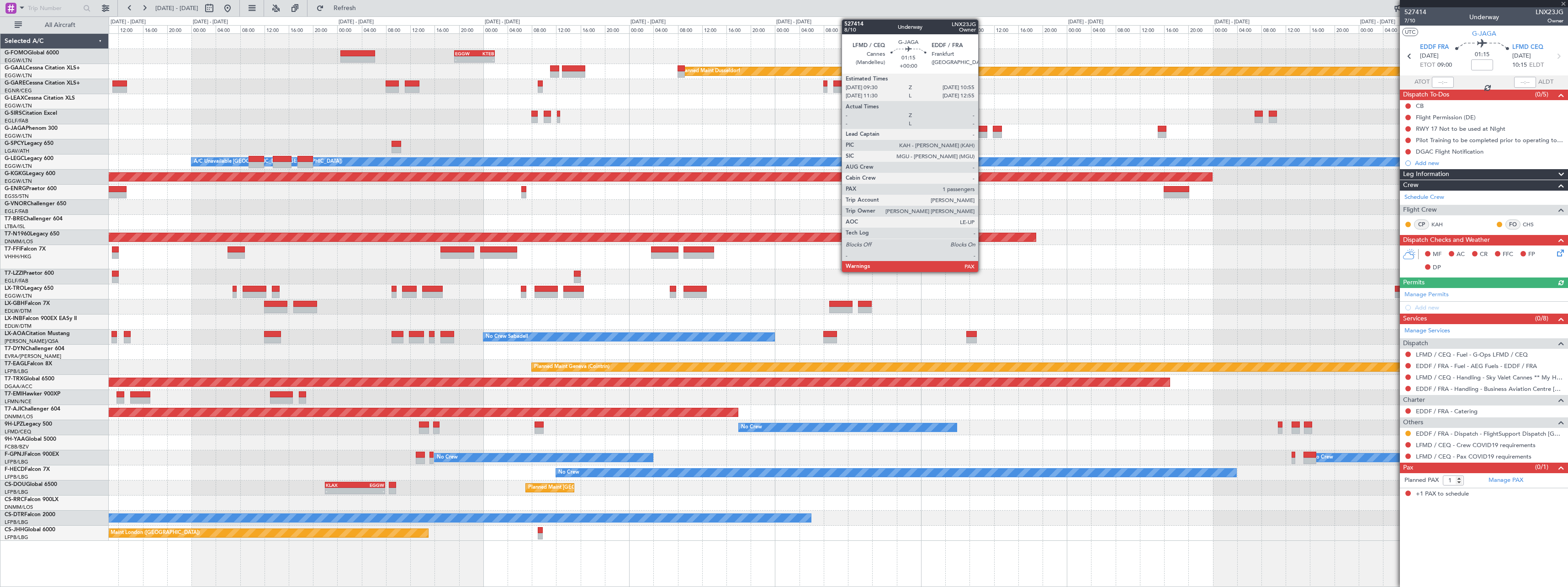
click at [983, 131] on div at bounding box center [982, 128] width 9 height 7
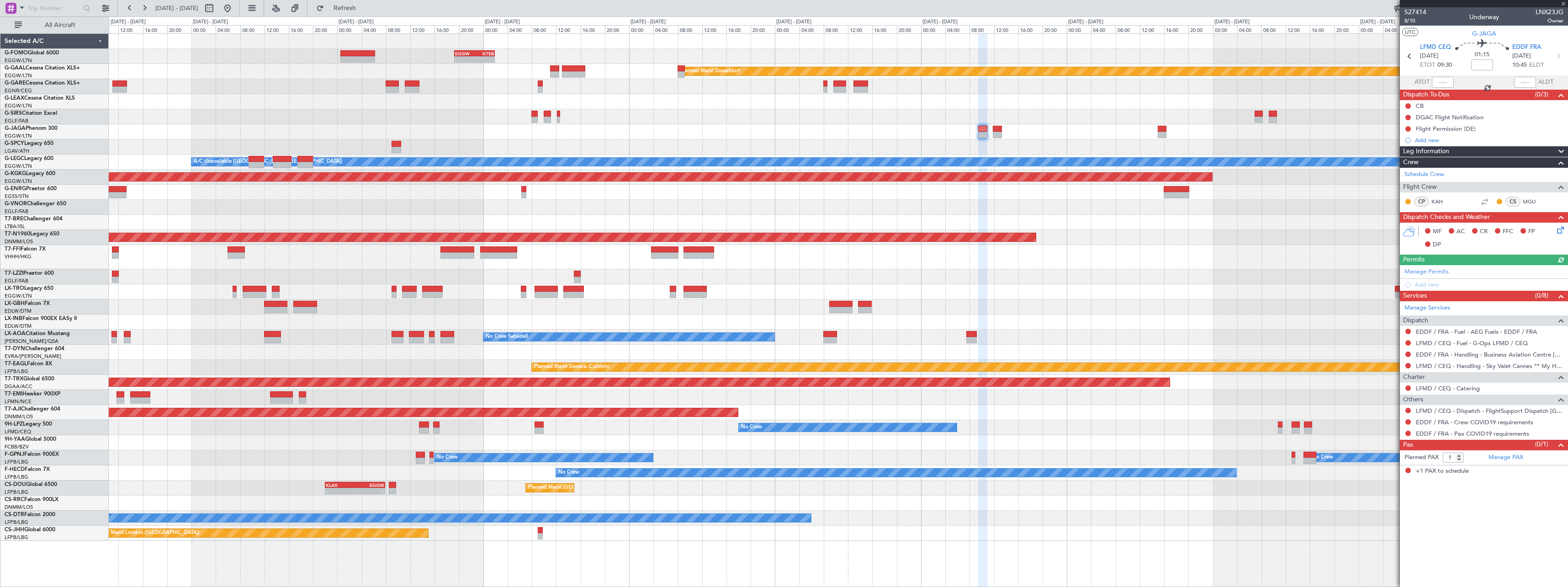
click at [1002, 133] on div "Planned Maint [GEOGRAPHIC_DATA] ([GEOGRAPHIC_DATA])" at bounding box center [838, 132] width 1459 height 15
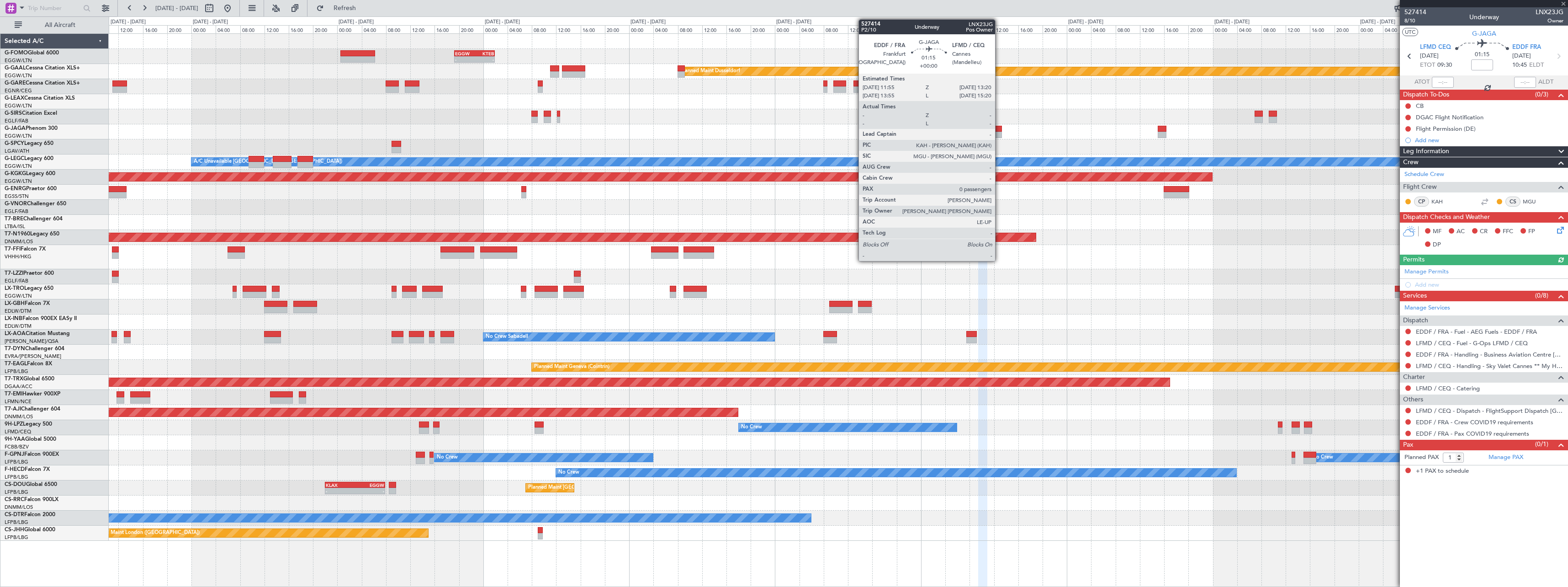
click at [999, 135] on div at bounding box center [997, 135] width 9 height 7
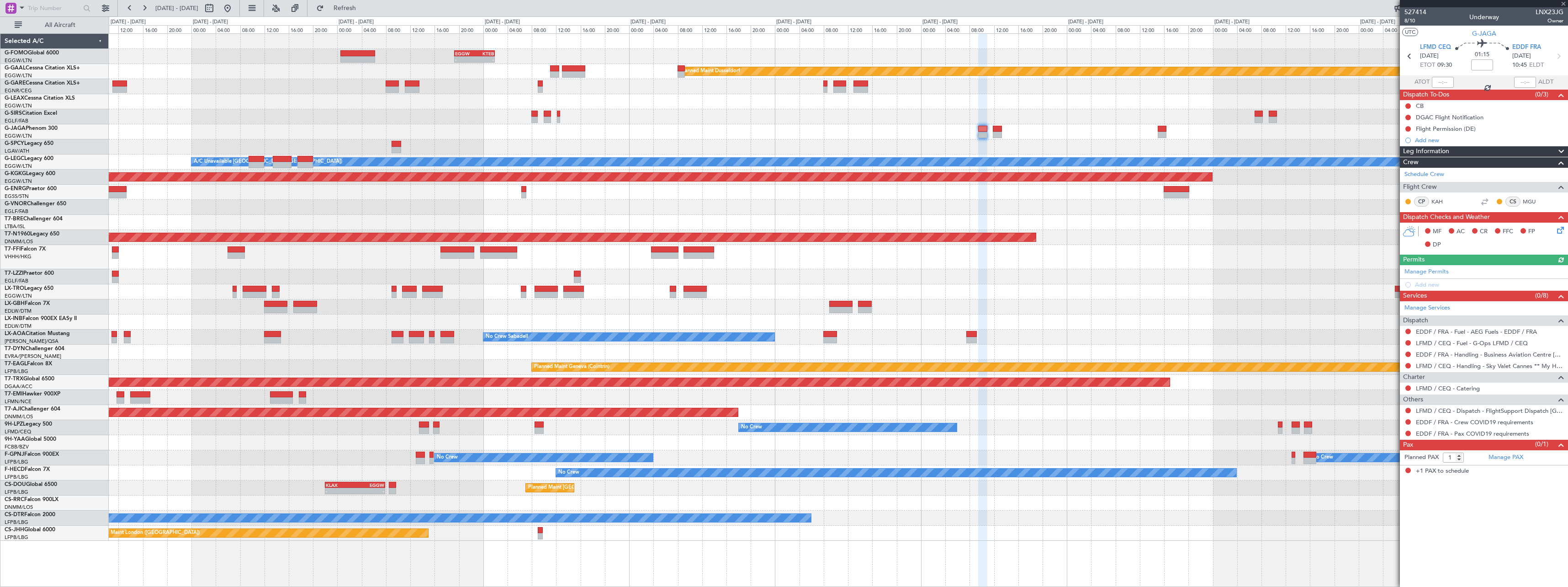
type input "0"
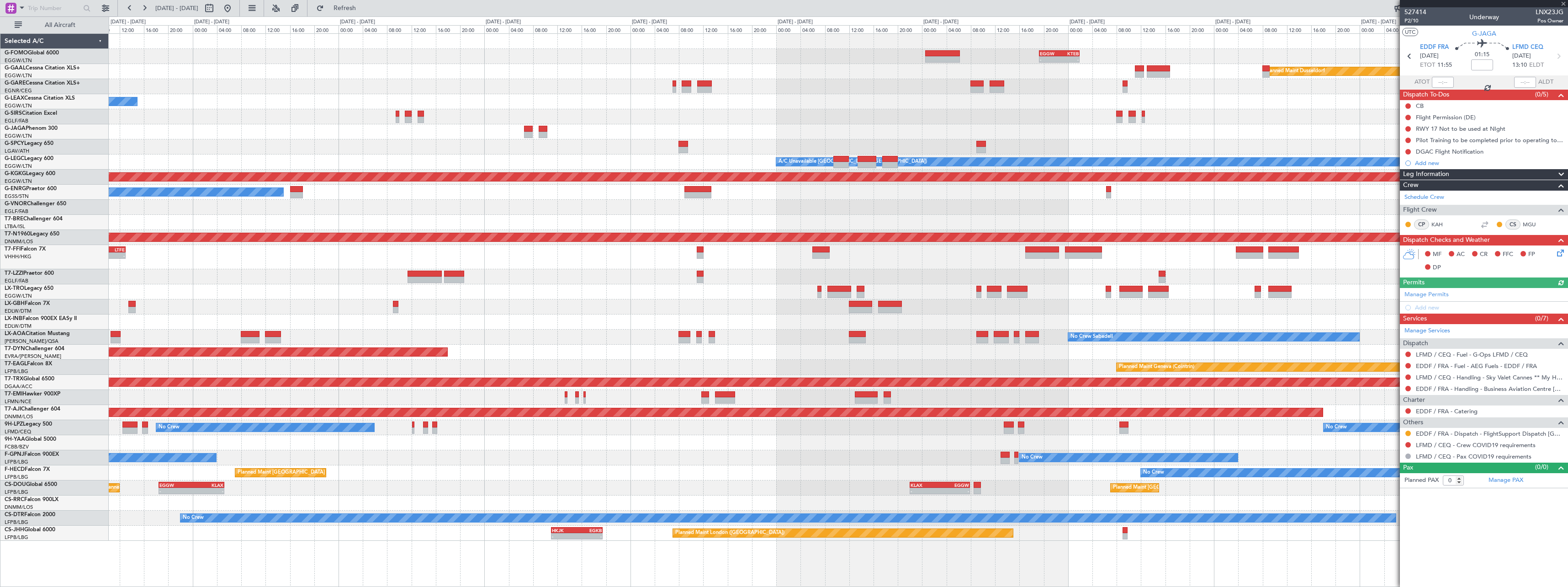
click at [1439, 140] on fb-app "[DATE] - [DATE] Refresh Quick Links All Aircraft - - EGGW 19:15 Z KTEB 01:55 Z …" at bounding box center [784, 297] width 1568 height 580
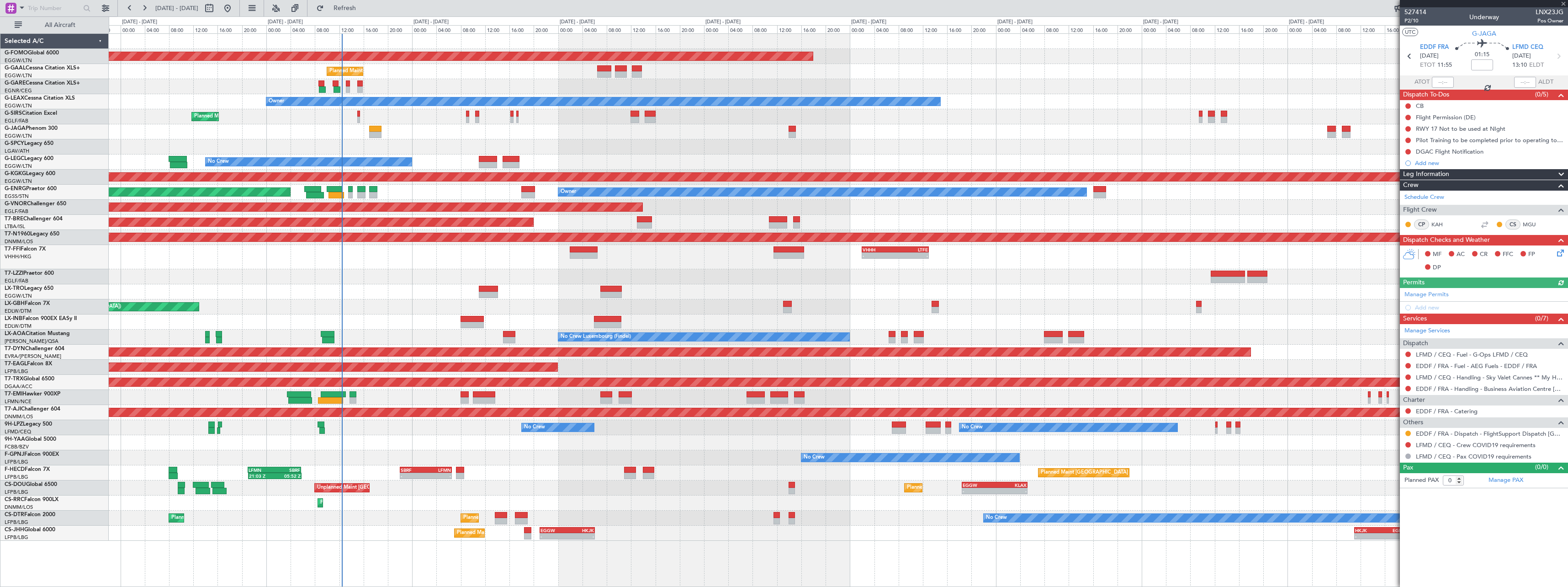
click at [1317, 143] on div "Planned Maint Windsor Locks ([PERSON_NAME] Intl) - - EGGW 19:15 Z KTEB 01:55 Z …" at bounding box center [838, 287] width 1459 height 507
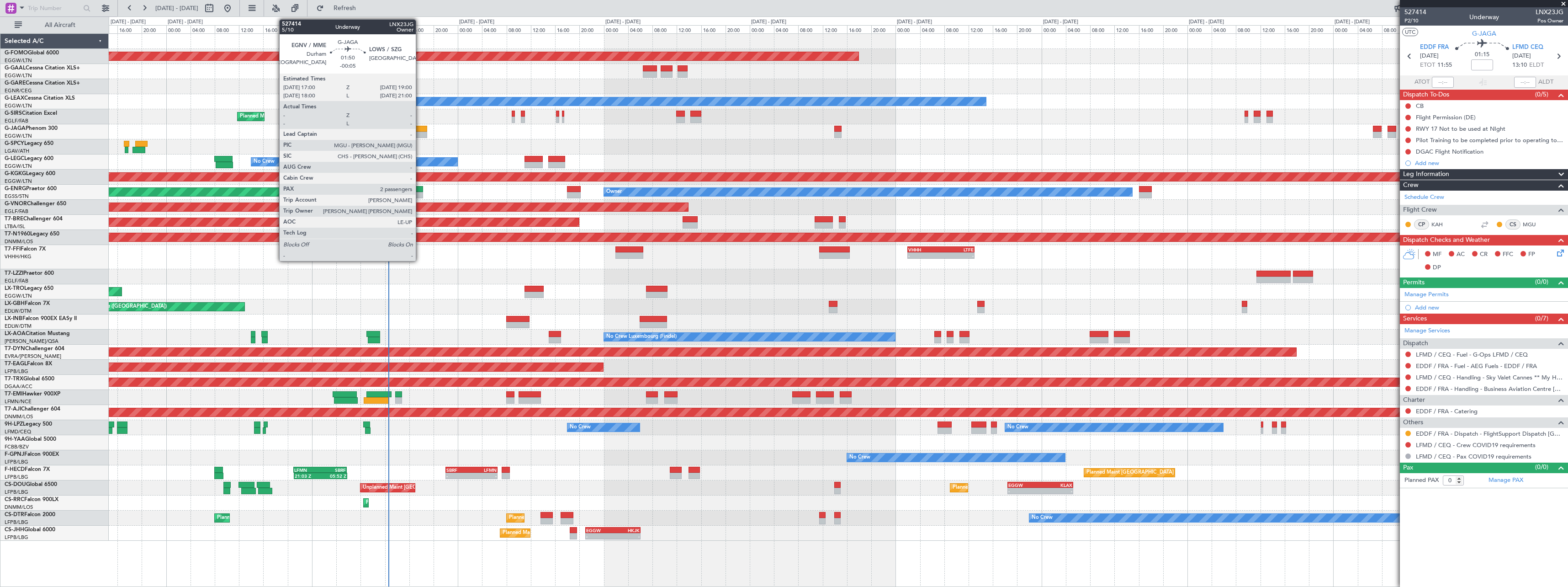
click at [421, 127] on div at bounding box center [421, 128] width 12 height 7
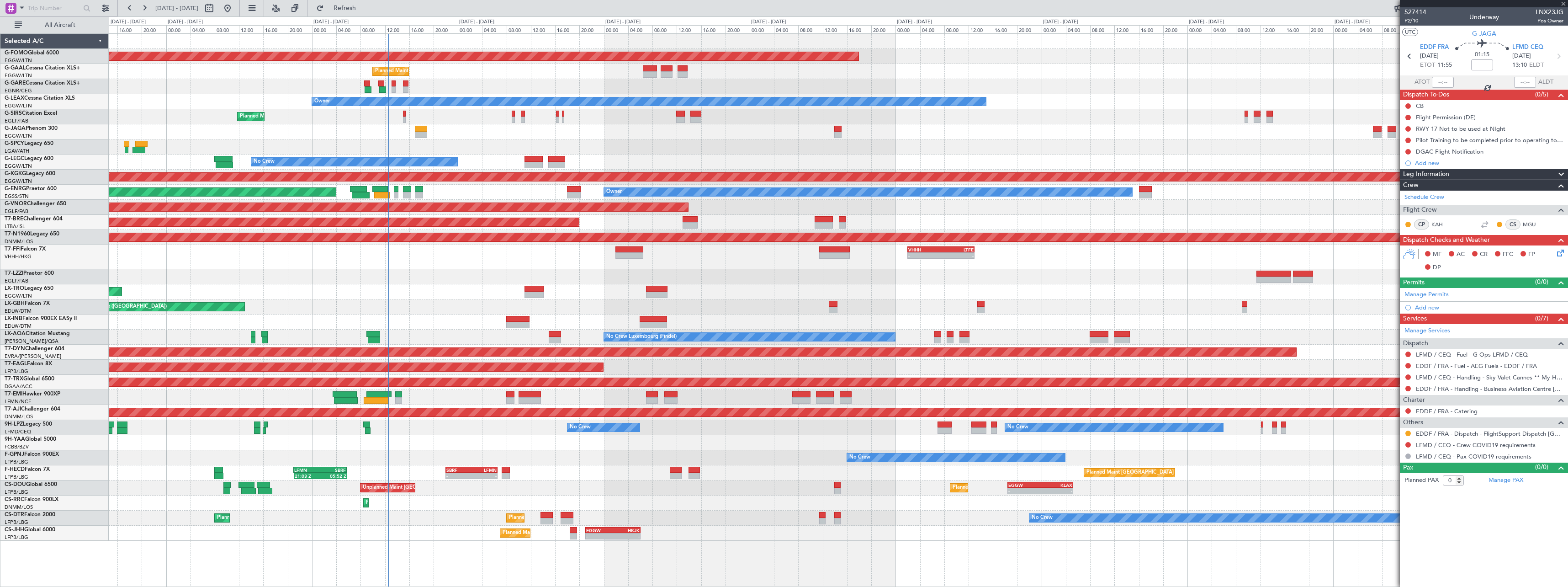
type input "-00:05"
type input "2"
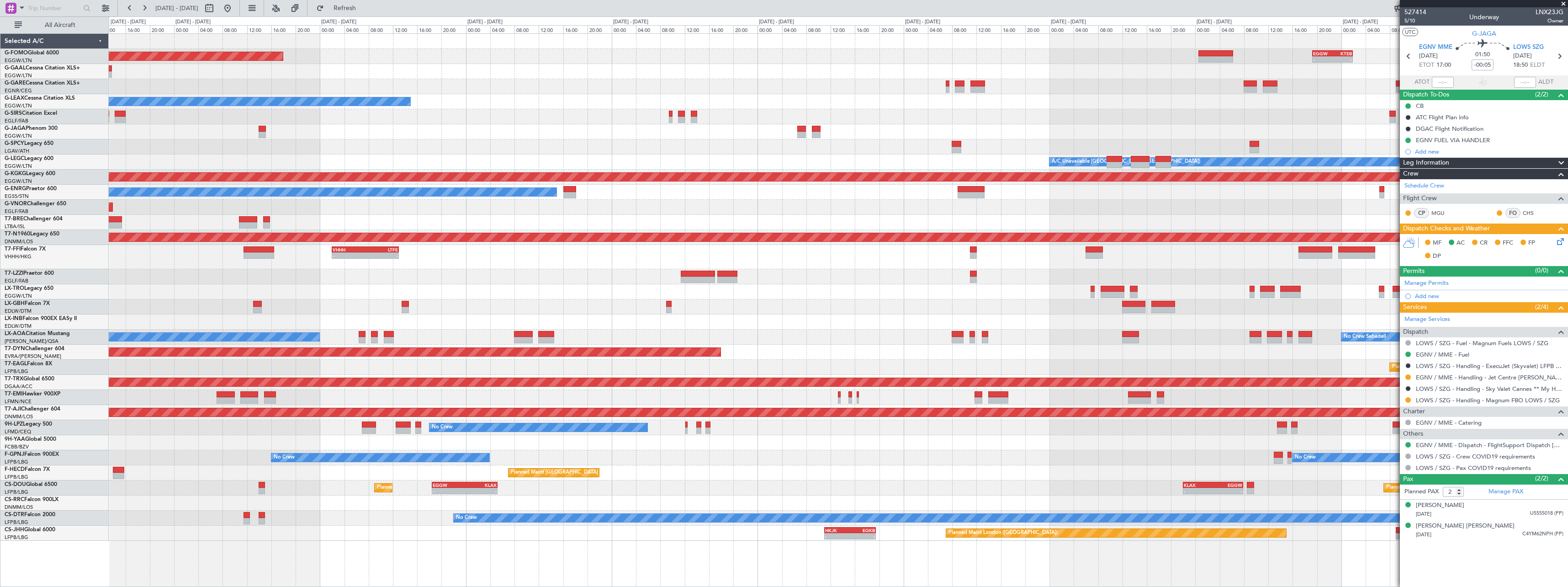
click at [499, 146] on div "Planned Maint Windsor Locks ([PERSON_NAME] Intl) - - EGGW 19:15 Z KTEB 01:55 Z …" at bounding box center [838, 287] width 1459 height 507
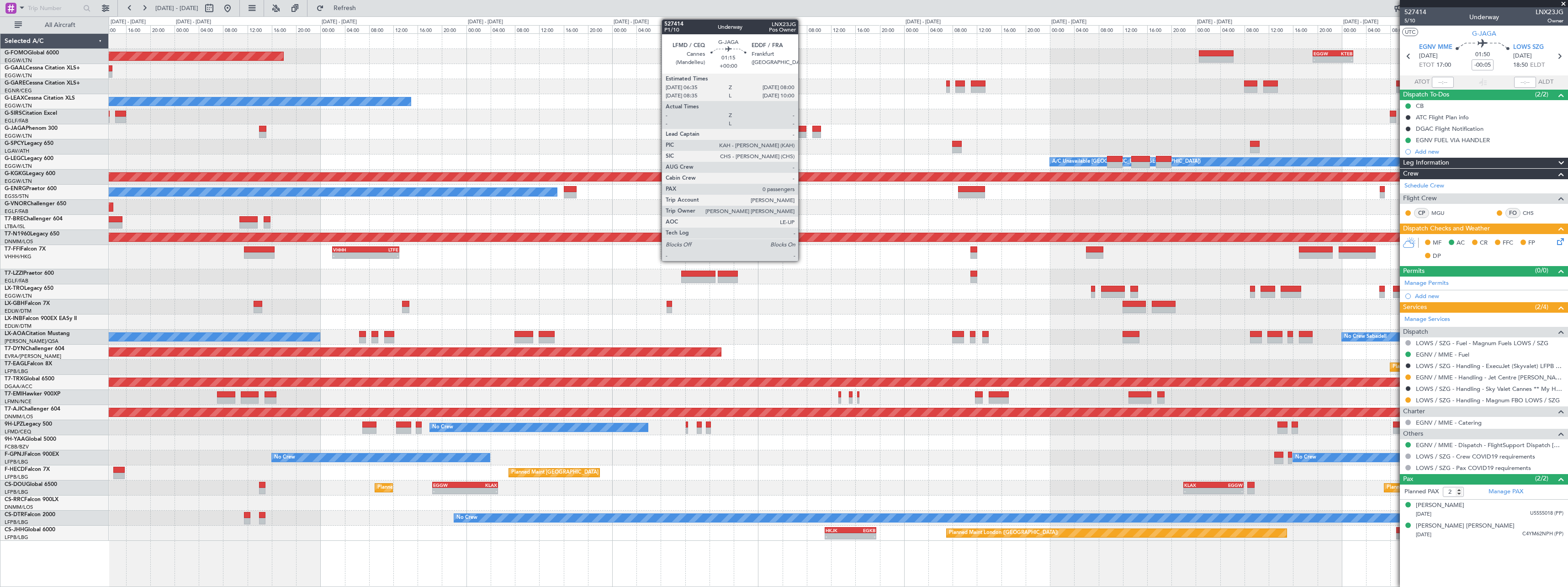
click at [802, 129] on div at bounding box center [802, 128] width 9 height 7
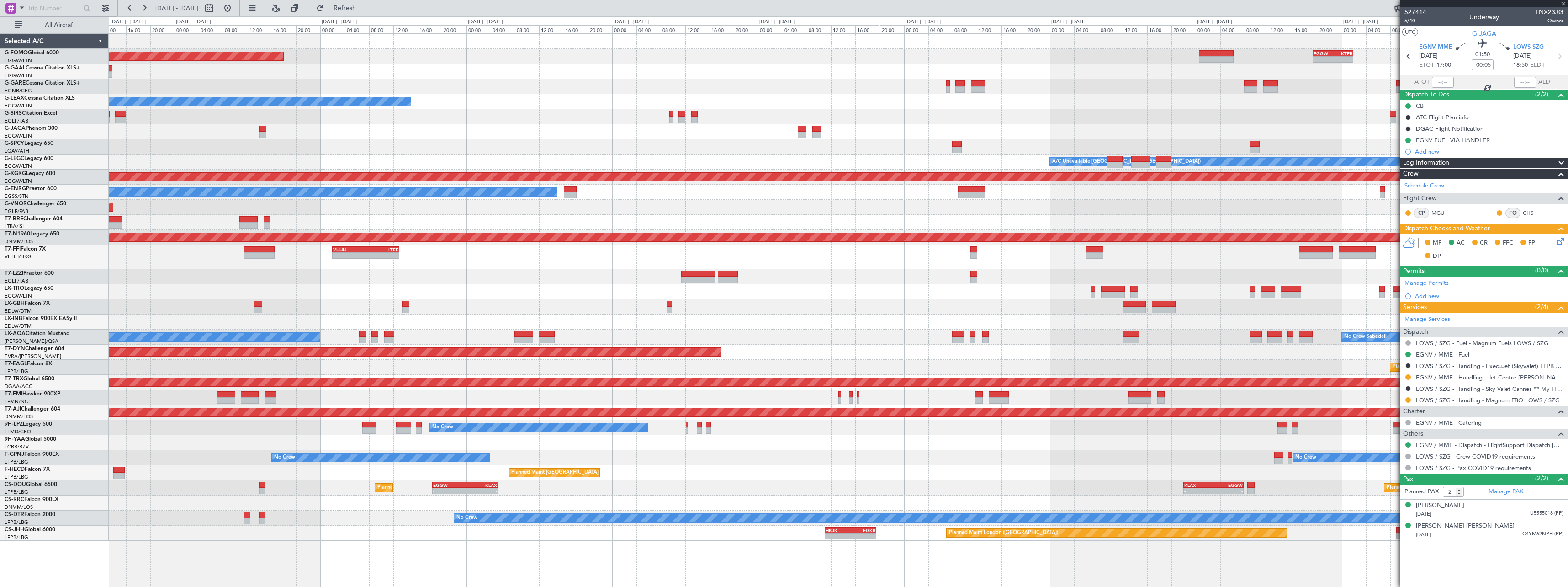
type input "0"
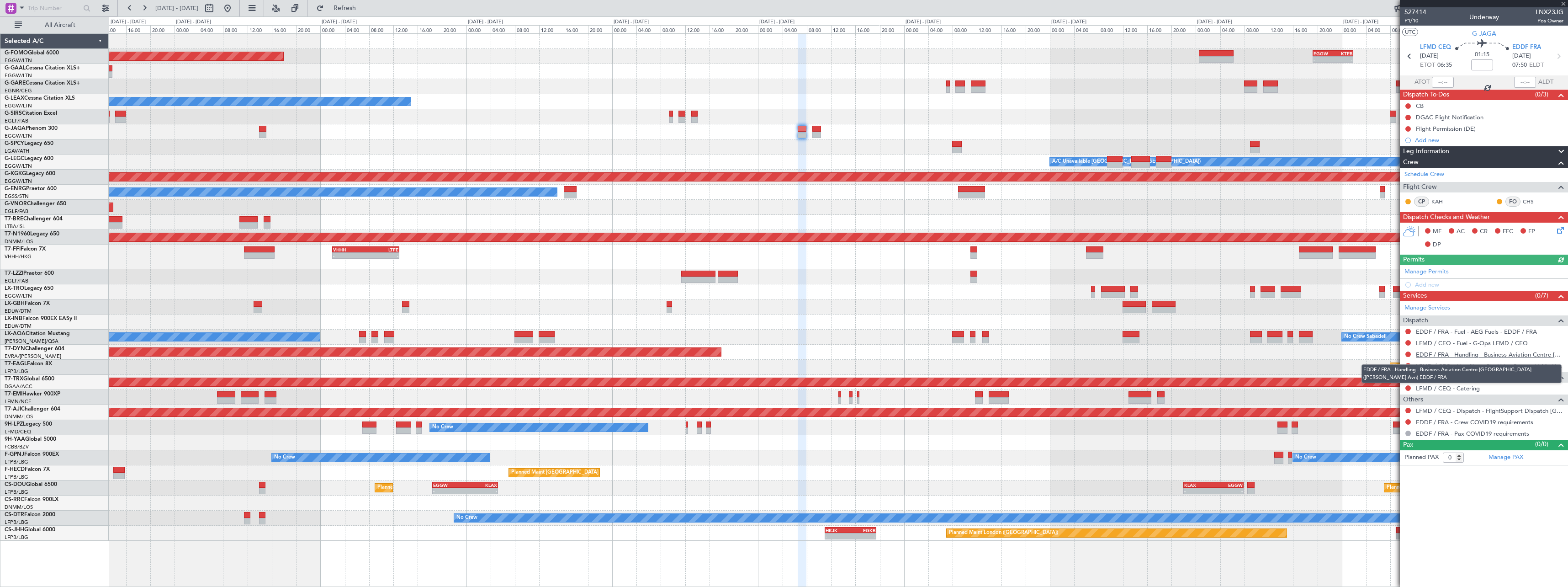
click at [1499, 355] on link "EDDF / FRA - Handling - Business Aviation Centre [GEOGRAPHIC_DATA] ([PERSON_NAM…" at bounding box center [1489, 354] width 147 height 8
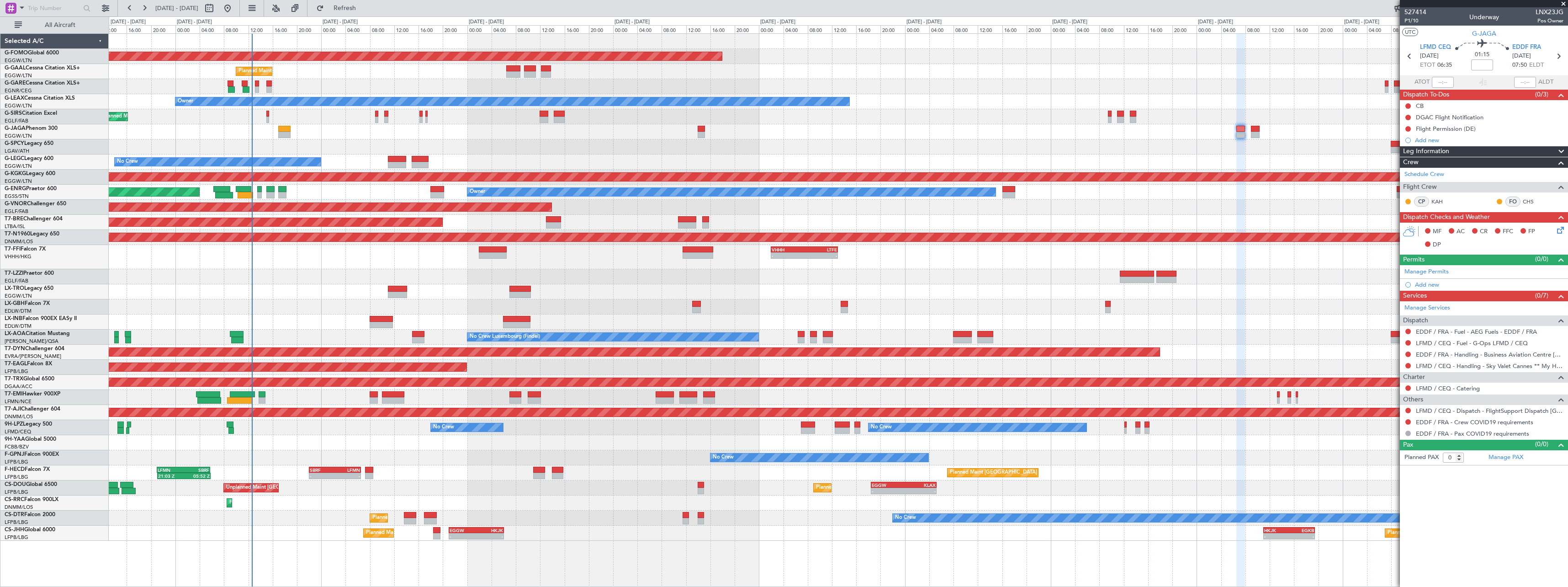
click at [701, 309] on div "Planned Maint Nice ([GEOGRAPHIC_DATA])" at bounding box center [838, 307] width 1459 height 15
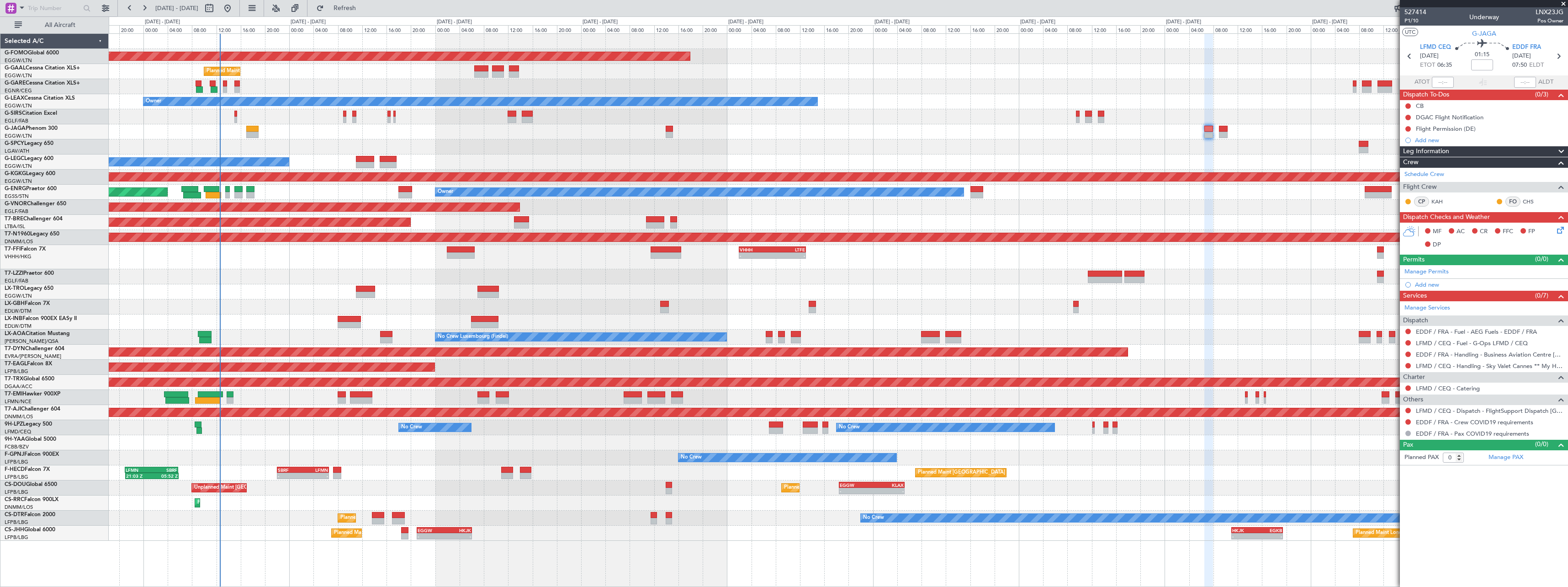
click at [287, 132] on div at bounding box center [838, 132] width 1459 height 15
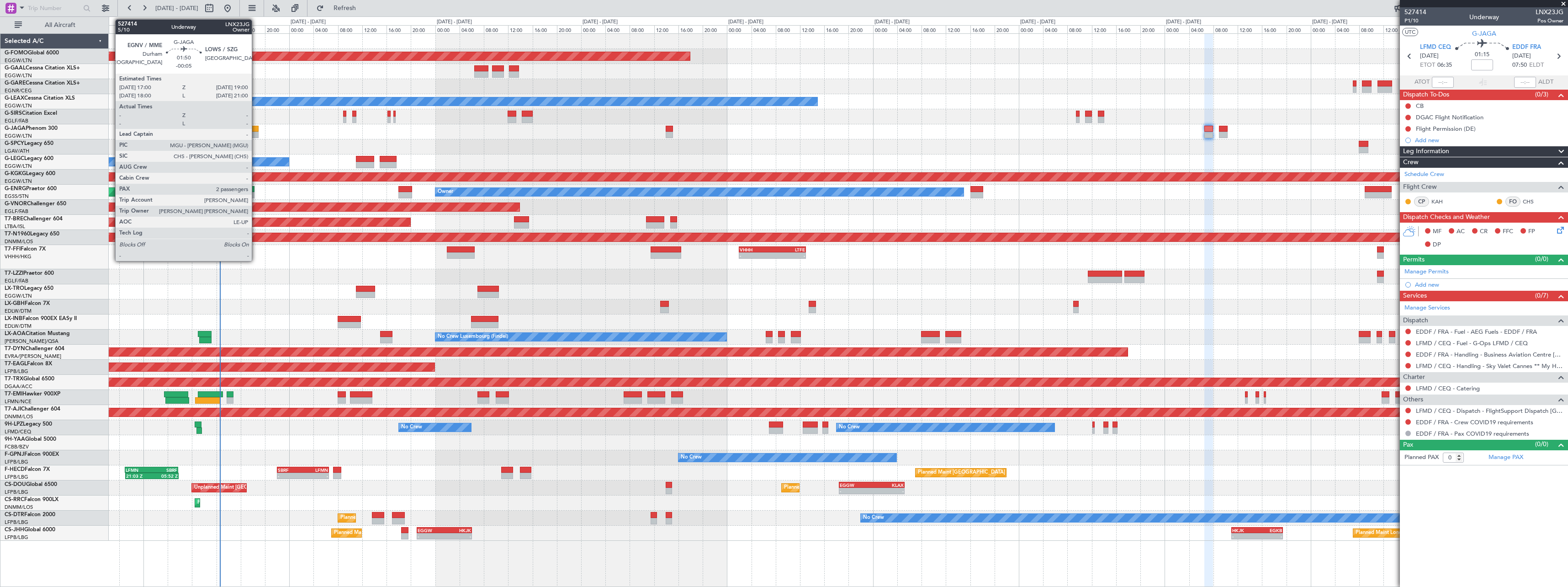
click at [256, 131] on div at bounding box center [253, 128] width 12 height 7
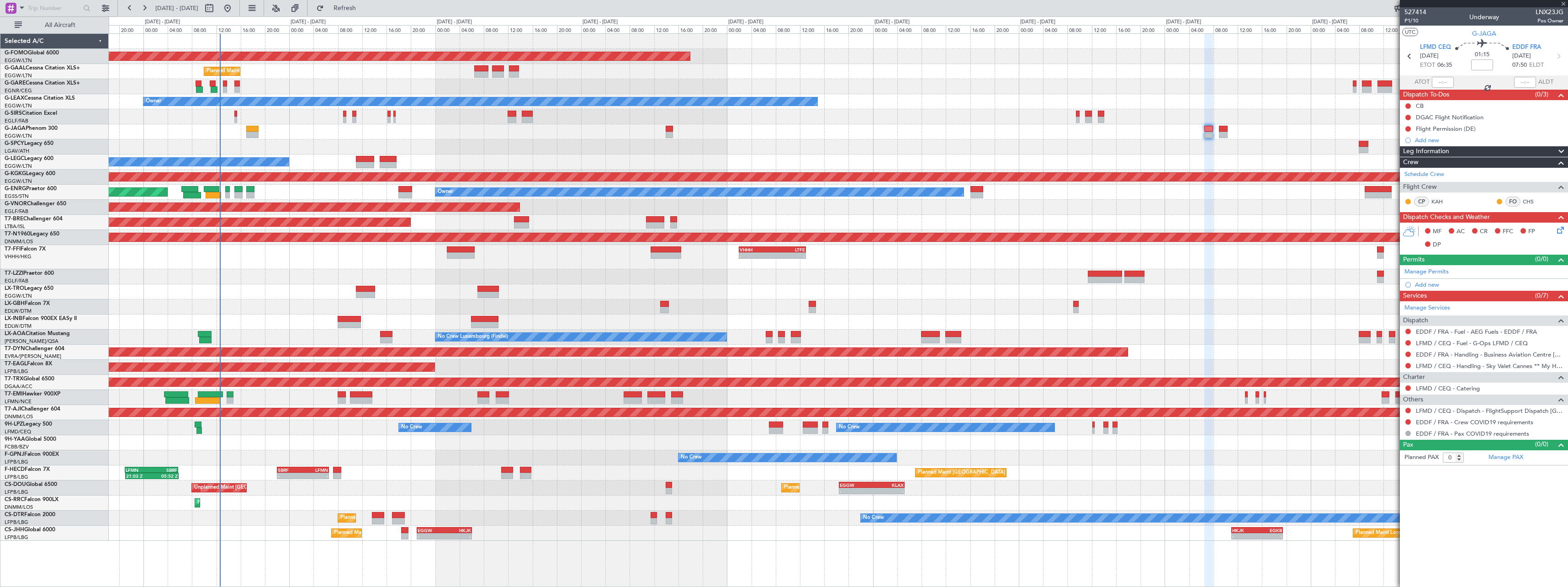
type input "-00:05"
type input "2"
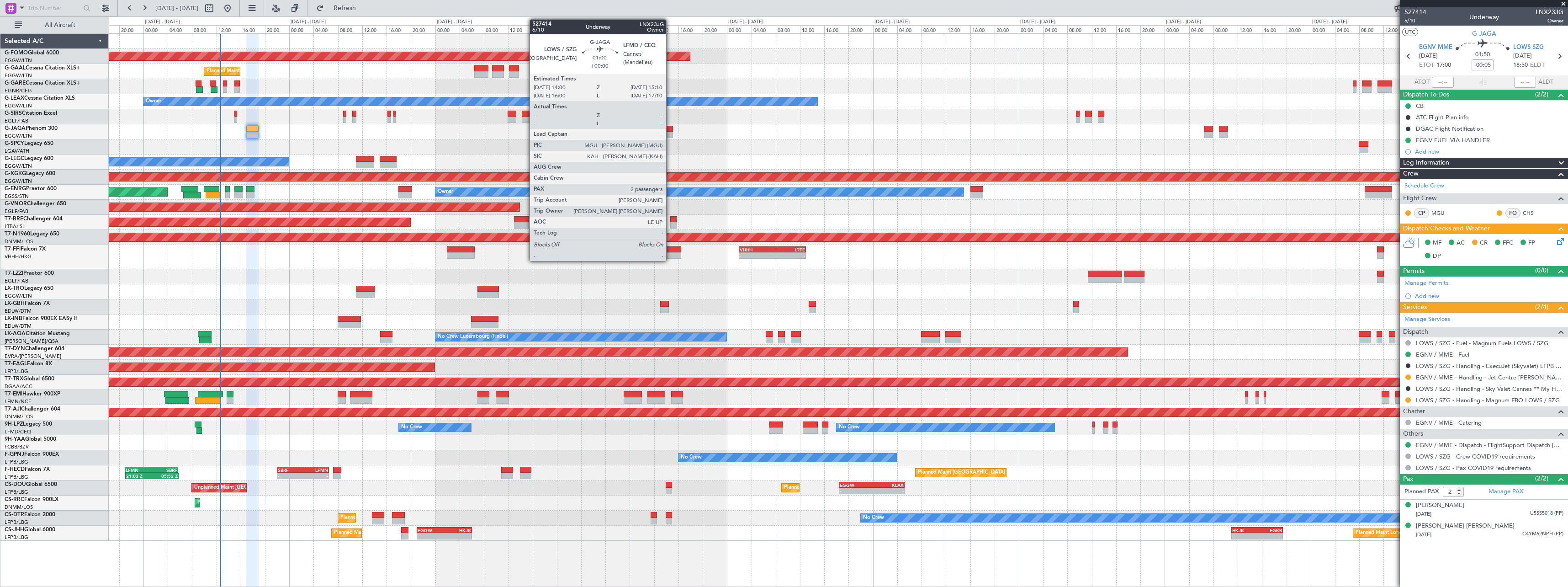
click at [670, 131] on div at bounding box center [670, 128] width 7 height 7
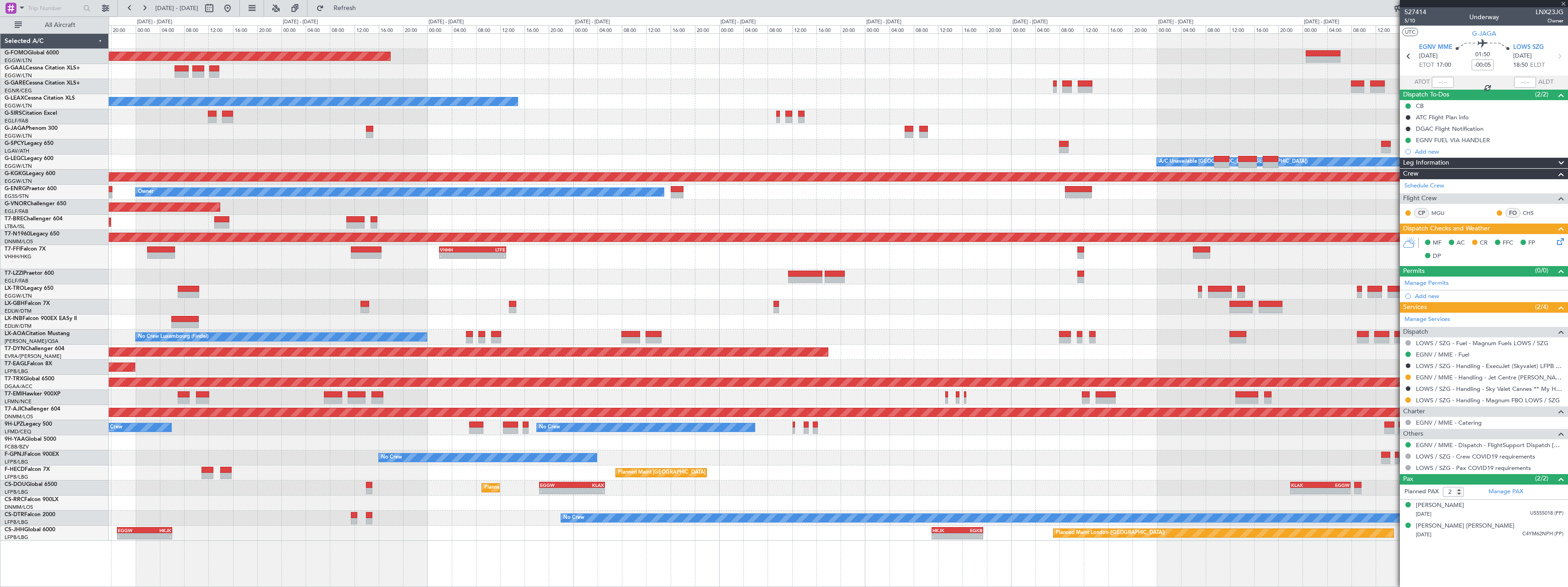
click at [600, 140] on div "Planned Maint Windsor Locks ([PERSON_NAME] Intl) - - EGGW 19:15 Z KTEB 01:55 Z …" at bounding box center [838, 287] width 1459 height 507
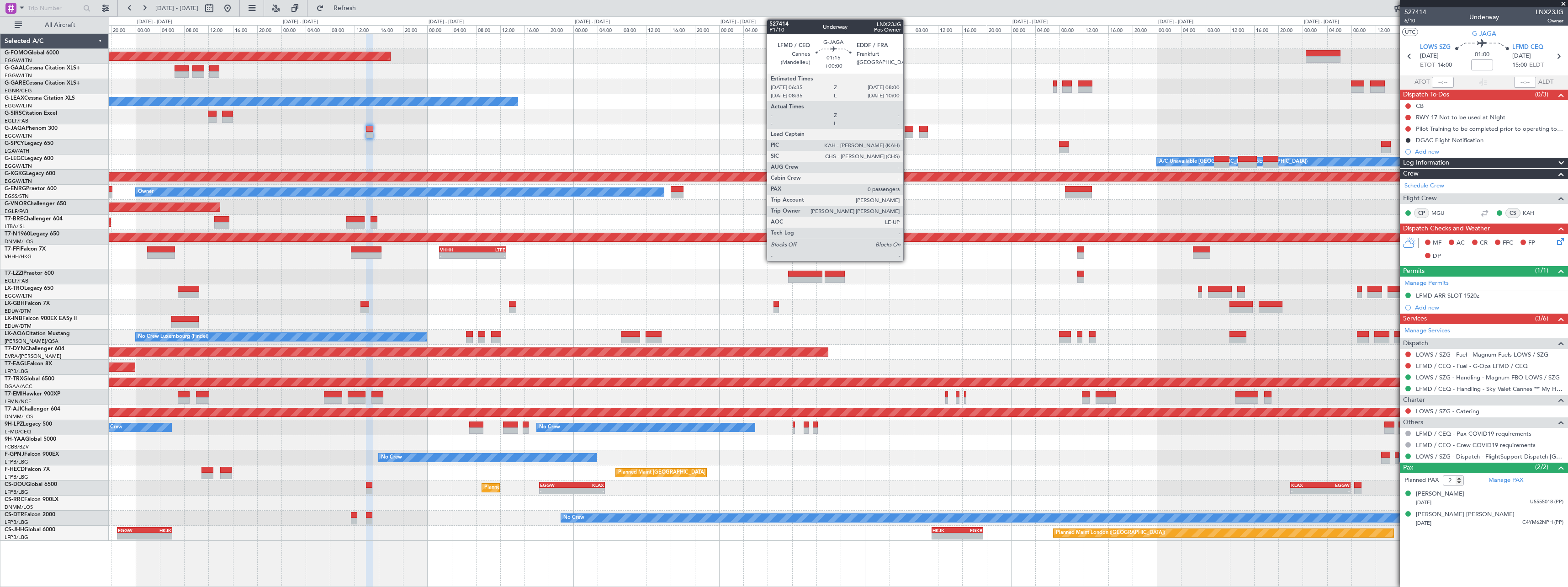
click at [909, 133] on div at bounding box center [909, 135] width 9 height 7
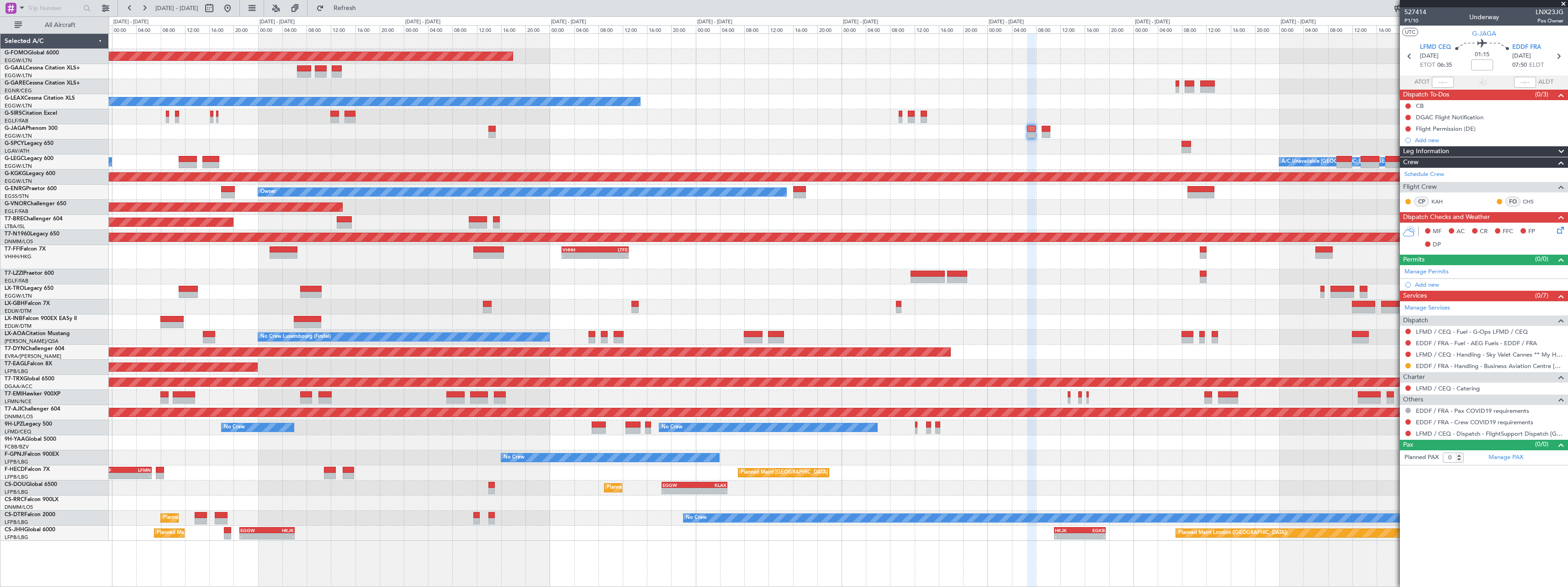
click at [793, 164] on div "A/C Unavailable [GEOGRAPHIC_DATA] ([GEOGRAPHIC_DATA]) No Crew" at bounding box center [838, 162] width 1459 height 15
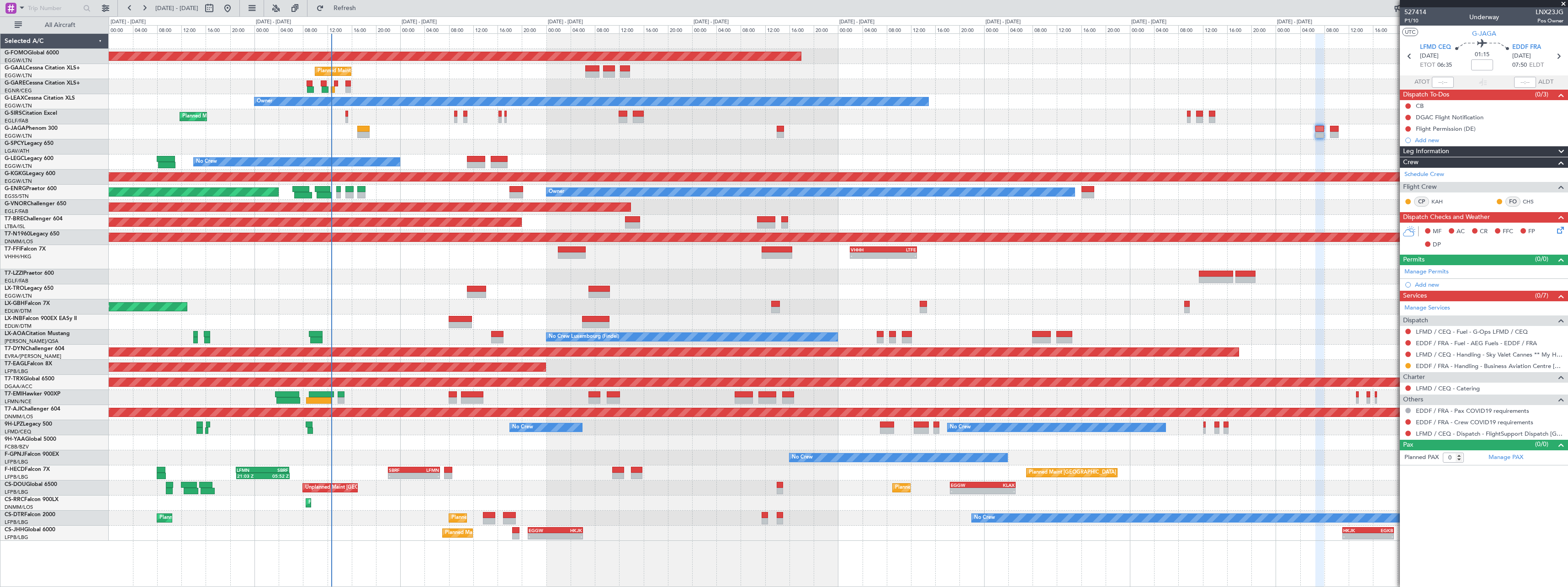
click at [1100, 191] on div "Planned Maint Windsor Locks ([PERSON_NAME] Intl) - - EGGW 19:15 Z KTEB 01:55 Z …" at bounding box center [838, 287] width 1459 height 507
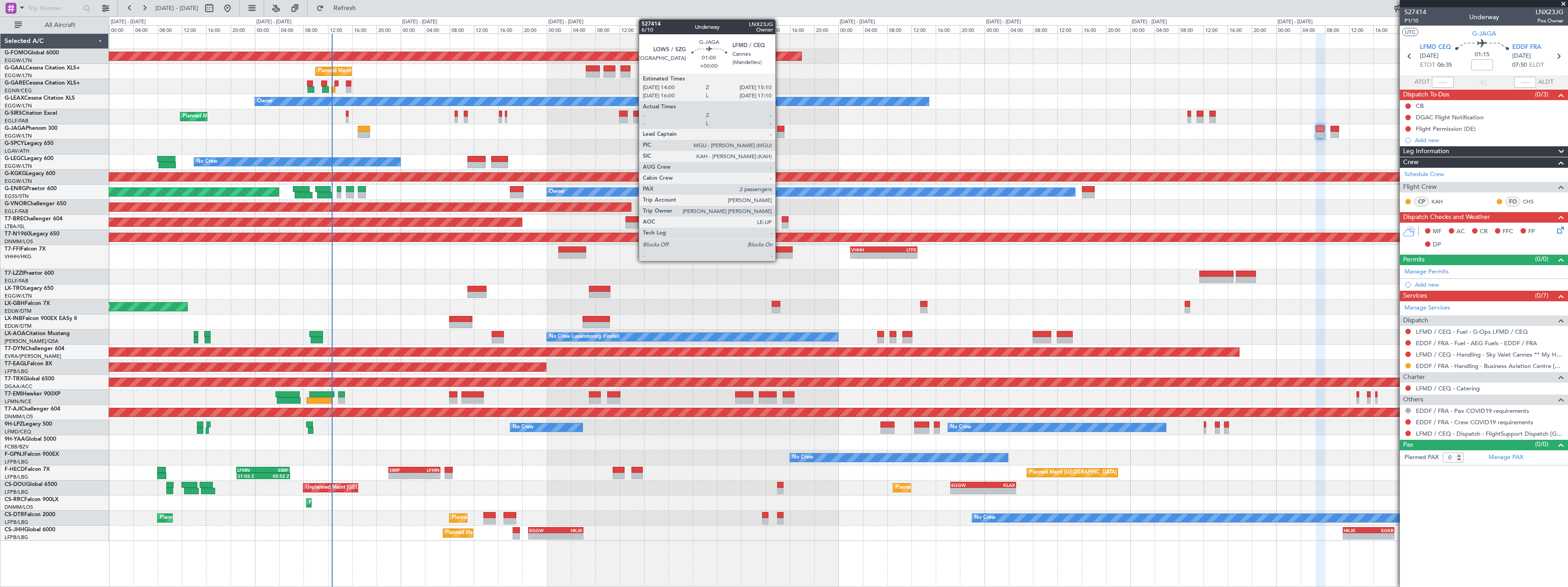
click at [779, 132] on div at bounding box center [781, 135] width 7 height 7
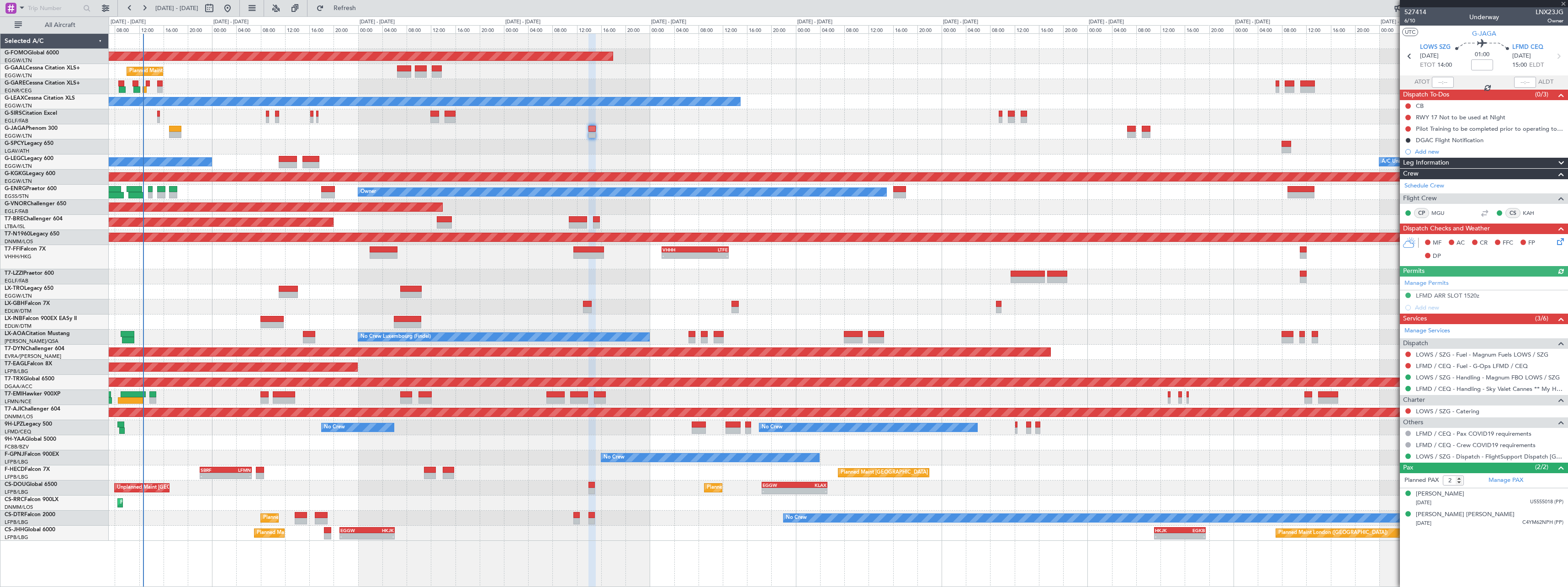
click at [836, 128] on div at bounding box center [838, 132] width 1459 height 15
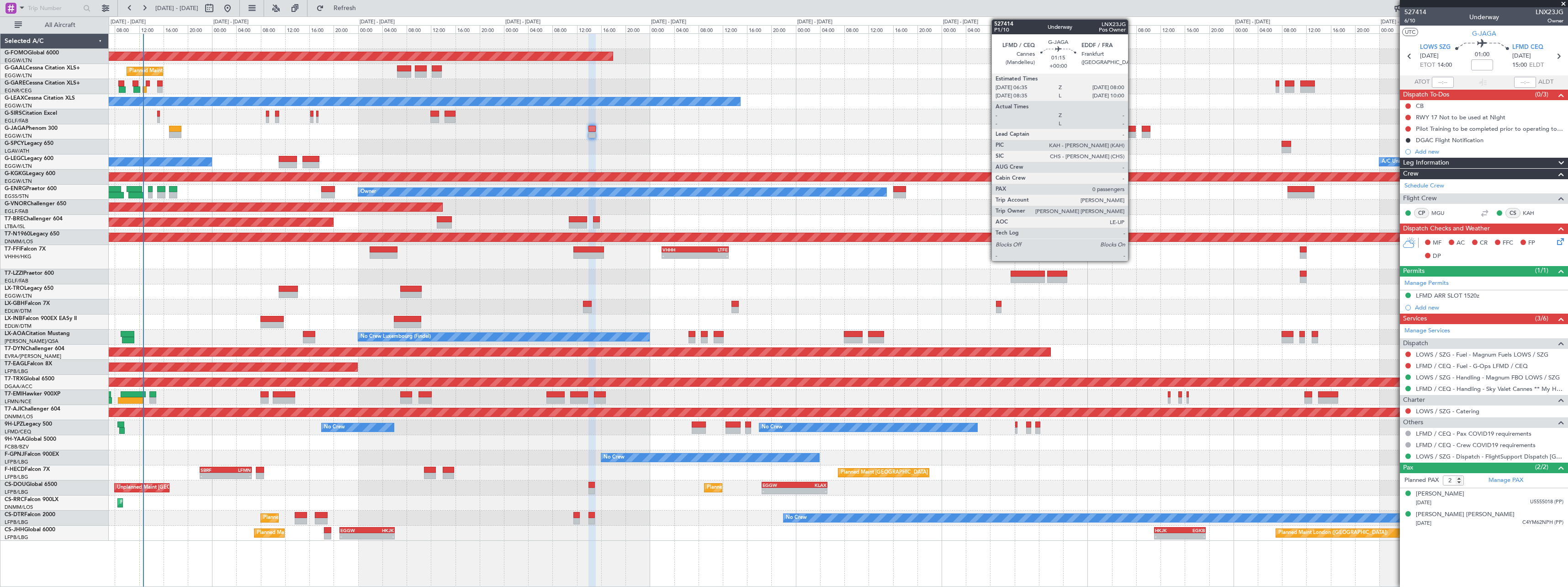
click at [1132, 133] on div at bounding box center [1132, 135] width 9 height 7
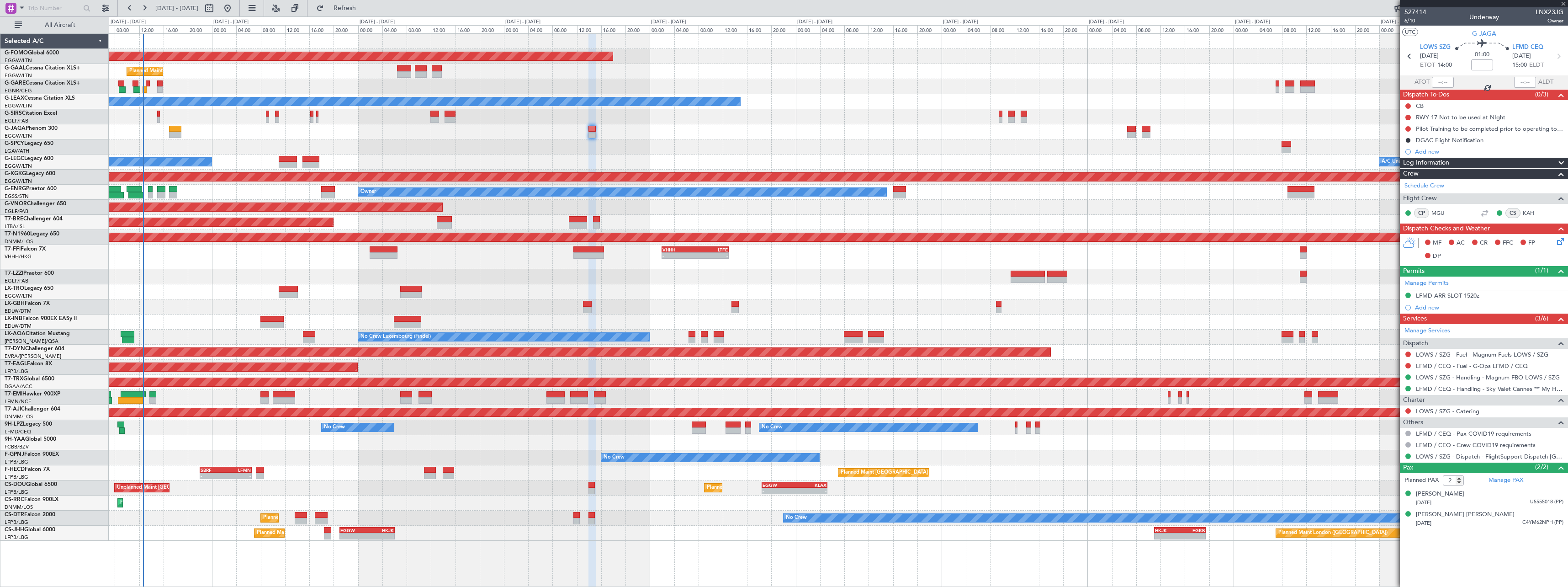
type input "0"
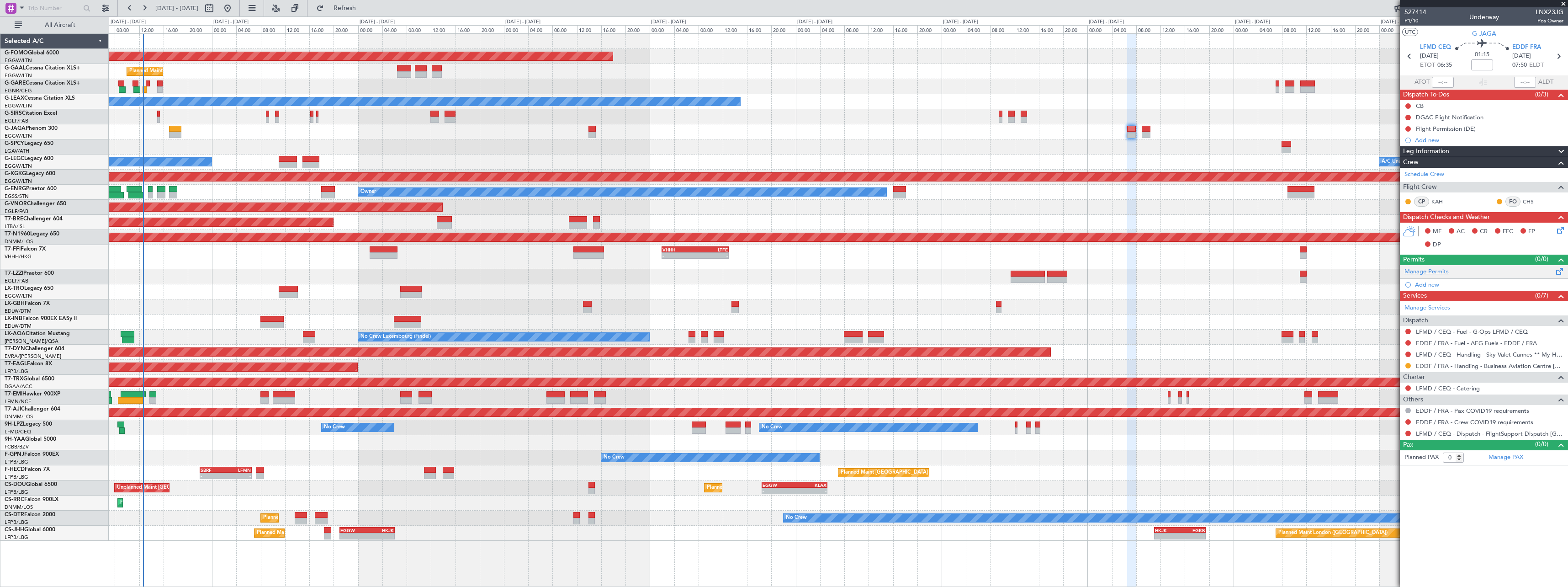
click at [1428, 272] on link "Manage Permits" at bounding box center [1426, 272] width 44 height 9
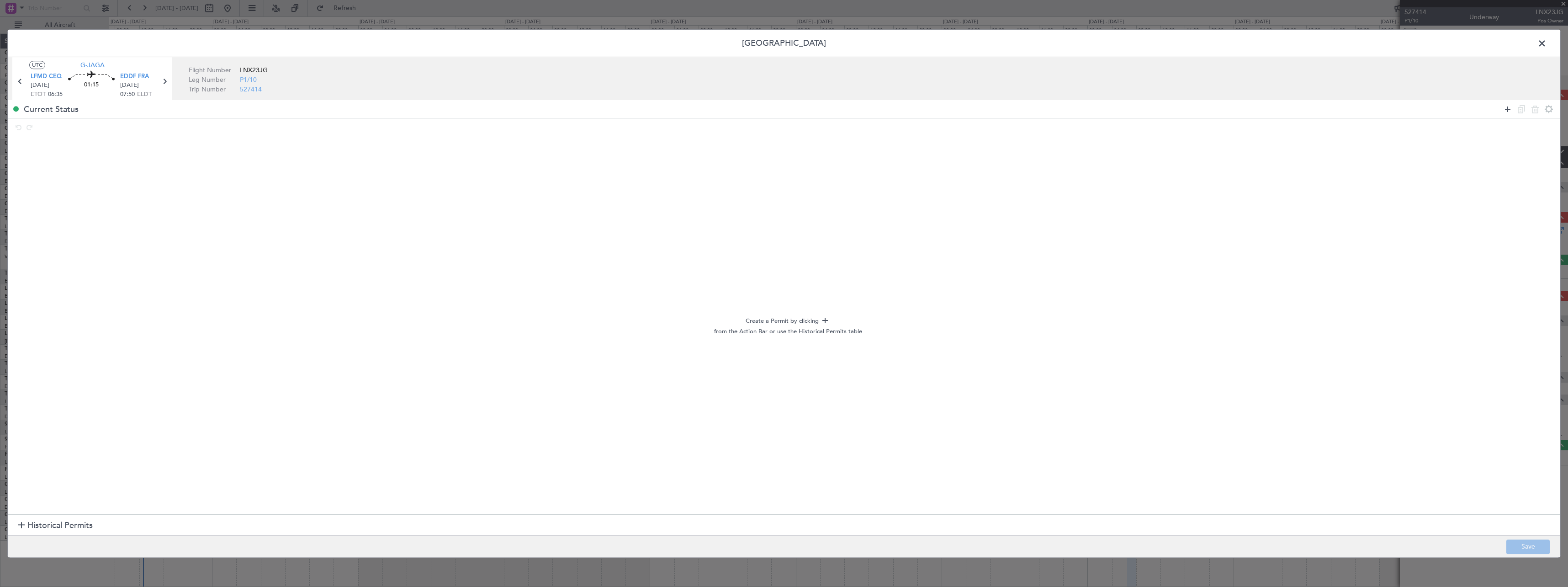
click at [1507, 108] on icon at bounding box center [1508, 109] width 11 height 11
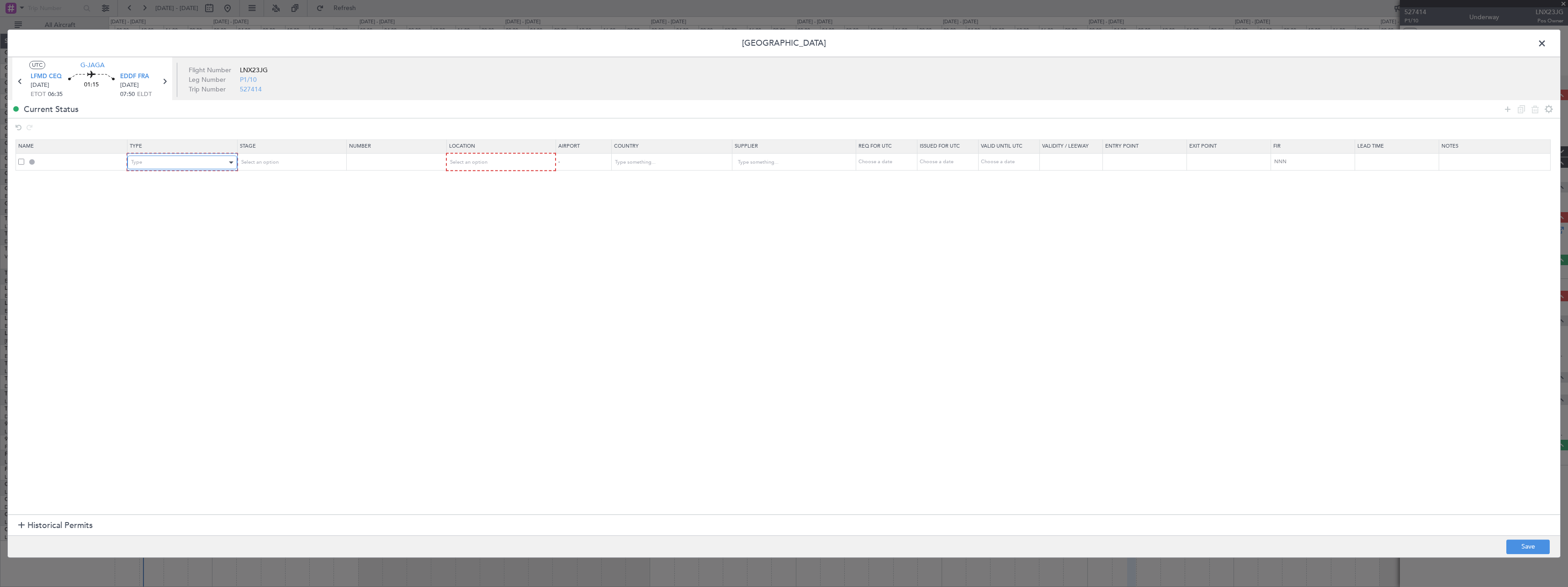
click at [182, 167] on div "Type" at bounding box center [178, 162] width 96 height 14
drag, startPoint x: 184, startPoint y: 253, endPoint x: 220, endPoint y: 215, distance: 52.3
click at [184, 252] on span "Slot" at bounding box center [184, 249] width 102 height 14
click at [285, 155] on div "Select an option" at bounding box center [290, 161] width 108 height 14
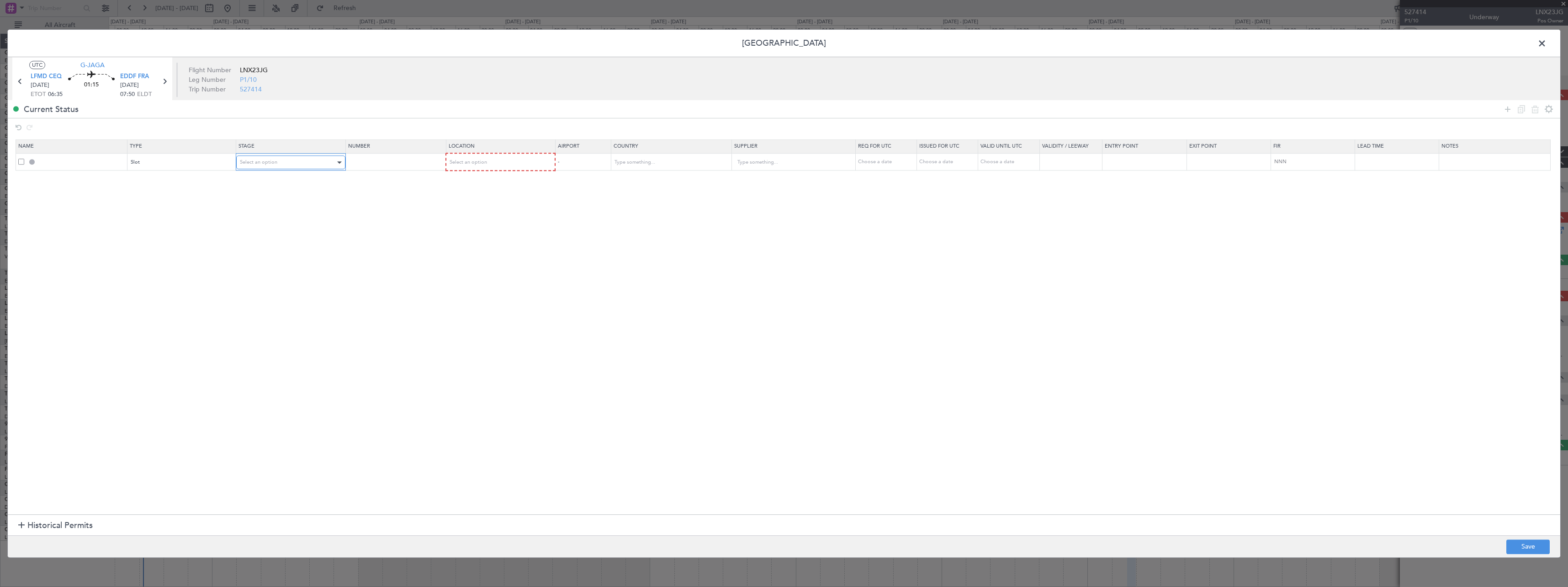
click at [293, 164] on div "Select an option" at bounding box center [287, 162] width 96 height 14
click at [289, 227] on span "Requested" at bounding box center [294, 222] width 102 height 14
click at [481, 163] on span "Select an option" at bounding box center [468, 161] width 38 height 7
click at [485, 183] on span "Departure" at bounding box center [505, 181] width 102 height 14
click at [1508, 109] on icon at bounding box center [1508, 109] width 11 height 11
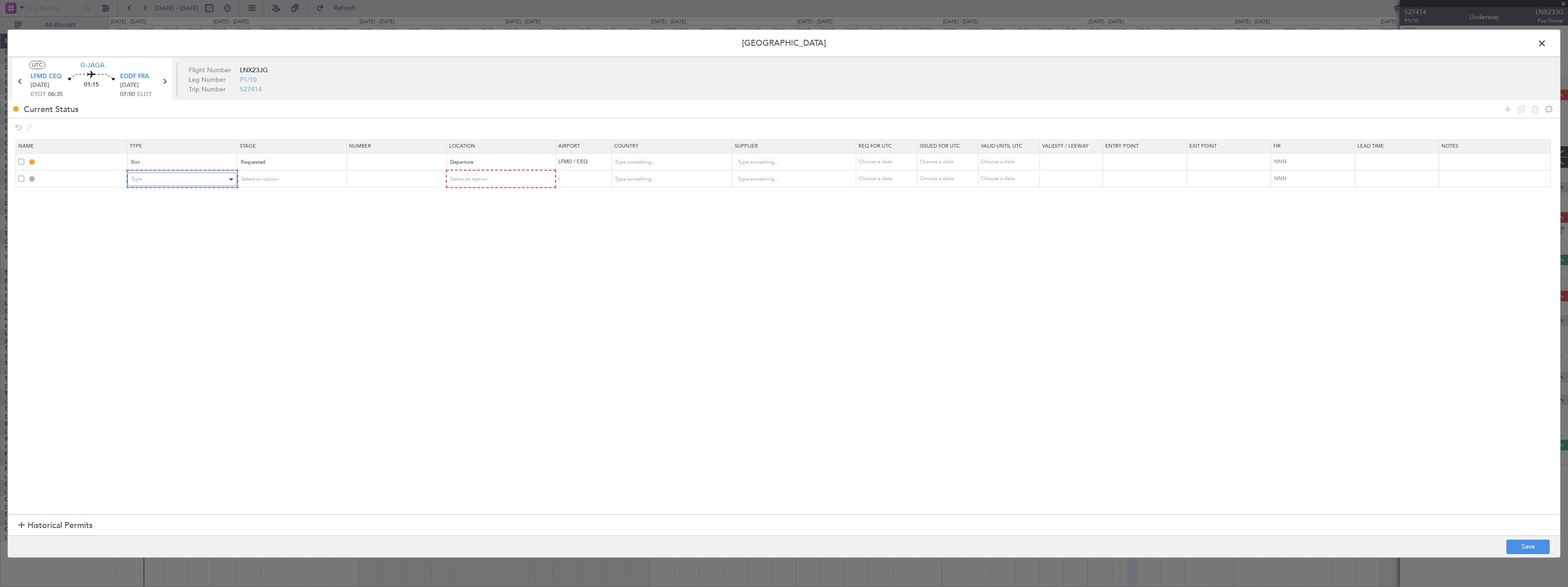
click at [186, 180] on div "Type" at bounding box center [178, 179] width 96 height 14
click at [195, 265] on span "Slot" at bounding box center [184, 266] width 102 height 14
click at [281, 175] on div "Select an option" at bounding box center [287, 179] width 96 height 14
click at [291, 235] on span "Requested" at bounding box center [294, 239] width 102 height 14
click at [484, 187] on td "Select an option" at bounding box center [499, 179] width 109 height 18
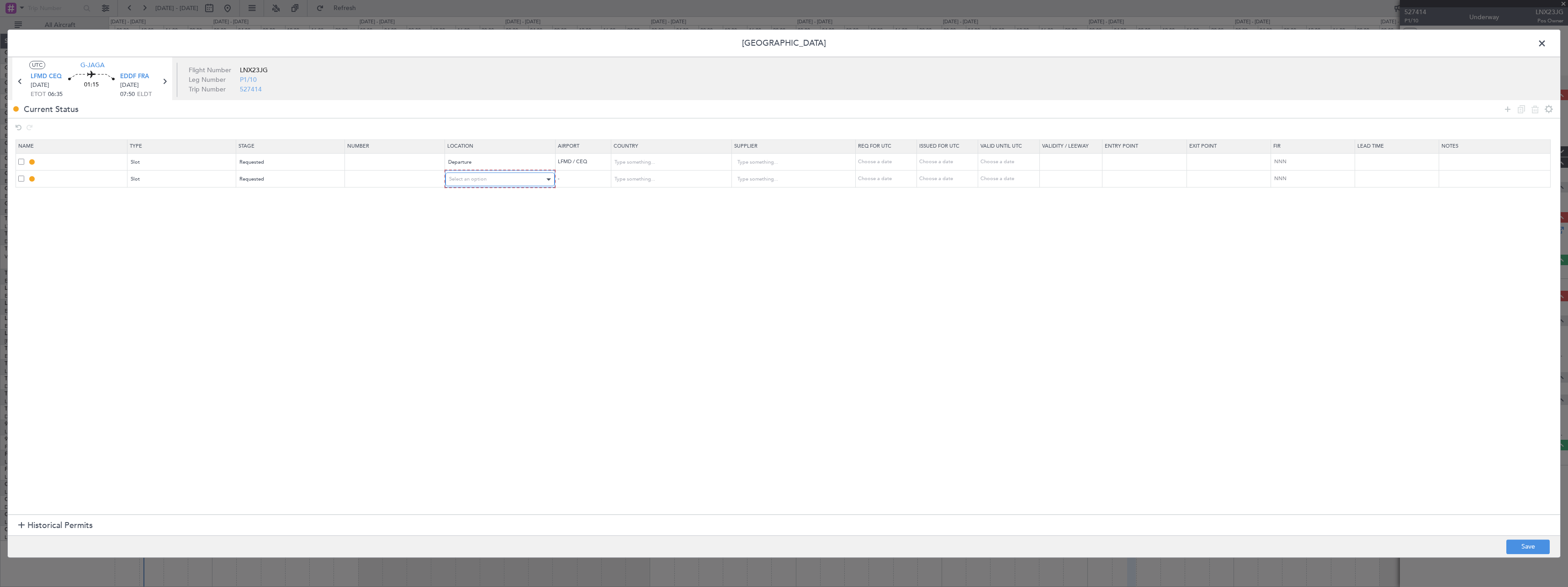
click at [486, 180] on span "Select an option" at bounding box center [468, 178] width 38 height 7
click at [485, 223] on span "Arrival" at bounding box center [505, 226] width 102 height 14
click at [1533, 543] on button "Save" at bounding box center [1528, 547] width 43 height 15
type input "LFMD DEP SLOT"
type input "[GEOGRAPHIC_DATA]"
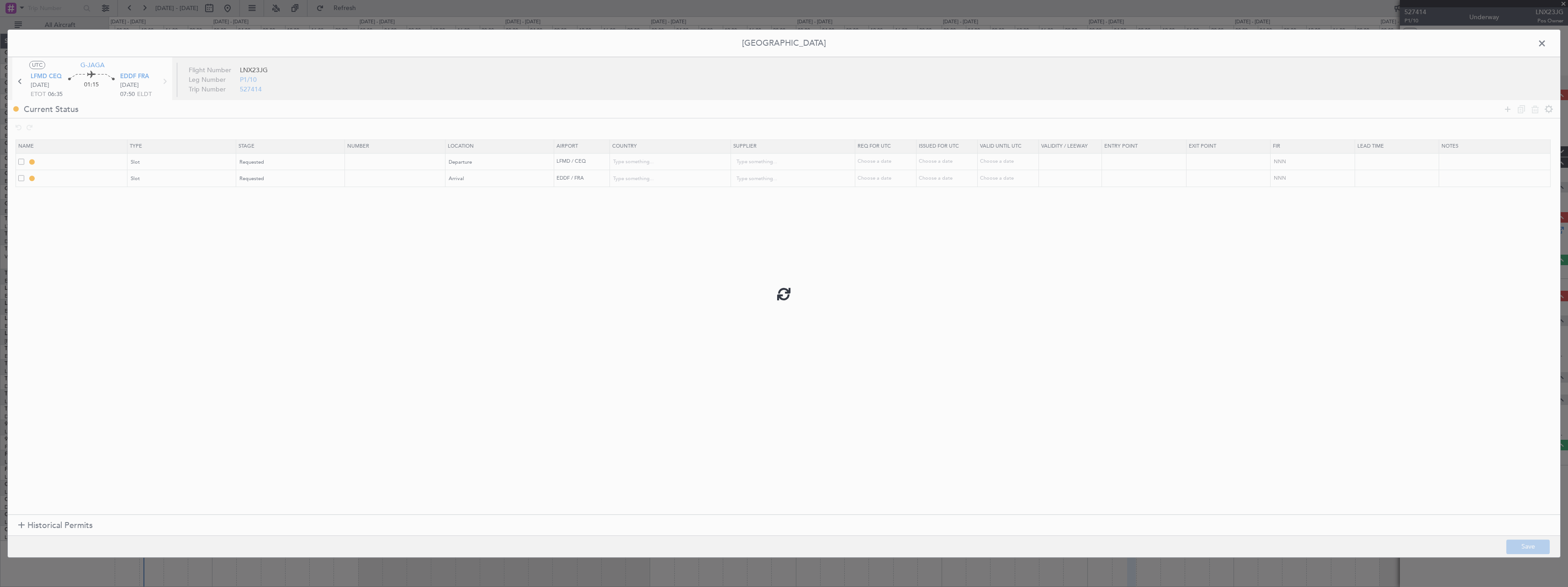
type input "NNN"
type input "EDDF ARR SLOT"
type input "[GEOGRAPHIC_DATA]"
type input "NNN"
click at [1547, 44] on span at bounding box center [1547, 46] width 0 height 18
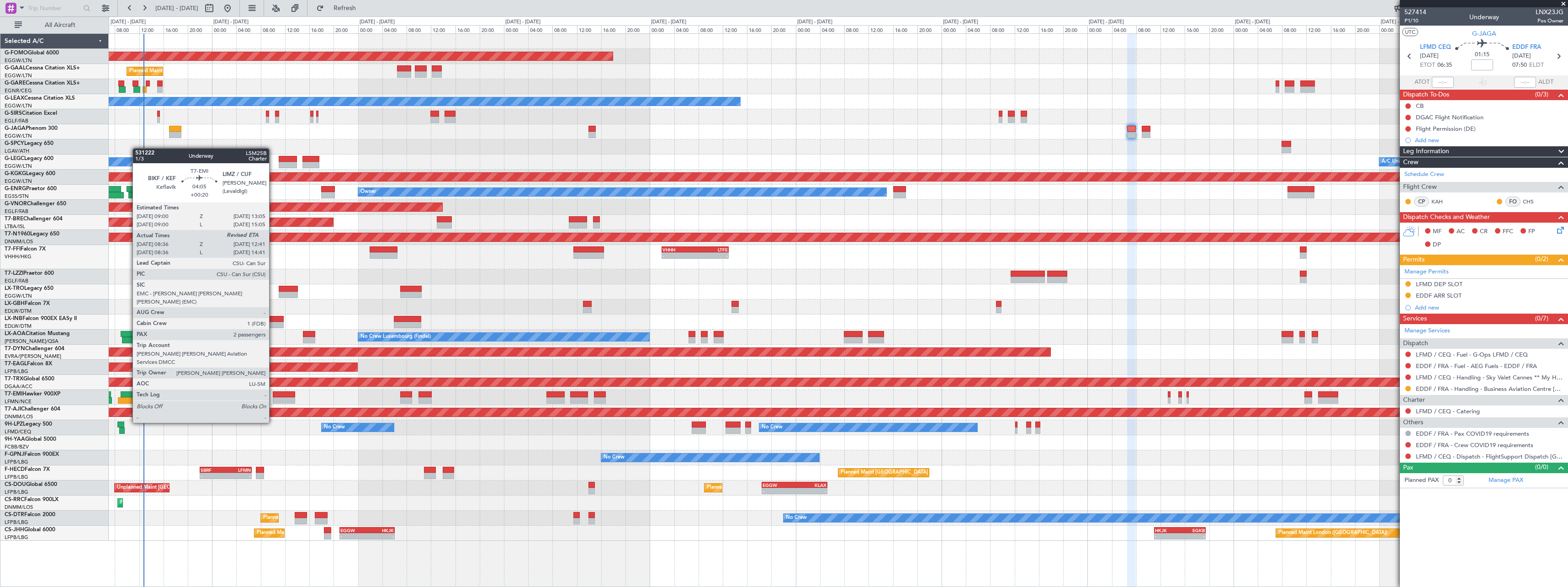
click at [128, 397] on div at bounding box center [130, 400] width 25 height 7
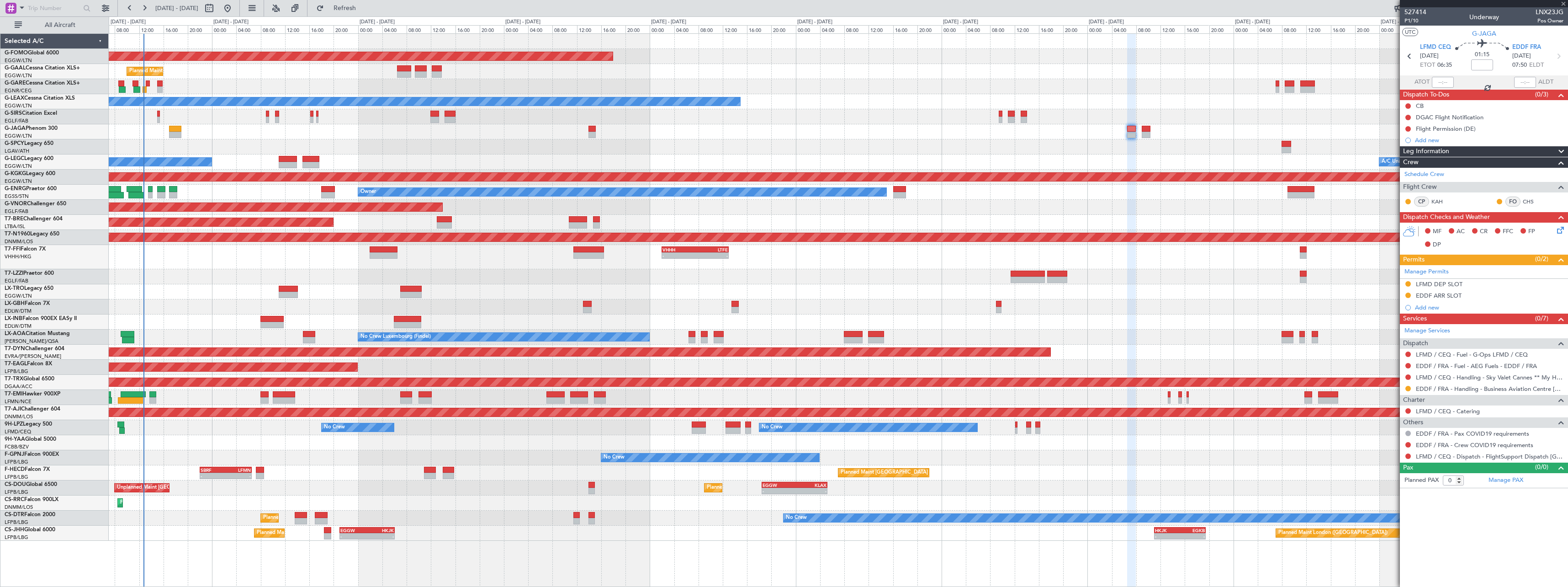
type input "+00:20"
type input "08:36"
type input "2"
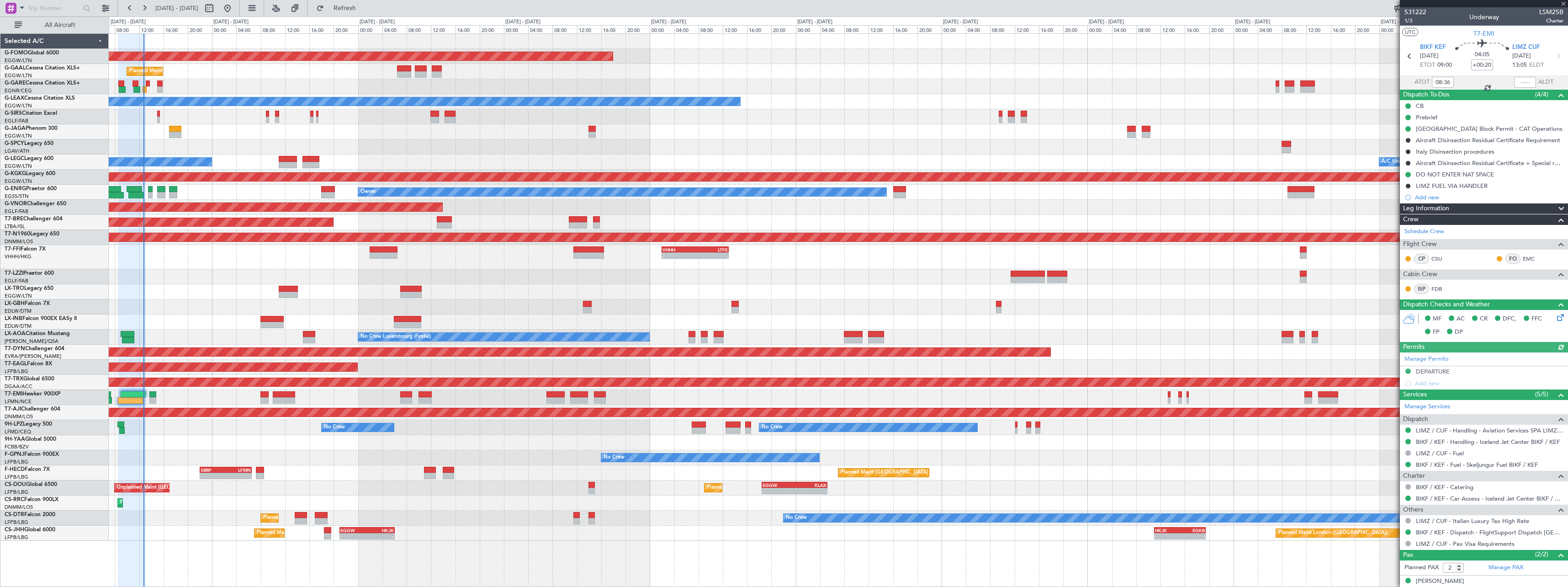
click at [1547, 11] on span "LSM25B" at bounding box center [1552, 12] width 24 height 10
click at [1547, 10] on span "LSM25B" at bounding box center [1552, 12] width 24 height 10
copy span "LSM25B"
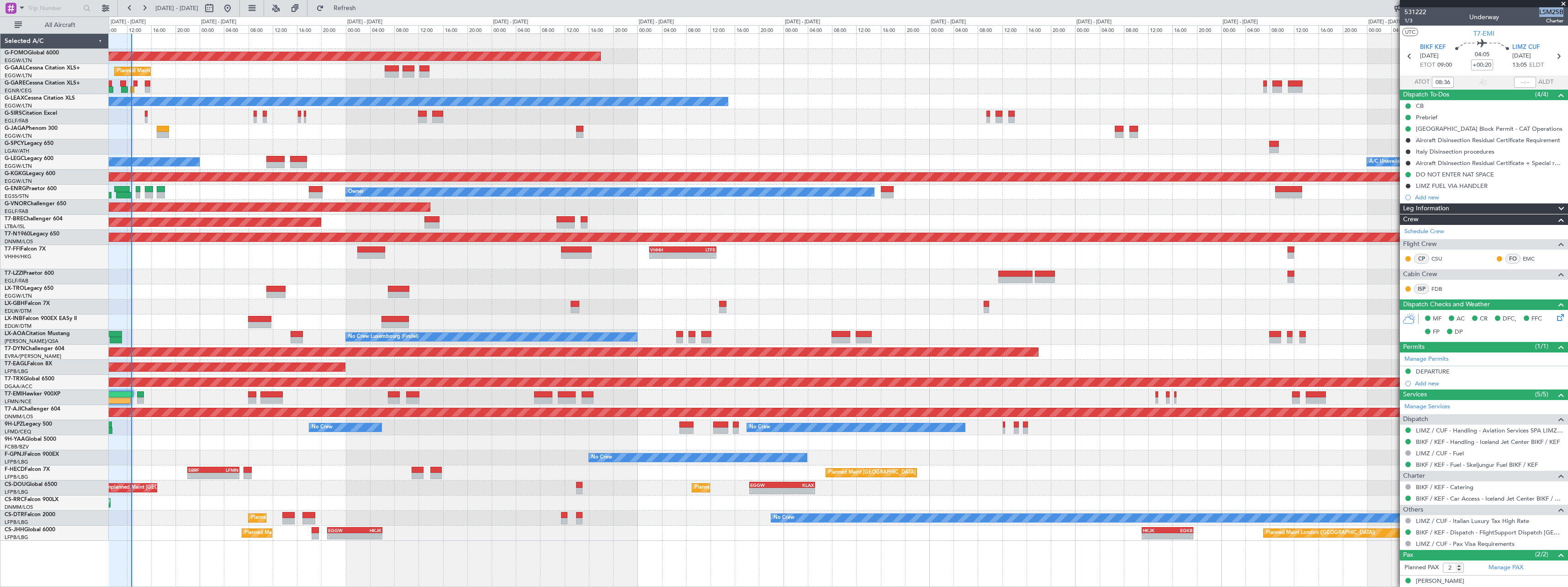
click at [186, 141] on div at bounding box center [838, 147] width 1459 height 15
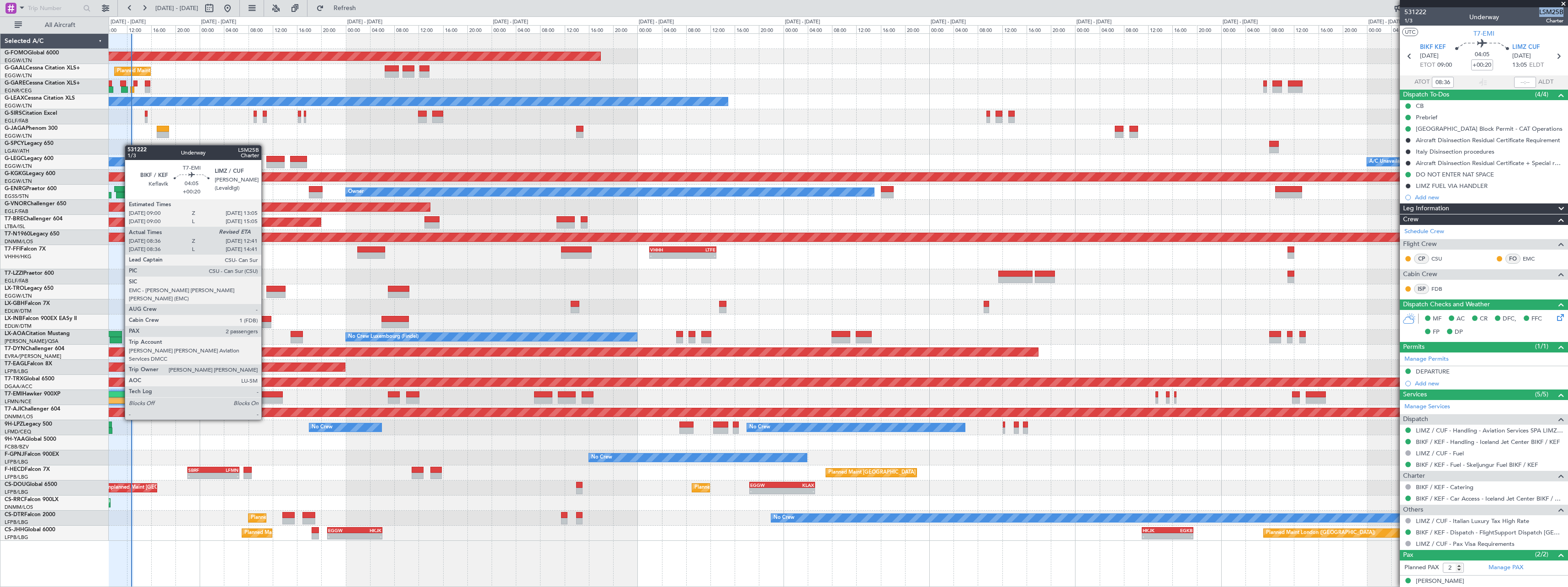
click at [121, 394] on div at bounding box center [121, 394] width 25 height 7
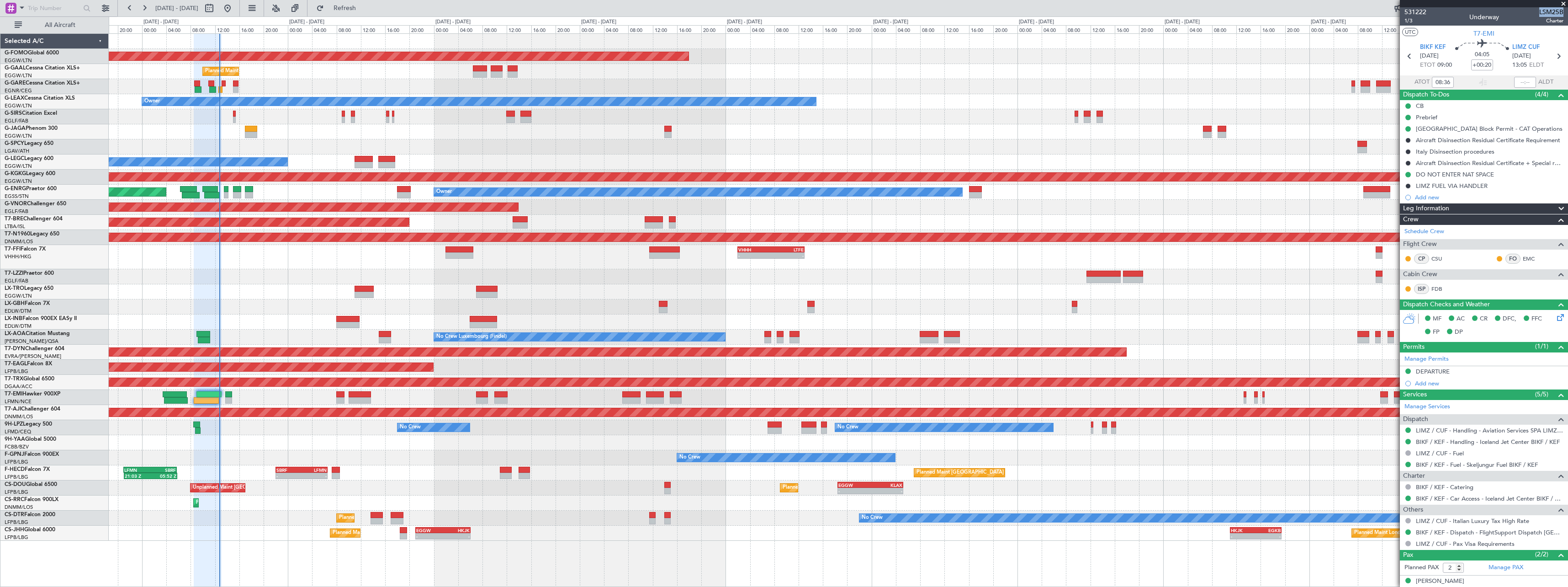
click at [417, 446] on div at bounding box center [838, 443] width 1459 height 15
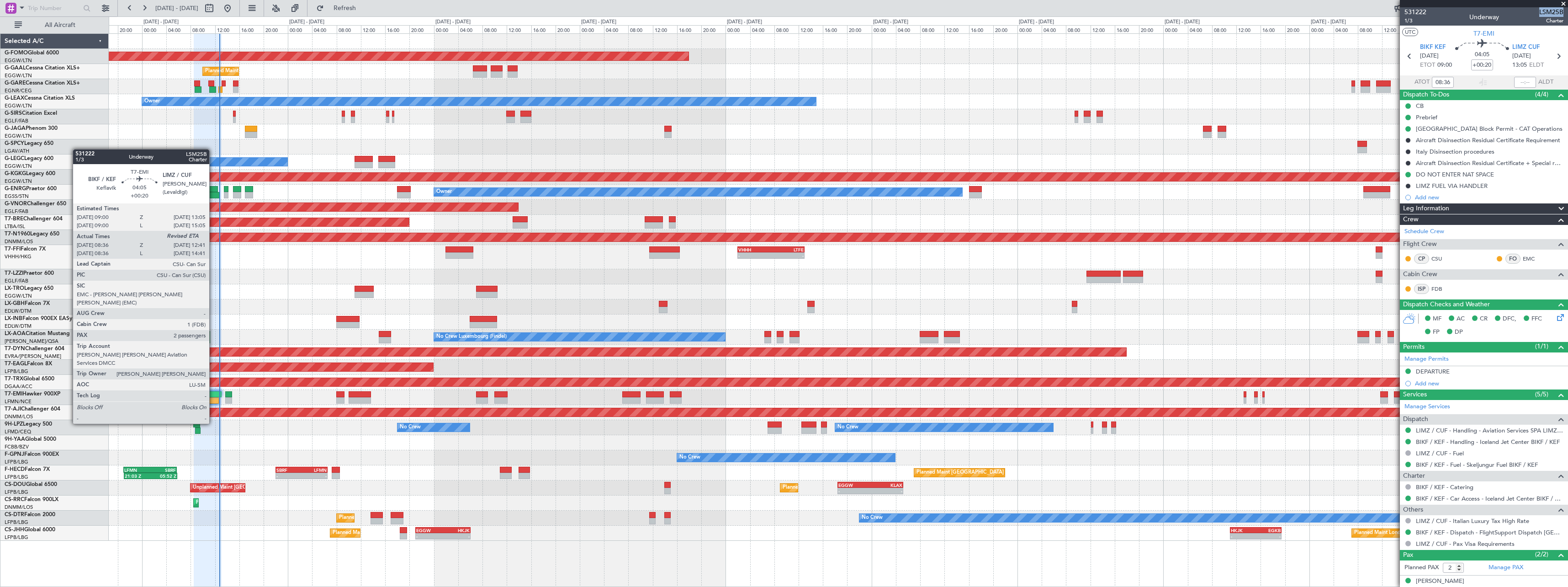
click at [212, 398] on div at bounding box center [206, 400] width 25 height 7
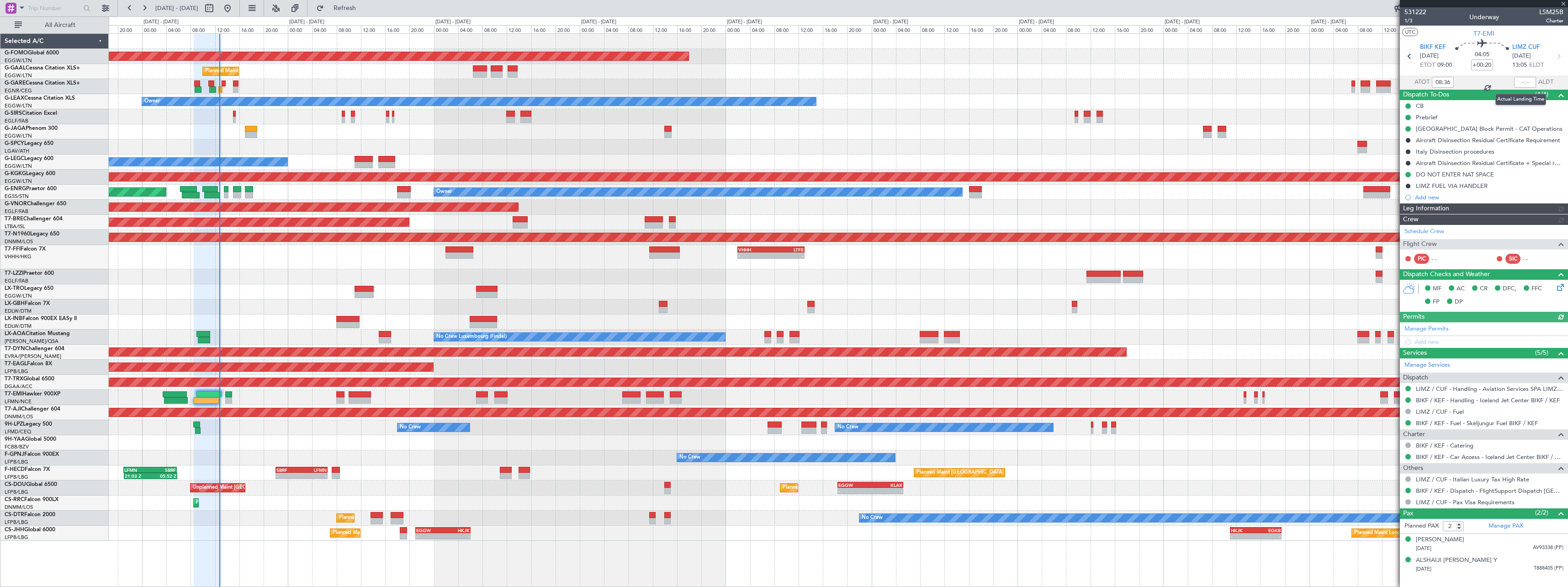
click at [1523, 77] on div at bounding box center [1525, 82] width 22 height 11
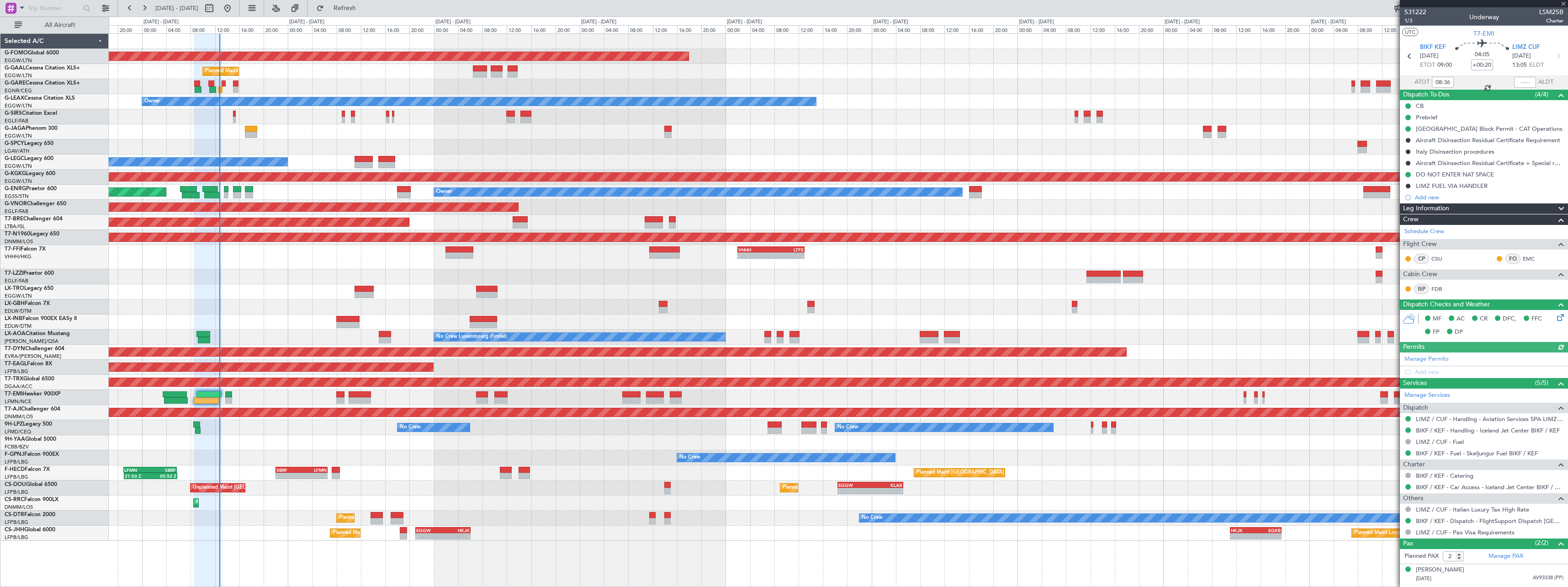
click at [1524, 81] on div at bounding box center [1525, 82] width 22 height 11
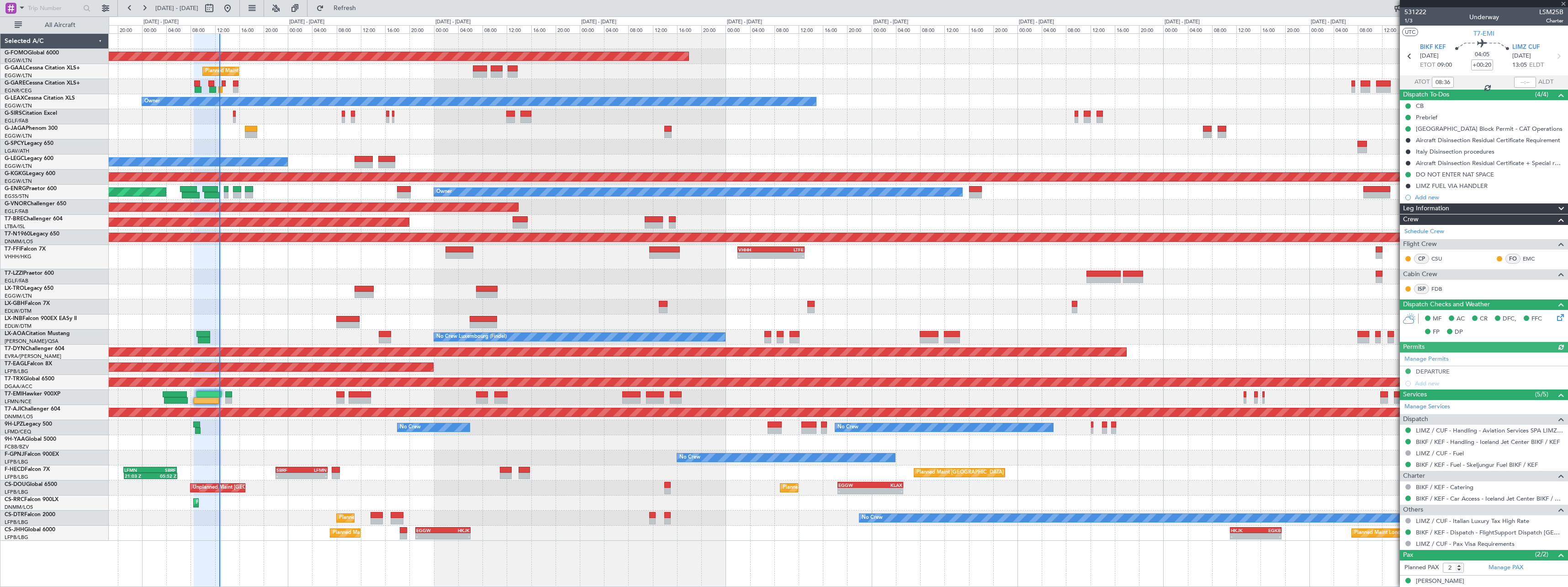
click at [1523, 83] on div at bounding box center [1525, 82] width 22 height 11
click at [1523, 80] on div at bounding box center [1525, 82] width 22 height 11
click at [1523, 80] on input "text" at bounding box center [1525, 82] width 22 height 11
type input "12:33"
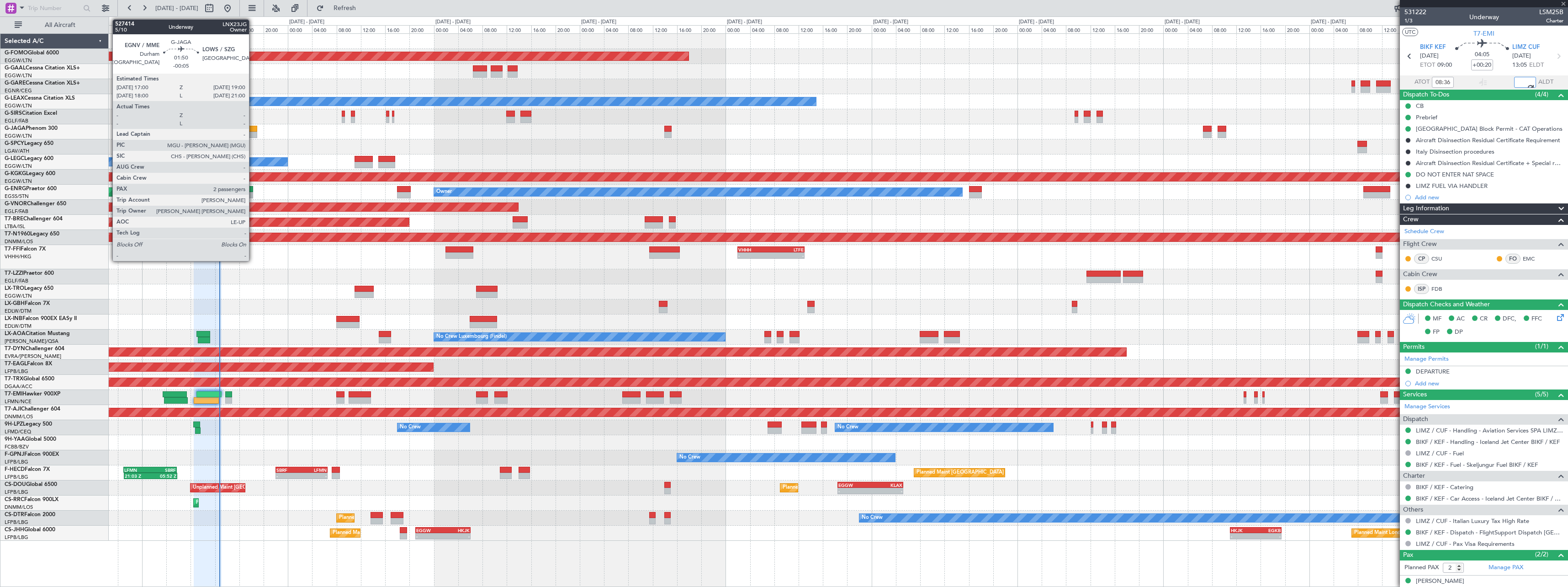
click at [253, 133] on div at bounding box center [251, 135] width 12 height 7
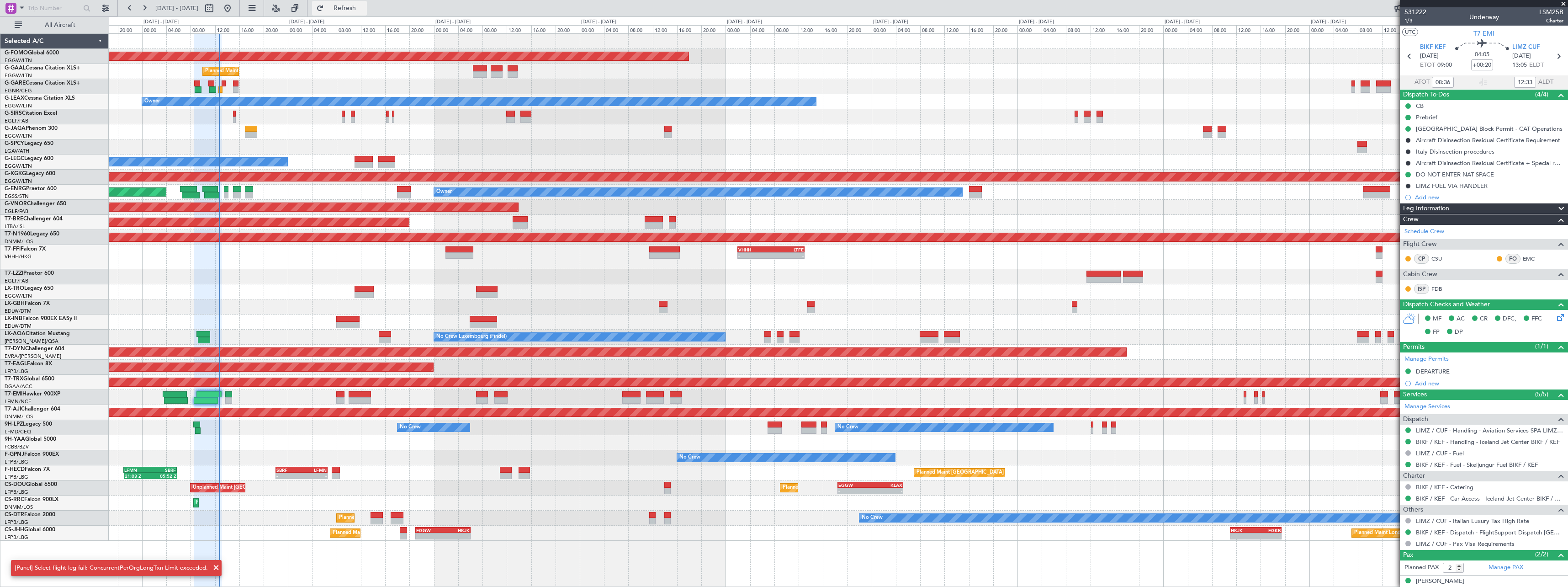
click at [366, 13] on button "Refresh" at bounding box center [340, 9] width 55 height 15
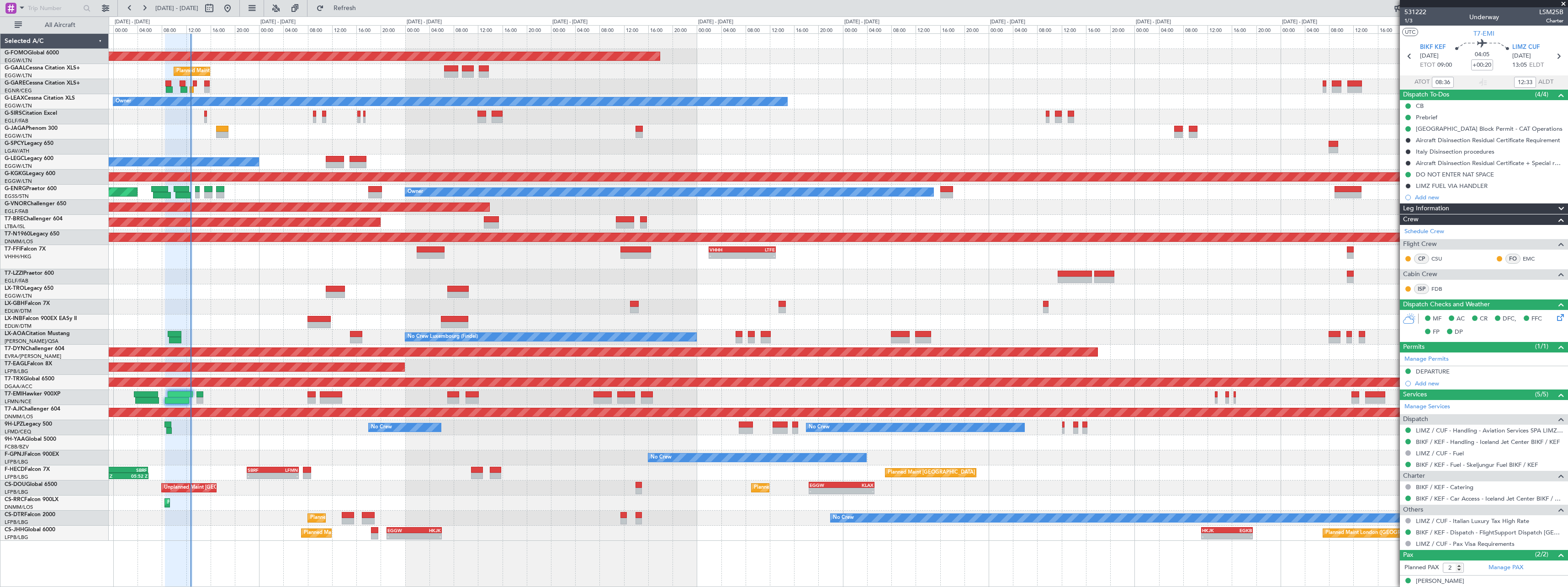
click at [276, 432] on div "No Crew No Crew" at bounding box center [838, 427] width 1459 height 15
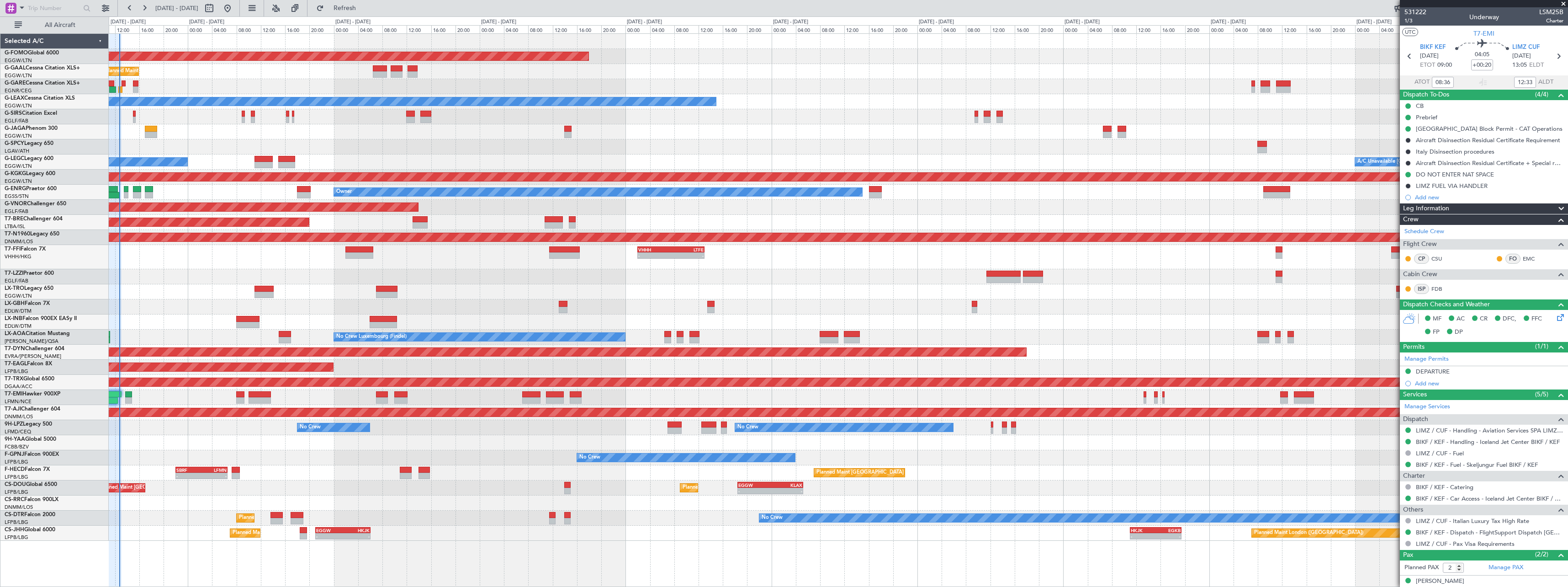
click at [320, 470] on div "Planned Maint [GEOGRAPHIC_DATA] ([GEOGRAPHIC_DATA]) - - SBRF 22:00 Z LFMN 06:35…" at bounding box center [838, 473] width 1459 height 15
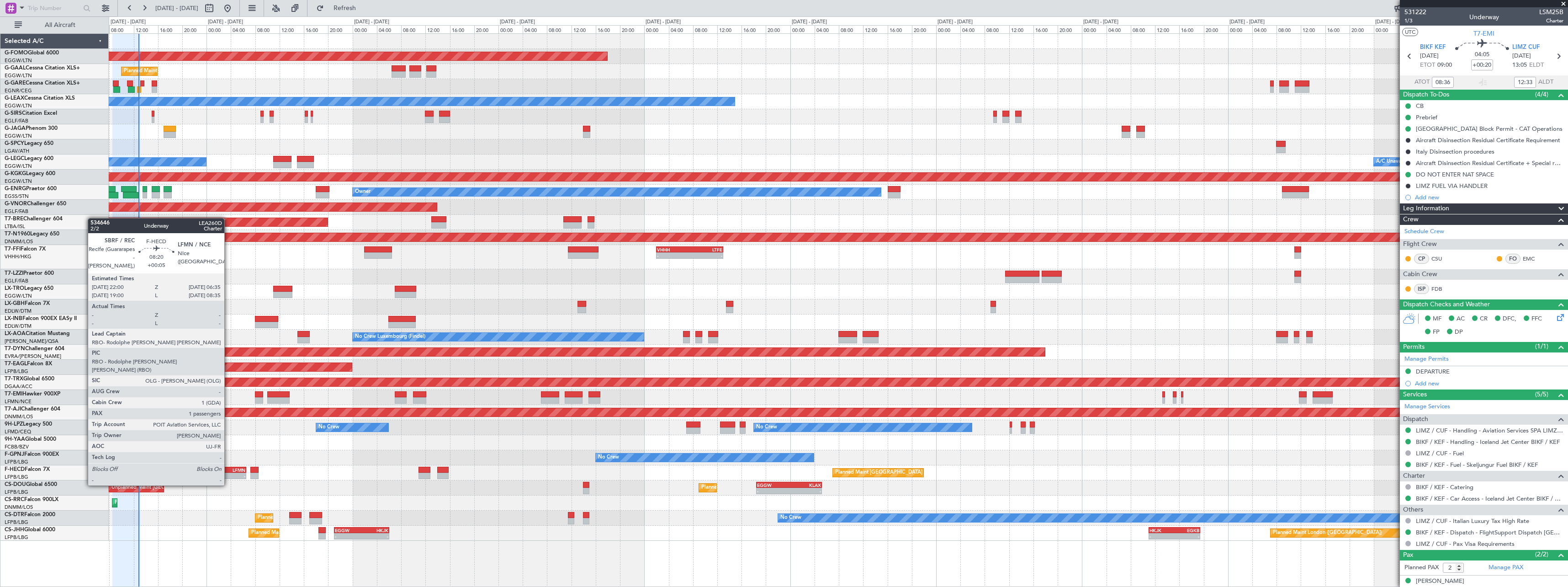
click at [228, 468] on div "LFMN" at bounding box center [233, 469] width 25 height 5
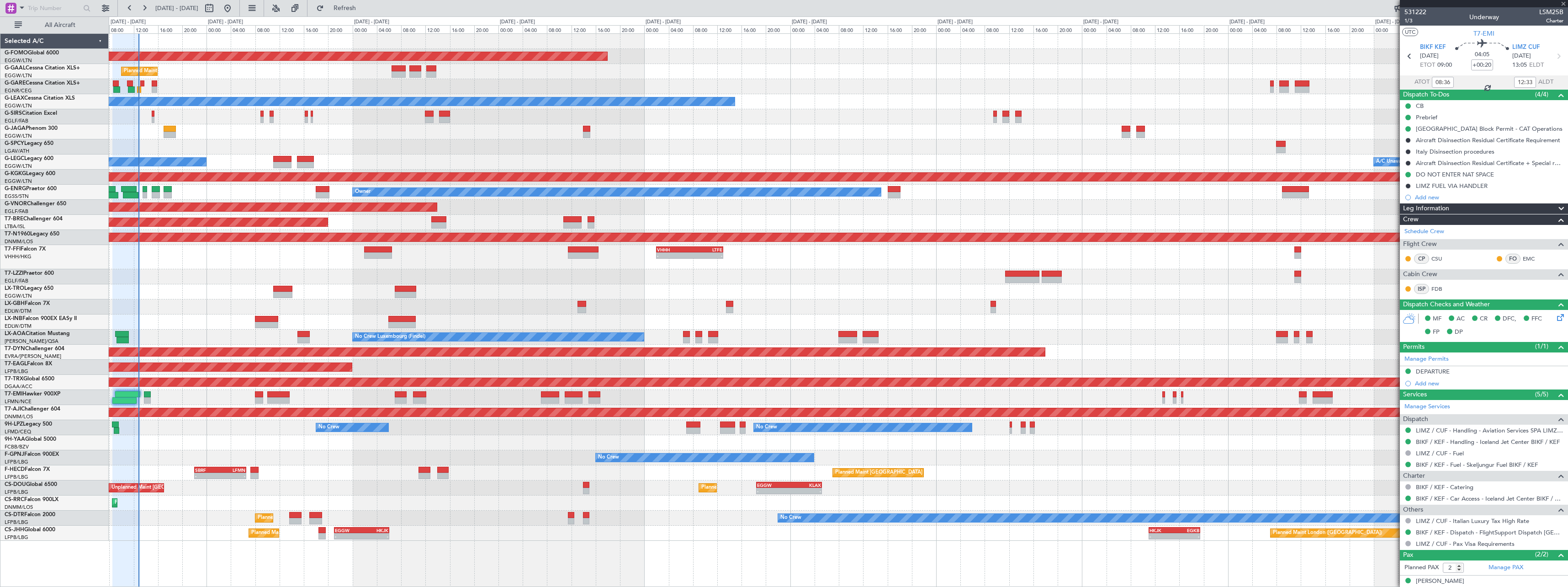
type input "+00:05"
type input "1"
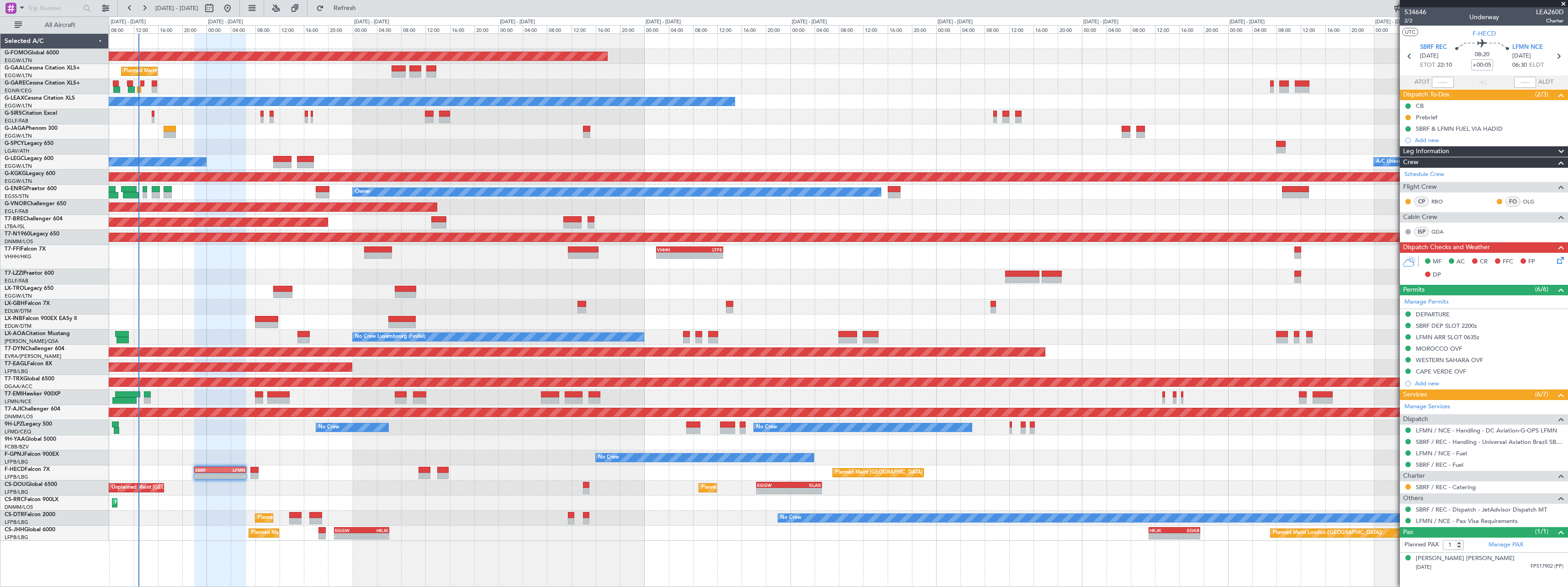
click at [1458, 338] on div "LFMN ARR SLOT 0635z" at bounding box center [1447, 337] width 63 height 8
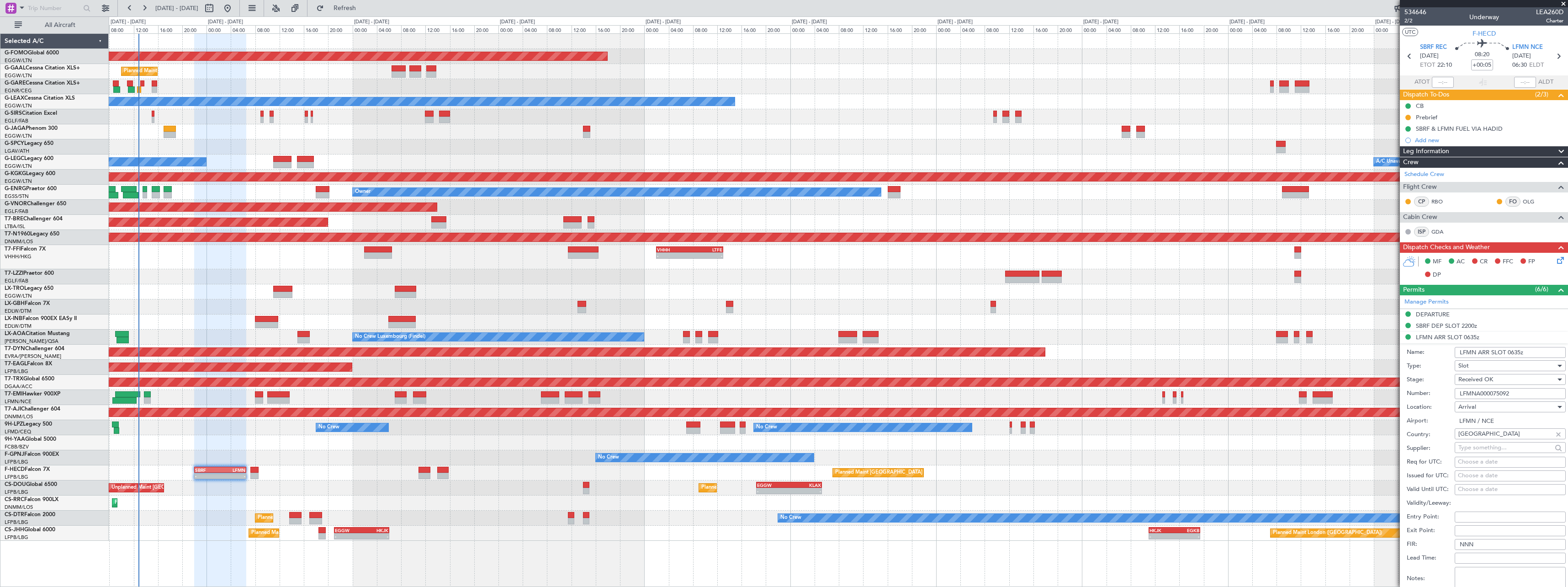
scroll to position [183, 0]
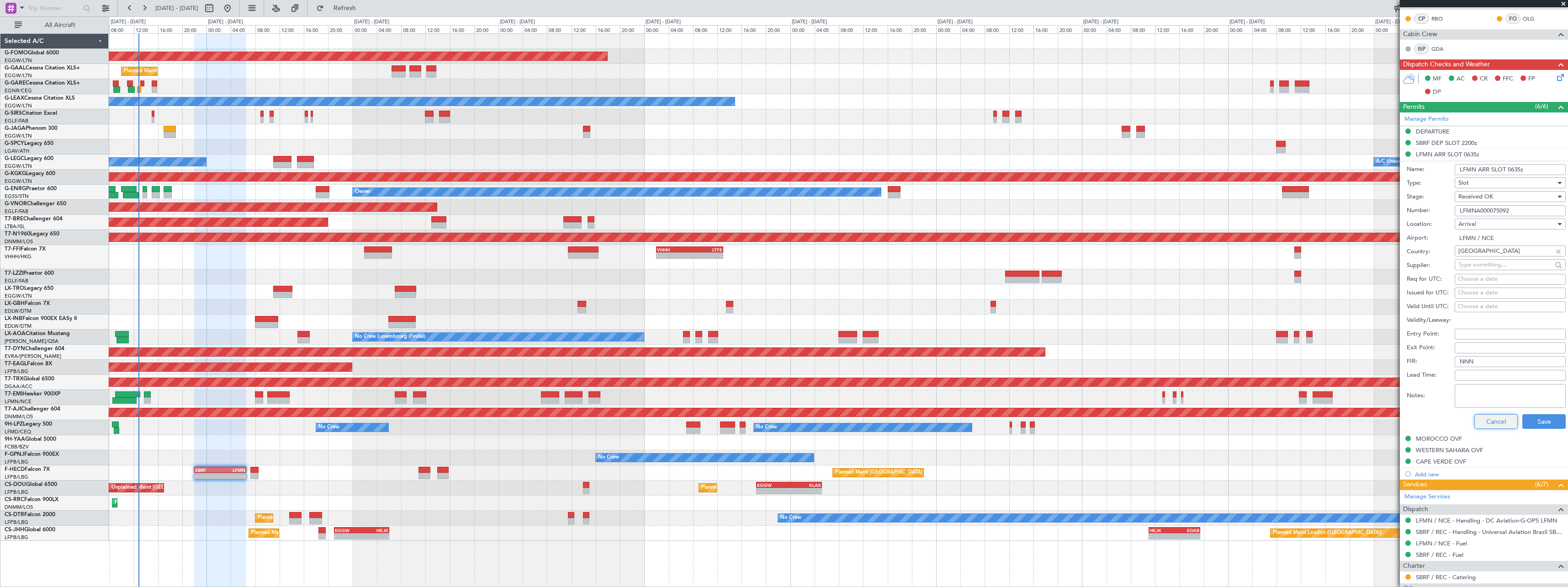
click at [1493, 421] on button "Cancel" at bounding box center [1496, 421] width 43 height 15
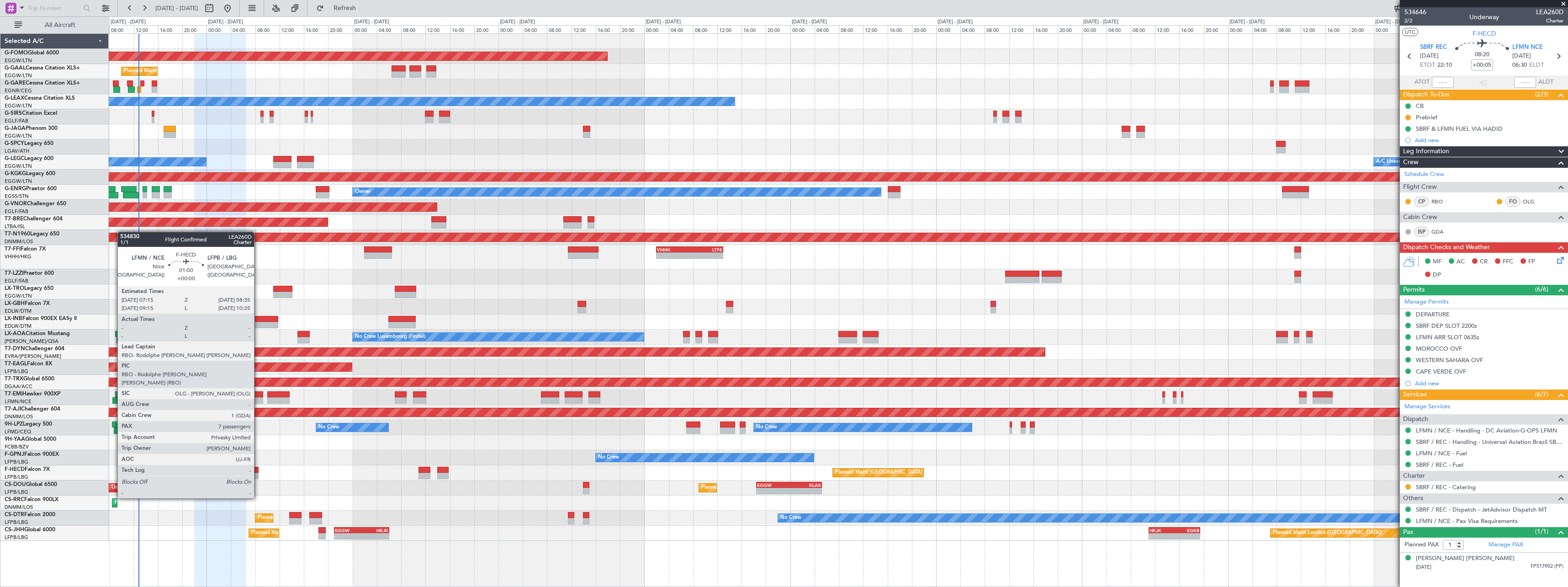
click at [258, 473] on div at bounding box center [254, 476] width 9 height 7
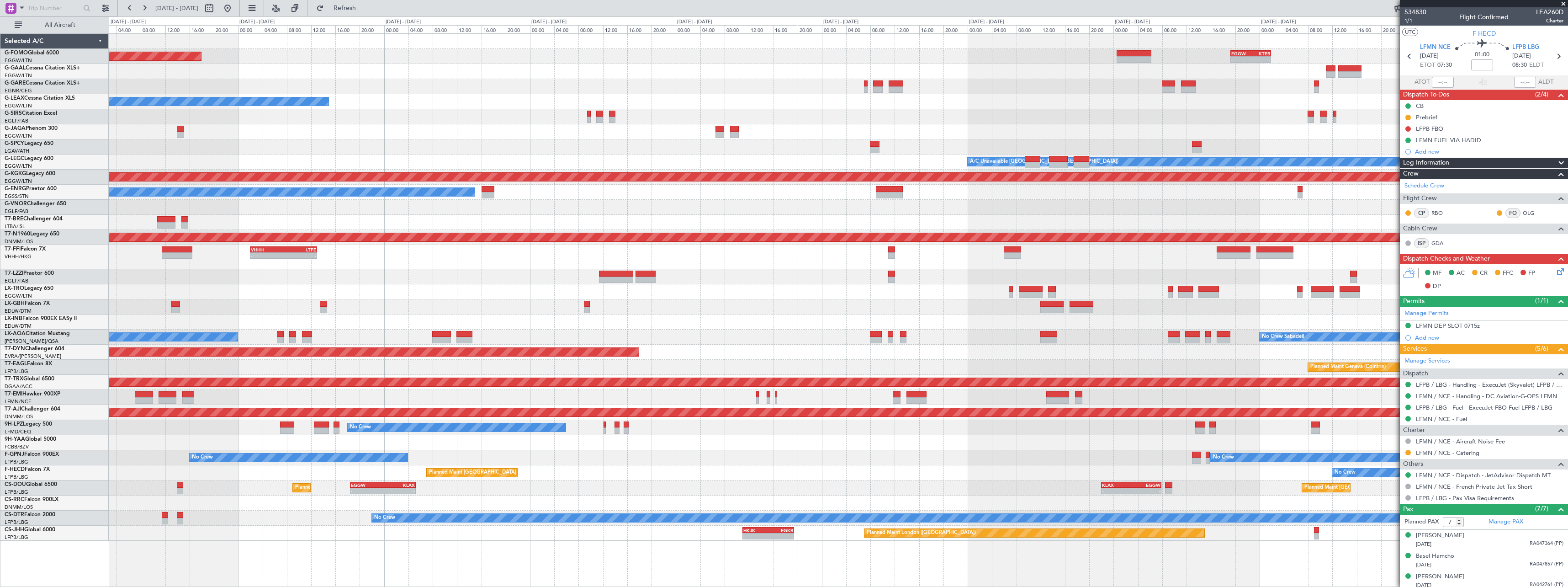
click at [702, 157] on div "Planned Maint Windsor Locks ([PERSON_NAME] Intl) - - EGGW 19:15 Z KTEB 01:55 Z …" at bounding box center [838, 287] width 1459 height 507
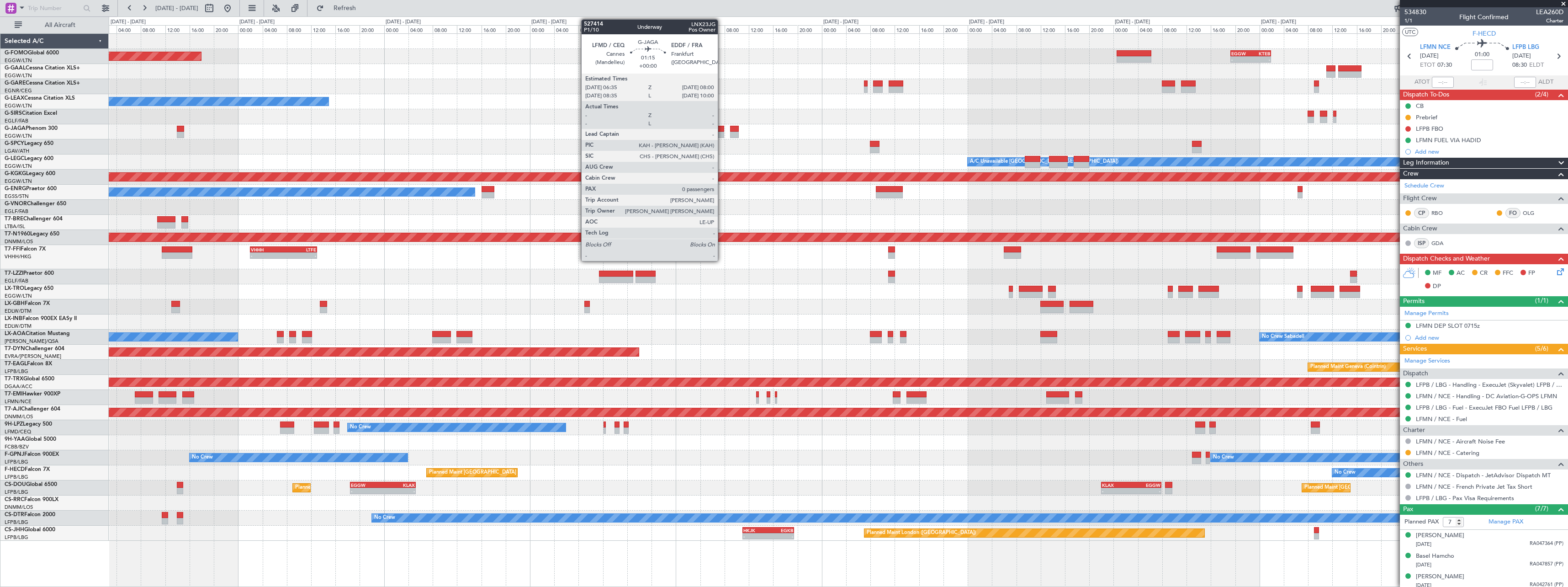
click at [722, 128] on div at bounding box center [719, 128] width 9 height 7
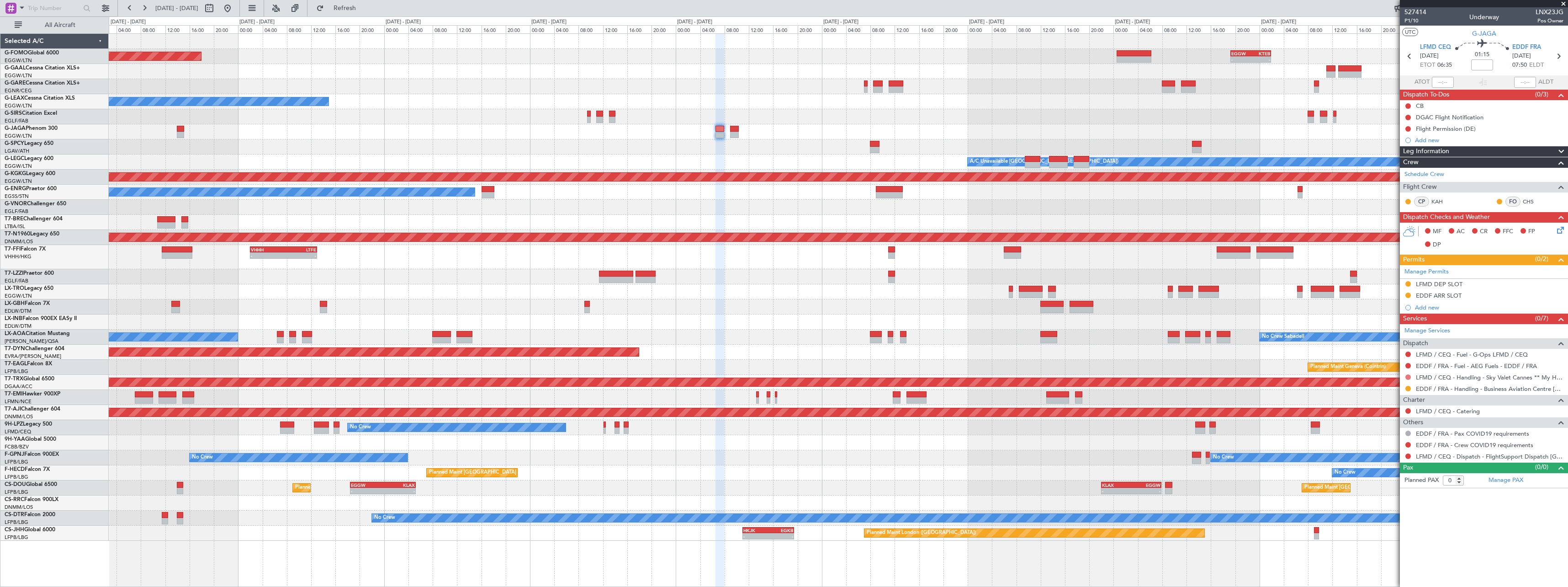
click at [1409, 376] on button at bounding box center [1408, 377] width 5 height 5
click at [1386, 432] on span "Requested" at bounding box center [1382, 431] width 29 height 9
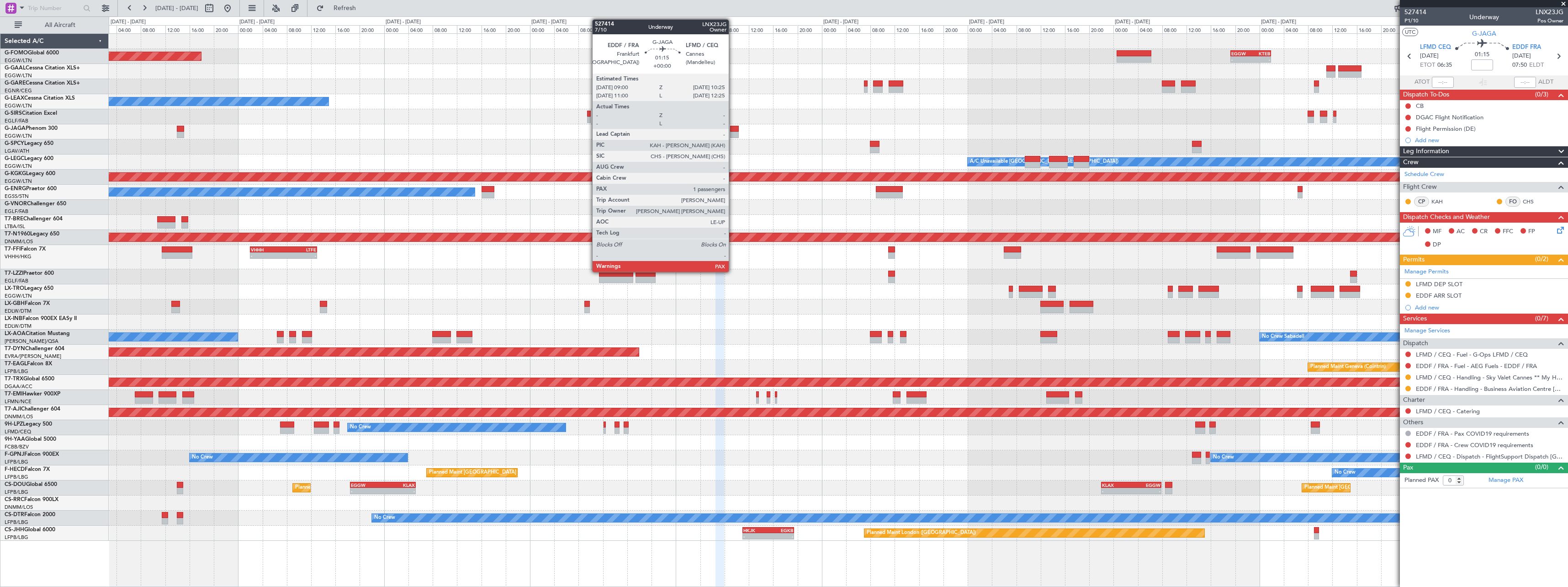
click at [733, 133] on div at bounding box center [734, 135] width 9 height 7
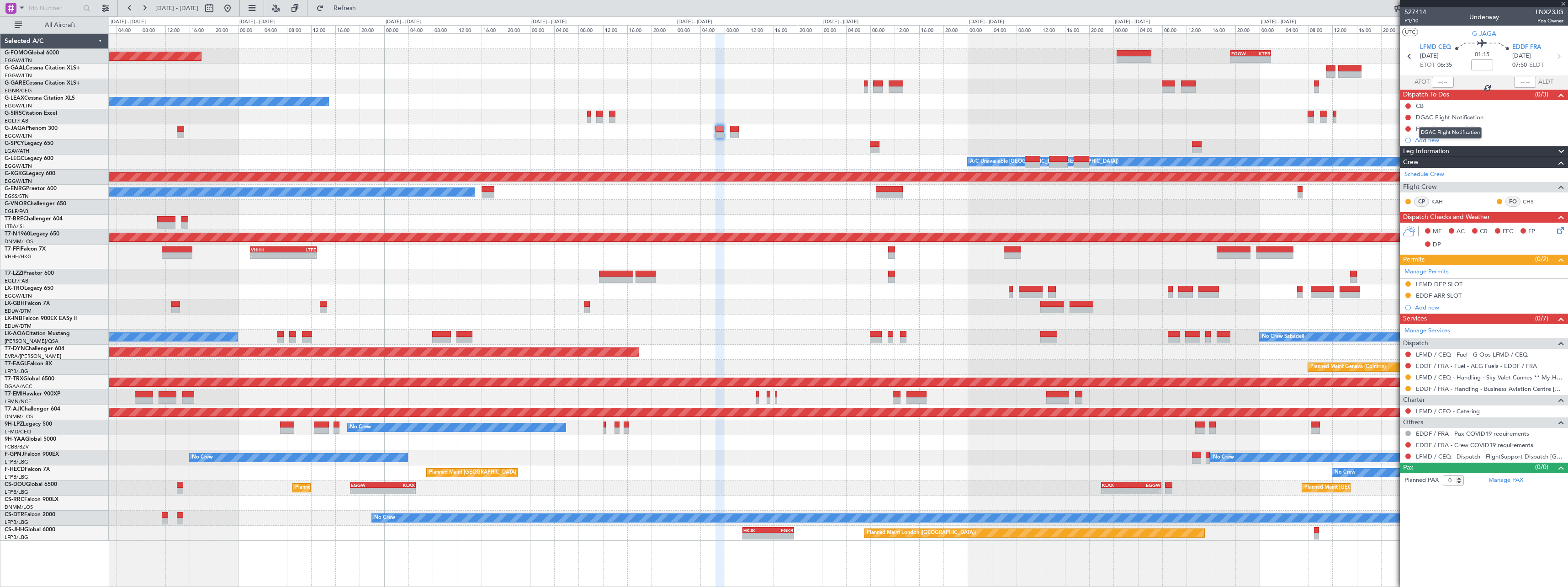
type input "1"
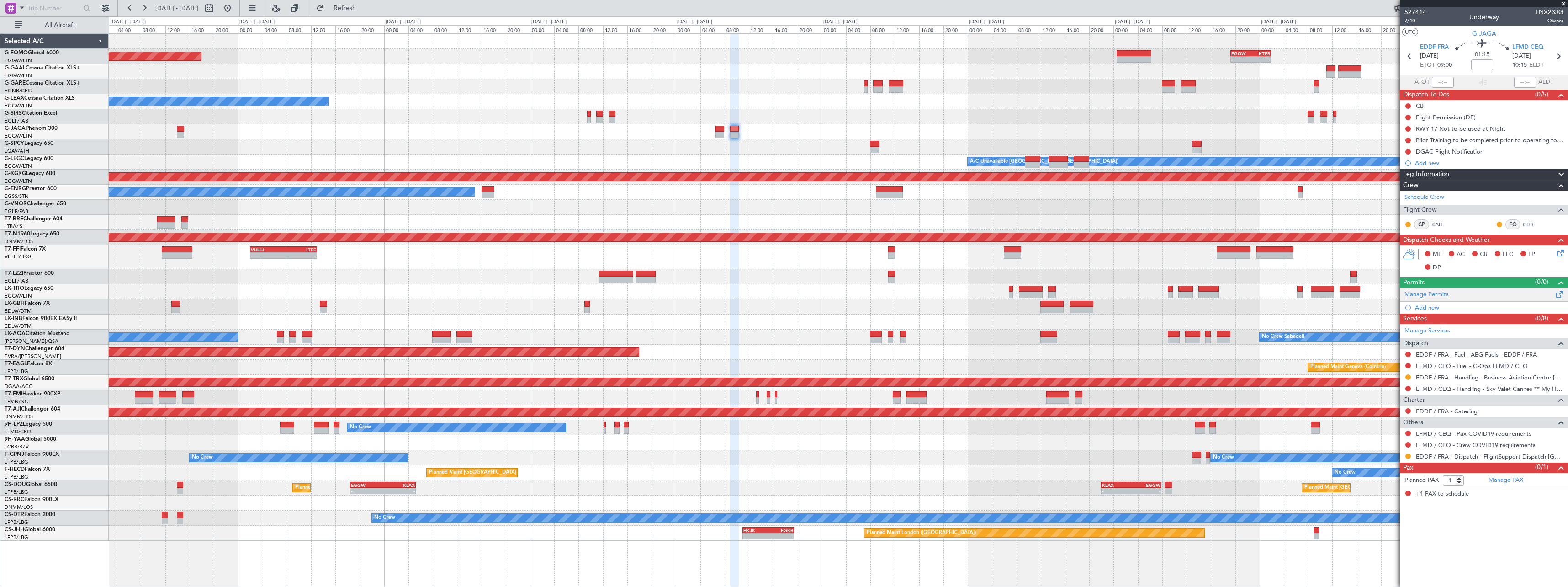
click at [1435, 294] on link "Manage Permits" at bounding box center [1426, 295] width 44 height 9
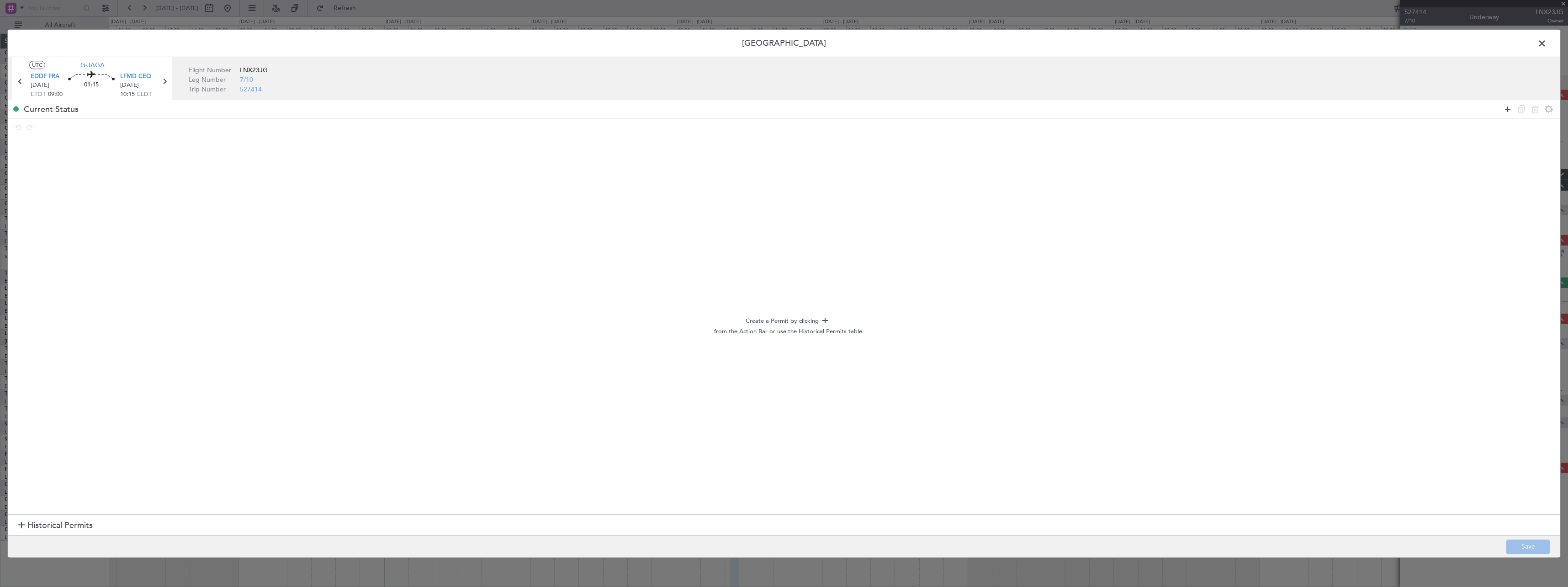
click at [1507, 105] on icon at bounding box center [1508, 109] width 11 height 11
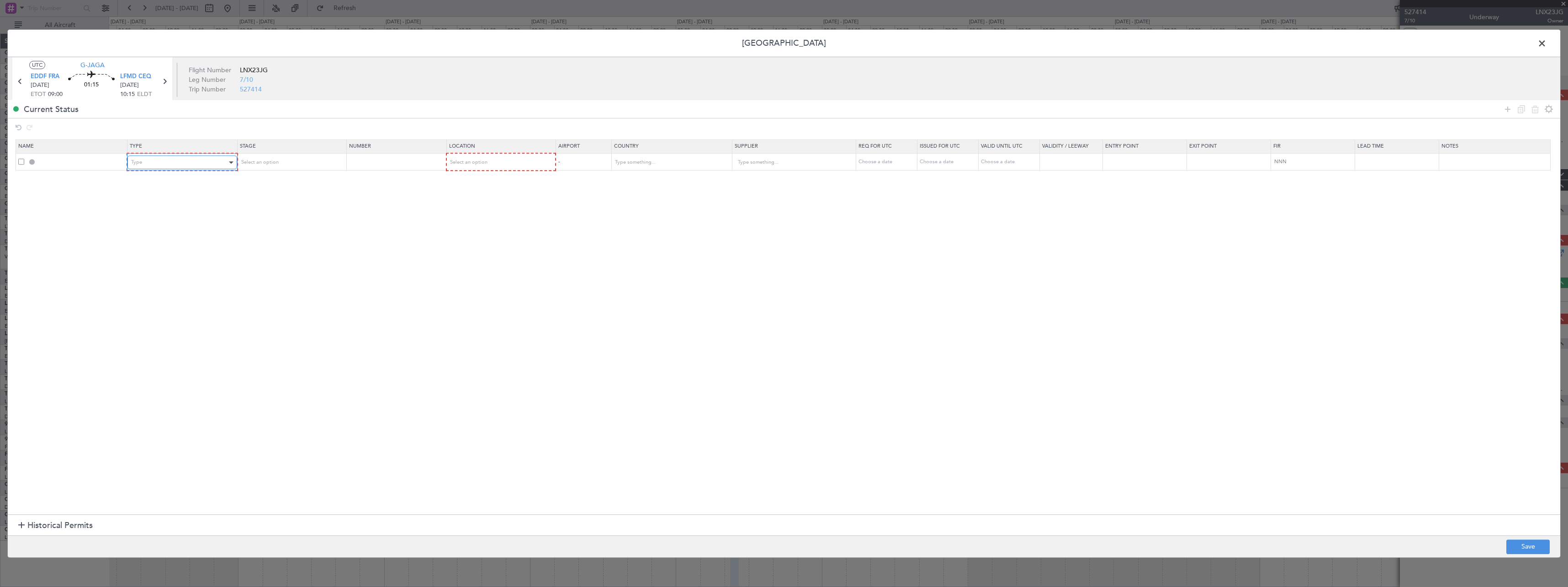
click at [210, 163] on div "Type" at bounding box center [178, 162] width 96 height 14
click at [217, 249] on span "Slot" at bounding box center [184, 249] width 102 height 14
click at [321, 158] on div "Select an option" at bounding box center [287, 162] width 96 height 14
click at [313, 217] on span "Requested" at bounding box center [294, 222] width 102 height 14
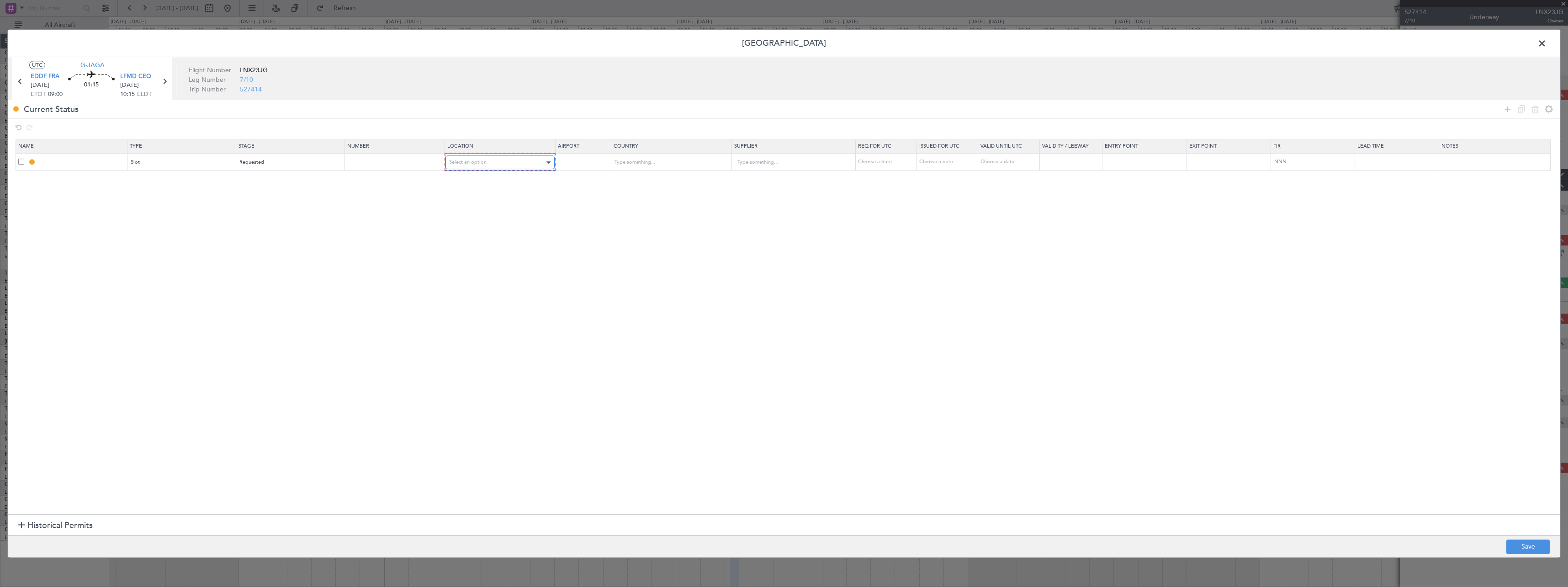
click at [486, 164] on span "Select an option" at bounding box center [468, 161] width 38 height 7
click at [487, 189] on span "Departure Alt" at bounding box center [505, 195] width 102 height 14
click at [496, 162] on div "Departure Alt" at bounding box center [497, 162] width 96 height 14
drag, startPoint x: 497, startPoint y: 180, endPoint x: 521, endPoint y: 181, distance: 24.0
click at [497, 180] on span "Departure" at bounding box center [505, 181] width 102 height 14
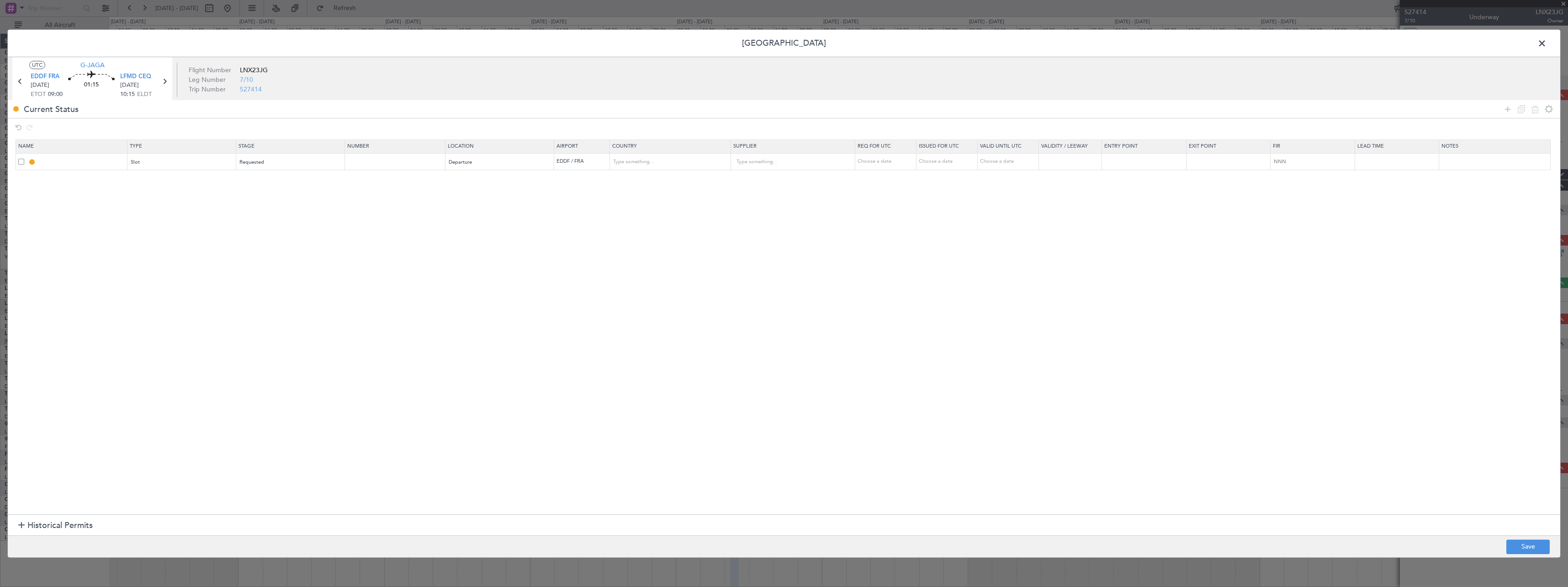
drag, startPoint x: 1510, startPoint y: 109, endPoint x: 1371, endPoint y: 130, distance: 140.6
click at [1509, 109] on icon at bounding box center [1508, 109] width 11 height 11
click at [214, 176] on div "Type" at bounding box center [178, 179] width 96 height 14
drag, startPoint x: 204, startPoint y: 265, endPoint x: 256, endPoint y: 213, distance: 73.5
click at [203, 265] on span "Slot" at bounding box center [184, 266] width 102 height 14
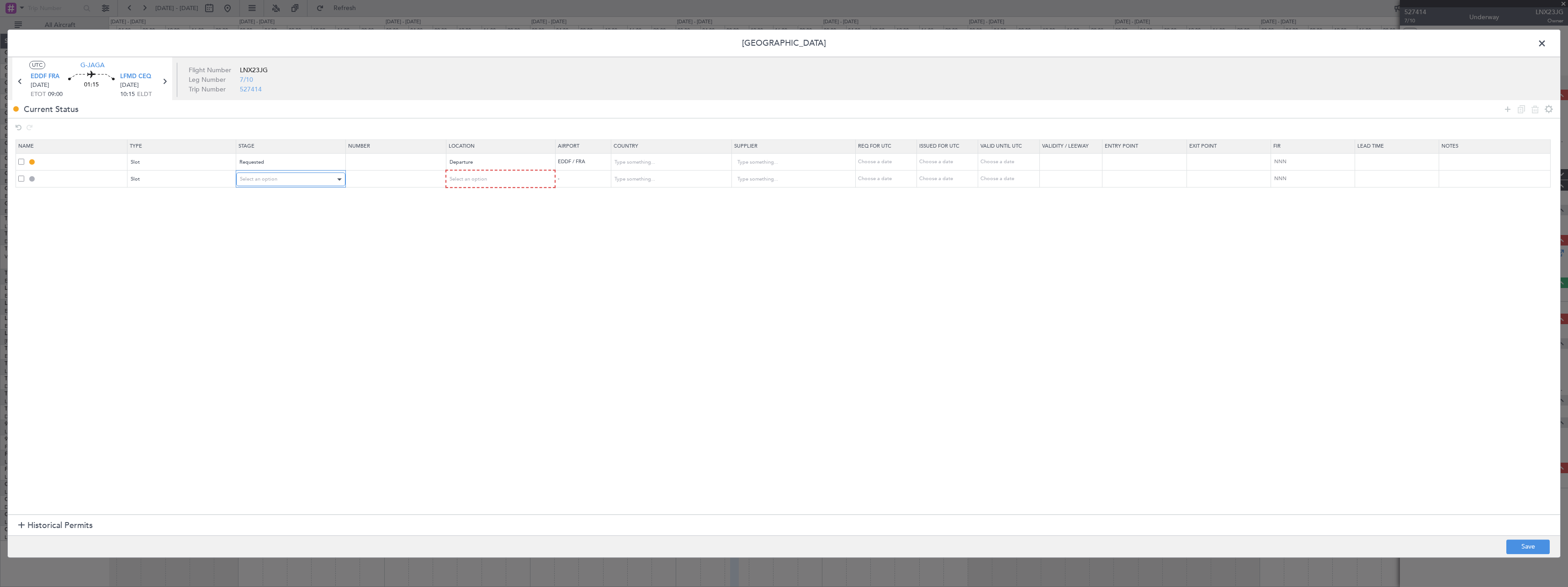
click at [289, 177] on div "Select an option" at bounding box center [287, 179] width 96 height 14
click at [297, 237] on span "Requested" at bounding box center [294, 239] width 102 height 14
click at [463, 183] on div "Select an option" at bounding box center [497, 179] width 96 height 14
drag, startPoint x: 473, startPoint y: 229, endPoint x: 721, endPoint y: 271, distance: 251.5
click at [474, 229] on span "Arrival" at bounding box center [505, 226] width 102 height 14
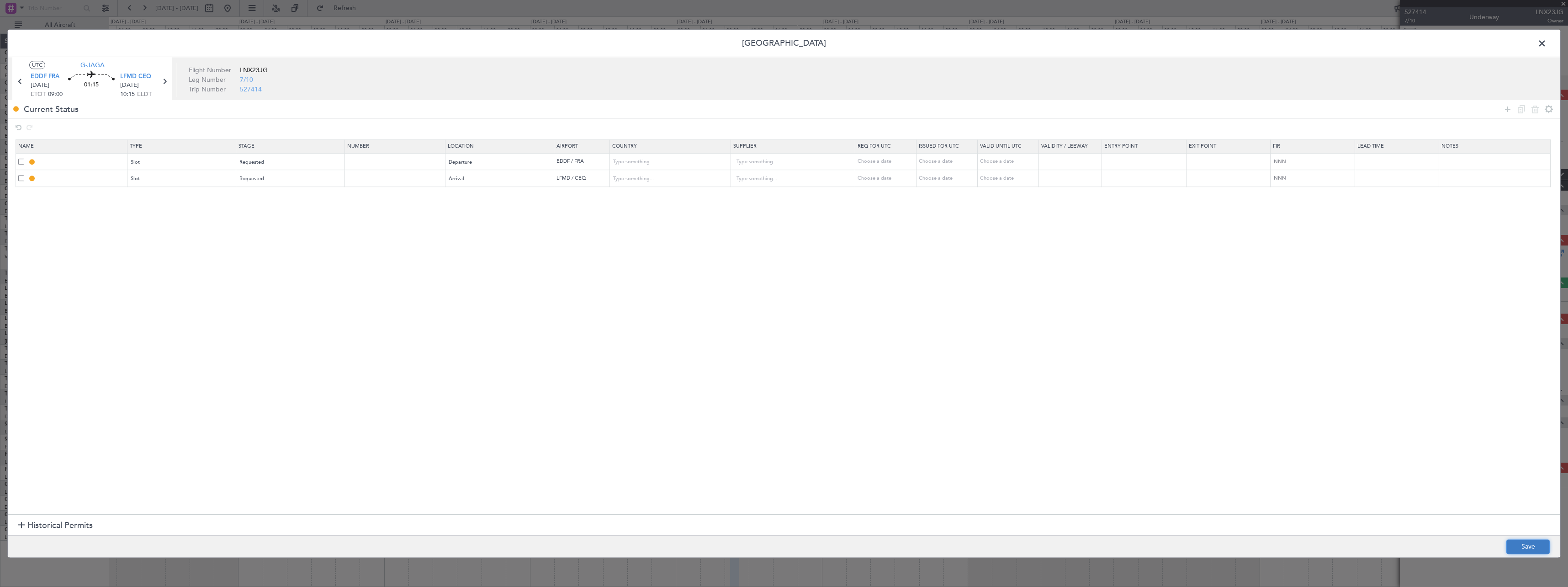
click at [1525, 548] on button "Save" at bounding box center [1528, 547] width 43 height 15
type input "EDDF DEP SLOT"
type input "Germany"
type input "NNN"
type input "LFMD ARR SLOT"
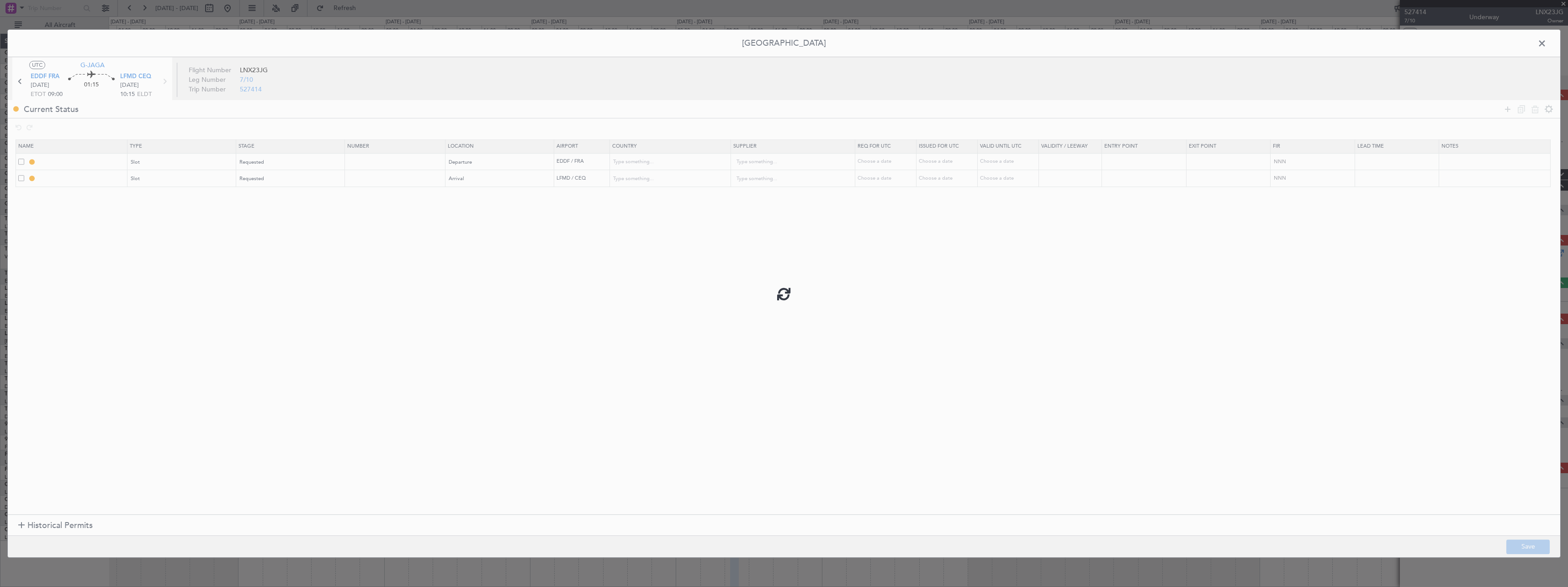
type input "[GEOGRAPHIC_DATA]"
type input "NNN"
click at [1547, 44] on span at bounding box center [1547, 46] width 0 height 18
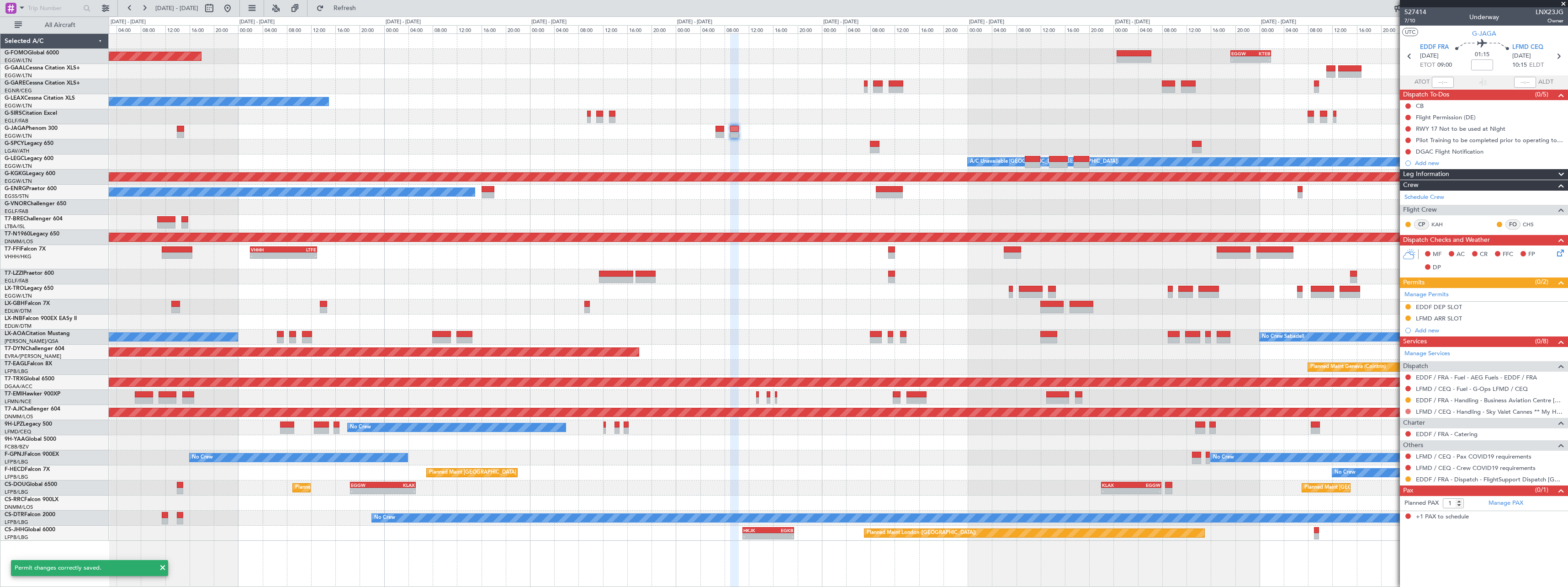
click at [1410, 410] on button at bounding box center [1408, 411] width 5 height 5
click at [1390, 468] on span "Requested" at bounding box center [1382, 465] width 29 height 9
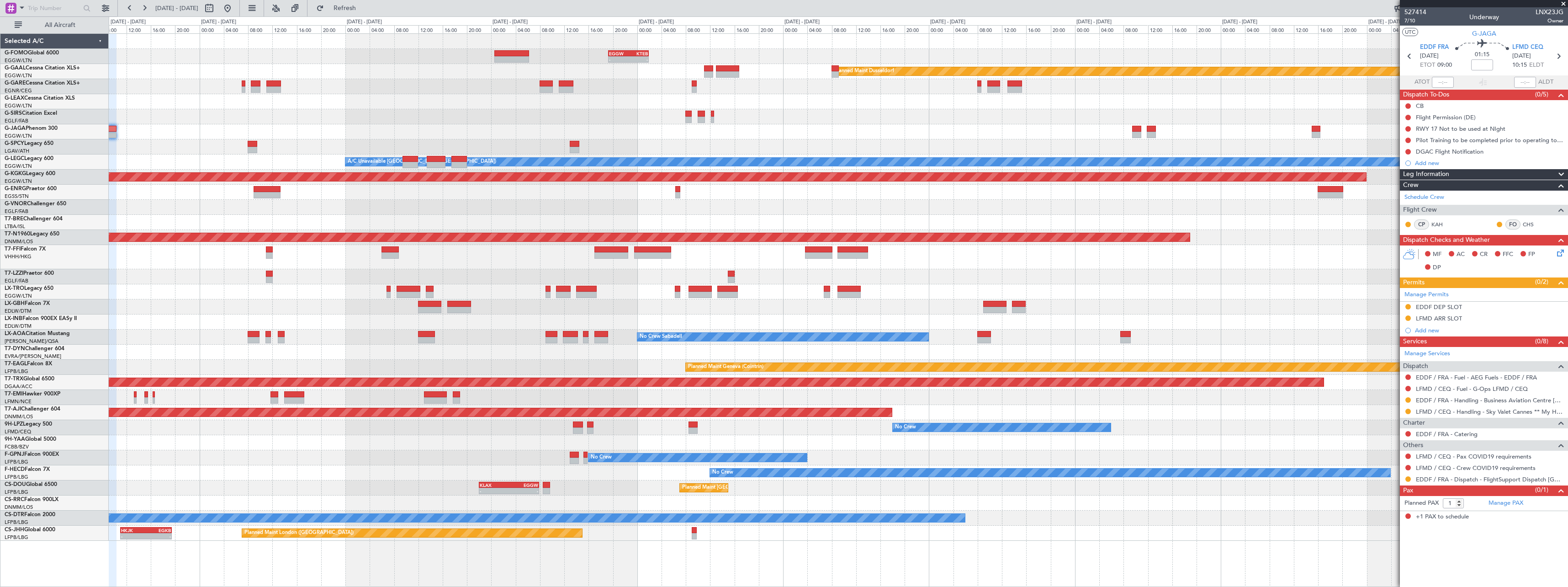
click at [613, 110] on div "- - EGGW 19:15 Z KTEB 01:55 Z Planned Maint Dusseldorf A/C Unavailable London (…" at bounding box center [838, 287] width 1459 height 507
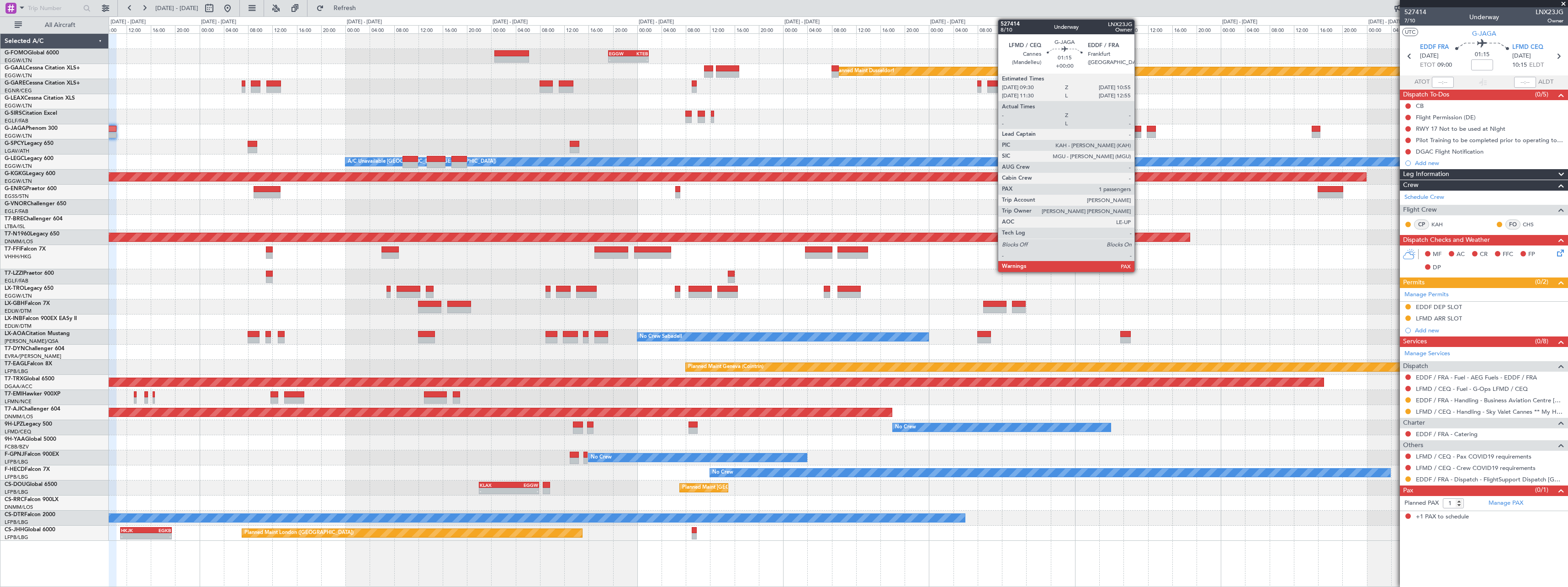
click at [1138, 127] on div at bounding box center [1136, 128] width 9 height 7
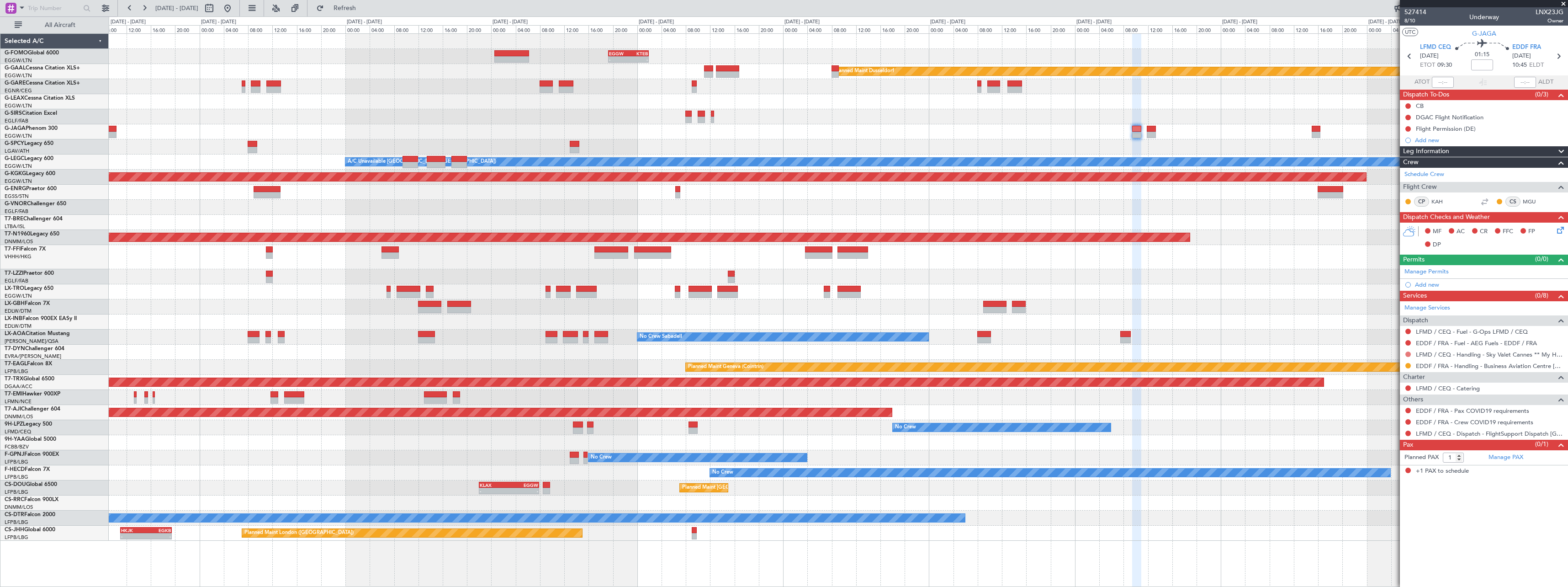
click at [1408, 353] on button at bounding box center [1408, 354] width 5 height 5
click at [1393, 410] on span "Requested" at bounding box center [1382, 408] width 29 height 9
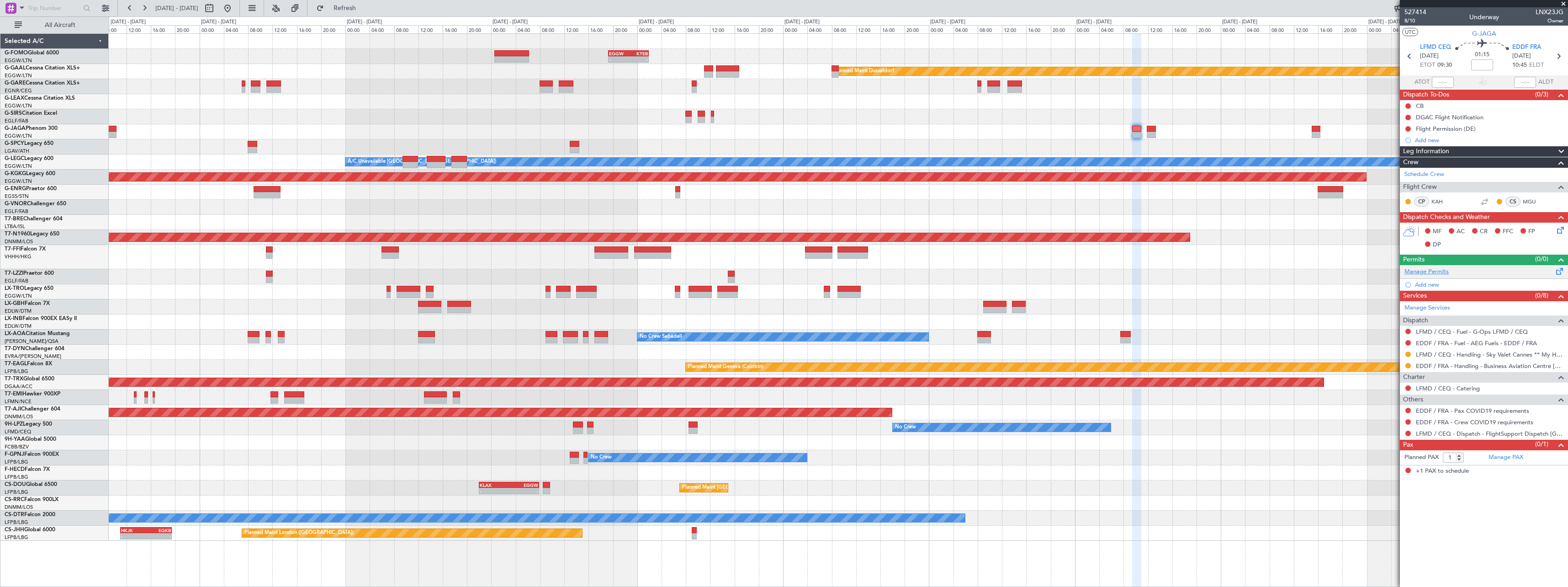
click at [1429, 271] on link "Manage Permits" at bounding box center [1426, 272] width 44 height 9
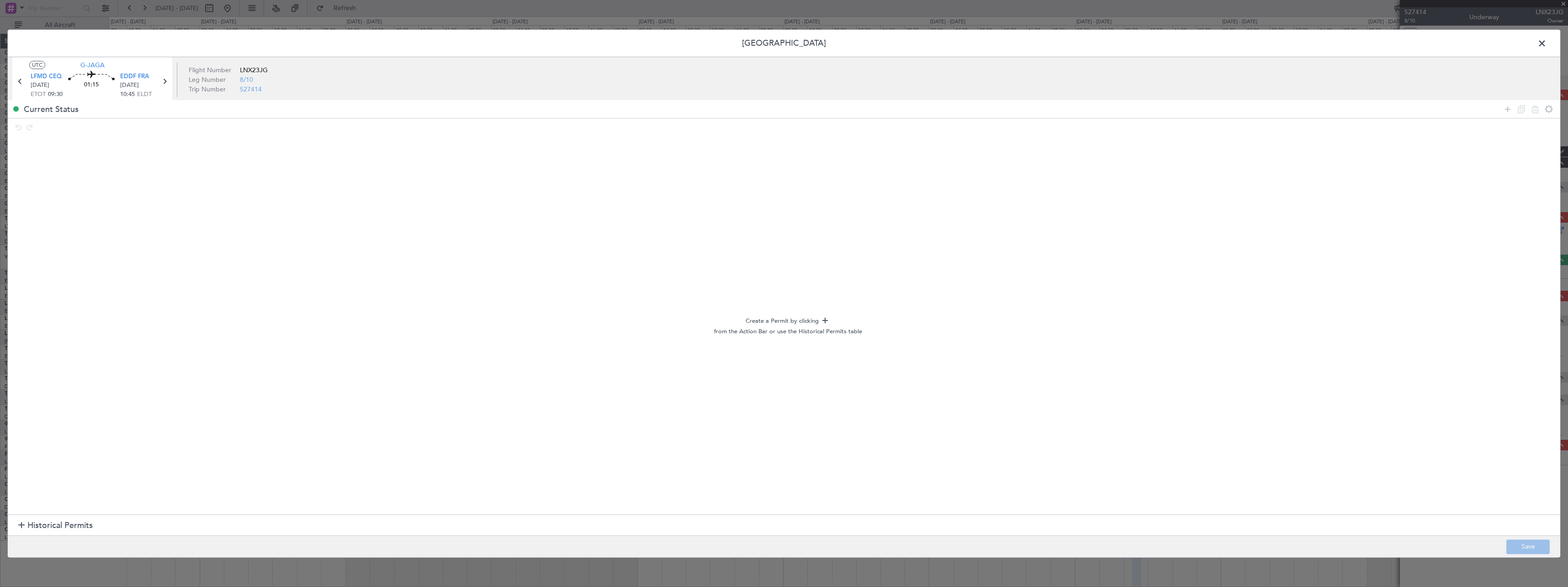
drag, startPoint x: 1508, startPoint y: 110, endPoint x: 961, endPoint y: 180, distance: 551.5
click at [1508, 110] on icon at bounding box center [1508, 109] width 11 height 11
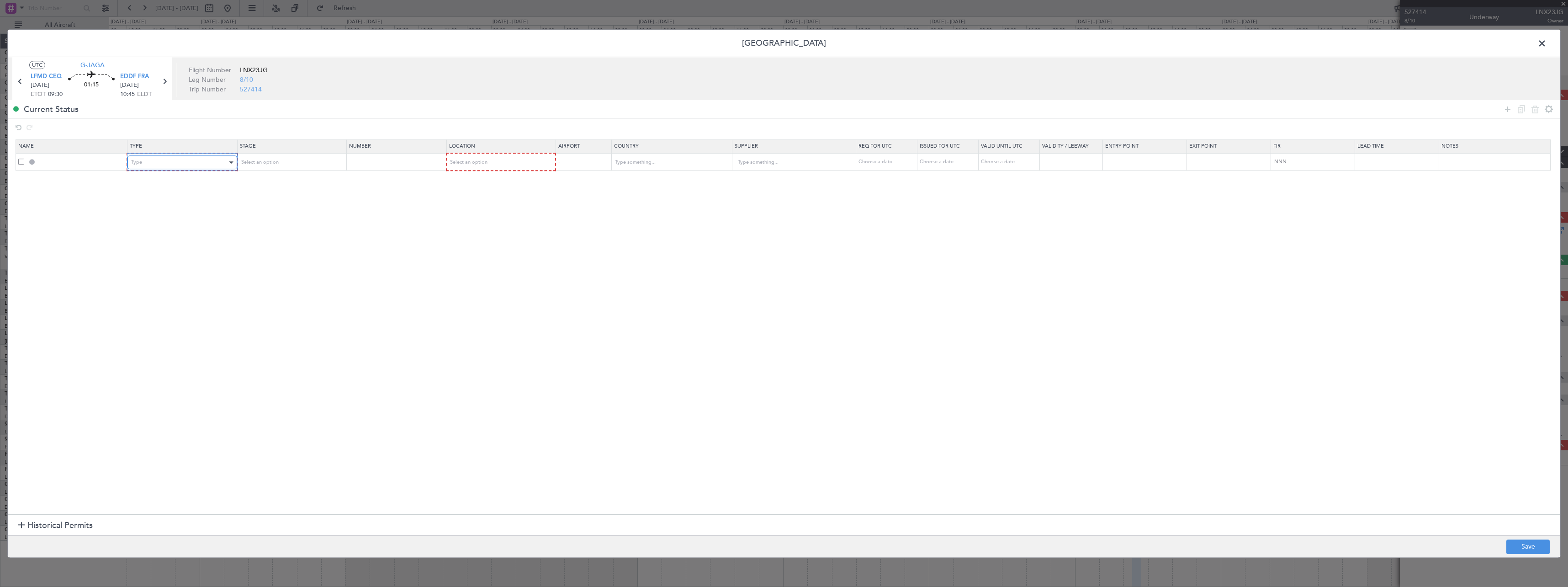
click at [201, 166] on div "Type" at bounding box center [178, 162] width 96 height 14
drag, startPoint x: 173, startPoint y: 254, endPoint x: 267, endPoint y: 182, distance: 118.4
click at [173, 253] on span "Slot" at bounding box center [184, 249] width 102 height 14
click at [309, 158] on div "Select an option" at bounding box center [287, 162] width 96 height 14
click at [303, 219] on span "Requested" at bounding box center [294, 222] width 102 height 14
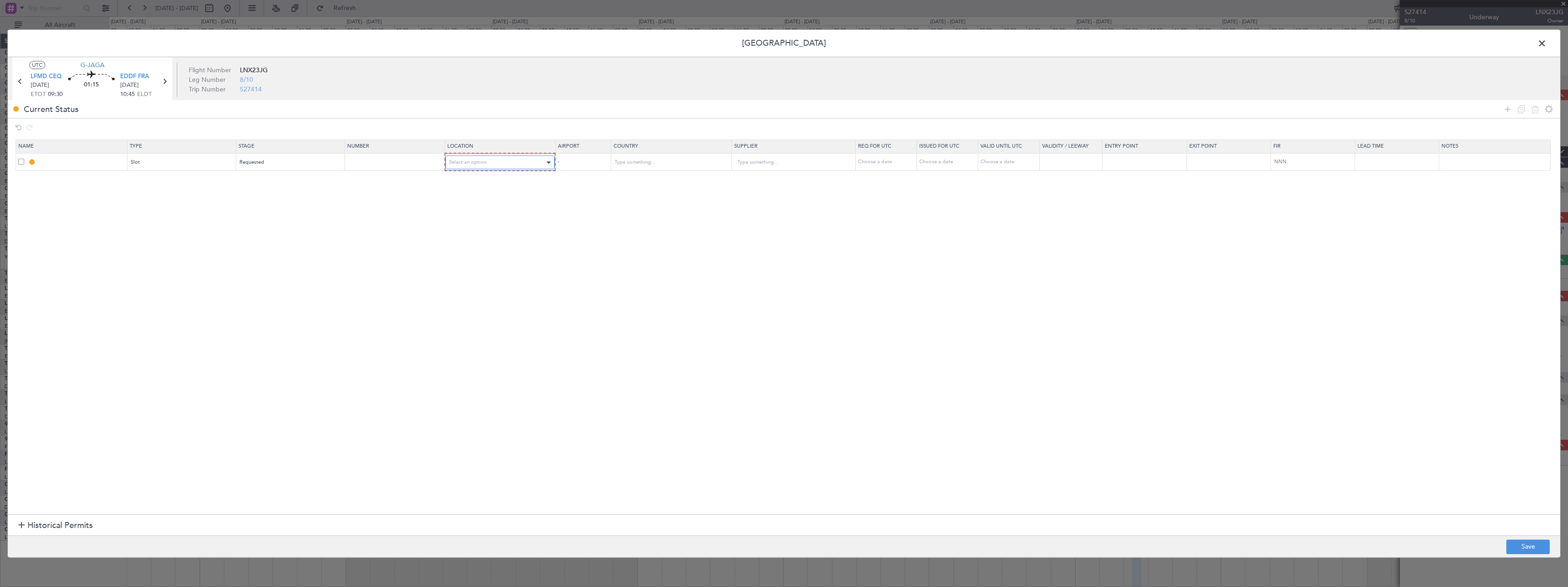
click at [472, 163] on span "Select an option" at bounding box center [468, 161] width 38 height 7
click at [475, 180] on span "Departure" at bounding box center [505, 181] width 102 height 14
click at [1512, 104] on icon at bounding box center [1508, 109] width 11 height 11
click at [180, 183] on div "Type" at bounding box center [178, 179] width 96 height 14
click at [189, 270] on span "Slot" at bounding box center [184, 266] width 102 height 14
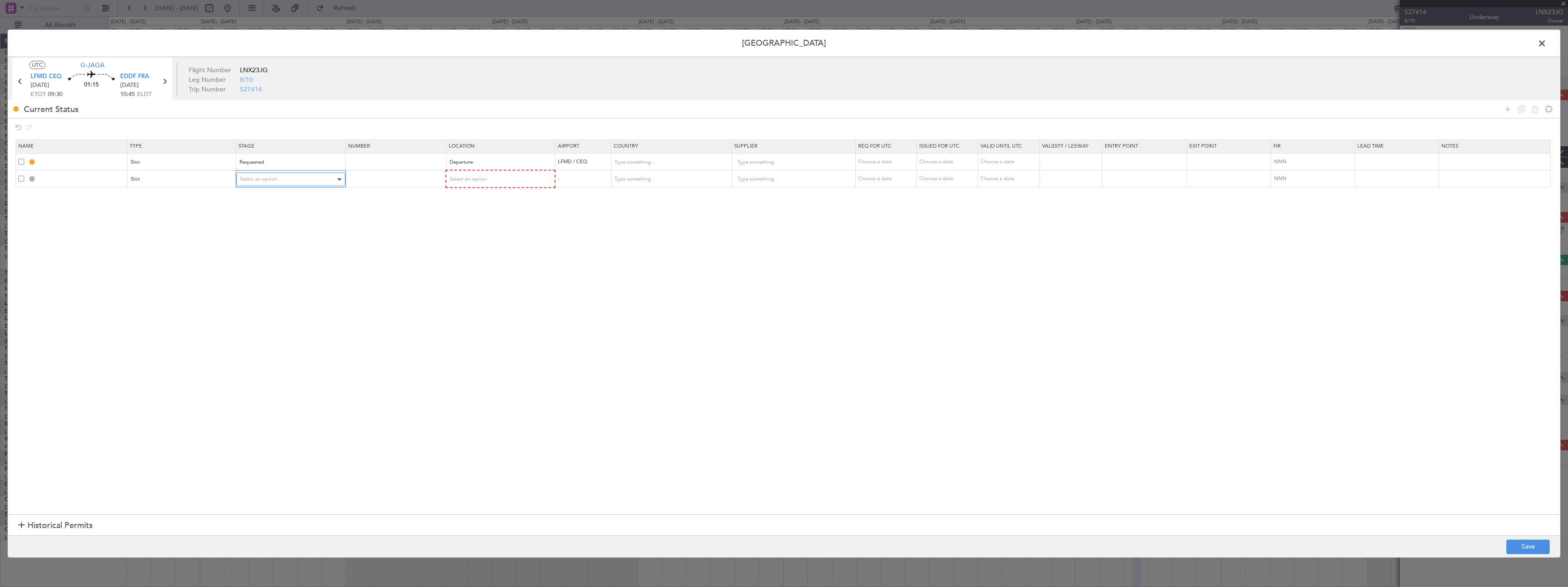
click at [317, 174] on div "Select an option" at bounding box center [287, 179] width 96 height 14
click at [310, 238] on span "Requested" at bounding box center [294, 239] width 102 height 14
click at [502, 175] on div "Select an option" at bounding box center [497, 179] width 96 height 14
drag, startPoint x: 488, startPoint y: 227, endPoint x: 1018, endPoint y: 323, distance: 538.6
click at [488, 227] on span "Arrival" at bounding box center [505, 226] width 102 height 14
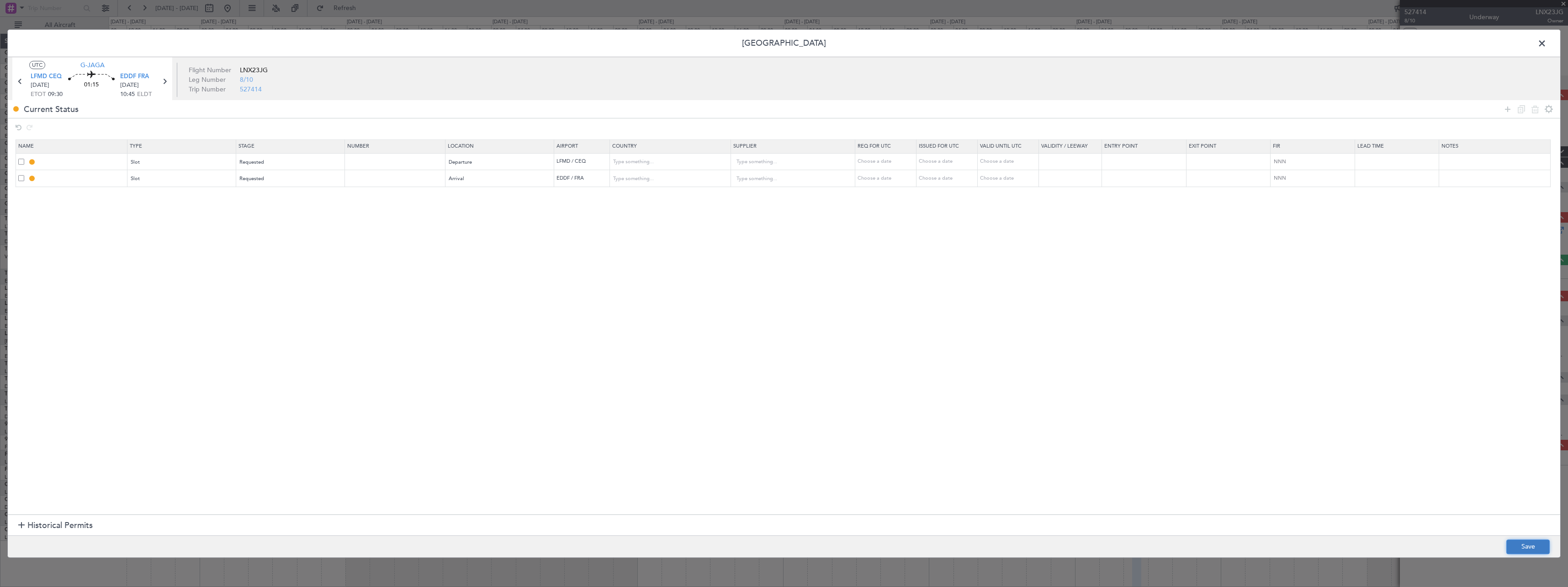
click at [1515, 546] on button "Save" at bounding box center [1528, 547] width 43 height 15
type input "LFMD DEP SLOT"
type input "France"
type input "NNN"
type input "EDDF ARR SLOT"
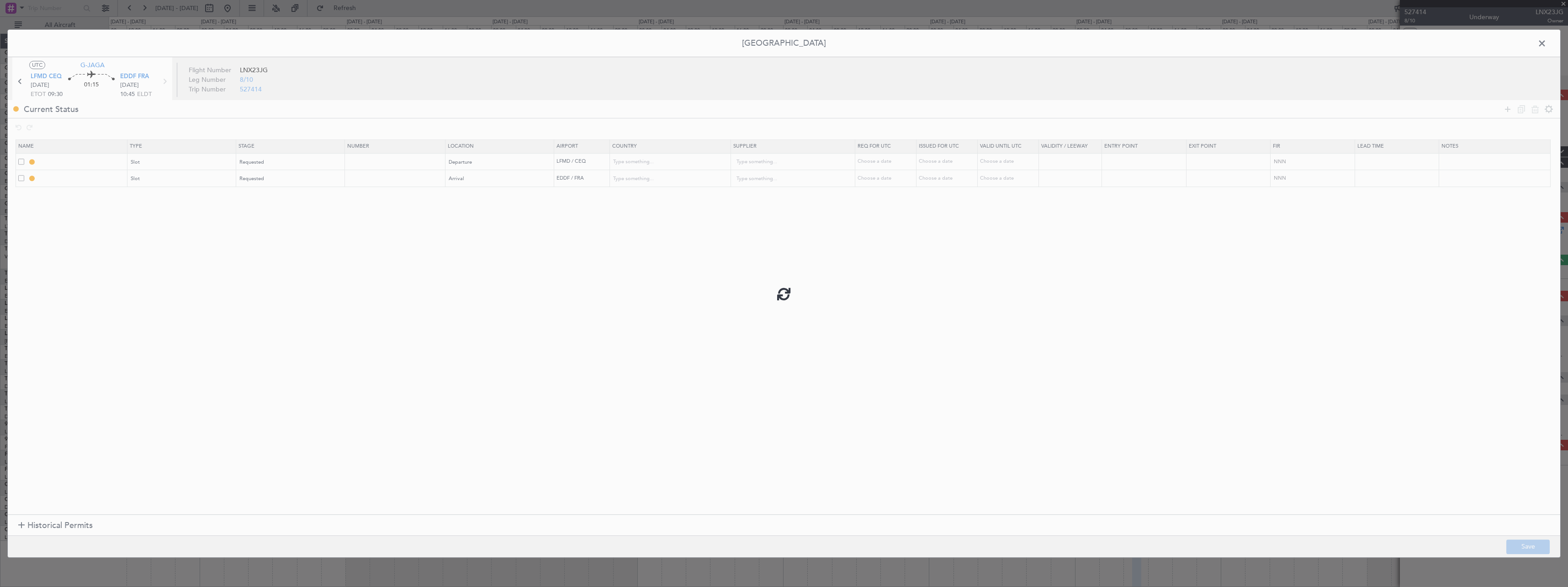
type input "[GEOGRAPHIC_DATA]"
type input "NNN"
click at [1547, 47] on span at bounding box center [1547, 46] width 0 height 18
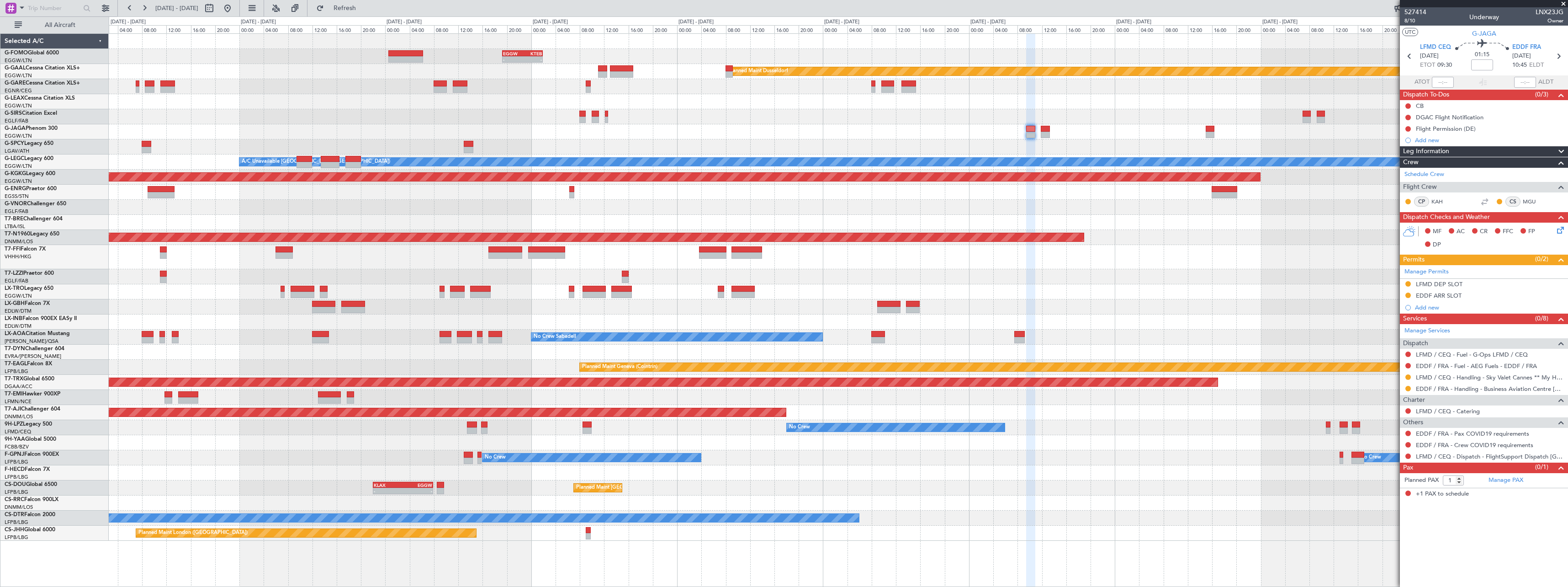
click at [1097, 124] on div "Planned Maint [GEOGRAPHIC_DATA] ([GEOGRAPHIC_DATA])" at bounding box center [838, 132] width 1459 height 15
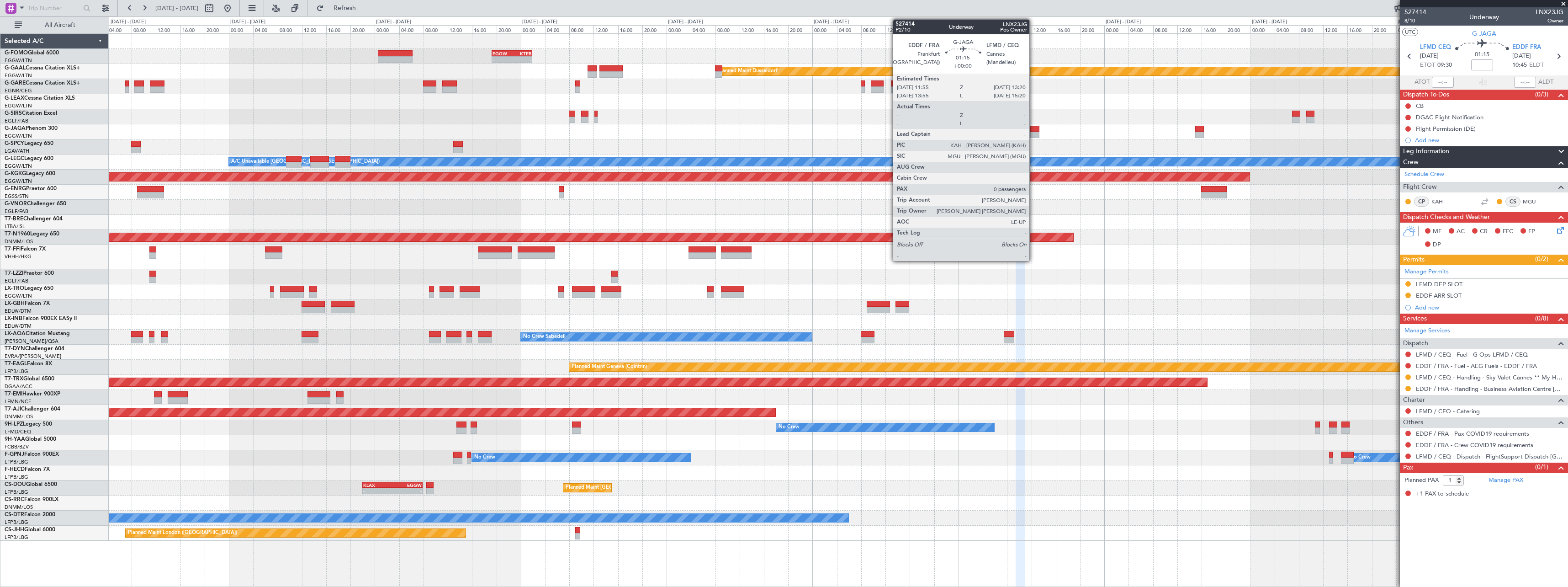
click at [1034, 133] on div at bounding box center [1035, 135] width 9 height 7
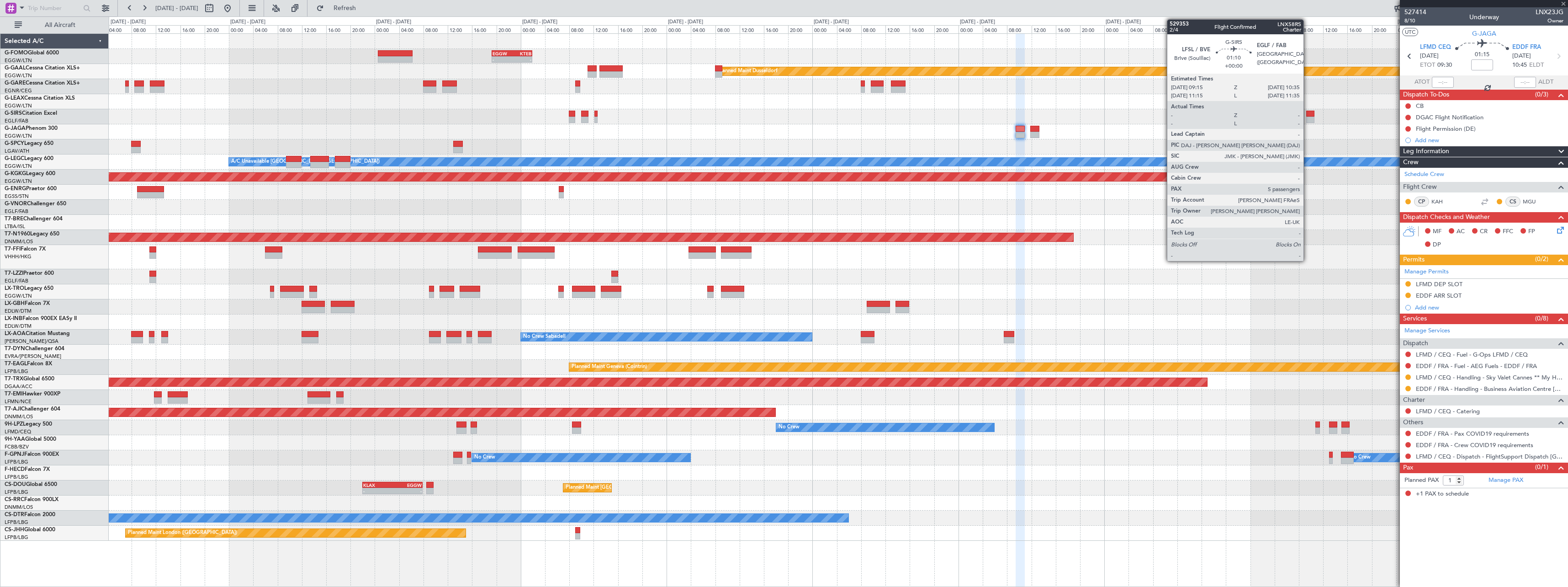
type input "0"
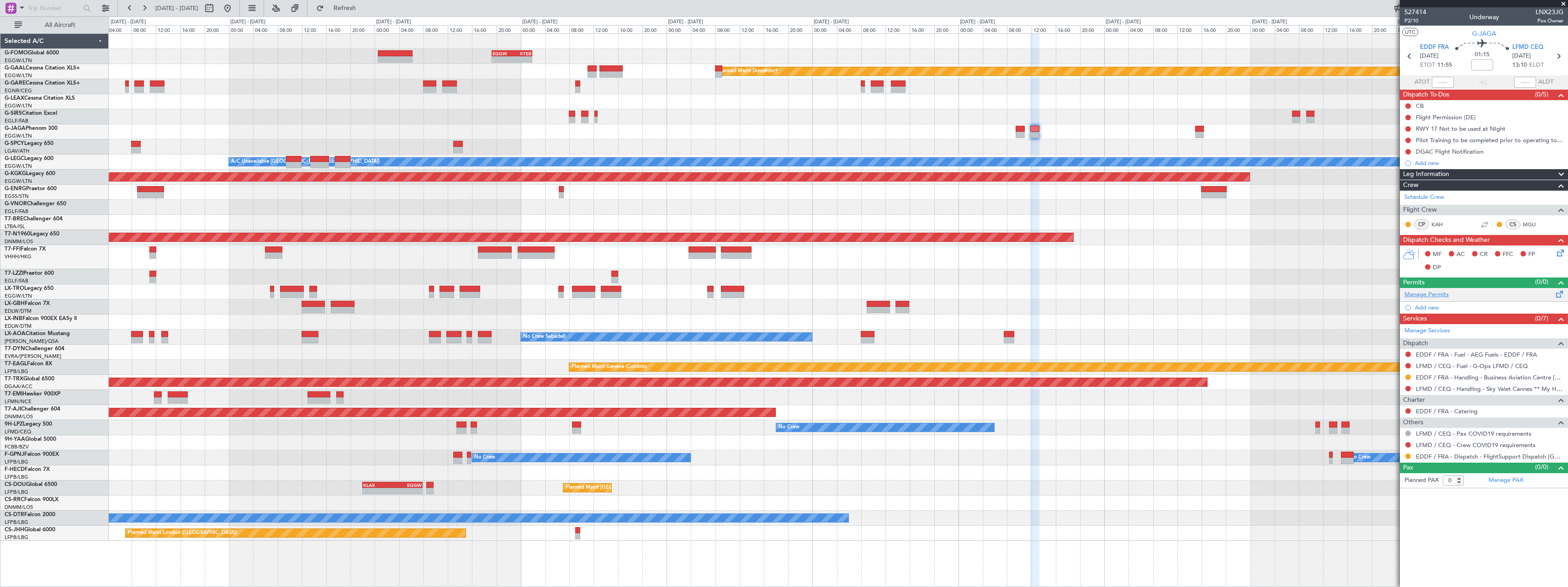
click at [1439, 294] on link "Manage Permits" at bounding box center [1426, 295] width 44 height 9
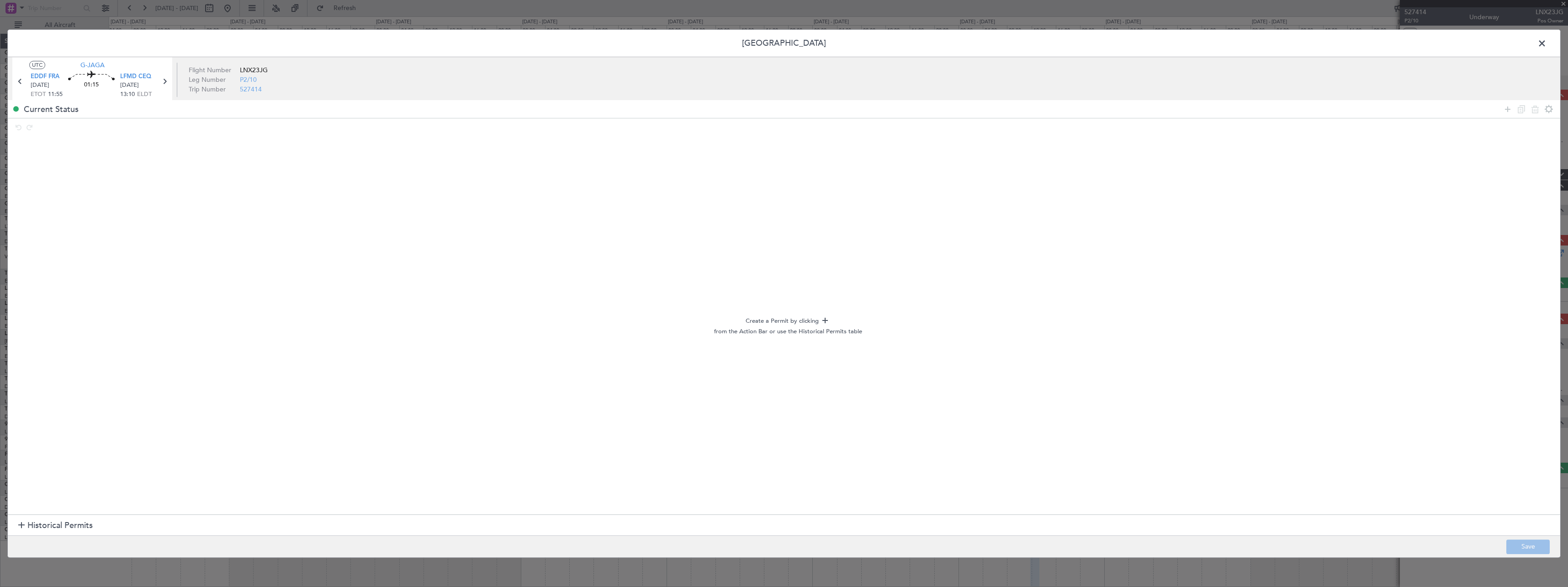
drag, startPoint x: 1506, startPoint y: 108, endPoint x: 1049, endPoint y: 138, distance: 458.0
click at [1504, 108] on icon at bounding box center [1508, 109] width 11 height 11
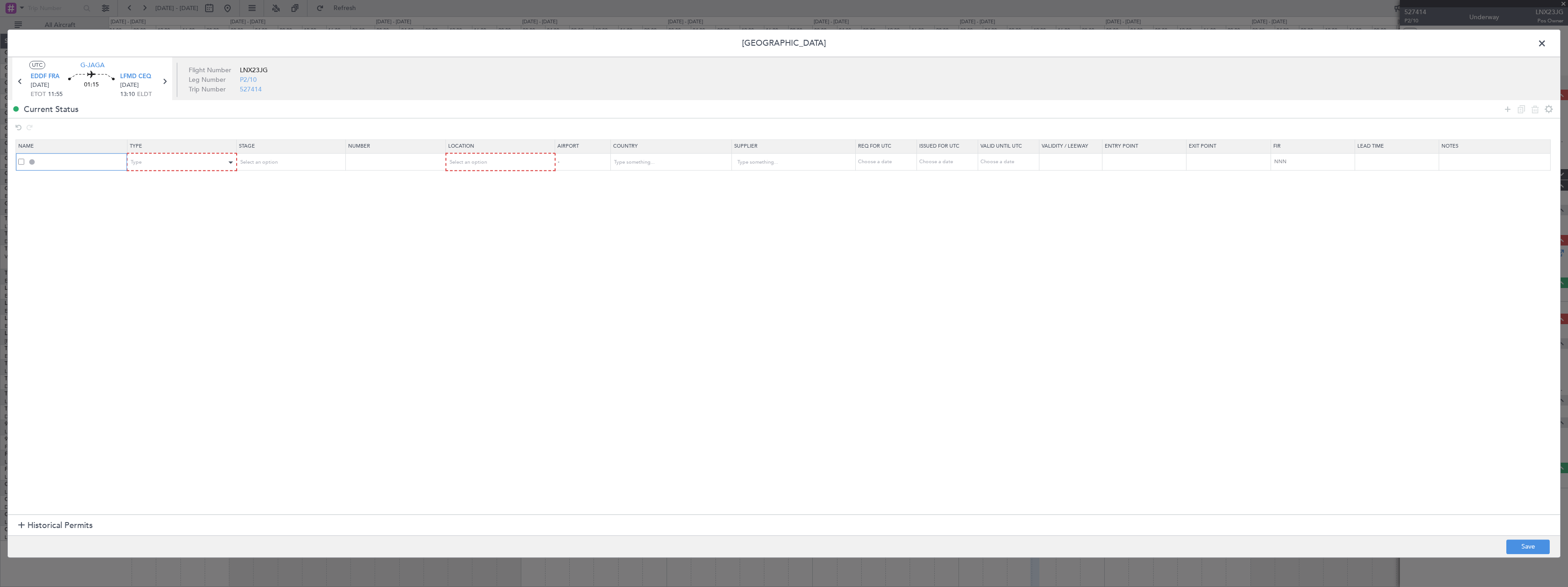
click at [129, 161] on tr "Type Select an option Select an option - Choose a date Choose a date Choose a d…" at bounding box center [788, 162] width 1544 height 18
click at [151, 161] on div "Type" at bounding box center [178, 162] width 96 height 14
drag, startPoint x: 163, startPoint y: 253, endPoint x: 191, endPoint y: 233, distance: 34.4
click at [163, 251] on span "Slot" at bounding box center [184, 249] width 102 height 14
click at [309, 164] on div "Select an option" at bounding box center [287, 162] width 96 height 14
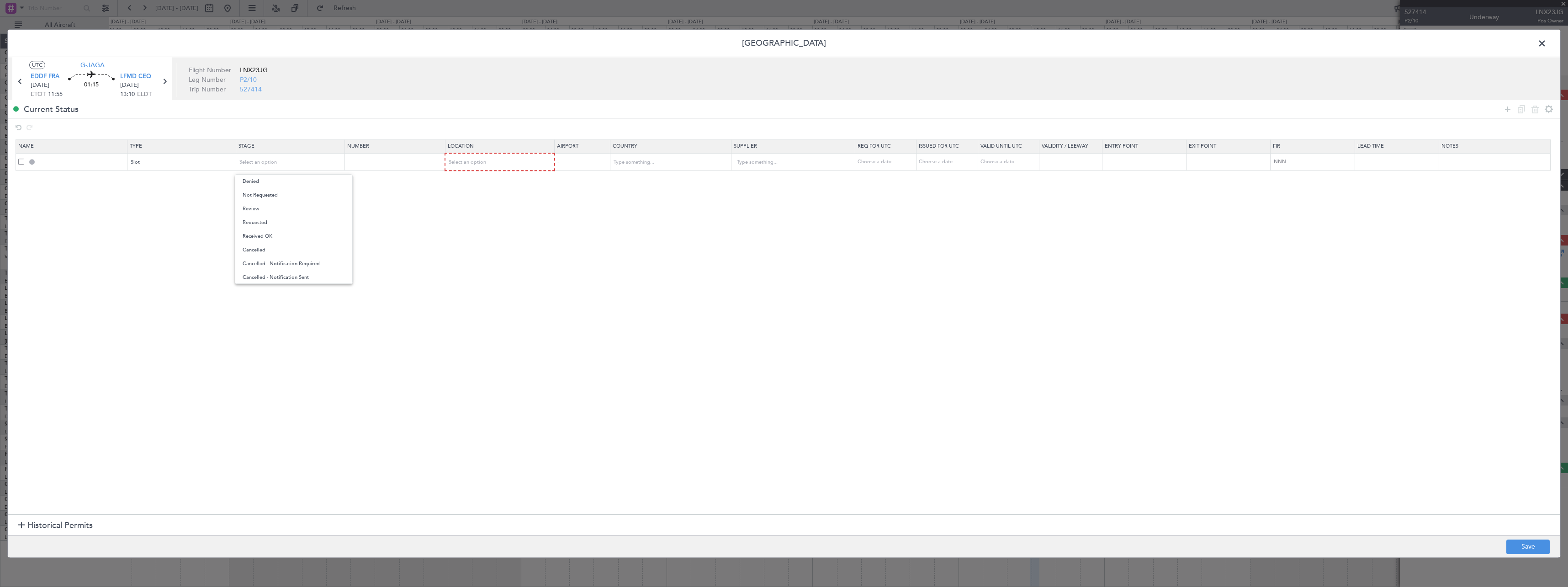
click at [296, 222] on span "Requested" at bounding box center [294, 222] width 102 height 14
click at [533, 161] on div "Select an option" at bounding box center [497, 162] width 96 height 14
click at [523, 186] on span "Departure" at bounding box center [505, 181] width 102 height 14
click at [1504, 108] on icon at bounding box center [1508, 109] width 11 height 11
click at [183, 185] on div "Type" at bounding box center [178, 179] width 96 height 14
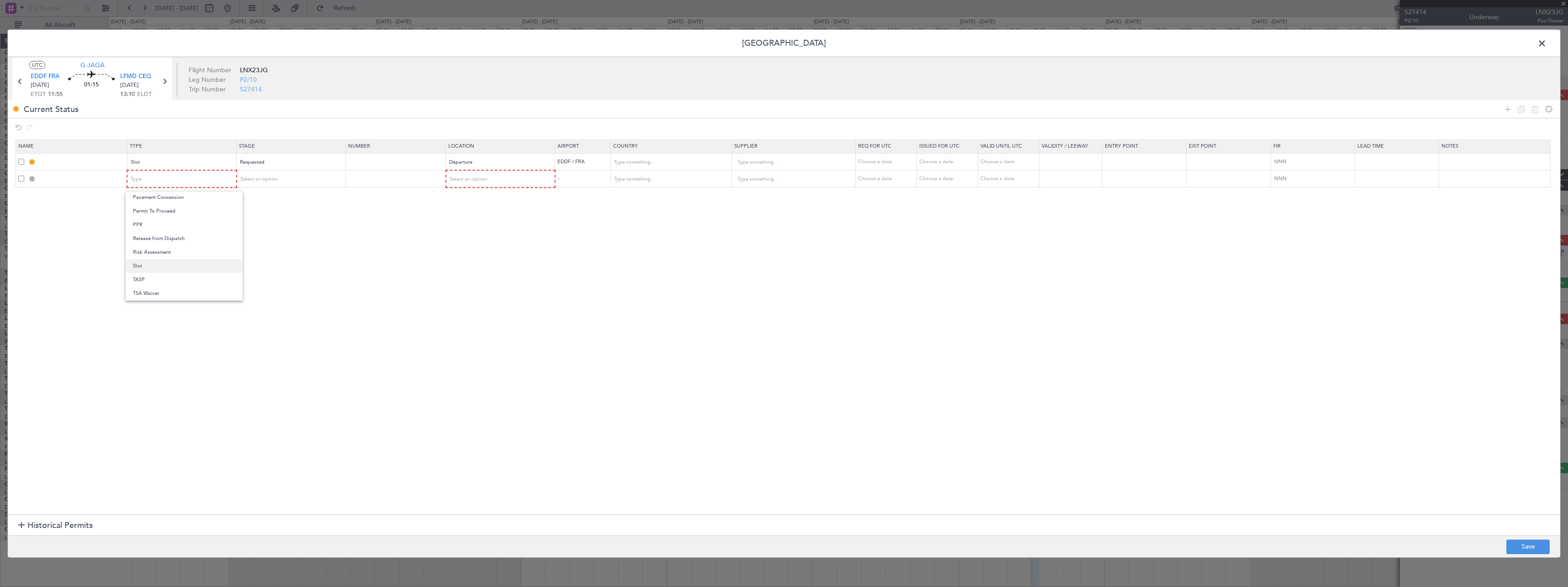
click at [173, 265] on span "Slot" at bounding box center [184, 266] width 102 height 14
click at [314, 181] on div "Select an option" at bounding box center [287, 179] width 96 height 14
drag, startPoint x: 293, startPoint y: 237, endPoint x: 370, endPoint y: 208, distance: 82.3
click at [293, 237] on span "Requested" at bounding box center [294, 239] width 102 height 14
click at [503, 177] on div "Select an option" at bounding box center [497, 179] width 96 height 14
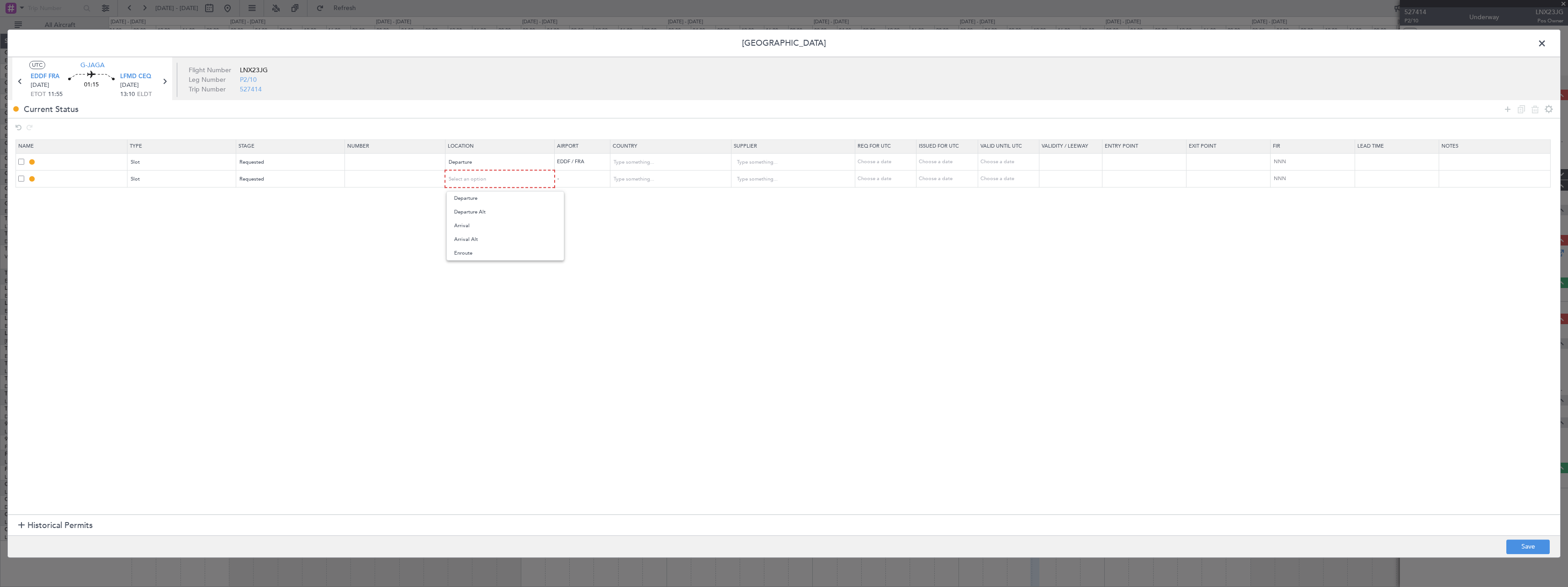
click at [486, 229] on span "Arrival" at bounding box center [505, 226] width 102 height 14
click at [1529, 543] on button "Save" at bounding box center [1528, 547] width 43 height 15
type input "EDDF DEP SLOT"
type input "[GEOGRAPHIC_DATA]"
type input "NNN"
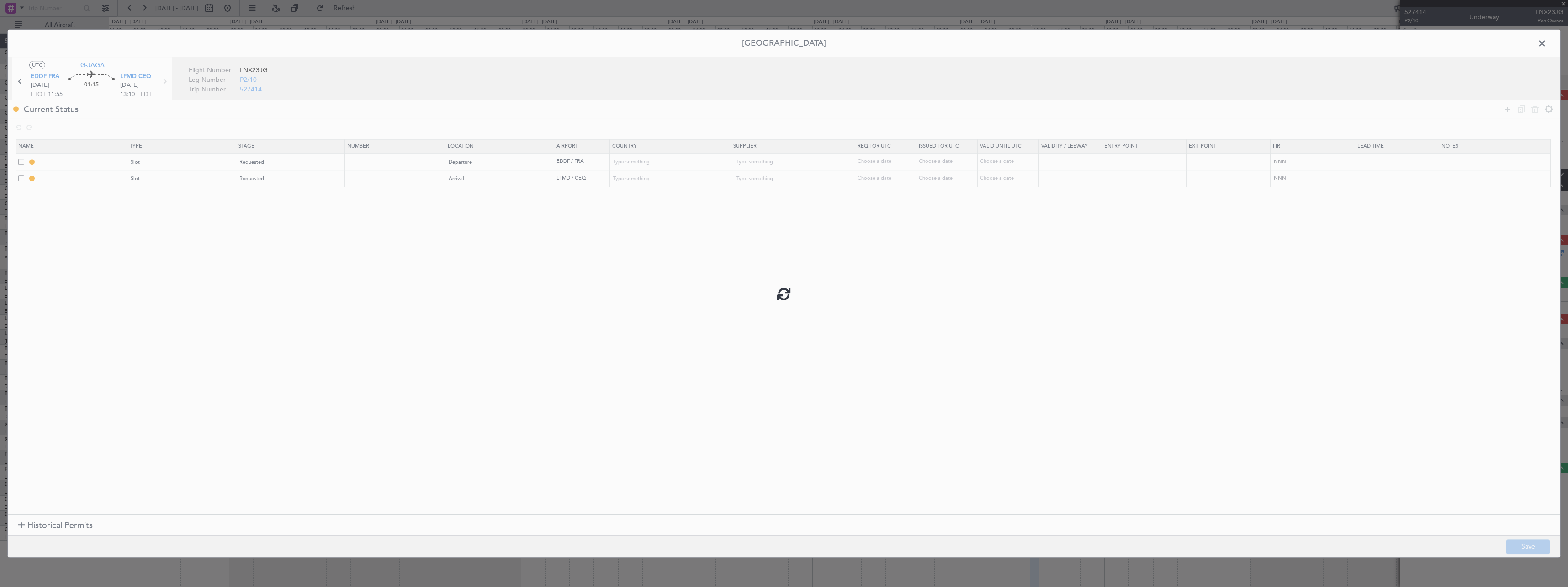
type input "LFMD ARR SLOT"
type input "France"
type input "NNN"
click at [1547, 42] on span at bounding box center [1547, 46] width 0 height 18
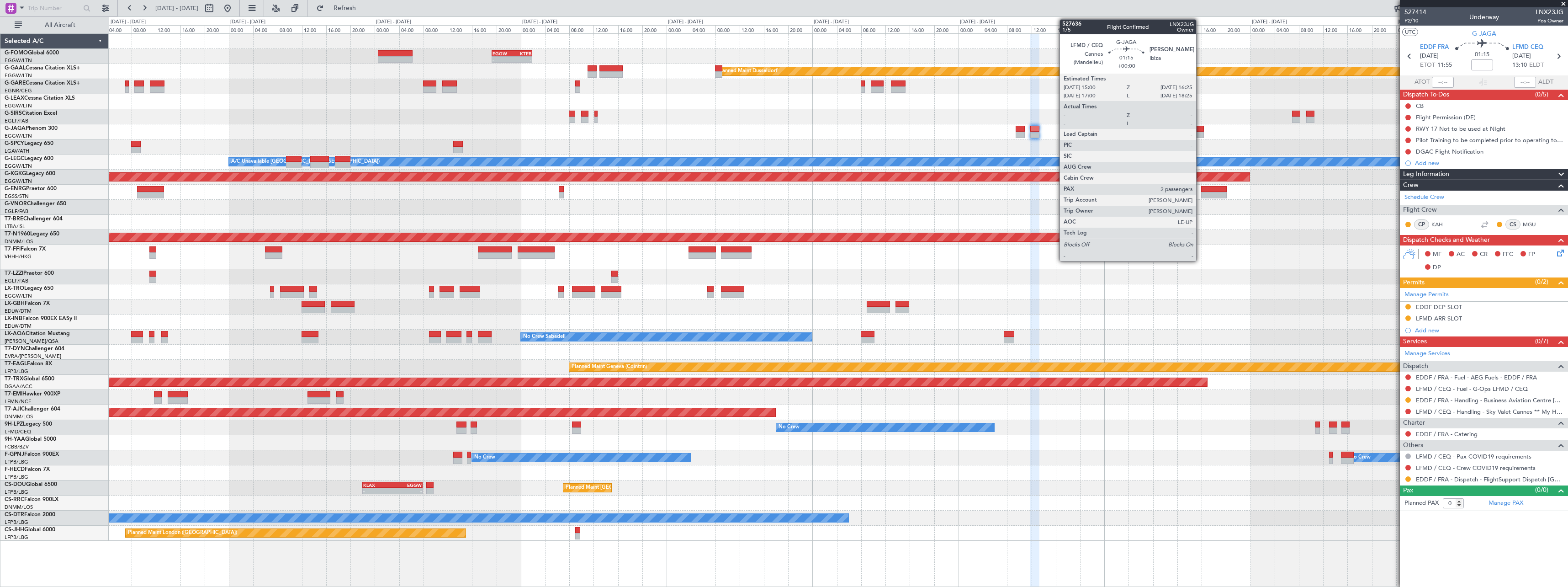
click at [1200, 129] on div at bounding box center [1200, 128] width 9 height 7
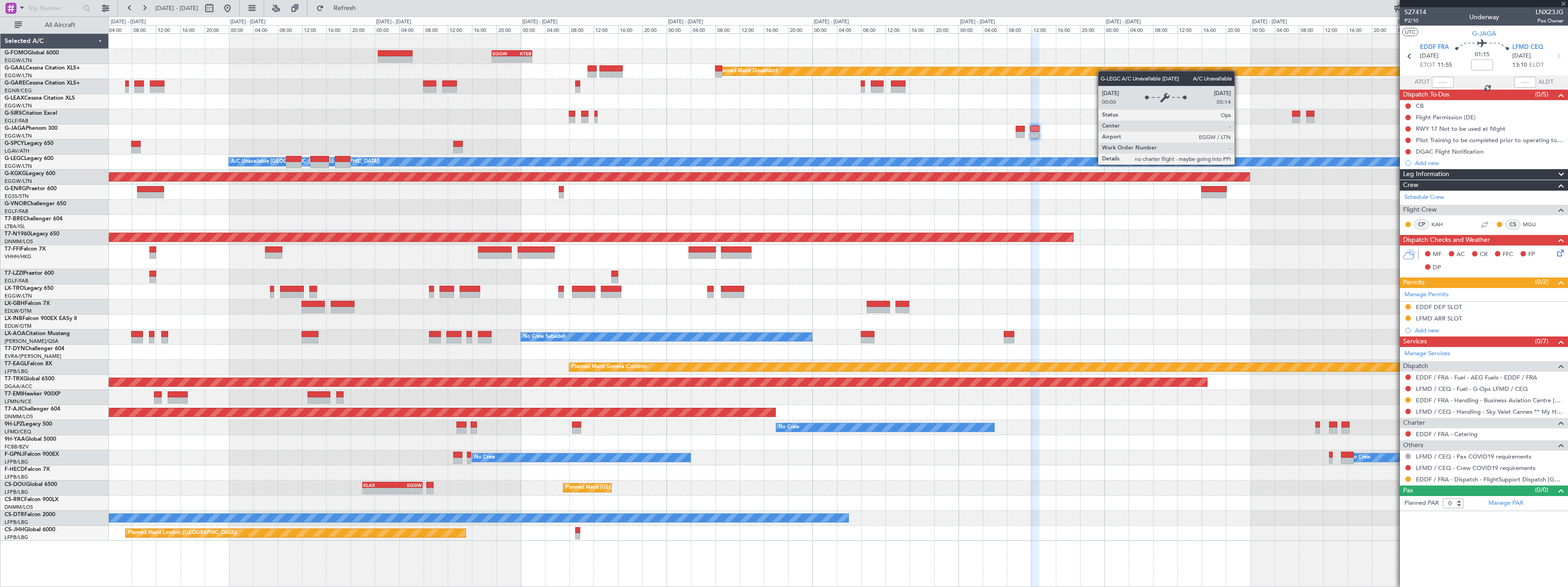
type input "2"
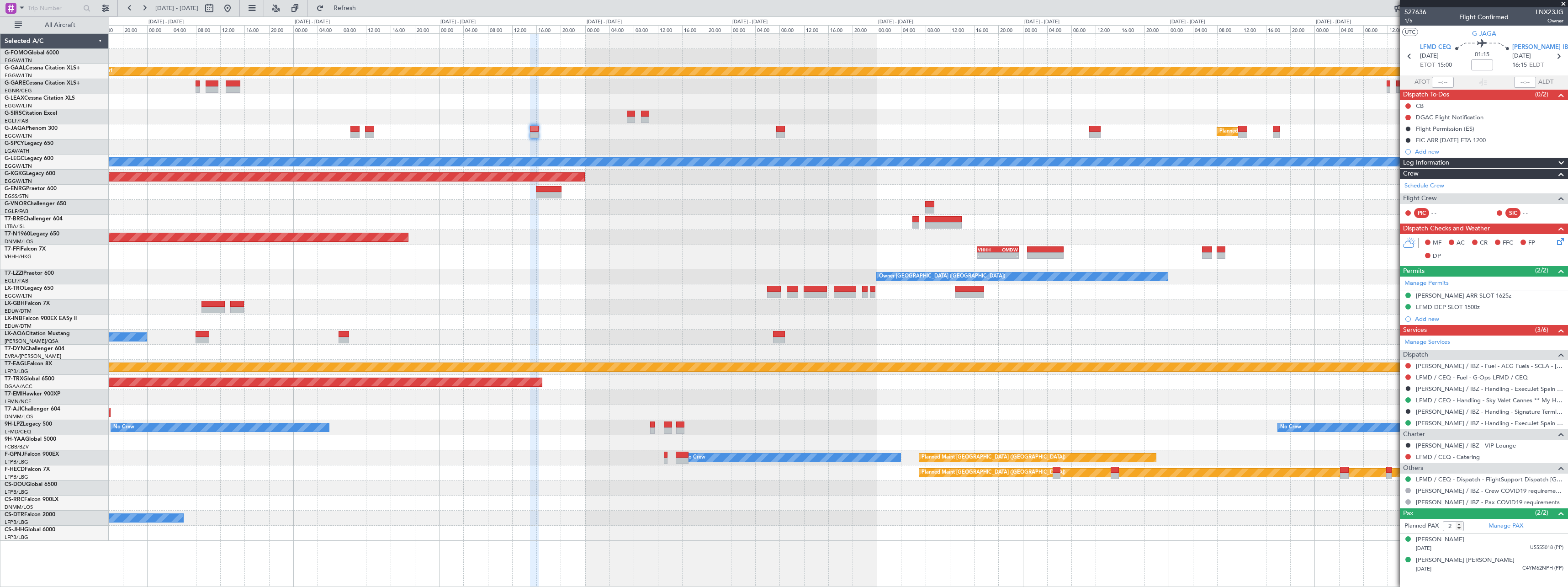
click at [475, 292] on div "- - EGGW 19:15 Z KTEB 01:55 Z Planned Maint Dusseldorf Planned Maint London (Lu…" at bounding box center [838, 287] width 1459 height 507
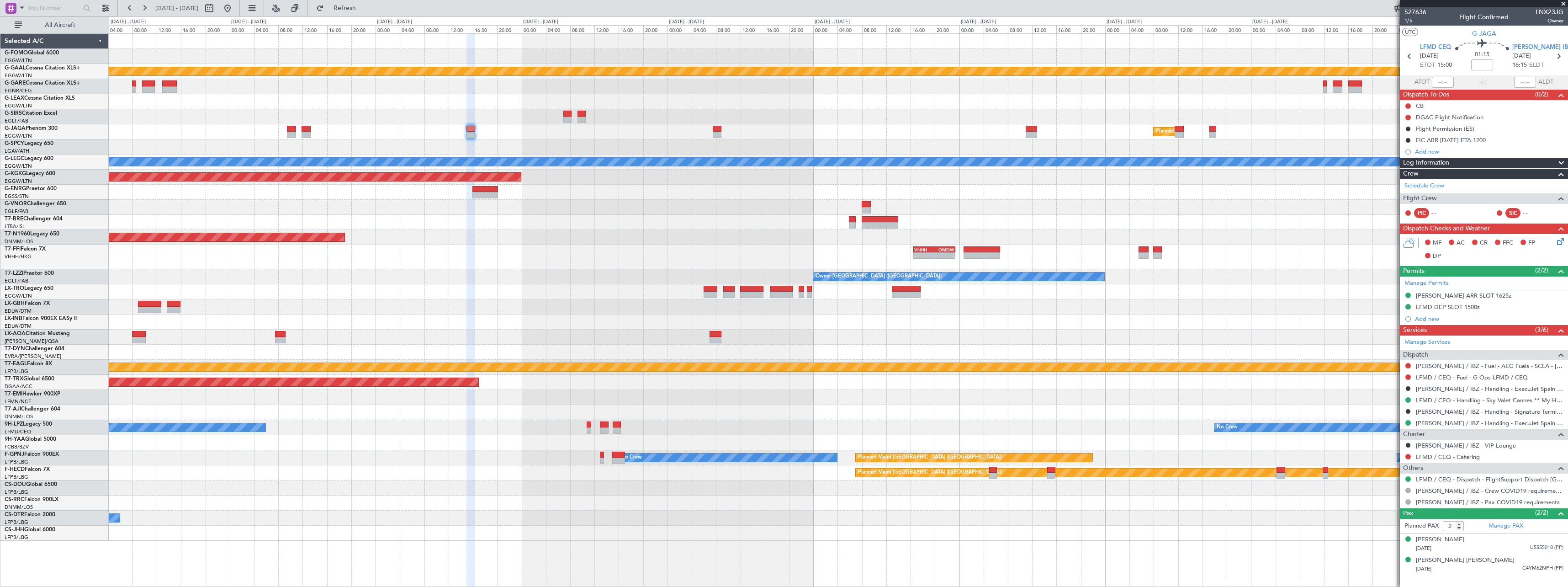
click at [597, 300] on div "- - EGGW 19:15 Z KTEB 01:55 Z Planned Maint Dusseldorf Planned Maint London (Lu…" at bounding box center [838, 287] width 1459 height 507
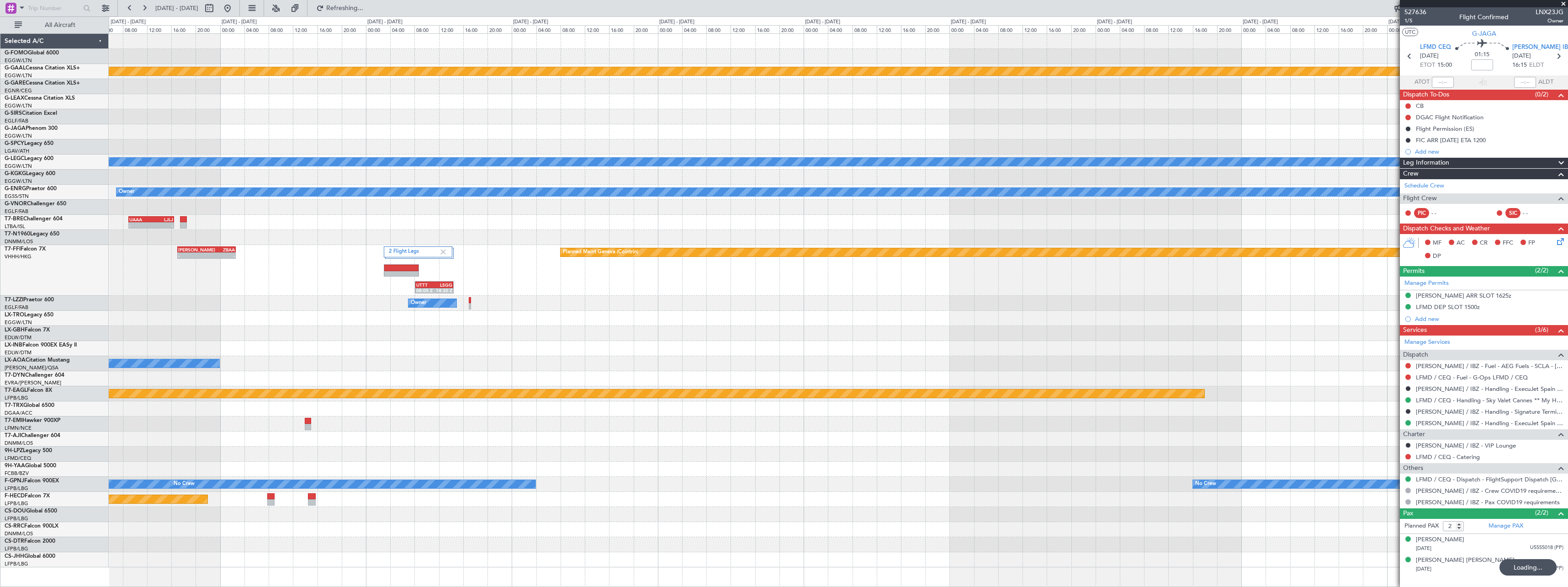
click at [206, 296] on div "Owner" at bounding box center [838, 303] width 1459 height 15
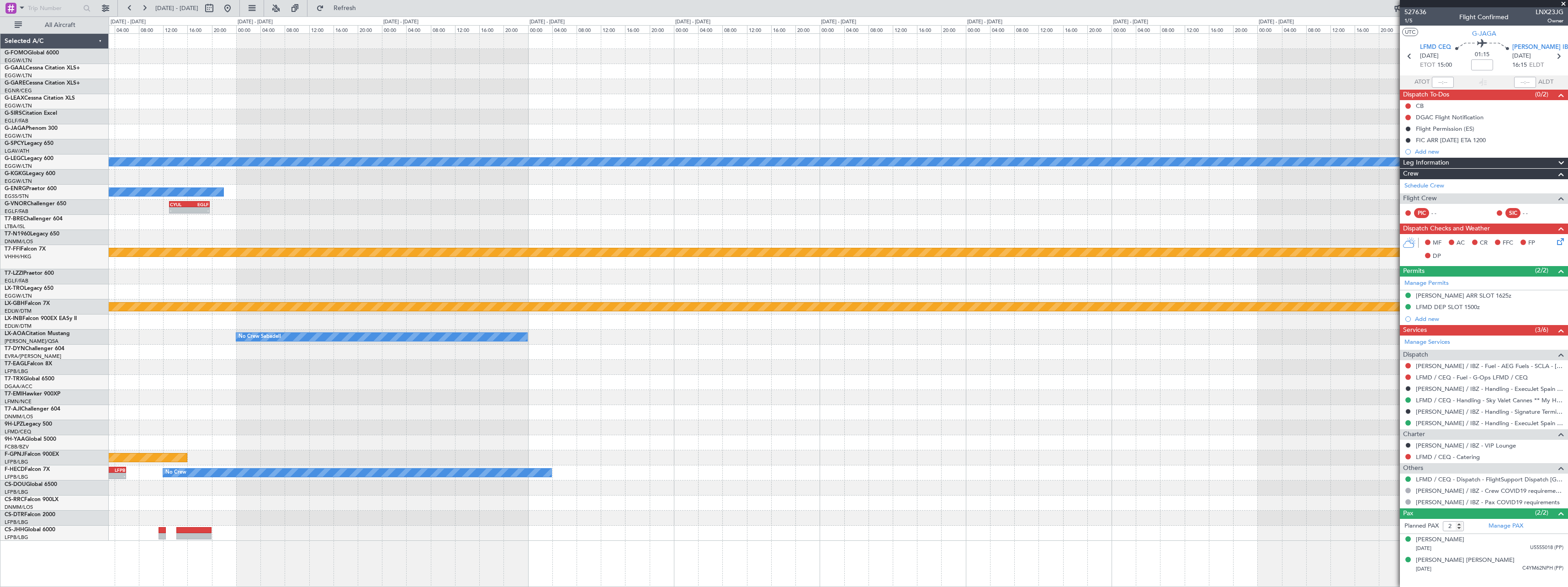
click at [250, 314] on div "Planned Maint Dusseldorf A/C Unavailable London (Luton) Owner - - CYUL 13:00 Z …" at bounding box center [838, 287] width 1459 height 507
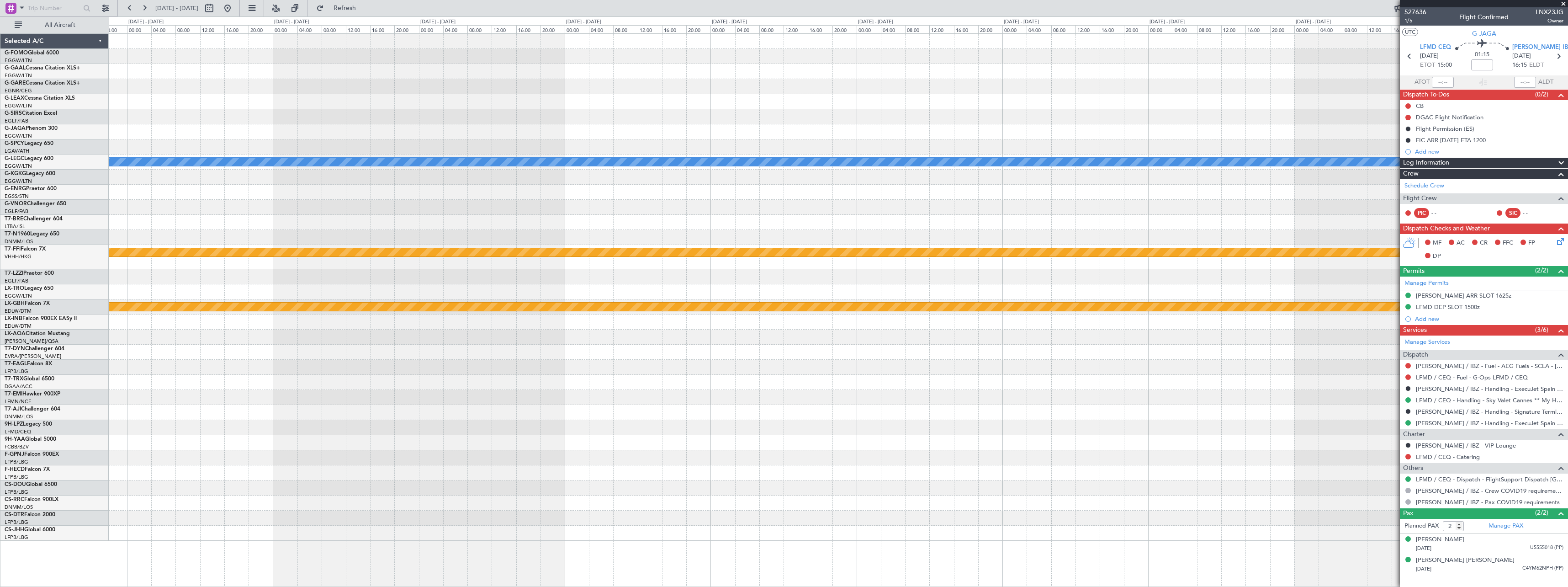
click at [189, 290] on div "A/C Unavailable London (Luton) Planned Maint Geneva (Cointrin) Planned Maint Nu…" at bounding box center [838, 287] width 1459 height 507
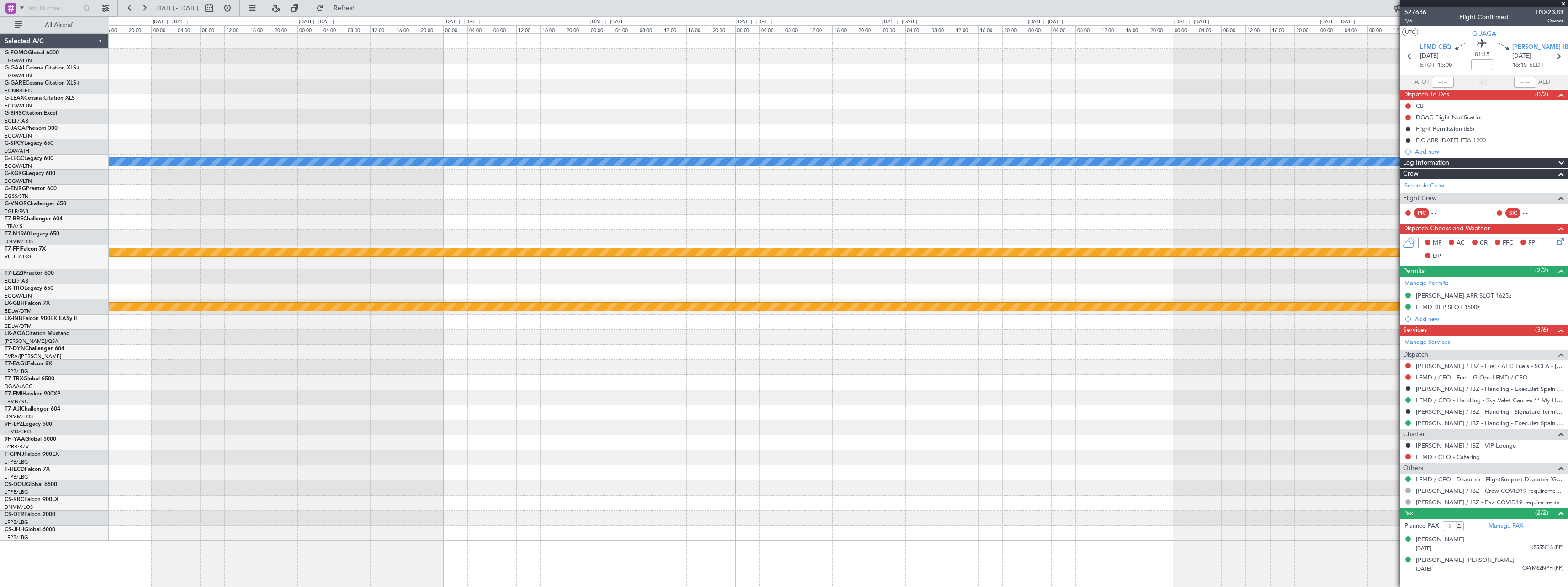
click at [194, 336] on div "A/C Unavailable London (Luton) Planned Maint Geneva (Cointrin) Planned Maint Nu…" at bounding box center [838, 287] width 1459 height 507
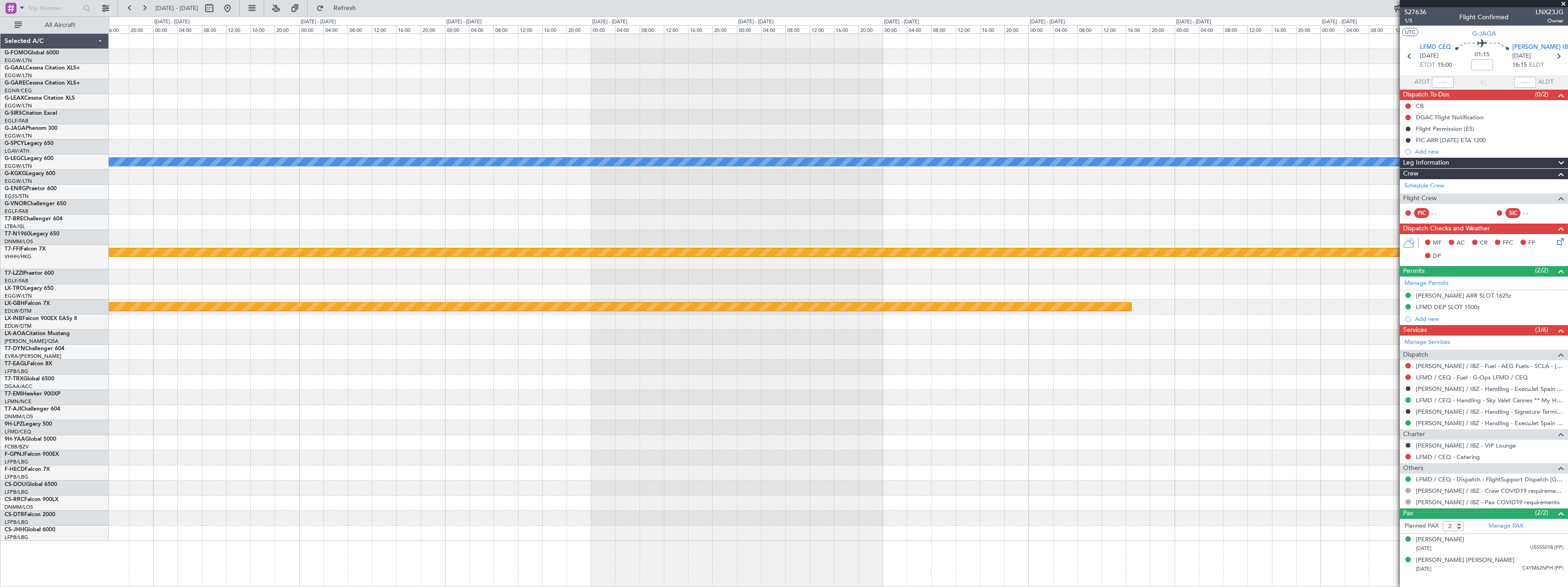
click at [376, 365] on div "A/C Unavailable London (Luton) Planned Maint Geneva (Cointrin) Planned Maint Nu…" at bounding box center [838, 287] width 1459 height 507
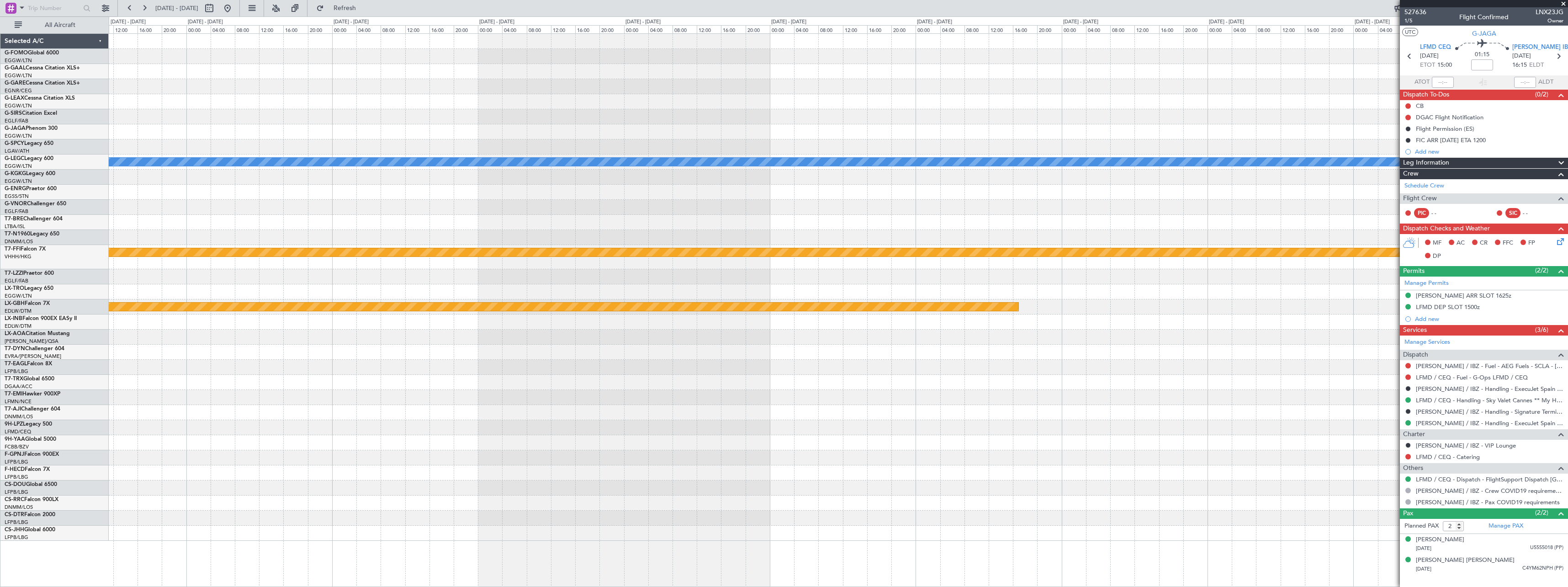
click at [415, 352] on div "A/C Unavailable London (Luton) Planned Maint Geneva (Cointrin) Planned Maint Nu…" at bounding box center [838, 287] width 1459 height 507
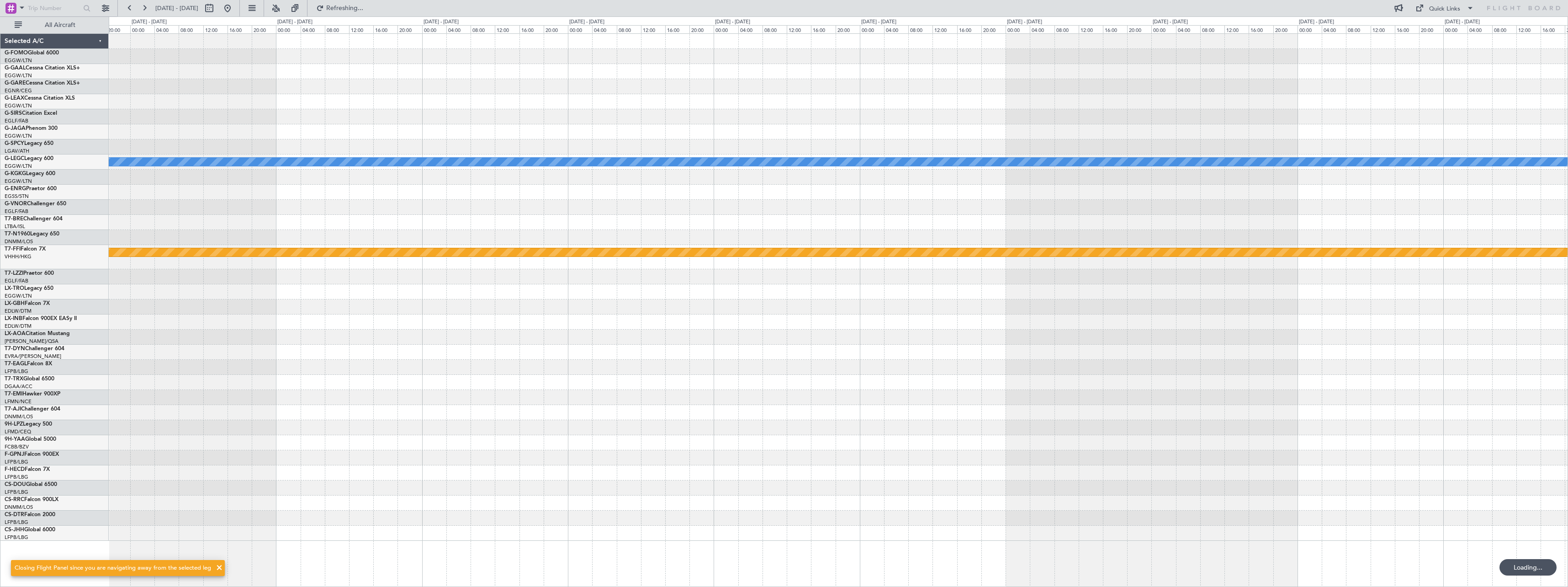
click at [705, 330] on div "A/C Unavailable London (Luton) Planned Maint Geneva (Cointrin)" at bounding box center [838, 287] width 1459 height 507
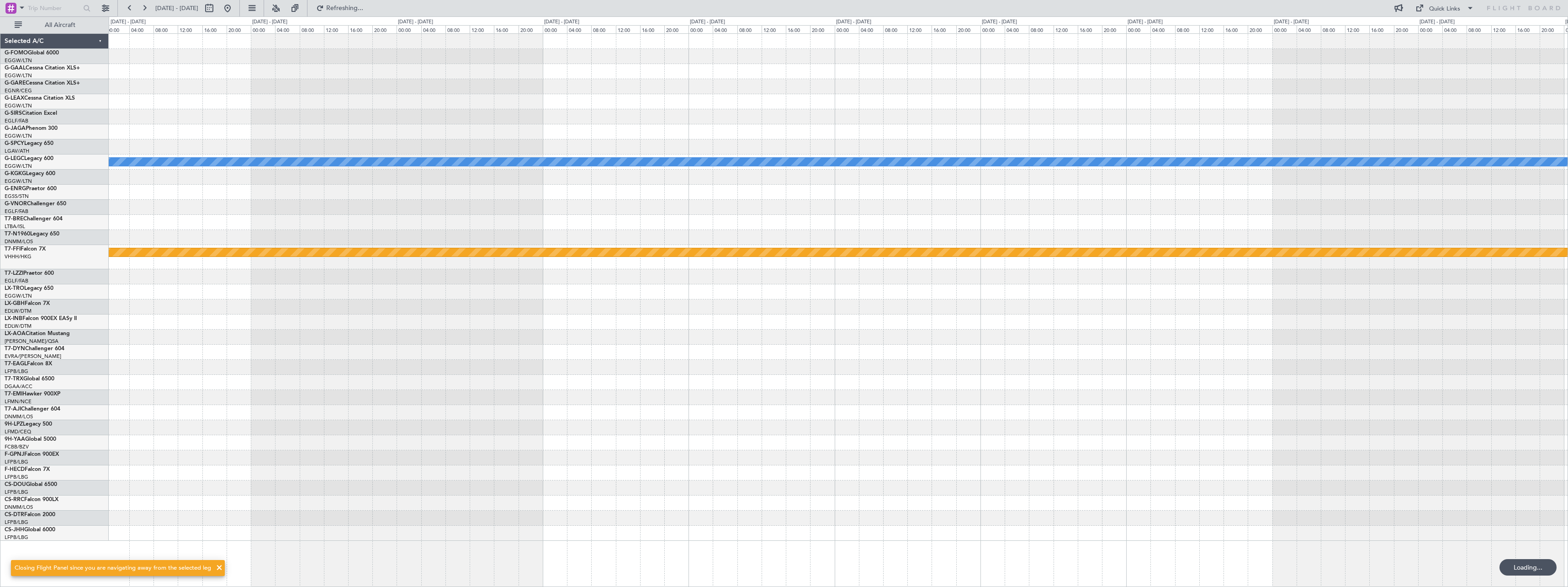
click at [795, 311] on div "A/C Unavailable London (Luton) Planned Maint Geneva (Cointrin)" at bounding box center [838, 287] width 1459 height 507
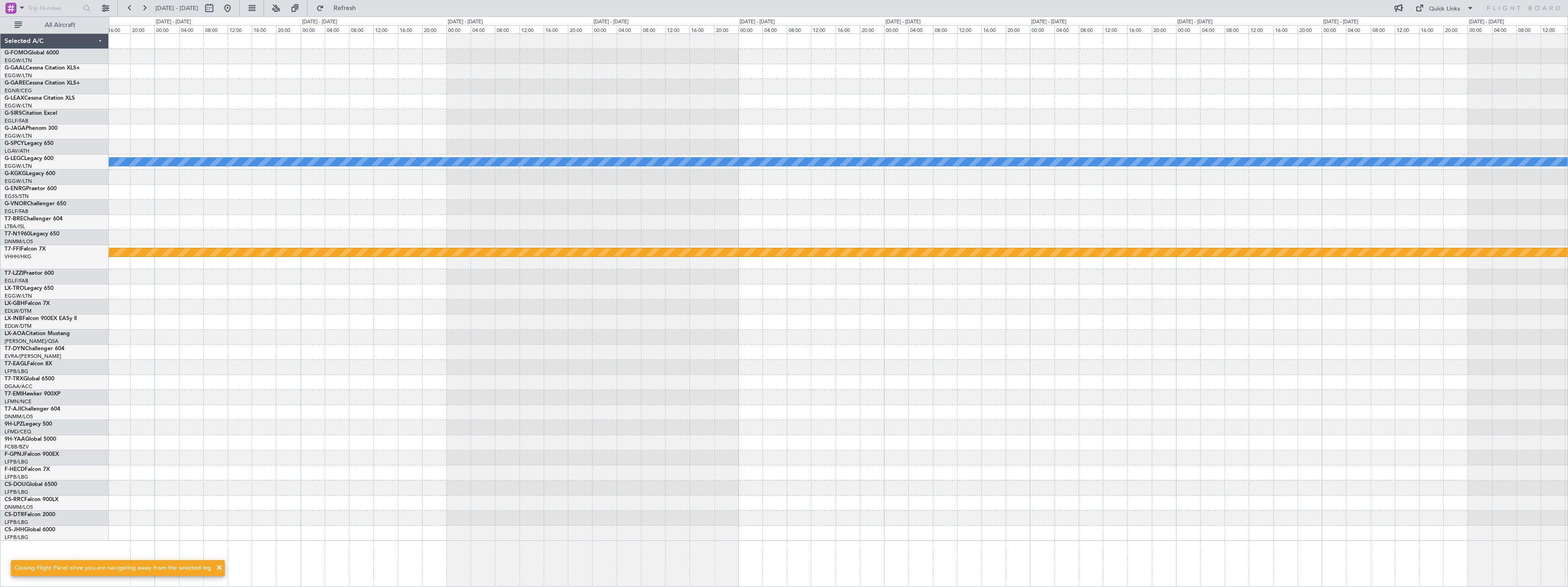
click at [454, 284] on div "A/C Unavailable London (Luton) Planned Maint Geneva (Cointrin)" at bounding box center [838, 287] width 1459 height 507
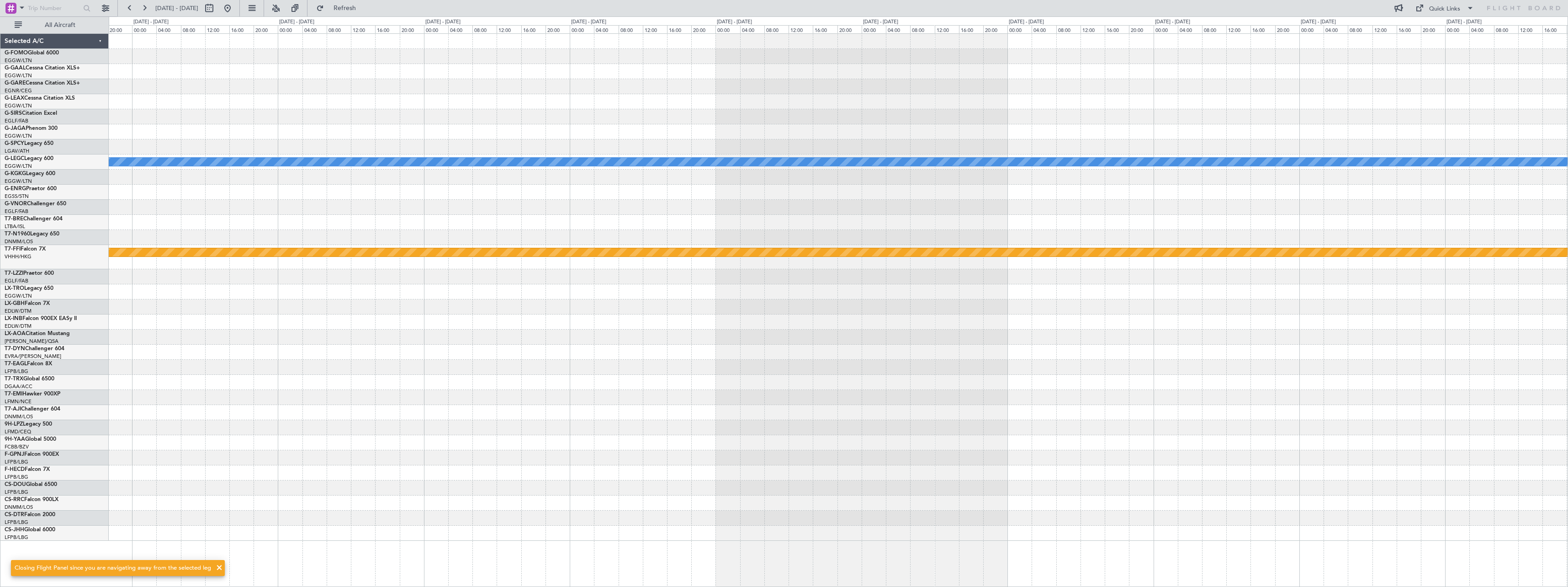
click at [474, 294] on div "A/C Unavailable London (Luton) Planned Maint Geneva (Cointrin)" at bounding box center [838, 287] width 1459 height 507
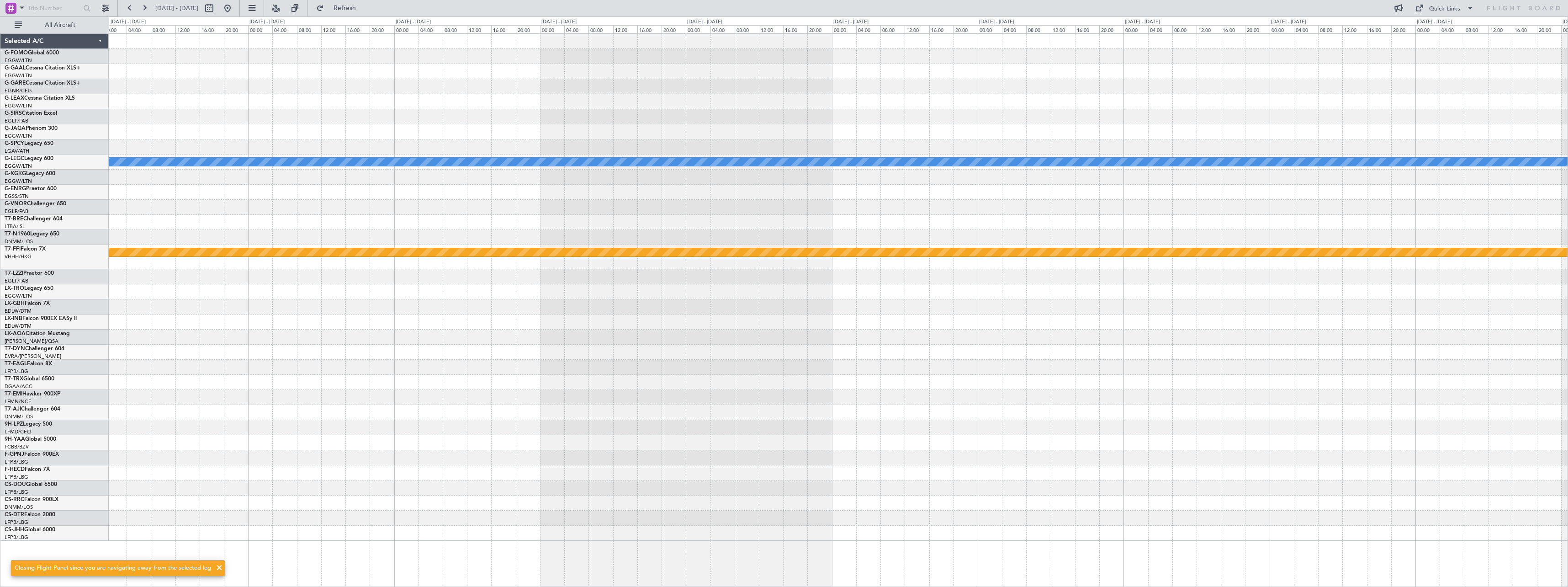
click at [332, 303] on div "A/C Unavailable London (Luton) Planned Maint Geneva (Cointrin)" at bounding box center [838, 287] width 1459 height 507
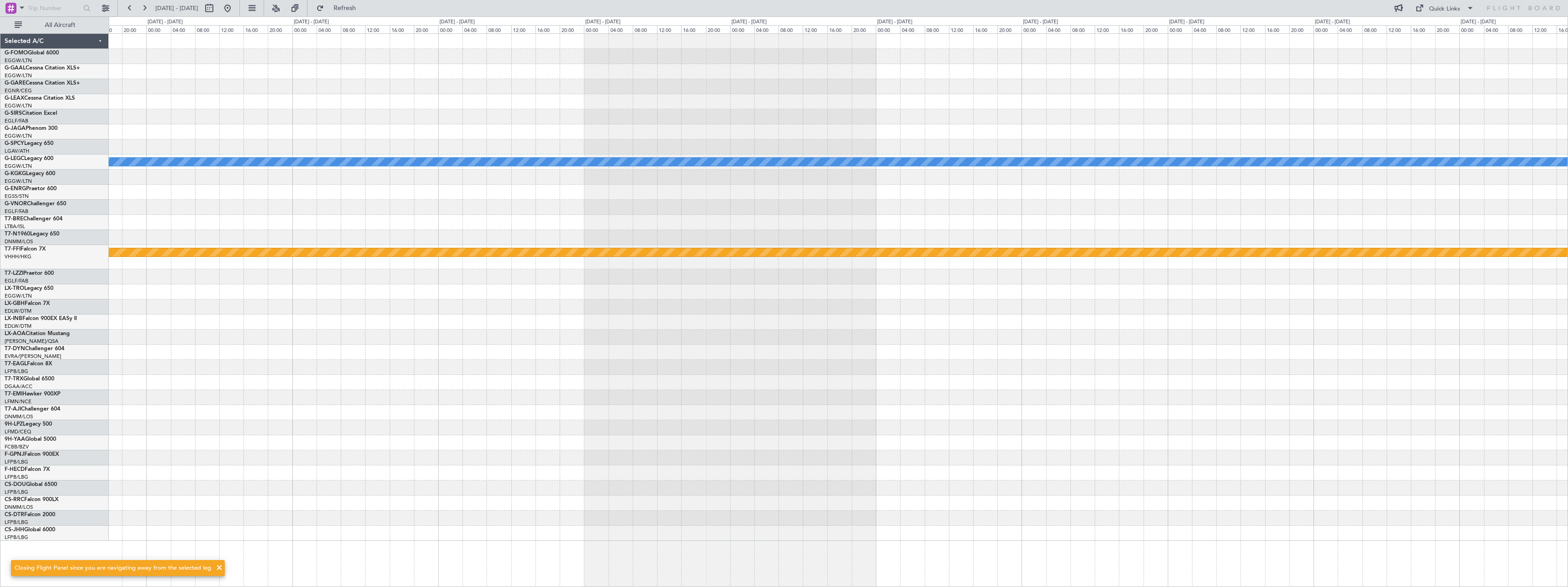
click at [247, 298] on div "A/C Unavailable London (Luton) Planned Maint Geneva (Cointrin)" at bounding box center [838, 287] width 1459 height 507
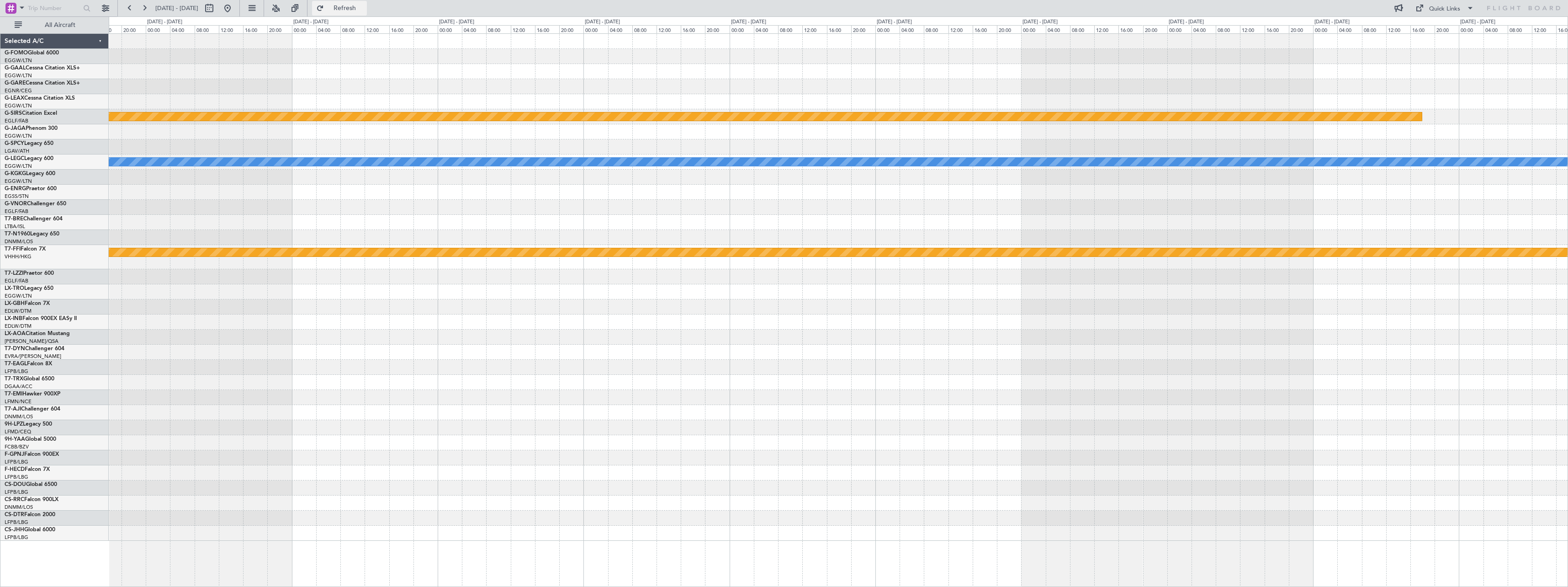
click at [364, 8] on span "Refresh" at bounding box center [345, 8] width 38 height 7
click at [719, 367] on div at bounding box center [838, 367] width 1459 height 15
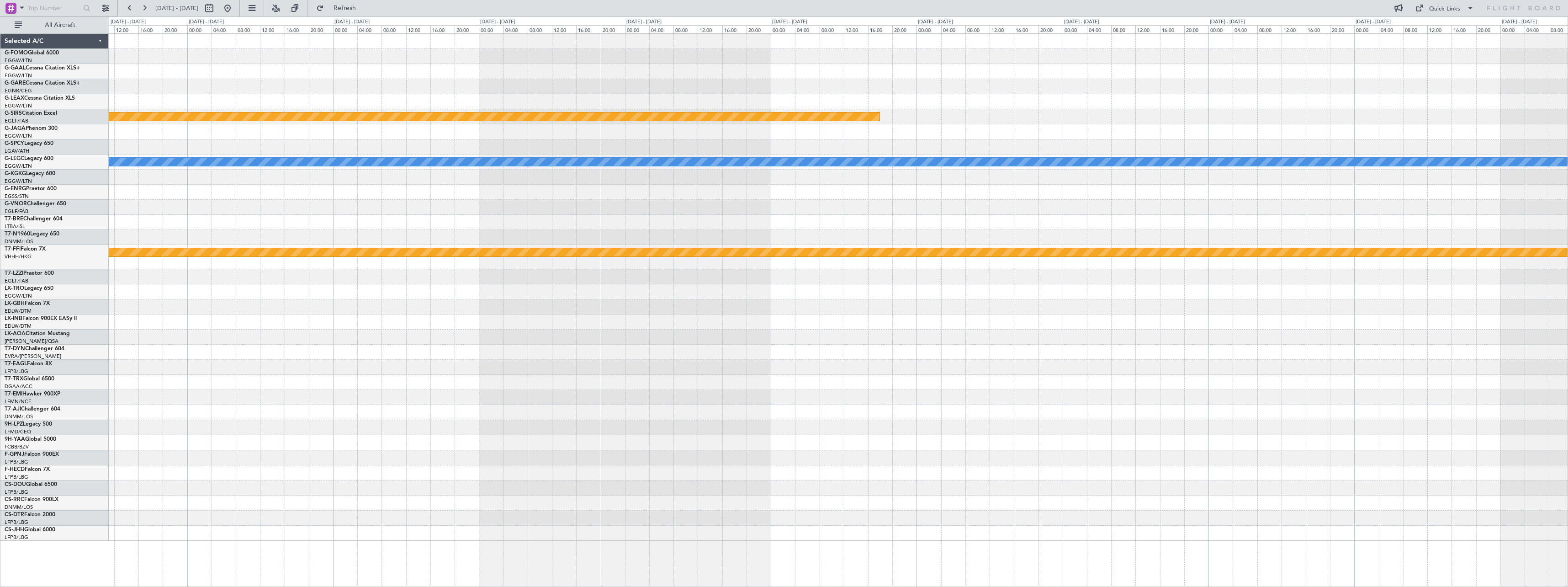
click at [336, 387] on div at bounding box center [838, 382] width 1459 height 15
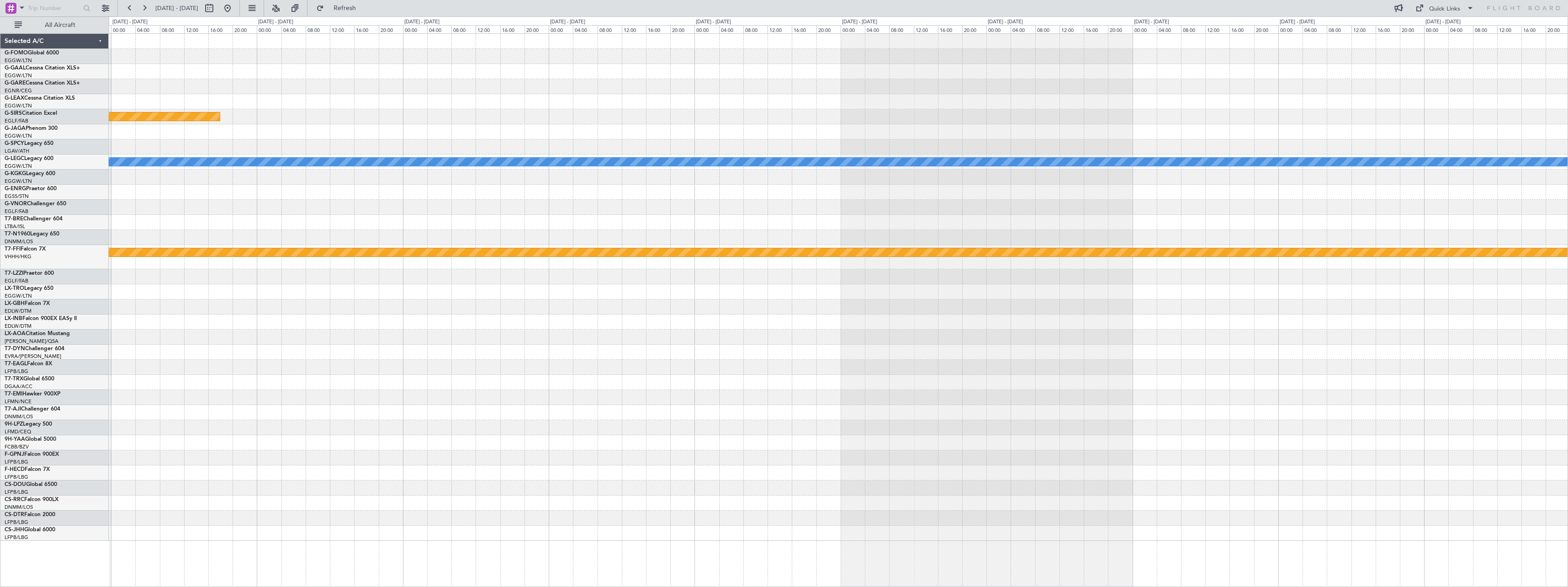
click at [618, 367] on div "Planned Maint Bournemouth A/C Unavailable London (Luton) Planned Maint Geneva (…" at bounding box center [838, 287] width 1459 height 507
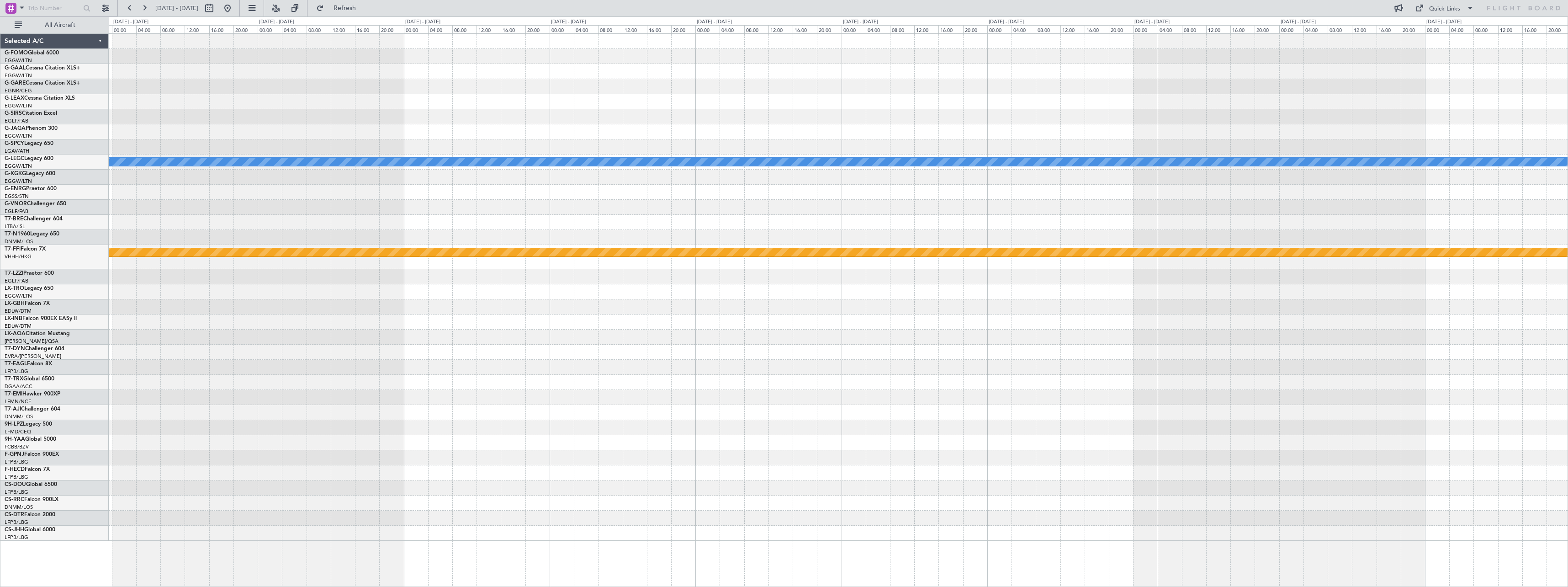
click at [662, 339] on div "A/C Unavailable London (Luton) Planned Maint Geneva (Cointrin)" at bounding box center [838, 287] width 1459 height 507
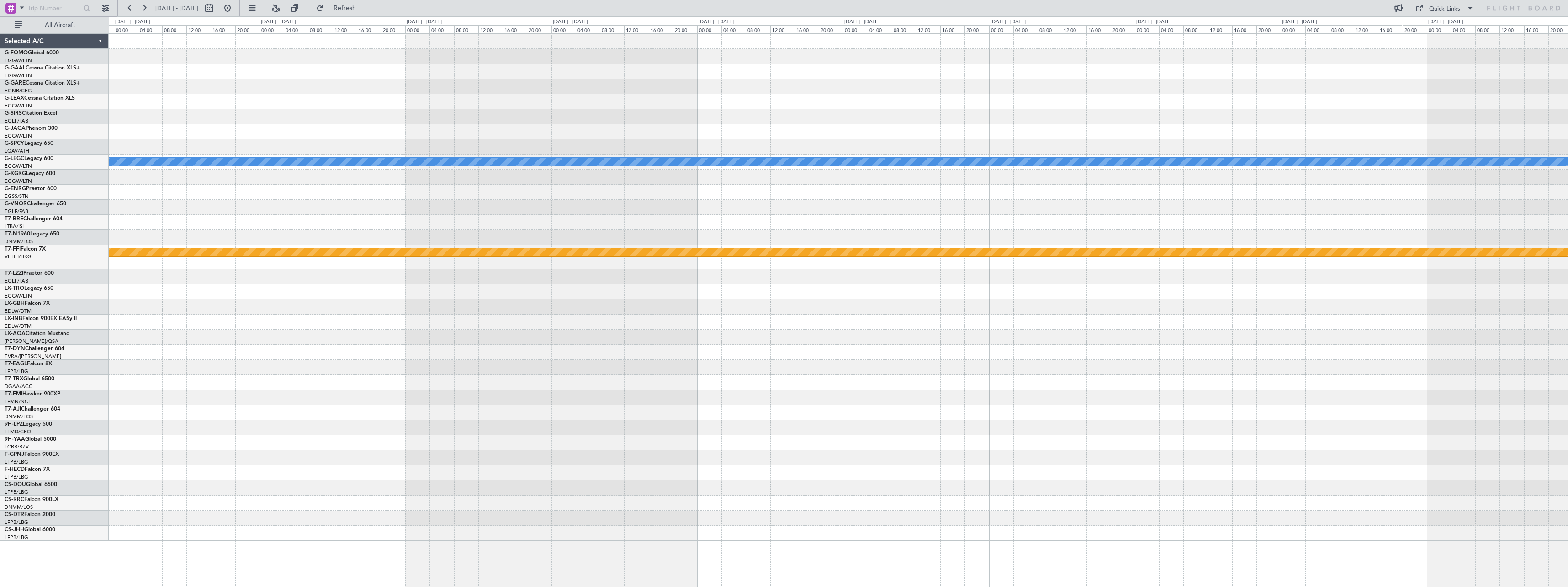
click at [690, 360] on div "A/C Unavailable London (Luton) Planned Maint Geneva (Cointrin)" at bounding box center [838, 287] width 1459 height 507
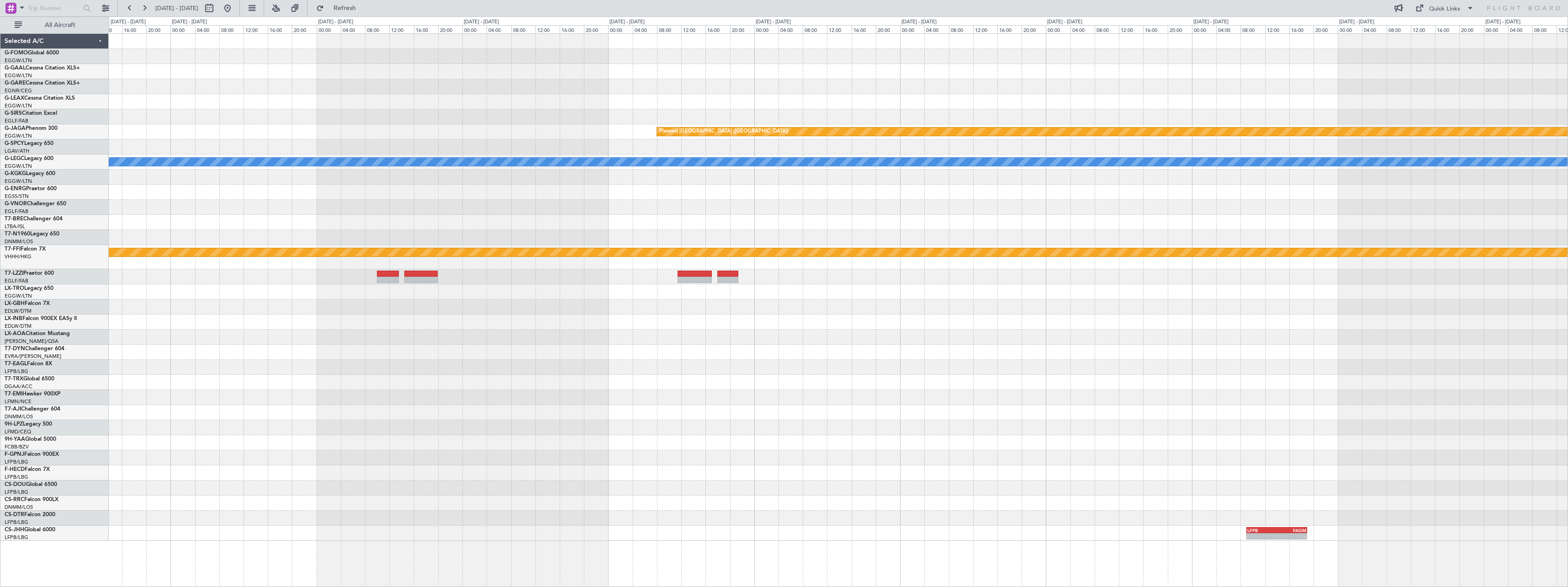
click at [995, 334] on div "Planned Maint St Gallen (Altenrhein) A/C Unavailable London (Luton) Planned Mai…" at bounding box center [838, 287] width 1459 height 507
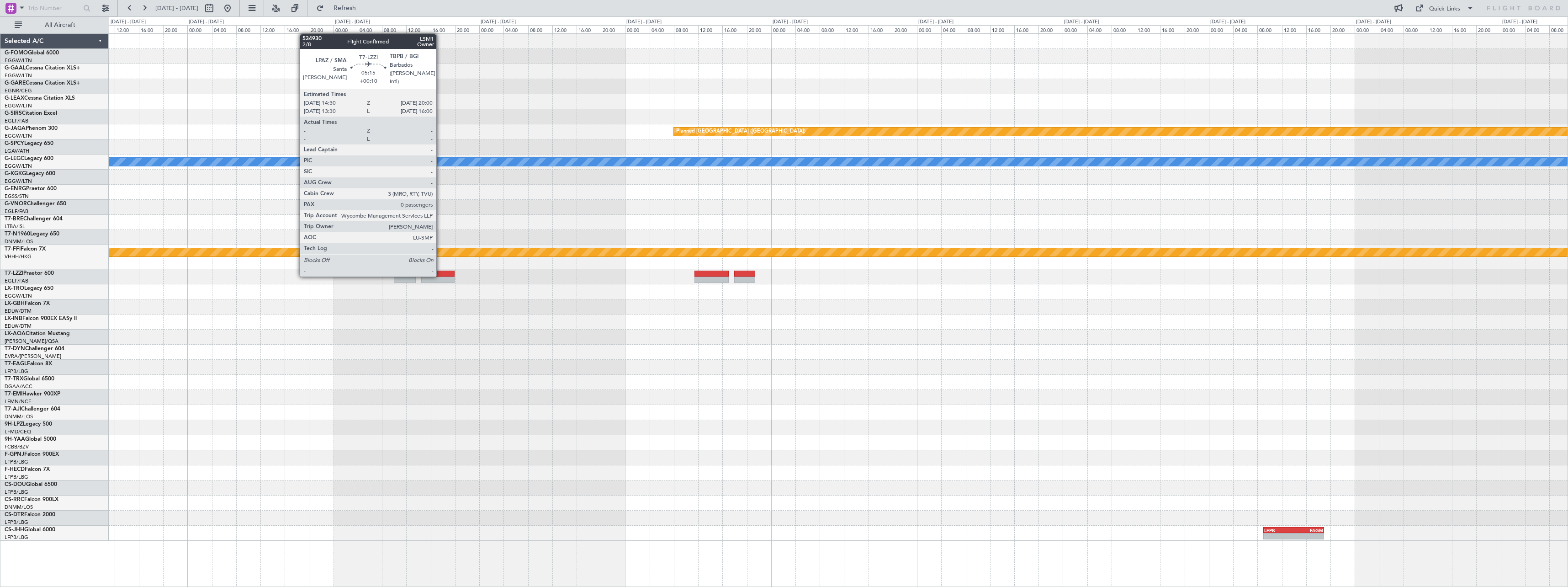
click at [441, 276] on div at bounding box center [438, 273] width 34 height 7
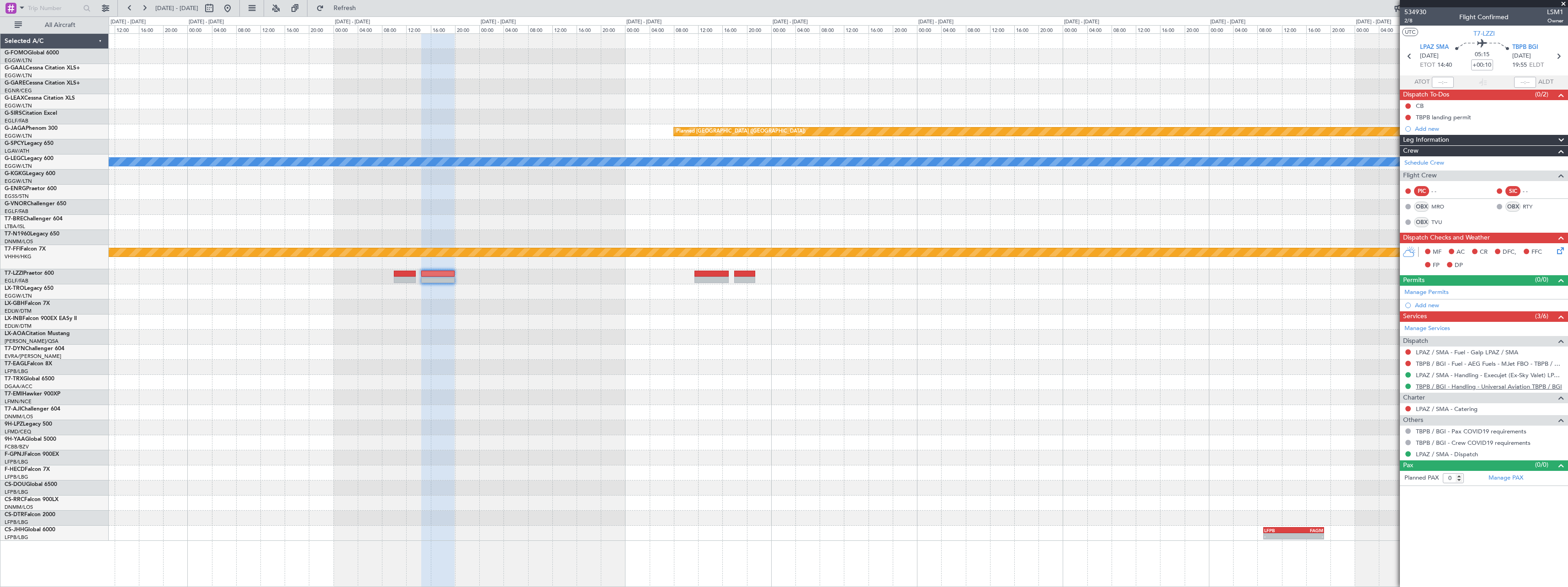
click at [1462, 387] on link "TBPB / BGI - Handling - Universal Aviation TBPB / BGI" at bounding box center [1489, 386] width 146 height 8
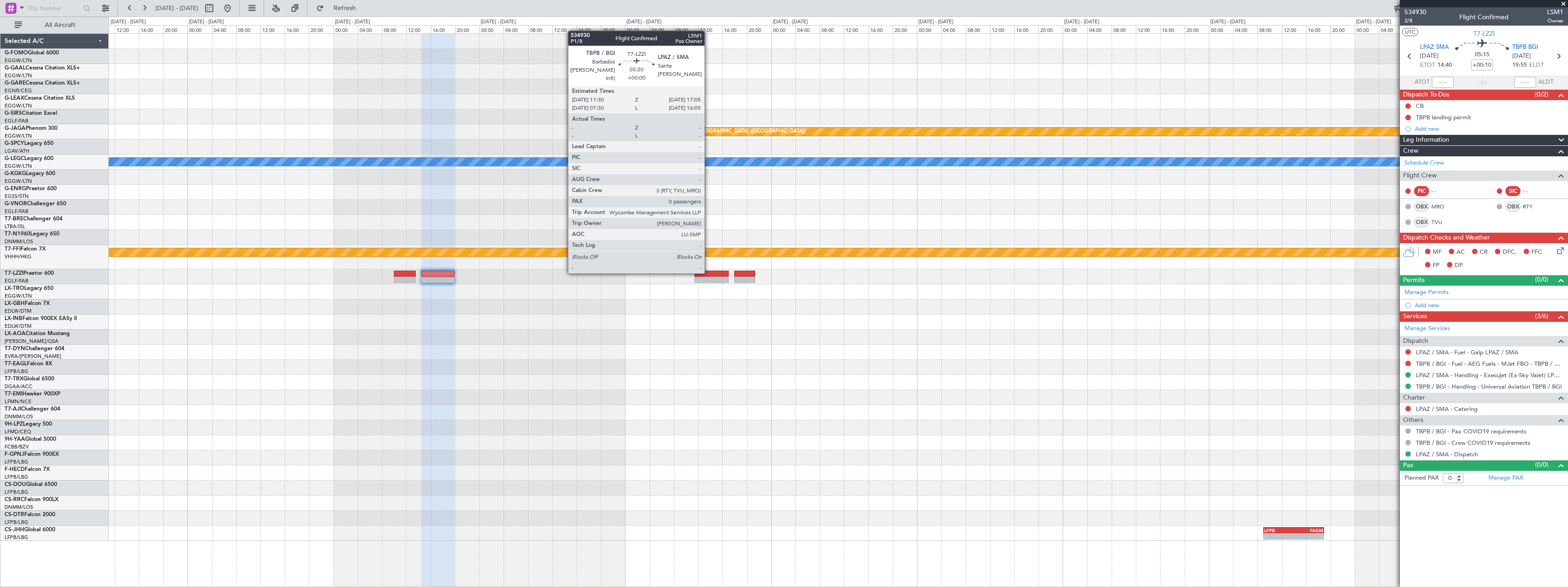
click at [709, 272] on div at bounding box center [712, 273] width 34 height 7
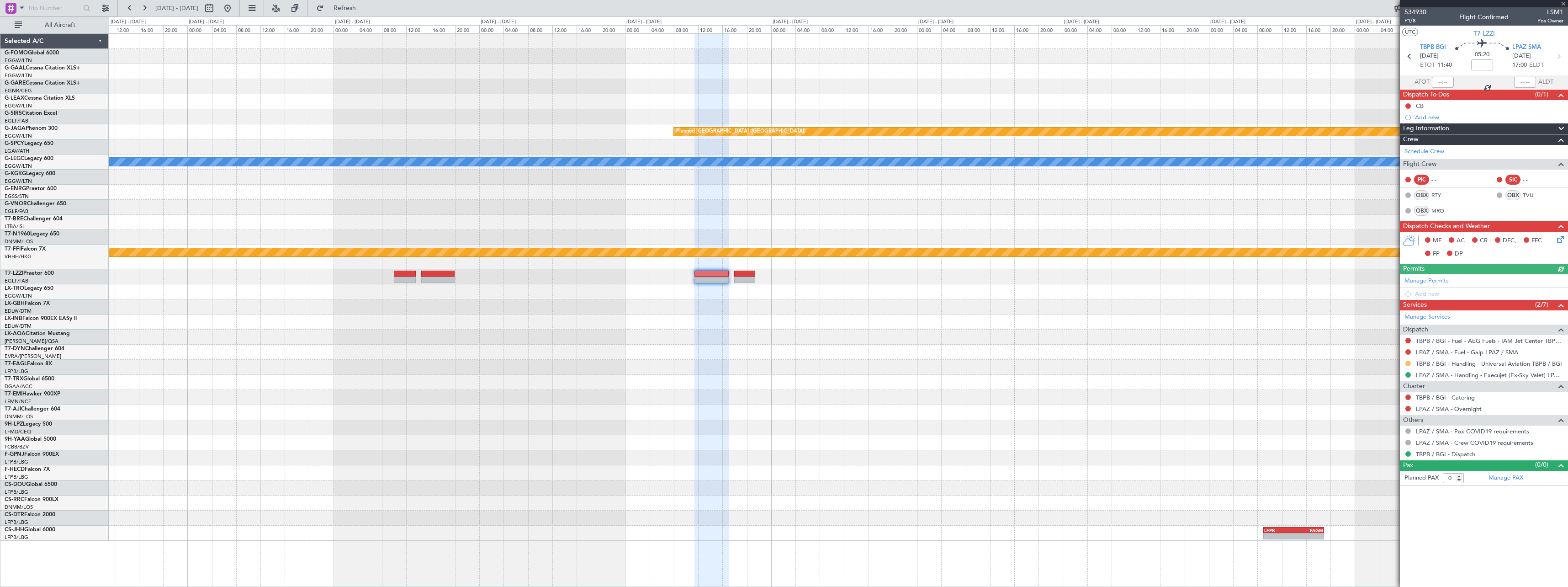
drag, startPoint x: 1408, startPoint y: 362, endPoint x: 1402, endPoint y: 387, distance: 25.7
click at [1408, 362] on button at bounding box center [1408, 363] width 5 height 5
drag, startPoint x: 1377, startPoint y: 477, endPoint x: 1327, endPoint y: 466, distance: 51.2
click at [1376, 476] on li "Confirmed" at bounding box center [1407, 472] width 105 height 14
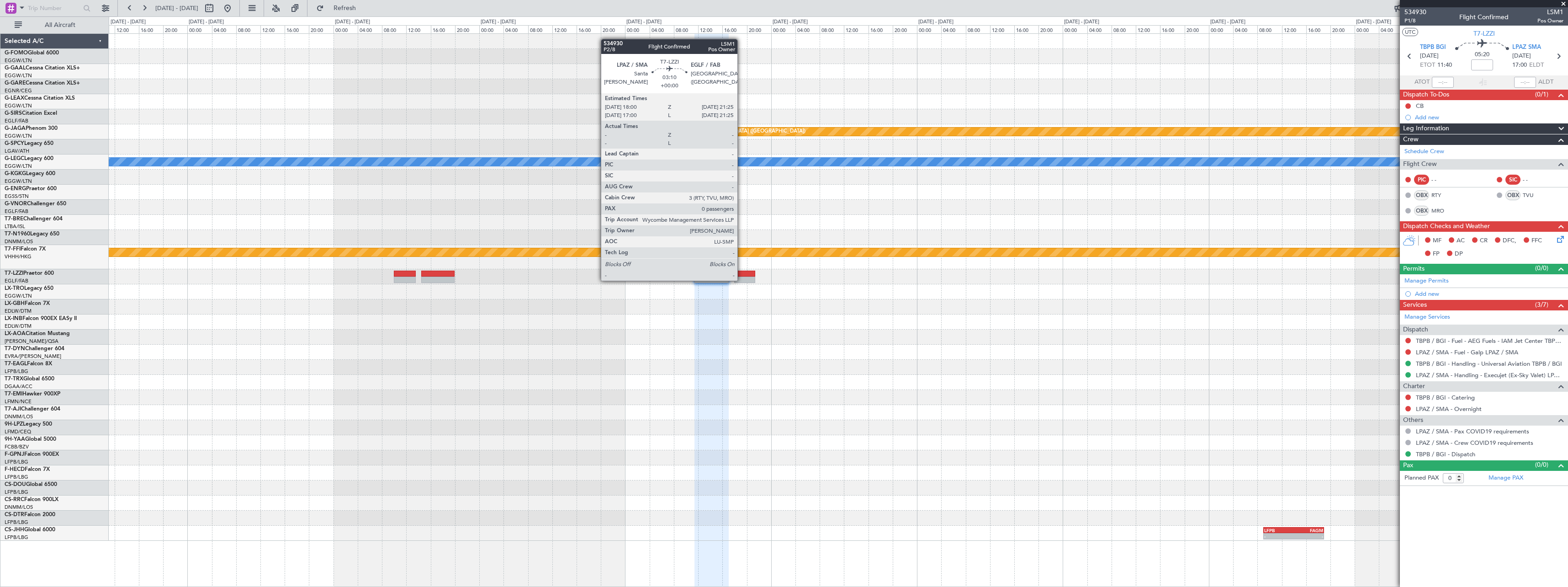
click at [741, 279] on div at bounding box center [744, 279] width 21 height 7
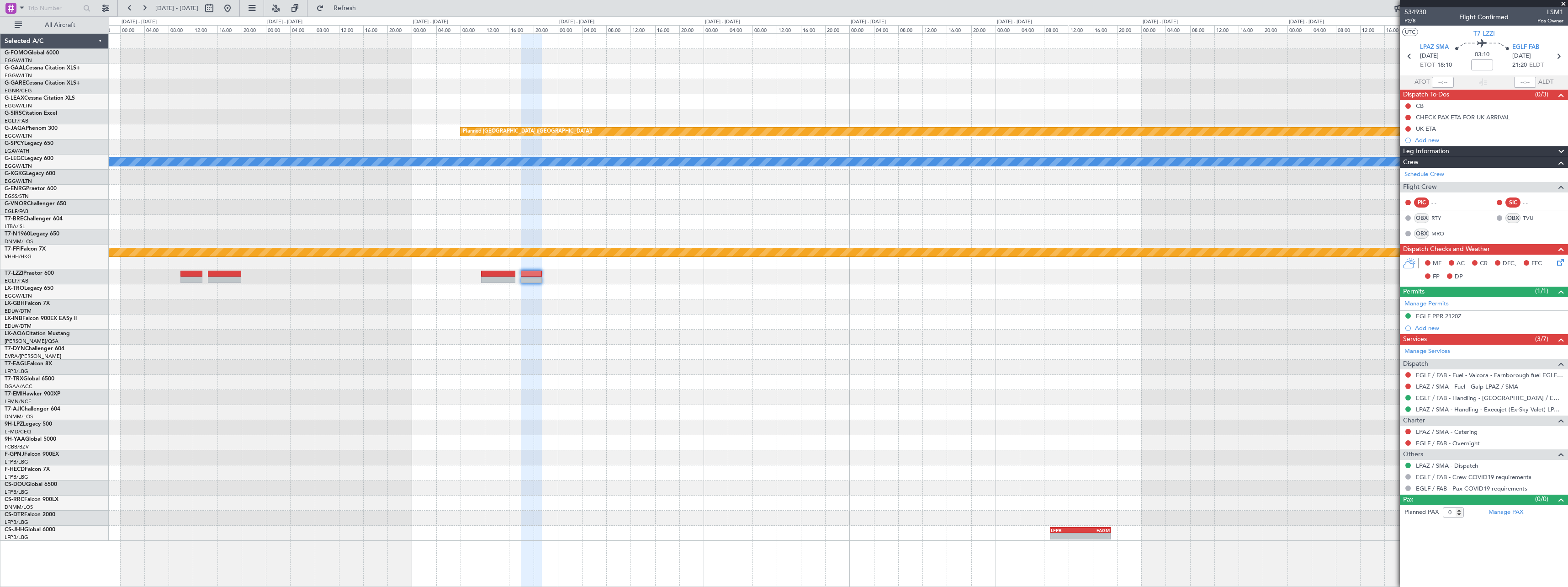
click at [1014, 364] on div "Planned Maint St Gallen (Altenrhein) A/C Unavailable London (Luton) Planned Mai…" at bounding box center [838, 287] width 1459 height 507
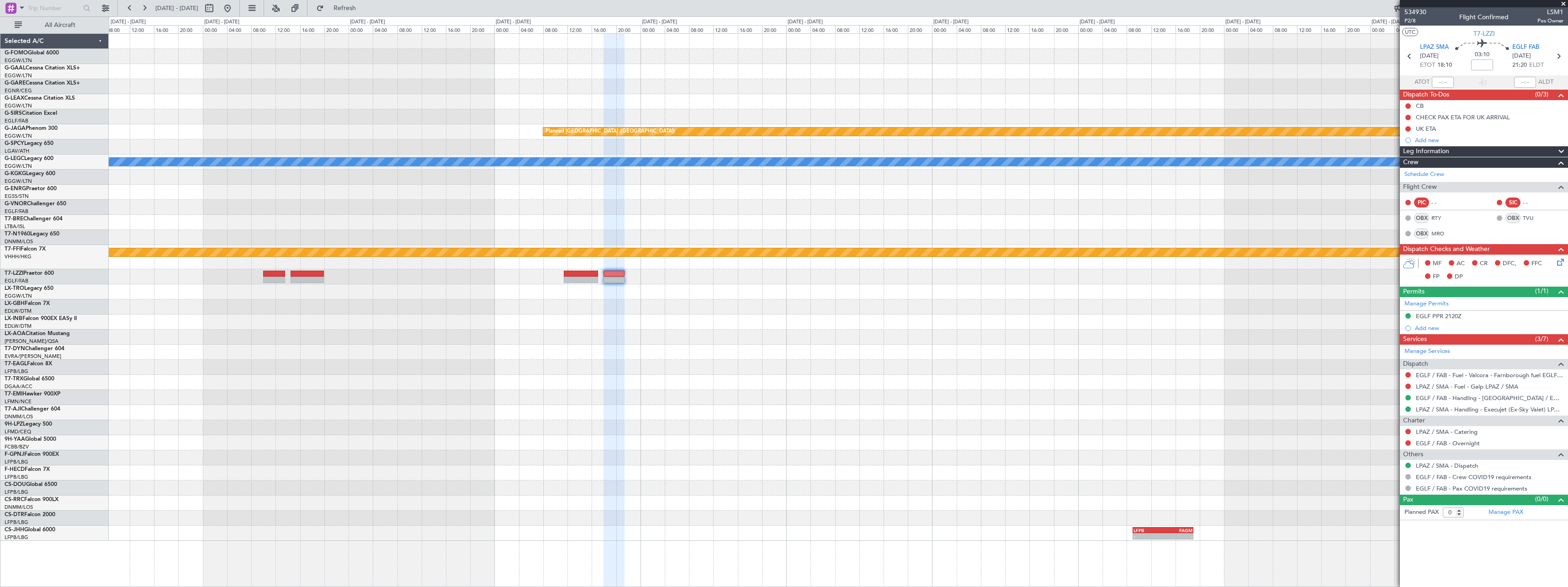
click at [815, 216] on div at bounding box center [838, 222] width 1459 height 15
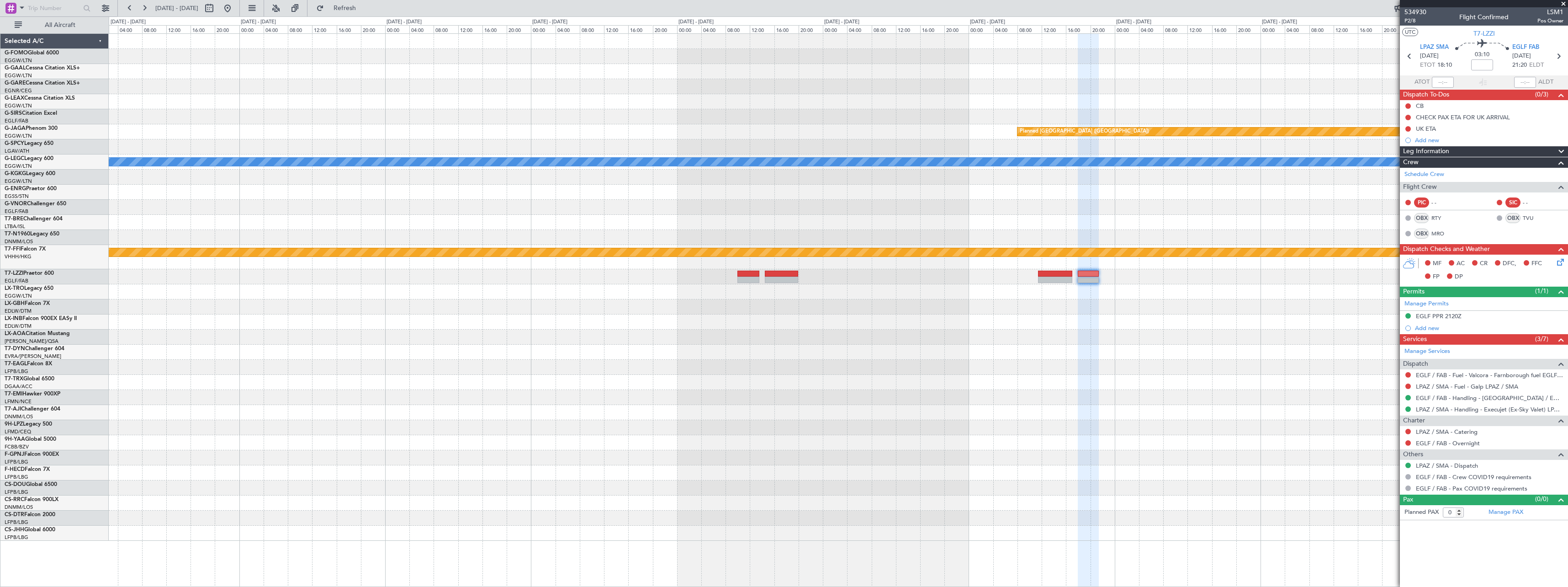
click at [1107, 203] on div "Planned Maint St Gallen (Altenrhein) A/C Unavailable London (Luton) Planned Mai…" at bounding box center [838, 287] width 1459 height 507
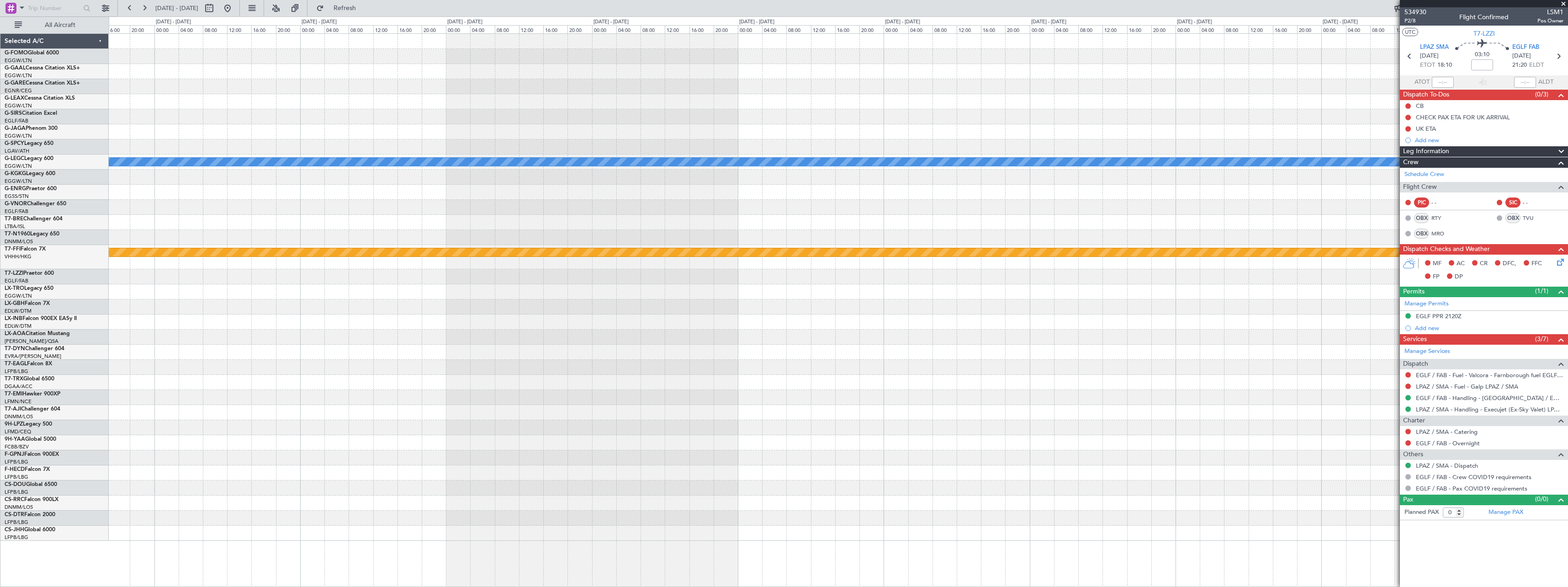
click at [1224, 213] on div "Planned Maint St Gallen (Altenrhein) A/C Unavailable London (Luton) Planned Mai…" at bounding box center [784, 301] width 1568 height 571
click at [1261, 206] on div at bounding box center [838, 207] width 1459 height 15
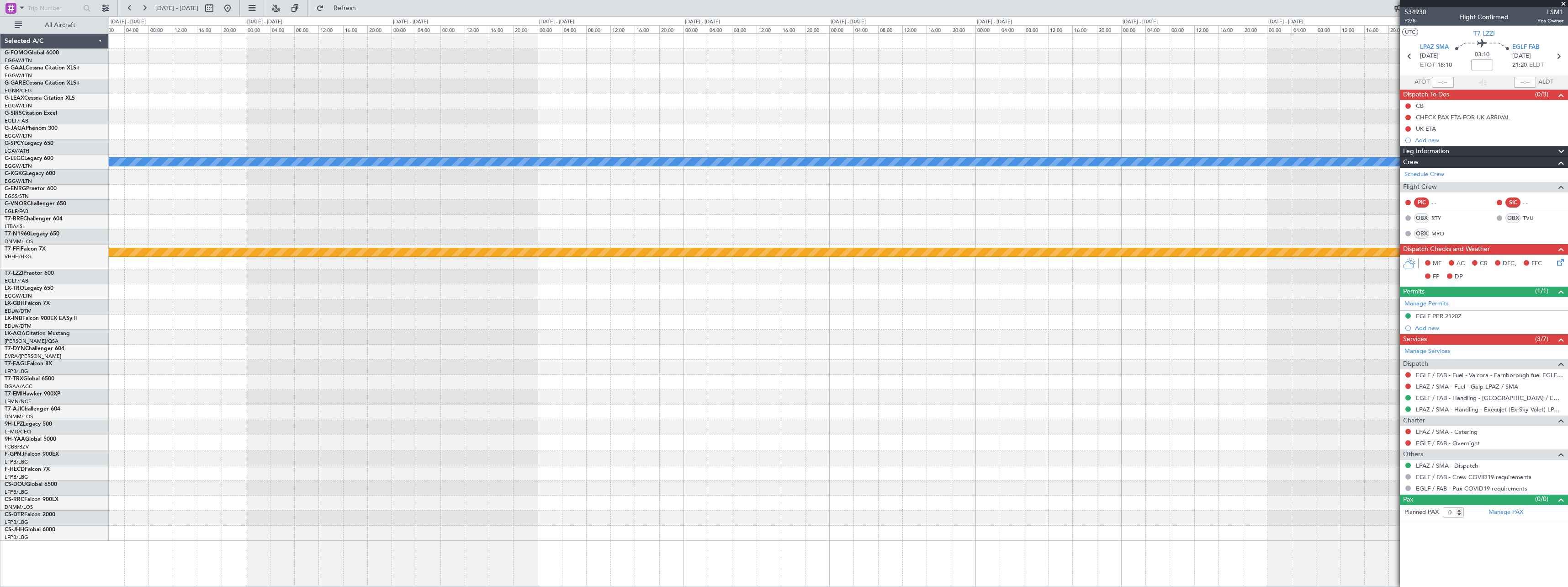
click at [1208, 197] on div "A/C Unavailable London (Luton) Planned Maint Geneva (Cointrin)" at bounding box center [838, 287] width 1459 height 507
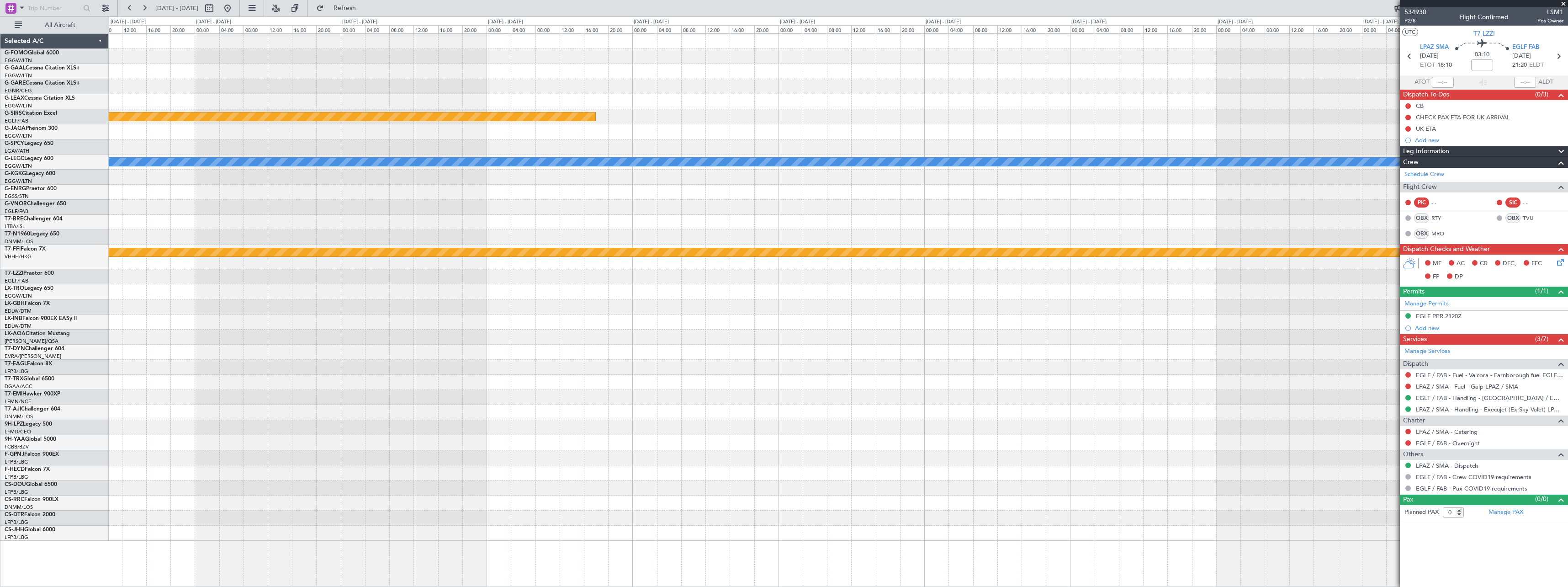
click at [1543, 203] on fb-app "19 Dec 2025 - 29 Dec 2025 Refresh Quick Links All Aircraft Planned Maint Bourne…" at bounding box center [784, 297] width 1568 height 580
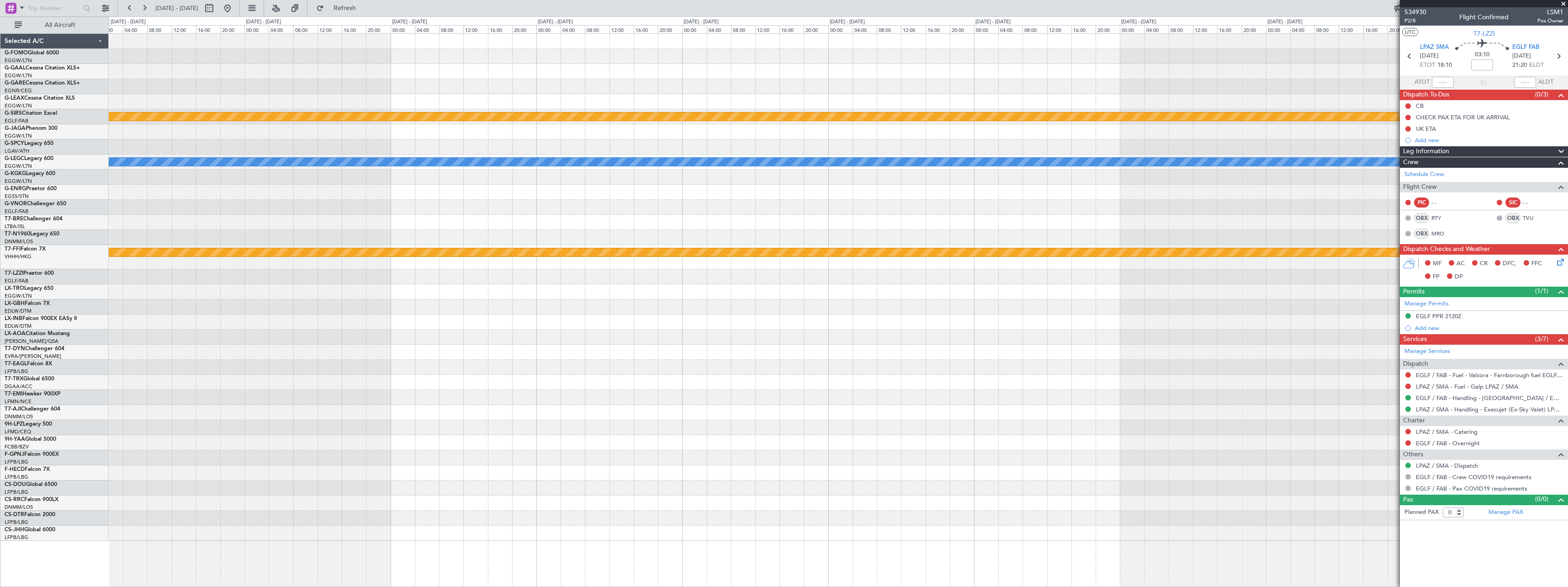
click at [1567, 200] on html "19 Dec 2025 - 29 Dec 2025 Refresh Quick Links All Aircraft Planned Maint Bourne…" at bounding box center [784, 294] width 1568 height 587
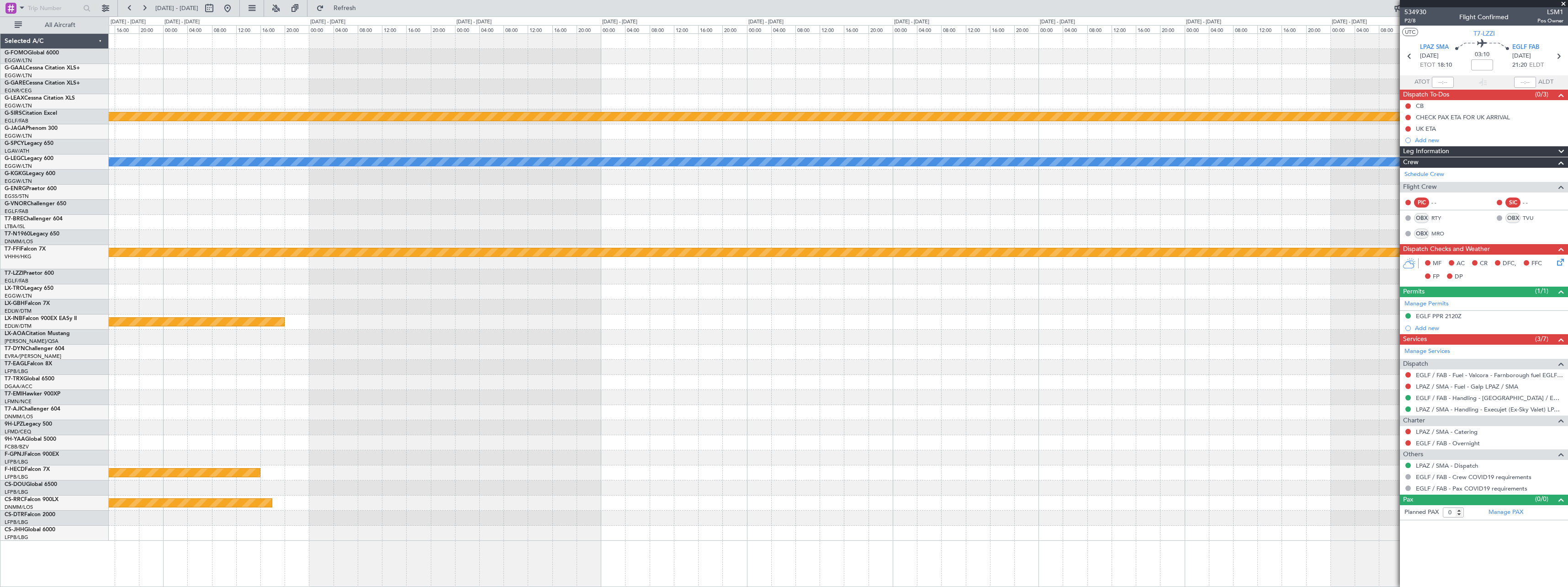
click at [1433, 191] on fb-app "19 Dec 2025 - 29 Dec 2025 Refresh Quick Links All Aircraft Planned Maint Bourne…" at bounding box center [784, 297] width 1568 height 580
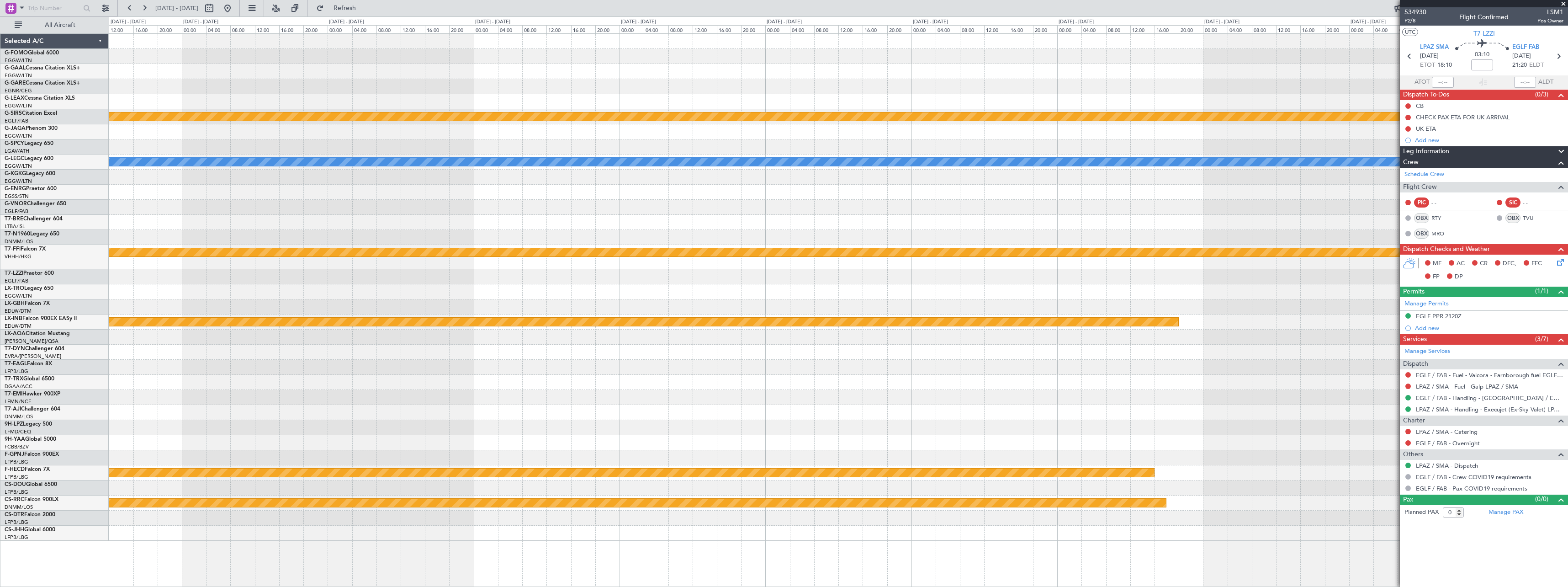
click at [1521, 182] on fb-app "19 Dec 2025 - 29 Dec 2025 Refresh Quick Links All Aircraft Planned Maint Bourne…" at bounding box center [784, 297] width 1568 height 580
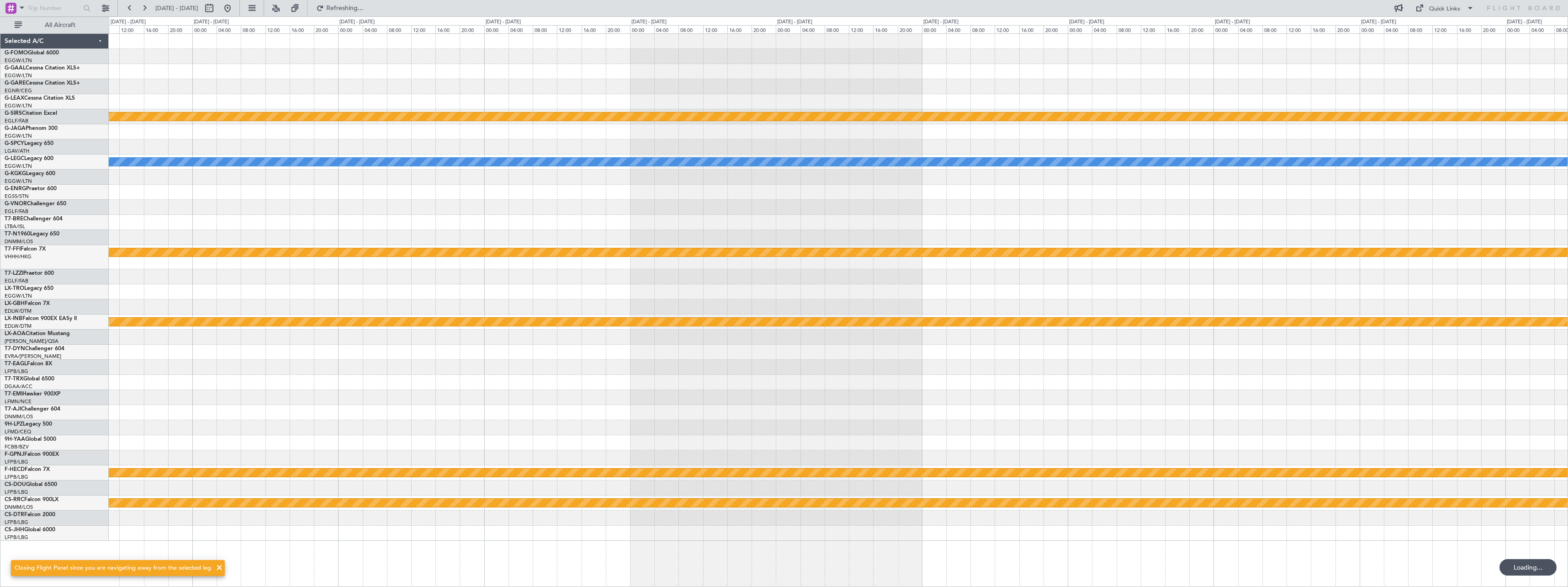
click at [1472, 210] on div "Planned Maint Bournemouth A/C Unavailable London (Luton) Planned Maint Geneva (…" at bounding box center [838, 287] width 1459 height 507
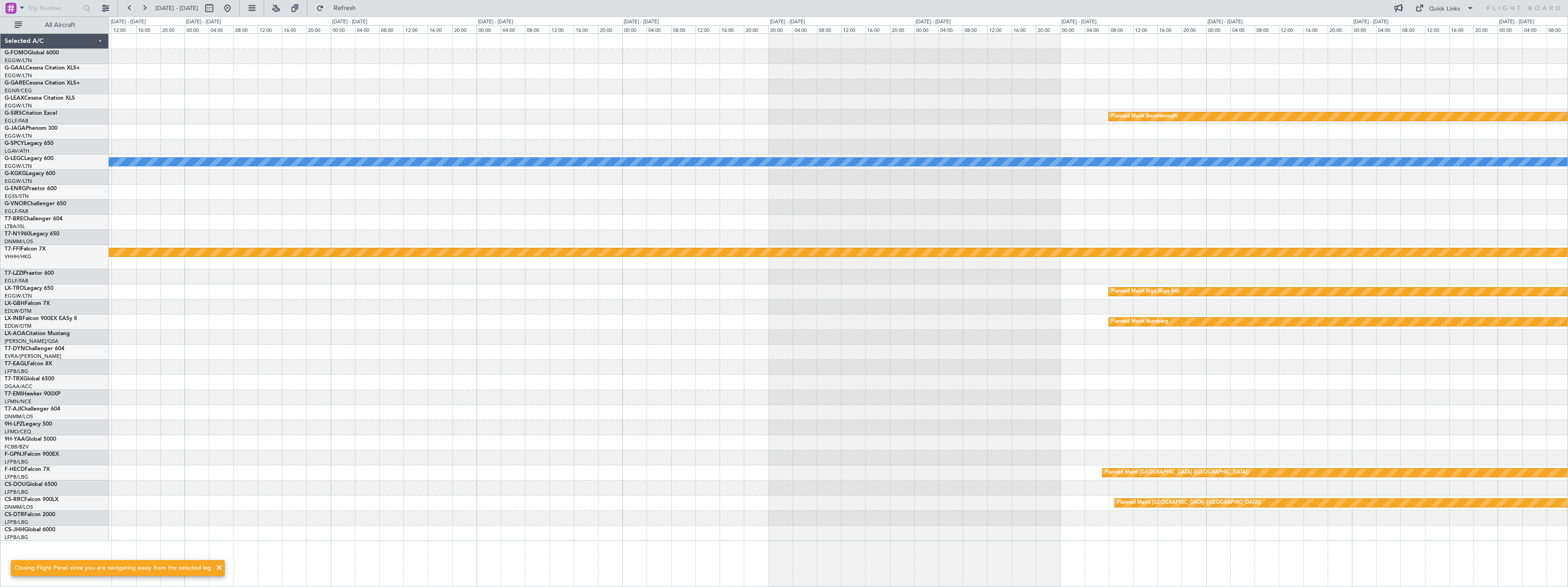
click at [1239, 202] on div "Planned Maint Bournemouth Planned Maint Bournemouth A/C Unavailable London (Lut…" at bounding box center [838, 287] width 1459 height 507
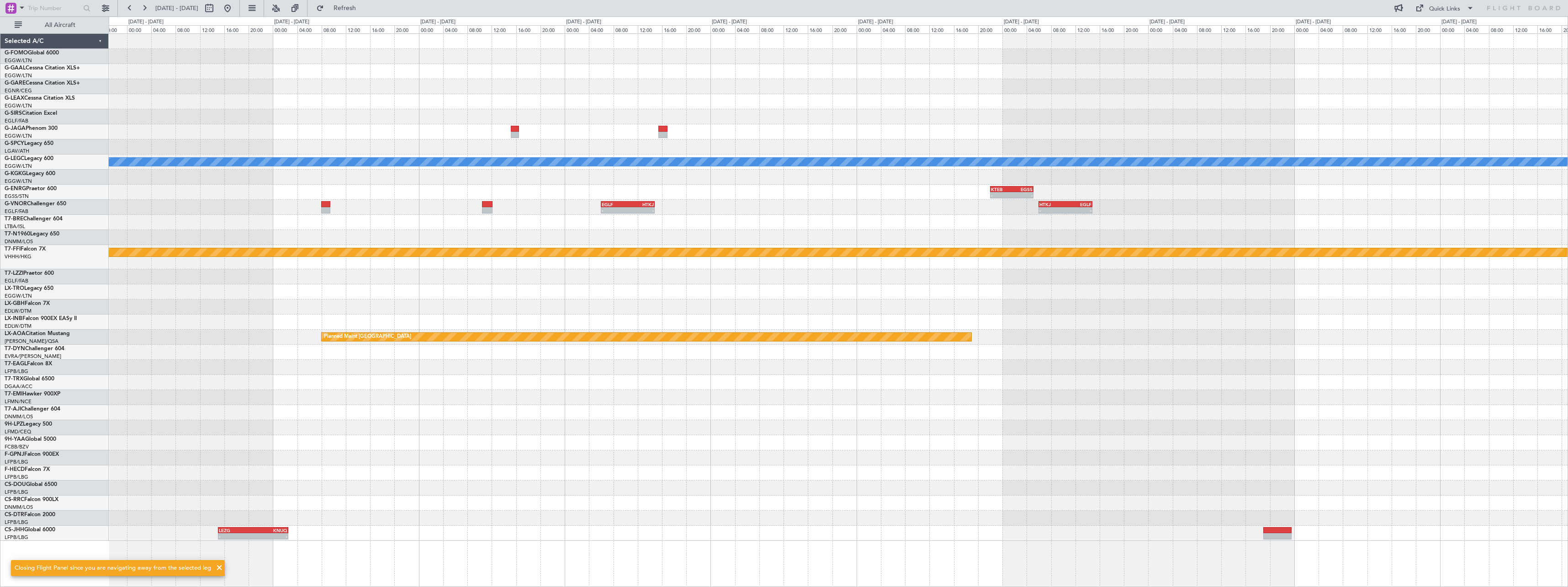
click at [1363, 186] on div "A/C Unavailable London (Luton) - - KTEB 22:00 Z EGSS 05:10 Z - - EGLF 06:00 Z H…" at bounding box center [838, 287] width 1459 height 507
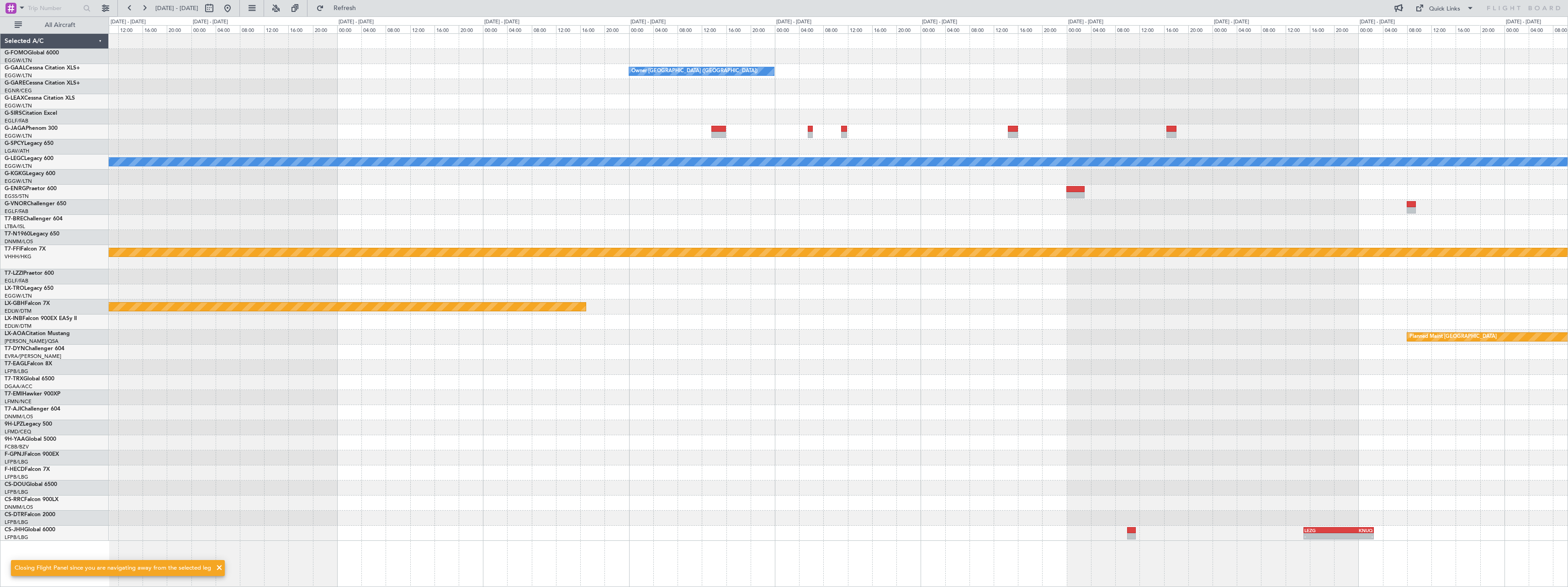
click at [1091, 182] on div "Owner London (Luton) A/C Unavailable London (Luton) - - EGLF 06:00 Z HTKJ 14:50…" at bounding box center [838, 287] width 1459 height 507
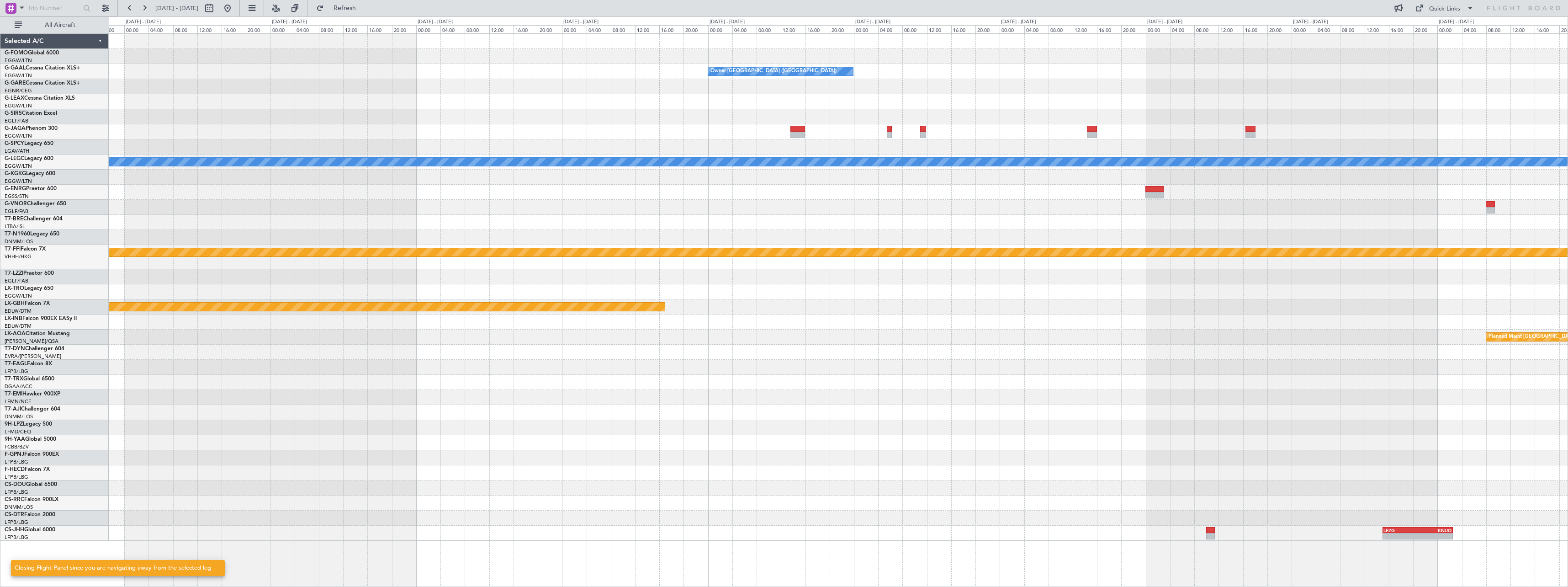
click at [1199, 207] on div "Owner London (Luton) A/C Unavailable London (Luton) - - EGLF 06:00 Z HTKJ 14:50…" at bounding box center [838, 287] width 1459 height 507
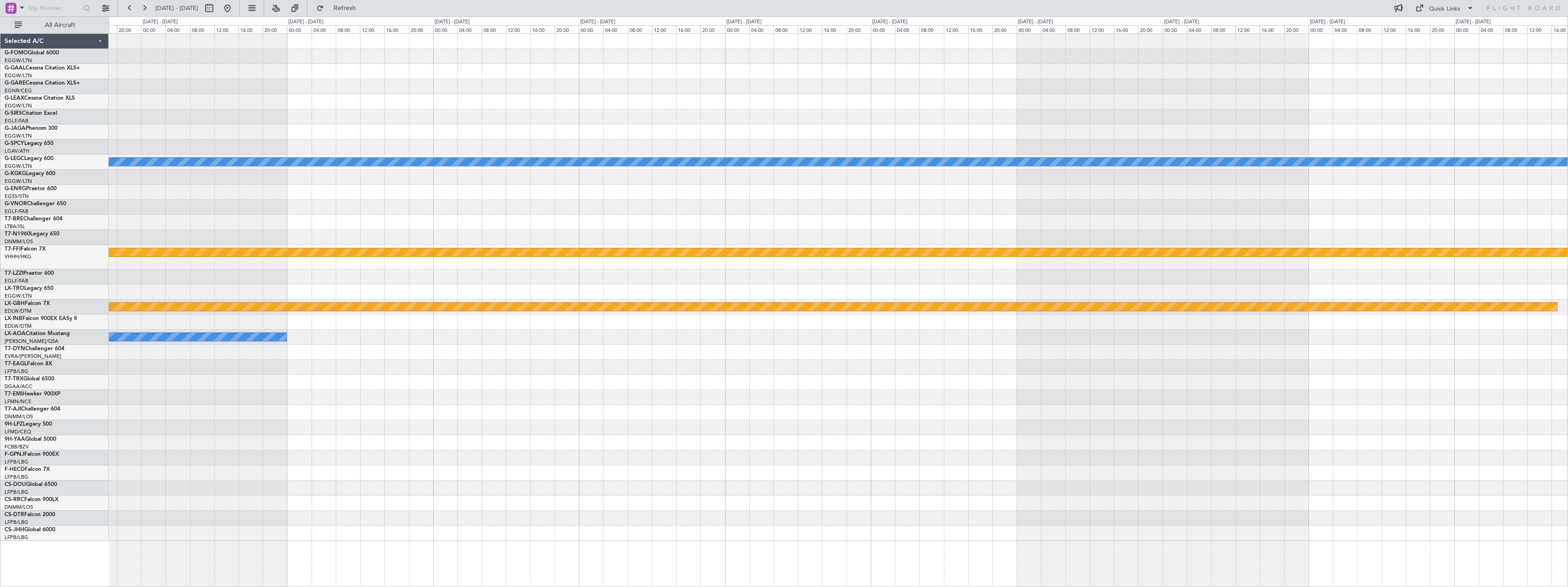
click at [1003, 177] on div at bounding box center [838, 177] width 1459 height 15
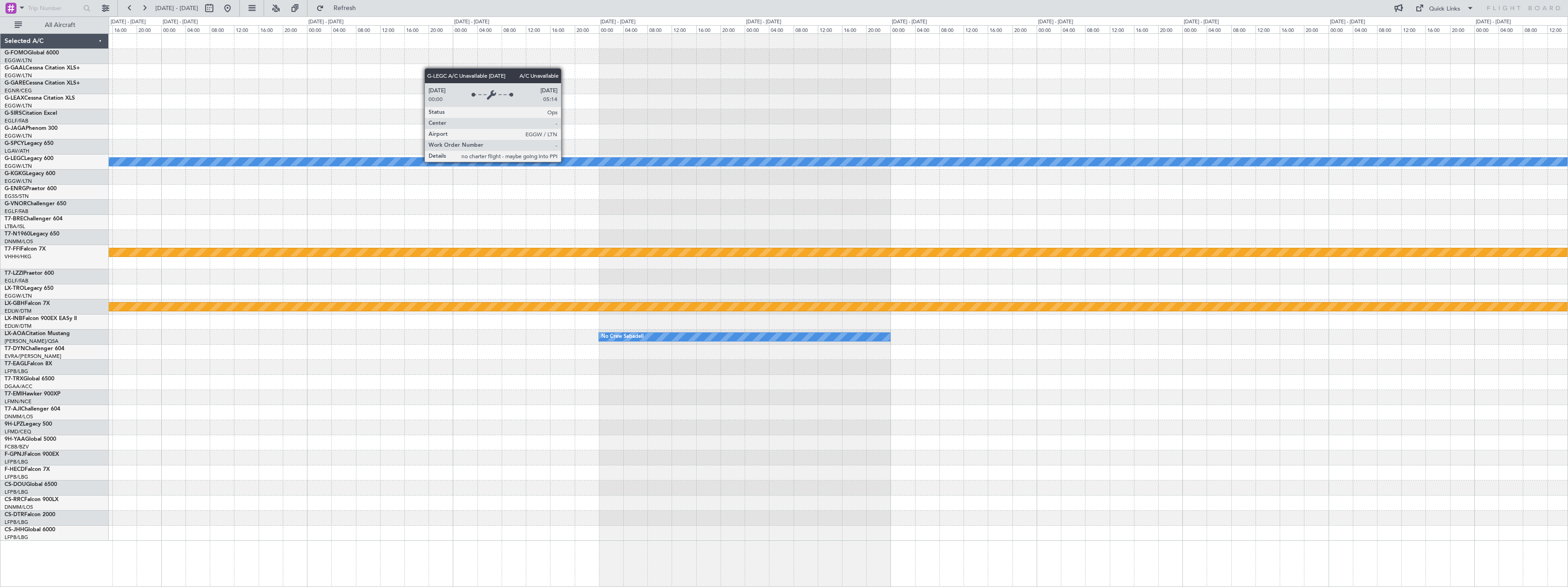
click at [1275, 186] on div "A/C Unavailable London (Luton) Planned Maint Geneva (Cointrin) Planned Maint Nu…" at bounding box center [838, 287] width 1459 height 507
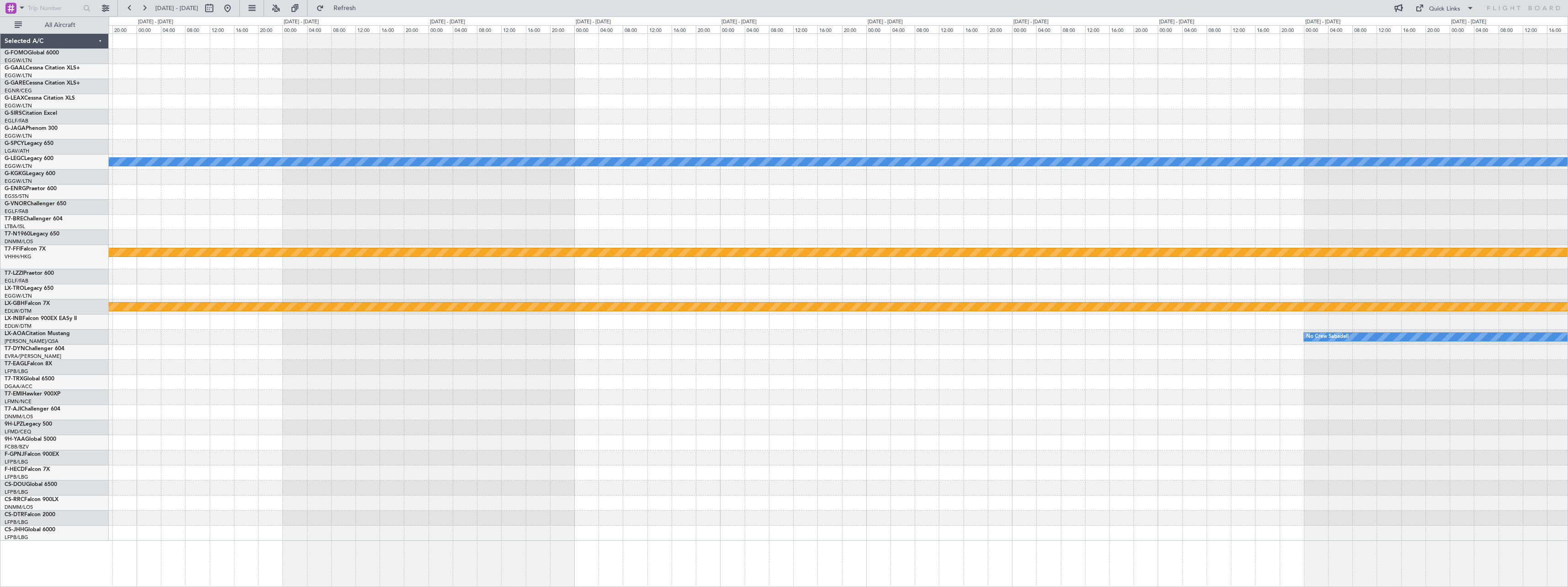
click at [957, 187] on div "A/C Unavailable London (Luton) Planned Maint Geneva (Cointrin) Planned Maint Nu…" at bounding box center [838, 287] width 1459 height 507
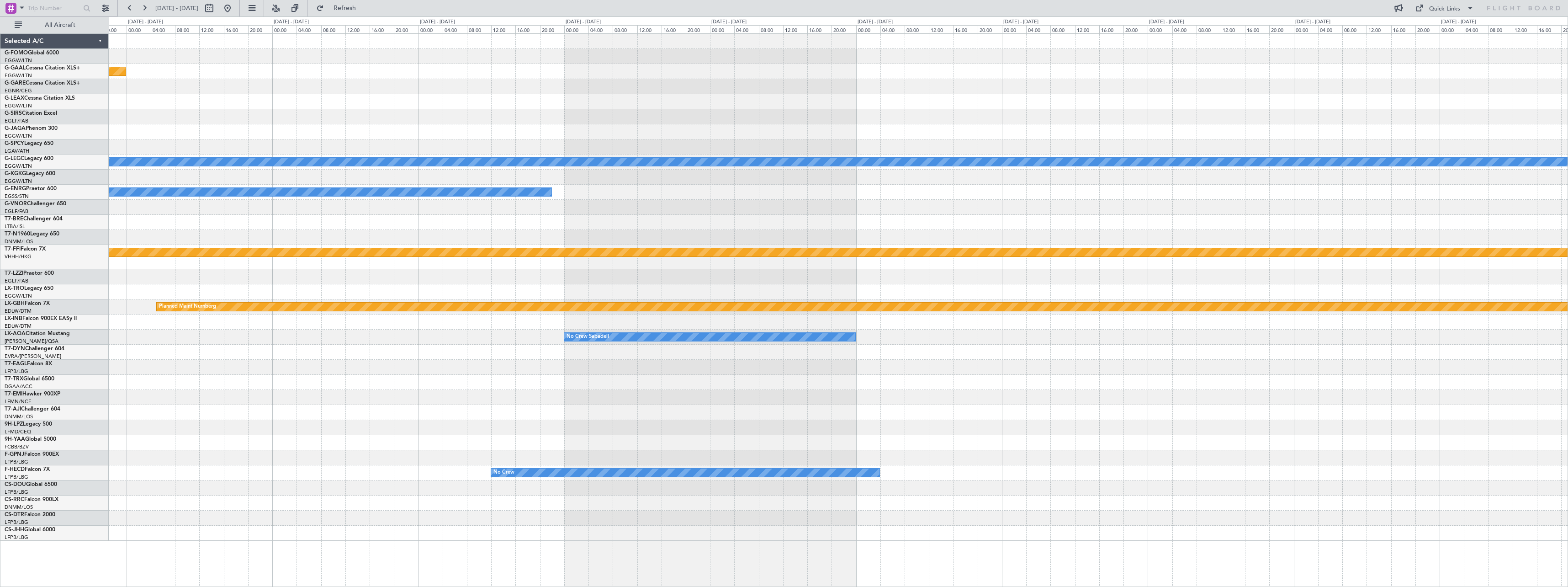
click at [1133, 188] on div "Planned Maint Dusseldorf A/C Unavailable London (Luton) Owner Planned Maint Gen…" at bounding box center [838, 287] width 1459 height 507
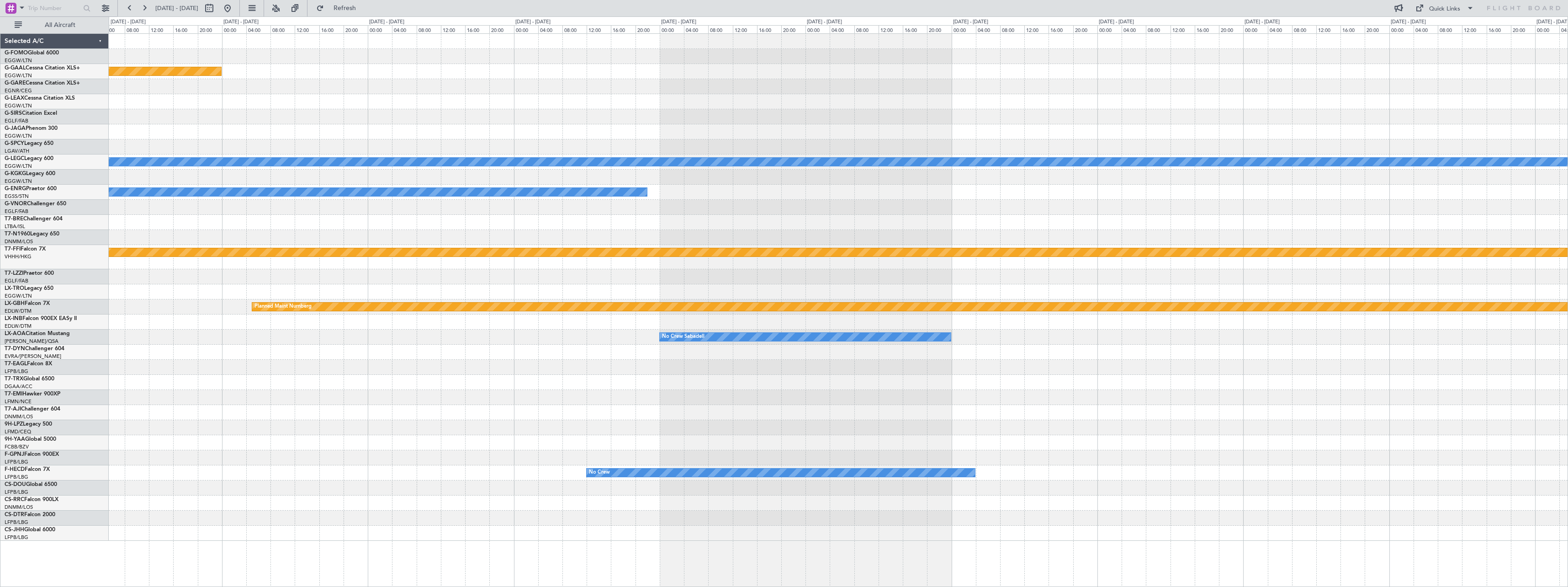
click at [1248, 192] on div "Owner" at bounding box center [838, 192] width 1459 height 15
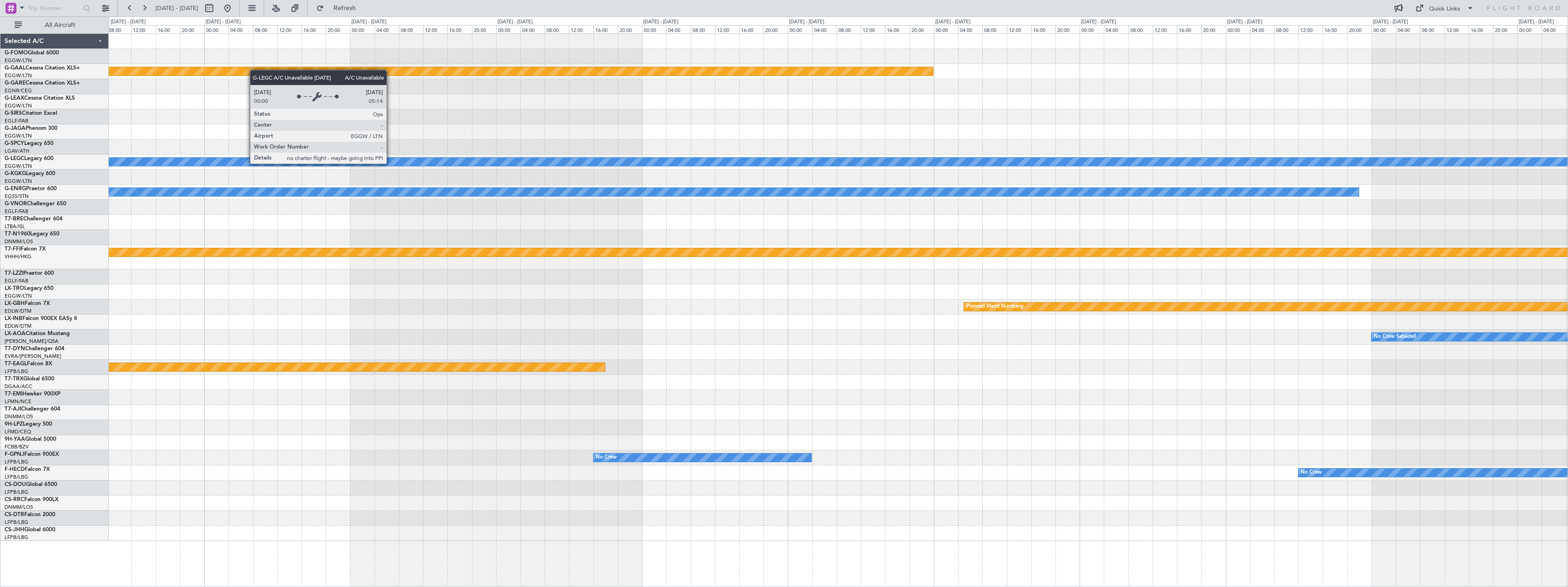
click at [1113, 177] on div "Planned Maint Dusseldorf A/C Unavailable London (Luton) Owner Planned Maint Gen…" at bounding box center [838, 287] width 1459 height 507
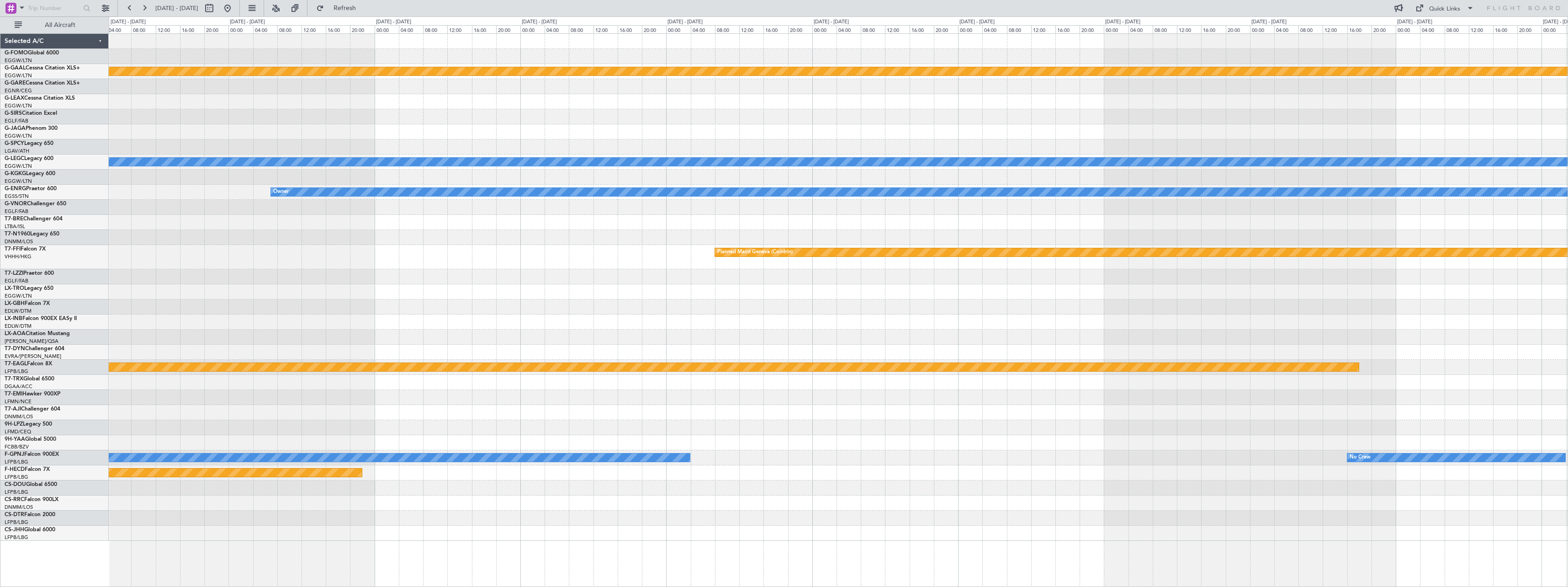
click at [1111, 179] on div at bounding box center [838, 177] width 1459 height 15
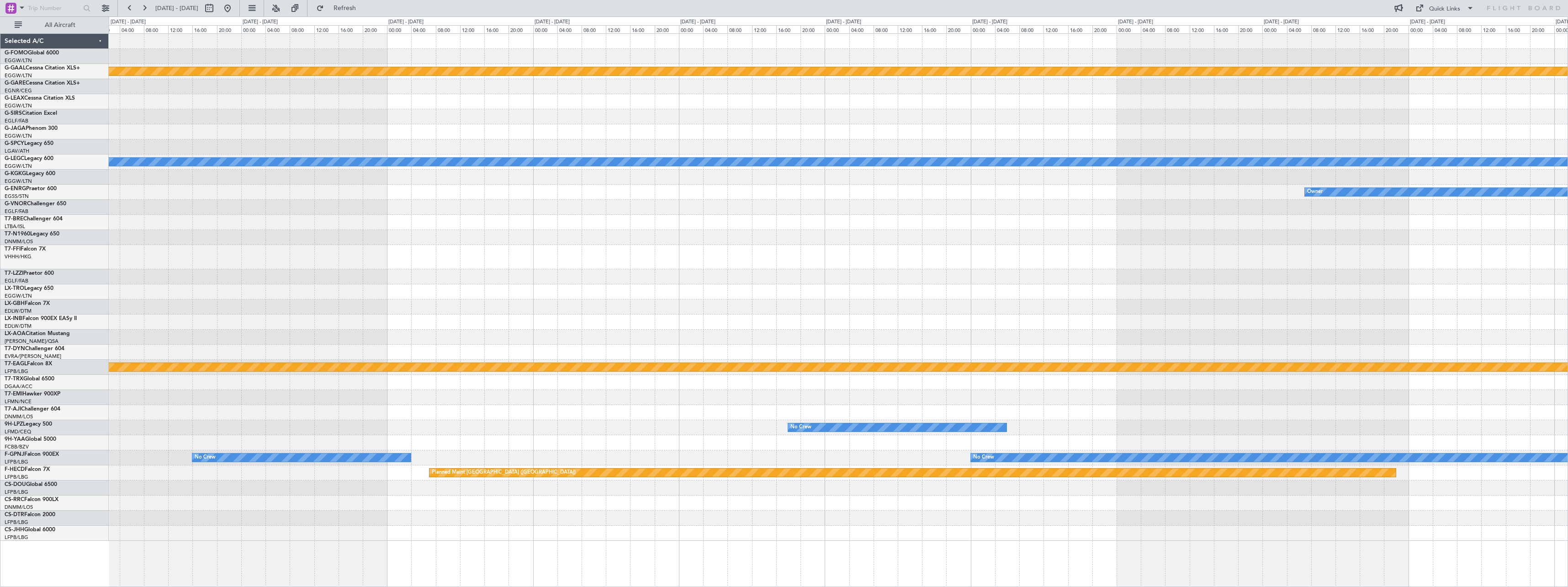
click at [1040, 186] on div "Planned Maint Dusseldorf A/C Unavailable London (Luton) AOG Maint Istanbul (Ata…" at bounding box center [838, 287] width 1459 height 507
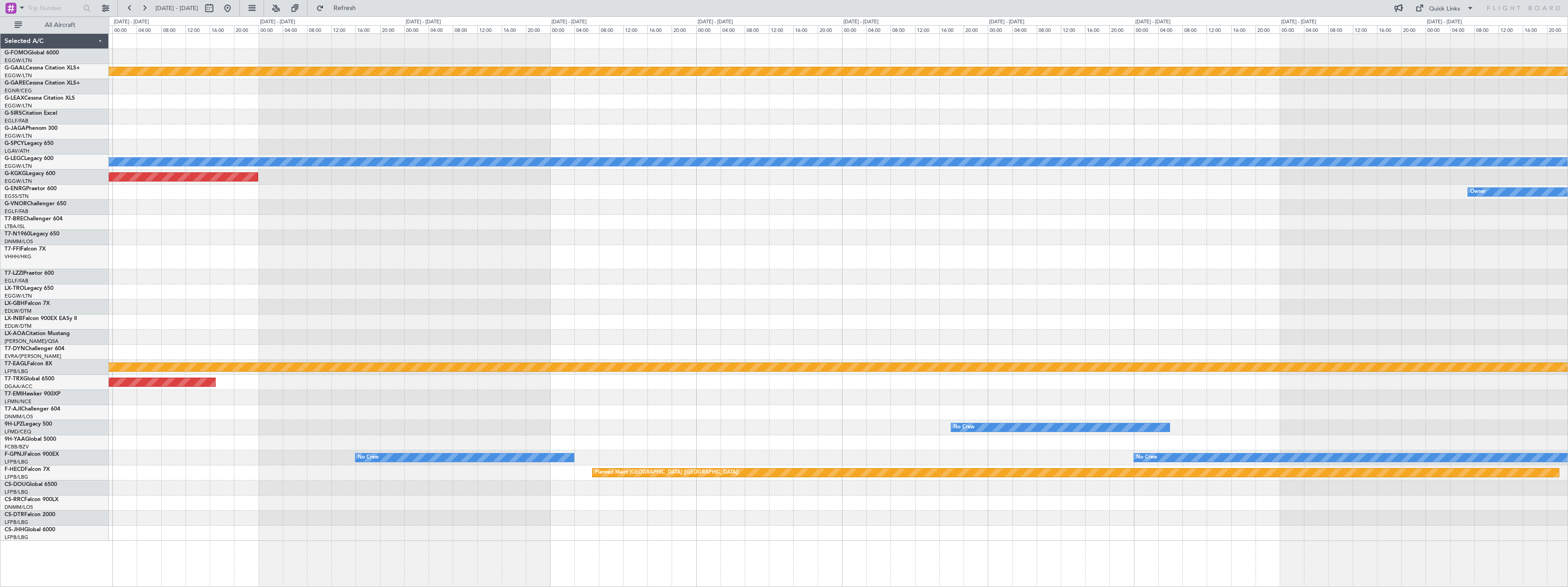
click at [1036, 189] on div "Planned Maint Dusseldorf A/C Unavailable London (Luton) AOG Maint Istanbul (Ata…" at bounding box center [838, 287] width 1459 height 507
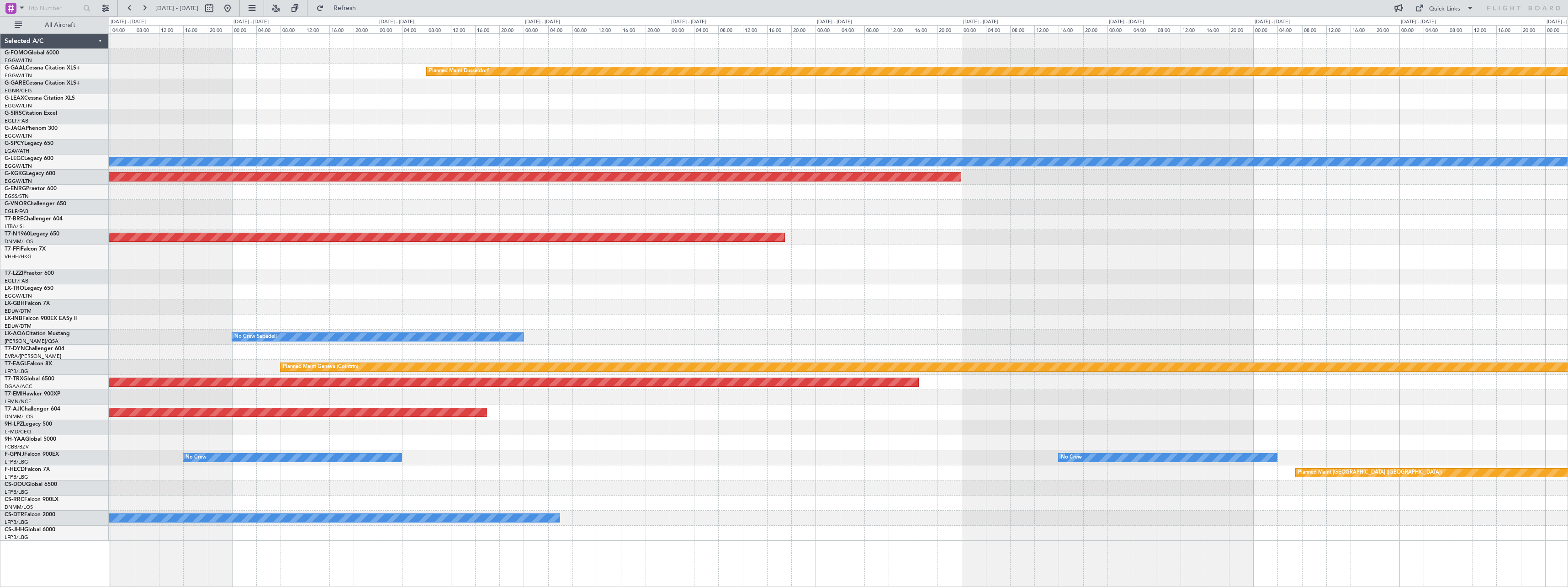
click at [1074, 212] on div at bounding box center [838, 207] width 1459 height 15
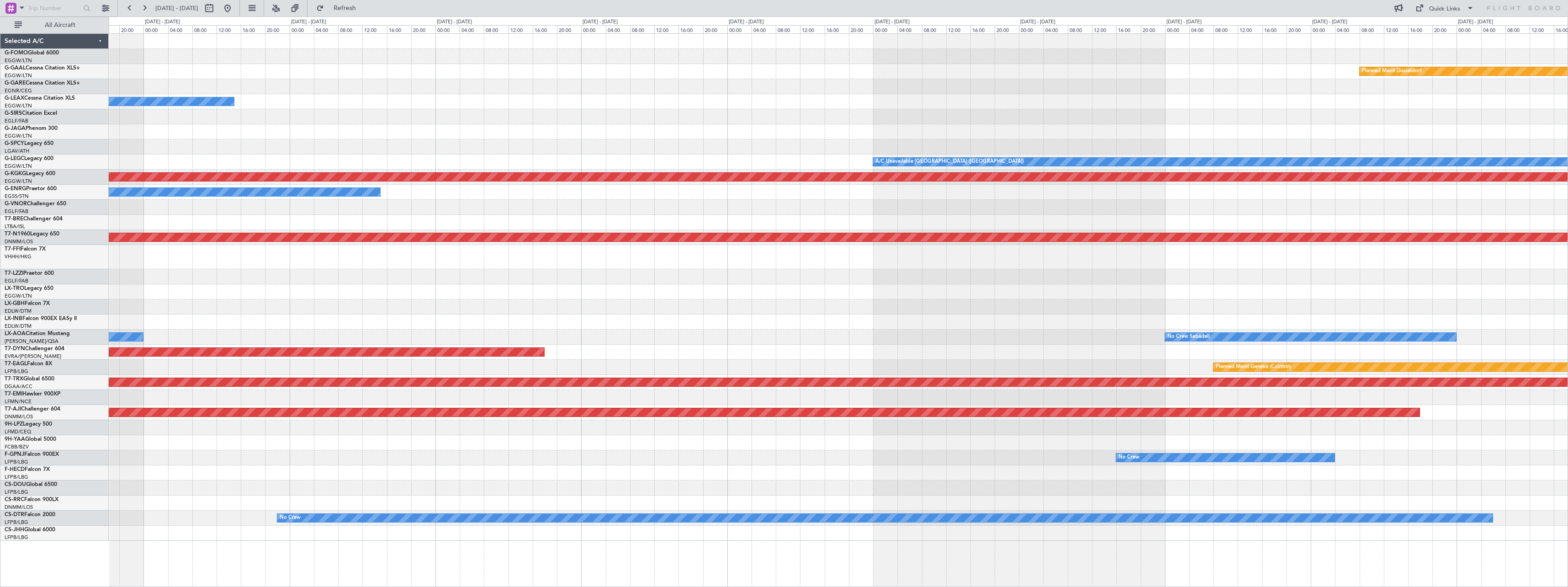
click at [431, 194] on div "Owner" at bounding box center [838, 192] width 1459 height 15
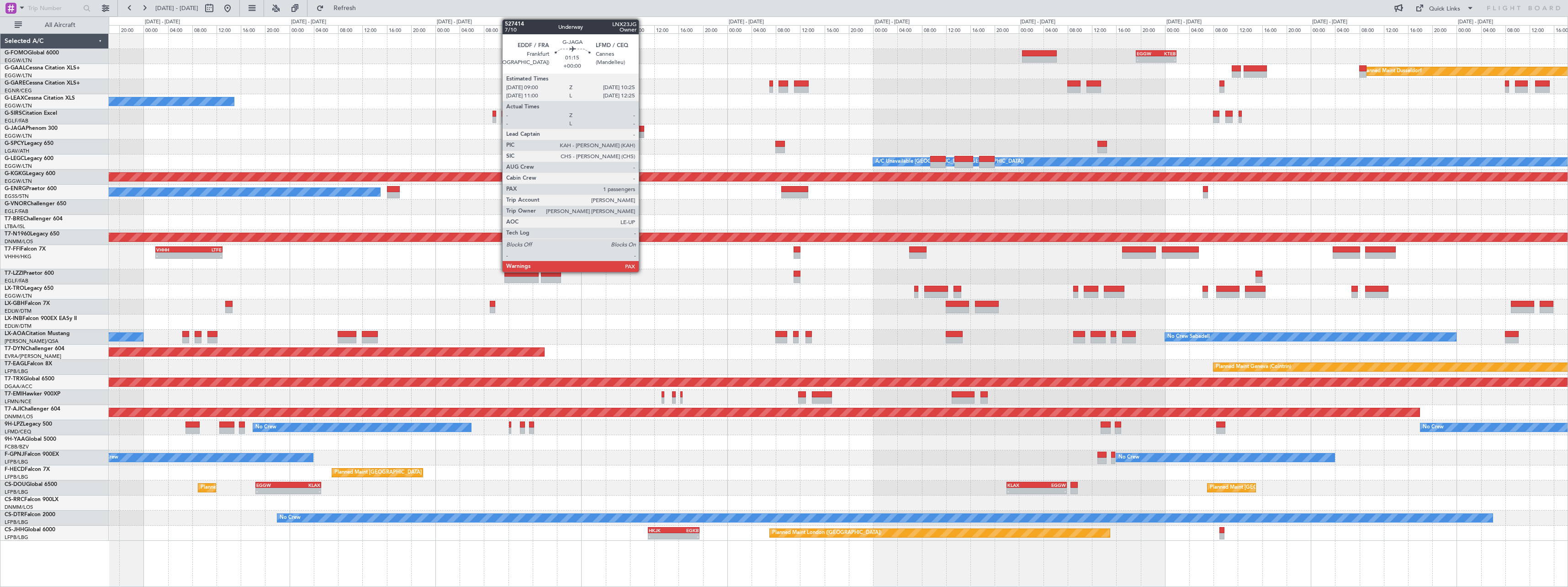
click at [643, 133] on div at bounding box center [640, 135] width 9 height 7
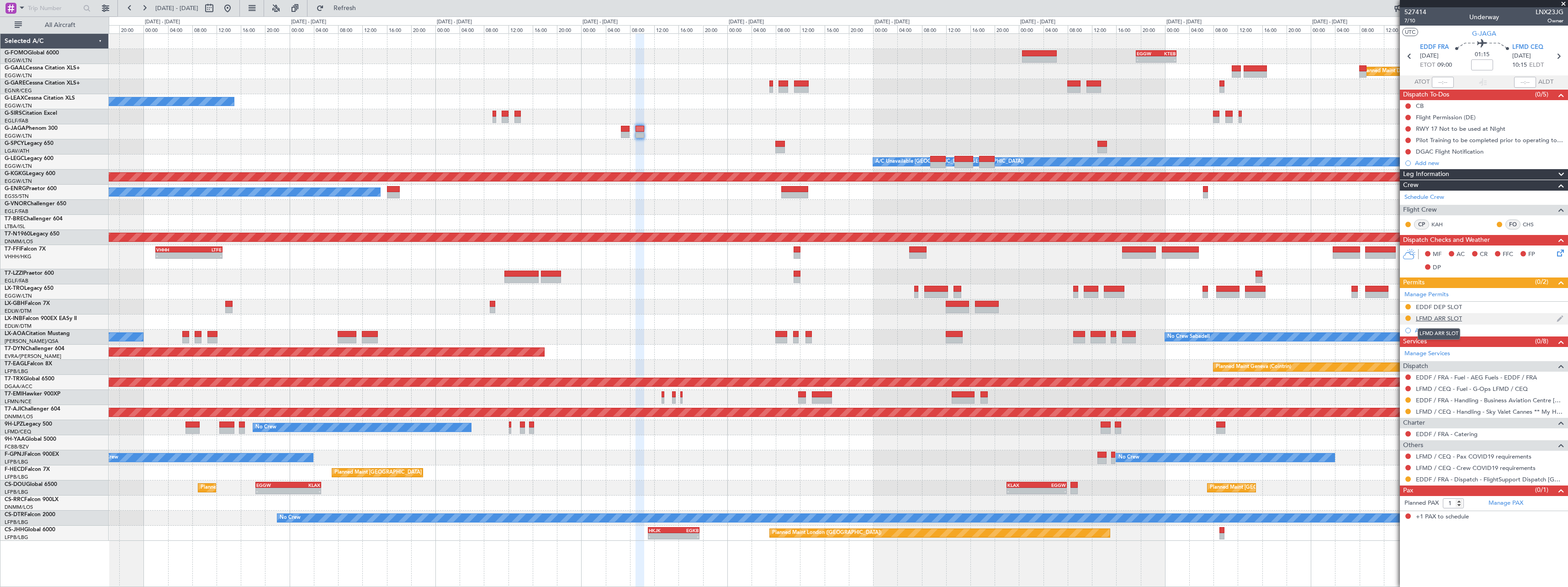
click at [1452, 314] on div "LFMD ARR SLOT" at bounding box center [1439, 318] width 46 height 8
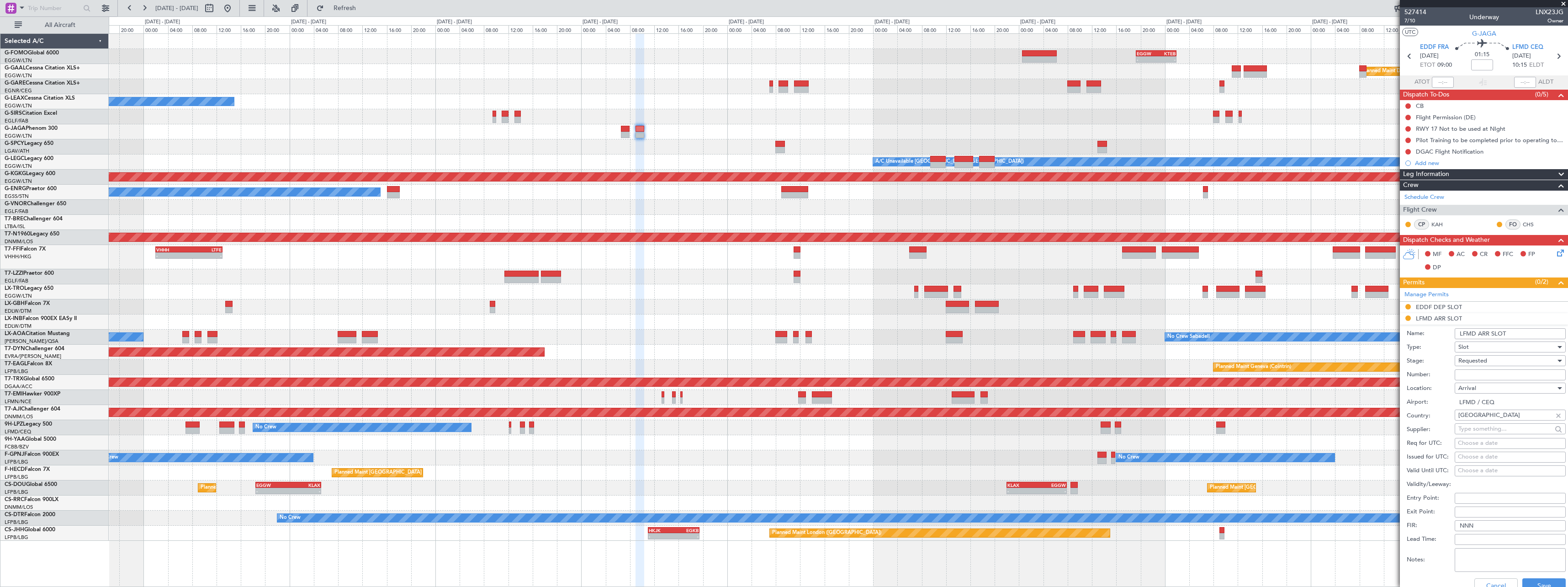
click at [1494, 373] on input "Number:" at bounding box center [1510, 374] width 111 height 11
paste input "LFMDA000012596"
type input "LFMDA000012596"
click at [1528, 331] on input "LFMD ARR SLOT" at bounding box center [1510, 334] width 111 height 11
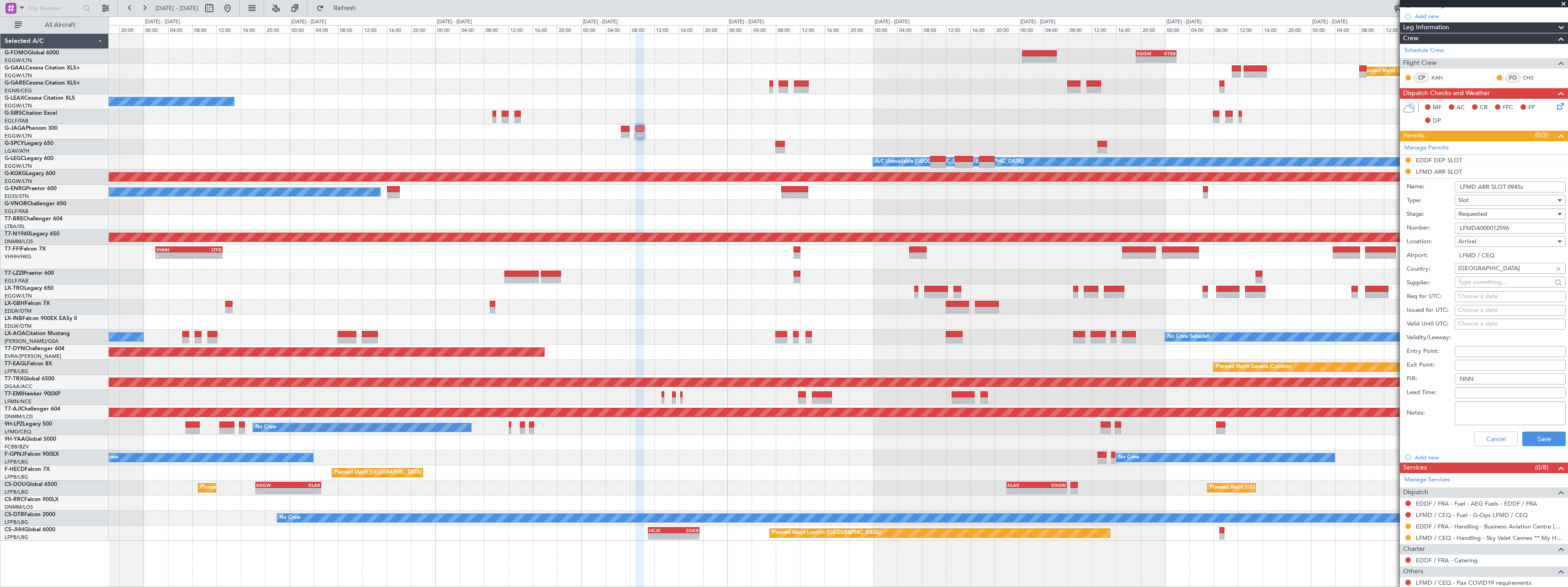
scroll to position [208, 0]
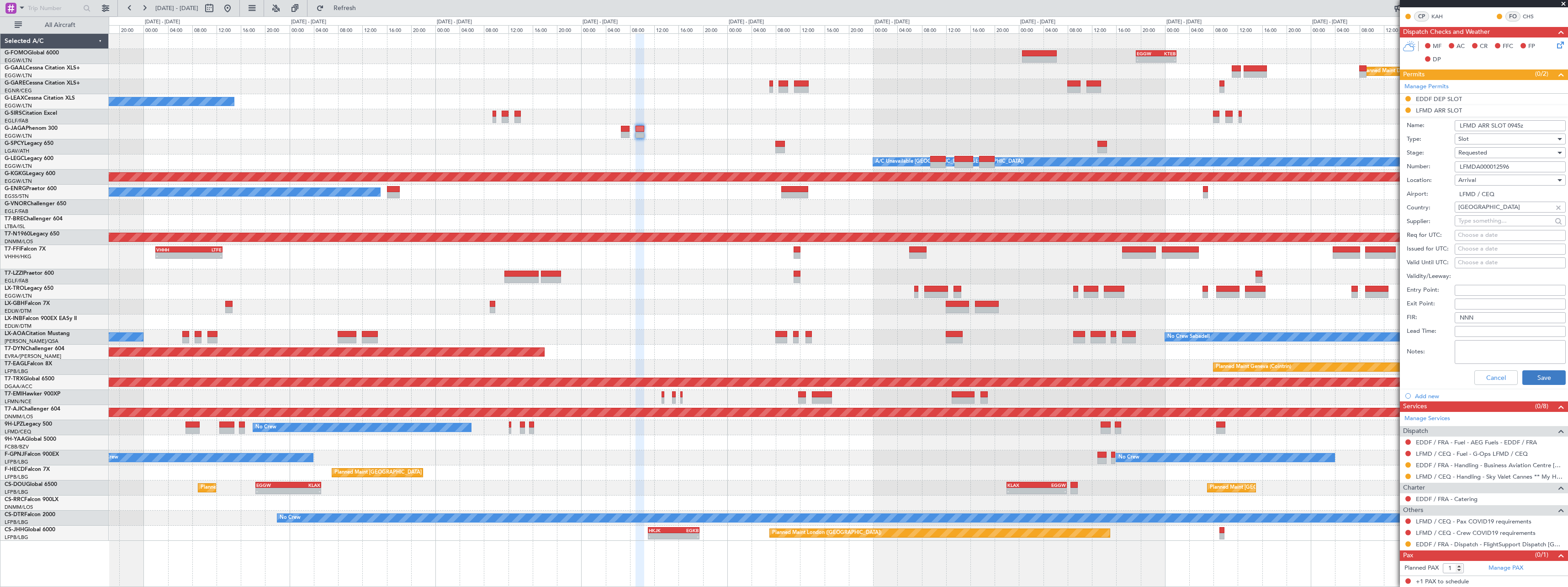
type input "LFMD ARR SLOT 0945z"
click at [1540, 377] on button "Save" at bounding box center [1544, 378] width 43 height 15
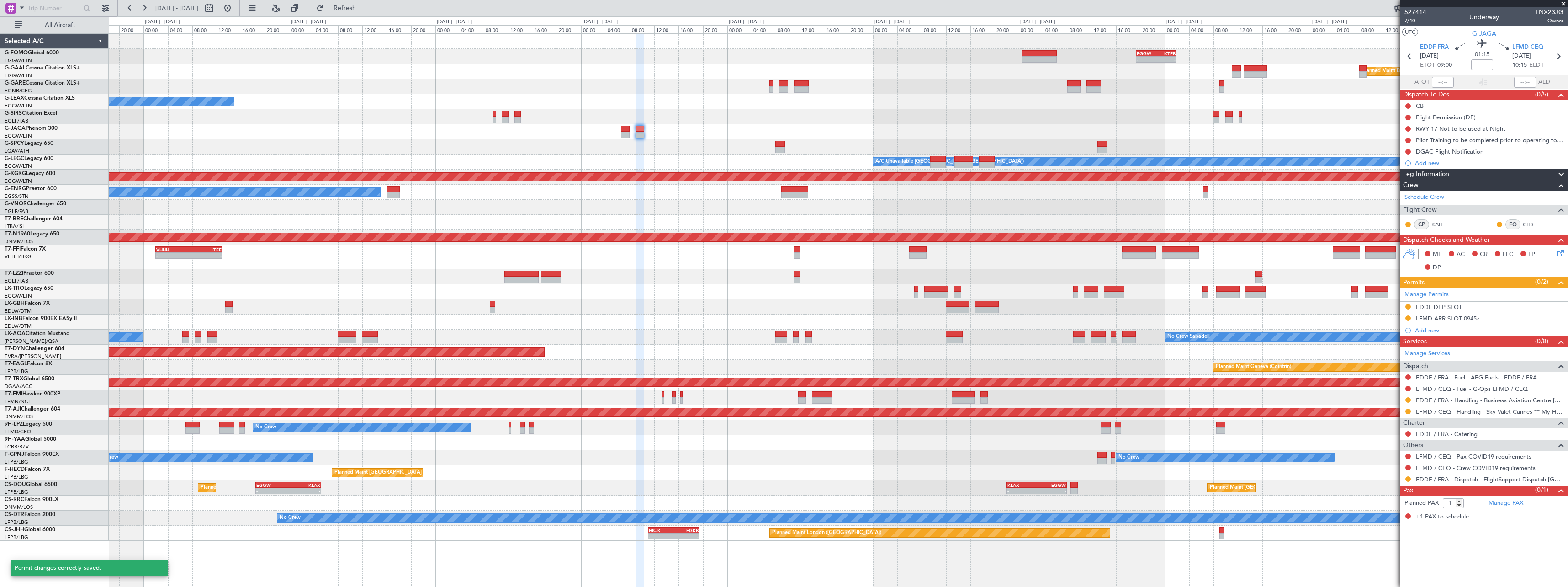
scroll to position [0, 0]
click at [1408, 318] on button at bounding box center [1408, 318] width 5 height 5
click at [1393, 429] on span "Received OK" at bounding box center [1385, 427] width 35 height 9
click at [1407, 409] on button at bounding box center [1408, 411] width 5 height 5
click at [1382, 519] on span "Confirmed" at bounding box center [1382, 520] width 29 height 9
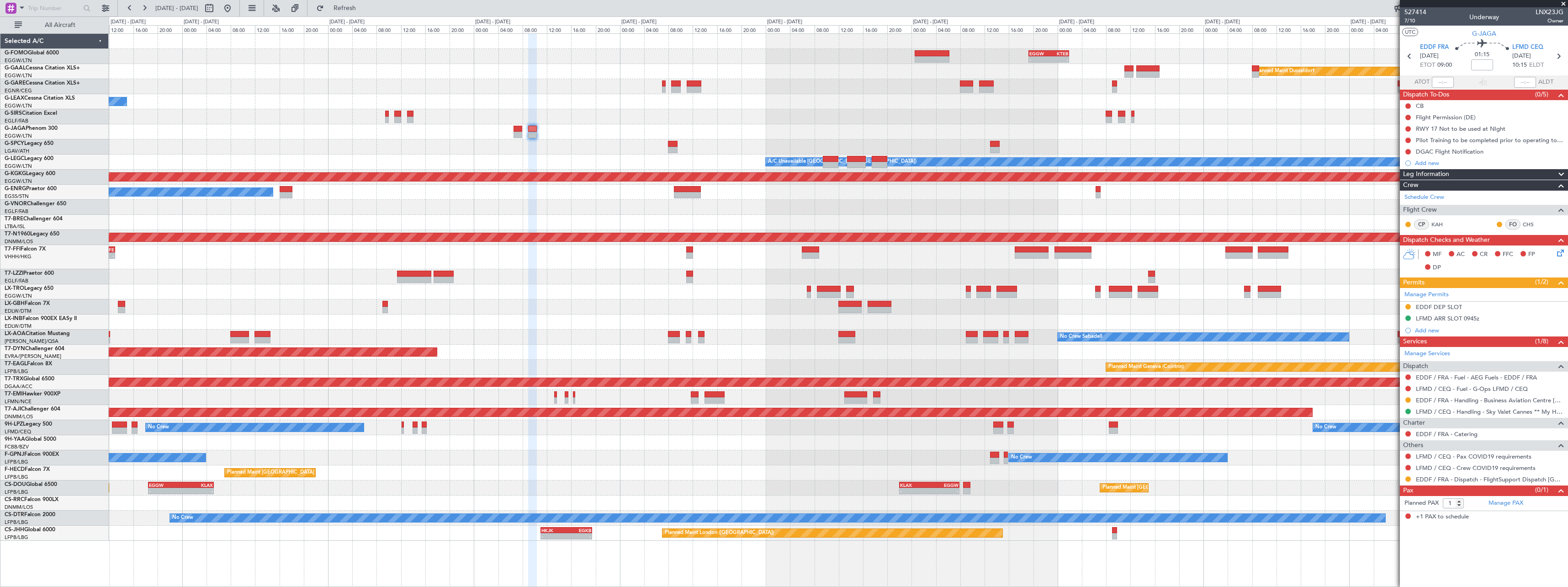
click at [1026, 119] on div at bounding box center [838, 116] width 1459 height 15
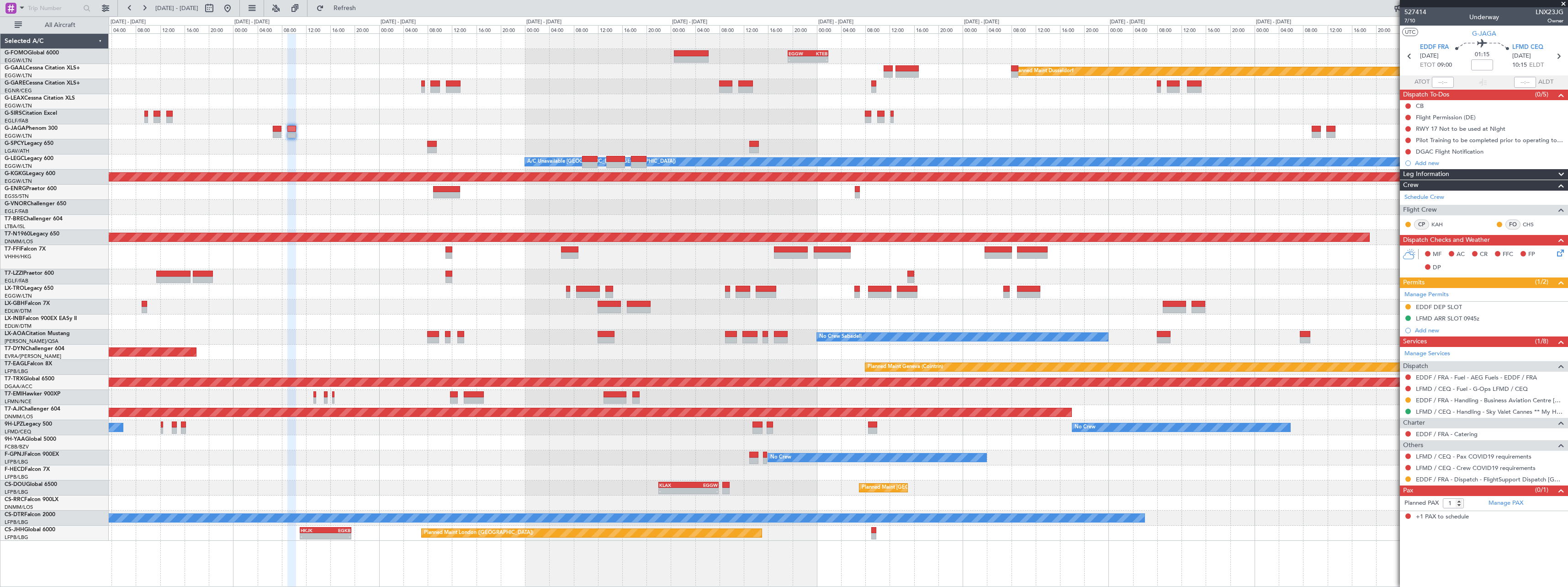
click at [891, 138] on div "- - EGGW 19:15 Z KTEB 01:55 Z Planned Maint Windsor Locks (Bradley Intl) Planne…" at bounding box center [838, 287] width 1459 height 507
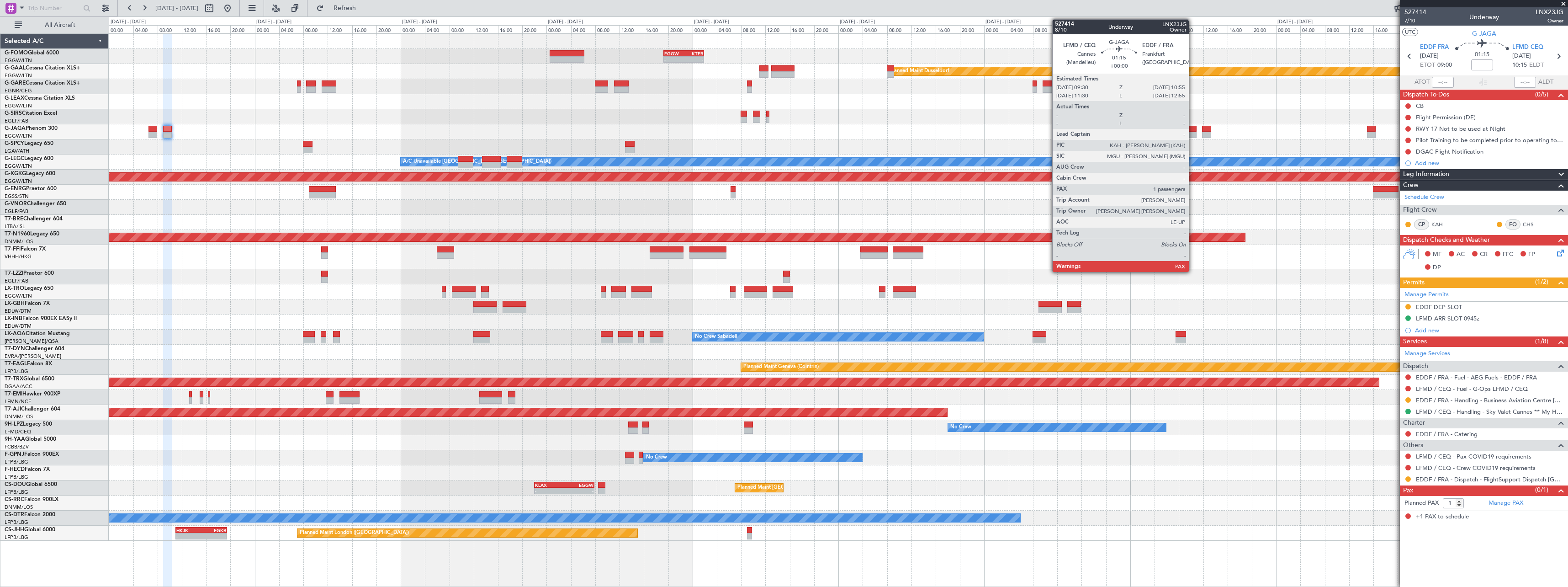
click at [1192, 132] on div at bounding box center [1192, 135] width 9 height 7
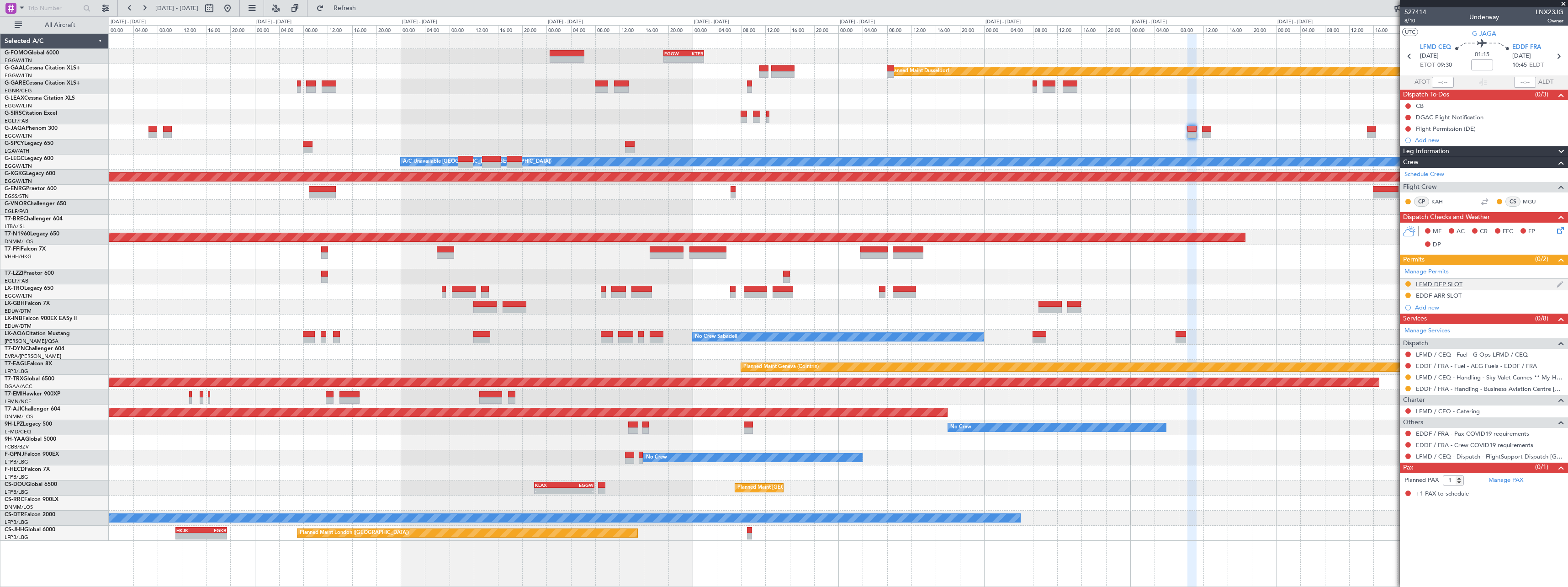
click at [1445, 287] on div "LFMD DEP SLOT" at bounding box center [1484, 284] width 168 height 12
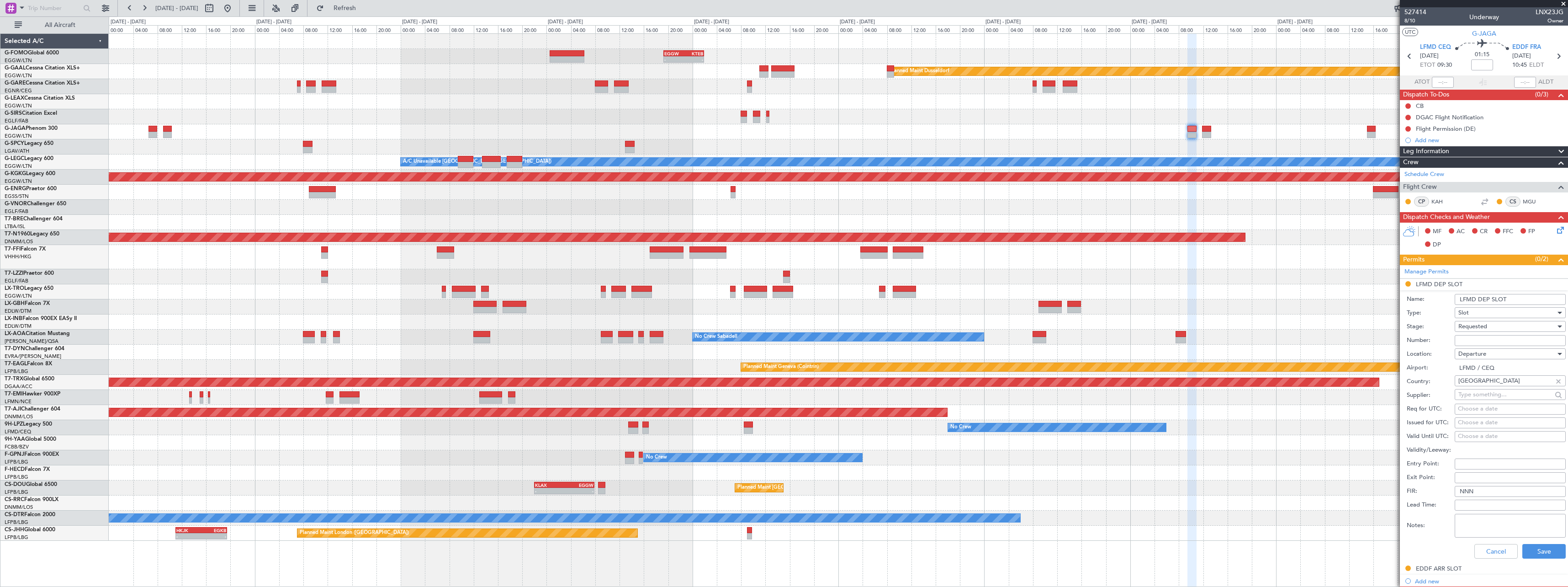
click at [1496, 341] on input "Number:" at bounding box center [1510, 340] width 111 height 11
paste input "LFMDD000012597"
type input "LFMDD000012597"
click at [1521, 298] on input "LFMD DEP SLOT" at bounding box center [1510, 300] width 111 height 11
type input "LFMD DEP SLOT 0930z"
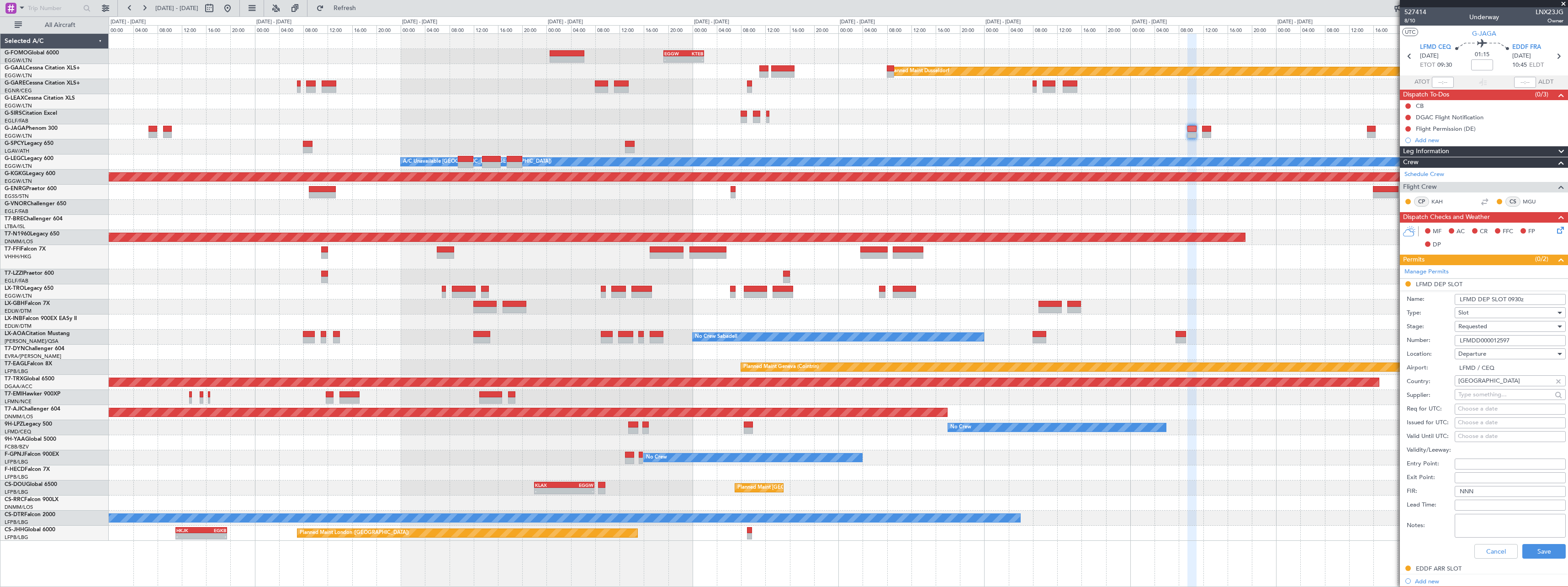
drag, startPoint x: 1492, startPoint y: 324, endPoint x: 1492, endPoint y: 330, distance: 6.0
click at [1492, 325] on div "Requested" at bounding box center [1507, 326] width 97 height 14
click at [1490, 396] on span "Received OK" at bounding box center [1507, 396] width 96 height 14
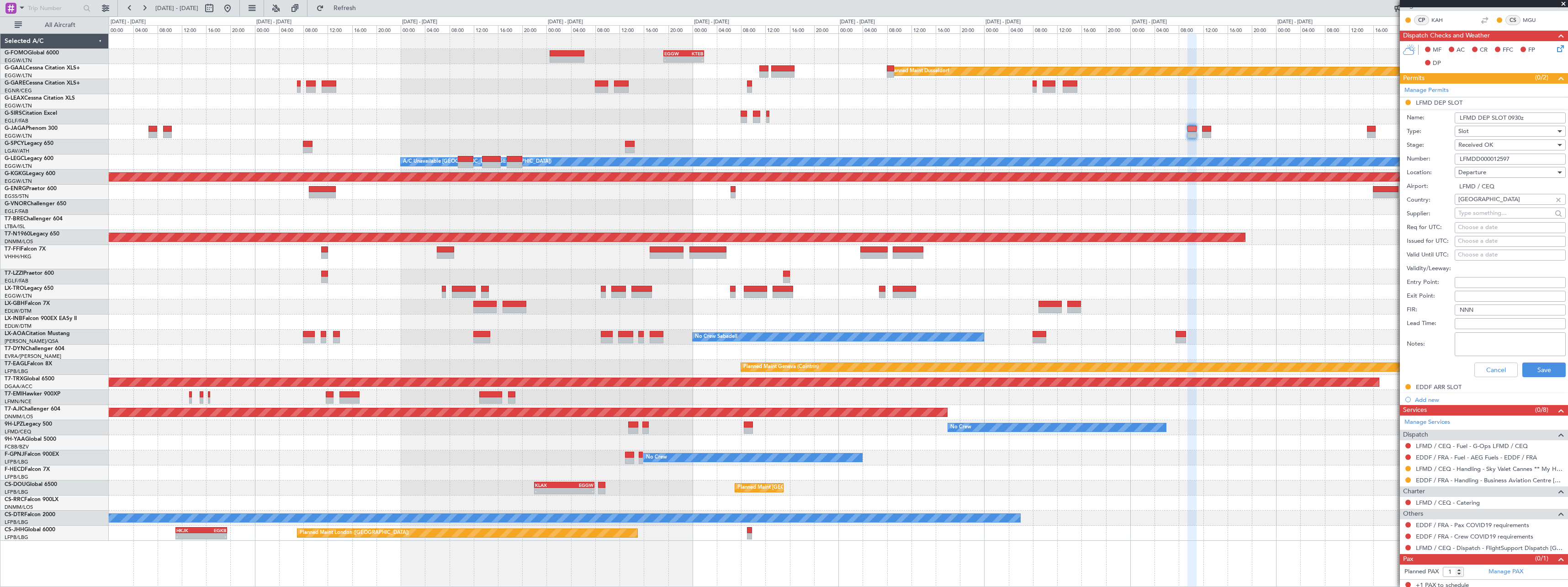
scroll to position [183, 0]
click at [1533, 371] on button "Save" at bounding box center [1544, 368] width 43 height 15
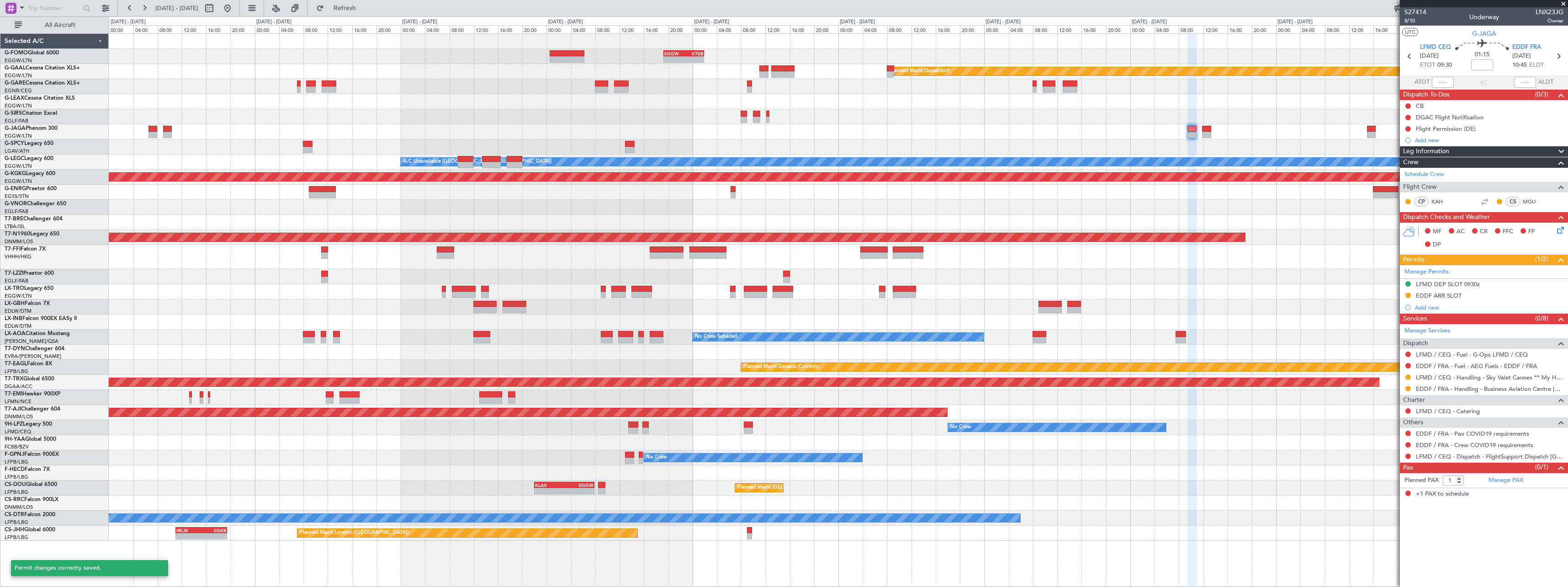
scroll to position [0, 0]
click at [1409, 377] on button at bounding box center [1408, 377] width 5 height 5
click at [1381, 488] on span "Confirmed" at bounding box center [1382, 485] width 29 height 9
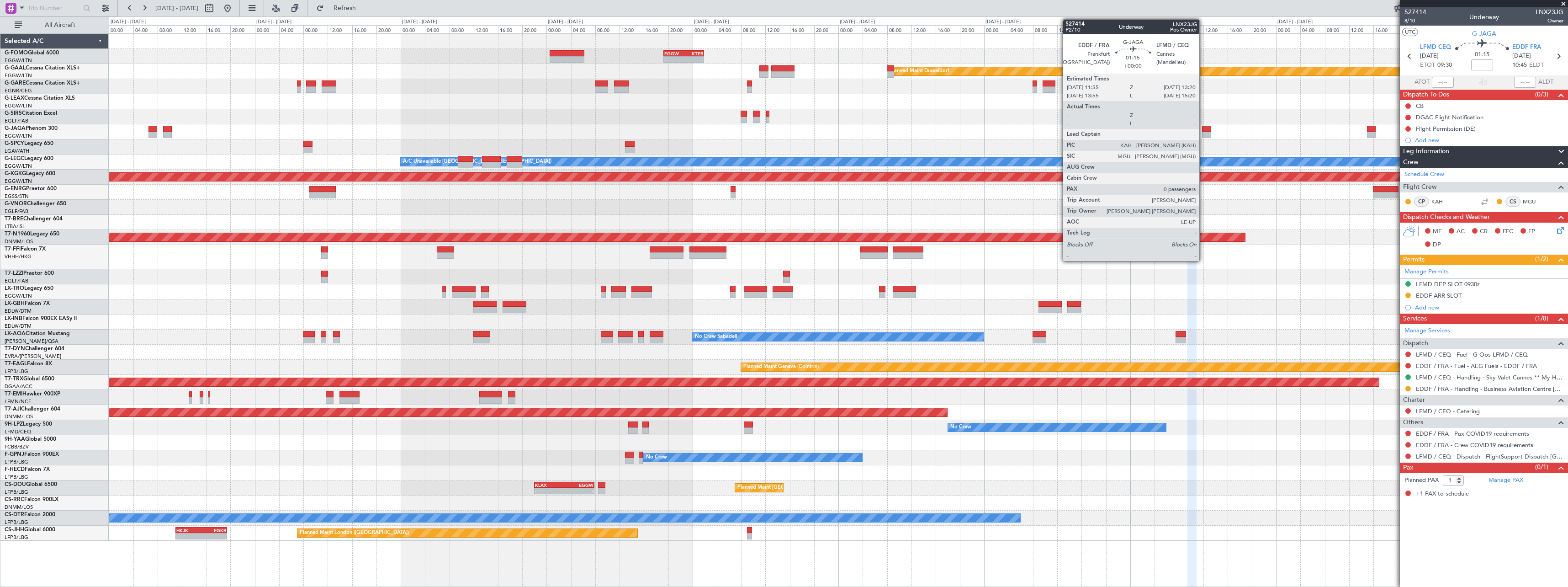
click at [1203, 130] on div at bounding box center [1206, 128] width 9 height 7
type input "0"
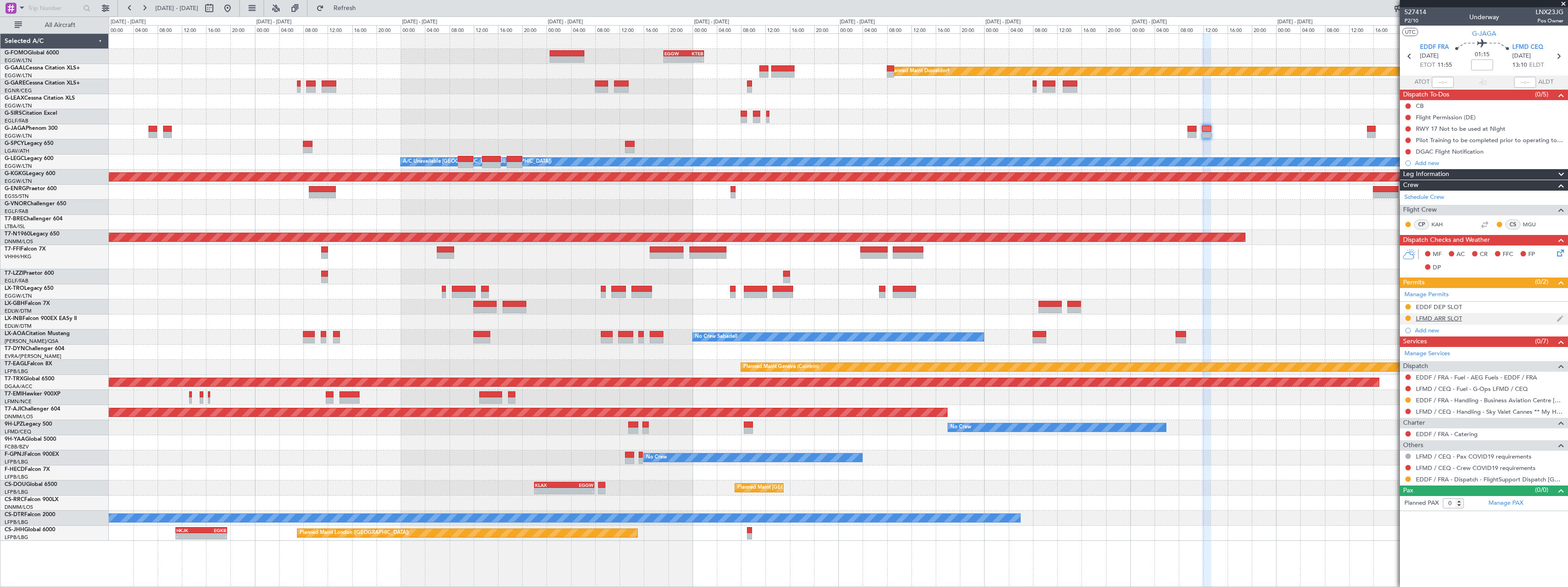
click at [1444, 319] on div "LFMD ARR SLOT" at bounding box center [1439, 318] width 46 height 8
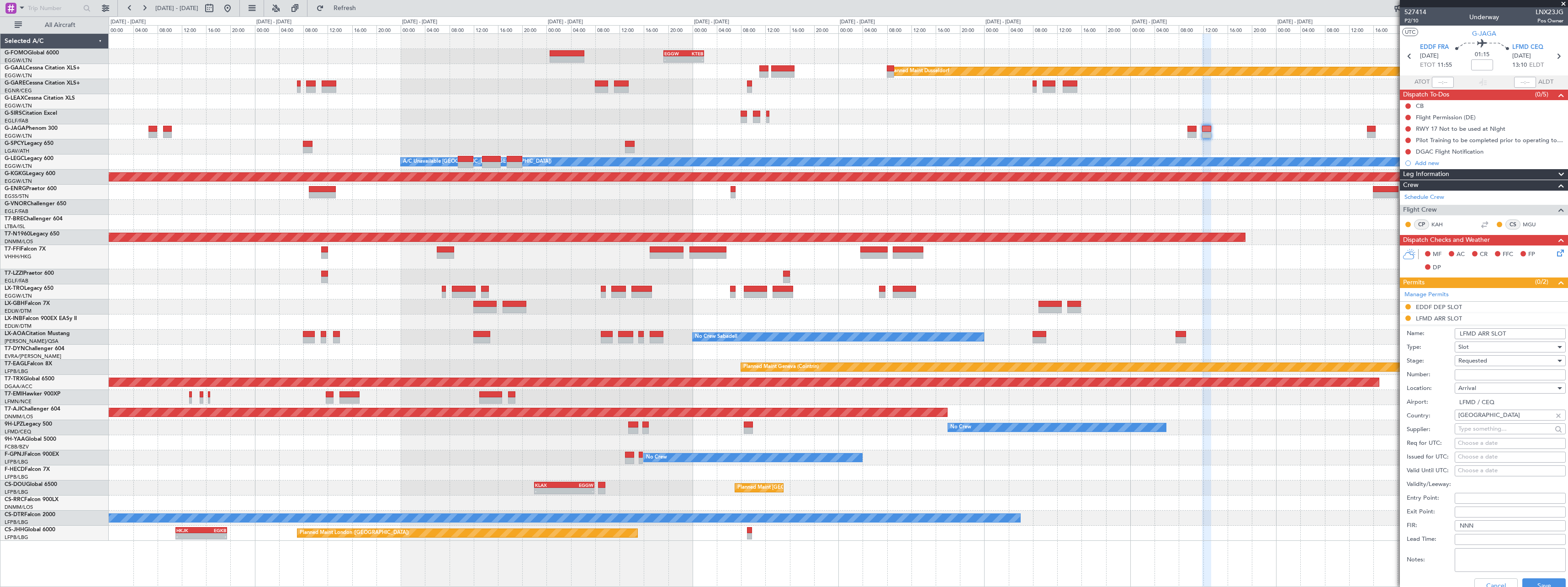
click at [1501, 368] on div "Number:" at bounding box center [1486, 374] width 159 height 14
click at [1500, 373] on input "Number:" at bounding box center [1510, 374] width 111 height 11
paste input "LFMDA000012598"
type input "LFMDA000012598"
click at [1519, 334] on input "LFMD ARR SLOT" at bounding box center [1510, 334] width 111 height 11
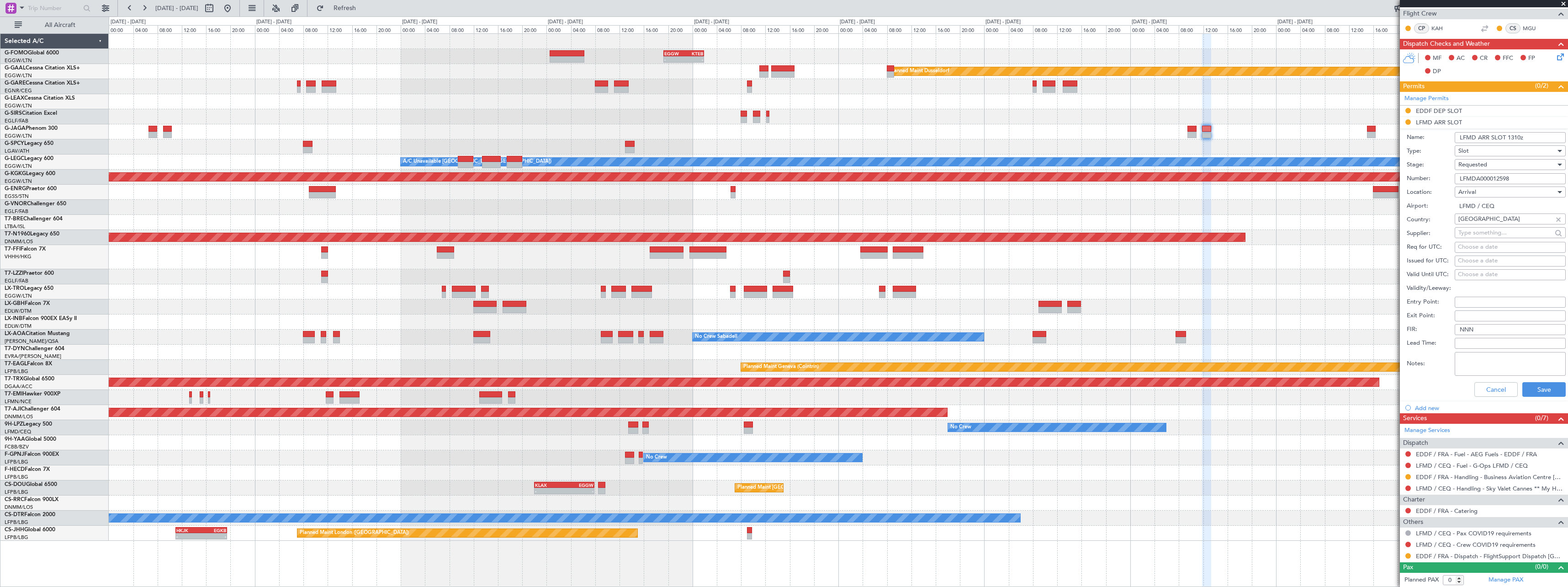
scroll to position [197, 0]
type input "LFMD ARR SLOT 1310z"
click at [1488, 161] on div "Requested" at bounding box center [1507, 164] width 97 height 14
click at [1484, 234] on span "Received OK" at bounding box center [1507, 233] width 96 height 14
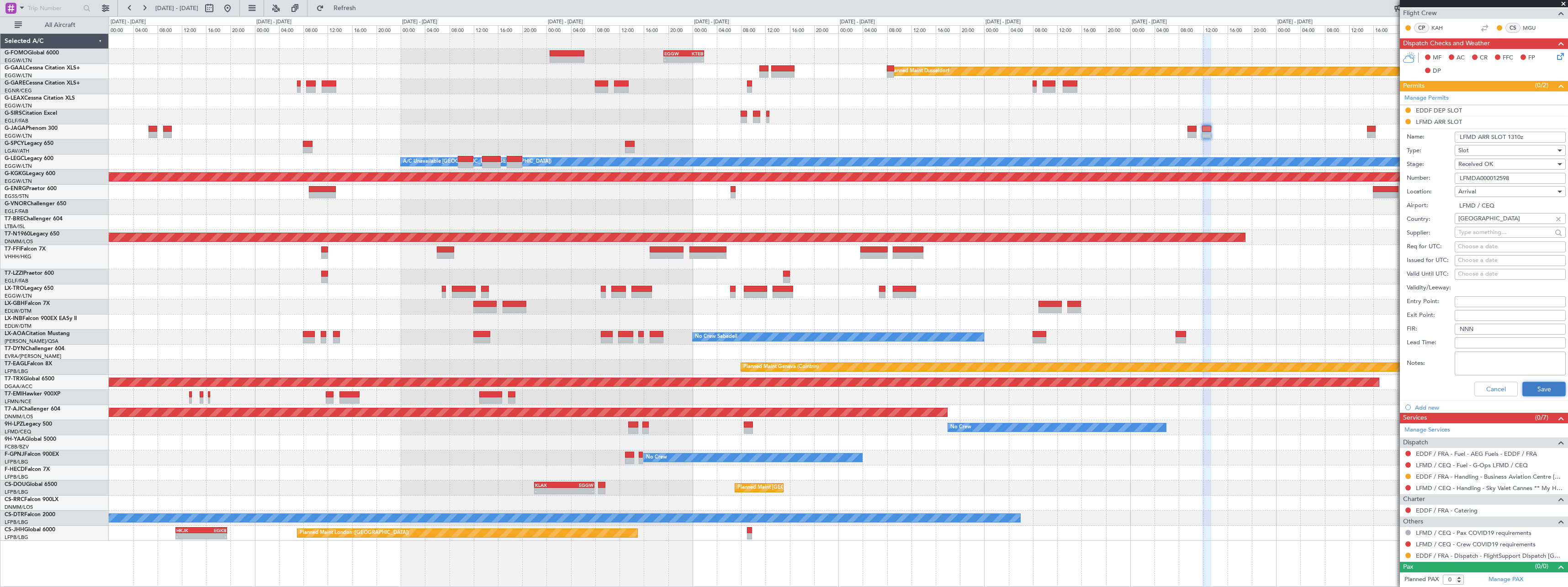
click at [1541, 390] on button "Save" at bounding box center [1544, 389] width 43 height 15
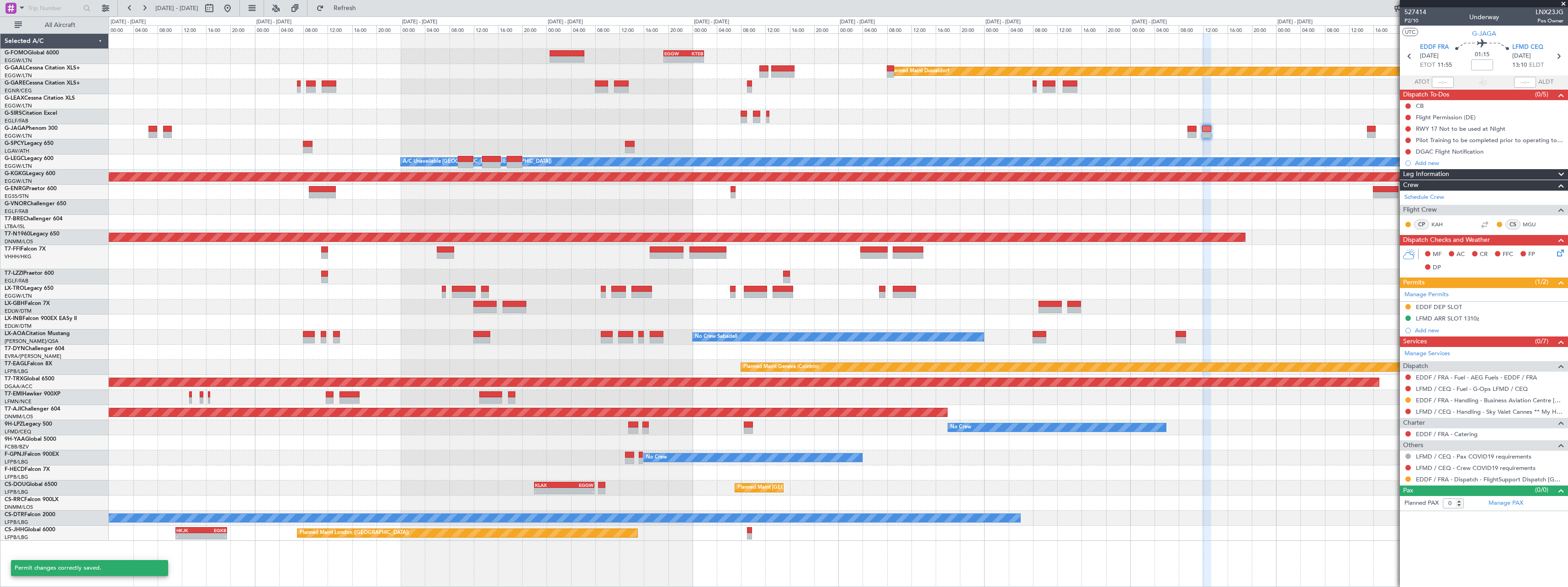
scroll to position [0, 0]
click at [1408, 412] on button at bounding box center [1408, 411] width 5 height 5
click at [1375, 510] on span "Cancelled - Notification Sent" at bounding box center [1406, 506] width 77 height 9
click at [1409, 479] on button at bounding box center [1408, 479] width 5 height 5
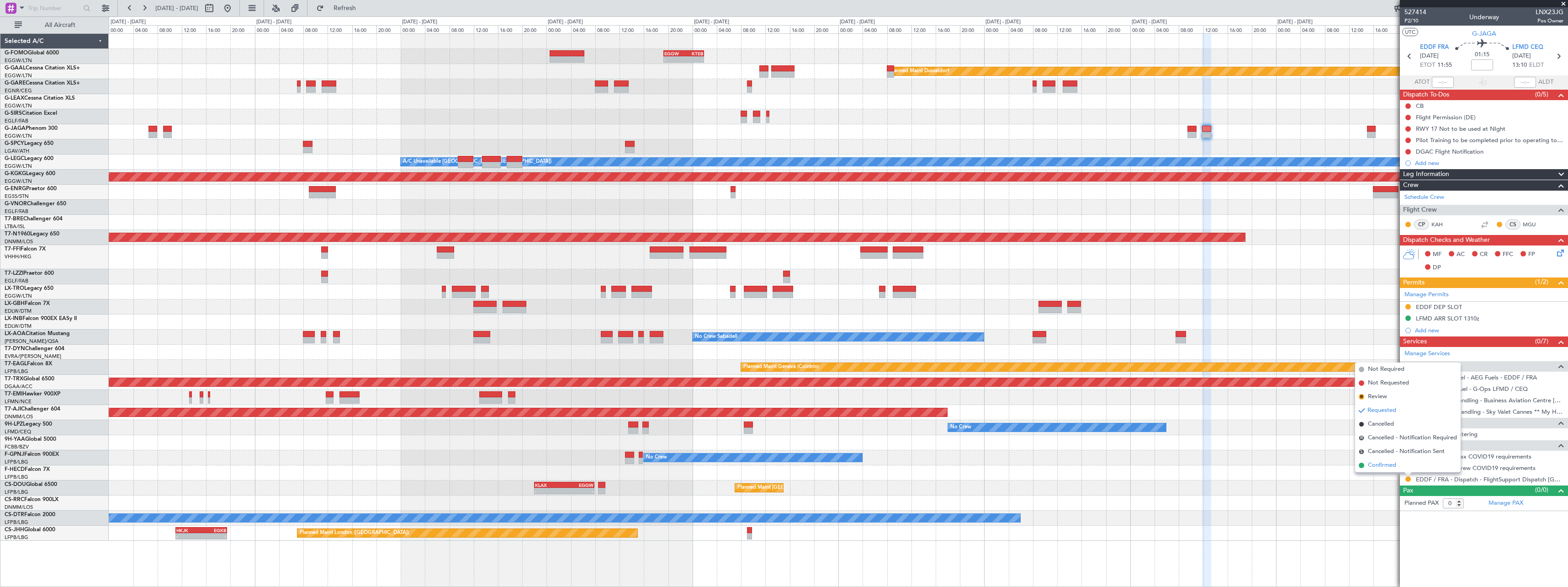
click at [1391, 466] on span "Confirmed" at bounding box center [1382, 465] width 29 height 9
click at [1408, 412] on button "S" at bounding box center [1408, 411] width 5 height 5
click at [1394, 522] on span "Confirmed" at bounding box center [1382, 520] width 29 height 9
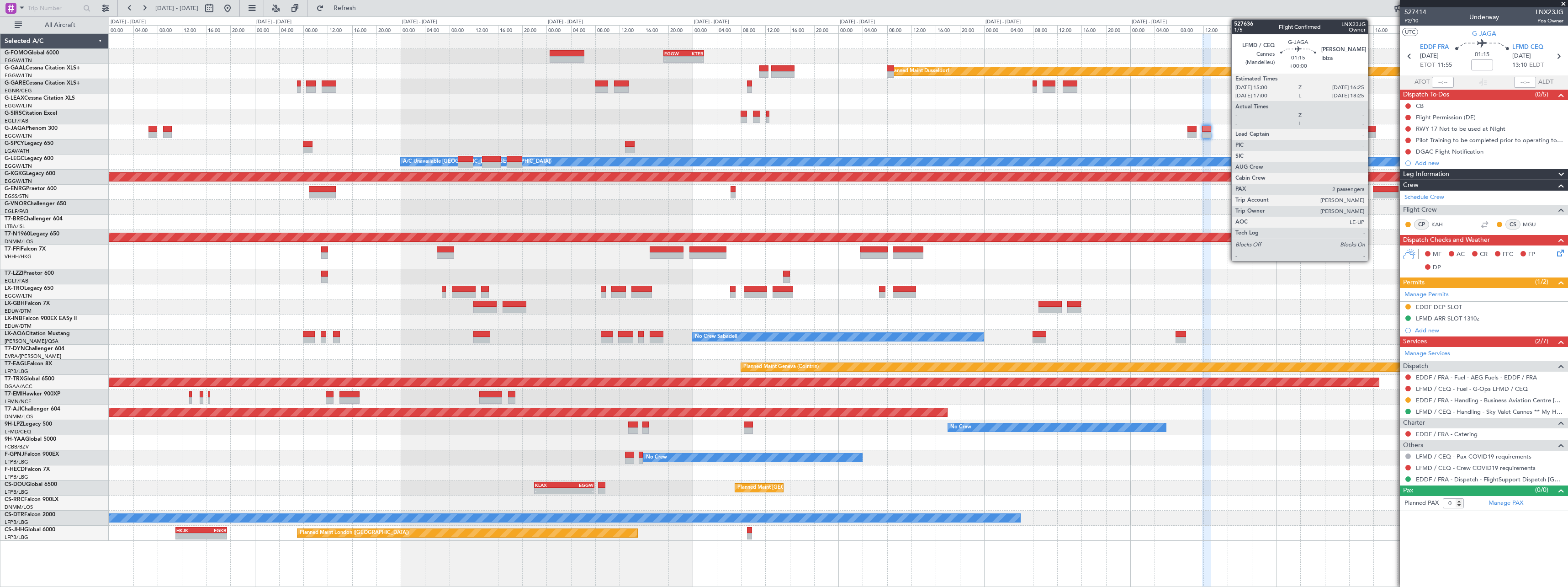
click at [1372, 130] on div at bounding box center [1371, 128] width 9 height 7
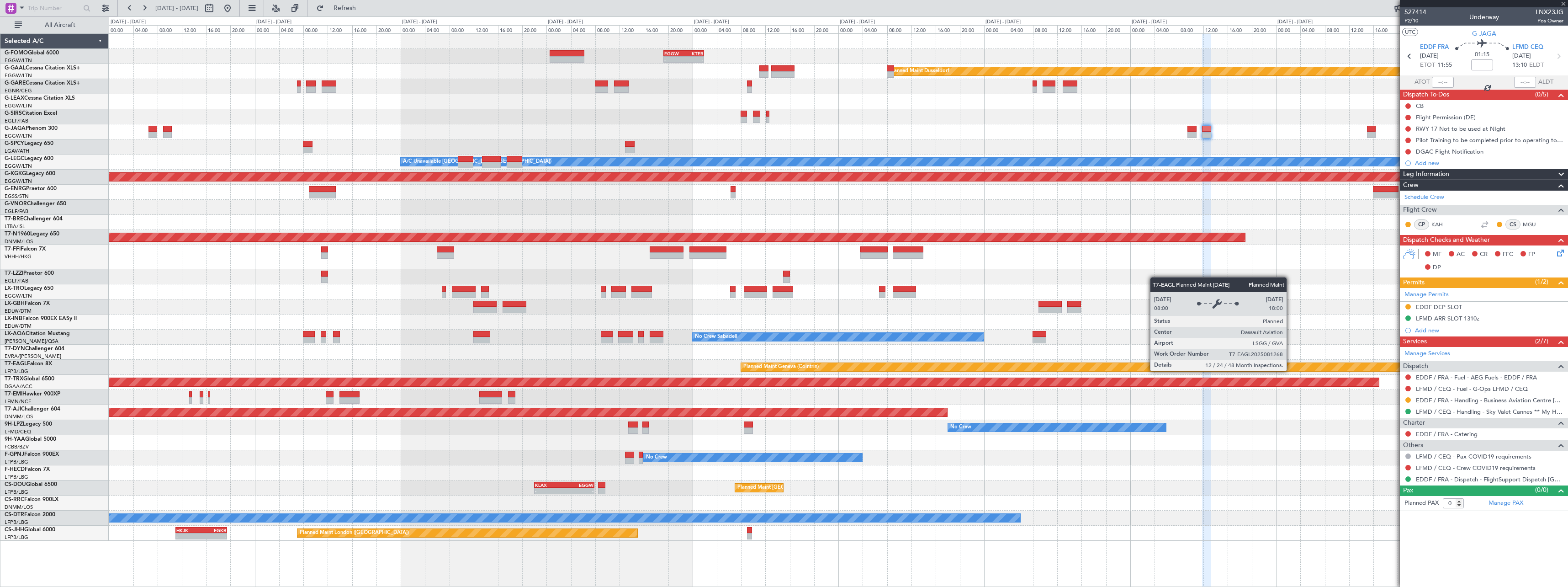
type input "2"
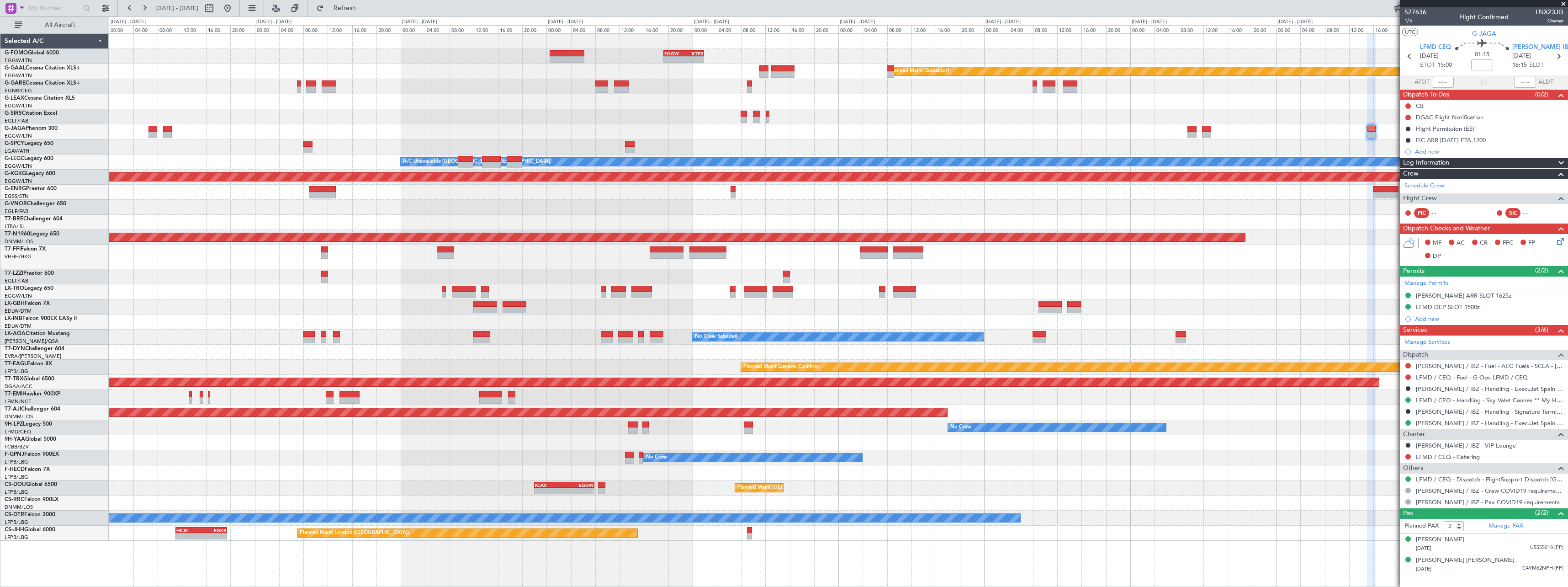
click at [1468, 306] on div "LFMD DEP SLOT 1500z" at bounding box center [1447, 307] width 64 height 8
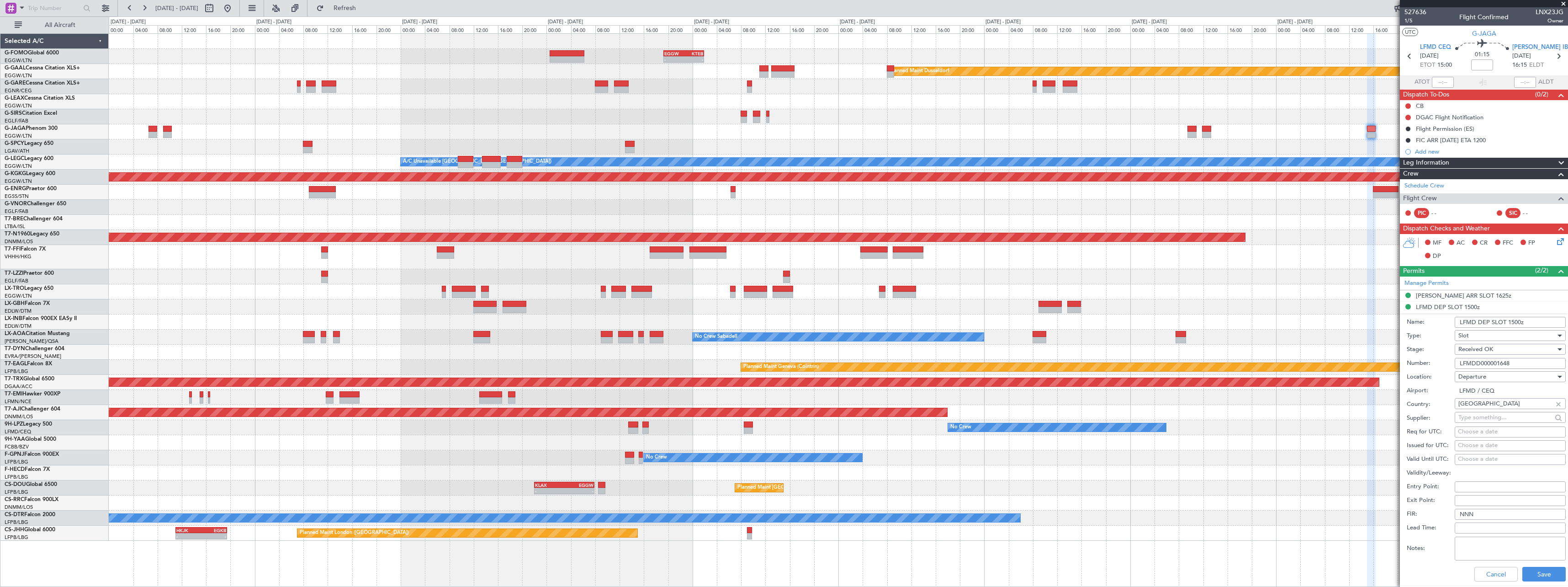
drag, startPoint x: 1517, startPoint y: 362, endPoint x: 1276, endPoint y: 351, distance: 241.3
click at [1276, 353] on fb-app "21 Aug 2025 - 31 Aug 2025 Refresh Quick Links All Aircraft - - EGGW 19:15 Z KTE…" at bounding box center [784, 297] width 1568 height 580
paste input "12599"
type input "LFMDD000012599"
drag, startPoint x: 1514, startPoint y: 365, endPoint x: 1407, endPoint y: 360, distance: 107.1
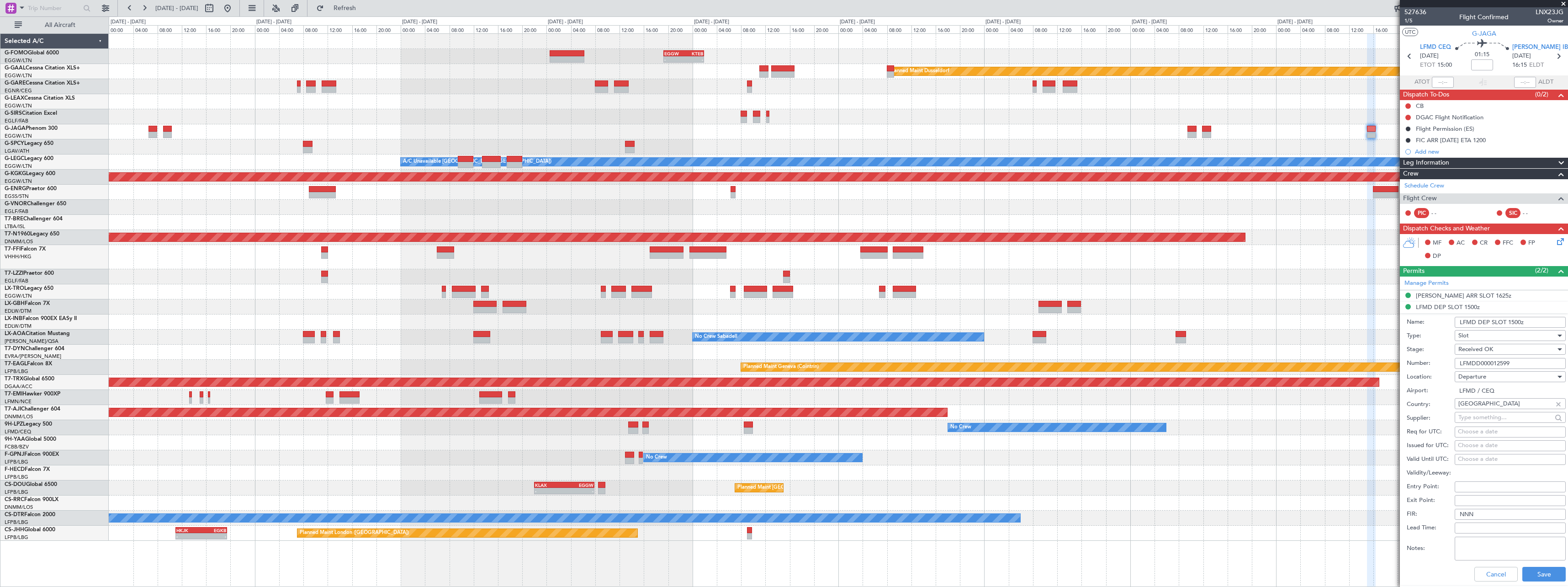
click at [1407, 360] on div "Number: LFMDD000012599" at bounding box center [1486, 363] width 159 height 14
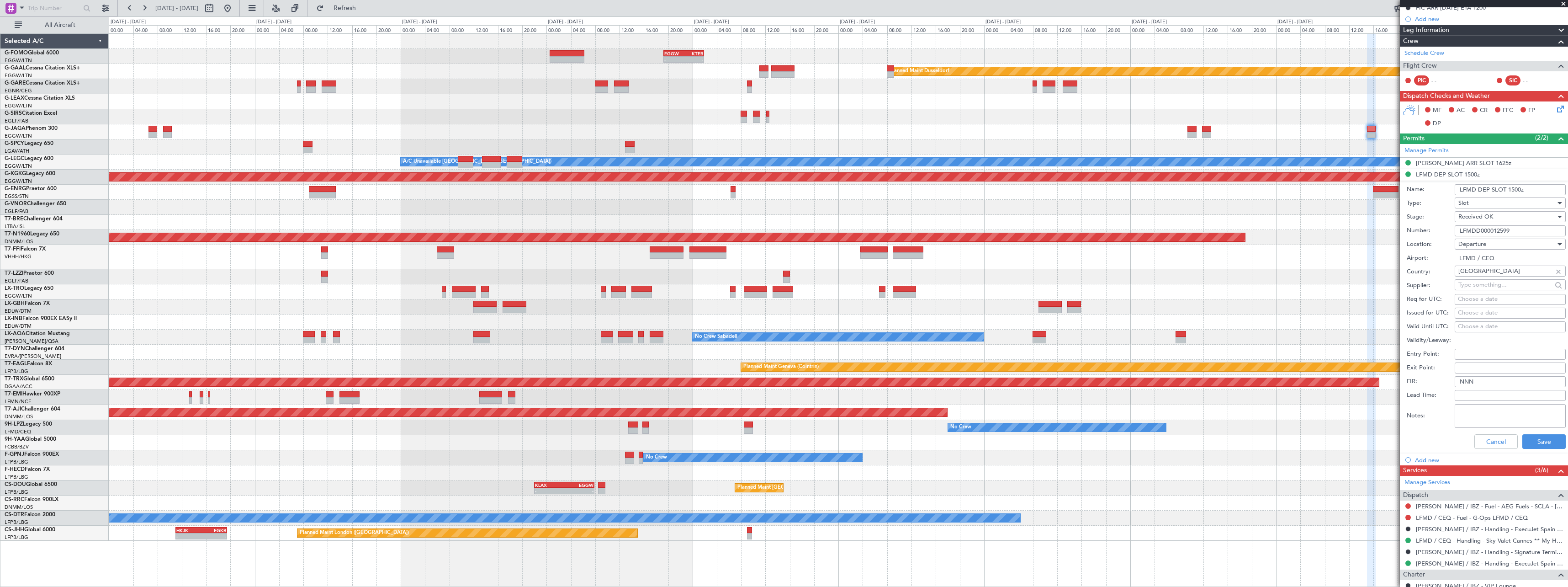
scroll to position [137, 0]
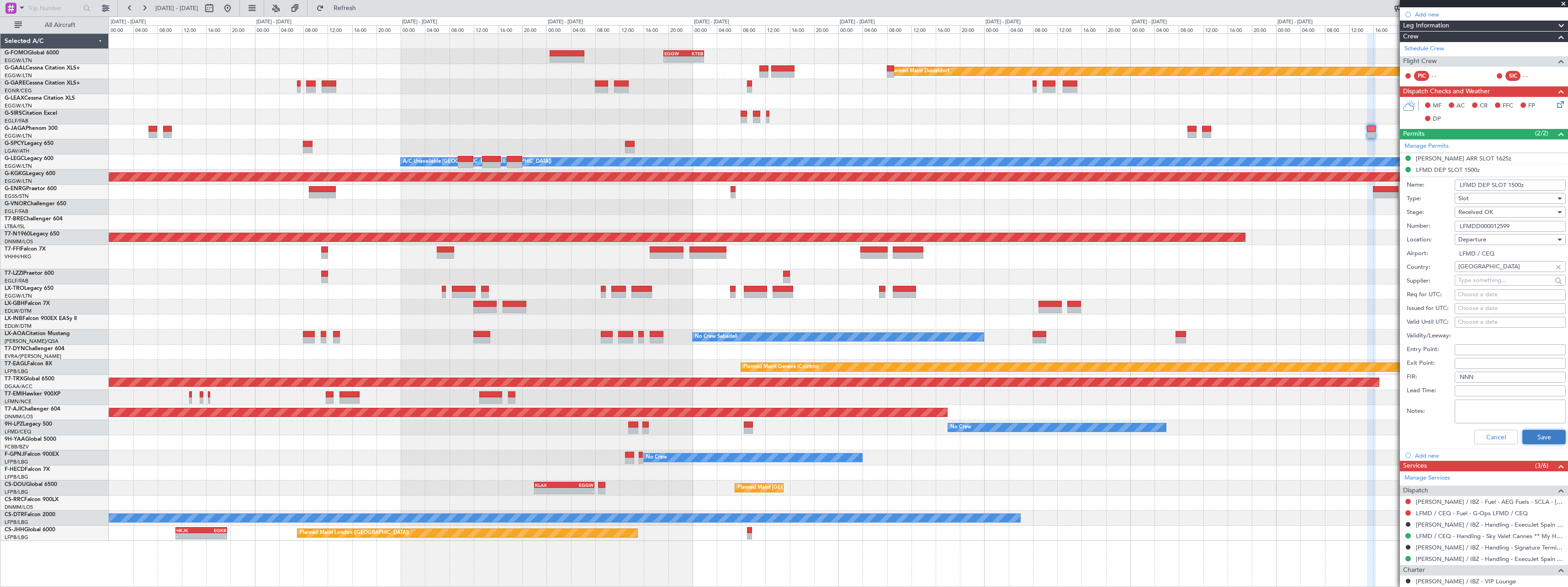
click at [1541, 439] on button "Save" at bounding box center [1544, 437] width 43 height 15
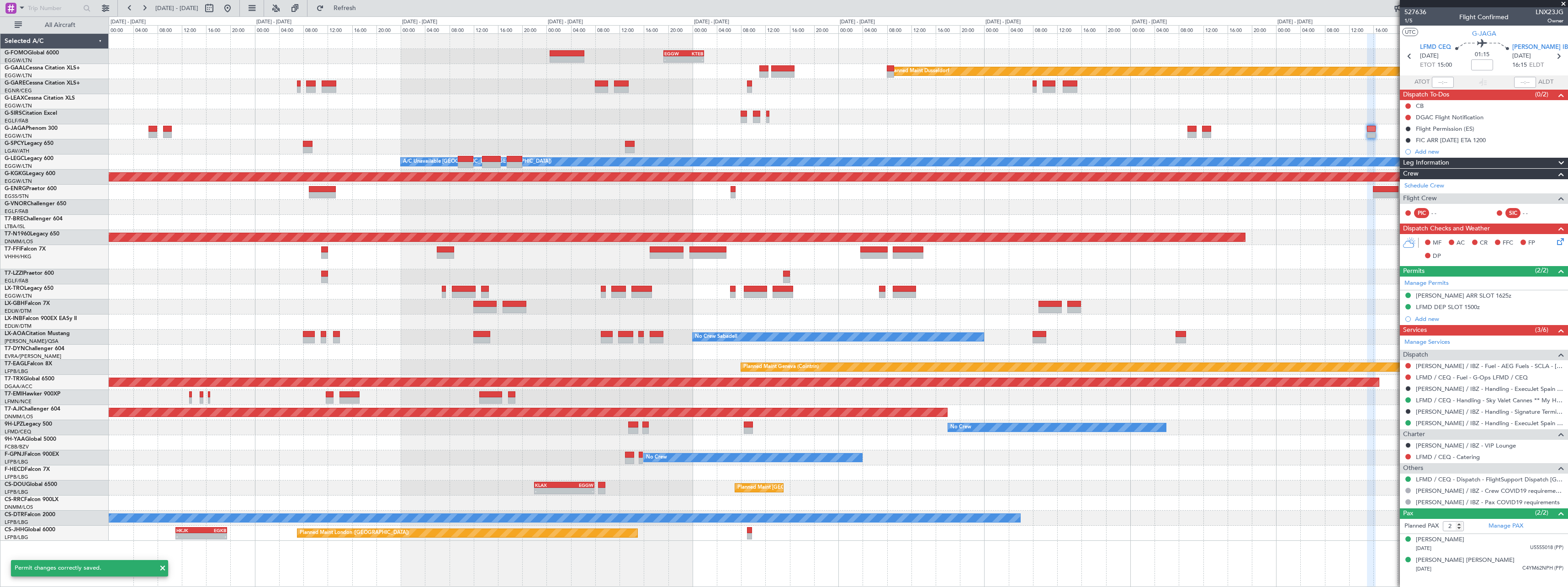
scroll to position [0, 0]
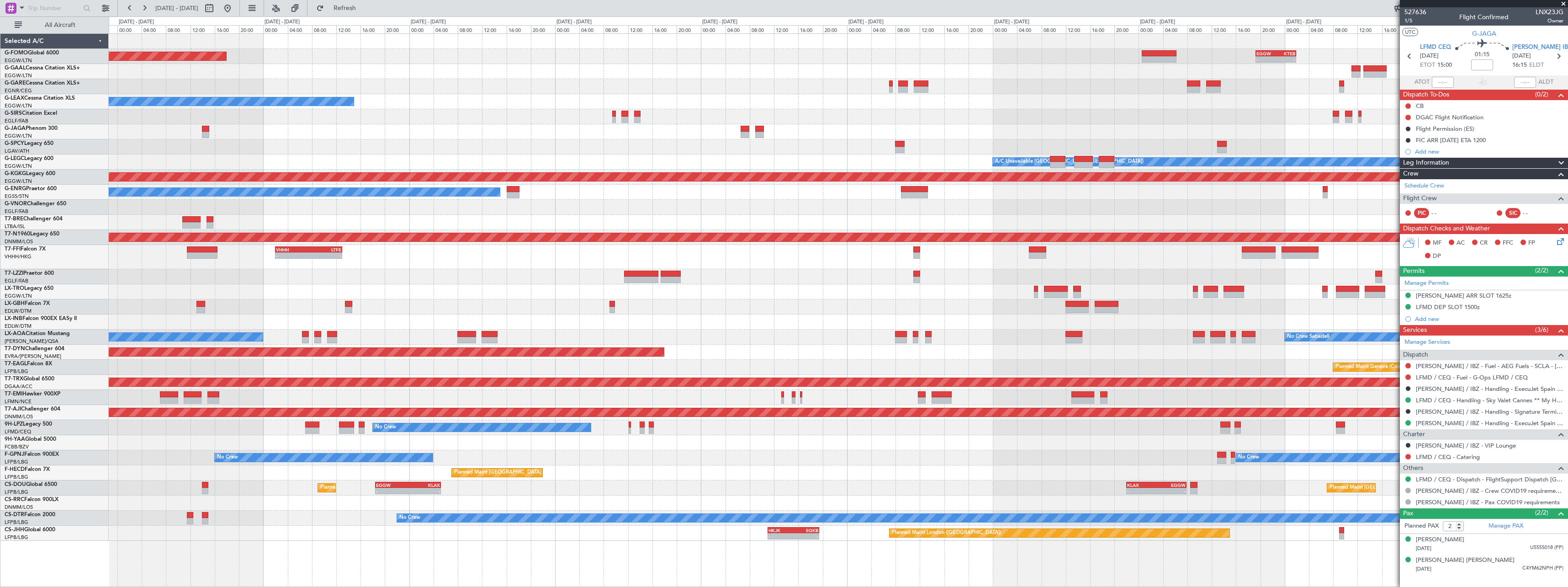
click at [1021, 222] on div "- - EGGW 19:15 Z KTEB 01:55 Z Planned Maint Windsor Locks (Bradley Intl) Planne…" at bounding box center [838, 287] width 1459 height 507
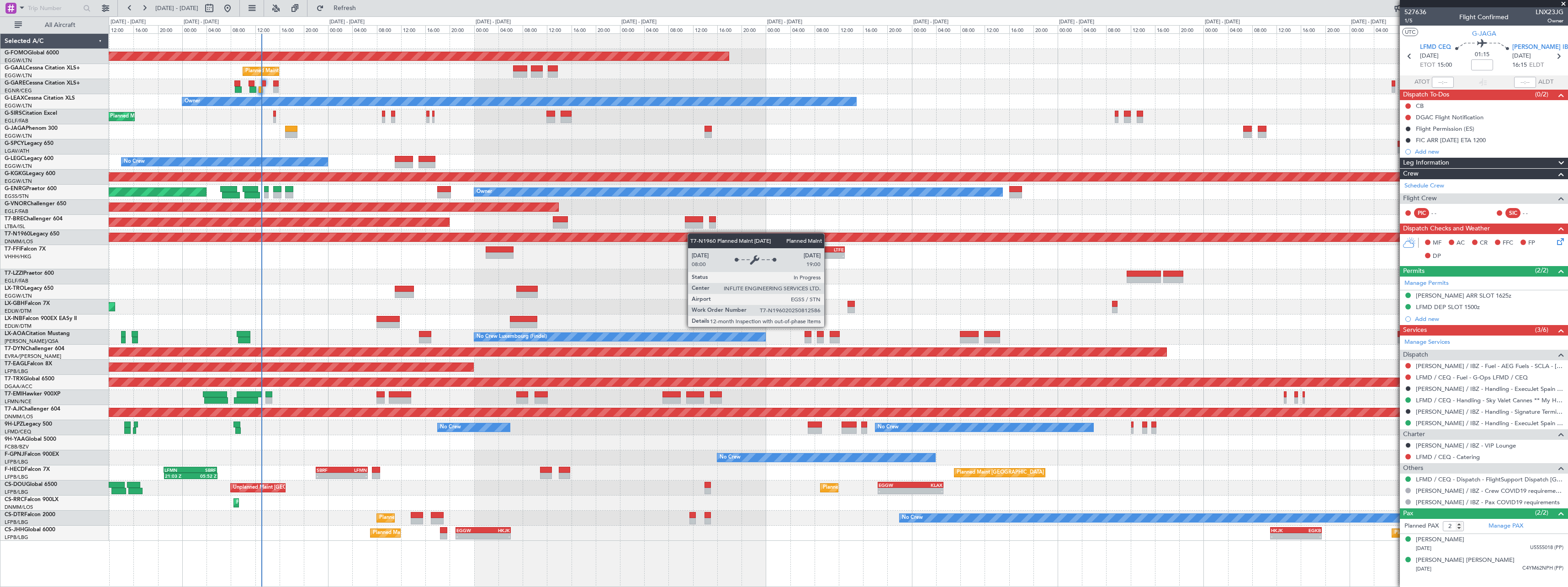
click at [670, 232] on div "Planned Maint Windsor Locks (Bradley Intl) - - EGGW 19:15 Z KTEB 01:55 Z Planne…" at bounding box center [838, 287] width 1459 height 507
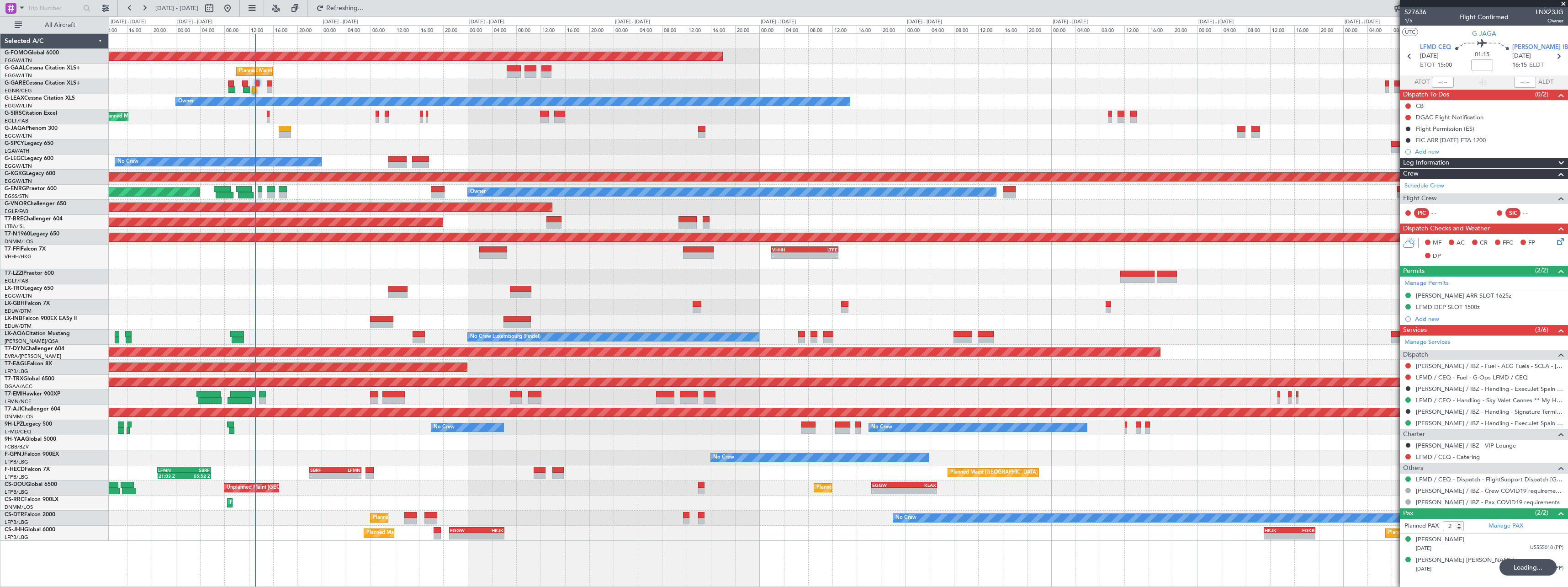
click at [701, 131] on div at bounding box center [702, 128] width 7 height 7
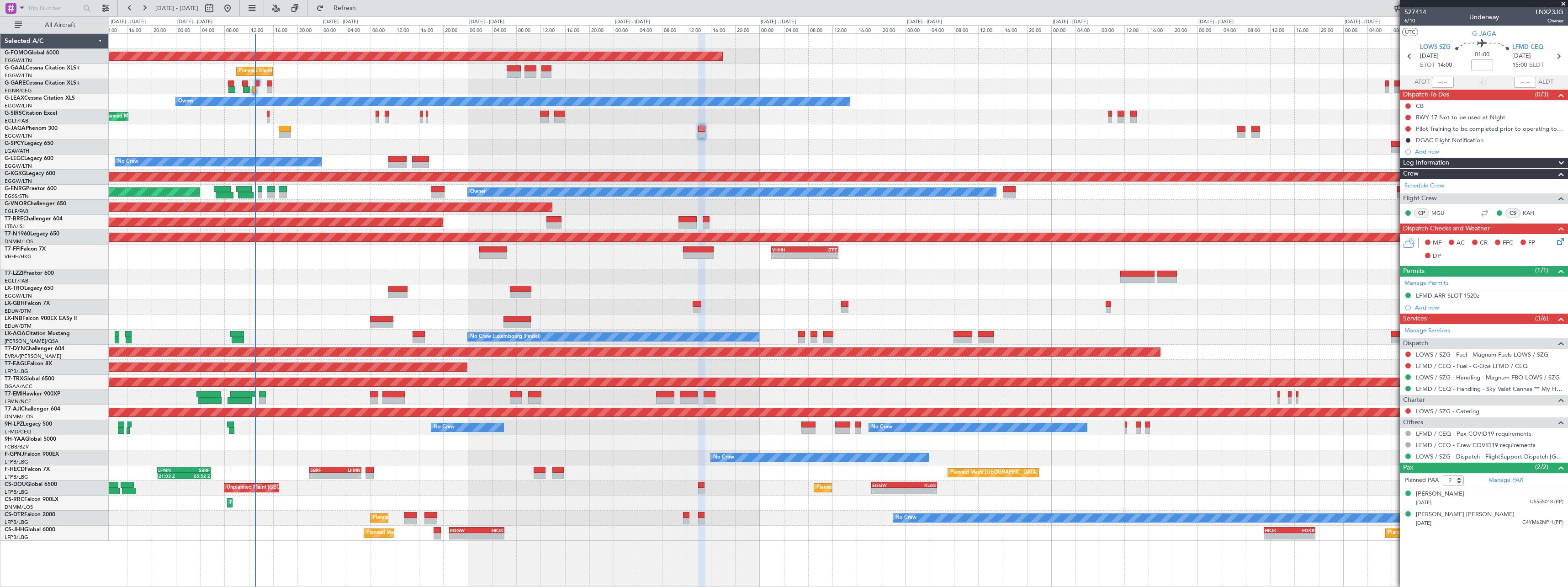
click at [1082, 52] on div "Planned Maint Windsor Locks (Bradley Intl) - - EGGW 19:15 Z KTEB 01:55 Z" at bounding box center [838, 56] width 1459 height 15
drag, startPoint x: 1443, startPoint y: 296, endPoint x: 1469, endPoint y: 322, distance: 36.8
click at [1443, 296] on div "LFMD ARR SLOT 1520z" at bounding box center [1447, 295] width 63 height 8
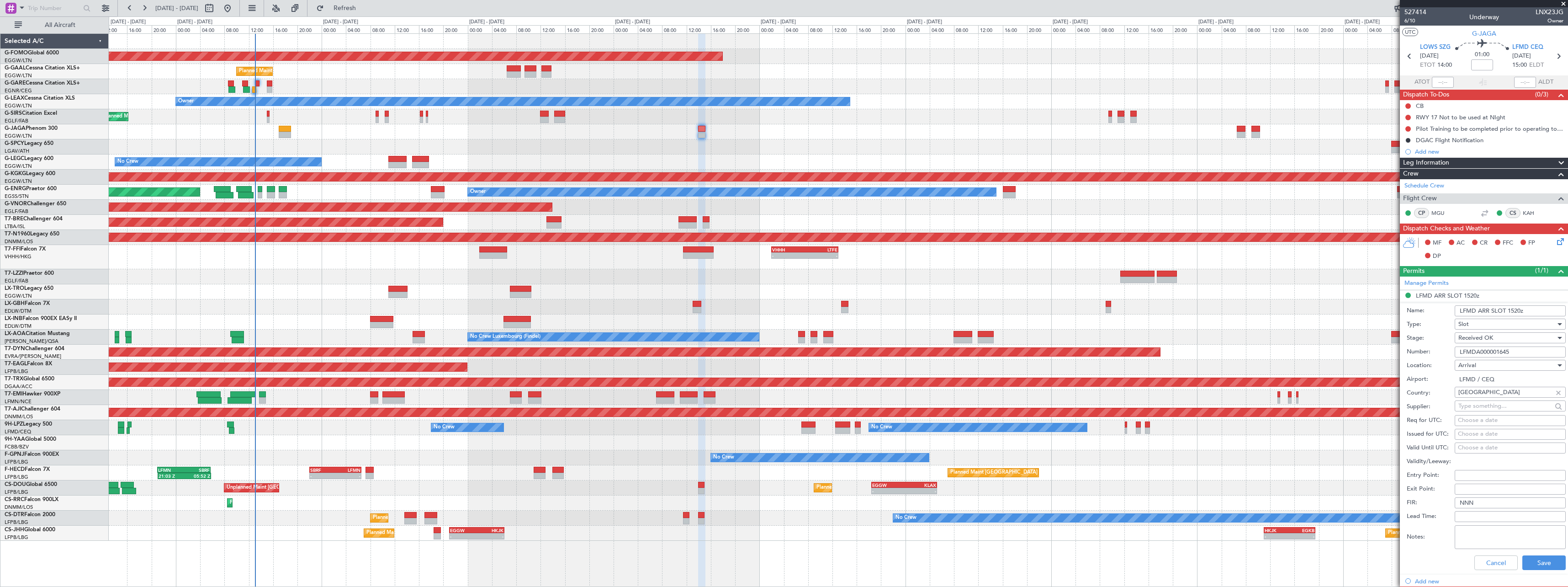
drag, startPoint x: 1517, startPoint y: 352, endPoint x: 1384, endPoint y: 356, distance: 133.1
click at [1384, 356] on fb-app "13 Aug 2025 - 23 Aug 2025 Refresh Quick Links All Aircraft Planned Maint Windso…" at bounding box center [784, 297] width 1568 height 580
paste input "text"
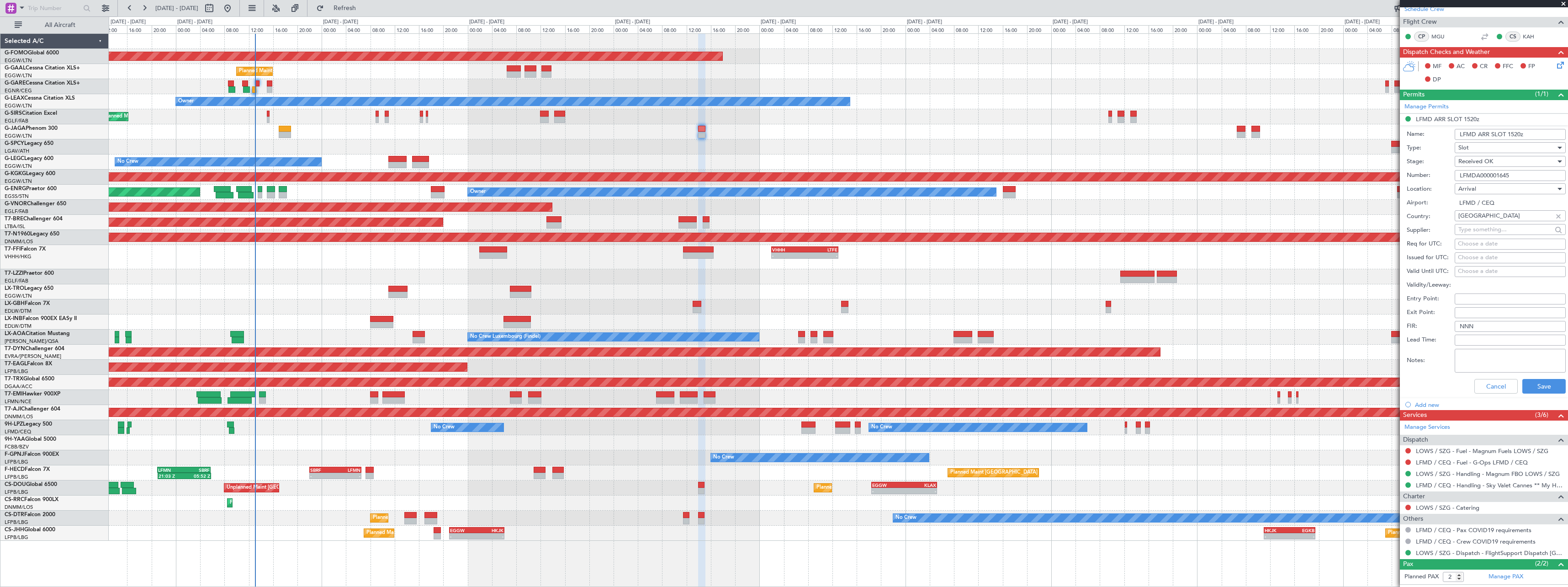
scroll to position [215, 0]
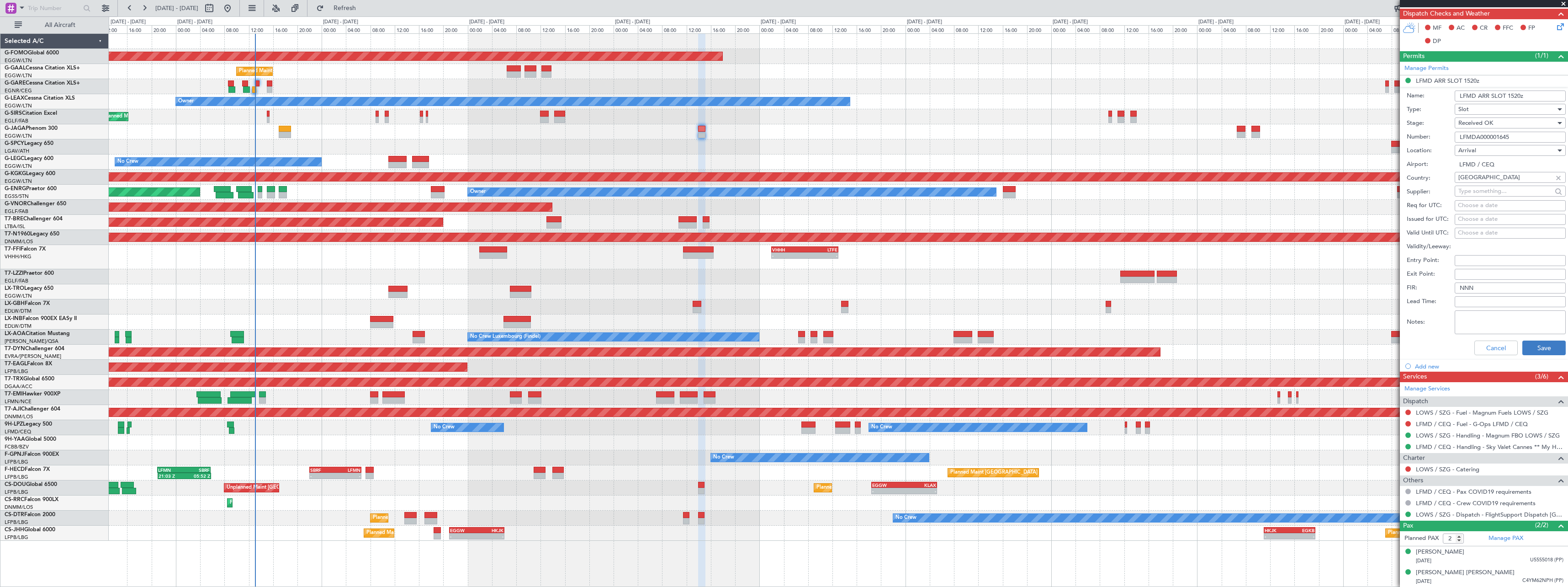
type input "LFMDA000001645"
click at [1547, 342] on button "Save" at bounding box center [1544, 348] width 43 height 15
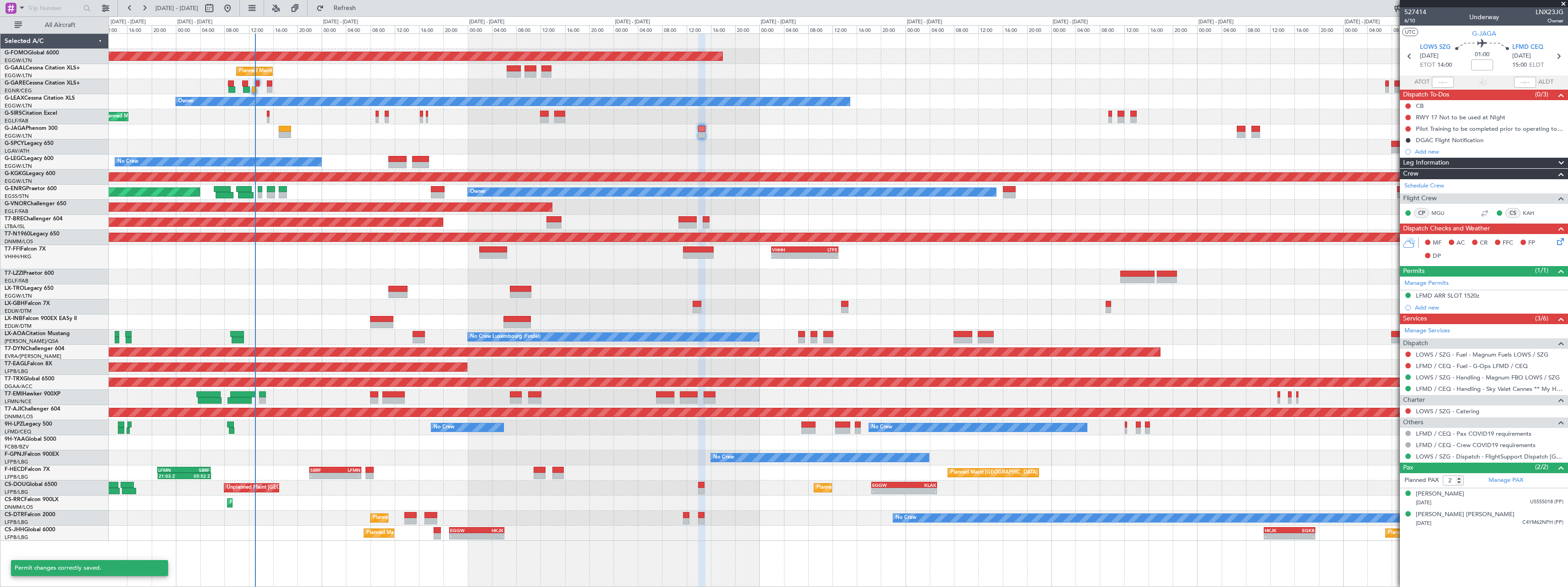
scroll to position [0, 0]
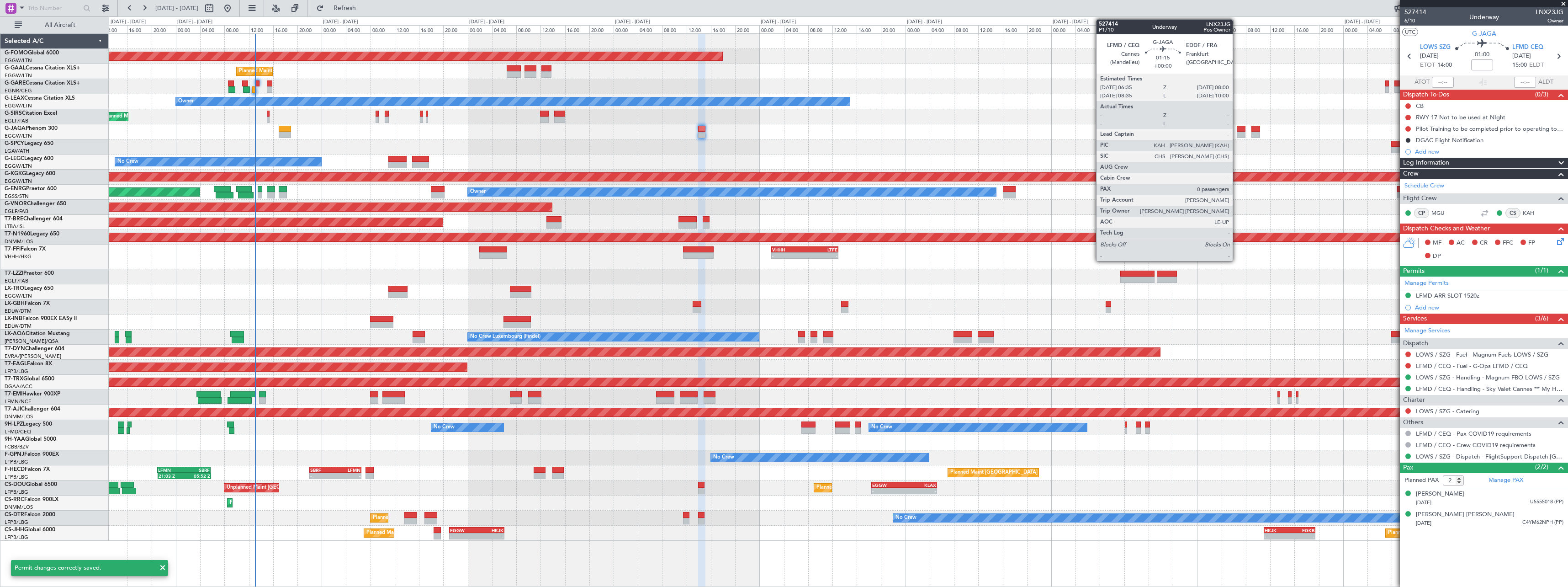
click at [1237, 135] on div at bounding box center [1241, 135] width 9 height 7
click at [1243, 133] on div at bounding box center [1241, 135] width 9 height 7
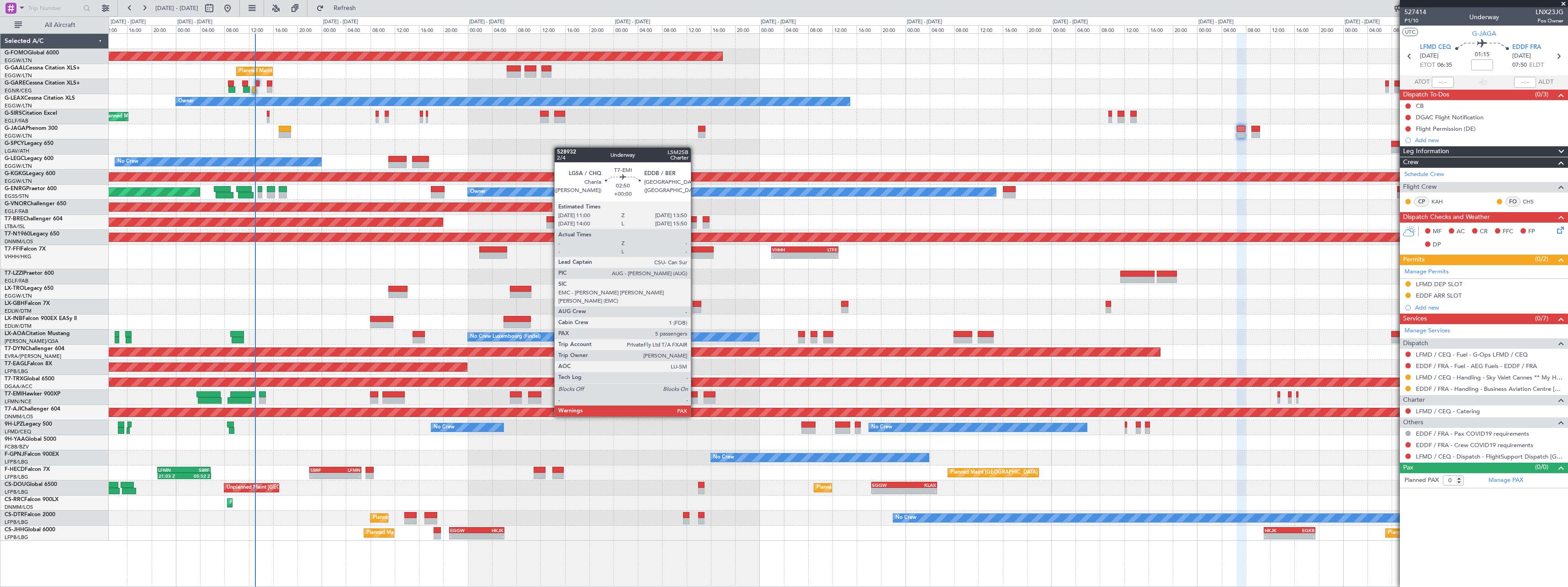
click at [695, 399] on div at bounding box center [688, 400] width 18 height 7
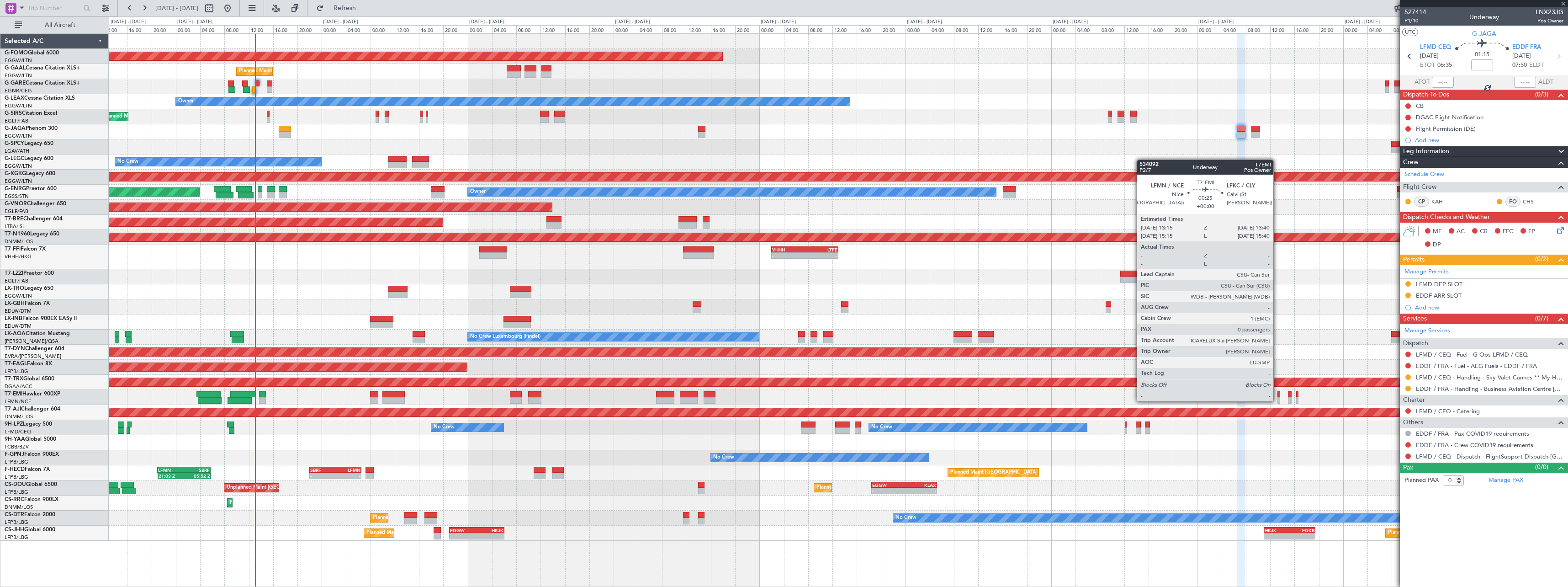
type input "5"
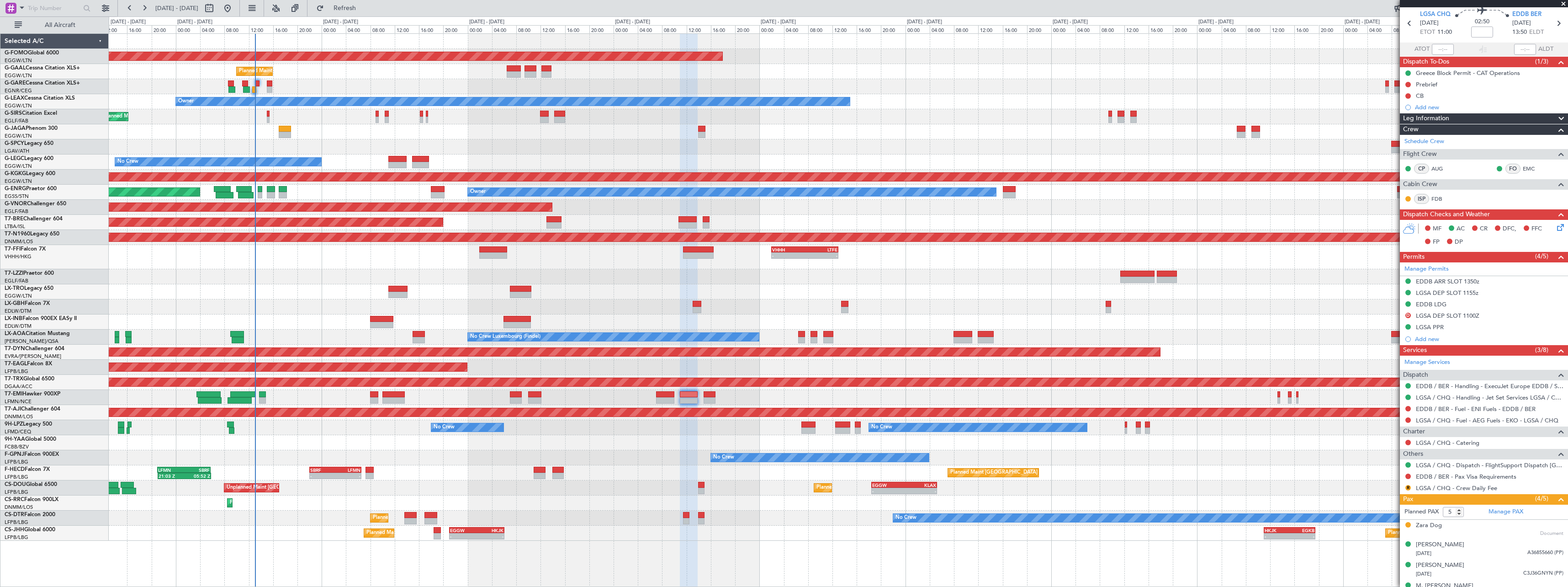
scroll to position [67, 0]
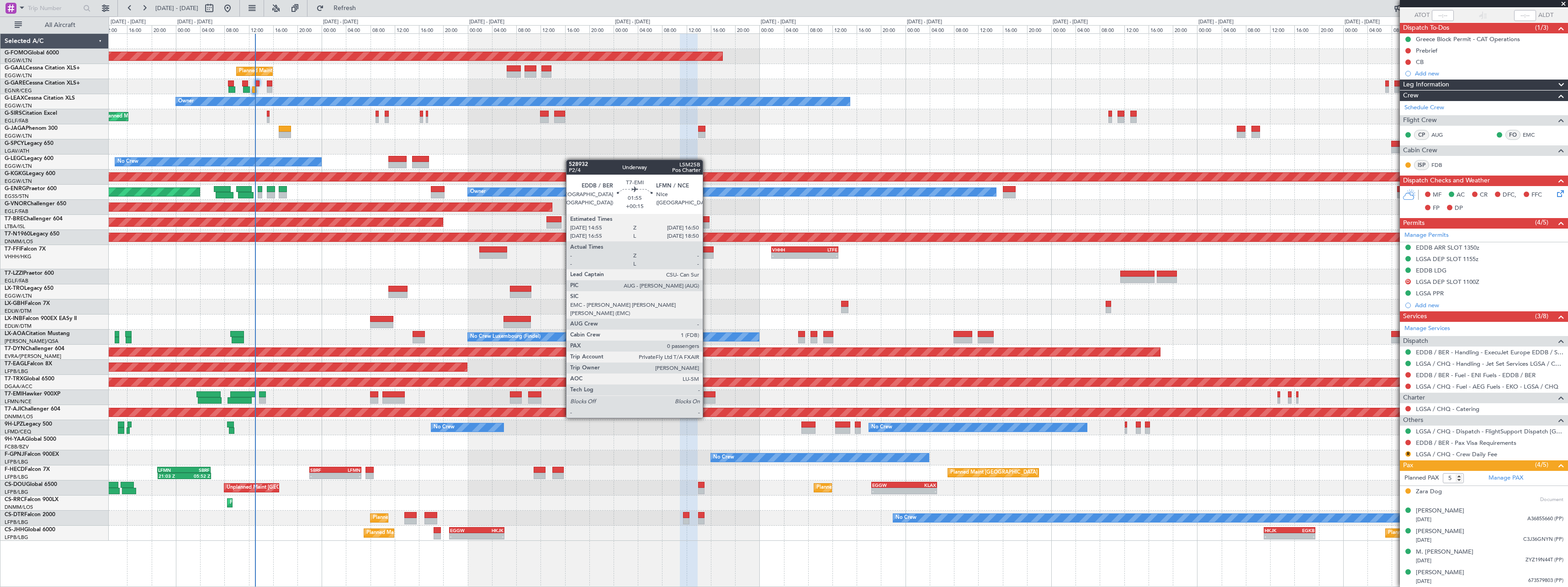
click at [707, 401] on div at bounding box center [710, 400] width 12 height 7
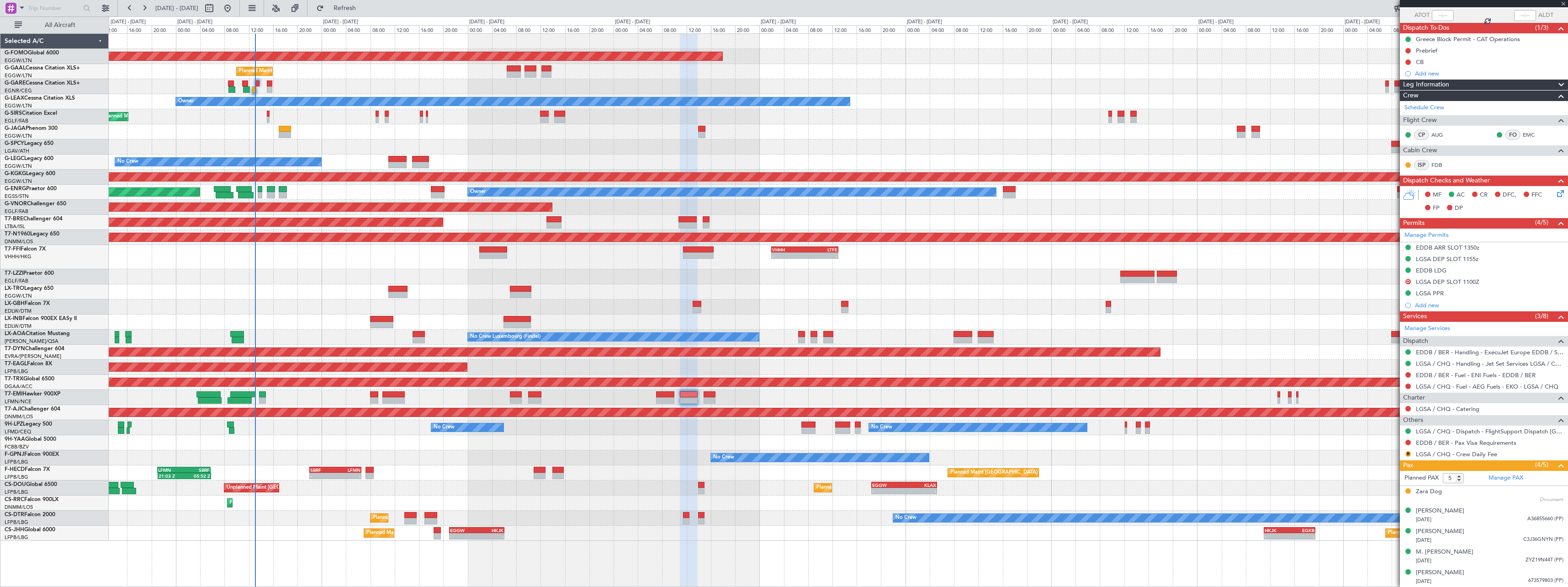
type input "+00:15"
type input "0"
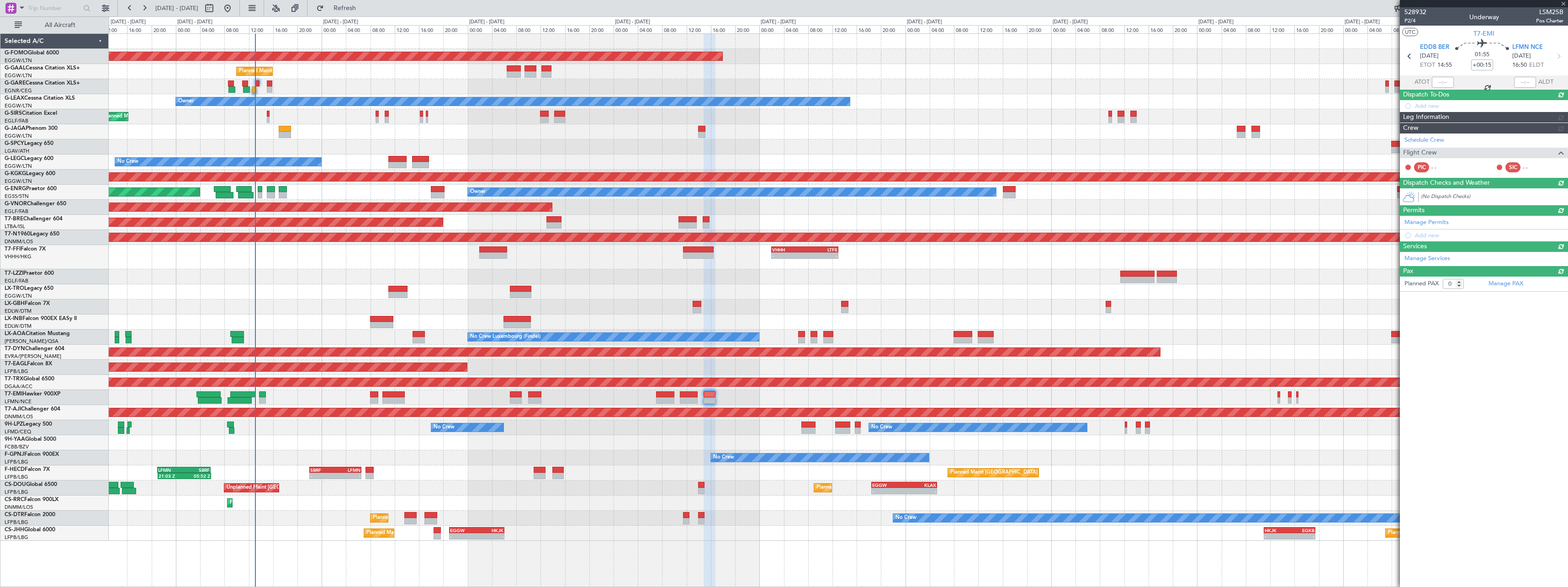
scroll to position [0, 0]
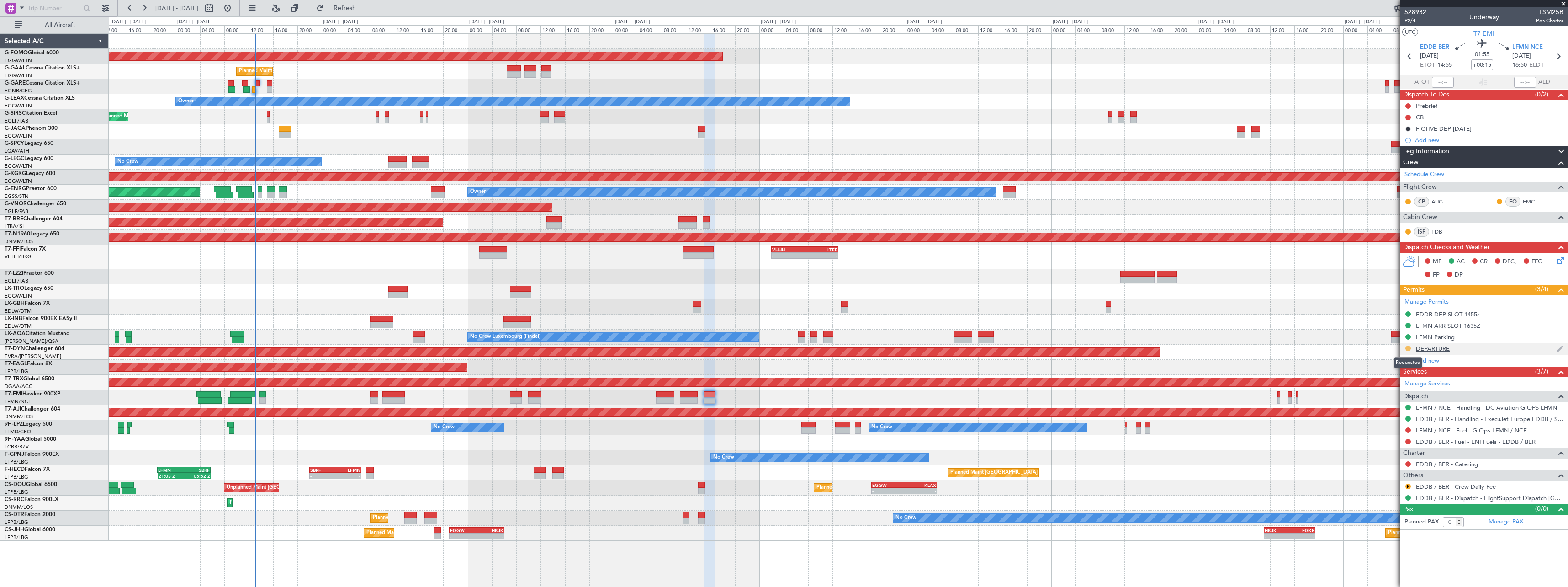
click at [1407, 346] on button at bounding box center [1408, 348] width 5 height 5
click at [1402, 459] on span "Received OK" at bounding box center [1385, 457] width 35 height 9
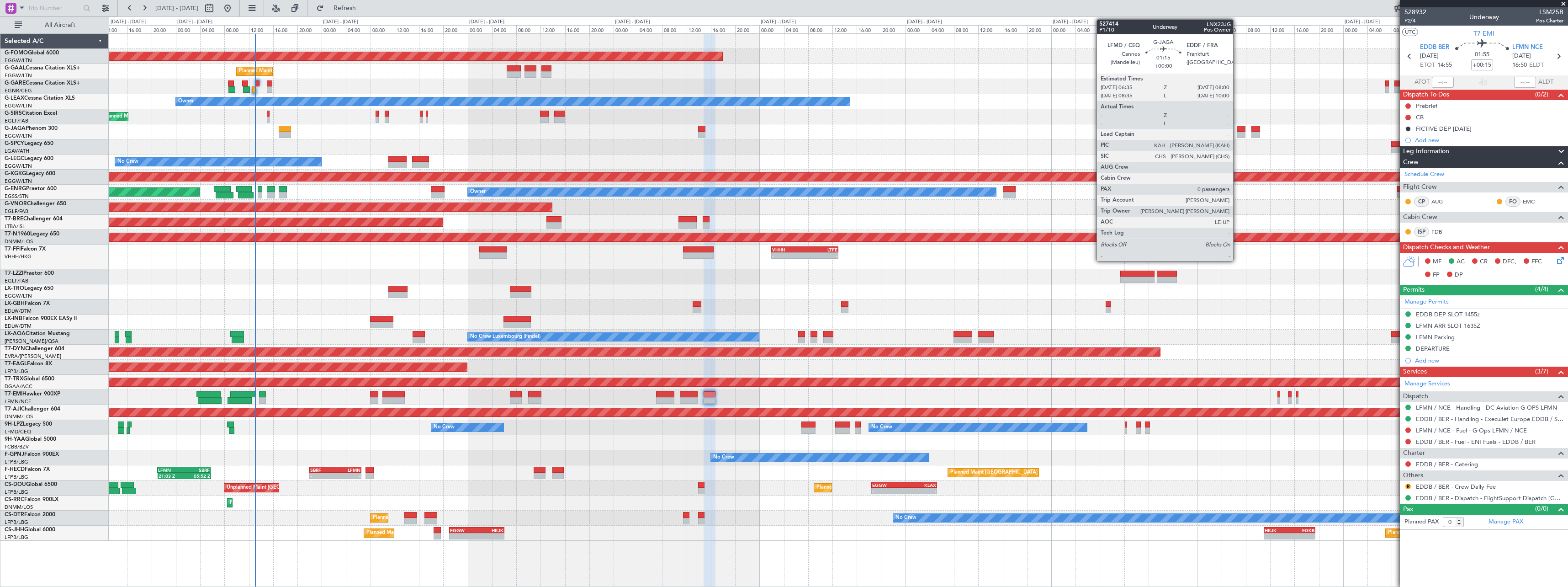
click at [1237, 130] on div at bounding box center [1241, 128] width 9 height 7
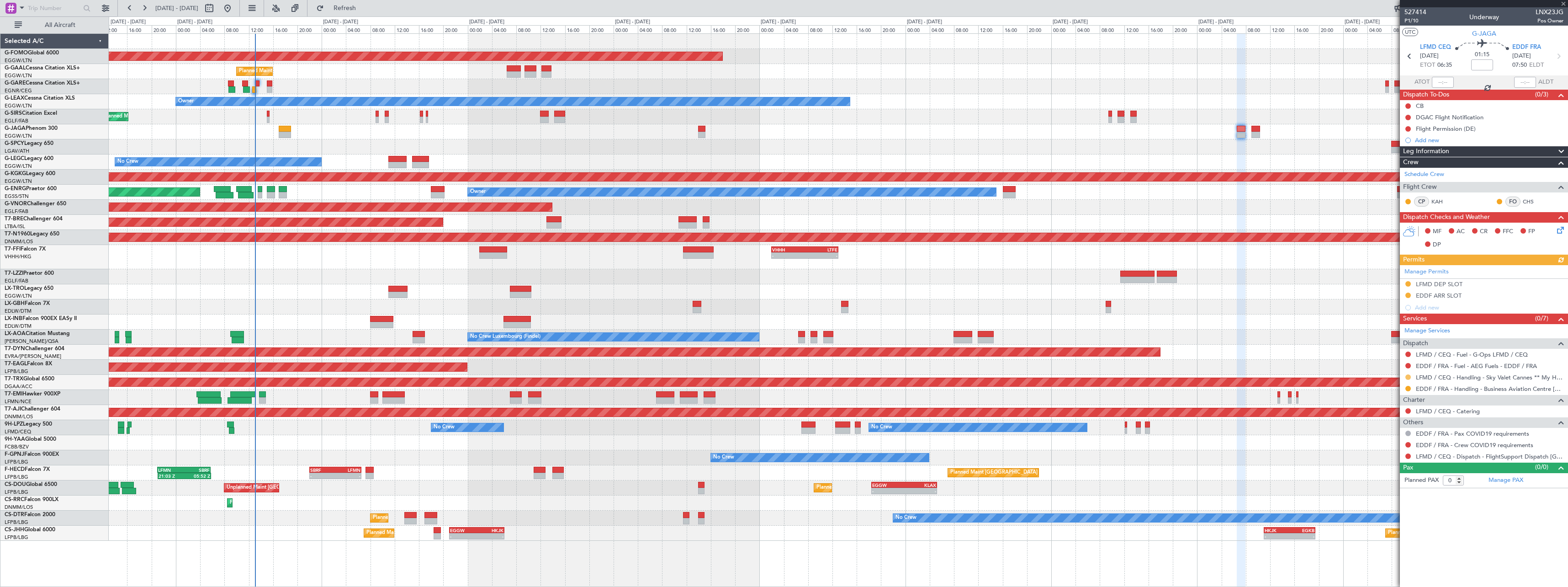
click at [1410, 376] on button at bounding box center [1408, 377] width 5 height 5
click at [1391, 489] on span "Confirmed" at bounding box center [1382, 485] width 29 height 9
drag, startPoint x: 1452, startPoint y: 283, endPoint x: 1462, endPoint y: 284, distance: 10.0
click at [1453, 283] on div "LFMD DEP SLOT" at bounding box center [1439, 284] width 47 height 8
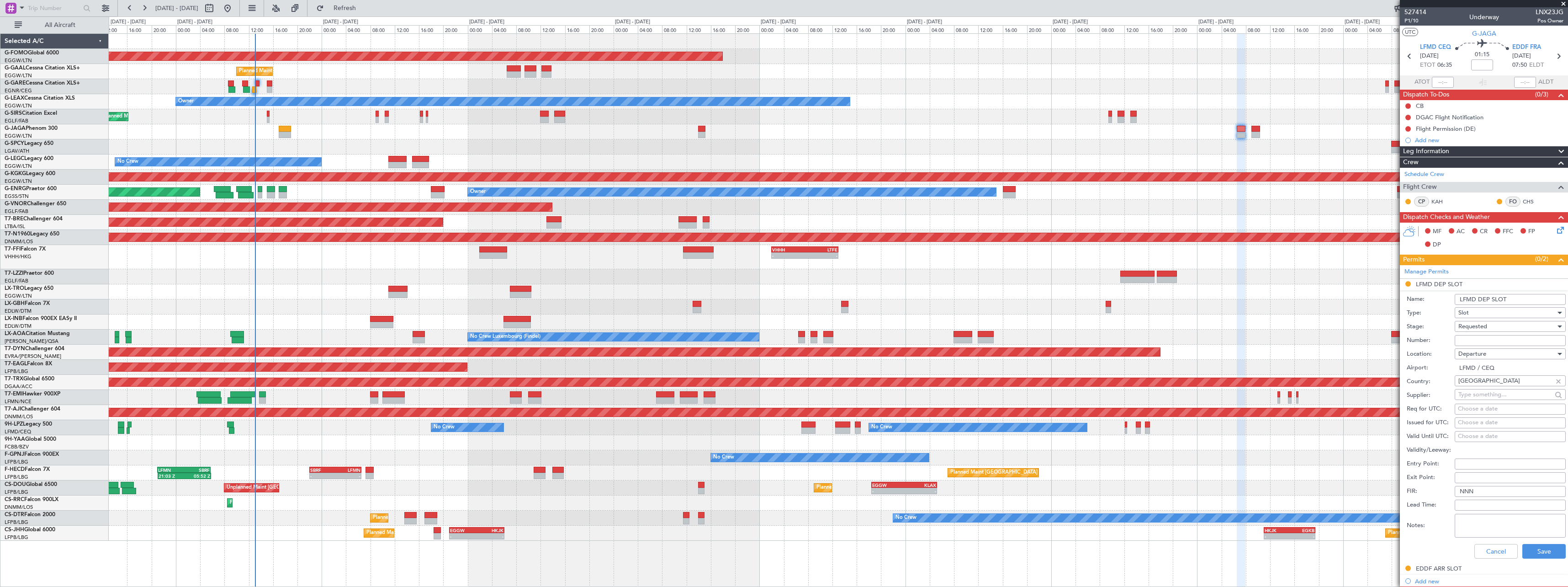
click at [1490, 339] on input "Number:" at bounding box center [1510, 340] width 111 height 11
paste input "LFMDD000001648"
type input "LFMDD000001648"
click at [1517, 292] on form "Name: LFMD DEP SLOT Type: Slot Stage: Requested Number: LFMDD000001648 Location…" at bounding box center [1484, 427] width 168 height 273
click at [1517, 296] on input "LFMD DEP SLOT" at bounding box center [1510, 300] width 111 height 11
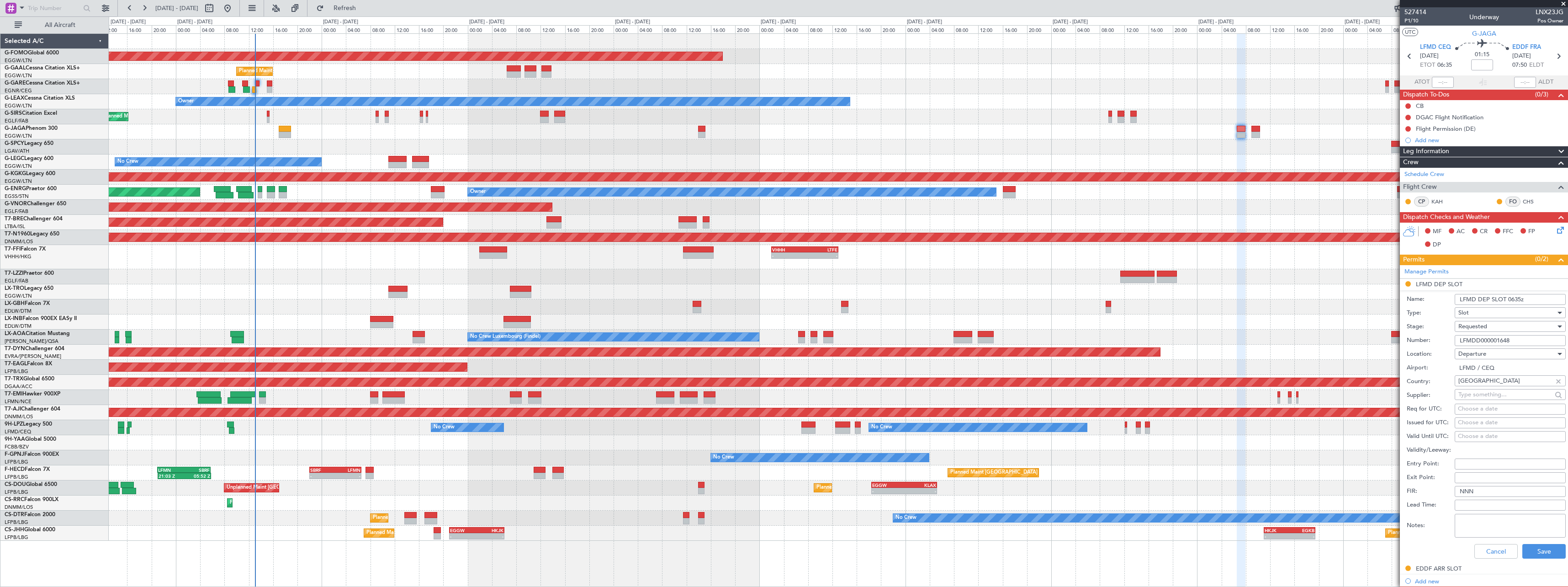
type input "LFMD DEP SLOT 0635z"
click at [1505, 322] on div "Requested" at bounding box center [1507, 326] width 97 height 14
click at [1501, 396] on span "Received OK" at bounding box center [1507, 396] width 96 height 14
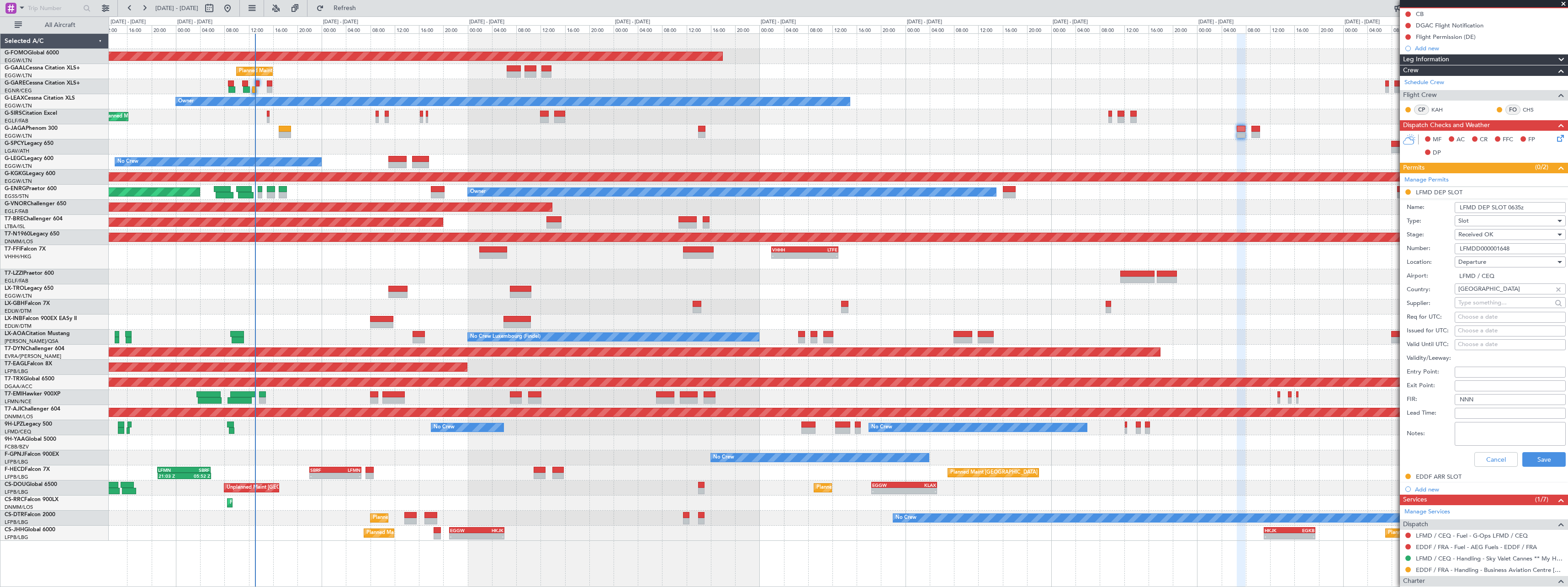
scroll to position [174, 0]
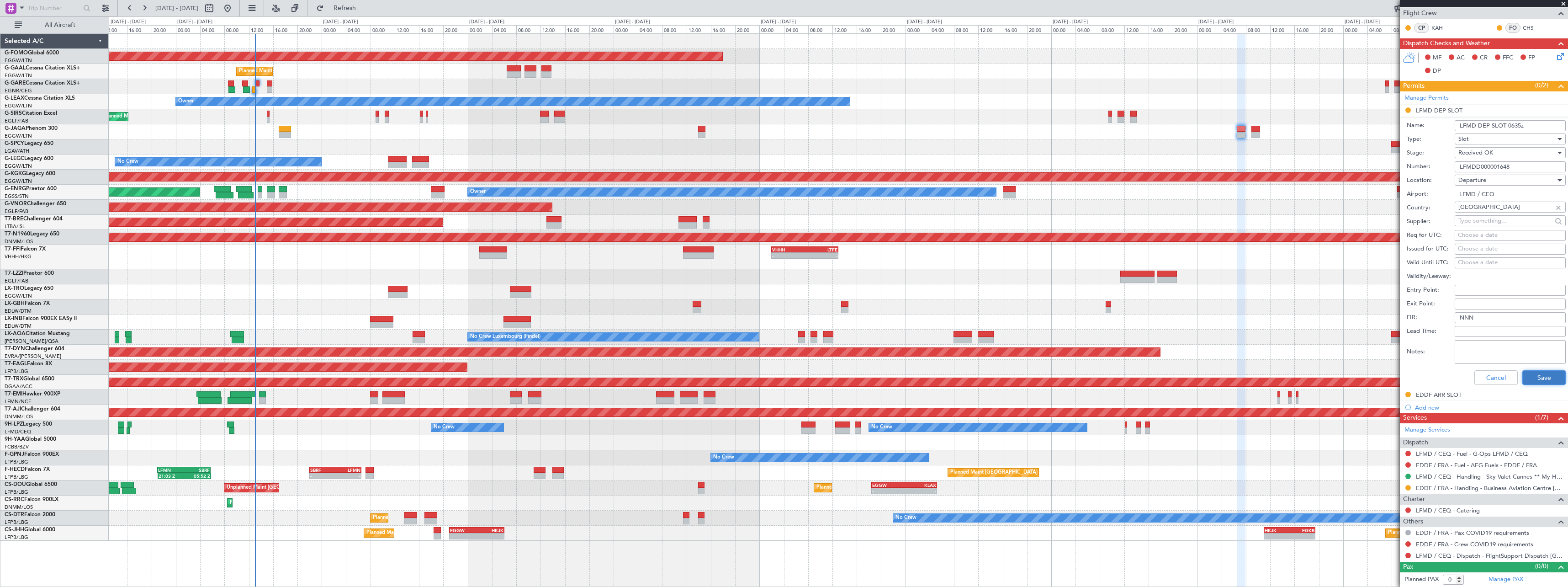
click at [1531, 376] on button "Save" at bounding box center [1544, 378] width 43 height 15
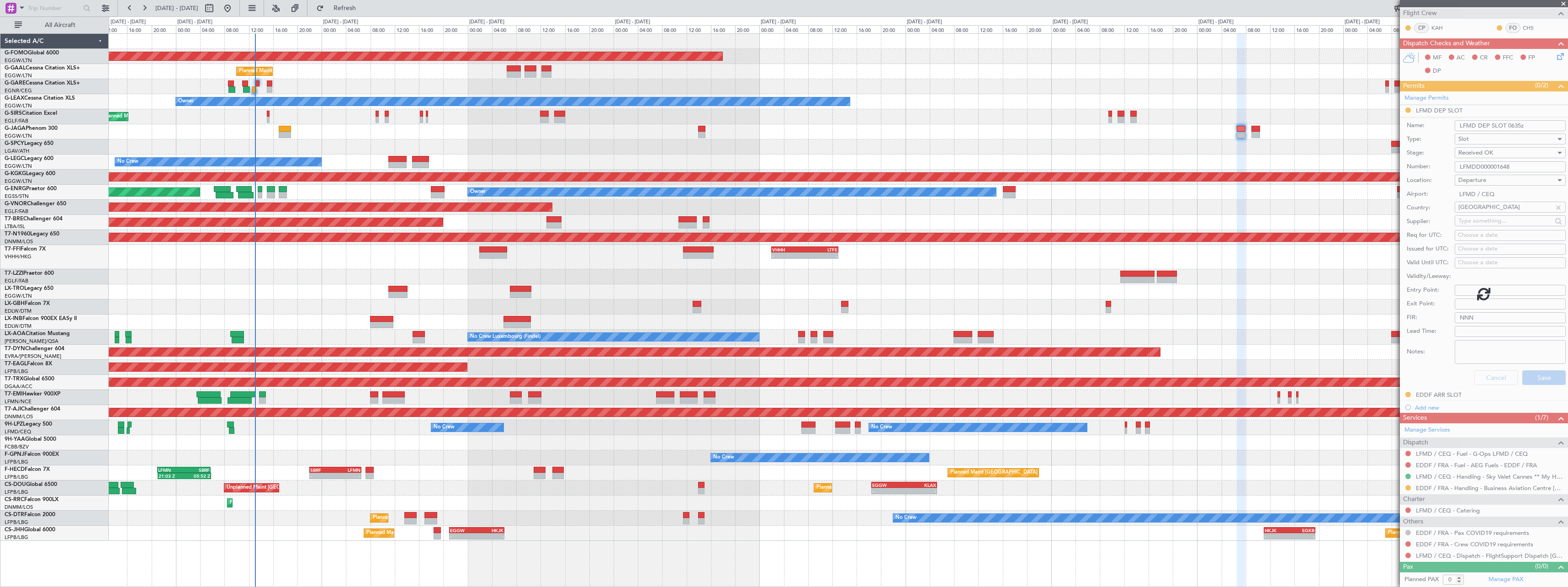
scroll to position [0, 0]
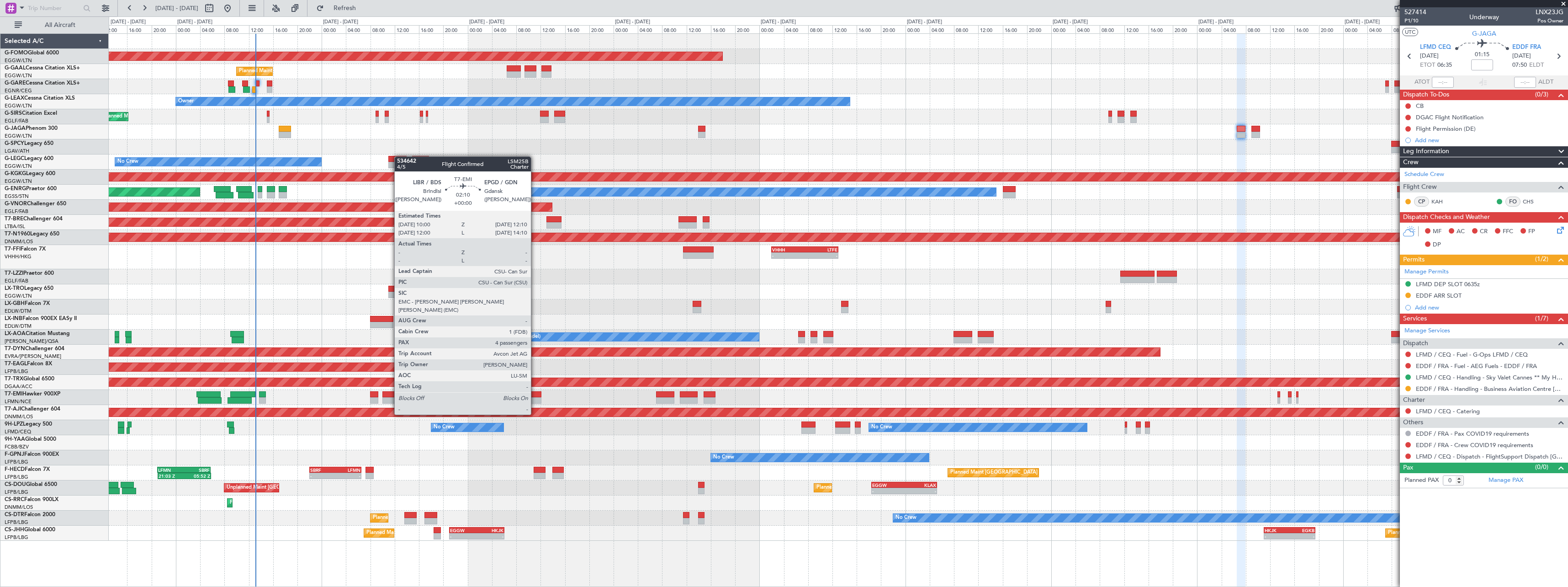
click at [535, 397] on div at bounding box center [535, 400] width 13 height 7
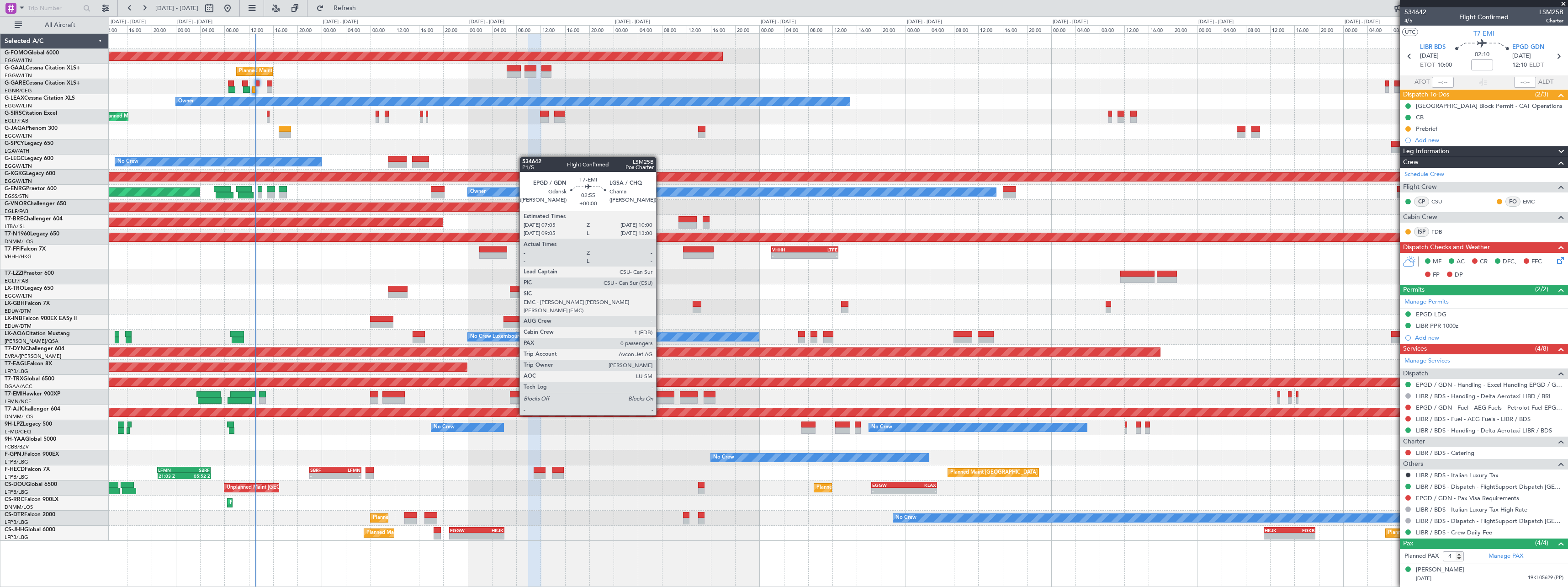
click at [660, 398] on div at bounding box center [665, 400] width 18 height 7
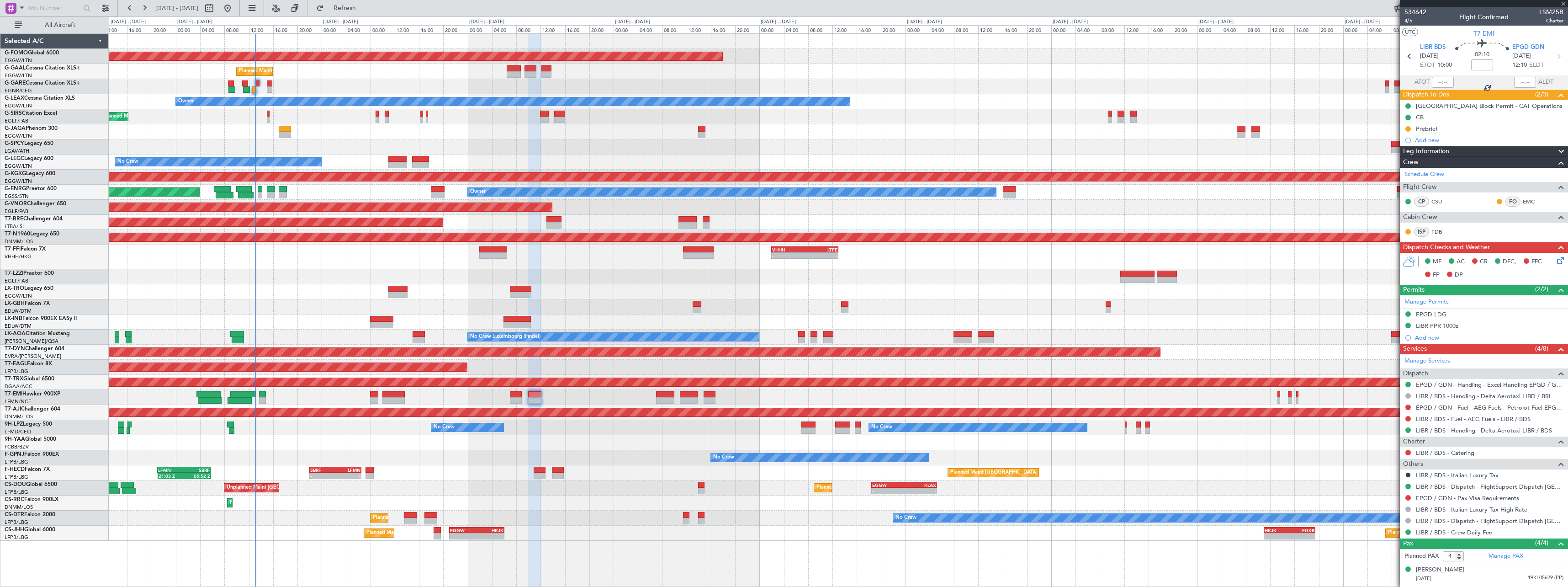
type input "0"
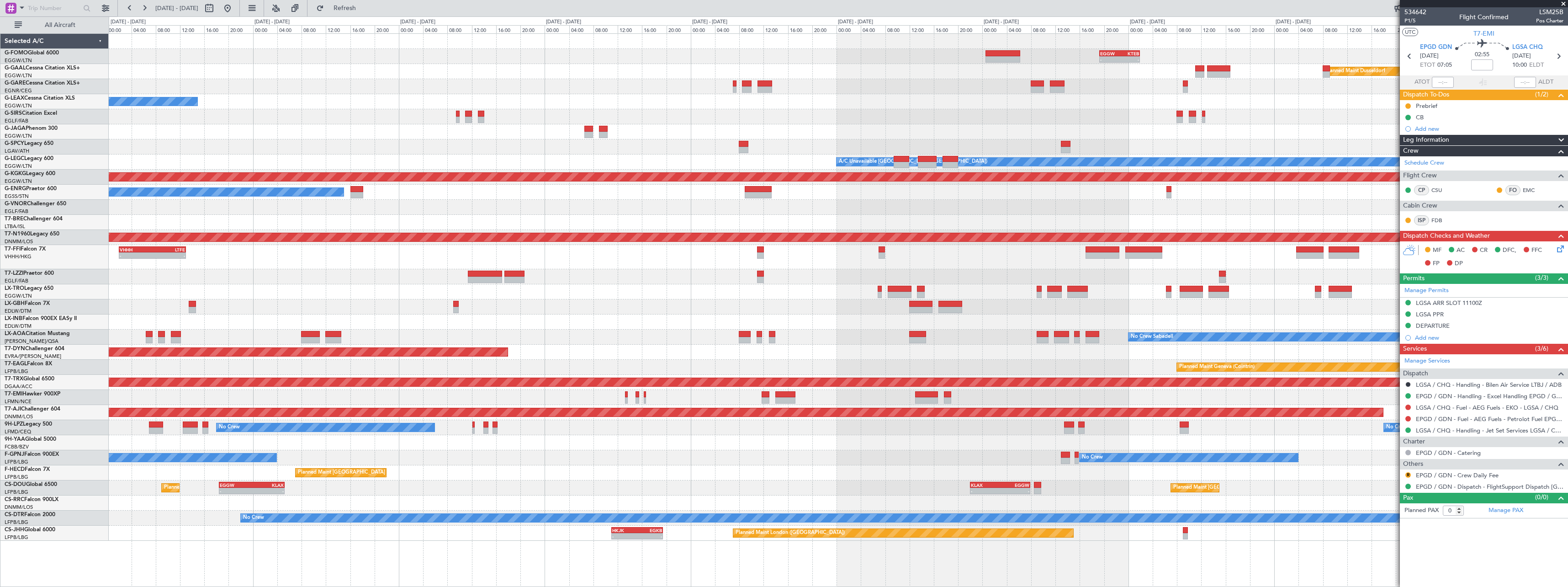
click at [147, 287] on div "- - EGGW 19:15 Z KTEB 01:55 Z Planned Maint Windsor Locks ([PERSON_NAME] Intl) …" at bounding box center [838, 287] width 1459 height 507
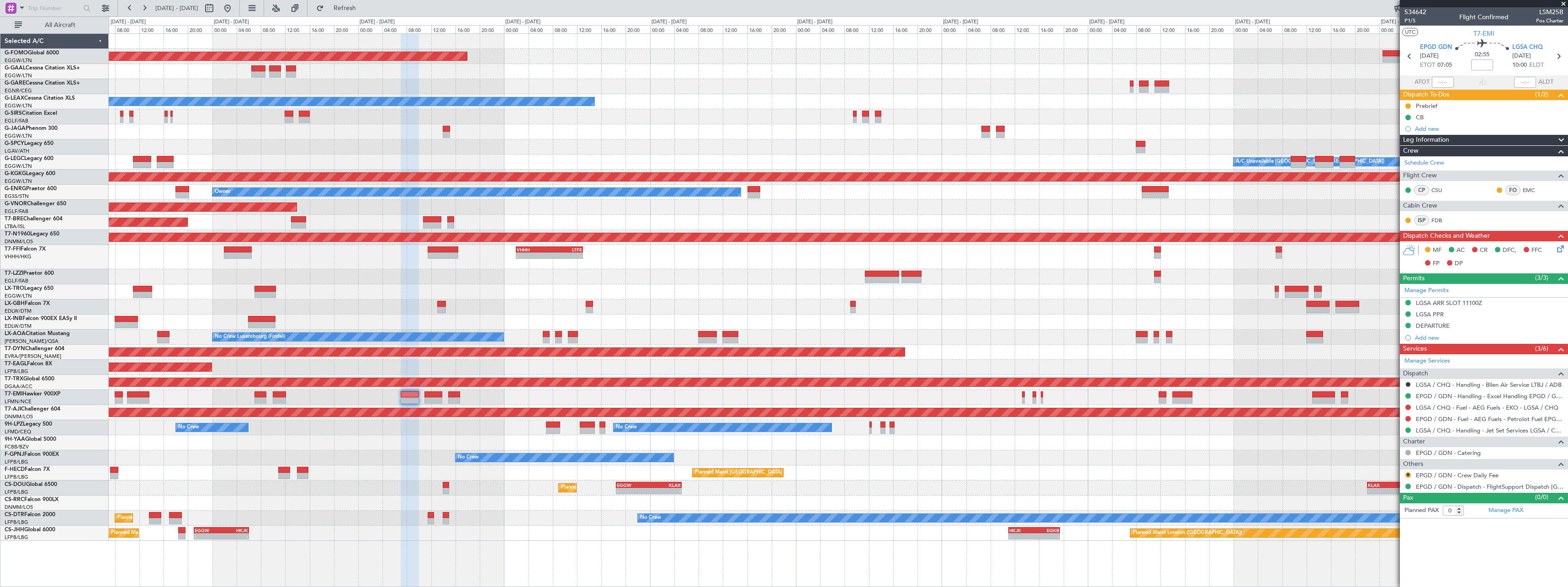
click at [1250, 266] on div "VHHH 02:00 Z LTFE 13:00 Z - -" at bounding box center [838, 257] width 1459 height 24
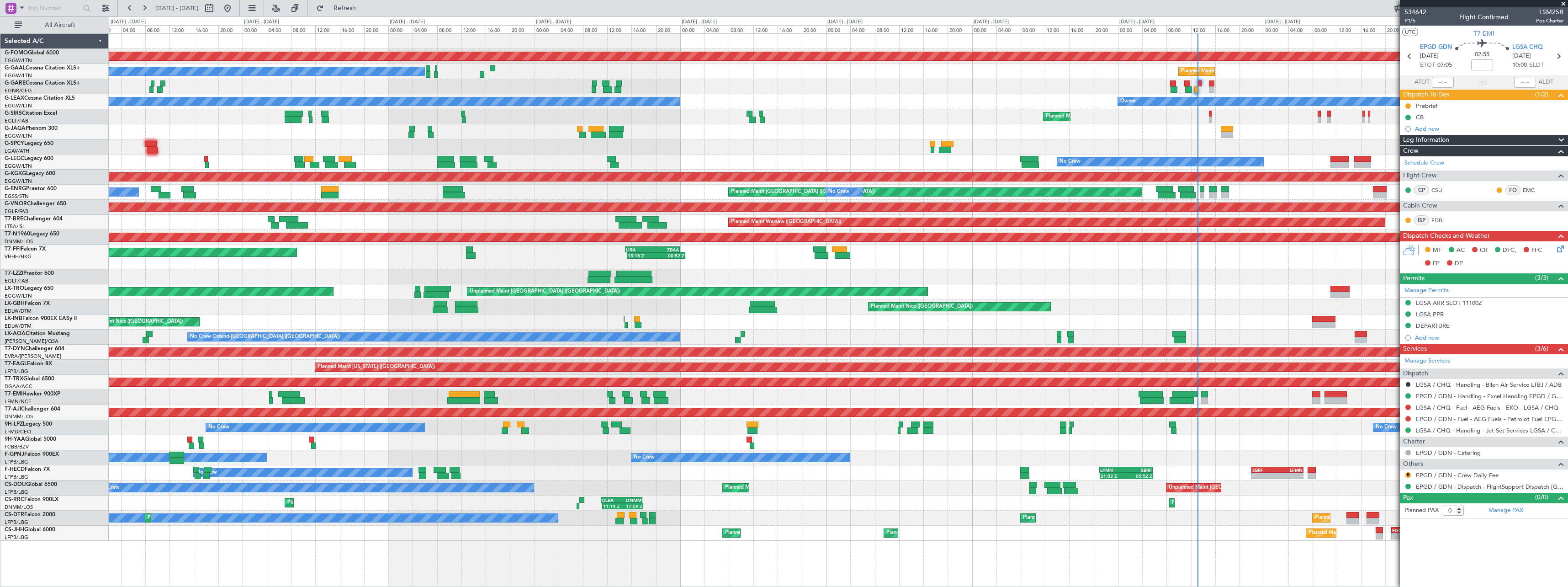
click at [1157, 274] on div at bounding box center [838, 276] width 1459 height 15
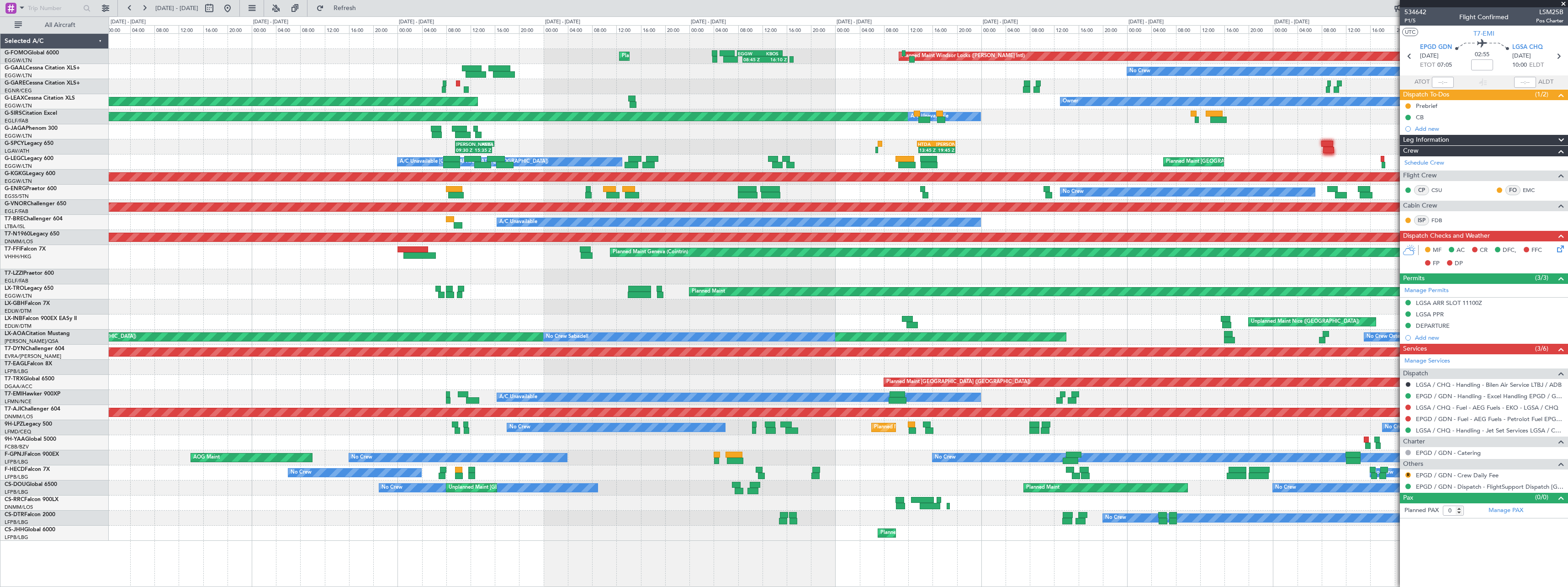
click at [1567, 259] on html "[DATE] - [DATE] Refresh Quick Links All Aircraft Planned Maint Windsor Locks ([…" at bounding box center [784, 294] width 1568 height 587
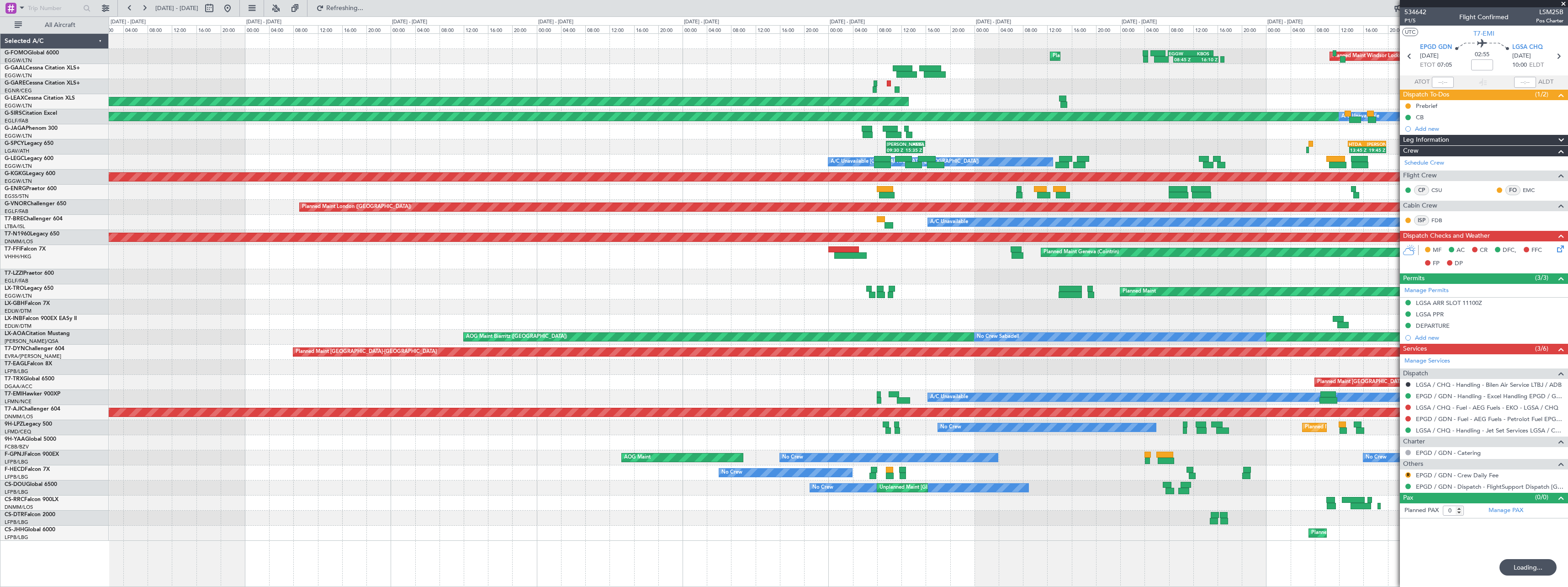
click at [558, 265] on div "Planned Maint Geneva (Cointrin)" at bounding box center [838, 257] width 1459 height 24
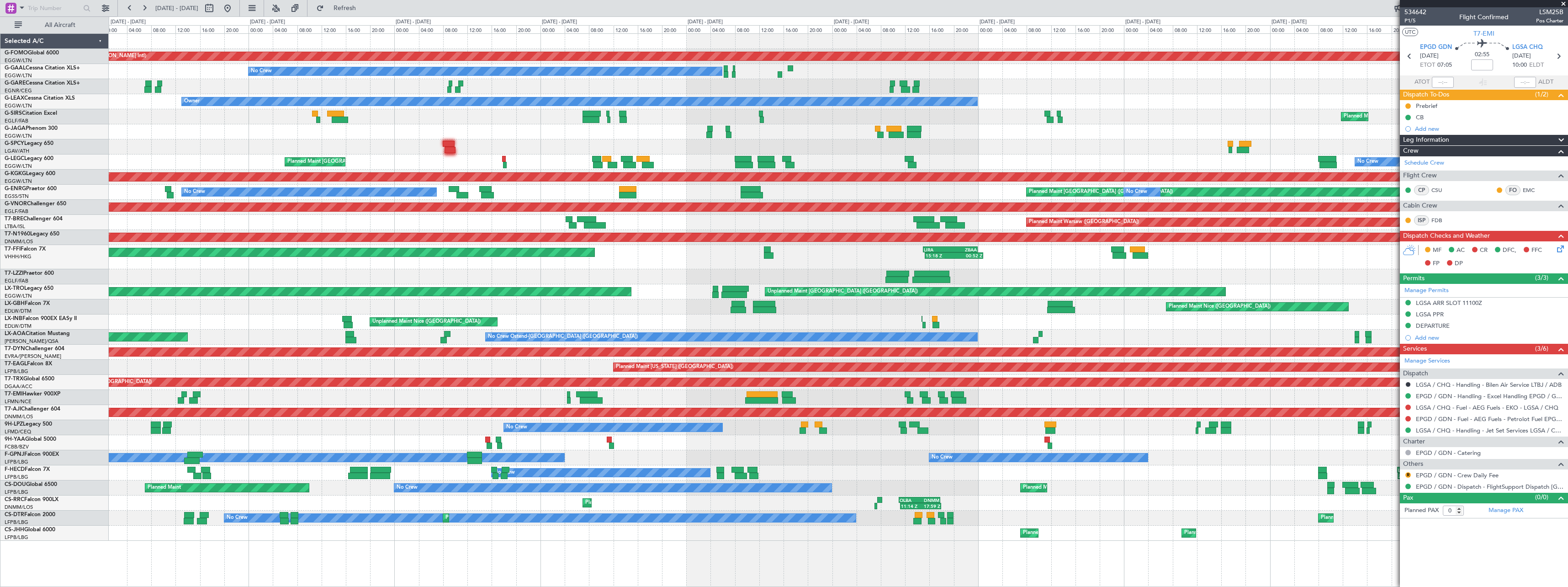
click at [0, 270] on html "[DATE] - [DATE] Refresh Quick Links All Aircraft Planned Maint Windsor Locks ([…" at bounding box center [784, 294] width 1568 height 587
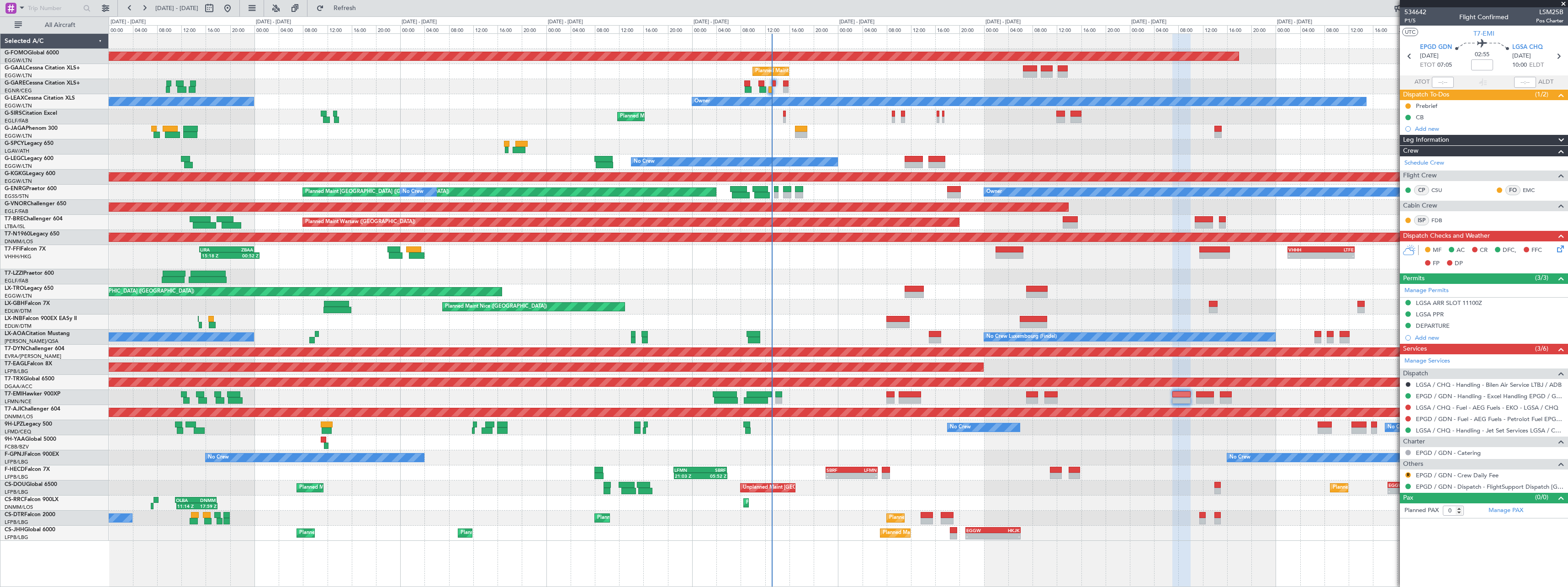
click at [165, 262] on div "Planned Maint Windsor Locks ([PERSON_NAME] Intl) Planned Maint No Crew Owner Ow…" at bounding box center [838, 287] width 1459 height 507
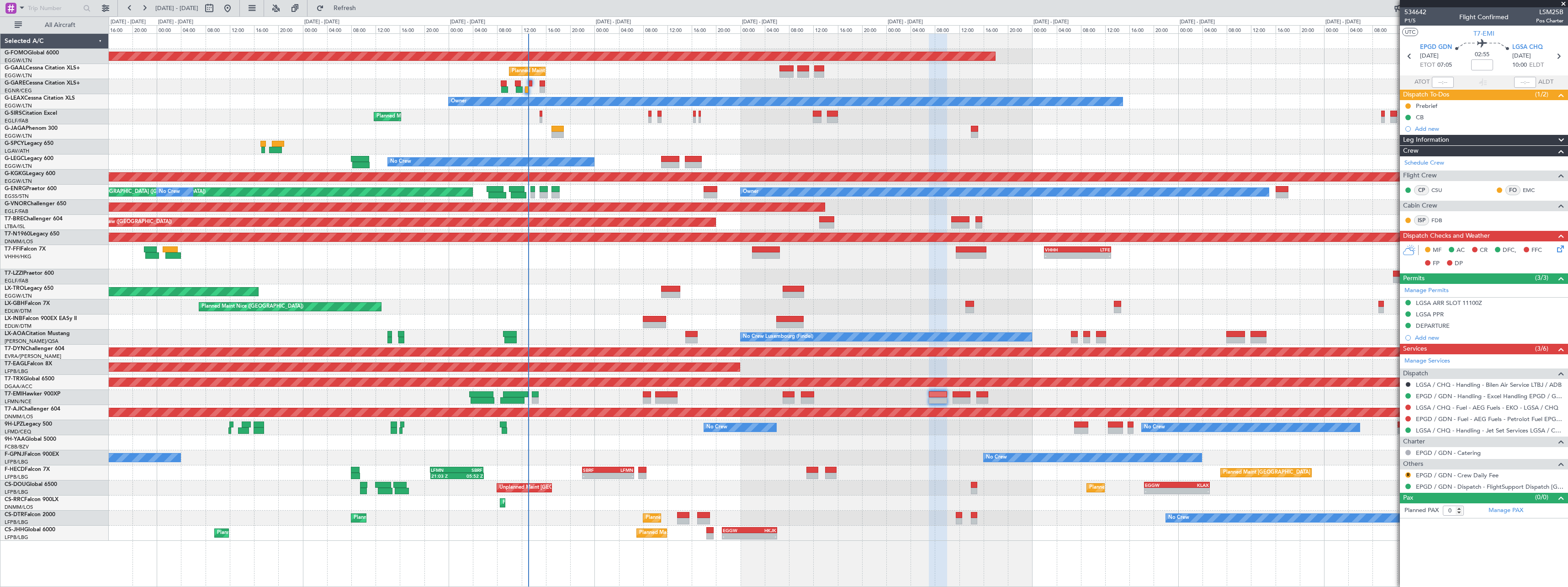
click at [885, 294] on div "Unplanned Maint [GEOGRAPHIC_DATA] ([GEOGRAPHIC_DATA])" at bounding box center [838, 292] width 1459 height 15
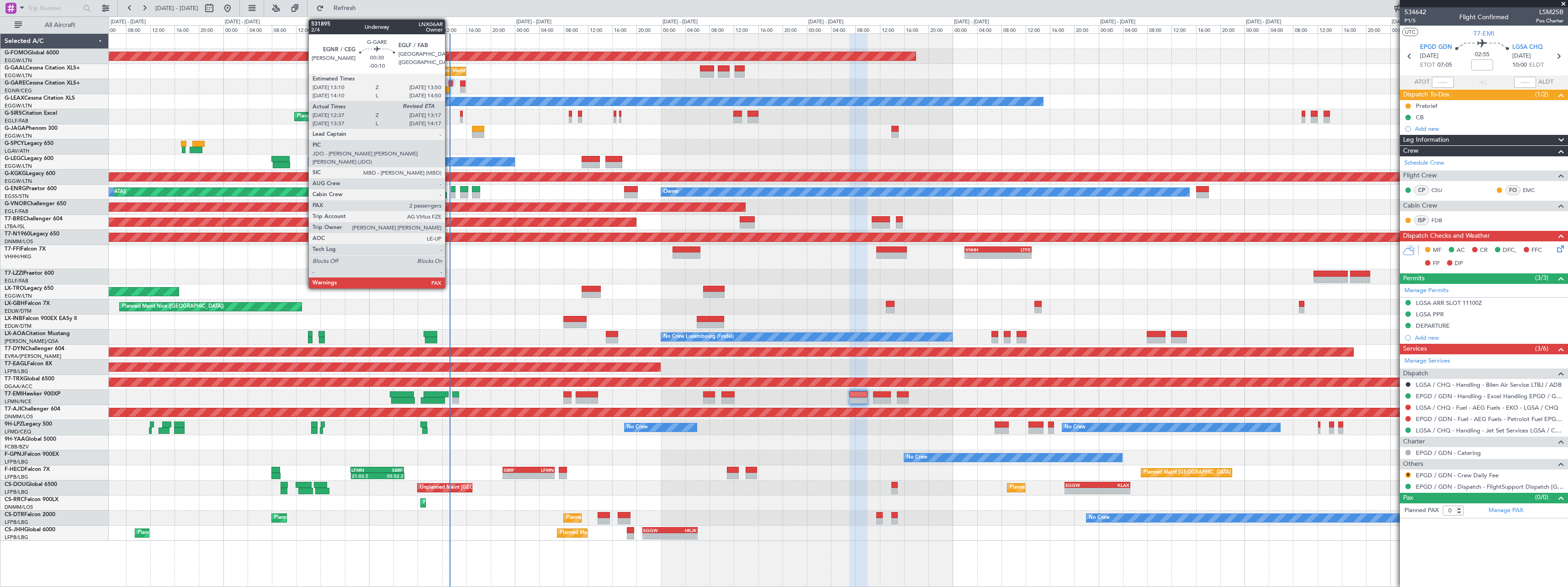
click at [450, 85] on div at bounding box center [450, 83] width 4 height 7
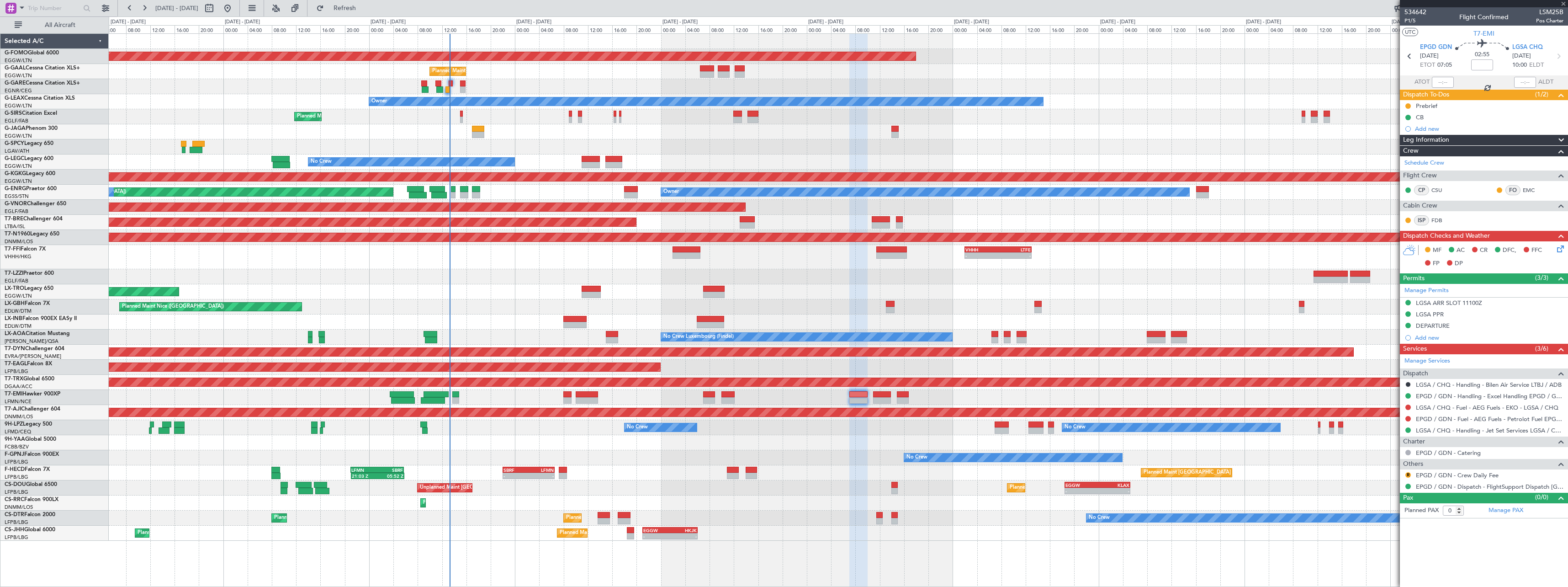
type input "-00:10"
type input "12:37"
type input "3"
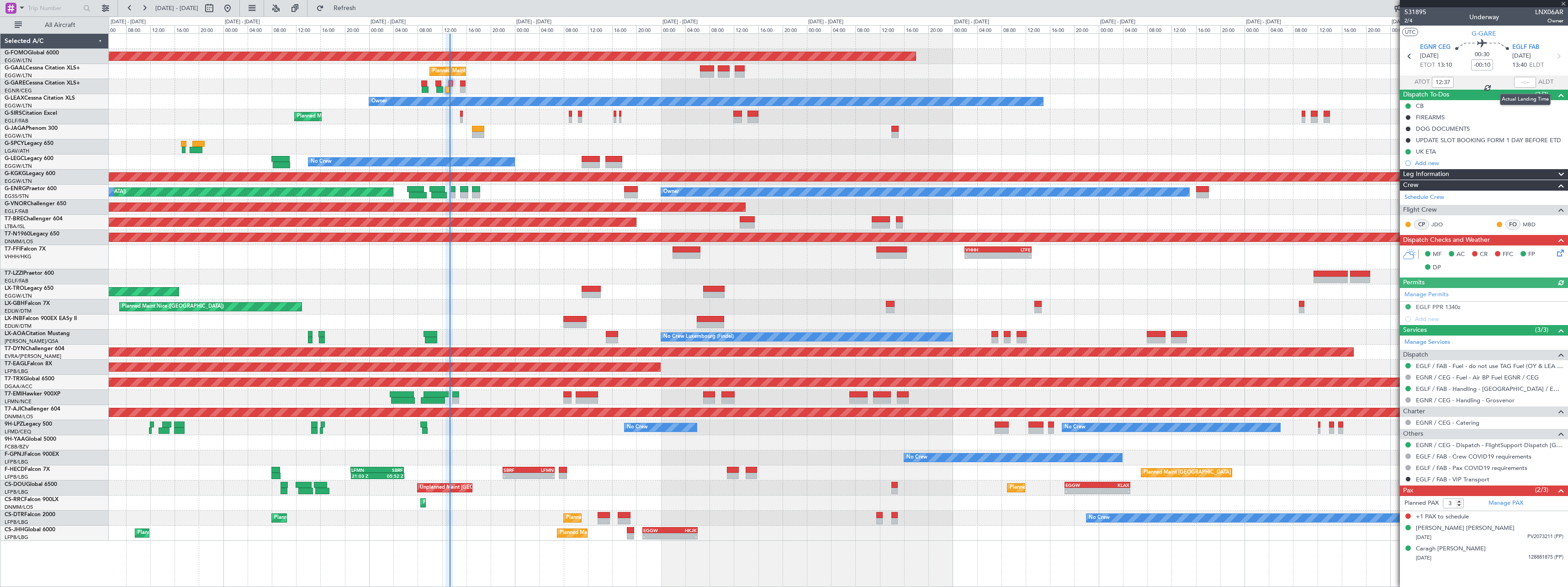
click at [1531, 80] on div at bounding box center [1525, 82] width 22 height 11
click at [1527, 81] on input "text" at bounding box center [1525, 82] width 22 height 11
type input "13:13"
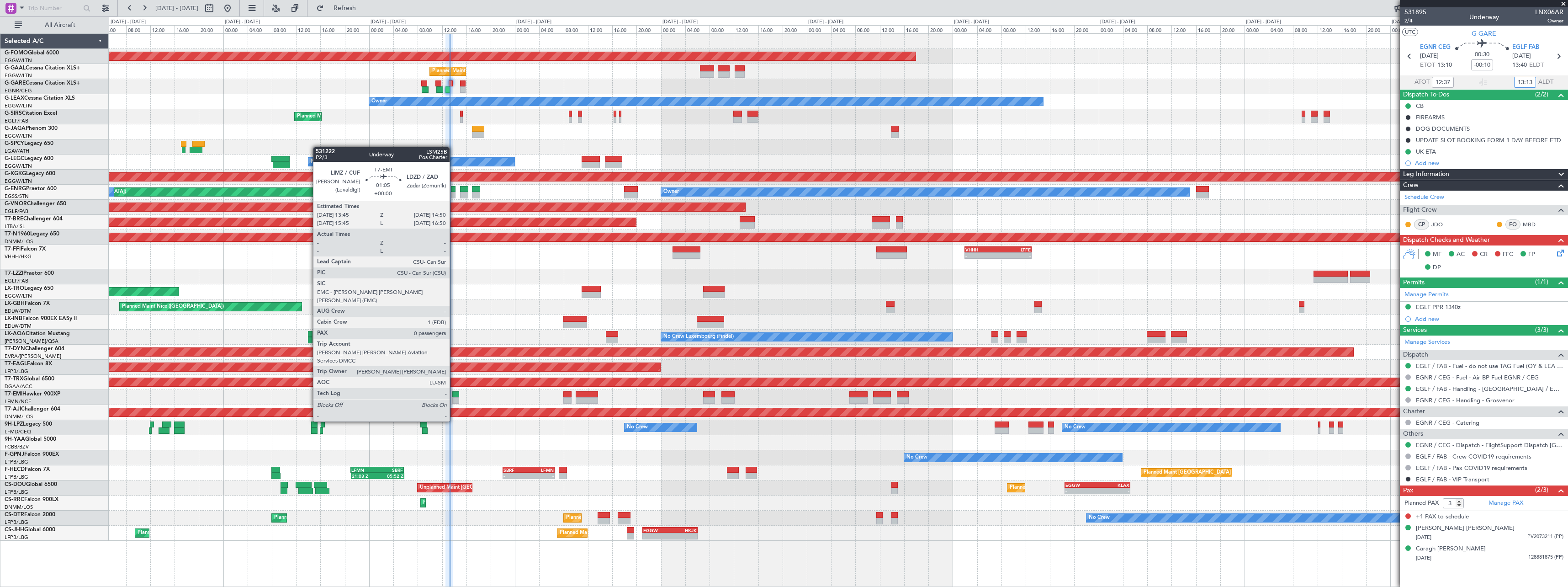
click at [453, 396] on div at bounding box center [455, 394] width 7 height 7
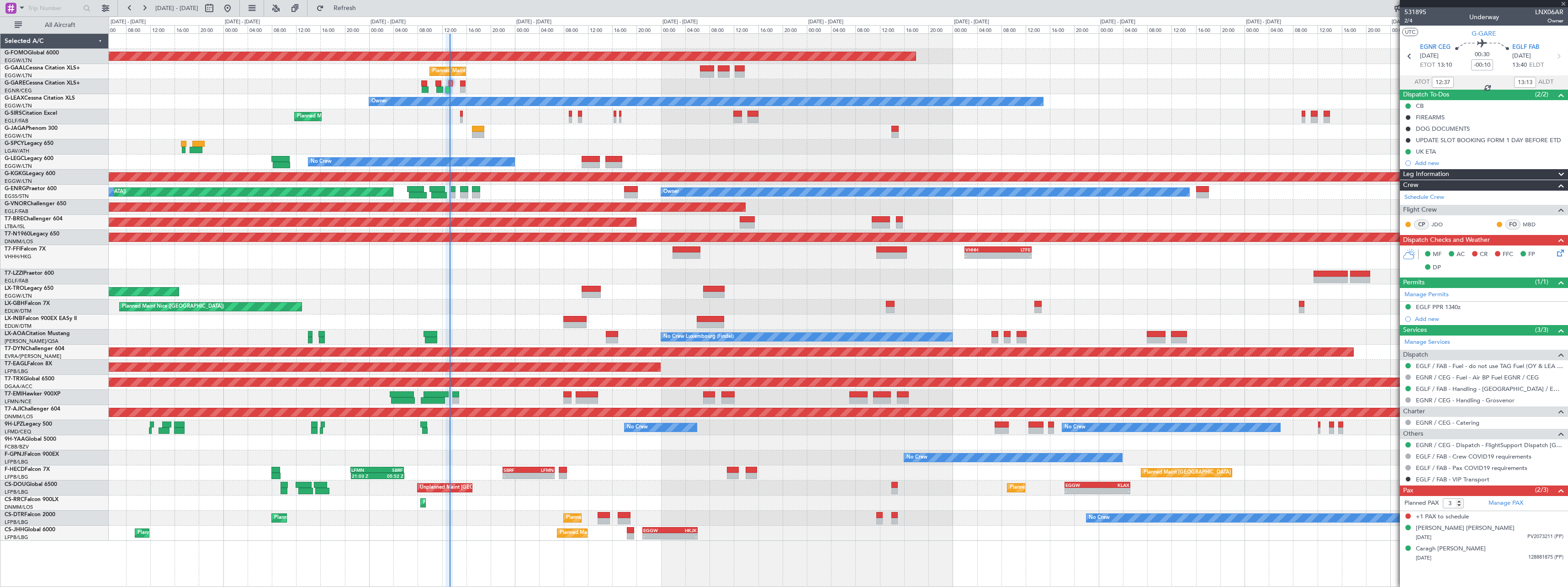
type input "0"
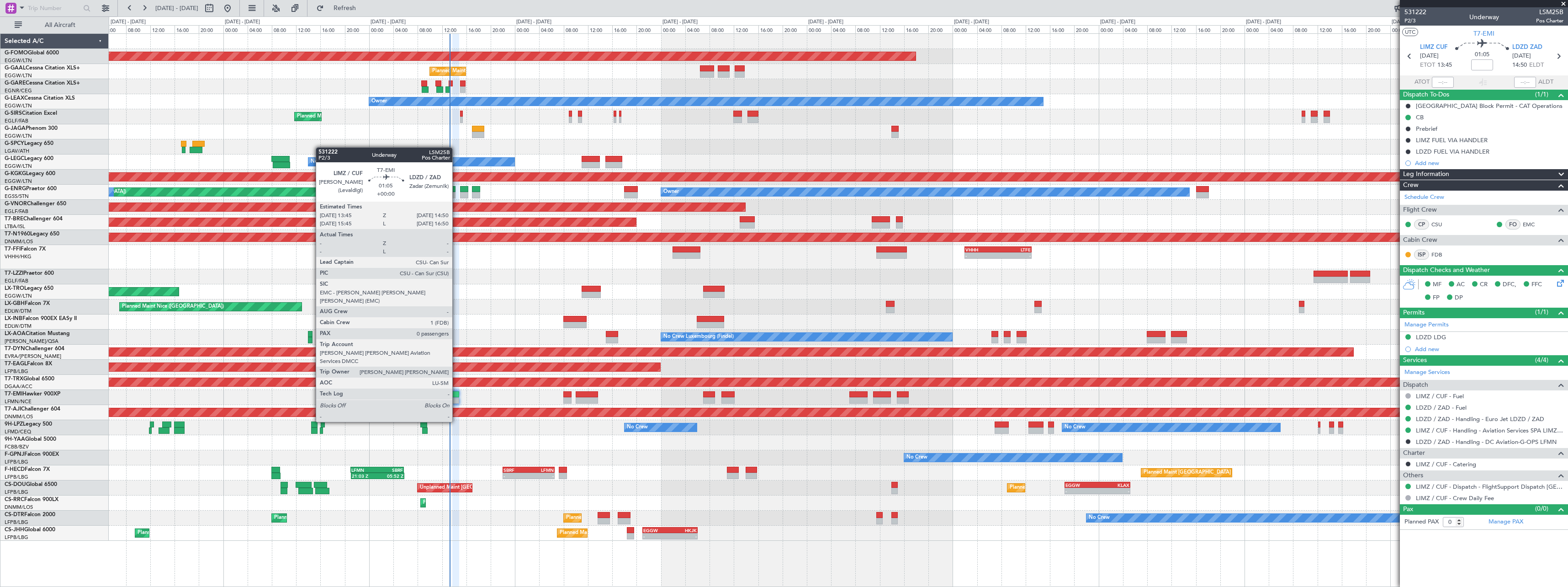
click at [457, 396] on div at bounding box center [455, 394] width 7 height 7
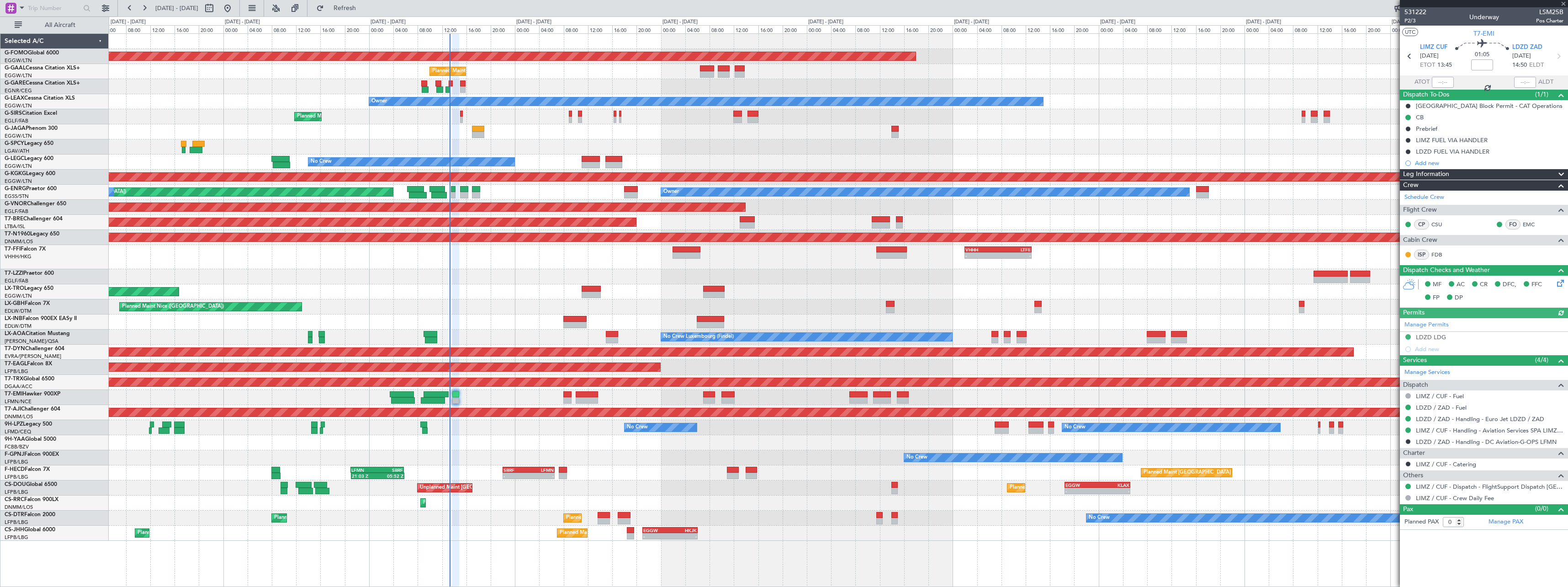
click at [1442, 84] on div at bounding box center [1443, 82] width 22 height 11
click at [1446, 82] on div at bounding box center [1443, 82] width 22 height 11
click at [1445, 82] on input "text" at bounding box center [1443, 82] width 22 height 11
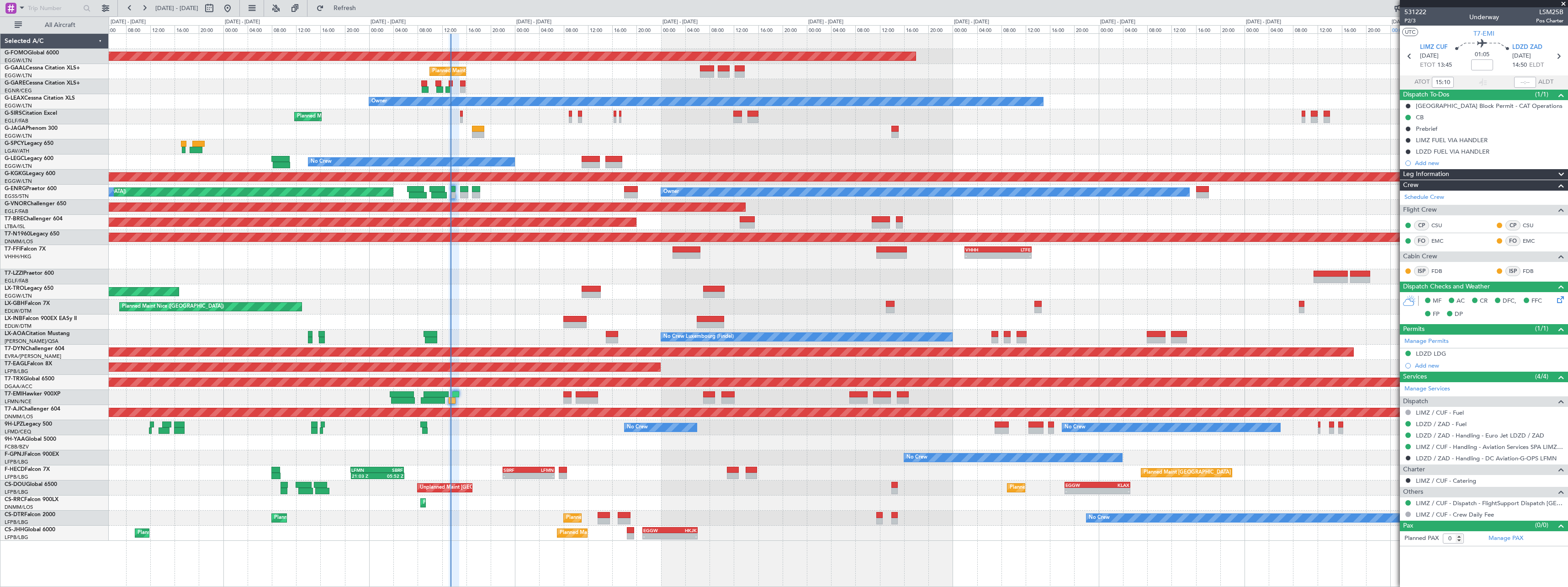
type input "13:10"
click at [1412, 19] on span "P2/3" at bounding box center [1415, 21] width 22 height 8
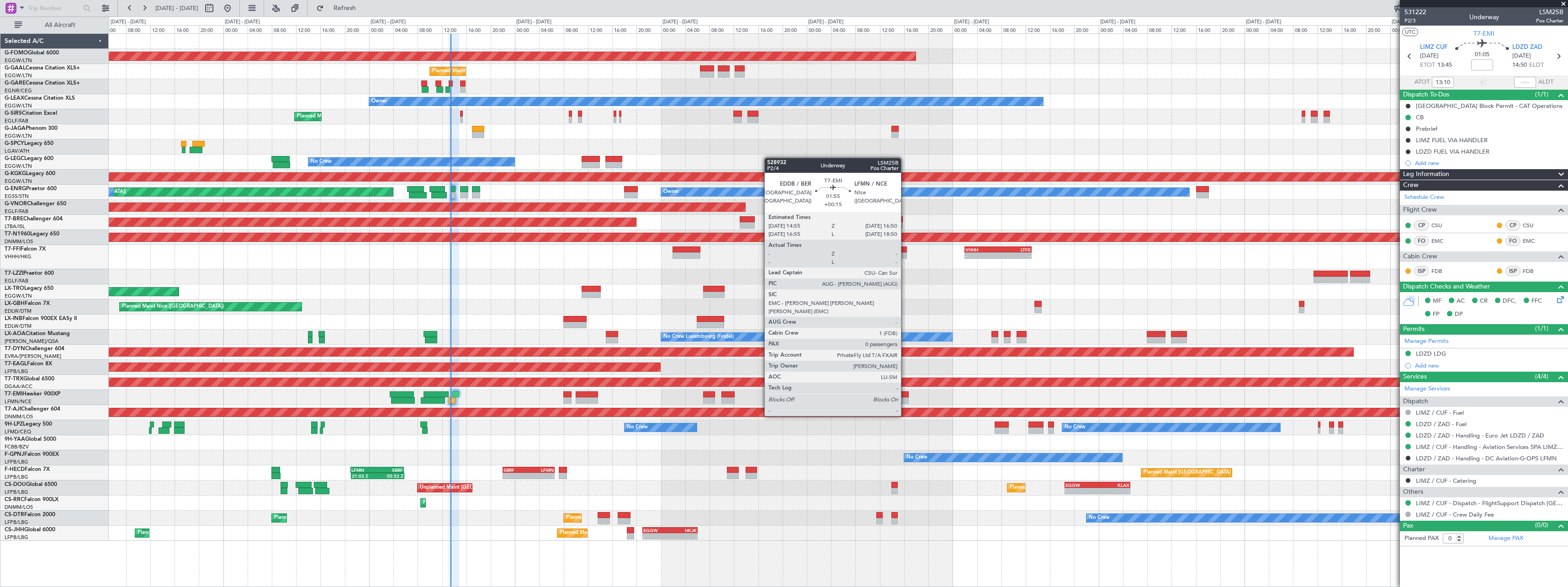
click at [905, 399] on div at bounding box center [903, 400] width 12 height 7
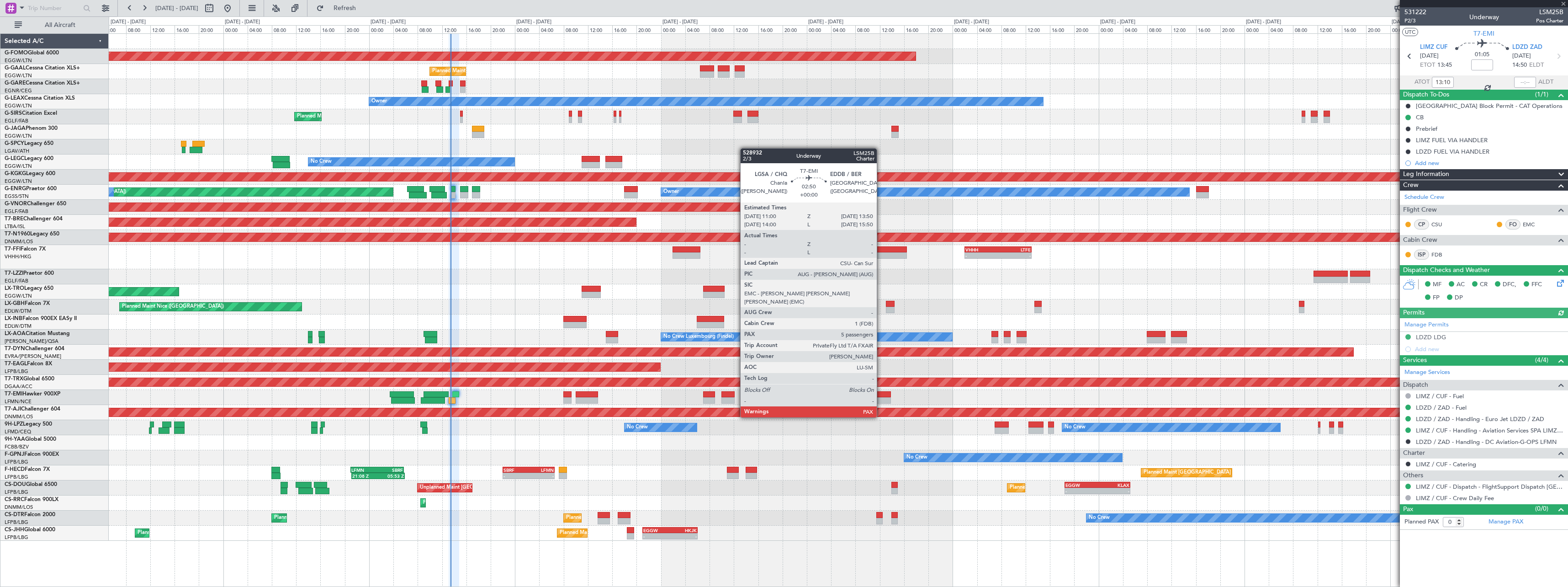
click at [880, 399] on div at bounding box center [881, 400] width 18 height 7
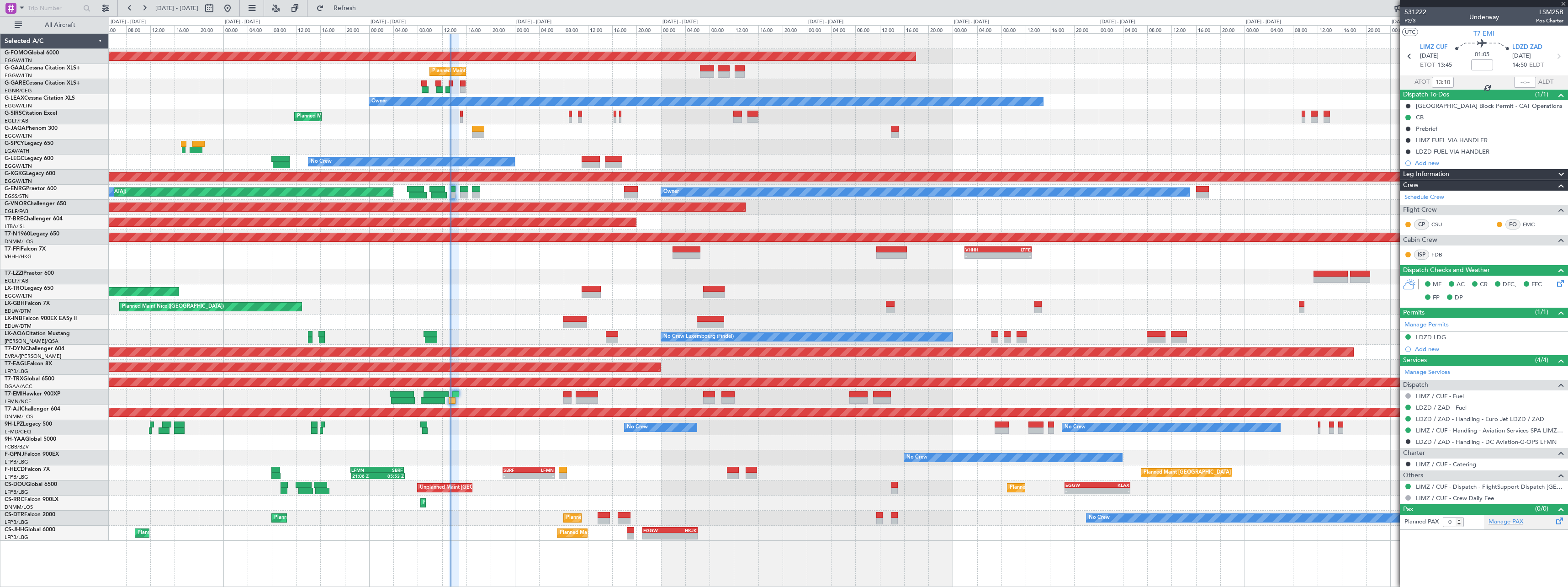
type input "5"
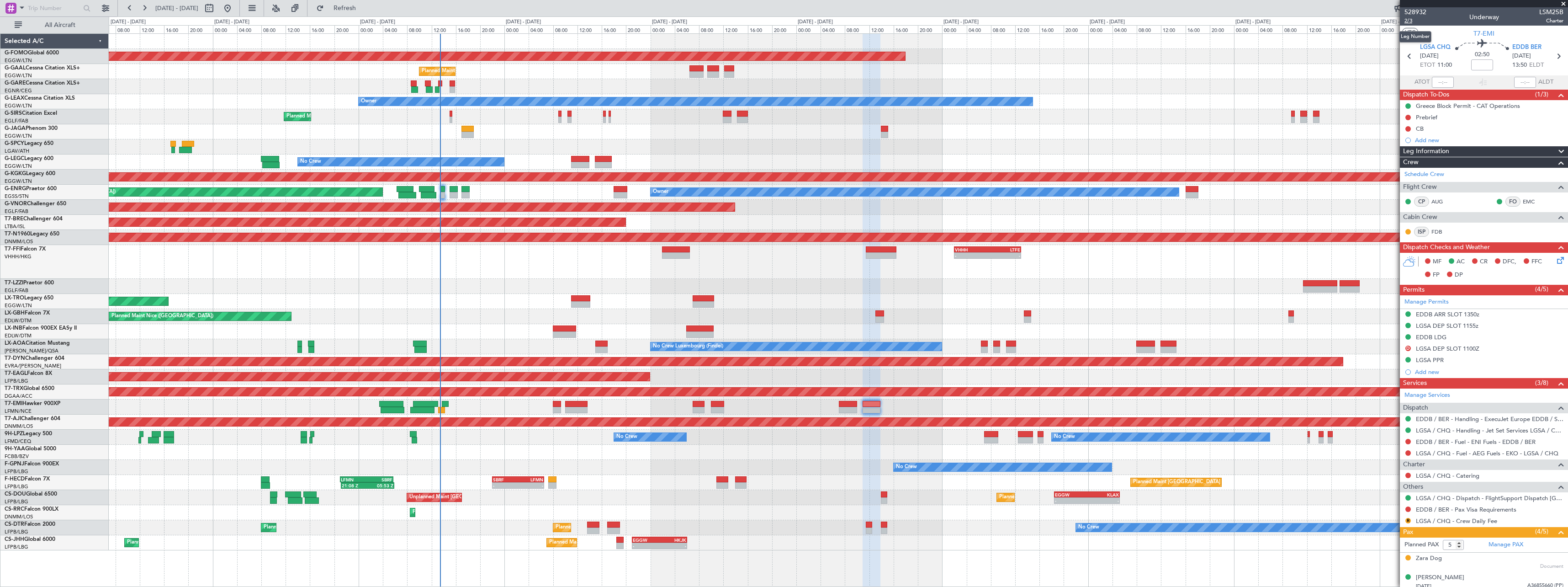
click at [1410, 21] on span "2/3" at bounding box center [1415, 21] width 22 height 8
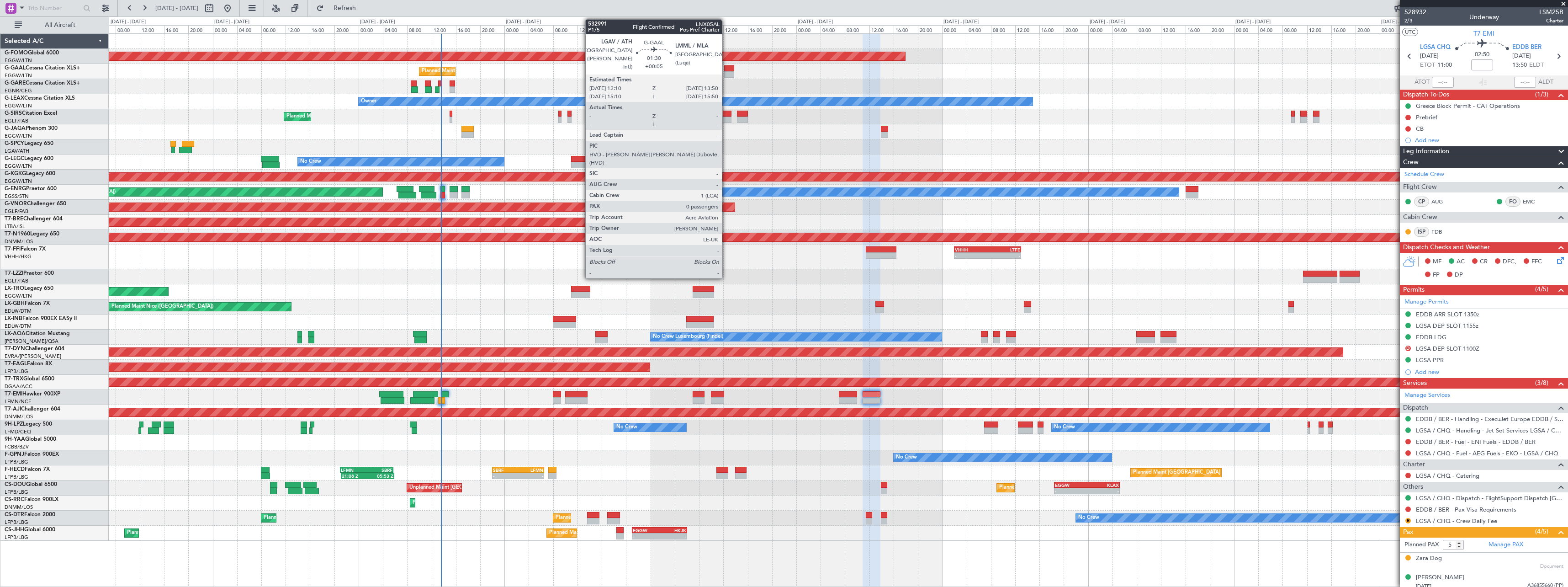
click at [726, 69] on div at bounding box center [729, 68] width 10 height 7
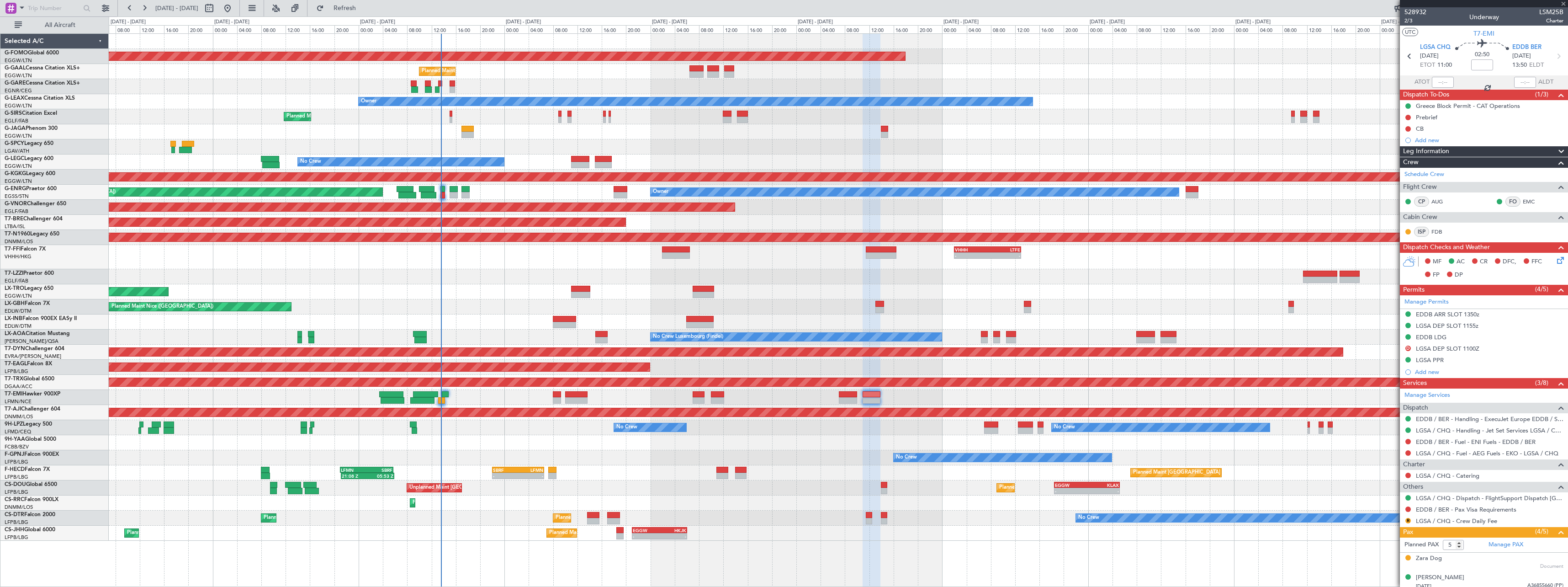
type input "+00:05"
type input "0"
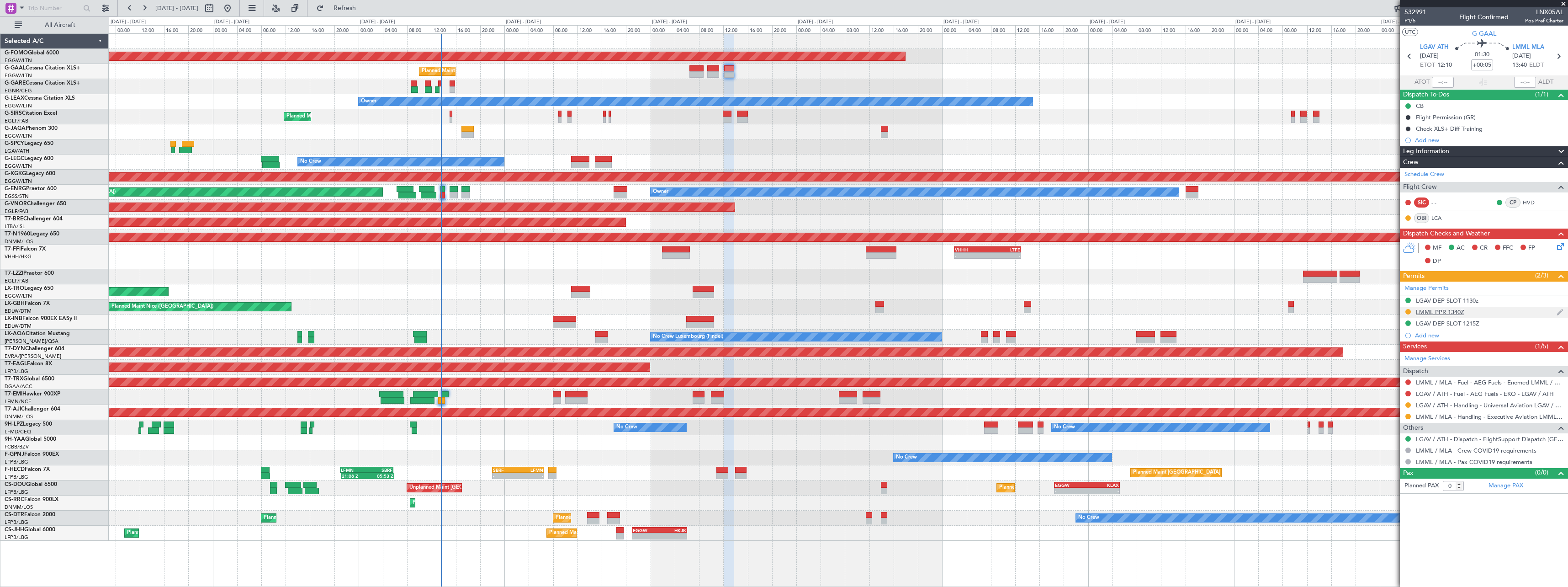
click at [1459, 315] on div "LMML PPR 1340Z" at bounding box center [1484, 312] width 168 height 12
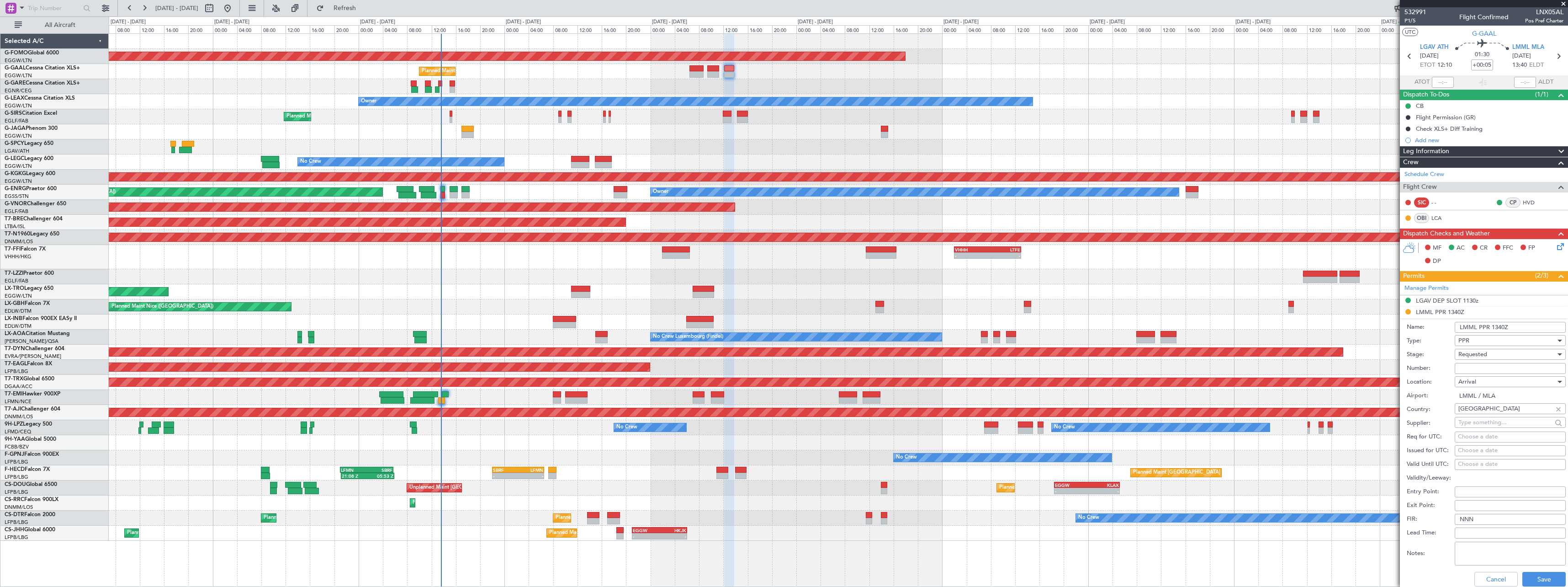
click at [1486, 370] on input "Number:" at bounding box center [1510, 368] width 111 height 11
paste input "PPR00022645"
type input "PPR00022645"
click at [1497, 355] on div "Requested" at bounding box center [1507, 354] width 97 height 14
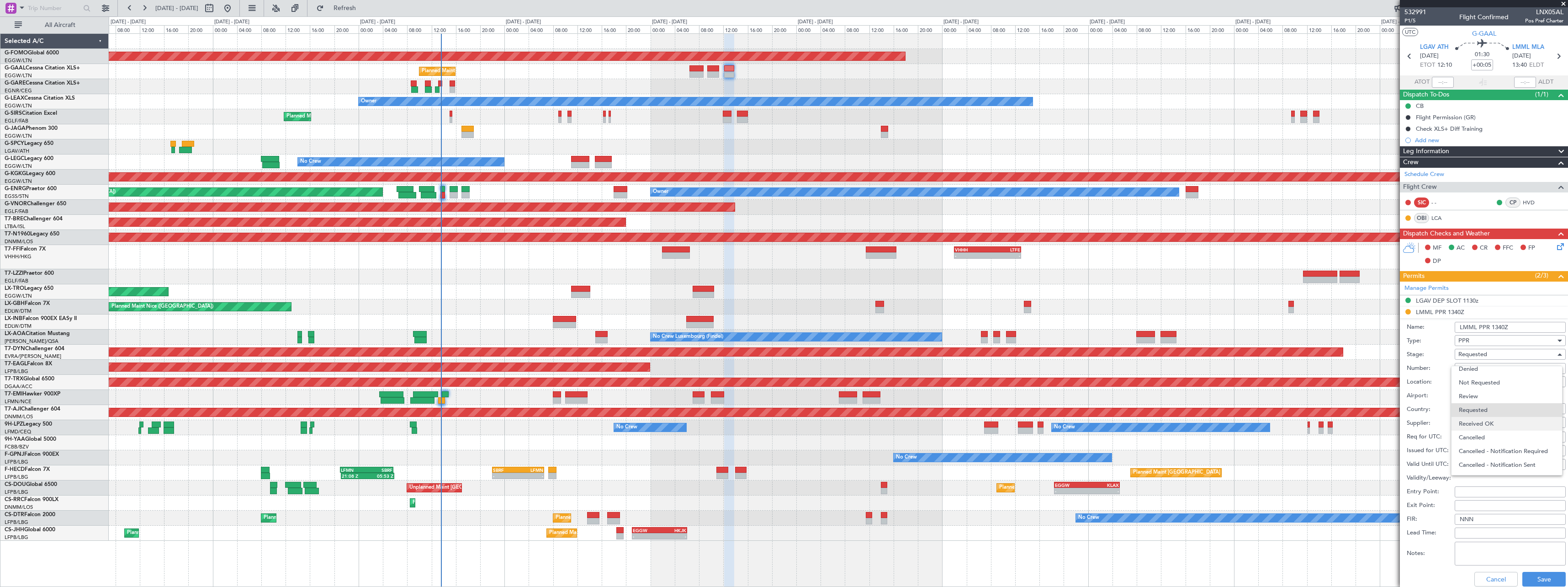
click at [1507, 424] on span "Received OK" at bounding box center [1507, 424] width 96 height 14
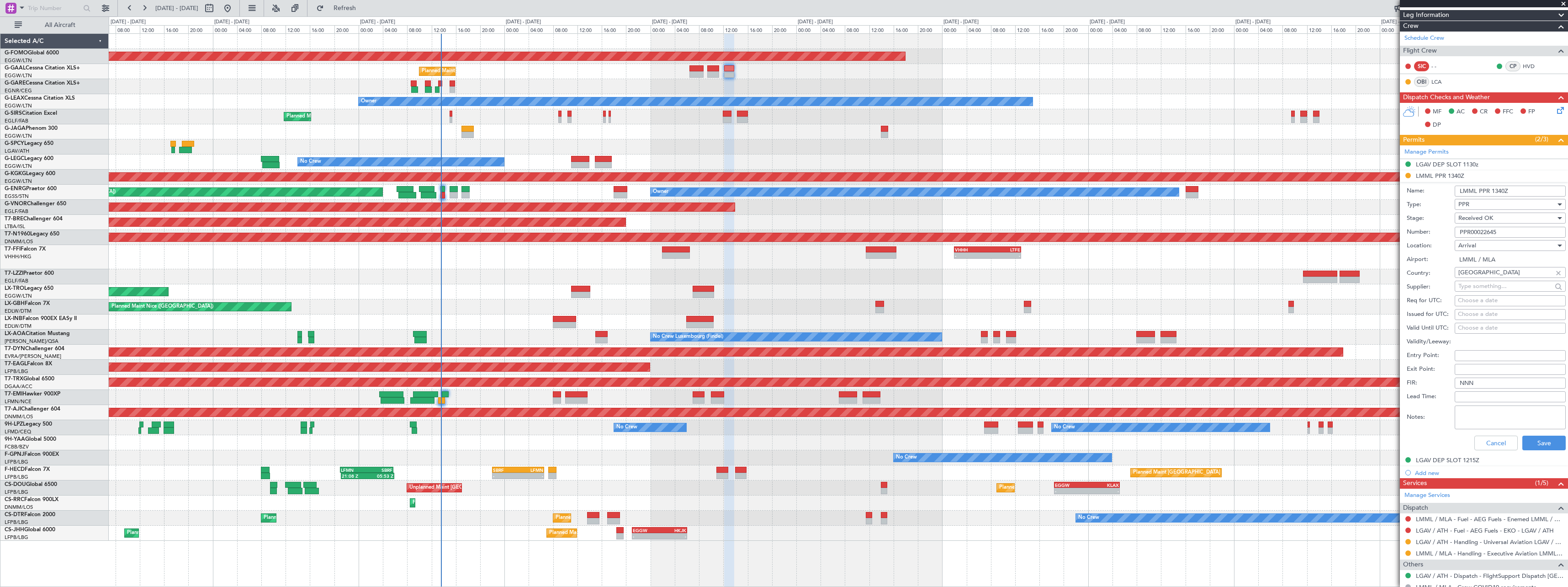
scroll to position [137, 0]
click at [1539, 441] on button "Save" at bounding box center [1544, 442] width 43 height 15
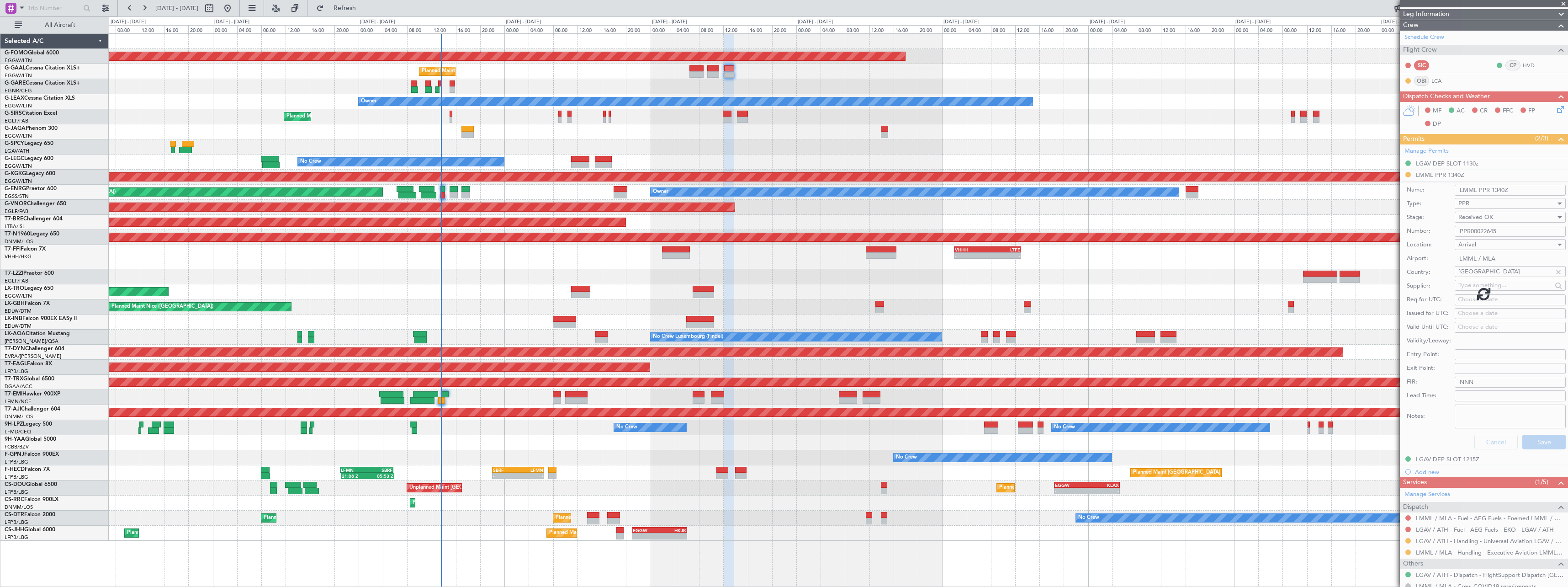
scroll to position [0, 0]
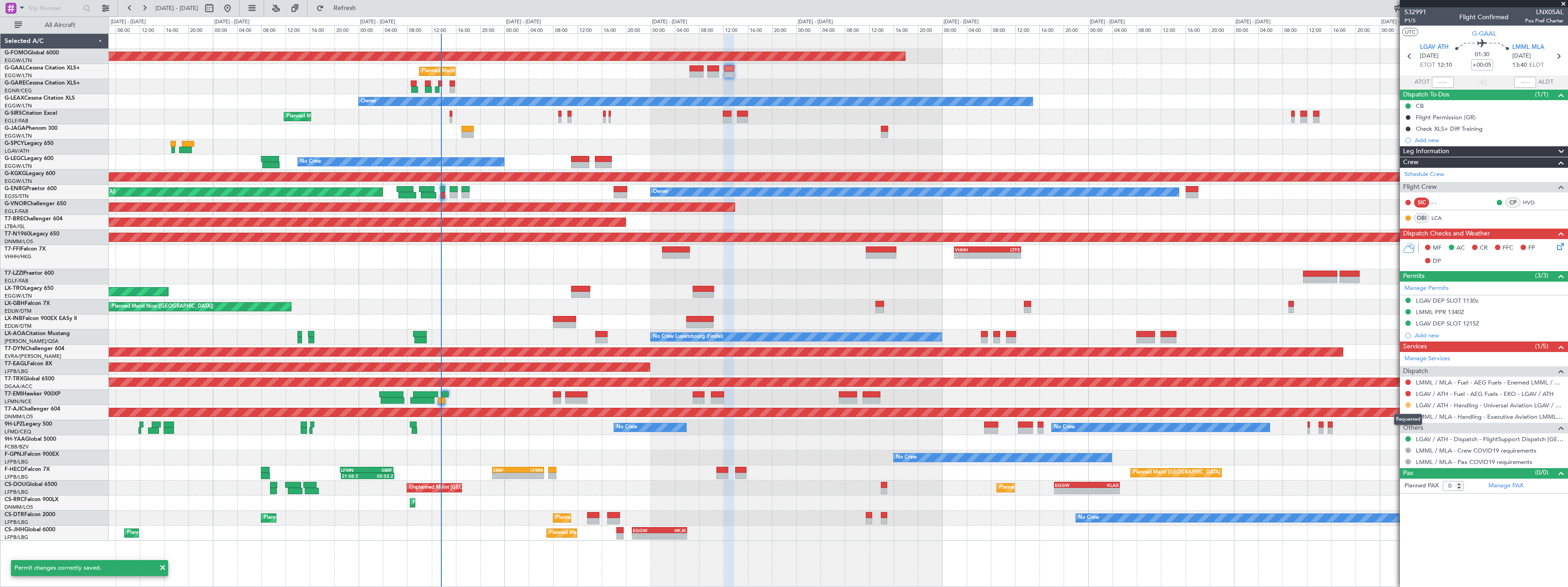
click at [1408, 406] on button at bounding box center [1408, 405] width 5 height 5
click at [1384, 510] on span "Confirmed" at bounding box center [1382, 513] width 29 height 9
click at [1409, 416] on button at bounding box center [1408, 416] width 5 height 5
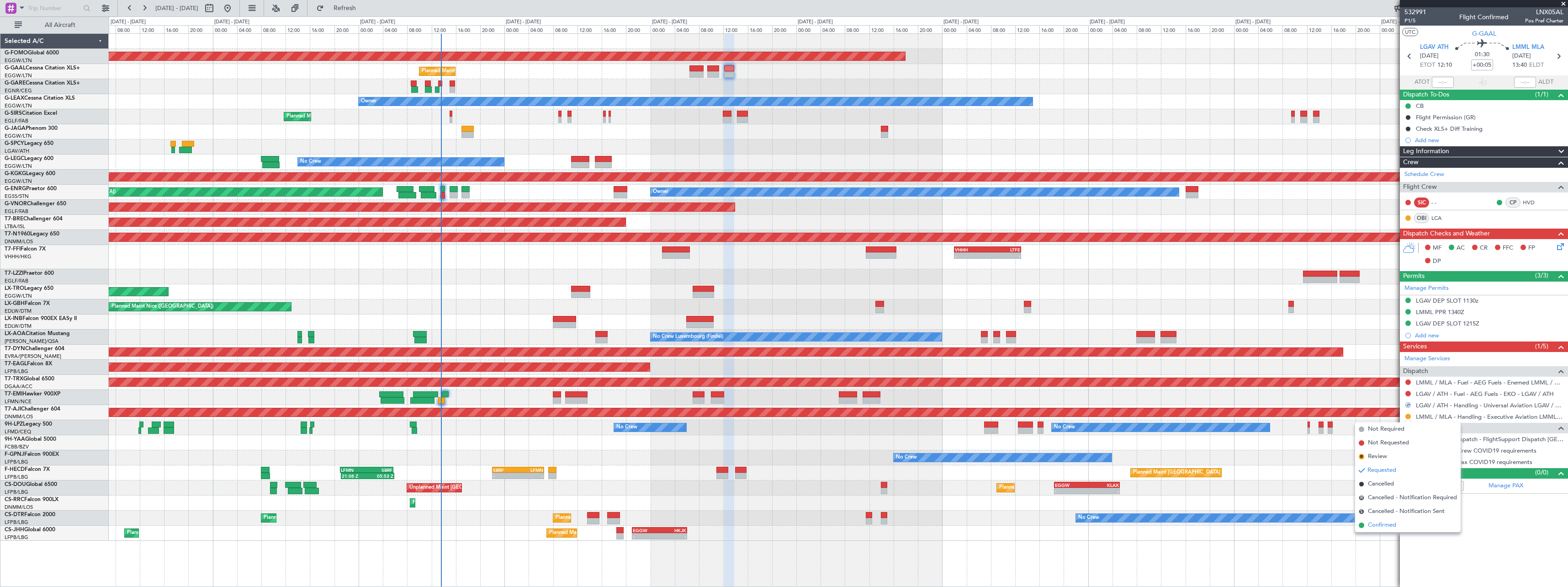
click at [1397, 523] on li "Confirmed" at bounding box center [1407, 525] width 105 height 14
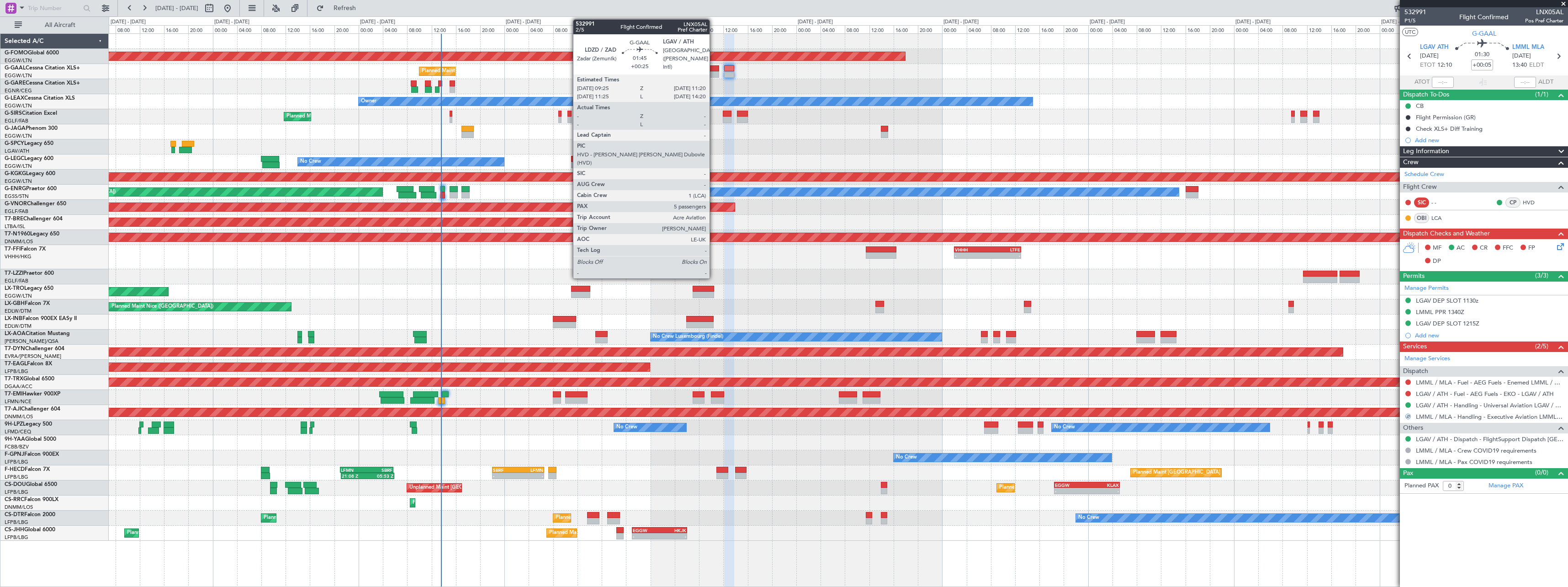
click at [713, 71] on div at bounding box center [713, 68] width 12 height 7
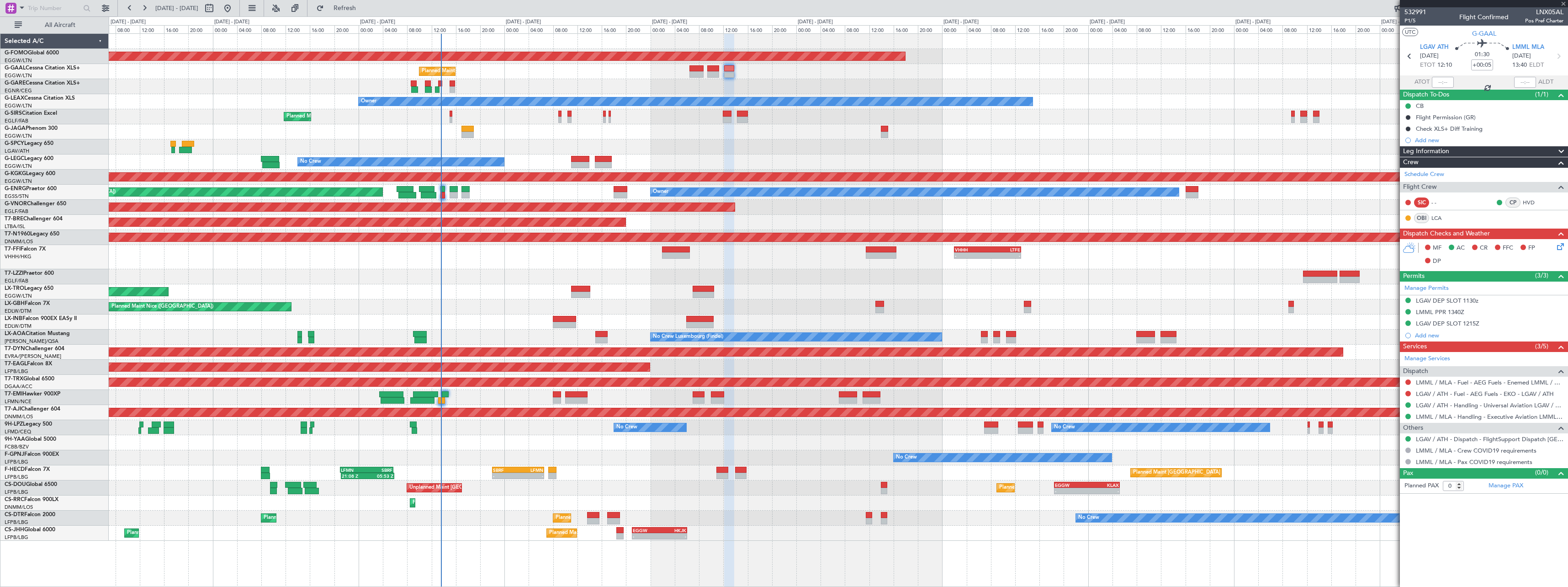
type input "+00:25"
type input "5"
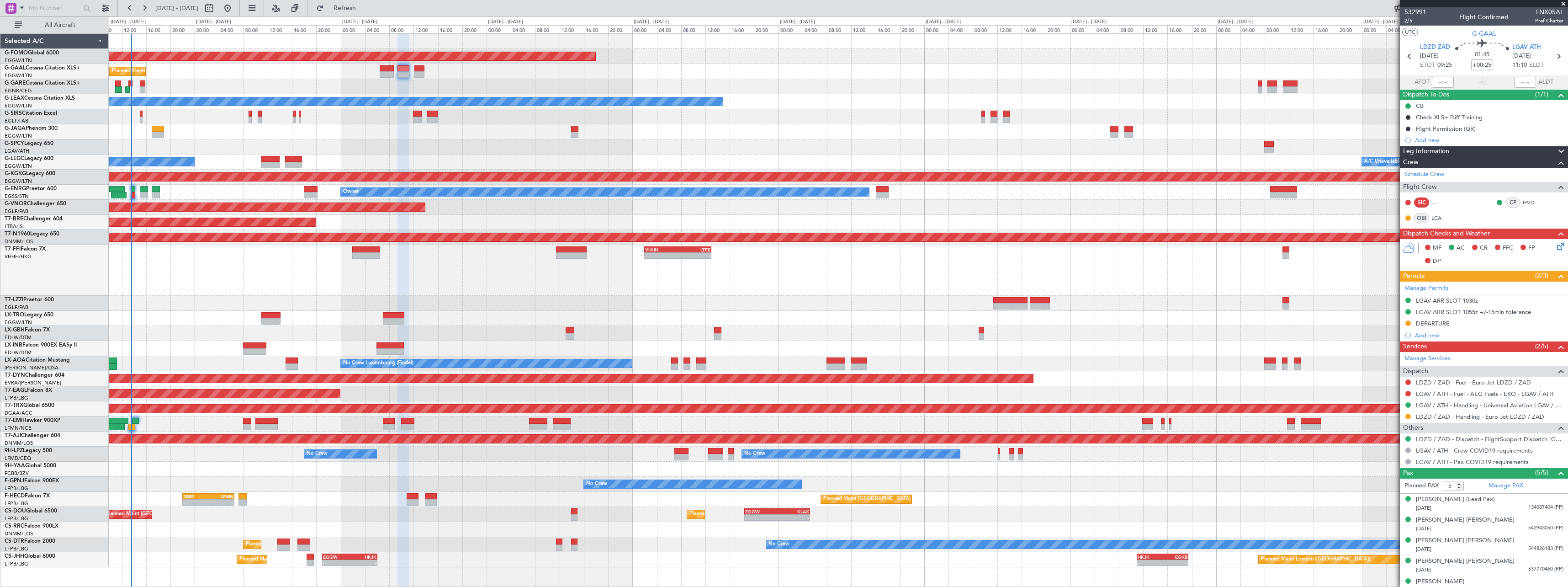
click at [1180, 99] on div "Owner" at bounding box center [838, 102] width 1459 height 15
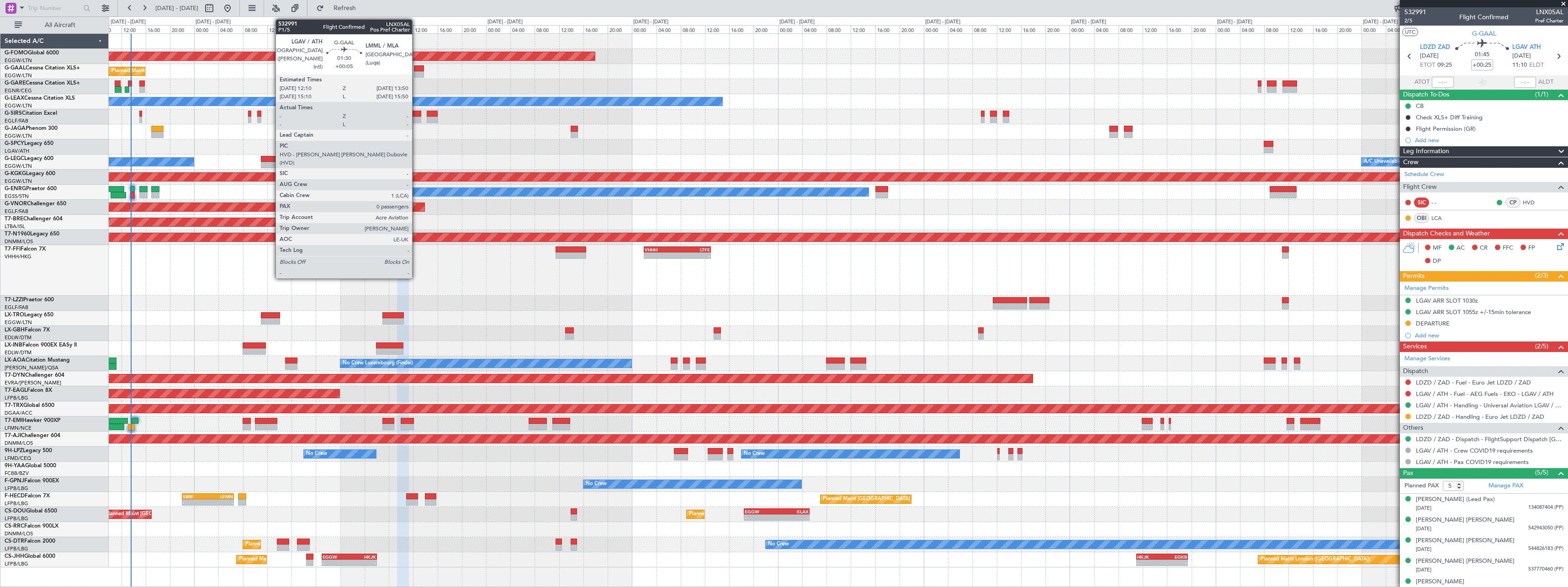
click at [416, 69] on div at bounding box center [419, 68] width 10 height 7
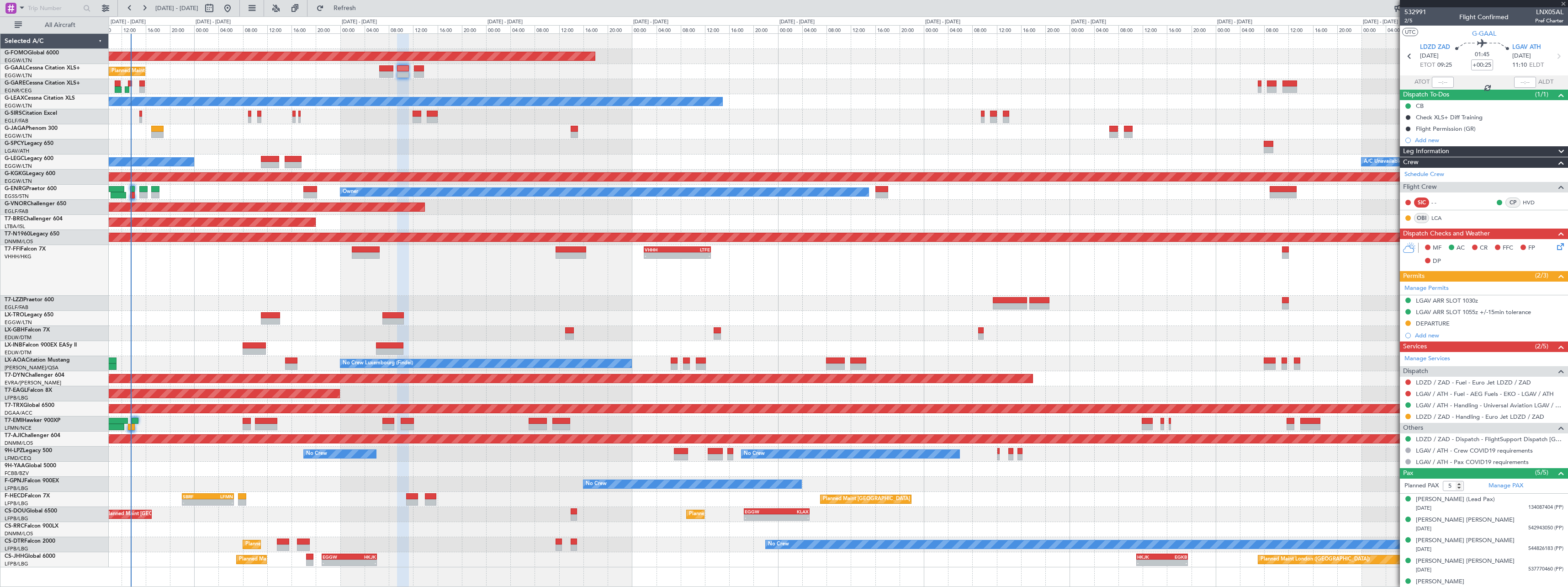
type input "+00:05"
type input "0"
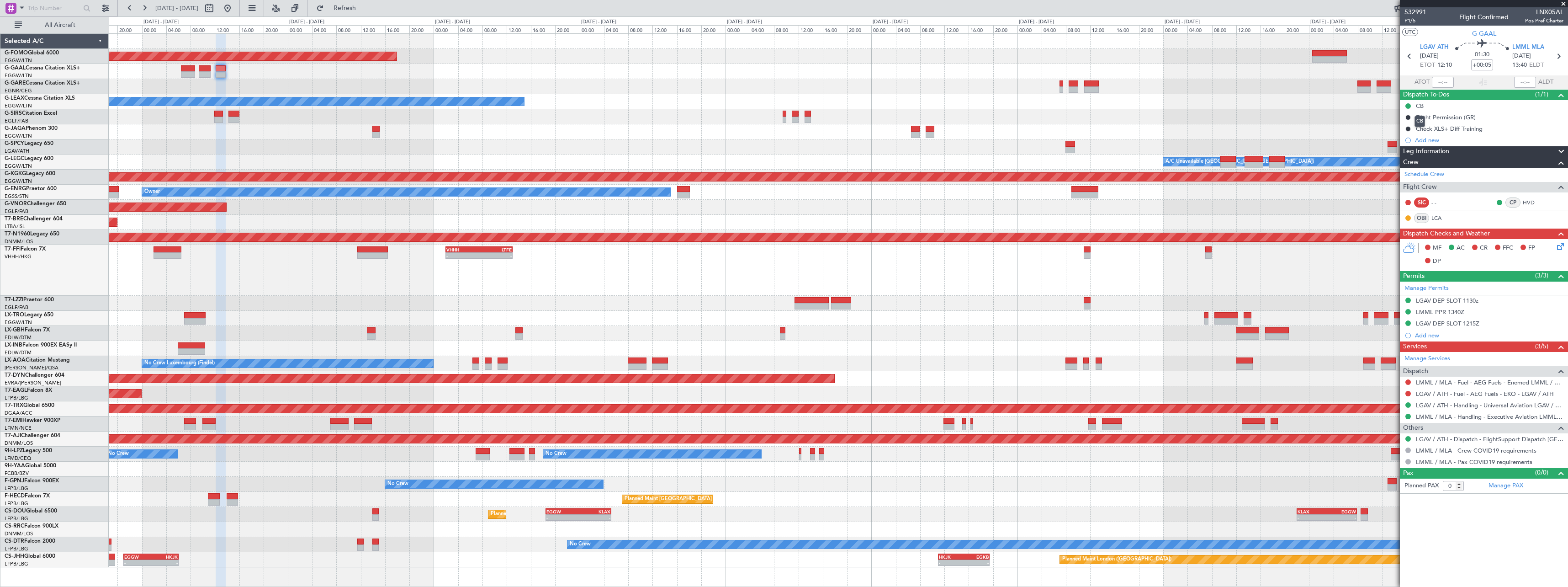
click at [1420, 105] on fb-app "[DATE] - [DATE] Refresh Quick Links All Aircraft Planned Maint Windsor Locks ([…" at bounding box center [784, 297] width 1568 height 580
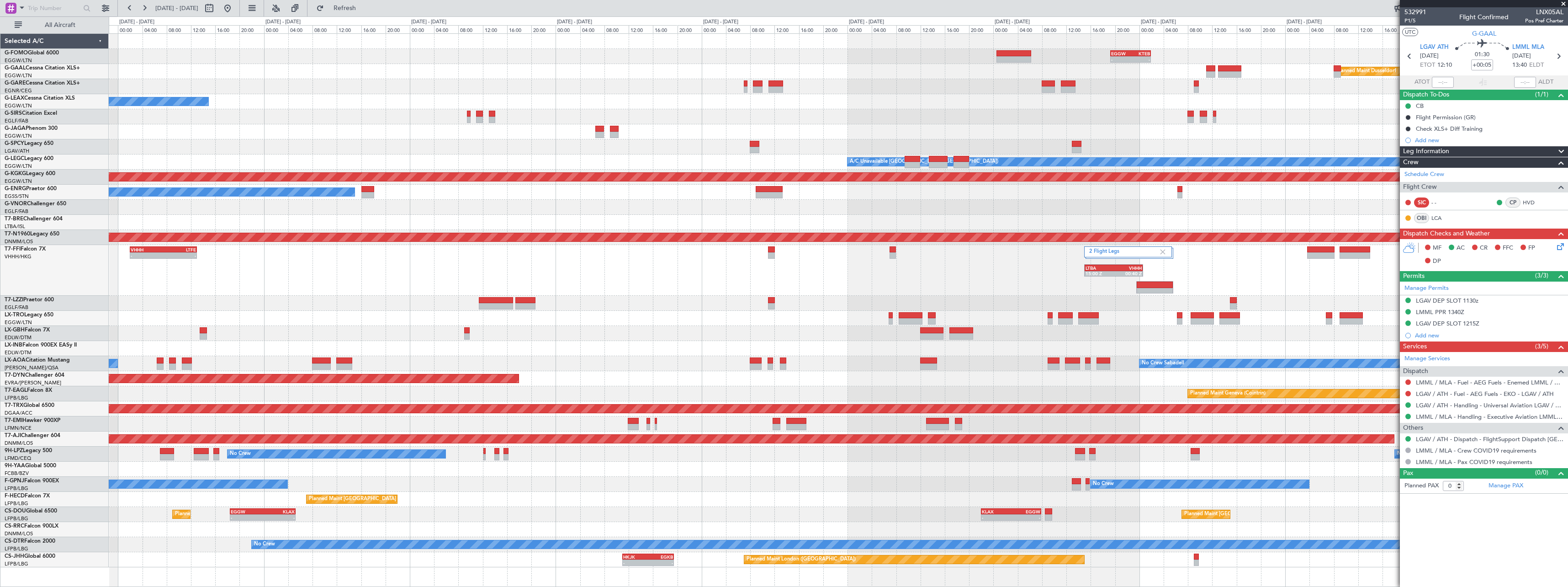
click at [959, 72] on div "Planned Maint Dusseldorf" at bounding box center [838, 71] width 1459 height 15
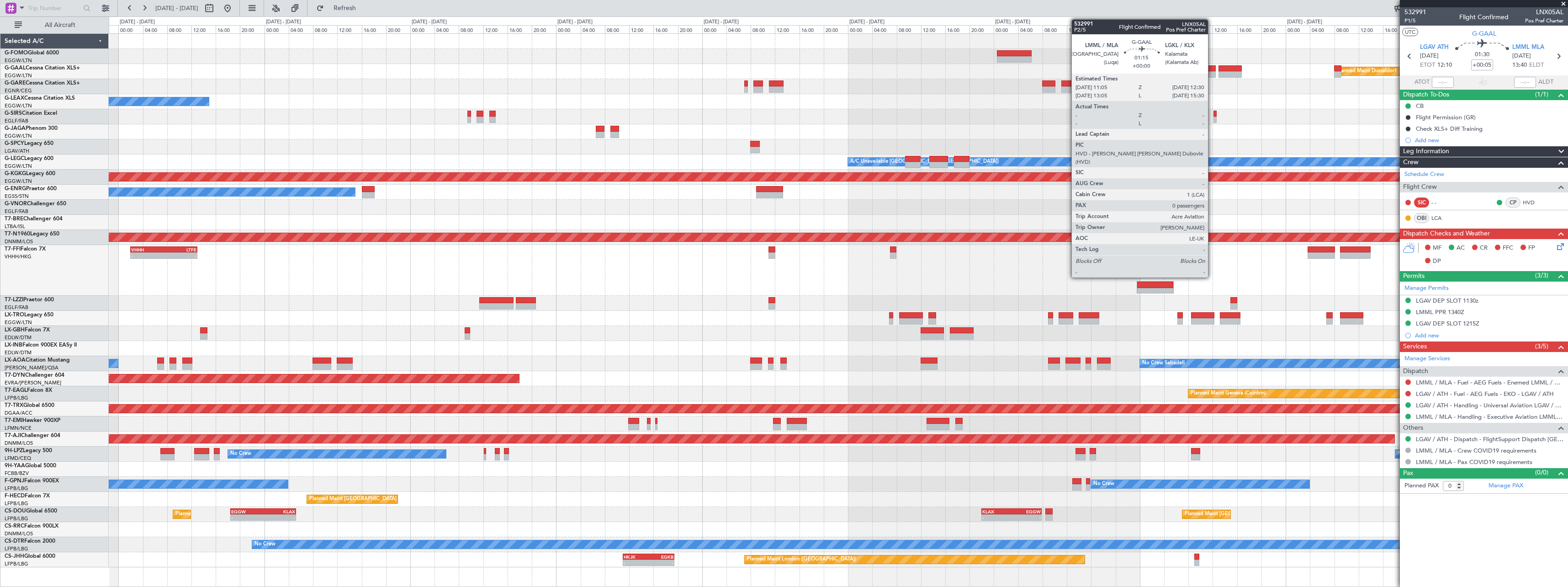
click at [1213, 68] on div at bounding box center [1211, 68] width 9 height 7
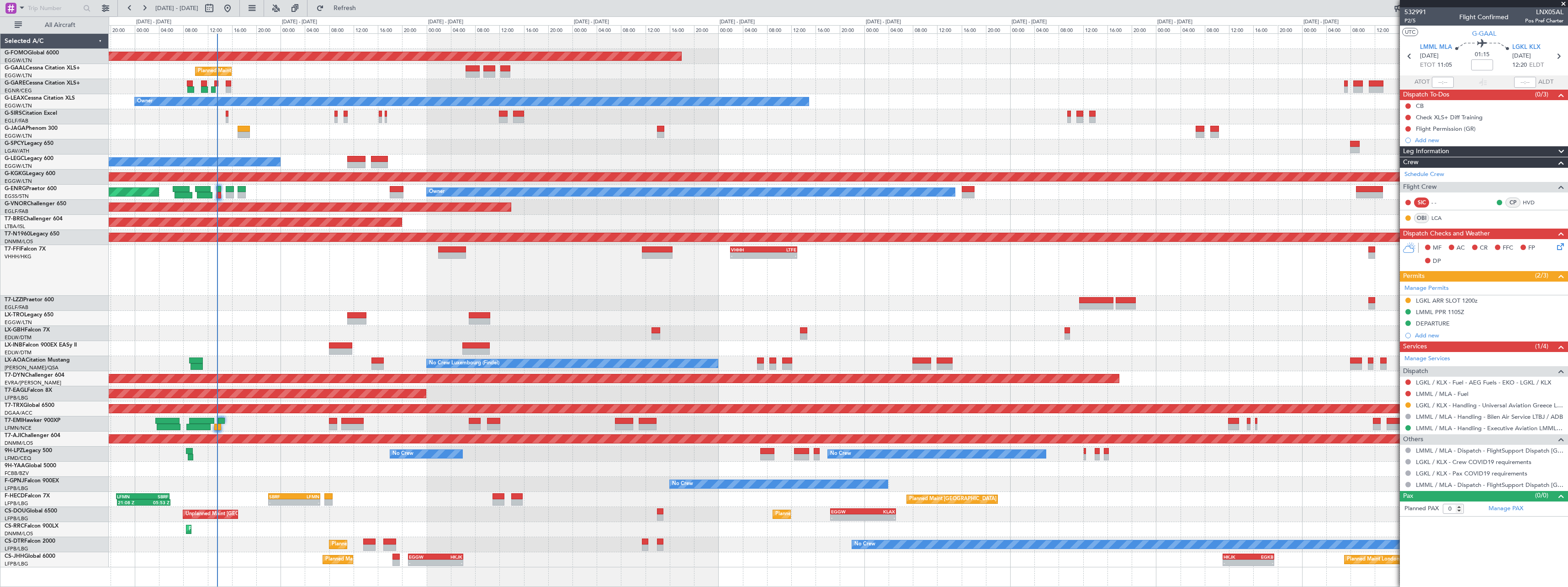
click at [881, 495] on div "Planned Maint [GEOGRAPHIC_DATA] ([GEOGRAPHIC_DATA]) SBRF 22:00 Z LFMN 06:35 Z -…" at bounding box center [838, 499] width 1459 height 15
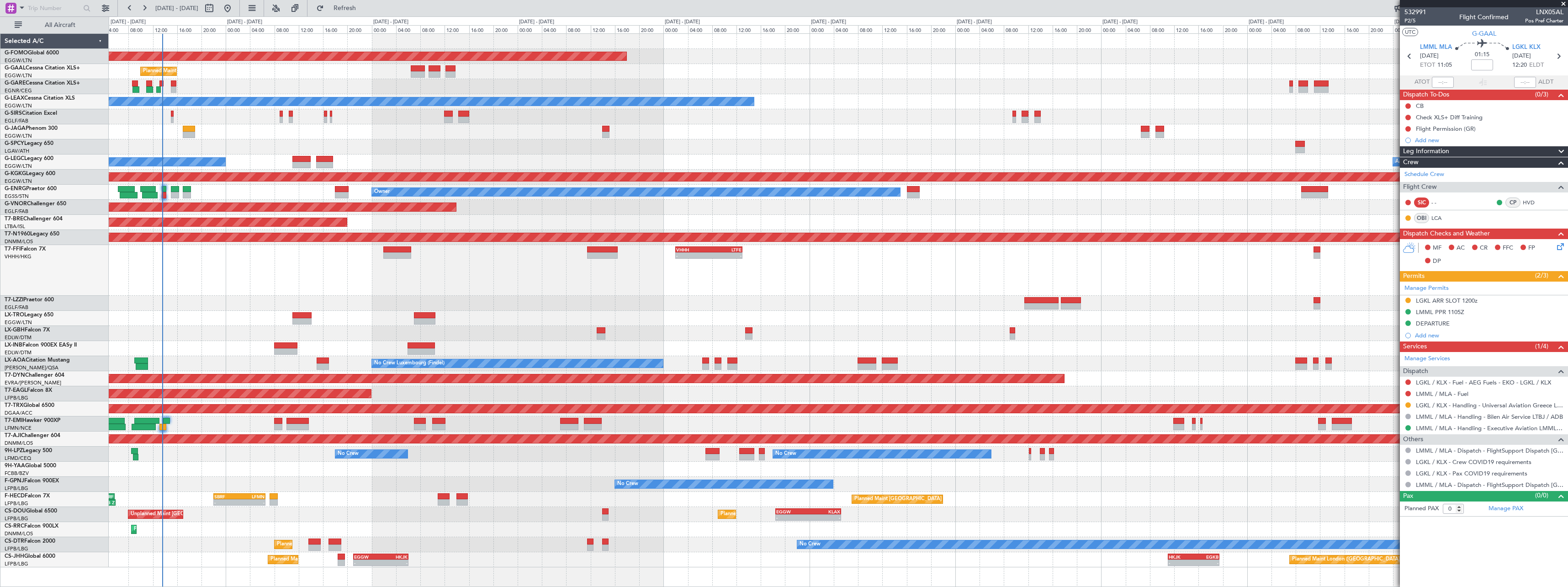
click at [276, 476] on div "Planned Maint Windsor Locks ([PERSON_NAME] Intl) - - EGGW 19:15 Z KTEB 01:55 Z …" at bounding box center [838, 301] width 1459 height 533
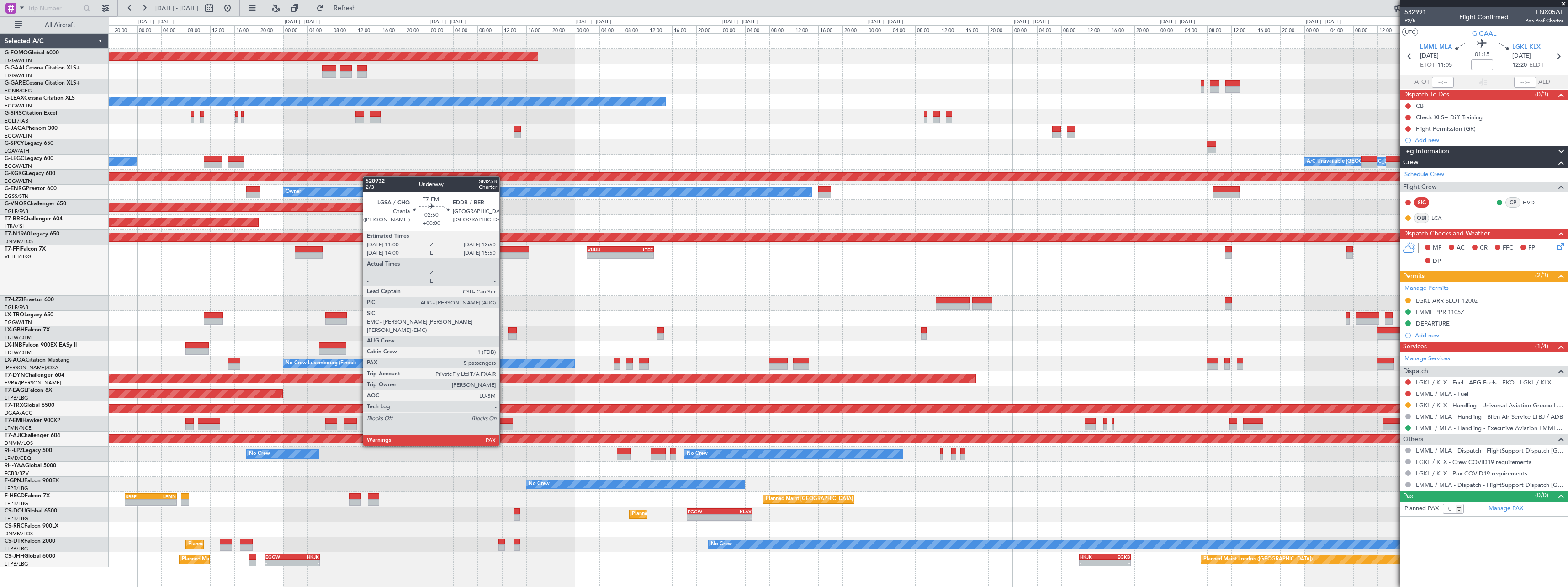
click at [503, 428] on div at bounding box center [504, 427] width 18 height 7
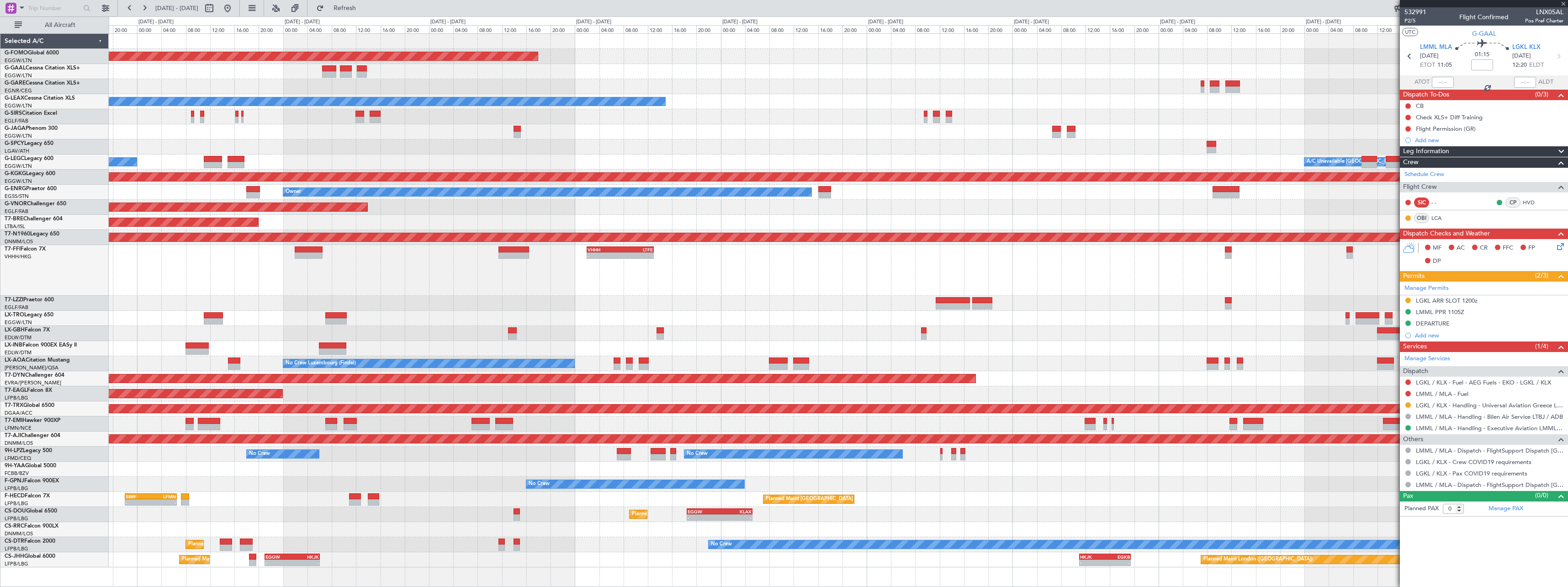
type input "5"
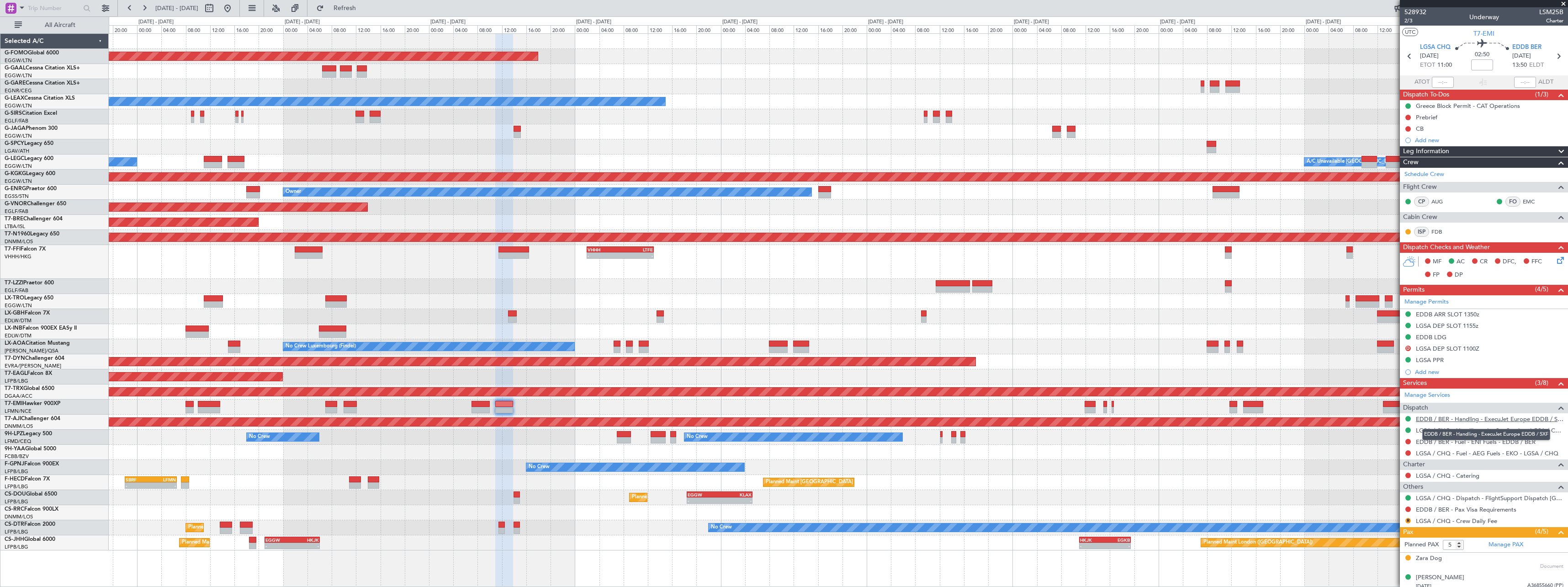
click at [1465, 418] on link "EDDB / BER - Handling - ExecuJet Europe EDDB / SXF" at bounding box center [1489, 419] width 147 height 8
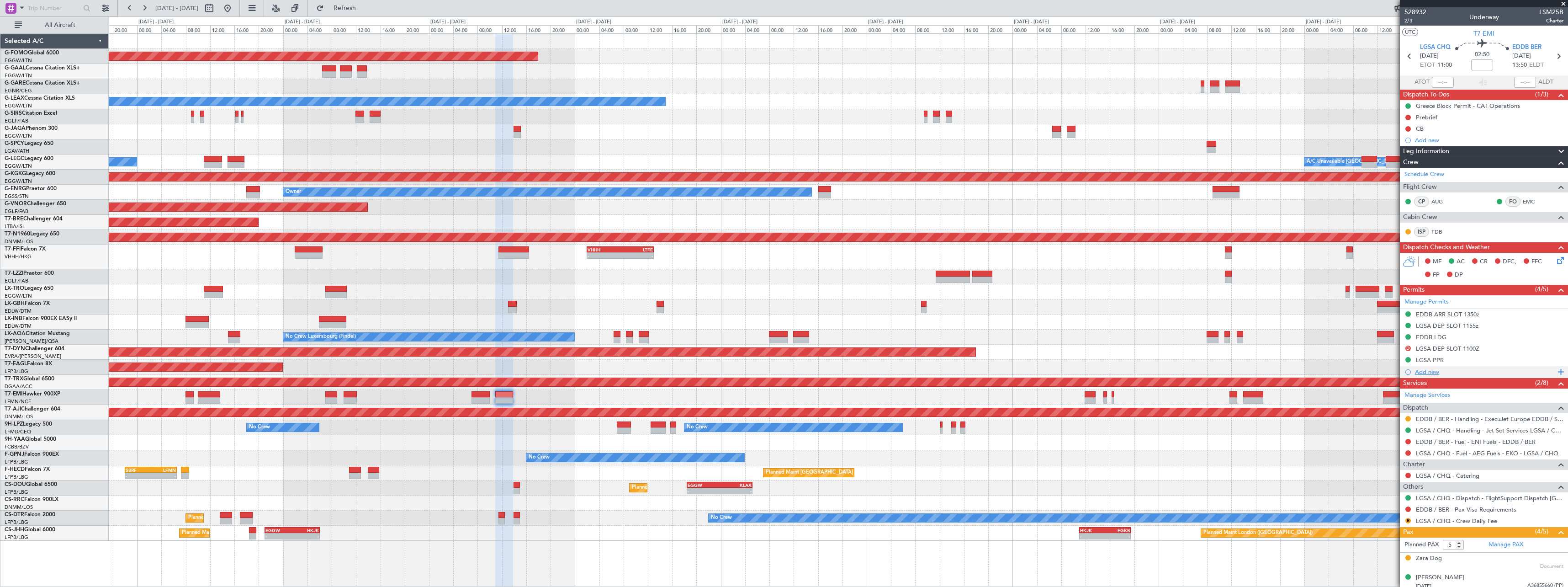
click at [1432, 373] on div "Add new" at bounding box center [1485, 371] width 140 height 8
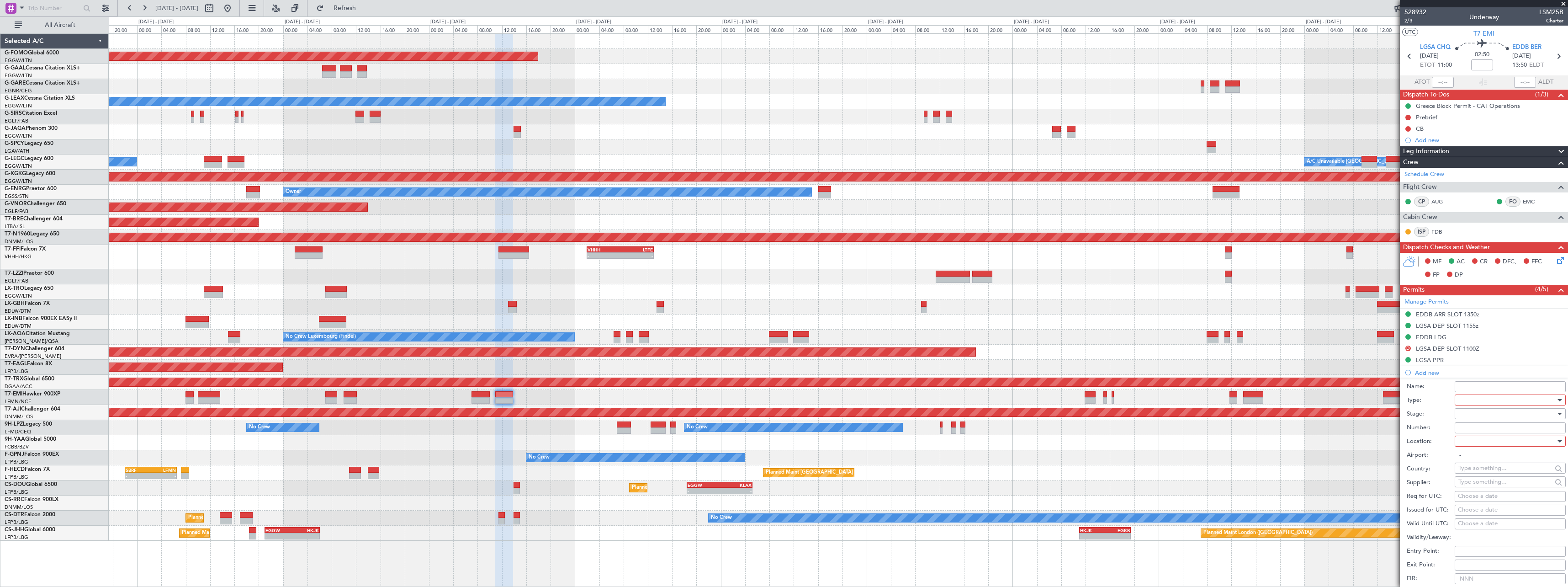
click at [1493, 399] on div at bounding box center [1507, 400] width 97 height 14
drag, startPoint x: 1494, startPoint y: 446, endPoint x: 1494, endPoint y: 433, distance: 13.0
click at [1494, 446] on span "Parking" at bounding box center [1507, 449] width 96 height 14
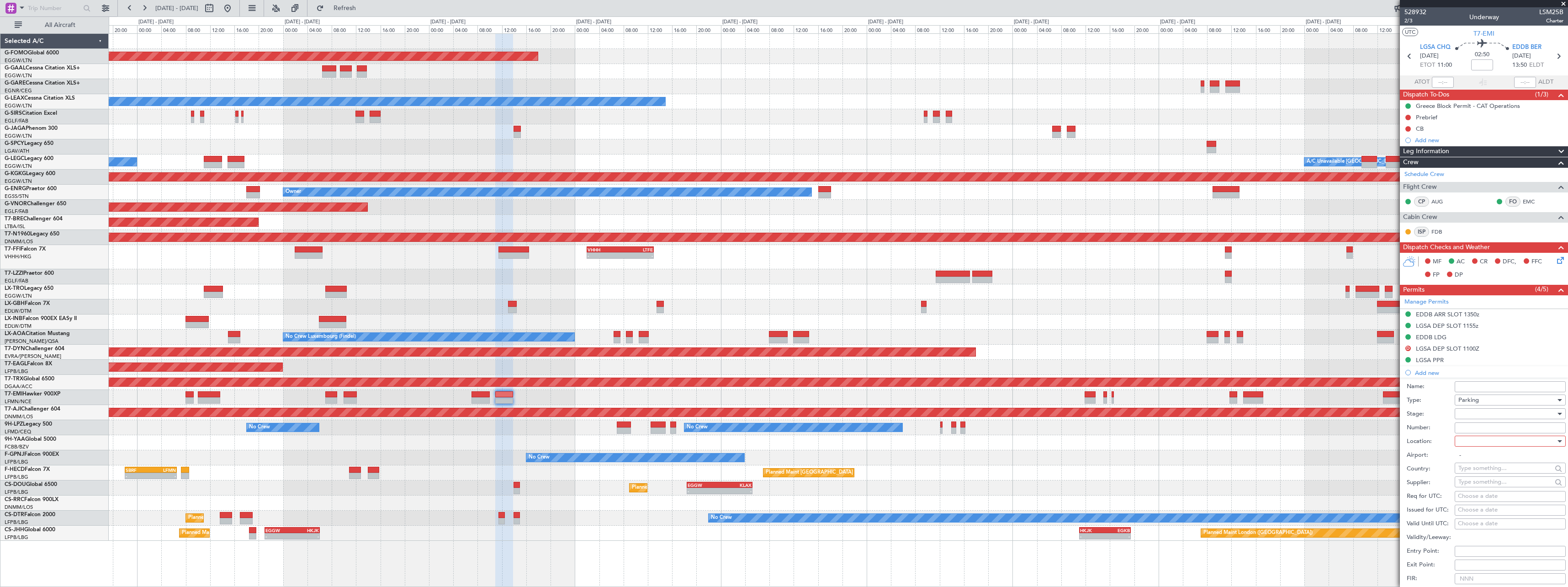
click at [1488, 414] on div at bounding box center [1507, 413] width 97 height 14
click at [1486, 476] on span "Requested" at bounding box center [1507, 473] width 96 height 14
click at [1485, 444] on div at bounding box center [1507, 441] width 97 height 14
click at [1488, 487] on span "Arrival" at bounding box center [1507, 487] width 96 height 14
type input "EDDB / BER"
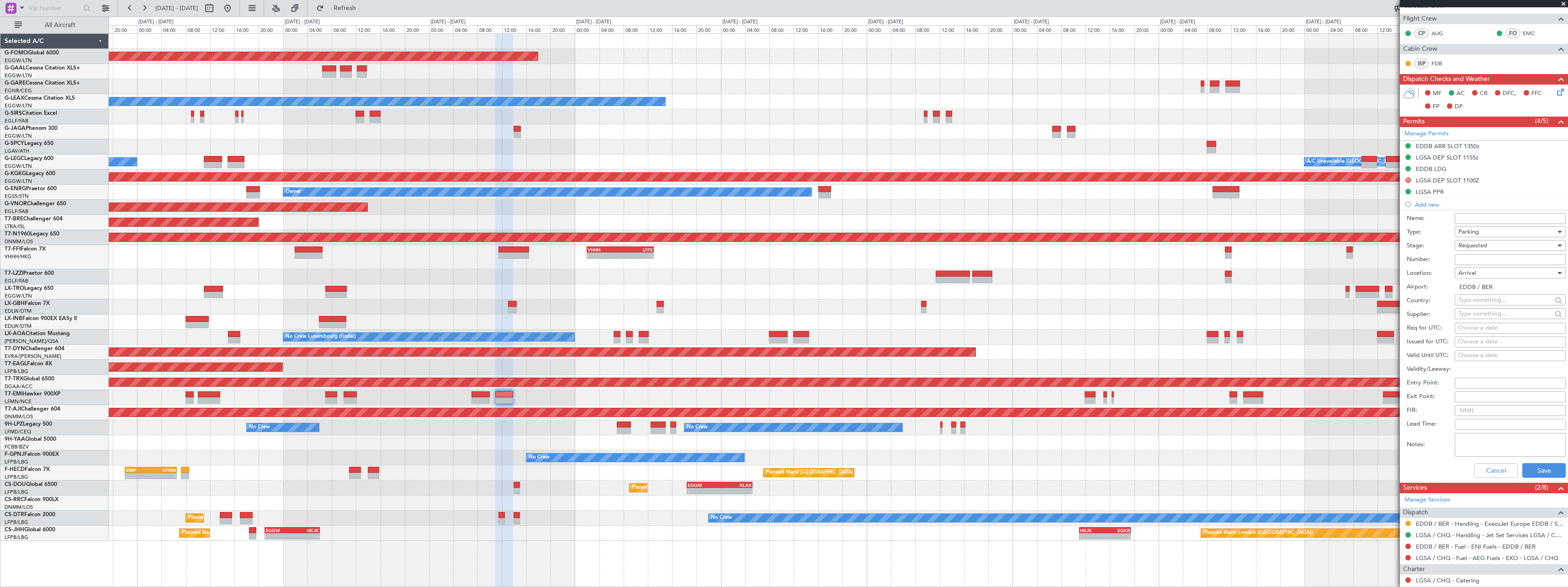
scroll to position [183, 0]
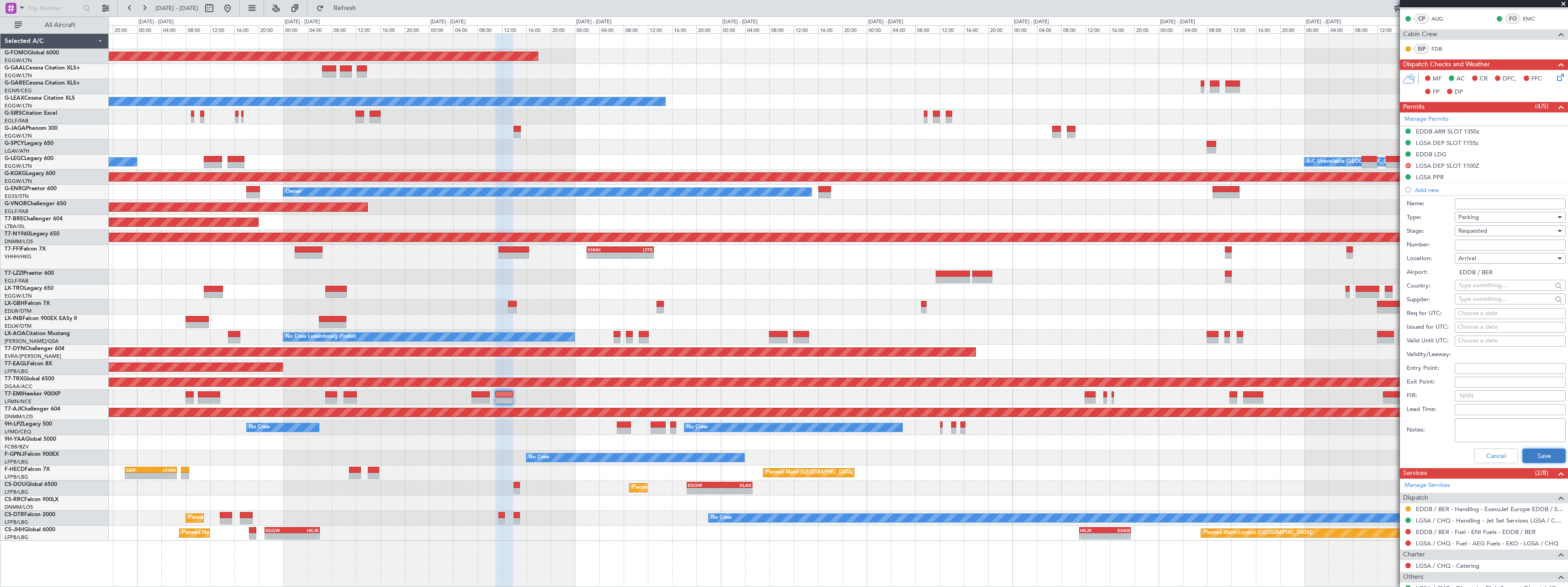
click at [1545, 454] on button "Save" at bounding box center [1544, 455] width 43 height 15
click at [1538, 455] on button "Save" at bounding box center [1544, 455] width 43 height 15
click at [1528, 466] on div "Cancel Save" at bounding box center [1486, 455] width 159 height 24
click at [1533, 454] on button "Save" at bounding box center [1544, 455] width 43 height 15
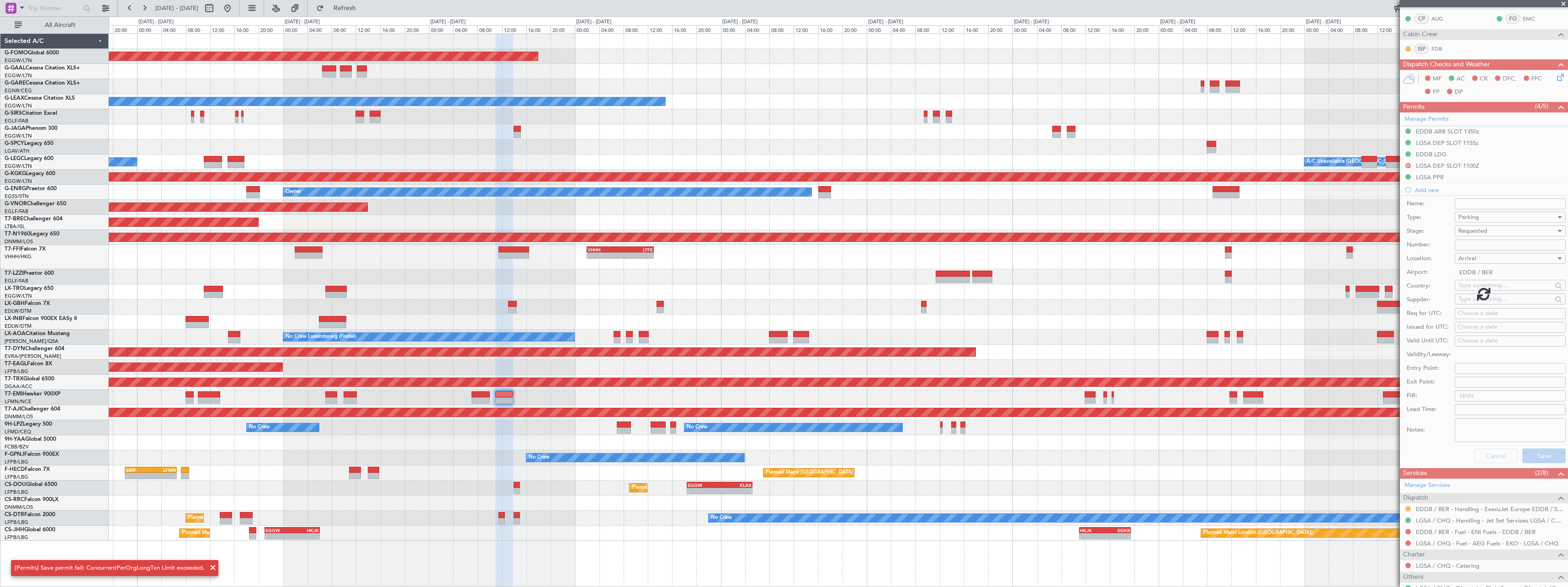
scroll to position [78, 0]
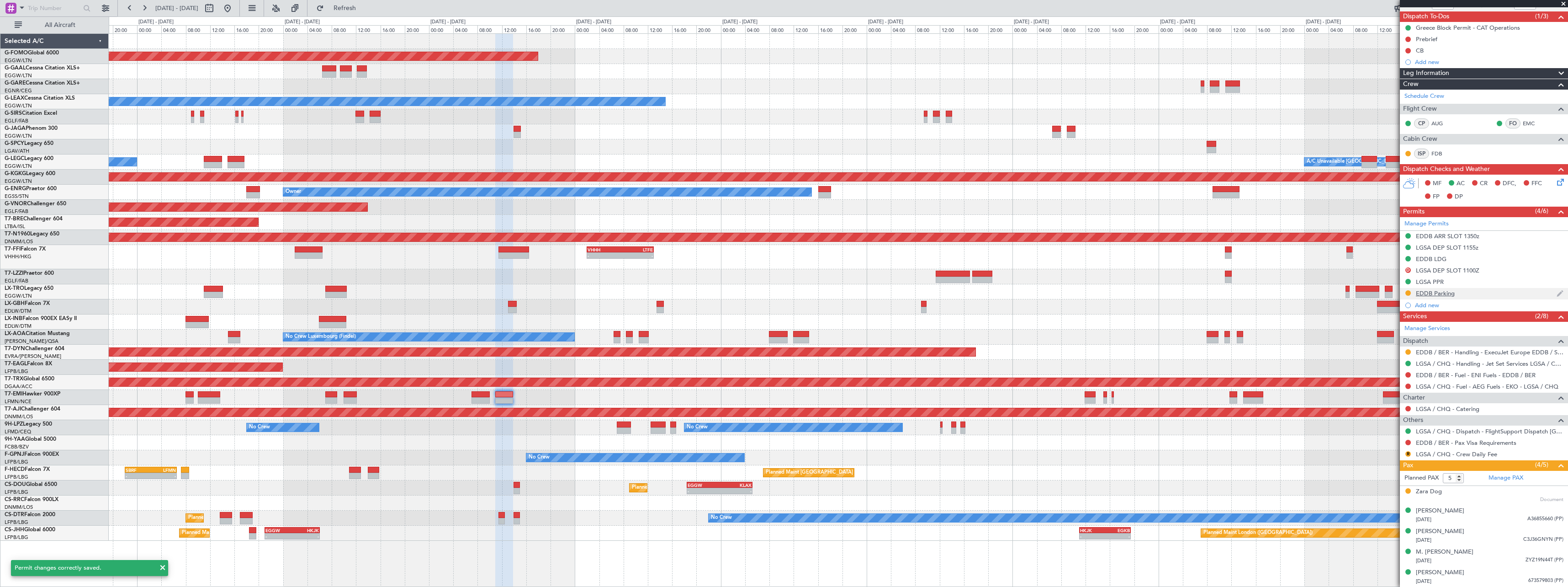
click at [1451, 294] on div "EDDB Parking" at bounding box center [1435, 293] width 39 height 8
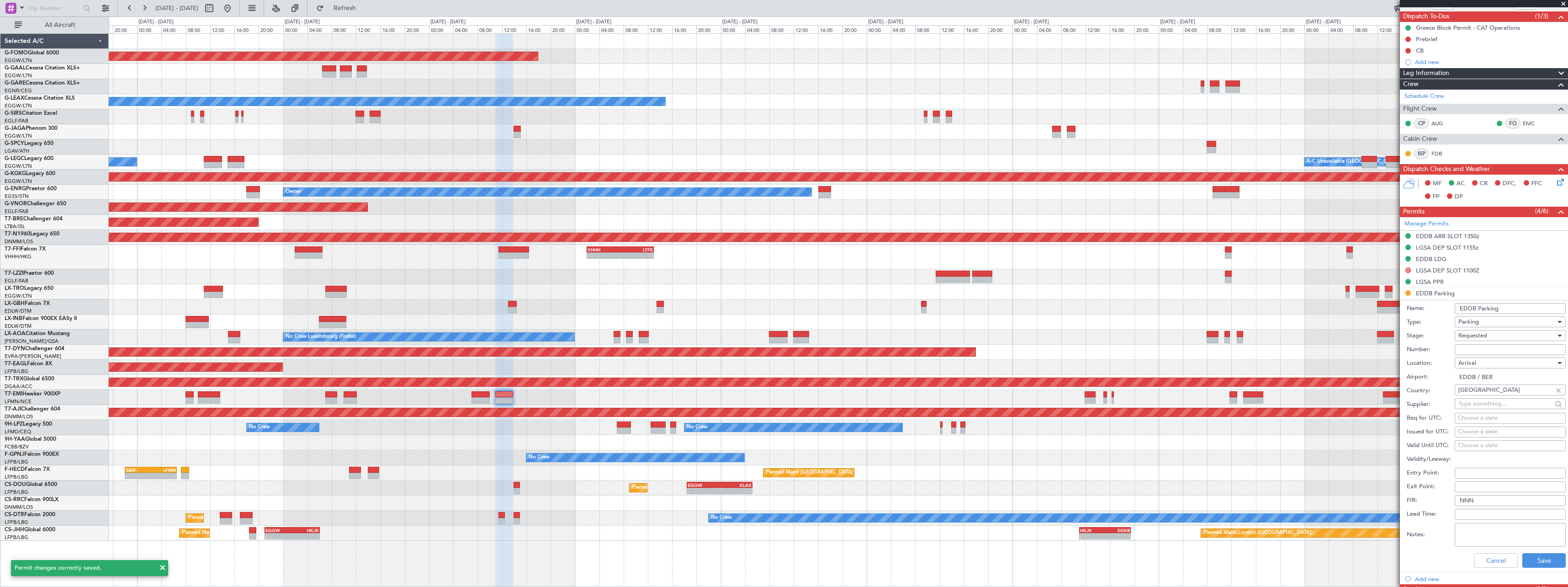
scroll to position [183, 0]
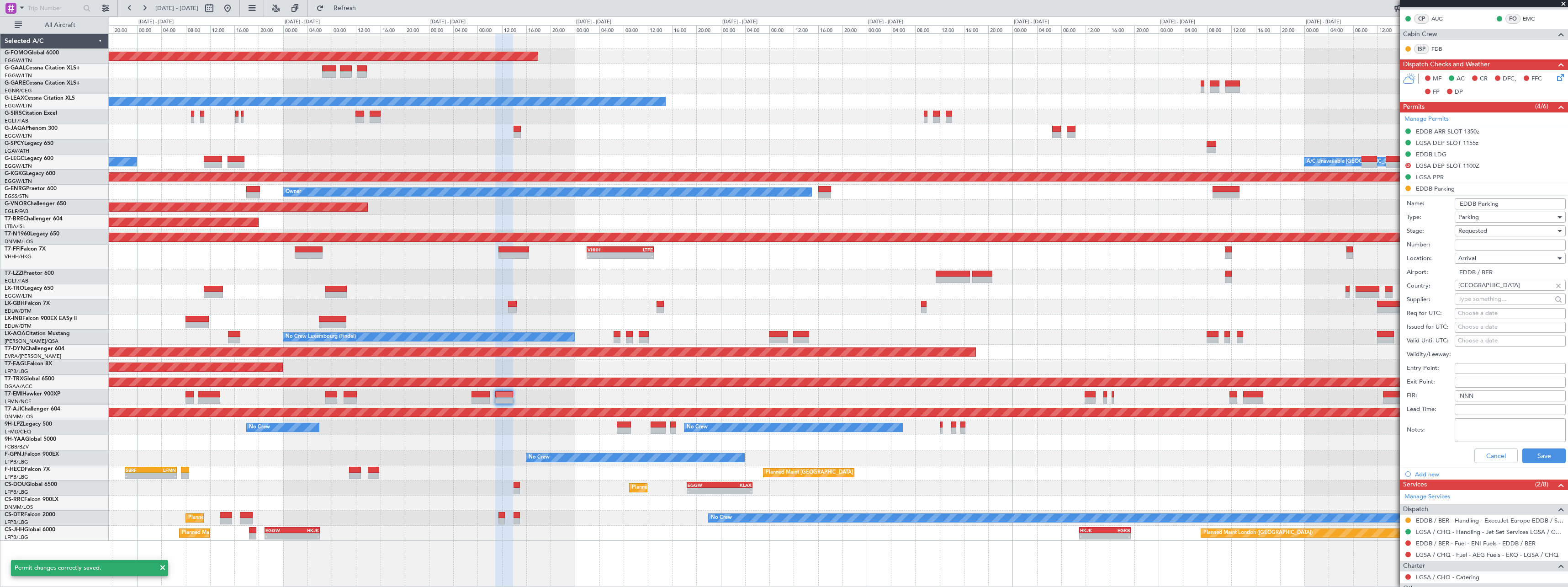
click at [1524, 202] on input "EDDB Parking" at bounding box center [1510, 204] width 111 height 11
type input "EDDB Parking [DATE]"
click at [1544, 455] on button "Save" at bounding box center [1544, 455] width 43 height 15
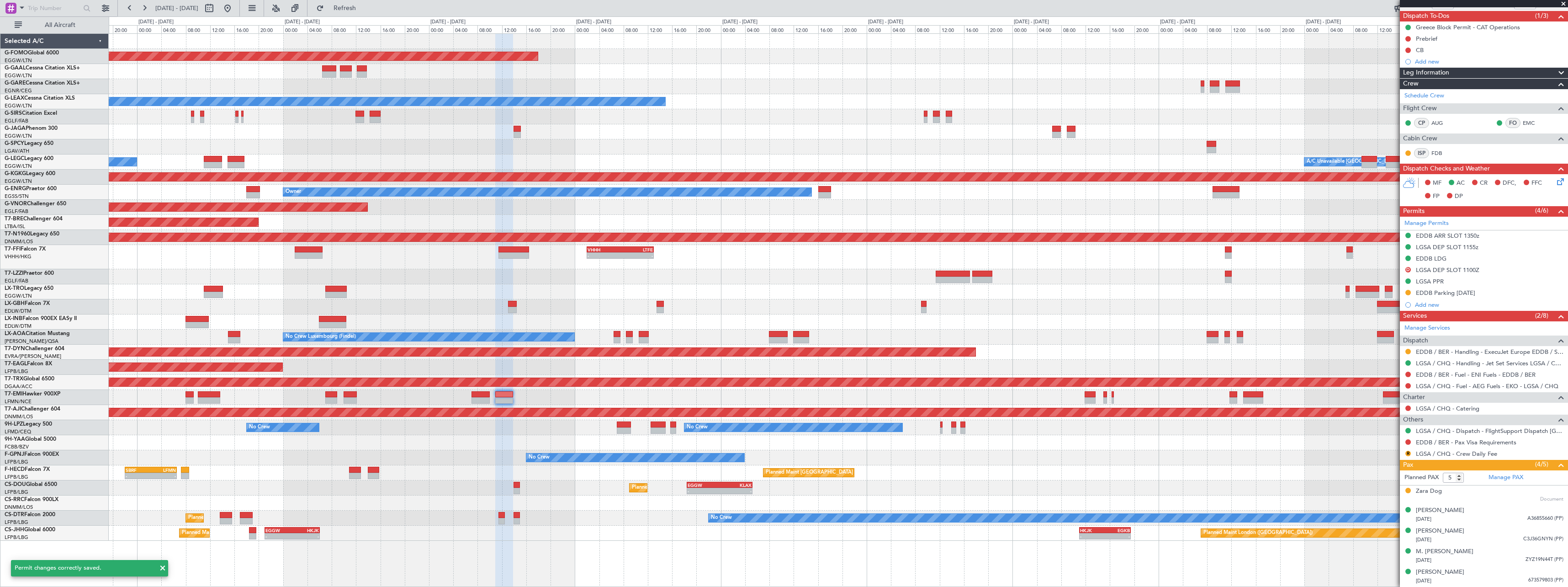
scroll to position [78, 0]
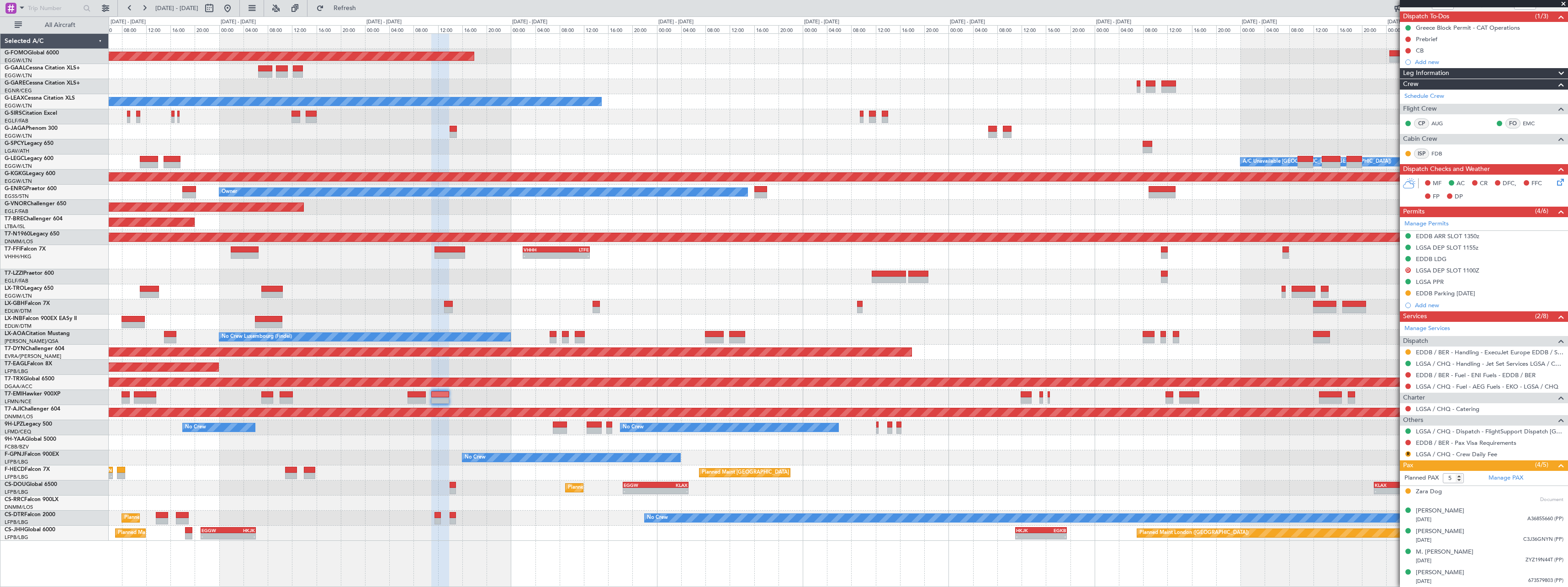
click at [470, 293] on div "Planned Maint Windsor Locks (Bradley Intl) - - EGGW 19:15 Z KTEB 01:55 Z Planne…" at bounding box center [838, 287] width 1459 height 507
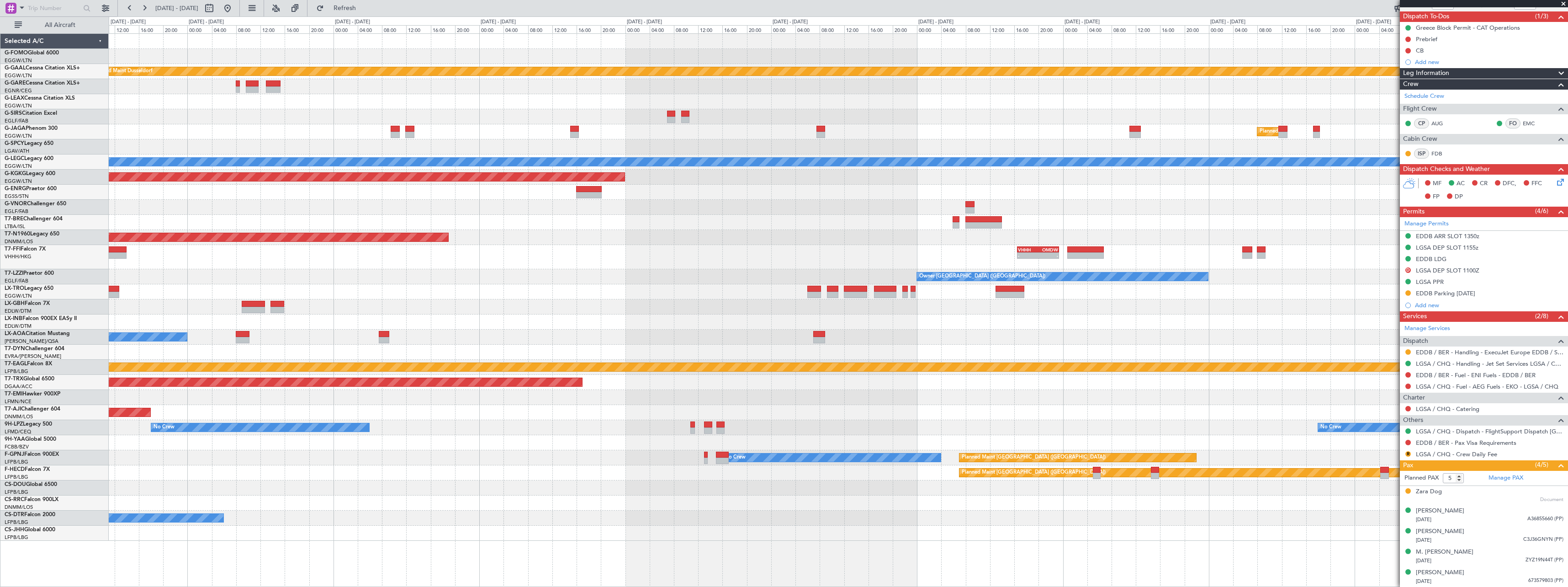
click at [343, 259] on div "- - VHHH 16:30 Z OMDW 23:25 Z LTBA 15:00 Z VHHH 00:40 Z - -" at bounding box center [838, 257] width 1459 height 24
click at [343, 261] on div "- - VHHH 16:30 Z OMDW 23:25 Z LTBA 15:00 Z VHHH 00:40 Z - -" at bounding box center [838, 257] width 1459 height 24
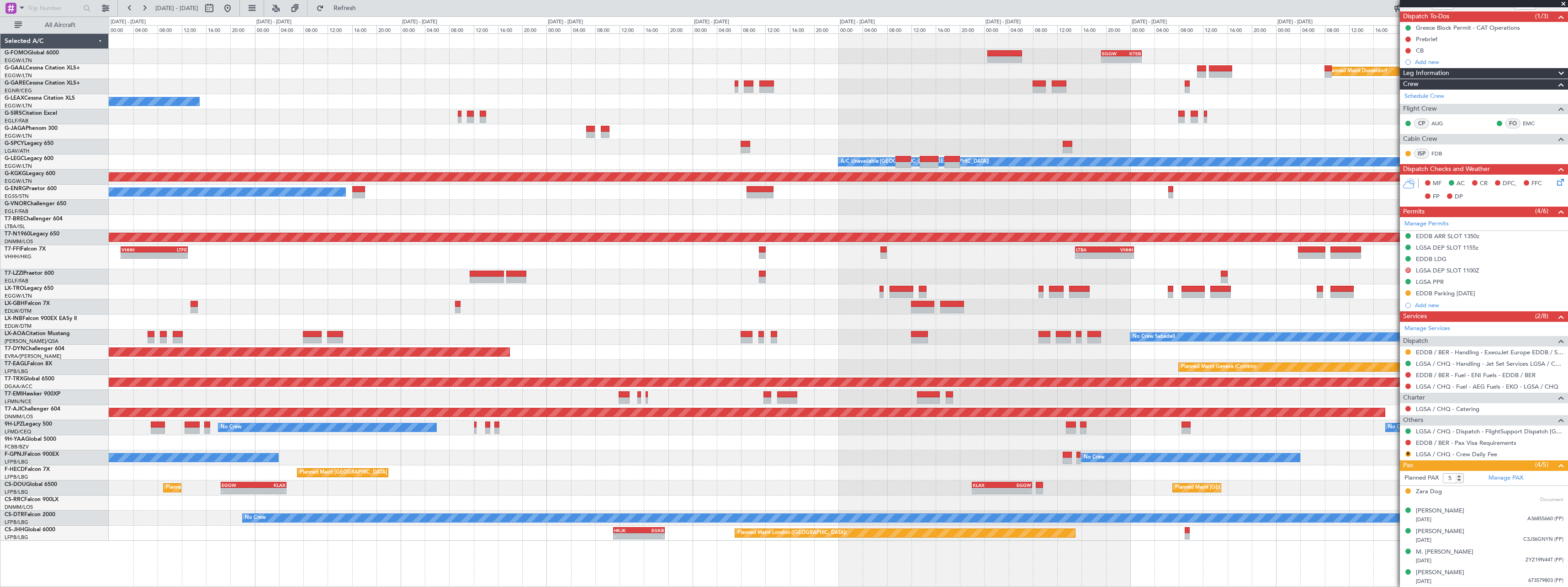
click at [1351, 292] on div "- - EGGW 19:15 Z KTEB 01:55 Z Planned Maint Windsor Locks (Bradley Intl) Planne…" at bounding box center [838, 287] width 1459 height 507
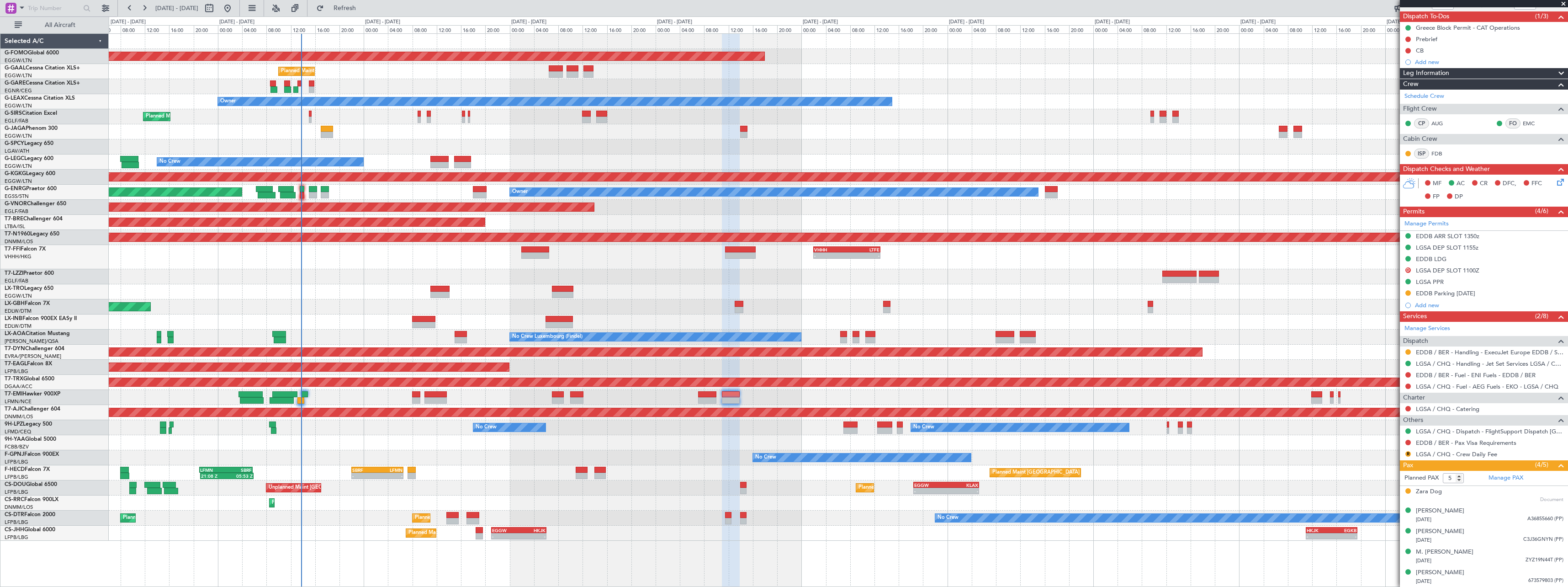
click at [1326, 298] on div "Unplanned Maint [GEOGRAPHIC_DATA] ([GEOGRAPHIC_DATA])" at bounding box center [838, 292] width 1459 height 15
click at [1410, 350] on button at bounding box center [1408, 351] width 5 height 5
click at [1384, 463] on span "Confirmed" at bounding box center [1382, 460] width 29 height 9
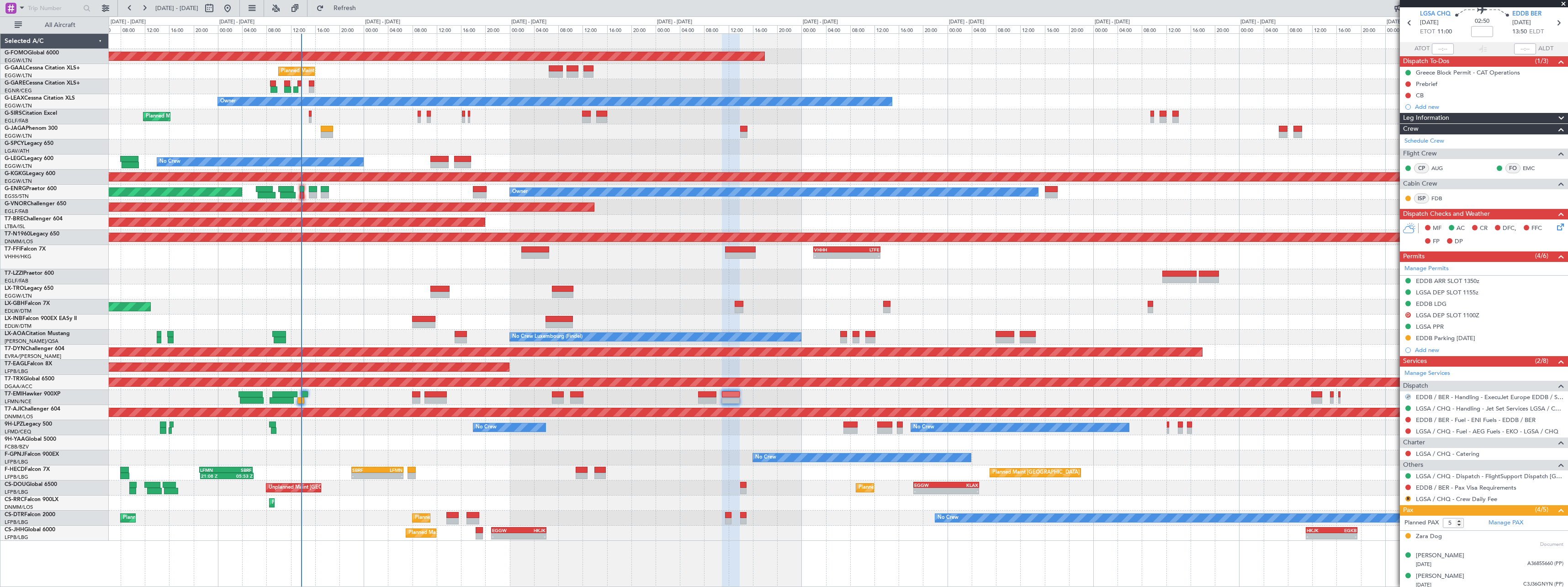
scroll to position [0, 0]
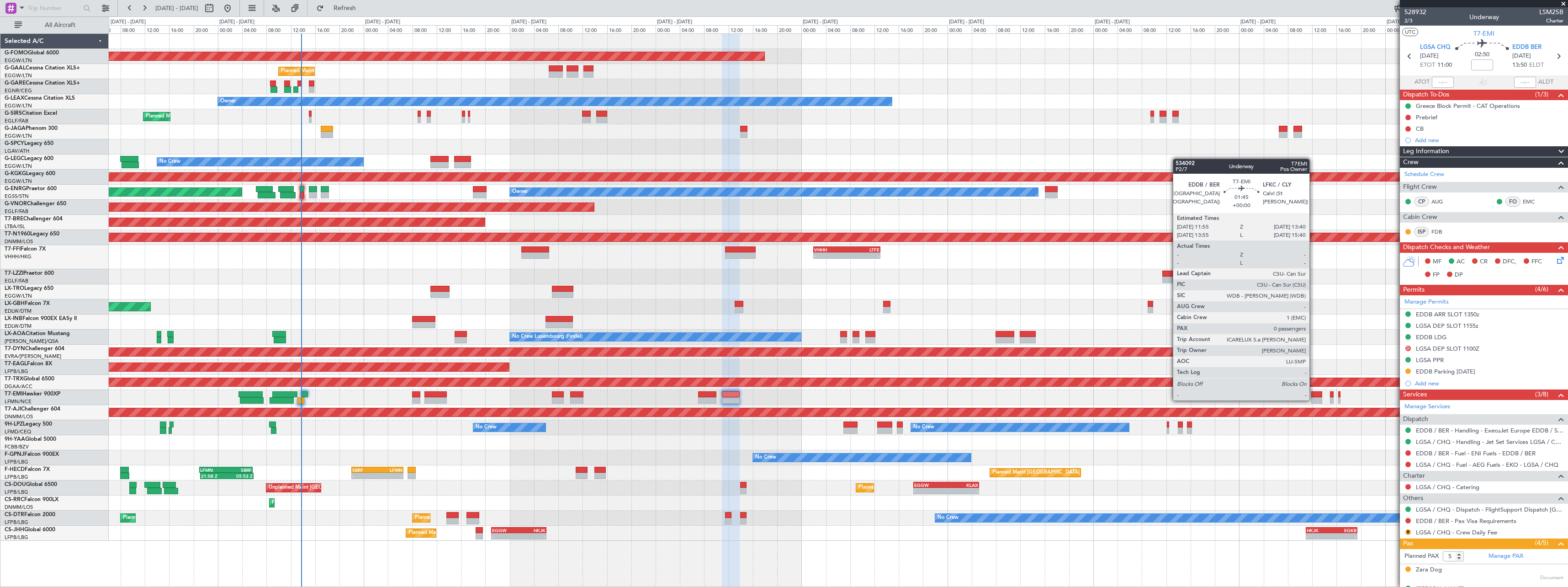
click at [1314, 399] on div at bounding box center [1317, 400] width 11 height 7
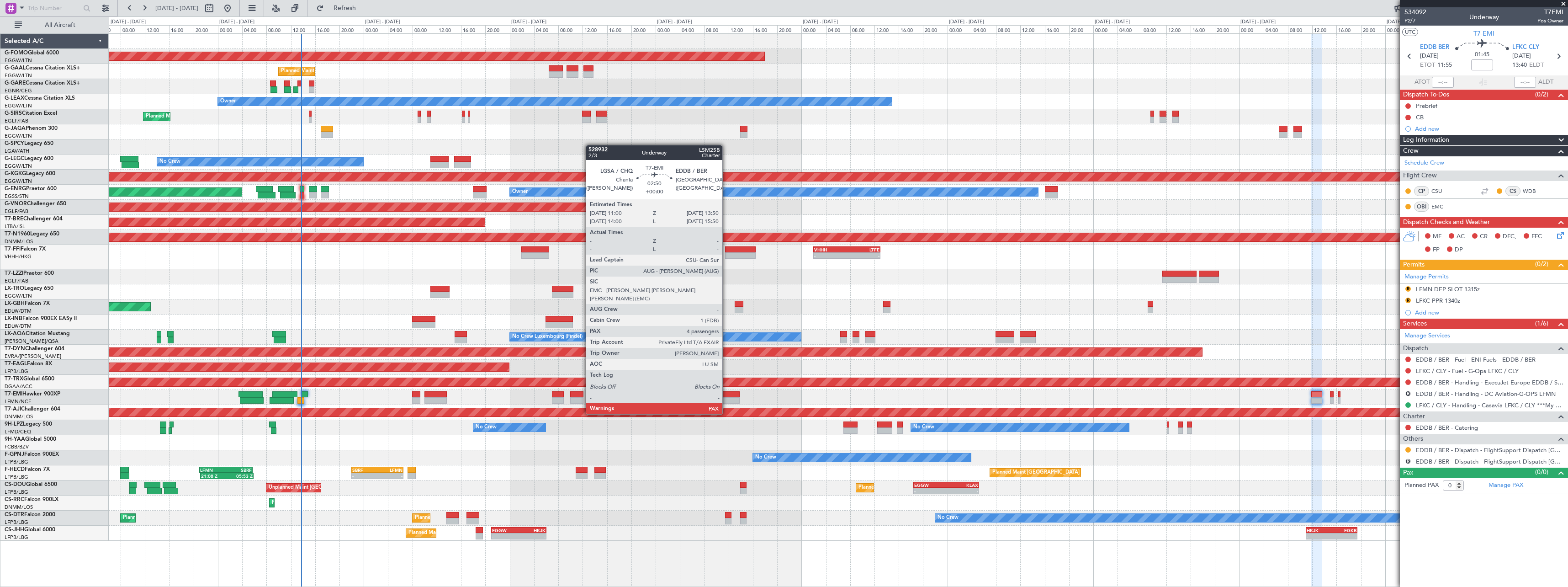
click at [728, 396] on div at bounding box center [730, 394] width 18 height 7
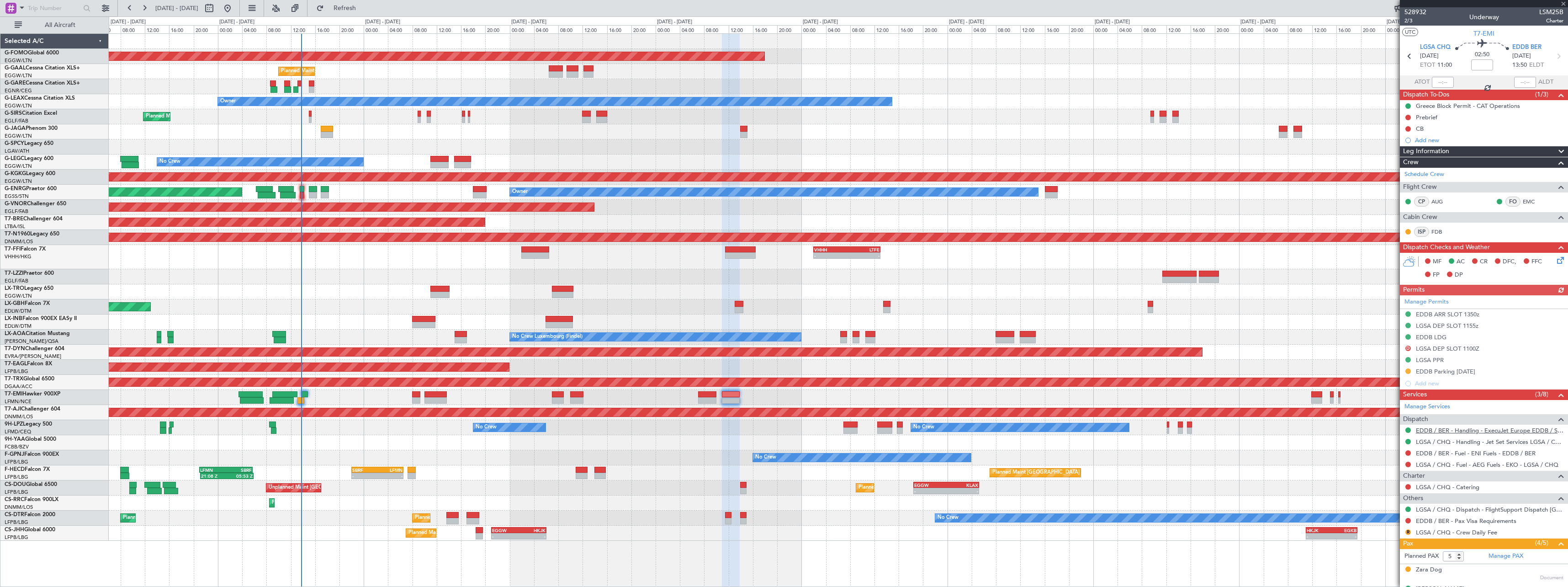
click at [1494, 430] on link "EDDB / BER - Handling - ExecuJet Europe EDDB / SXF" at bounding box center [1489, 430] width 147 height 8
click at [364, 5] on span "Refresh" at bounding box center [345, 8] width 38 height 7
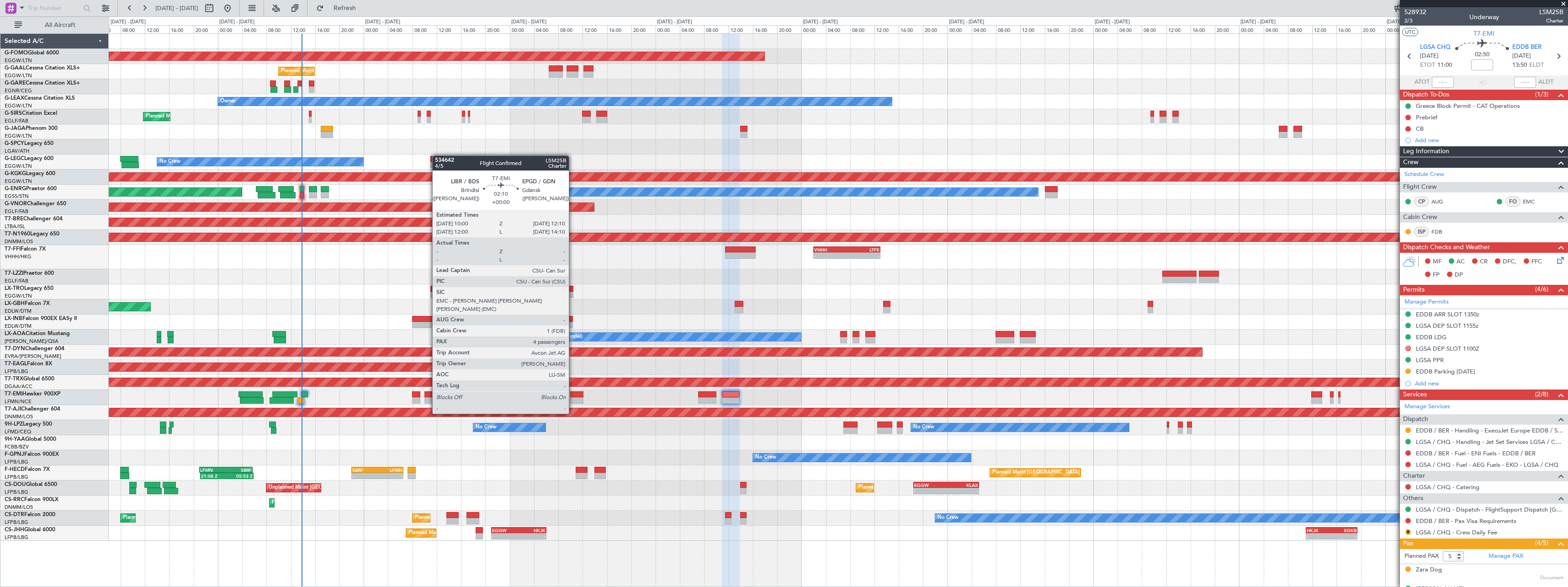
click at [573, 396] on div at bounding box center [577, 394] width 13 height 7
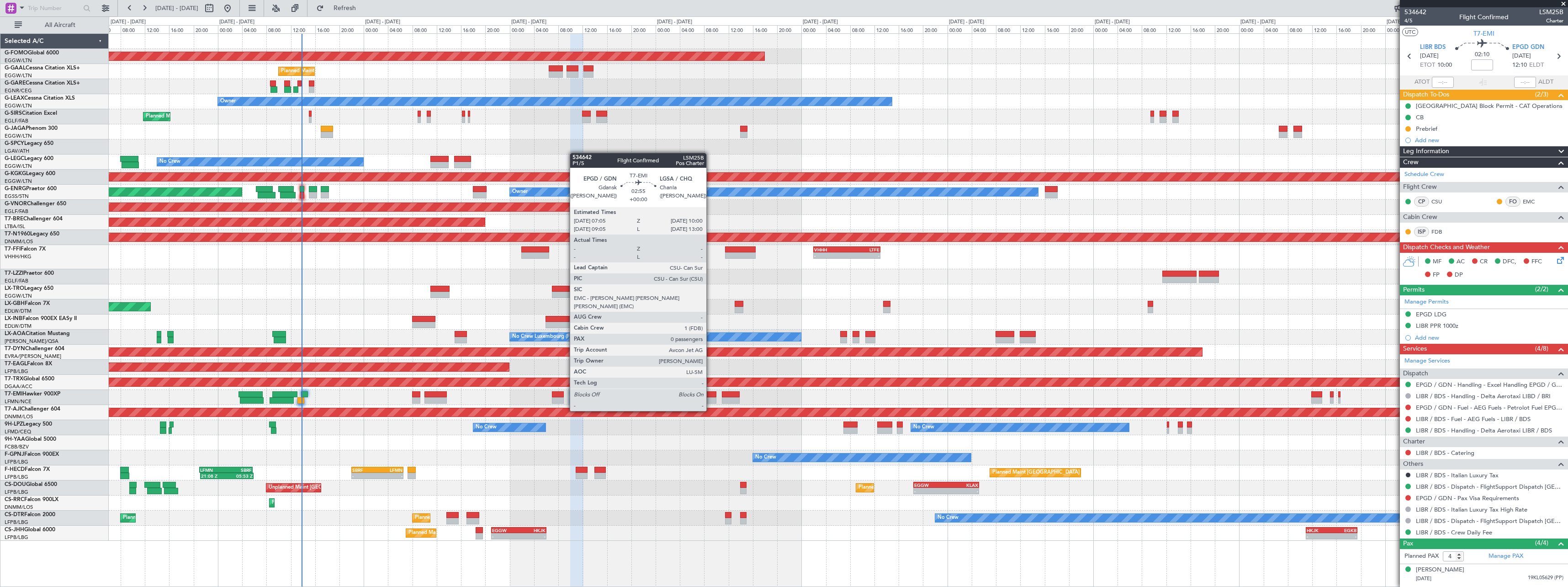
click at [710, 393] on div at bounding box center [707, 394] width 18 height 7
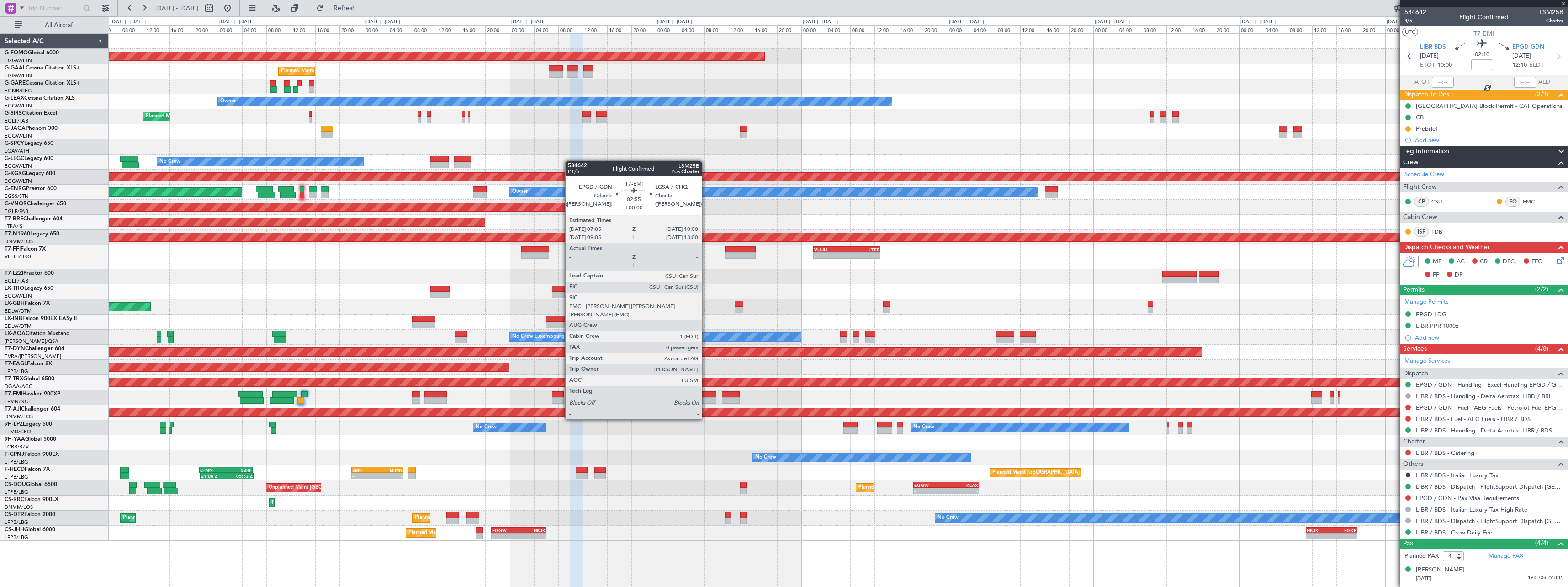
type input "0"
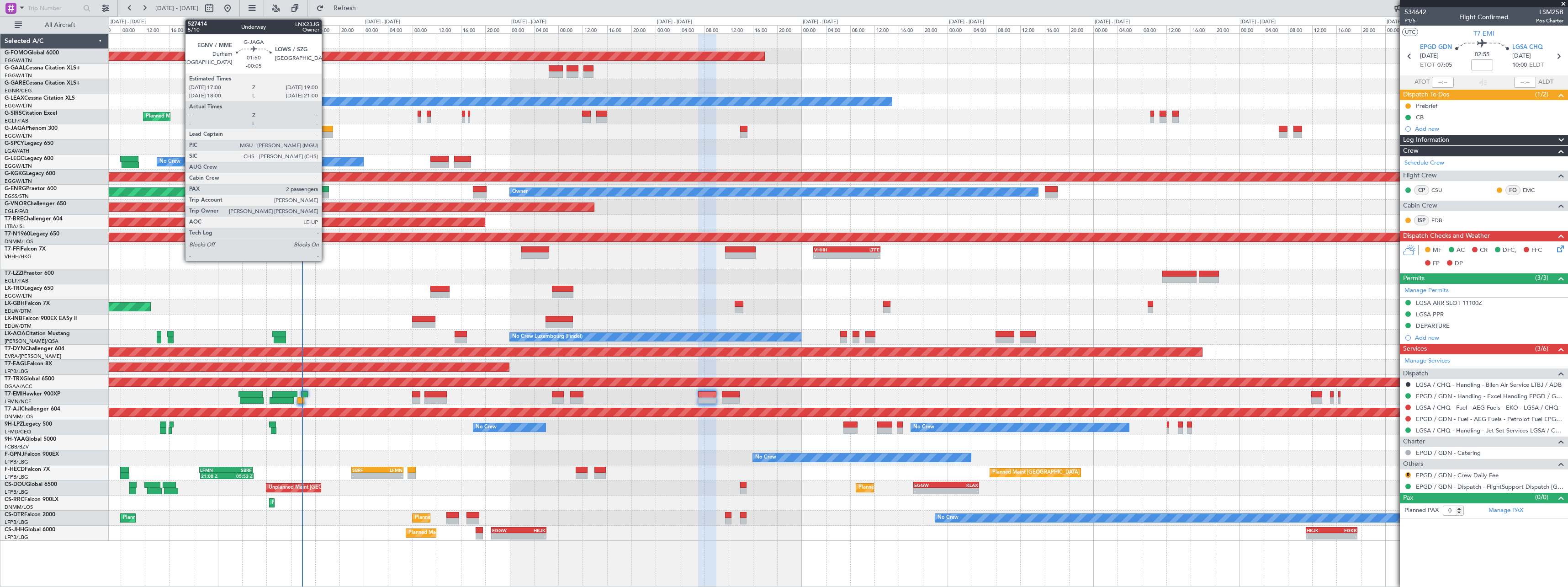
click at [325, 128] on div at bounding box center [327, 128] width 12 height 7
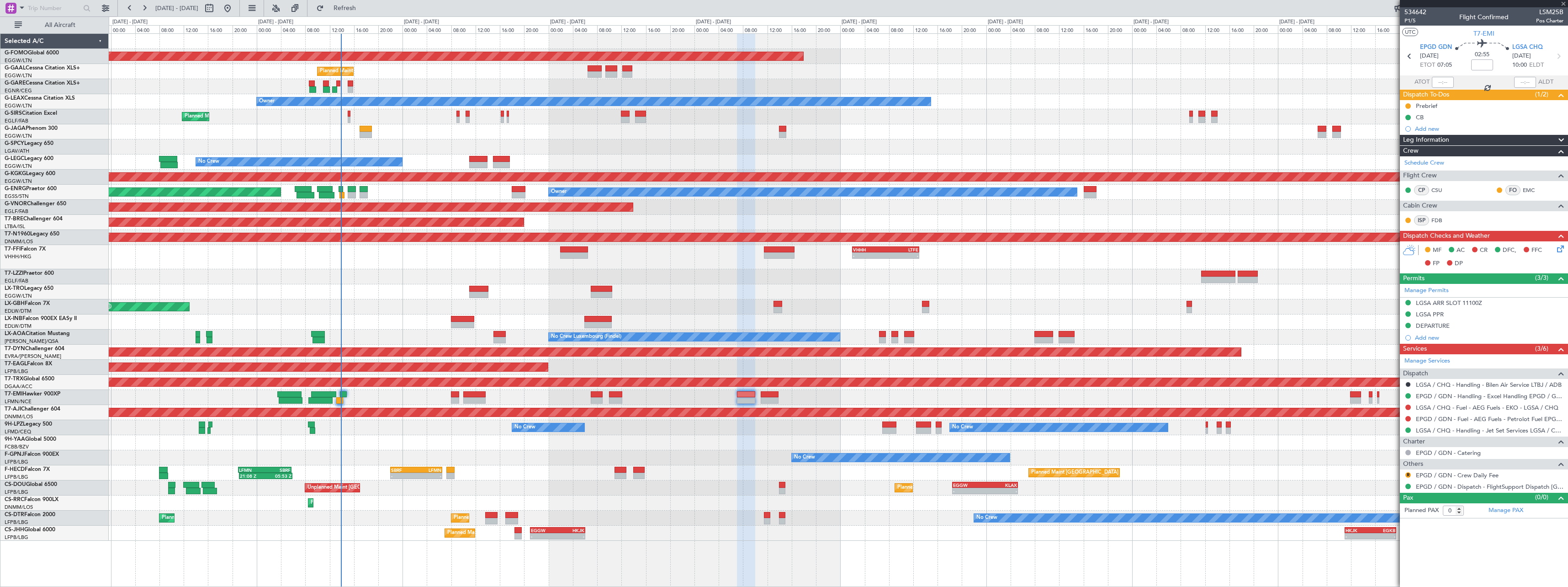
click at [775, 163] on div "No Crew A/C Unavailable London (Luton)" at bounding box center [838, 162] width 1459 height 15
type input "-00:05"
type input "2"
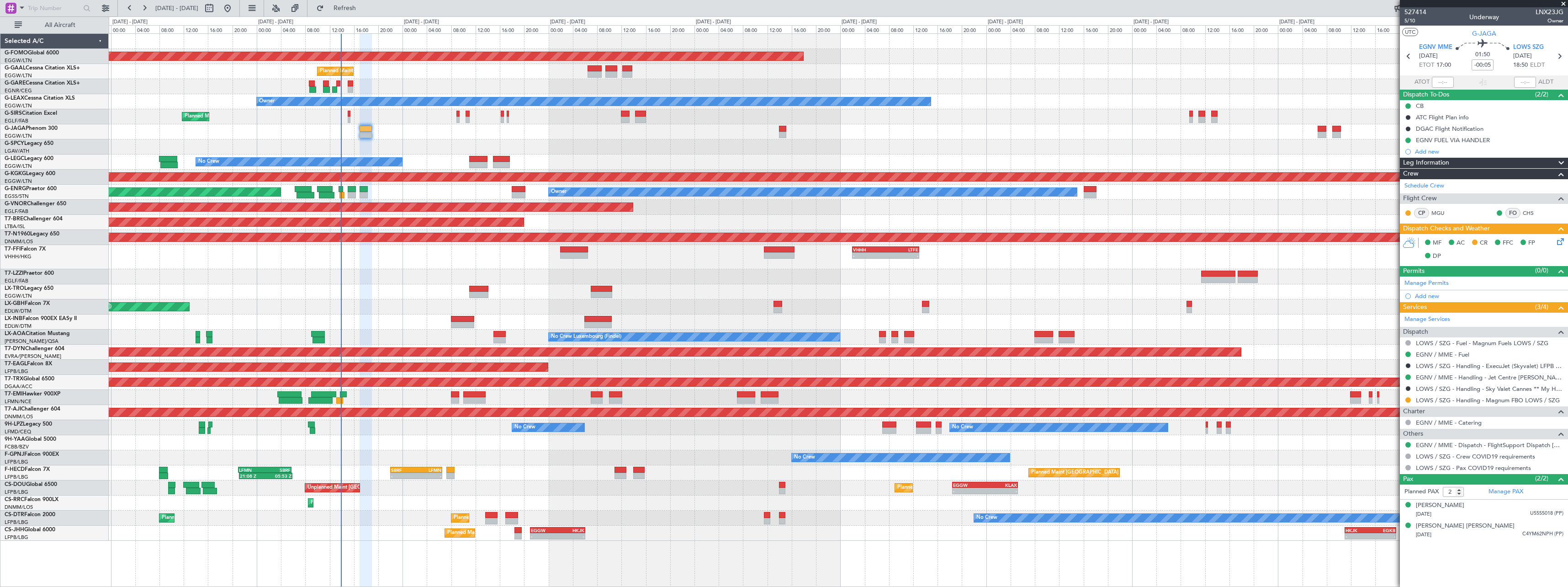
click at [477, 255] on div "- - VHHH 02:00 Z LTFE 13:00 Z 15:18 Z 00:52 Z LIRA 15:00 Z ZBAA 00:00 Z - - LTB…" at bounding box center [838, 257] width 1459 height 24
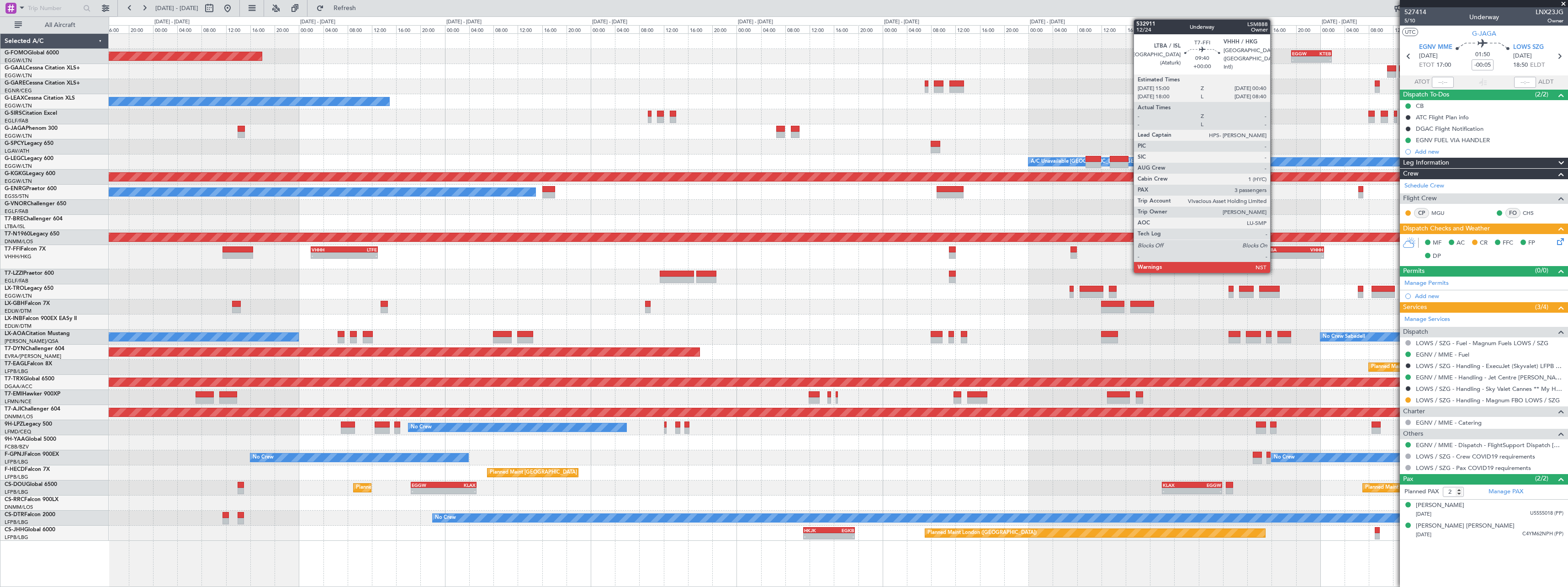
click at [1274, 251] on div "LTBA" at bounding box center [1280, 249] width 29 height 5
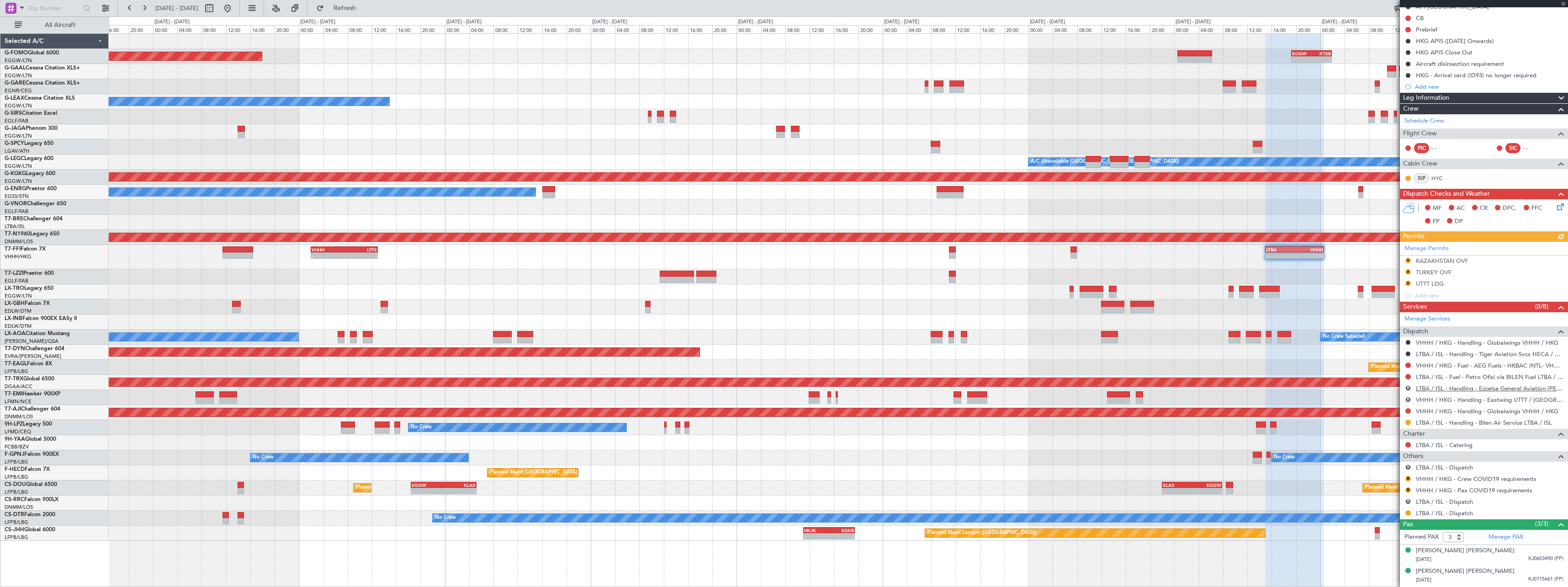
scroll to position [118, 0]
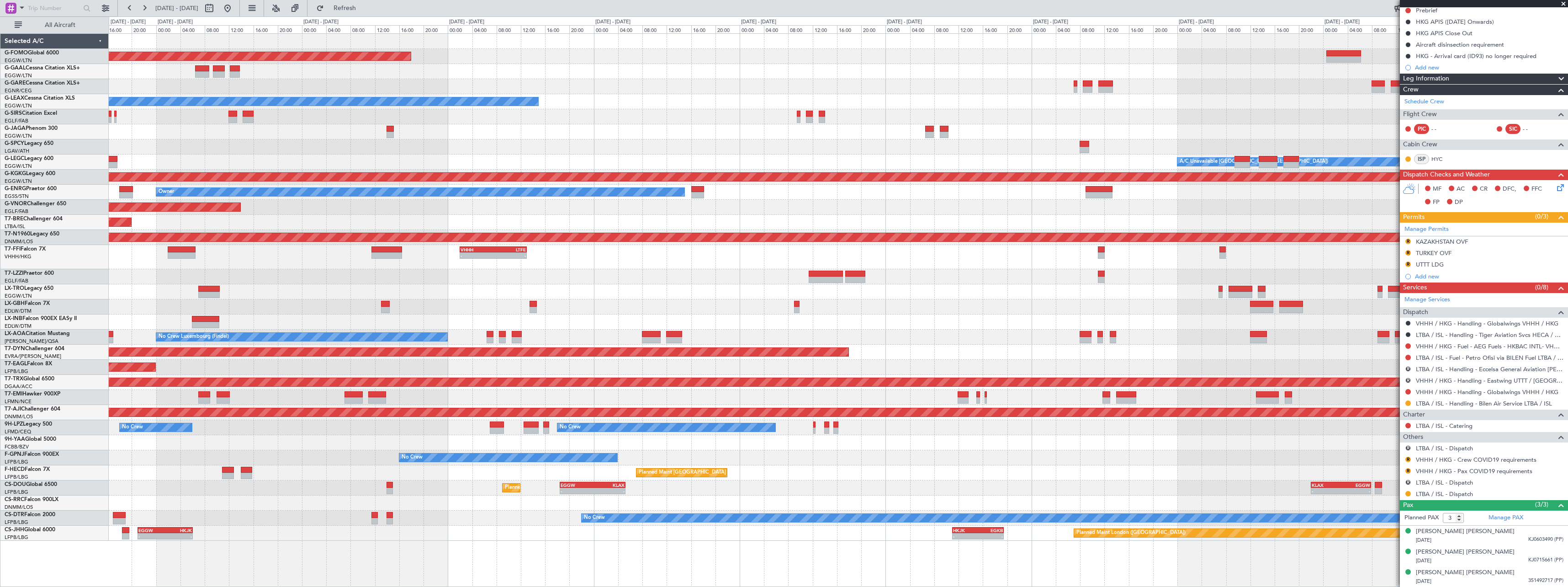
click at [1164, 256] on div "- - VHHH 02:00 Z LTFE 13:00 Z - - LTBA 15:00 Z VHHH 00:40 Z" at bounding box center [838, 257] width 1459 height 24
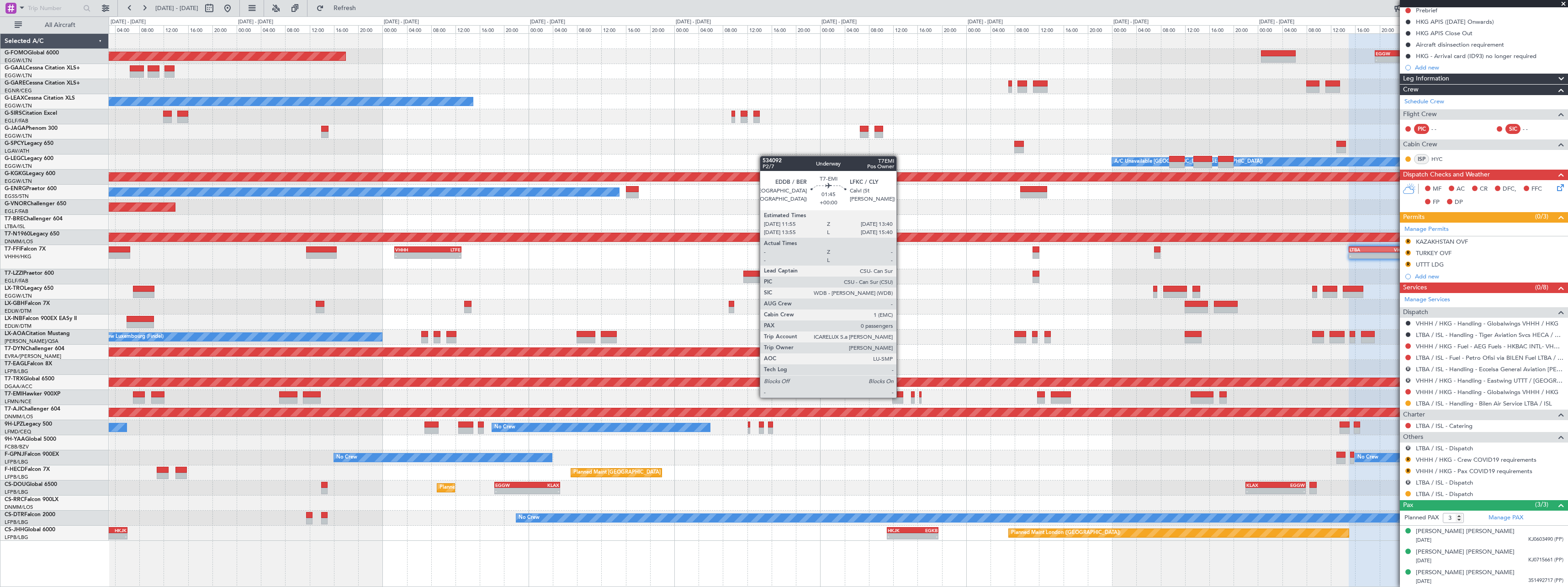
click at [900, 397] on div at bounding box center [898, 394] width 11 height 7
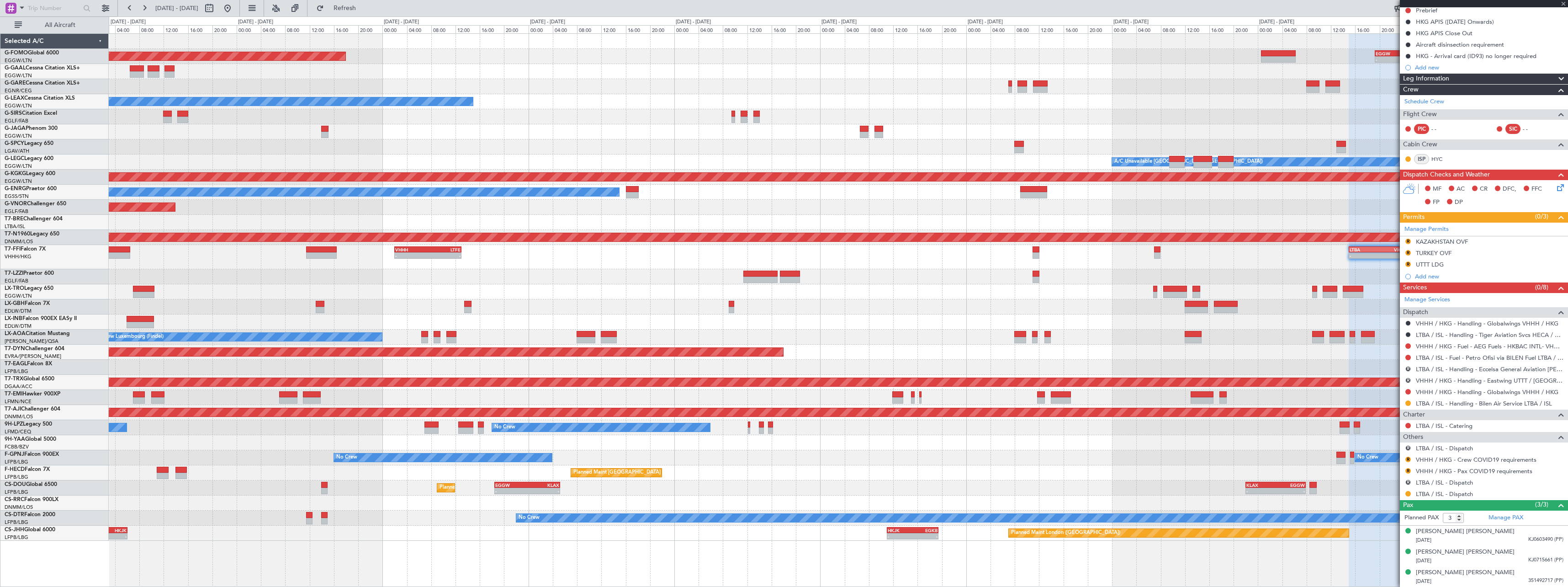
type input "0"
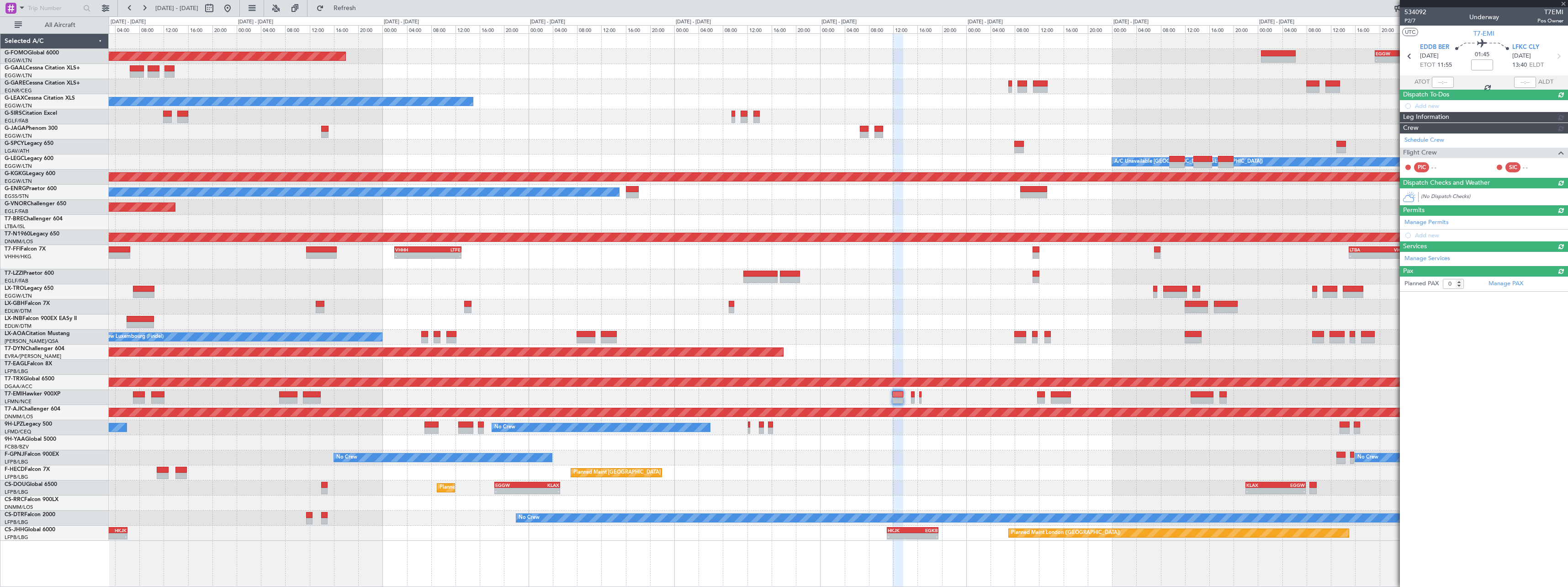
scroll to position [0, 0]
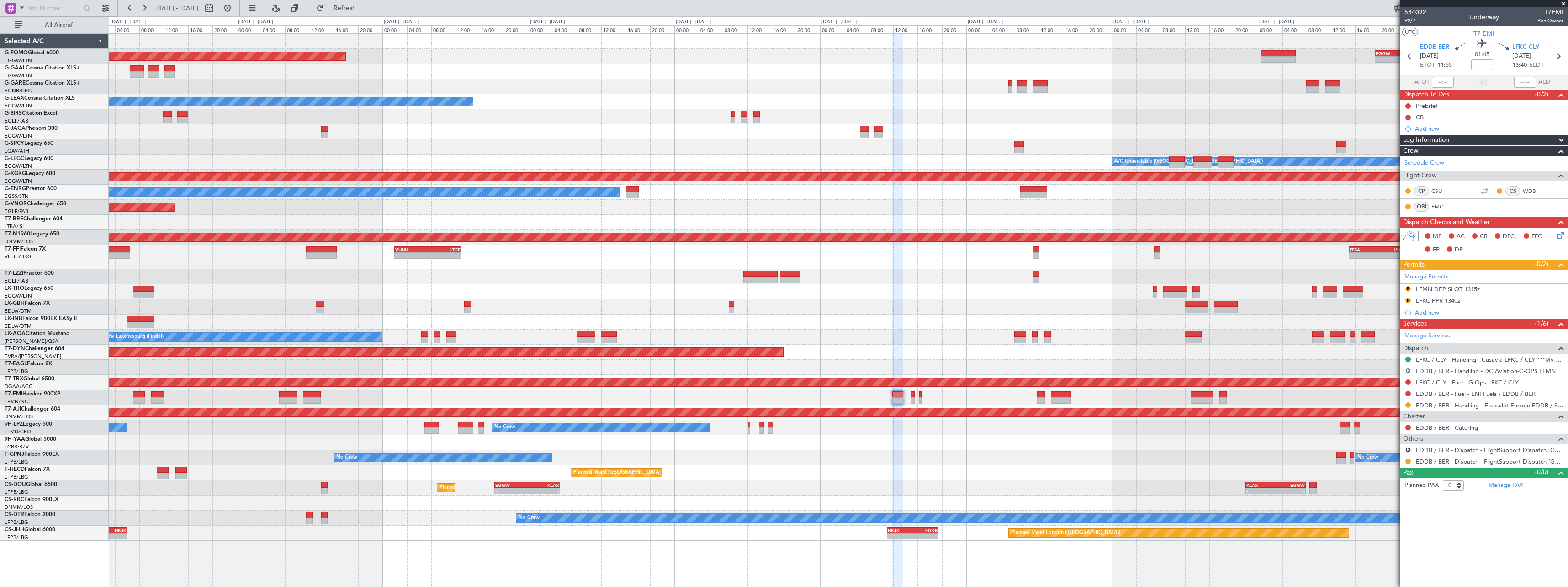
click at [1408, 371] on button "R" at bounding box center [1408, 370] width 5 height 5
click at [1383, 386] on span "Not Required" at bounding box center [1387, 383] width 37 height 9
click at [1460, 290] on div "LFMN DEP SLOT 1315z" at bounding box center [1447, 289] width 64 height 8
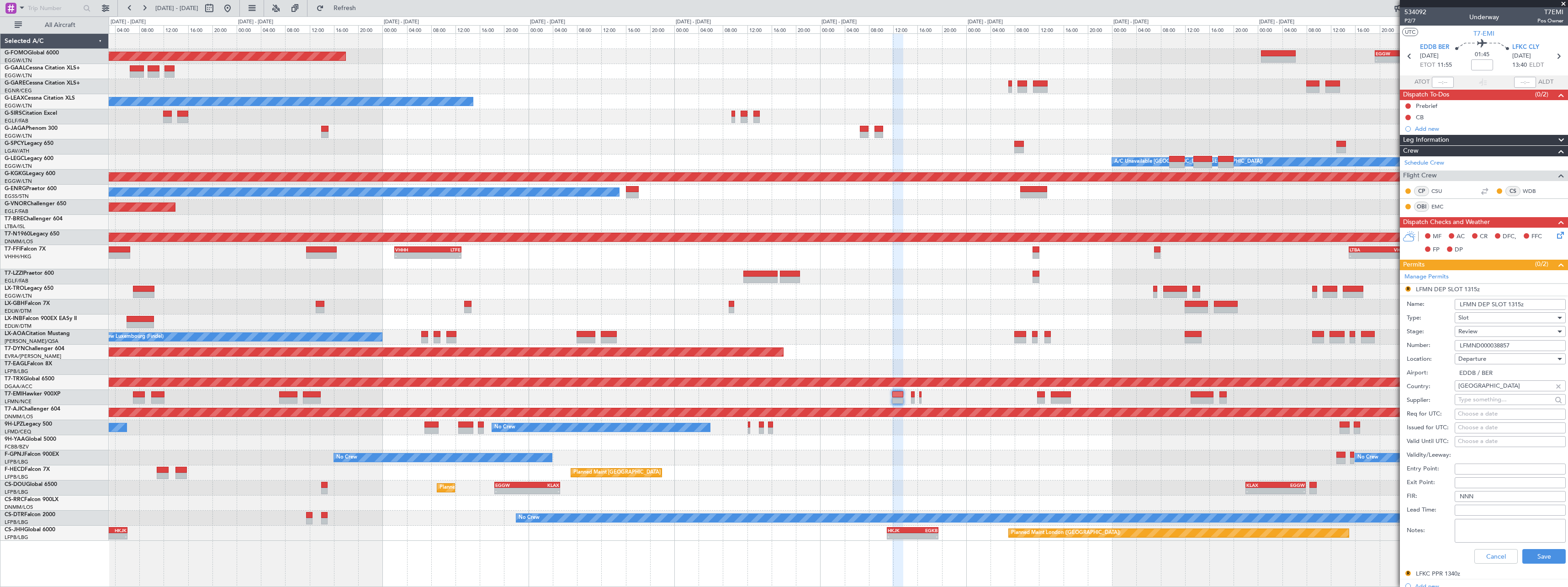
drag, startPoint x: 1459, startPoint y: 306, endPoint x: 1450, endPoint y: 305, distance: 9.1
click at [1450, 305] on div "Name: LFMN DEP SLOT 1315z" at bounding box center [1486, 304] width 159 height 14
type input "EEDB DEP SLOT 1315z"
click at [1499, 332] on div "Review" at bounding box center [1507, 331] width 97 height 14
click at [1485, 389] on span "Requested" at bounding box center [1507, 391] width 96 height 14
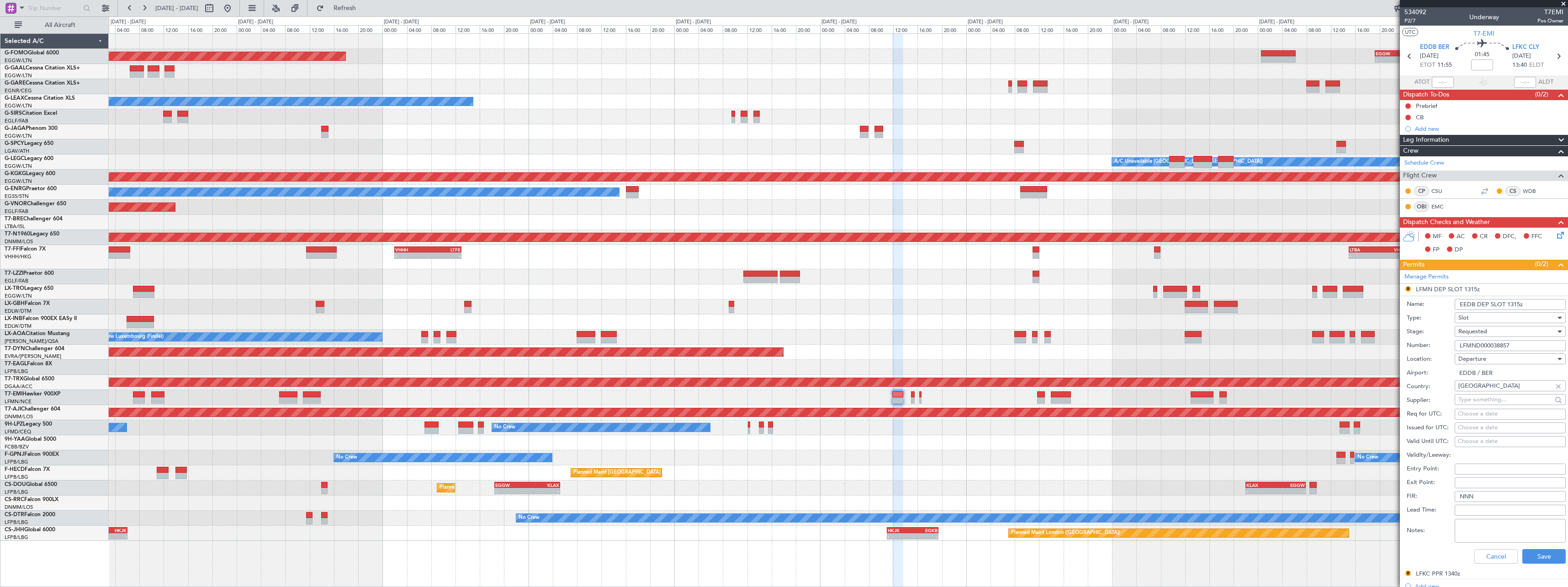
scroll to position [91, 0]
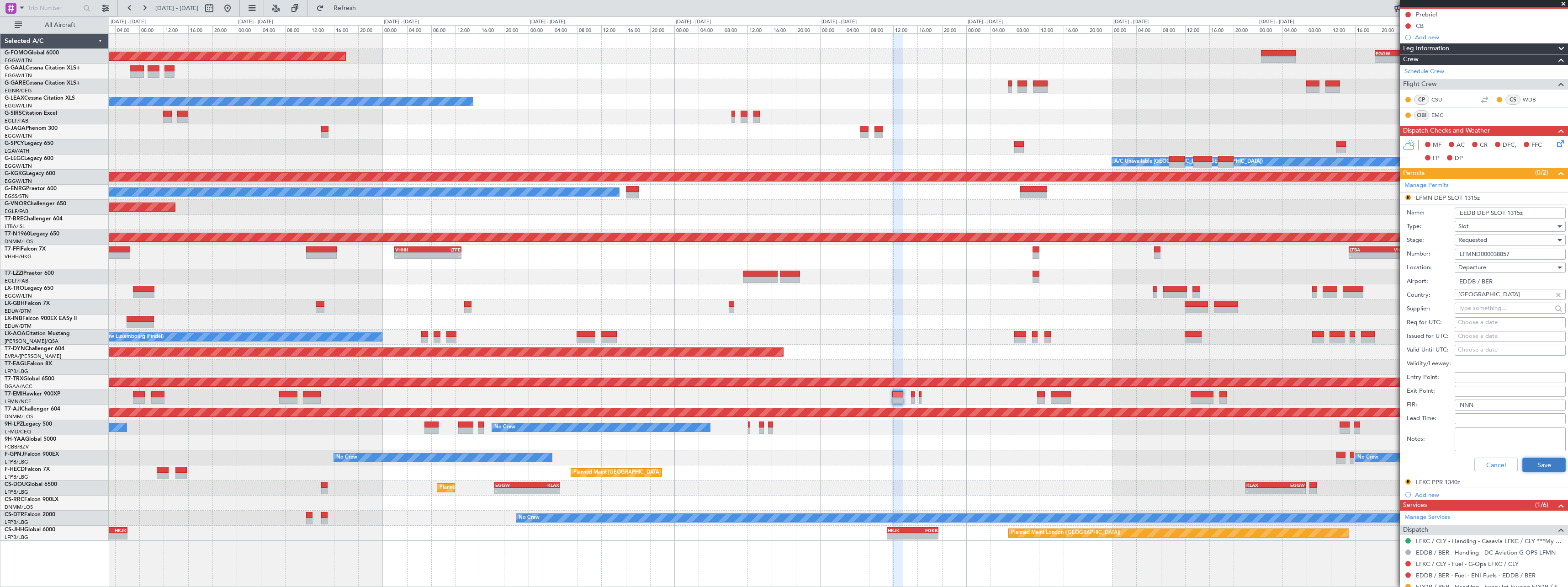
click at [1534, 468] on button "Save" at bounding box center [1544, 465] width 43 height 15
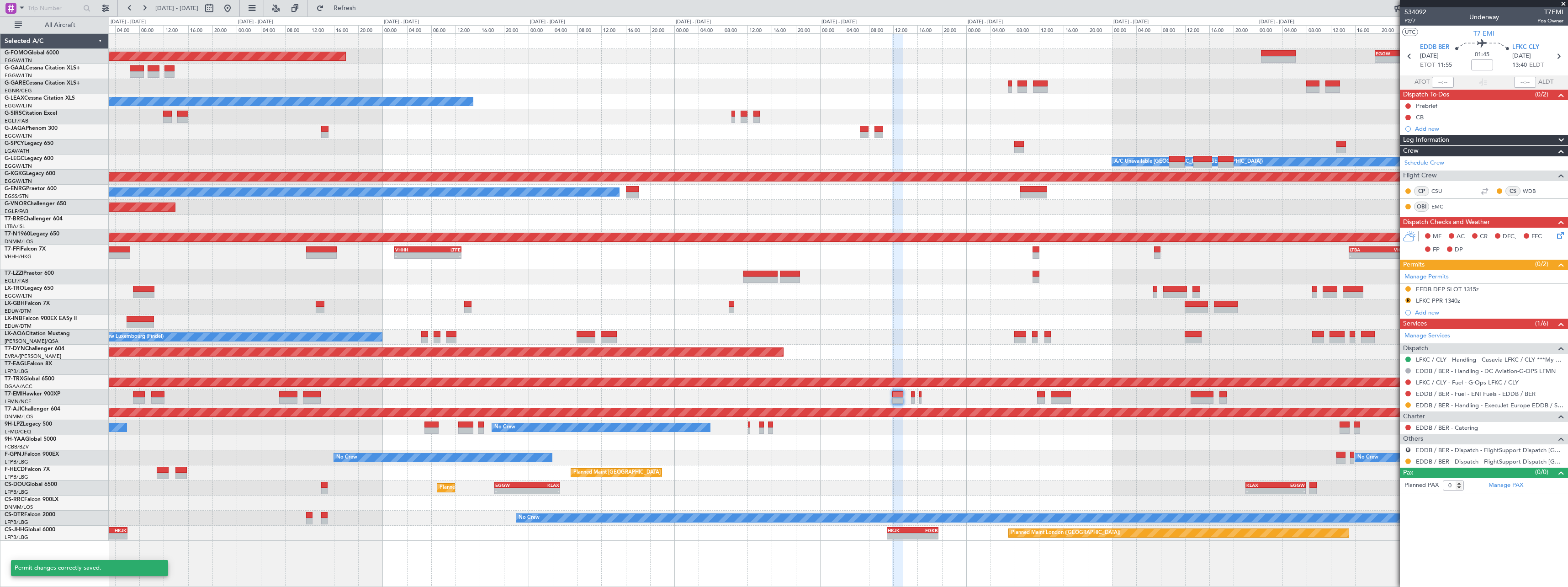
scroll to position [0, 0]
click at [1462, 290] on div "EEDB DEP SLOT 1315z" at bounding box center [1447, 289] width 63 height 8
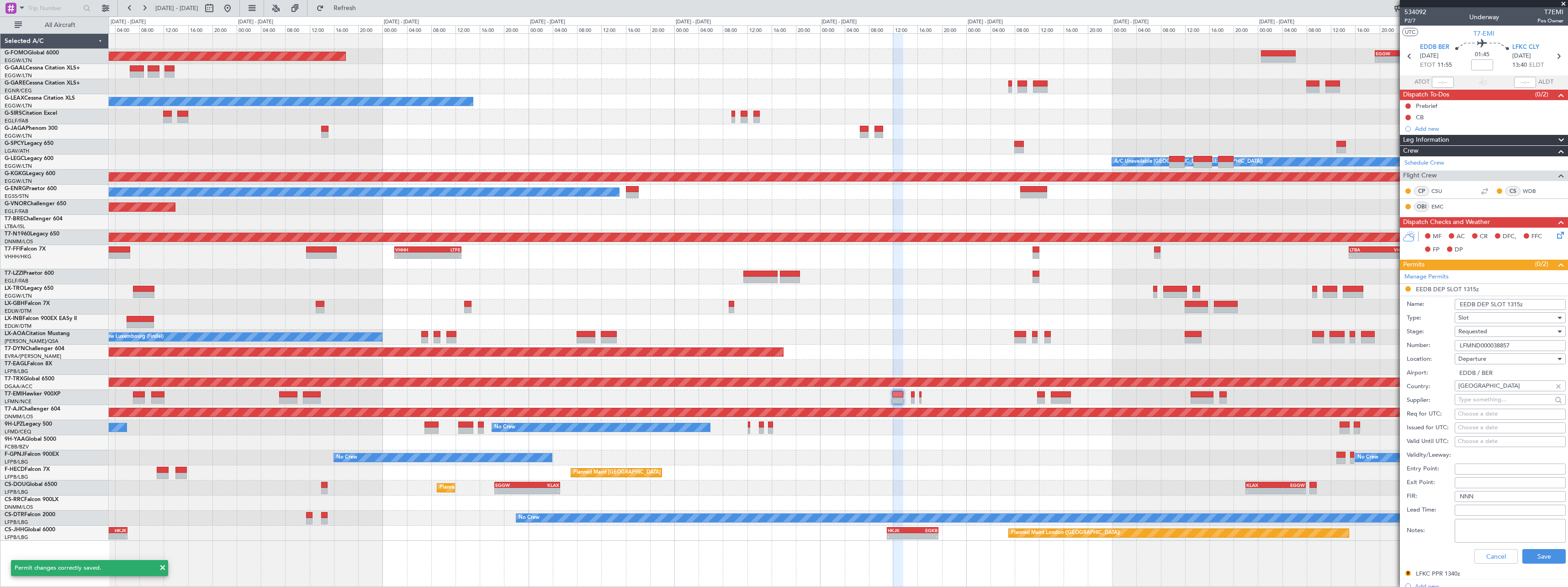
click at [1511, 306] on input "EEDB DEP SLOT 1315z" at bounding box center [1510, 304] width 111 height 11
drag, startPoint x: 1516, startPoint y: 305, endPoint x: 1515, endPoint y: 331, distance: 26.0
click at [1514, 306] on input "EEDB DEP SLOT 1115z" at bounding box center [1510, 304] width 111 height 11
type input "EEDB DEP SLOT 1155z"
click at [1485, 331] on span "Requested" at bounding box center [1472, 331] width 29 height 9
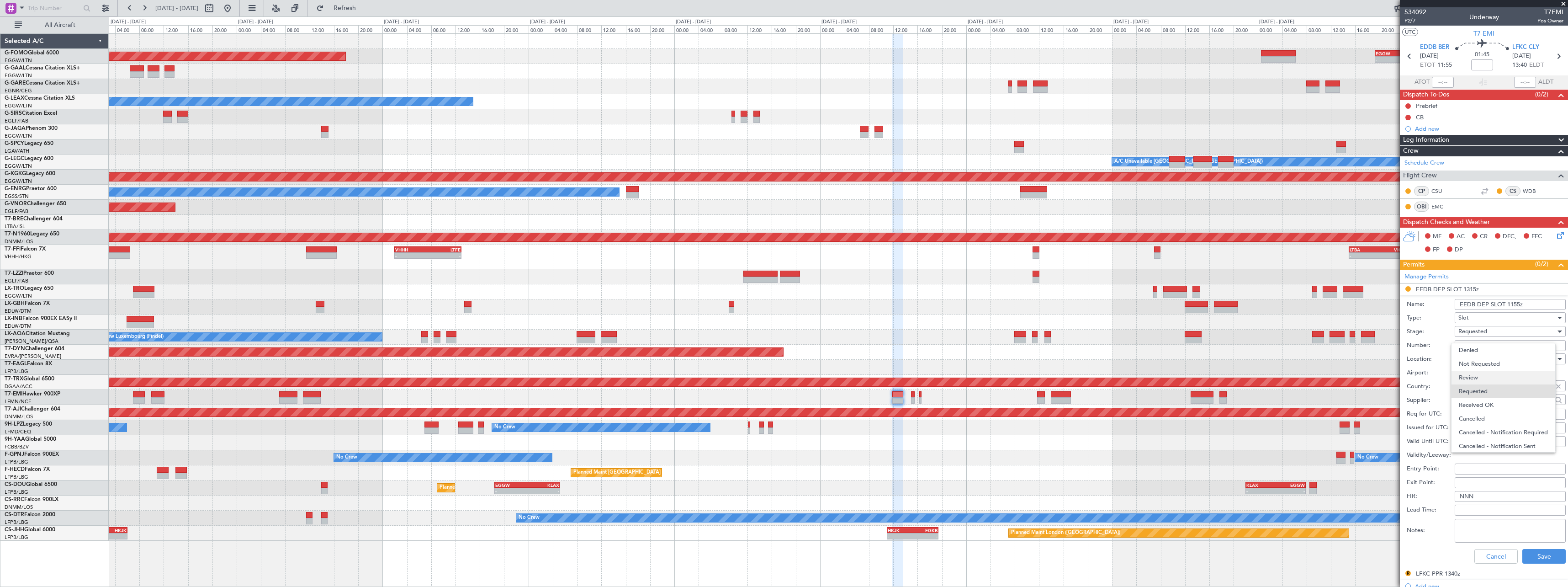
scroll to position [4, 0]
click at [1486, 389] on span "Requested" at bounding box center [1507, 387] width 96 height 14
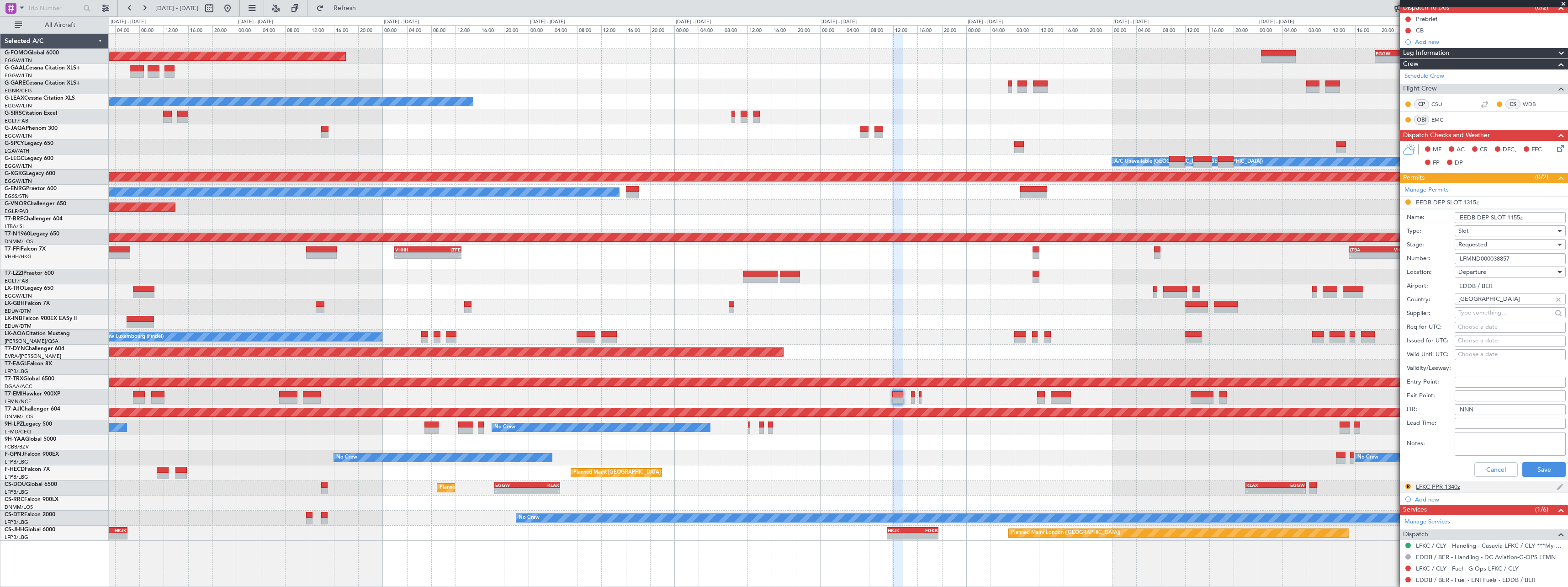
scroll to position [178, 0]
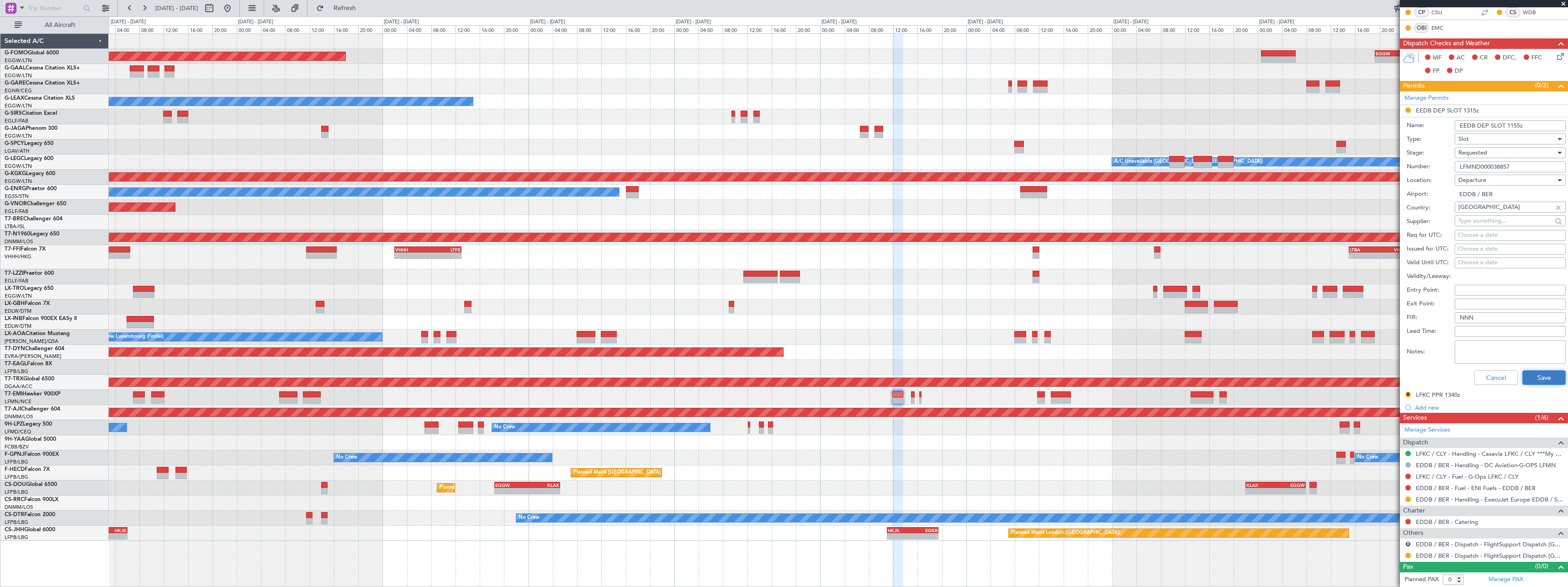
click at [1533, 382] on button "Save" at bounding box center [1544, 378] width 43 height 15
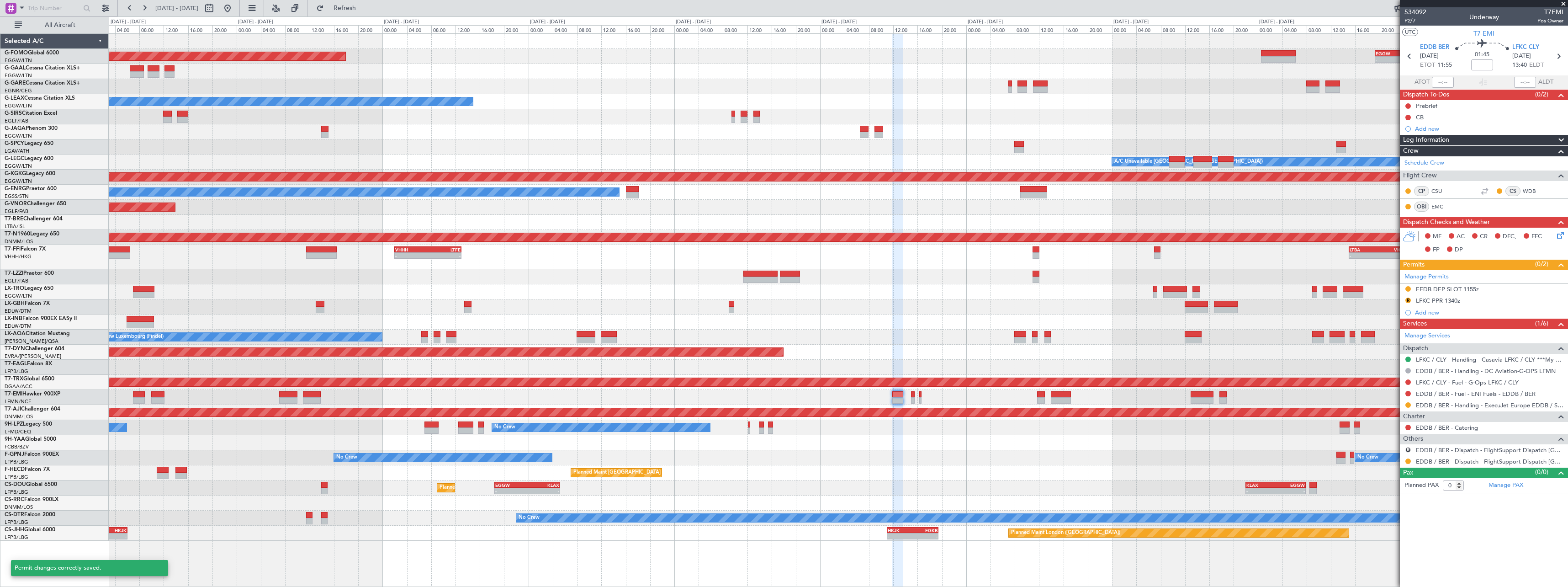
scroll to position [0, 0]
drag, startPoint x: 1410, startPoint y: 449, endPoint x: 1403, endPoint y: 452, distance: 7.6
click at [1409, 450] on button "R" at bounding box center [1408, 449] width 5 height 5
click at [1393, 460] on span "Not Required" at bounding box center [1387, 462] width 37 height 9
click at [1410, 460] on button at bounding box center [1408, 461] width 5 height 5
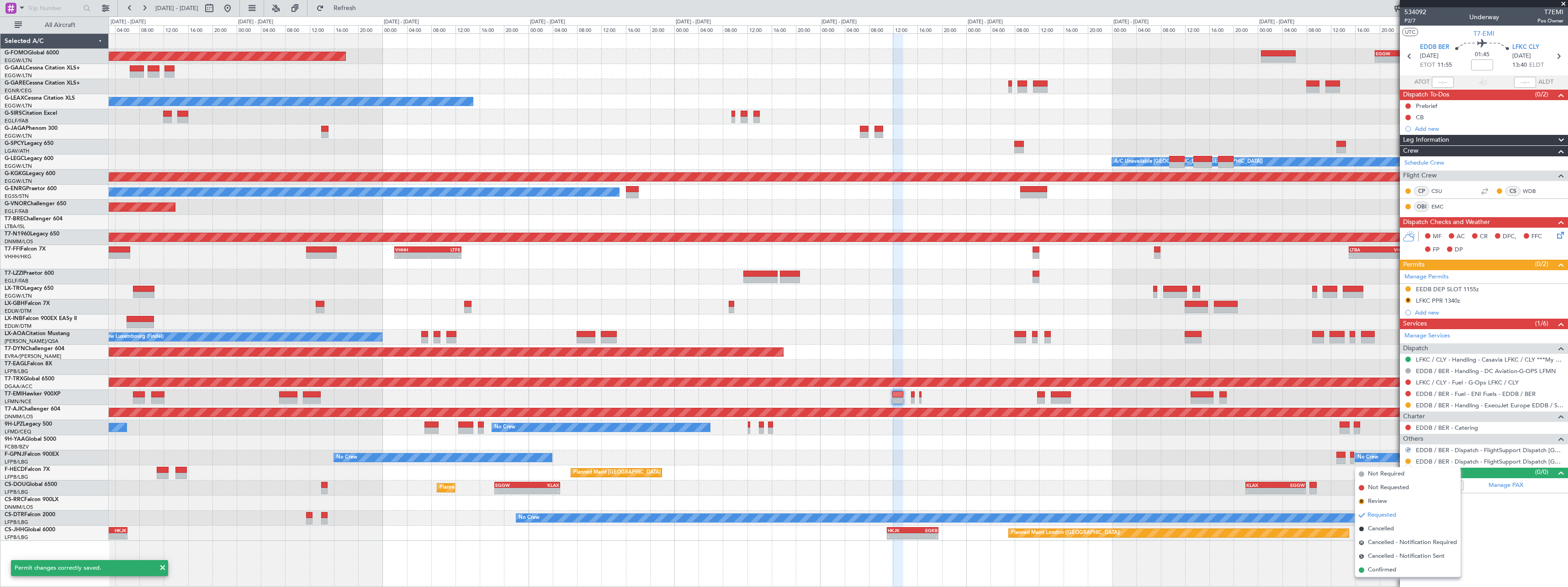
drag, startPoint x: 1384, startPoint y: 473, endPoint x: 1395, endPoint y: 443, distance: 32.0
click at [1384, 472] on span "Not Required" at bounding box center [1386, 474] width 37 height 9
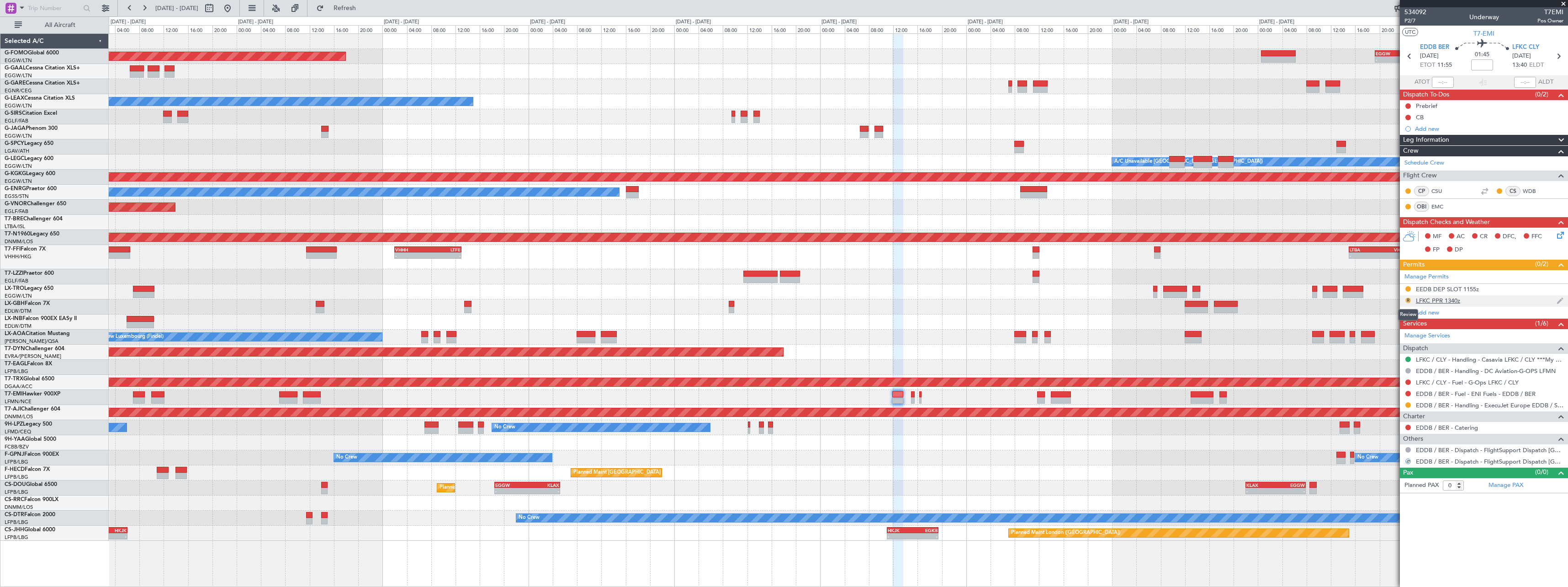
click at [1409, 300] on button "R" at bounding box center [1408, 300] width 5 height 5
click at [1388, 410] on span "Received OK" at bounding box center [1385, 409] width 35 height 9
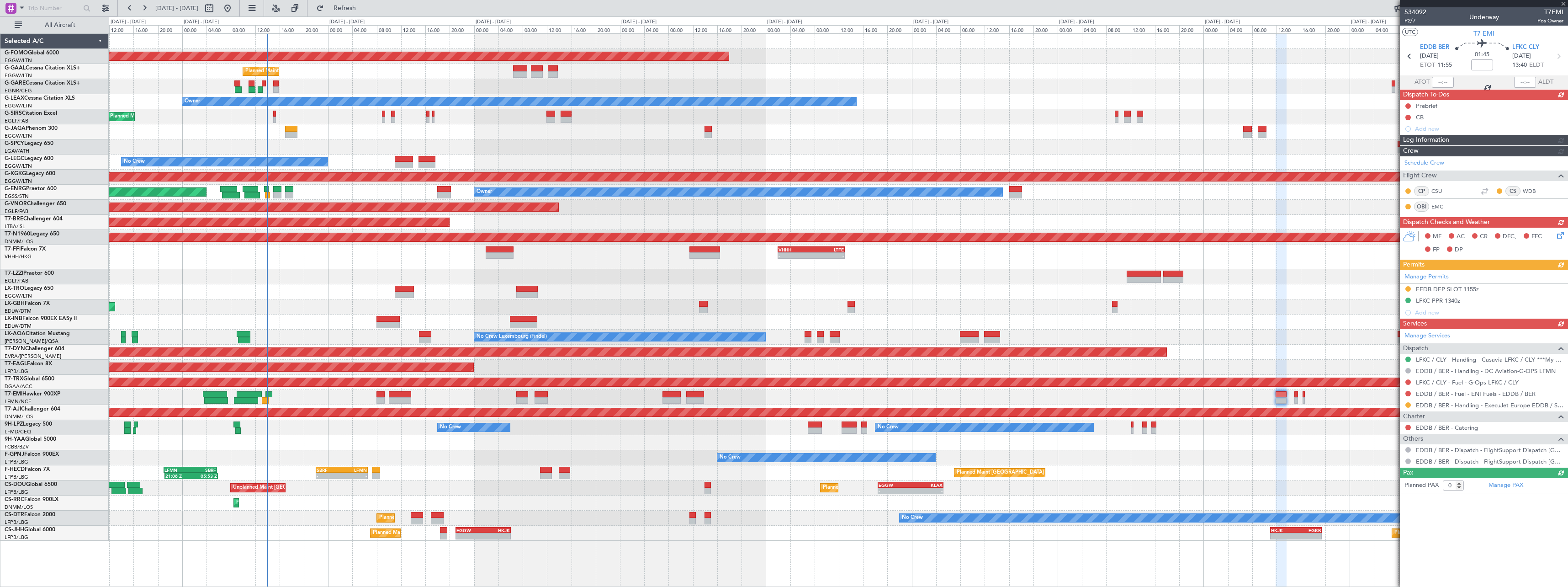
click at [758, 274] on div at bounding box center [838, 276] width 1459 height 15
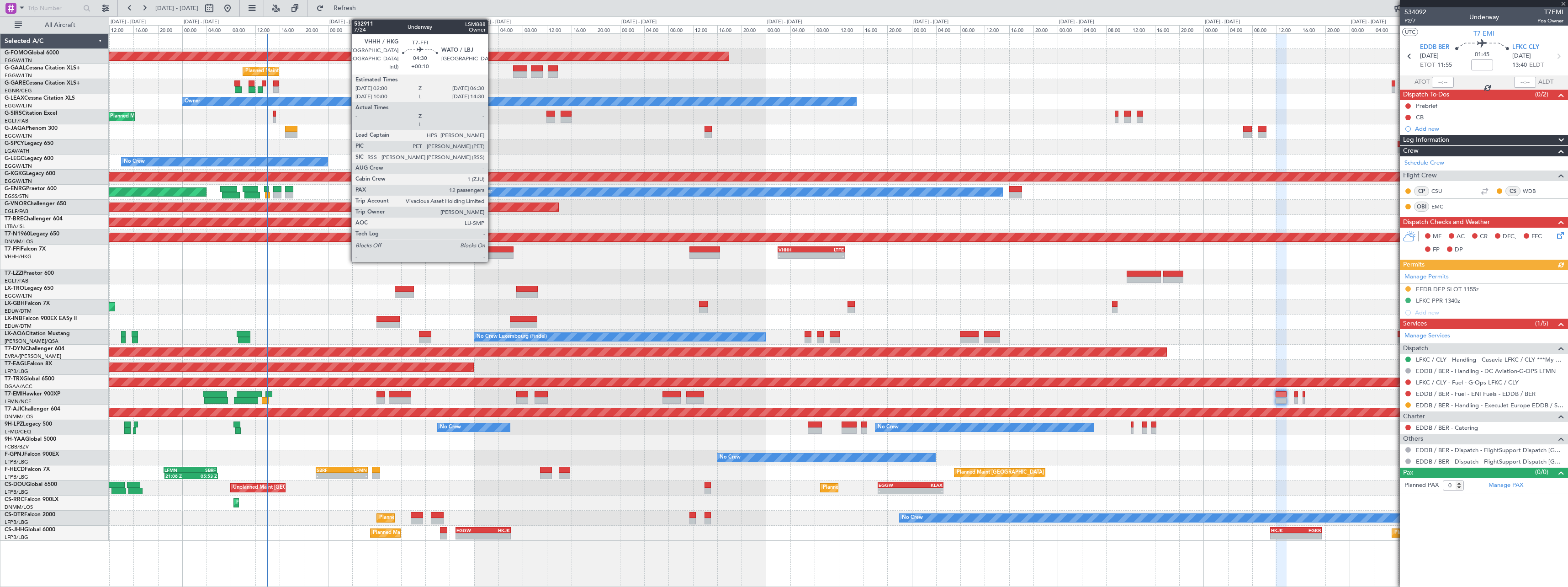
click at [492, 247] on div at bounding box center [499, 250] width 27 height 7
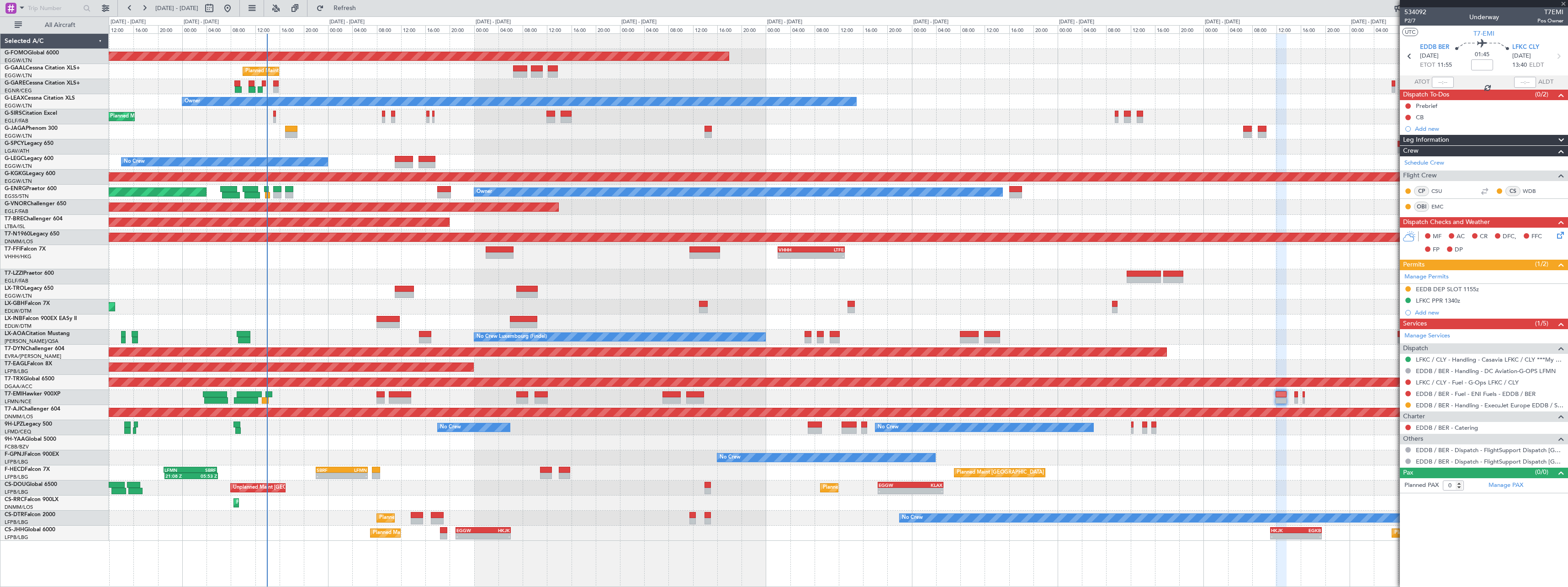
type input "+00:10"
type input "12"
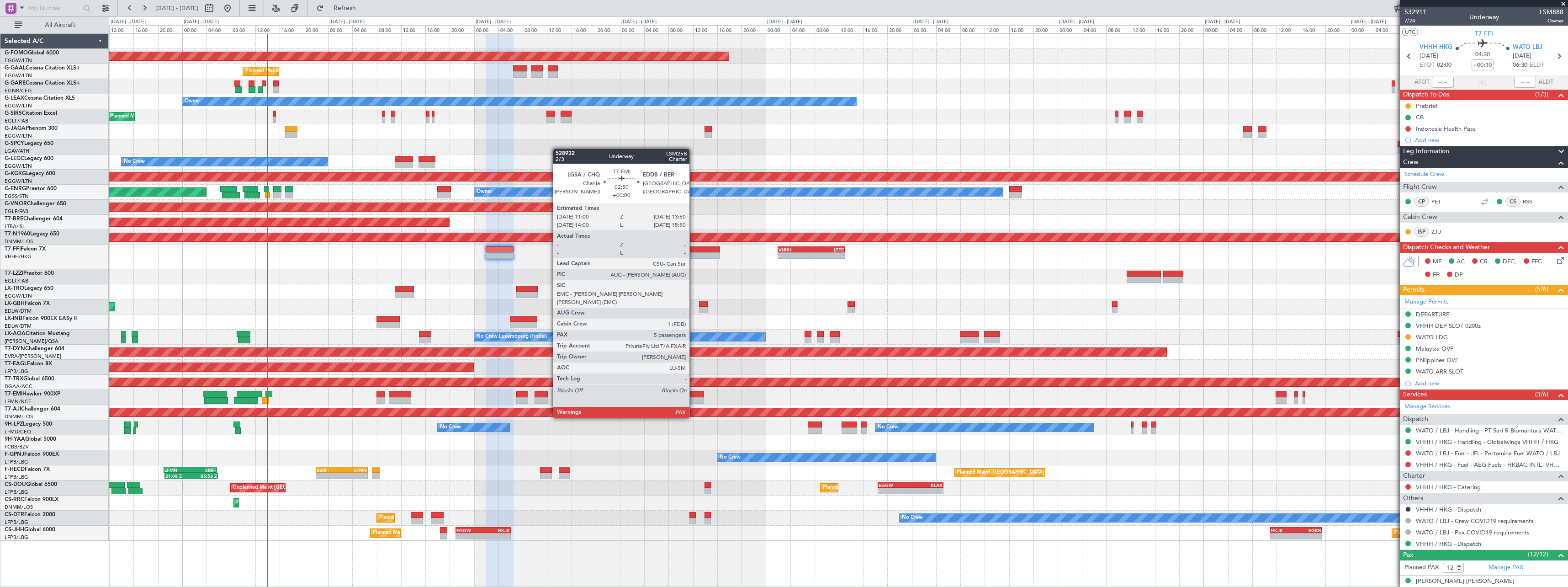
click at [693, 401] on div at bounding box center [695, 400] width 18 height 7
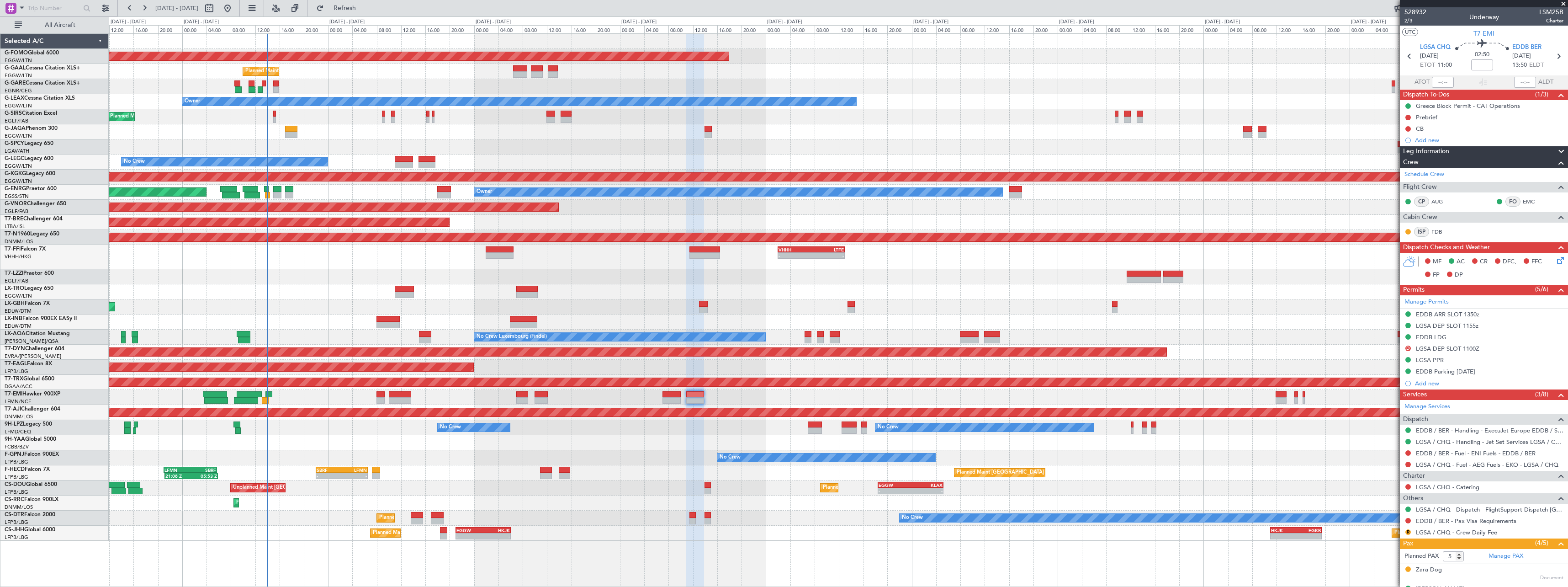
click at [1287, 398] on div at bounding box center [838, 397] width 1459 height 15
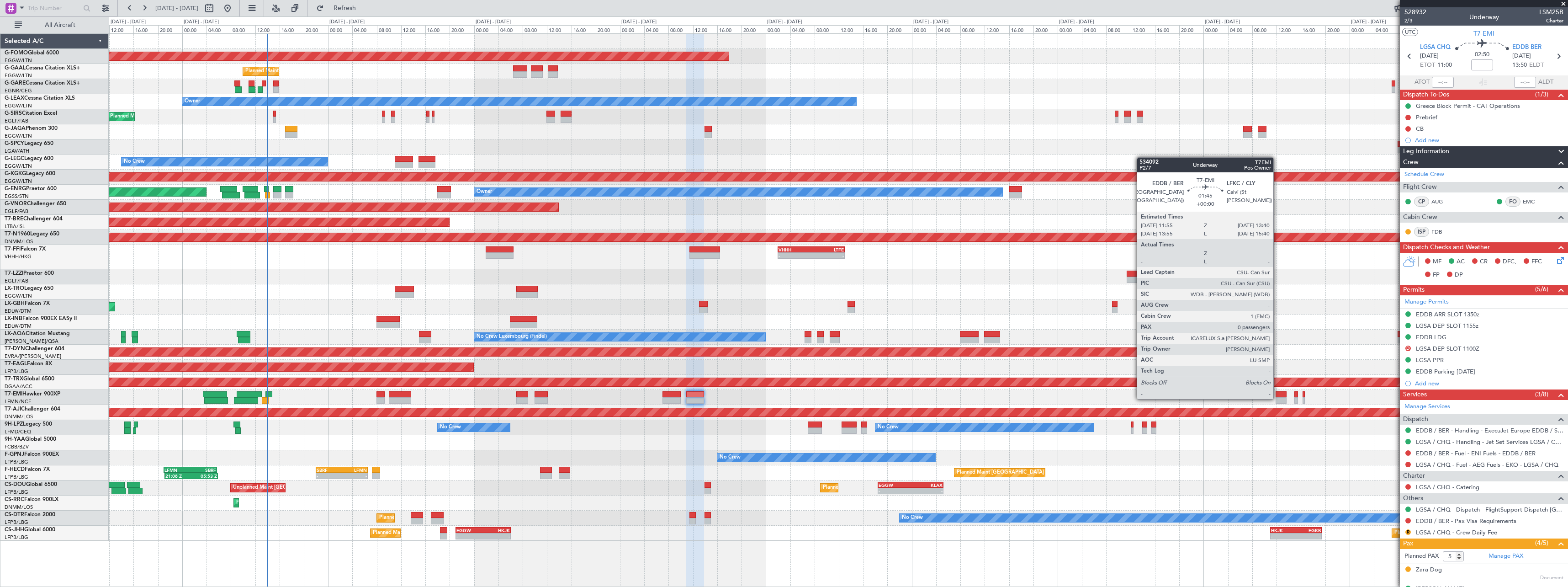
click at [1278, 398] on div at bounding box center [1281, 400] width 11 height 7
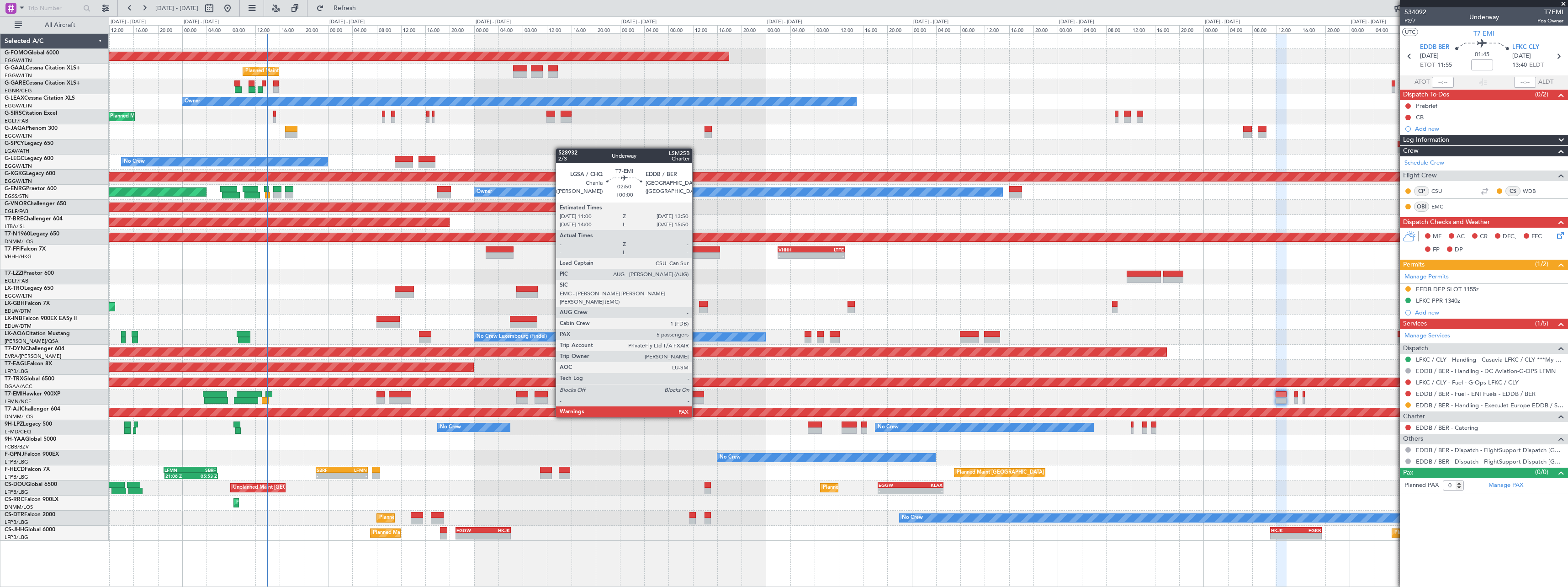
click at [696, 399] on div at bounding box center [695, 400] width 18 height 7
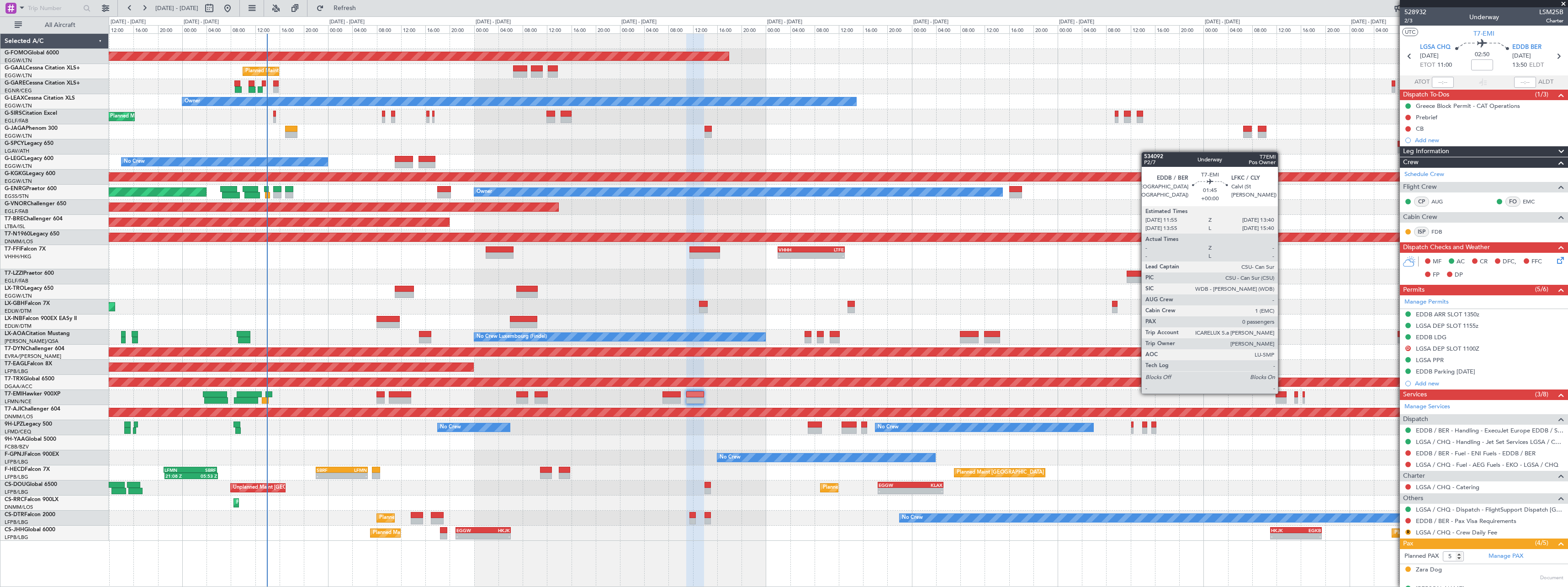
click at [1282, 393] on div at bounding box center [1281, 394] width 11 height 7
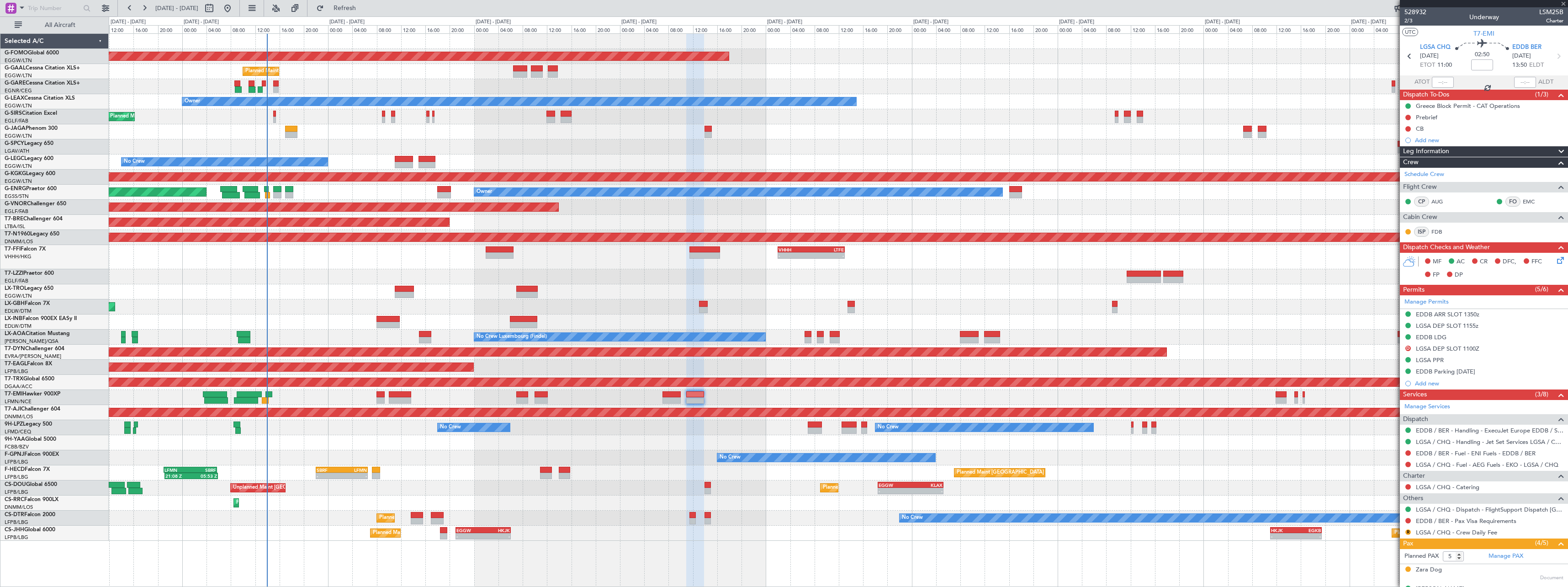
type input "0"
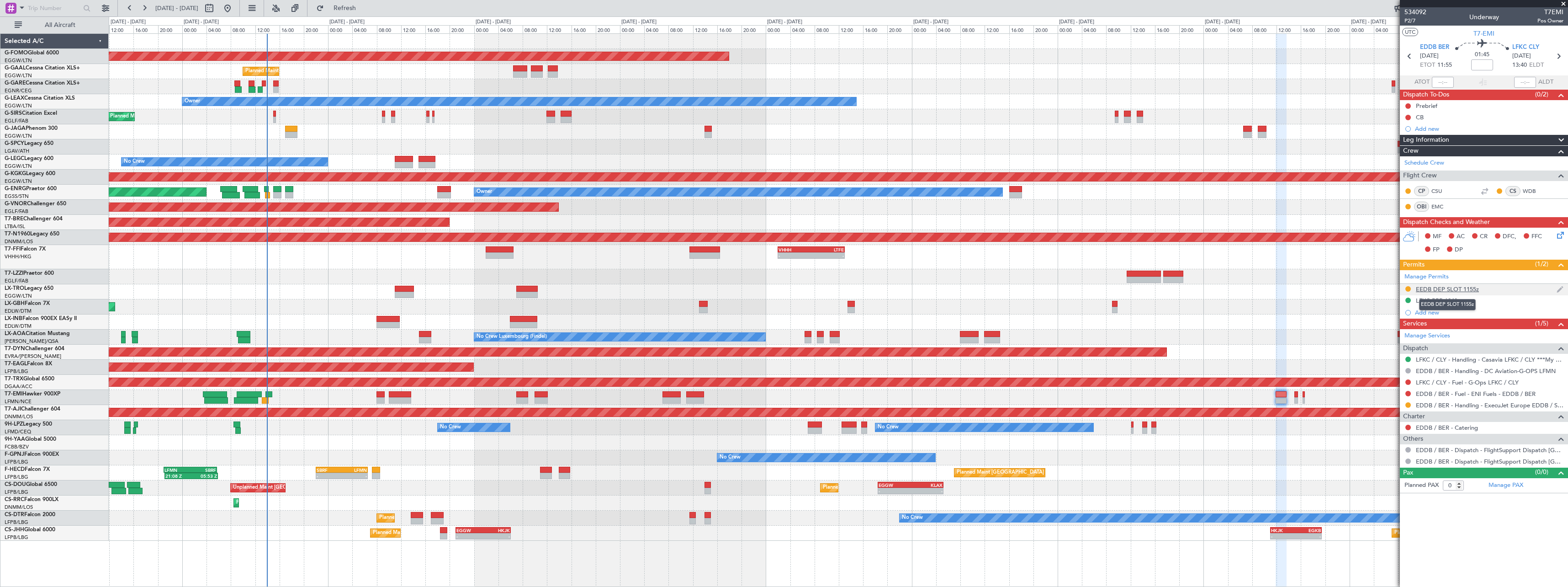
click at [1471, 290] on div "EEDB DEP SLOT 1155z" at bounding box center [1447, 289] width 63 height 8
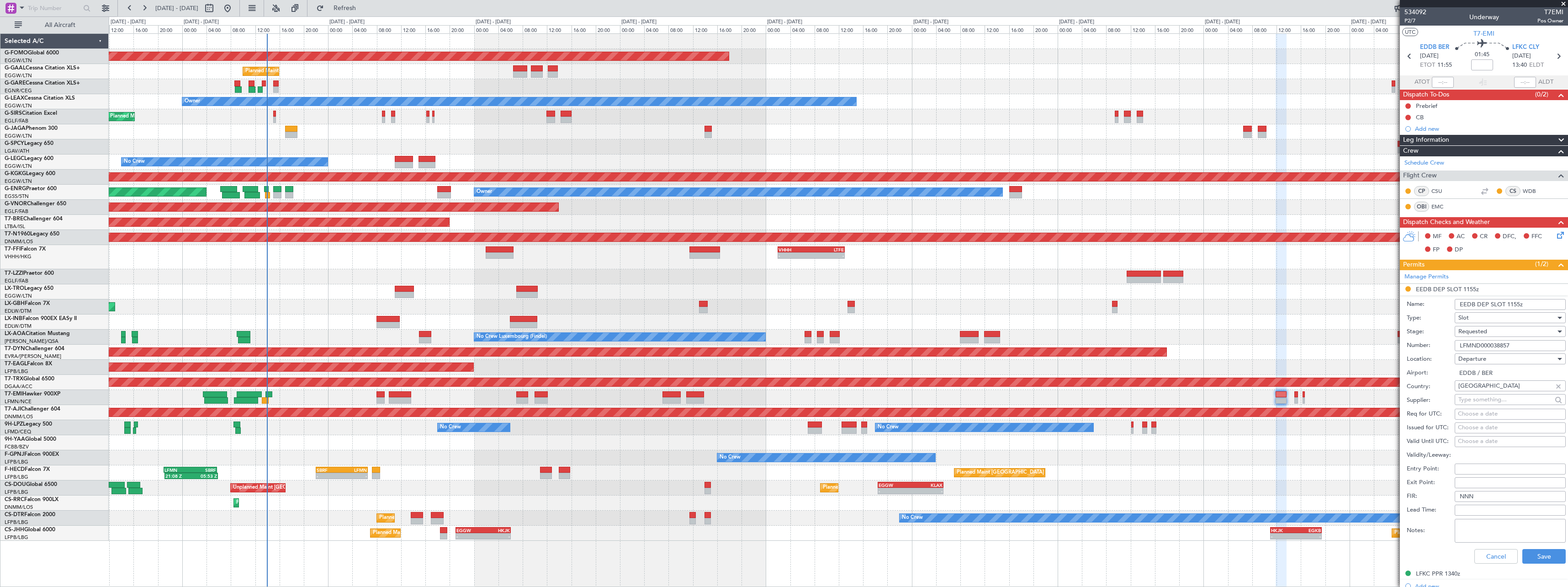
drag, startPoint x: 1519, startPoint y: 343, endPoint x: 1389, endPoint y: 340, distance: 130.0
click at [1389, 340] on fb-app "[DATE] - [DATE] Refresh Quick Links All Aircraft Planned Maint Windsor Locks ([…" at bounding box center [784, 297] width 1568 height 580
paste input "[US_VEHICLE_IDENTIFICATION_NUMBER]"
type input "[US_VEHICLE_IDENTIFICATION_NUMBER]"
click at [1487, 331] on span "Requested" at bounding box center [1472, 331] width 29 height 9
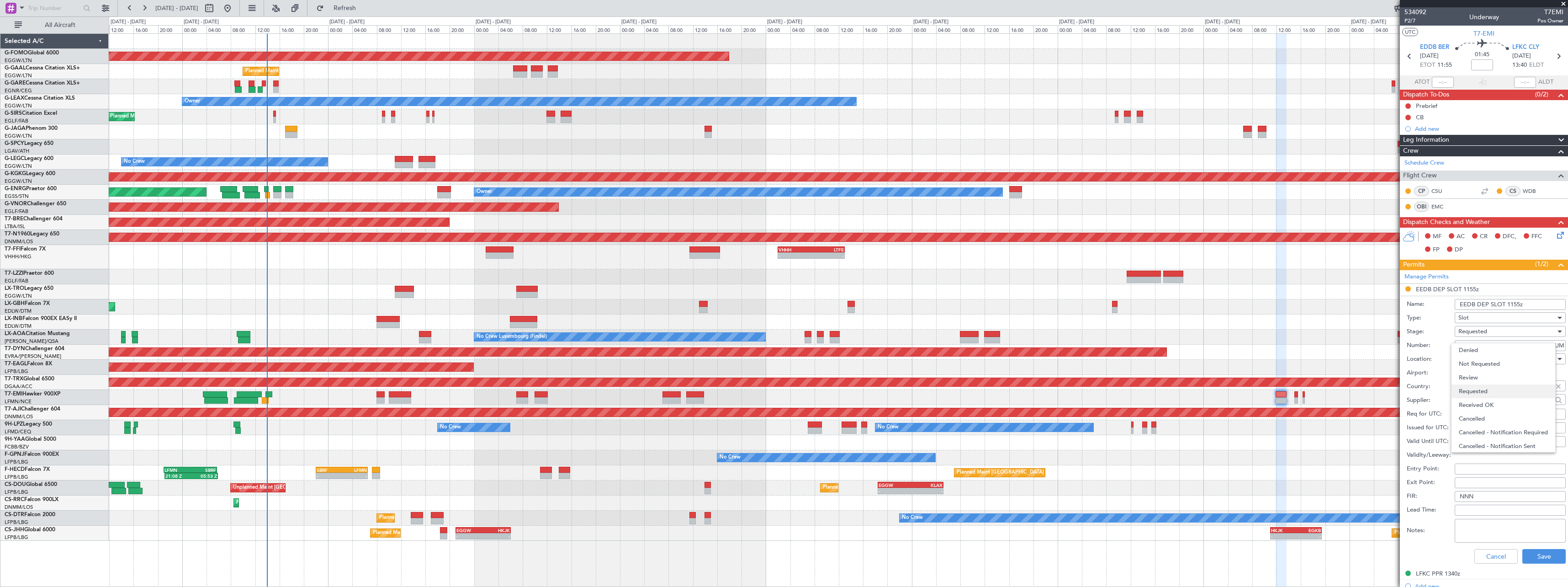
scroll to position [4, 0]
click at [1497, 395] on span "Received OK" at bounding box center [1507, 401] width 96 height 14
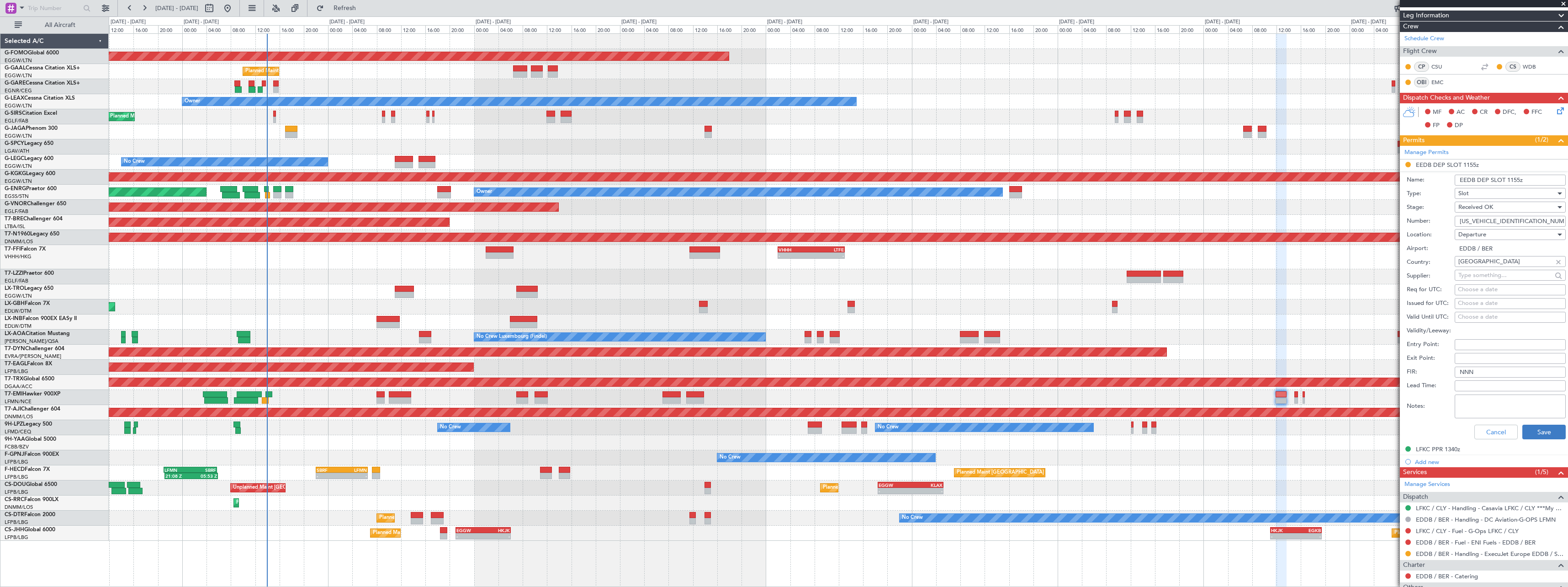
scroll to position [178, 0]
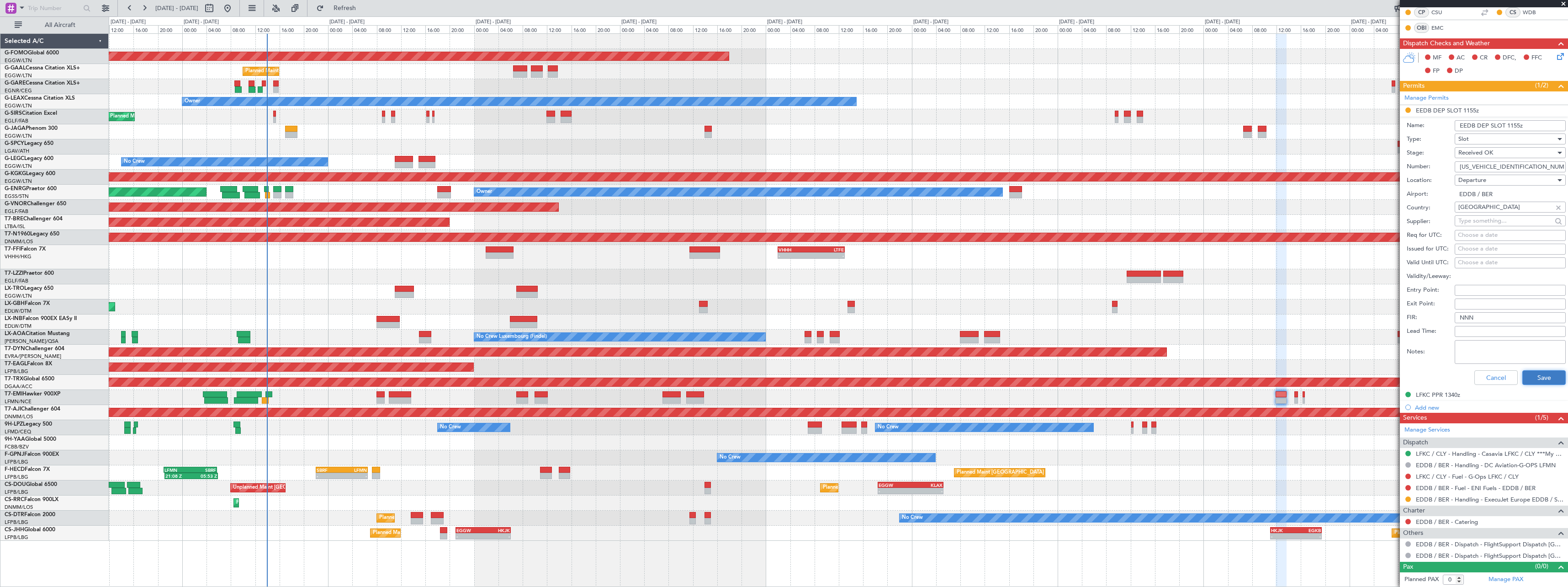
click at [1536, 376] on button "Save" at bounding box center [1544, 378] width 43 height 15
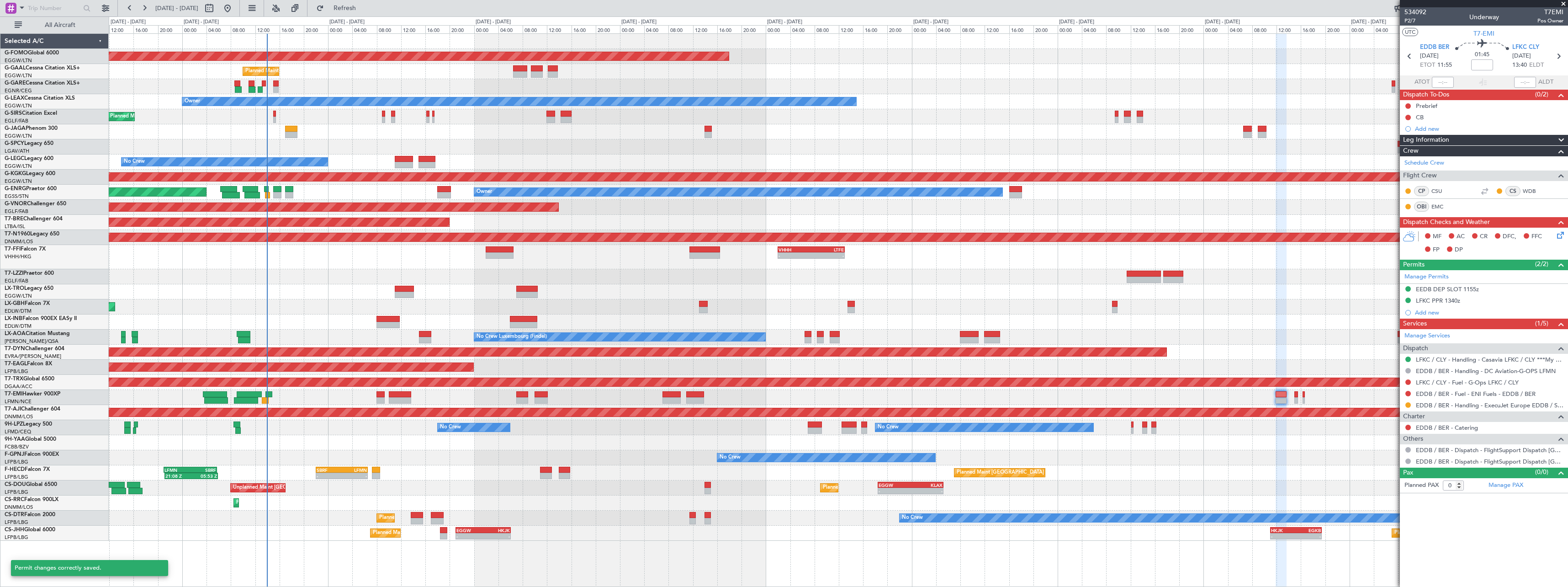
scroll to position [0, 0]
click at [1407, 405] on button at bounding box center [1408, 405] width 5 height 5
click at [1378, 516] on span "Confirmed" at bounding box center [1382, 513] width 29 height 9
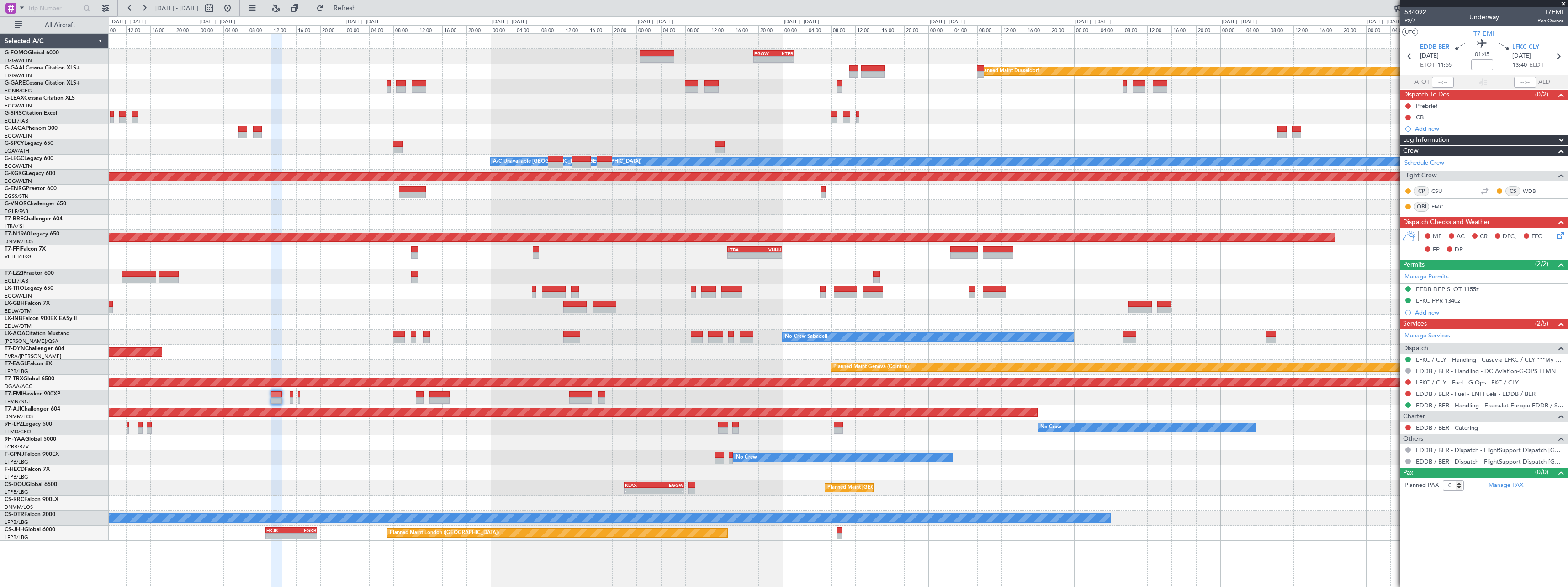
click at [187, 275] on div "- - EGGW 19:15 Z KTEB 01:55 Z Planned [GEOGRAPHIC_DATA] Owner A/C Unavailable […" at bounding box center [838, 287] width 1459 height 507
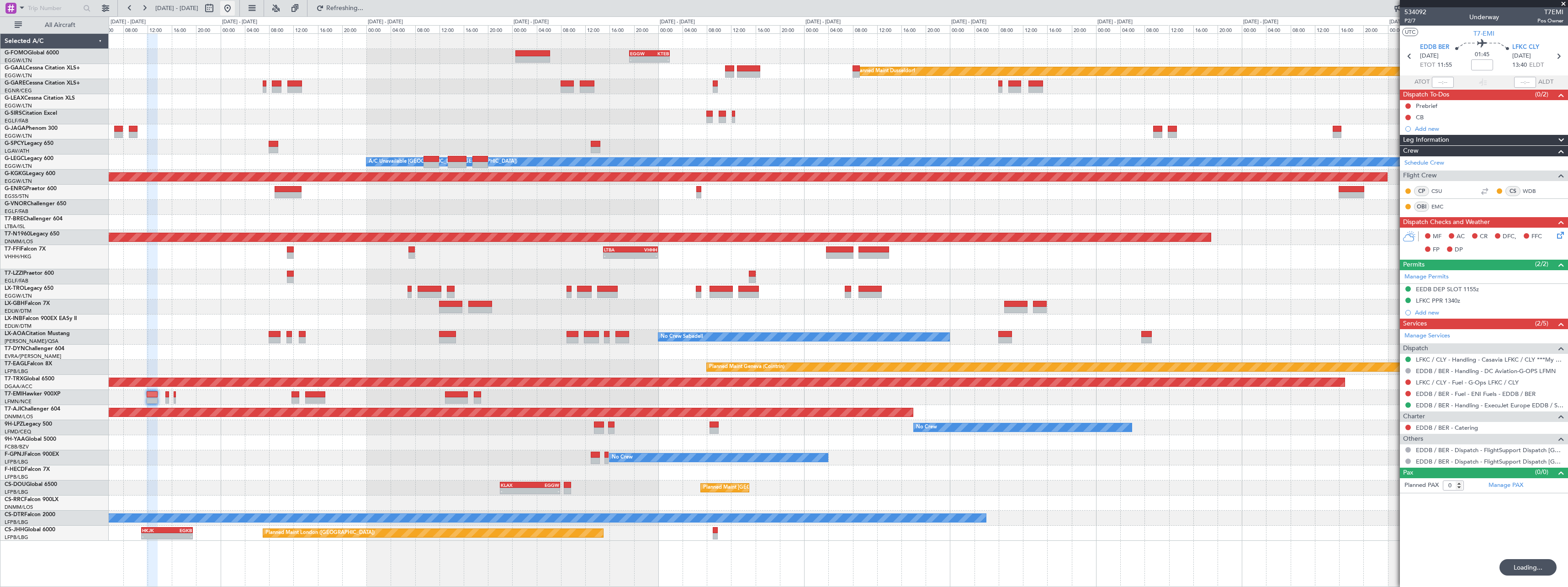
click at [235, 7] on button at bounding box center [228, 9] width 15 height 15
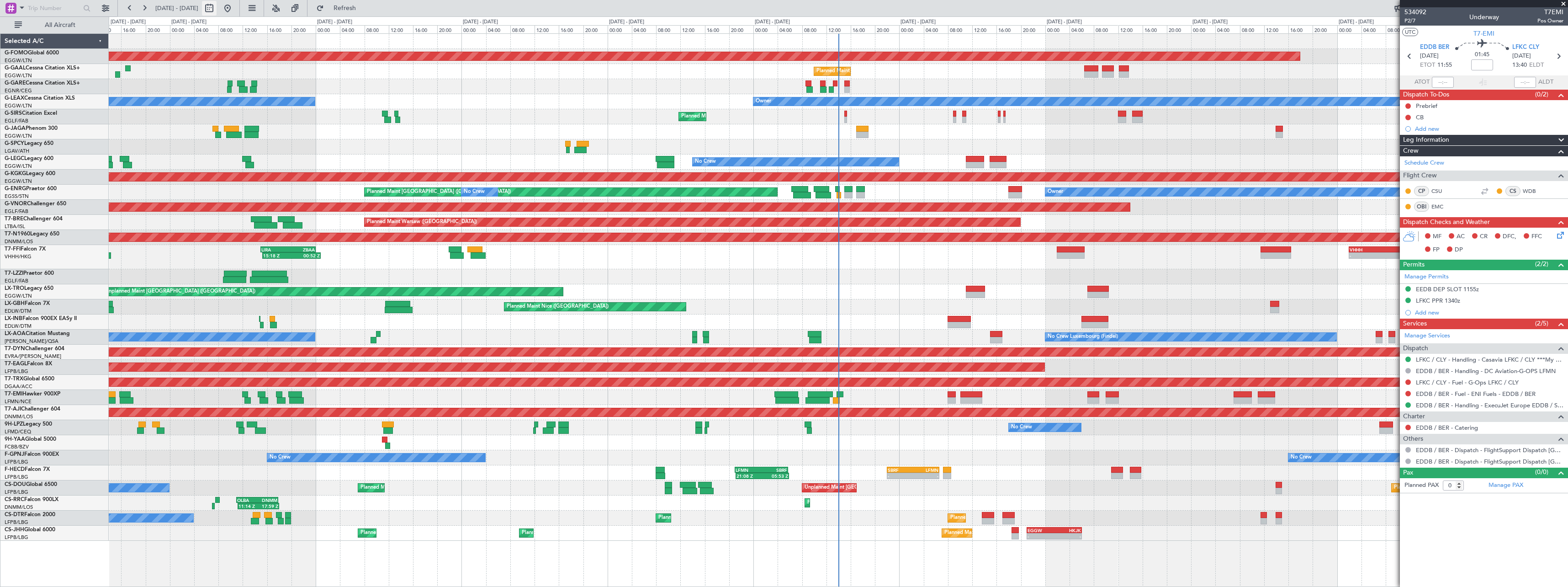
click at [217, 6] on button at bounding box center [209, 9] width 15 height 15
select select "8"
select select "2025"
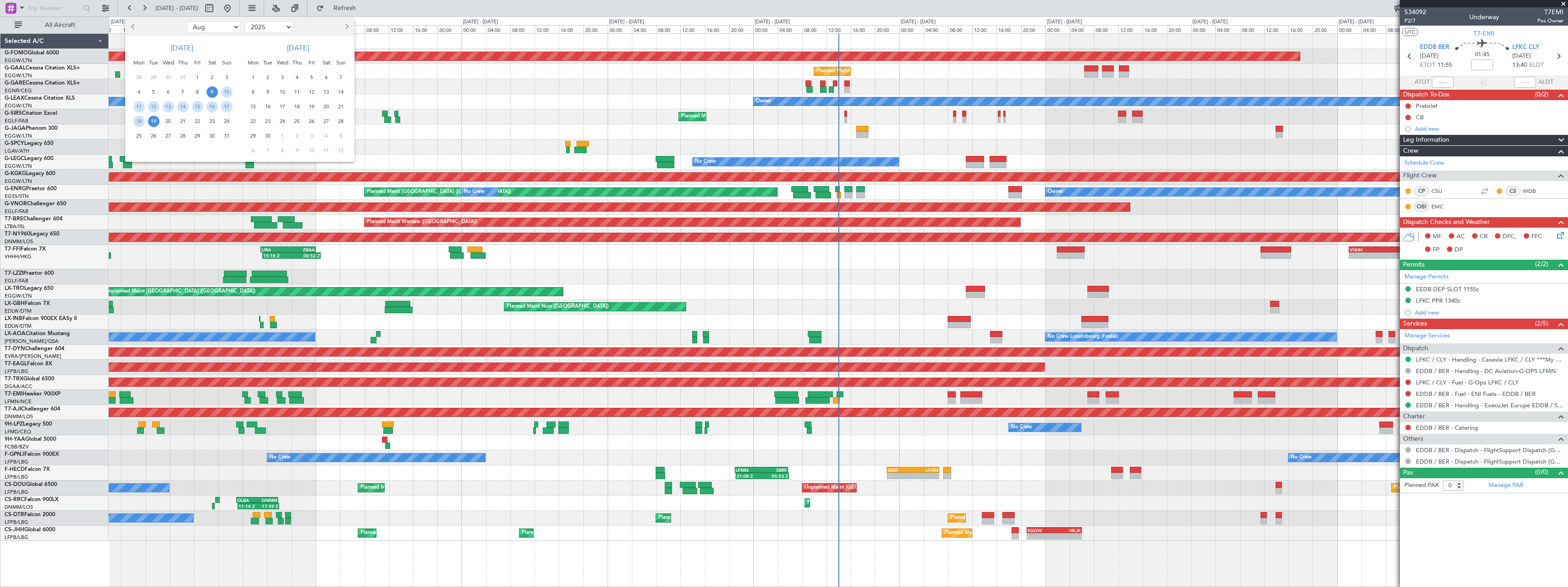
click at [347, 27] on span "Next month" at bounding box center [346, 26] width 5 height 5
click at [252, 124] on span "22" at bounding box center [253, 121] width 12 height 12
click at [256, 123] on span "22" at bounding box center [253, 121] width 12 height 12
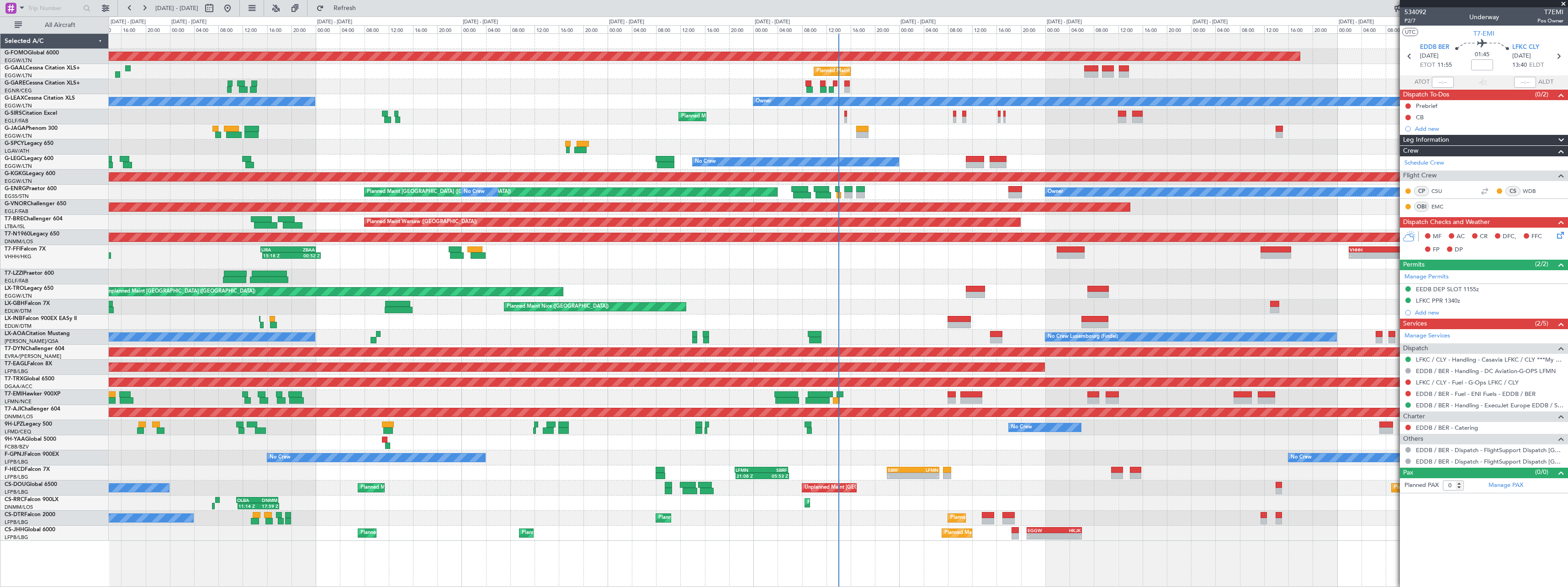
select select "12"
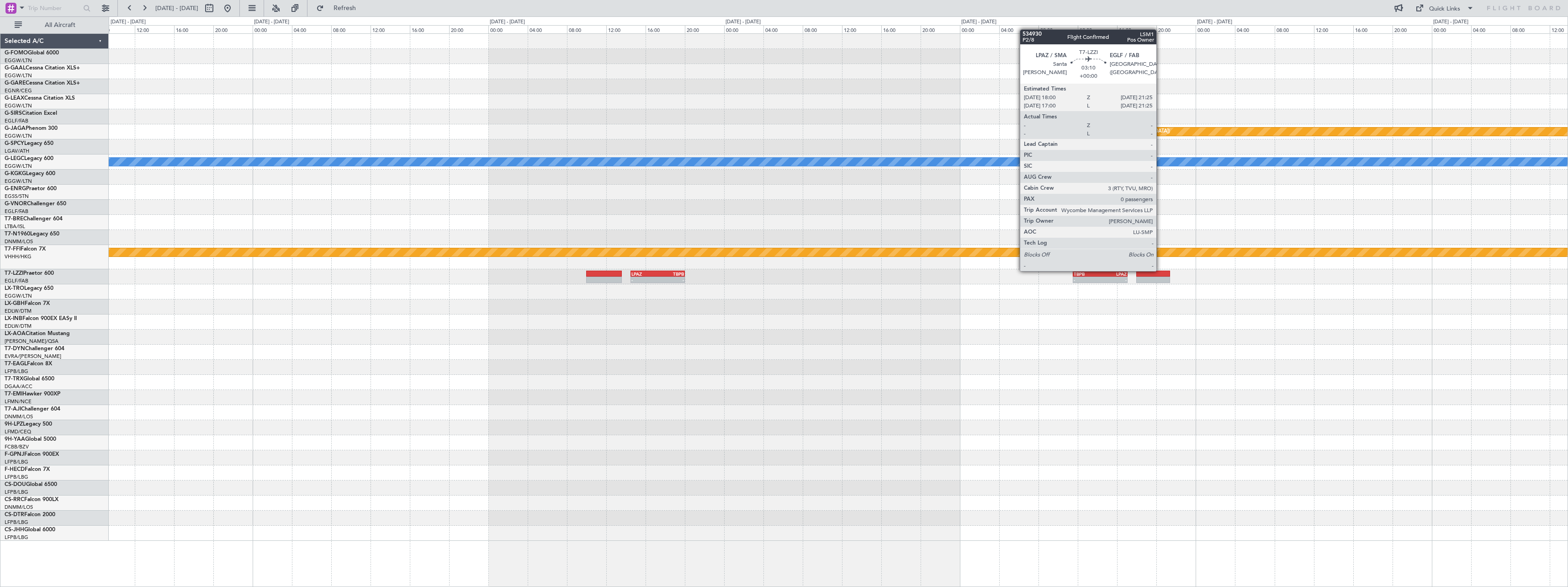
click at [1160, 270] on div at bounding box center [1153, 273] width 34 height 7
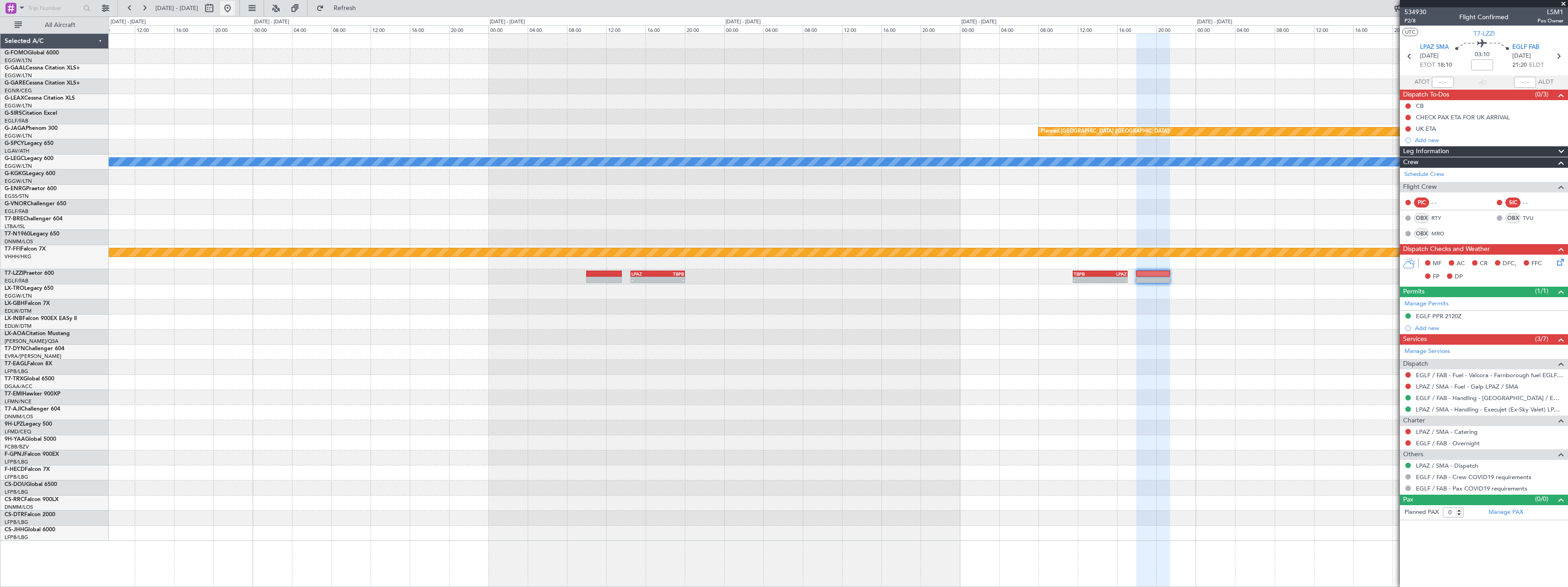
click at [235, 12] on button at bounding box center [228, 9] width 15 height 15
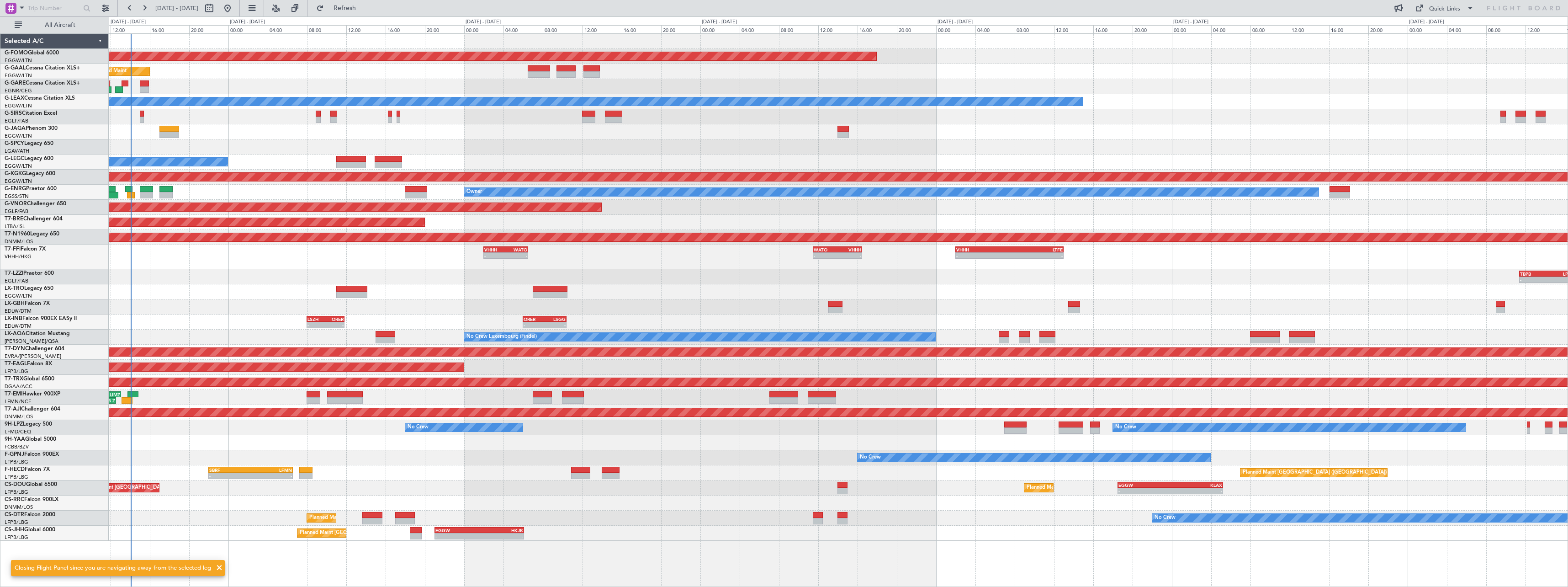
click at [378, 275] on div "Planned Maint Windsor Locks ([PERSON_NAME] Intl) Planned Maint Owner Planned Ma…" at bounding box center [838, 287] width 1459 height 507
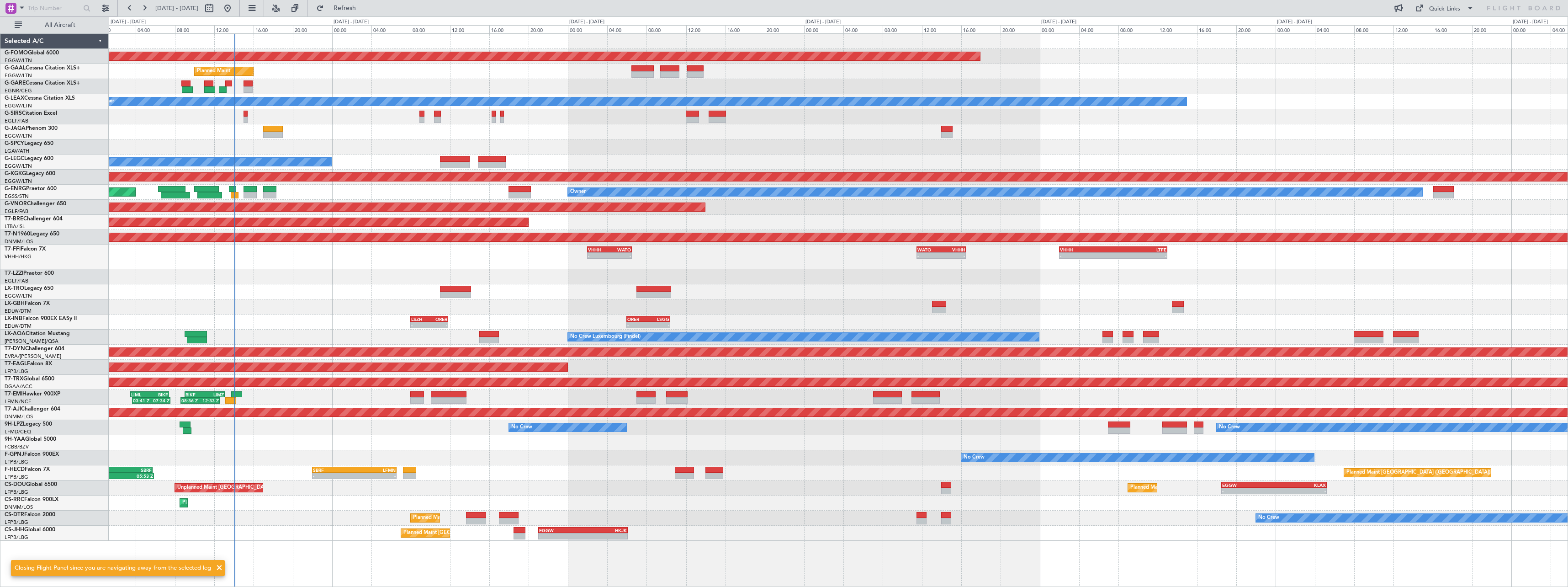
click at [407, 304] on div "Planned Maint Nice ([GEOGRAPHIC_DATA])" at bounding box center [838, 307] width 1459 height 15
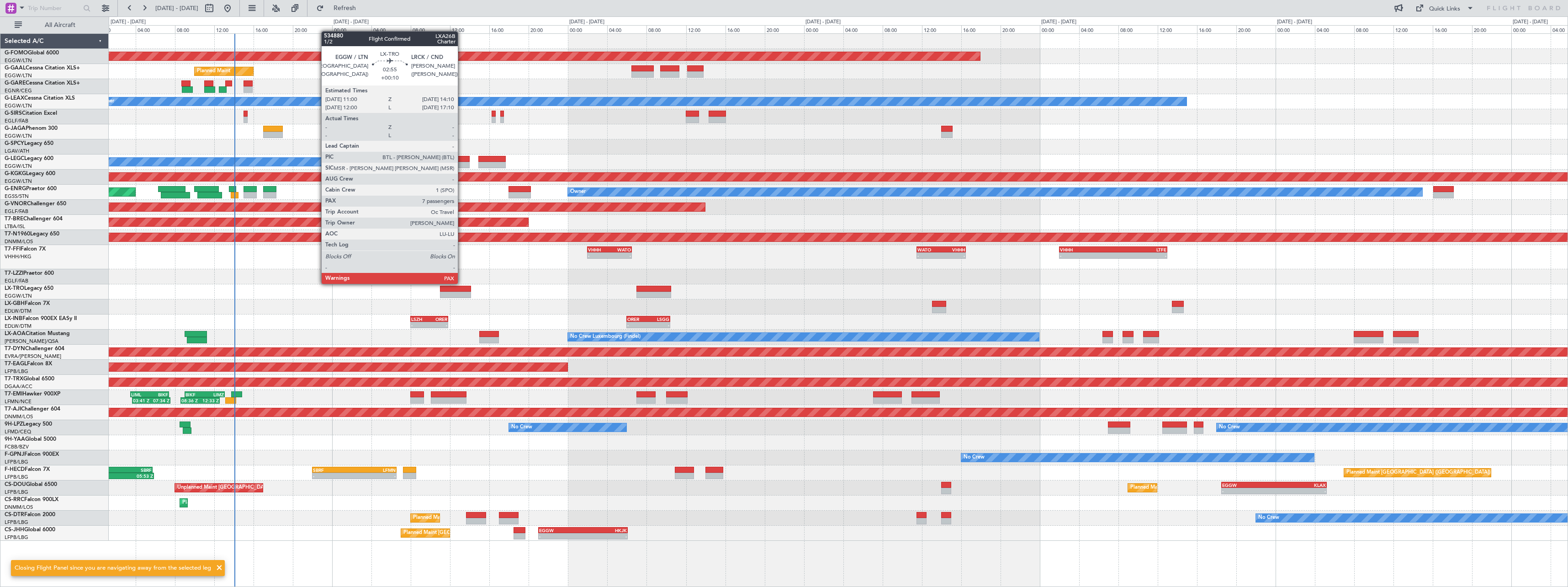
click at [461, 292] on div at bounding box center [456, 295] width 32 height 7
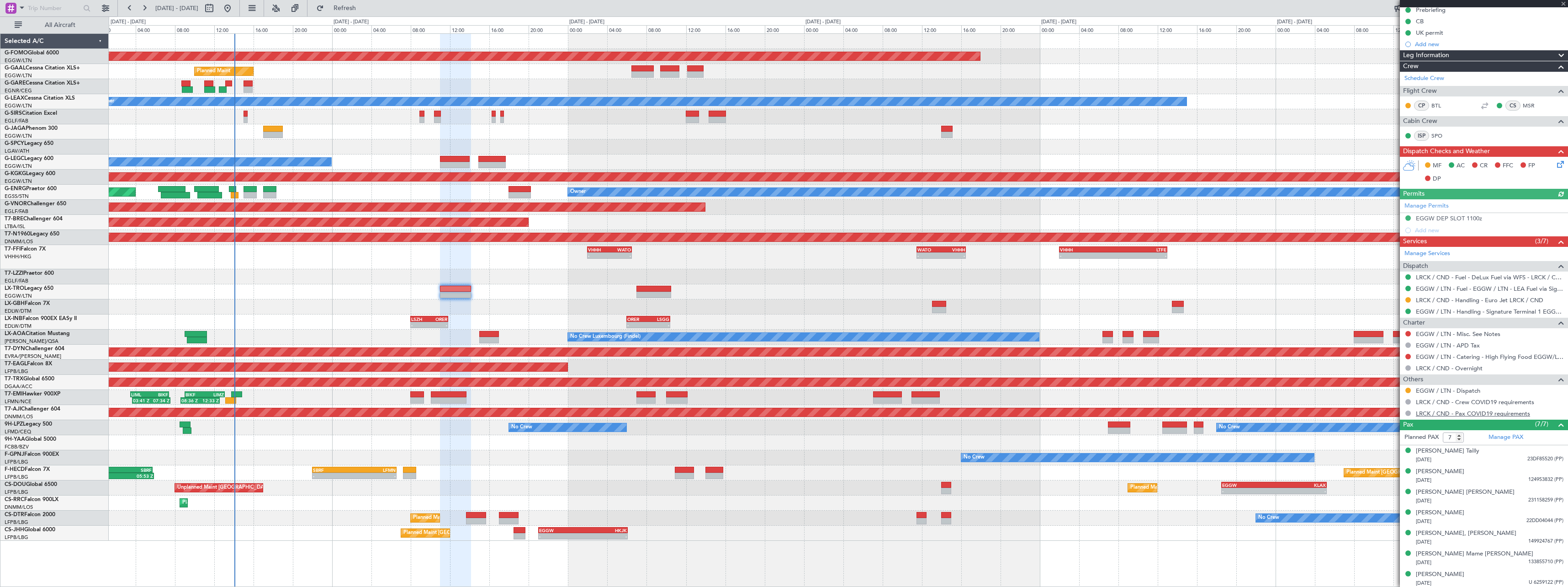
scroll to position [98, 0]
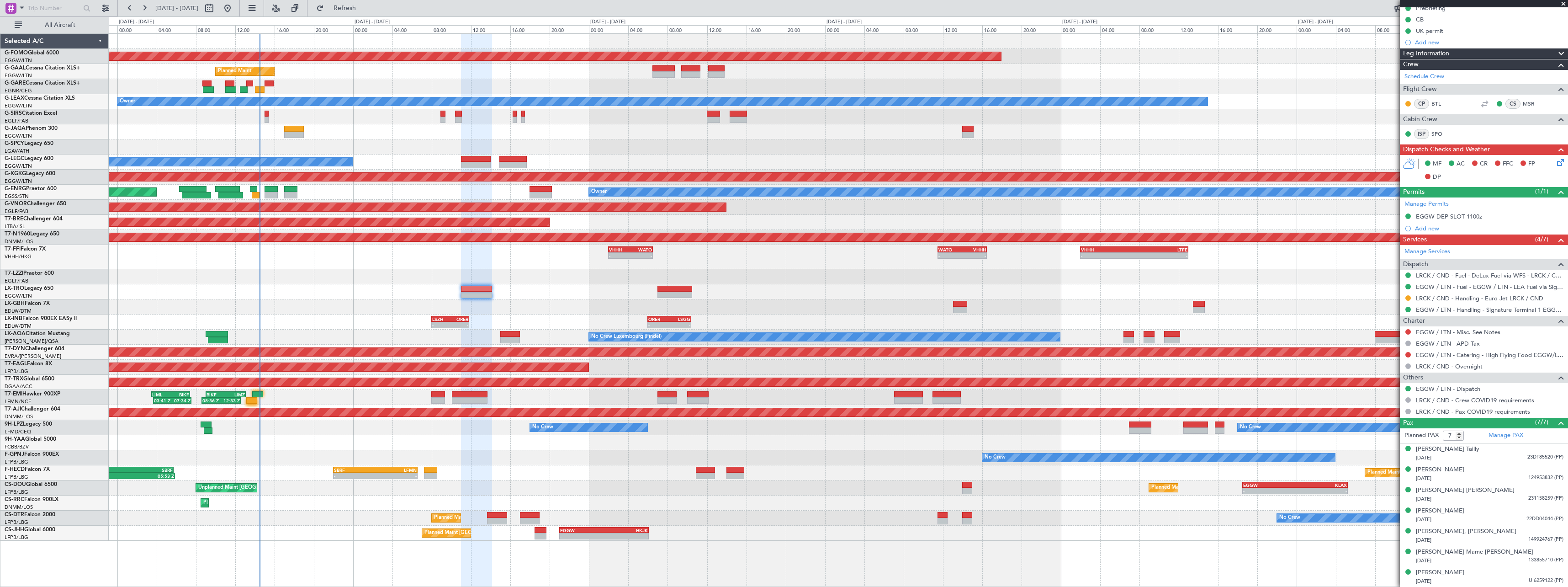
click at [423, 286] on div "Unplanned Maint [GEOGRAPHIC_DATA] ([GEOGRAPHIC_DATA])" at bounding box center [838, 292] width 1459 height 15
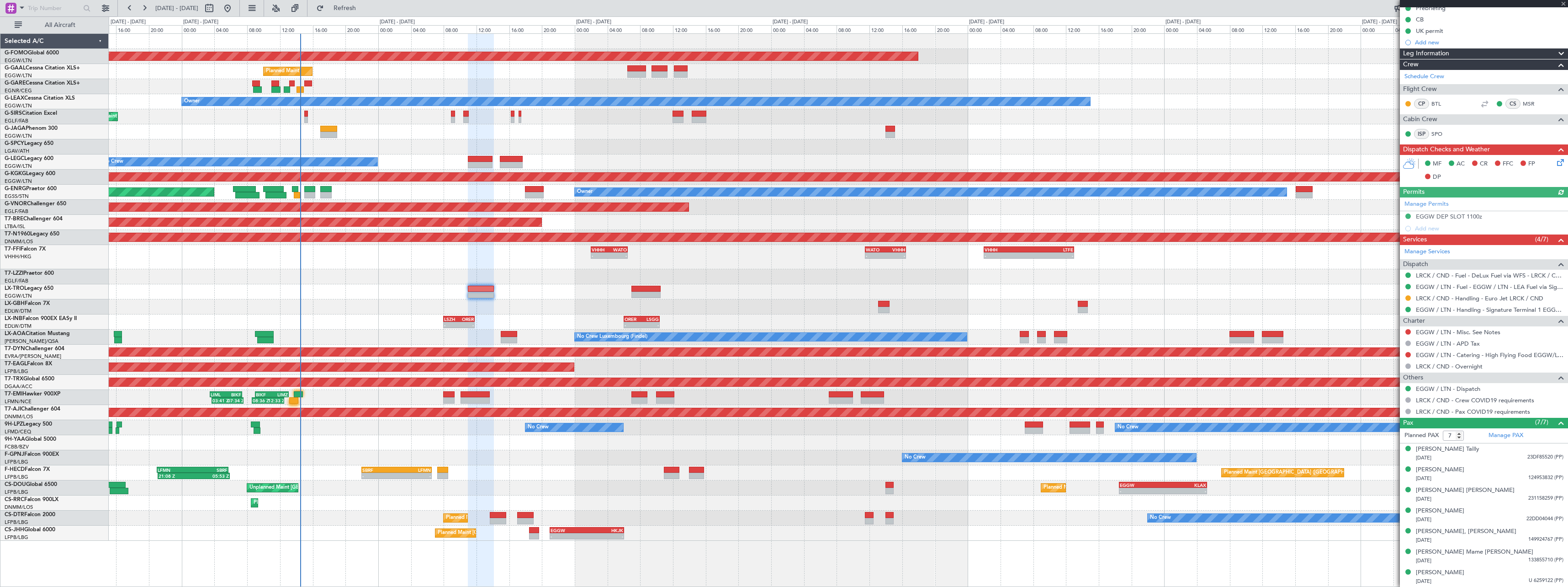
click at [443, 391] on div "03:41 Z 07:34 Z LIML 03:30 Z BIKF 07:25 Z 08:36 Z 12:33 Z BIKF 09:00 Z LIMZ 13:…" at bounding box center [838, 397] width 1459 height 15
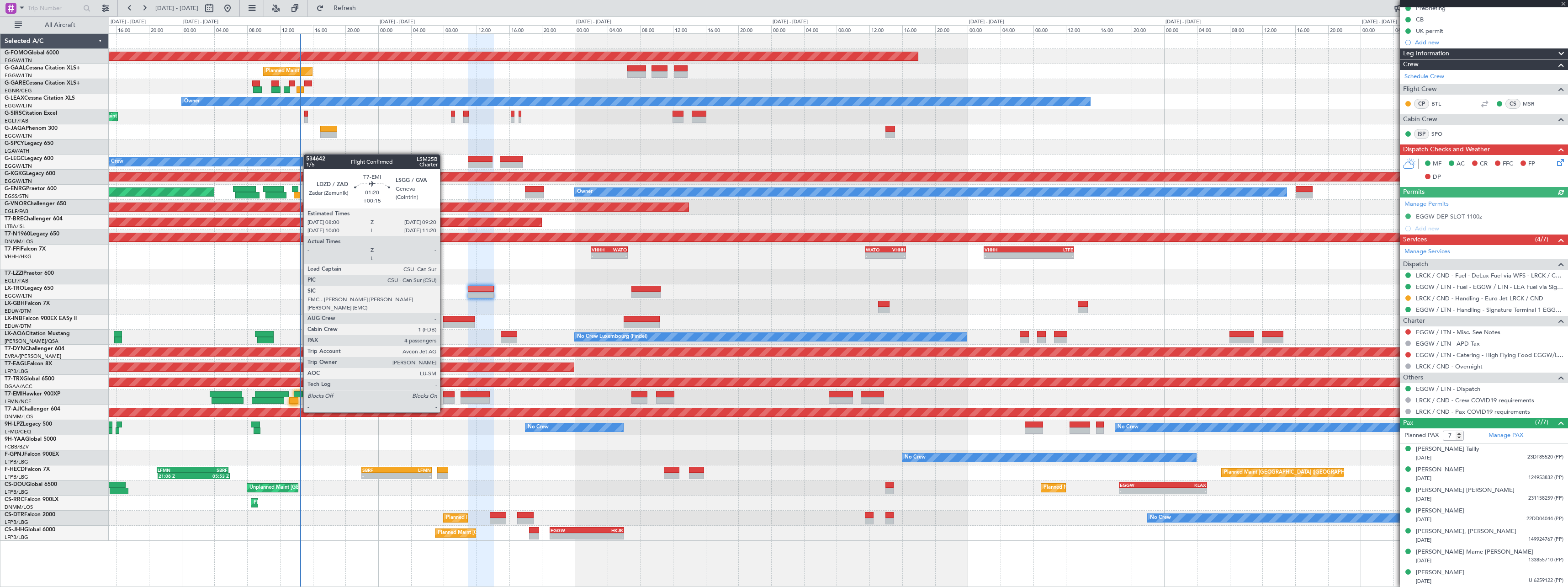
click at [446, 396] on div at bounding box center [449, 394] width 11 height 7
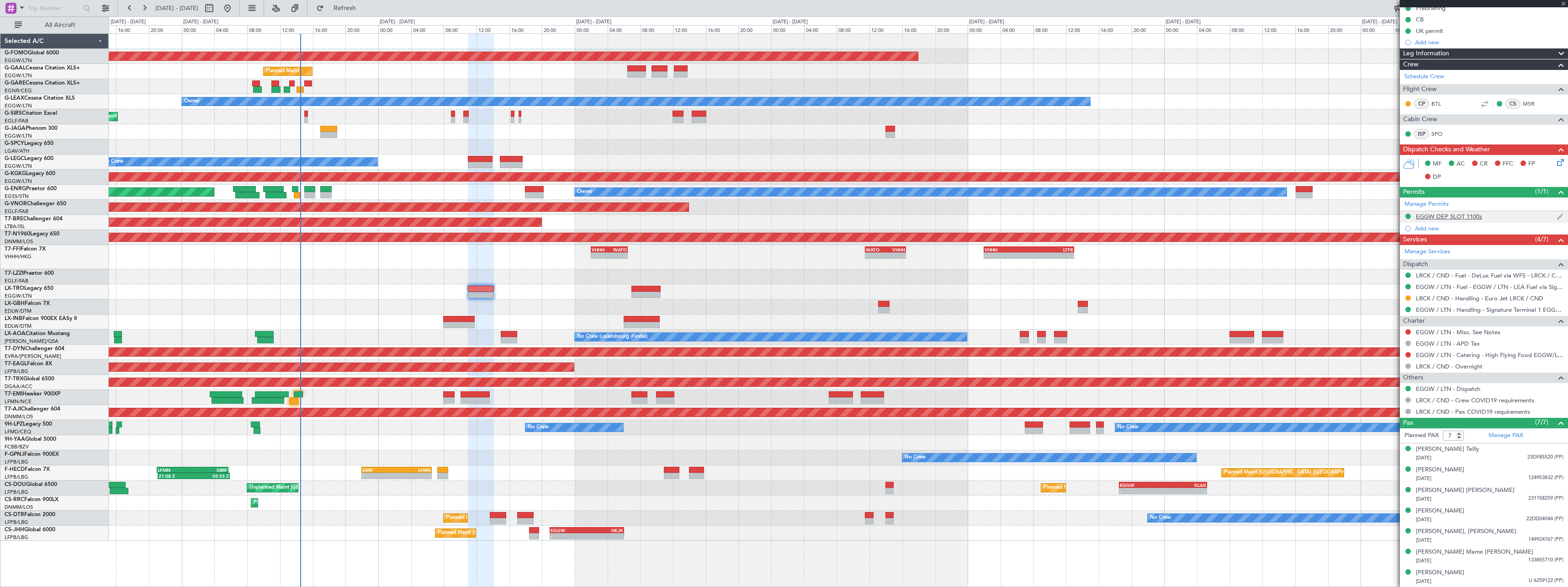
type input "+00:15"
type input "4"
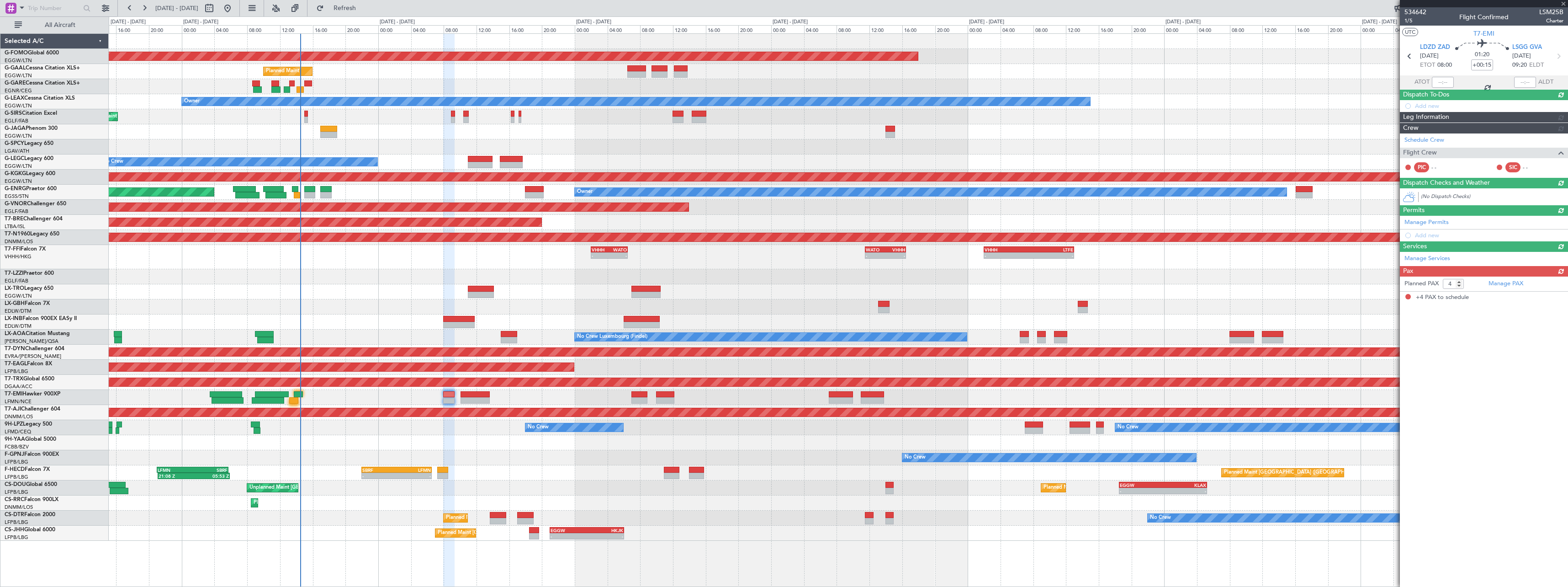
scroll to position [0, 0]
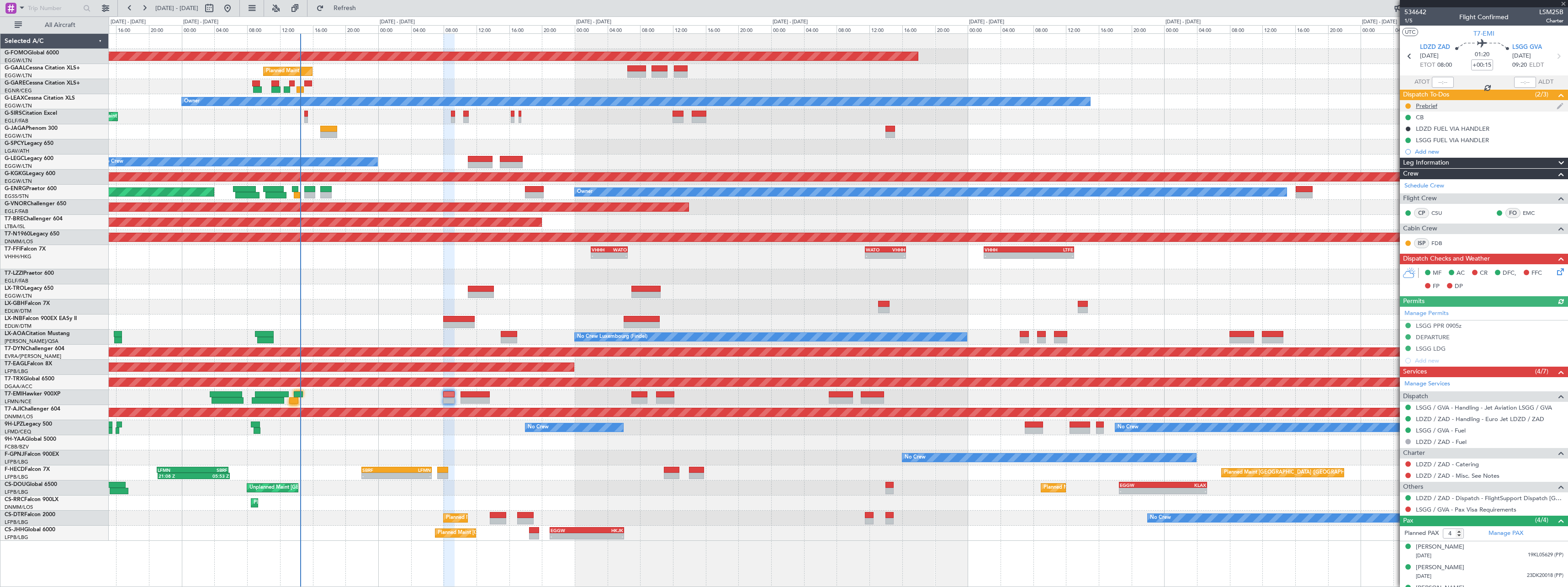
click at [1422, 100] on div "Prebrief" at bounding box center [1484, 105] width 168 height 12
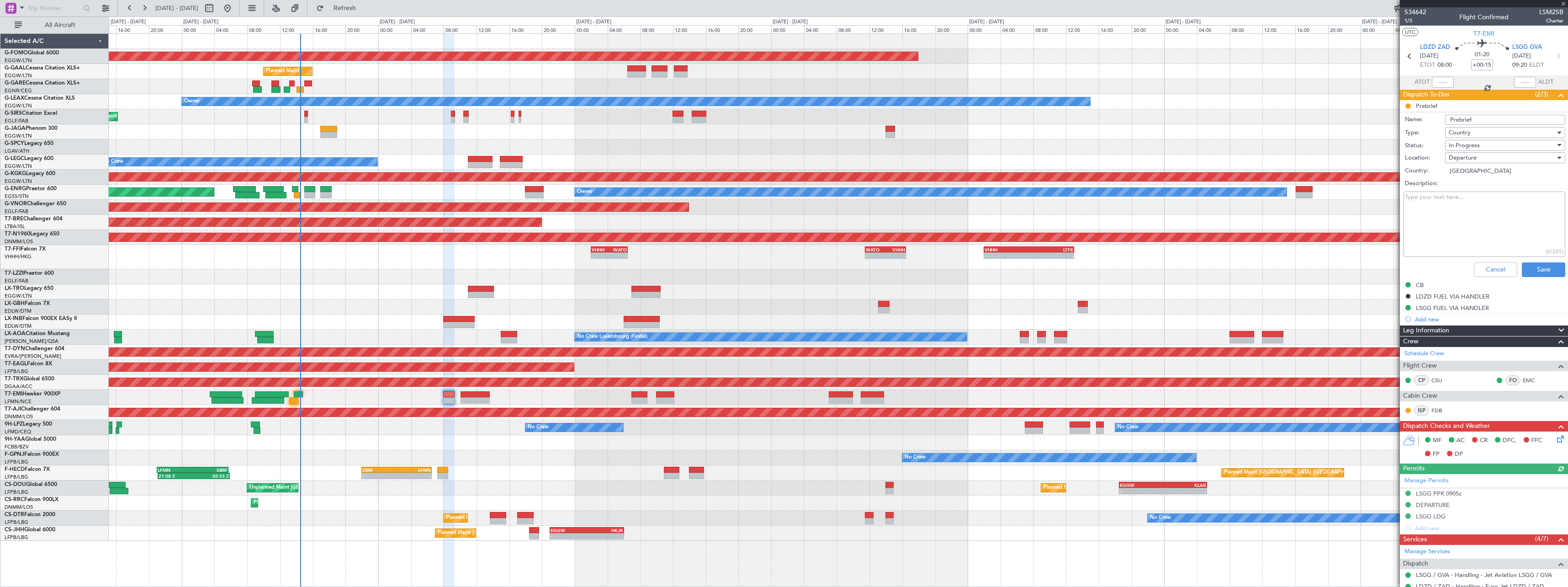
click at [1460, 204] on textarea "Description:" at bounding box center [1485, 223] width 162 height 65
paste textarea "7500 lbs and payload 1028 lbs"
type textarea "7500 lbs and payload 1028 lbs"
click at [1479, 144] on div "In Progress" at bounding box center [1502, 145] width 107 height 14
click at [1477, 193] on span "Completed" at bounding box center [1501, 191] width 107 height 14
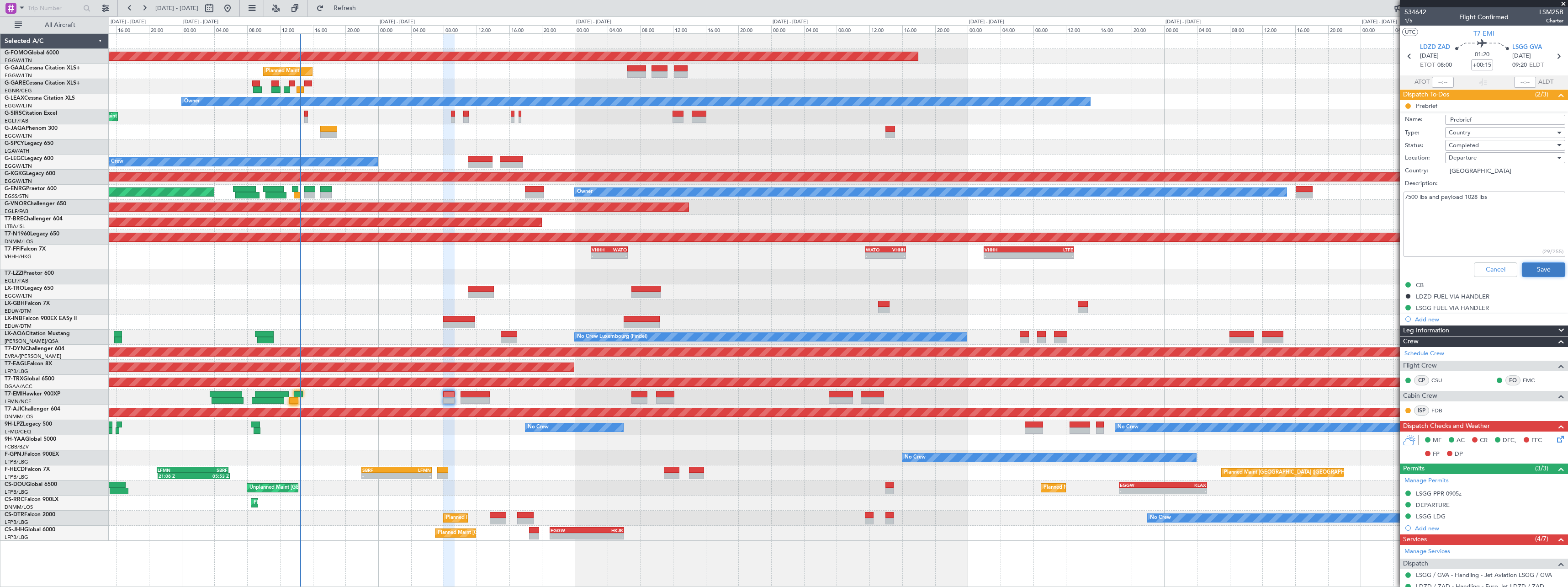
click at [1542, 275] on button "Save" at bounding box center [1543, 270] width 43 height 15
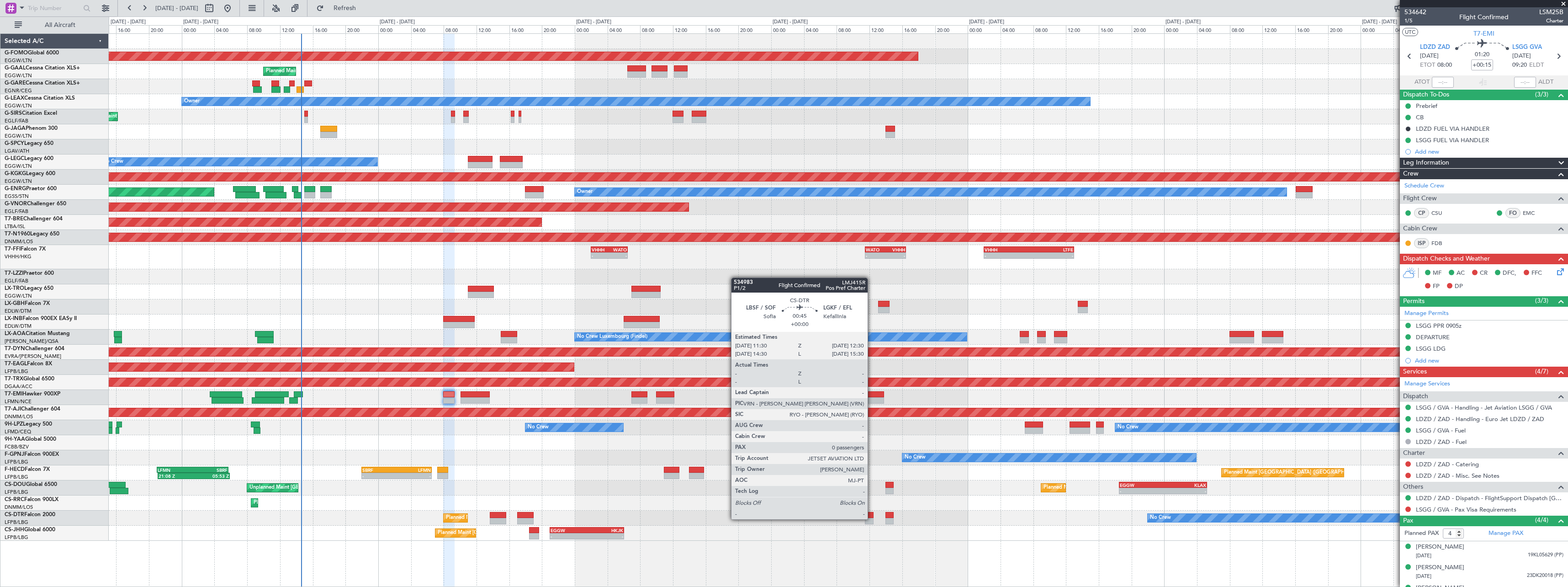
click at [872, 518] on div at bounding box center [869, 521] width 9 height 7
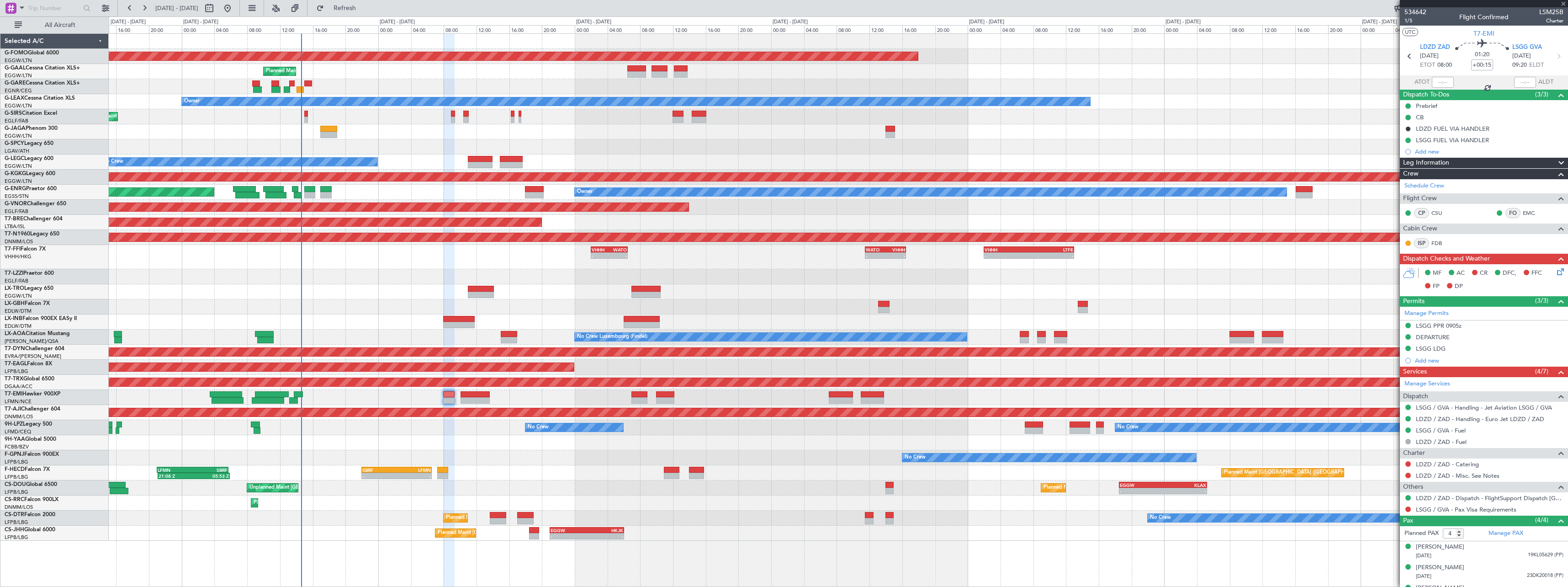
type input "0"
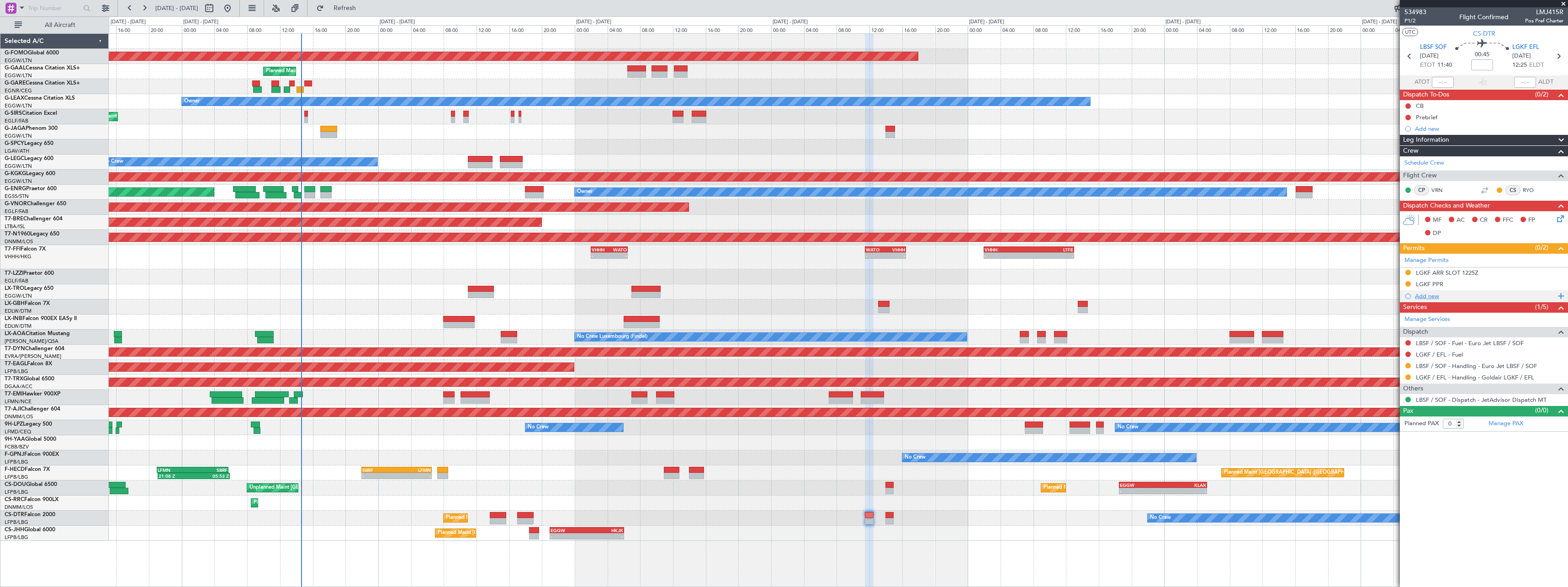
click at [1429, 298] on div "Add new" at bounding box center [1485, 296] width 140 height 8
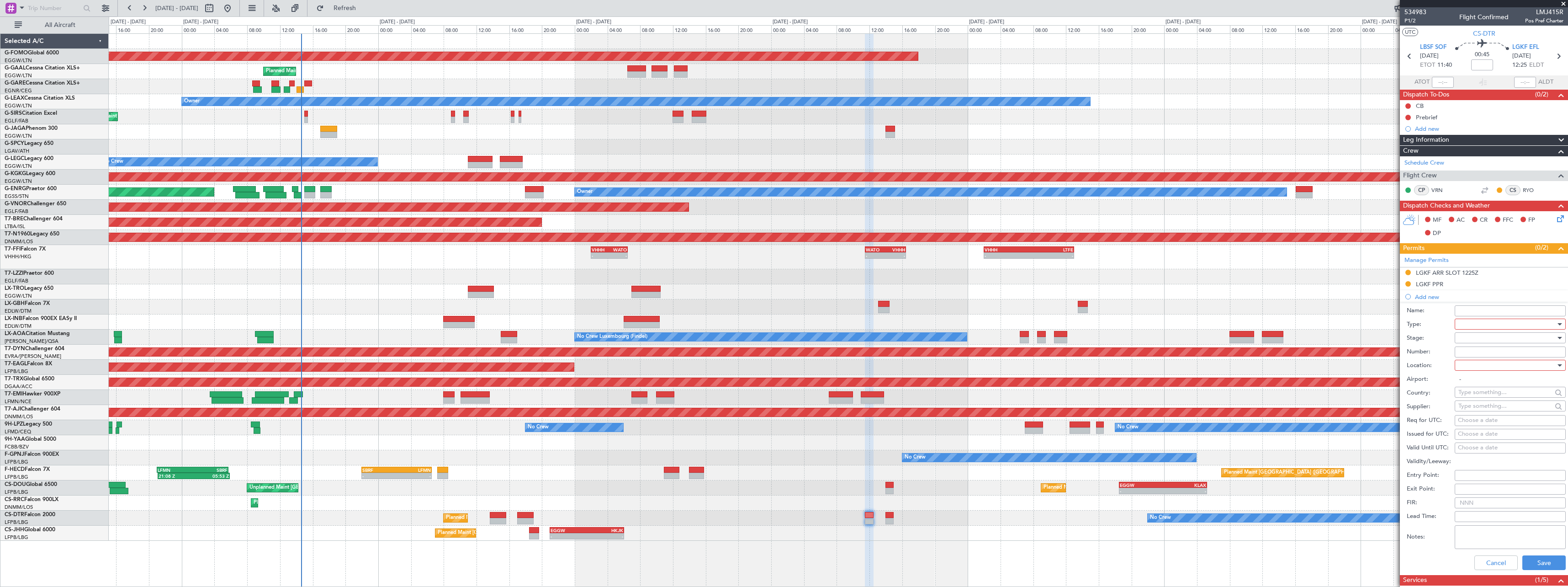
click at [1477, 328] on div at bounding box center [1507, 324] width 97 height 14
drag, startPoint x: 1479, startPoint y: 415, endPoint x: 1479, endPoint y: 353, distance: 62.0
click at [1479, 412] on span "Slot" at bounding box center [1507, 410] width 96 height 14
click at [1479, 339] on div at bounding box center [1507, 337] width 97 height 14
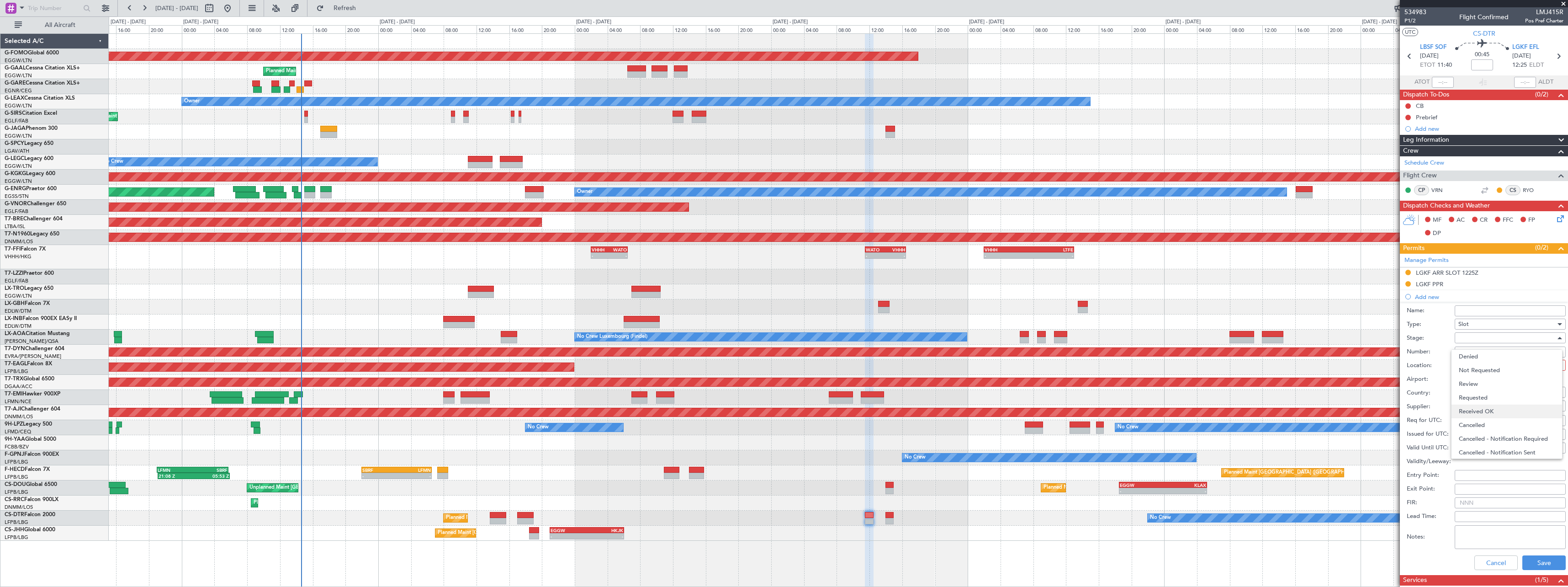
click at [1486, 415] on span "Received OK" at bounding box center [1507, 411] width 96 height 14
click at [1484, 364] on div at bounding box center [1507, 365] width 97 height 14
click at [1485, 387] on span "Departure" at bounding box center [1507, 384] width 96 height 14
type input "LBSF / SOF"
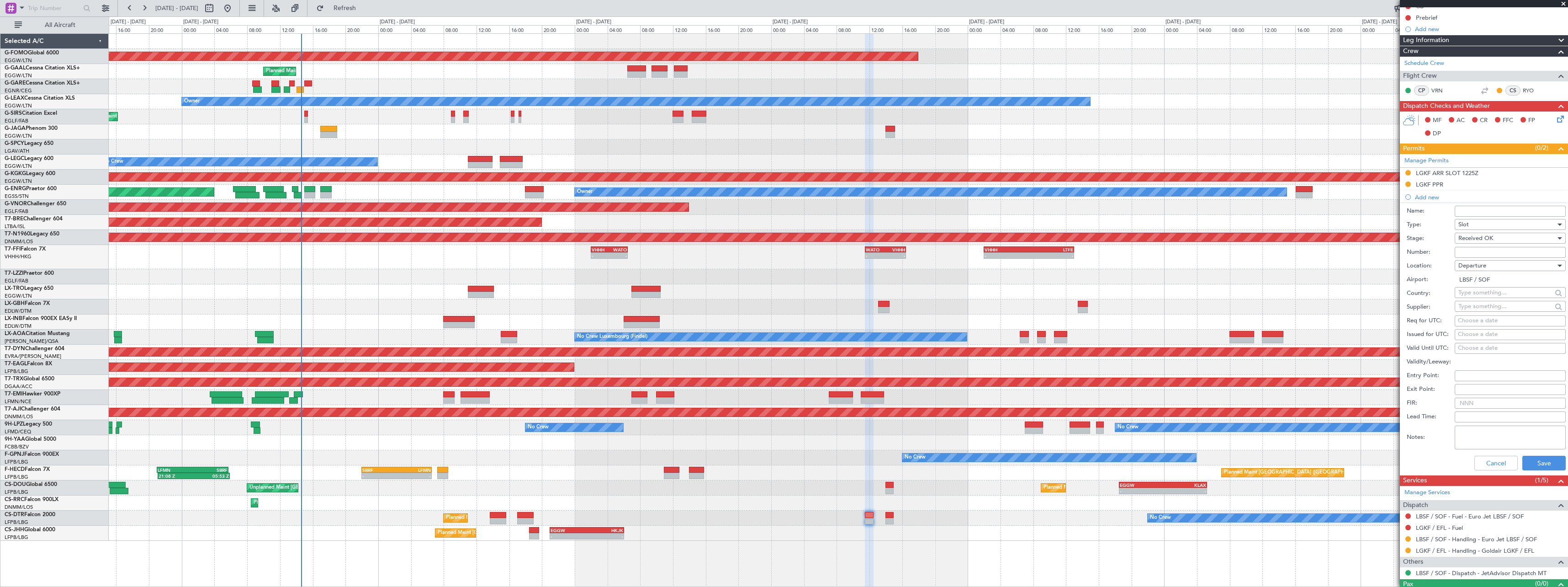
scroll to position [117, 0]
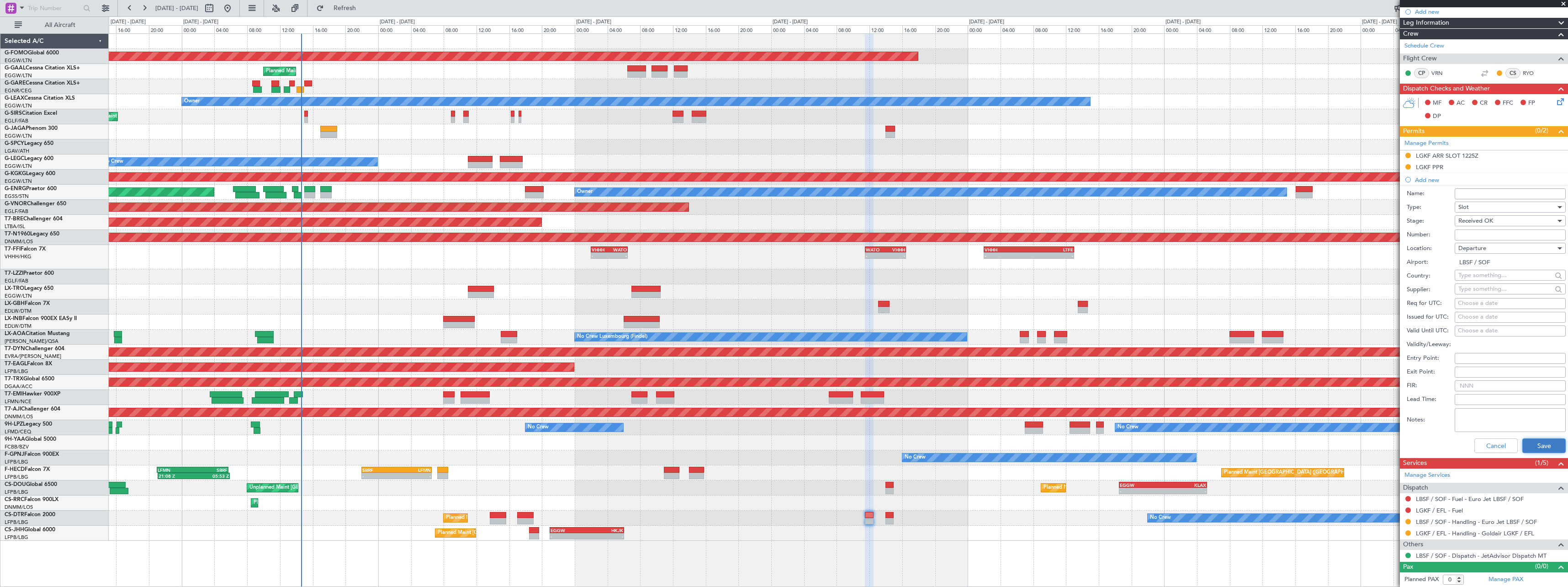
click at [1546, 450] on button "Save" at bounding box center [1544, 446] width 43 height 15
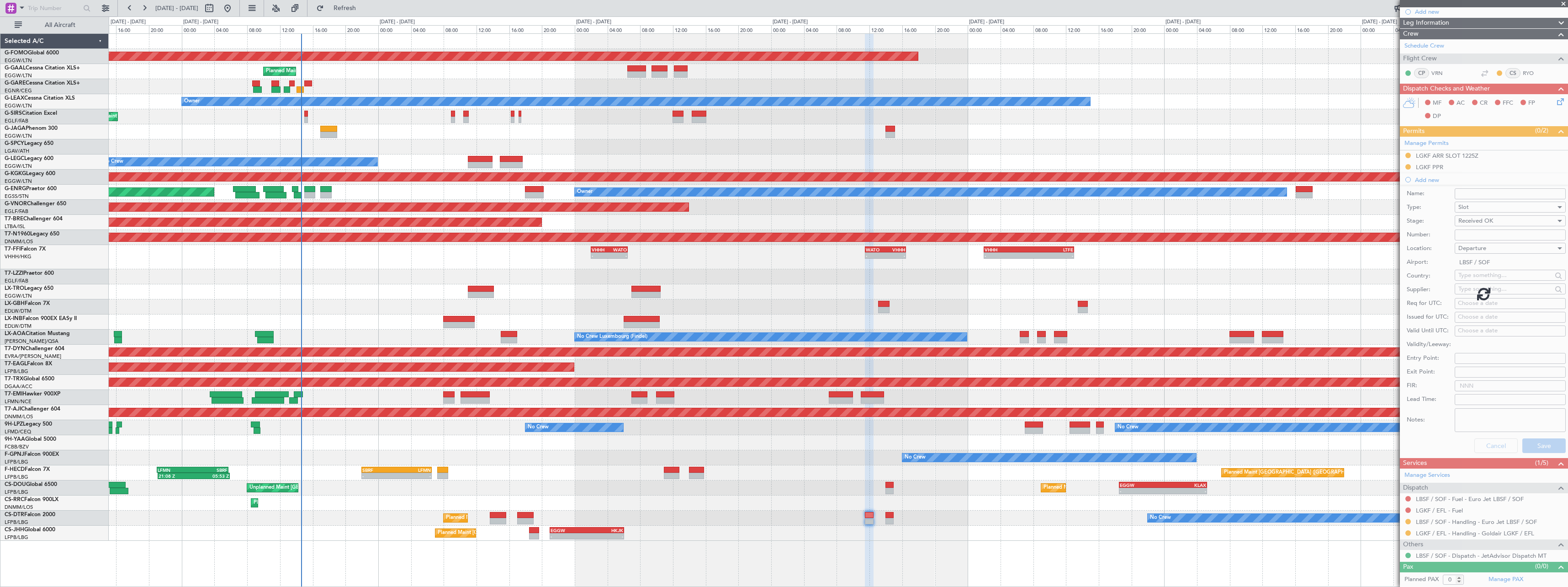
scroll to position [0, 0]
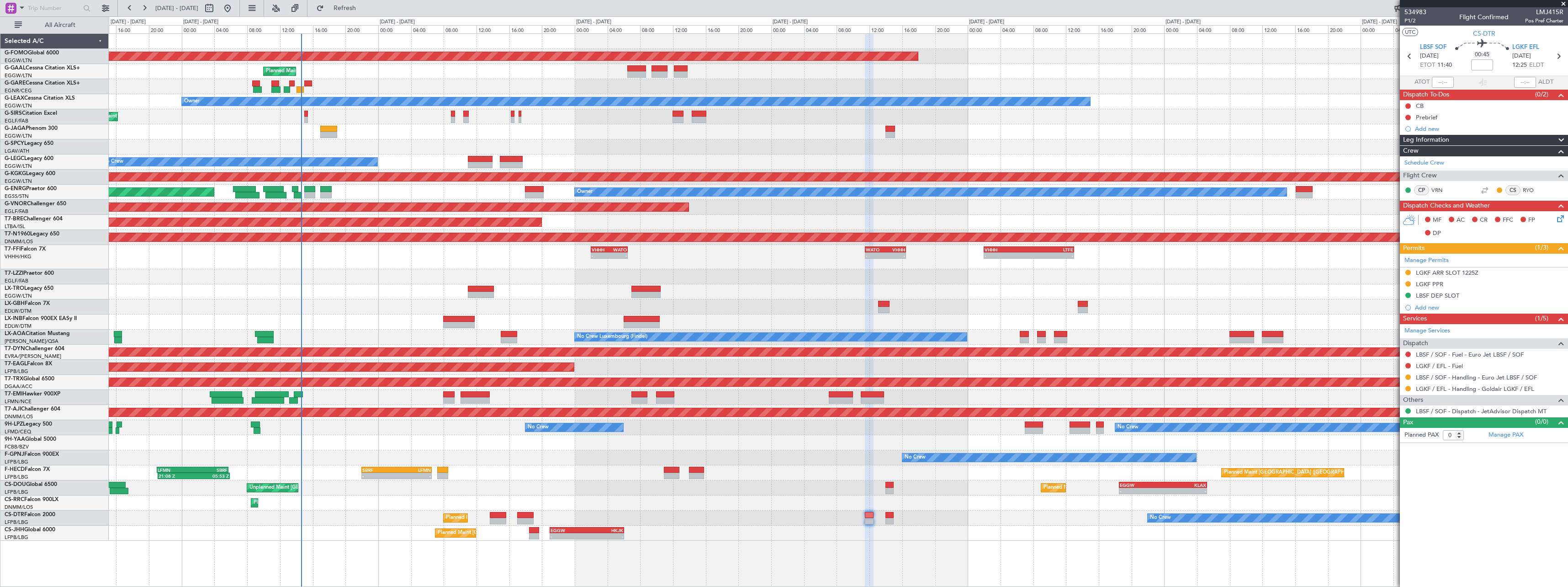
click at [1447, 295] on div "LBSF DEP SLOT" at bounding box center [1437, 295] width 43 height 8
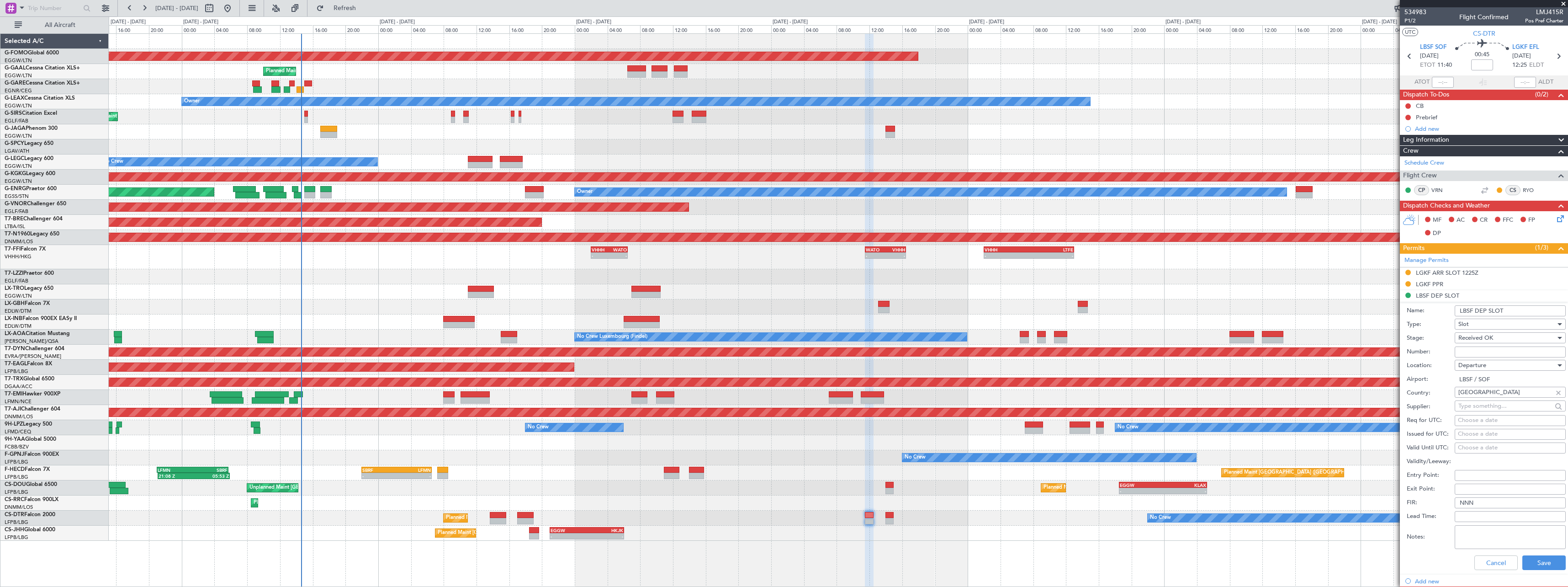
click at [1514, 311] on input "LBSF DEP SLOT" at bounding box center [1510, 311] width 111 height 11
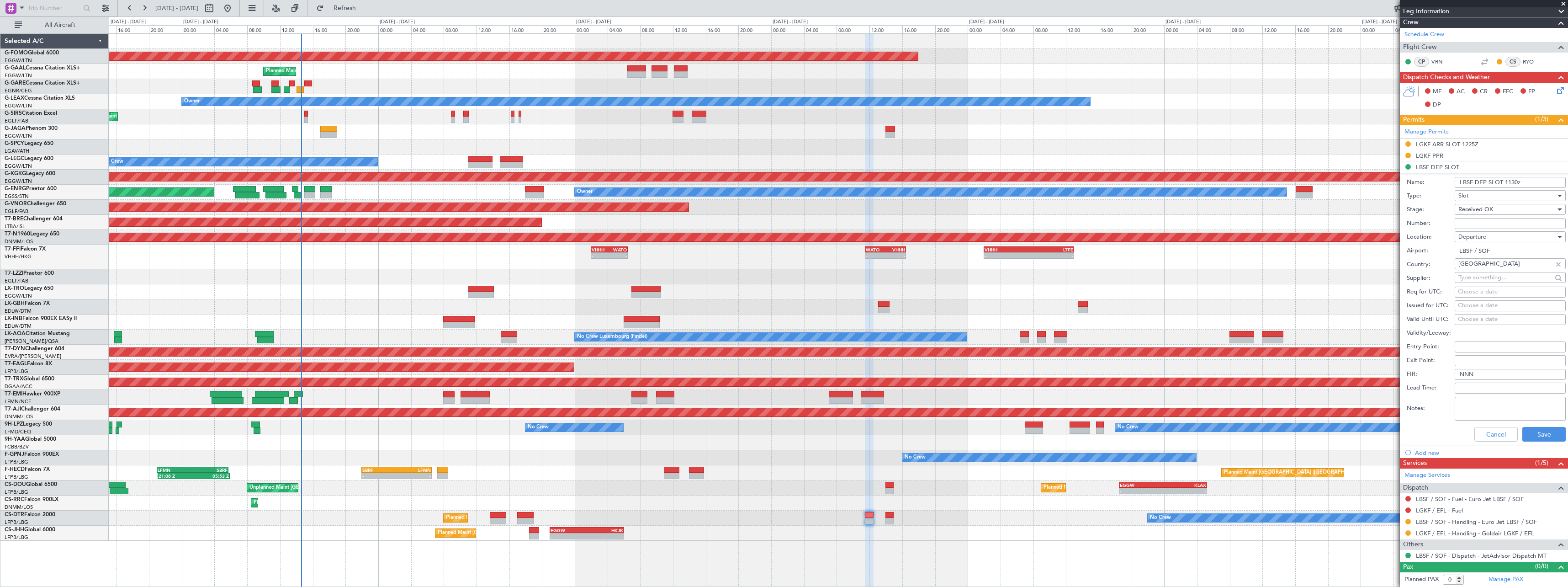
type input "LBSF DEP SLOT 1130z"
click at [1539, 441] on div "Cancel Save" at bounding box center [1486, 434] width 159 height 24
click at [1539, 432] on button "Save" at bounding box center [1544, 434] width 43 height 15
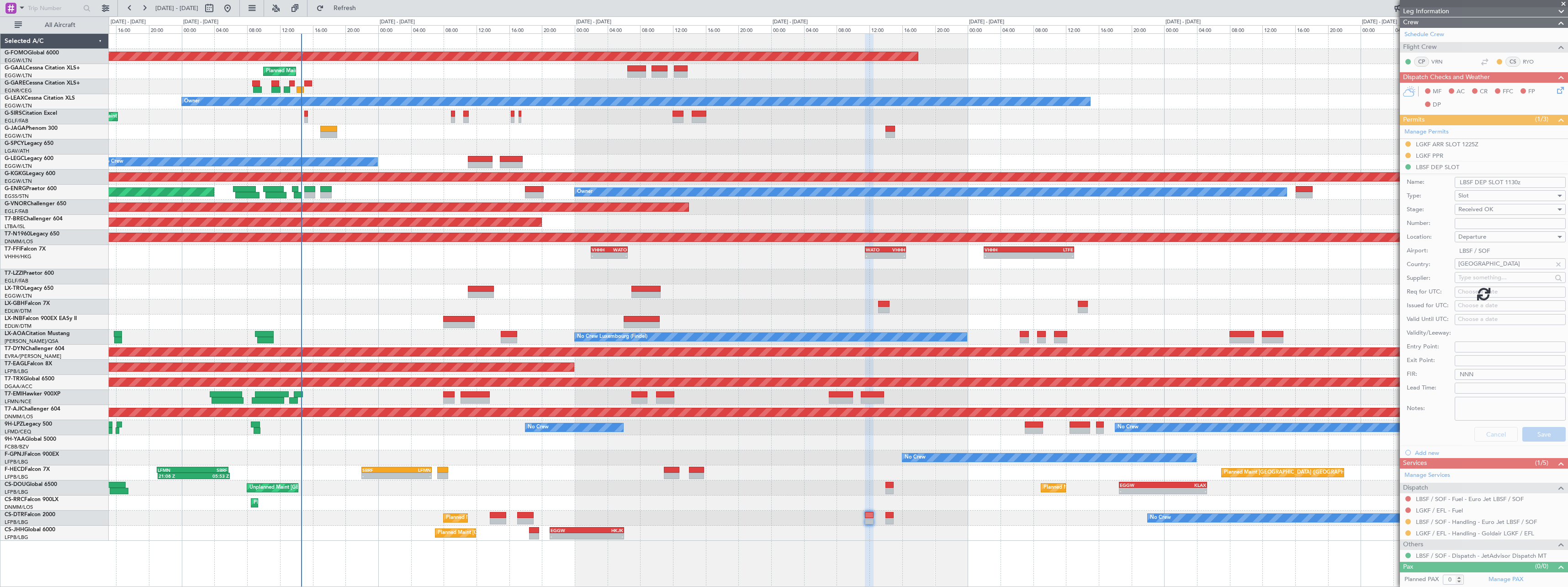
scroll to position [0, 0]
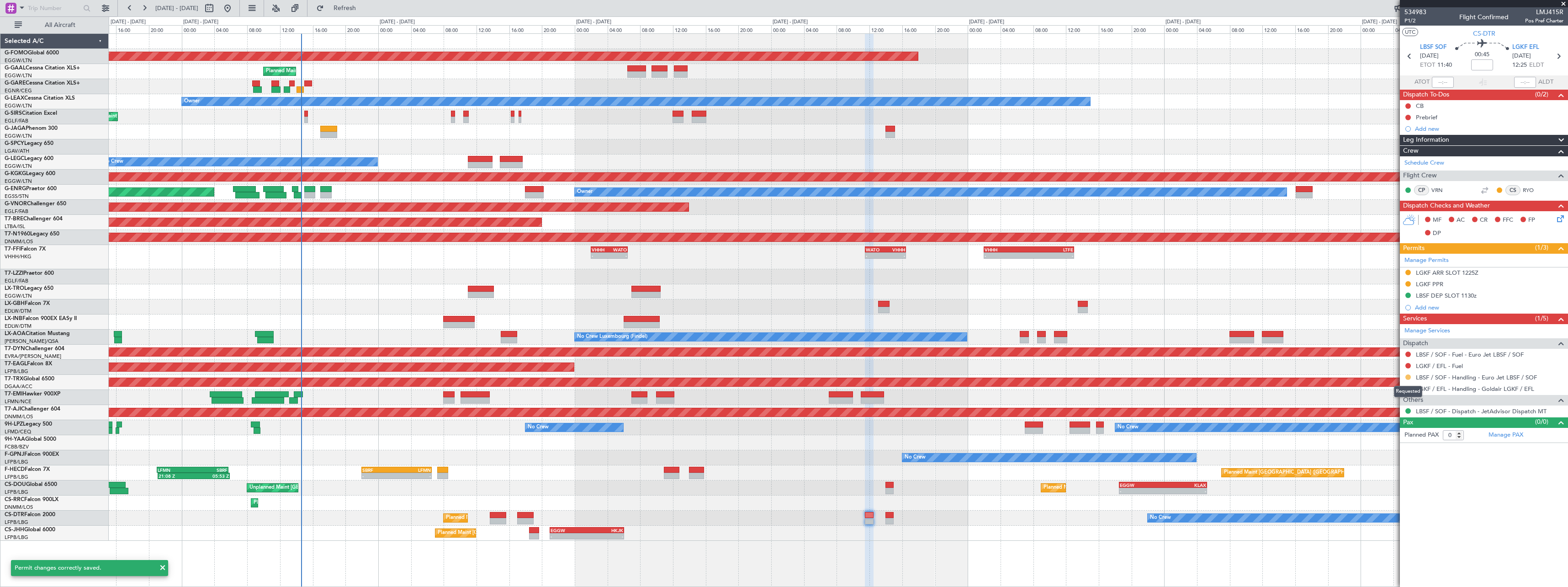
click at [1408, 378] on button at bounding box center [1408, 377] width 5 height 5
click at [1390, 483] on span "Confirmed" at bounding box center [1382, 485] width 29 height 9
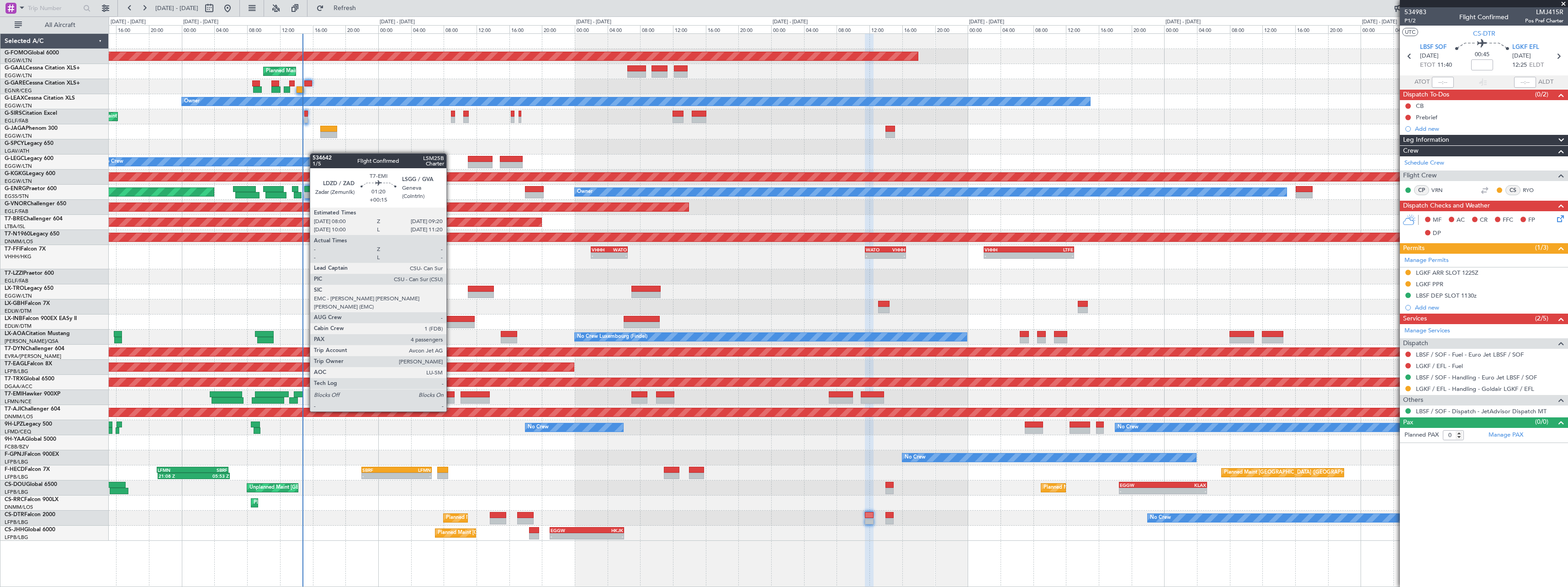
click at [450, 394] on div at bounding box center [449, 394] width 11 height 7
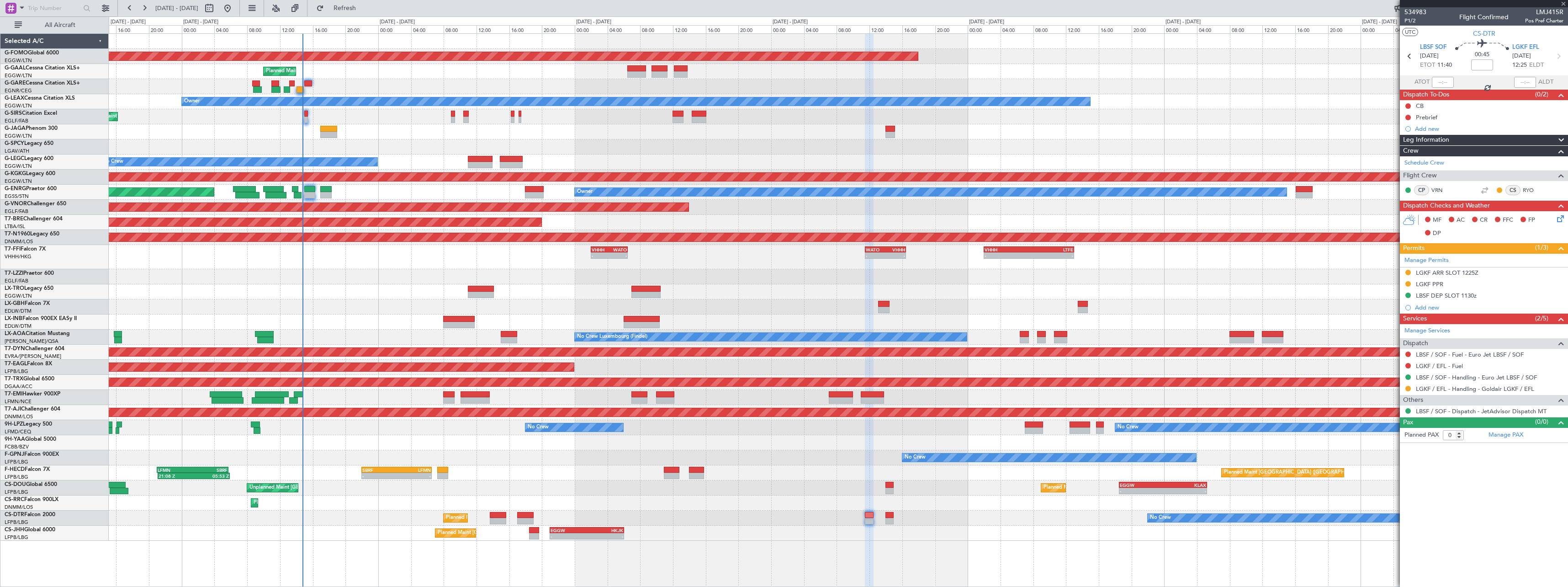
type input "+00:15"
type input "4"
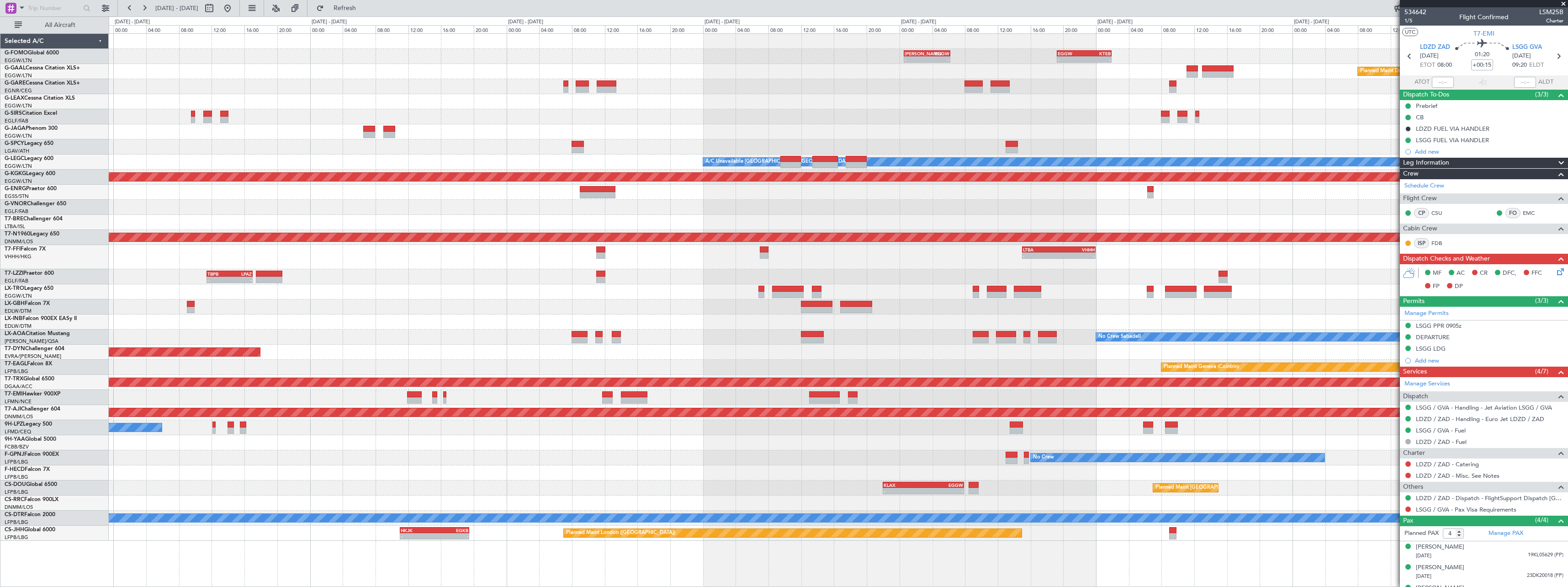
click at [0, 407] on html "13 Aug 2025 - 21 Aug 2025 Refresh Quick Links All Aircraft - - KACK 00:35 Z EGG…" at bounding box center [784, 294] width 1568 height 587
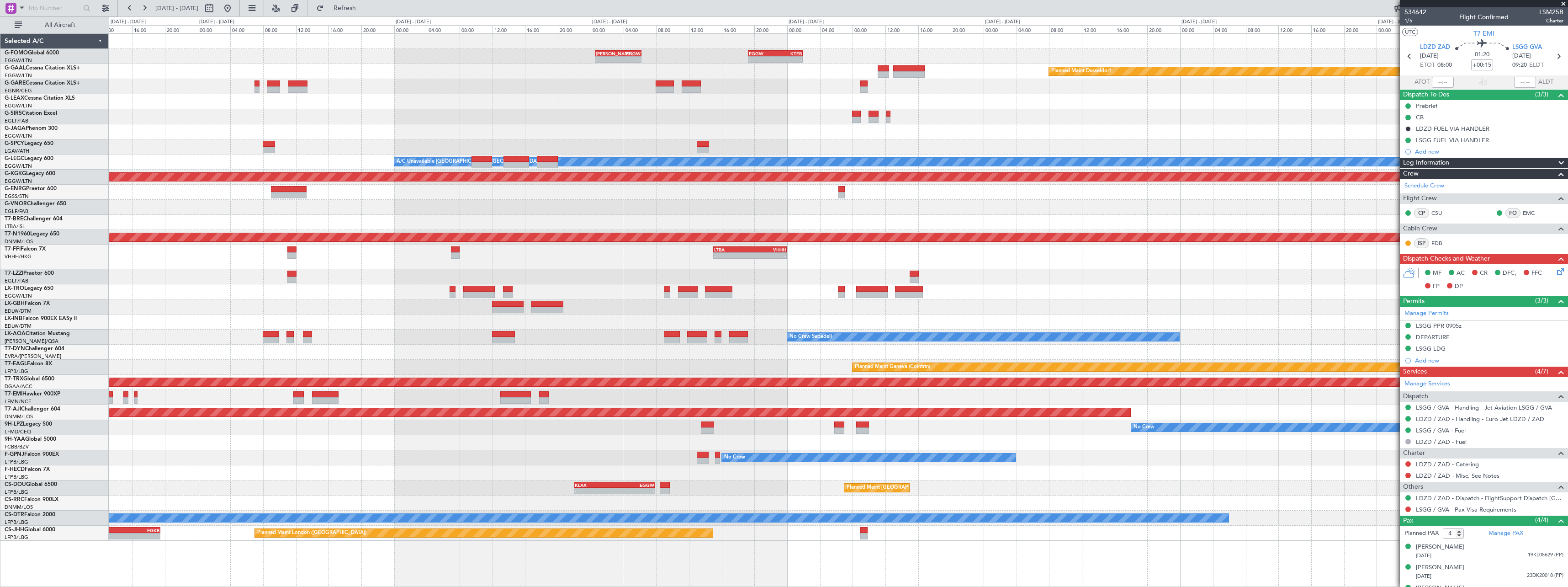
click at [183, 461] on div "- - KACK 00:35 Z EGGW 06:15 Z - - EGGW 19:15 Z KTEB 01:55 Z Planned Maint Dusse…" at bounding box center [838, 287] width 1459 height 507
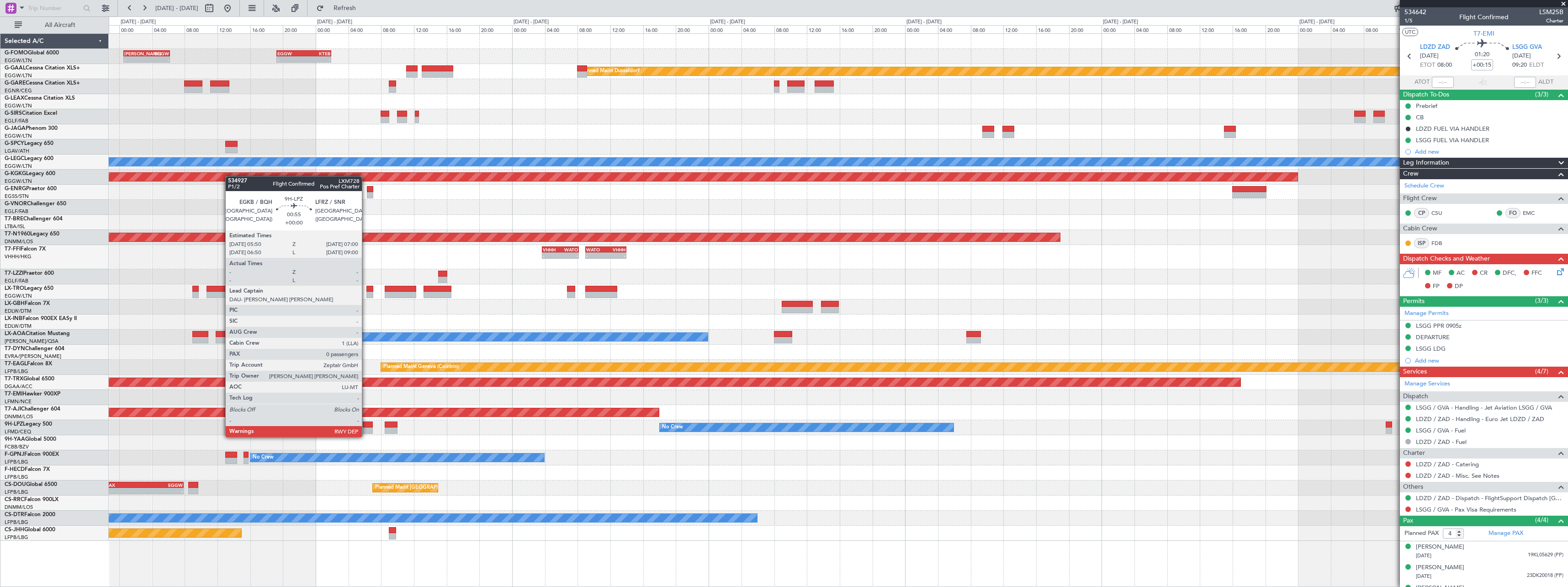
click at [366, 428] on div at bounding box center [368, 431] width 10 height 7
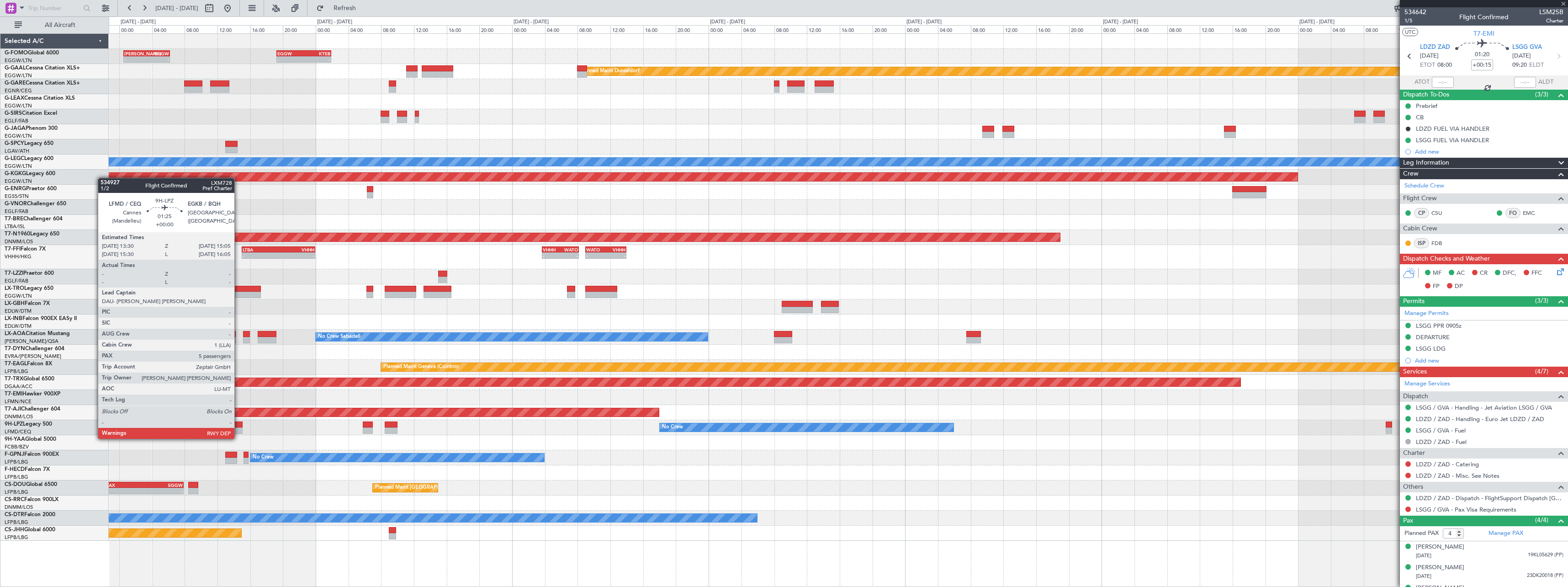
type input "0"
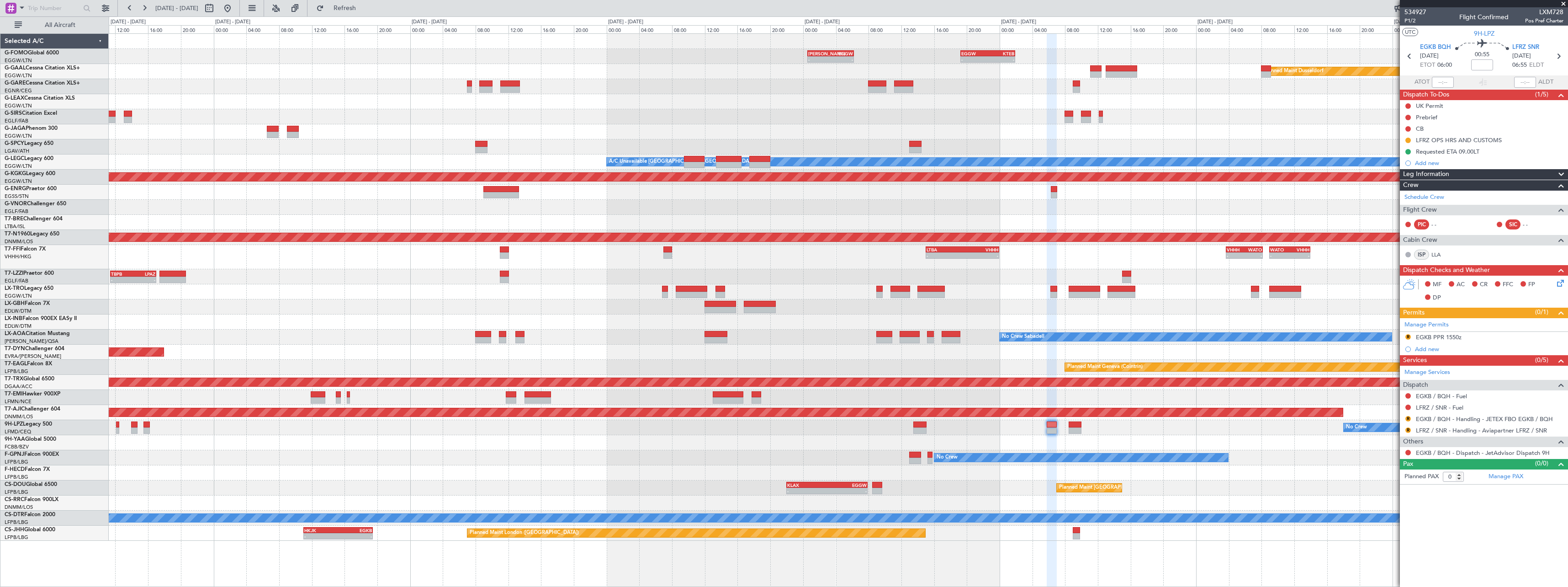
click at [939, 206] on div at bounding box center [838, 207] width 1459 height 15
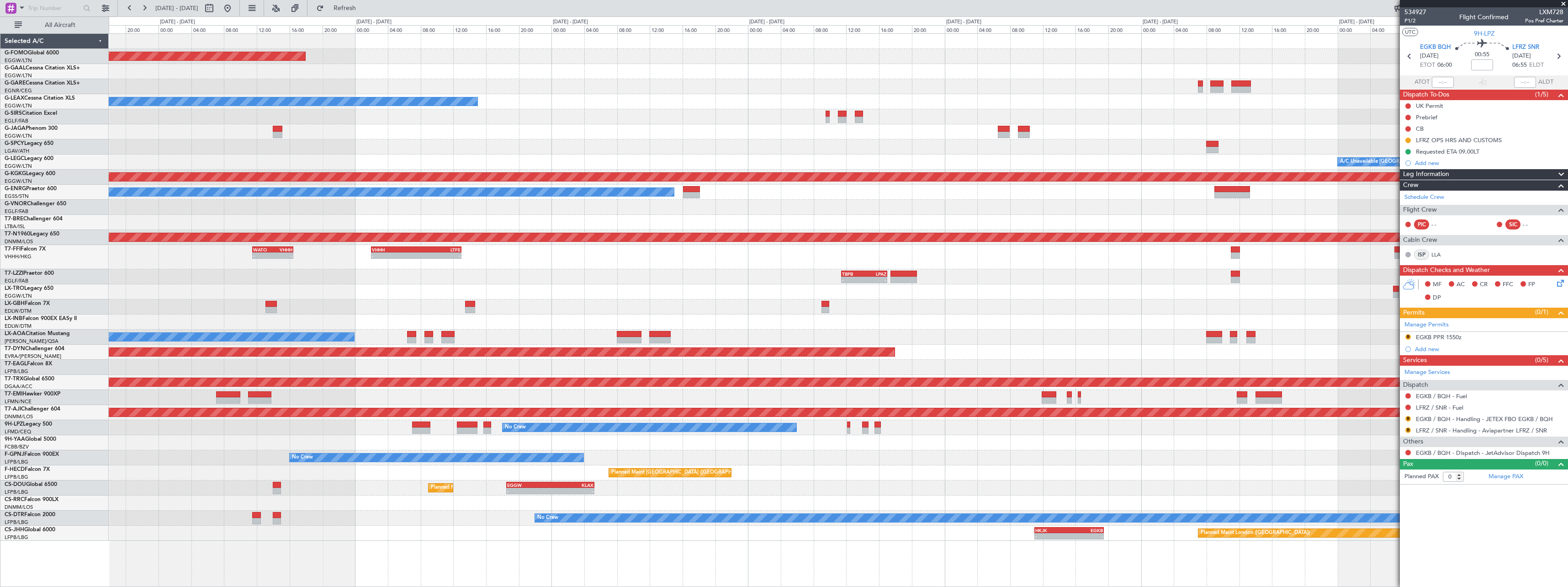
click at [1403, 212] on fb-app "23 Aug 2025 - 31 Aug 2025 Refresh Quick Links All Aircraft - - KACK 00:35 Z EGG…" at bounding box center [784, 297] width 1568 height 580
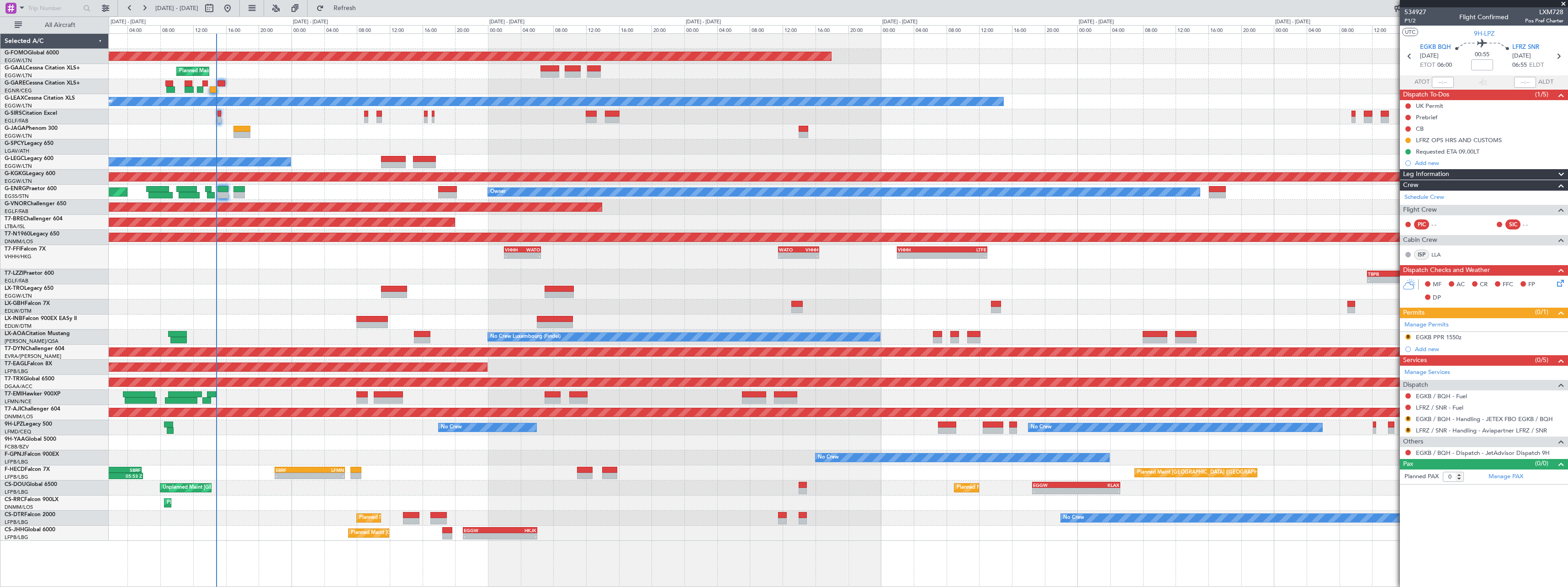
click at [877, 202] on div "Planned Maint London ([GEOGRAPHIC_DATA])" at bounding box center [838, 207] width 1459 height 15
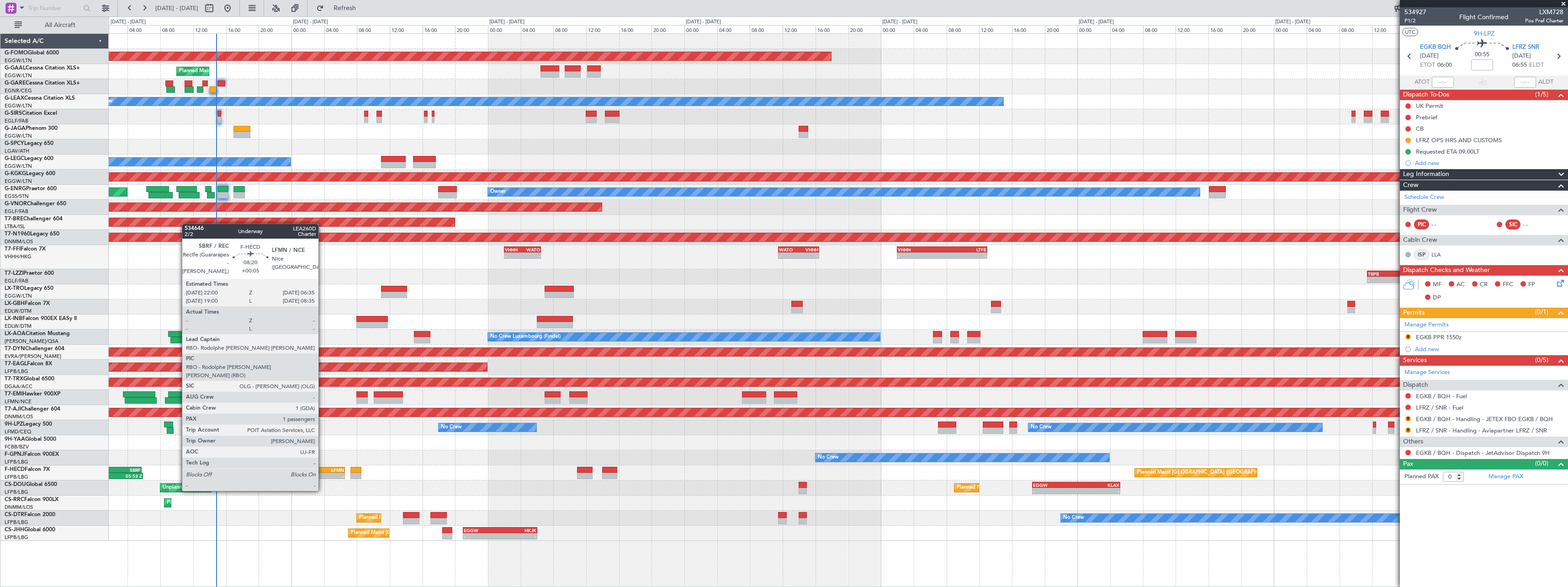
click at [323, 473] on div "-" at bounding box center [327, 476] width 34 height 5
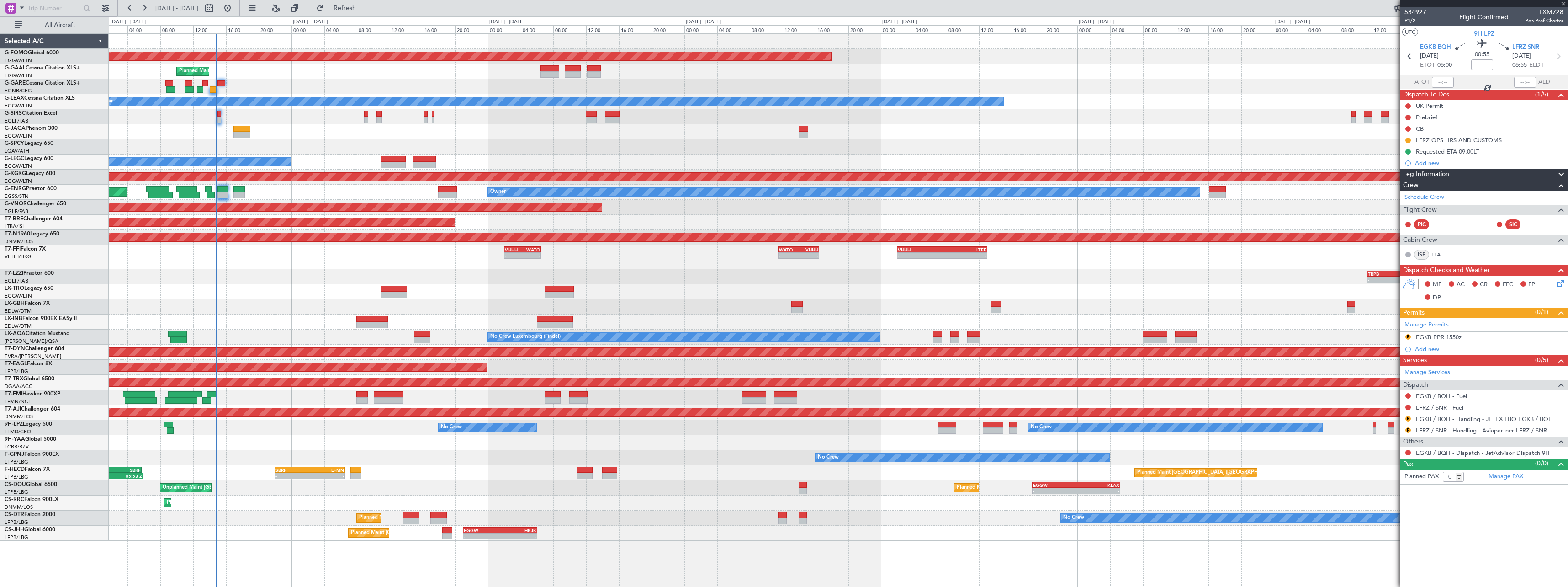
type input "+00:05"
type input "1"
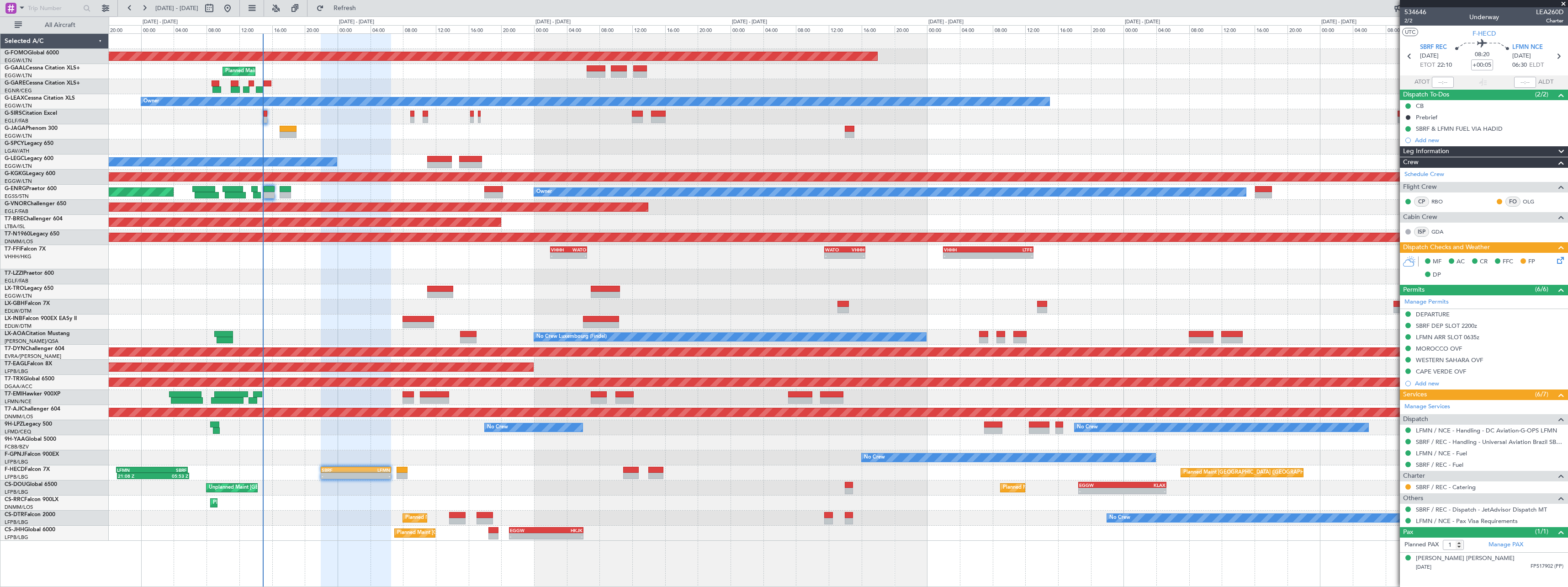
click at [1205, 113] on div "Planned Maint Windsor Locks ([PERSON_NAME] Intl) Planned Maint Owner Planned Ma…" at bounding box center [838, 287] width 1459 height 507
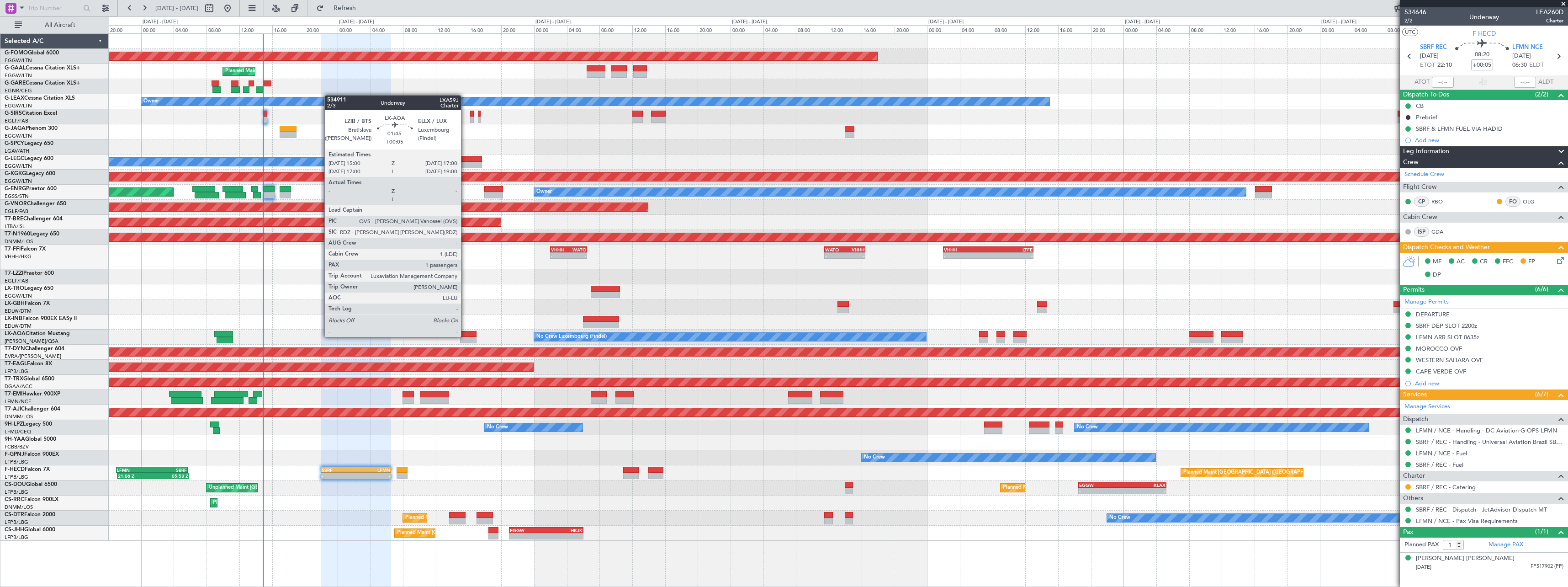
click at [465, 336] on div at bounding box center [468, 334] width 16 height 7
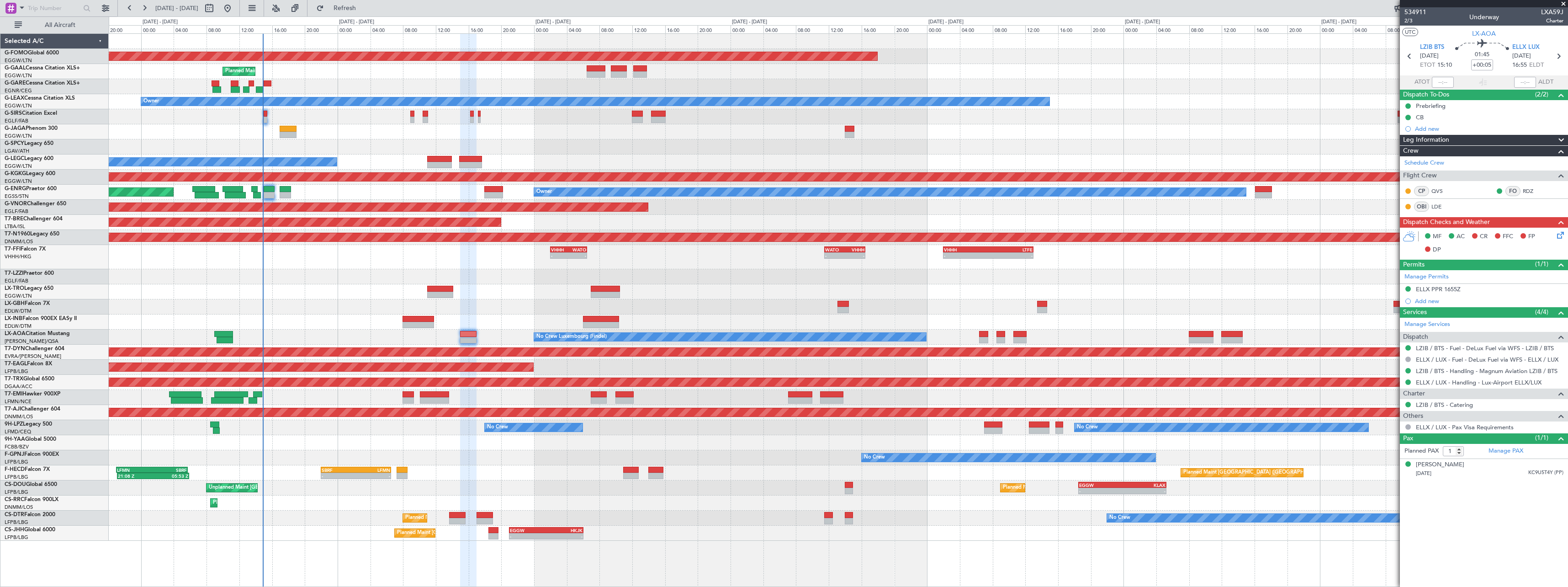
click at [528, 472] on div "Planned Maint [GEOGRAPHIC_DATA] ([GEOGRAPHIC_DATA]) 21:08 Z 05:53 Z LFMN 21:00 …" at bounding box center [838, 473] width 1459 height 15
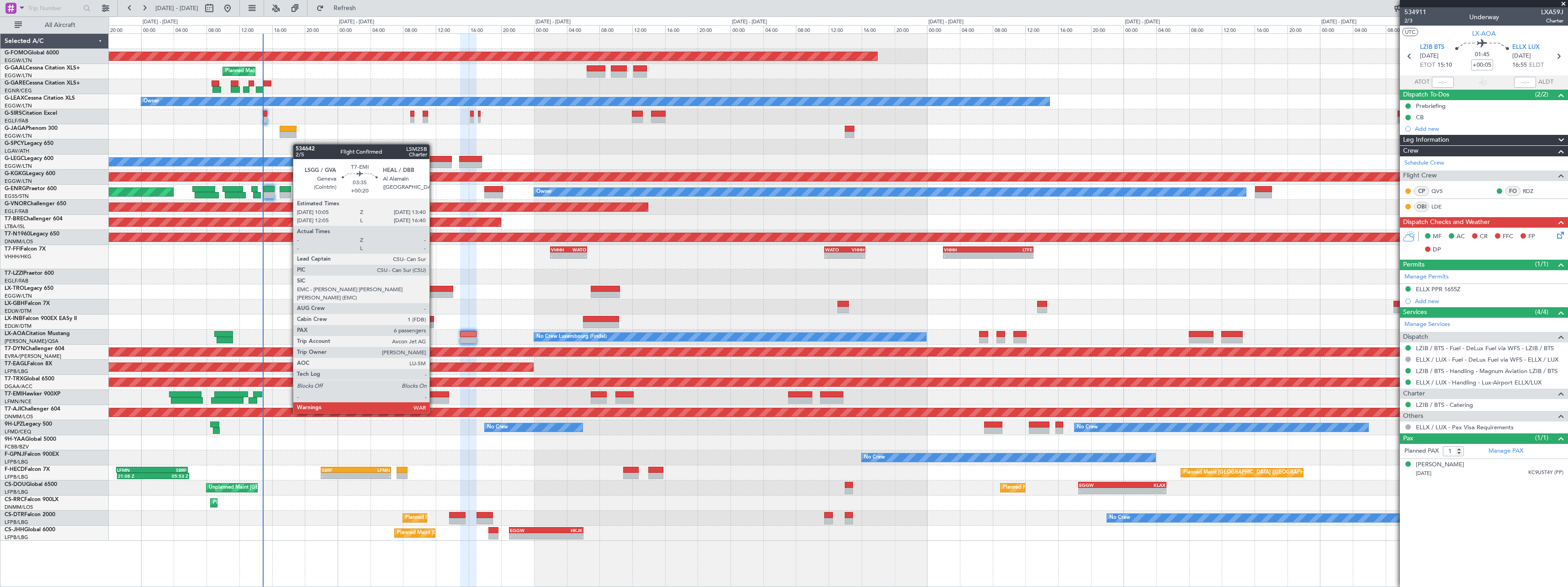
click at [433, 396] on div at bounding box center [435, 394] width 30 height 7
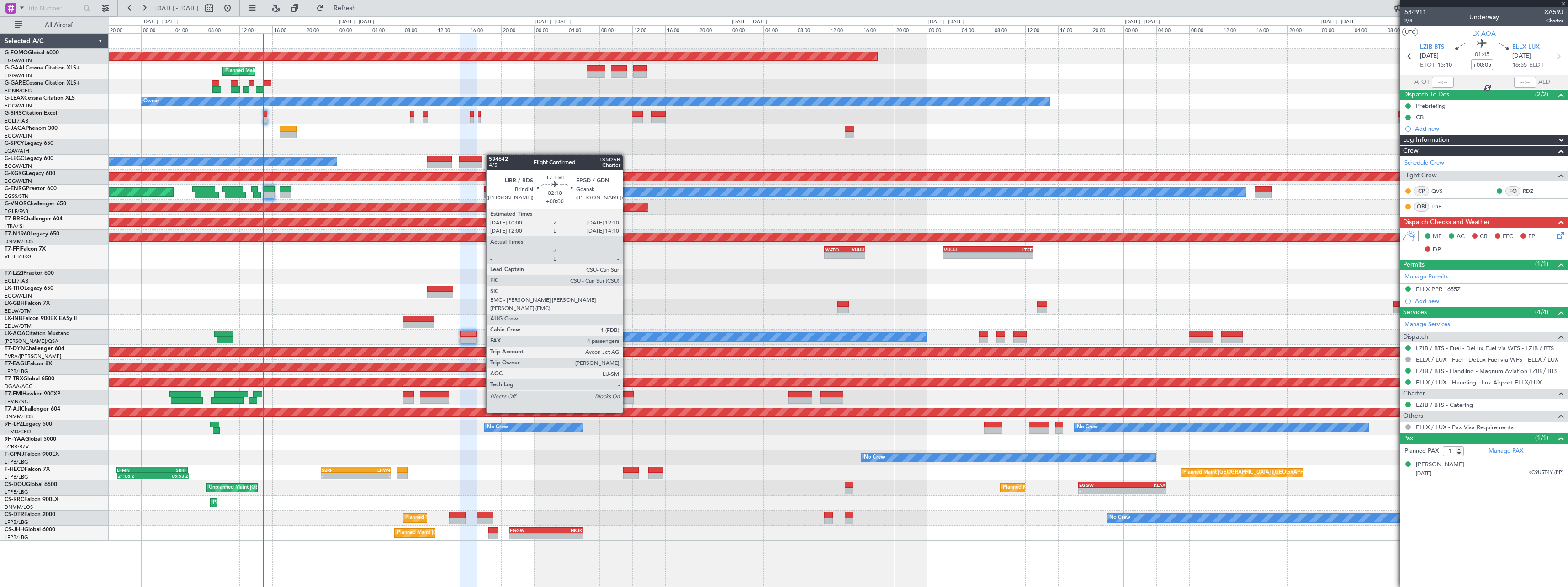
type input "+00:20"
type input "6"
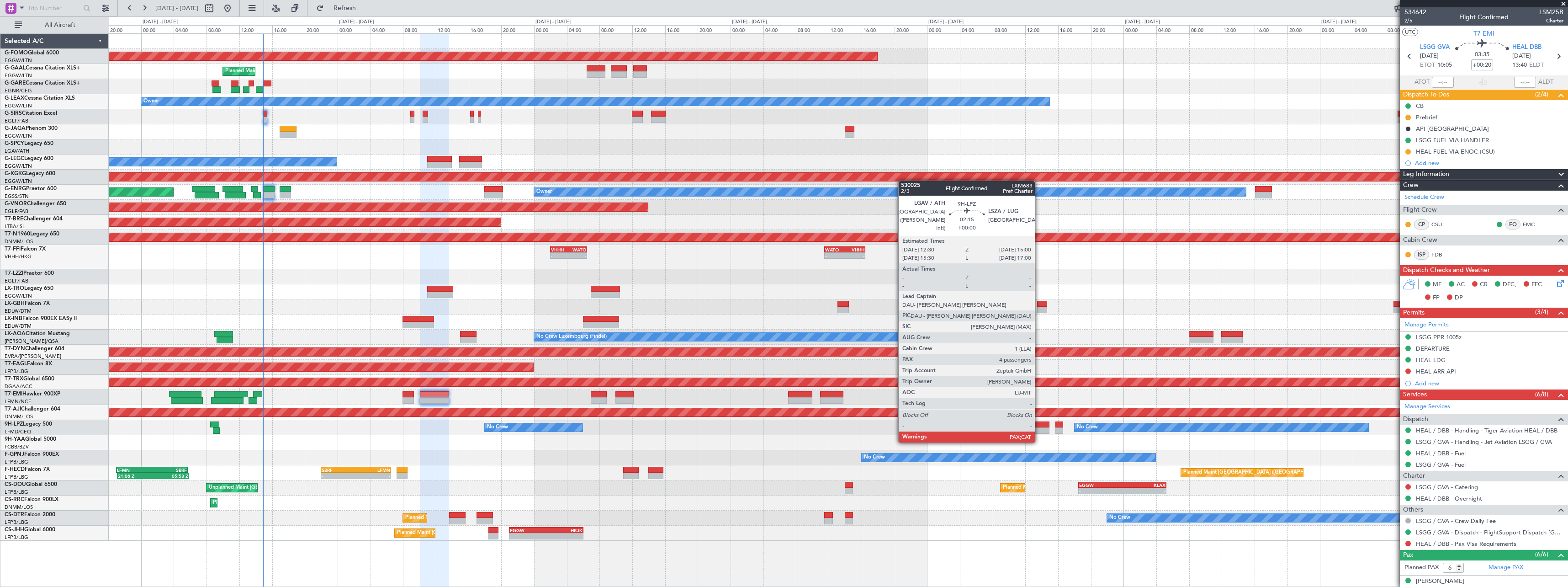
click at [1038, 434] on div at bounding box center [1039, 431] width 21 height 7
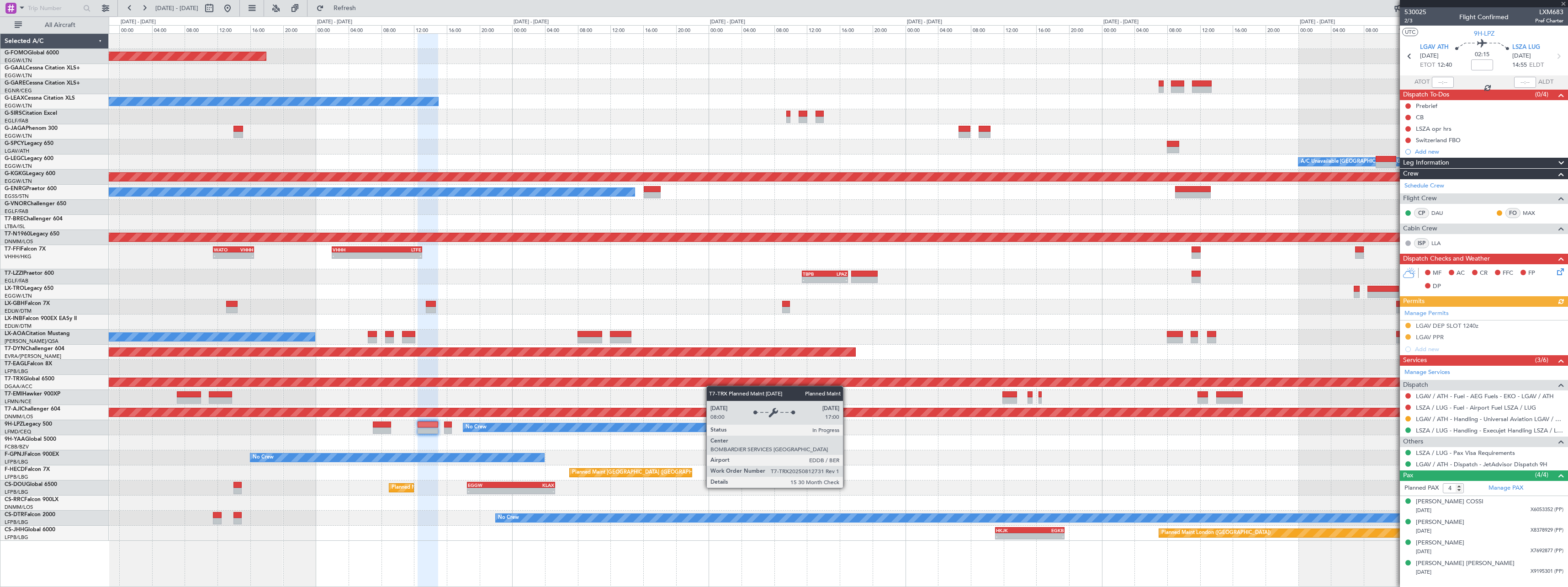
click at [668, 384] on div "Planned Maint Windsor Locks ([PERSON_NAME] Intl) - - [PERSON_NAME] 00:35 Z EGGW…" at bounding box center [838, 287] width 1459 height 507
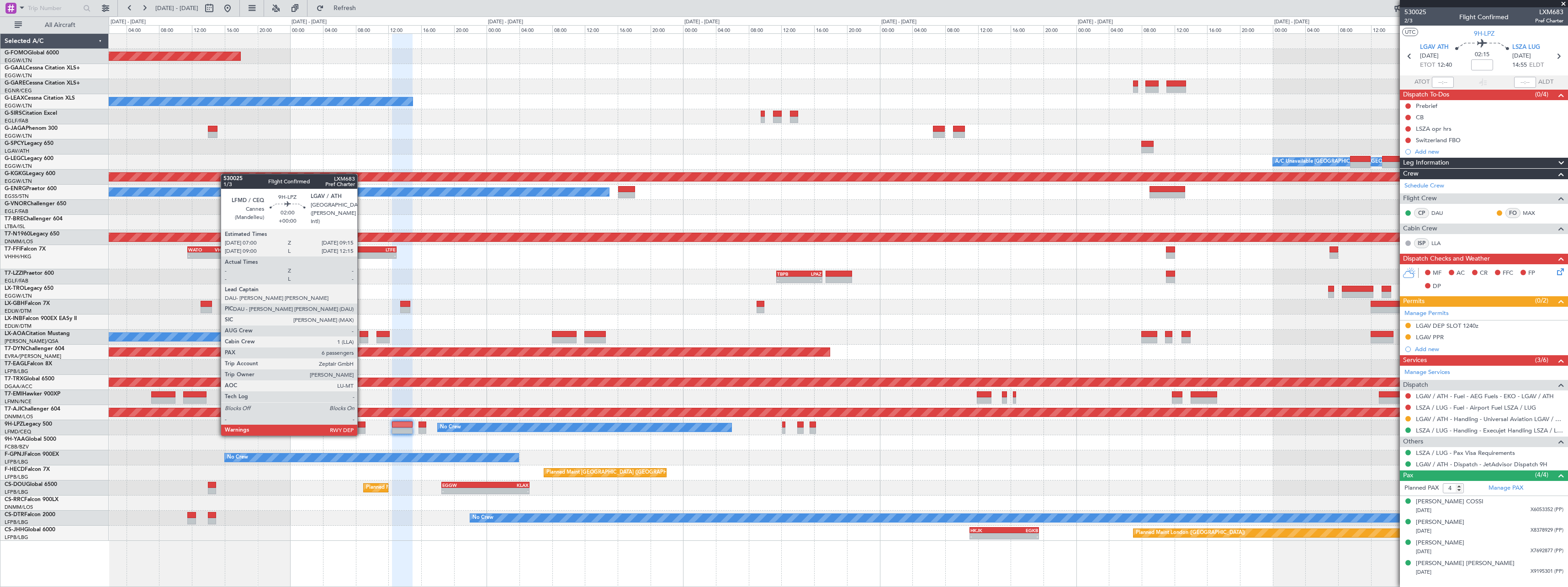
click at [362, 426] on div at bounding box center [356, 424] width 19 height 7
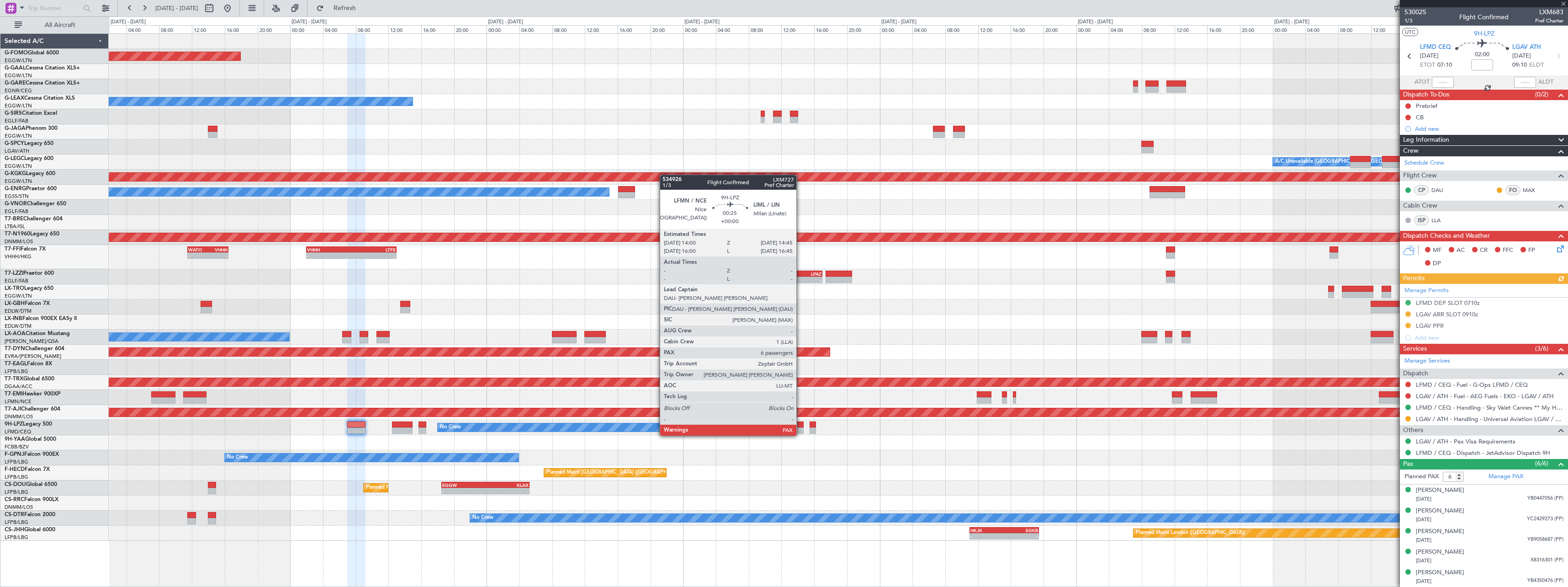
click at [800, 426] on div at bounding box center [800, 424] width 7 height 7
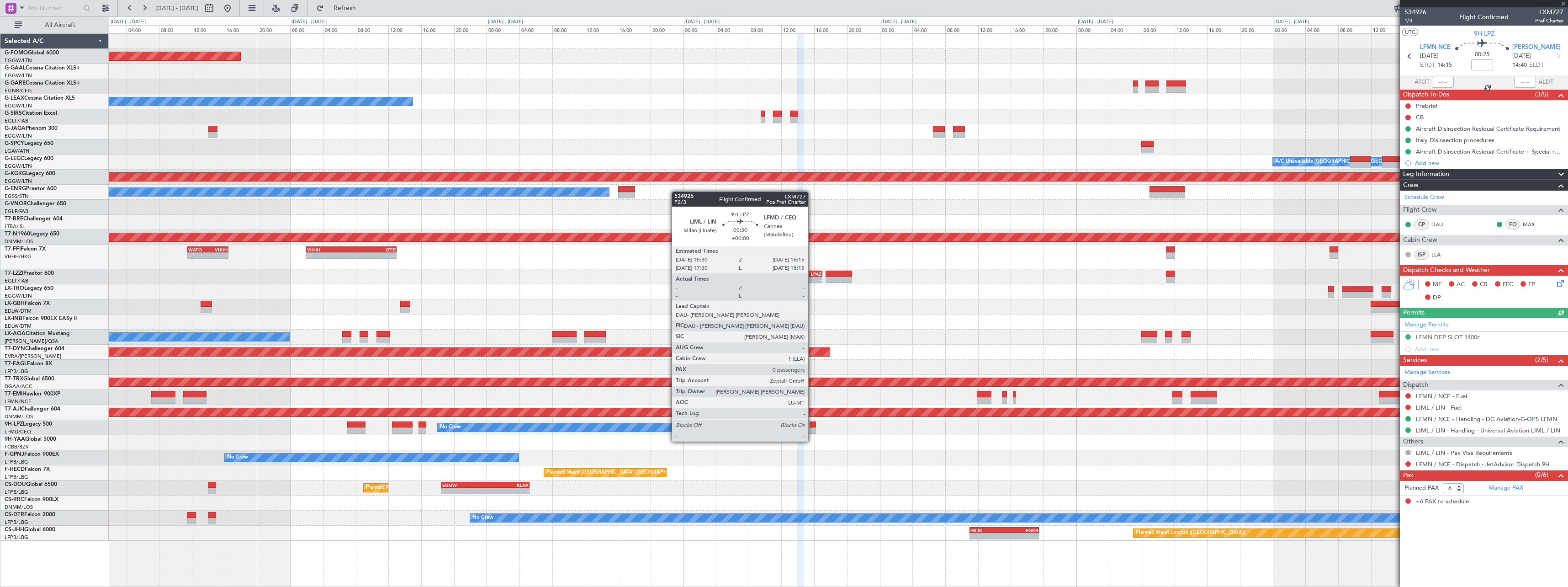
click at [813, 432] on div at bounding box center [813, 431] width 7 height 7
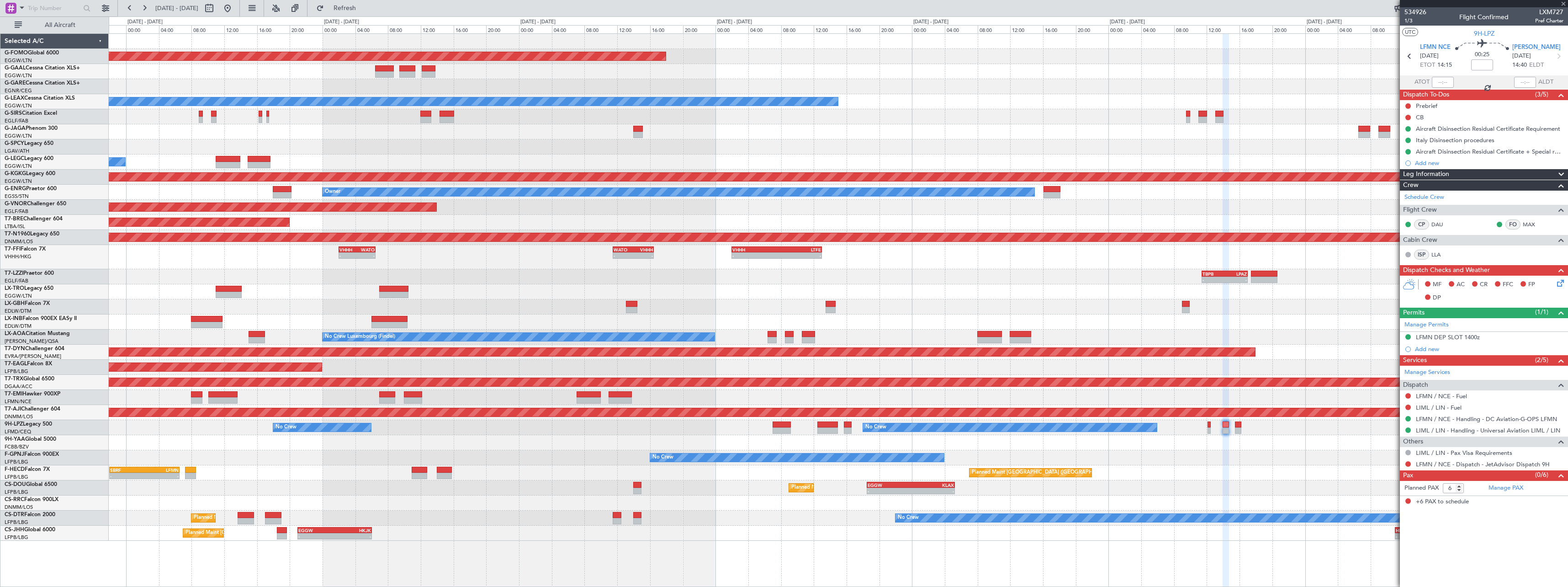
type input "0"
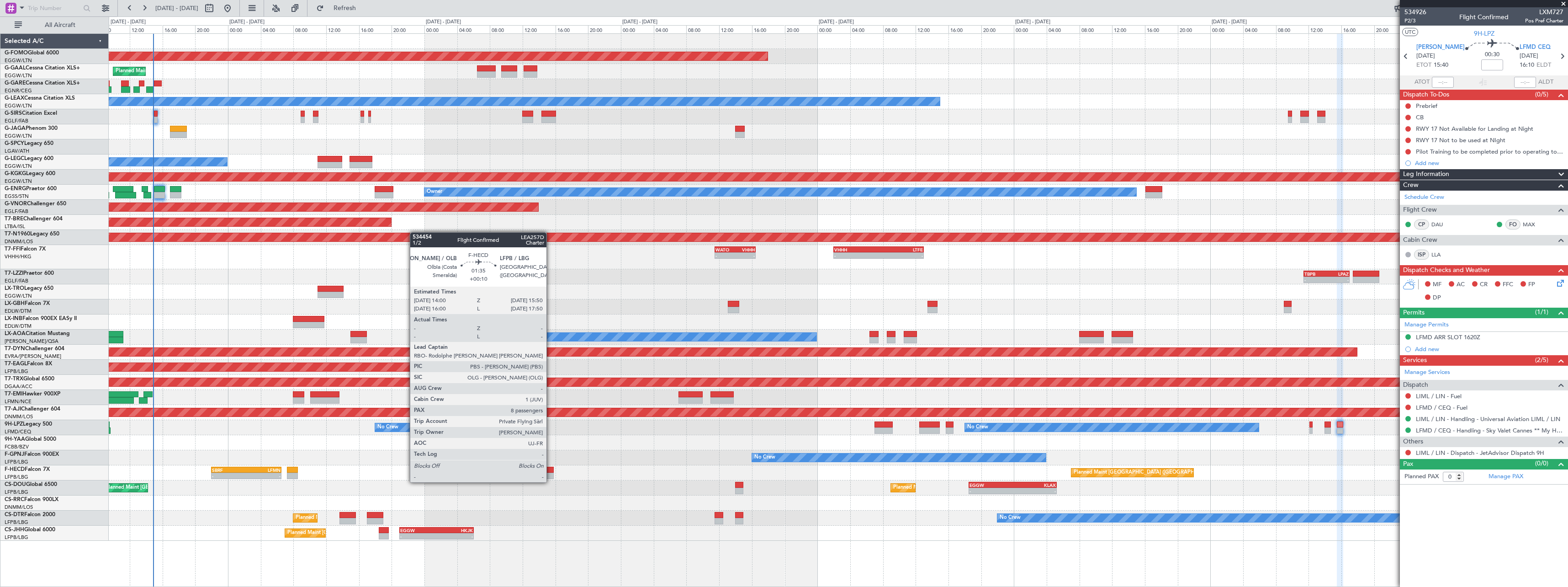
click at [550, 473] on div at bounding box center [546, 476] width 15 height 7
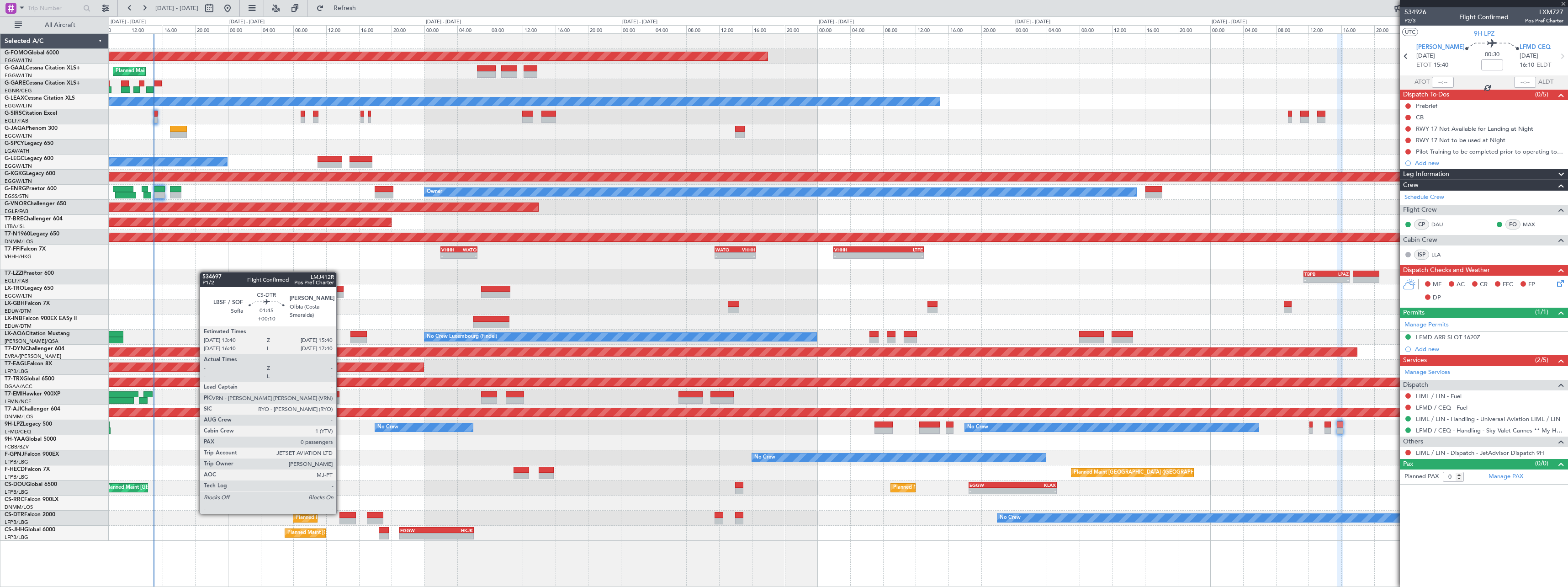
type input "+00:10"
type input "8"
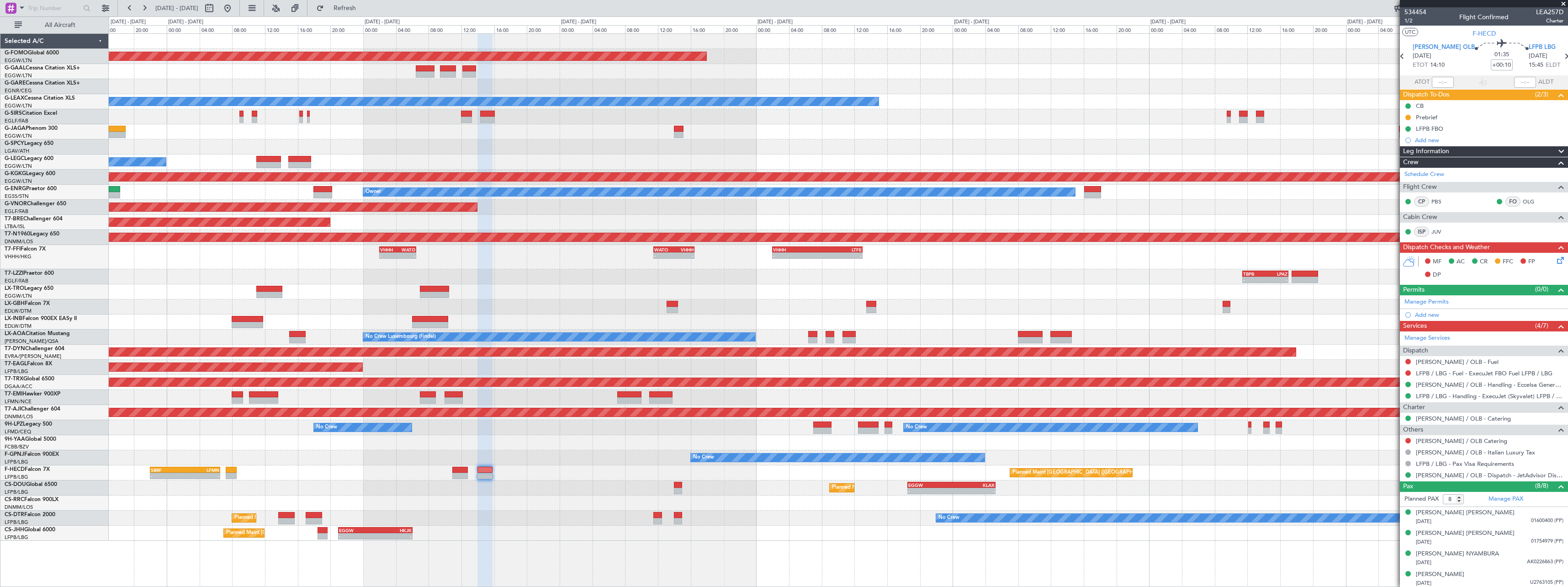
click at [572, 532] on div "Planned Maint [GEOGRAPHIC_DATA] ([GEOGRAPHIC_DATA]) - - EGGW 21:00 Z HKJK 06:05…" at bounding box center [838, 533] width 1459 height 15
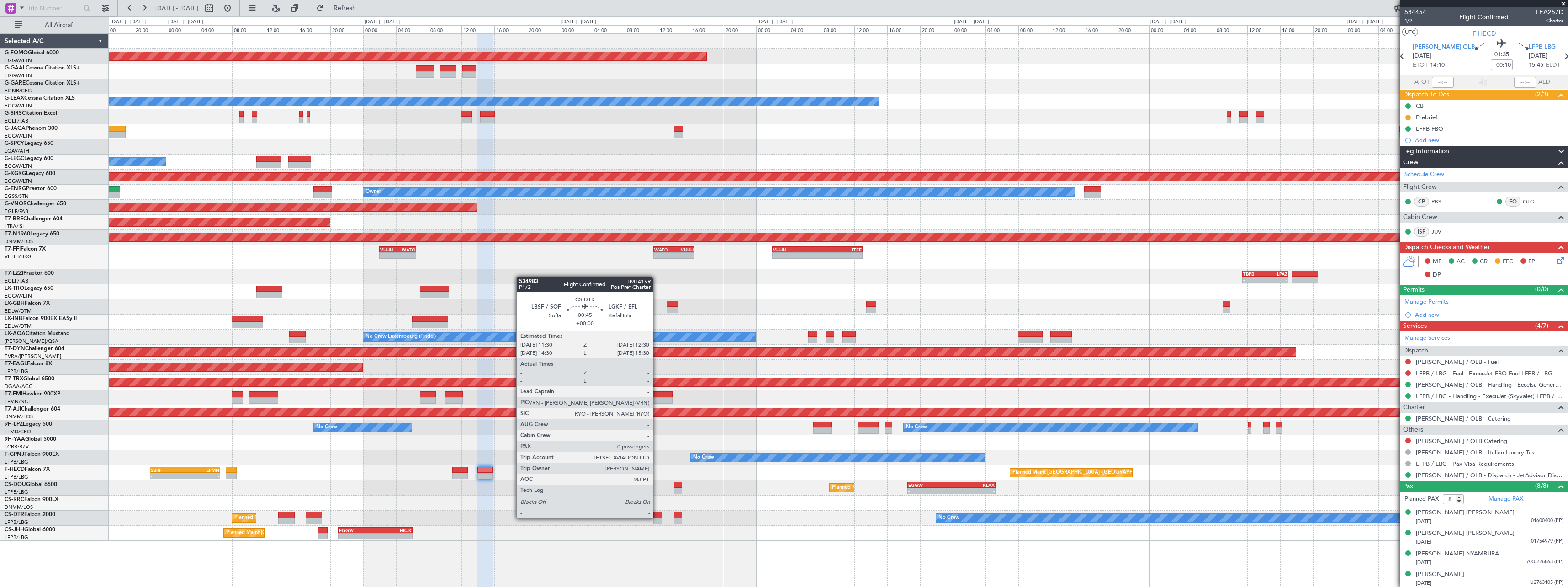
click at [657, 518] on div at bounding box center [657, 515] width 9 height 7
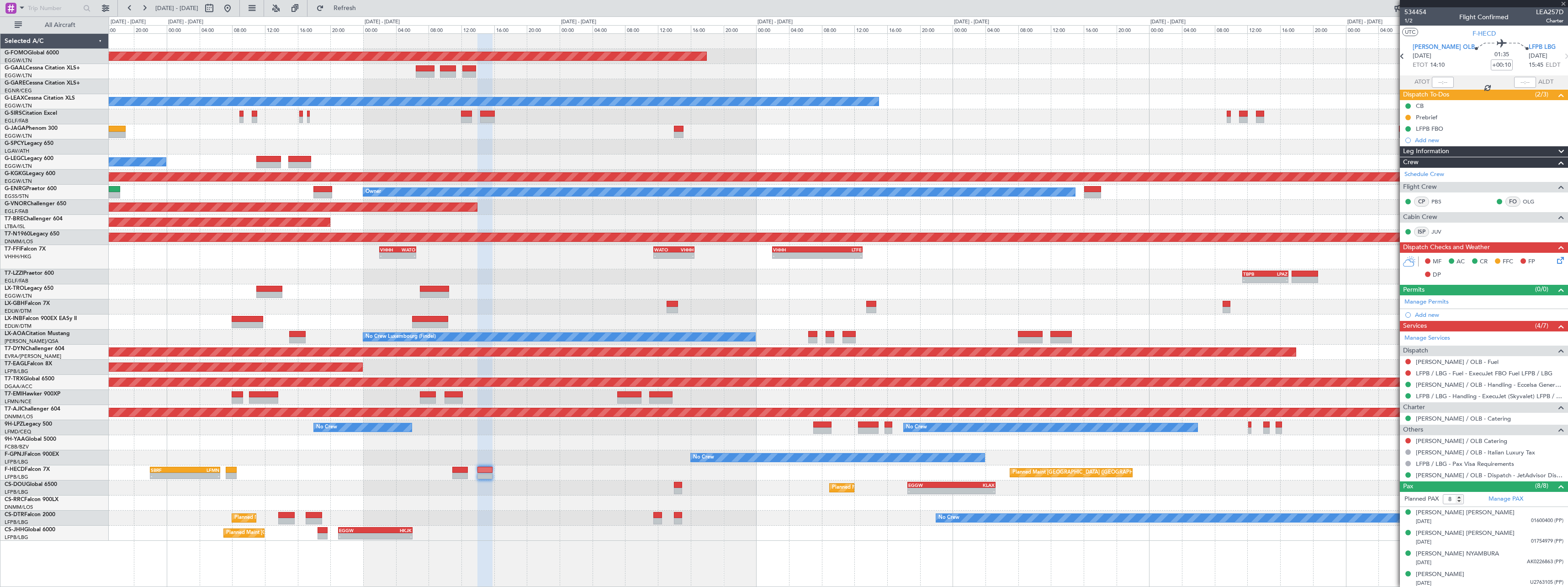
type input "0"
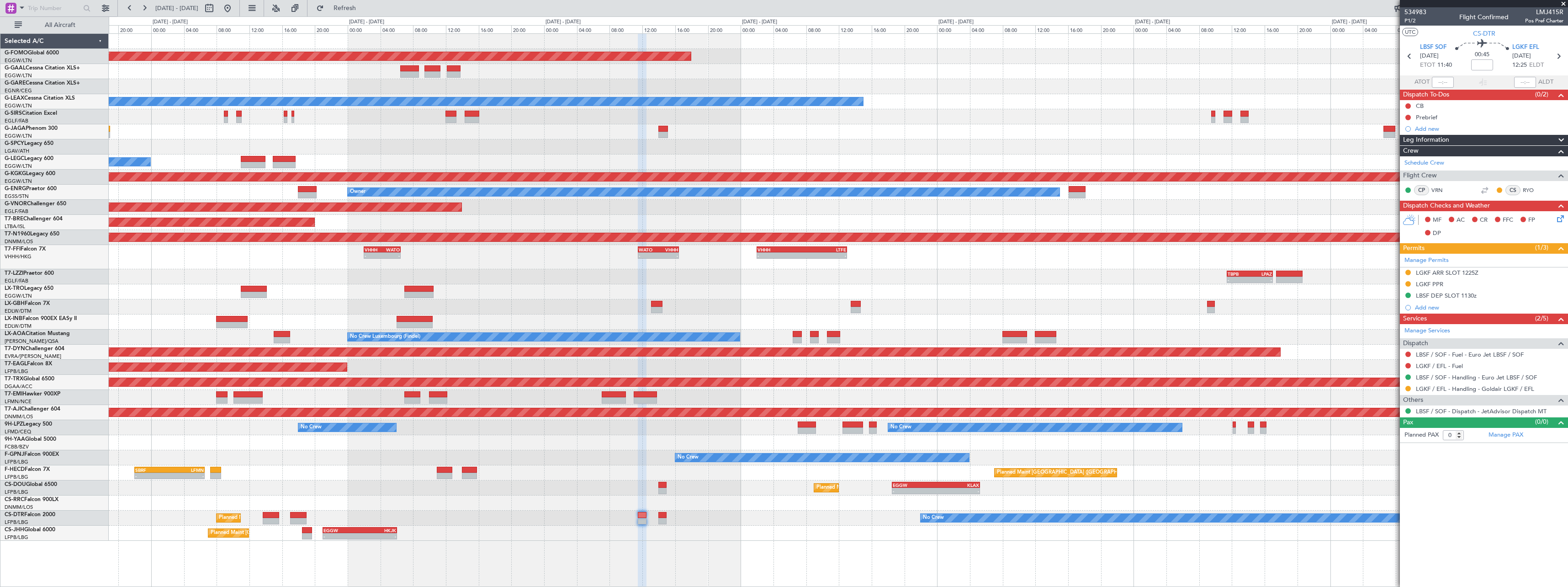
click at [437, 502] on div "Planned Maint Windsor Locks ([PERSON_NAME] Intl) - - [PERSON_NAME] 00:35 Z EGGW…" at bounding box center [838, 287] width 1459 height 507
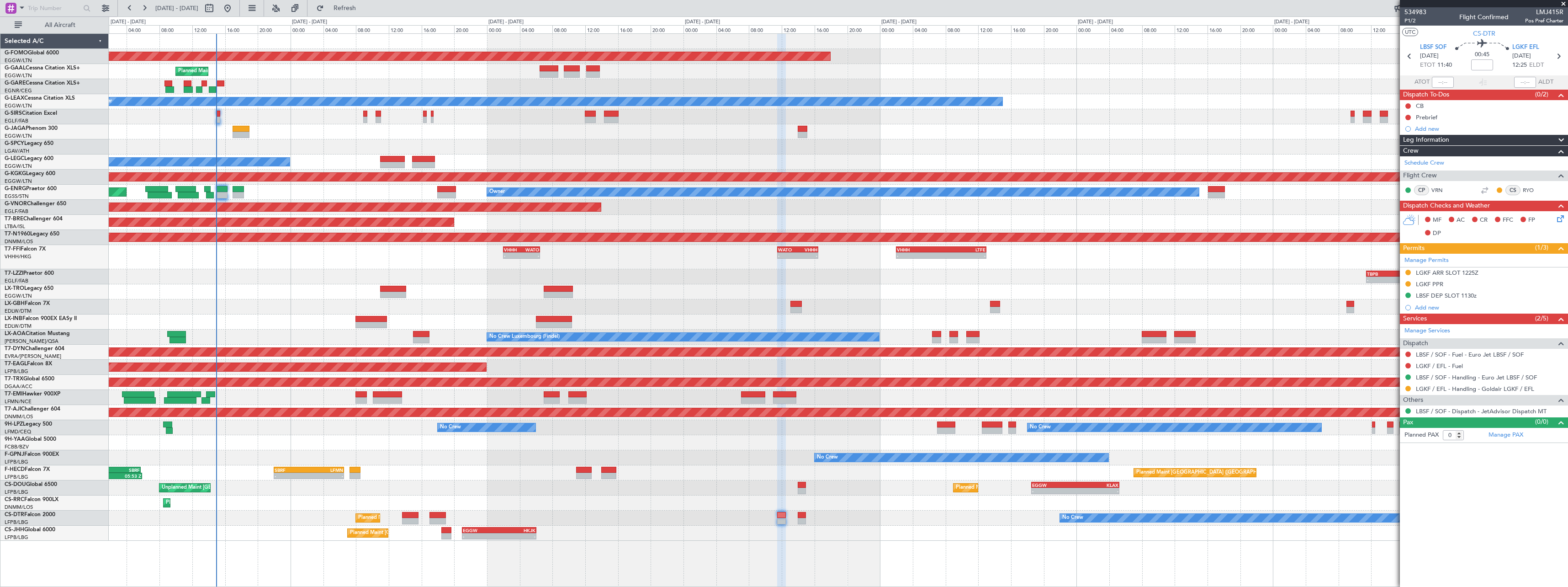
click at [403, 273] on div "Planned Maint Windsor Locks ([PERSON_NAME] Intl) Planned Maint Owner Planned Ma…" at bounding box center [838, 287] width 1459 height 507
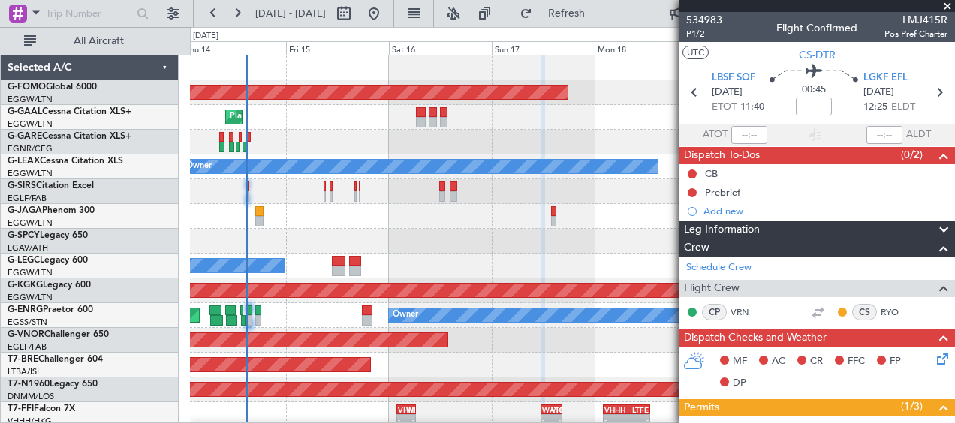
click at [949, 6] on span at bounding box center [947, 7] width 15 height 14
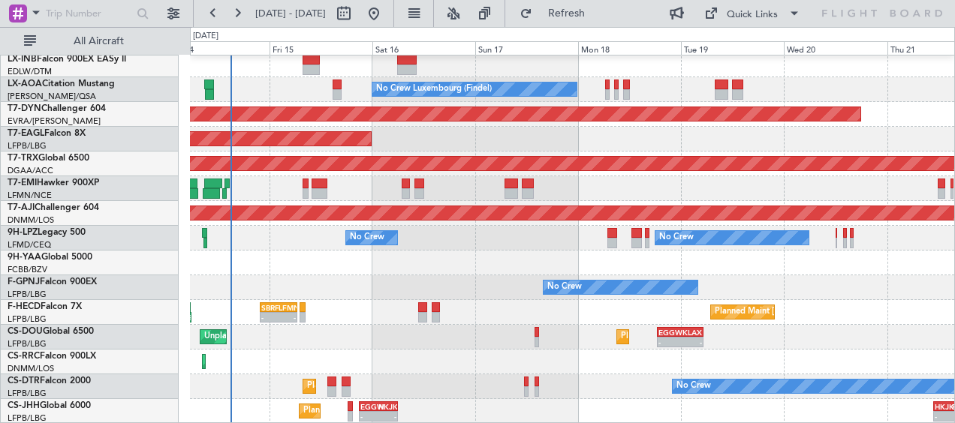
scroll to position [464, 0]
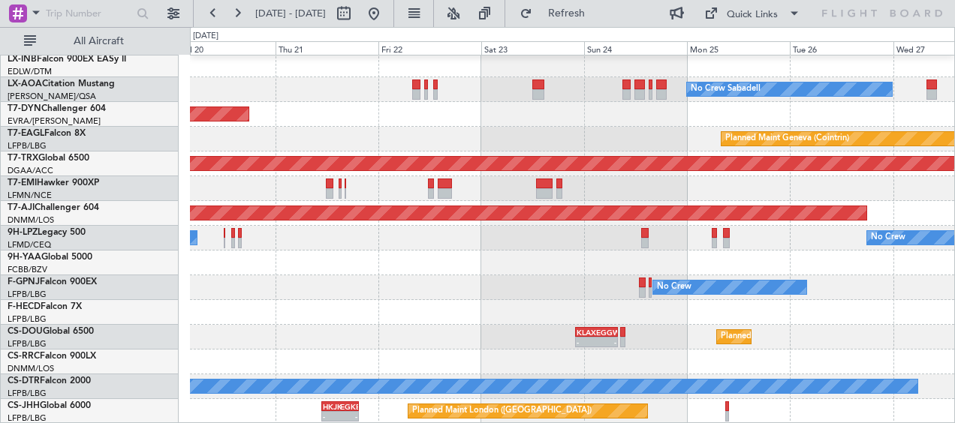
click at [196, 277] on div "No Crew Sabadell Planned Maint [GEOGRAPHIC_DATA]-[GEOGRAPHIC_DATA] Planned Main…" at bounding box center [572, 8] width 764 height 832
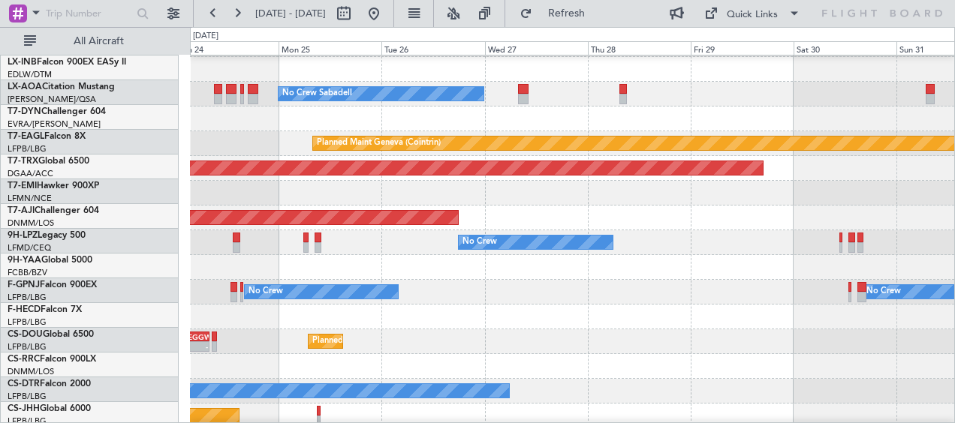
scroll to position [459, 0]
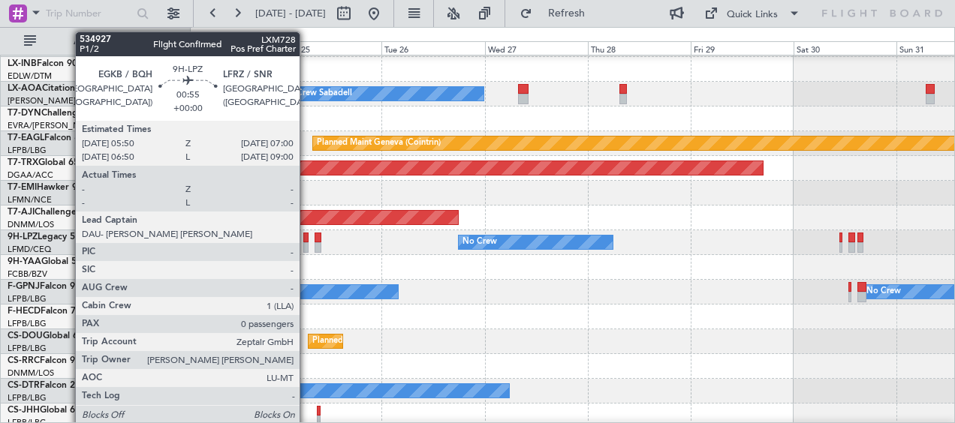
click at [306, 239] on div at bounding box center [305, 238] width 5 height 11
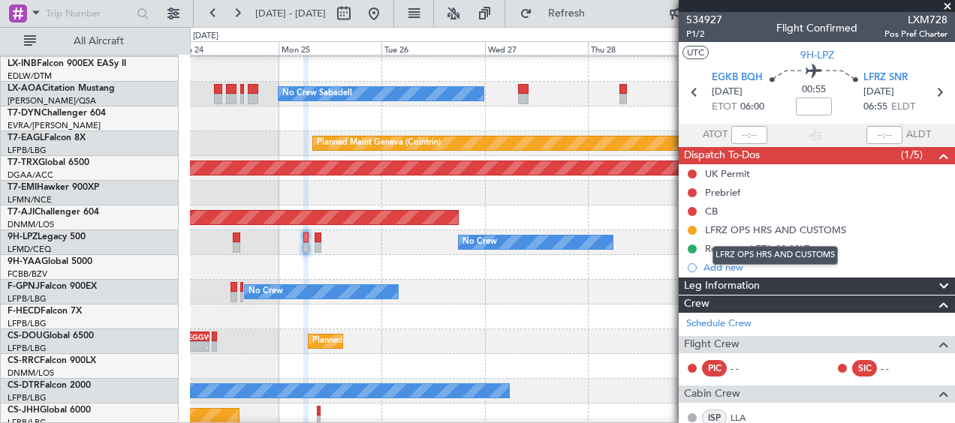
click at [833, 228] on div "LFRZ OPS HRS AND CUSTOMS" at bounding box center [775, 230] width 141 height 13
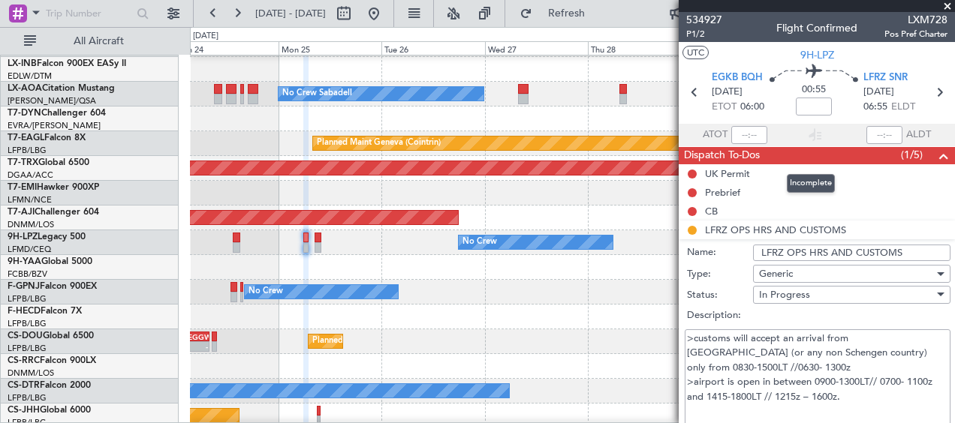
click at [934, 155] on span at bounding box center [943, 156] width 18 height 18
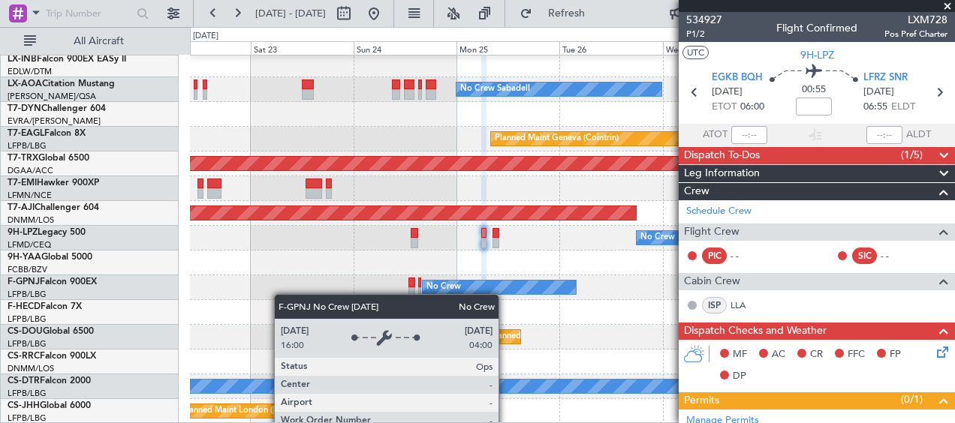
click at [955, 296] on html "[DATE] - [DATE] Refresh Quick Links All Aircraft No Crew Sabadell Planned Maint…" at bounding box center [477, 211] width 955 height 423
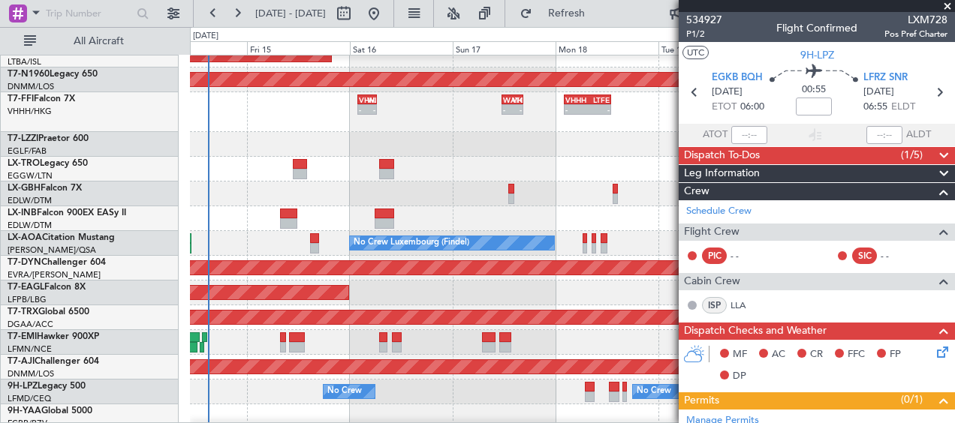
scroll to position [0, 0]
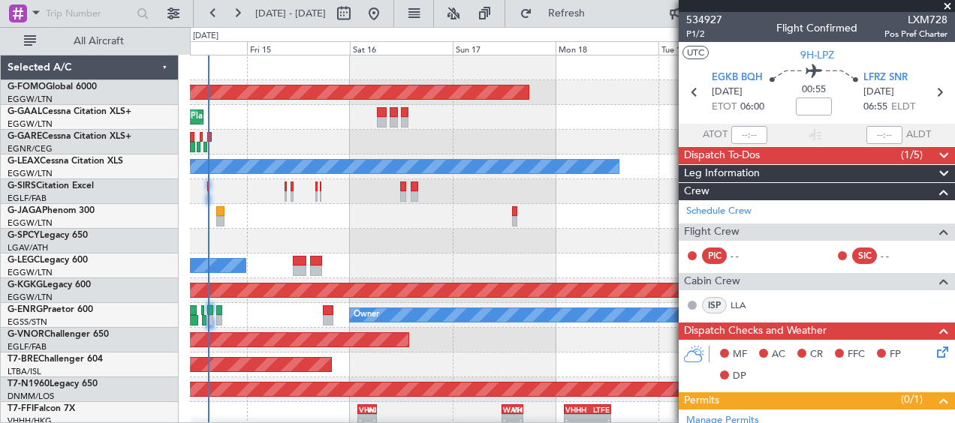
click at [949, 11] on span at bounding box center [947, 7] width 15 height 14
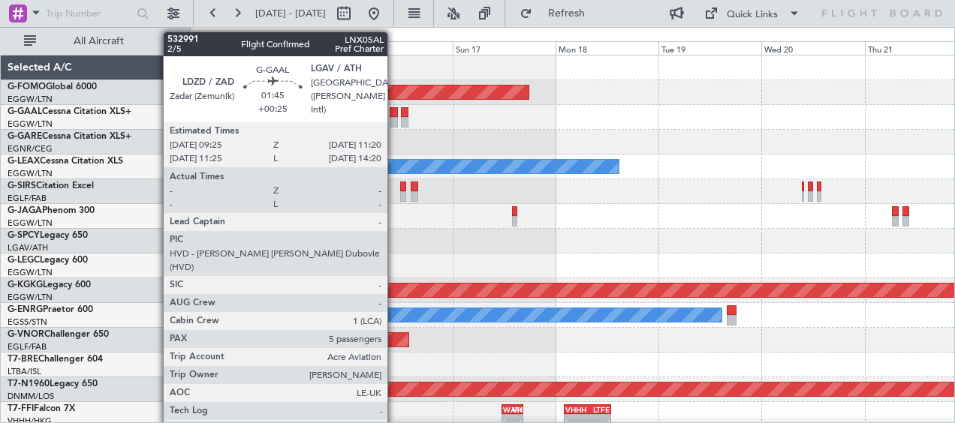
click at [394, 121] on div at bounding box center [394, 122] width 8 height 11
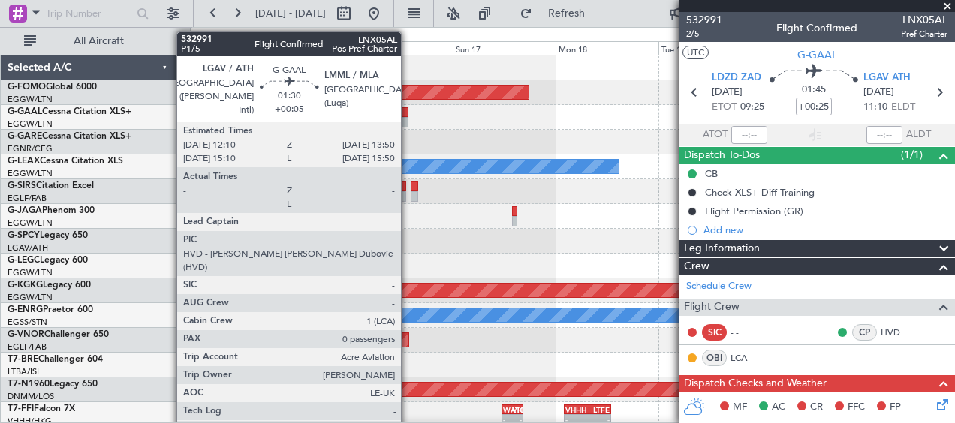
click at [408, 116] on div at bounding box center [405, 112] width 8 height 11
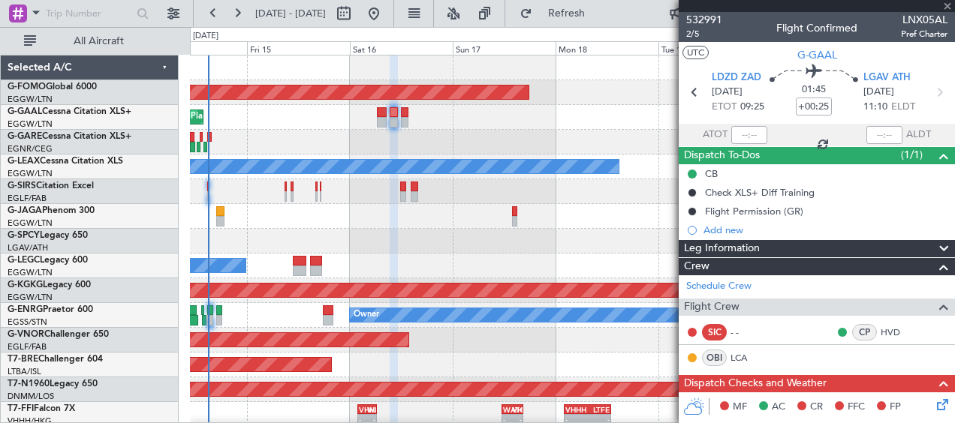
type input "+00:05"
type input "0"
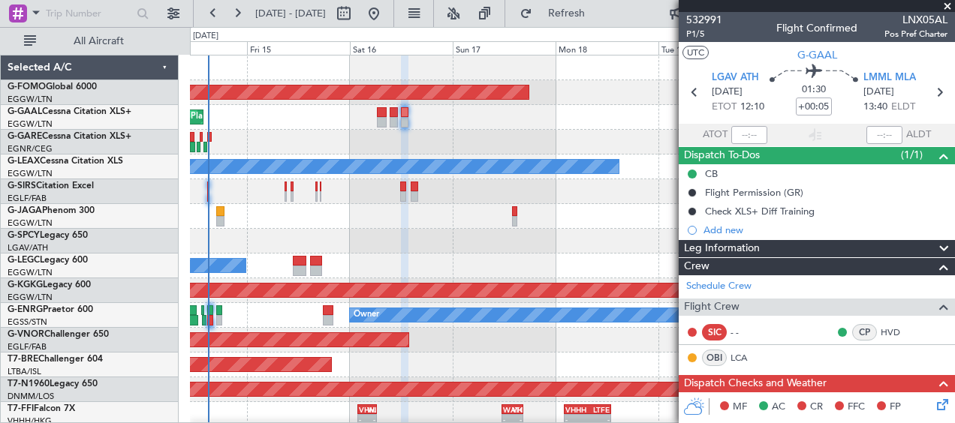
click at [947, 5] on span at bounding box center [947, 7] width 15 height 14
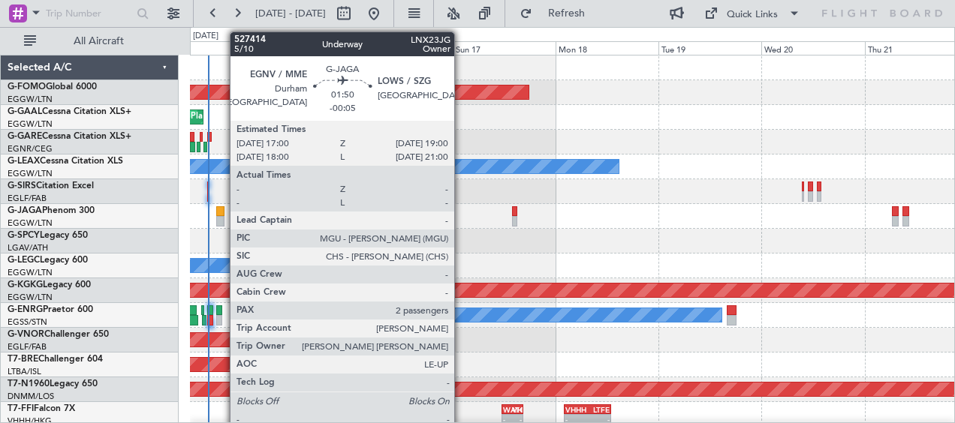
click at [222, 215] on div at bounding box center [220, 211] width 9 height 11
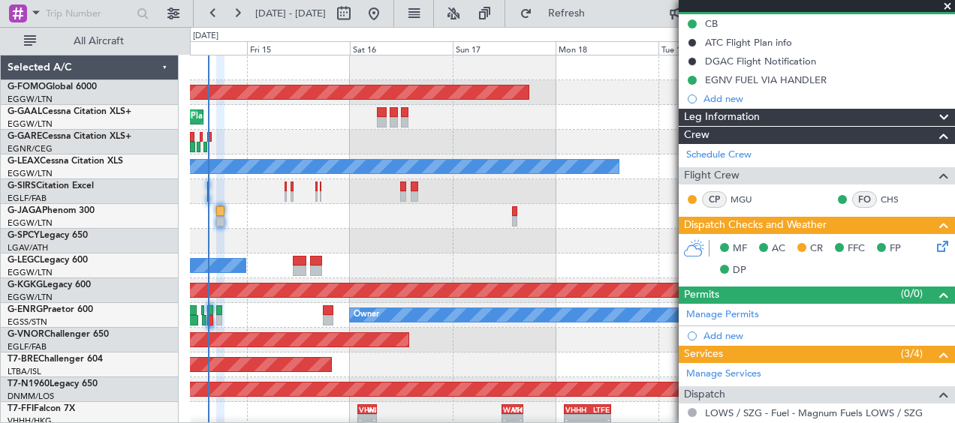
scroll to position [300, 0]
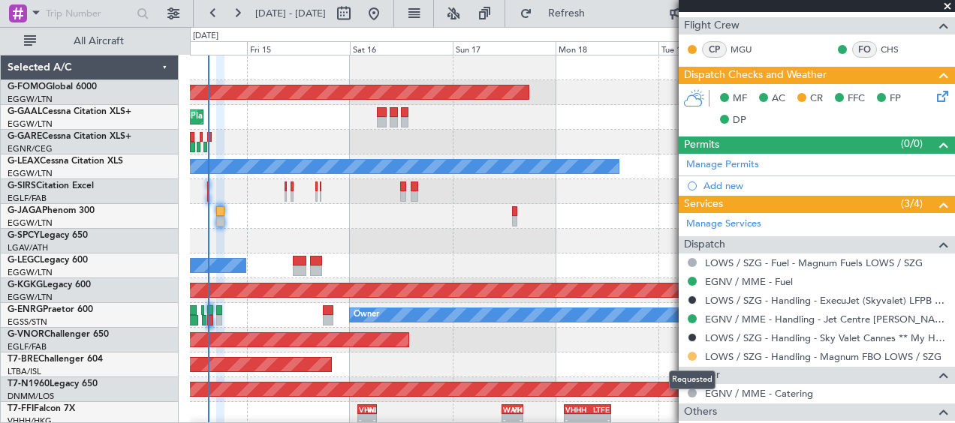
click at [692, 356] on button at bounding box center [692, 356] width 9 height 9
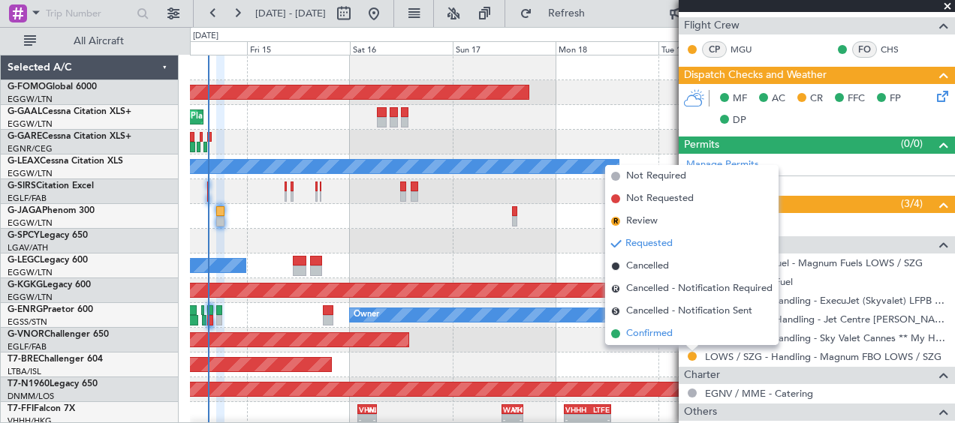
click at [642, 339] on span "Confirmed" at bounding box center [649, 334] width 47 height 15
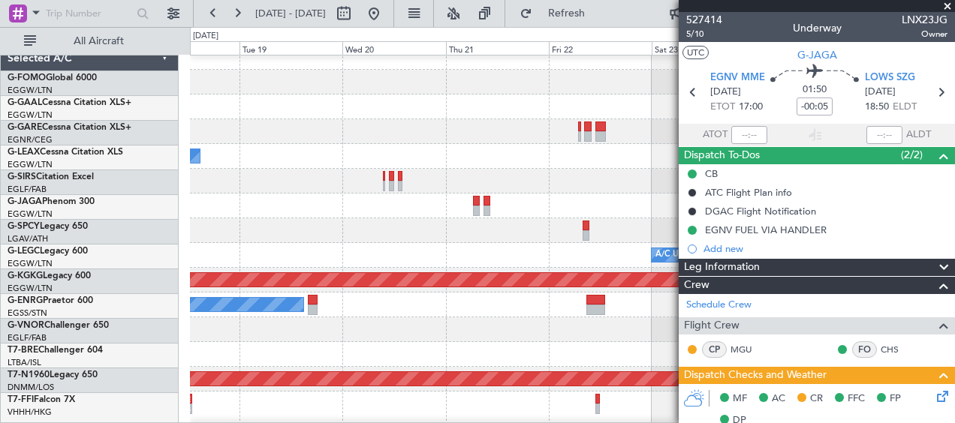
scroll to position [11, 0]
click at [138, 205] on div "- - [PERSON_NAME] 00:35 Z EGGW 06:15 Z - - EGGW 19:15 Z KTEB 01:55 Z Planned Ma…" at bounding box center [477, 225] width 955 height 396
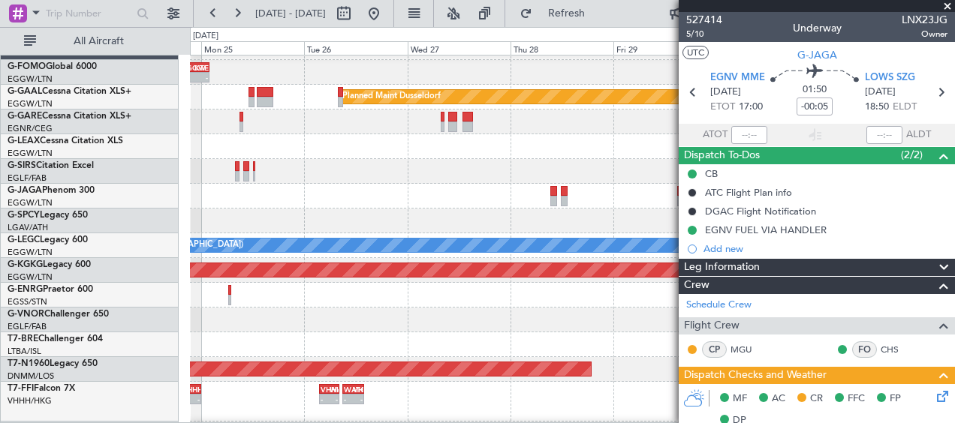
scroll to position [21, 0]
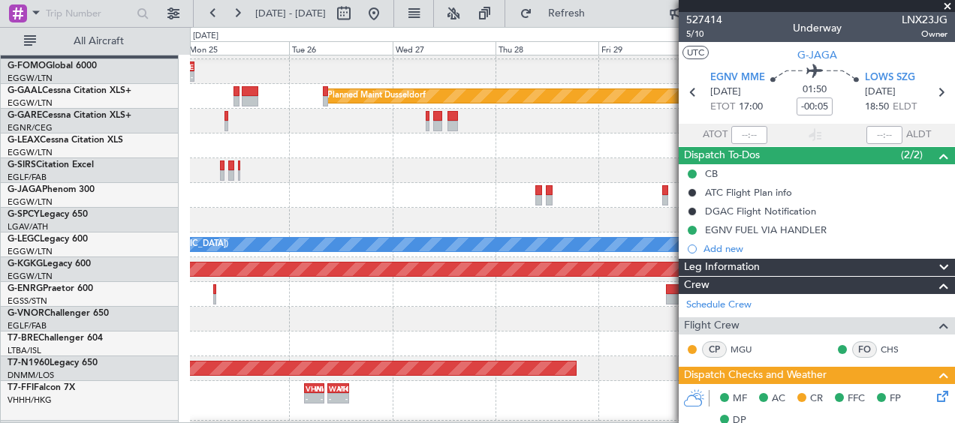
click at [427, 191] on div at bounding box center [572, 195] width 764 height 25
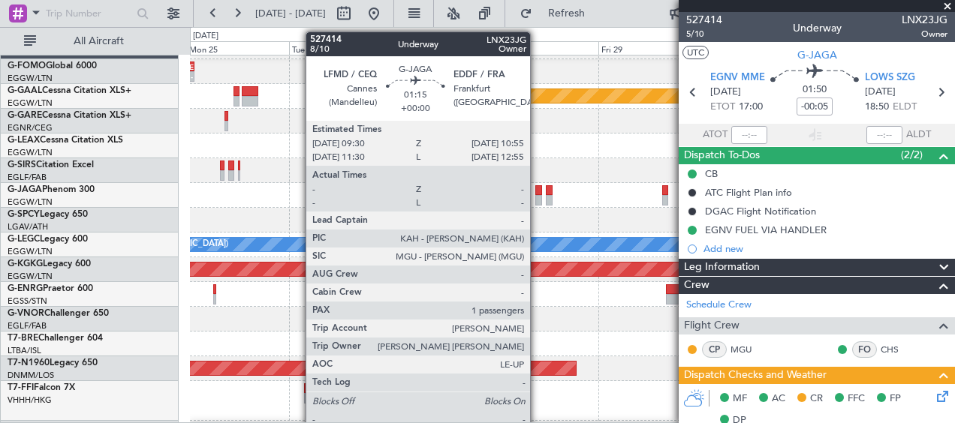
click at [537, 197] on div at bounding box center [538, 200] width 7 height 11
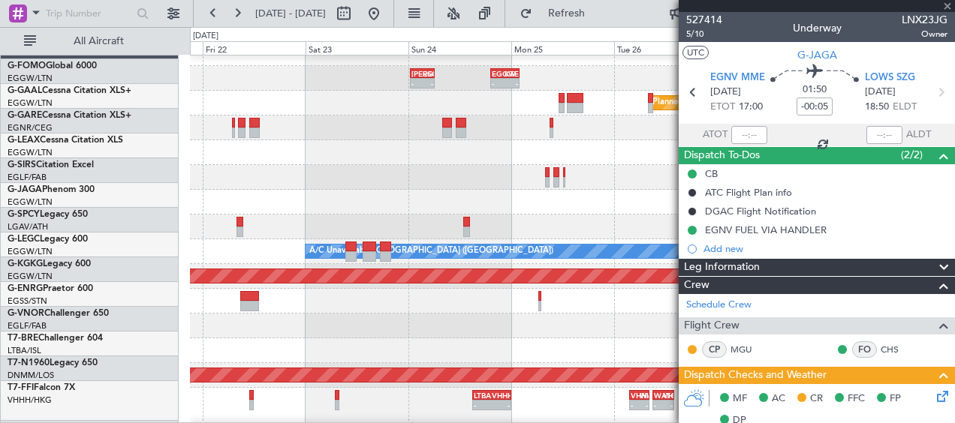
click at [665, 197] on div at bounding box center [572, 202] width 764 height 25
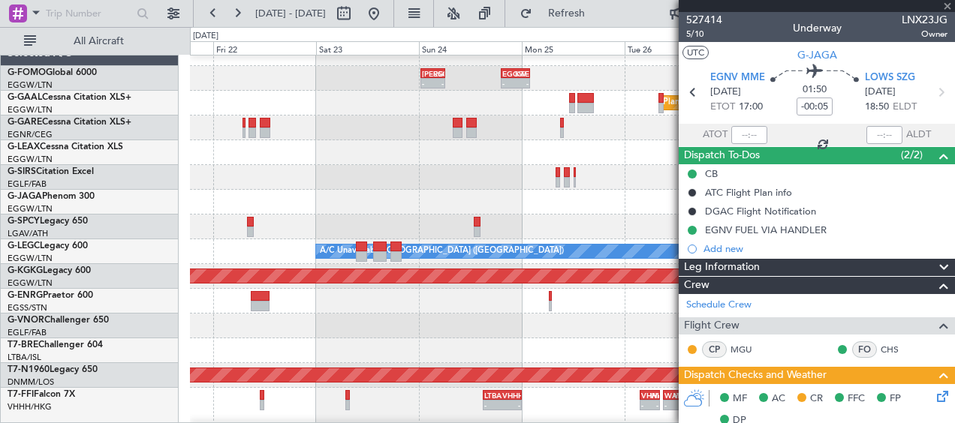
click at [733, 206] on fb-app "[DATE] - [DATE] Refresh Quick Links All Aircraft - - EGGW 19:15 Z KTEB 01:55 Z …" at bounding box center [477, 217] width 955 height 412
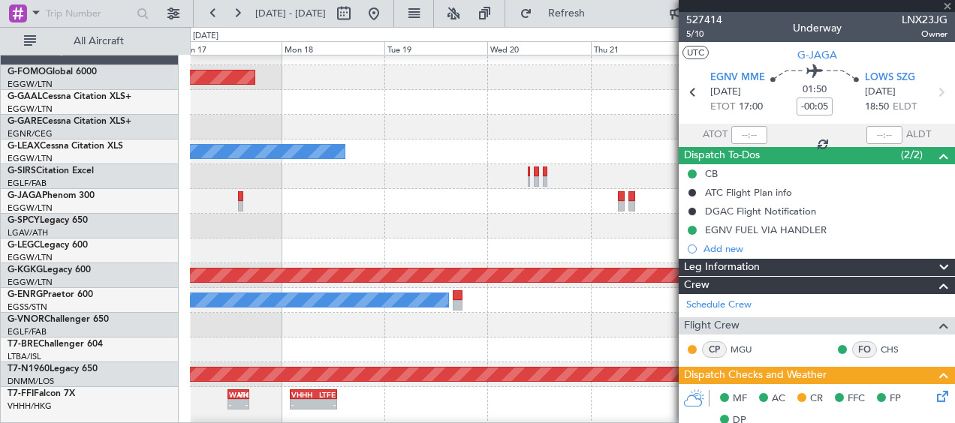
click at [584, 206] on div at bounding box center [572, 201] width 764 height 25
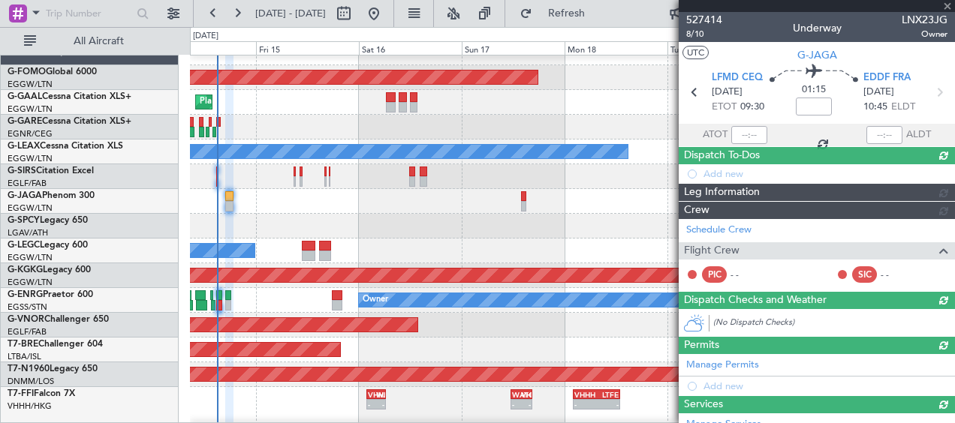
scroll to position [15, 0]
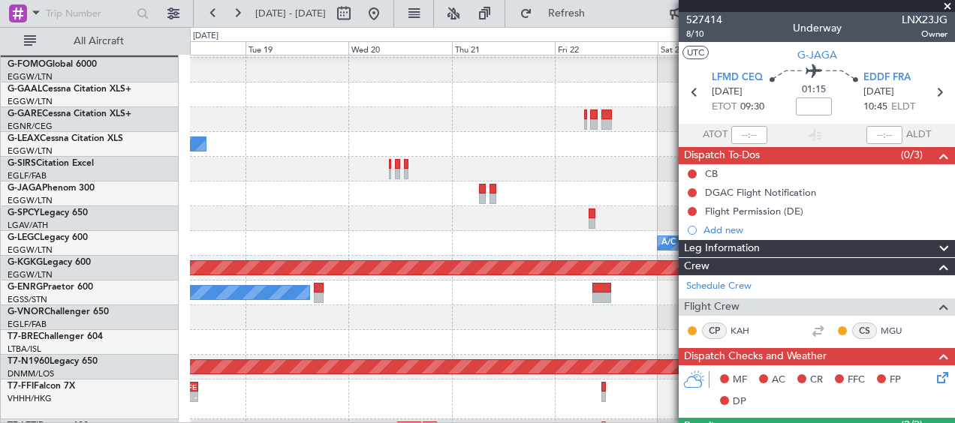
click at [14, 217] on div "- - [PERSON_NAME] 00:35 Z EGGW 06:15 Z - - EGGW 19:15 Z KTEB 01:55 Z Planned Ma…" at bounding box center [477, 225] width 955 height 396
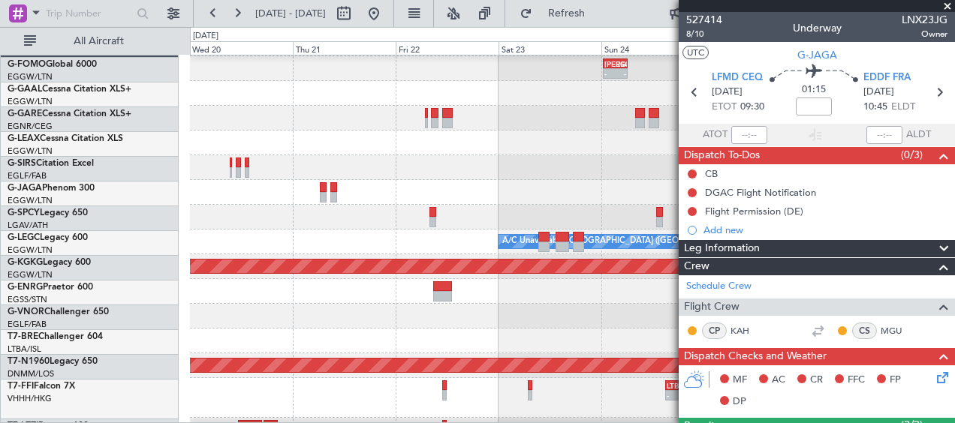
scroll to position [24, 0]
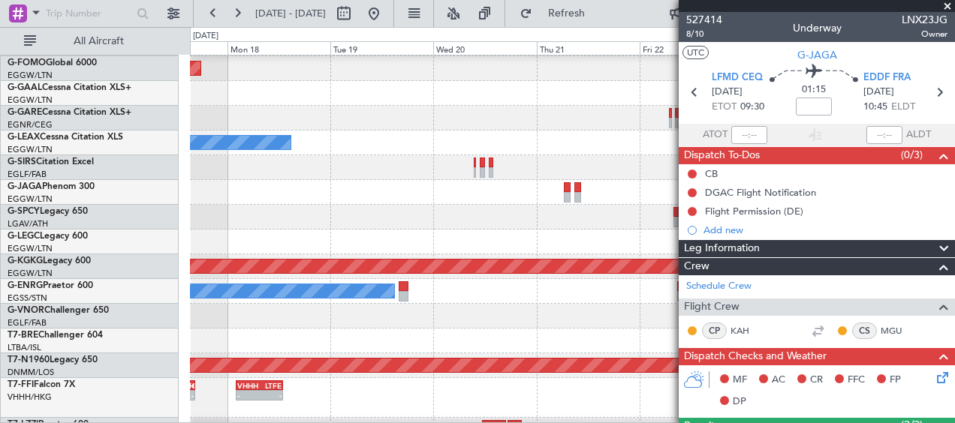
click at [856, 227] on fb-app "[DATE] - [DATE] Refresh Quick Links All Aircraft - - [PERSON_NAME] 00:35 Z EGGW…" at bounding box center [477, 217] width 955 height 412
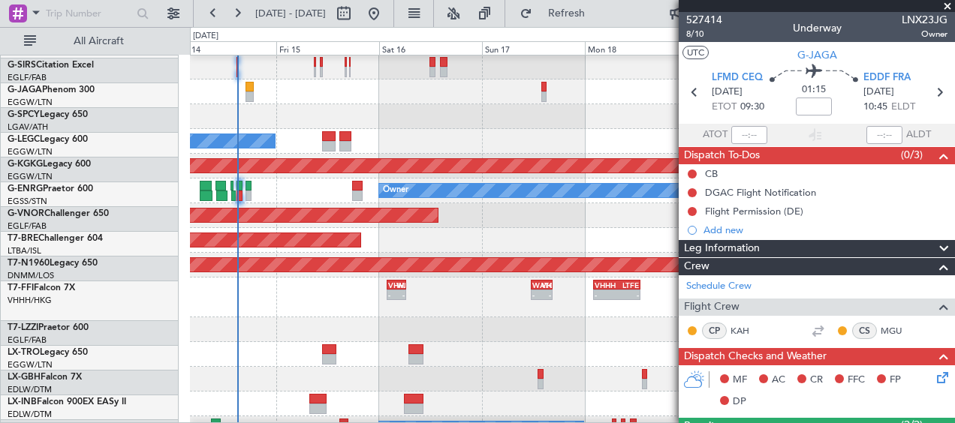
click at [638, 132] on div "No Crew A/C Unavailable [GEOGRAPHIC_DATA] ([GEOGRAPHIC_DATA])" at bounding box center [572, 141] width 764 height 25
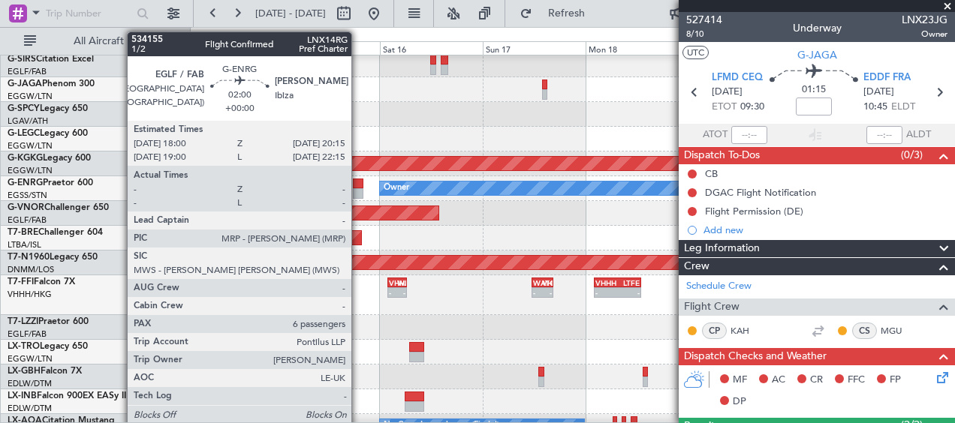
click at [359, 190] on div at bounding box center [358, 193] width 10 height 11
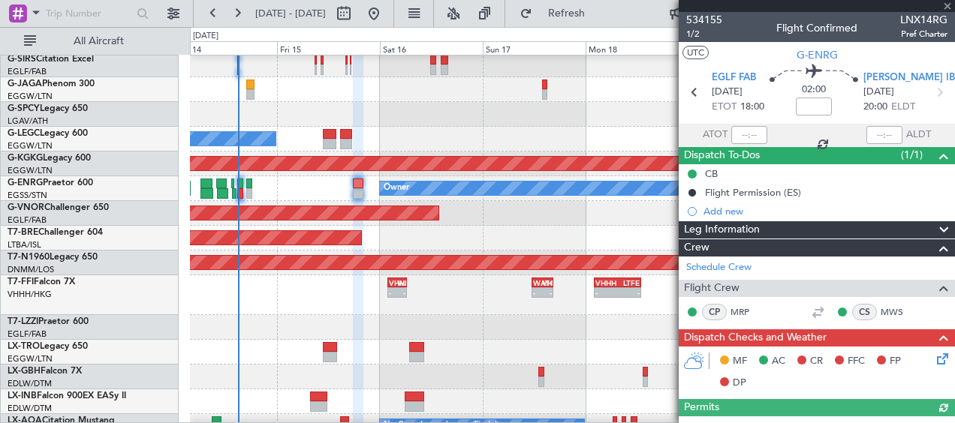
click at [621, 219] on div "Planned Maint London ([GEOGRAPHIC_DATA])" at bounding box center [572, 213] width 764 height 25
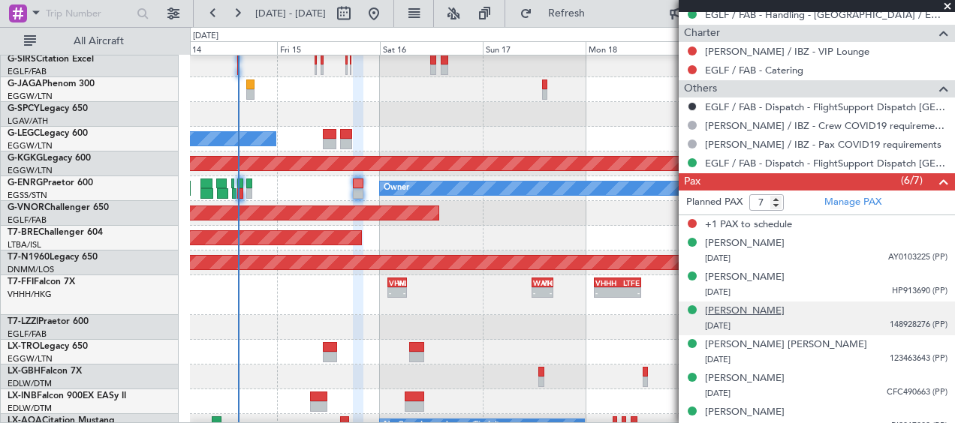
scroll to position [655, 0]
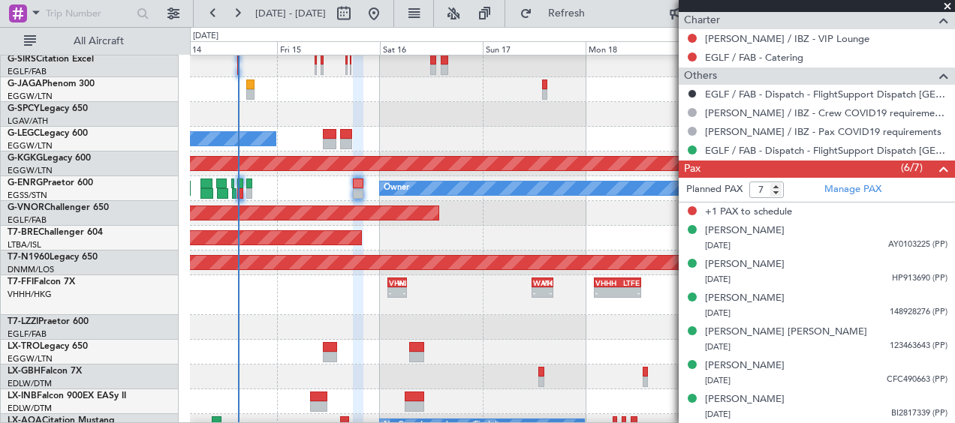
click at [945, 3] on span at bounding box center [947, 7] width 15 height 14
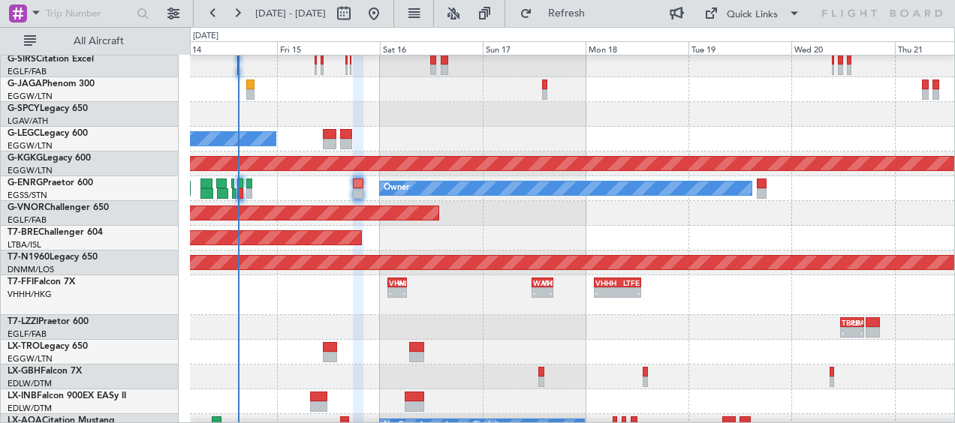
type input "0"
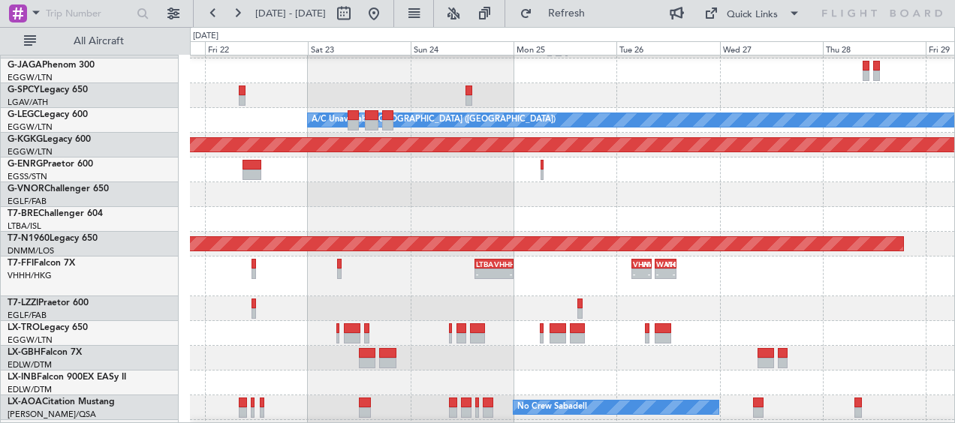
scroll to position [147, 0]
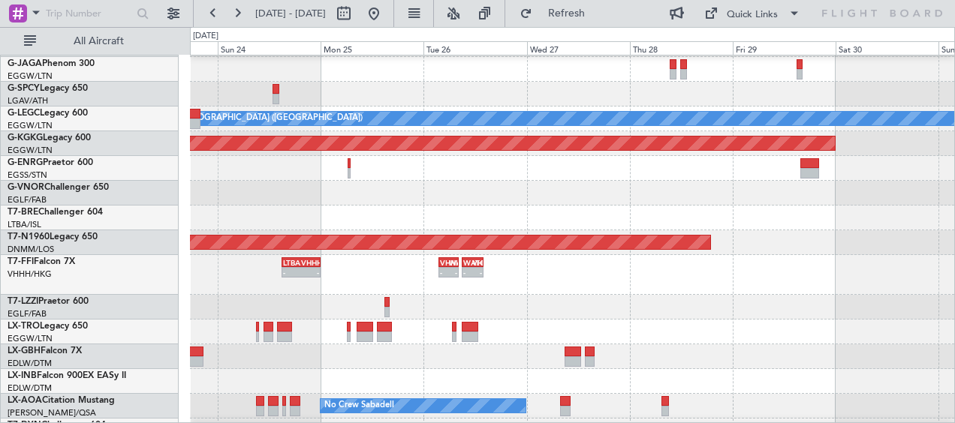
click at [207, 194] on div at bounding box center [572, 193] width 764 height 25
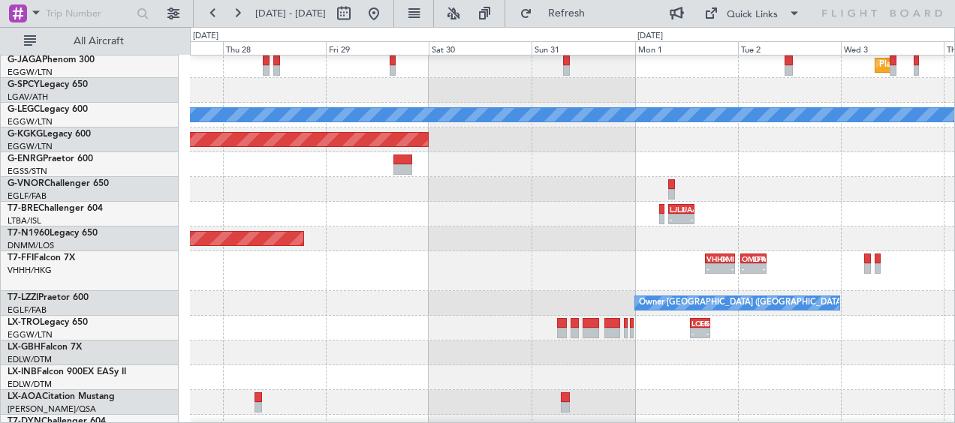
scroll to position [149, 0]
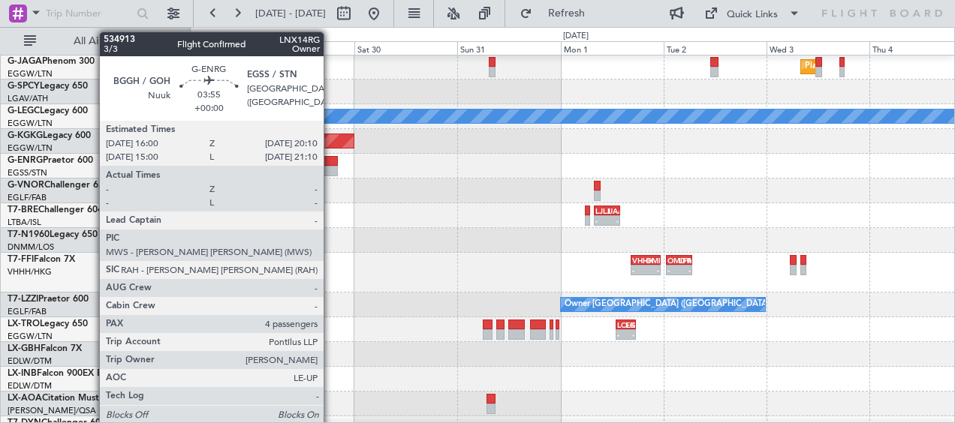
click at [331, 164] on div at bounding box center [328, 161] width 18 height 11
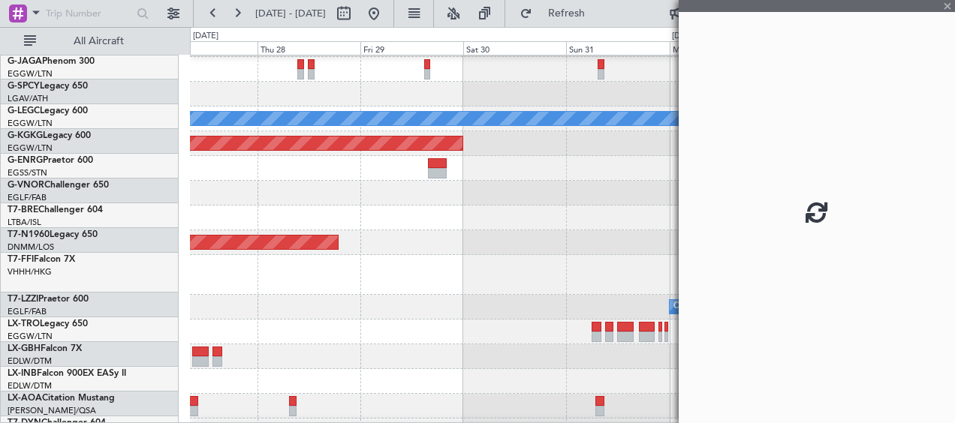
scroll to position [145, 0]
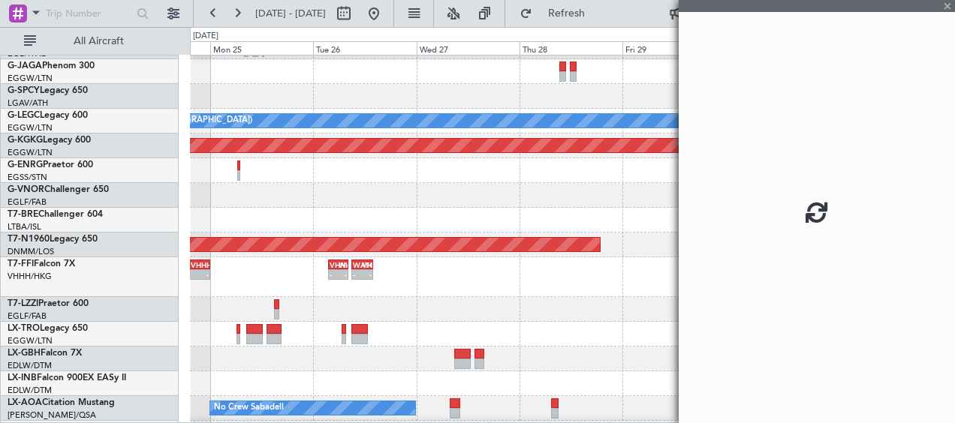
click at [658, 203] on div at bounding box center [572, 195] width 764 height 25
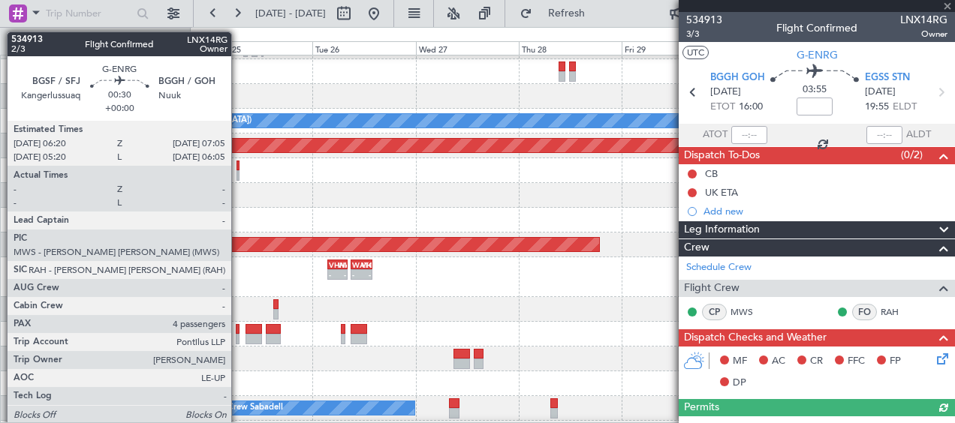
click at [238, 177] on div at bounding box center [238, 175] width 4 height 11
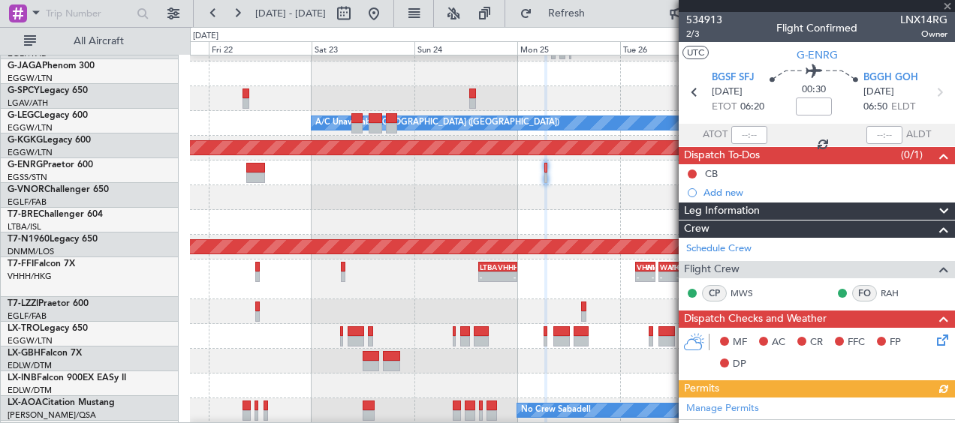
scroll to position [143, 0]
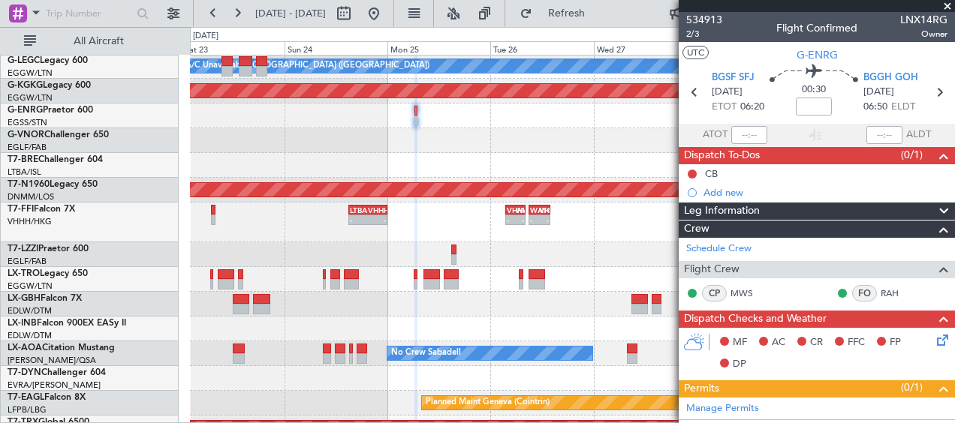
click at [439, 149] on div at bounding box center [572, 140] width 764 height 25
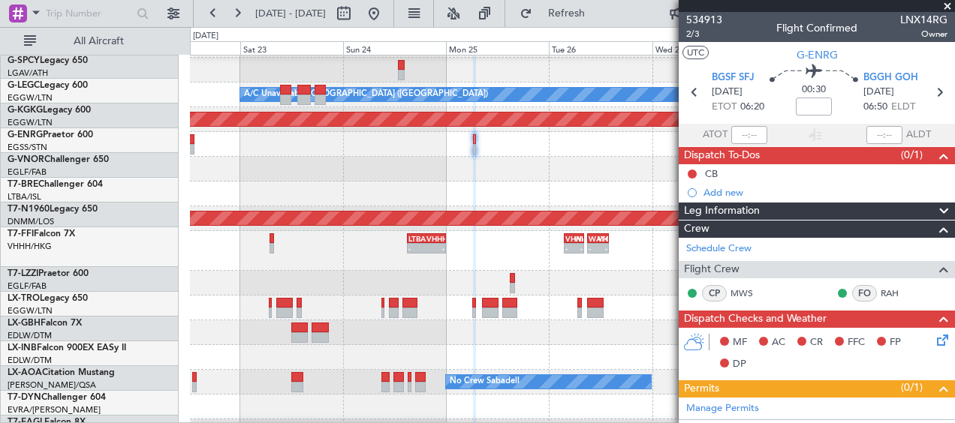
scroll to position [171, 0]
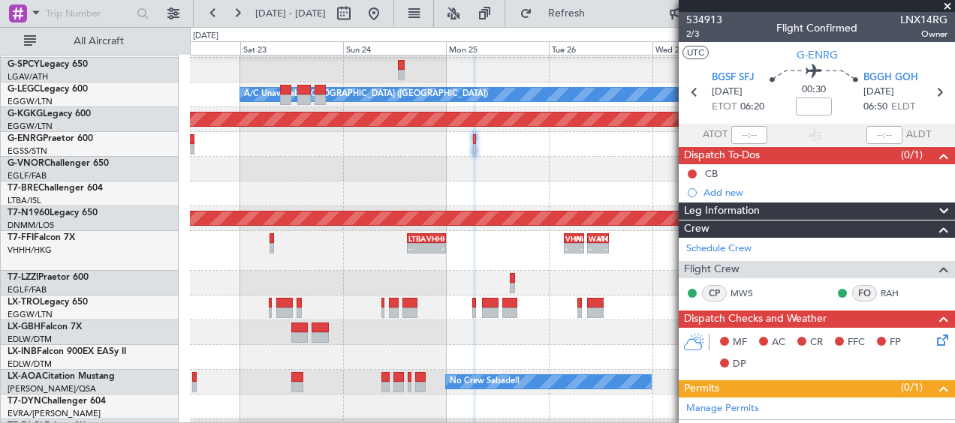
click at [474, 176] on div at bounding box center [572, 169] width 764 height 25
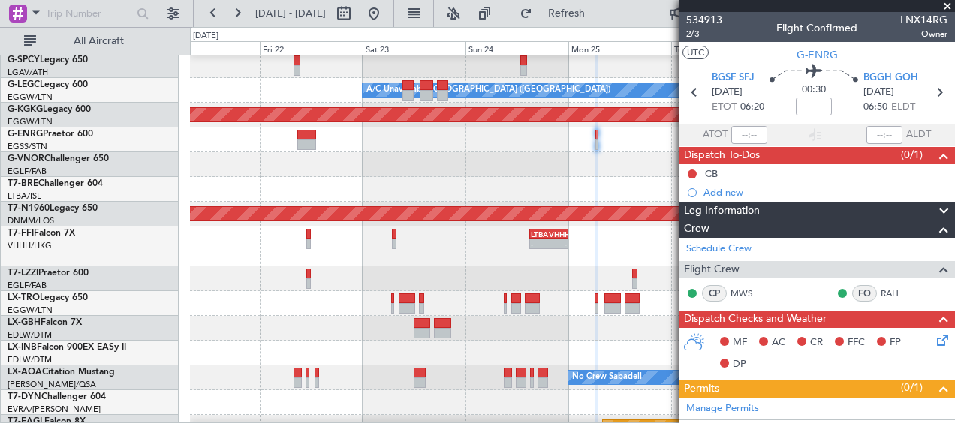
scroll to position [164, 0]
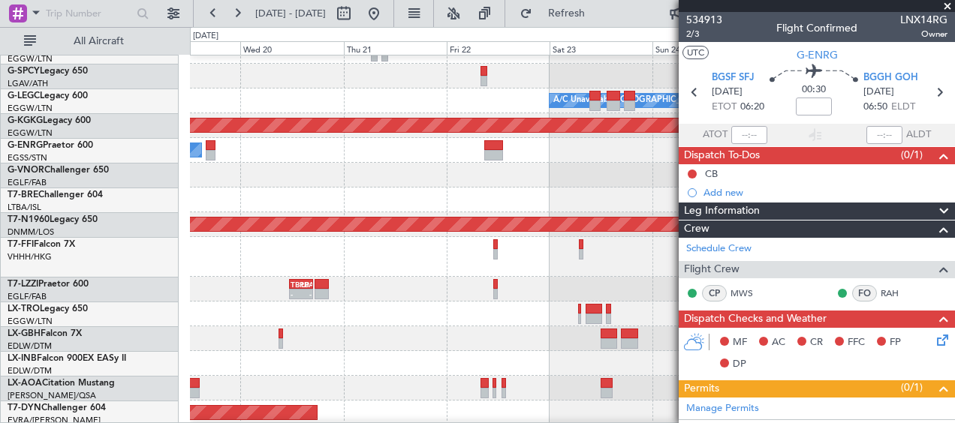
click at [649, 180] on div at bounding box center [572, 175] width 764 height 25
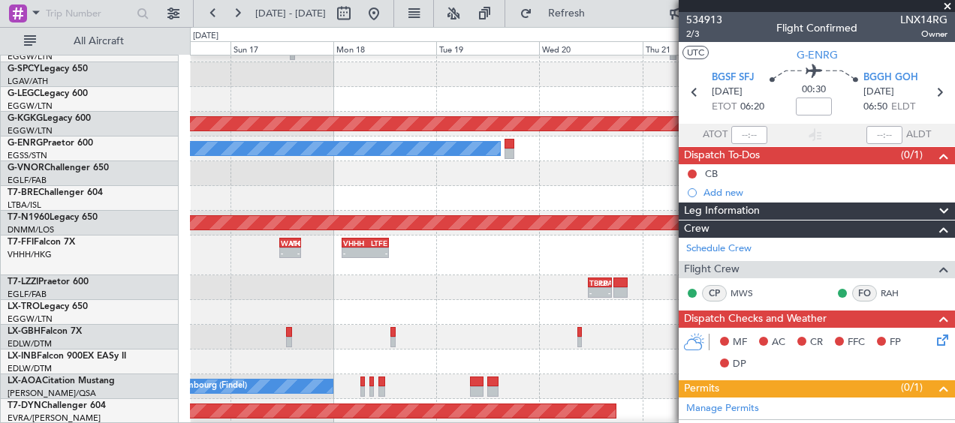
click at [612, 182] on div "Planned Maint London ([GEOGRAPHIC_DATA])" at bounding box center [572, 173] width 764 height 25
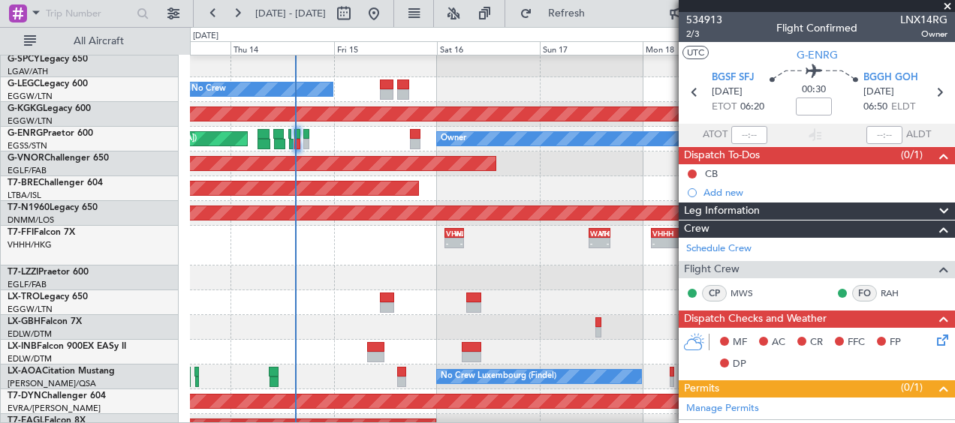
scroll to position [179, 0]
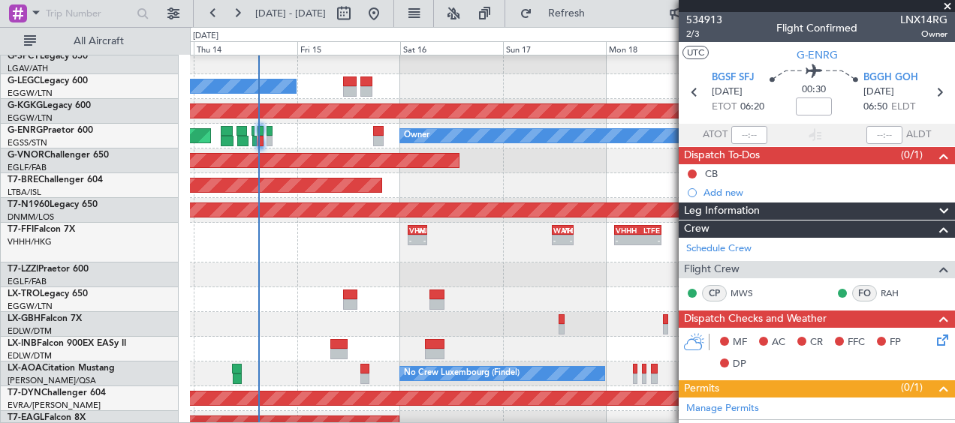
drag, startPoint x: 946, startPoint y: 7, endPoint x: 930, endPoint y: 16, distance: 18.2
click at [946, 7] on span at bounding box center [947, 7] width 15 height 14
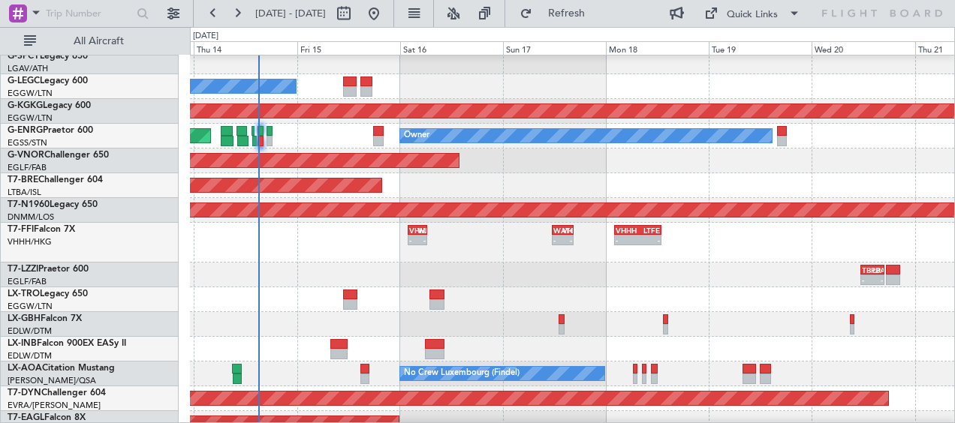
type input "0"
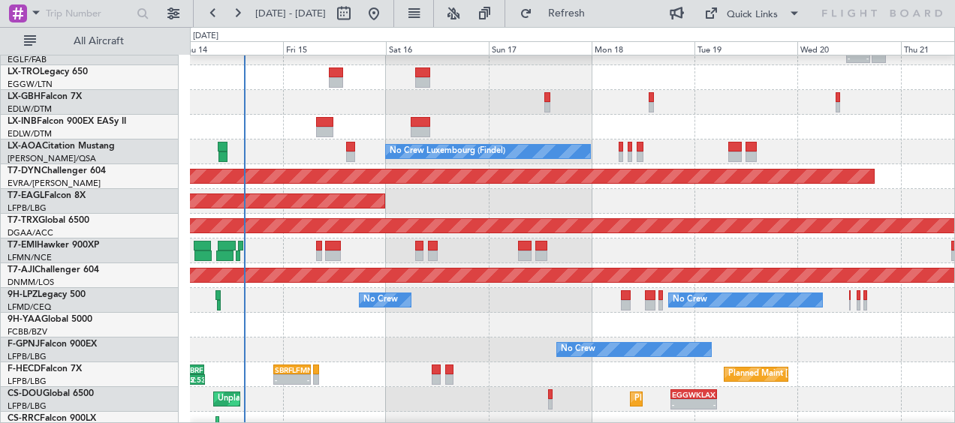
scroll to position [402, 0]
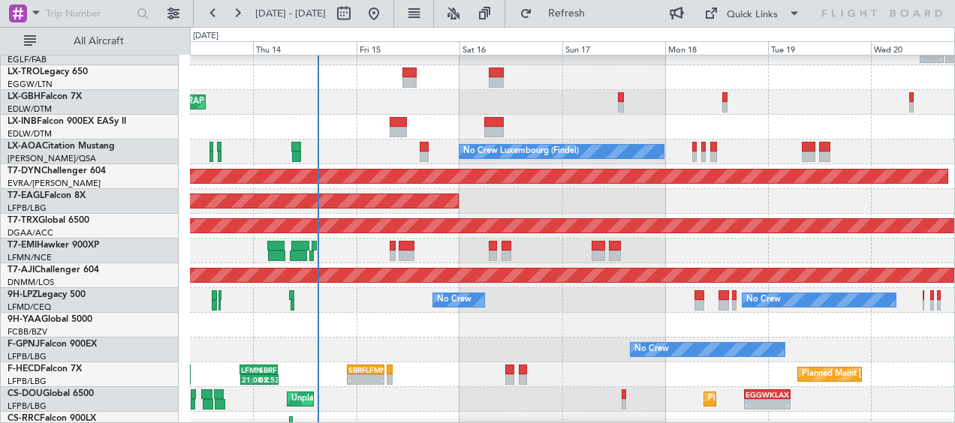
click at [397, 302] on div "No Crew No Crew" at bounding box center [572, 300] width 764 height 25
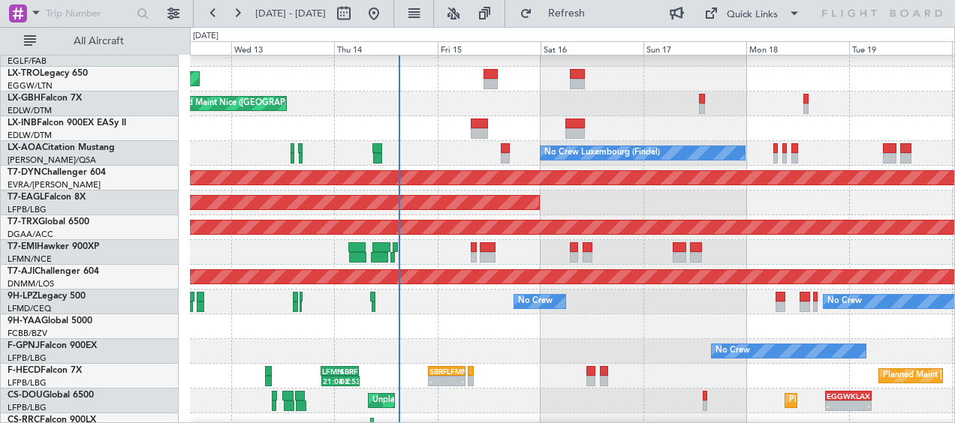
click at [224, 257] on div at bounding box center [572, 252] width 764 height 25
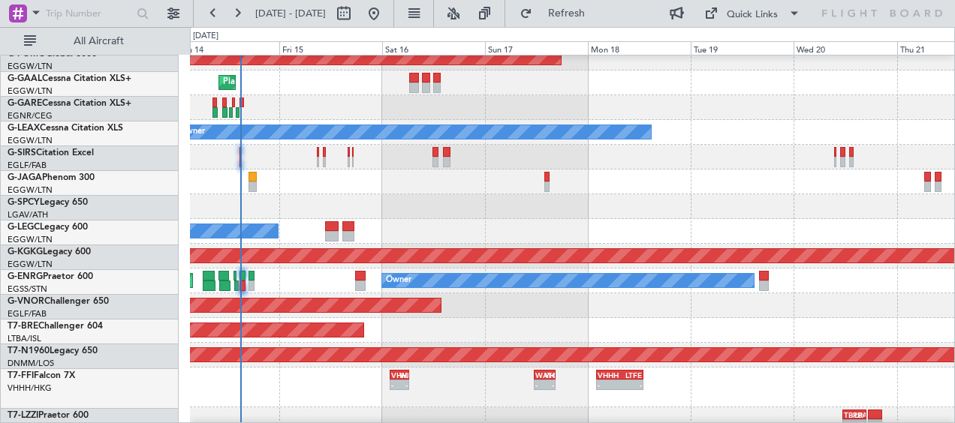
scroll to position [35, 0]
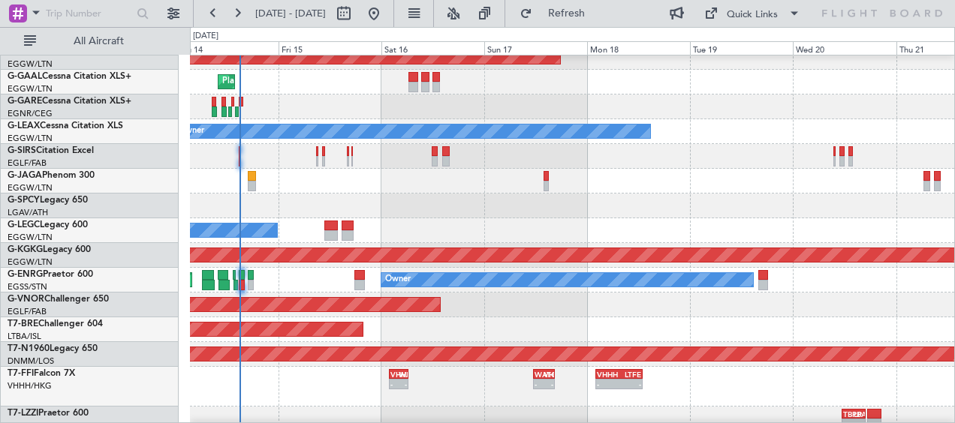
click at [469, 318] on div "Planned Maint Warsaw ([GEOGRAPHIC_DATA])" at bounding box center [572, 329] width 764 height 25
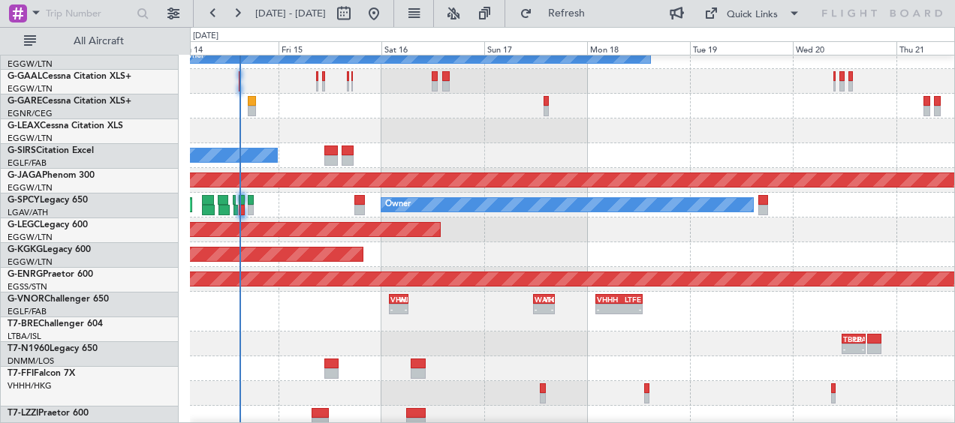
scroll to position [110, 0]
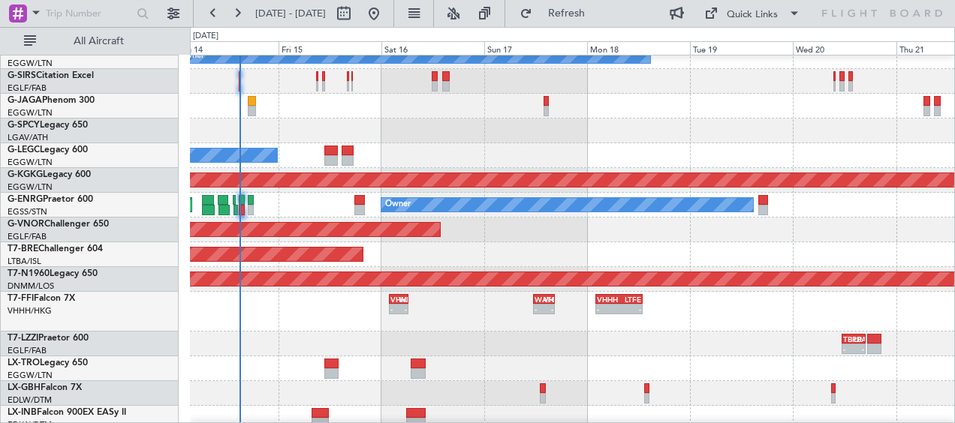
click at [435, 247] on div "Planned Maint Warsaw ([GEOGRAPHIC_DATA])" at bounding box center [572, 254] width 764 height 25
click at [434, 248] on div "Planned Maint Warsaw ([GEOGRAPHIC_DATA])" at bounding box center [572, 254] width 764 height 25
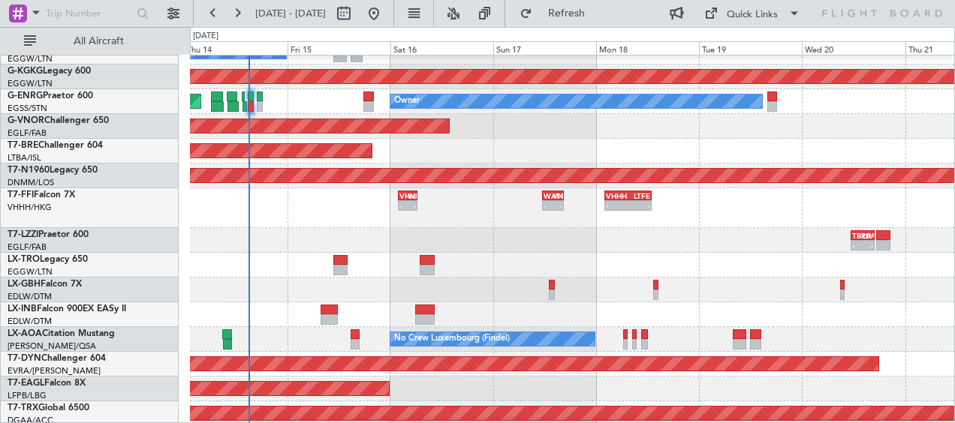
click at [587, 145] on div "Planned Maint Warsaw ([GEOGRAPHIC_DATA])" at bounding box center [572, 151] width 764 height 25
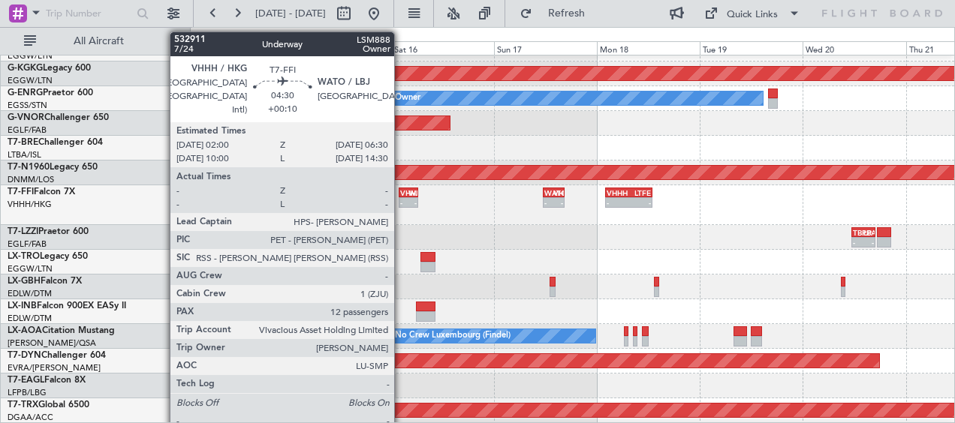
click at [402, 197] on div "VHHH 02:00 Z WATO 06:30 Z" at bounding box center [409, 193] width 20 height 11
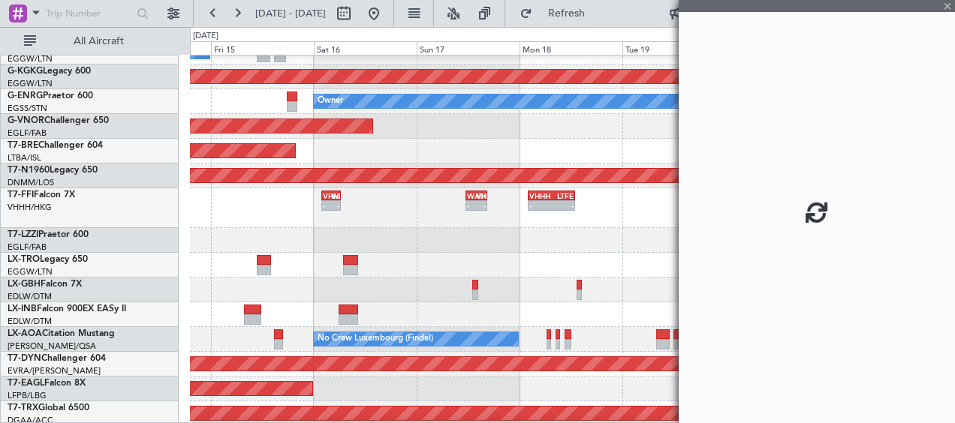
scroll to position [213, 0]
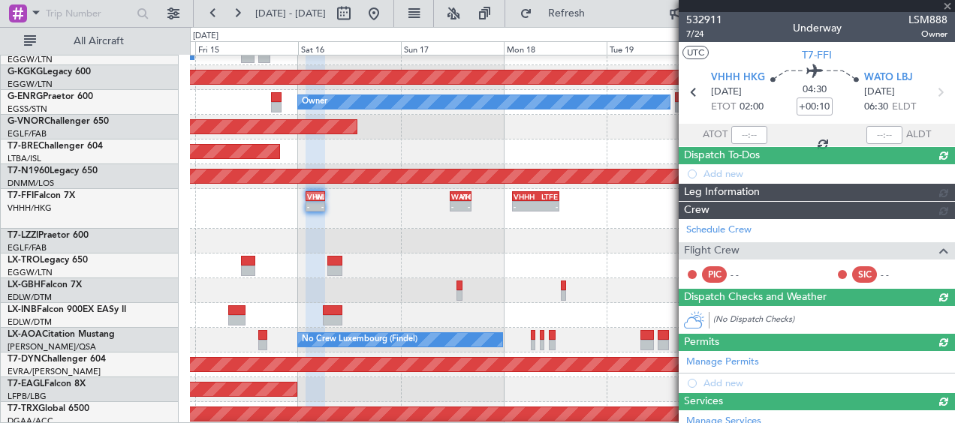
click at [401, 212] on div "- - VHHH 02:00 Z WATO 06:30 Z - - WATO 11:30 Z VHHH 16:30 Z - - VHHH 02:00 Z LT…" at bounding box center [572, 209] width 764 height 40
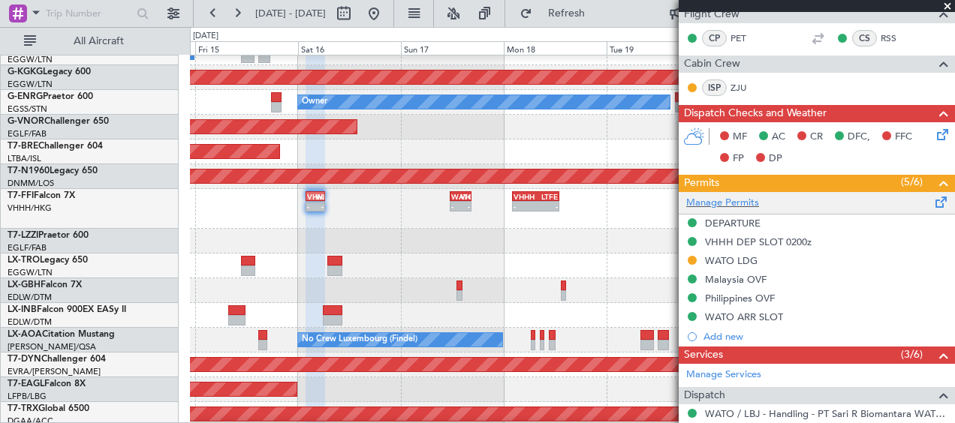
scroll to position [300, 0]
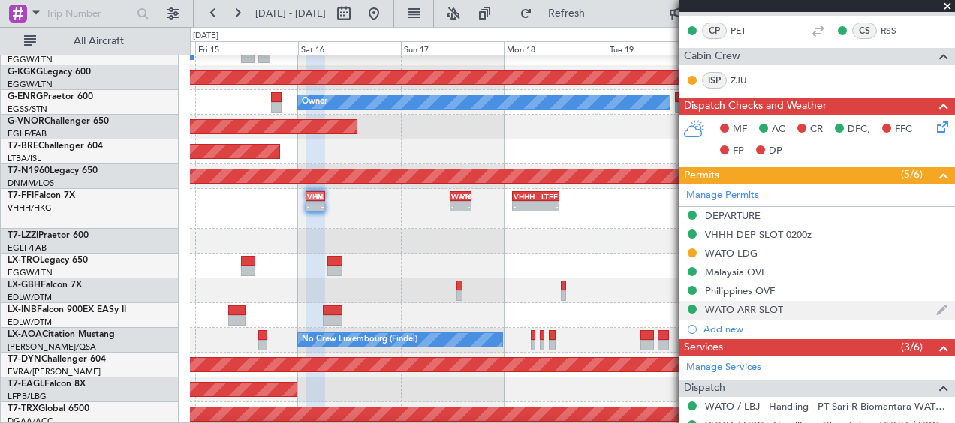
click at [771, 311] on div "WATO ARR SLOT" at bounding box center [744, 309] width 78 height 13
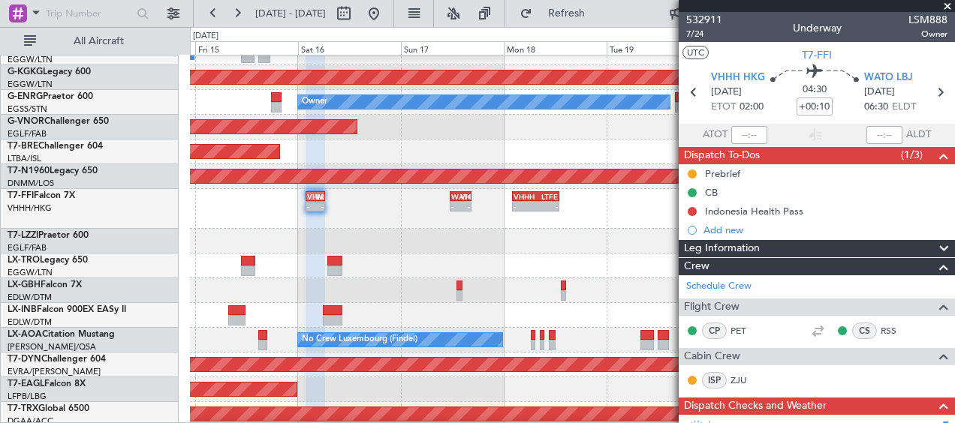
scroll to position [375, 0]
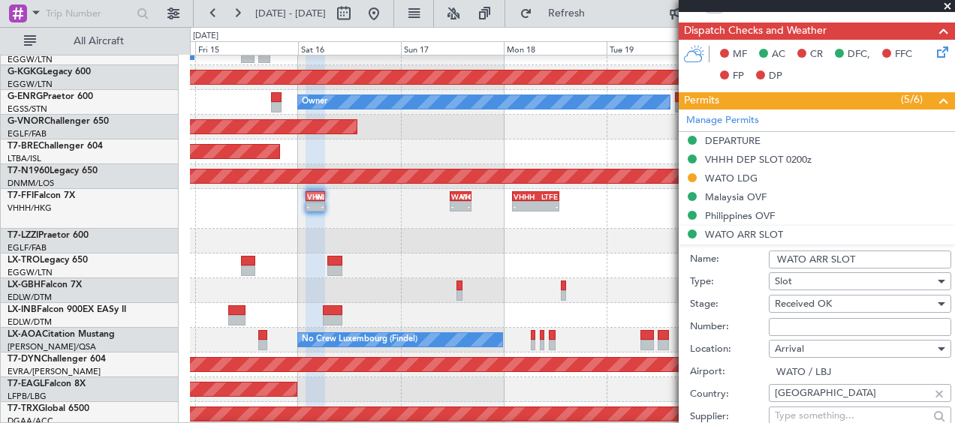
click at [892, 251] on input "WATO ARR SLOT" at bounding box center [860, 260] width 182 height 18
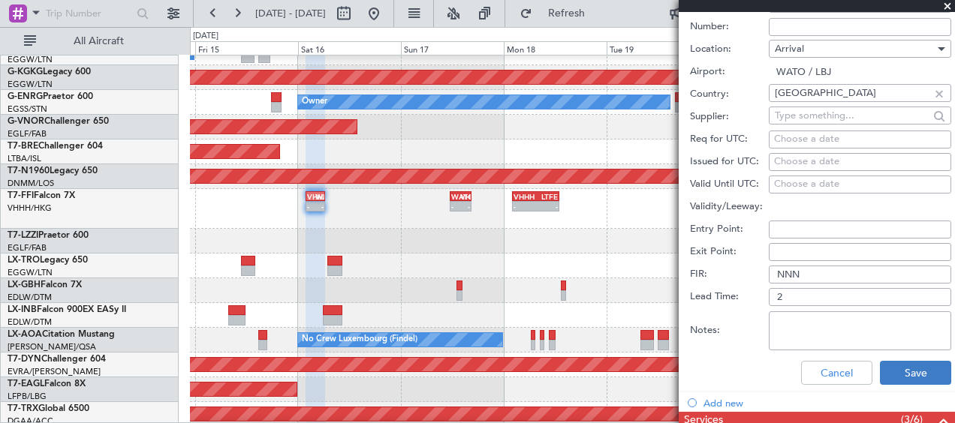
type input "WATO ARR SLOT 0630z"
click at [892, 369] on button "Save" at bounding box center [915, 373] width 71 height 24
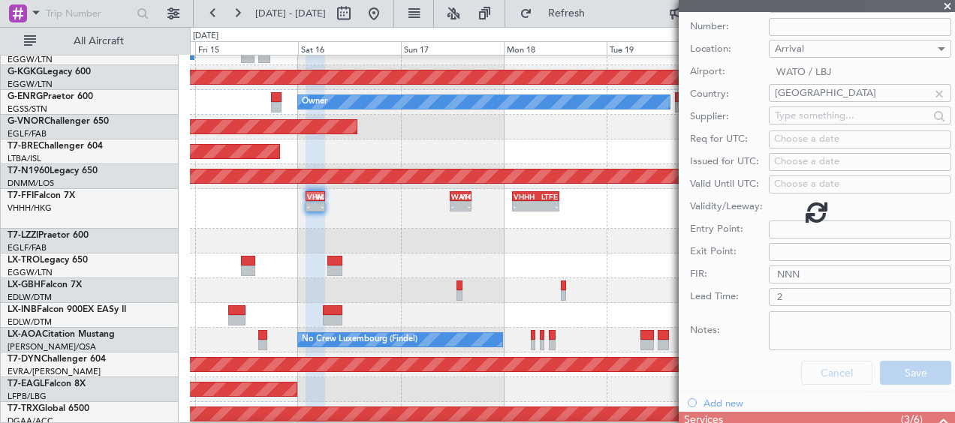
scroll to position [227, 0]
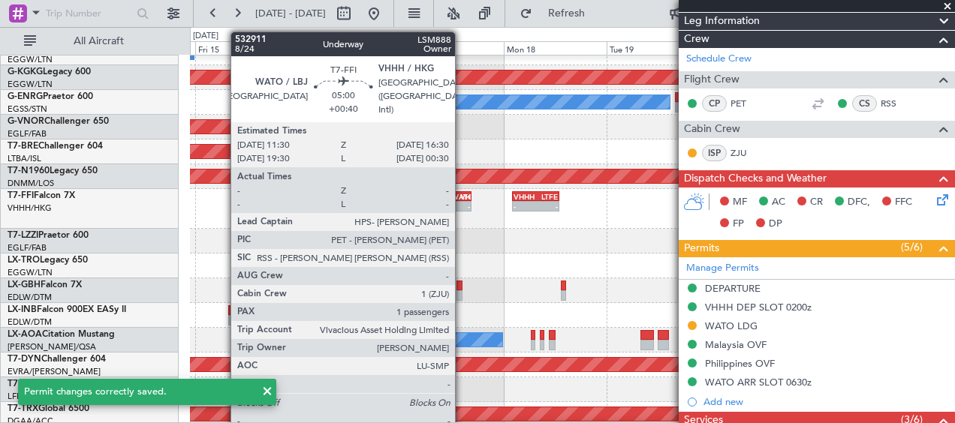
click at [462, 206] on div "-" at bounding box center [465, 206] width 10 height 9
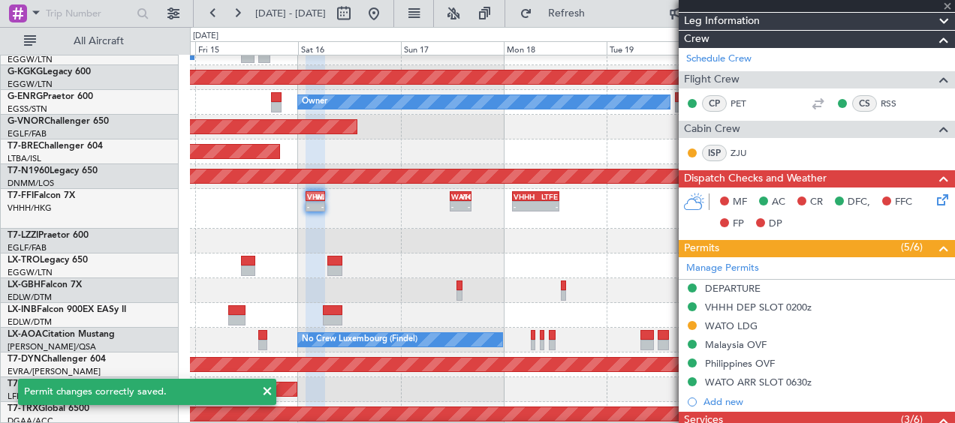
type input "+00:40"
type input "1"
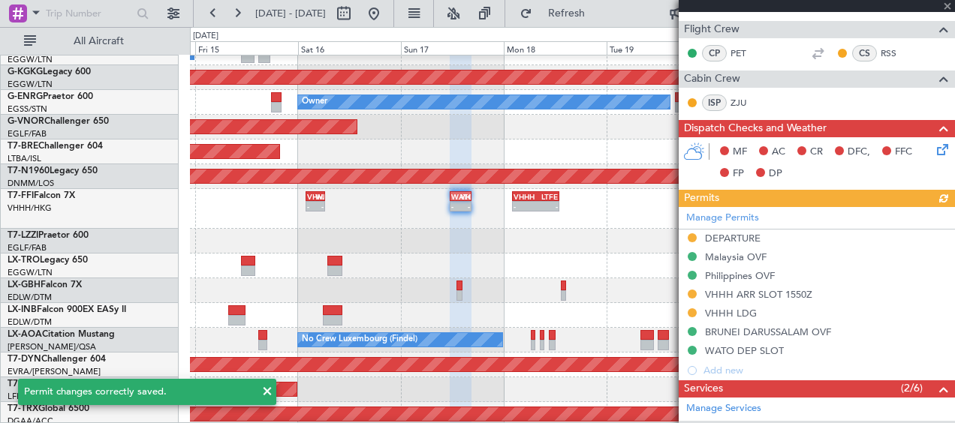
scroll to position [375, 0]
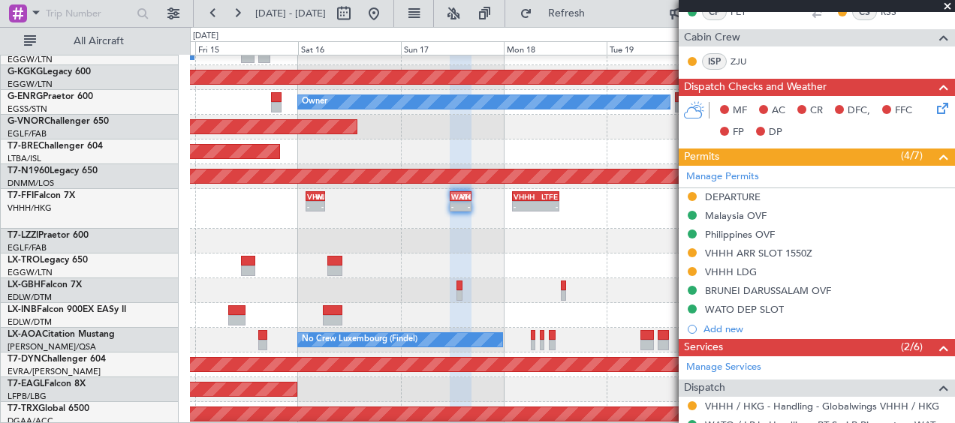
drag, startPoint x: 769, startPoint y: 314, endPoint x: 813, endPoint y: 311, distance: 43.6
click at [770, 314] on div "WATO DEP SLOT" at bounding box center [744, 309] width 79 height 13
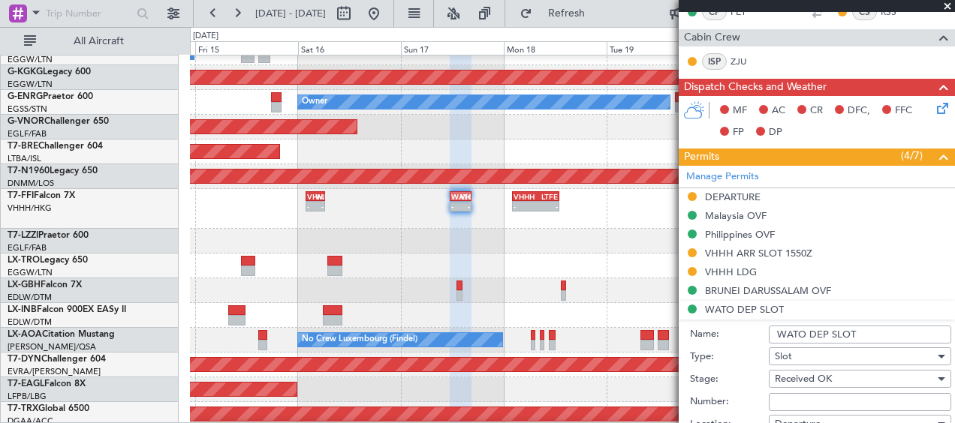
click at [910, 333] on input "WATO DEP SLOT" at bounding box center [860, 335] width 182 height 18
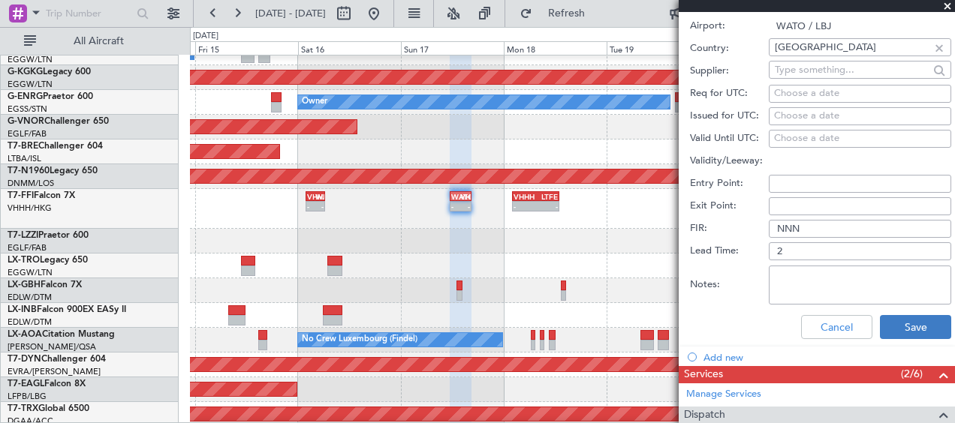
scroll to position [901, 0]
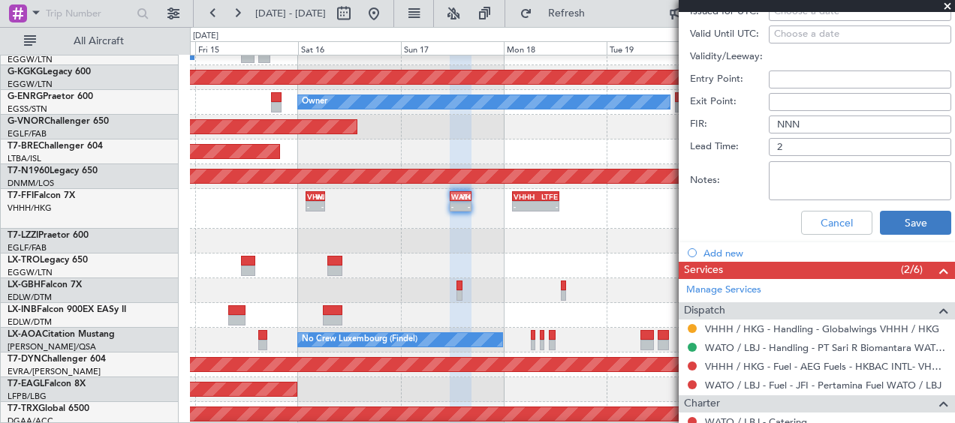
type input "WATO DEP SLOT 1130z"
click at [907, 228] on button "Save" at bounding box center [915, 223] width 71 height 24
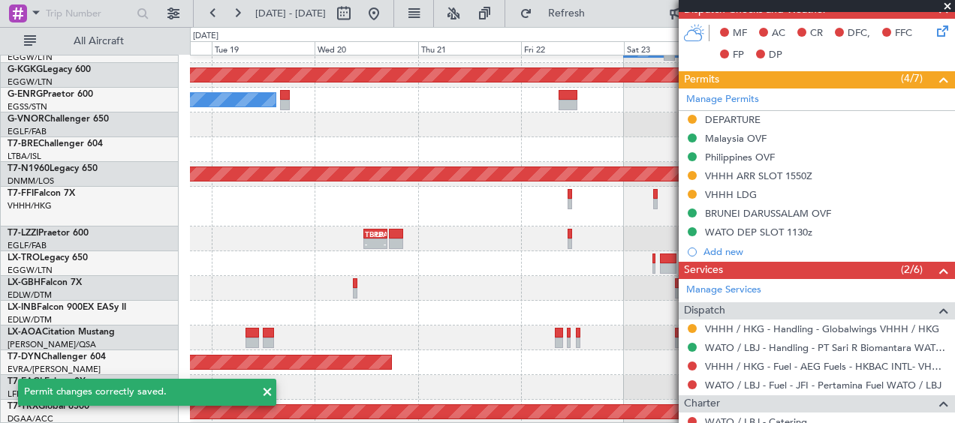
scroll to position [210, 0]
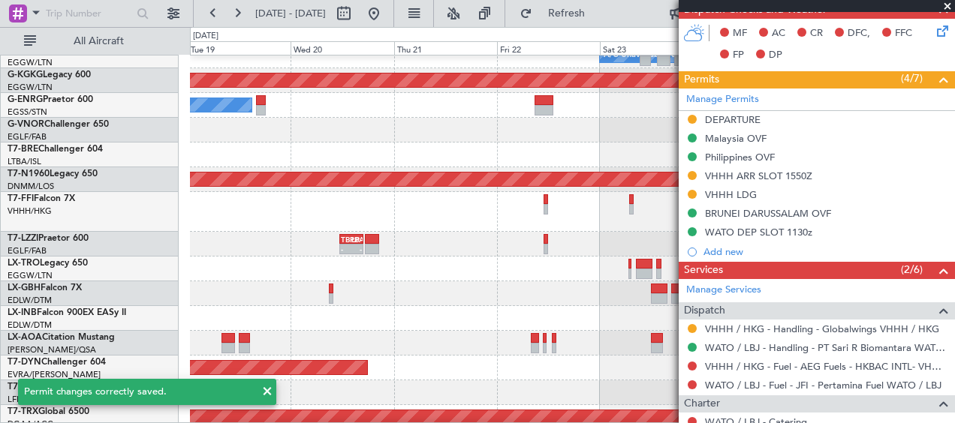
click at [155, 233] on div "A/C Unavailable [GEOGRAPHIC_DATA] ([GEOGRAPHIC_DATA]) AOG Maint [GEOGRAPHIC_DAT…" at bounding box center [477, 225] width 955 height 396
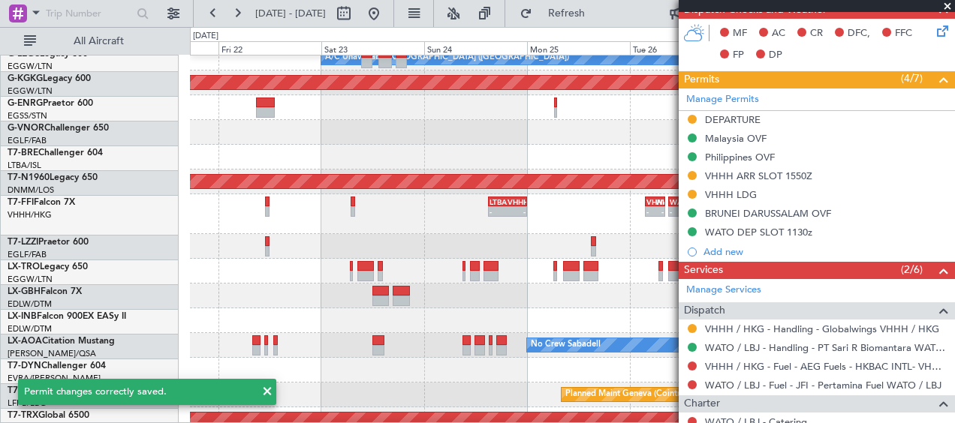
scroll to position [206, 0]
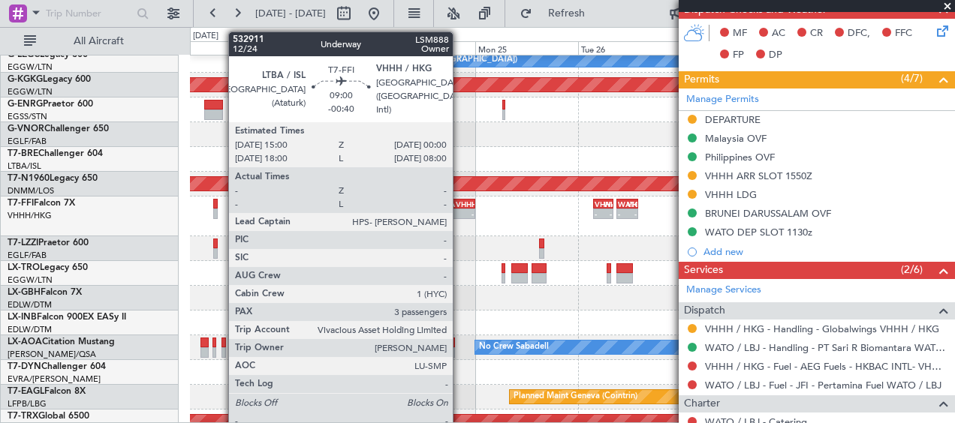
click at [459, 210] on div "-" at bounding box center [465, 213] width 18 height 9
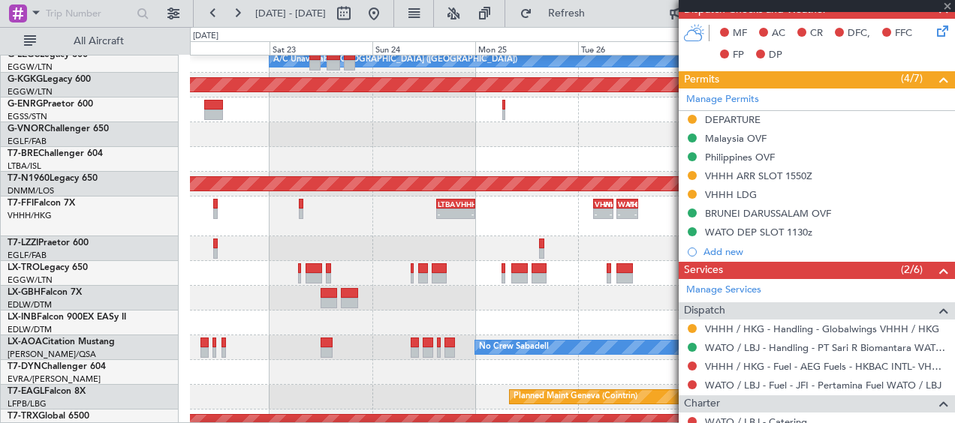
type input "-00:40"
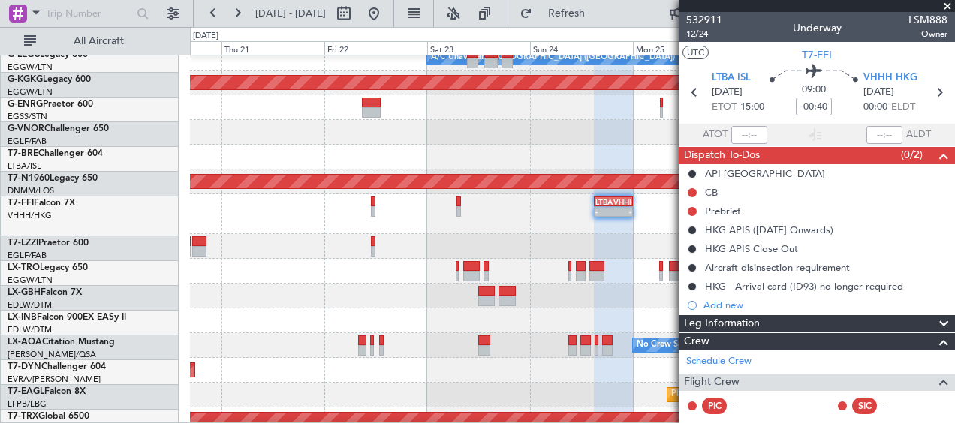
scroll to position [208, 0]
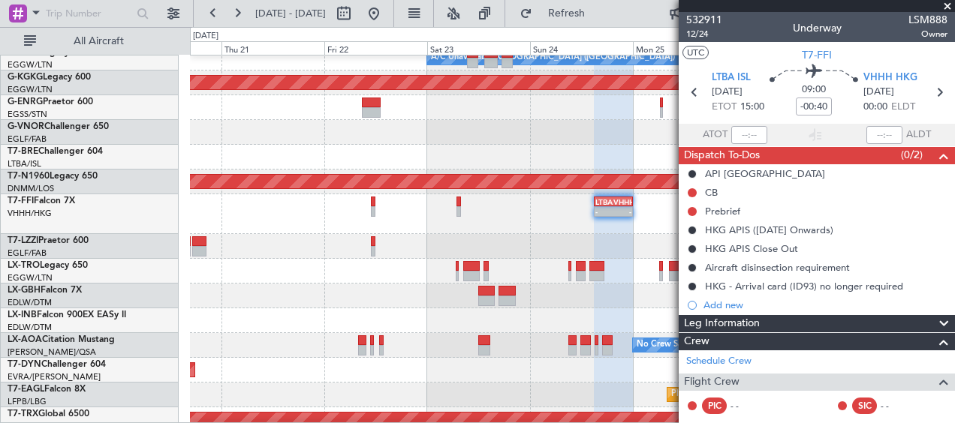
click at [552, 223] on div "- - LTBA 15:00 Z VHHH 00:00 Z - - VHHH 03:40 Z WATO 08:10 Z - - WATO 09:00 Z VH…" at bounding box center [572, 214] width 764 height 40
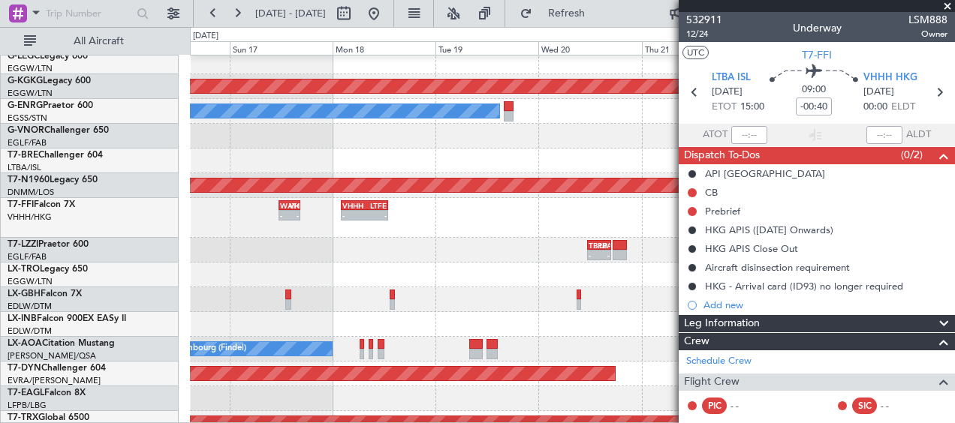
click at [646, 218] on div "VHHH 02:00 Z LTFE 13:00 Z - - WATO 11:30 Z VHHH 16:30 Z - - VHHH 02:00 Z WATO 0…" at bounding box center [572, 218] width 764 height 40
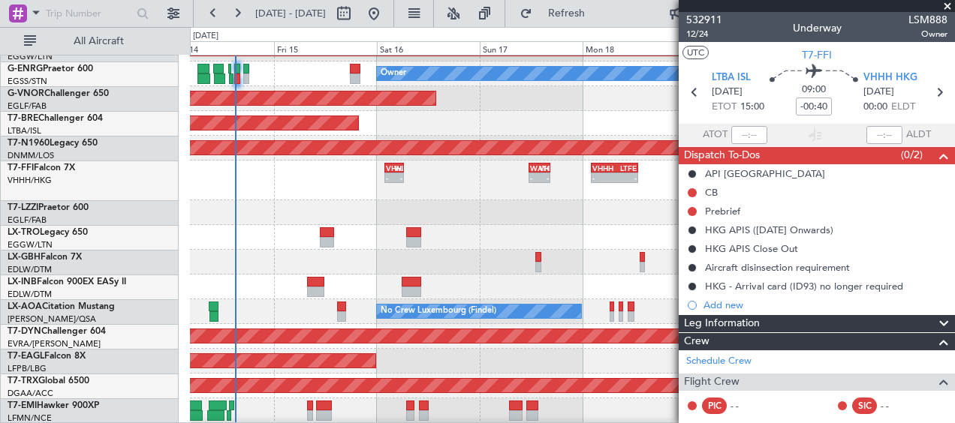
scroll to position [242, 0]
click at [570, 184] on div "VHHH 02:00 Z LTFE 13:00 Z - - WATO 11:30 Z VHHH 16:30 Z - - VHHH 02:00 Z WATO 0…" at bounding box center [572, 181] width 764 height 40
click at [950, 2] on span at bounding box center [947, 7] width 15 height 14
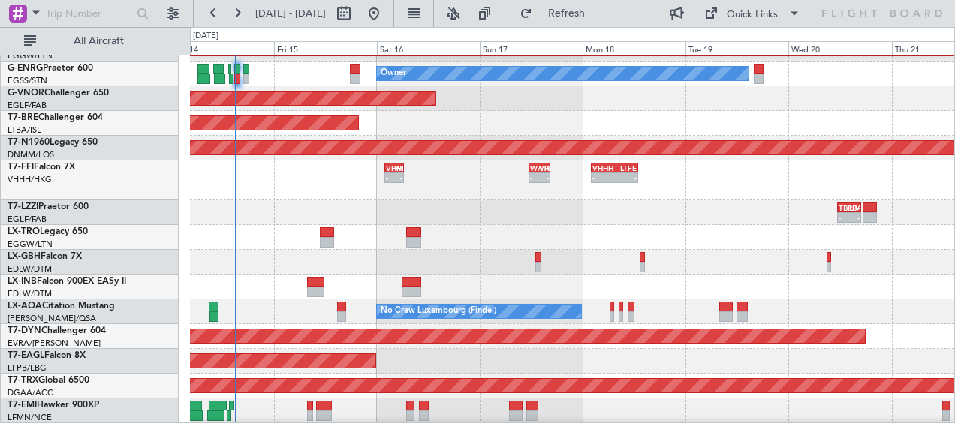
type input "0"
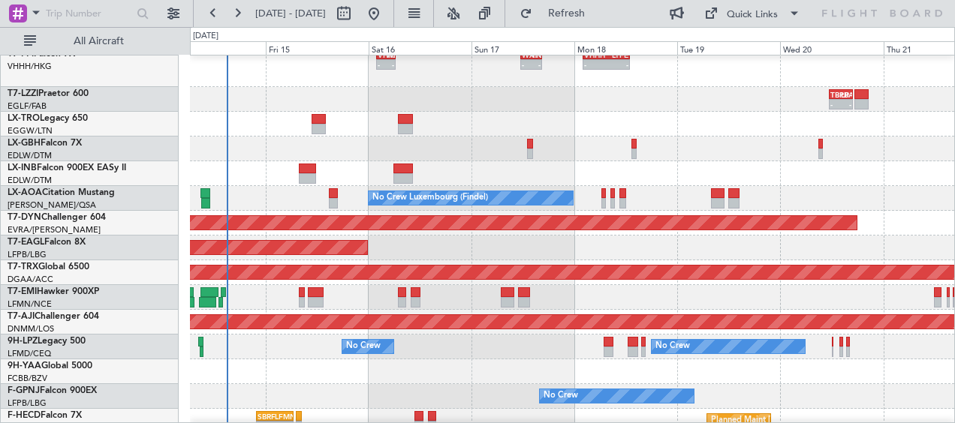
click at [393, 125] on div "Unplanned Maint [GEOGRAPHIC_DATA] ([GEOGRAPHIC_DATA])" at bounding box center [572, 124] width 764 height 25
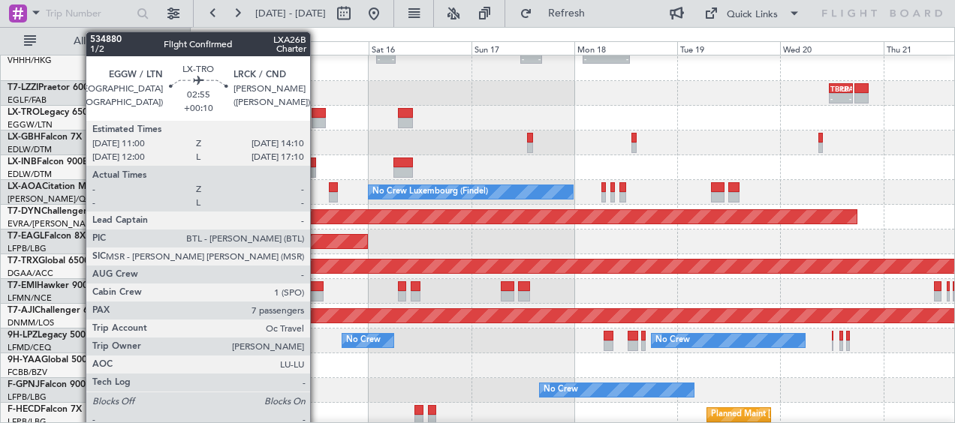
click at [317, 119] on div at bounding box center [318, 123] width 14 height 11
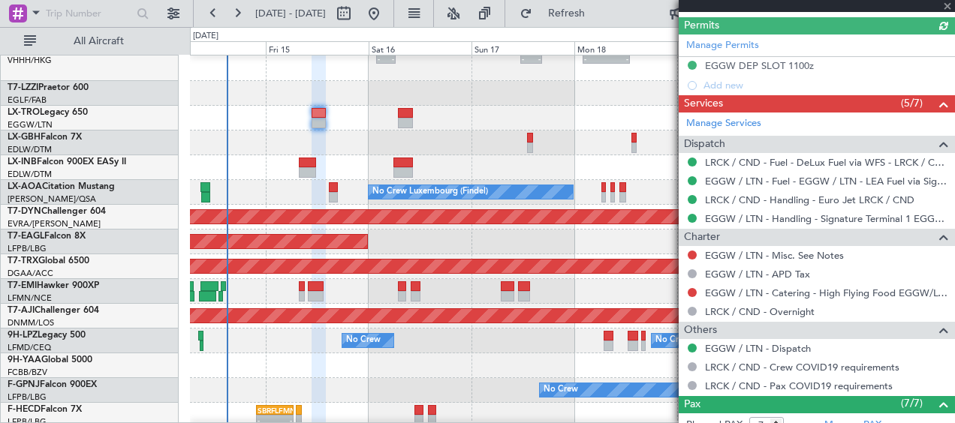
scroll to position [700, 0]
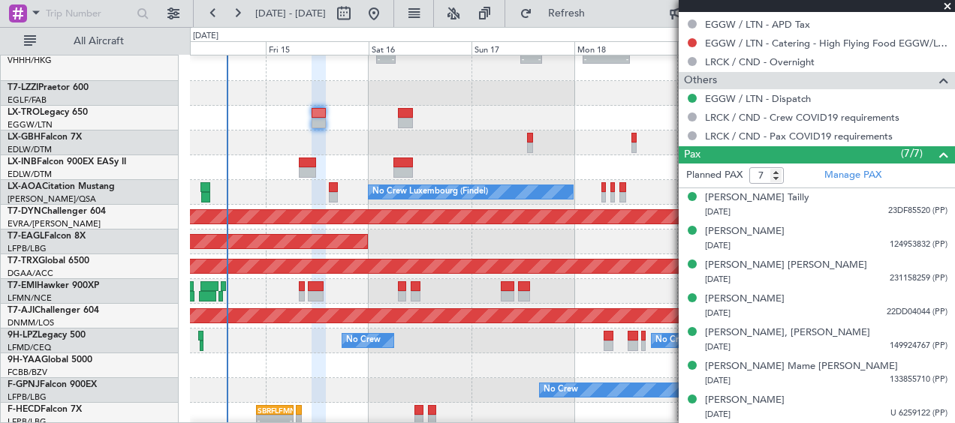
click at [946, 5] on span at bounding box center [947, 7] width 15 height 14
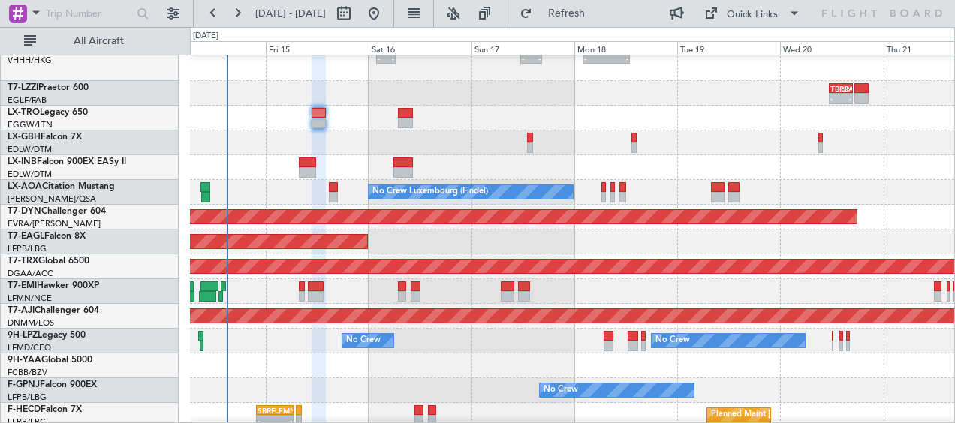
type input "0"
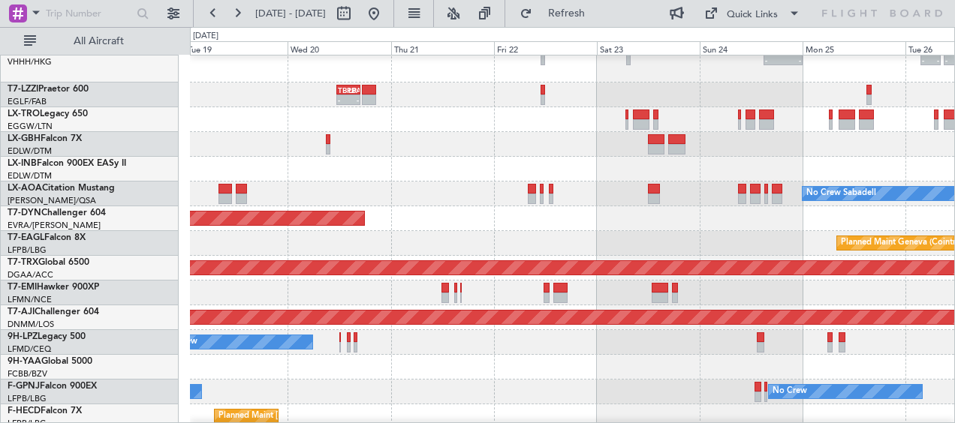
scroll to position [361, 0]
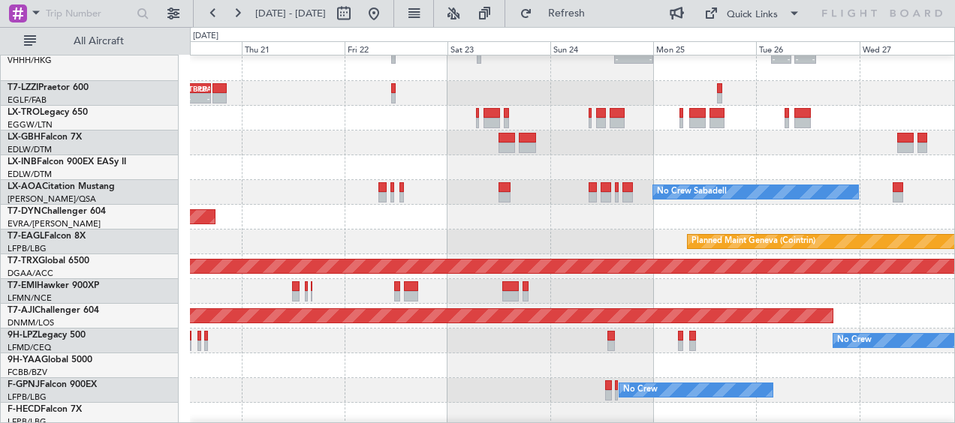
click at [171, 135] on div "Planned Maint London (Stansted) - - LTBA 15:00 Z VHHH 00:00 Z - - VHHH 03:40 Z …" at bounding box center [477, 225] width 955 height 396
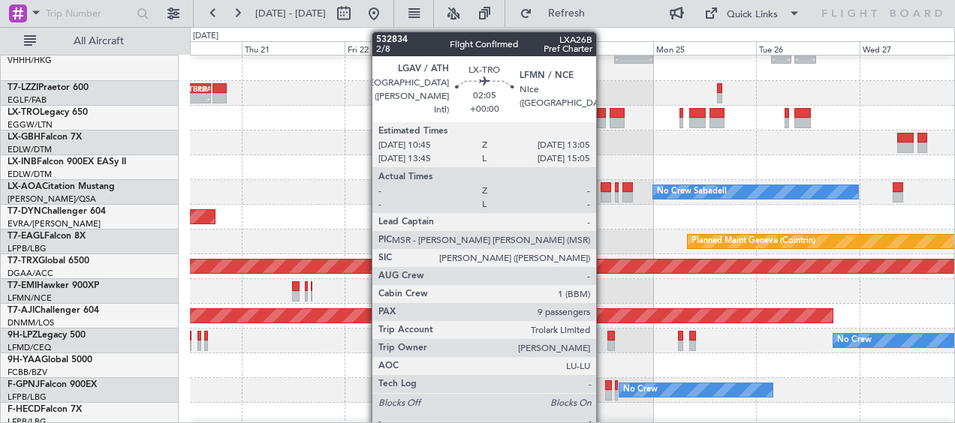
click at [603, 120] on div at bounding box center [601, 123] width 11 height 11
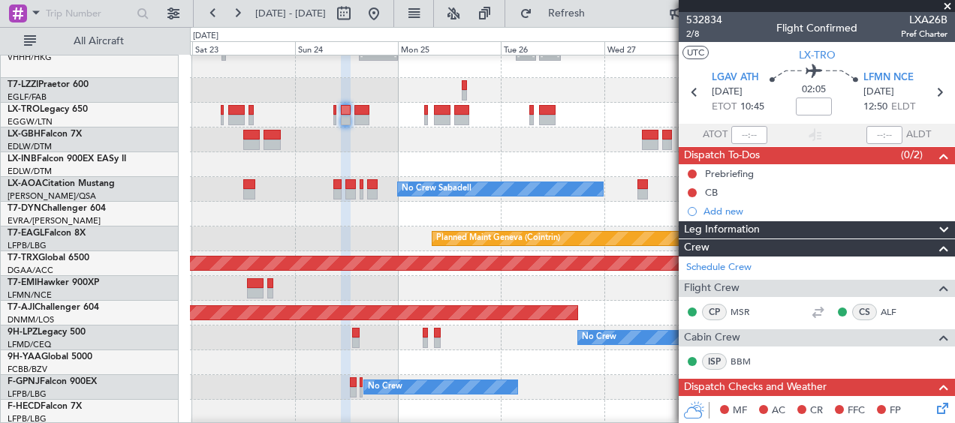
scroll to position [366, 0]
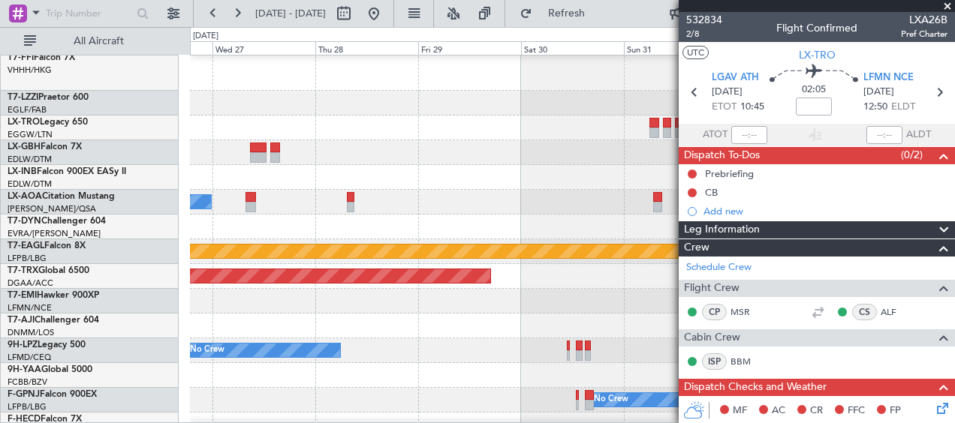
click at [218, 174] on div at bounding box center [572, 177] width 764 height 25
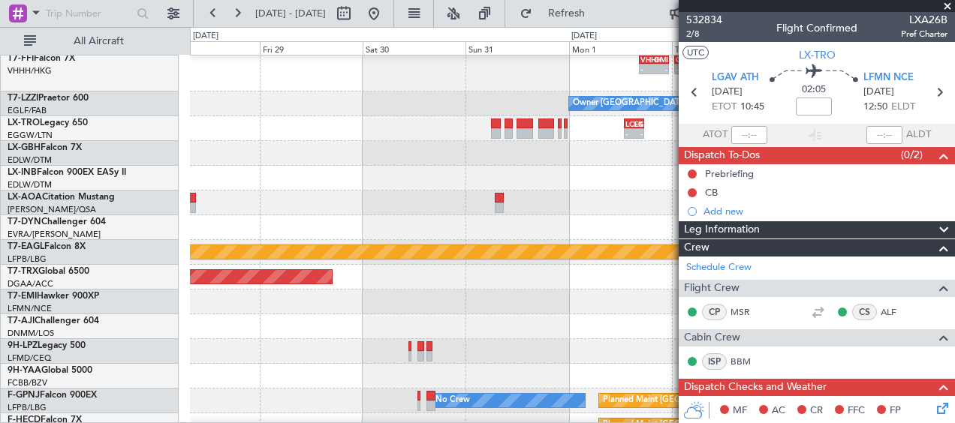
click at [299, 165] on div at bounding box center [572, 153] width 764 height 25
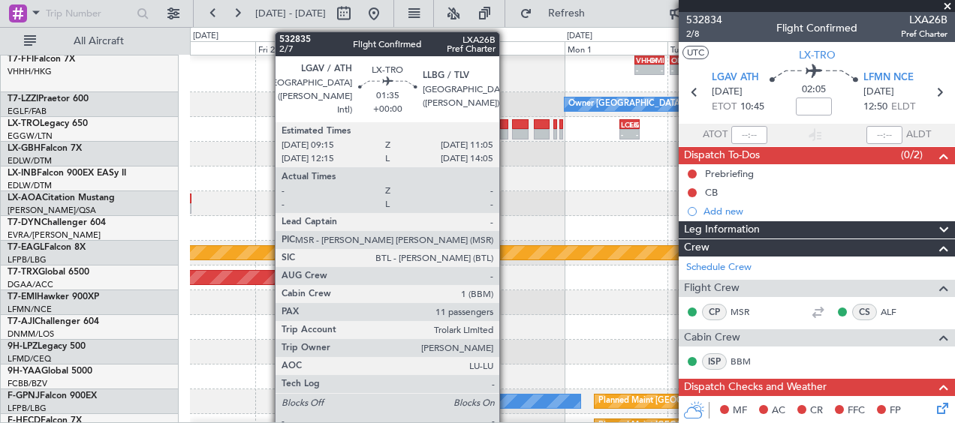
click at [506, 134] on div at bounding box center [504, 134] width 8 height 11
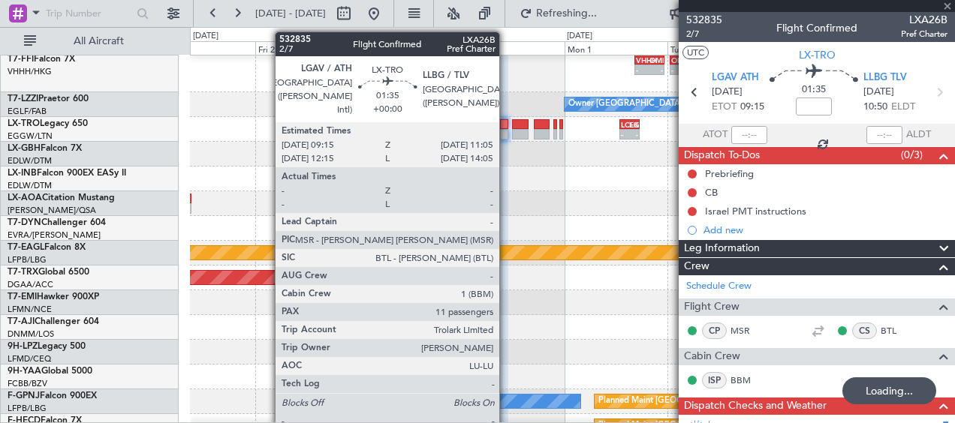
type input "9"
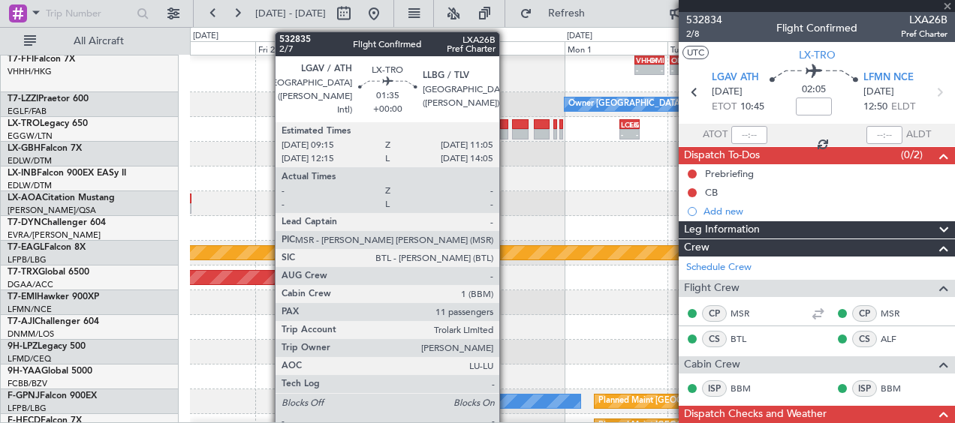
click at [534, 169] on div at bounding box center [572, 179] width 764 height 25
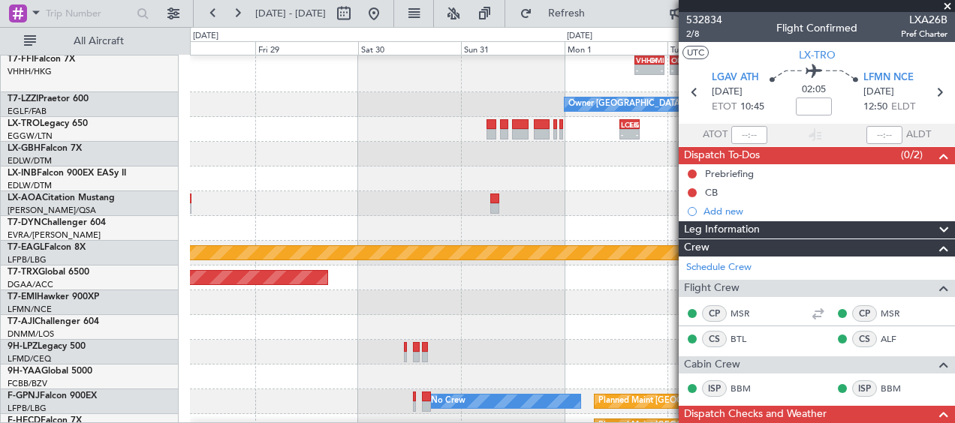
click at [709, 204] on fb-app "[DATE] - [DATE] Refresh Quick Links All Aircraft Planned Maint [GEOGRAPHIC_DATA…" at bounding box center [477, 217] width 955 height 412
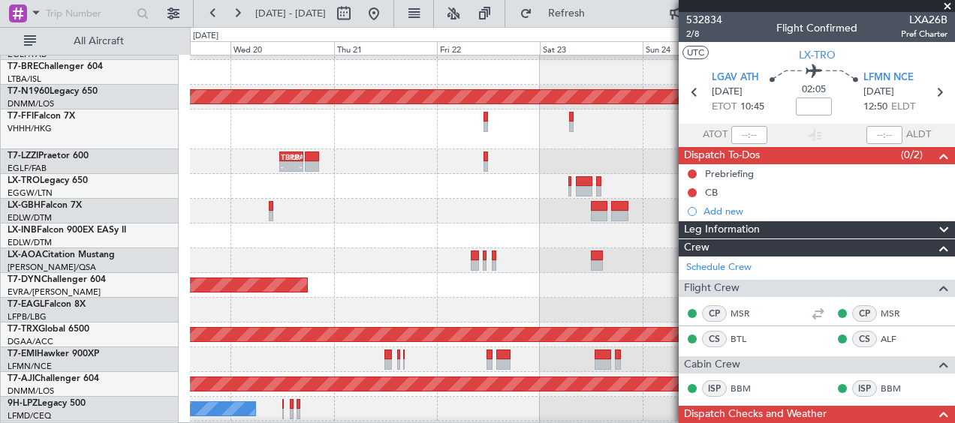
click at [653, 219] on div at bounding box center [572, 211] width 764 height 25
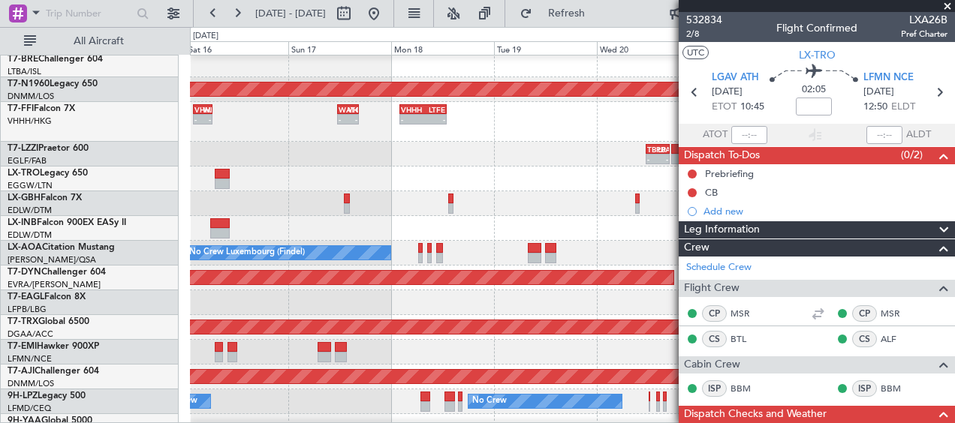
scroll to position [302, 0]
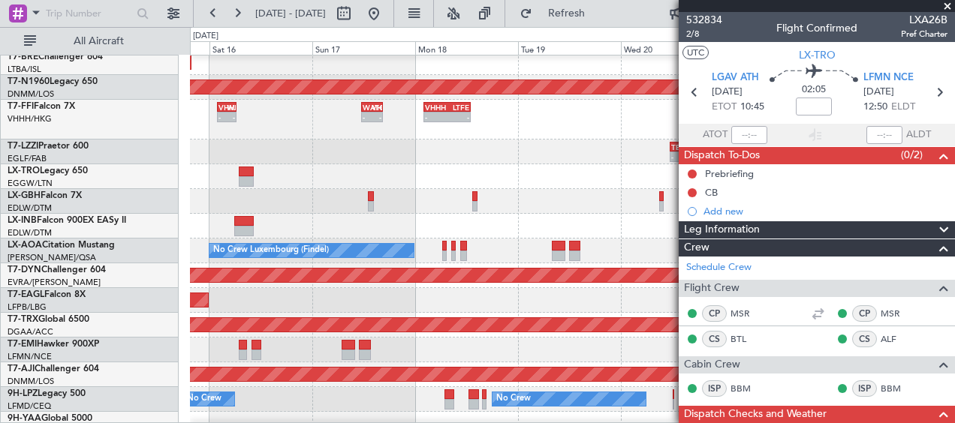
click at [714, 211] on fb-app "[DATE] - [DATE] Refresh Quick Links All Aircraft Planned Maint [GEOGRAPHIC_DATA…" at bounding box center [477, 217] width 955 height 412
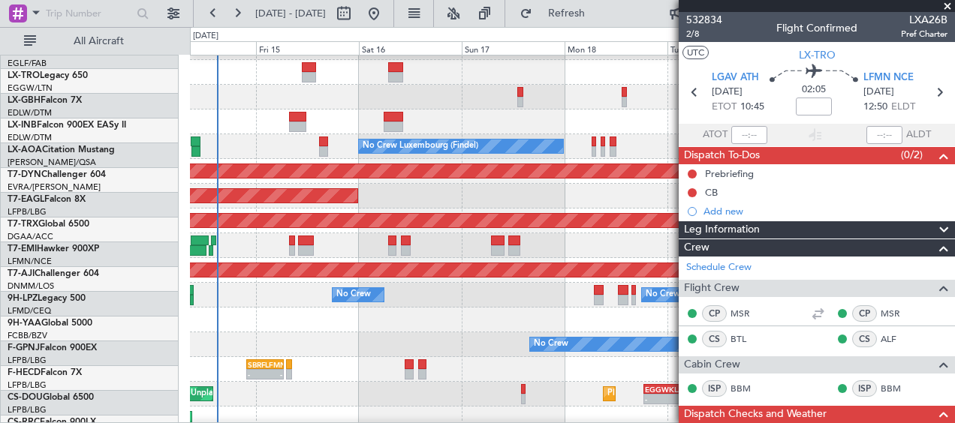
scroll to position [407, 0]
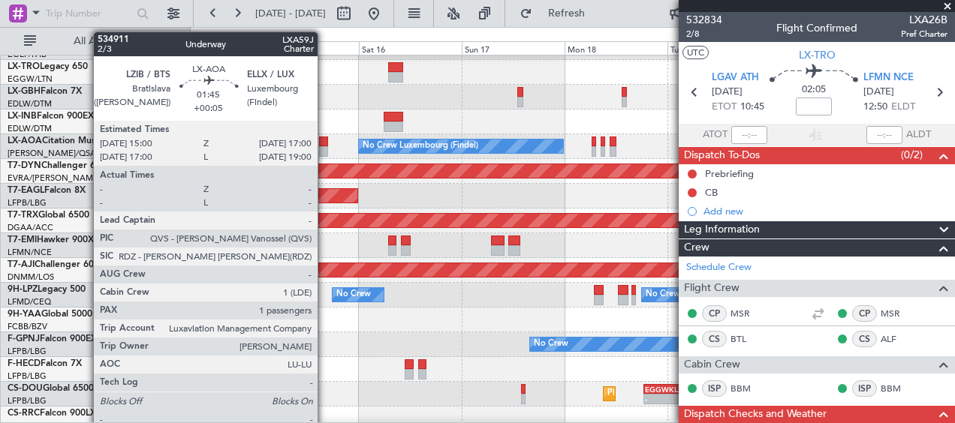
click at [324, 143] on div at bounding box center [323, 142] width 9 height 11
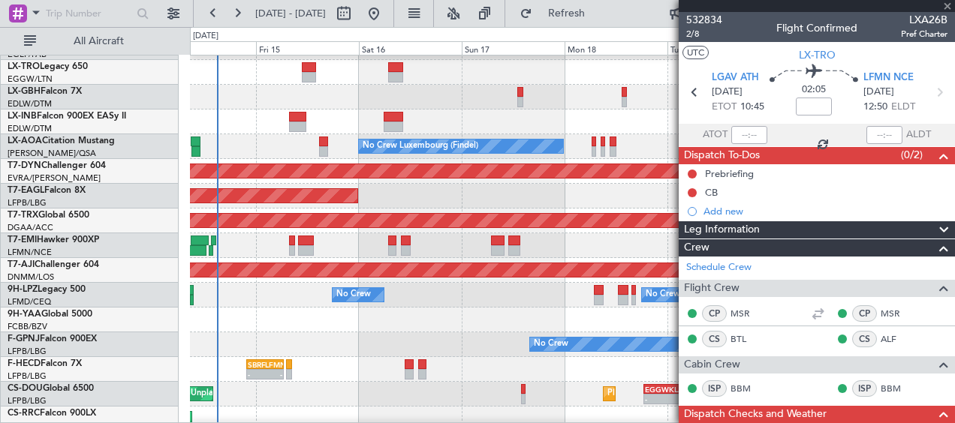
type input "+00:05"
type input "1"
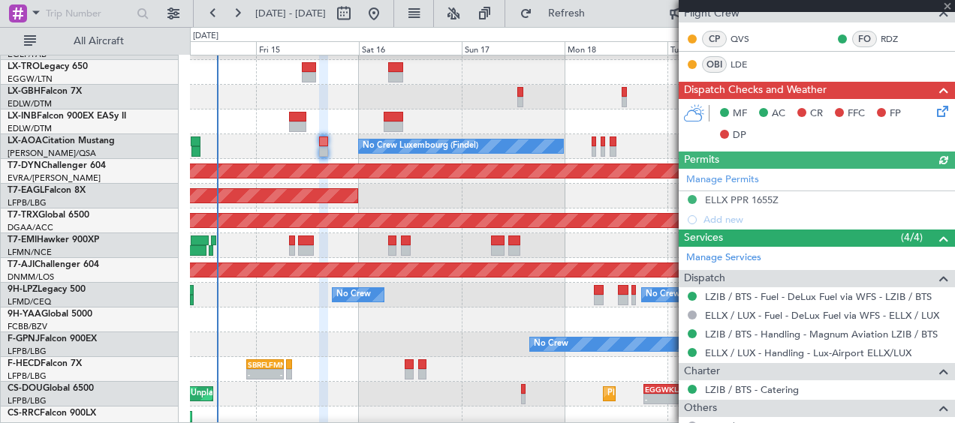
scroll to position [363, 0]
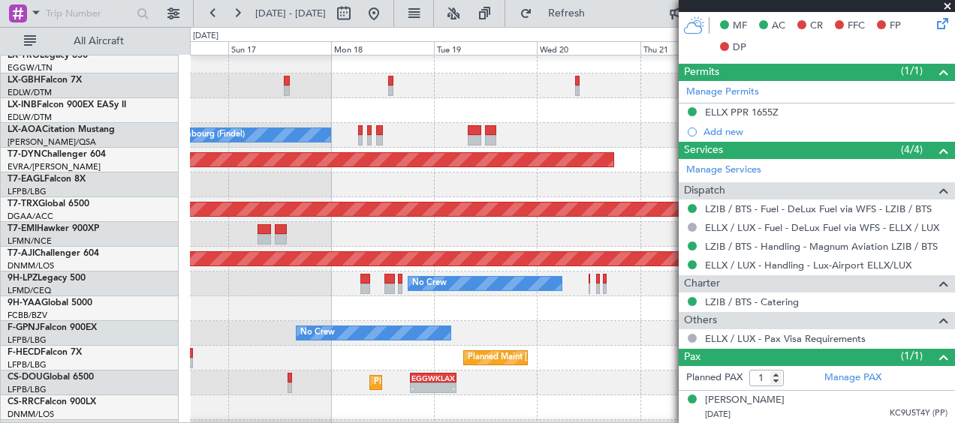
click at [371, 103] on div at bounding box center [572, 110] width 764 height 25
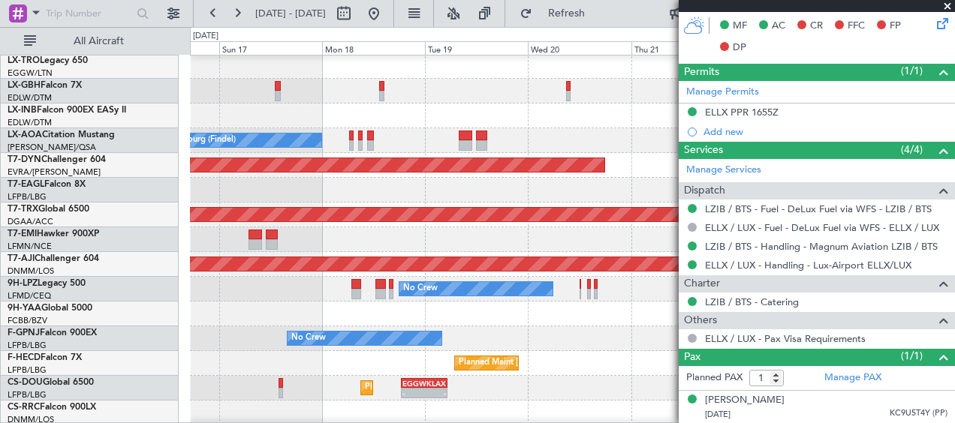
click at [373, 137] on div "No Crew Luxembourg (Findel) No Crew Sabadell" at bounding box center [572, 140] width 764 height 25
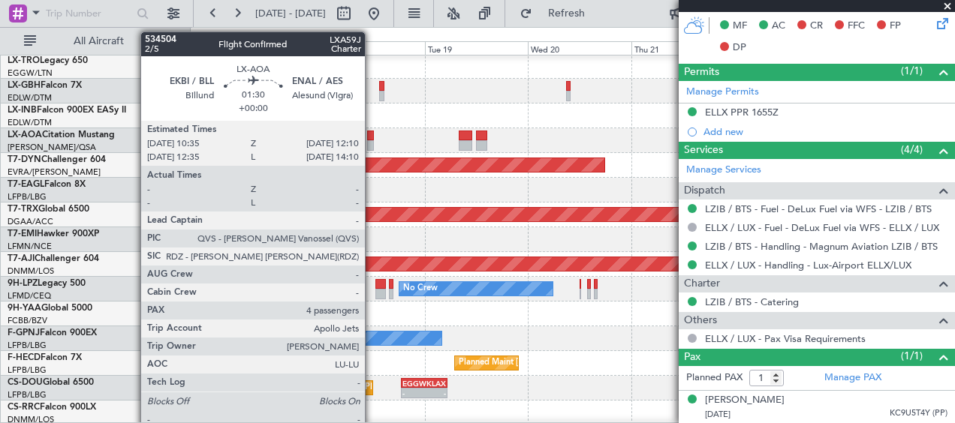
click at [372, 137] on div at bounding box center [371, 136] width 8 height 11
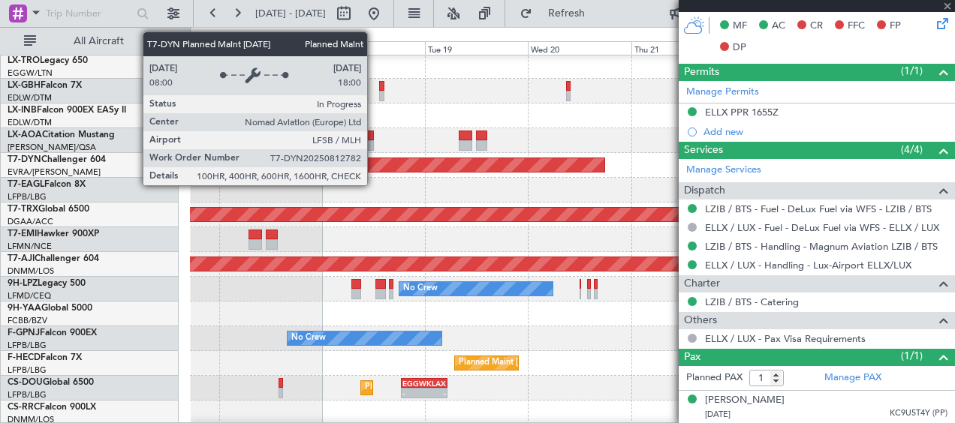
type input "4"
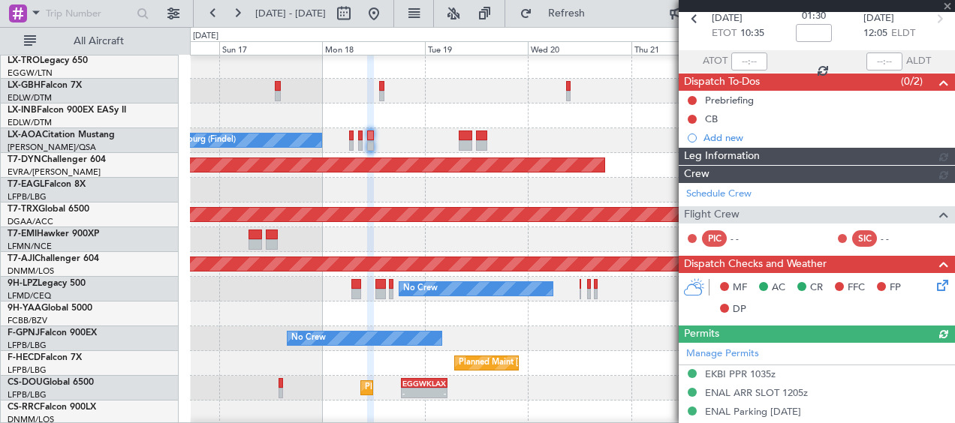
scroll to position [336, 0]
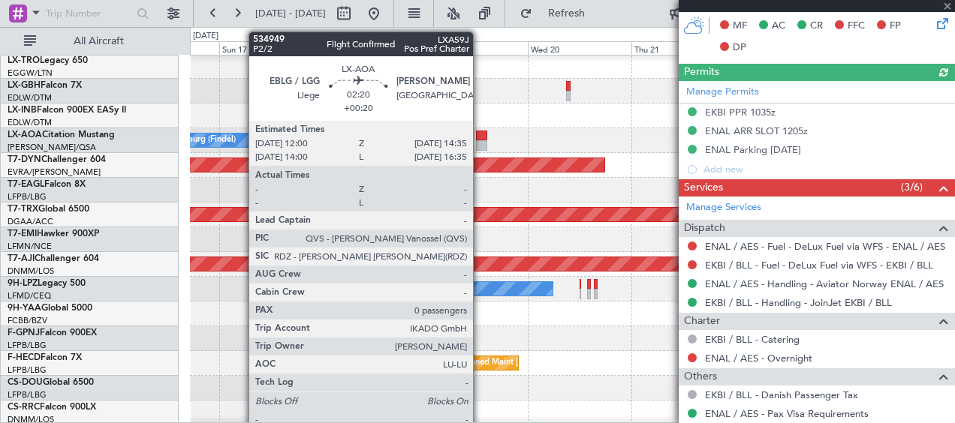
click at [480, 144] on div at bounding box center [481, 145] width 11 height 11
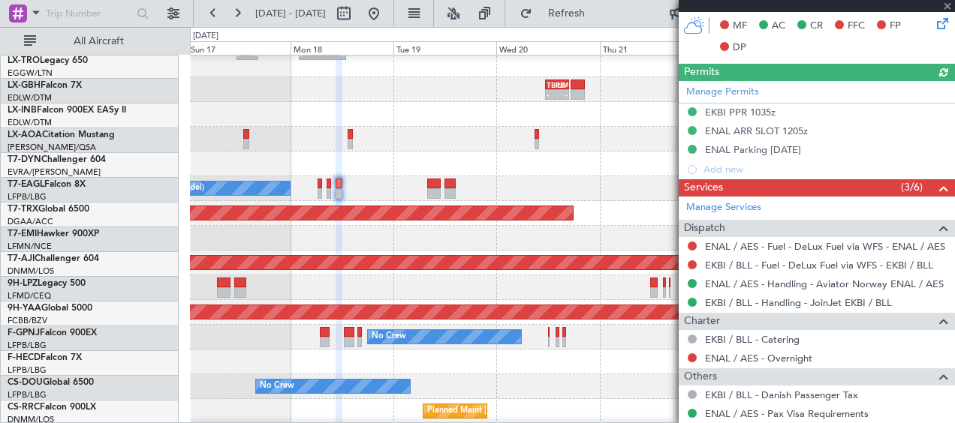
scroll to position [363, 0]
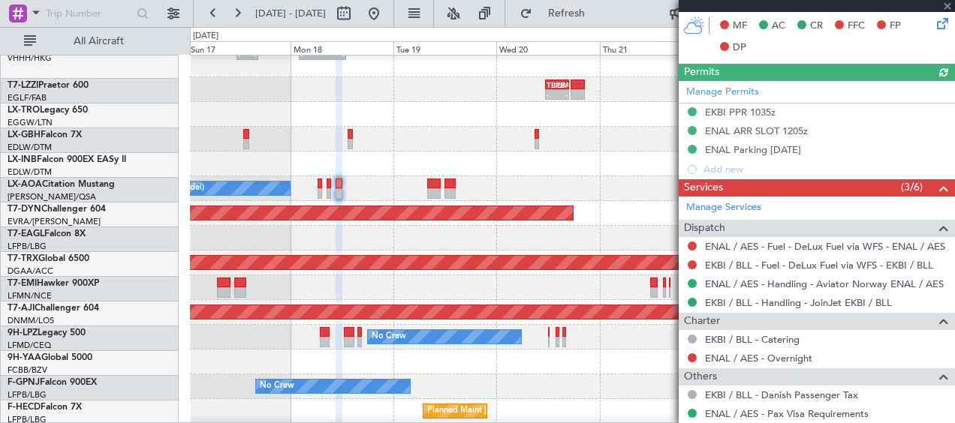
click at [593, 181] on div "No Crew Luxembourg (Findel) No Crew Sabadell" at bounding box center [572, 188] width 764 height 25
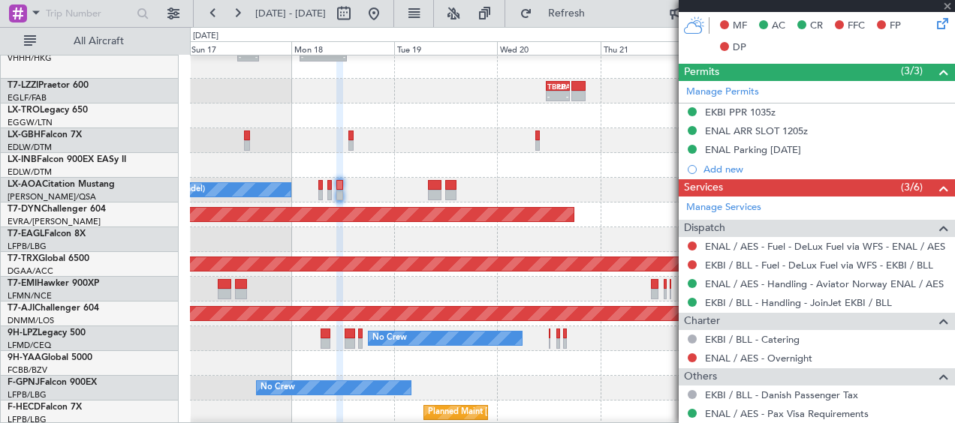
type input "+00:20"
type input "0"
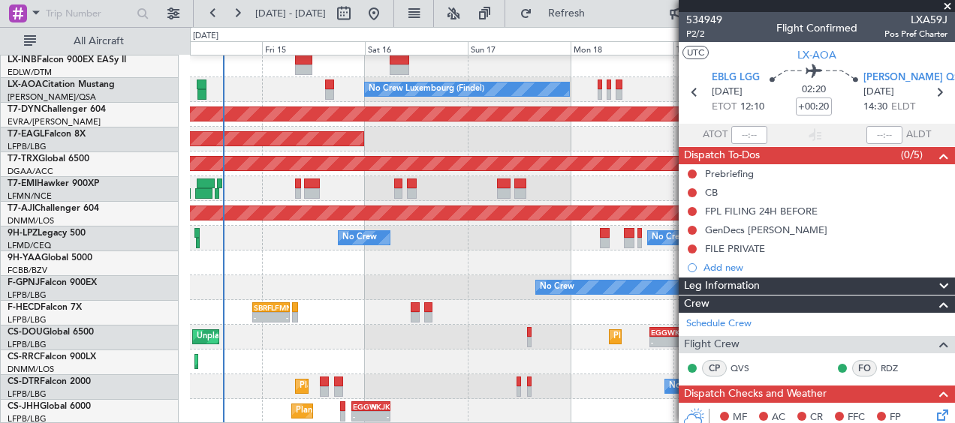
scroll to position [464, 0]
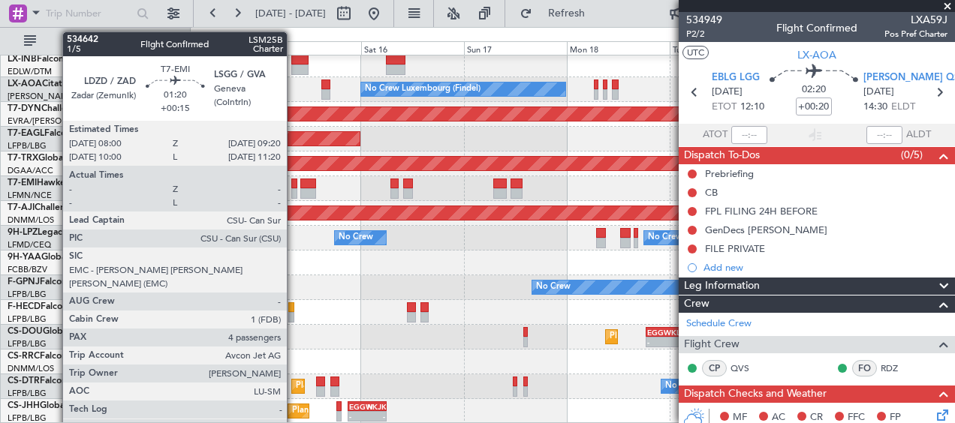
click at [293, 187] on div at bounding box center [294, 184] width 6 height 11
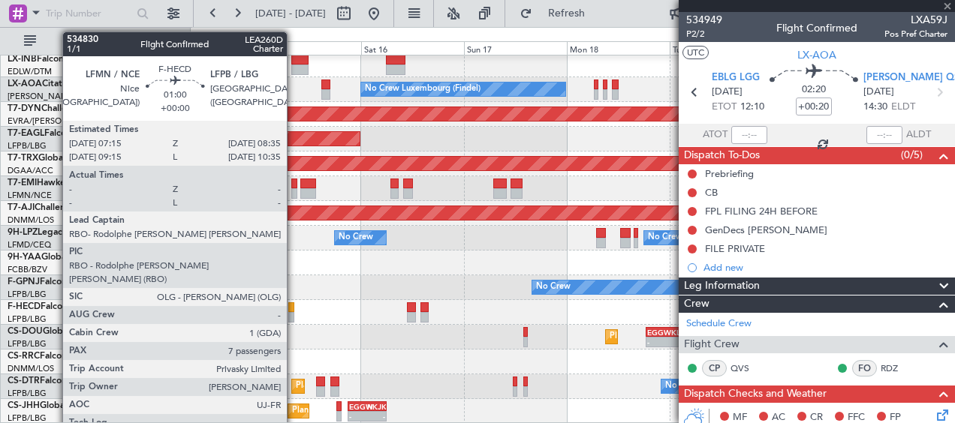
type input "+00:15"
type input "4"
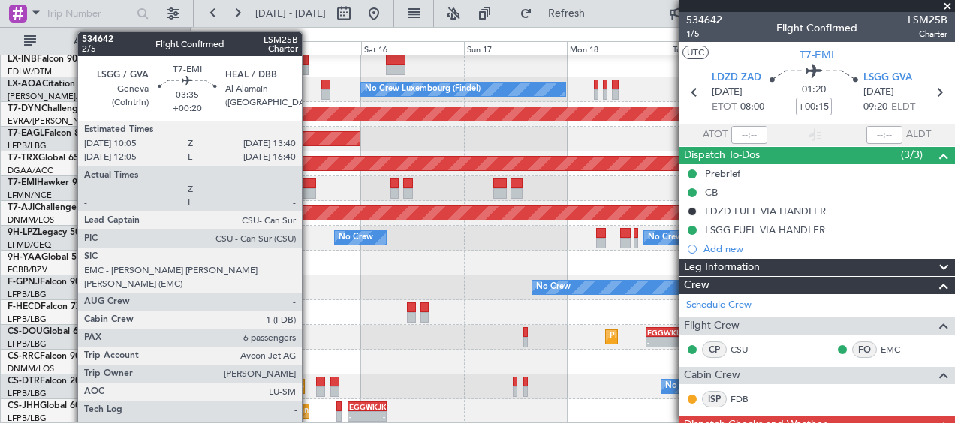
click at [308, 194] on div at bounding box center [308, 193] width 16 height 11
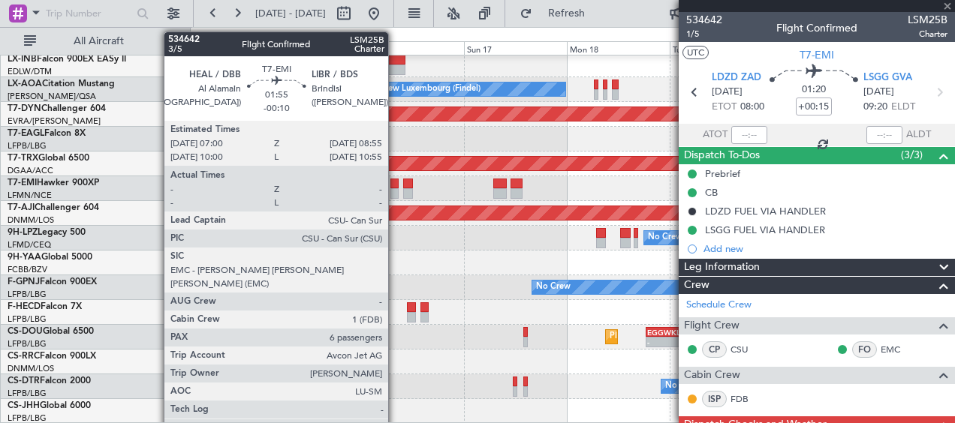
type input "+00:20"
type input "6"
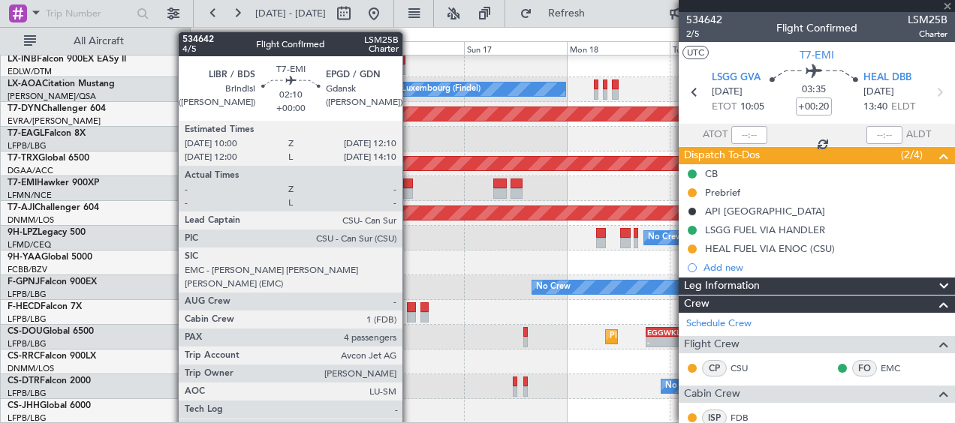
click at [410, 185] on div at bounding box center [408, 184] width 10 height 11
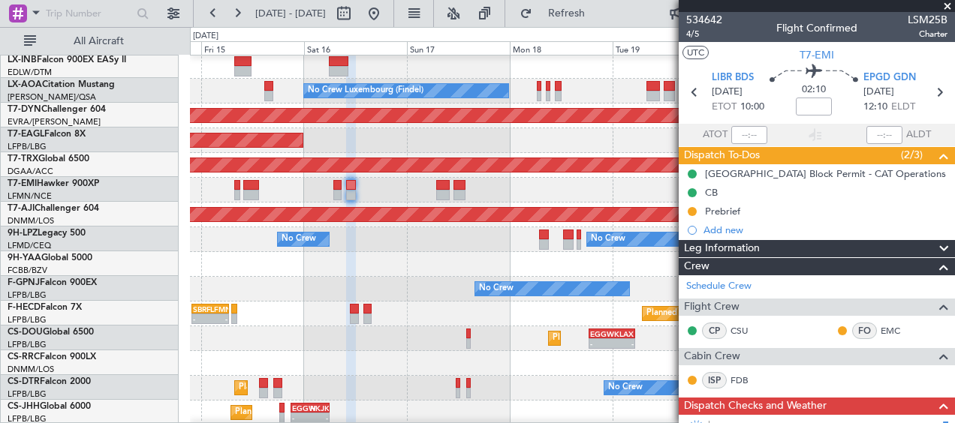
scroll to position [462, 0]
click at [415, 276] on div "Planned Maint Nice ([GEOGRAPHIC_DATA]) No Crew Luxembourg (Findel) Planned Main…" at bounding box center [572, 9] width 764 height 832
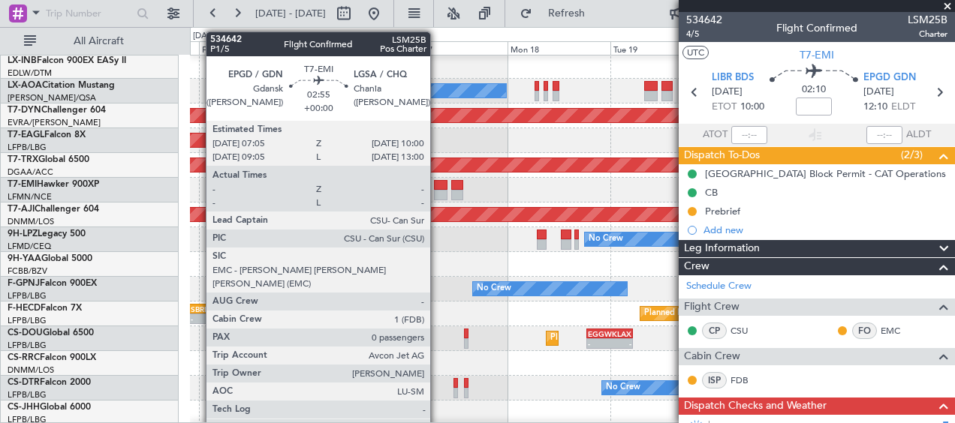
click at [438, 186] on div at bounding box center [440, 185] width 13 height 11
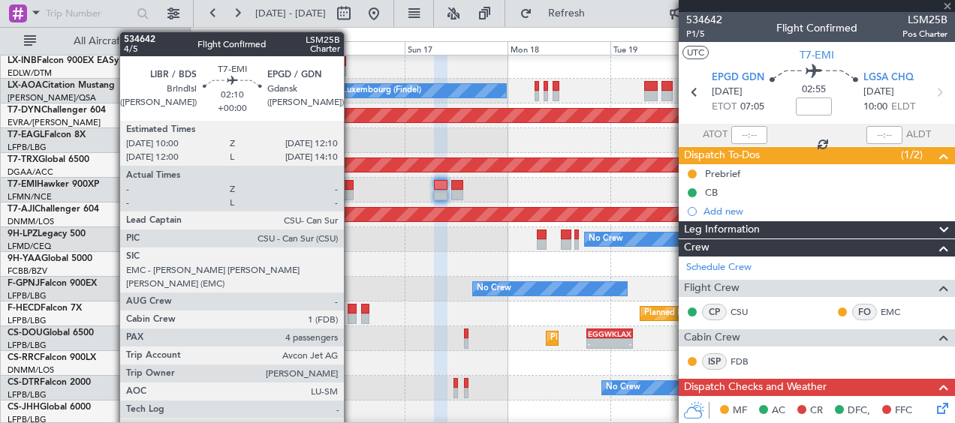
click at [351, 191] on div at bounding box center [349, 195] width 10 height 11
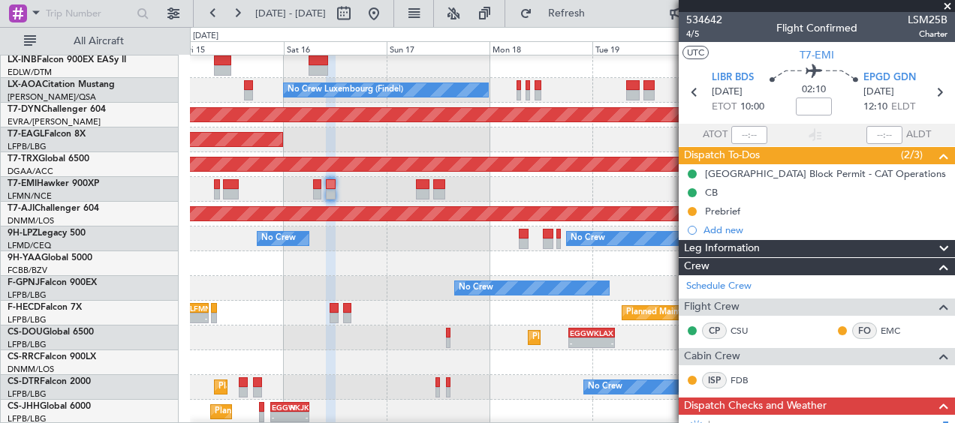
click at [429, 239] on div "Planned Maint Nice ([GEOGRAPHIC_DATA]) No Crew Luxembourg (Findel) Planned Main…" at bounding box center [572, 8] width 764 height 832
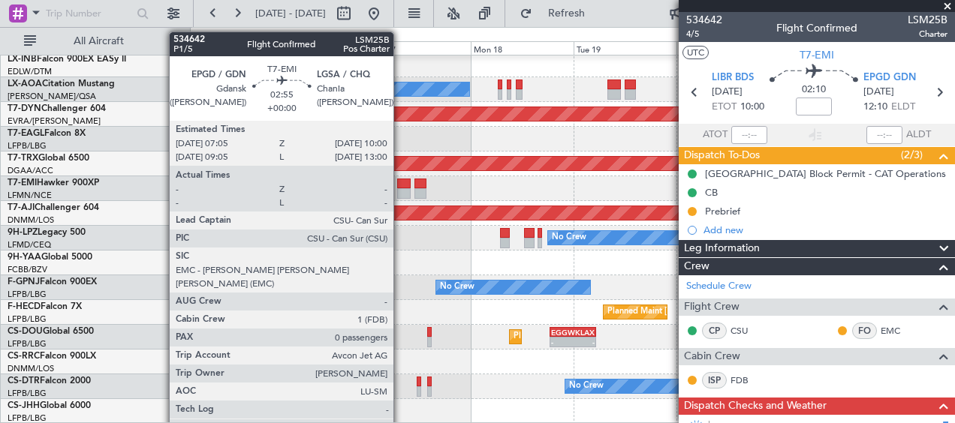
click at [400, 191] on div at bounding box center [403, 193] width 13 height 11
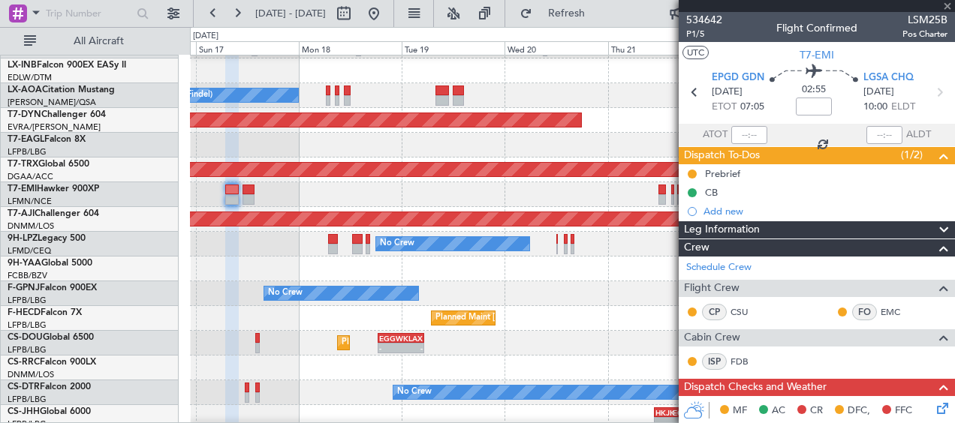
click at [411, 194] on div at bounding box center [572, 194] width 764 height 25
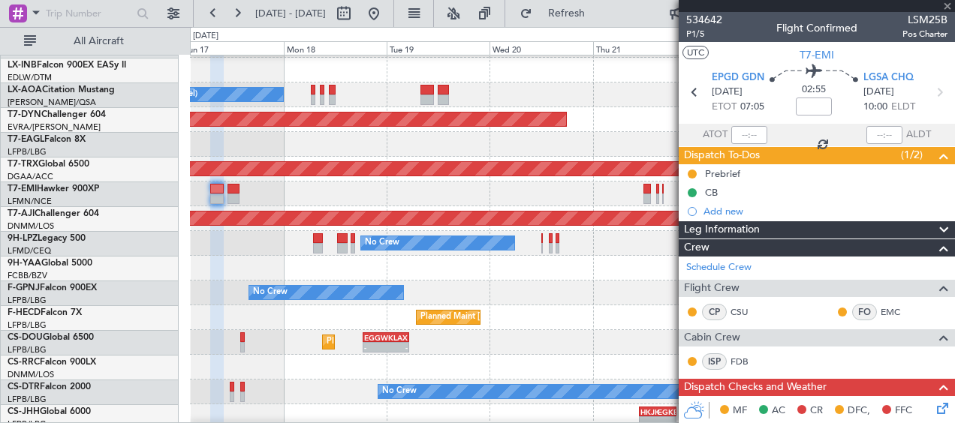
scroll to position [459, 0]
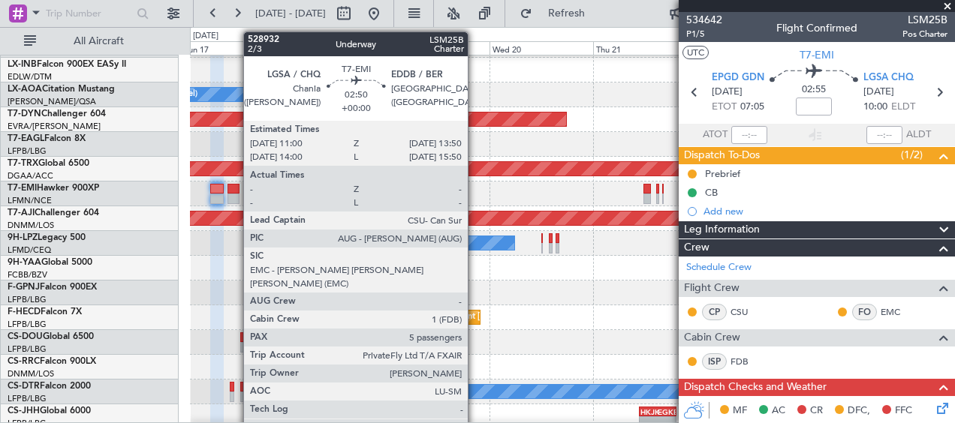
click at [236, 194] on div at bounding box center [233, 199] width 13 height 11
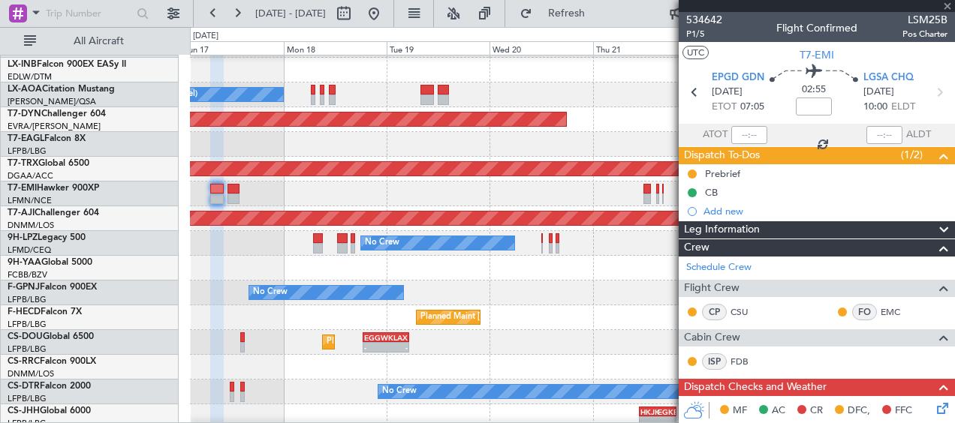
type input "5"
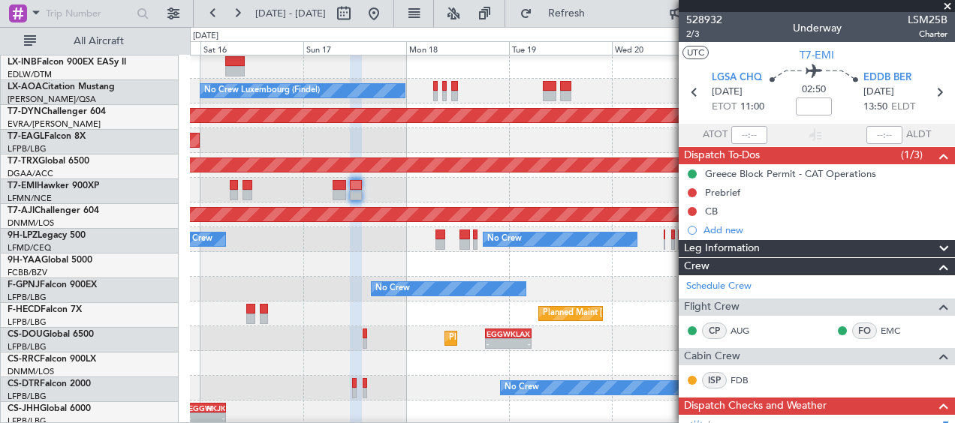
click at [429, 260] on div at bounding box center [572, 264] width 764 height 25
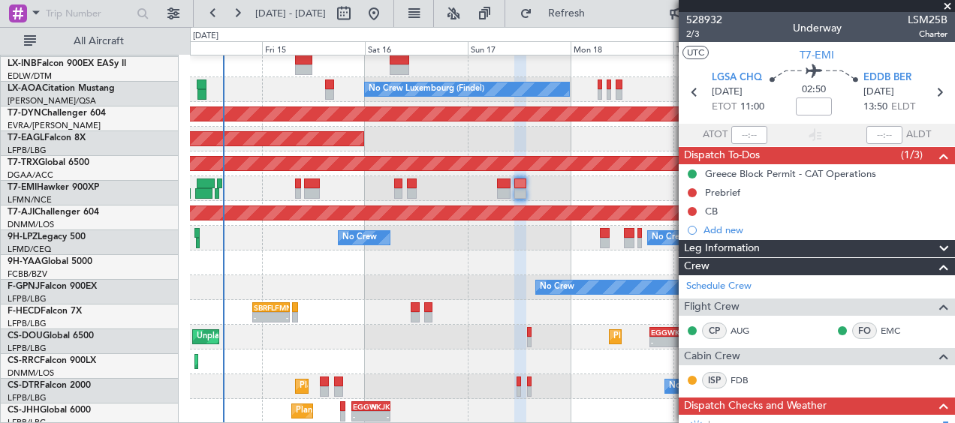
scroll to position [464, 0]
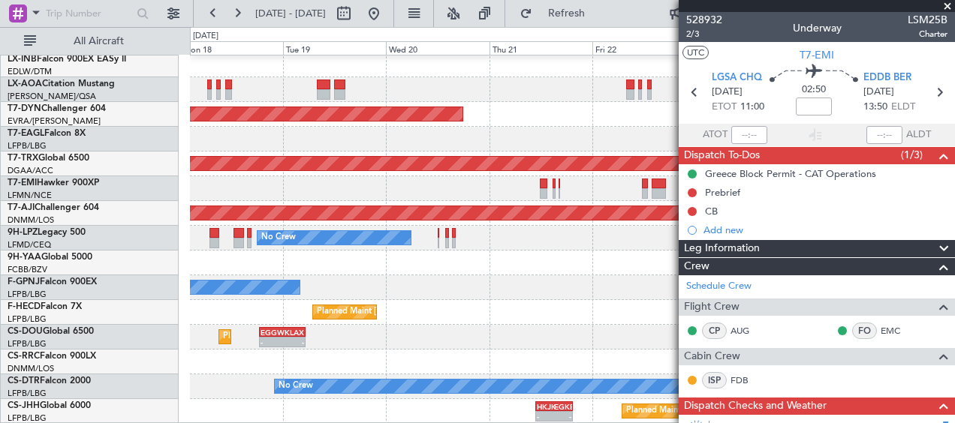
click at [261, 275] on div "No Crew Sabadell No Crew Luxembourg (Findel) Planned Maint [GEOGRAPHIC_DATA]-[G…" at bounding box center [572, 8] width 764 height 832
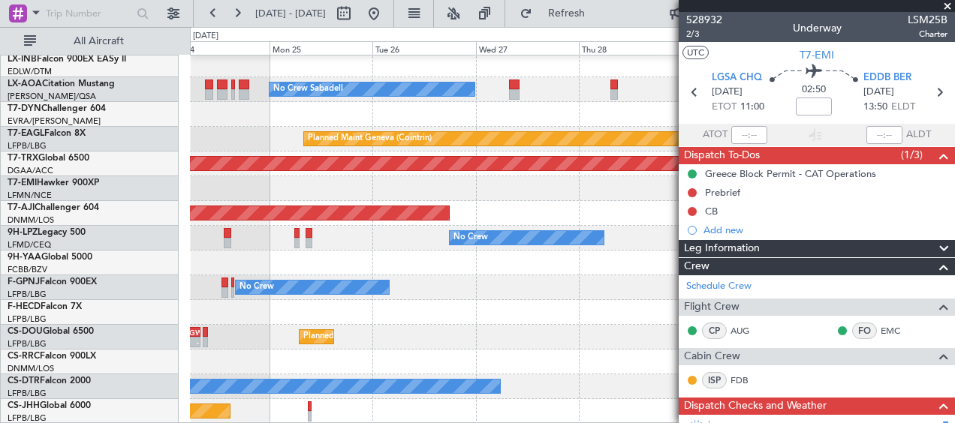
click at [194, 272] on div "No Crew Sabadell Planned Maint Geneva ([GEOGRAPHIC_DATA]) Planned Maint [GEOGRA…" at bounding box center [572, 8] width 764 height 832
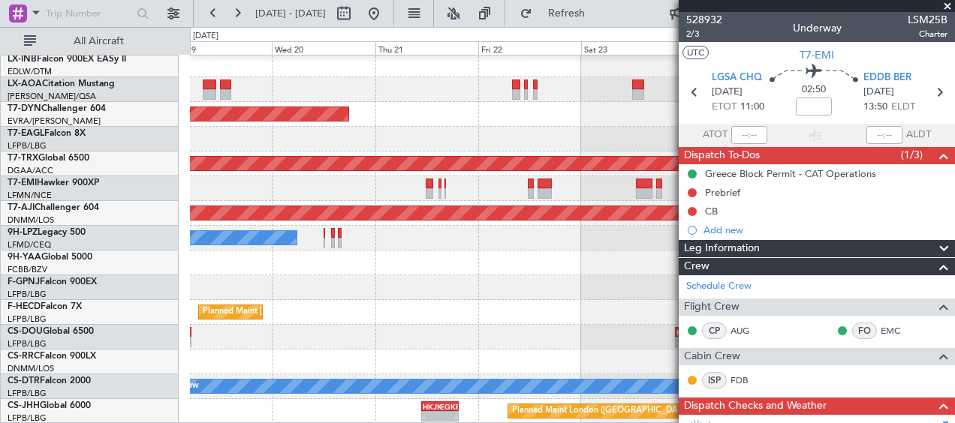
click at [792, 185] on fb-app "[DATE] - [DATE] Refresh Quick Links All Aircraft No Crew Sabadell No Crew Luxem…" at bounding box center [477, 217] width 955 height 412
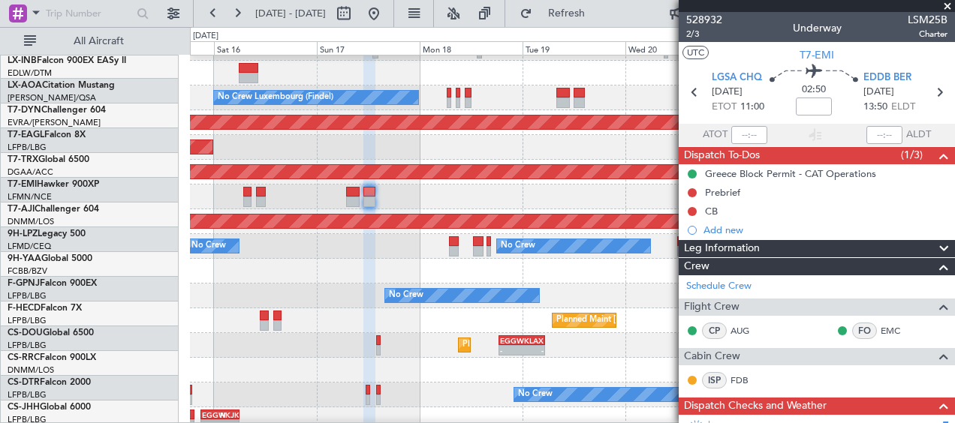
scroll to position [453, 0]
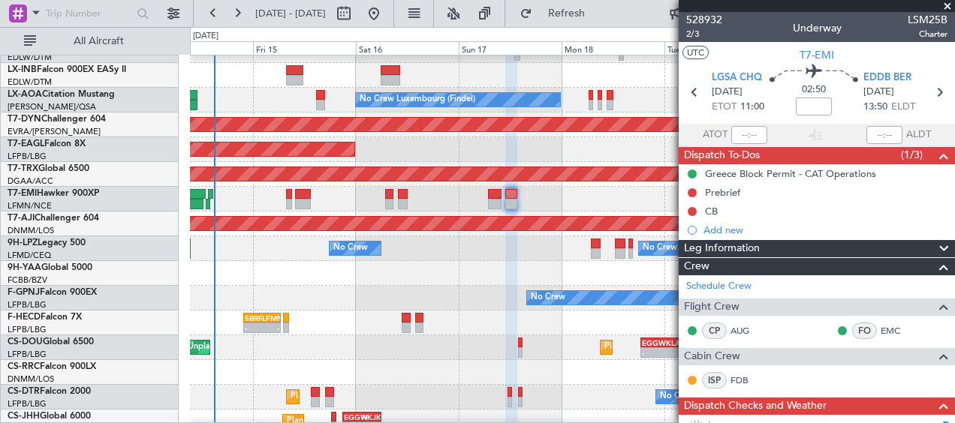
click at [678, 200] on div at bounding box center [572, 199] width 764 height 25
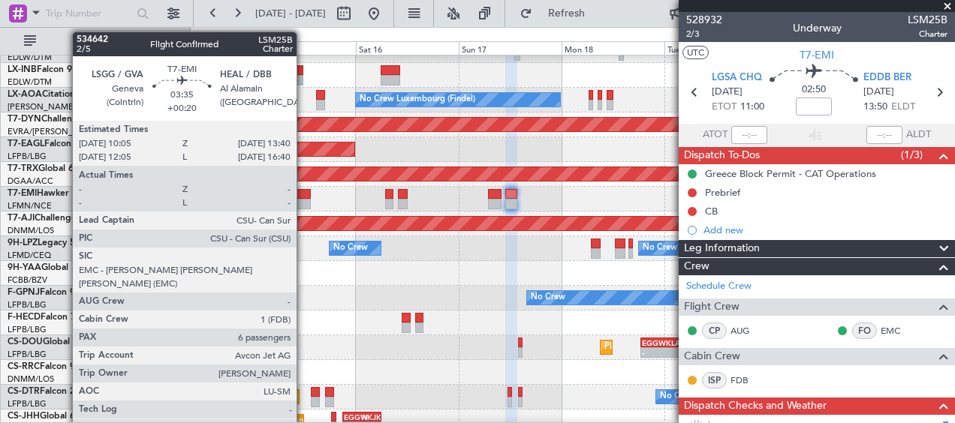
click at [303, 195] on div at bounding box center [303, 194] width 16 height 11
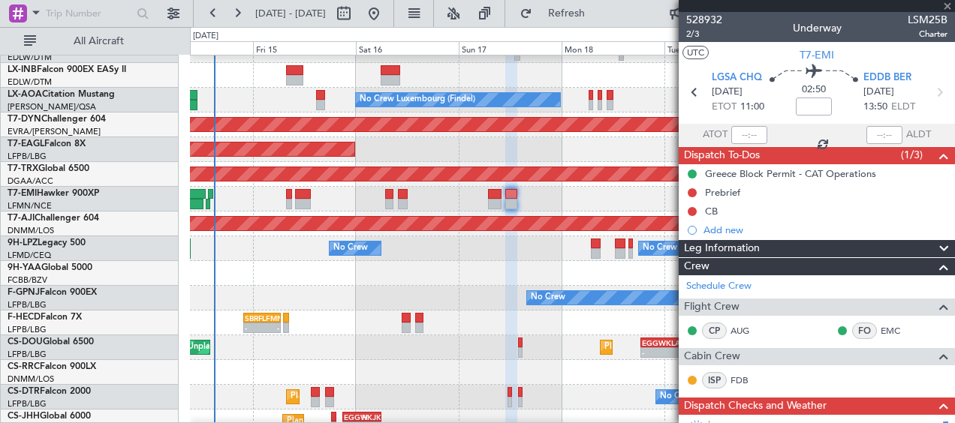
type input "+00:20"
type input "6"
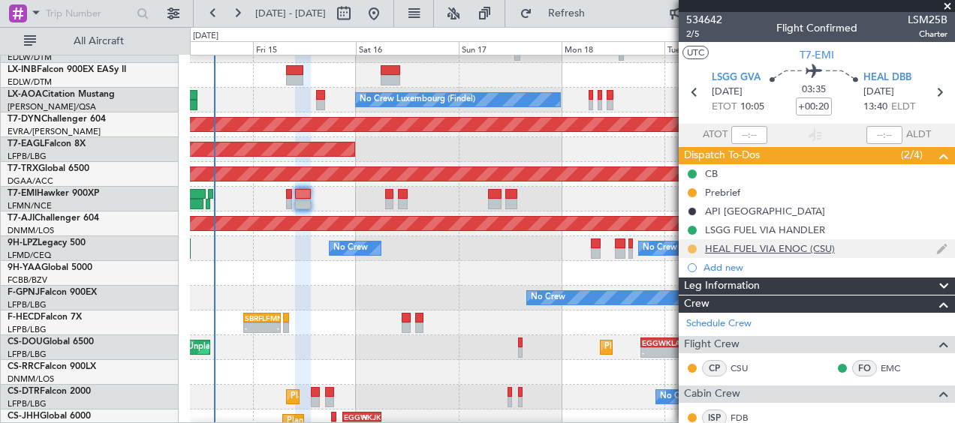
click at [691, 246] on button at bounding box center [692, 249] width 9 height 9
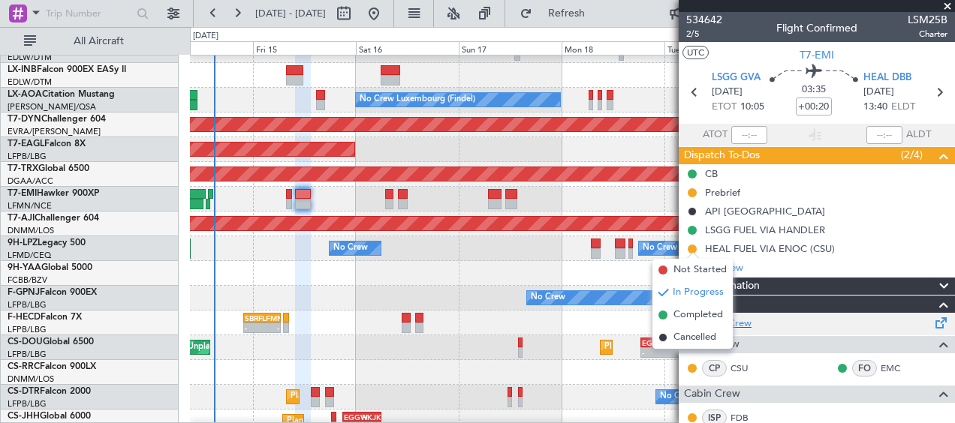
click at [686, 316] on span "Completed" at bounding box center [698, 315] width 50 height 15
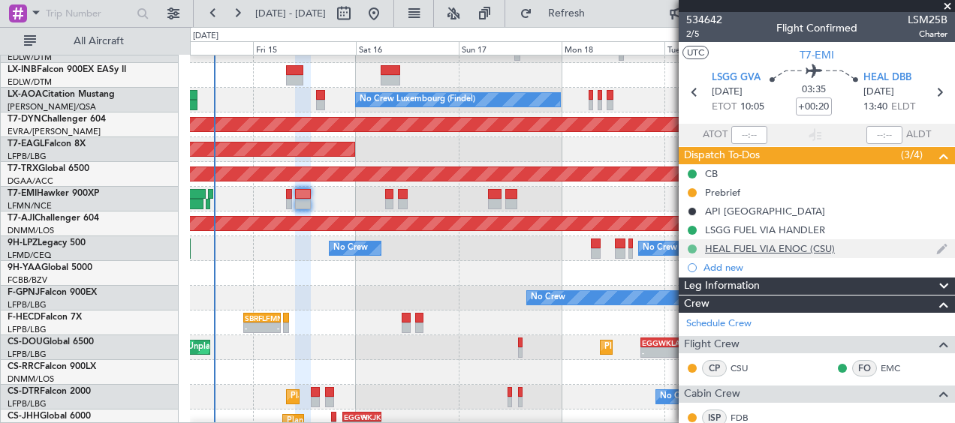
click at [691, 248] on button at bounding box center [692, 249] width 9 height 9
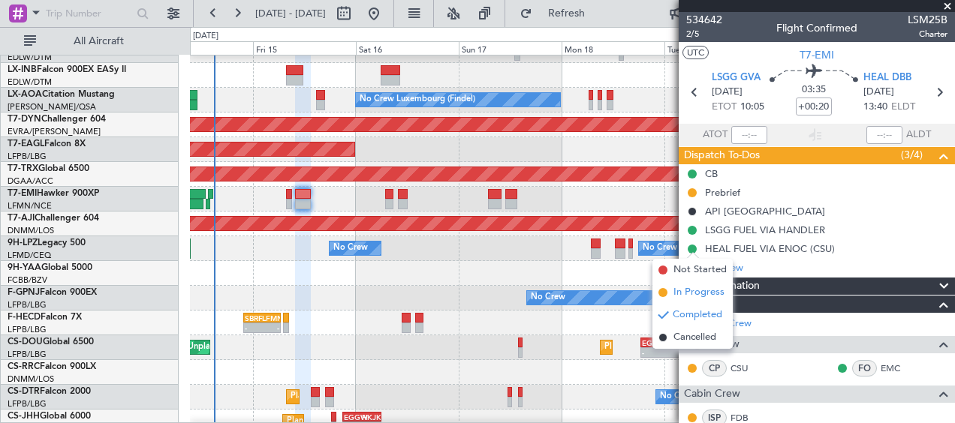
click at [694, 293] on span "In Progress" at bounding box center [698, 292] width 51 height 15
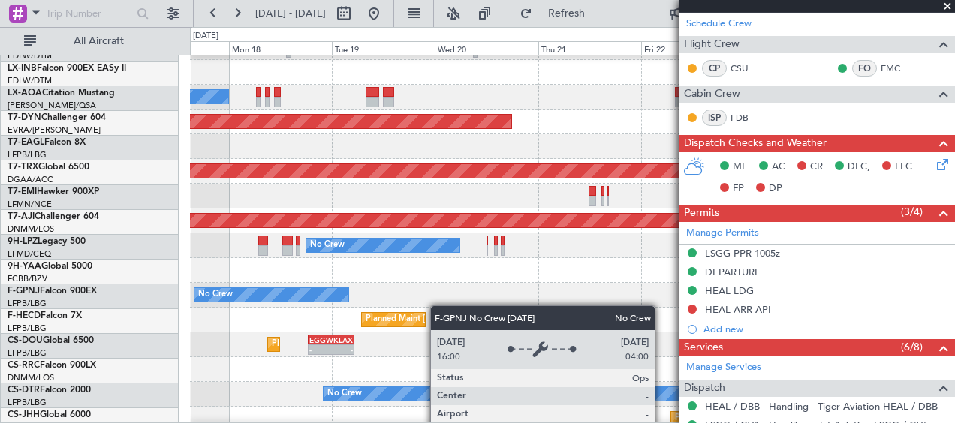
scroll to position [462, 0]
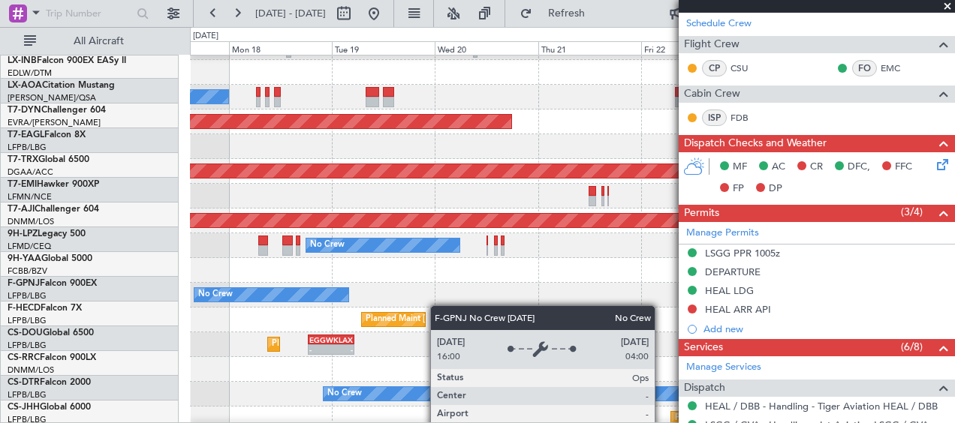
click at [119, 290] on div "No Crew Luxembourg (Findel) No Crew Sabadell Planned Maint [GEOGRAPHIC_DATA]-[G…" at bounding box center [477, 225] width 955 height 396
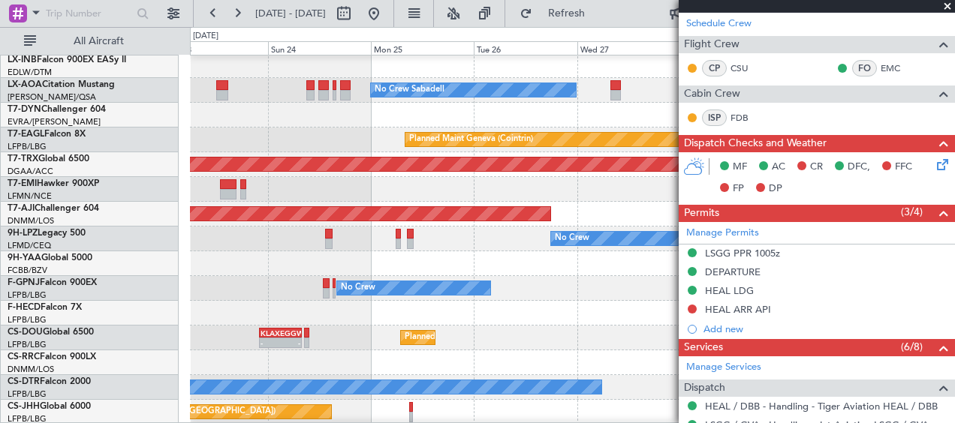
scroll to position [464, 0]
click at [0, 291] on html "[DATE] - [DATE] Refresh Quick Links All Aircraft No Crew Sabadell Planned Maint…" at bounding box center [477, 211] width 955 height 423
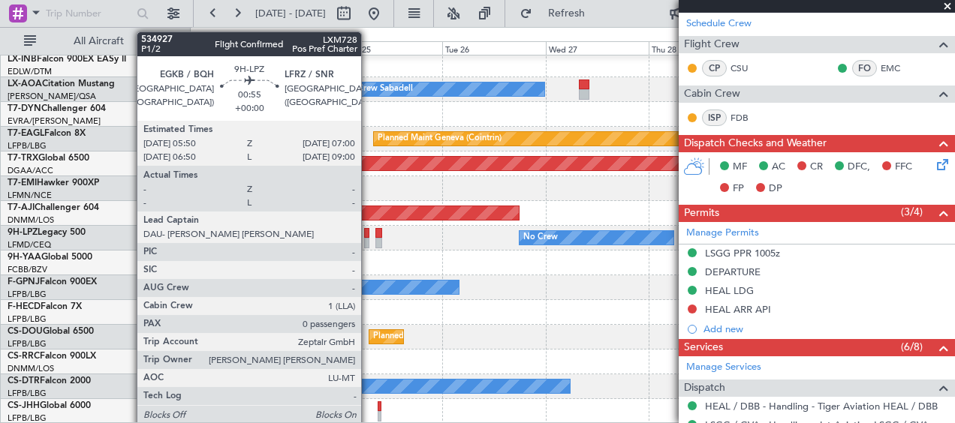
click at [368, 244] on div at bounding box center [366, 243] width 5 height 11
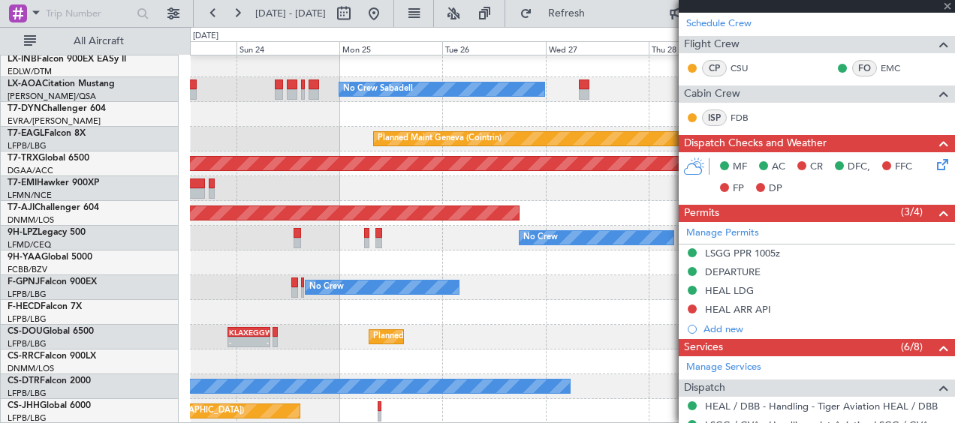
type input "0"
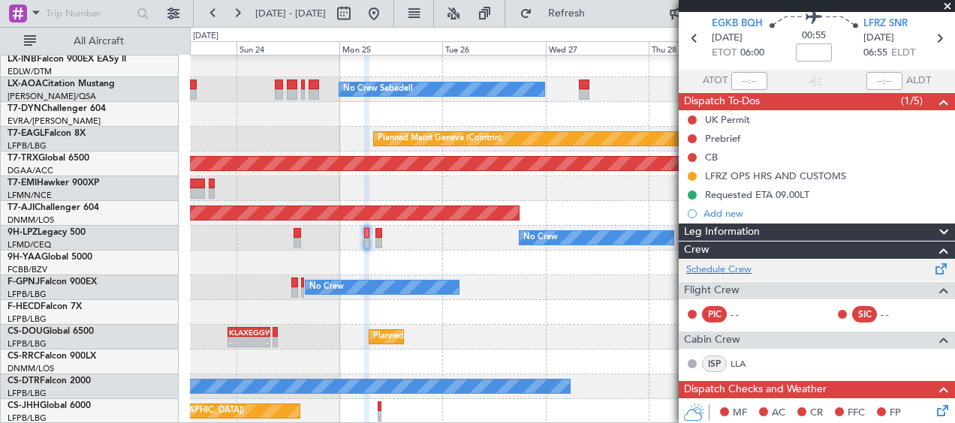
scroll to position [0, 0]
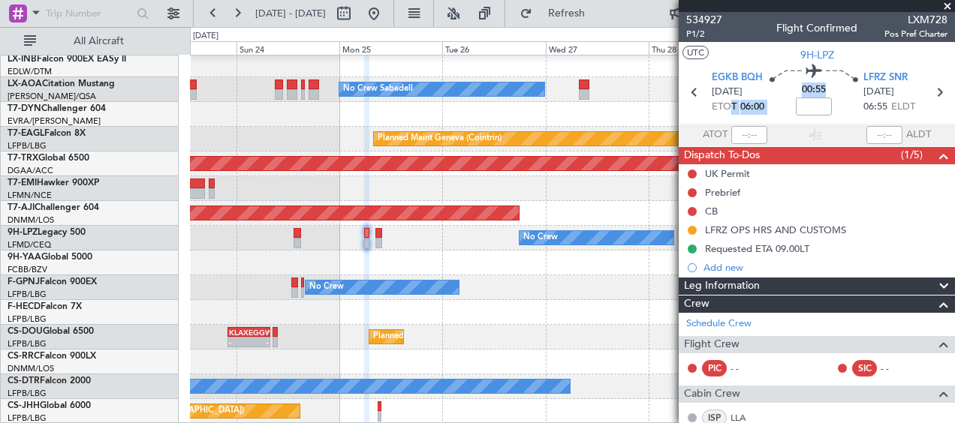
drag, startPoint x: 770, startPoint y: 108, endPoint x: 730, endPoint y: 110, distance: 40.6
click at [730, 110] on section "EGKB BQH [DATE] ETOT 06:00 00:55 LFRZ SNR [DATE] 06:55 ELDT" at bounding box center [817, 94] width 276 height 59
click at [727, 261] on fb-app "[DATE] - [DATE] Refresh Quick Links All Aircraft No Crew Sabadell Planned Maint…" at bounding box center [477, 217] width 955 height 412
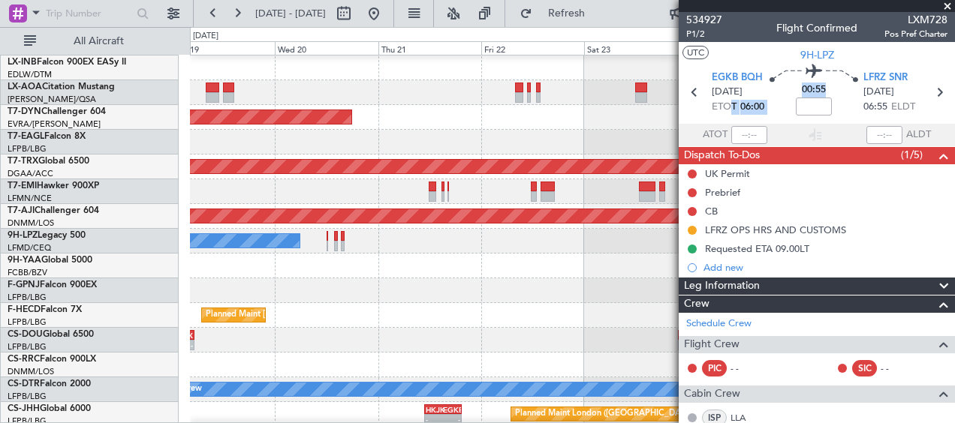
click at [805, 267] on fb-app "[DATE] - [DATE] Refresh Quick Links All Aircraft No Crew Sabadell No Crew Luxem…" at bounding box center [477, 217] width 955 height 412
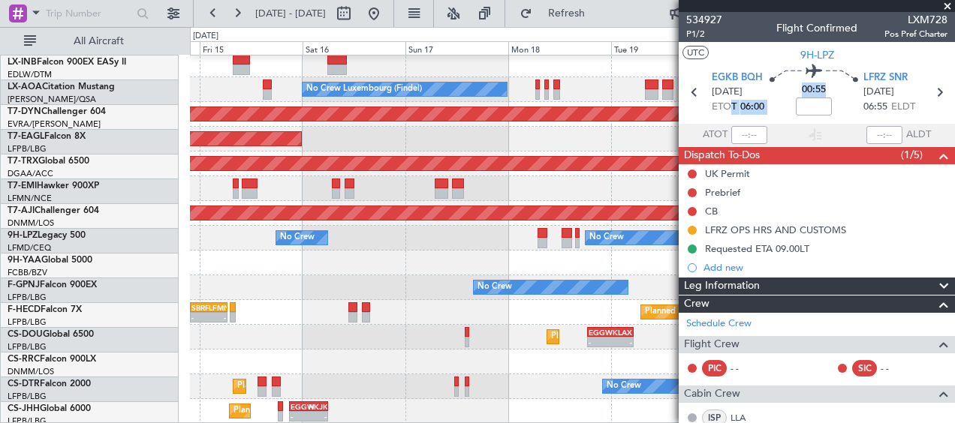
scroll to position [464, 0]
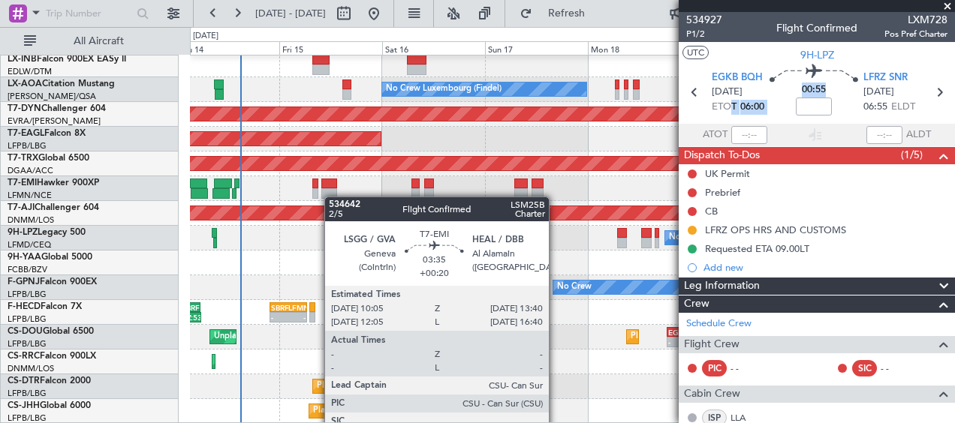
click at [328, 196] on div "Planned Maint Nice ([GEOGRAPHIC_DATA]) No Crew Luxembourg (Findel) Planned Main…" at bounding box center [572, 8] width 764 height 832
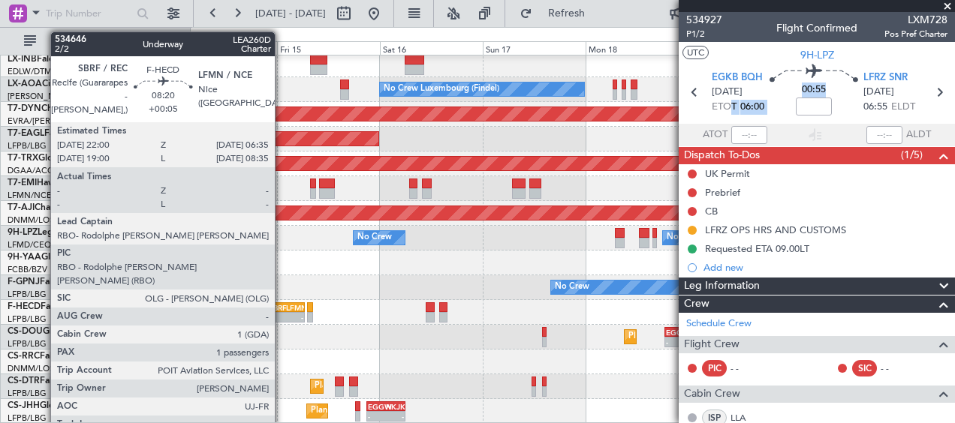
click at [281, 312] on div "- -" at bounding box center [286, 317] width 38 height 11
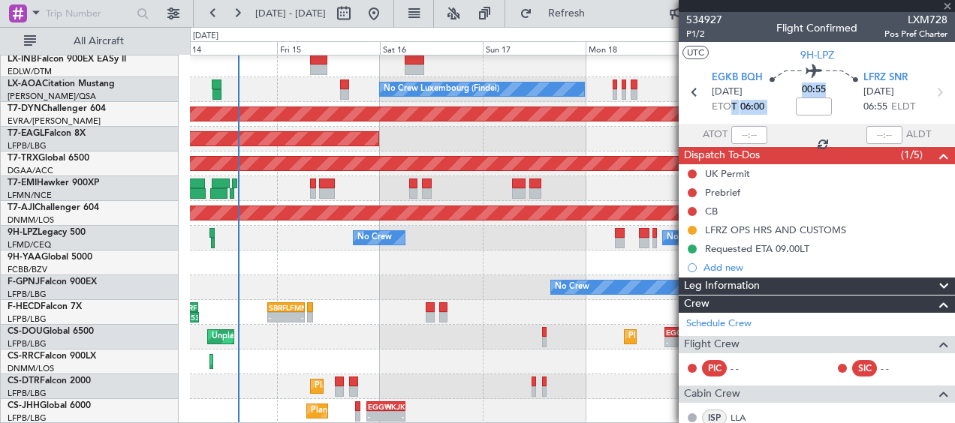
type input "+00:05"
type input "1"
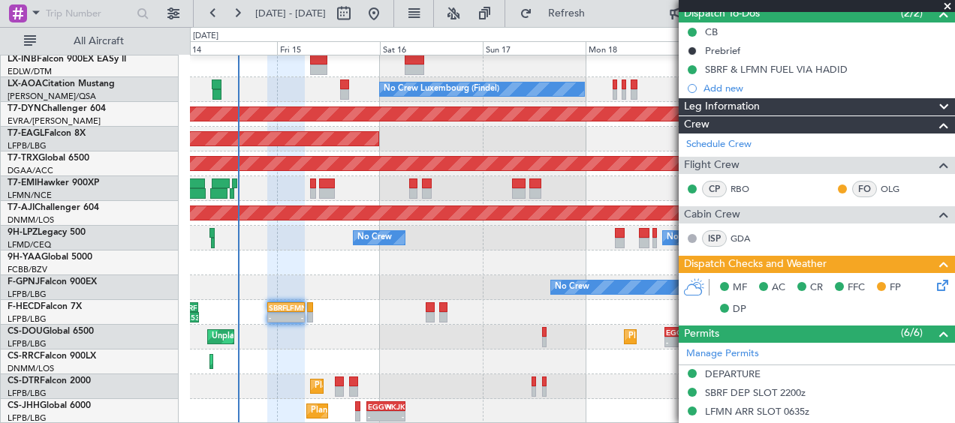
scroll to position [0, 0]
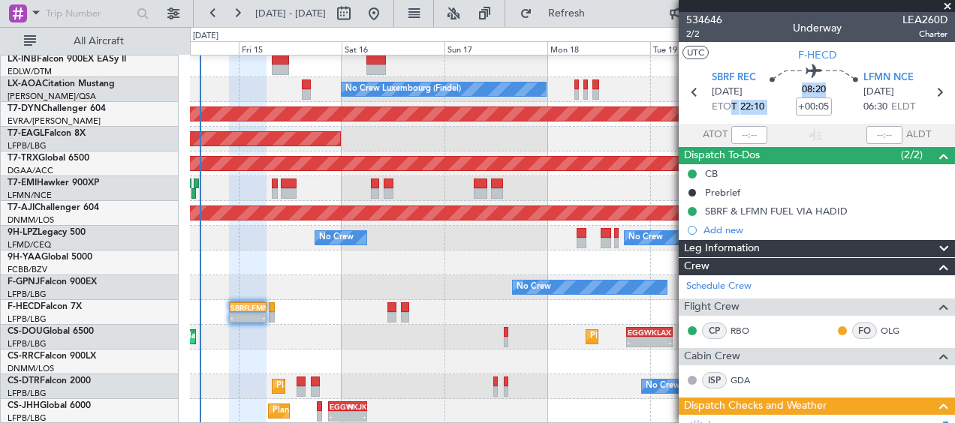
click at [357, 321] on div "Planned Maint [GEOGRAPHIC_DATA] ([GEOGRAPHIC_DATA]) - - SBRF 22:00 Z LFMN 06:35…" at bounding box center [572, 312] width 764 height 25
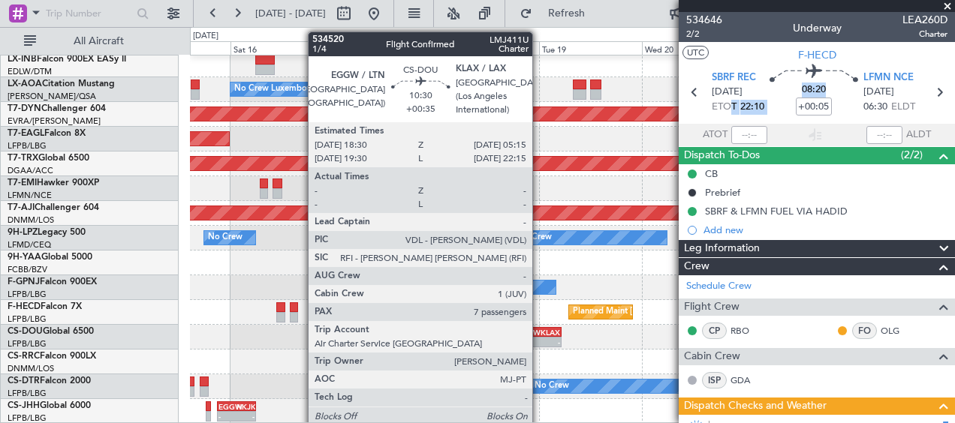
click at [539, 338] on div "-" at bounding box center [549, 342] width 22 height 9
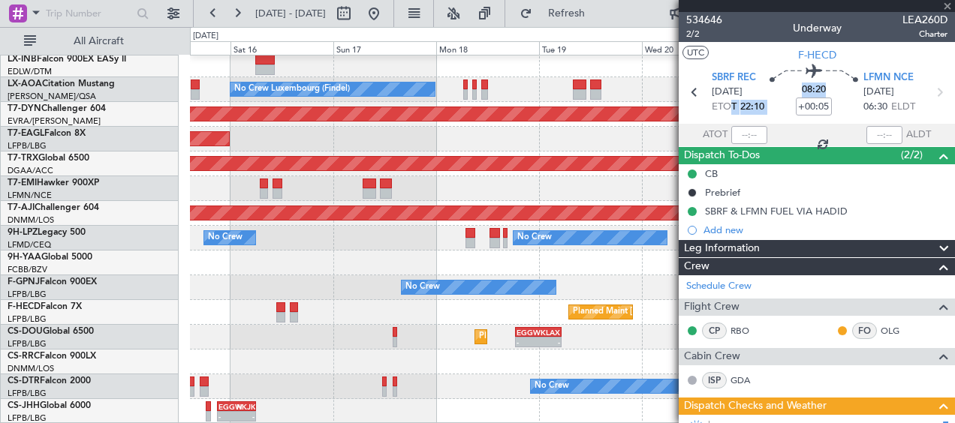
type input "+00:35"
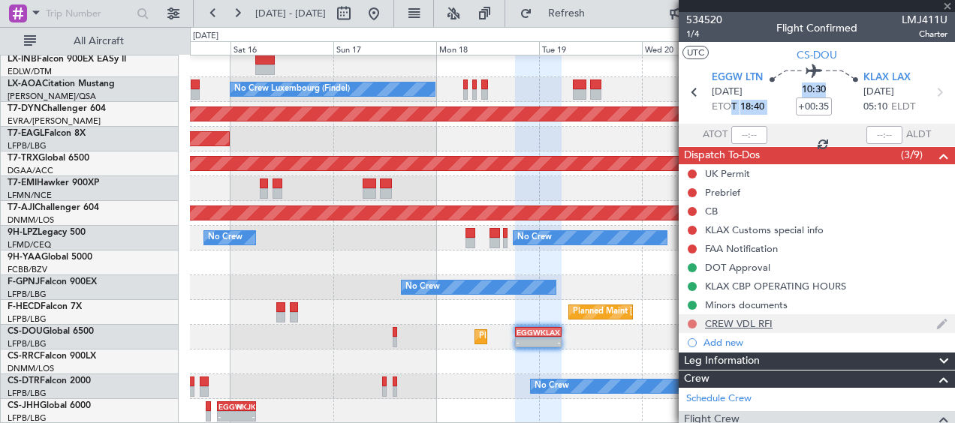
click at [693, 323] on button at bounding box center [692, 324] width 9 height 9
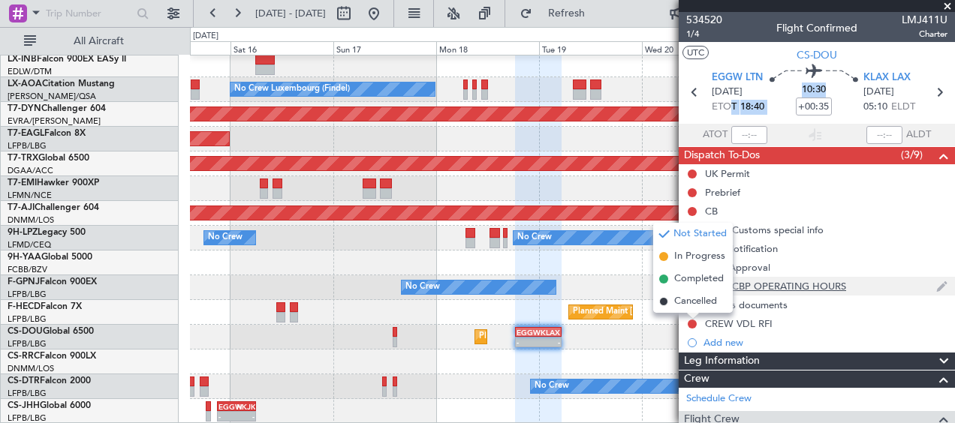
click at [691, 278] on span "Completed" at bounding box center [699, 279] width 50 height 15
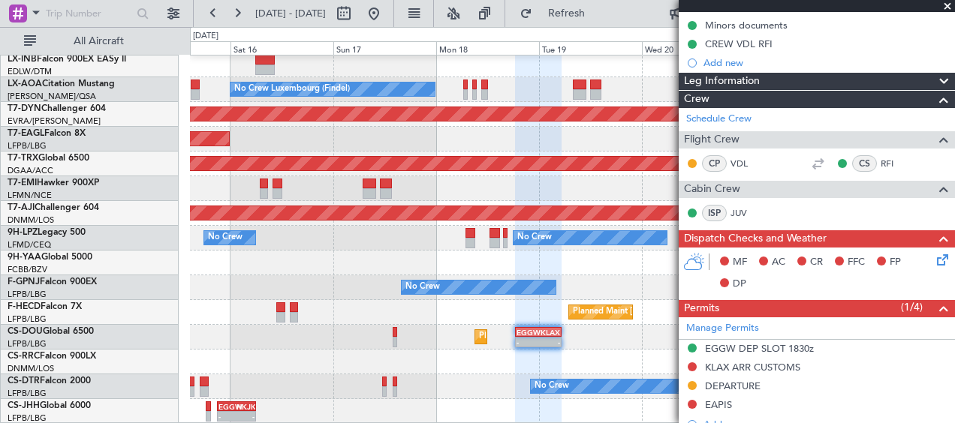
scroll to position [225, 0]
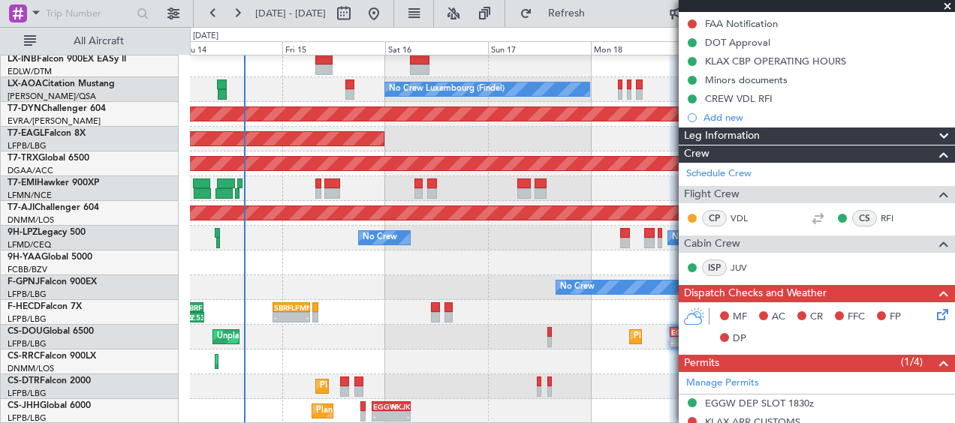
click at [519, 312] on div "Planned Maint Nice ([GEOGRAPHIC_DATA]) No Crew Luxembourg (Findel) Planned Main…" at bounding box center [572, 8] width 764 height 832
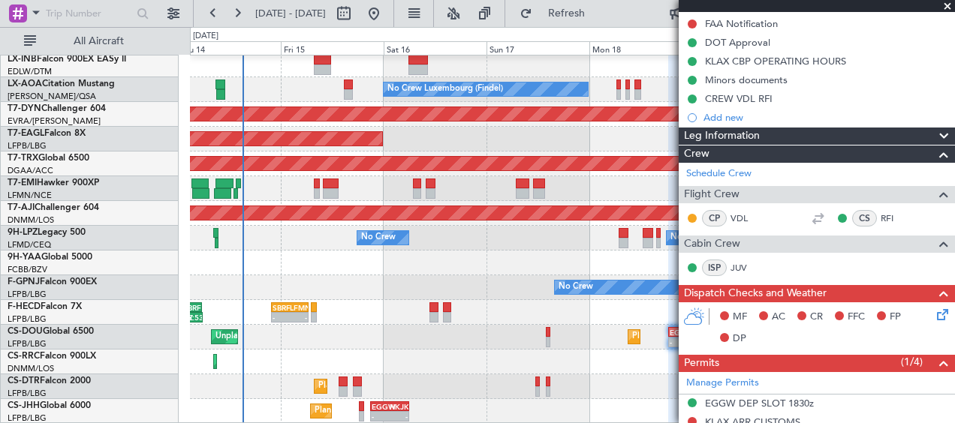
scroll to position [0, 0]
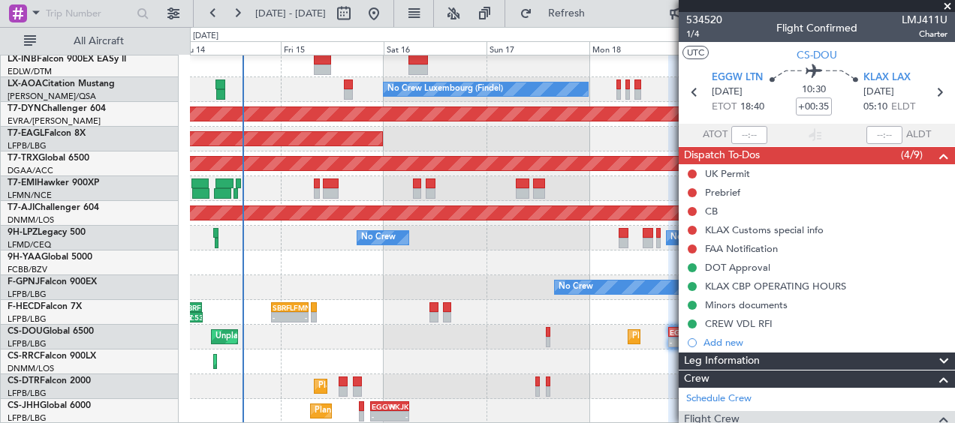
click at [948, 8] on span at bounding box center [947, 7] width 15 height 14
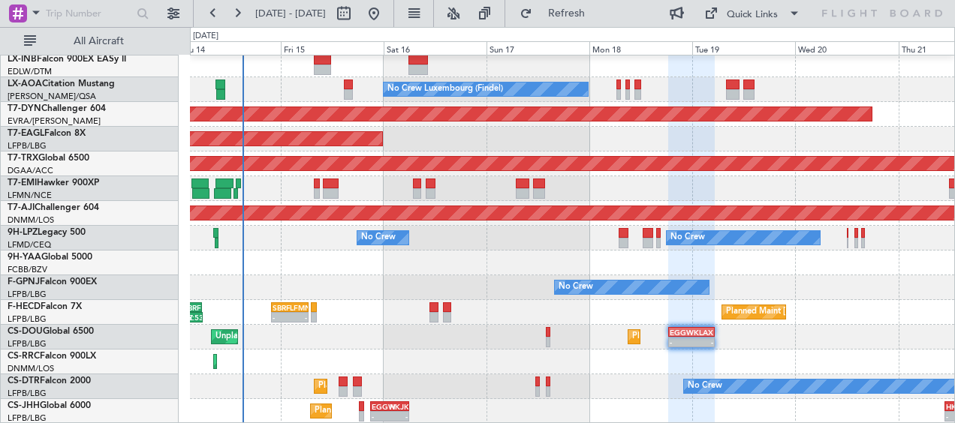
type input "0"
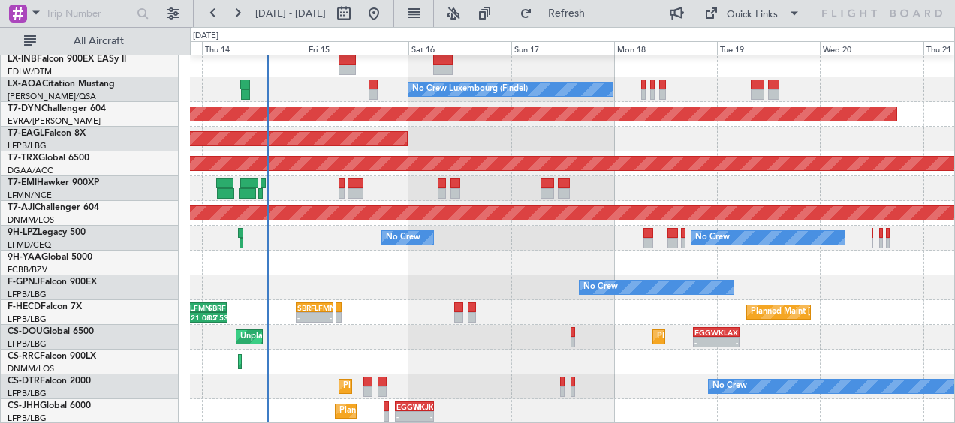
click at [491, 377] on div "No Crew Planned Maint [GEOGRAPHIC_DATA] ([GEOGRAPHIC_DATA]) Planned Maint Sofia" at bounding box center [572, 387] width 764 height 25
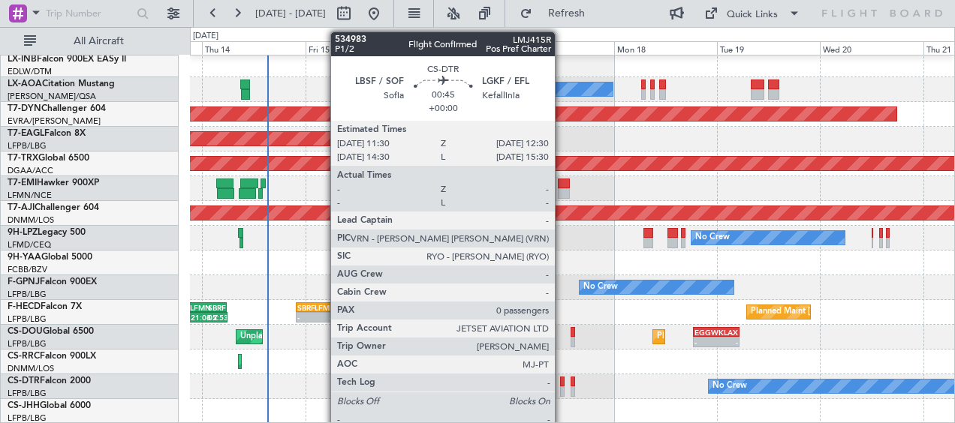
click at [561, 387] on div at bounding box center [562, 392] width 5 height 11
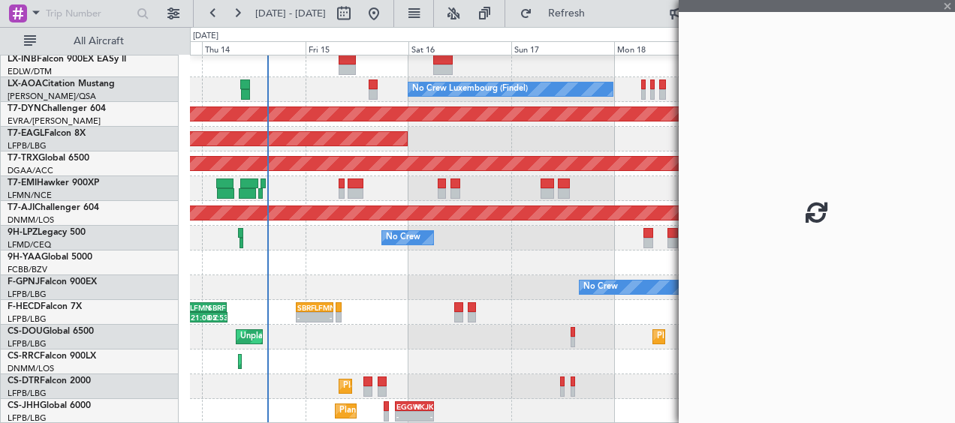
click at [600, 375] on div "No Crew Planned Maint [GEOGRAPHIC_DATA] ([GEOGRAPHIC_DATA]) Planned Maint Sofia" at bounding box center [572, 387] width 764 height 25
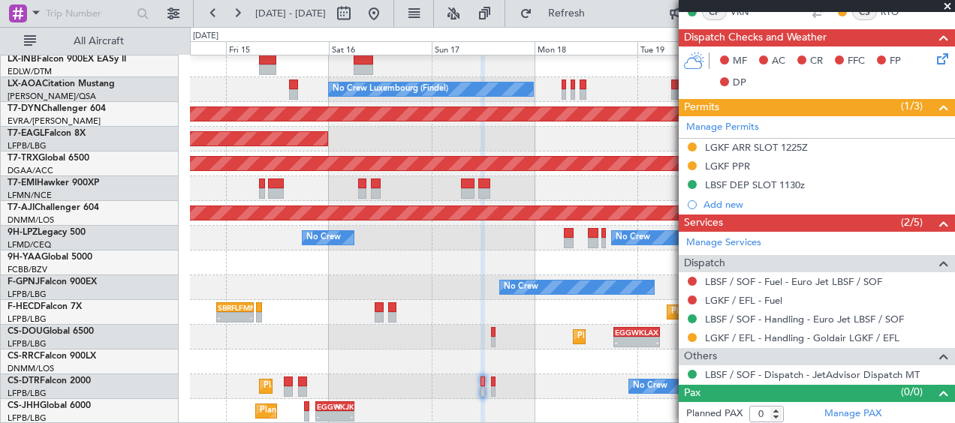
scroll to position [464, 0]
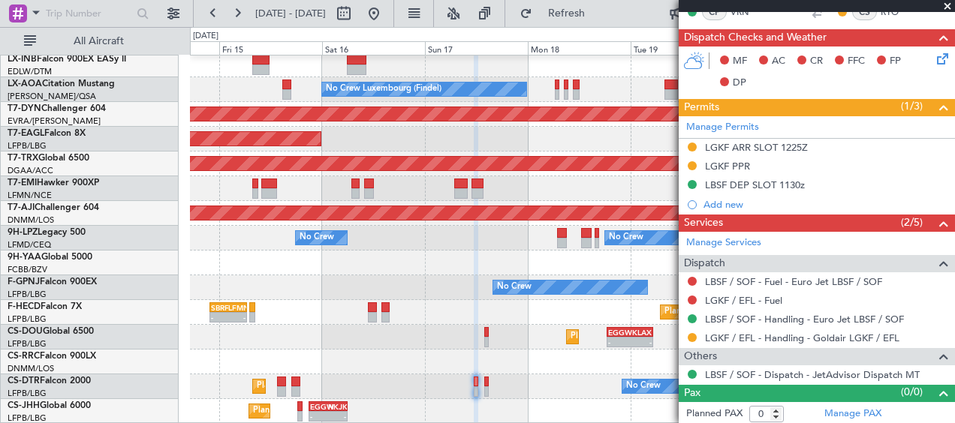
click at [490, 324] on div "Planned Maint Nice ([GEOGRAPHIC_DATA]) No Crew Luxembourg (Findel) Planned Main…" at bounding box center [572, 8] width 764 height 832
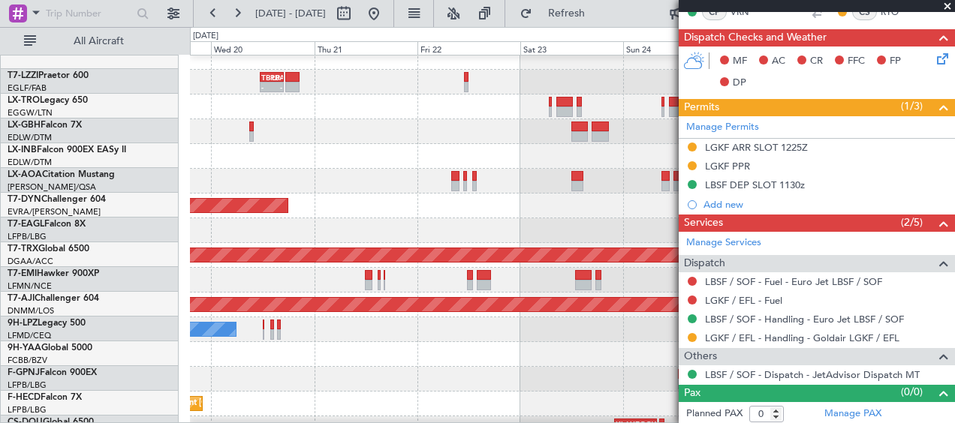
scroll to position [372, 0]
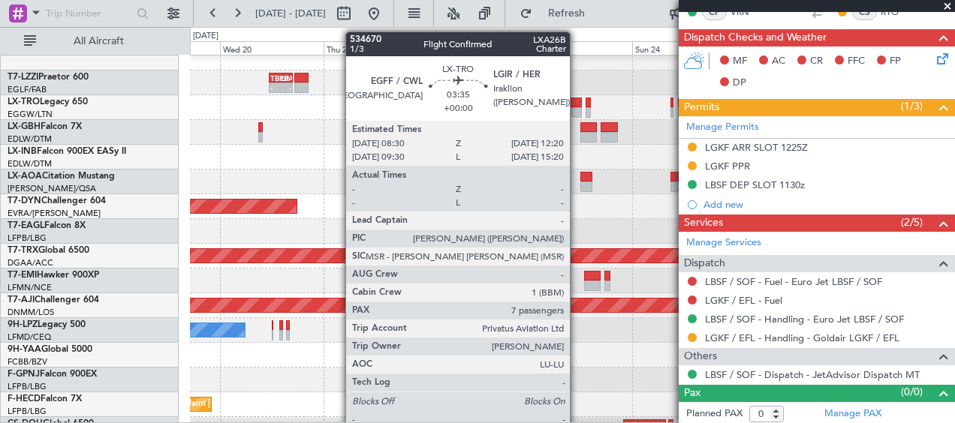
click at [576, 104] on div at bounding box center [573, 103] width 17 height 11
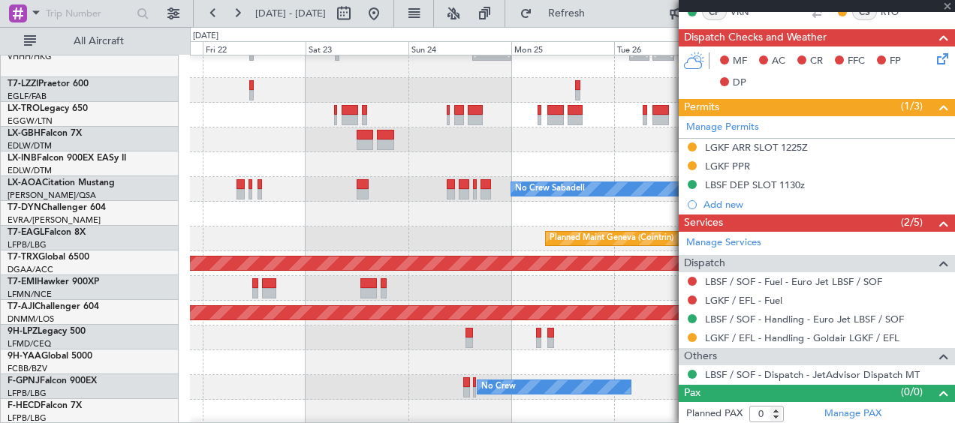
click at [375, 197] on div "No Crew Sabadell" at bounding box center [572, 189] width 764 height 25
type input "7"
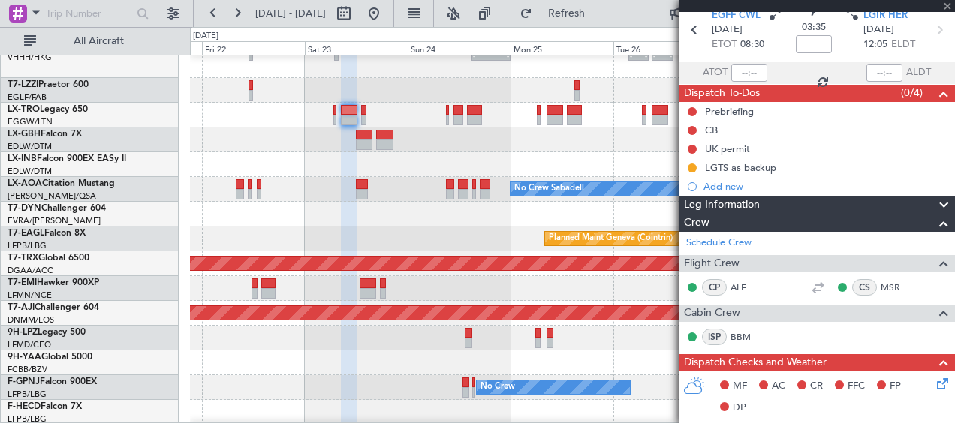
scroll to position [0, 0]
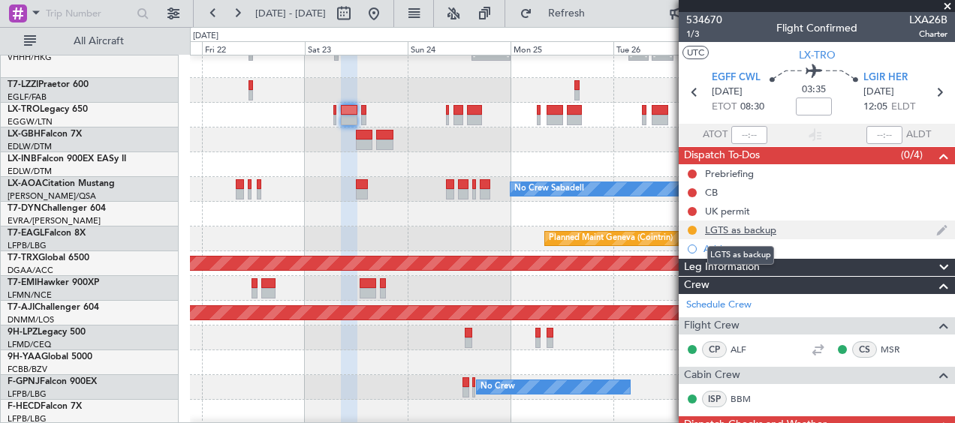
click at [750, 229] on div "LGTS as backup" at bounding box center [740, 230] width 71 height 13
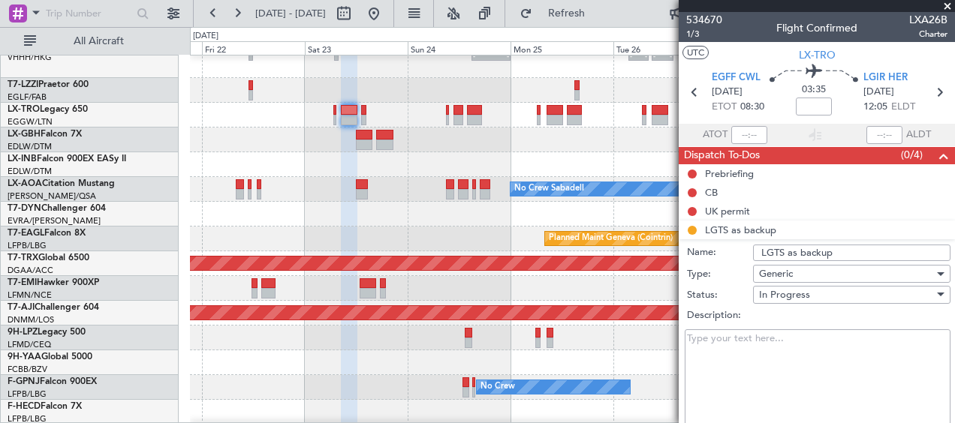
click at [779, 251] on input "LGTS as backup" at bounding box center [851, 253] width 197 height 17
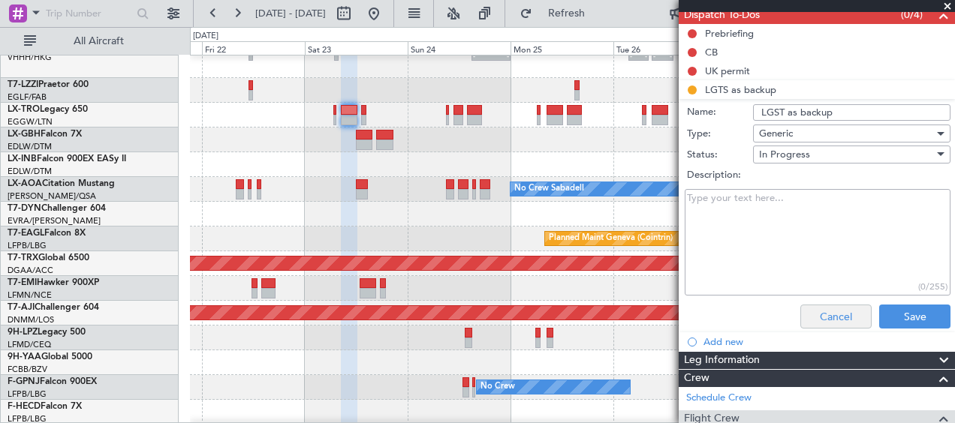
scroll to position [150, 0]
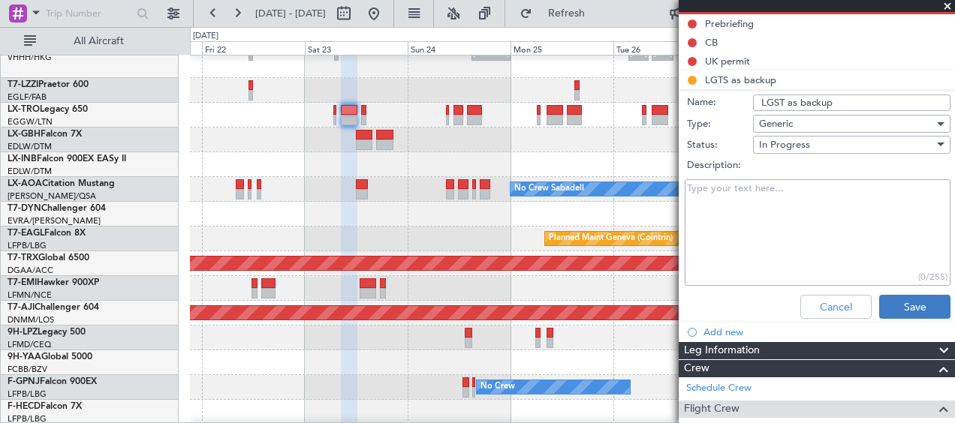
type input "LGST as backup"
click at [910, 299] on button "Save" at bounding box center [914, 307] width 71 height 24
